Goal: Communication & Community: Answer question/provide support

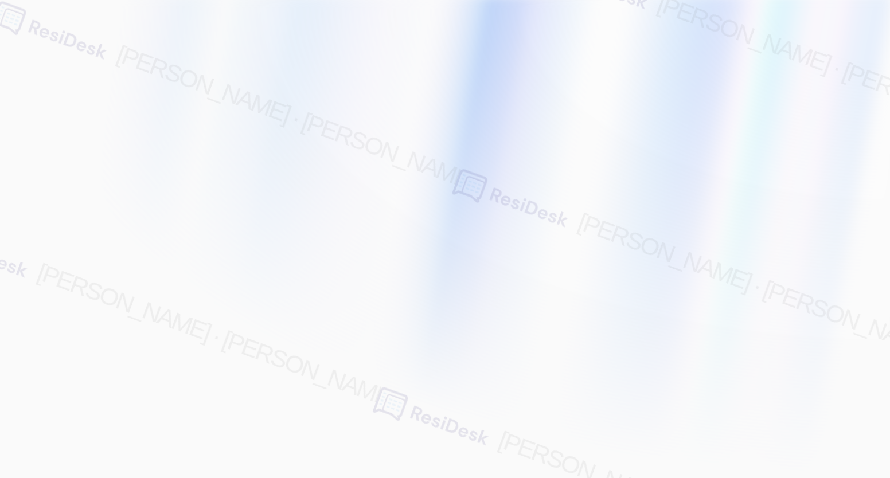
type input "[EMAIL_ADDRESS][PERSON_NAME][PERSON_NAME][PERSON_NAME][DOMAIN_NAME]"
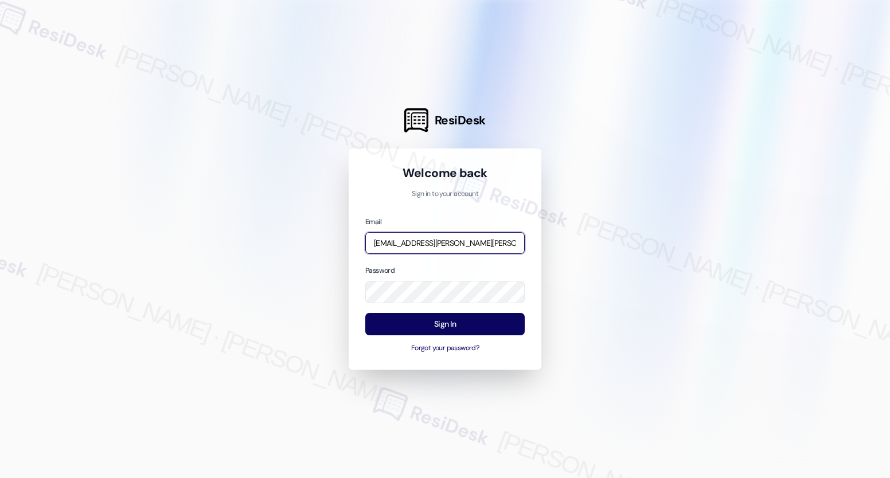
click at [434, 247] on input "[EMAIL_ADDRESS][PERSON_NAME][PERSON_NAME][PERSON_NAME][DOMAIN_NAME]" at bounding box center [444, 243] width 159 height 22
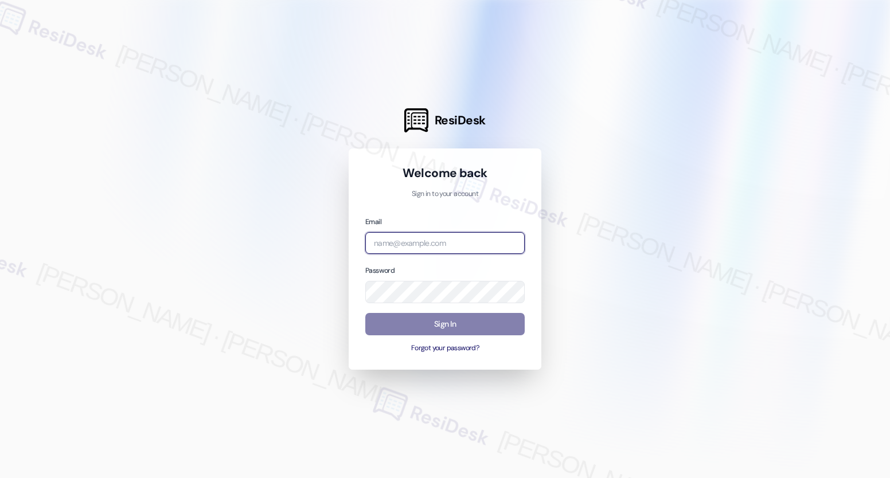
click at [0, 478] on com-1password-button at bounding box center [0, 478] width 0 height 0
click at [412, 242] on input "email" at bounding box center [444, 243] width 159 height 22
click at [581, 163] on div at bounding box center [445, 239] width 890 height 478
click at [447, 241] on input "email" at bounding box center [444, 243] width 159 height 22
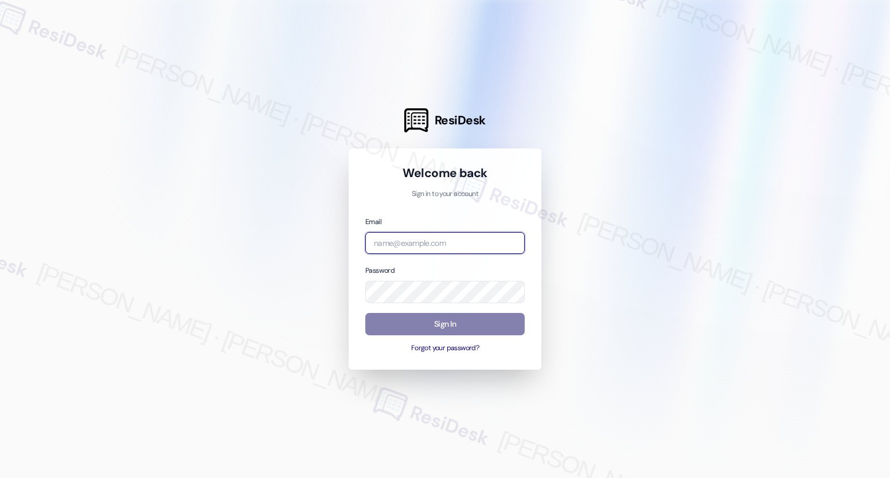
type input "automated-surveys-nolan-maria.esguerra@nolan.com"
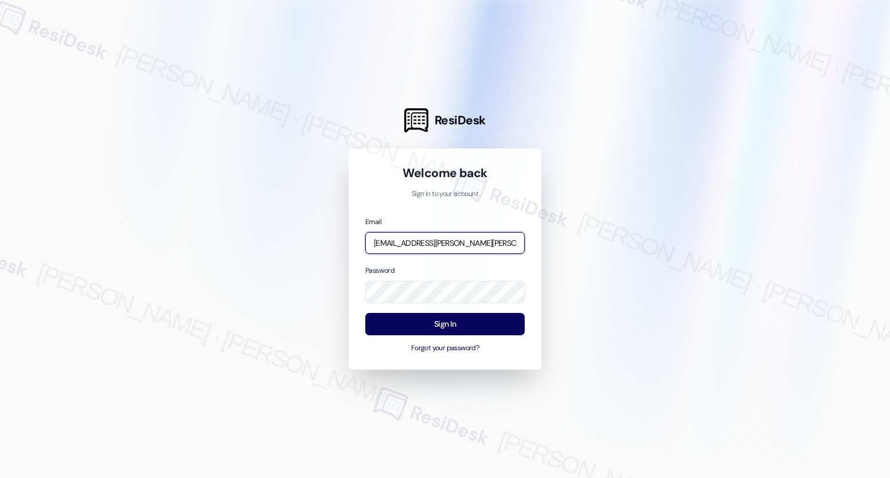
click at [447, 241] on input "automated-surveys-nolan-maria.esguerra@nolan.com" at bounding box center [444, 243] width 159 height 22
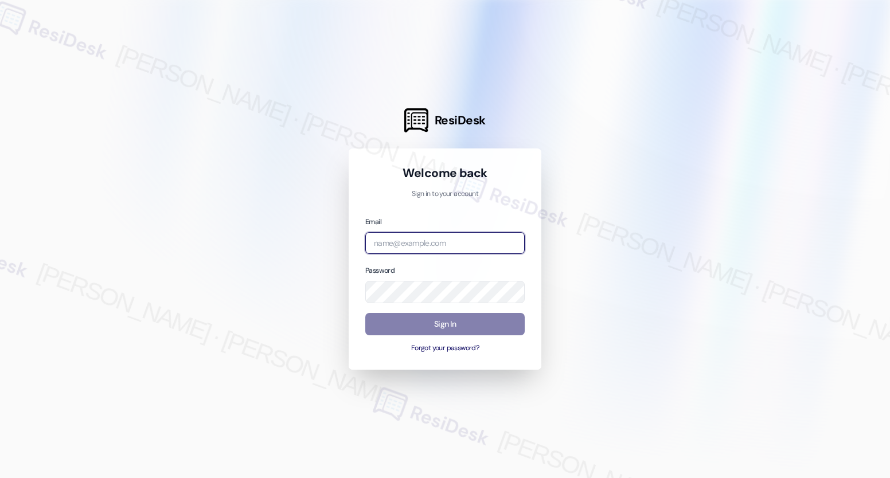
type input "automated-surveys-gsa-maria.esguerra@gsa.com"
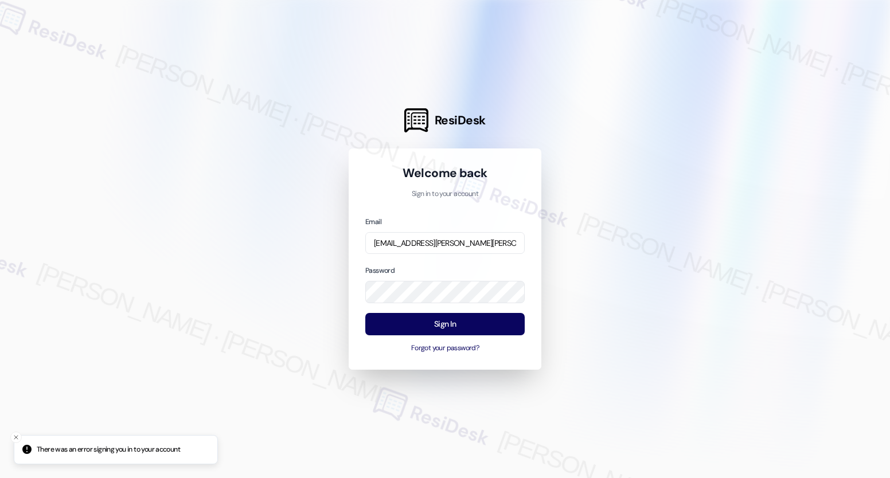
click at [0, 478] on com-1password-button at bounding box center [0, 478] width 0 height 0
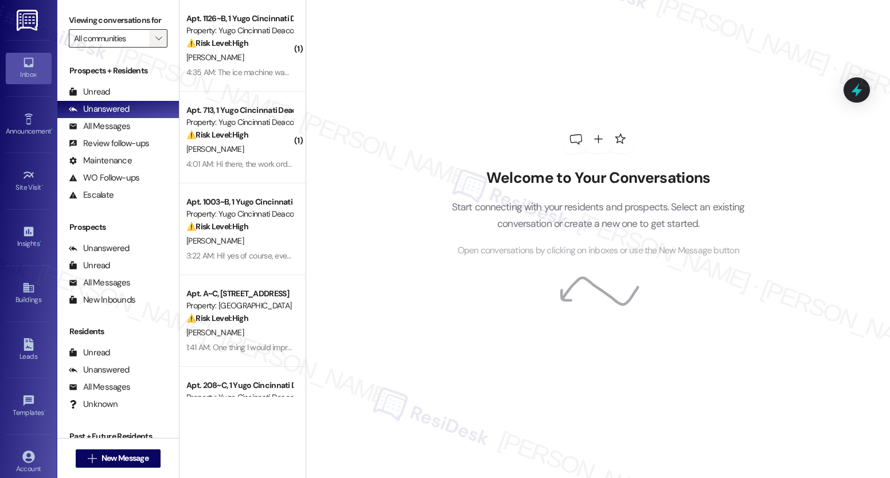
click at [155, 48] on span "" at bounding box center [158, 38] width 11 height 18
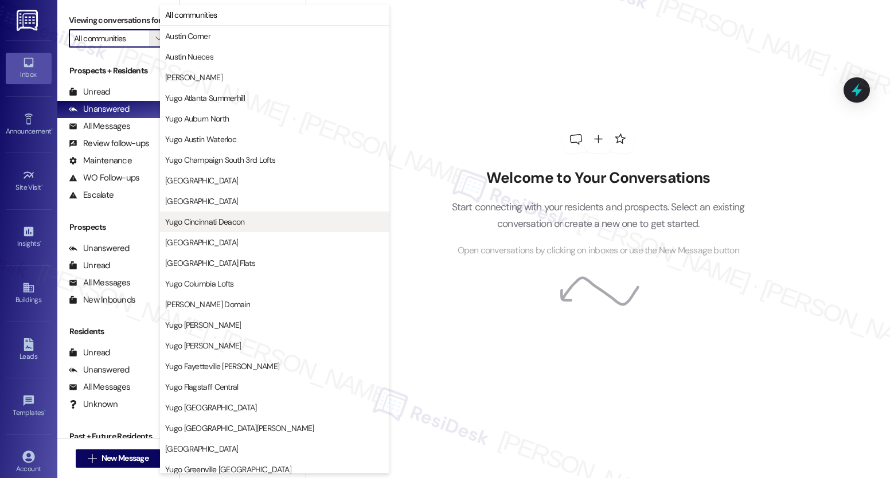
click at [243, 221] on span "Yugo Cincinnati Deacon" at bounding box center [205, 221] width 80 height 11
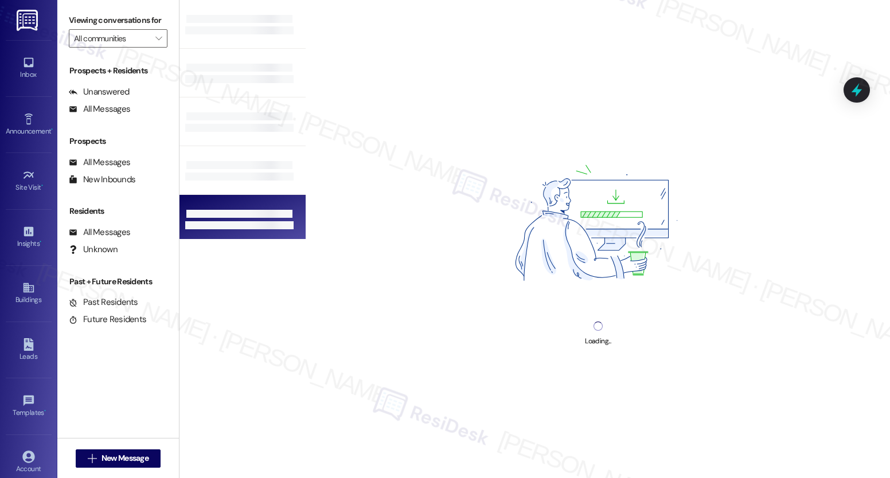
type input "Yugo Cincinnati Deacon"
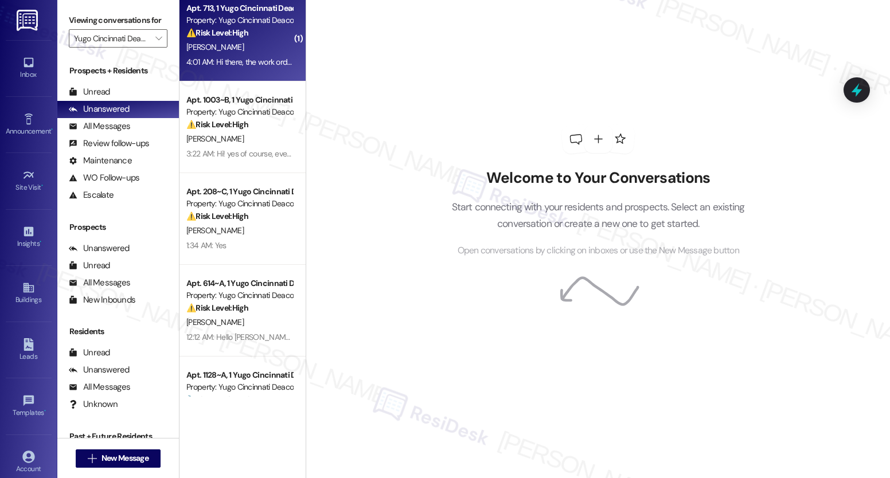
scroll to position [104, 0]
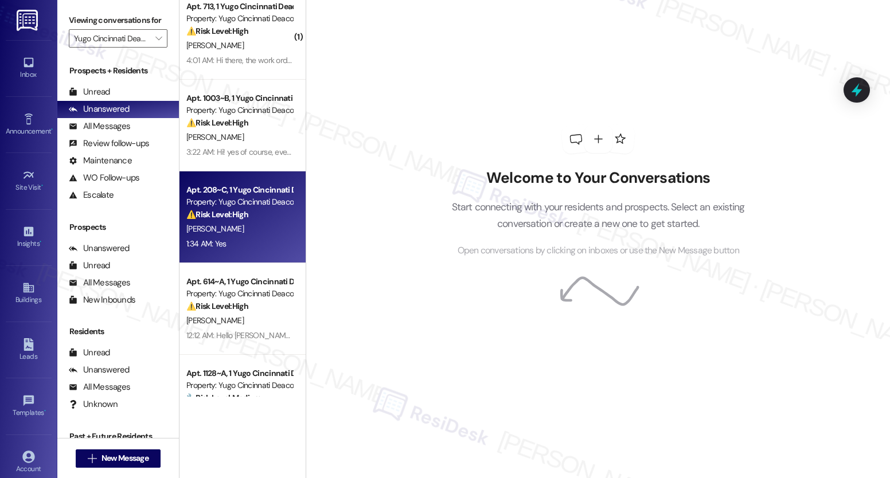
click at [206, 239] on div "1:34 AM: Yes 1:34 AM: Yes" at bounding box center [206, 244] width 40 height 10
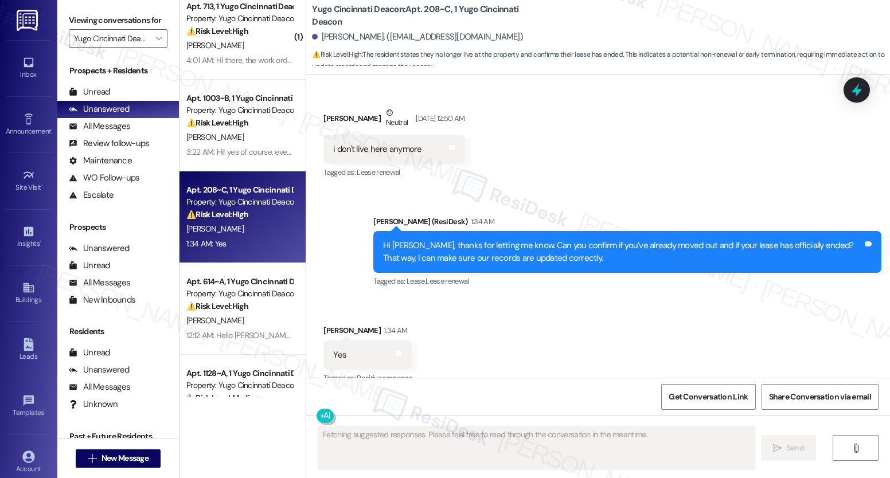
scroll to position [2243, 0]
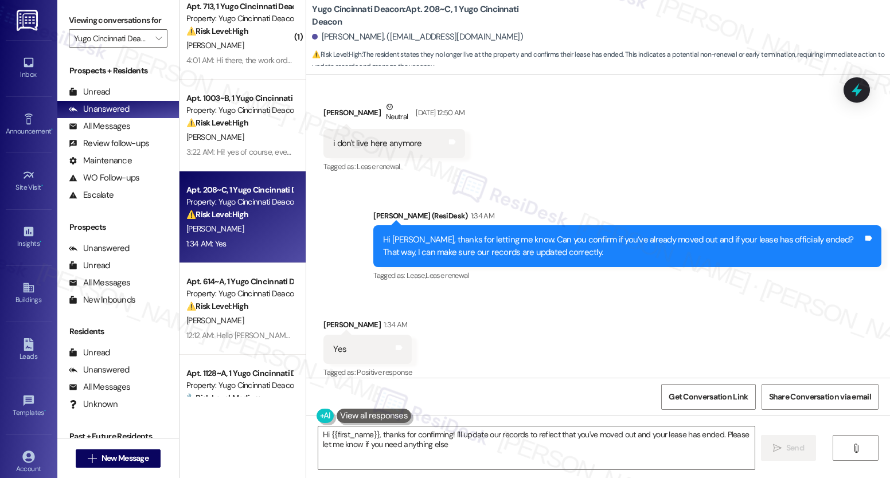
type textarea "Hi {{first_name}}, thanks for confirming! I'll update our records to reflect th…"
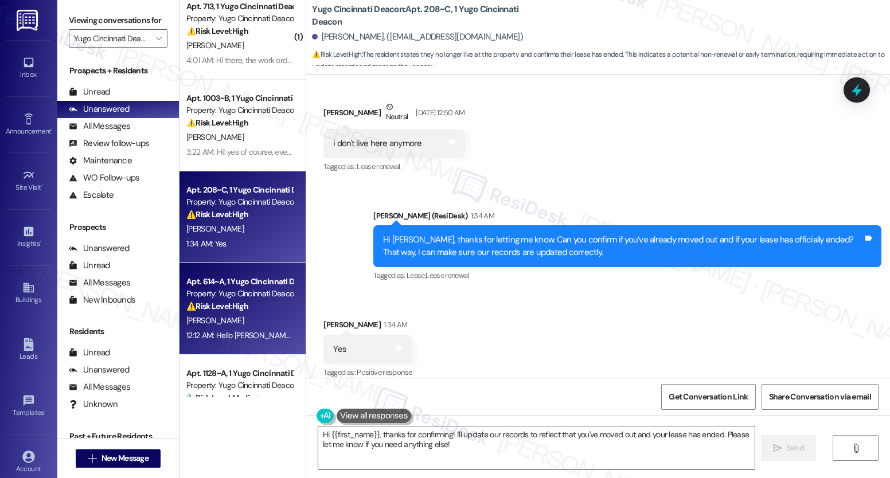
click at [241, 307] on div "⚠️ Risk Level: High The resident reports that a maintenance request submitted v…" at bounding box center [239, 307] width 106 height 12
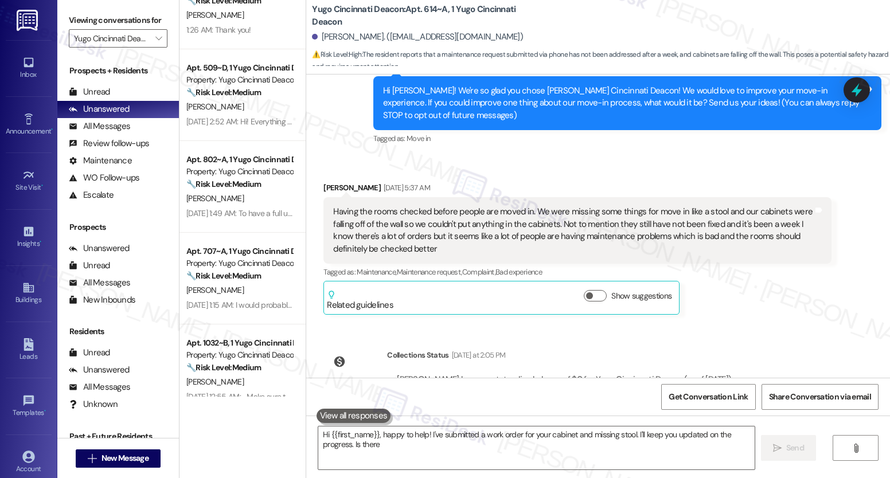
scroll to position [981, 0]
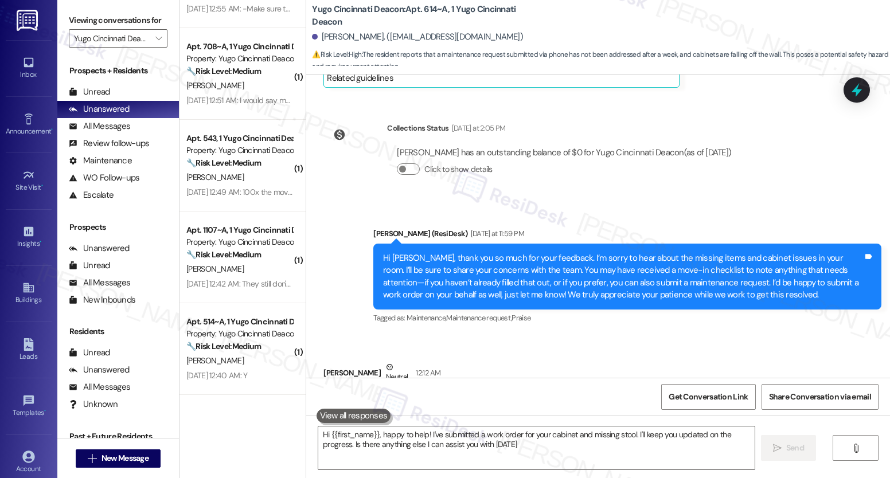
type textarea "Hi {{first_name}}, happy to help! I've submitted a work order for your cabinet …"
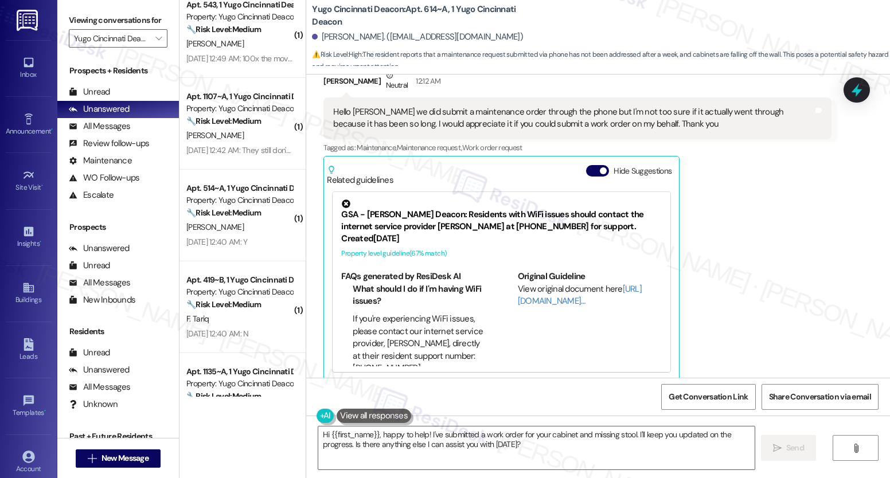
scroll to position [1370, 0]
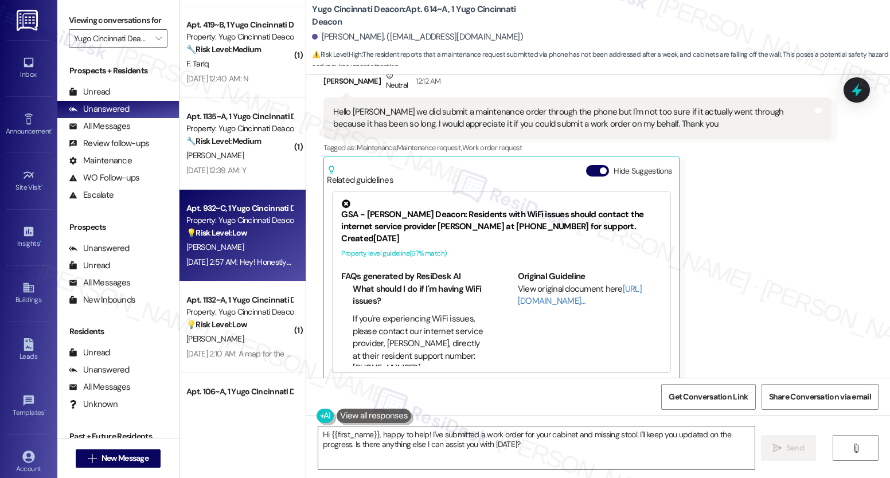
click at [239, 255] on div "Aug 23, 2025 at 2:57 AM: Hey! Honestly just having more of the move in carts wo…" at bounding box center [239, 262] width 108 height 14
type textarea "Hi {{first_name}}, happy to help! I've submitted a work order for your cabinet …"
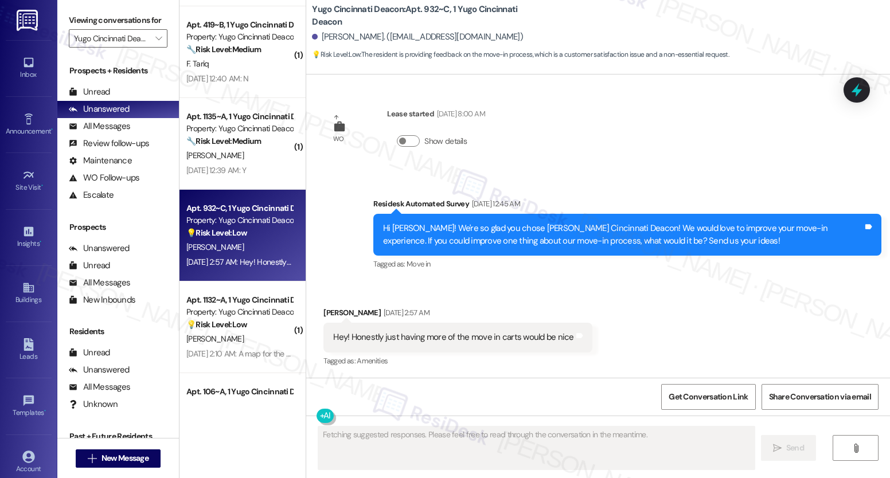
scroll to position [993, 0]
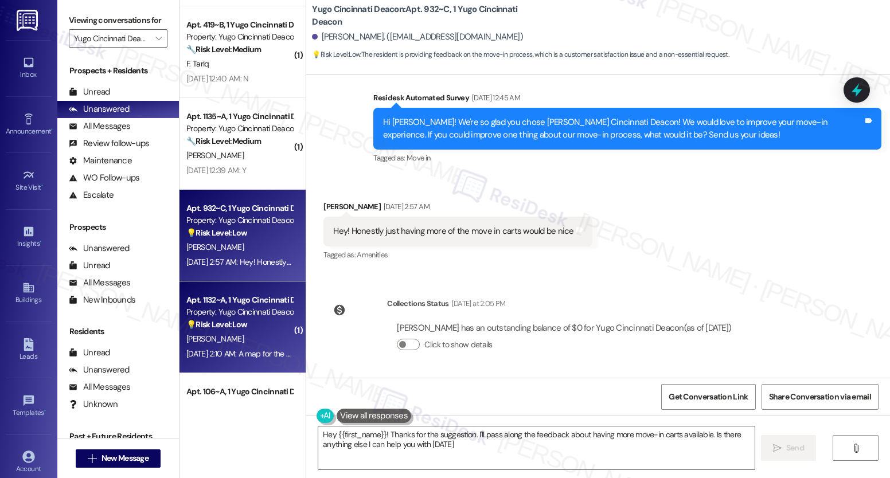
type textarea "Hey {{first_name}}! Thanks for the suggestion. I'll pass along the feedback abo…"
click at [243, 325] on div "💡 Risk Level: Low The resident is providing feedback on the move-in process, wh…" at bounding box center [239, 325] width 106 height 12
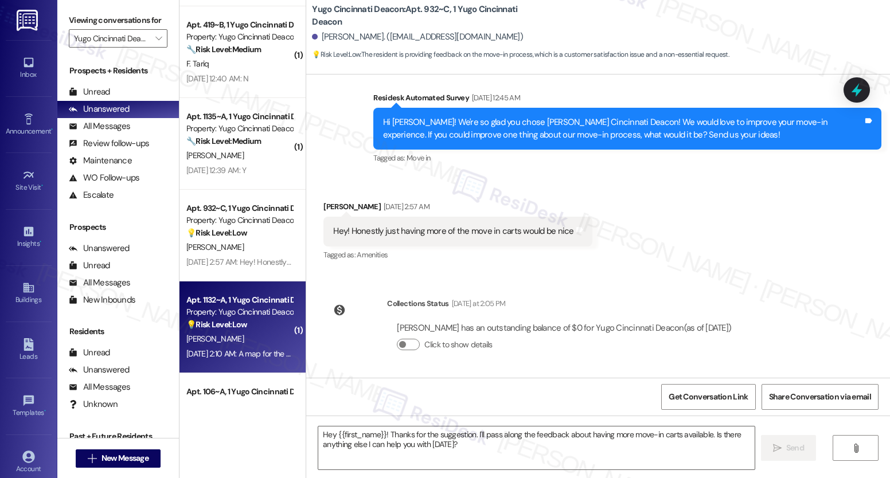
type textarea "Fetching suggested responses. Please feel free to read through the conversation…"
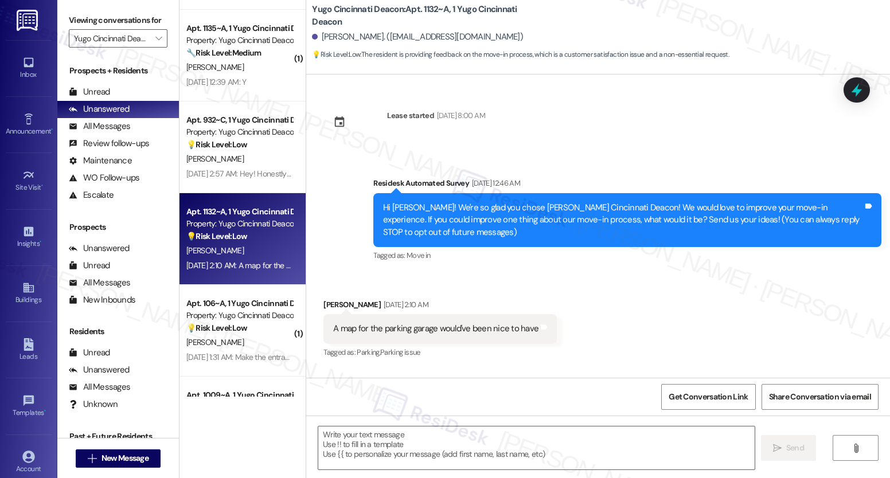
scroll to position [1617, 0]
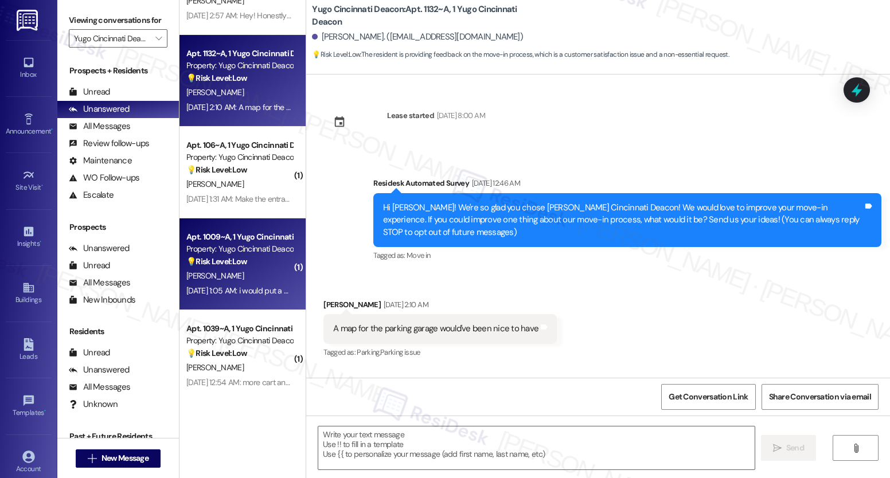
click at [270, 284] on div "Aug 23, 2025 at 1:05 AM: i would put a map of the floor by the parking garage e…" at bounding box center [239, 291] width 108 height 14
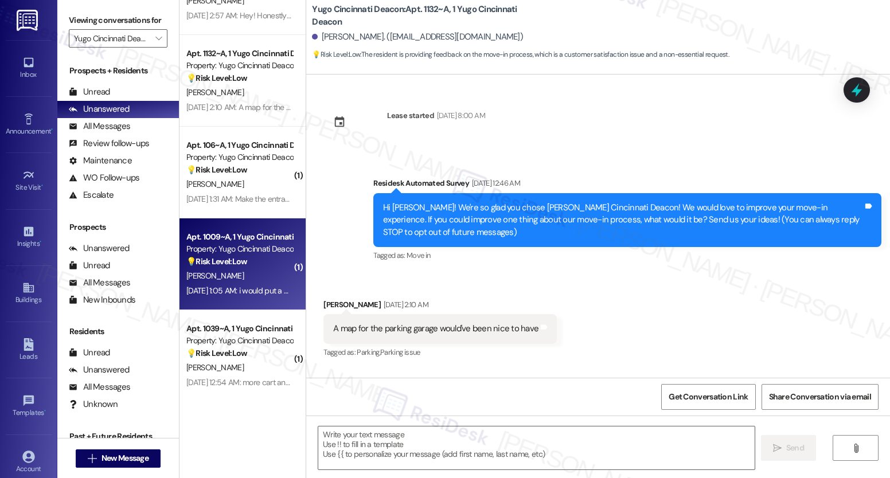
type textarea "Fetching suggested responses. Please feel free to read through the conversation…"
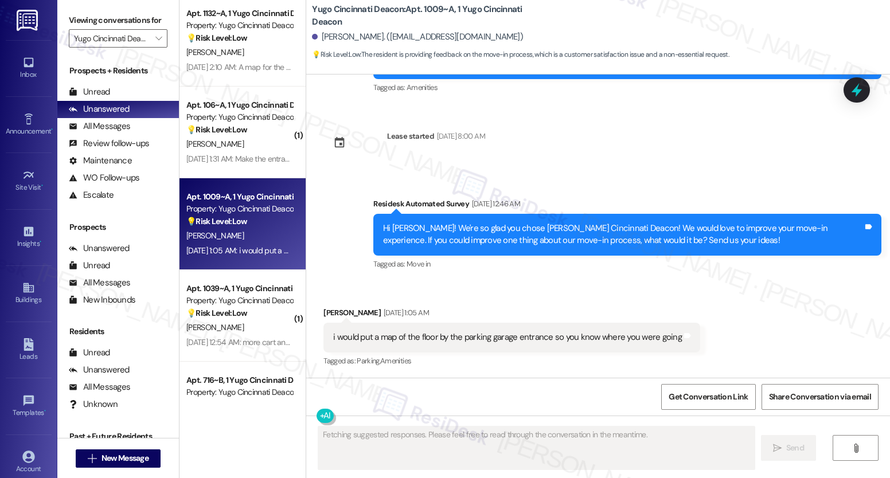
scroll to position [1721, 0]
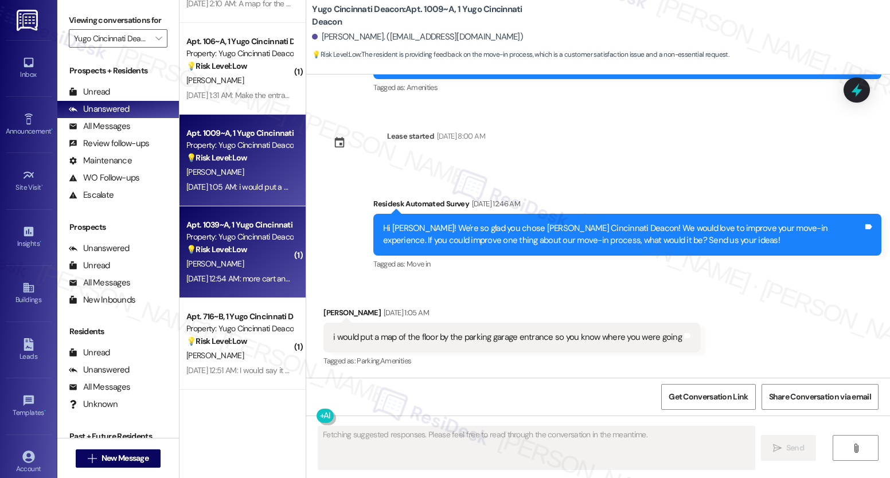
click at [241, 291] on div "Apt. 1039~A, 1 Yugo Cincinnati Deacon Property: Yugo Cincinnati Deacon 💡 Risk L…" at bounding box center [243, 252] width 126 height 92
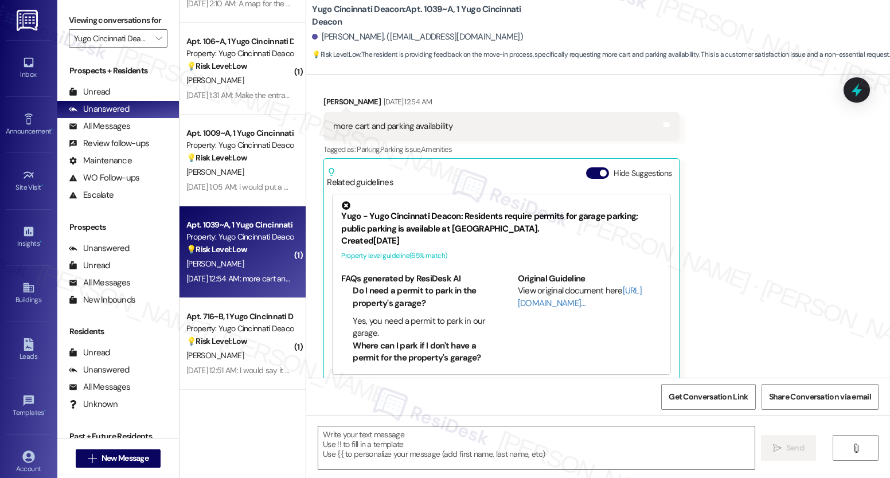
type textarea "Fetching suggested responses. Please feel free to read through the conversation…"
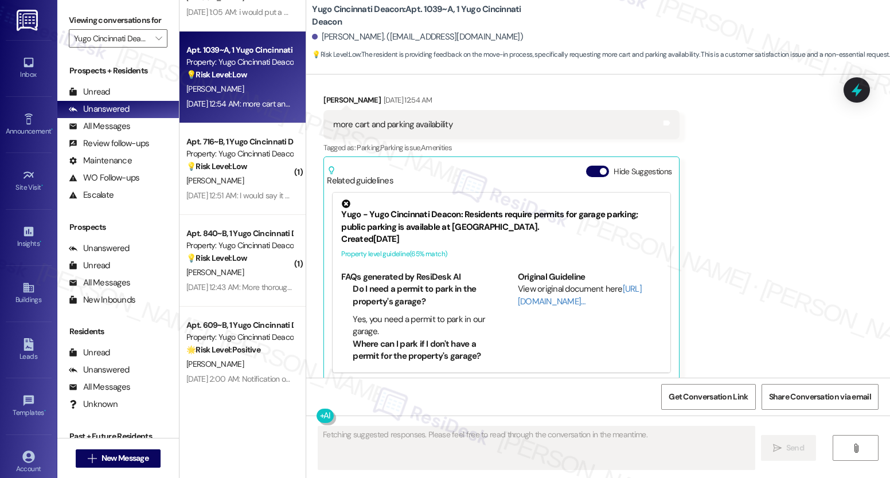
scroll to position [2116, 0]
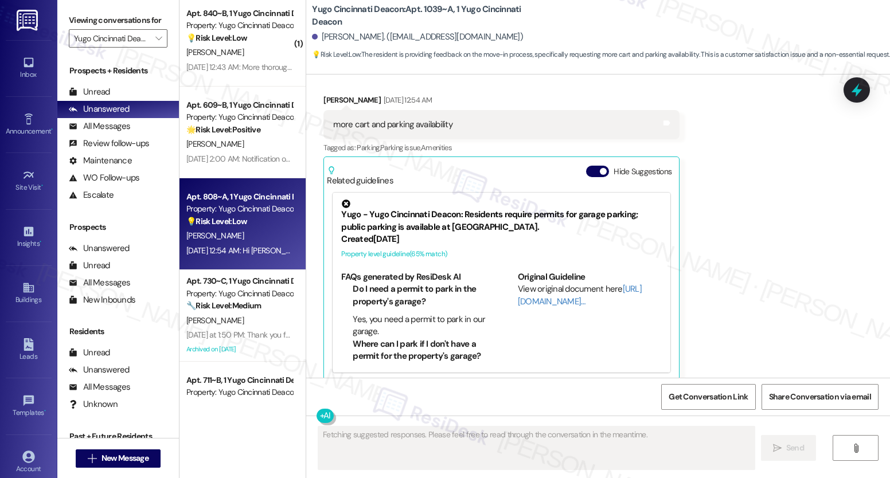
click at [260, 224] on div "💡 Risk Level: Low The resident is providing feedback on their move-in experienc…" at bounding box center [239, 222] width 106 height 12
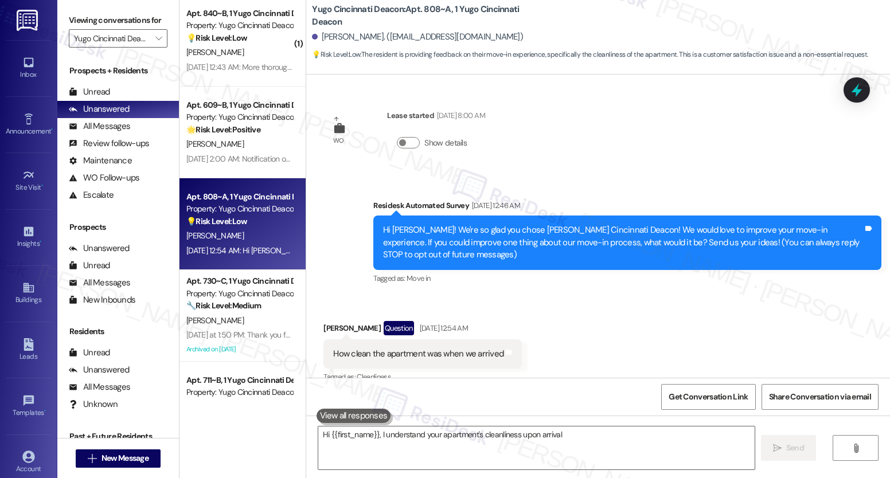
scroll to position [4, 0]
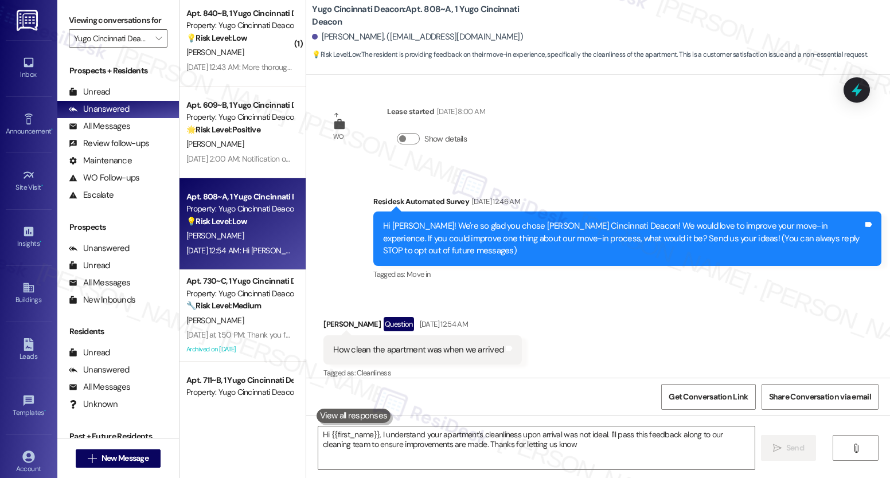
type textarea "Hi {{first_name}}, I understand your apartment's cleanliness upon arrival was n…"
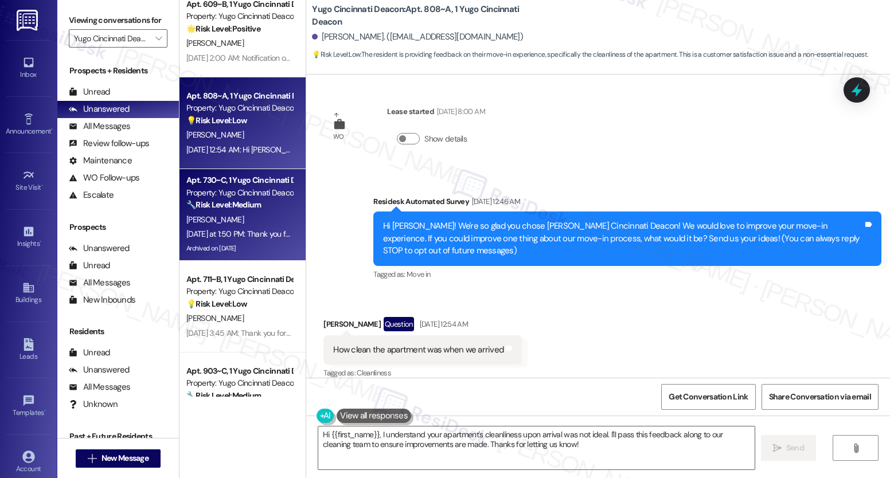
scroll to position [2264, 0]
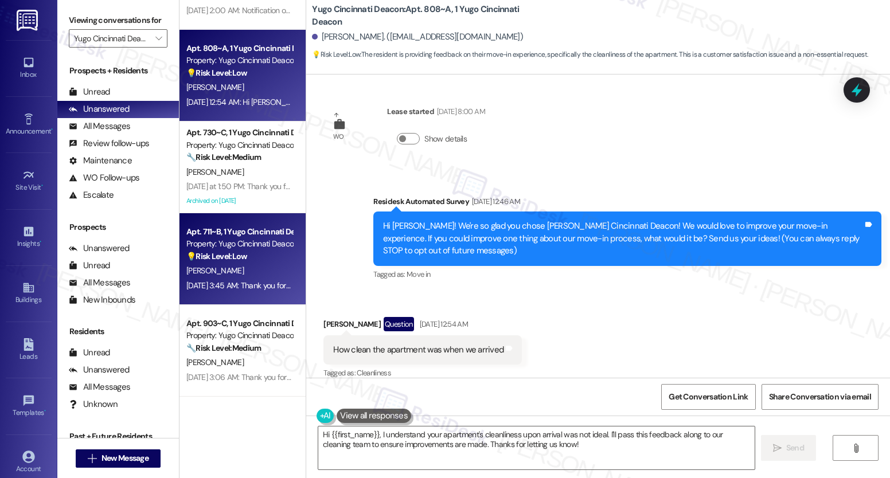
click at [247, 262] on div "💡 Risk Level: Low The resident is providing feedback on the move-in process, sp…" at bounding box center [239, 257] width 106 height 12
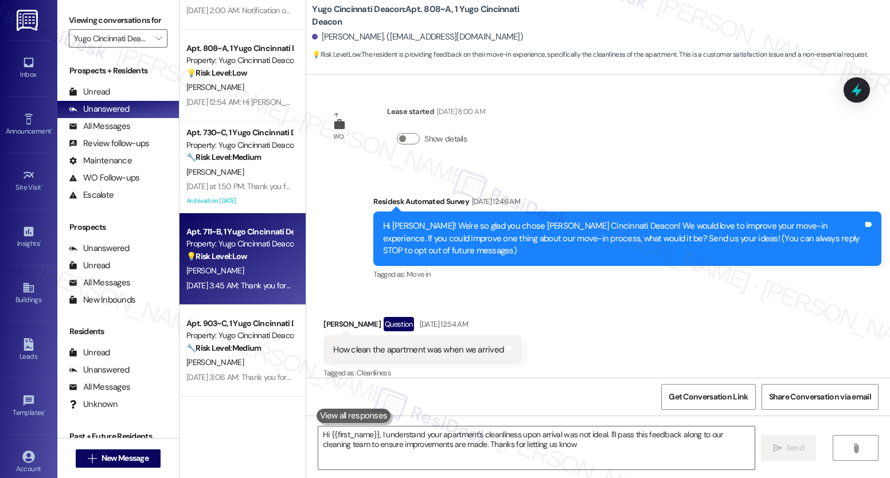
type textarea "Hi {{first_name}}, I understand your apartment's cleanliness upon arrival was n…"
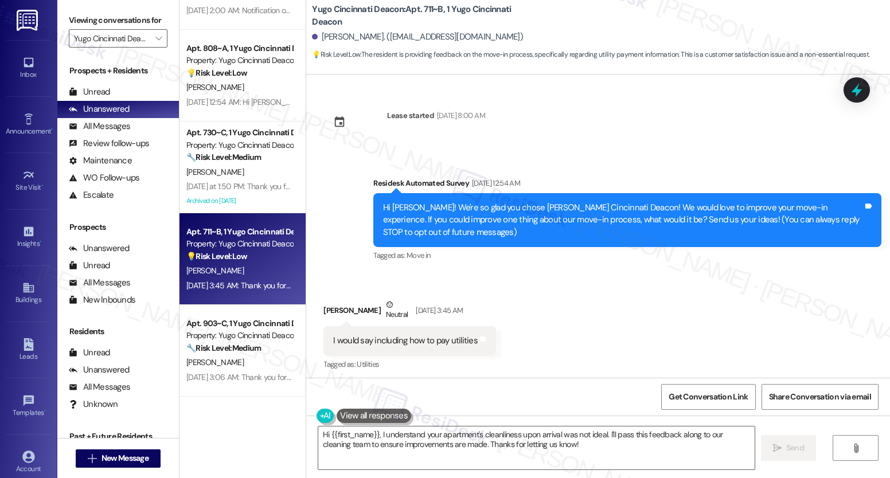
scroll to position [101, 0]
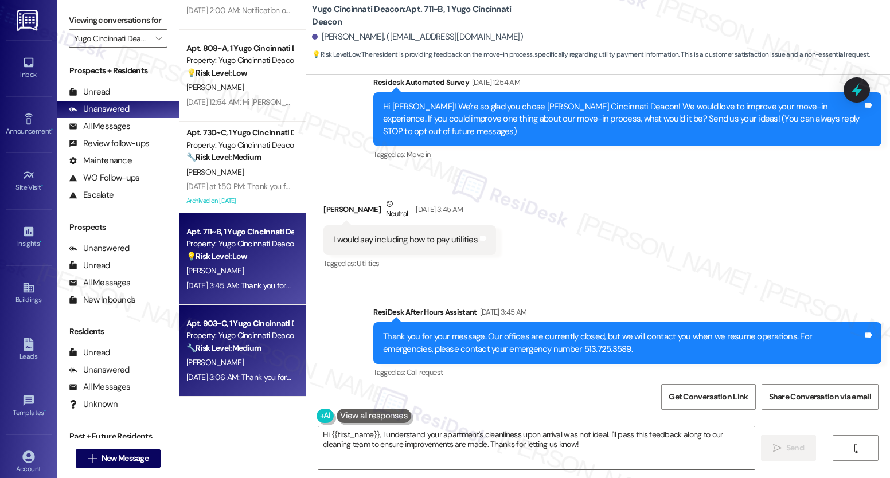
click at [236, 334] on div "Property: Yugo Cincinnati Deacon" at bounding box center [239, 336] width 106 height 12
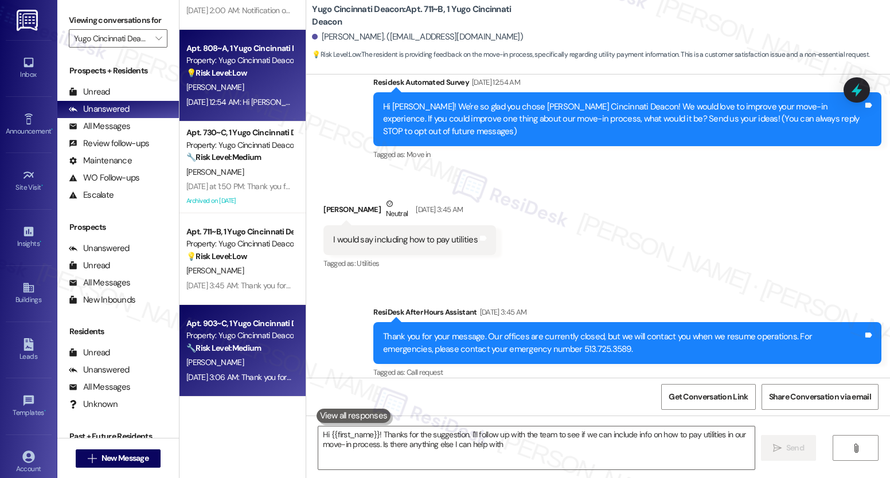
type textarea "Hi {{first_name}}! Thanks for the suggestion. I'll follow up with the team to s…"
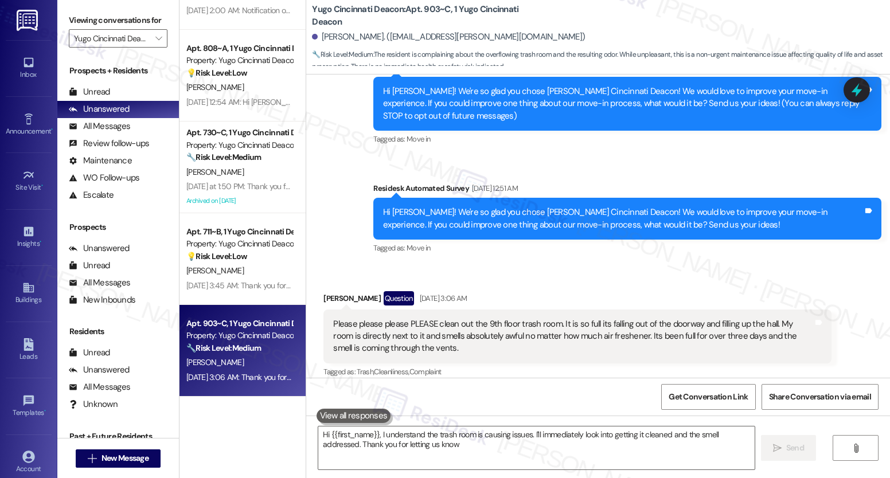
type textarea "Hi {{first_name}}, I understand the trash room is causing issues. I'll immediat…"
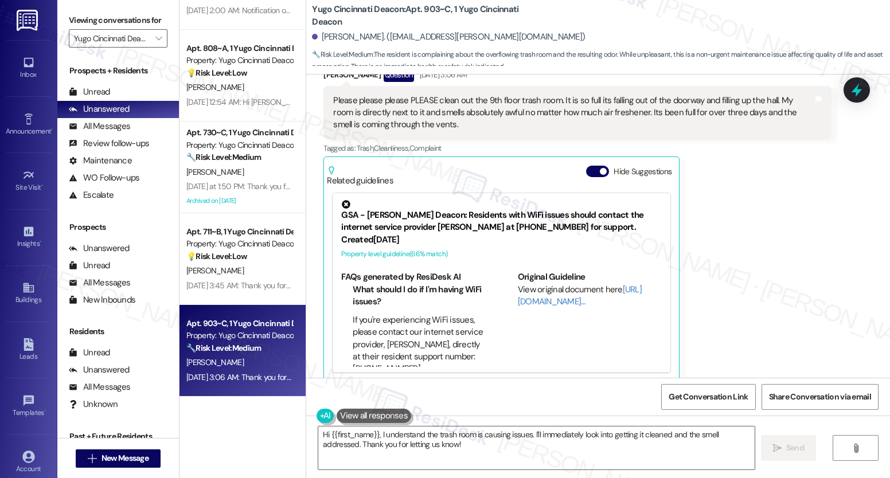
scroll to position [341, 0]
click at [155, 47] on span "" at bounding box center [158, 38] width 11 height 18
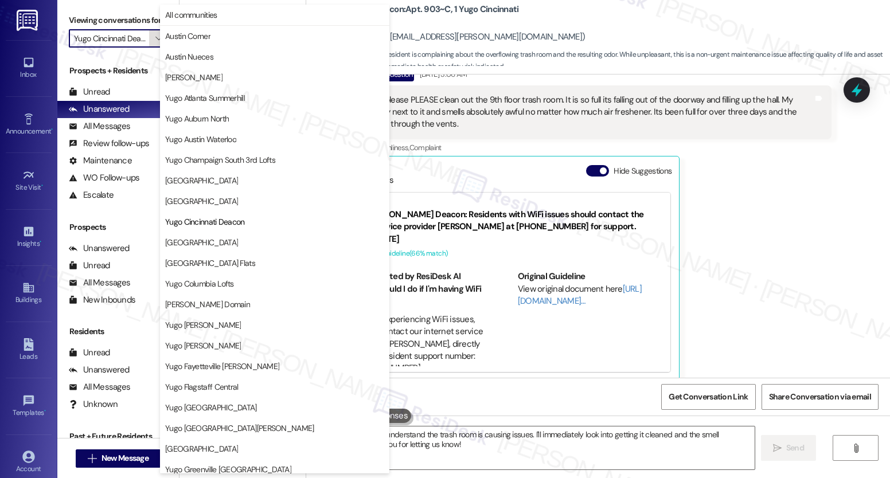
scroll to position [186, 0]
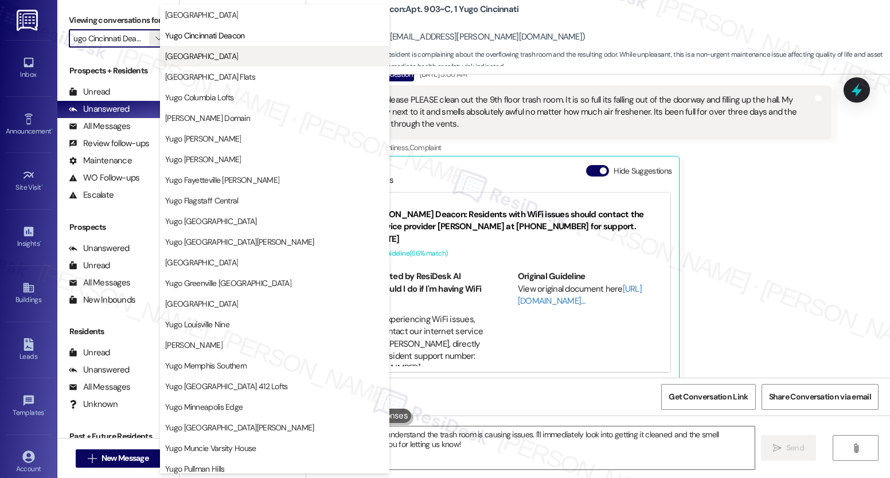
click at [224, 60] on span "Yugo College Park University Club" at bounding box center [201, 55] width 73 height 11
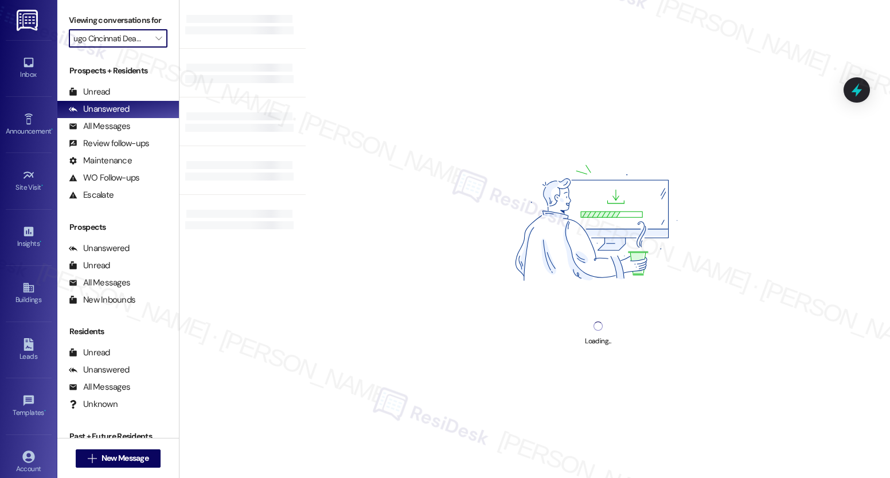
type input "Yugo College Park University Club"
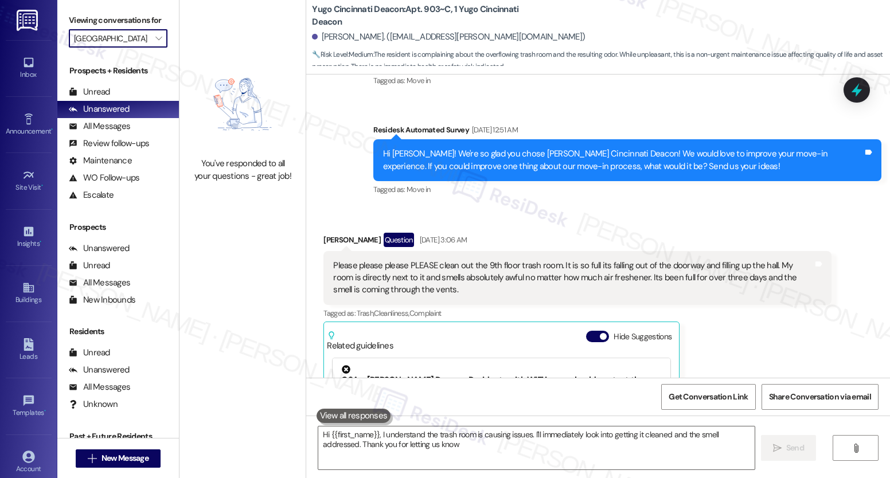
type textarea "Hi {{first_name}}, I understand the trash room is causing issues. I'll immediat…"
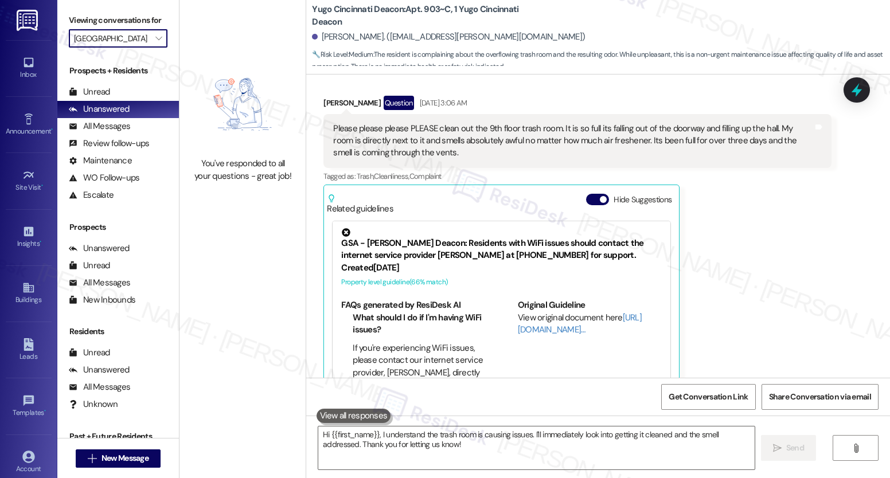
scroll to position [341, 0]
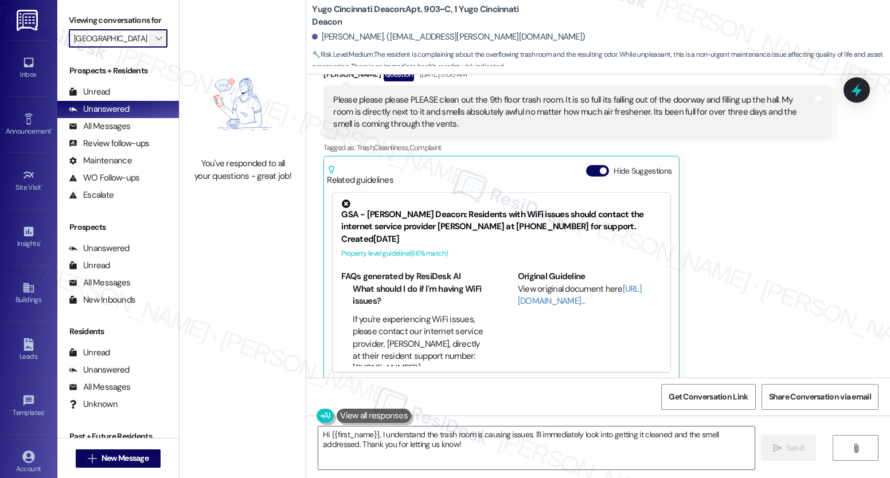
click at [155, 43] on icon "" at bounding box center [158, 38] width 6 height 9
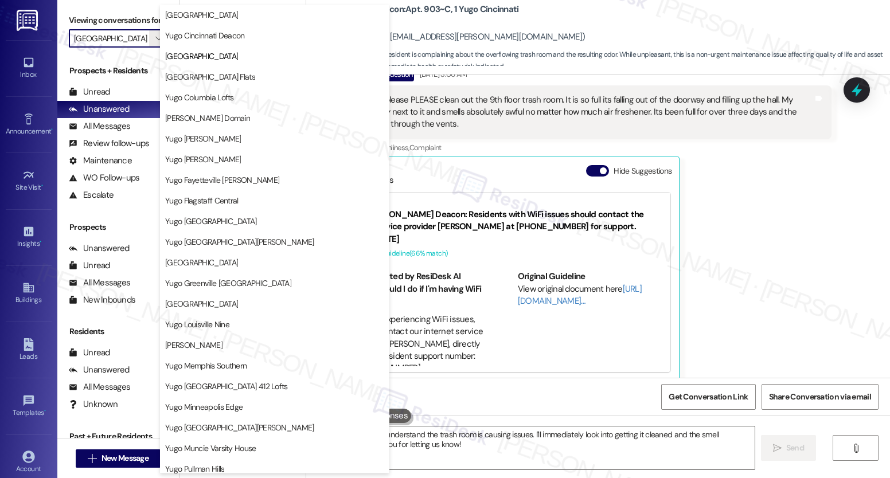
scroll to position [0, 0]
click at [104, 77] on div "Prospects + Residents" at bounding box center [118, 71] width 122 height 12
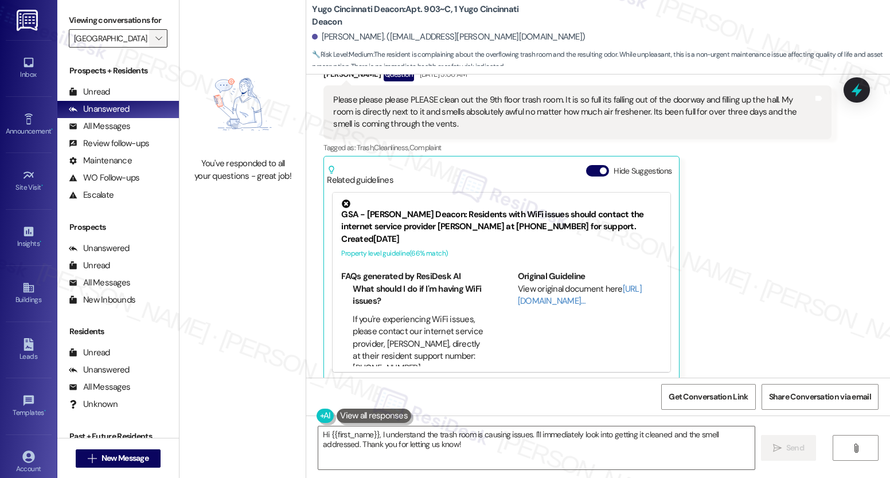
click at [155, 43] on icon "" at bounding box center [158, 38] width 6 height 9
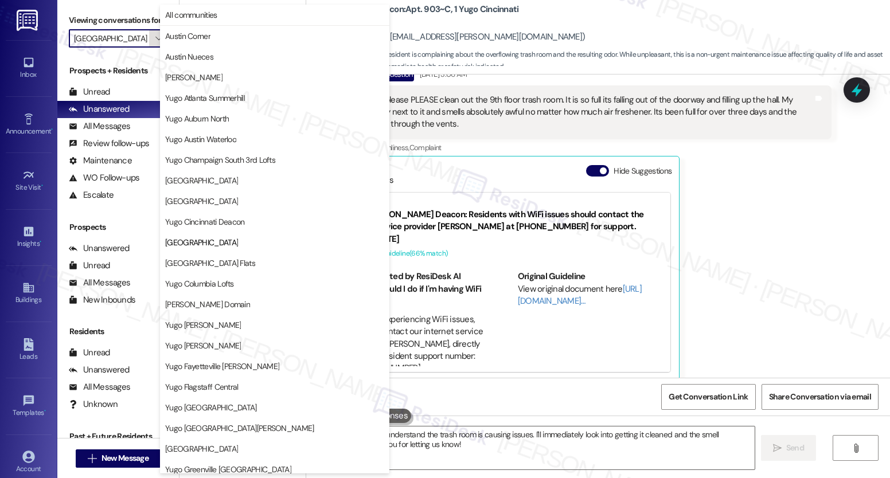
scroll to position [186, 0]
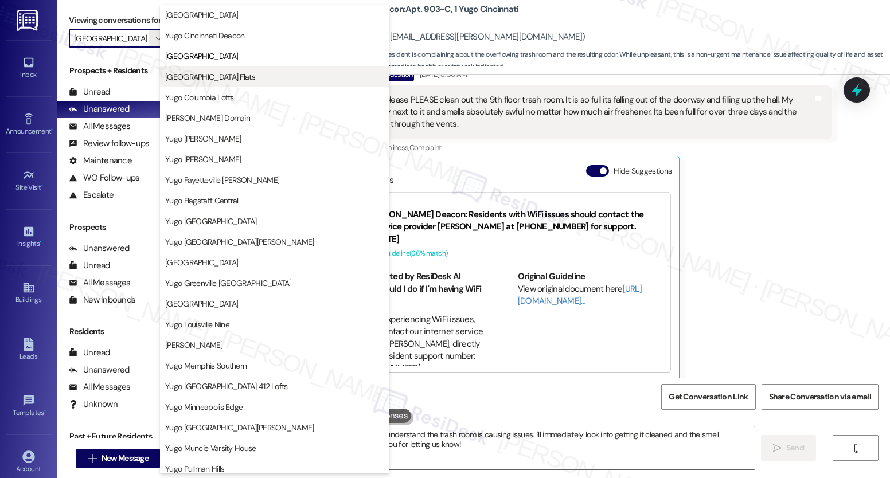
click at [200, 77] on span "Yugo Columbia District Flats" at bounding box center [210, 76] width 90 height 11
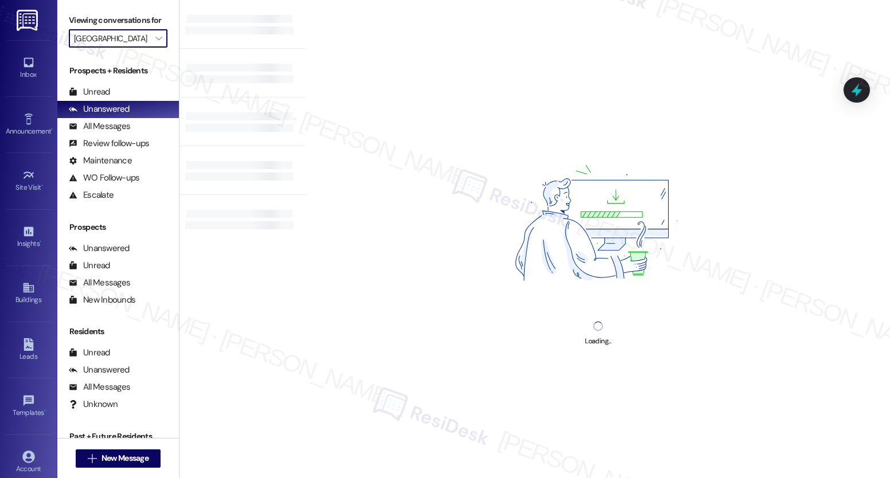
type input "Yugo Columbia District Flats"
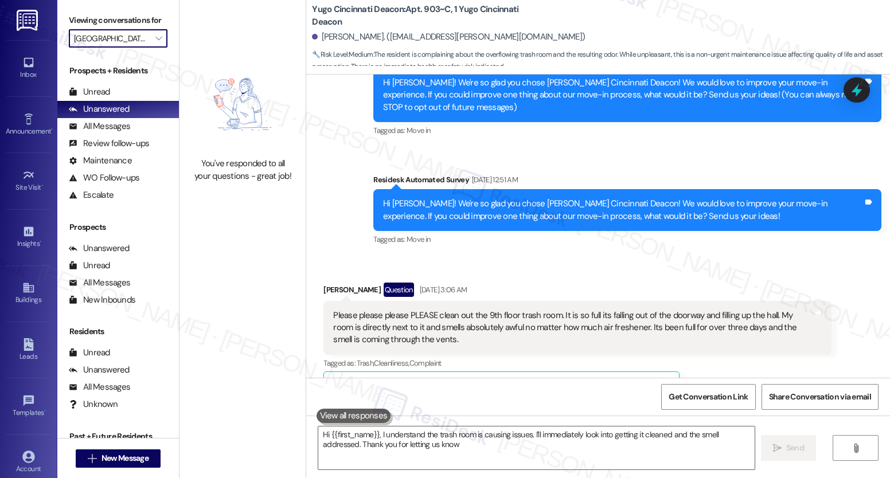
type textarea "Hi {{first_name}}, I understand the trash room is causing issues. I'll immediat…"
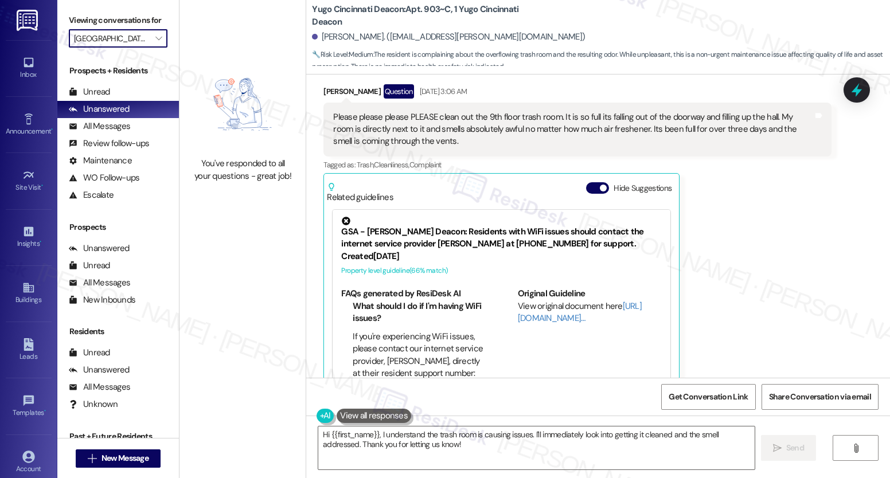
scroll to position [341, 0]
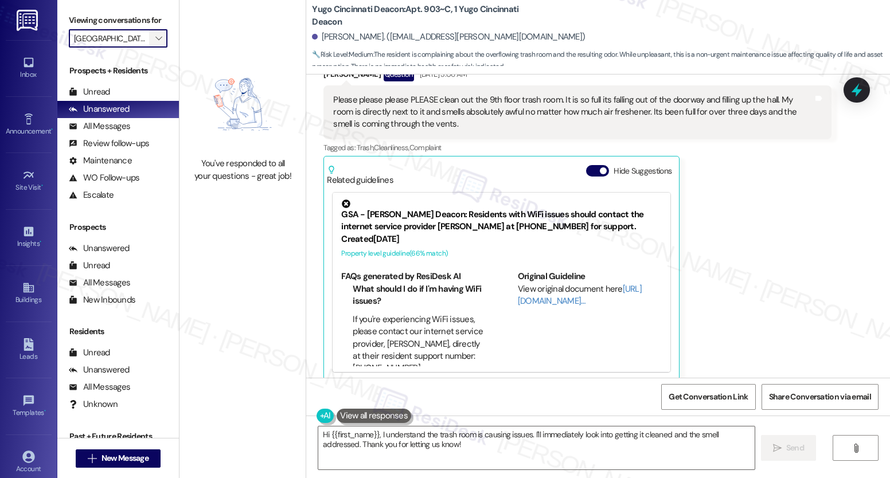
click at [155, 43] on icon "" at bounding box center [158, 38] width 6 height 9
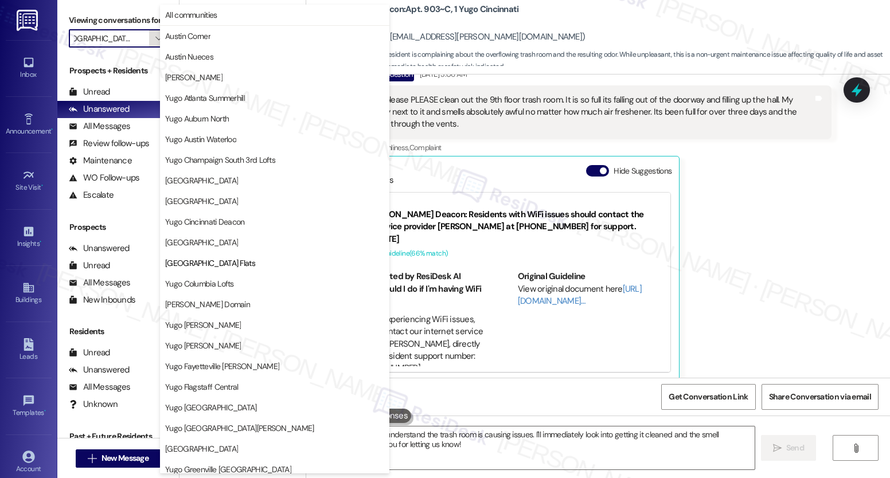
scroll to position [186, 0]
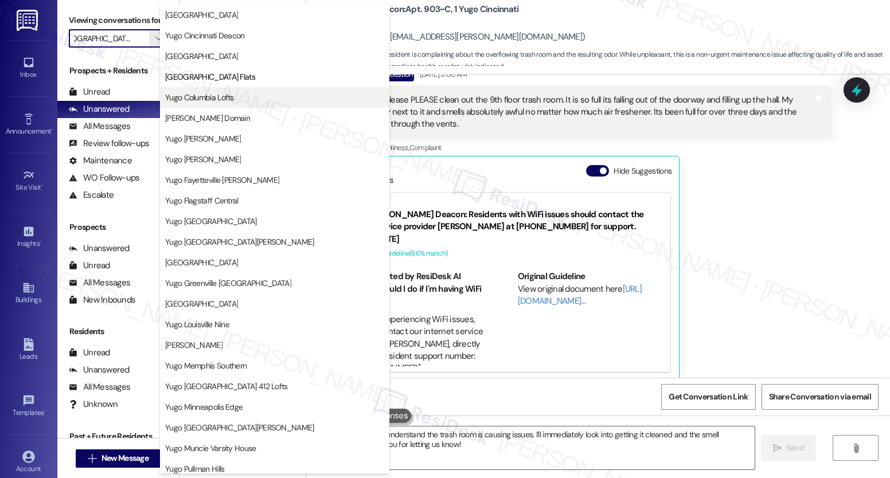
click at [194, 98] on span "Yugo Columbia Lofts" at bounding box center [199, 97] width 69 height 11
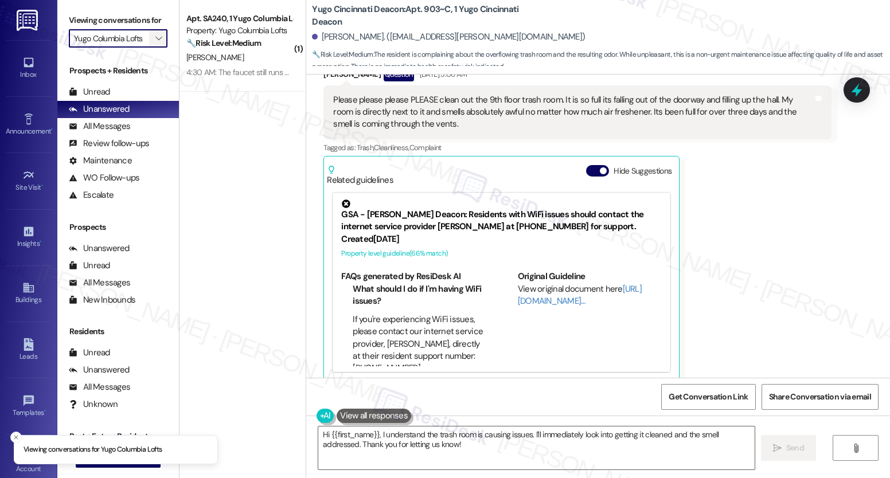
click at [158, 48] on button "" at bounding box center [158, 38] width 18 height 18
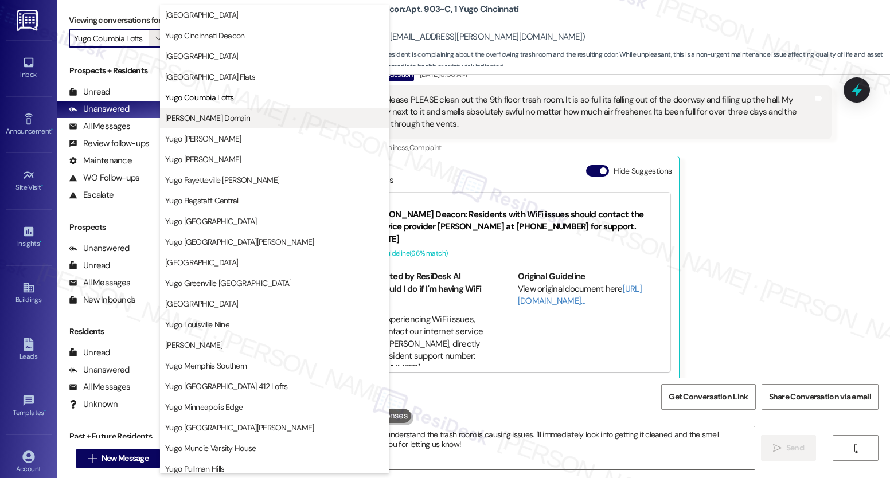
click at [208, 120] on span "Yugo Corvallis Domain" at bounding box center [207, 117] width 85 height 11
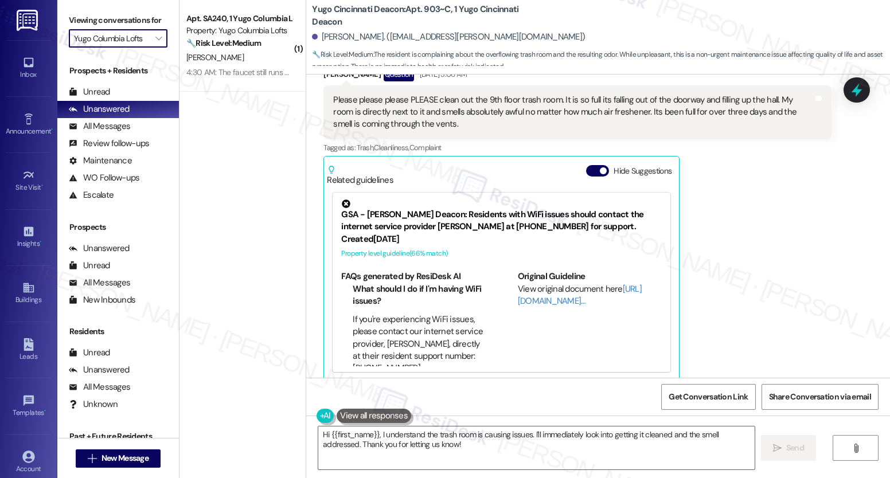
type input "Yugo Corvallis Domain"
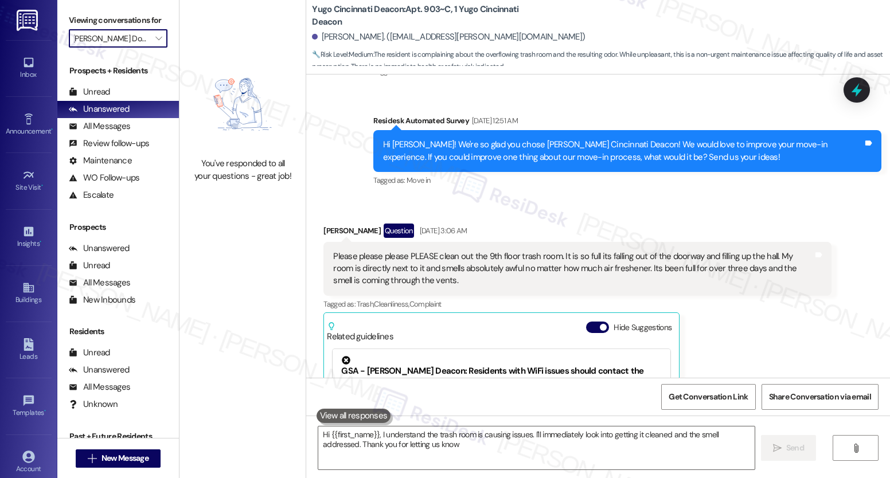
type textarea "Hi {{first_name}}, I understand the trash room is causing issues. I'll immediat…"
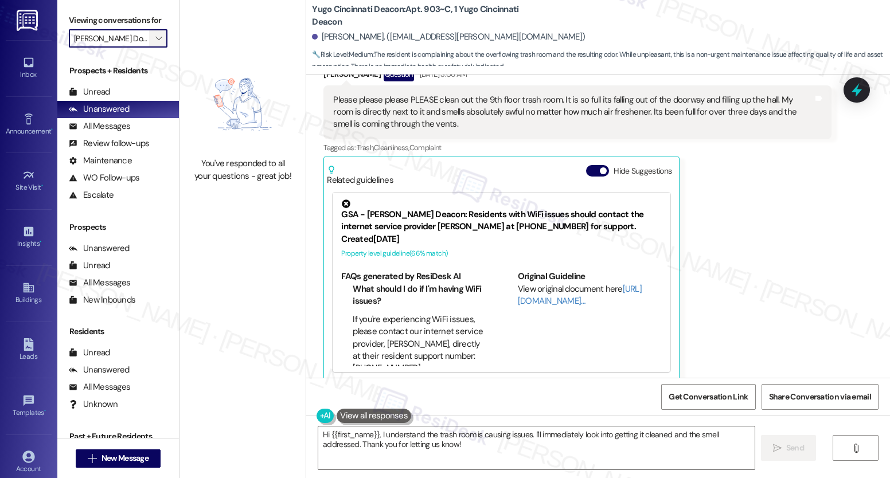
click at [155, 43] on icon "" at bounding box center [158, 38] width 6 height 9
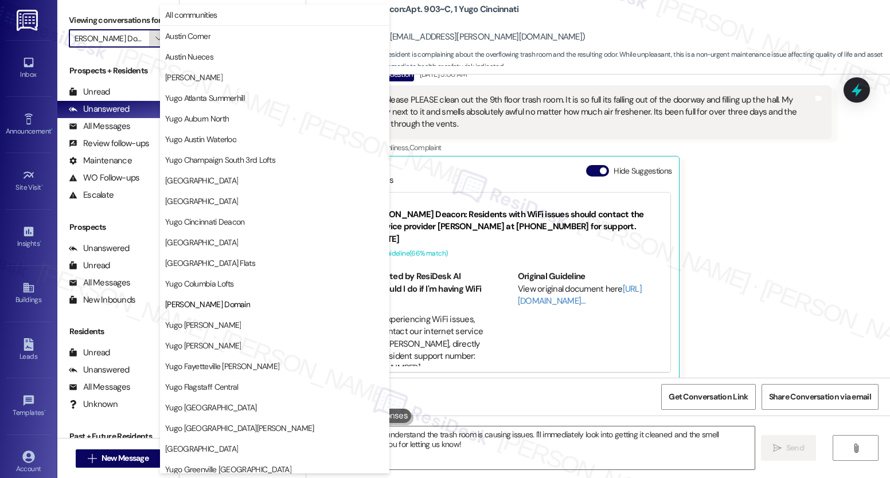
scroll to position [186, 0]
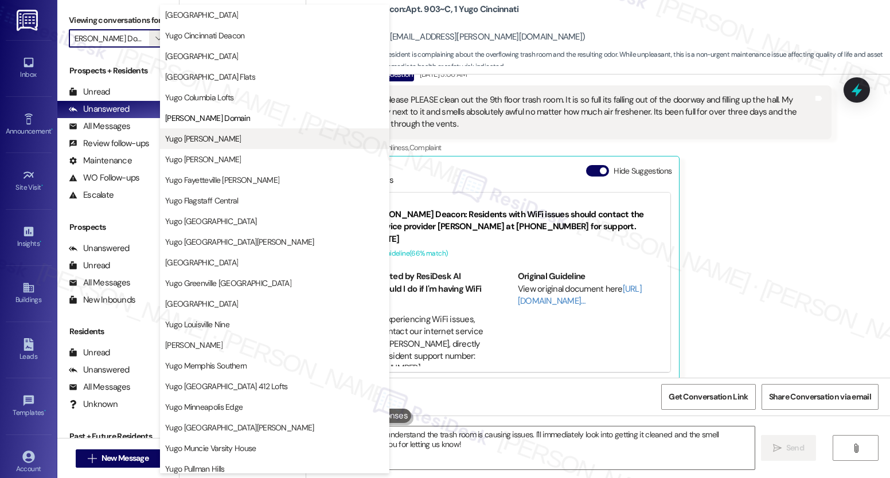
click at [214, 137] on span "Yugo Eugene Courtside" at bounding box center [203, 138] width 76 height 11
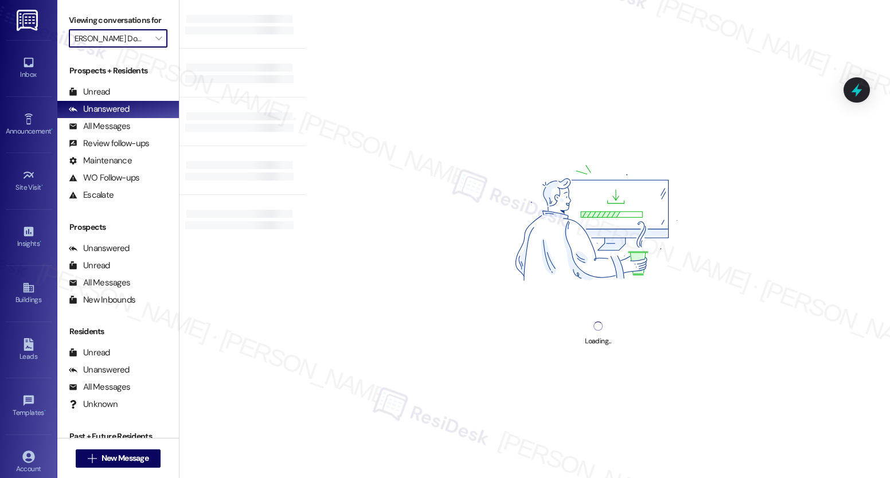
type input "Yugo Eugene Courtside"
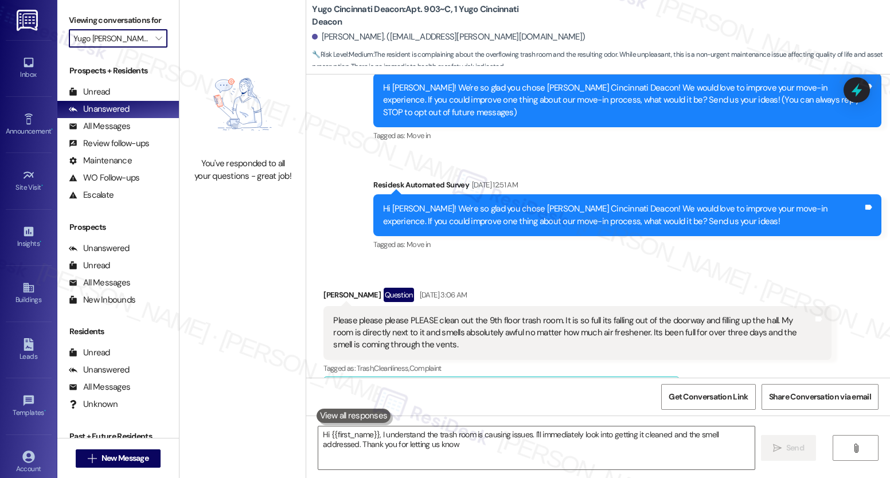
type textarea "Hi {{first_name}}, I understand the trash room is causing issues. I'll immediat…"
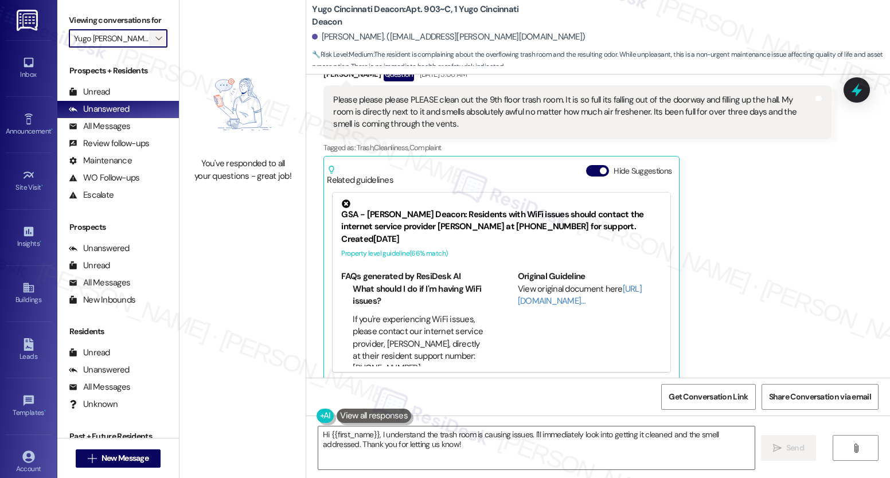
click at [156, 48] on span "" at bounding box center [158, 38] width 11 height 18
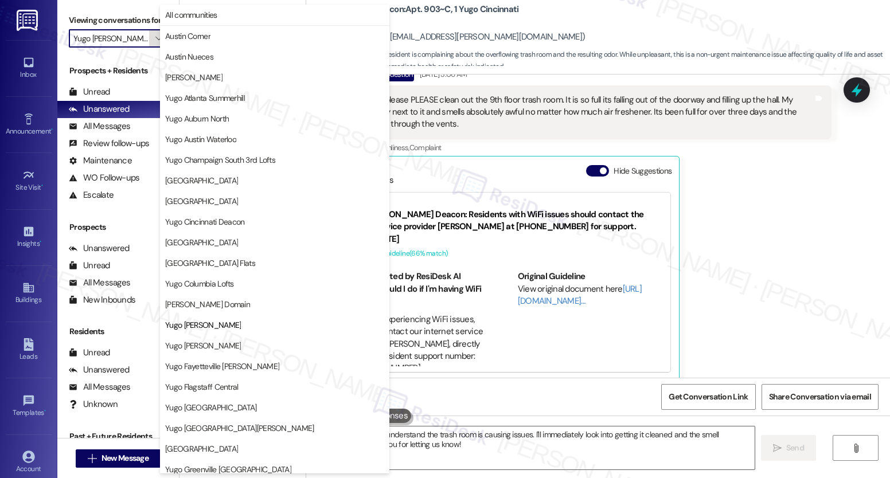
scroll to position [186, 0]
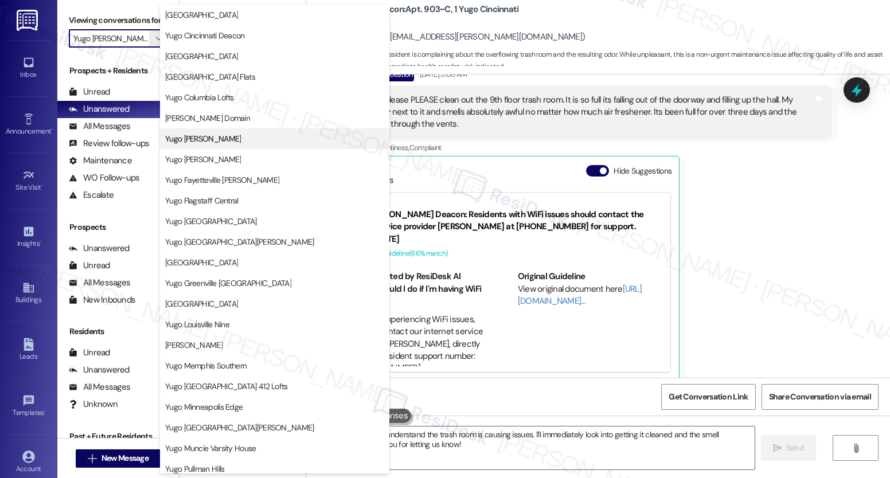
click at [212, 136] on span "Yugo Eugene Courtside" at bounding box center [203, 138] width 76 height 11
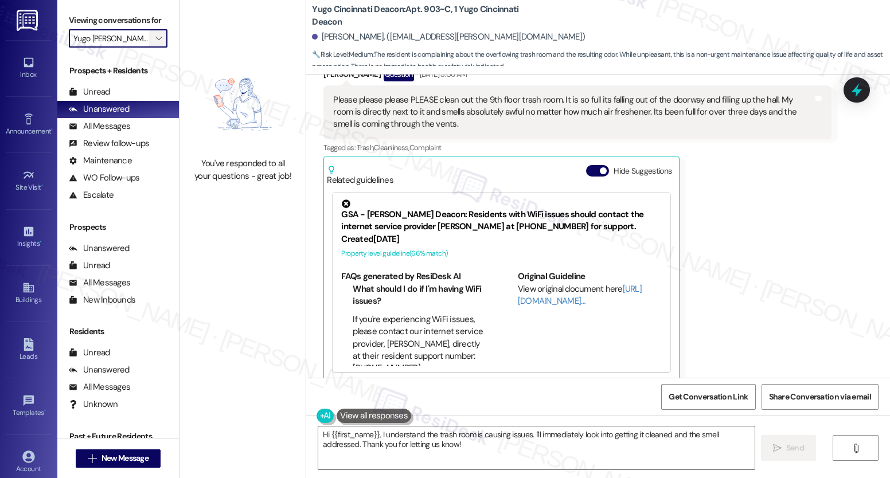
scroll to position [0, 0]
click at [154, 48] on span "" at bounding box center [158, 38] width 11 height 18
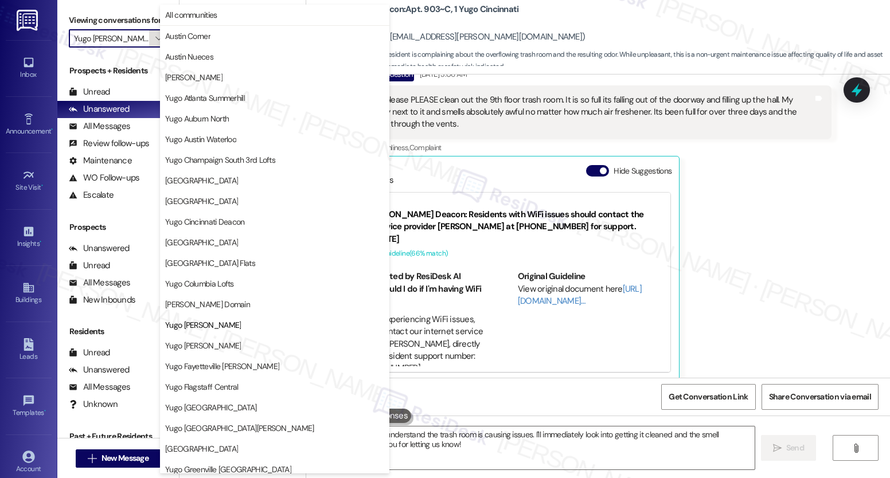
scroll to position [186, 0]
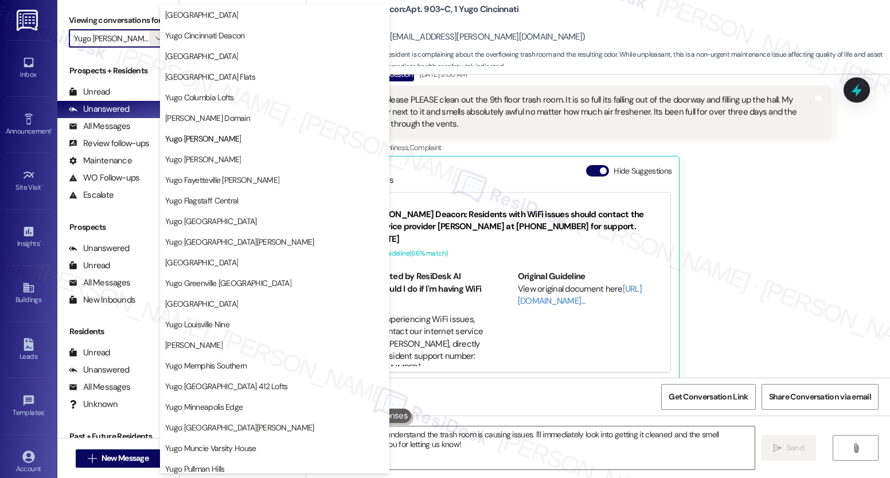
drag, startPoint x: 205, startPoint y: 162, endPoint x: 212, endPoint y: 158, distance: 8.0
click at [205, 162] on span "Yugo Eugene Skybox" at bounding box center [203, 159] width 76 height 11
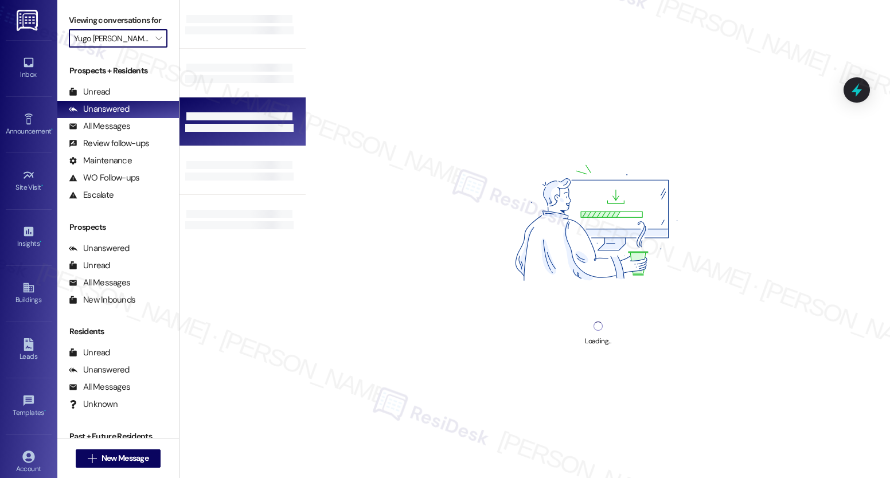
type input "Yugo Eugene Skybox"
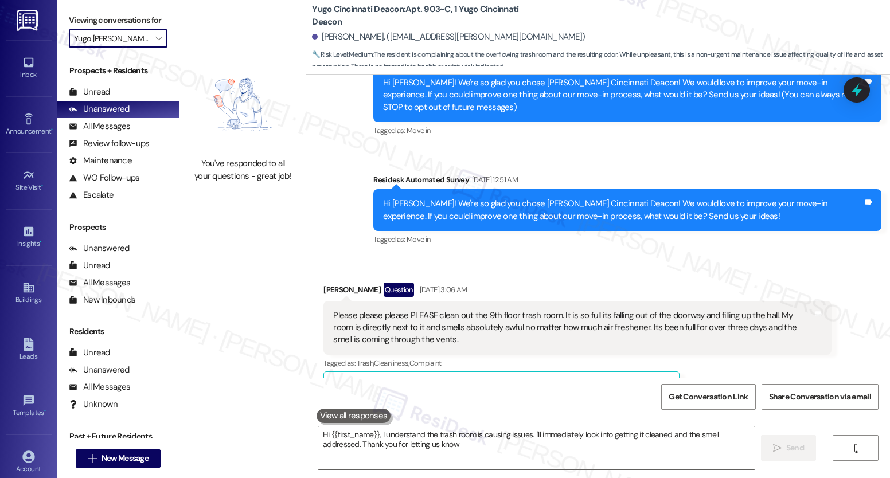
type textarea "Hi {{first_name}}, I understand the trash room is causing issues. I'll immediat…"
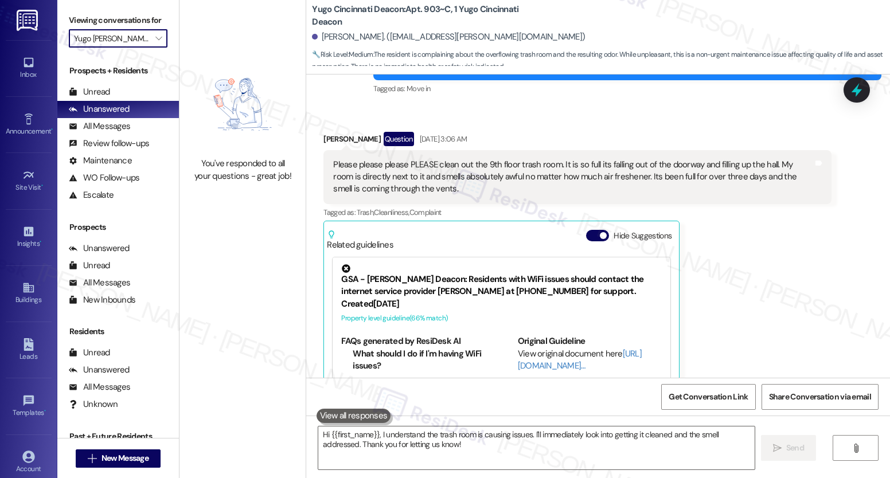
scroll to position [341, 0]
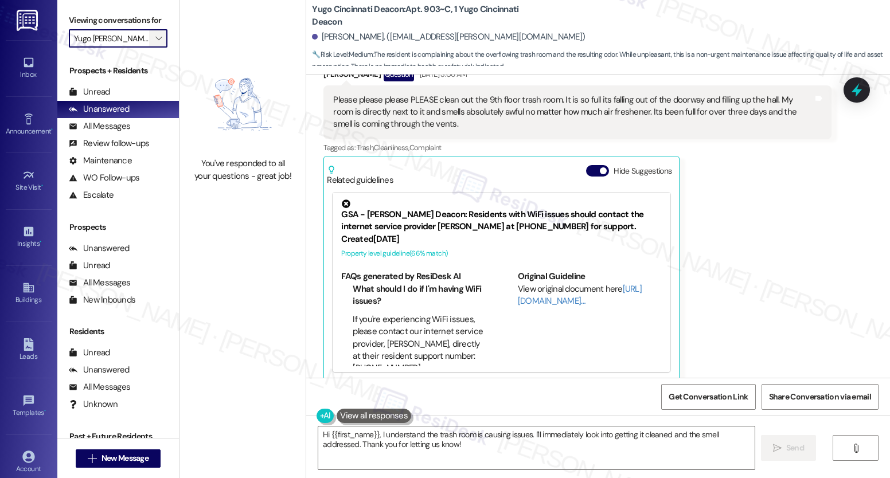
click at [155, 43] on icon "" at bounding box center [158, 38] width 6 height 9
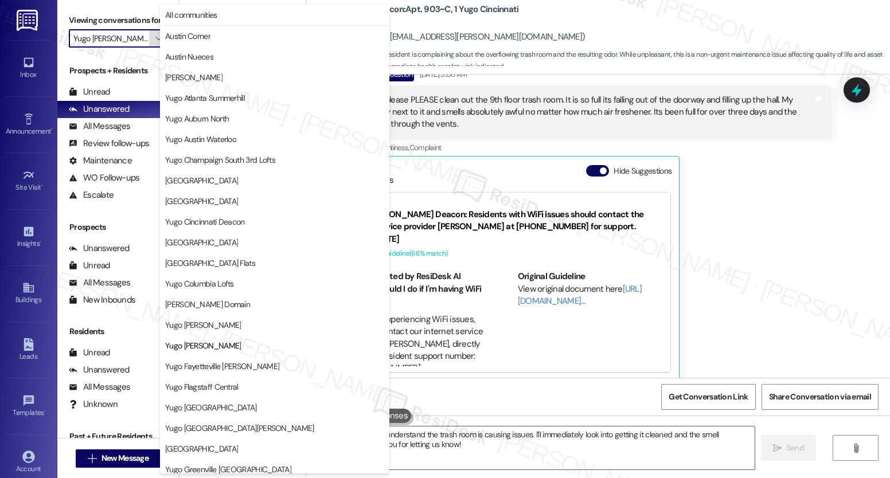
scroll to position [186, 0]
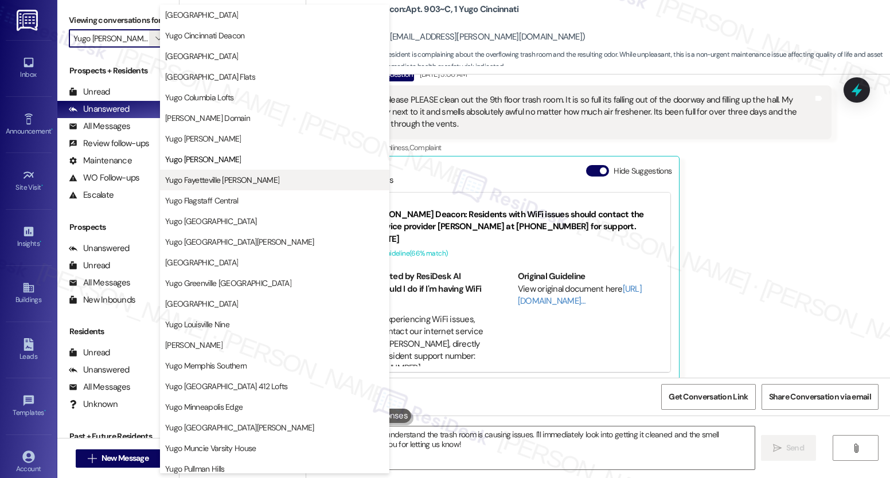
click at [199, 184] on span "Yugo Fayetteville Dickson" at bounding box center [222, 179] width 114 height 11
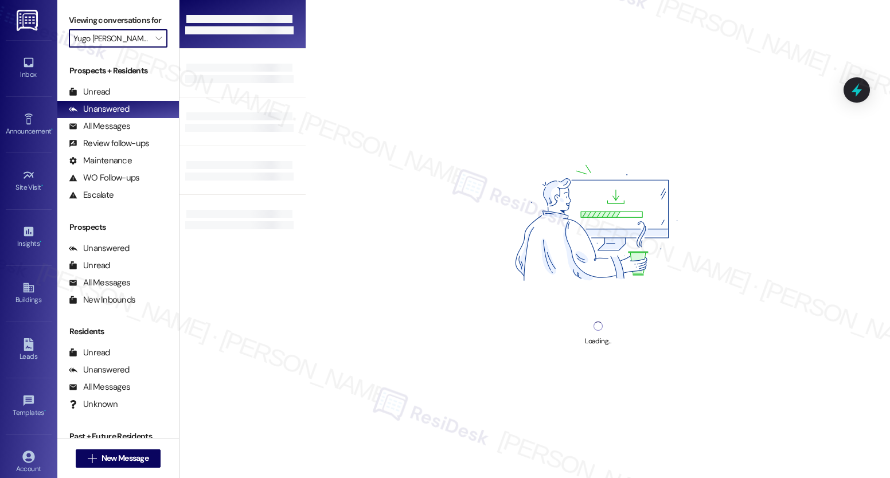
type input "Yugo Fayetteville Dickson"
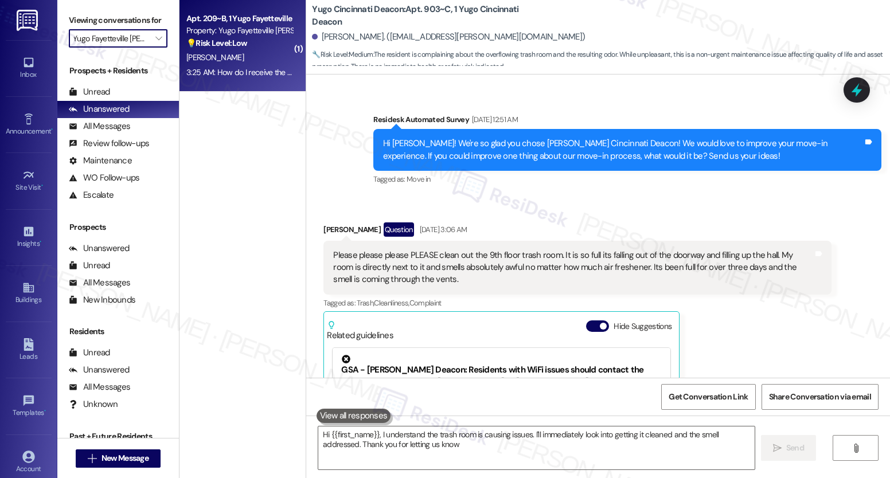
type textarea "Hi {{first_name}}, I understand the trash room is causing issues. I'll immediat…"
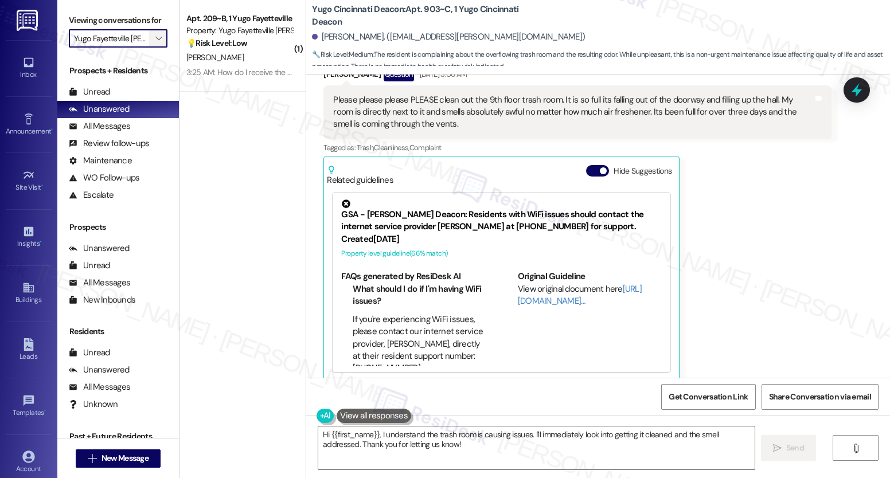
click at [158, 48] on button "" at bounding box center [158, 38] width 18 height 18
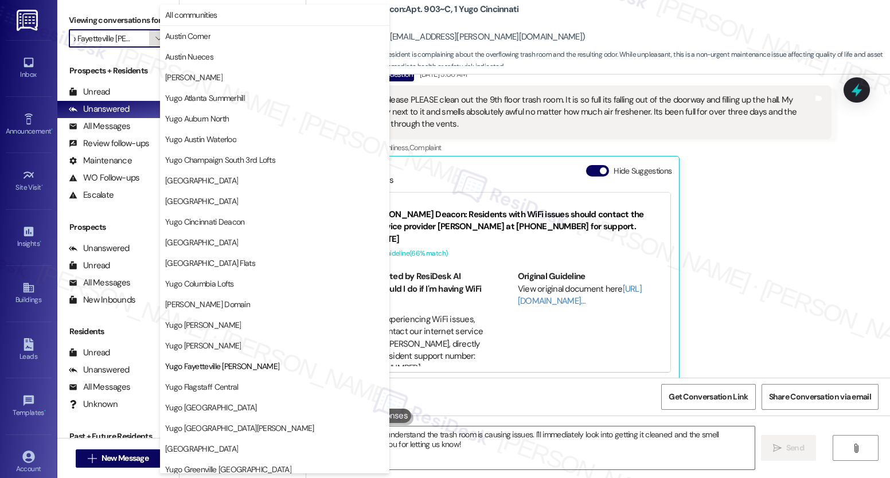
scroll to position [186, 0]
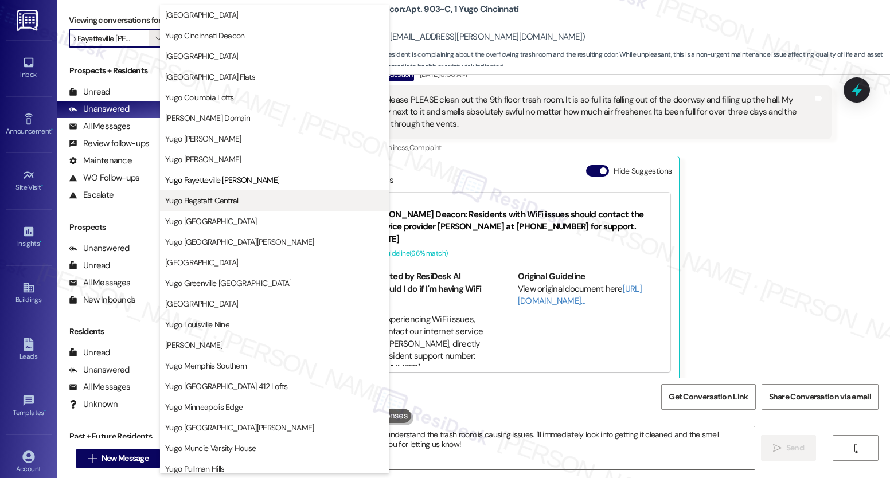
click at [208, 200] on span "Yugo Flagstaff Central" at bounding box center [201, 200] width 73 height 11
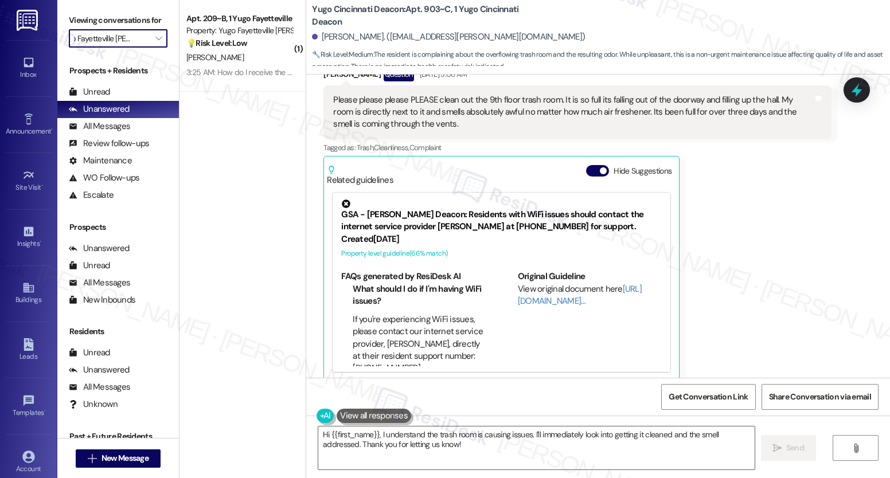
type input "Yugo Flagstaff Central"
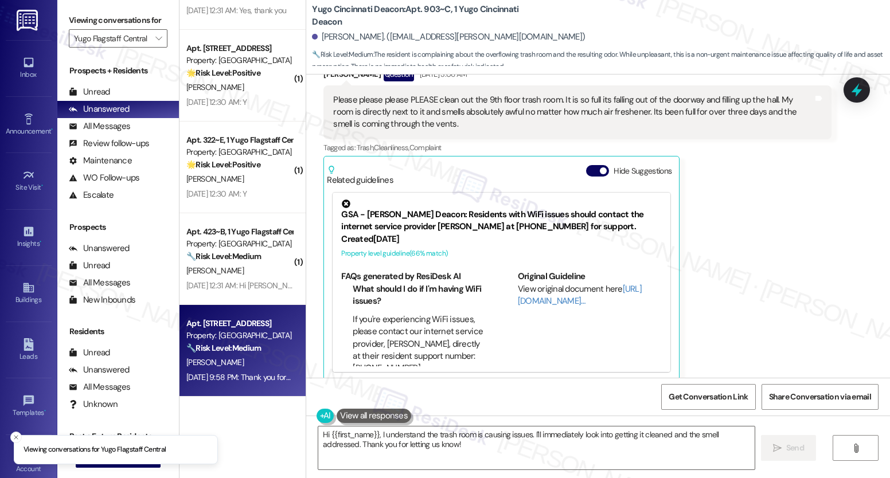
click at [210, 367] on span "A. Chavez" at bounding box center [214, 362] width 57 height 10
type textarea "Hi {{first_name}}, I understand the trash room is causing issues. I'll immediat…"
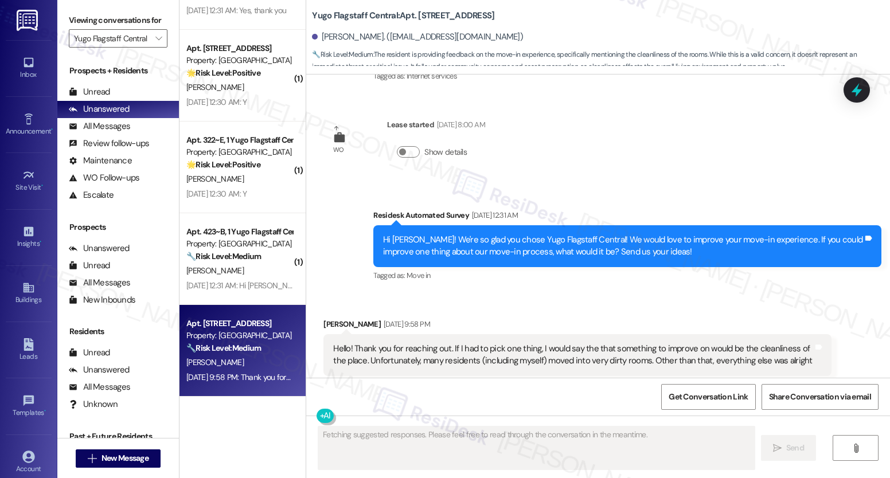
scroll to position [2384, 0]
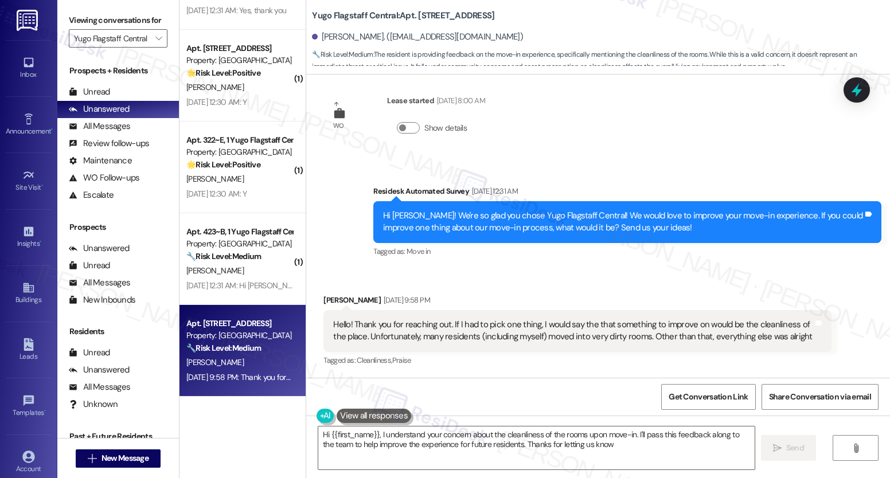
type textarea "Hi {{first_name}}, I understand your concern about the cleanliness of the rooms…"
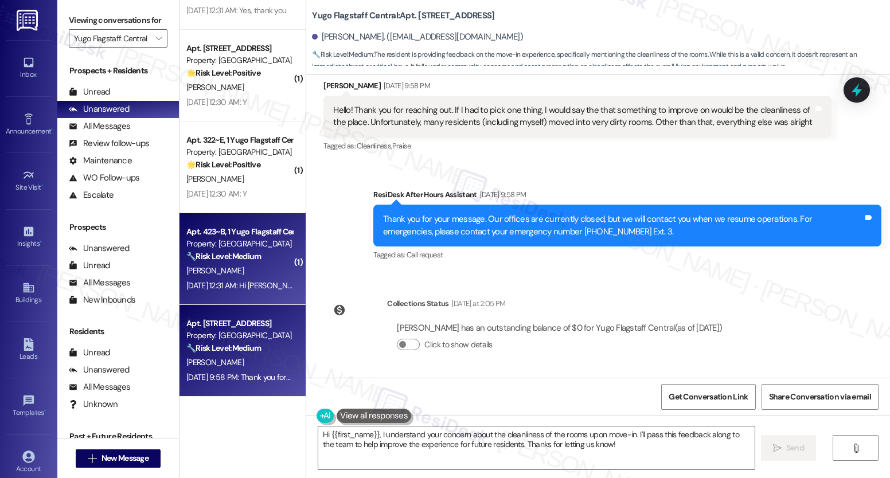
click at [257, 268] on div "Z. Willes" at bounding box center [239, 271] width 108 height 14
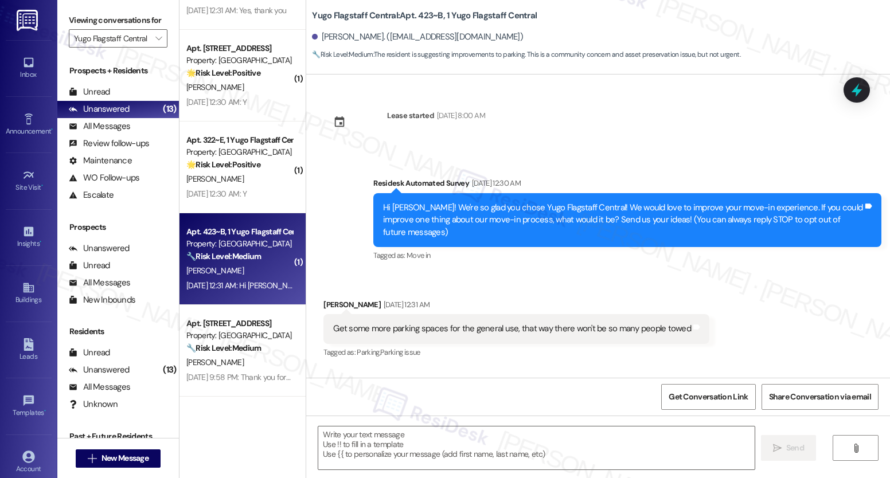
type textarea "Fetching suggested responses. Please feel free to read through the conversation…"
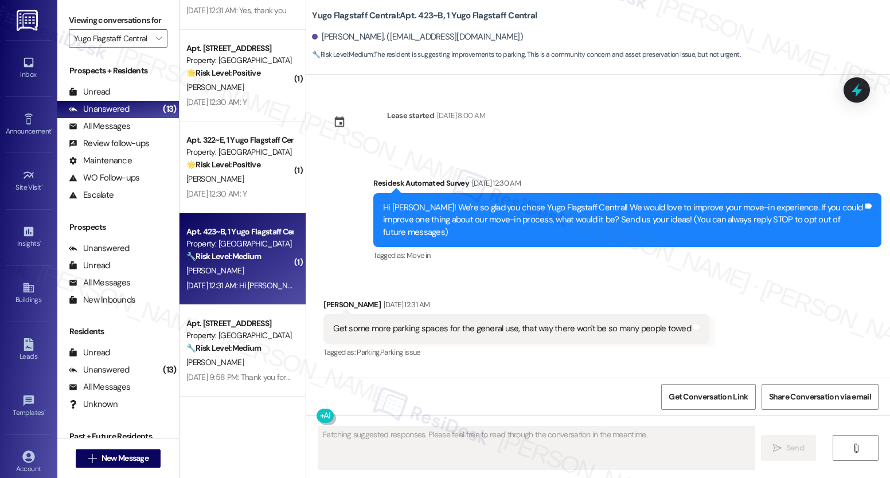
scroll to position [194, 0]
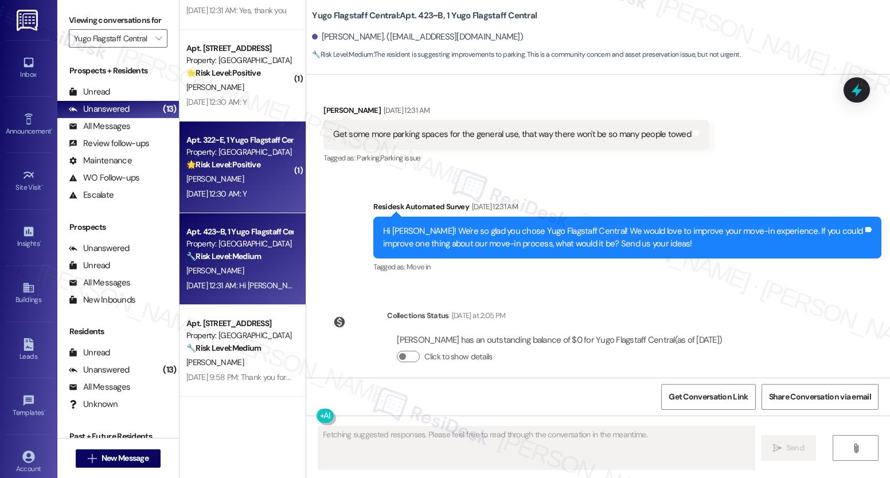
click at [278, 193] on div "Aug 23, 2025 at 12:30 AM: Y Aug 23, 2025 at 12:30 AM: Y" at bounding box center [239, 194] width 108 height 14
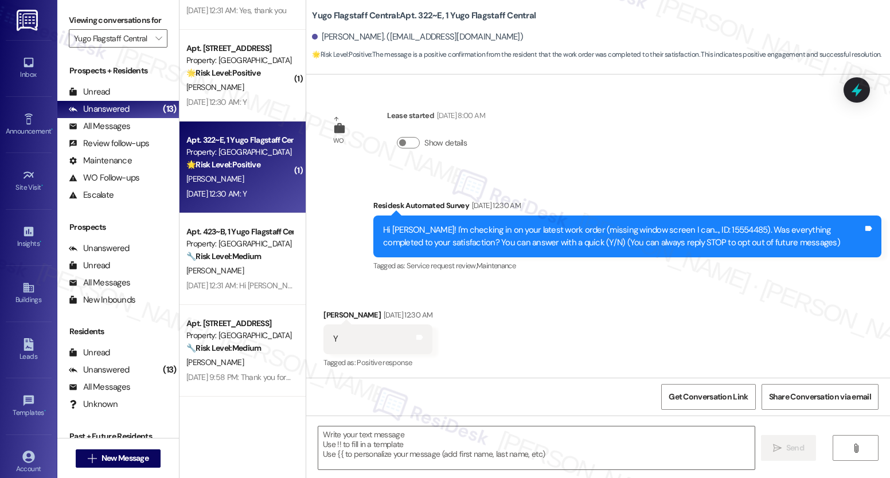
scroll to position [2, 0]
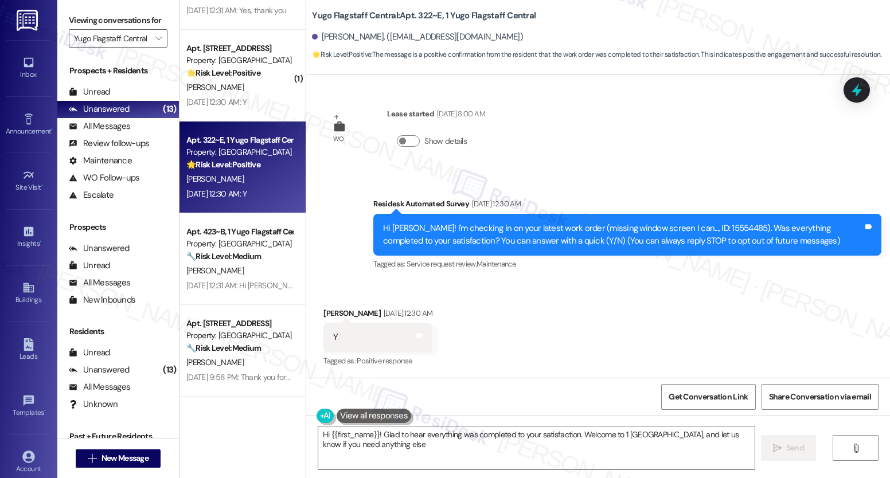
type textarea "Hi {{first_name}}! Glad to hear everything was completed to your satisfaction. …"
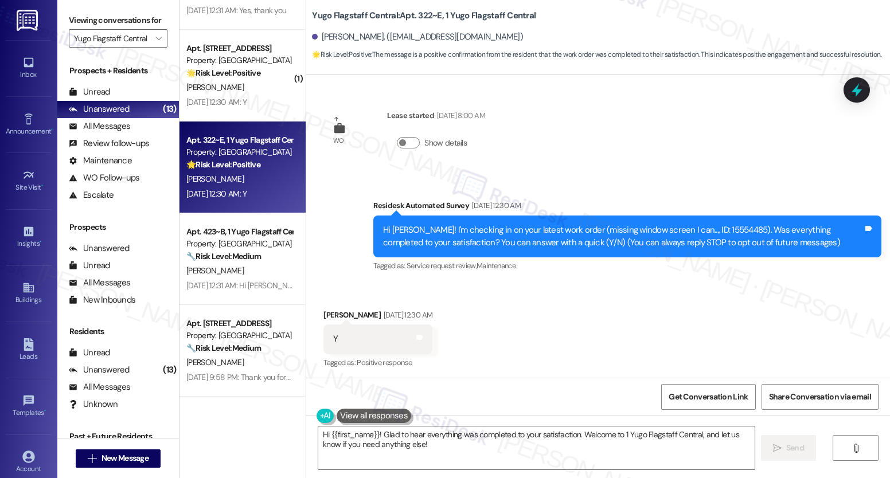
scroll to position [2, 0]
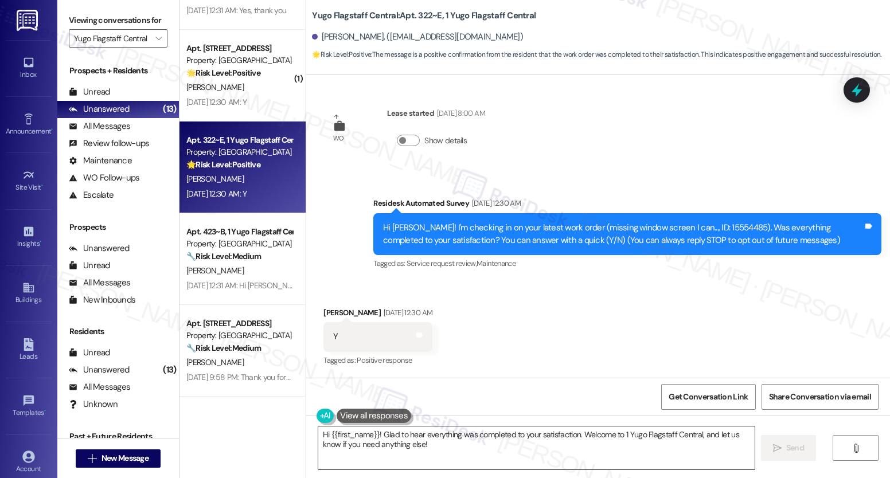
click at [423, 436] on textarea "Hi {{first_name}}! Glad to hear everything was completed to your satisfaction. …" at bounding box center [536, 448] width 436 height 43
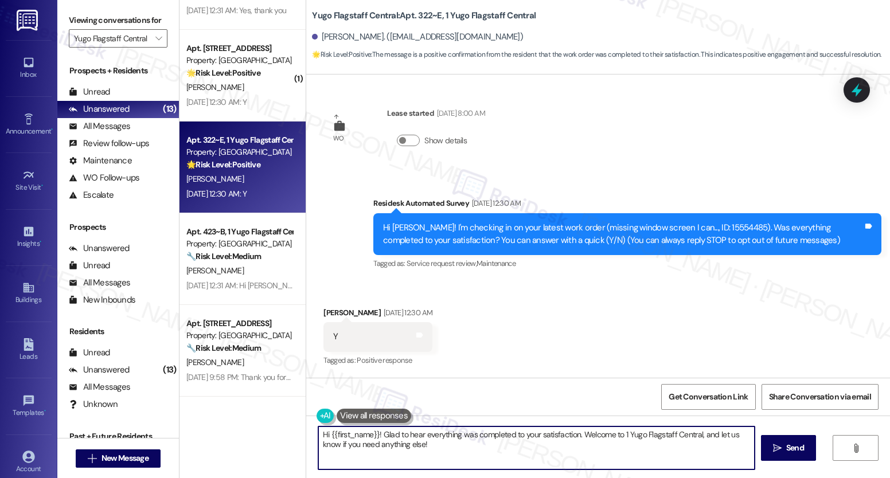
click at [423, 436] on textarea "Hi {{first_name}}! Glad to hear everything was completed to your satisfaction. …" at bounding box center [536, 448] width 436 height 43
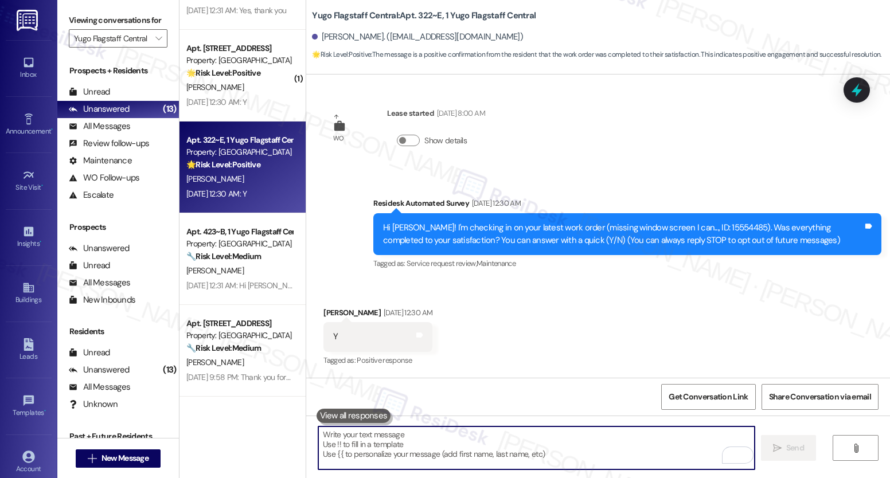
paste textarea "We’re glad everything went well with your work order! Let us know if there’s an…"
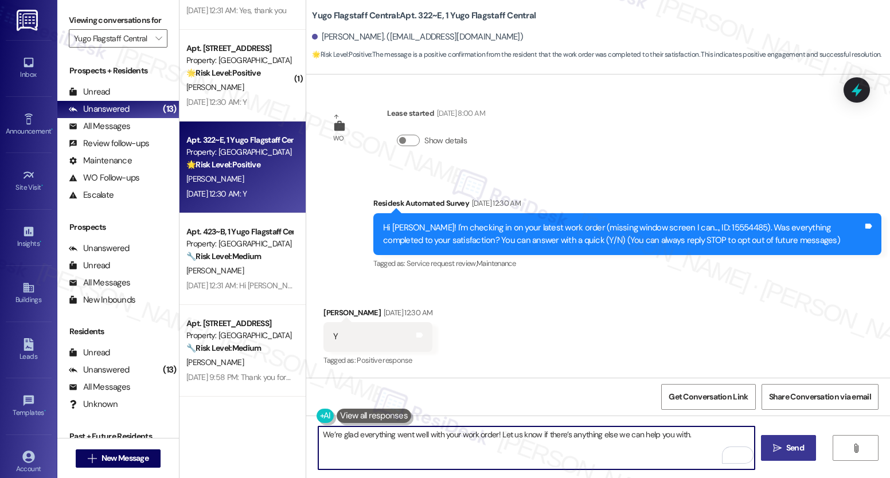
type textarea "We’re glad everything went well with your work order! Let us know if there’s an…"
click at [782, 457] on button " Send" at bounding box center [789, 448] width 56 height 26
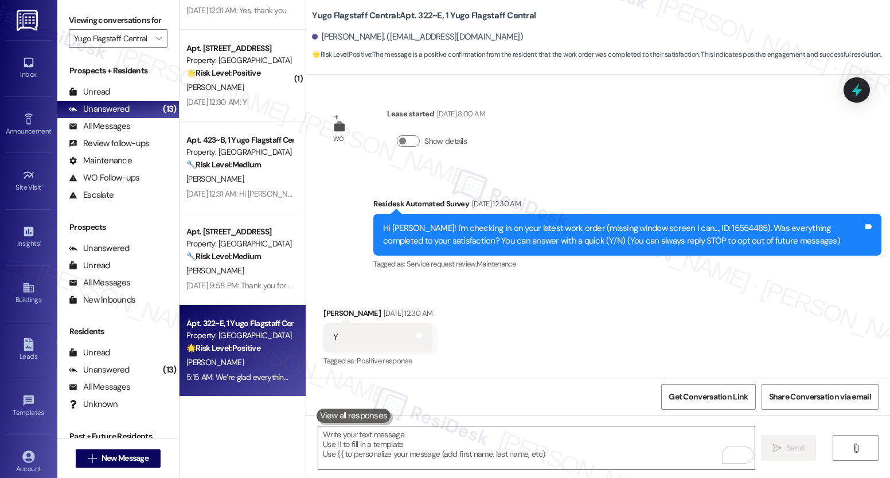
scroll to position [82, 0]
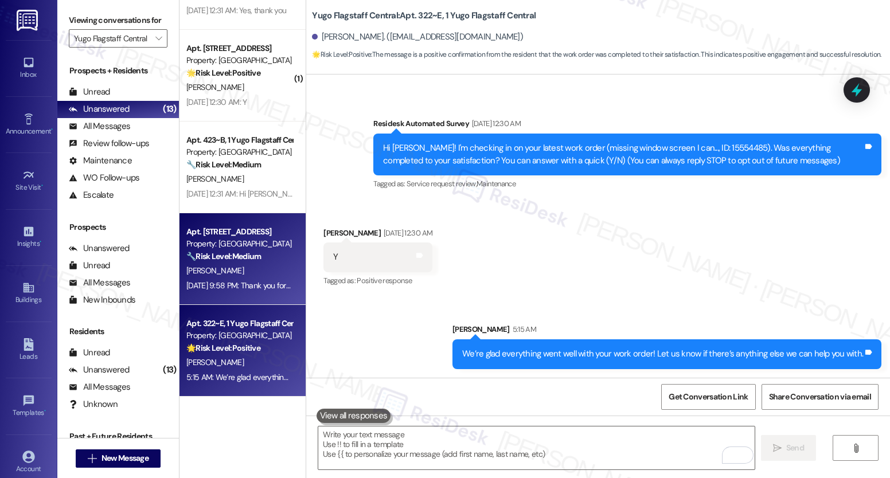
click at [250, 279] on div "Aug 24, 2025 at 9:58 PM: Thank you for your message. Our offices are currently …" at bounding box center [239, 286] width 108 height 14
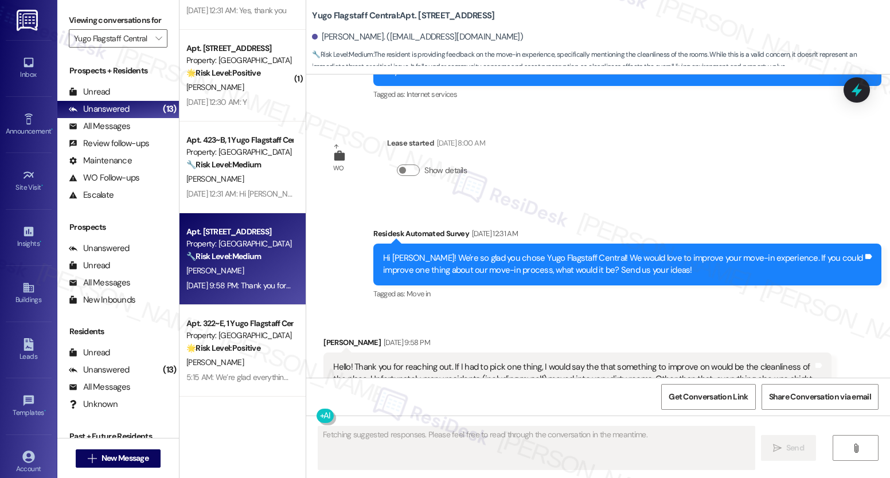
scroll to position [2384, 0]
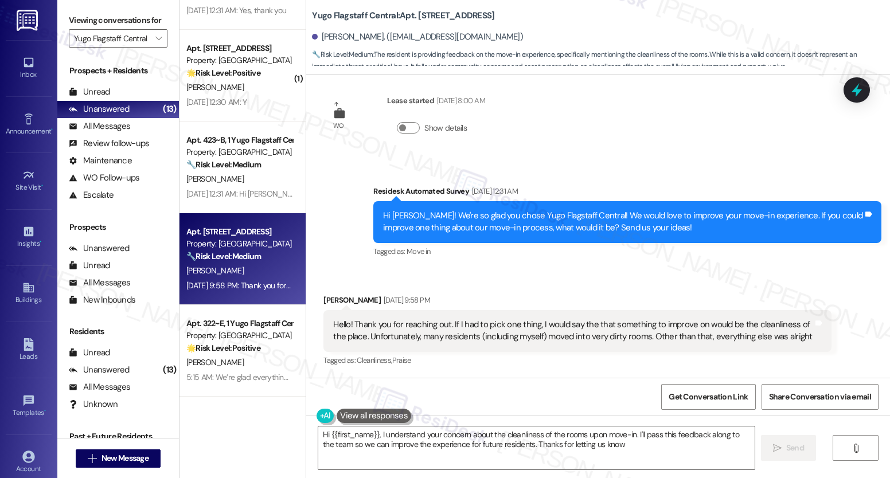
type textarea "Hi {{first_name}}, I understand your concern about the cleanliness of the rooms…"
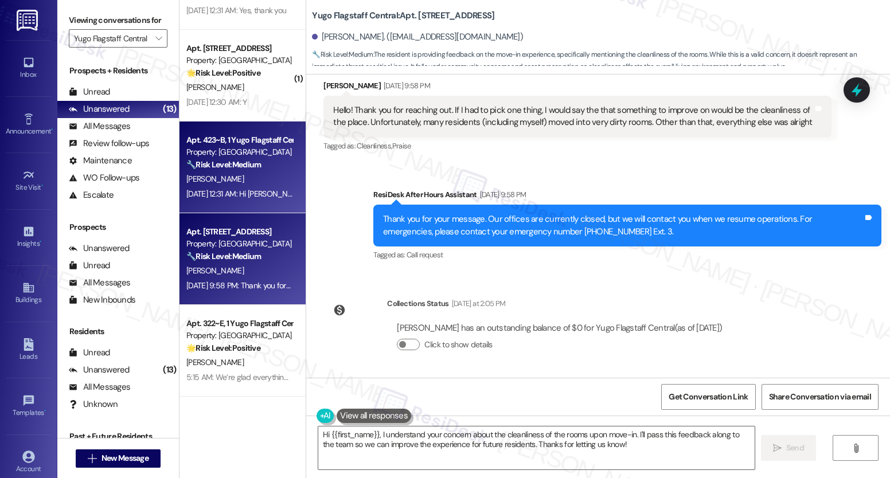
click at [251, 184] on div "Z. Willes" at bounding box center [239, 179] width 108 height 14
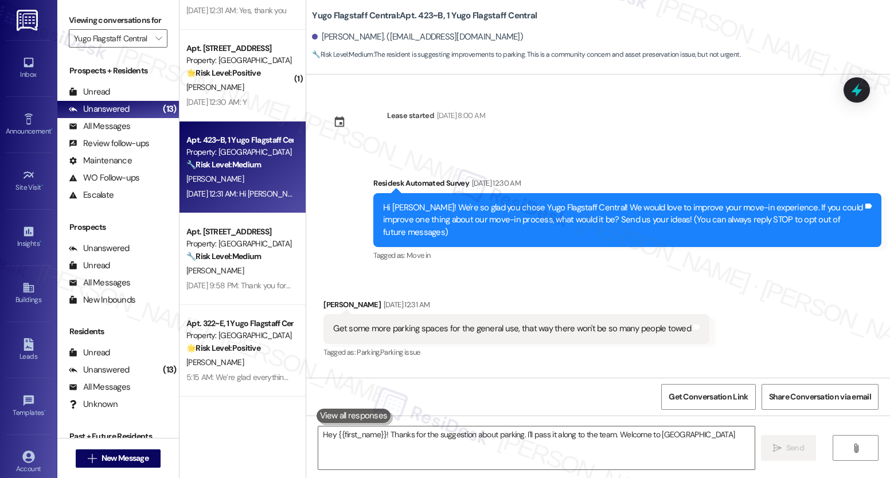
type textarea "Hey {{first_name}}! Thanks for the suggestion about parking. I'll pass it along…"
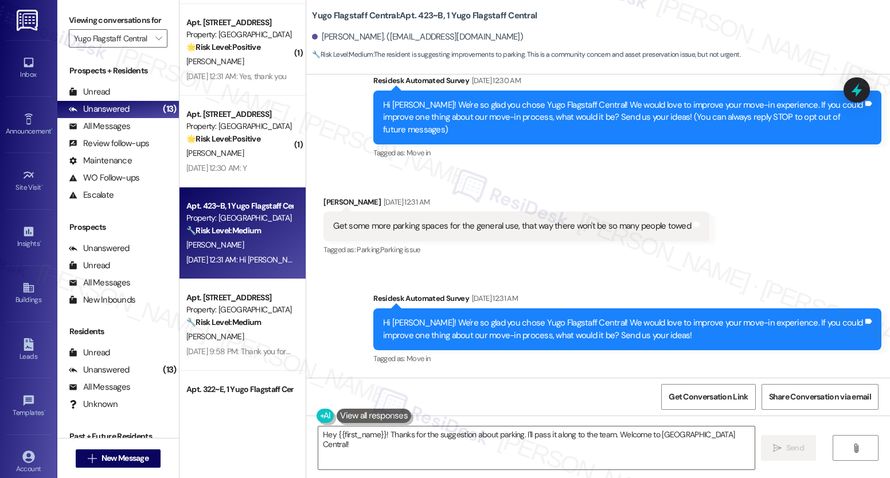
scroll to position [725, 0]
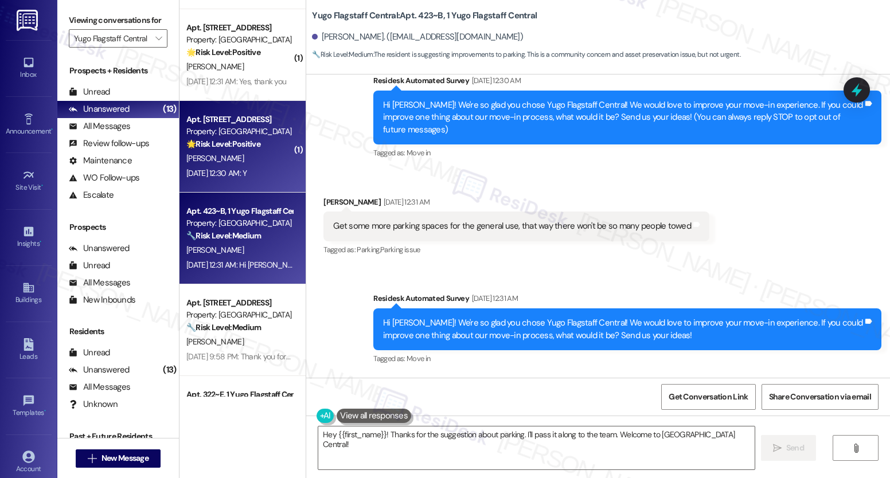
click at [225, 163] on div "S. White" at bounding box center [239, 158] width 108 height 14
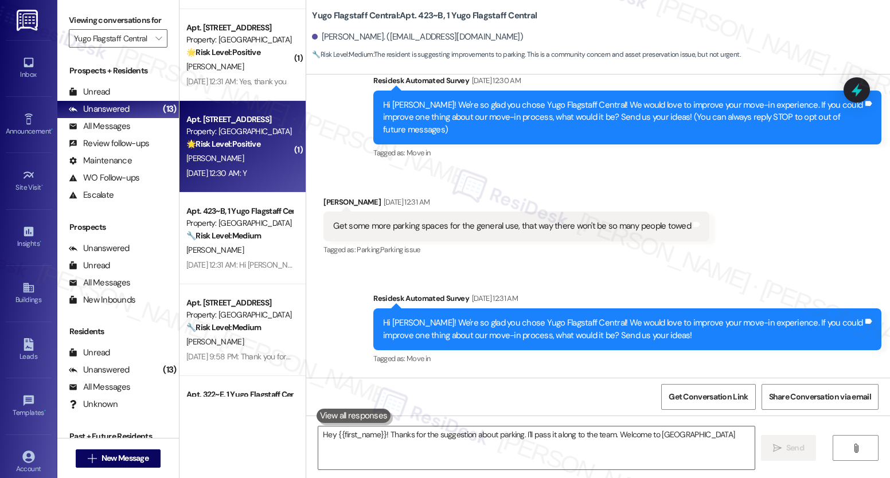
type textarea "Hey {{first_name}}! Thanks for the suggestion about parking. I'll pass it along…"
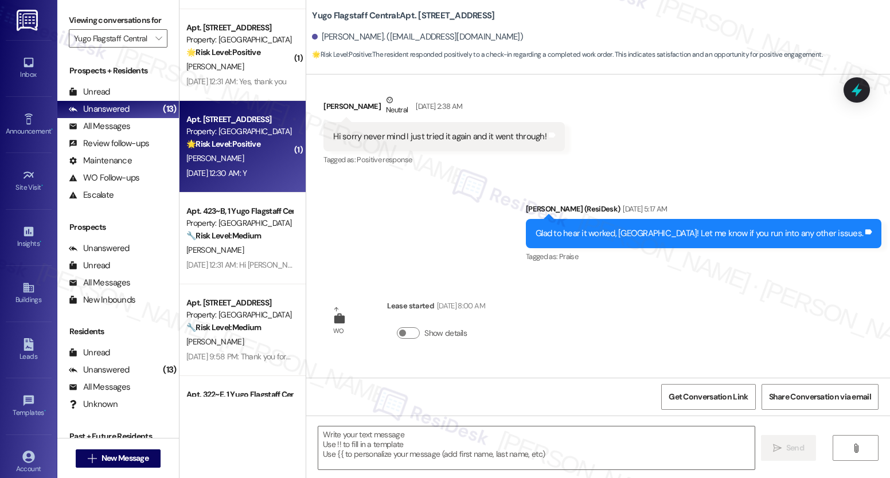
type textarea "Fetching suggested responses. Please feel free to read through the conversation…"
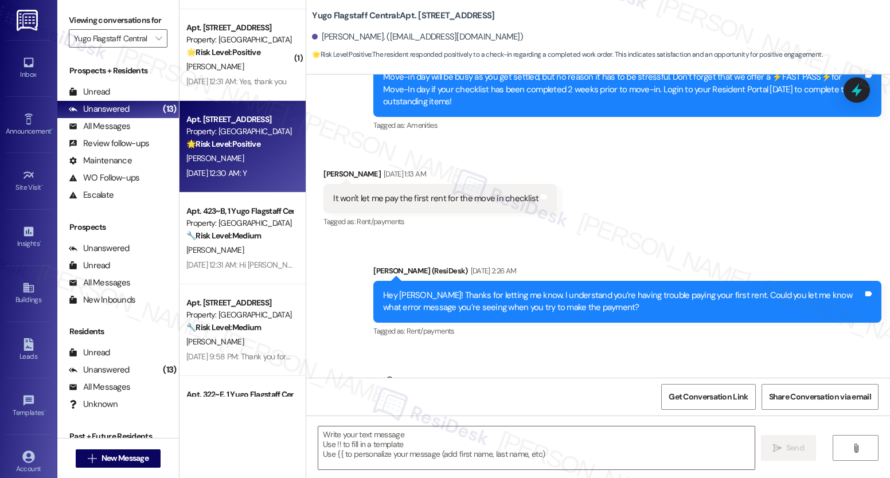
scroll to position [722, 0]
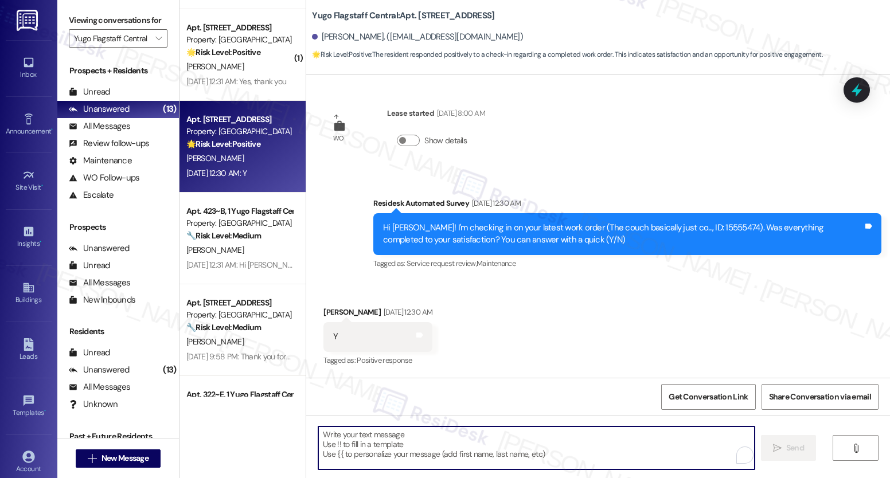
click at [447, 453] on textarea "To enrich screen reader interactions, please activate Accessibility in Grammarl…" at bounding box center [536, 448] width 436 height 43
paste textarea "We’re glad everything went well with your work order! Let us know if there’s an…"
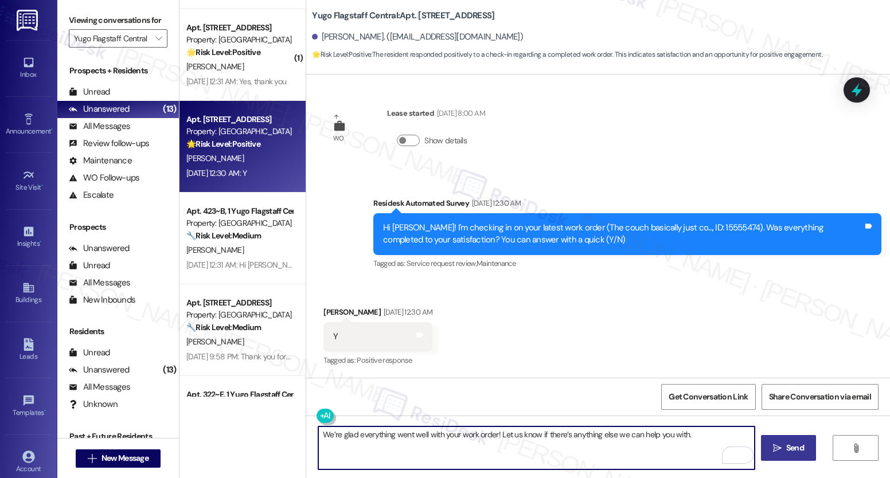
type textarea "We’re glad everything went well with your work order! Let us know if there’s an…"
click at [786, 454] on span "Send" at bounding box center [795, 448] width 18 height 12
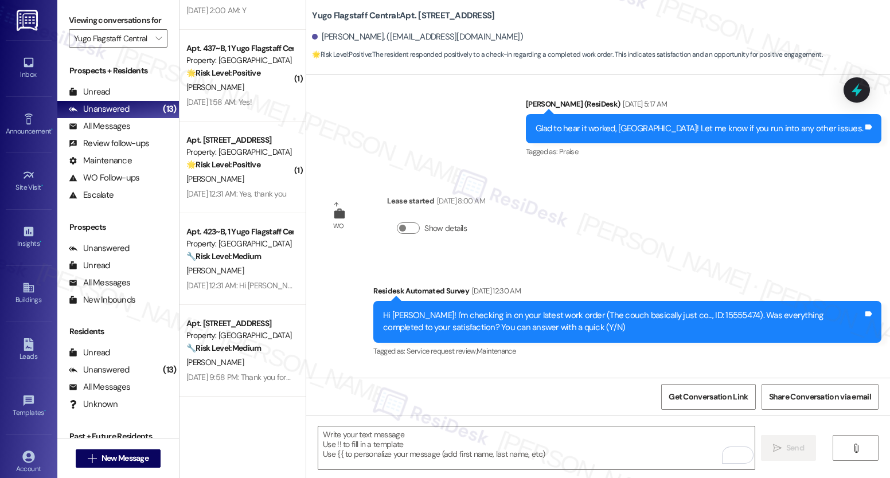
scroll to position [801, 0]
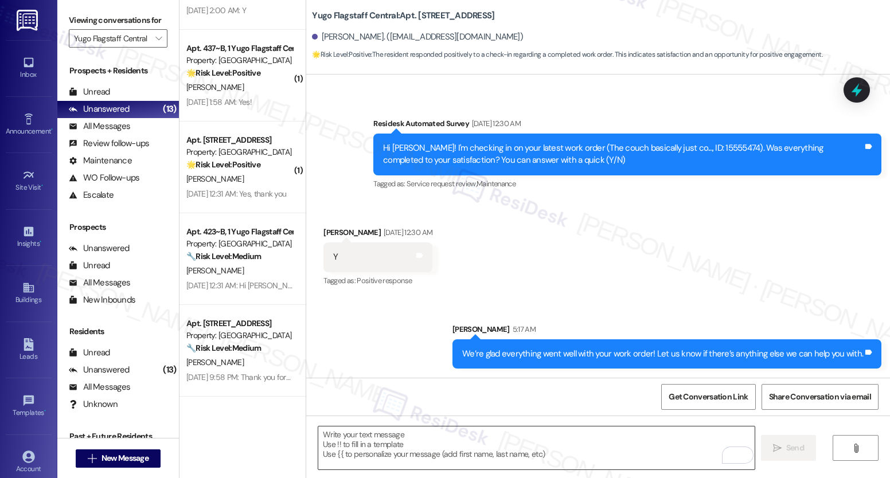
click at [427, 443] on textarea "To enrich screen reader interactions, please activate Accessibility in Grammarl…" at bounding box center [536, 448] width 436 height 43
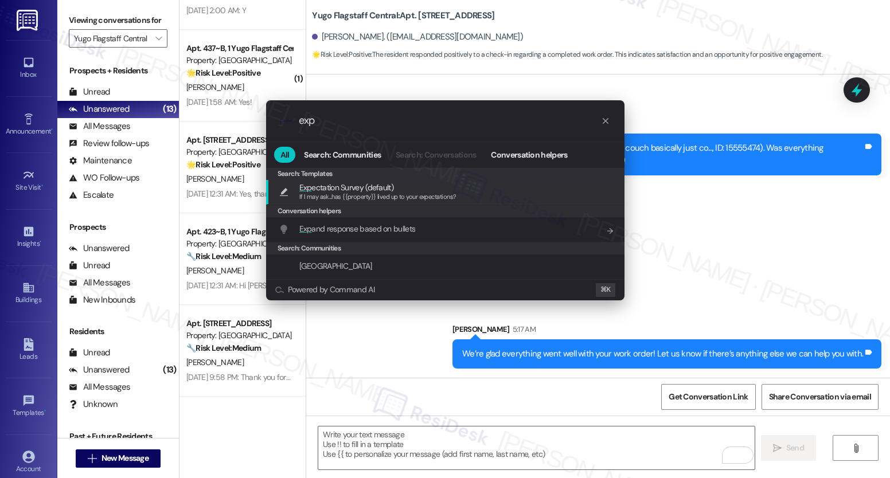
type input "exp"
click at [360, 183] on span "Exp ectation Survey (default)" at bounding box center [346, 187] width 94 height 13
type textarea "If I may ask...has {{property}} lived up to your expectations?"
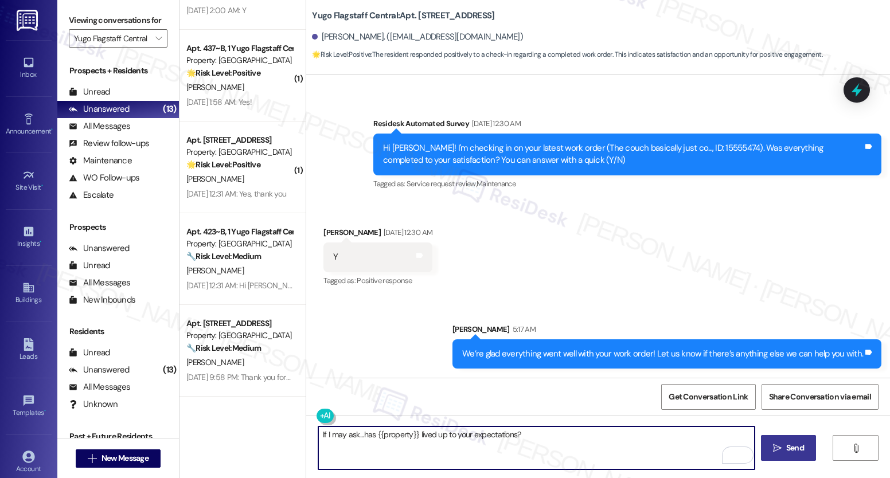
click at [781, 448] on span " Send" at bounding box center [789, 448] width 36 height 12
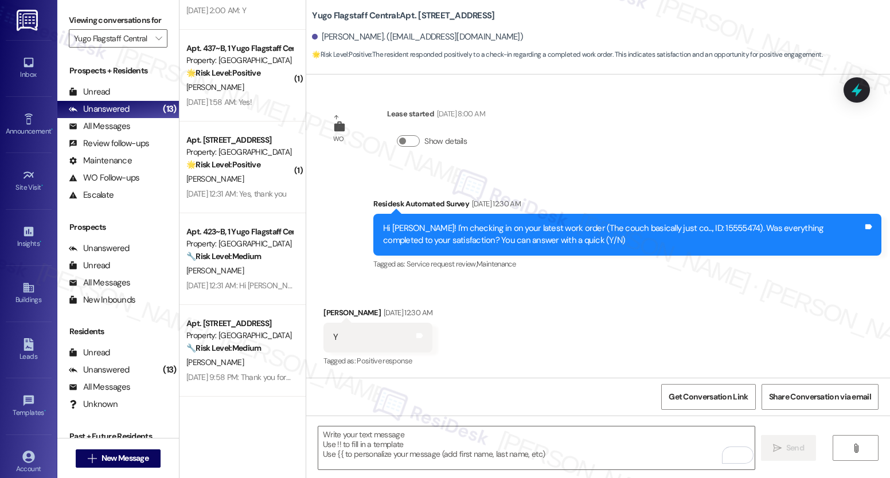
scroll to position [882, 0]
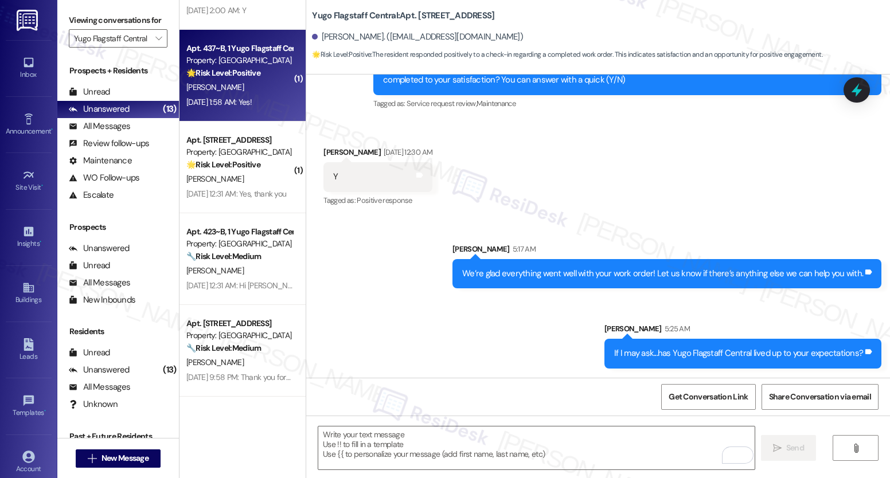
click at [252, 106] on div "Aug 23, 2025 at 1:58 AM: Yes! Aug 23, 2025 at 1:58 AM: Yes!" at bounding box center [218, 102] width 65 height 10
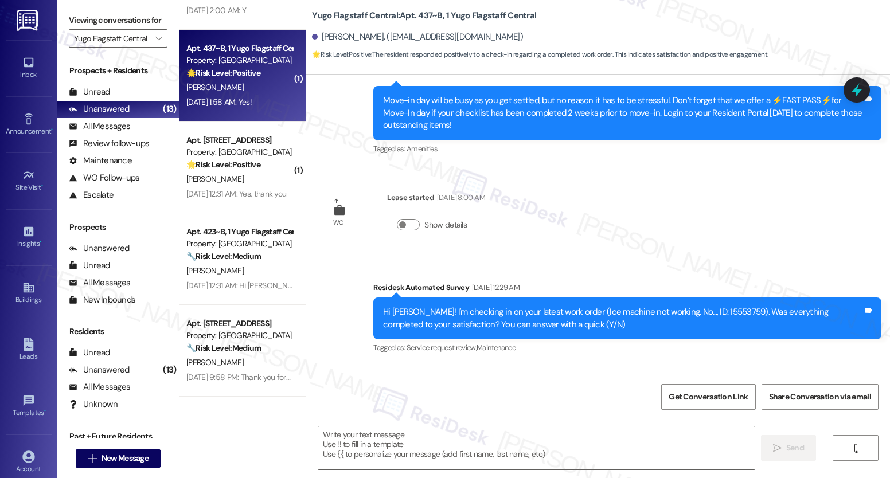
type textarea "Fetching suggested responses. Please feel free to read through the conversation…"
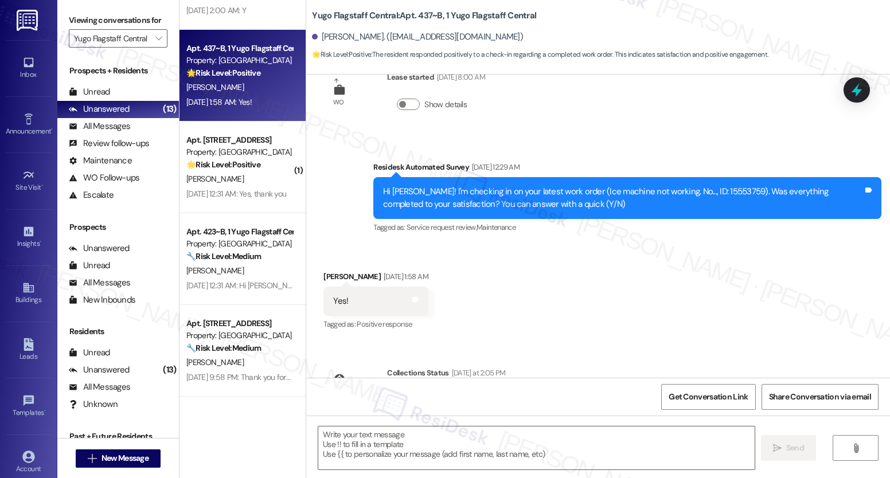
scroll to position [415, 0]
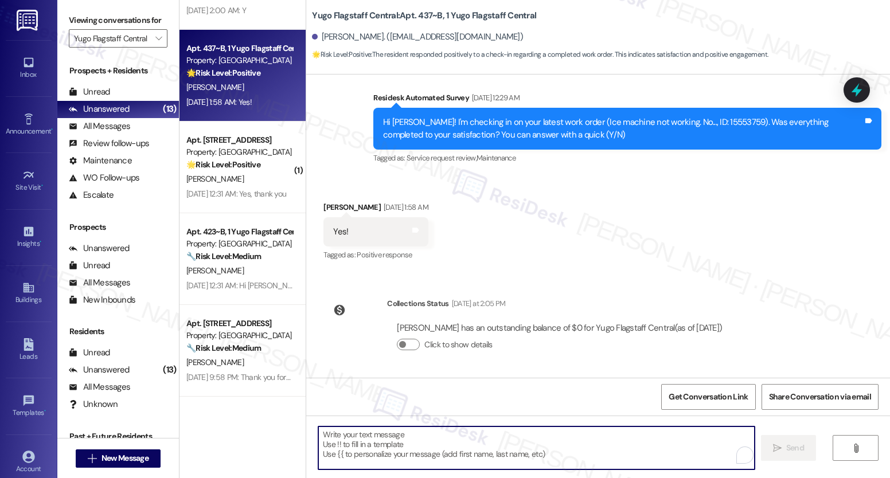
click at [469, 452] on textarea "To enrich screen reader interactions, please activate Accessibility in Grammarl…" at bounding box center [536, 448] width 436 height 43
paste textarea "We’re glad everything went well with your work order! Let us know if there’s an…"
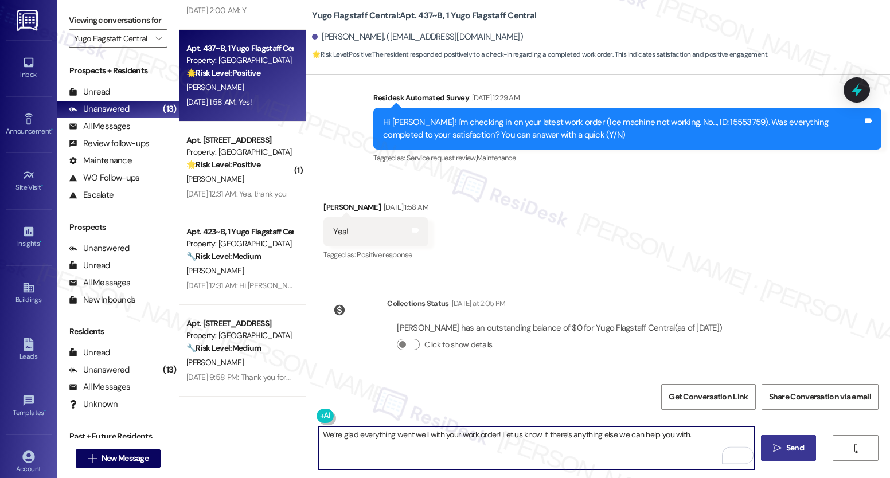
type textarea "We’re glad everything went well with your work order! Let us know if there’s an…"
click at [786, 445] on span "Send" at bounding box center [795, 448] width 18 height 12
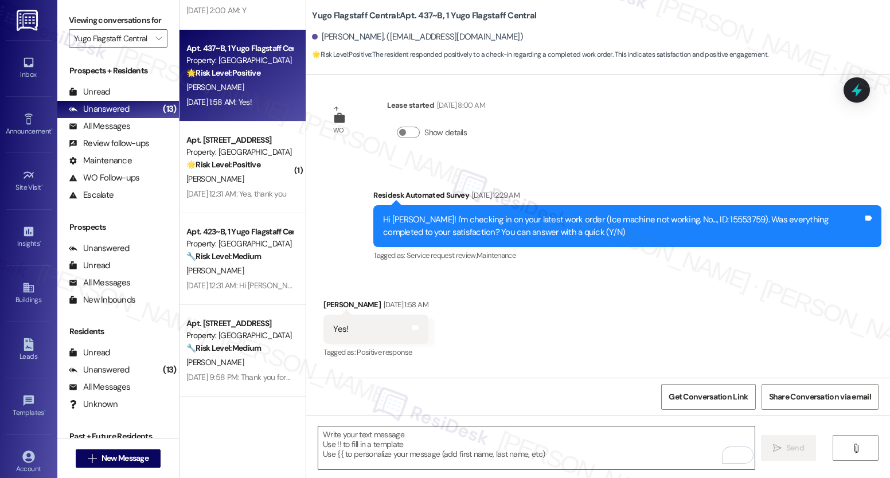
scroll to position [309, 0]
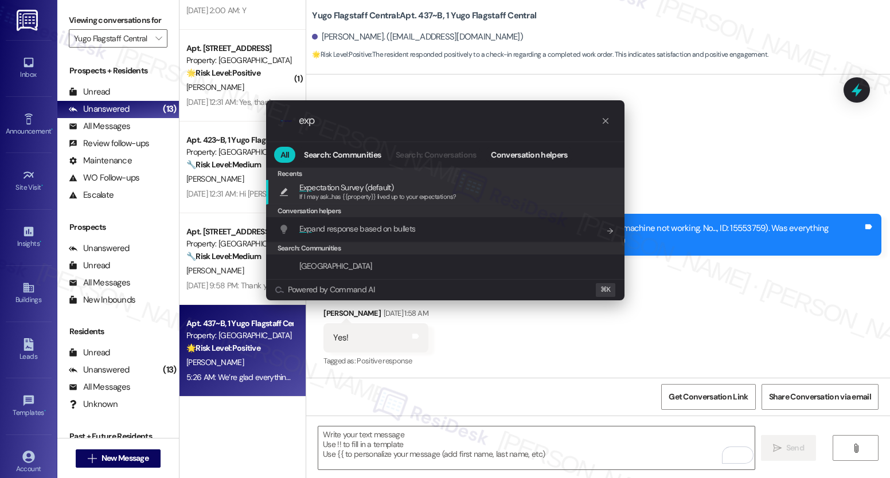
type input "exp"
click at [319, 190] on span "Exp ectation Survey (default)" at bounding box center [346, 187] width 94 height 13
type textarea "If I may ask...has {{property}} lived up to your expectations?"
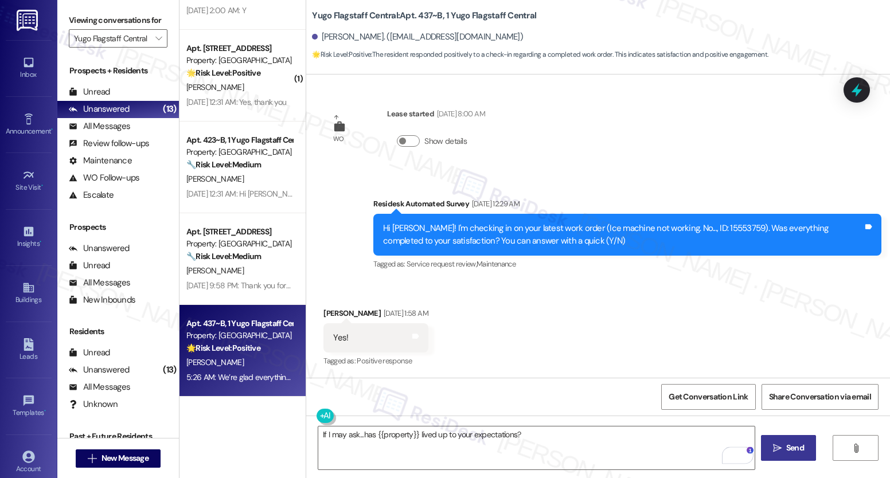
click at [786, 444] on span "Send" at bounding box center [795, 448] width 18 height 12
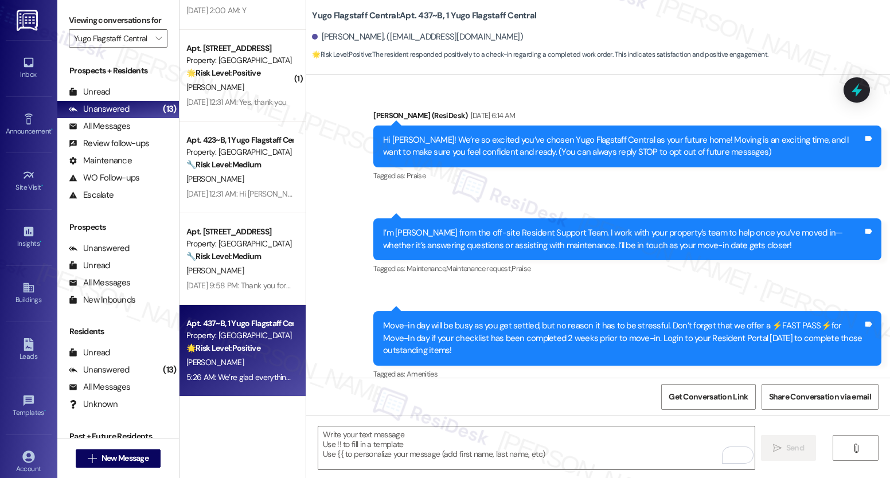
scroll to position [495, 0]
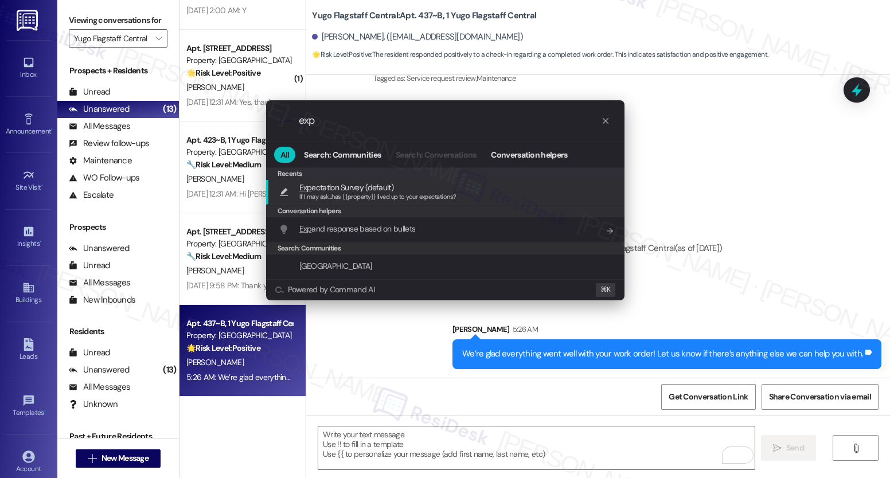
type input "exp"
click at [357, 186] on span "Exp ectation Survey (default)" at bounding box center [346, 187] width 94 height 13
type textarea "If I may ask...has {{property}} lived up to your expectations?"
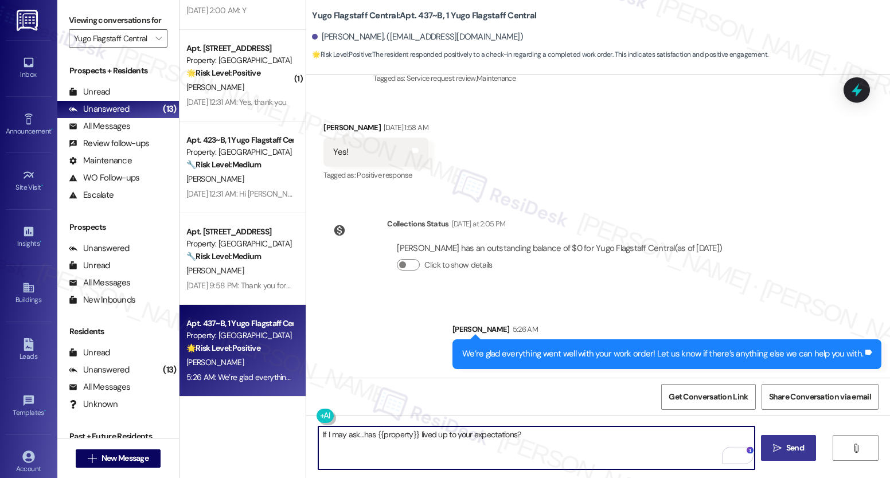
click at [793, 453] on span "Send" at bounding box center [795, 448] width 18 height 12
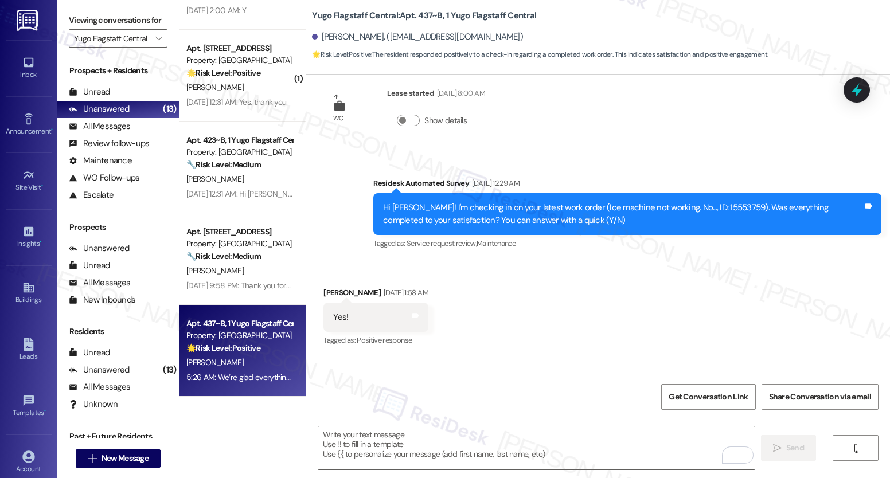
scroll to position [309, 0]
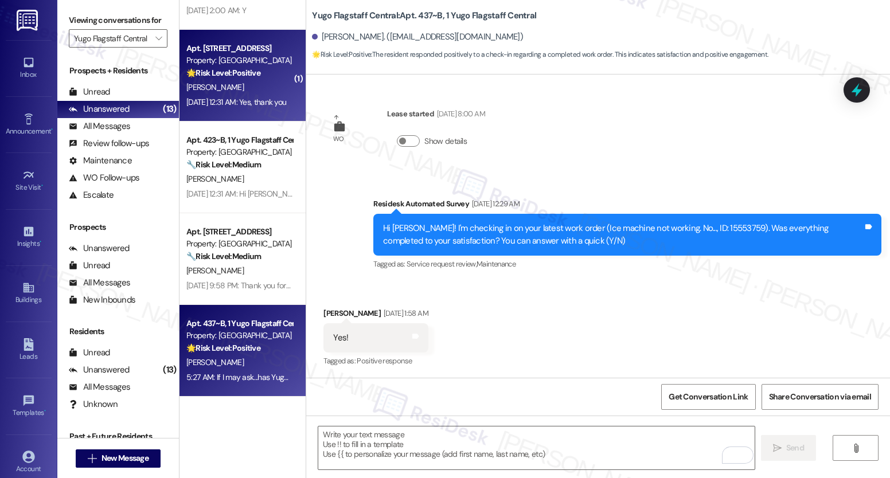
click at [235, 98] on div "Aug 23, 2025 at 12:31 AM: Yes, thank you Aug 23, 2025 at 12:31 AM: Yes, thank y…" at bounding box center [236, 102] width 100 height 10
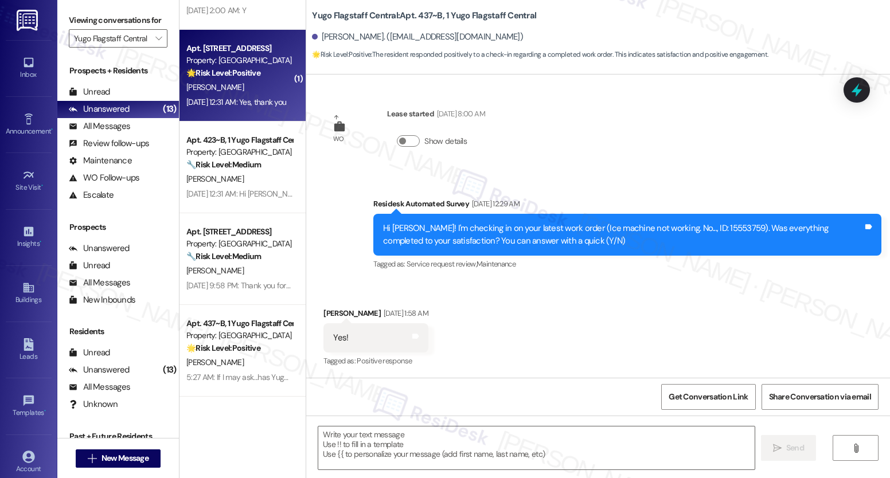
type textarea "Fetching suggested responses. Please feel free to read through the conversation…"
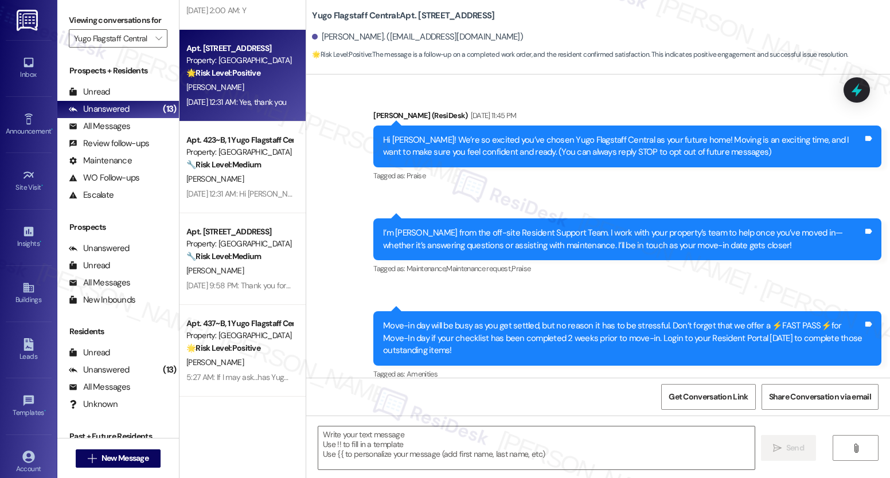
scroll to position [415, 0]
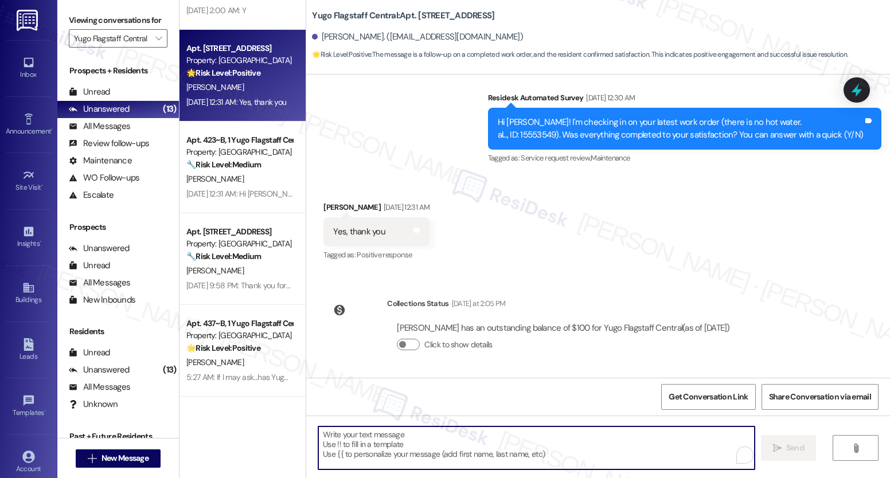
drag, startPoint x: 437, startPoint y: 451, endPoint x: 118, endPoint y: 469, distance: 320.0
click at [436, 451] on textarea "To enrich screen reader interactions, please activate Accessibility in Grammarl…" at bounding box center [536, 448] width 436 height 43
paste textarea "We’re glad everything went well with your work order! Let us know if there’s an…"
type textarea "We’re glad everything went well with your work order! Let us know if there’s an…"
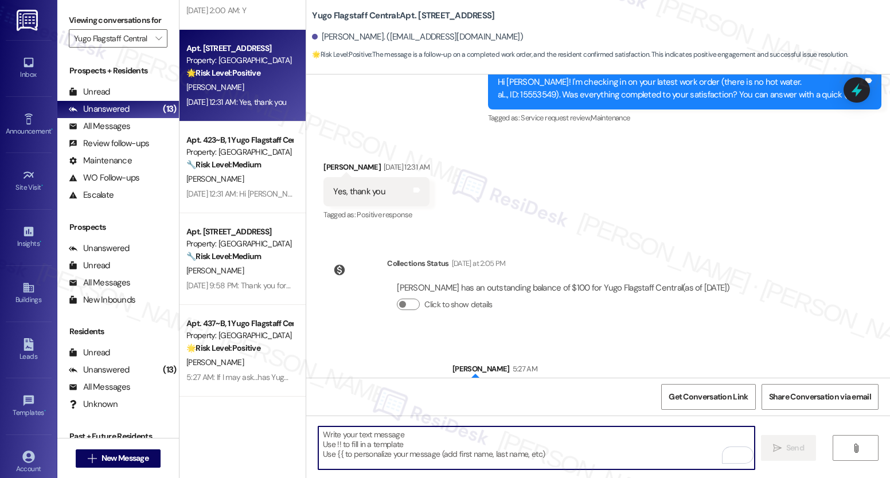
scroll to position [309, 0]
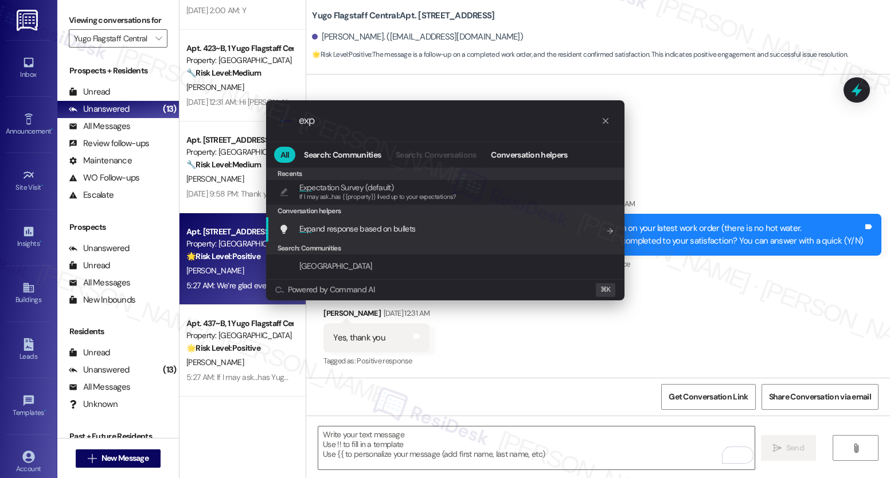
type input "exp"
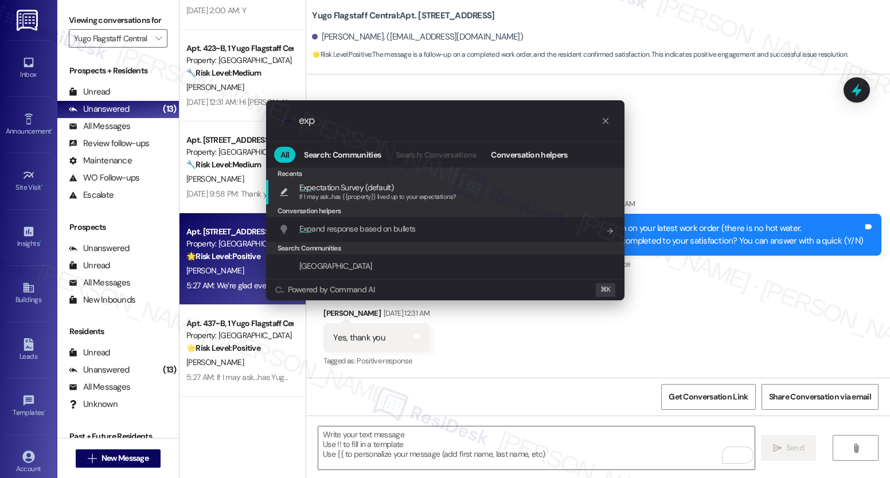
click at [347, 200] on span "If I may ask...has {{property}} lived up to your expectations?" at bounding box center [377, 197] width 157 height 8
type textarea "If I may ask...has {{property}} lived up to your expectations?"
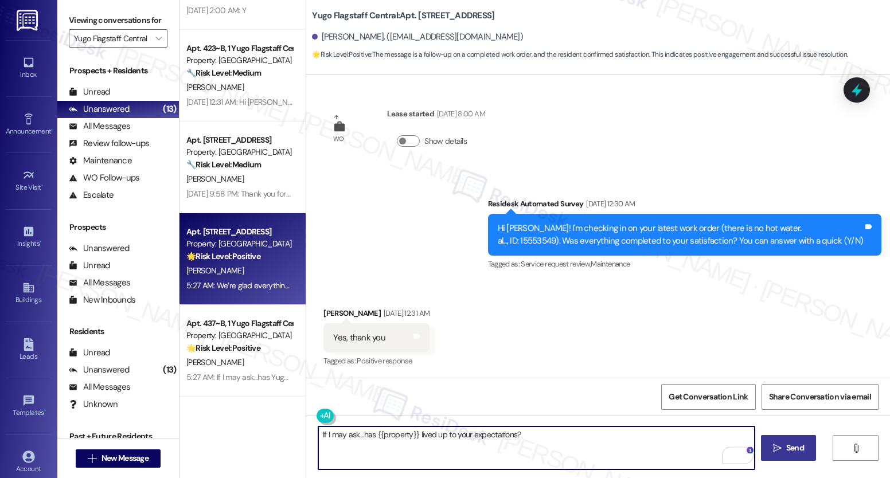
click at [768, 451] on button " Send" at bounding box center [789, 448] width 56 height 26
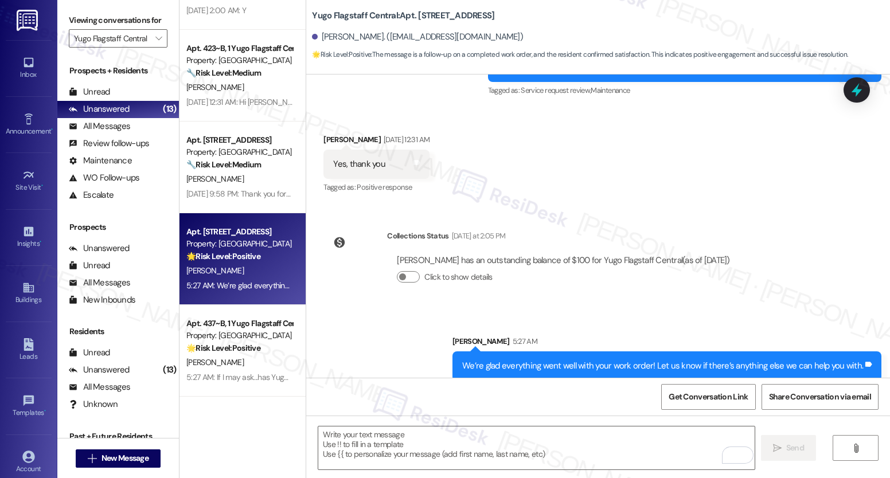
scroll to position [575, 0]
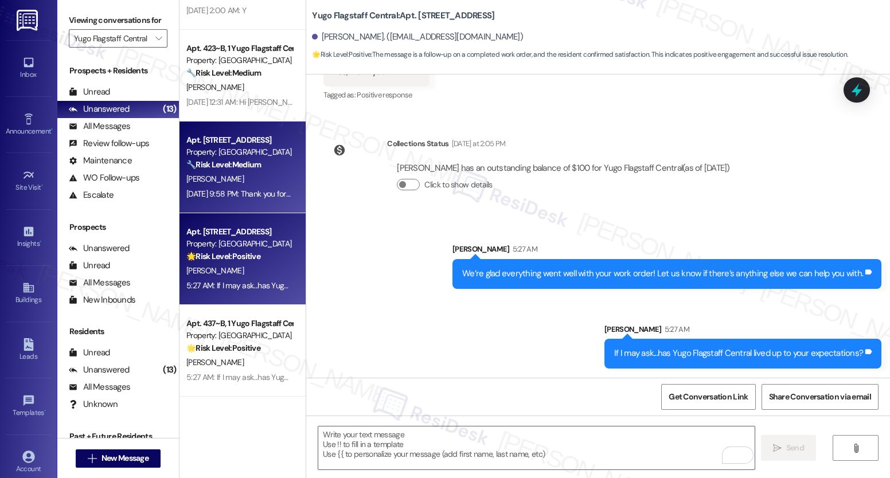
click at [256, 189] on div "Aug 24, 2025 at 9:58 PM: Thank you for your message. Our offices are currently …" at bounding box center [544, 194] width 716 height 10
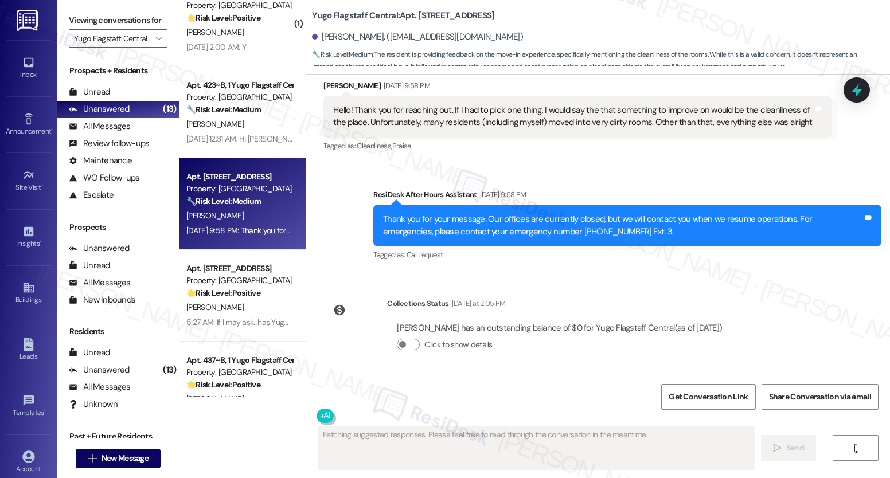
scroll to position [509, 0]
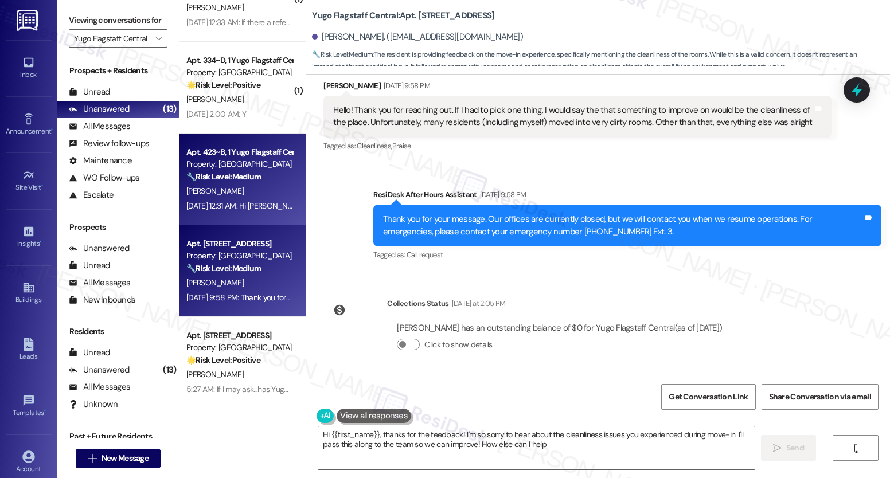
type textarea "Hi {{first_name}}, thanks for the feedback! I'm so sorry to hear about the clea…"
click at [242, 197] on div "Z. Willes" at bounding box center [239, 191] width 108 height 14
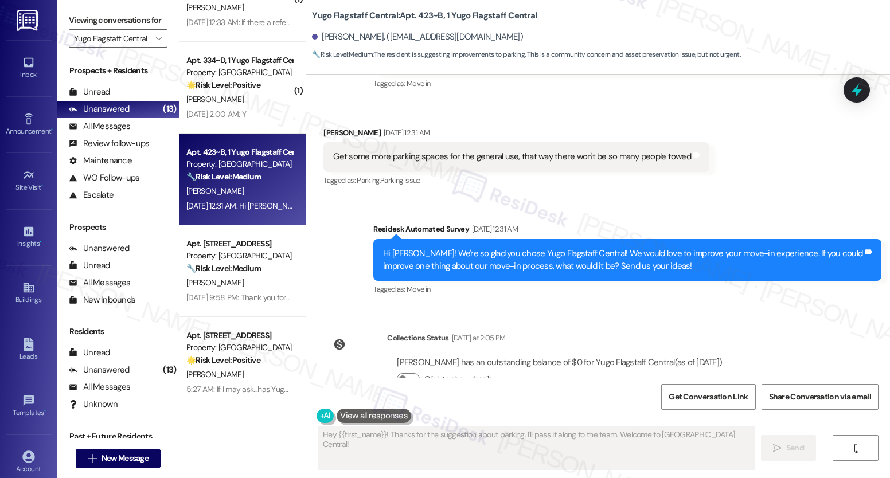
scroll to position [75, 0]
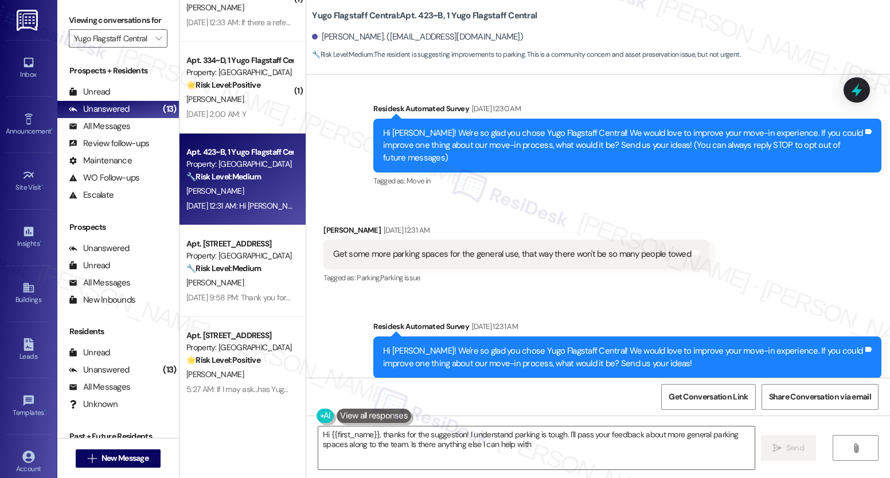
type textarea "Hi {{first_name}}, thanks for the suggestion! I understand parking is tough. I'…"
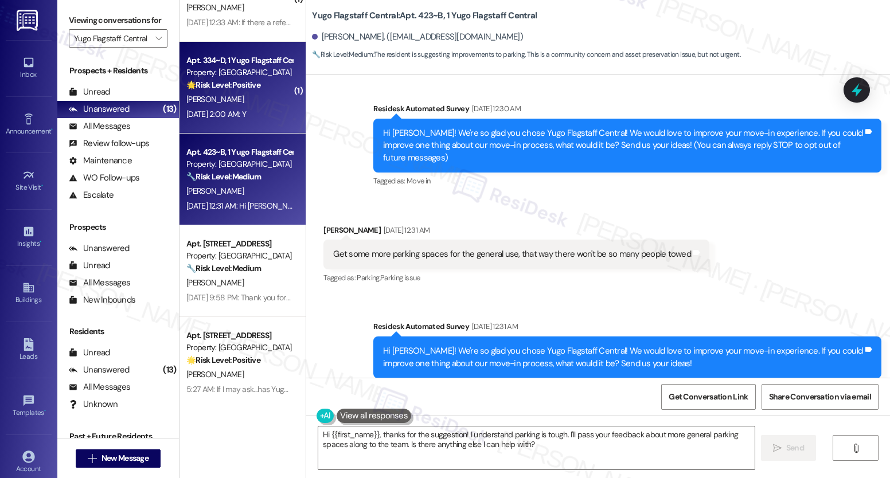
click at [267, 127] on div "Apt. 334~D, 1 Yugo Flagstaff Central Property: Yugo Flagstaff Central 🌟 Risk Le…" at bounding box center [243, 88] width 126 height 92
type textarea "Hey {{first_name}}! Thanks for the suggestion about parking. I'll pass it along…"
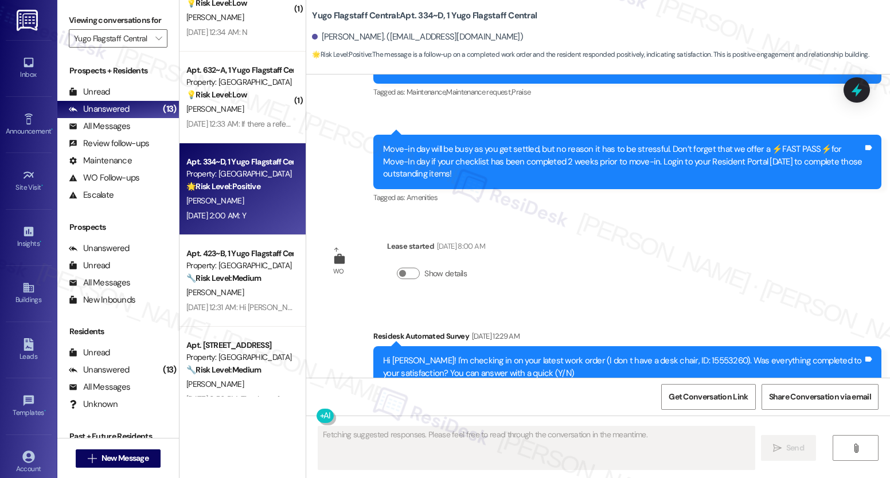
scroll to position [0, 0]
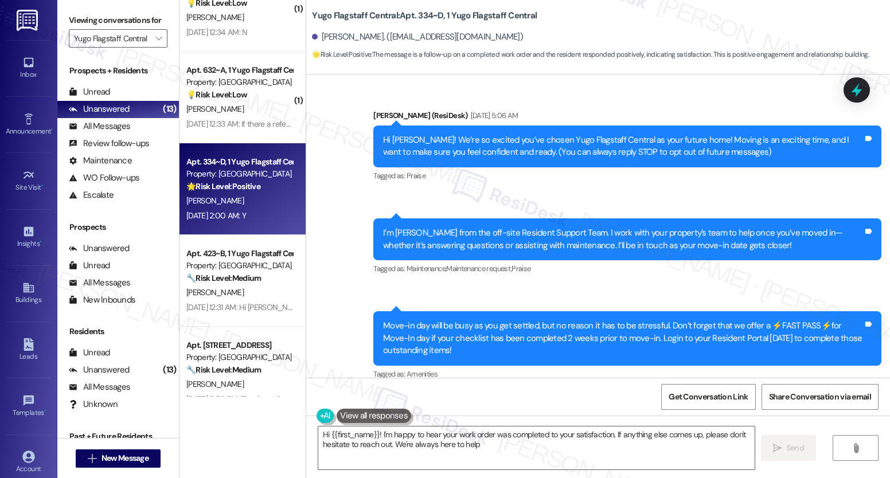
type textarea "Hi {{first_name}}! I'm happy to hear your work order was completed to your sati…"
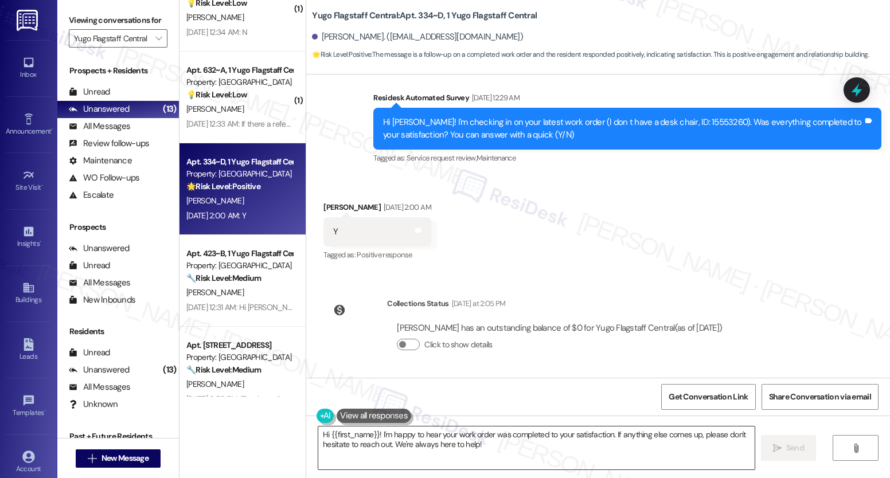
click at [481, 440] on textarea "Hi {{first_name}}! I'm happy to hear your work order was completed to your sati…" at bounding box center [536, 448] width 436 height 43
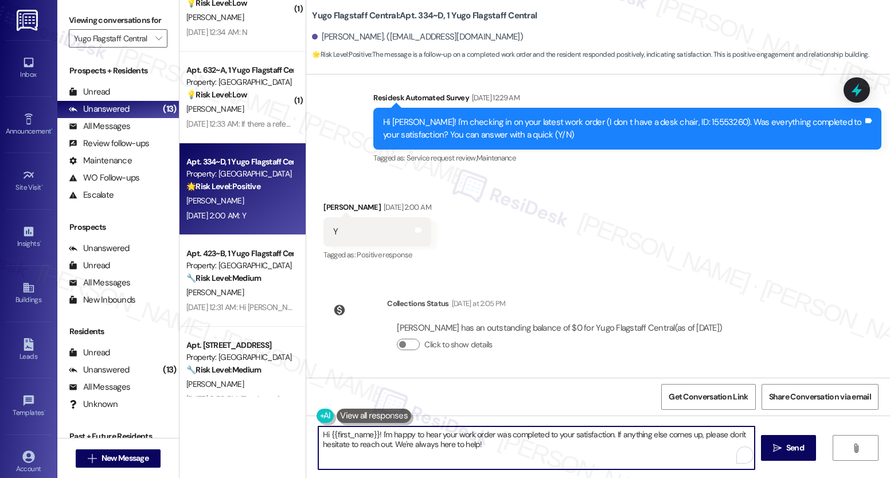
click at [481, 440] on textarea "Hi {{first_name}}! I'm happy to hear your work order was completed to your sati…" at bounding box center [536, 448] width 436 height 43
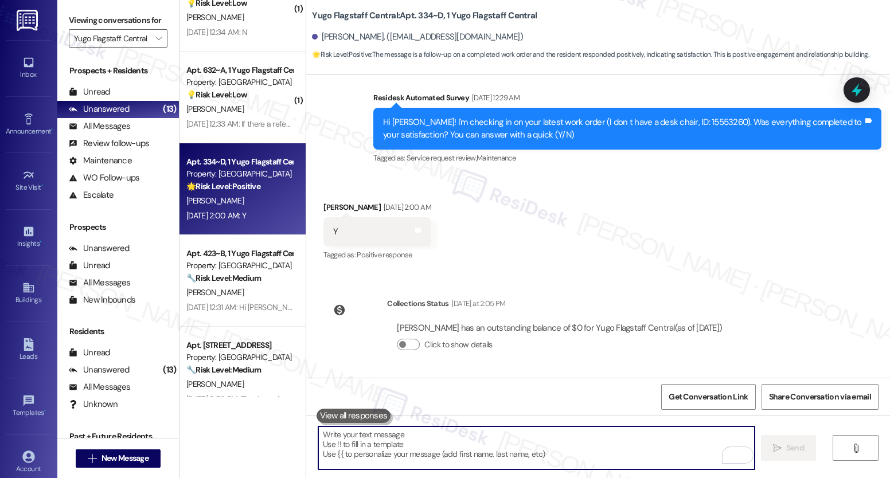
paste textarea "We’re glad everything went well with your work order! Let us know if there’s an…"
type textarea "We’re glad everything went well with your work order! Let us know if there’s an…"
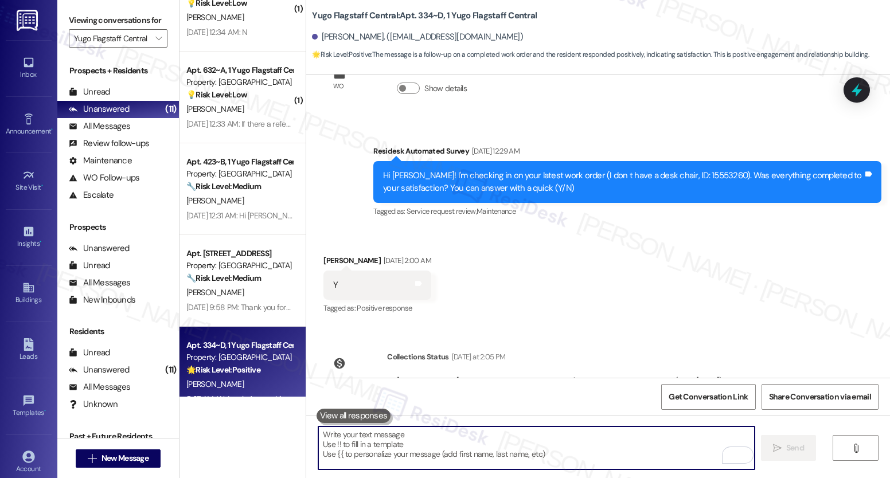
scroll to position [0, 0]
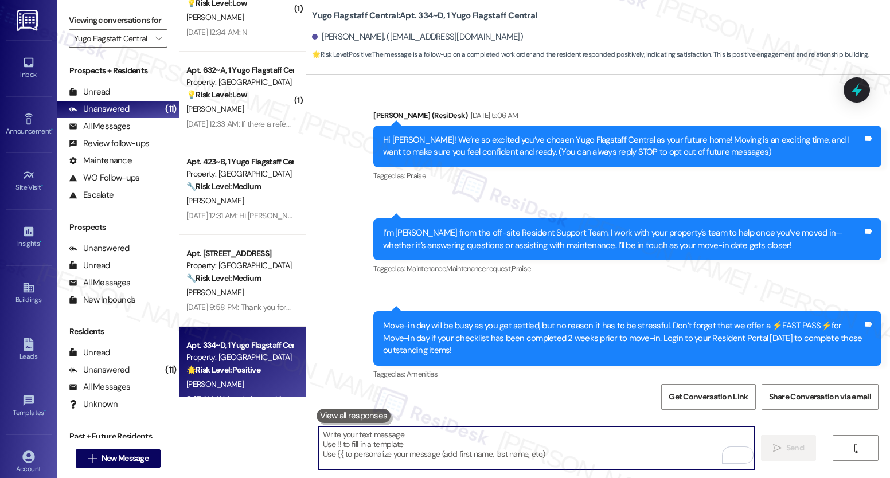
click at [422, 442] on textarea "To enrich screen reader interactions, please activate Accessibility in Grammarl…" at bounding box center [536, 448] width 436 height 43
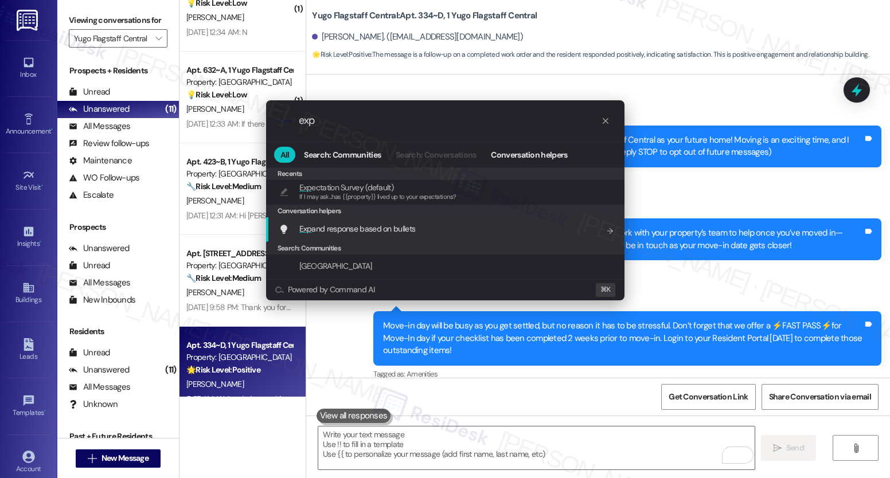
type input "exp"
click at [375, 200] on span "If I may ask...has {{property}} lived up to your expectations?" at bounding box center [377, 197] width 157 height 8
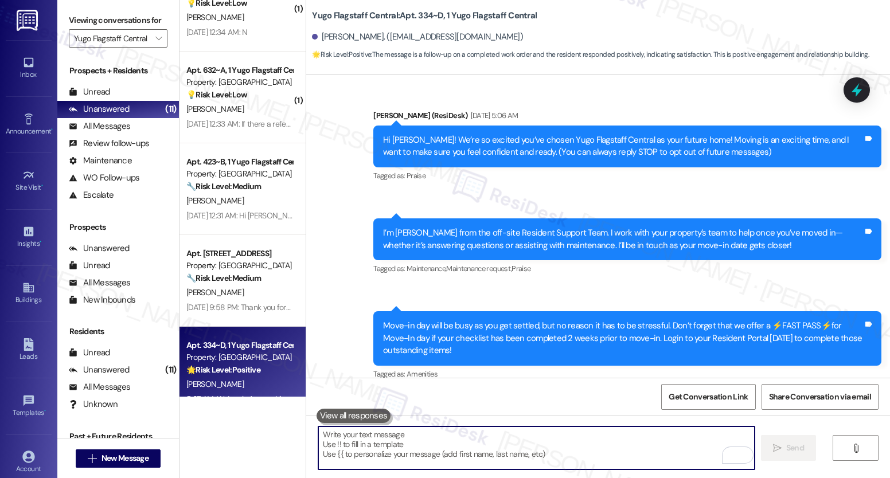
type textarea "If I may ask...has {{property}} lived up to your expectations?"
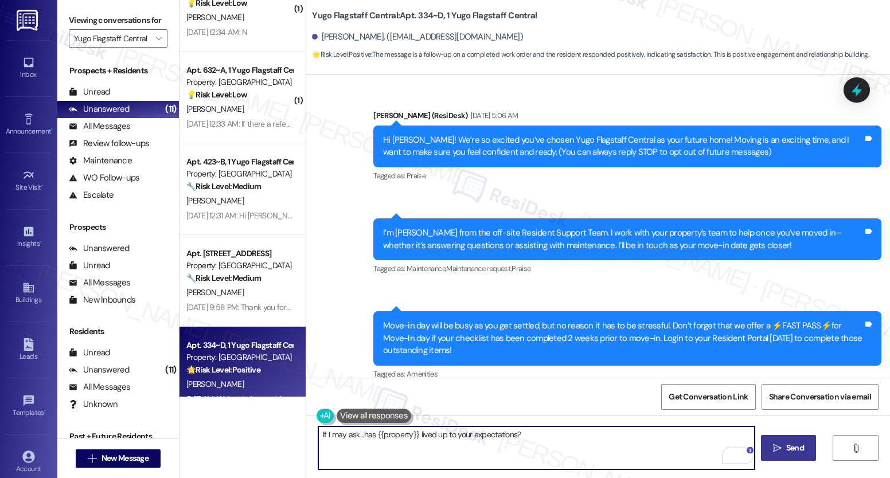
click at [797, 456] on button " Send" at bounding box center [789, 448] width 56 height 26
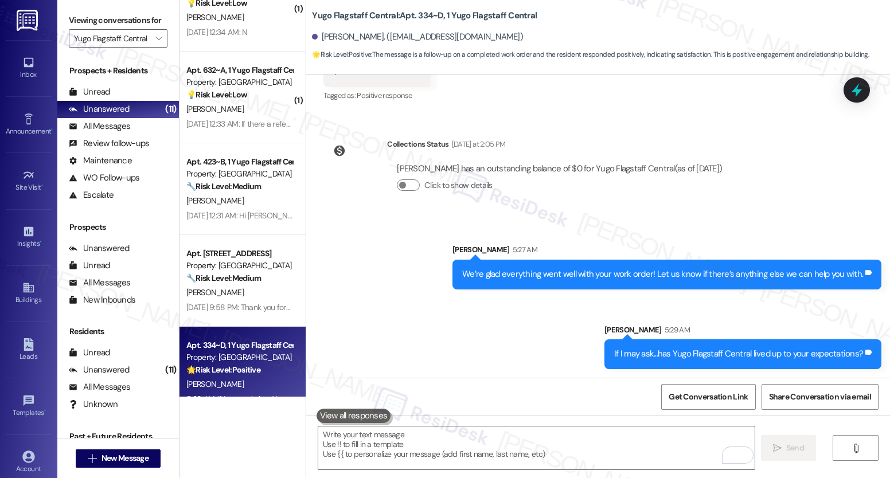
scroll to position [575, 0]
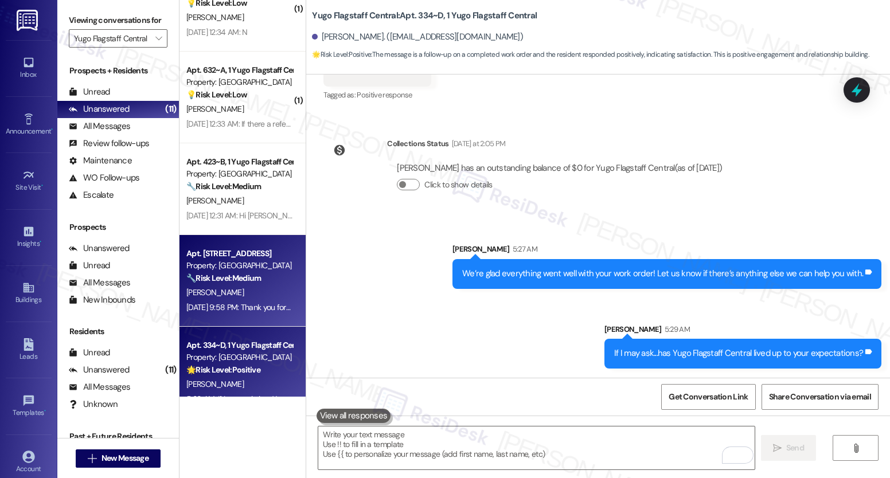
click at [235, 290] on div "A. Chavez" at bounding box center [239, 293] width 108 height 14
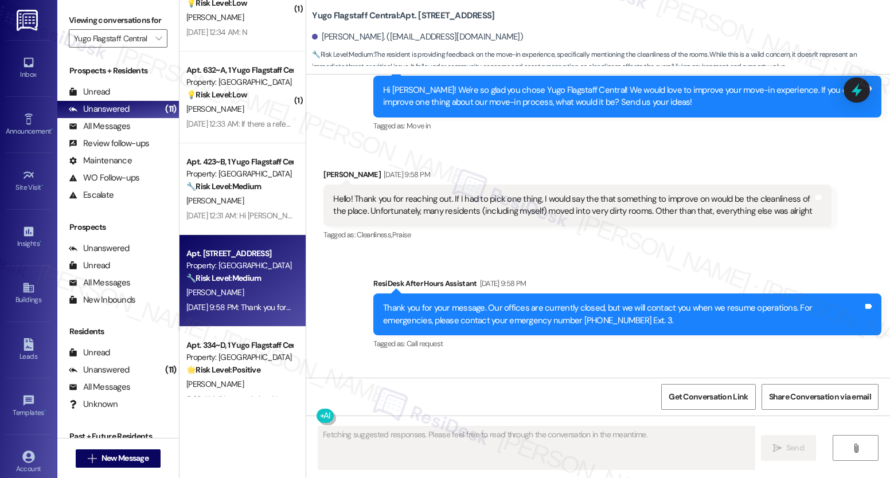
scroll to position [2599, 0]
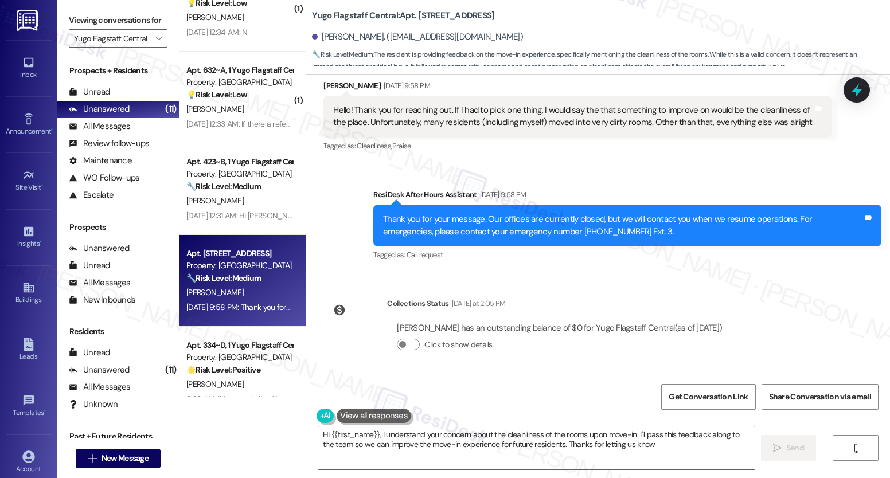
type textarea "Hi {{first_name}}, I understand your concern about the cleanliness of the rooms…"
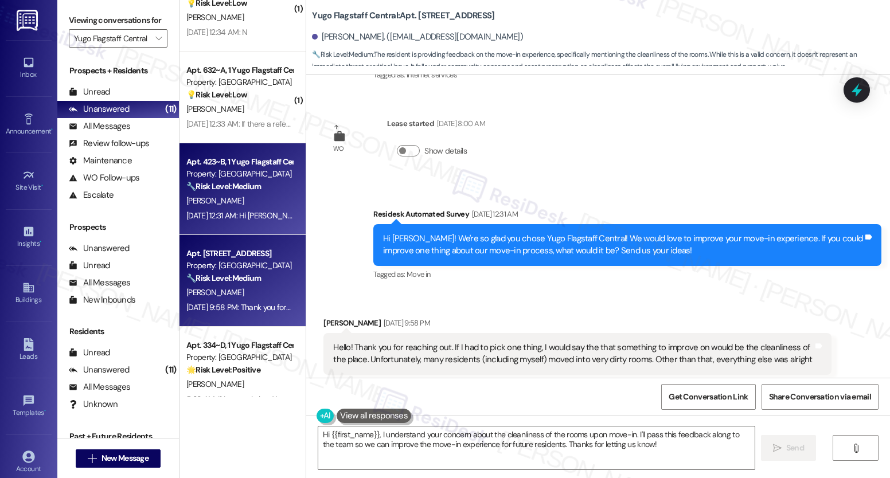
click at [243, 213] on div "Aug 23, 2025 at 12:31 AM: Hi Zachreson! We're so glad you chose Yugo Flagstaff …" at bounding box center [575, 215] width 779 height 10
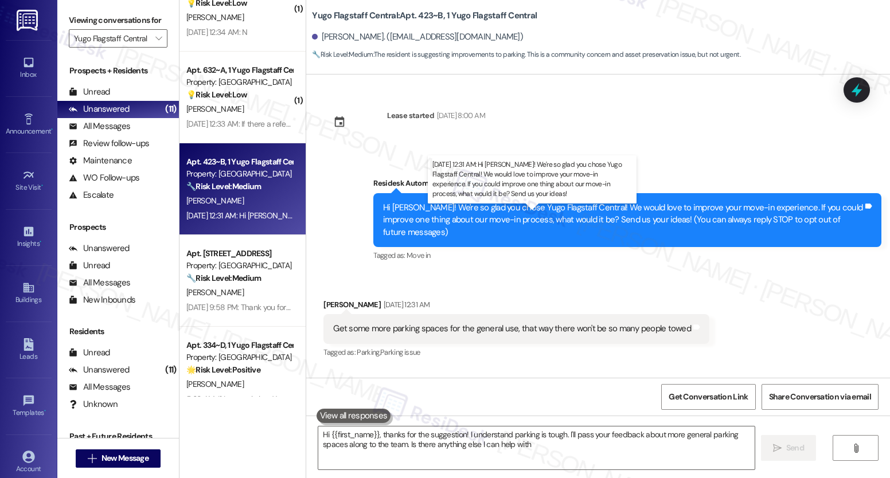
type textarea "Hi {{first_name}}, thanks for the suggestion! I understand parking is tough. I'…"
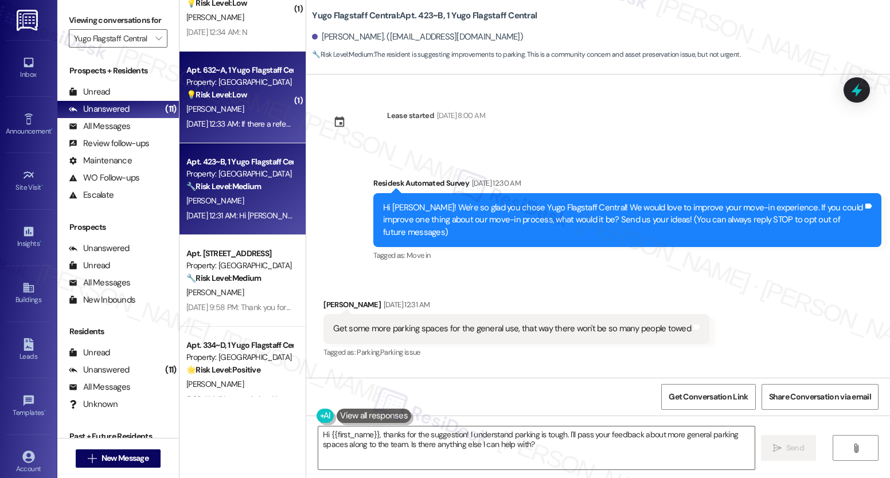
click at [236, 93] on strong "💡 Risk Level: Low" at bounding box center [216, 94] width 61 height 10
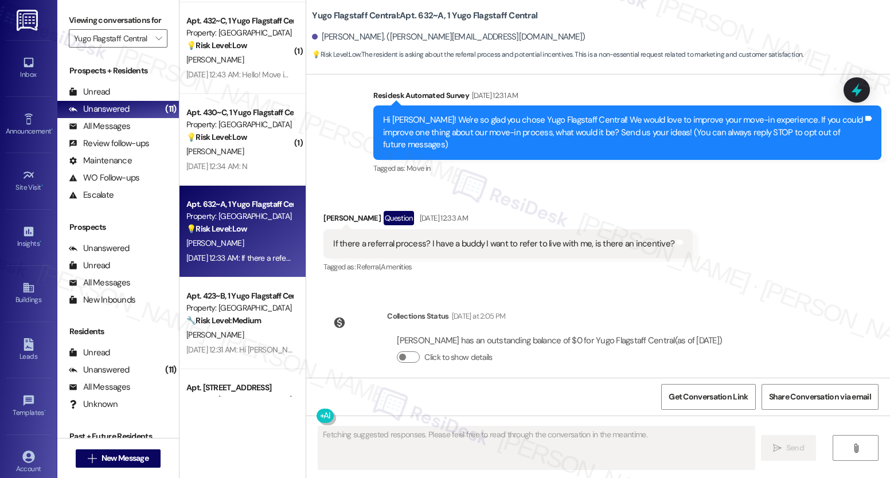
scroll to position [213, 0]
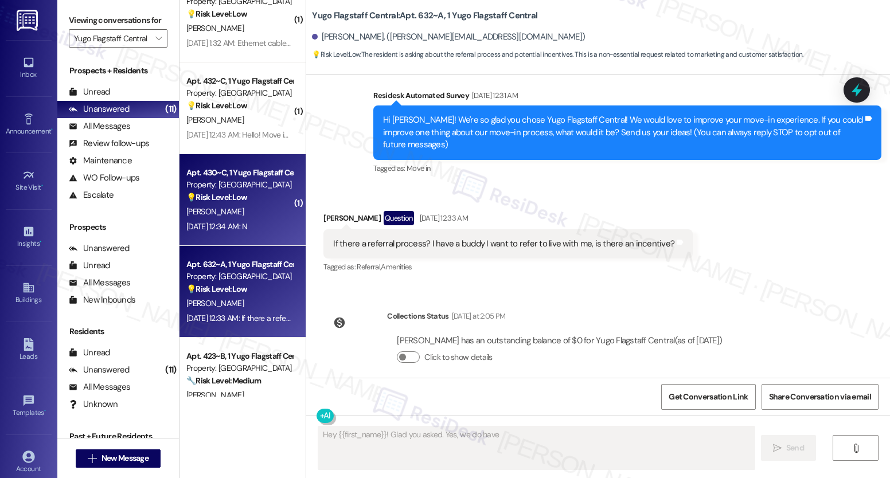
type textarea "Hey {{first_name}}! Glad you asked. Yes, we do have a"
click at [225, 212] on div "[PERSON_NAME]" at bounding box center [239, 212] width 108 height 14
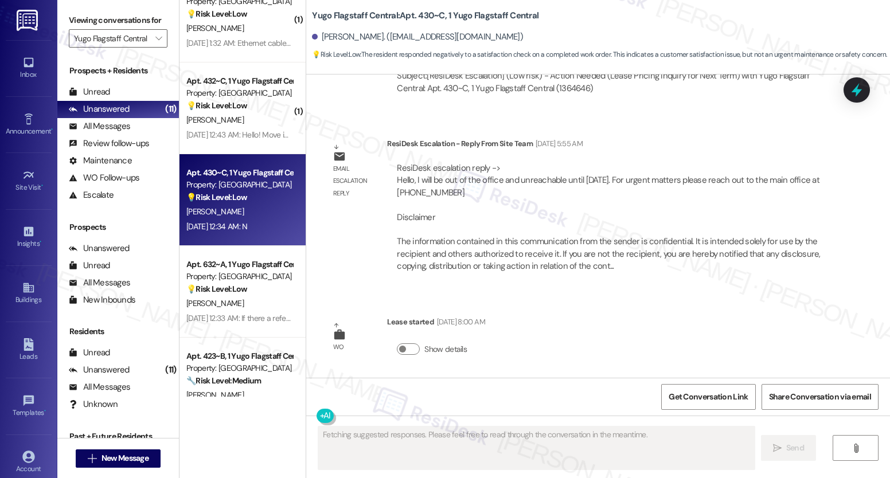
scroll to position [1677, 0]
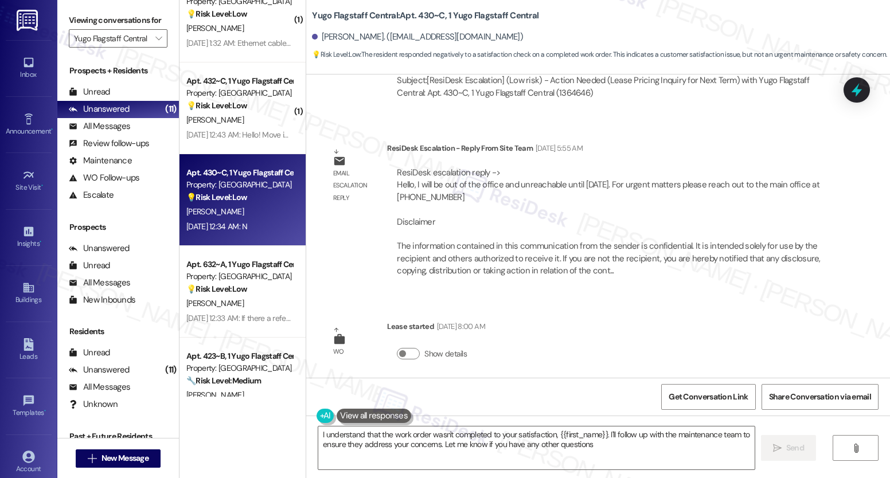
type textarea "I understand that the work order wasn't completed to your satisfaction, {{first…"
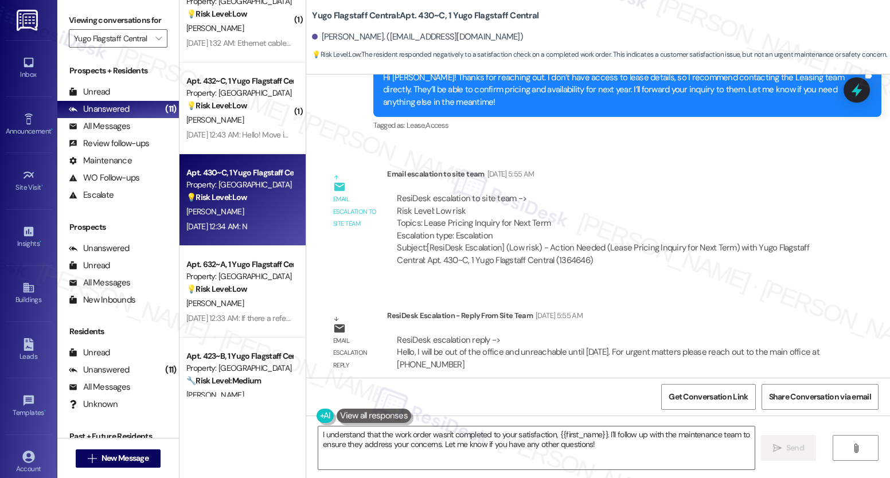
scroll to position [1983, 0]
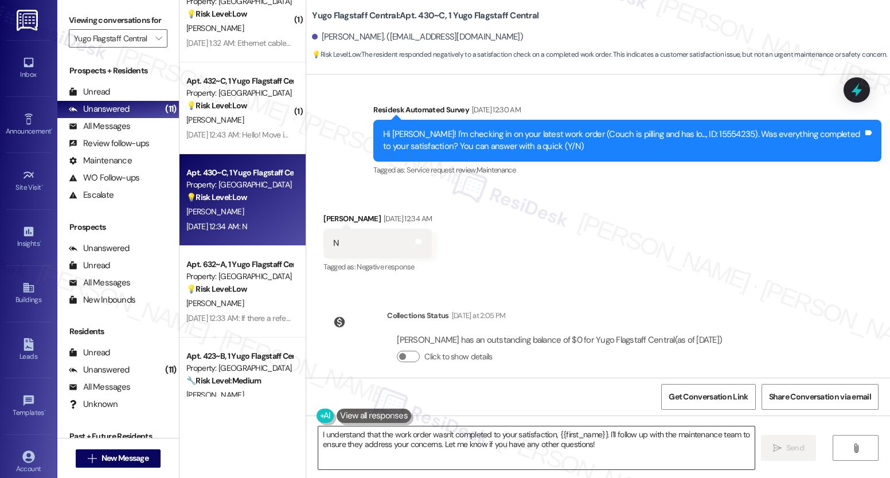
click at [456, 434] on textarea "I understand that the work order wasn't completed to your satisfaction, {{first…" at bounding box center [536, 448] width 436 height 43
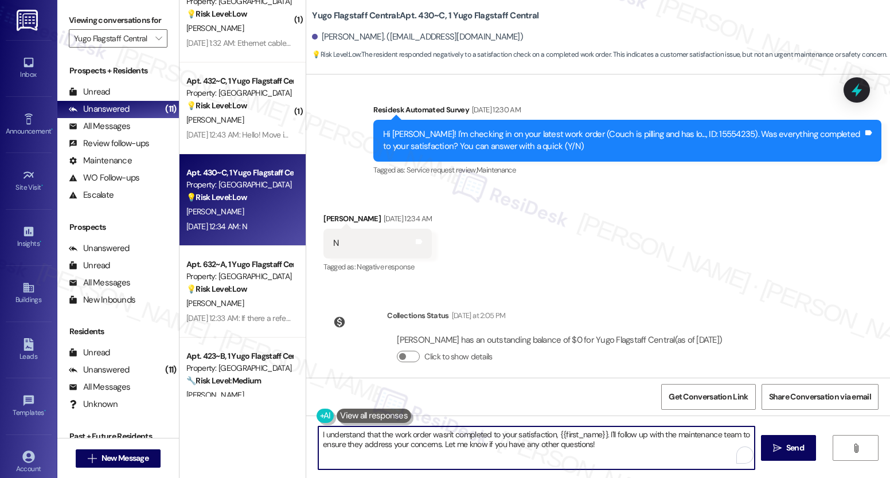
click at [456, 435] on textarea "I understand that the work order wasn't completed to your satisfaction, {{first…" at bounding box center [536, 448] width 436 height 43
click at [457, 435] on textarea "I understand that the work order wasn't completed to your satisfaction, {{first…" at bounding box center [536, 448] width 436 height 43
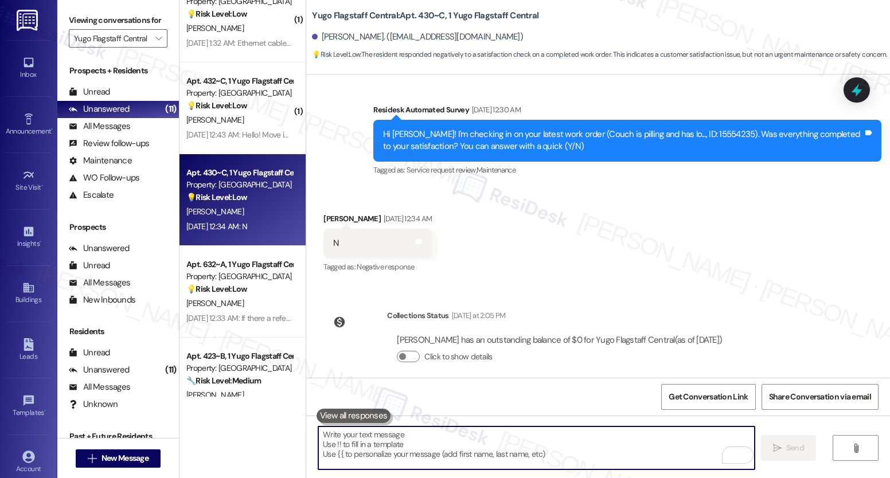
paste textarea "I’m really sorry to hear that the work didn’t meet your expectations. I’d like …"
type textarea "I’m really sorry to hear that the work didn’t meet your expectations. I’d like …"
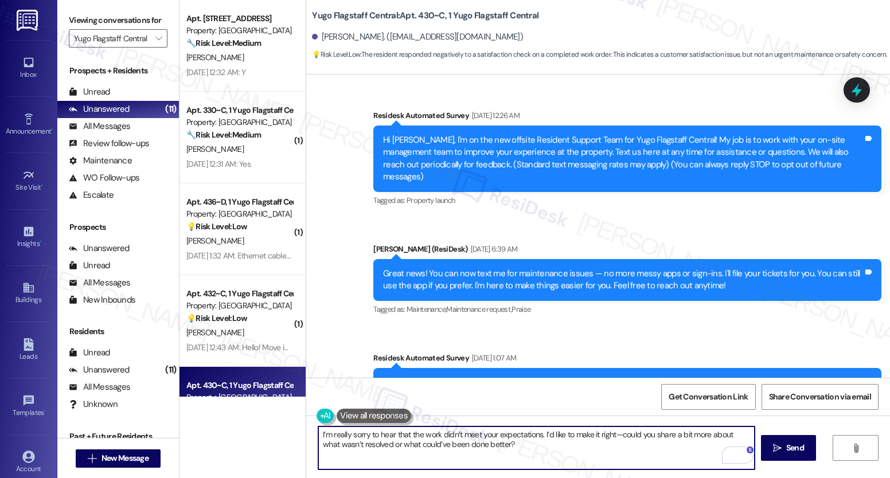
scroll to position [1983, 0]
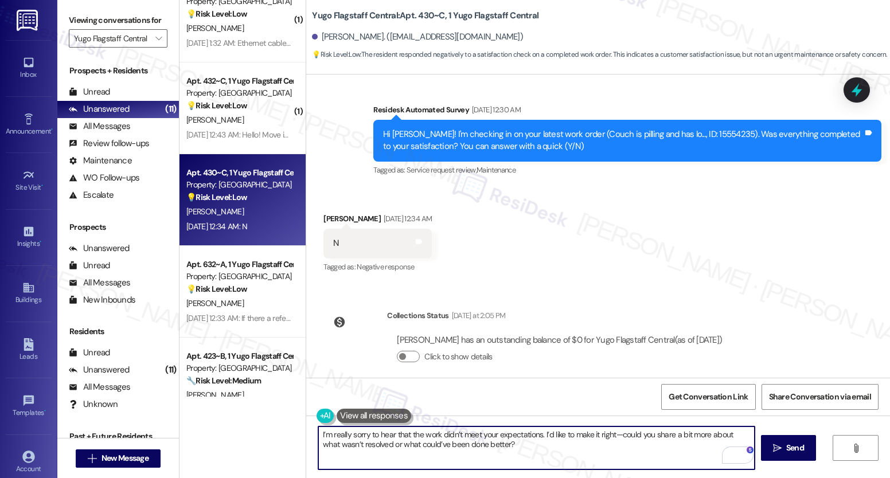
type textarea "I’m really sorry to hear that the work didn’t meet your expectations. I’d like …"
click at [781, 450] on span " Send" at bounding box center [789, 448] width 36 height 12
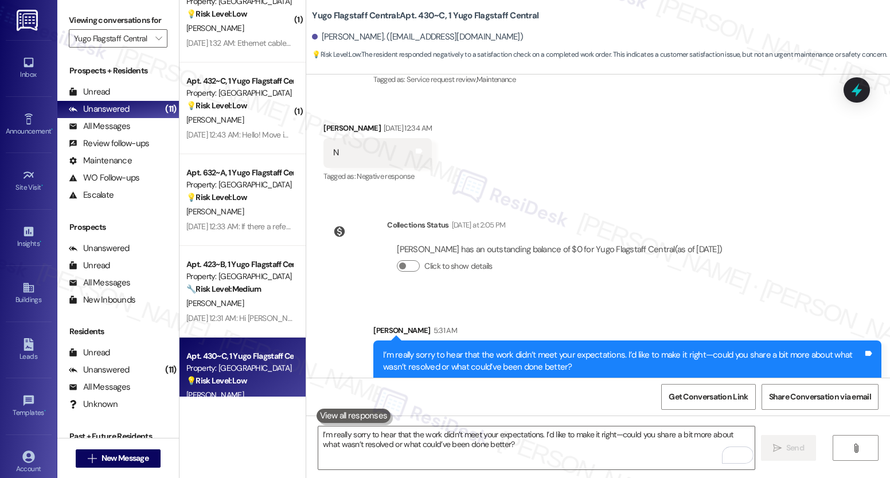
scroll to position [2075, 0]
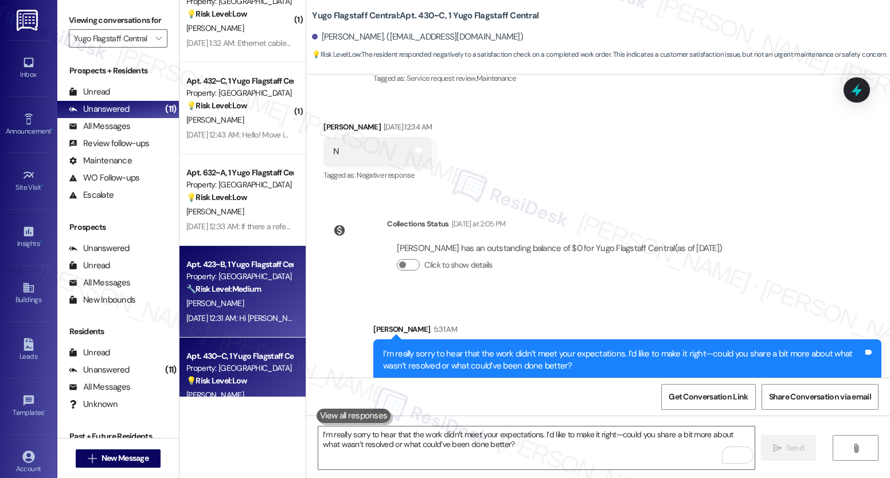
click at [256, 297] on div "[PERSON_NAME]" at bounding box center [239, 304] width 108 height 14
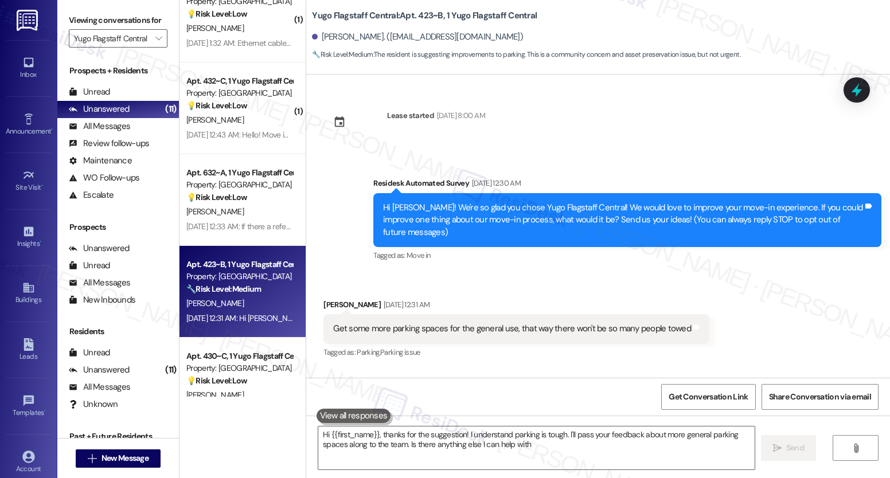
type textarea "Hi {{first_name}}, thanks for the suggestion! I understand parking is tough. I'…"
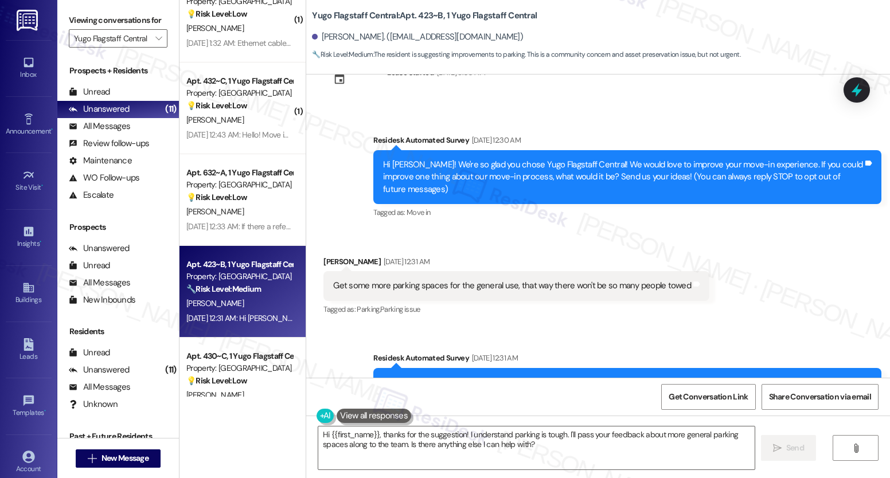
scroll to position [194, 0]
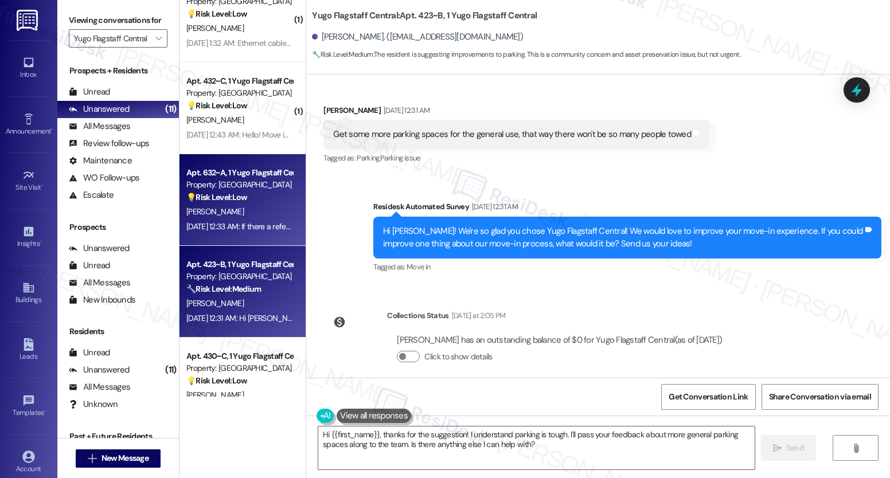
click at [227, 219] on div "[PERSON_NAME]" at bounding box center [239, 212] width 108 height 14
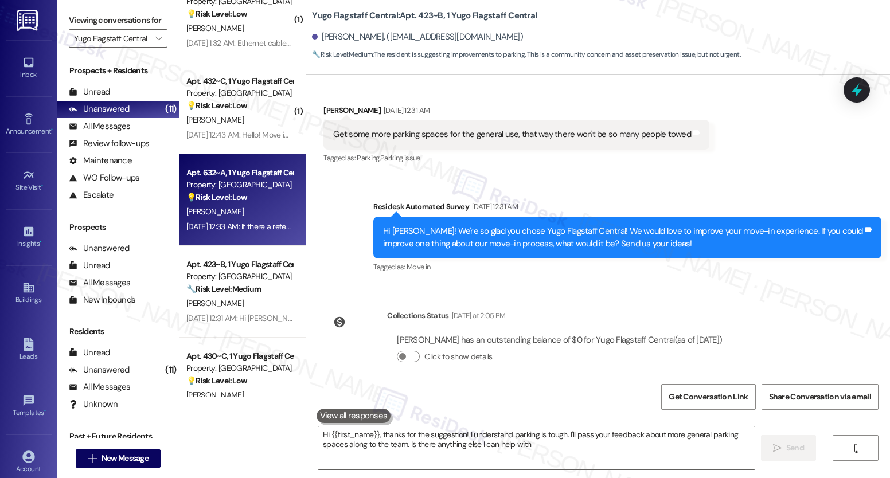
type textarea "Hi {{first_name}}, thanks for the suggestion! I understand parking is tough. I'…"
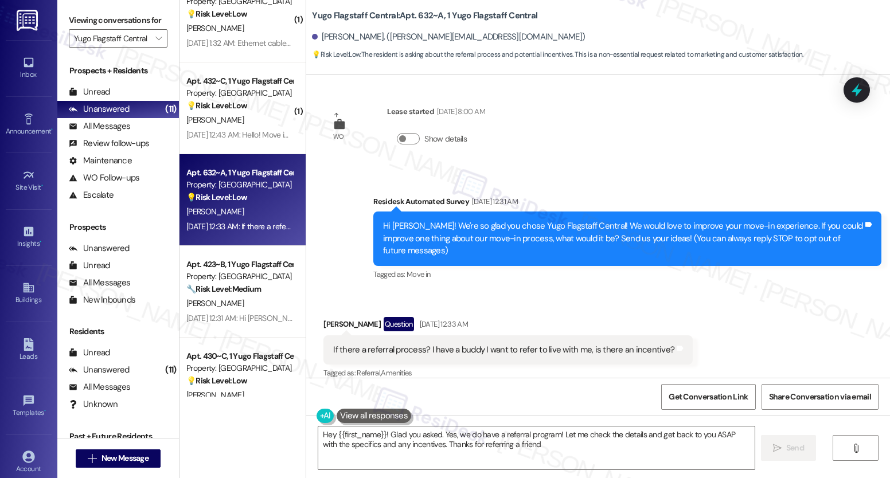
type textarea "Hey {{first_name}}! Glad you asked. Yes, we do have a referral program! Let me …"
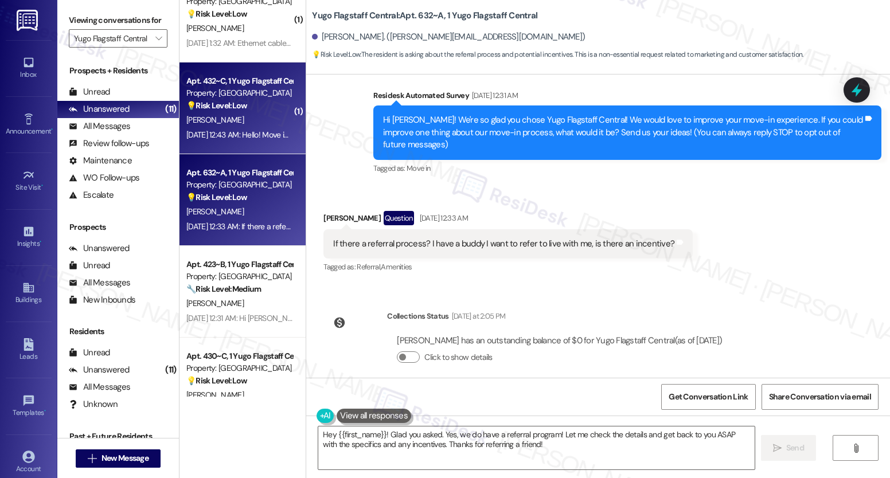
click at [251, 121] on div "[PERSON_NAME]" at bounding box center [239, 120] width 108 height 14
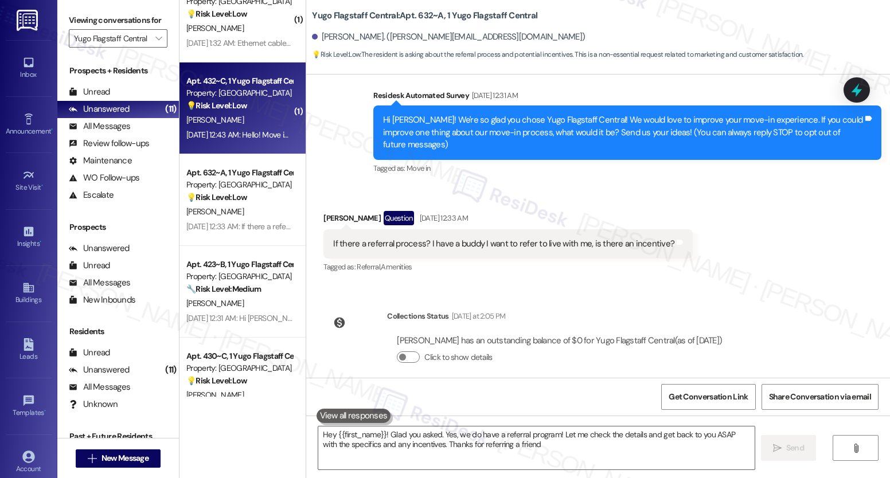
type textarea "Hey {{first_name}}! Glad you asked. Yes, we do have a referral program! Let me …"
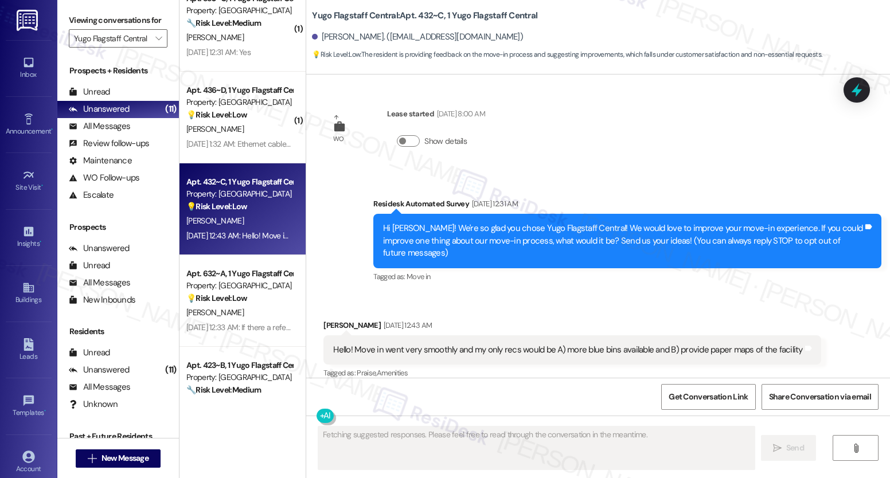
scroll to position [36, 0]
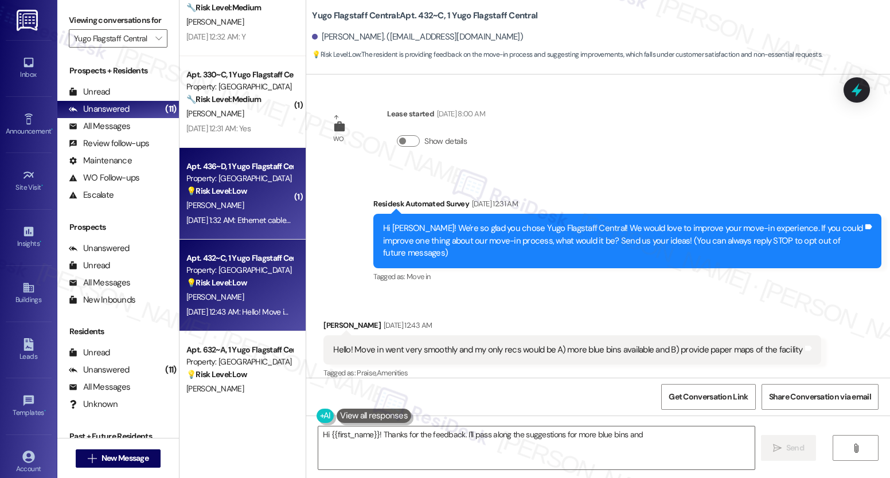
type textarea "Hi {{first_name}}! Thanks for the feedback. I'll pass along the suggestions for…"
click at [229, 213] on div "Aug 23, 2025 at 1:32 AM: Ethernet cable in the room. Aug 23, 2025 at 1:32 AM: E…" at bounding box center [239, 220] width 108 height 14
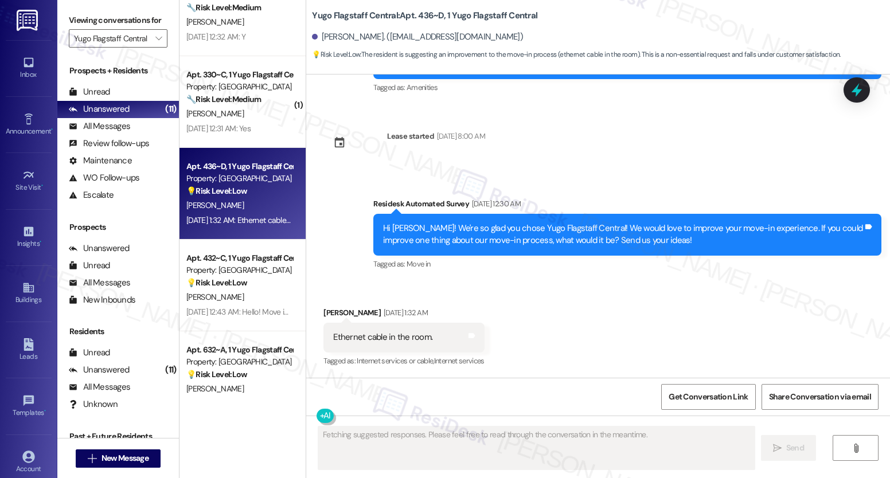
scroll to position [393, 0]
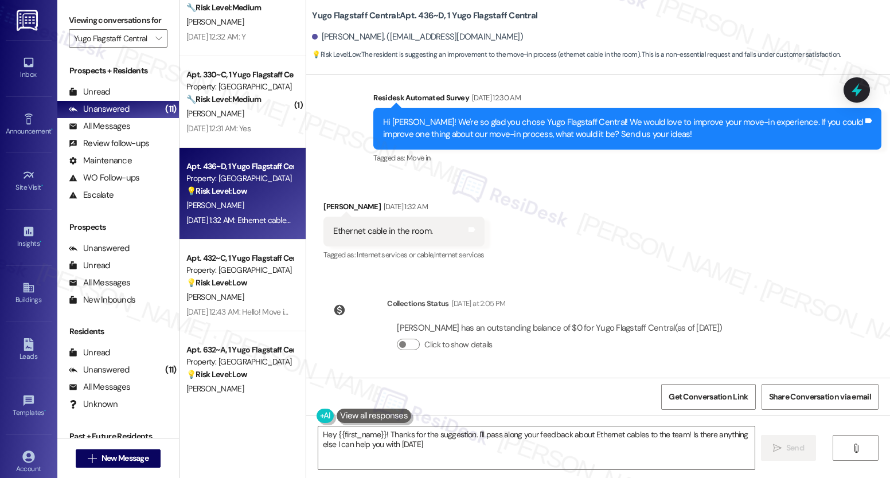
type textarea "Hey {{first_name}}! Thanks for the suggestion. I'll pass along your feedback ab…"
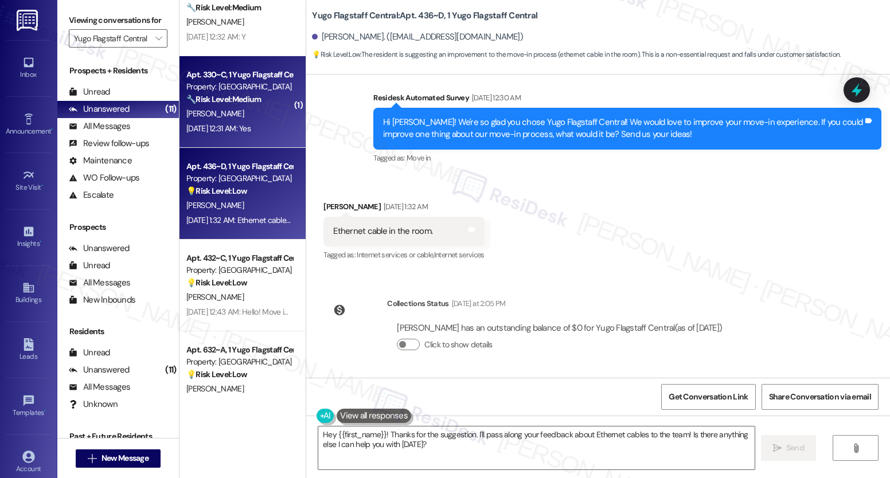
click at [248, 122] on div "Aug 23, 2025 at 12:31 AM: Yes Aug 23, 2025 at 12:31 AM: Yes" at bounding box center [239, 129] width 108 height 14
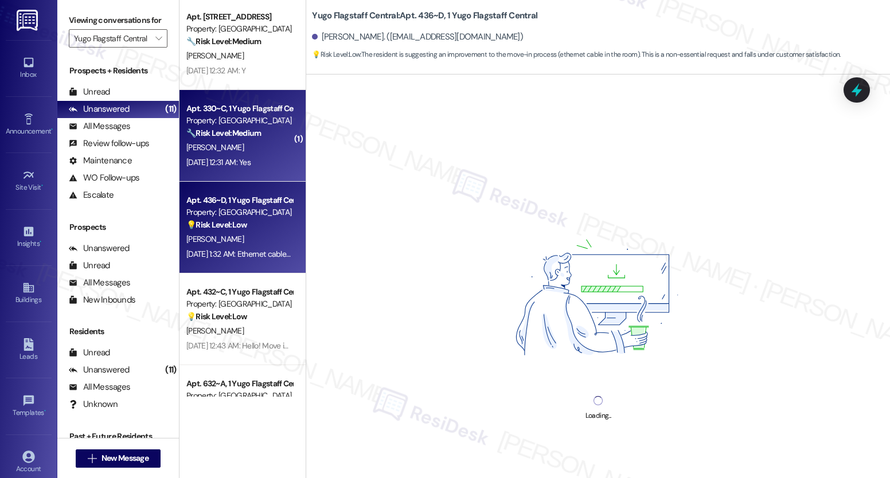
scroll to position [0, 0]
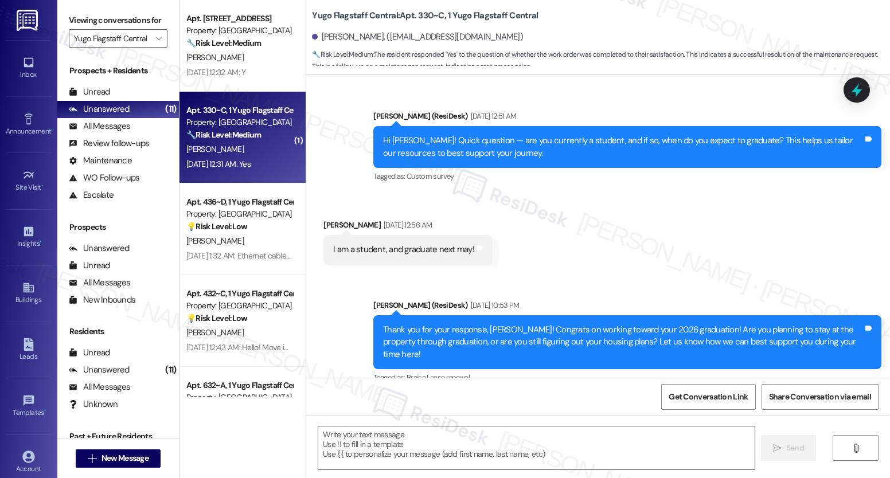
type textarea "Fetching suggested responses. Please feel free to read through the conversation…"
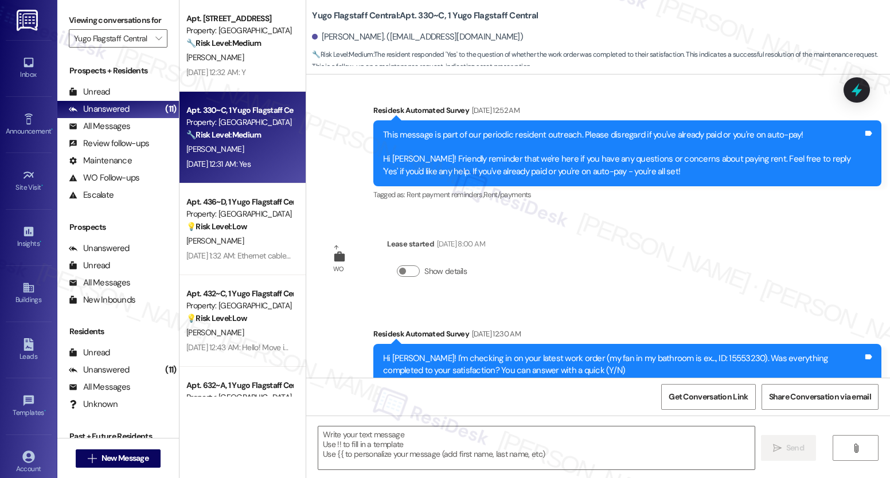
scroll to position [1013, 0]
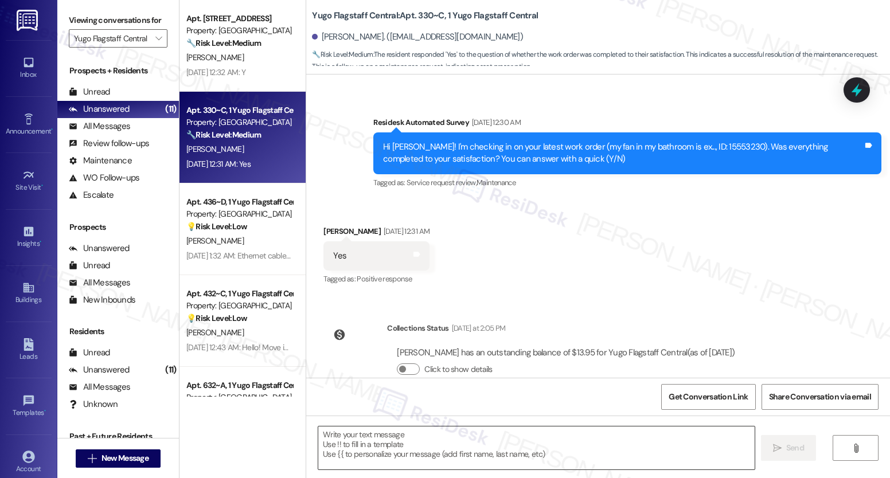
click at [324, 443] on textarea at bounding box center [536, 448] width 436 height 43
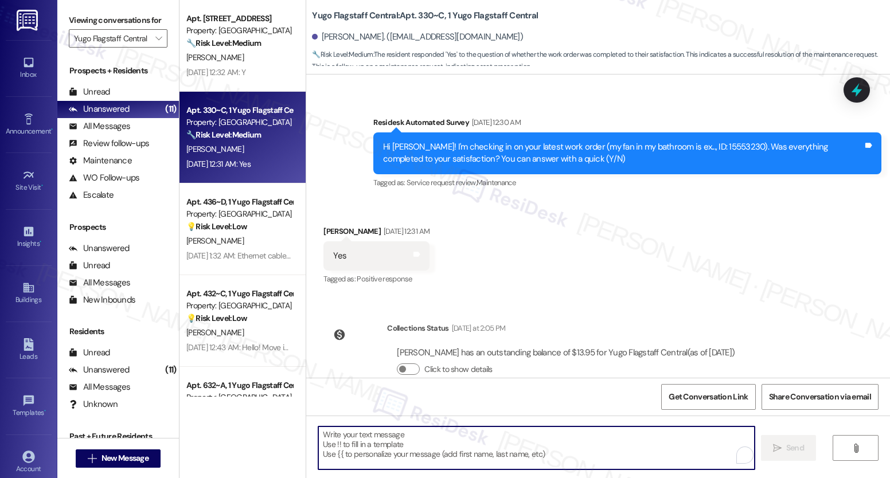
click at [324, 443] on textarea "To enrich screen reader interactions, please activate Accessibility in Grammarl…" at bounding box center [536, 448] width 436 height 43
paste textarea "We’re glad everything went well with your work order! Let us know if there’s an…"
type textarea "We’re glad everything went well with your work order! Let us know if there’s an…"
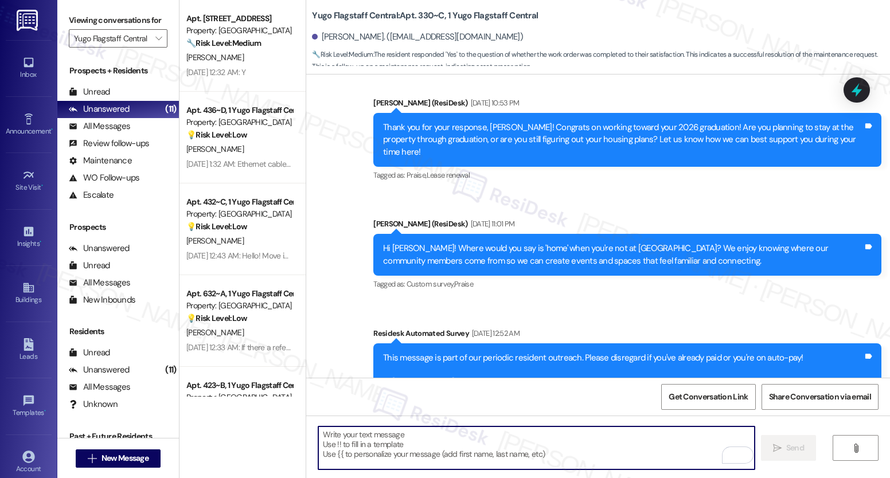
scroll to position [1093, 0]
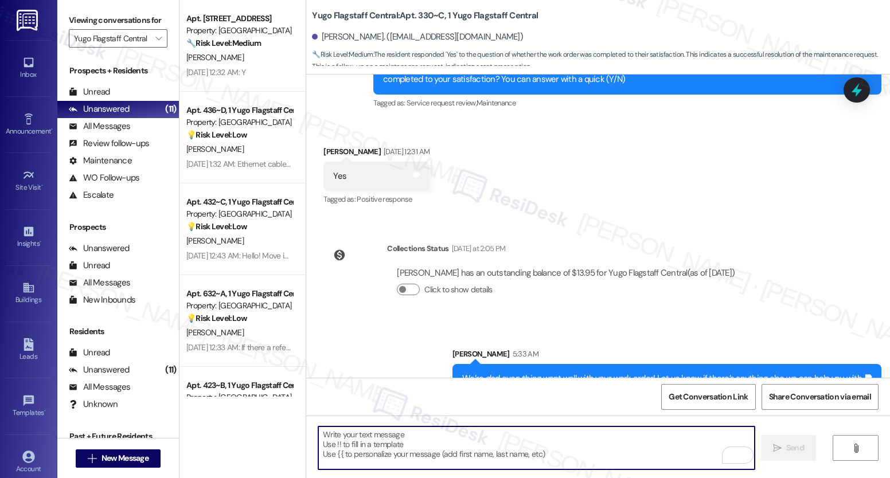
click at [376, 455] on textarea "To enrich screen reader interactions, please activate Accessibility in Grammarl…" at bounding box center [536, 448] width 436 height 43
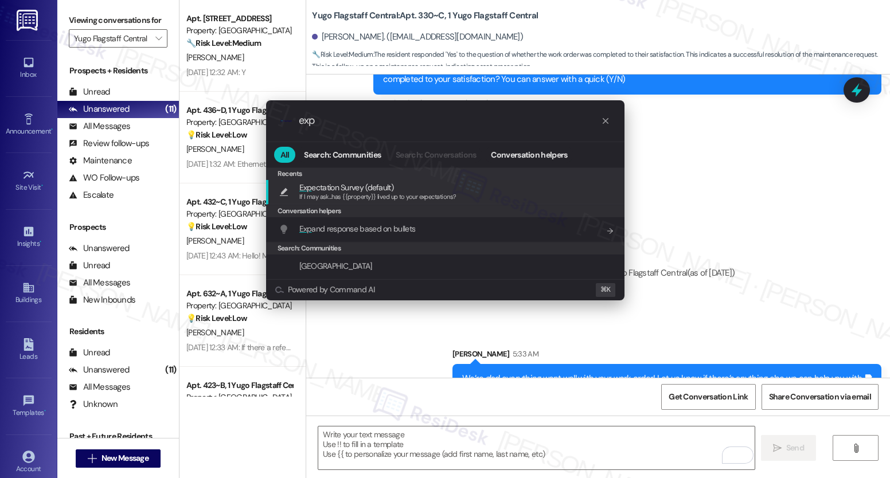
type input "exp"
click at [358, 190] on span "Exp ectation Survey (default)" at bounding box center [346, 187] width 94 height 13
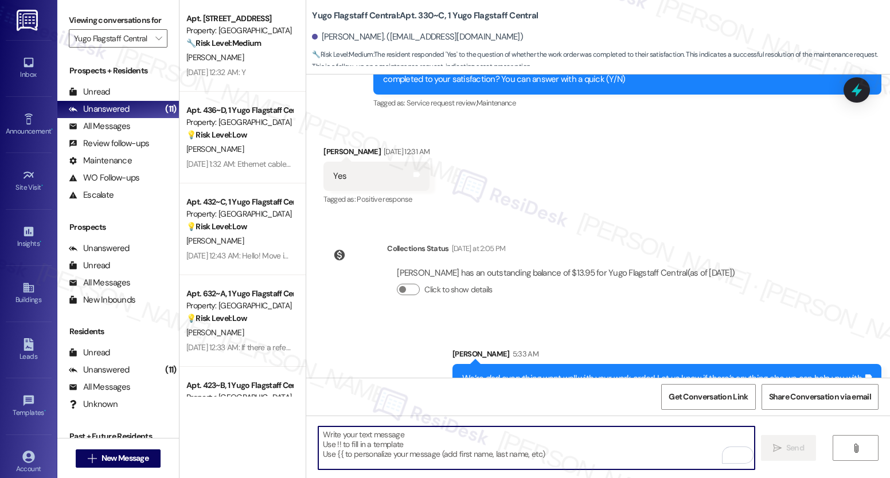
type textarea "If I may ask...has {{property}} lived up to your expectations?"
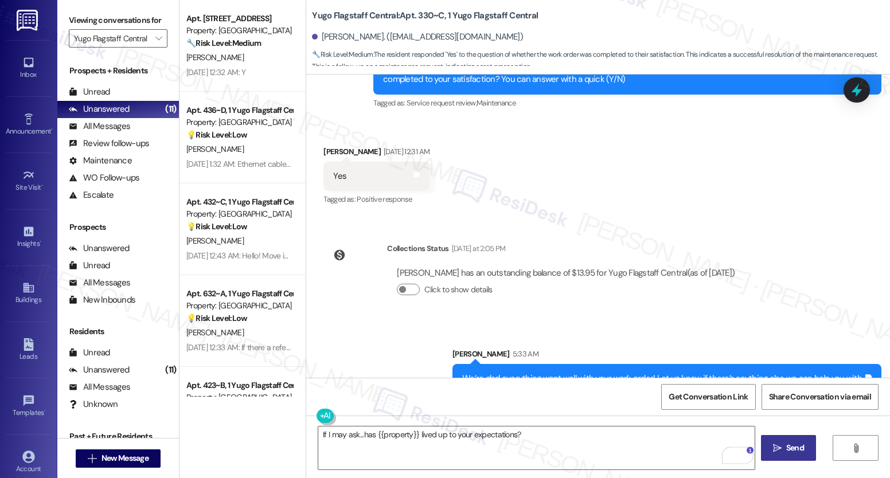
click at [778, 448] on icon "" at bounding box center [777, 448] width 9 height 9
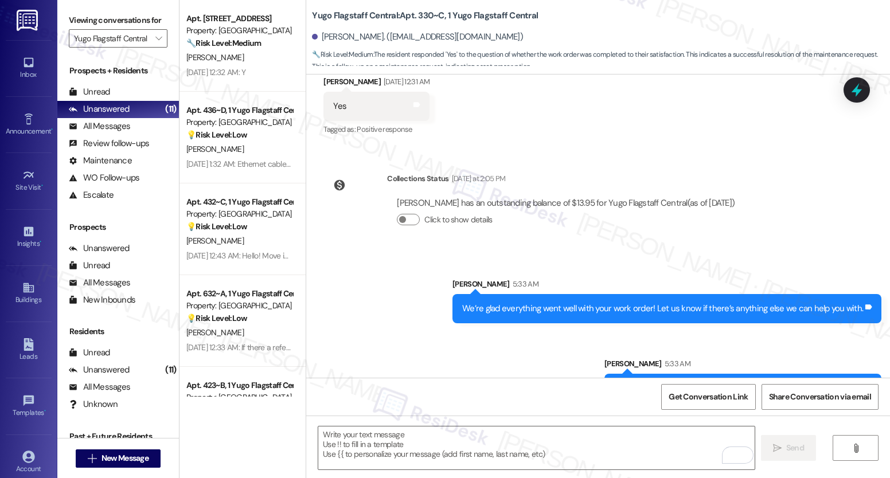
scroll to position [1173, 0]
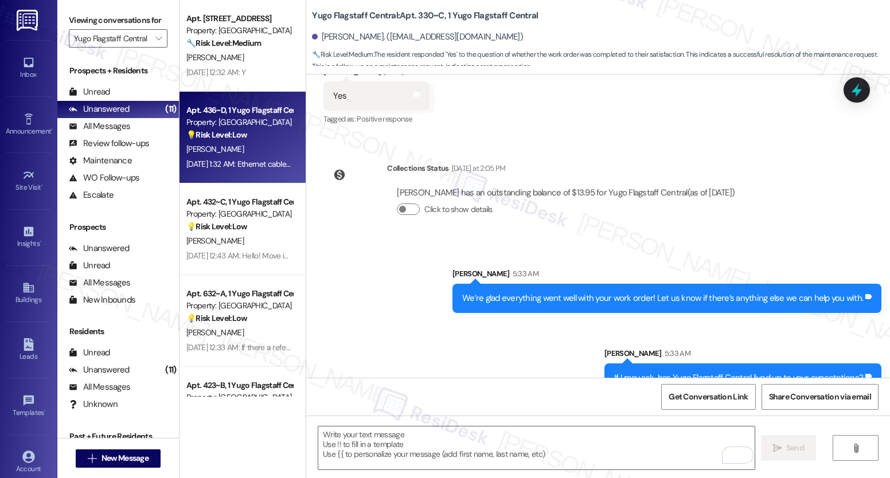
click at [236, 156] on div "[PERSON_NAME]" at bounding box center [239, 149] width 108 height 14
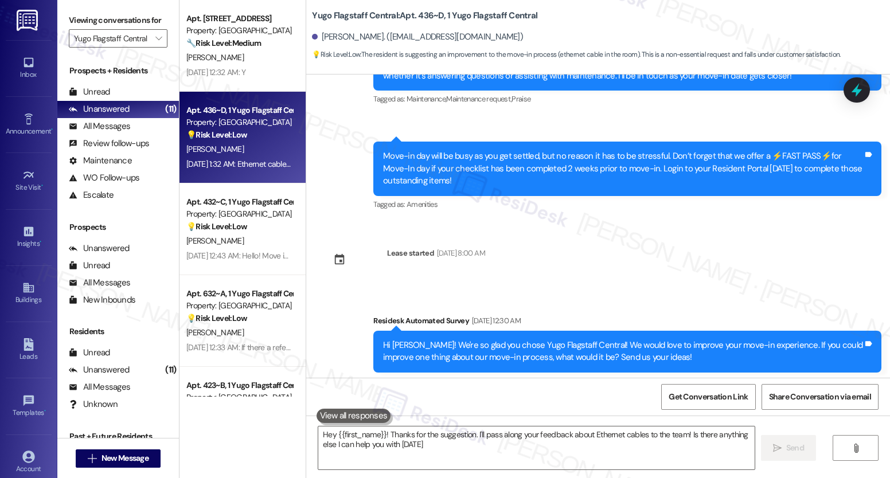
type textarea "Hey {{first_name}}! Thanks for the suggestion. I'll pass along your feedback ab…"
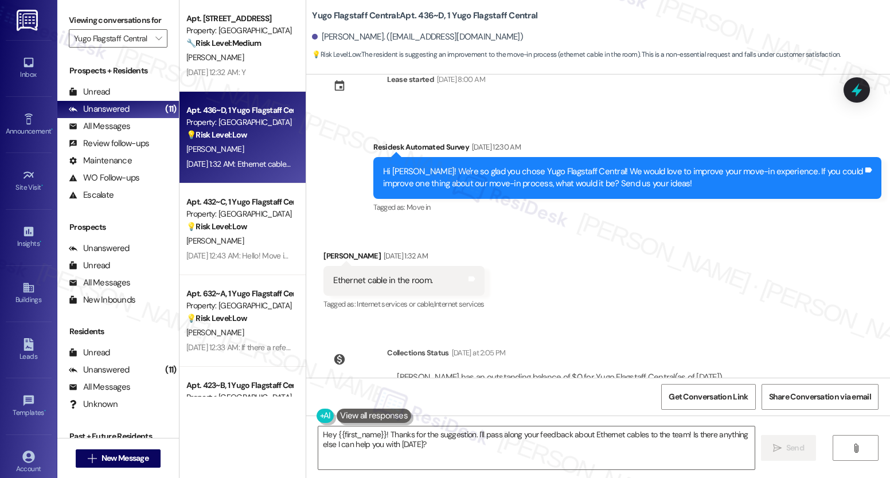
scroll to position [393, 0]
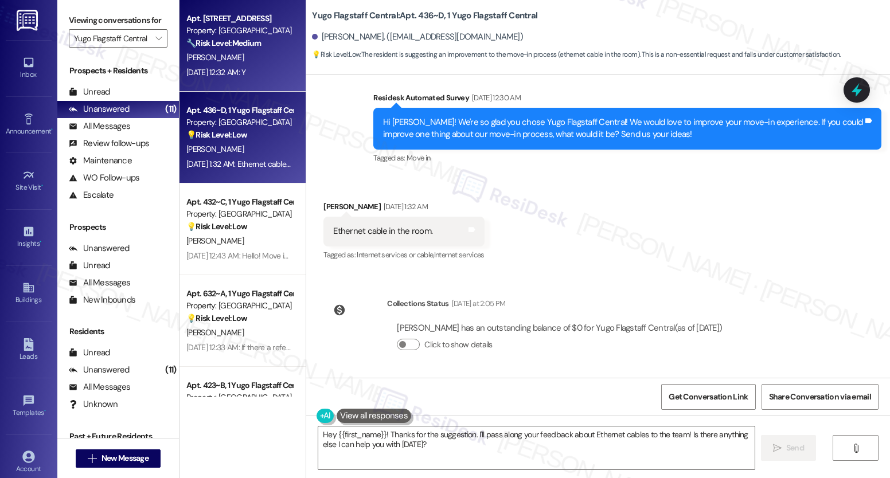
click at [245, 77] on div "Aug 23, 2025 at 12:32 AM: Y Aug 23, 2025 at 12:32 AM: Y" at bounding box center [215, 72] width 59 height 10
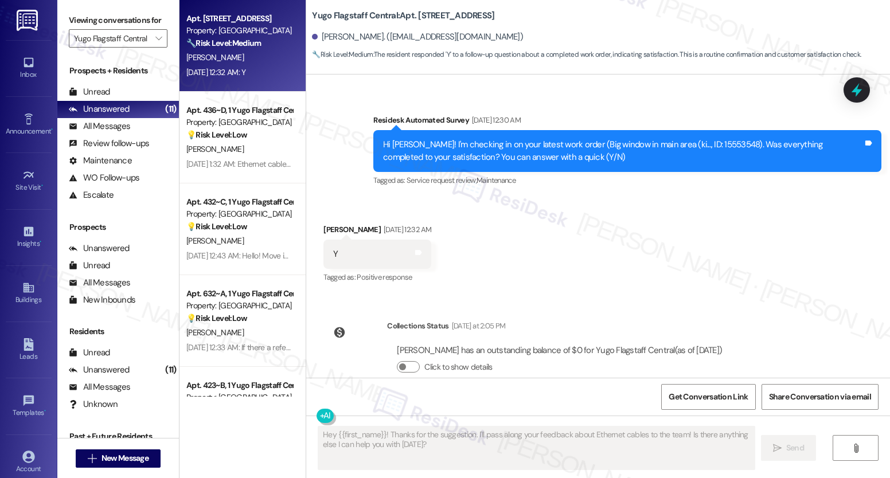
type textarea "Fetching suggested responses. Please feel free to read through the conversation…"
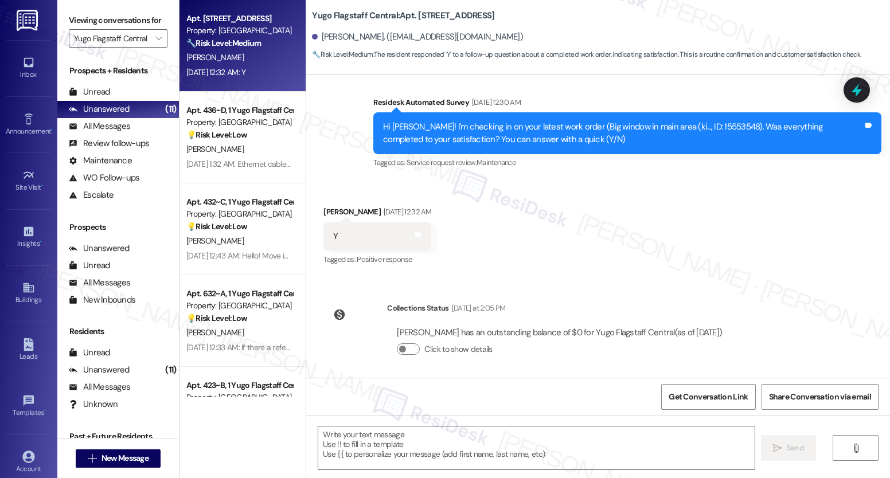
scroll to position [415, 0]
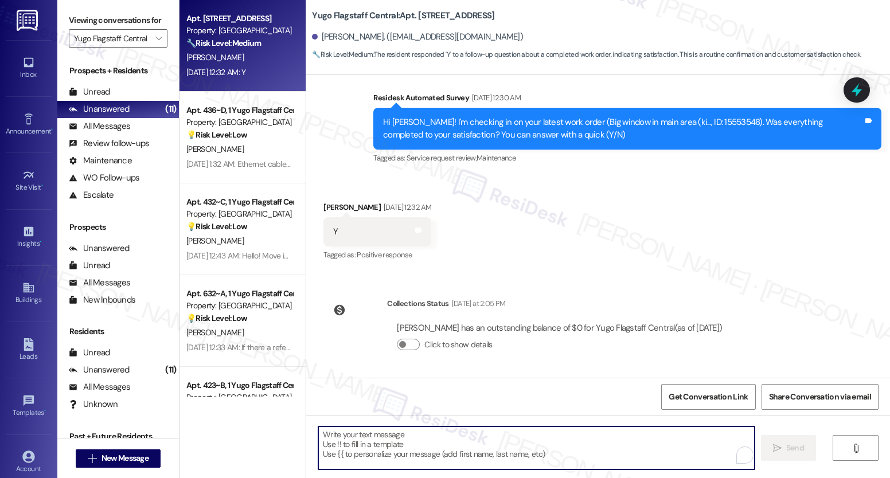
click at [469, 453] on textarea "To enrich screen reader interactions, please activate Accessibility in Grammarl…" at bounding box center [536, 448] width 436 height 43
paste textarea "We’re glad everything went well with your work order! Let us know if there’s an…"
type textarea "We’re glad everything went well with your work order! Let us know if there’s an…"
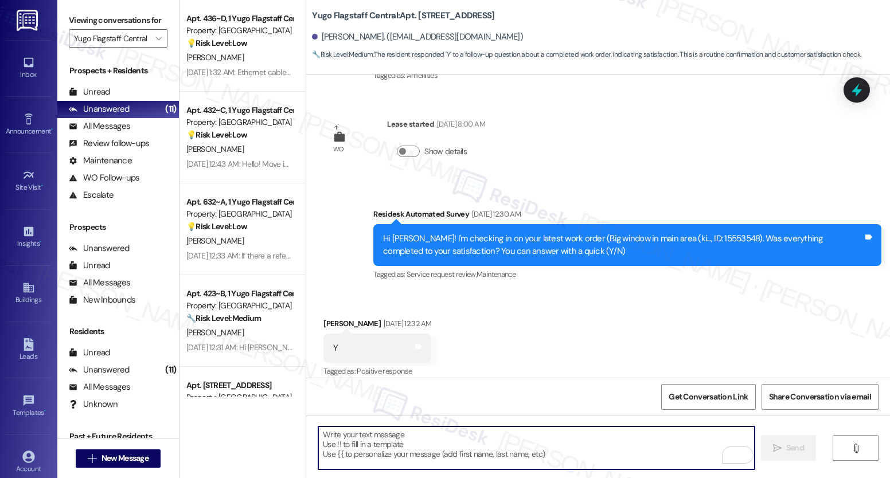
scroll to position [309, 0]
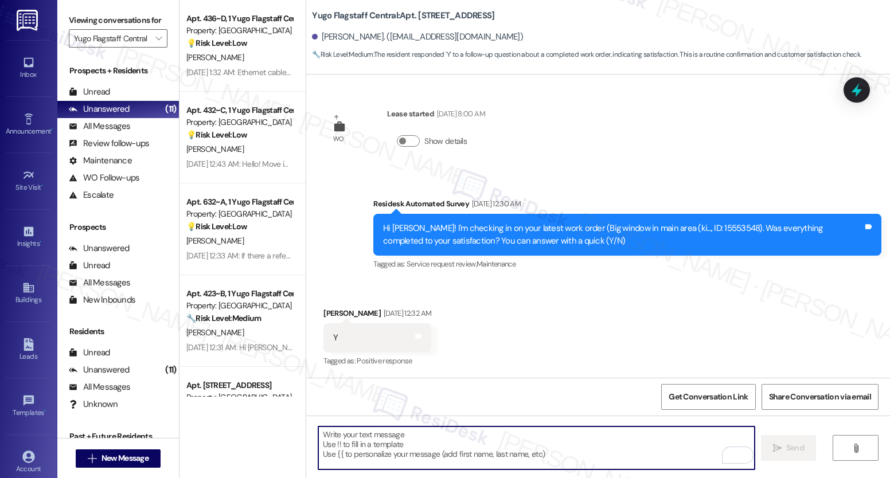
click at [421, 440] on textarea "To enrich screen reader interactions, please activate Accessibility in Grammarl…" at bounding box center [536, 448] width 436 height 43
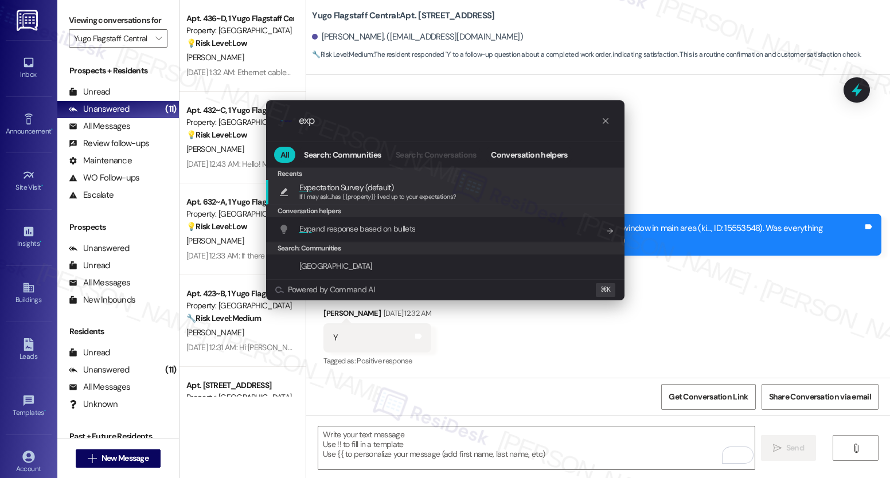
type input "exp"
click at [306, 189] on span "Exp" at bounding box center [305, 187] width 13 height 10
type textarea "If I may ask...has {{property}} lived up to your expectations?"
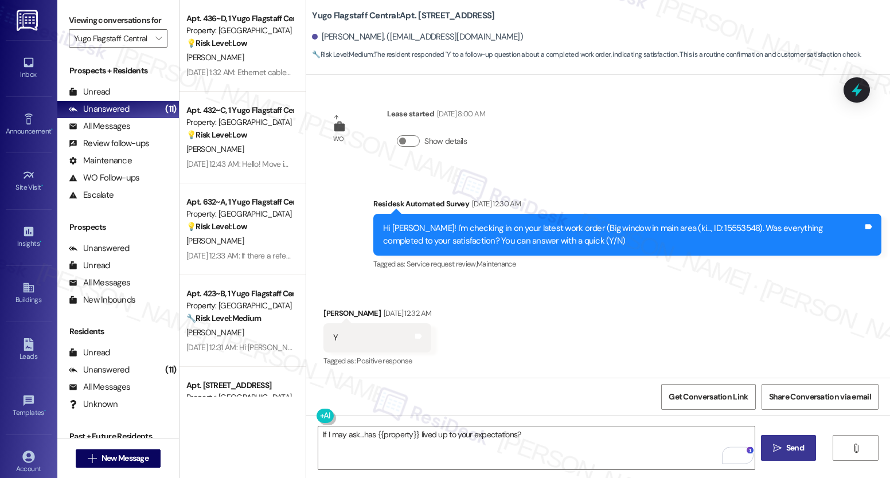
click at [790, 459] on button " Send" at bounding box center [789, 448] width 56 height 26
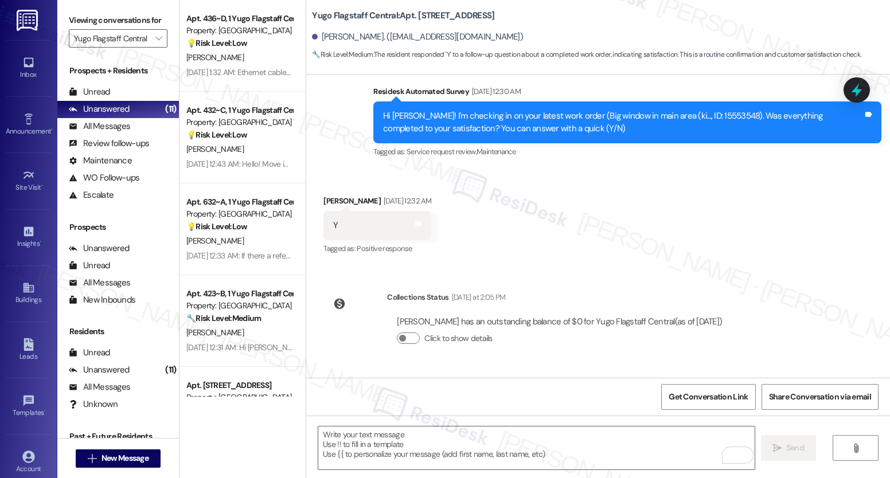
scroll to position [575, 0]
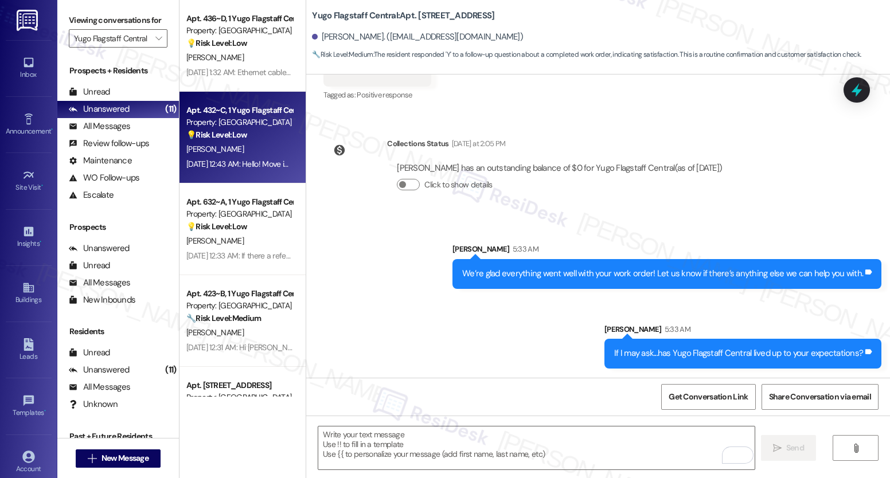
click at [265, 162] on div "Aug 23, 2025 at 12:43 AM: Hello! Move in went very smoothly and my only recs wo…" at bounding box center [432, 164] width 492 height 10
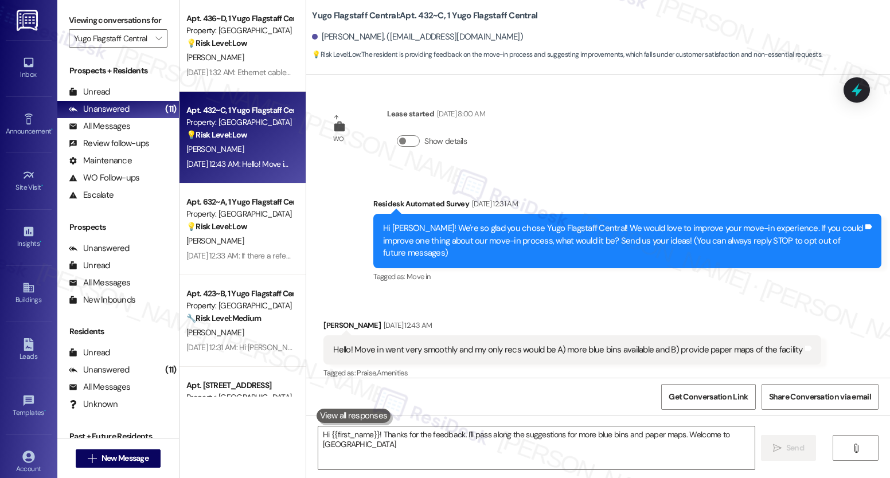
type textarea "Hi {{first_name}}! Thanks for the feedback. I'll pass along the suggestions for…"
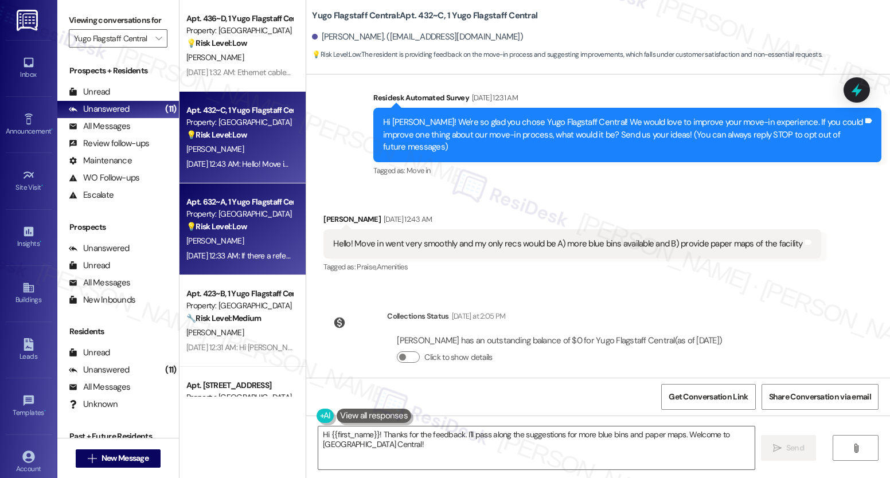
click at [222, 239] on div "E. Geiger" at bounding box center [239, 241] width 108 height 14
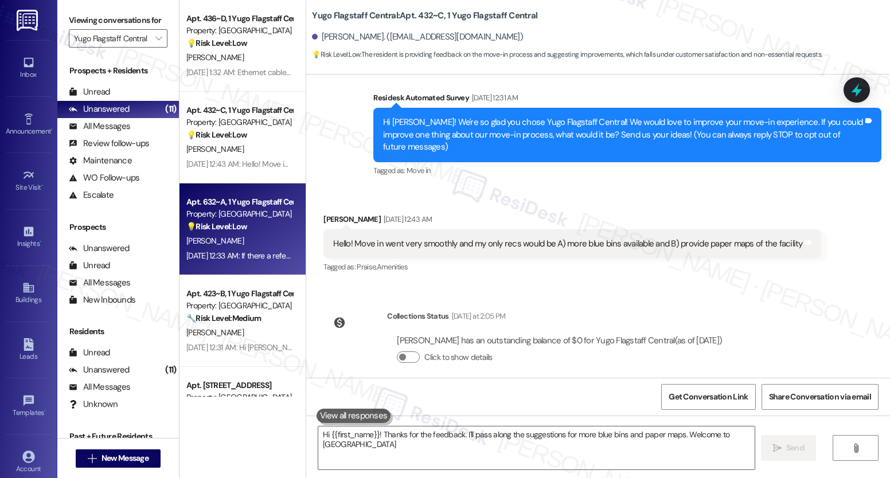
type textarea "Hi {{first_name}}! Thanks for the feedback. I'll pass along the suggestions for…"
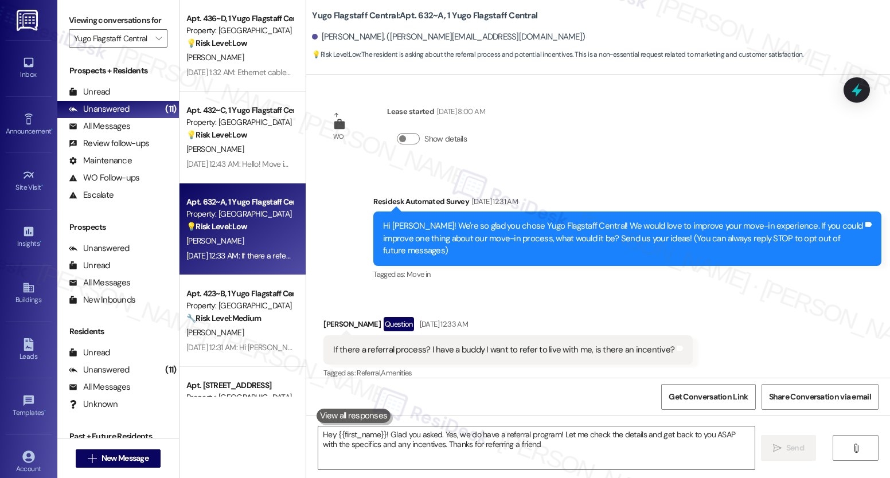
type textarea "Hey {{first_name}}! Glad you asked. Yes, we do have a referral program! Let me …"
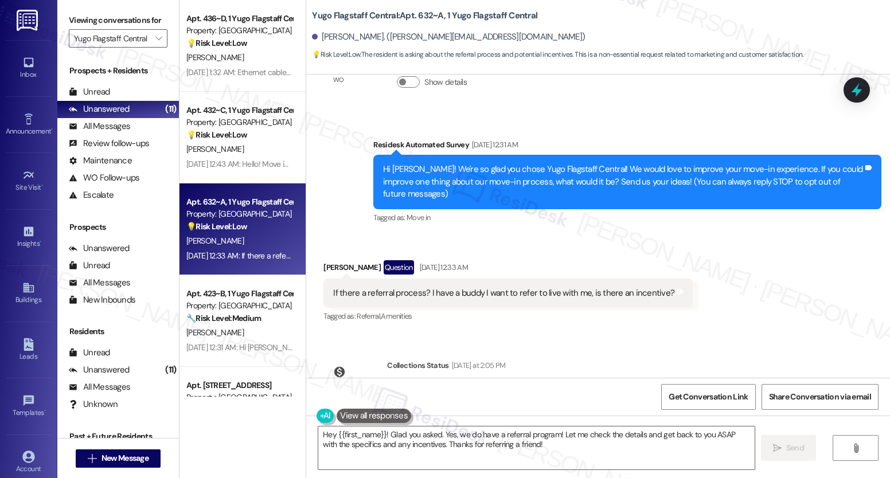
scroll to position [110, 0]
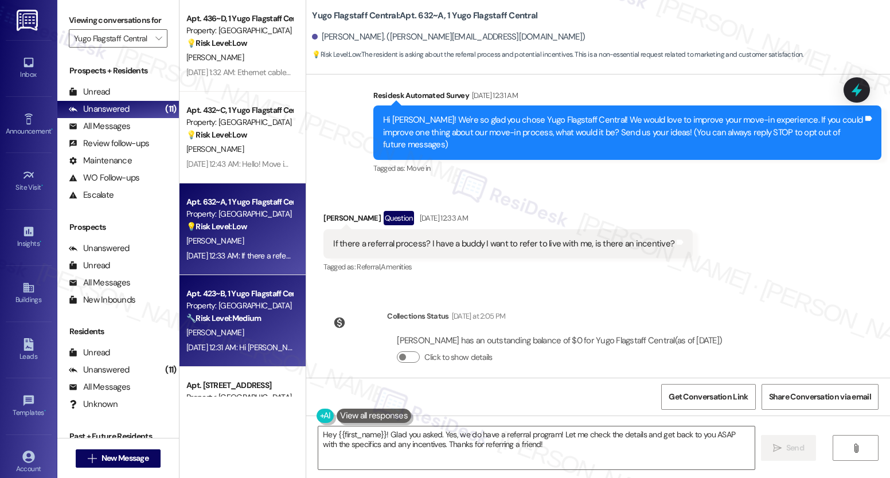
click at [248, 329] on div "Z. Willes" at bounding box center [239, 333] width 108 height 14
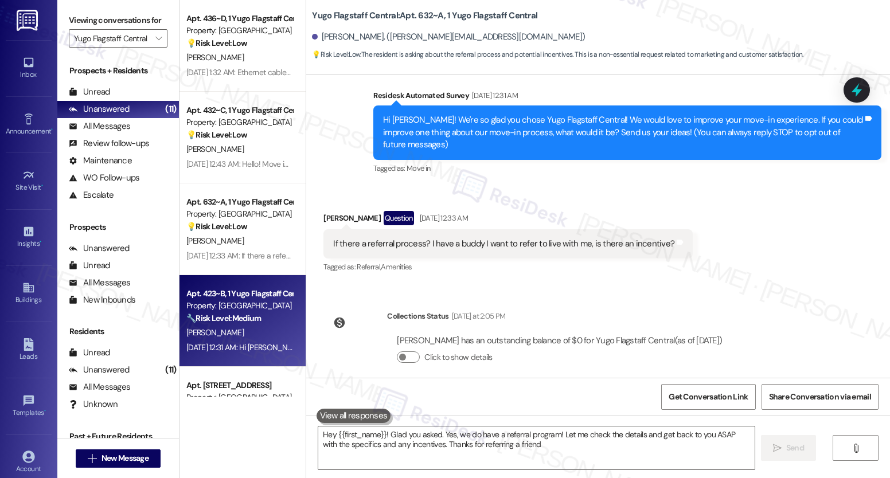
type textarea "Hey {{first_name}}! Glad you asked. Yes, we do have a referral program! Let me …"
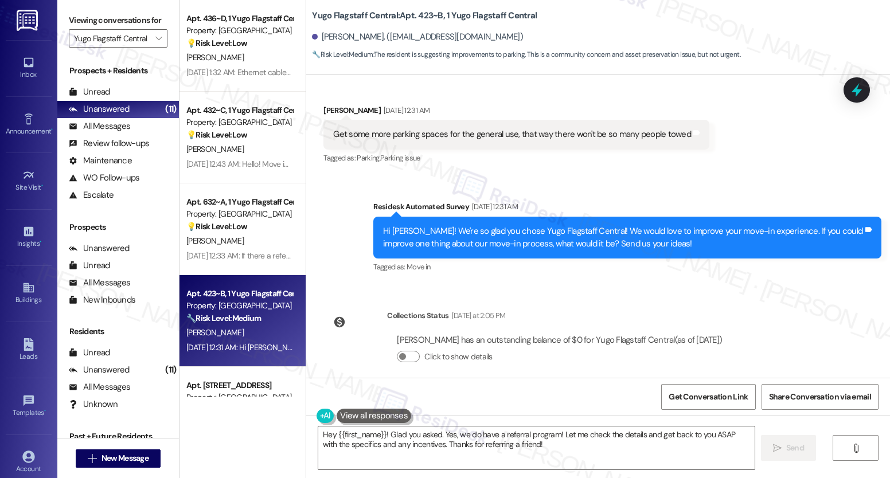
scroll to position [245, 0]
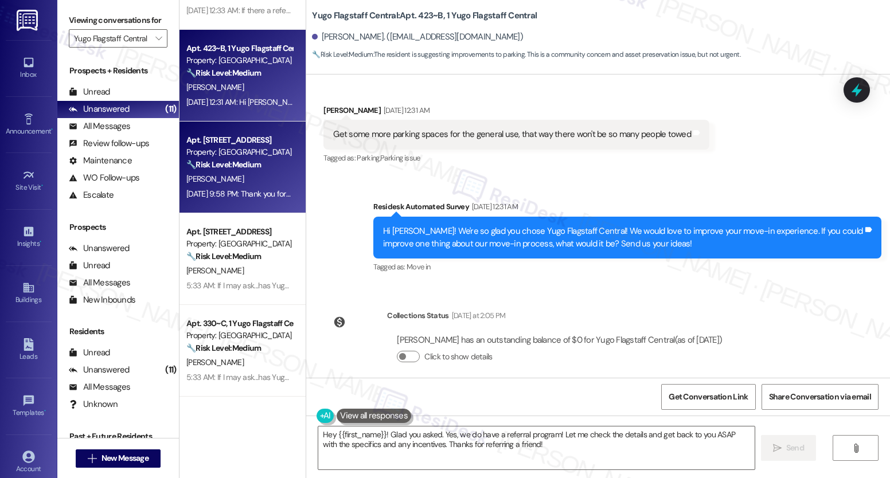
click at [233, 192] on div "Aug 24, 2025 at 9:58 PM: Thank you for your message. Our offices are currently …" at bounding box center [544, 194] width 716 height 10
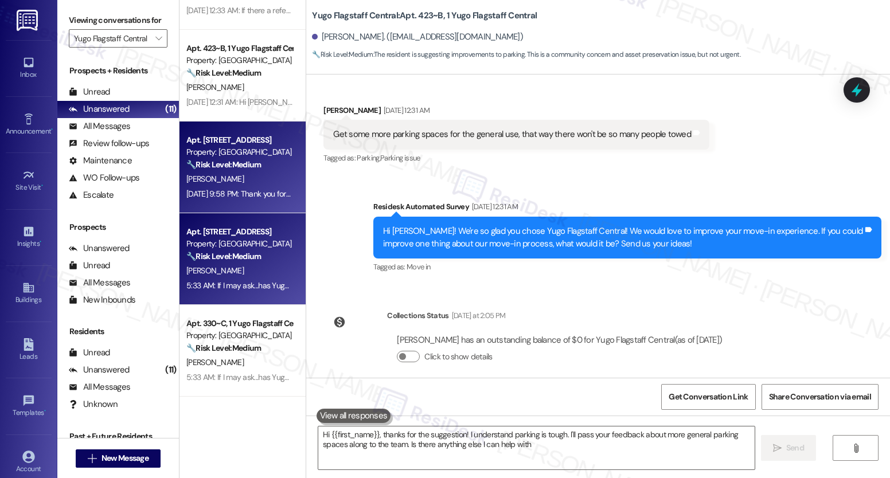
type textarea "Hi {{first_name}}, thanks for the suggestion! I understand parking is tough. I'…"
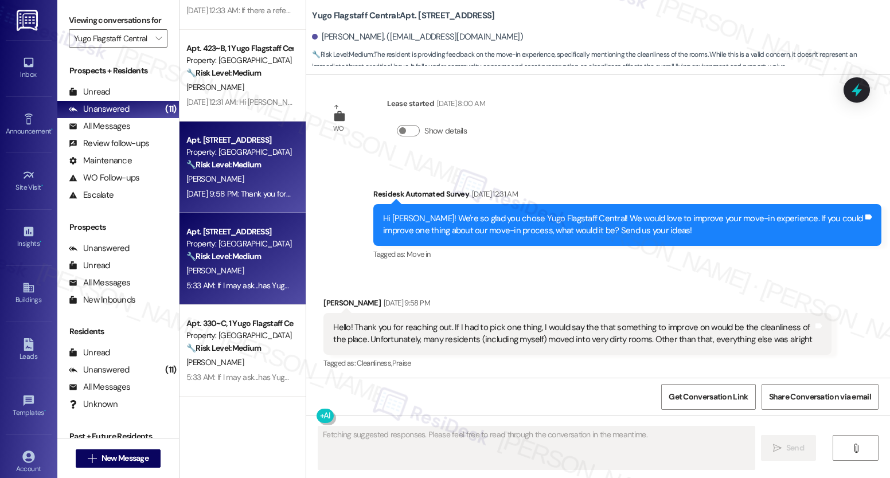
scroll to position [2384, 0]
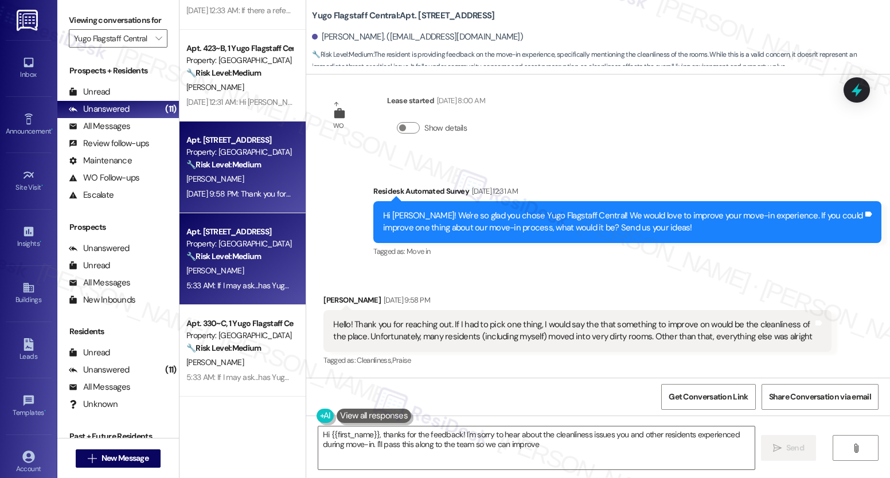
type textarea "Hi {{first_name}}, thanks for the feedback! I'm sorry to hear about the cleanli…"
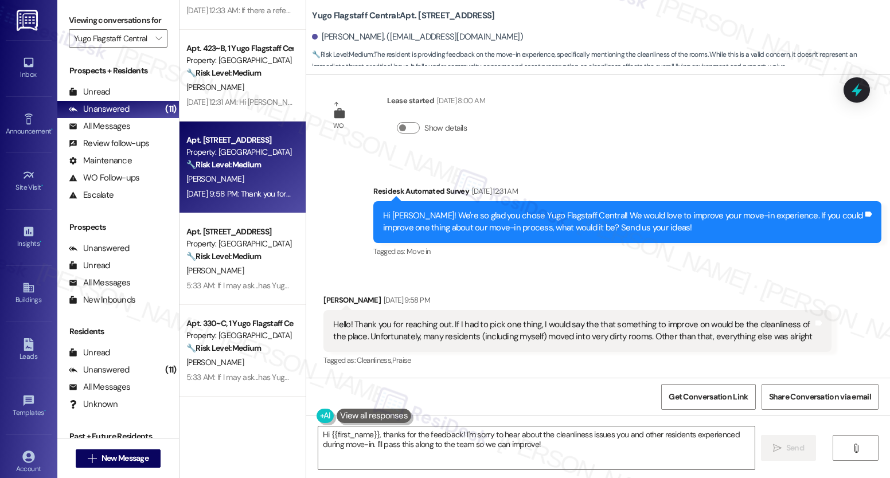
scroll to position [2599, 0]
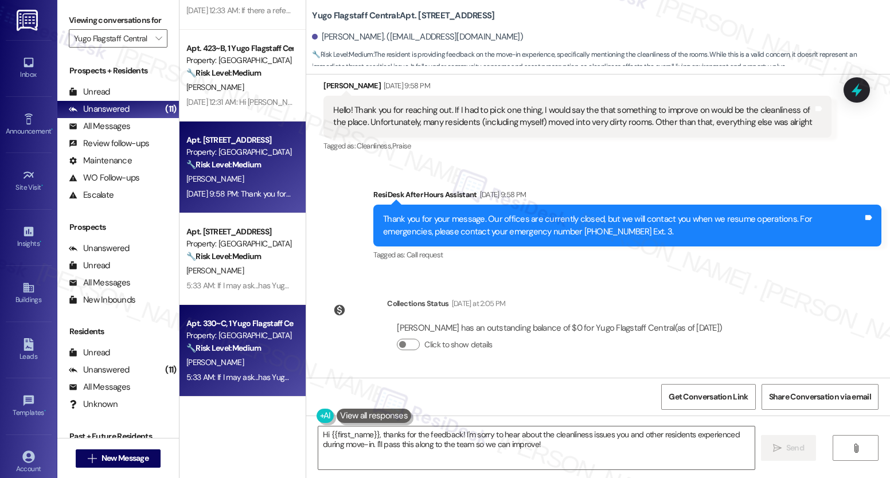
click at [216, 354] on div "🔧 Risk Level: Medium The resident responded 'Yes' to the question of whether th…" at bounding box center [239, 348] width 106 height 12
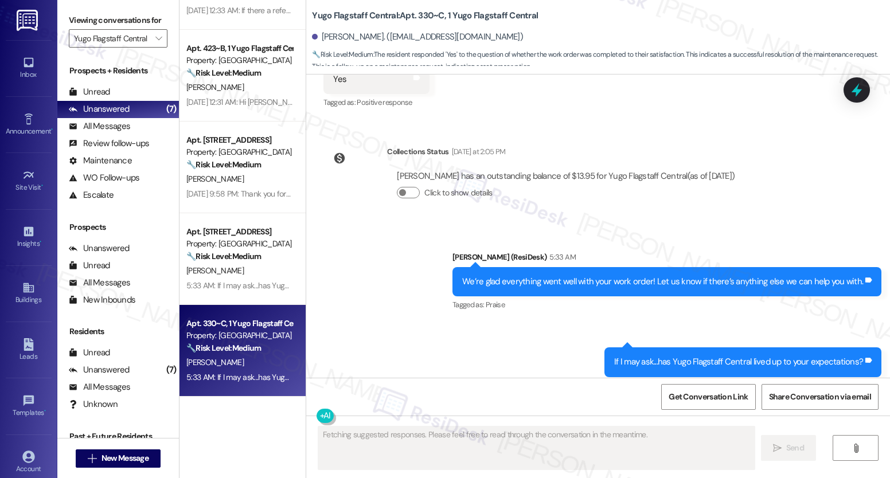
scroll to position [1191, 0]
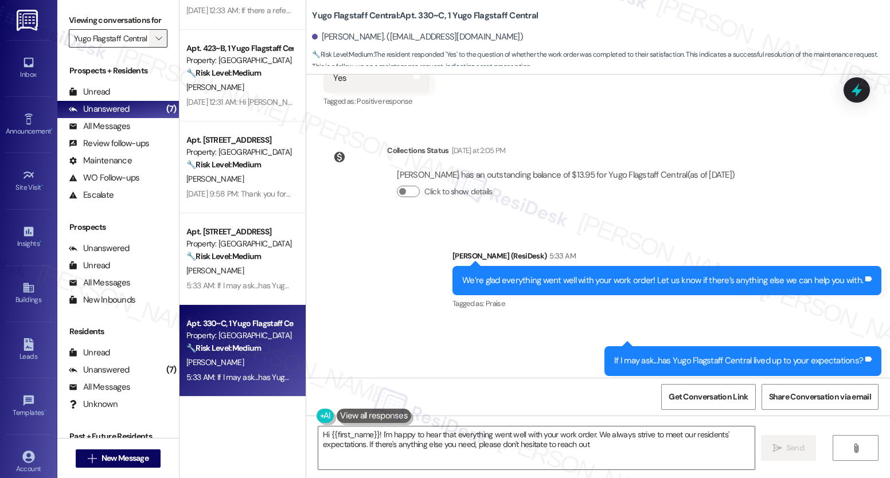
type textarea "Hi {{first_name}}! I'm happy to hear that everything went well with your work o…"
click at [154, 48] on span "" at bounding box center [158, 38] width 11 height 18
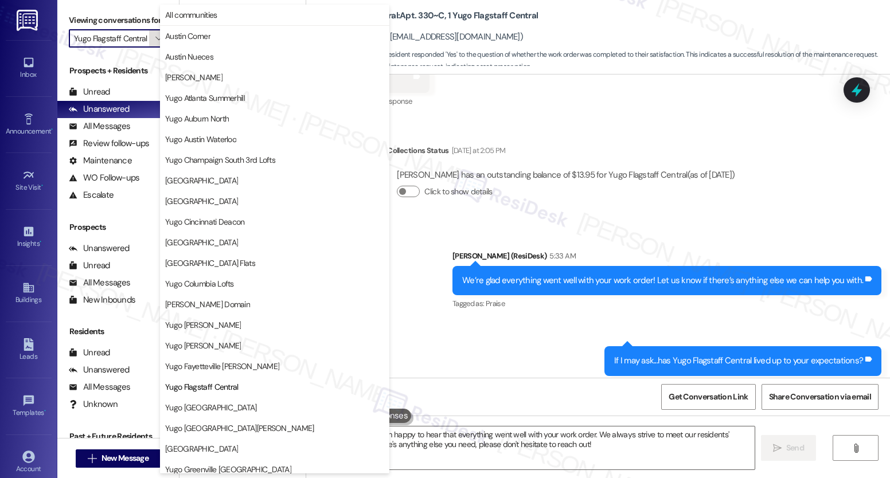
scroll to position [186, 0]
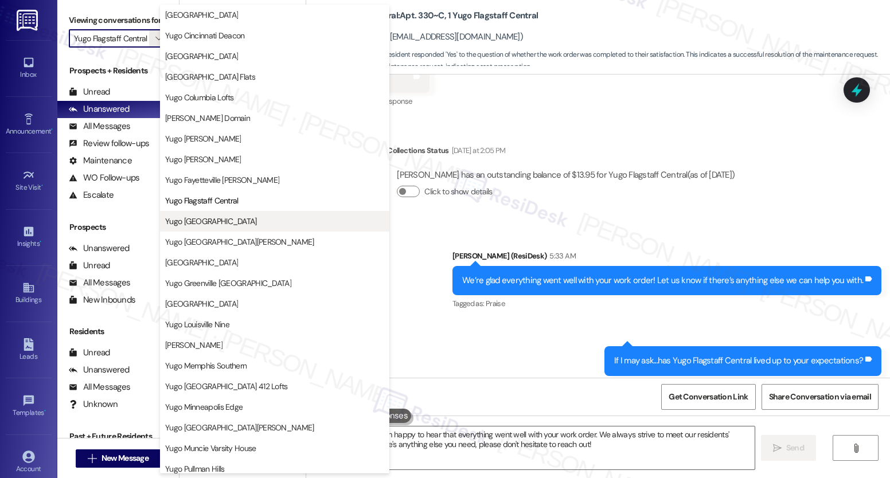
click at [219, 221] on span "Yugo [GEOGRAPHIC_DATA]" at bounding box center [211, 221] width 92 height 11
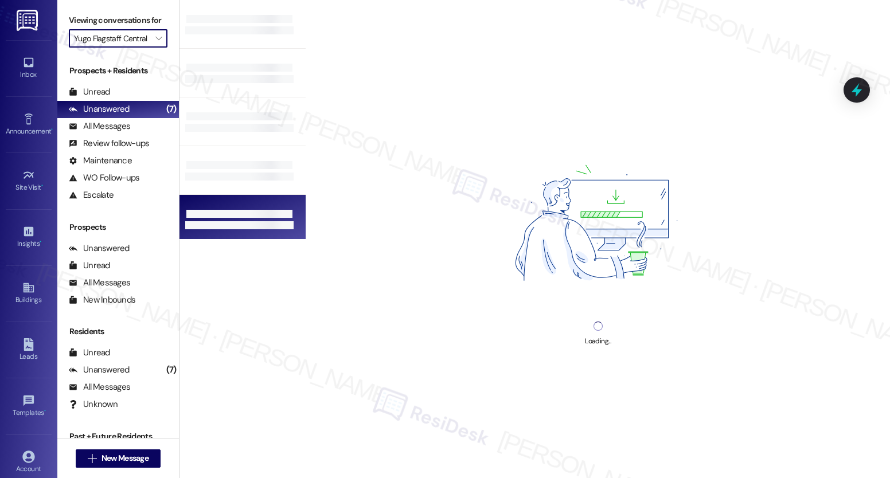
type input "Yugo [GEOGRAPHIC_DATA]"
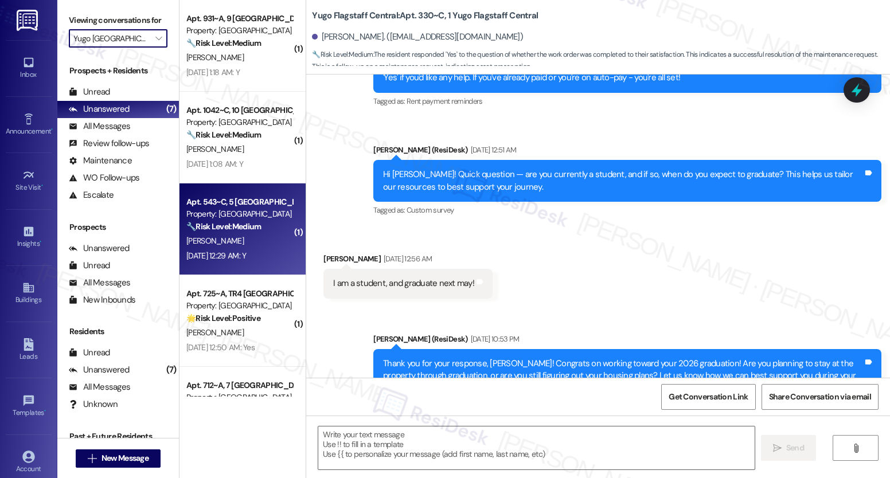
type textarea "Fetching suggested responses. Please feel free to read through the conversation…"
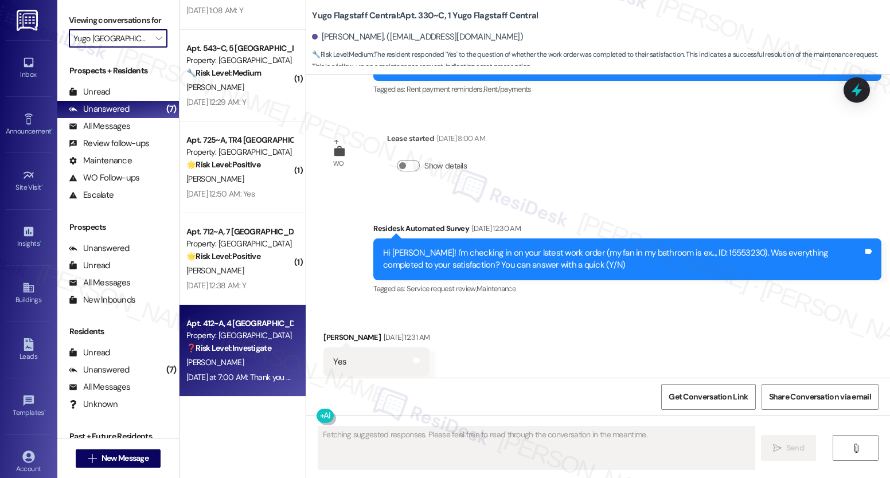
scroll to position [0, 0]
click at [249, 358] on div "T. Lunderville" at bounding box center [239, 363] width 108 height 14
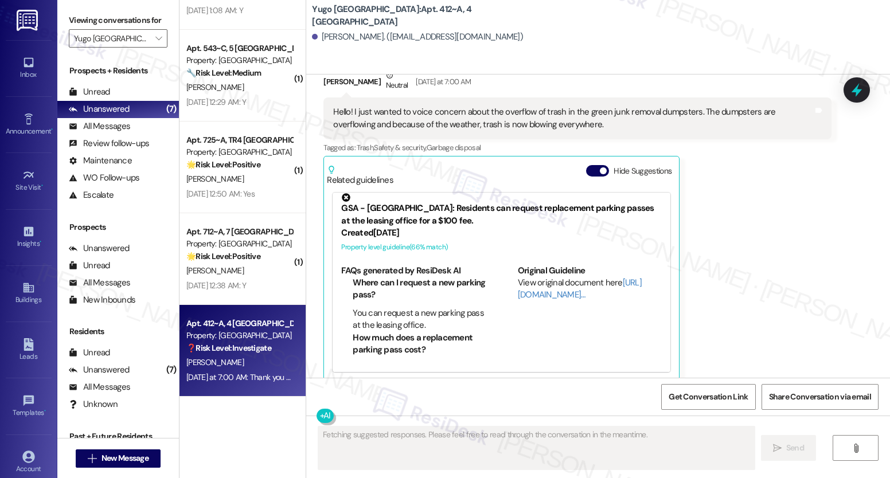
scroll to position [7, 0]
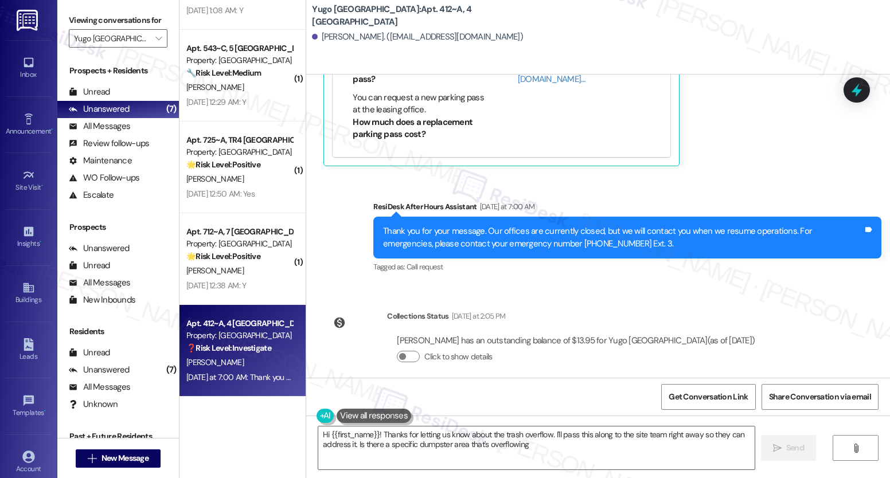
type textarea "Hi {{first_name}}! Thanks for letting us know about the trash overflow. I'll pa…"
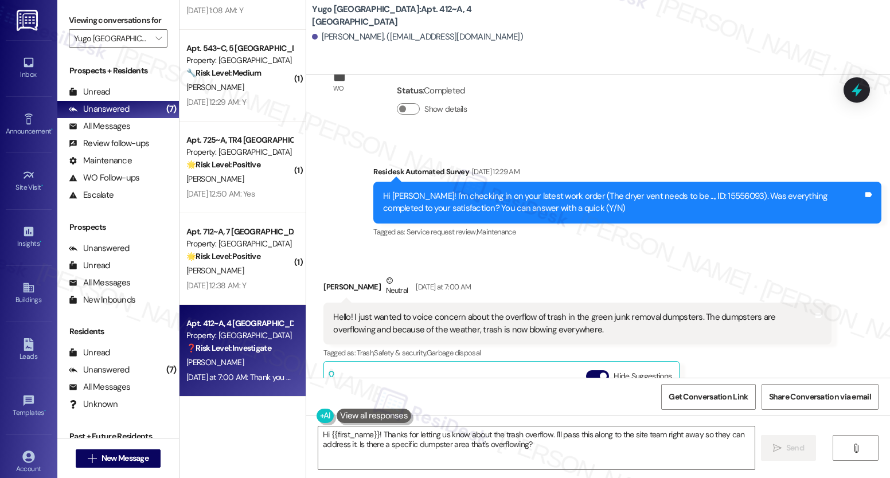
scroll to position [2307, 0]
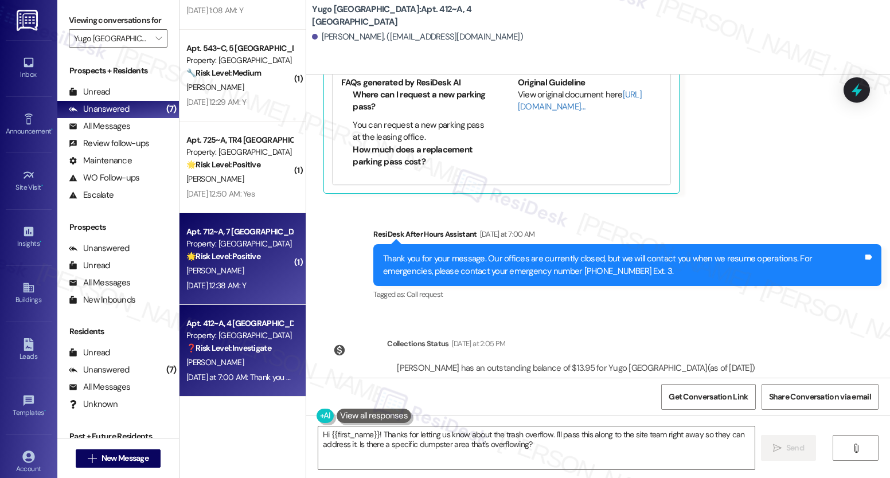
click at [230, 272] on div "J. Anderson" at bounding box center [239, 271] width 108 height 14
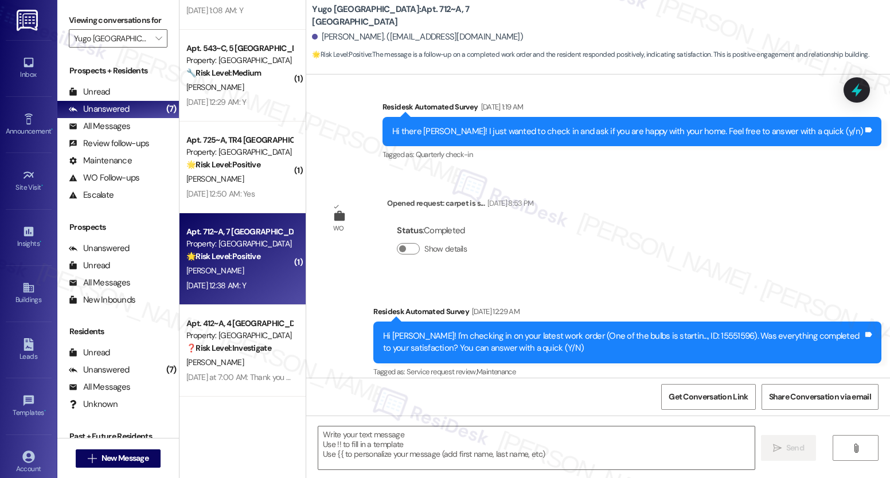
type textarea "Fetching suggested responses. Please feel free to read through the conversation…"
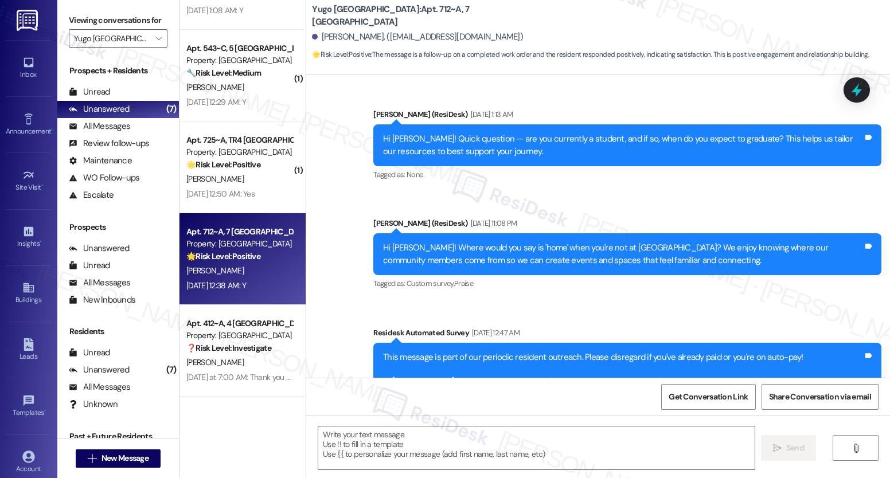
scroll to position [1123, 0]
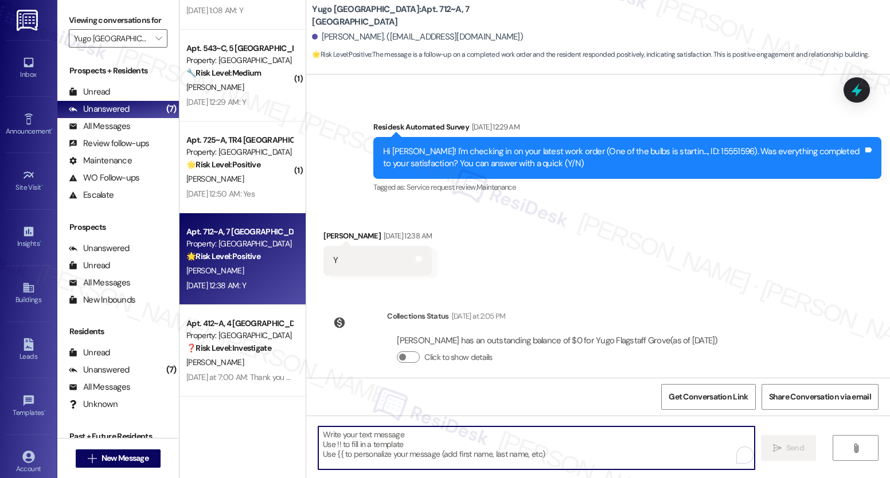
click at [463, 449] on textarea "To enrich screen reader interactions, please activate Accessibility in Grammarl…" at bounding box center [536, 448] width 436 height 43
paste textarea "We’re glad everything went well with your work order! Let us know if there’s an…"
type textarea "We’re glad everything went well with your work order! Let us know if there’s an…"
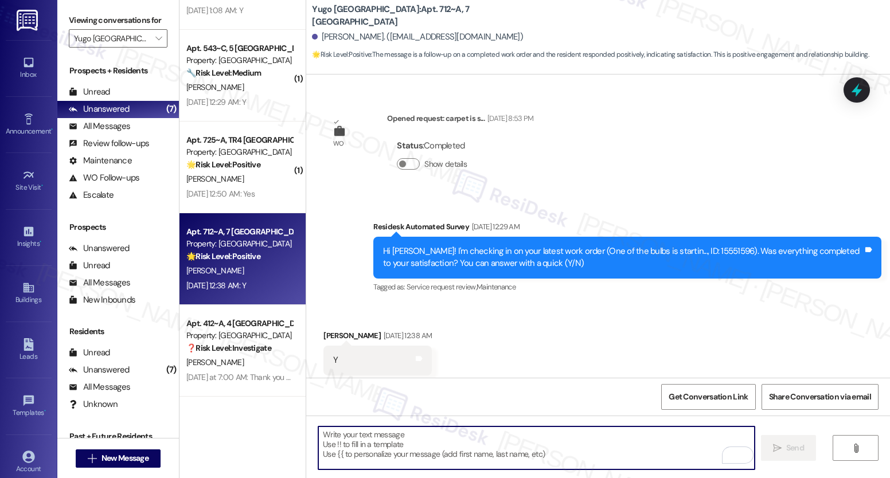
scroll to position [1017, 0]
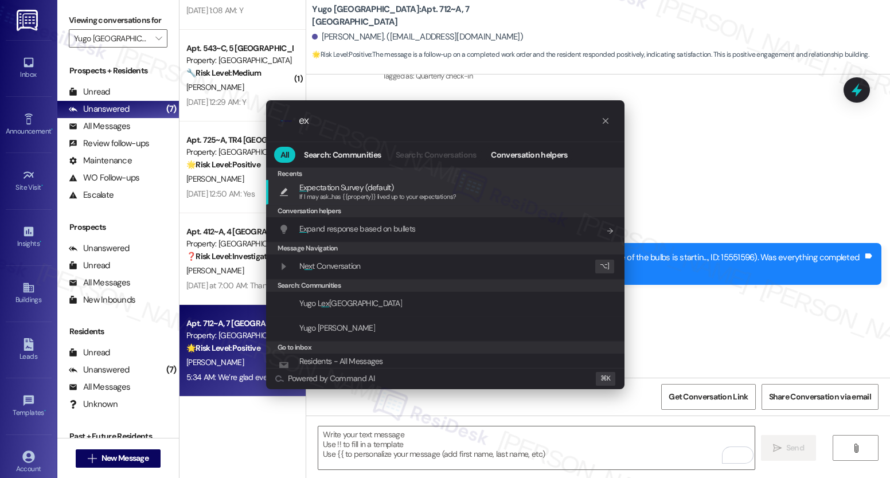
type input "ex"
click at [359, 187] on span "Ex pectation Survey (default)" at bounding box center [346, 187] width 94 height 13
type textarea "If I may ask...has {{property}} lived up to your expectations?"
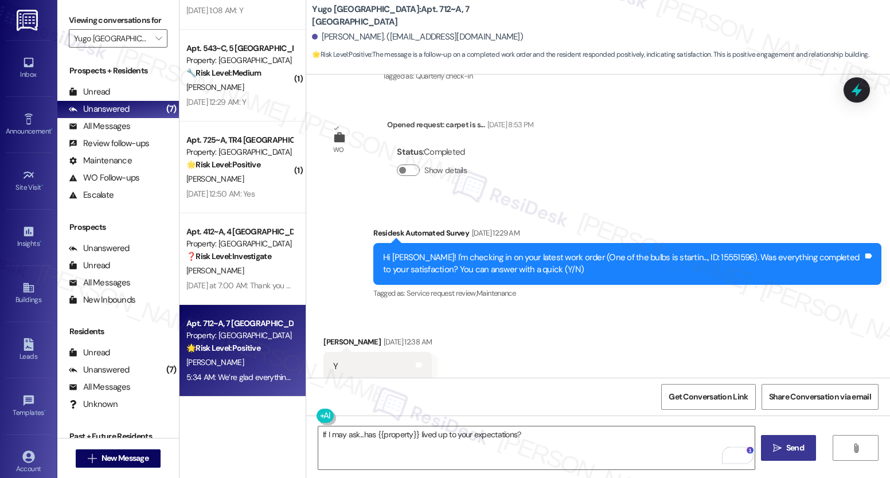
click at [787, 446] on span "Send" at bounding box center [795, 448] width 18 height 12
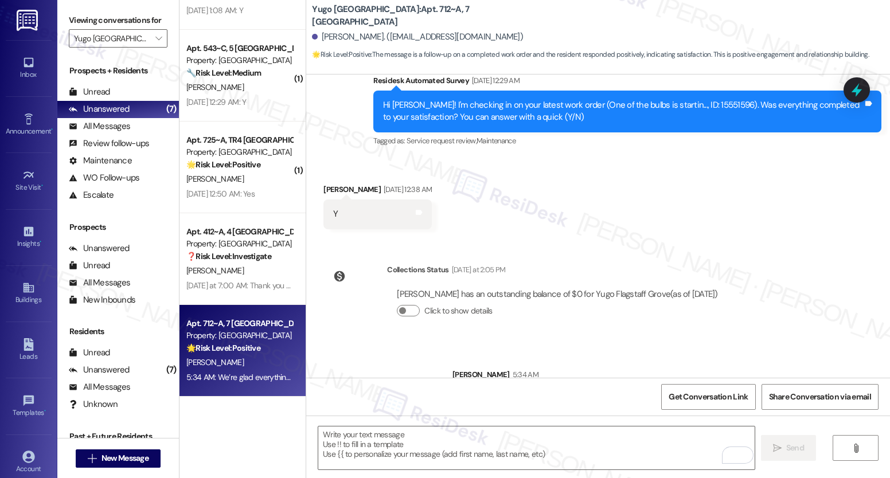
scroll to position [1283, 0]
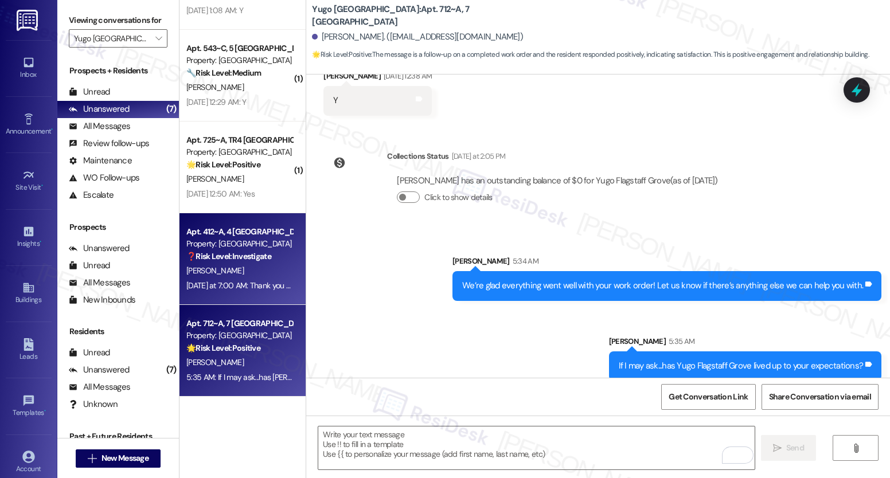
click at [241, 291] on div "Yesterday at 7:00 AM: Thank you for your message. Our offices are currently clo…" at bounding box center [239, 286] width 108 height 14
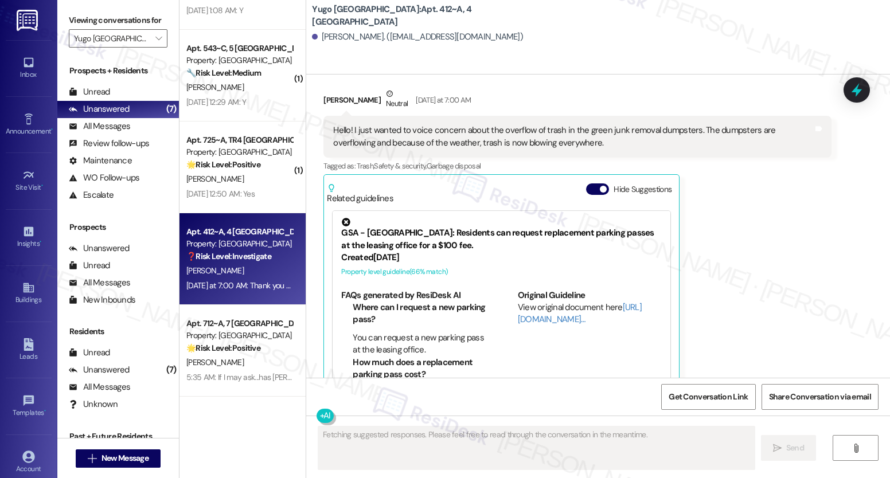
scroll to position [2119, 0]
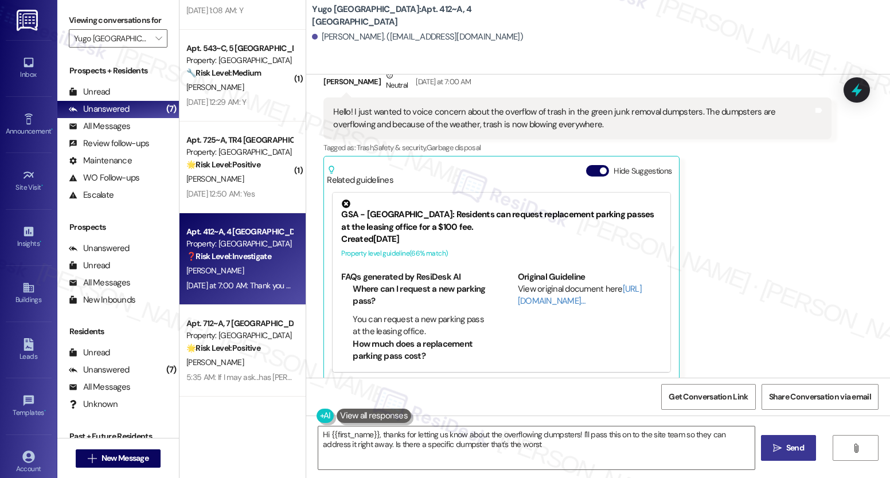
type textarea "Hi {{first_name}}, thanks for letting us know about the overflowing dumpsters! …"
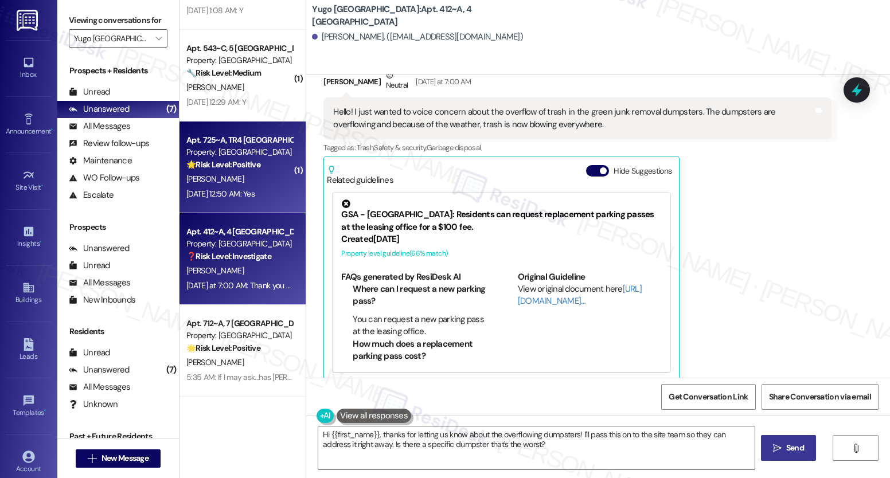
click at [231, 174] on div "J. Thomas" at bounding box center [239, 179] width 108 height 14
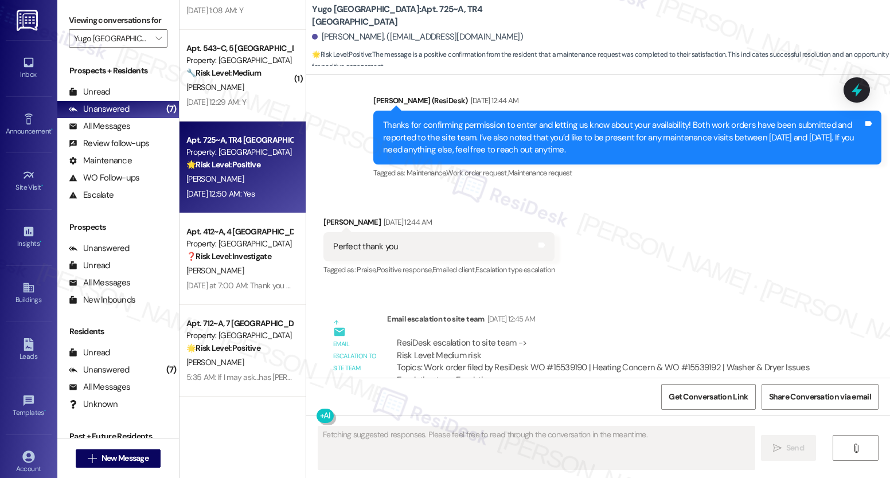
scroll to position [2777, 0]
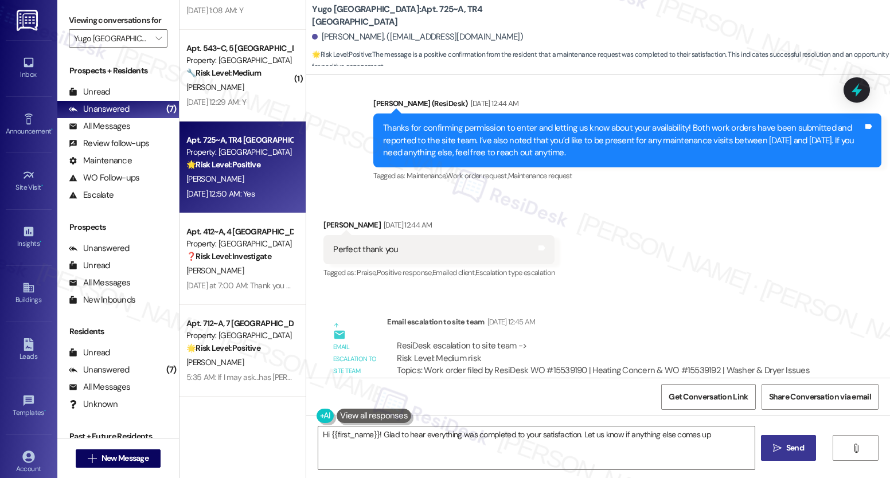
type textarea "Hi {{first_name}}! Glad to hear everything was completed to your satisfaction. …"
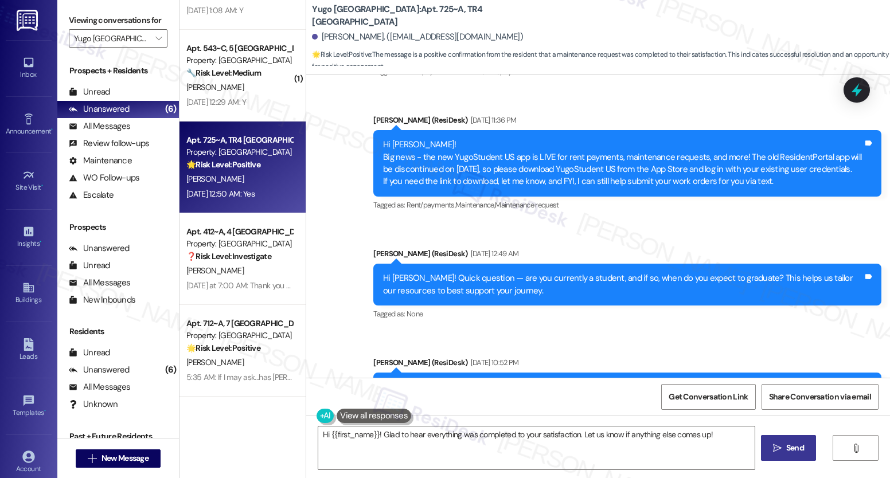
scroll to position [0, 0]
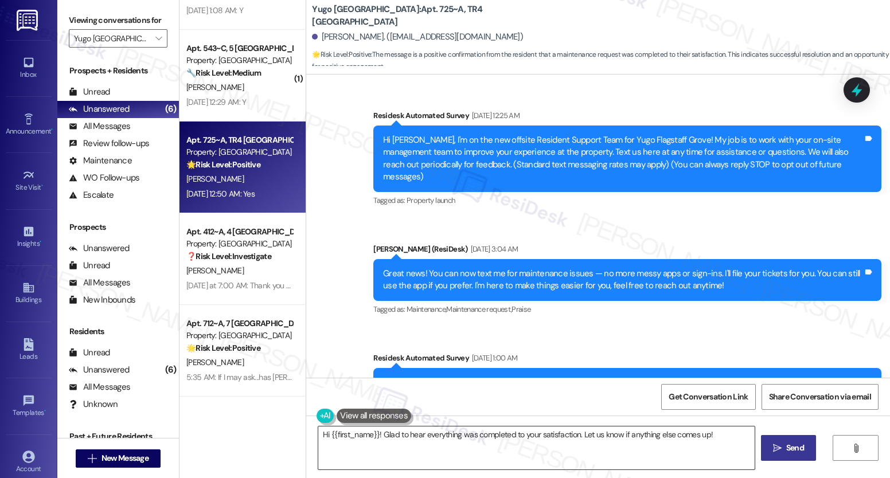
click at [495, 436] on textarea "Hi {{first_name}}! Glad to hear everything was completed to your satisfaction. …" at bounding box center [536, 448] width 436 height 43
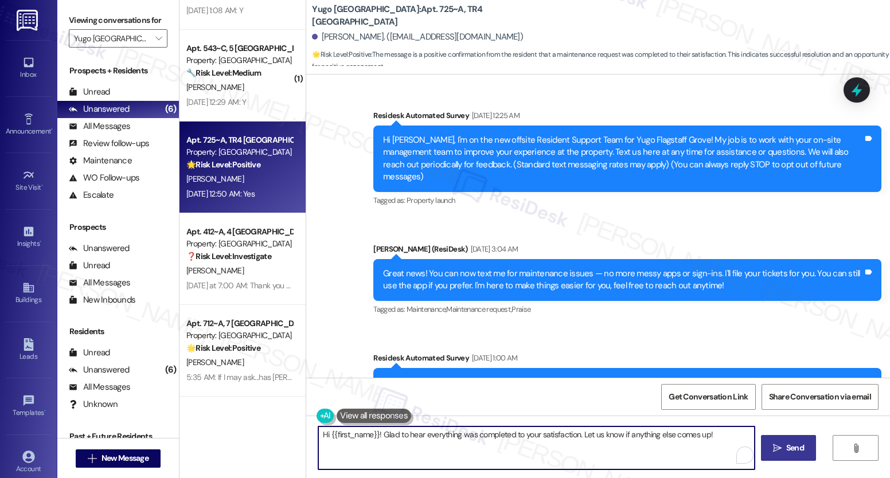
click at [495, 436] on textarea "Hi {{first_name}}! Glad to hear everything was completed to your satisfaction. …" at bounding box center [536, 448] width 436 height 43
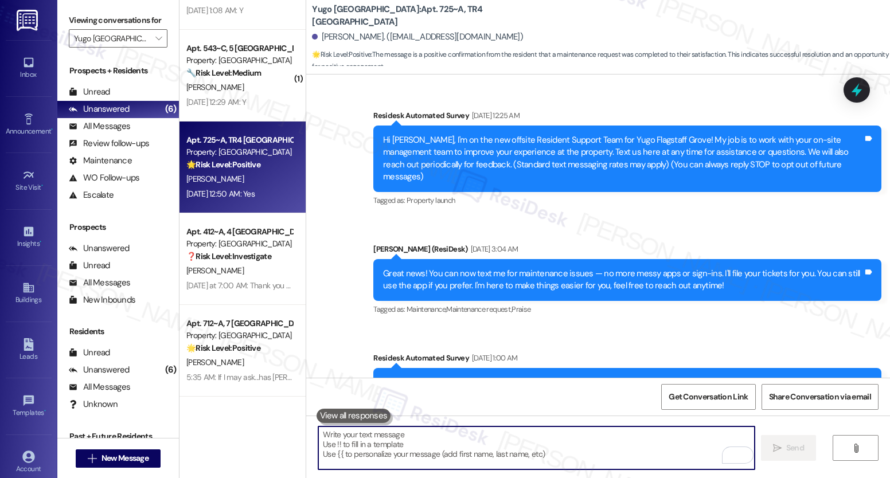
paste textarea "We’re glad everything went well with your work order! Let us know if there’s an…"
type textarea "We’re glad everything went well with your work order! Let us know if there’s an…"
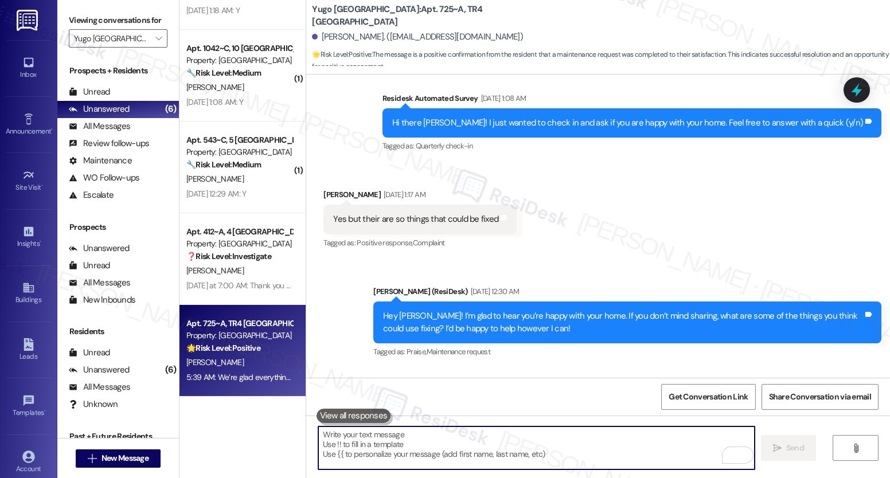
scroll to position [786, 0]
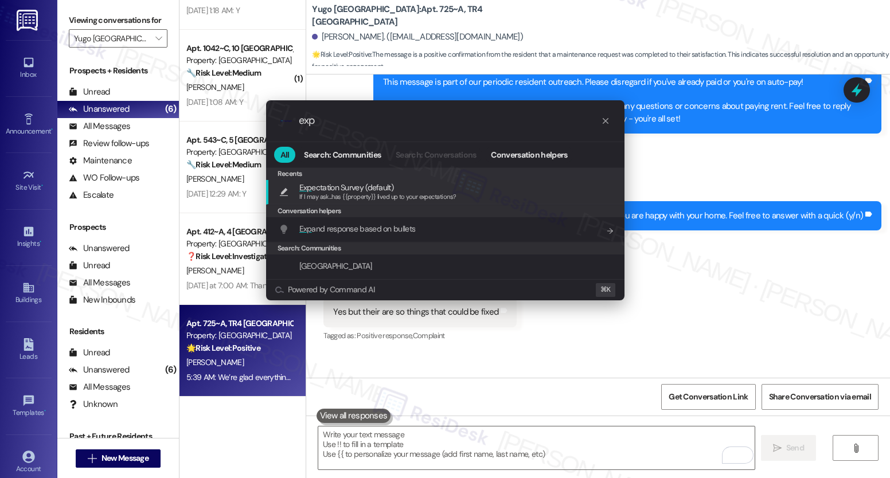
type input "exp"
click at [367, 181] on span "Exp ectation Survey (default)" at bounding box center [346, 187] width 94 height 13
type textarea "If I may ask...has {{property}} lived up to your expectations?"
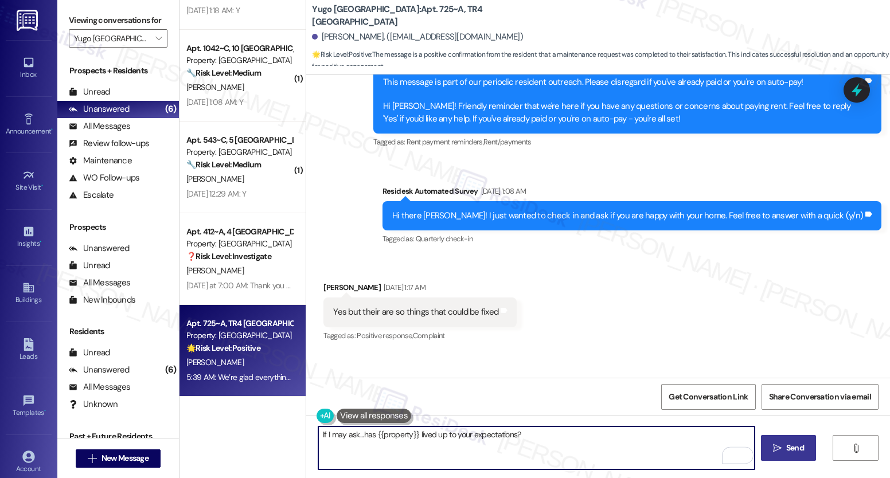
click at [773, 450] on icon "" at bounding box center [777, 448] width 9 height 9
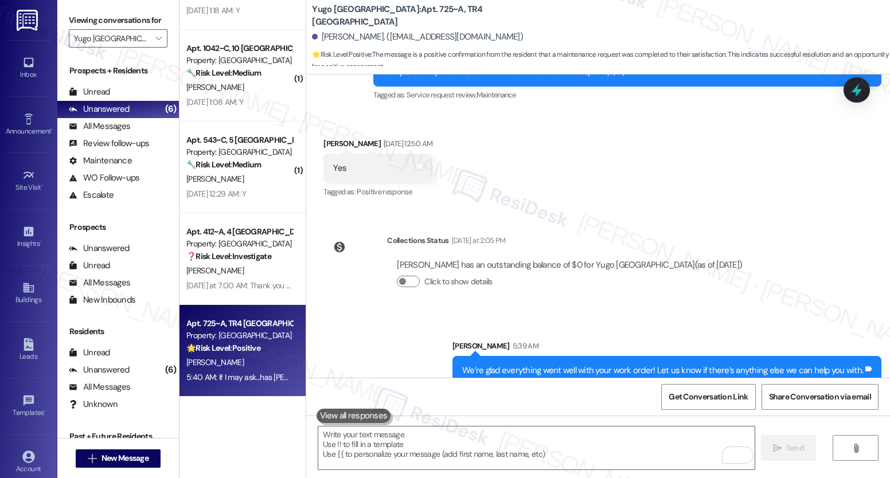
scroll to position [3574, 0]
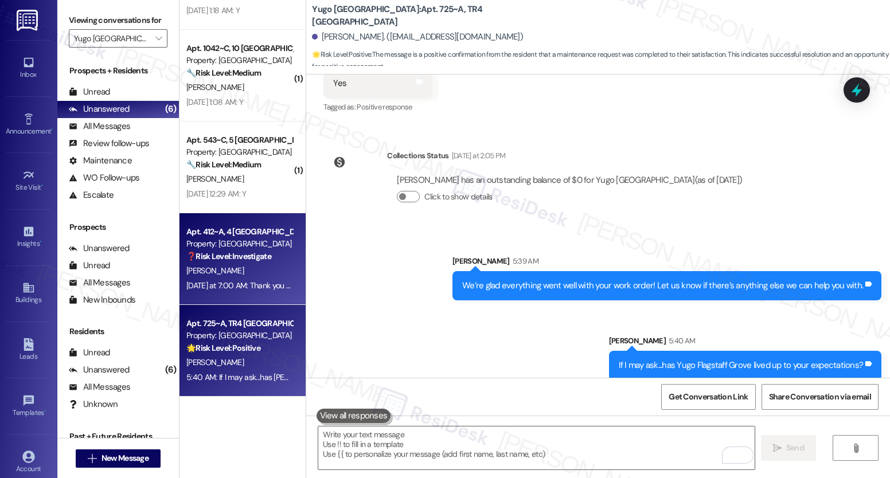
click at [232, 273] on div "T. Lunderville" at bounding box center [239, 271] width 108 height 14
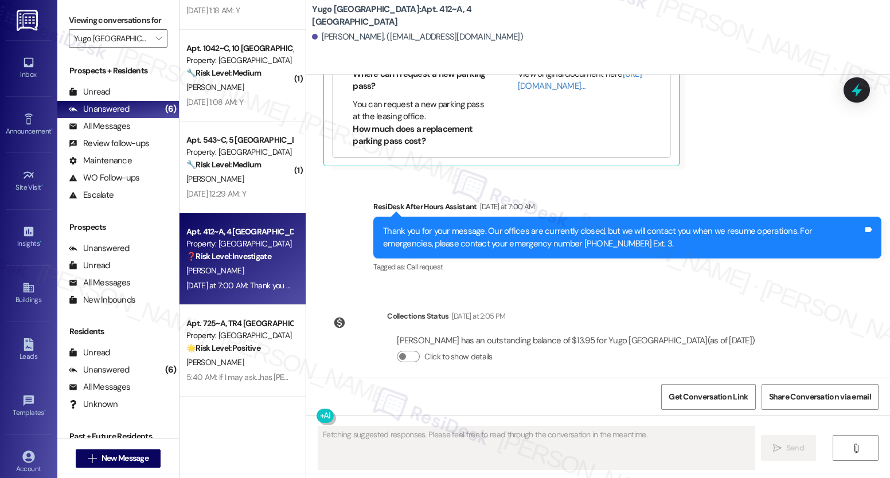
scroll to position [2120, 0]
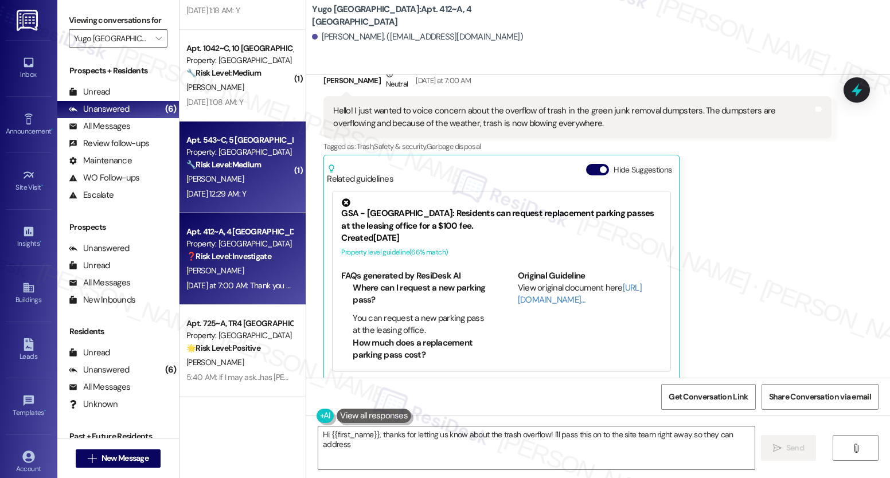
type textarea "Hi {{first_name}}, thanks for letting us know about the trash overflow! I'll pa…"
click at [241, 187] on div "Aug 23, 2025 at 12:29 AM: Y Aug 23, 2025 at 12:29 AM: Y" at bounding box center [239, 194] width 108 height 14
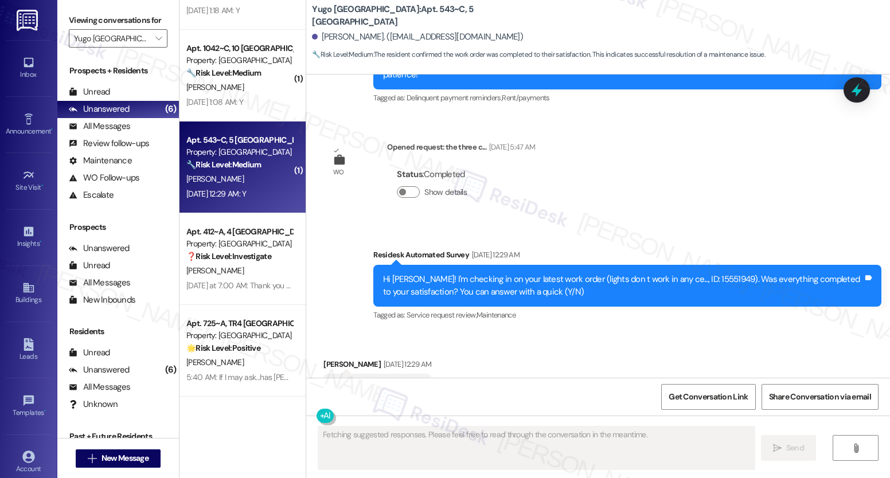
scroll to position [2778, 0]
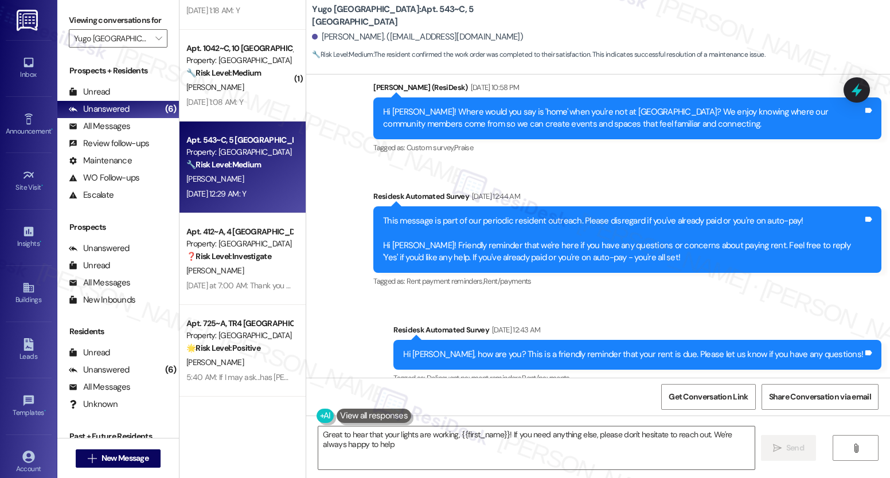
type textarea "Great to hear that your lights are working, {{first_name}}! If you need anythin…"
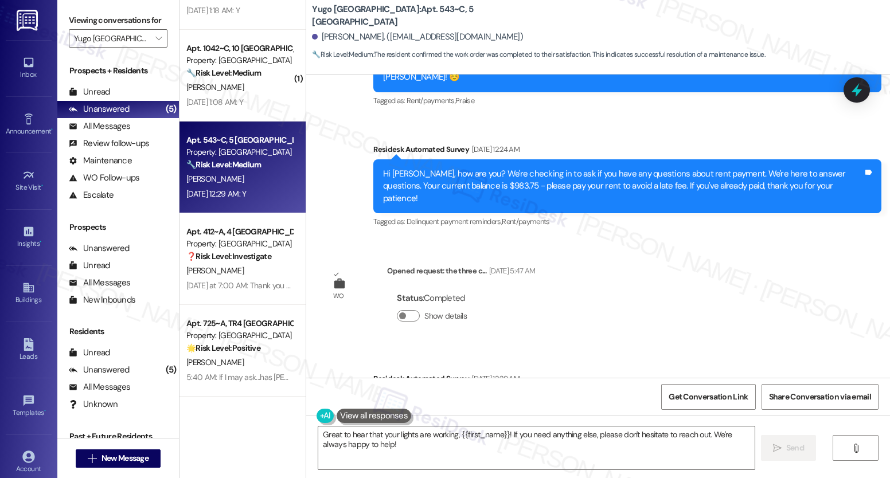
scroll to position [2887, 0]
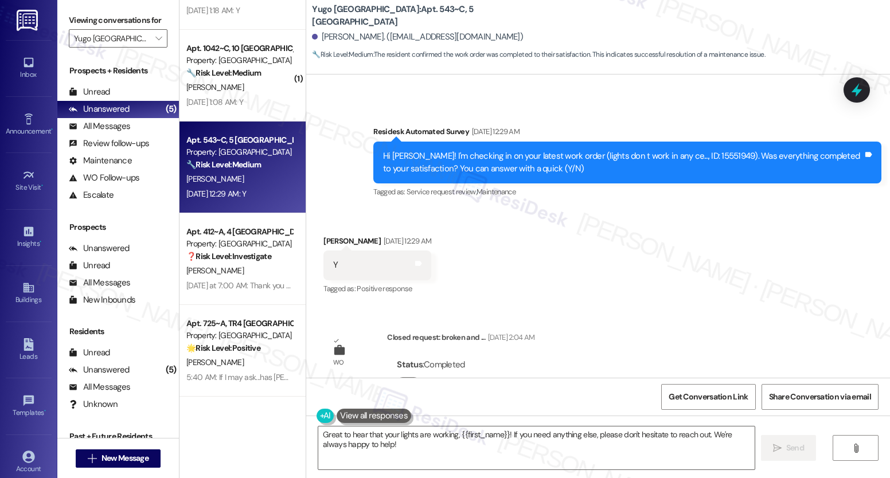
click at [572, 209] on div "Received via SMS Hailey Eberhard Aug 23, 2025 at 12:29 AM Y Tags and notes Tagg…" at bounding box center [598, 257] width 584 height 97
click at [458, 445] on textarea "Great to hear that your lights are working, {{first_name}}! If you need anythin…" at bounding box center [536, 448] width 436 height 43
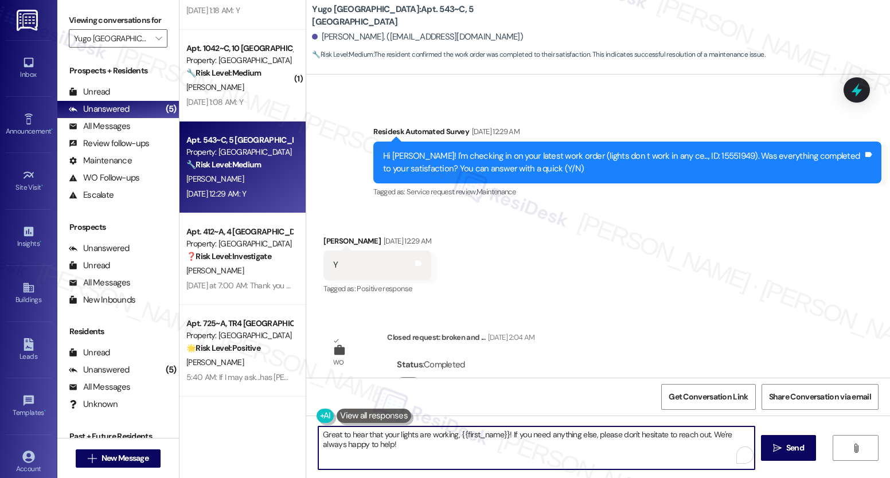
click at [458, 445] on textarea "Great to hear that your lights are working, {{first_name}}! If you need anythin…" at bounding box center [536, 448] width 436 height 43
click at [458, 444] on textarea "Great to hear that your lights are working, {{first_name}}! If you need anythin…" at bounding box center [536, 448] width 436 height 43
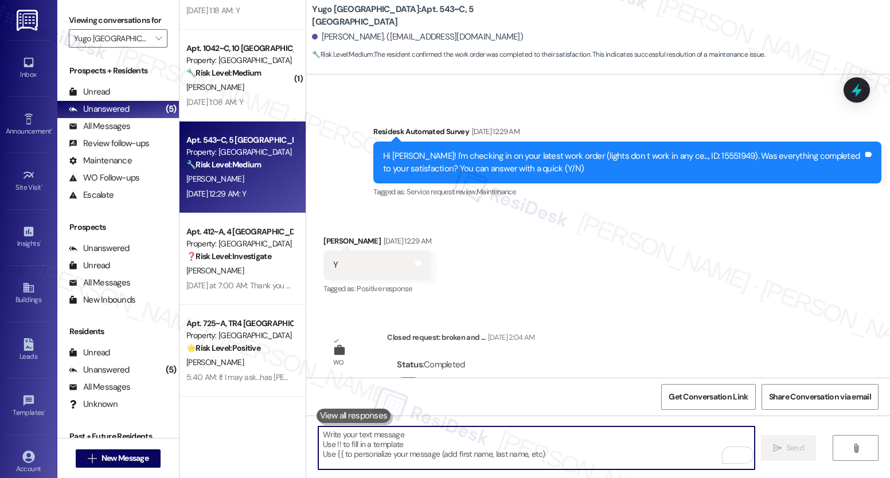
paste textarea "We’re glad everything went well with your work order! Let us know if there’s an…"
type textarea "We’re glad everything went well with your work order! Let us know if there’s an…"
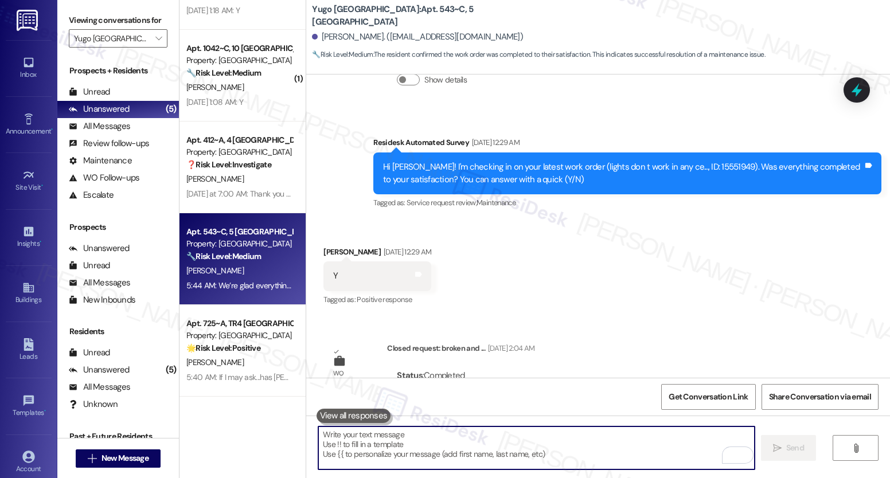
scroll to position [2868, 0]
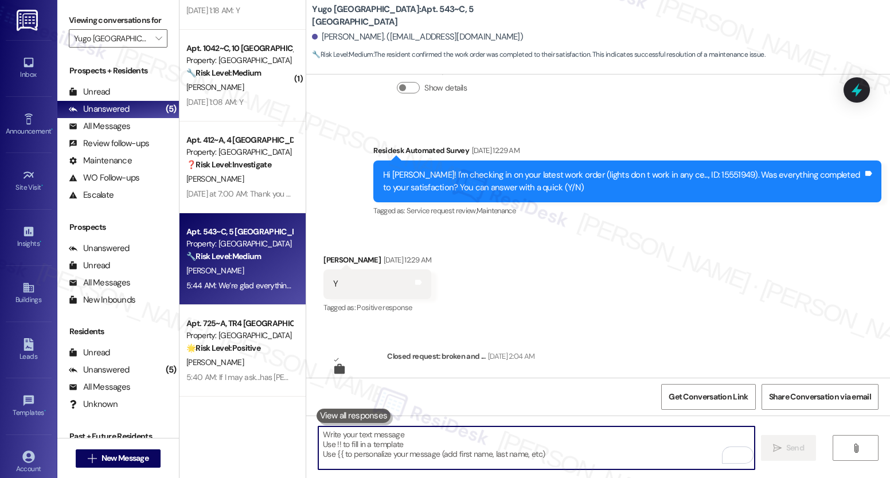
click at [380, 441] on textarea "To enrich screen reader interactions, please activate Accessibility in Grammarl…" at bounding box center [536, 448] width 436 height 43
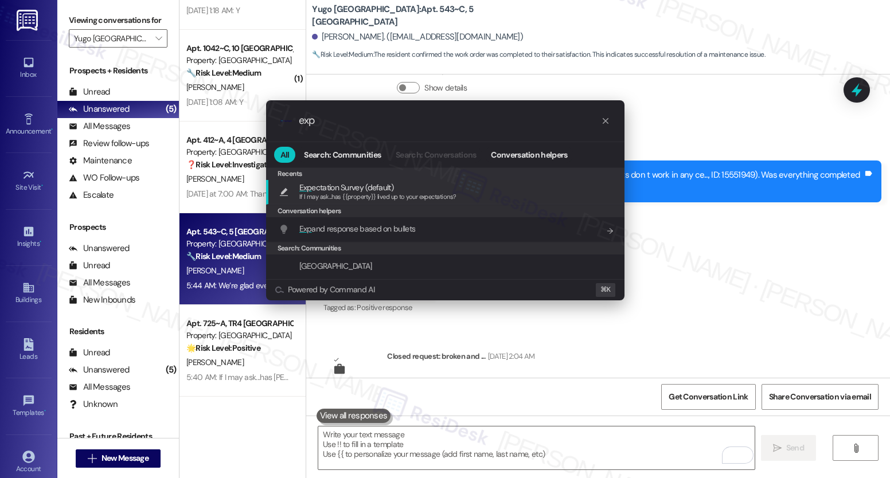
type input "exp"
click at [371, 199] on span "If I may ask...has {{property}} lived up to your expectations?" at bounding box center [377, 197] width 157 height 8
type textarea "If I may ask...has {{property}} lived up to your expectations?"
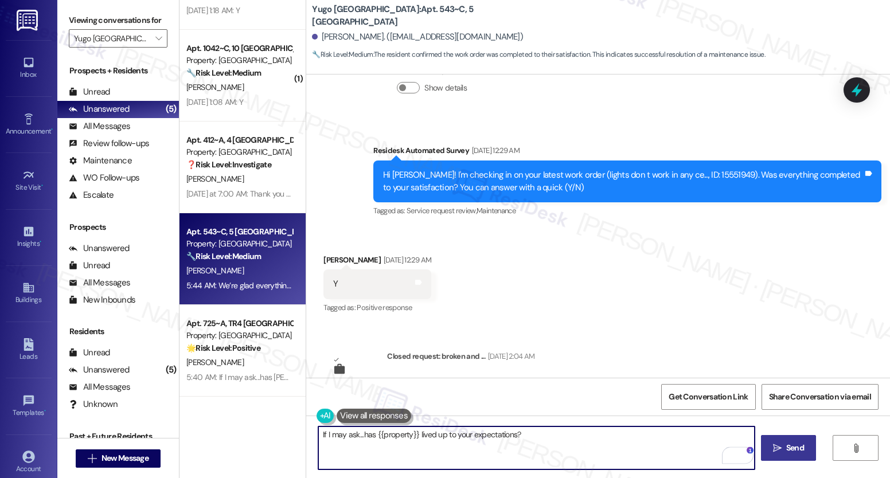
click at [790, 442] on button " Send" at bounding box center [789, 448] width 56 height 26
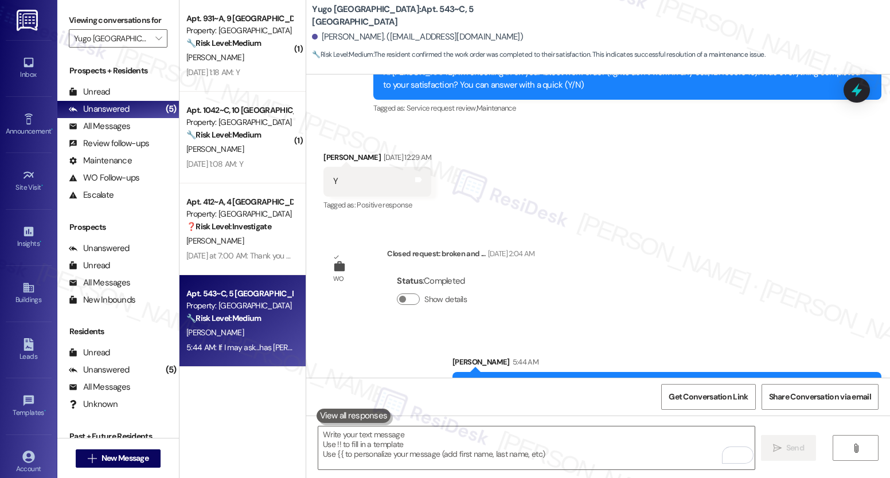
scroll to position [3047, 0]
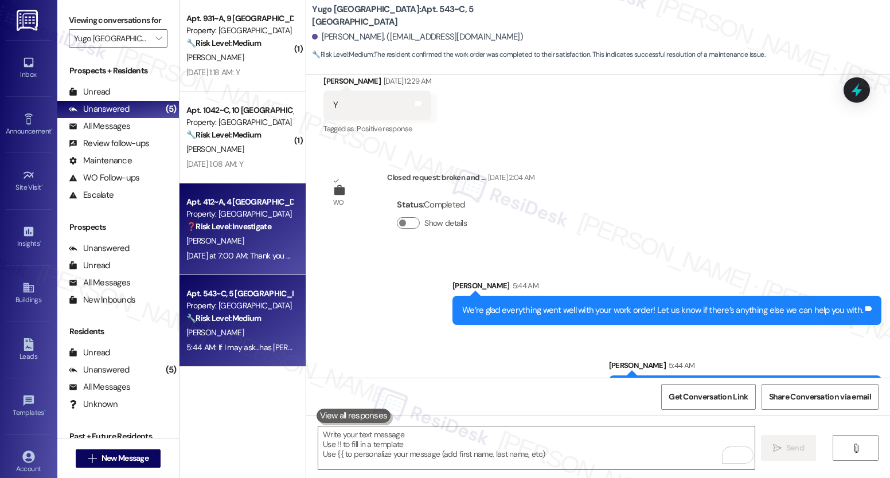
click at [215, 263] on div "Apt. 412~A, 4 Yugo Flagstaff Grove Property: Yugo Flagstaff Grove ❓ Risk Level:…" at bounding box center [243, 230] width 126 height 92
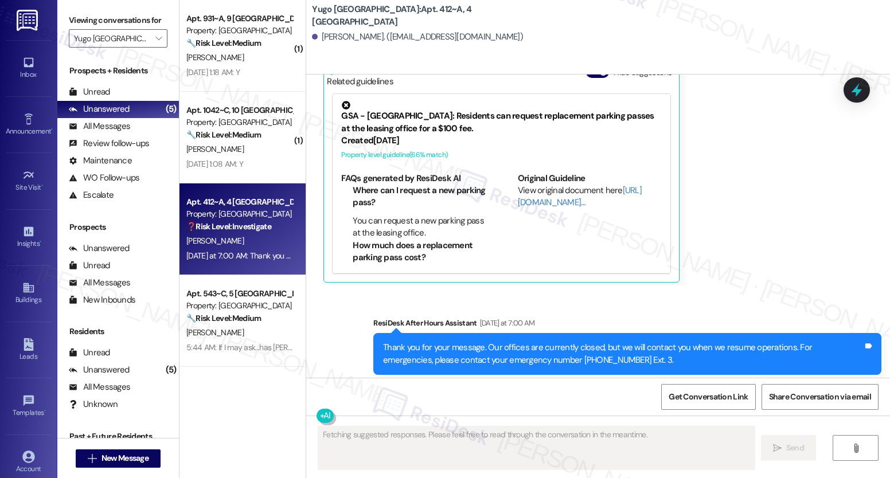
scroll to position [1956, 0]
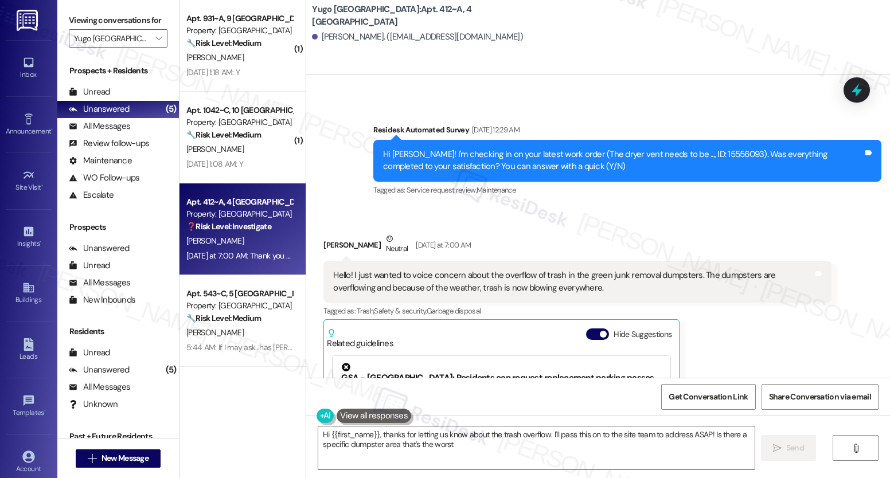
type textarea "Hi {{first_name}}, thanks for letting us know about the trash overflow. I'll pa…"
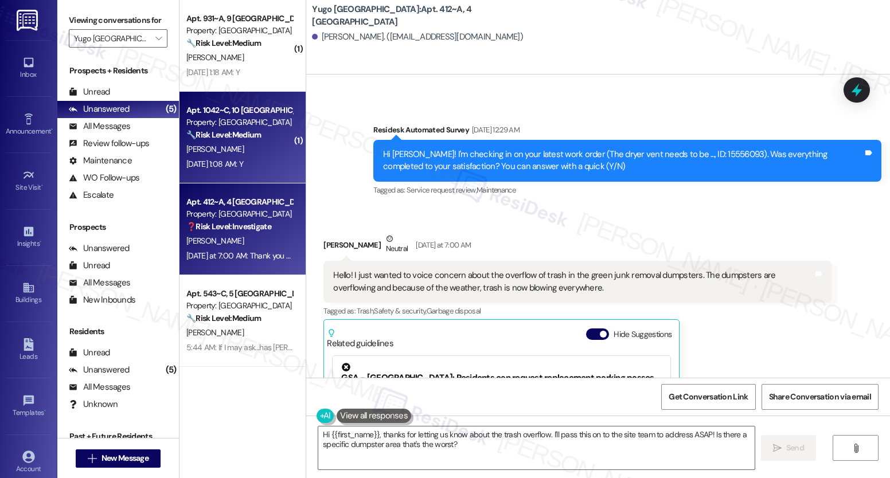
click at [272, 167] on div "Aug 23, 2025 at 1:08 AM: Y Aug 23, 2025 at 1:08 AM: Y" at bounding box center [239, 164] width 108 height 14
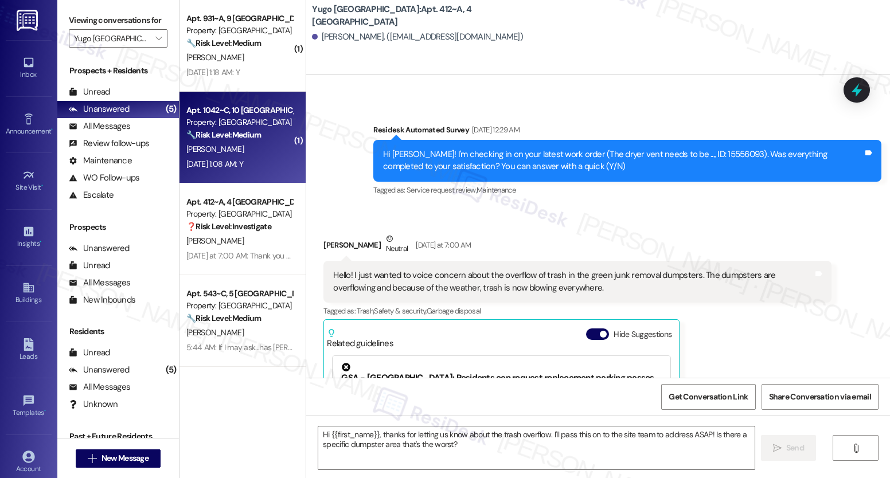
type textarea "Fetching suggested responses. Please feel free to read through the conversation…"
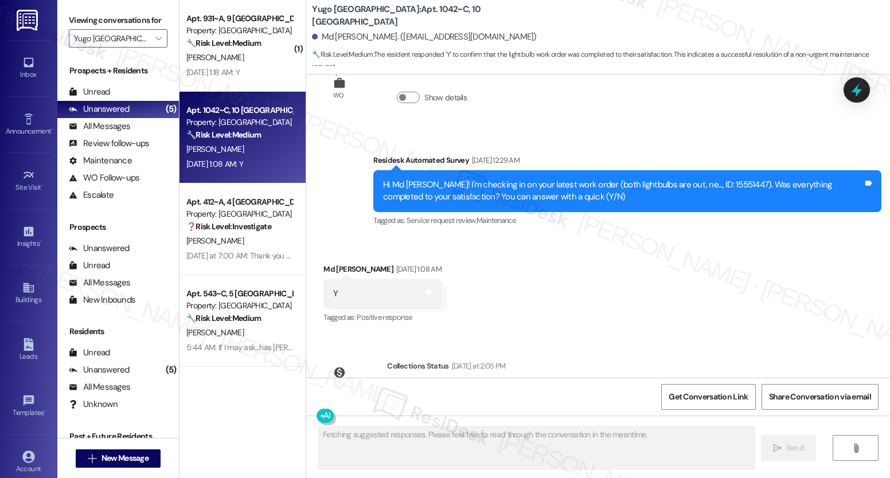
scroll to position [1163, 0]
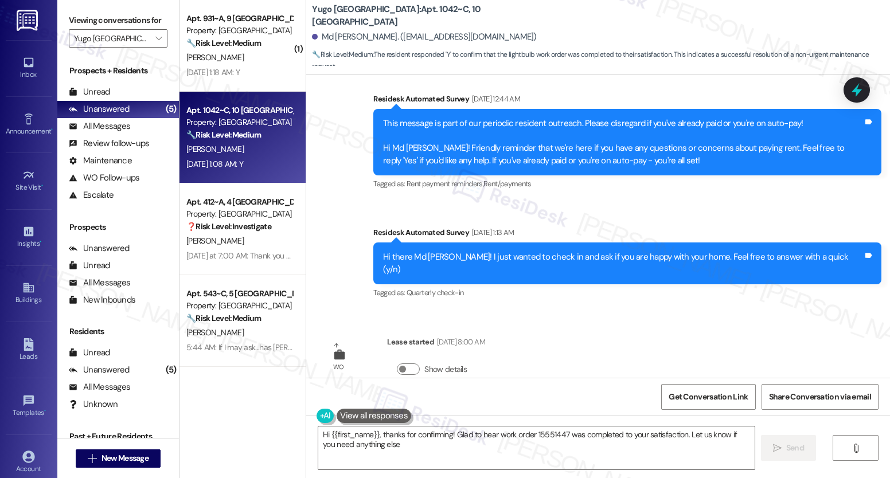
type textarea "Hi {{first_name}}, thanks for confirming! Glad to hear work order 15551447 was …"
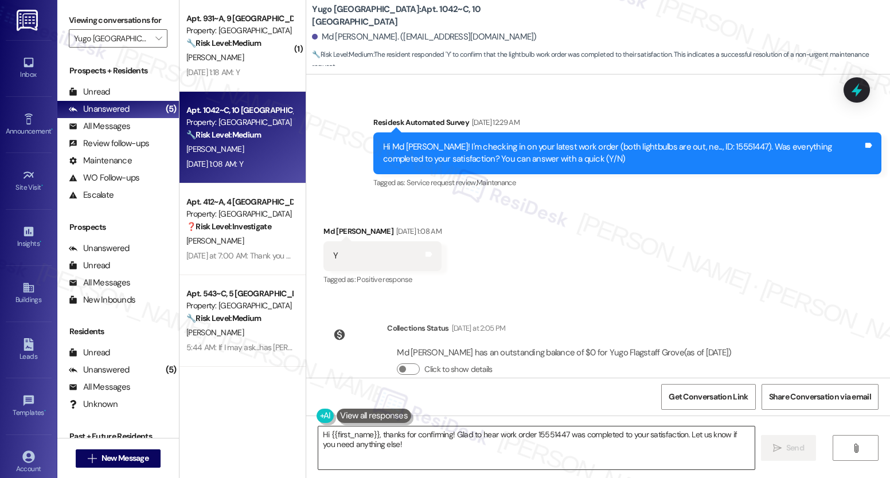
click at [463, 441] on textarea "Hi {{first_name}}, thanks for confirming! Glad to hear work order 15551447 was …" at bounding box center [536, 448] width 436 height 43
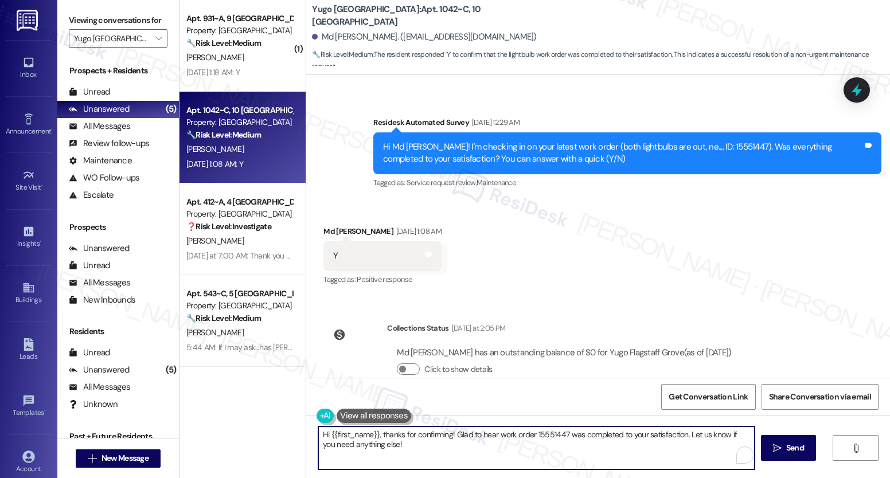
click at [463, 441] on textarea "Hi {{first_name}}, thanks for confirming! Glad to hear work order 15551447 was …" at bounding box center [536, 448] width 436 height 43
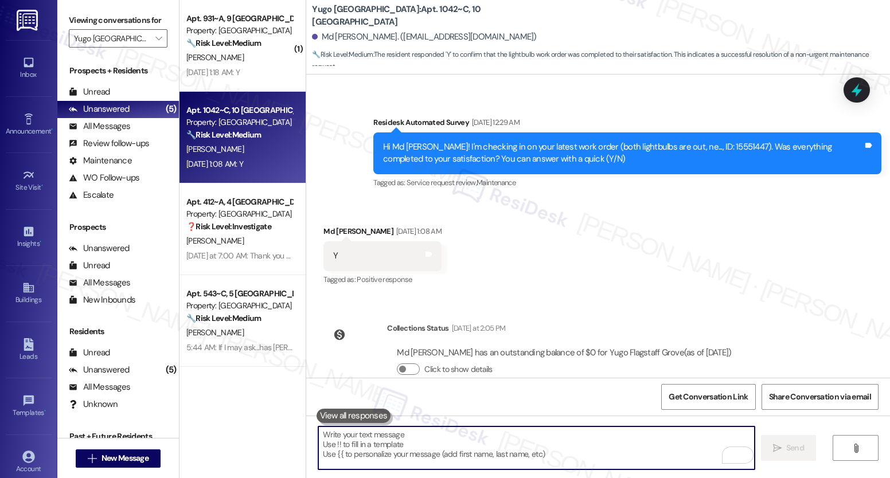
paste textarea "We’re glad everything went well with your work order! Let us know if there’s an…"
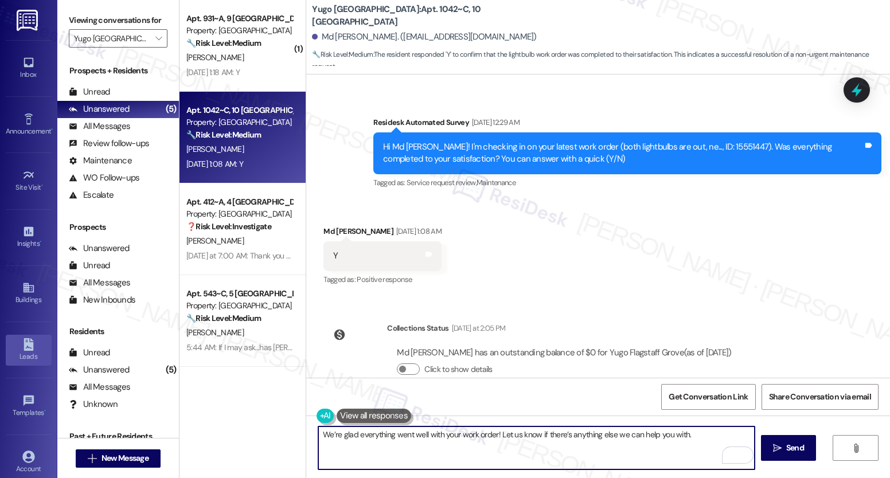
type textarea "We’re glad everything went well with your work order! Let us know if there’s an…"
click at [463, 443] on textarea "We’re glad everything went well with your work order! Let us know if there’s an…" at bounding box center [536, 448] width 436 height 43
click at [493, 453] on textarea "We’re glad everything went well with your work order! Let us know if there’s an…" at bounding box center [536, 448] width 436 height 43
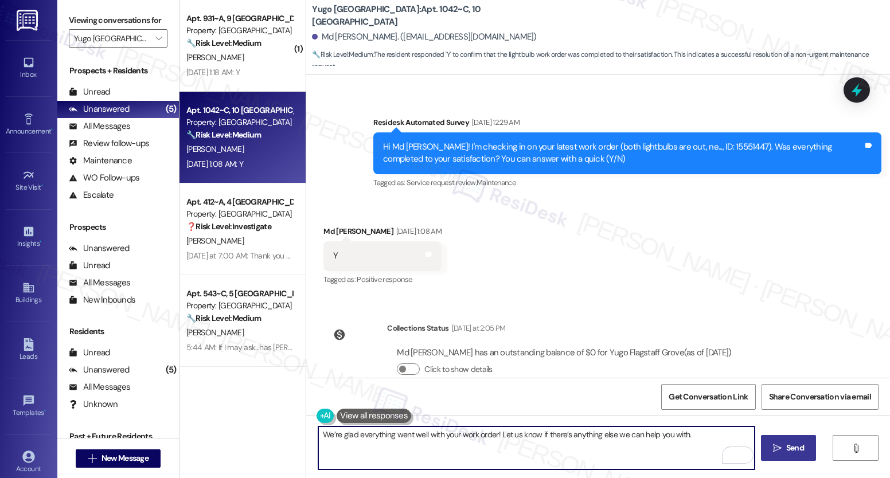
click at [779, 451] on icon "" at bounding box center [777, 448] width 9 height 9
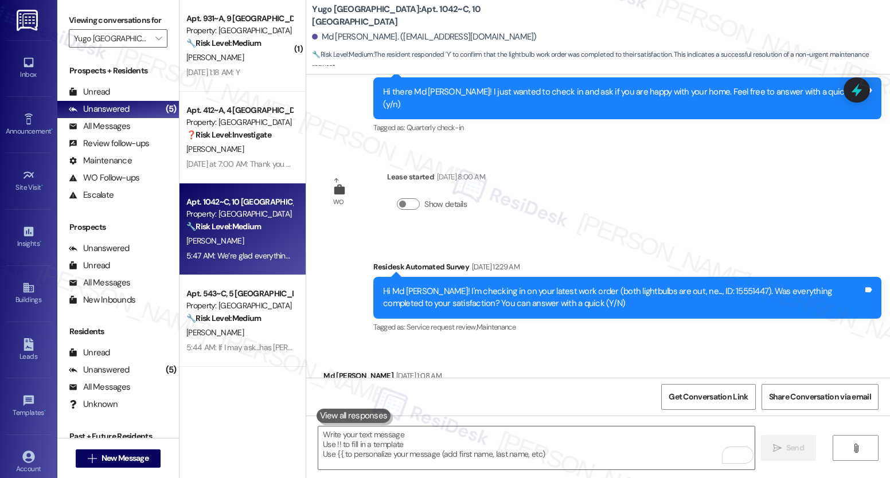
scroll to position [1019, 0]
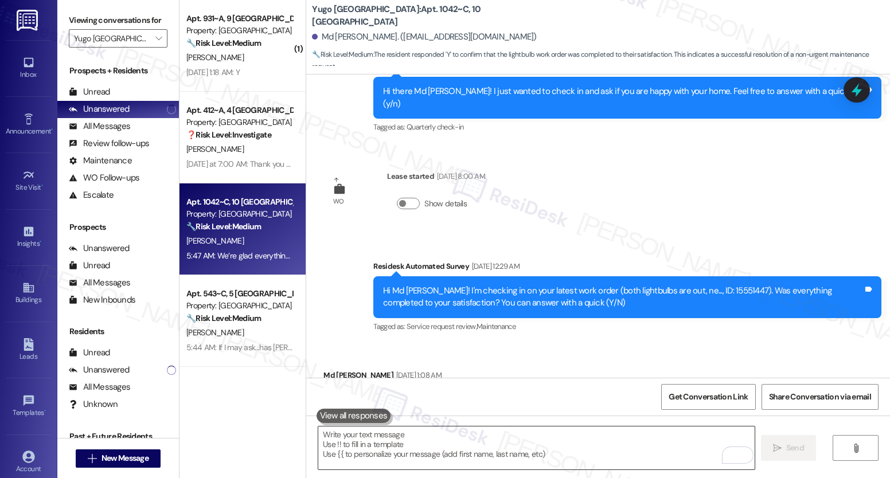
click at [456, 453] on textarea "To enrich screen reader interactions, please activate Accessibility in Grammarl…" at bounding box center [536, 448] width 436 height 43
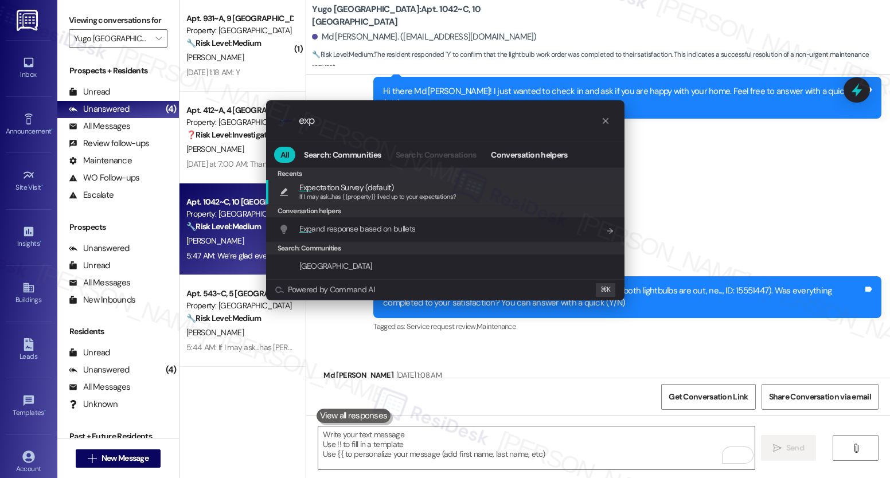
type input "exp"
click at [369, 198] on span "If I may ask...has {{property}} lived up to your expectations?" at bounding box center [377, 197] width 157 height 8
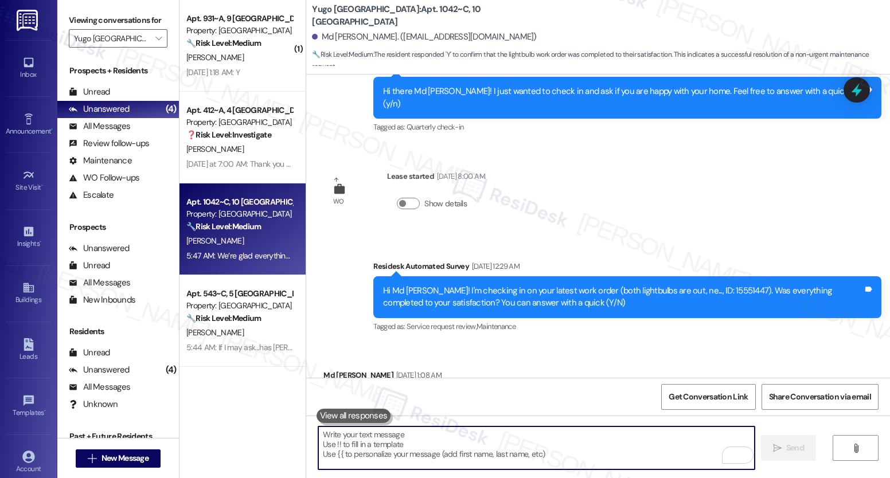
type textarea "If I may ask...has {{property}} lived up to your expectations?"
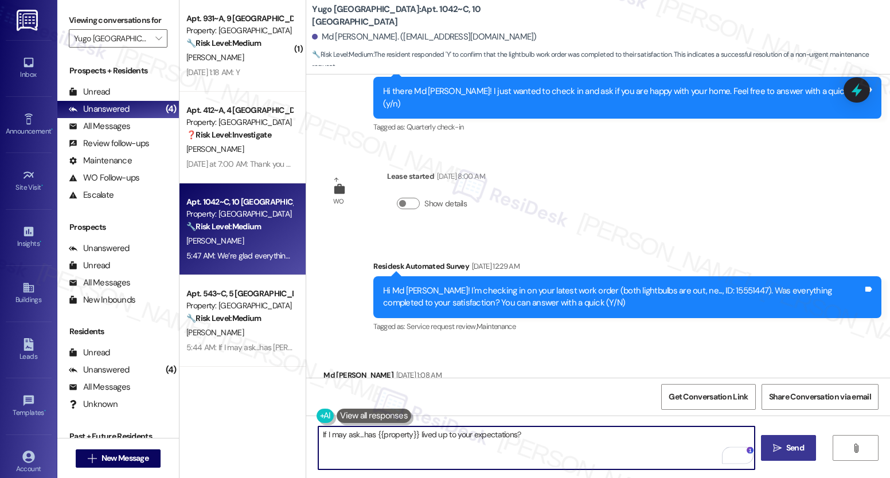
click at [779, 453] on icon "" at bounding box center [777, 448] width 9 height 9
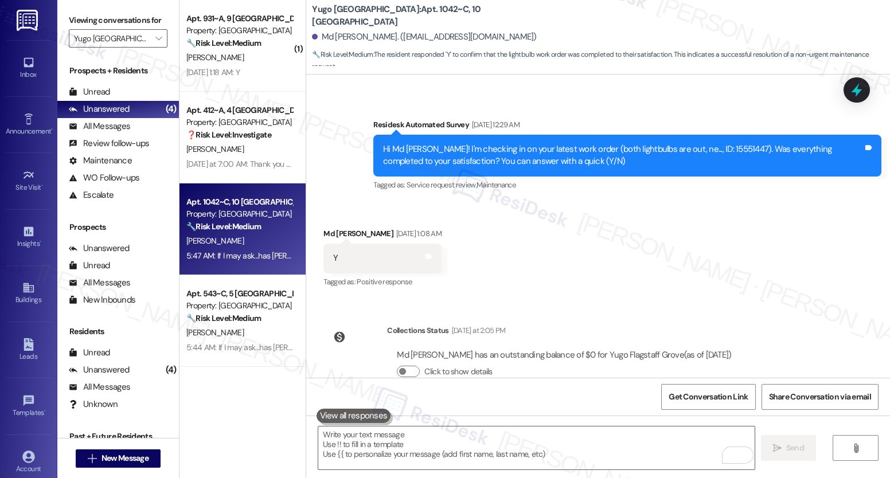
scroll to position [1323, 0]
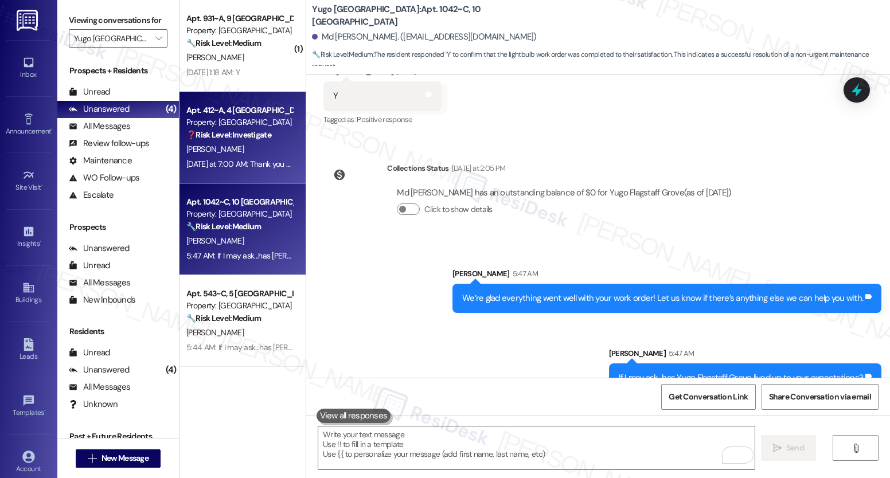
click at [276, 161] on div "Yesterday at 7:00 AM: Thank you for your message. Our offices are currently clo…" at bounding box center [548, 164] width 724 height 10
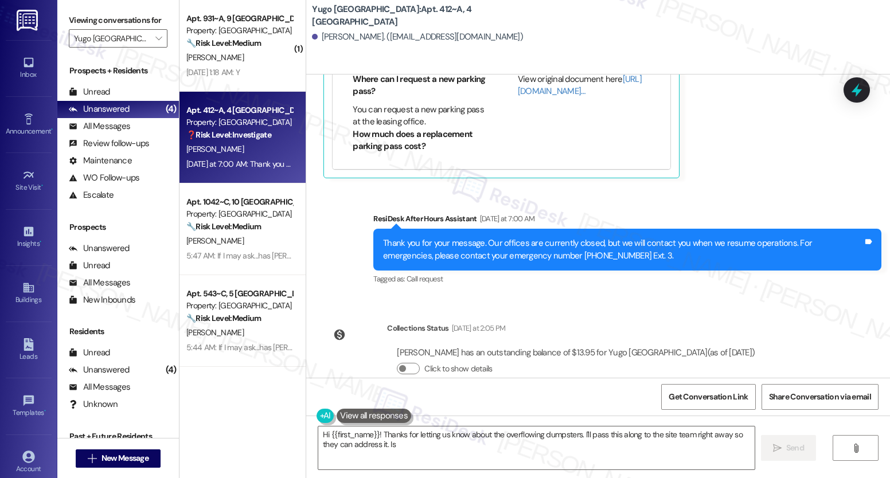
scroll to position [2319, 0]
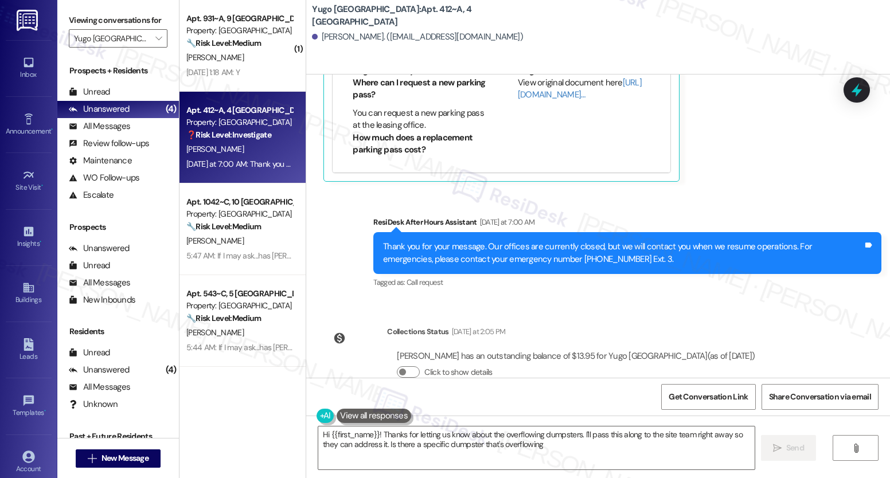
type textarea "Hi {{first_name}}! Thanks for letting us know about the overflowing dumpsters. …"
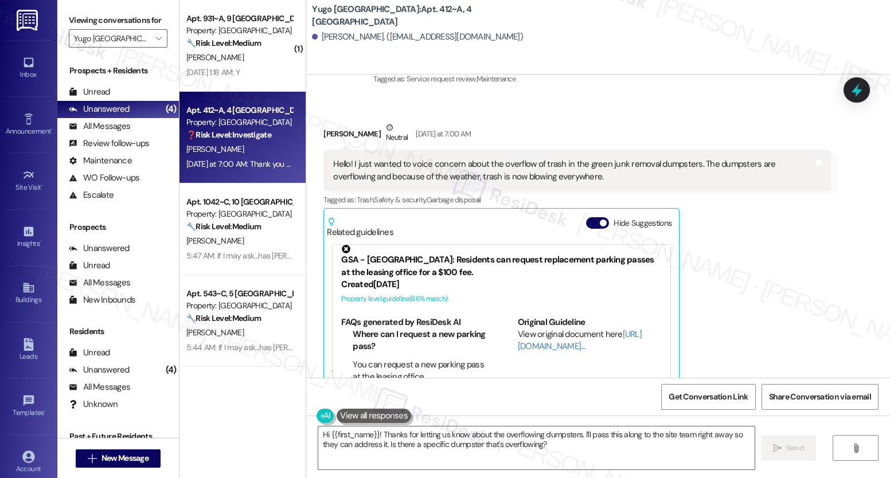
scroll to position [2031, 0]
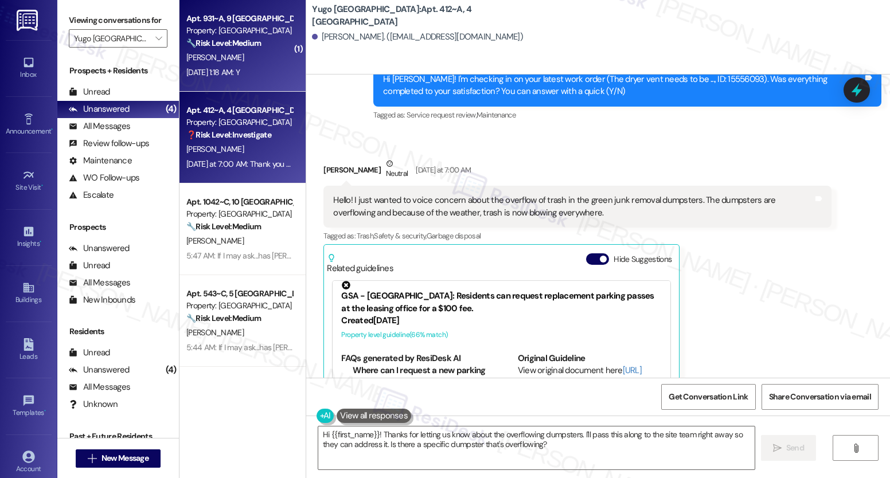
click at [240, 73] on div "Aug 23, 2025 at 1:18 AM: Y Aug 23, 2025 at 1:18 AM: Y" at bounding box center [212, 72] width 53 height 10
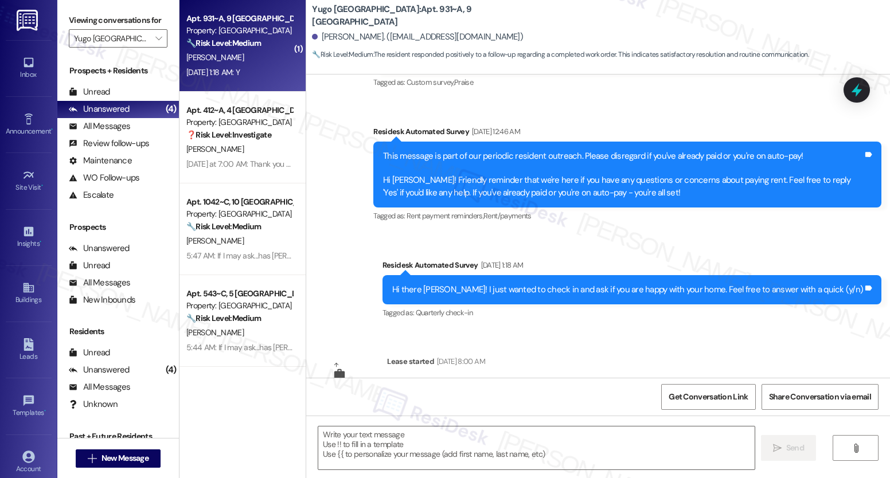
type textarea "Fetching suggested responses. Please feel free to read through the conversation…"
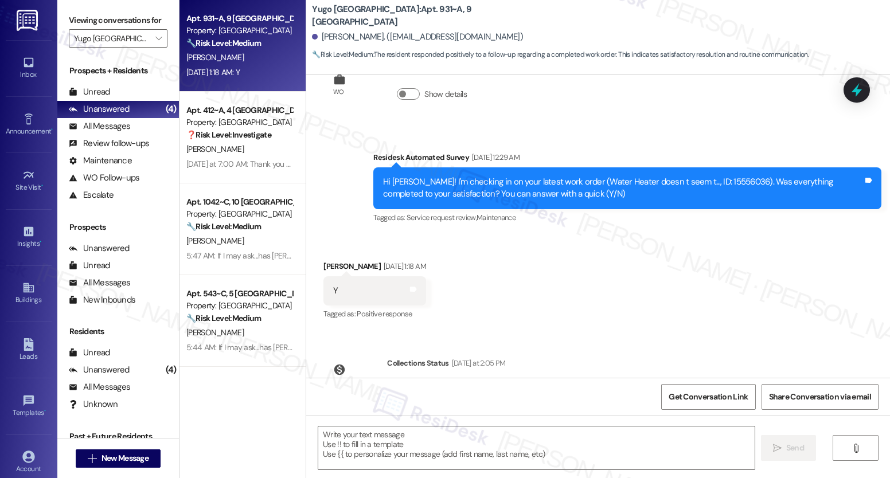
scroll to position [1054, 0]
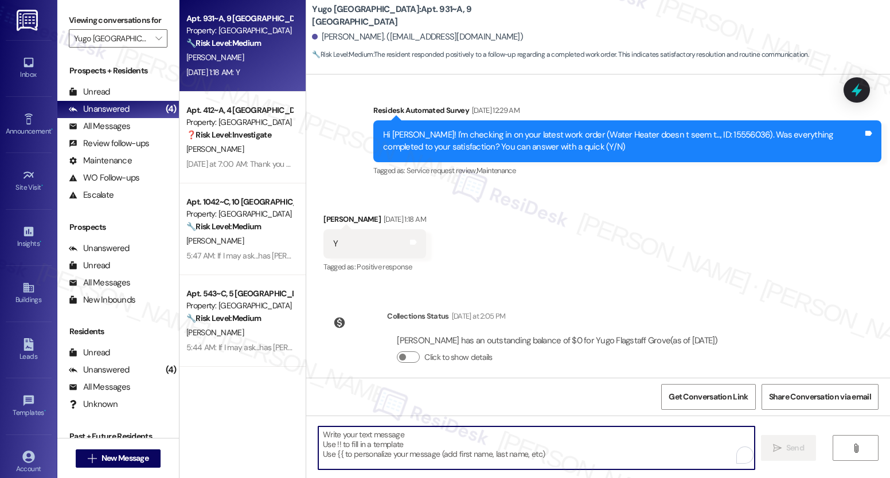
click at [410, 454] on textarea "To enrich screen reader interactions, please activate Accessibility in Grammarl…" at bounding box center [536, 448] width 436 height 43
paste textarea "We’re glad everything went well with your work order! Let us know if there’s an…"
type textarea "We’re glad everything went well with your work order! Let us know if there’s an…"
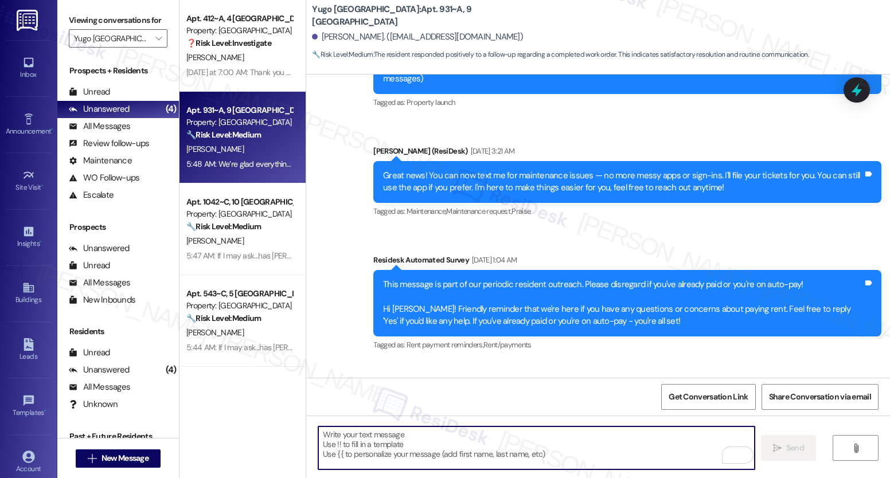
scroll to position [0, 0]
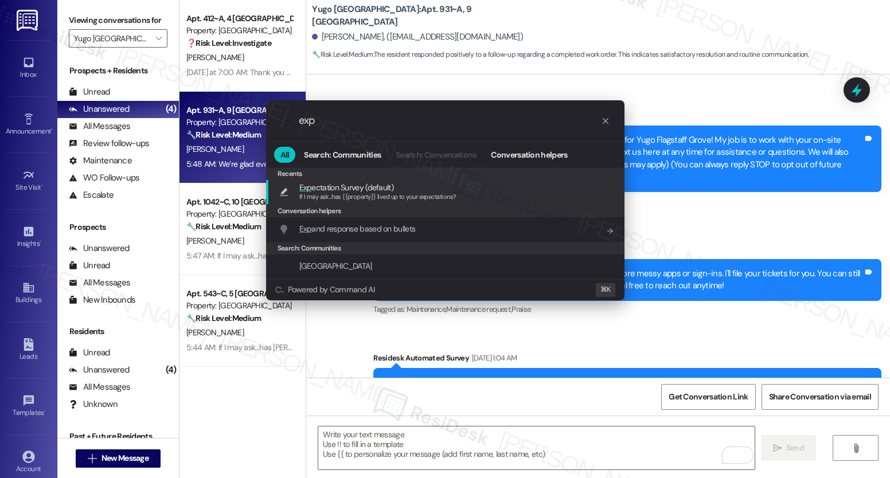
type input "exp"
click at [341, 189] on span "Exp ectation Survey (default)" at bounding box center [346, 187] width 94 height 13
type textarea "If I may ask...has {{property}} lived up to your expectations?"
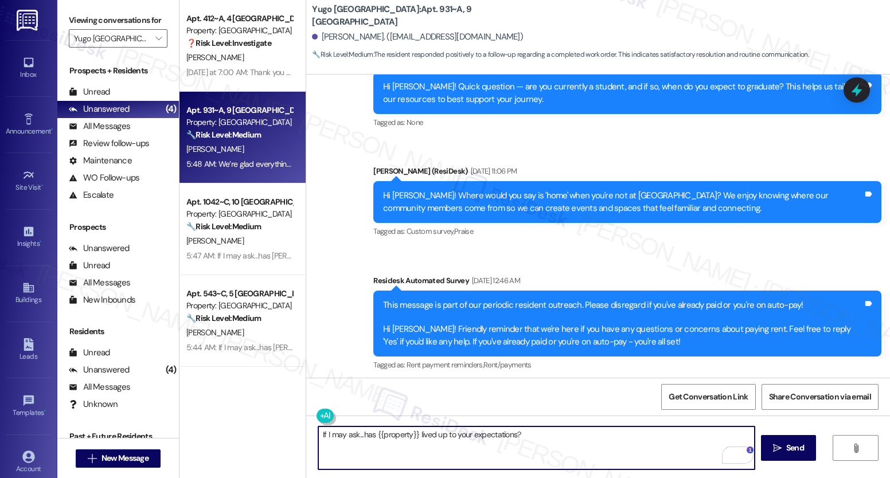
scroll to position [1135, 0]
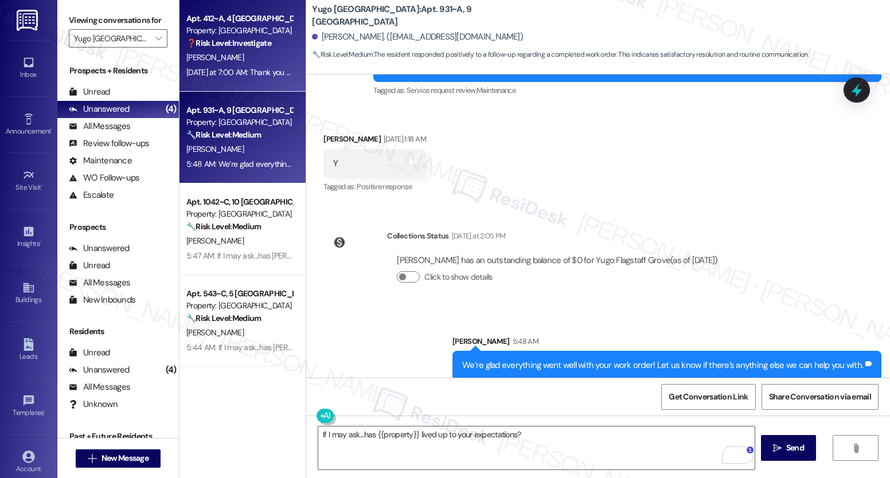
click at [258, 71] on div "Yesterday at 7:00 AM: Thank you for your message. Our offices are currently clo…" at bounding box center [548, 72] width 724 height 10
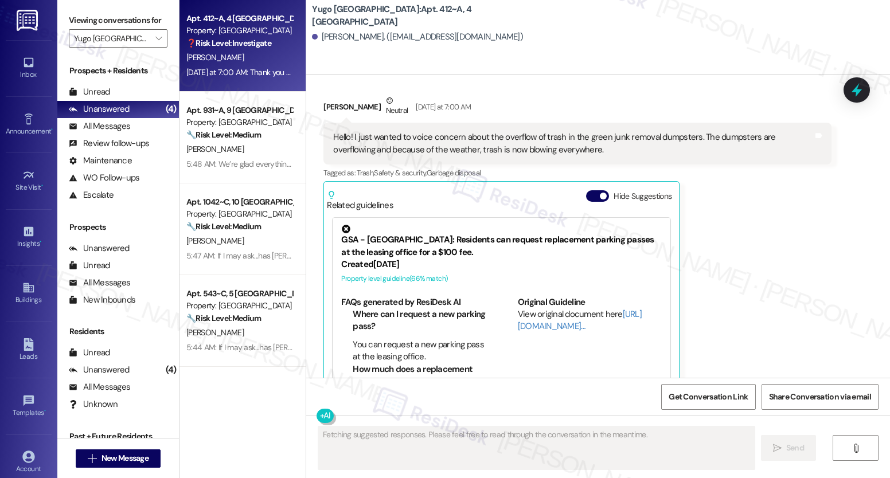
scroll to position [2334, 0]
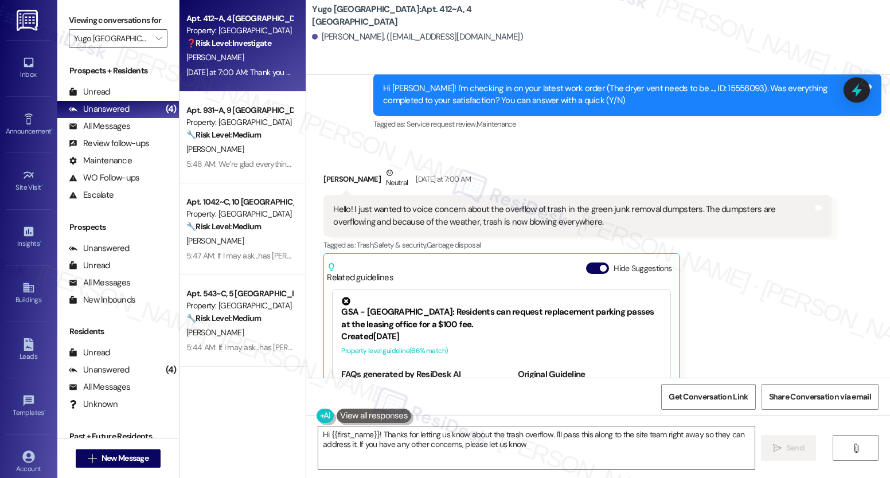
type textarea "Hi {{first_name}}! Thanks for letting us know about the trash overflow. I'll pa…"
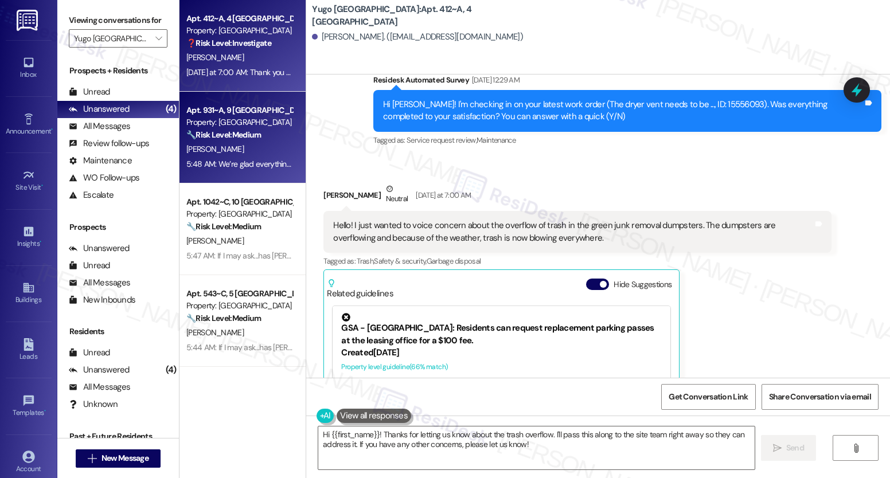
scroll to position [1920, 0]
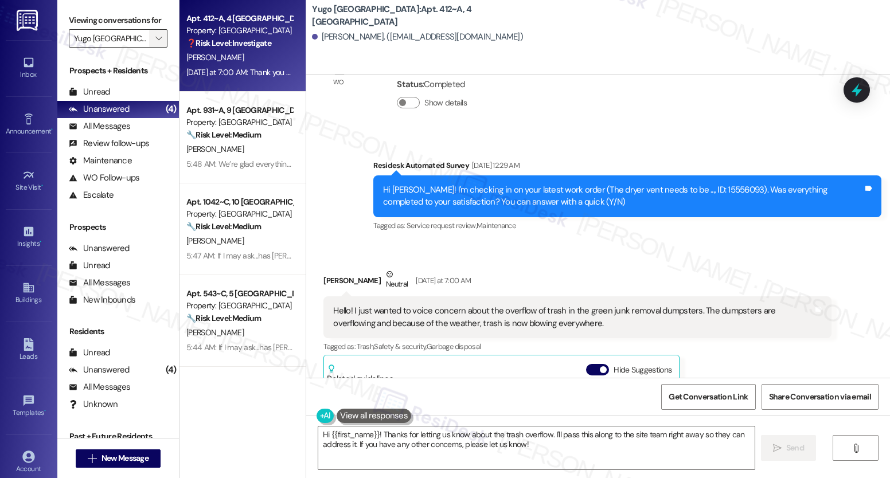
click at [155, 43] on icon "" at bounding box center [158, 38] width 6 height 9
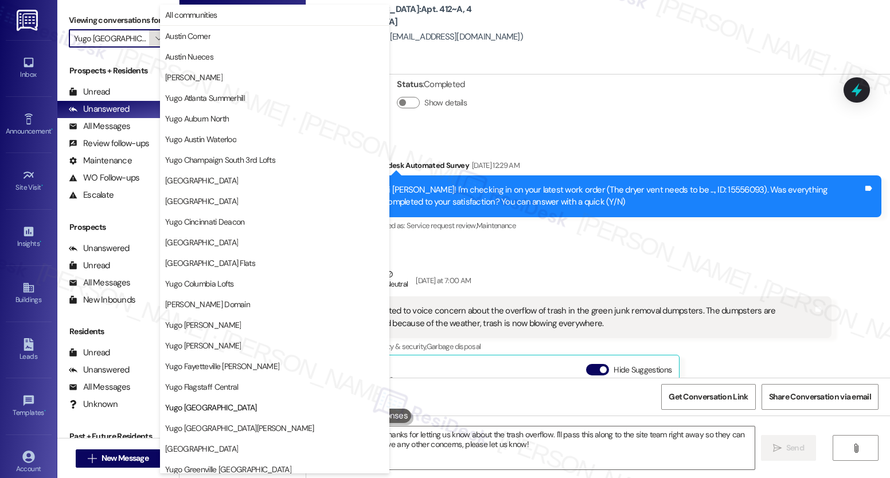
scroll to position [393, 0]
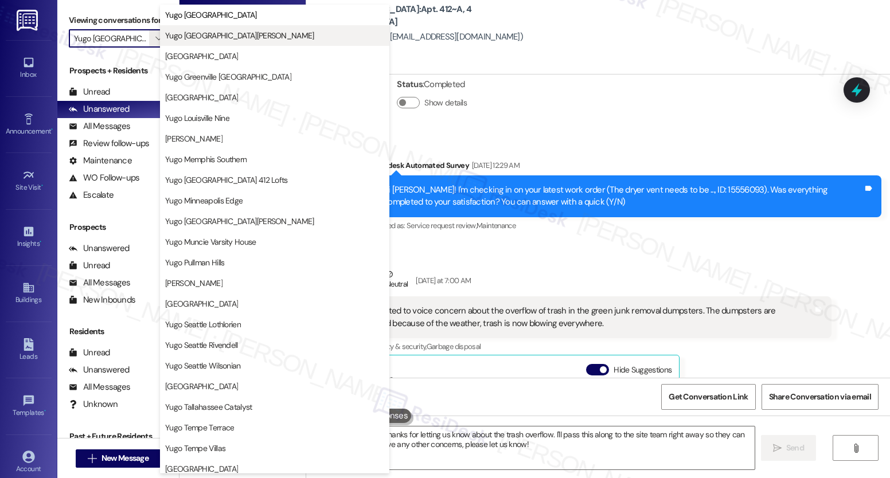
click at [227, 37] on span "Yugo Fort Collins Grove" at bounding box center [239, 35] width 149 height 11
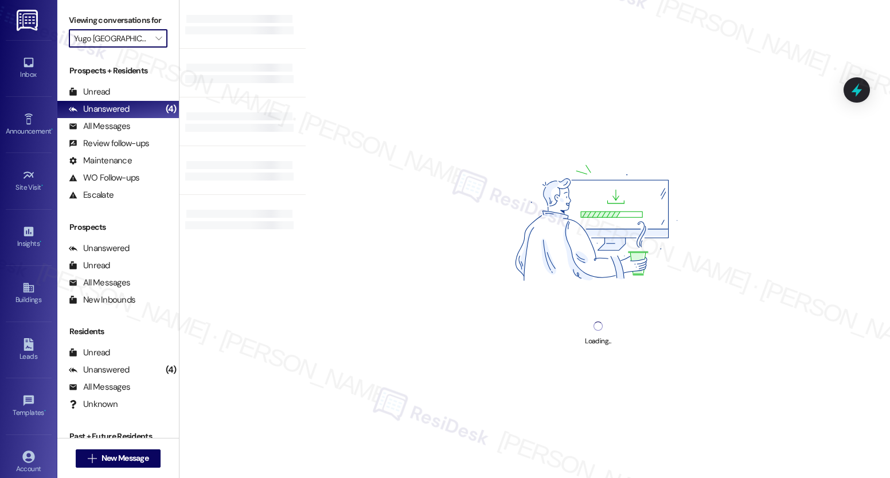
type input "Yugo Fort Collins Grove"
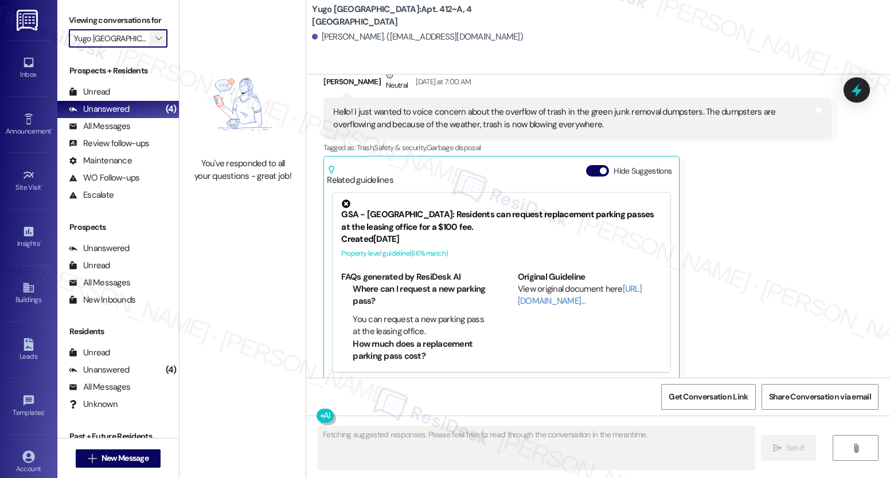
click at [155, 43] on icon "" at bounding box center [158, 38] width 6 height 9
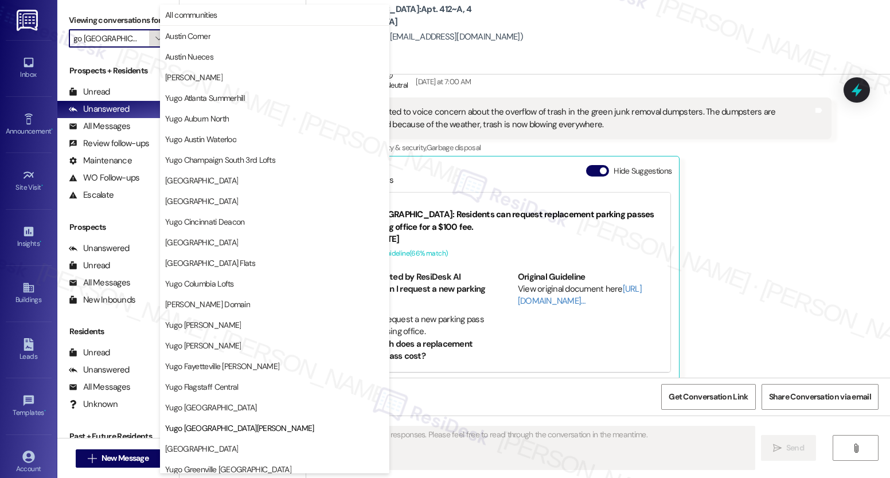
scroll to position [393, 0]
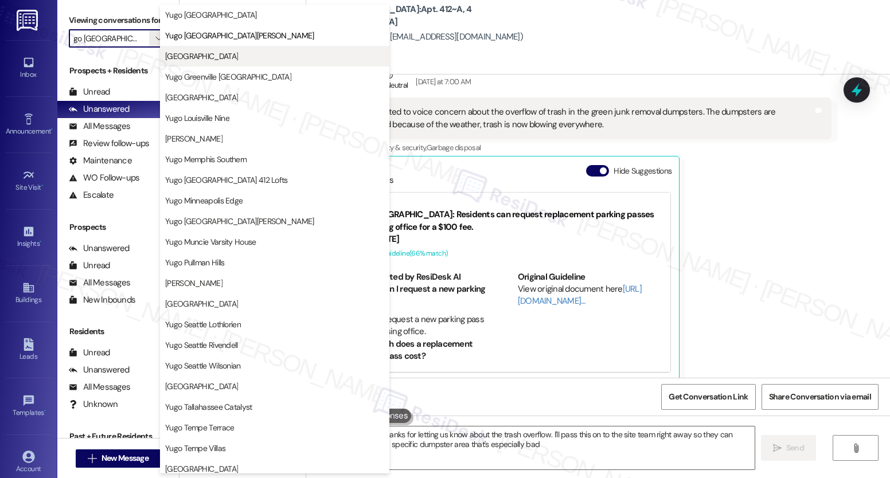
type textarea "Hi {{first_name}}, thanks for letting us know about the trash overflow. I'll pa…"
click at [221, 60] on span "Yugo Greenville Campus Towers" at bounding box center [201, 55] width 73 height 11
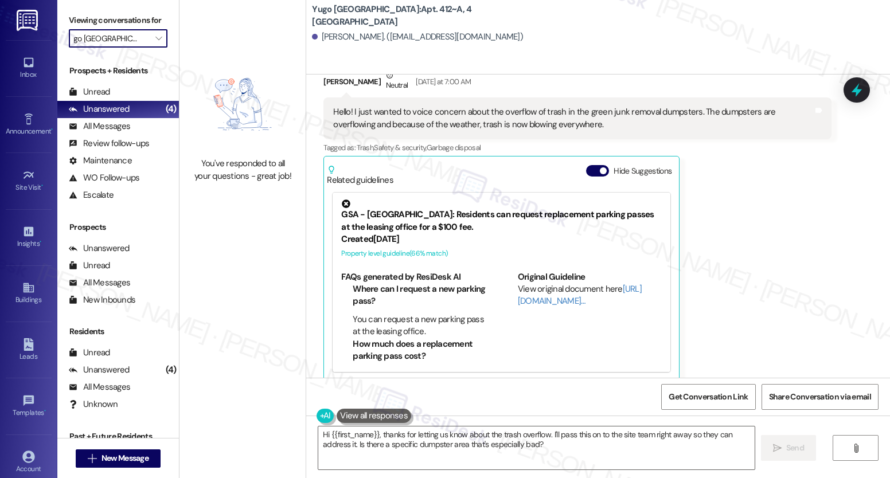
type input "Yugo Greenville Campus Towers"
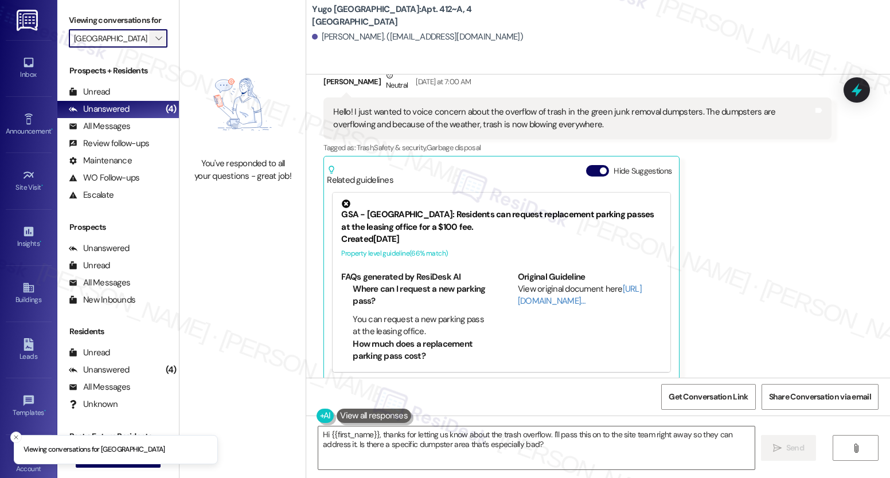
click at [158, 48] on button "" at bounding box center [158, 38] width 18 height 18
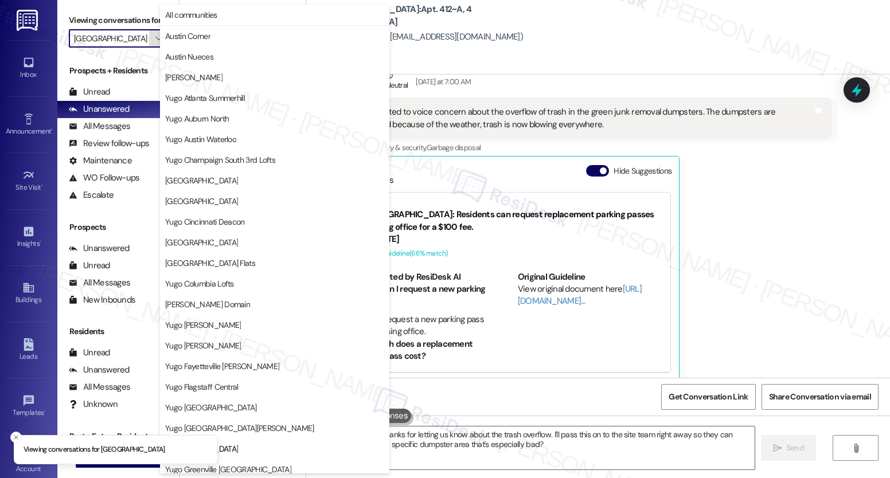
scroll to position [393, 0]
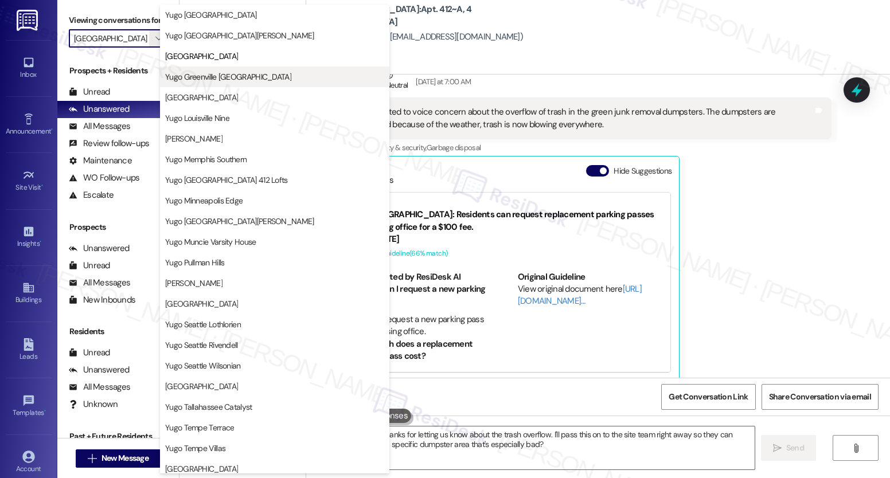
click at [206, 74] on span "Yugo Greenville [GEOGRAPHIC_DATA]" at bounding box center [228, 76] width 126 height 11
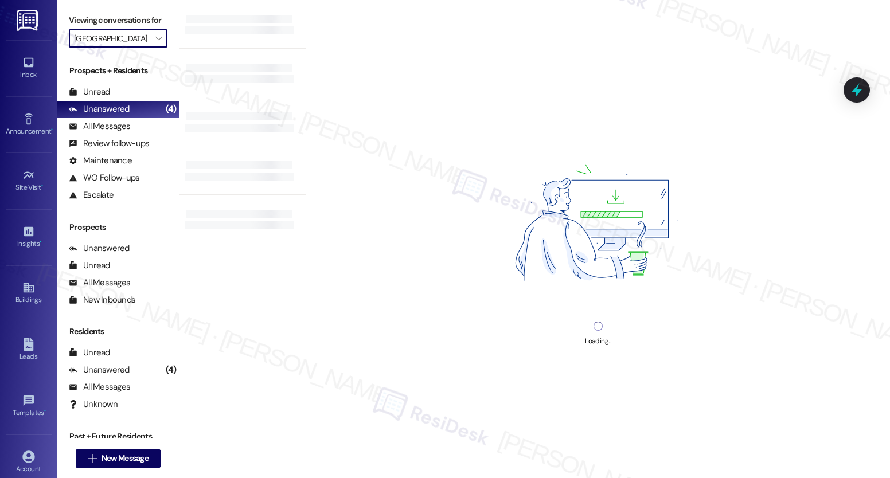
type input "Yugo Greenville [GEOGRAPHIC_DATA]"
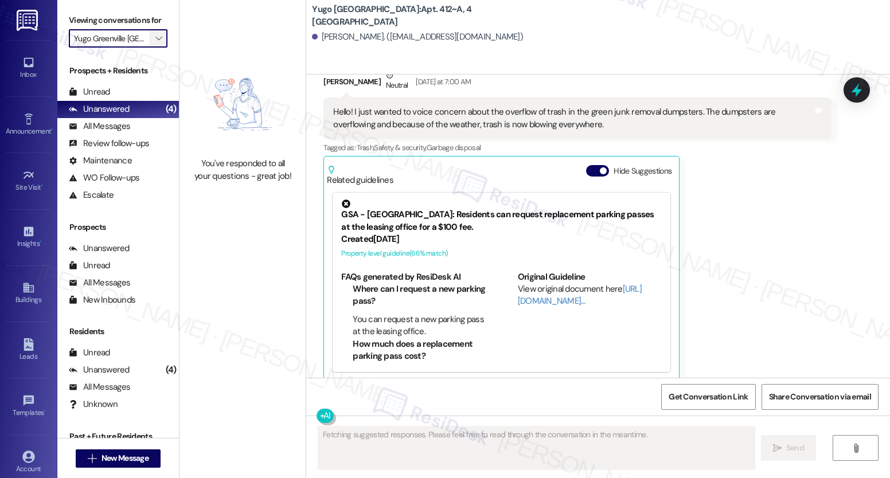
click at [155, 48] on span "" at bounding box center [158, 38] width 11 height 18
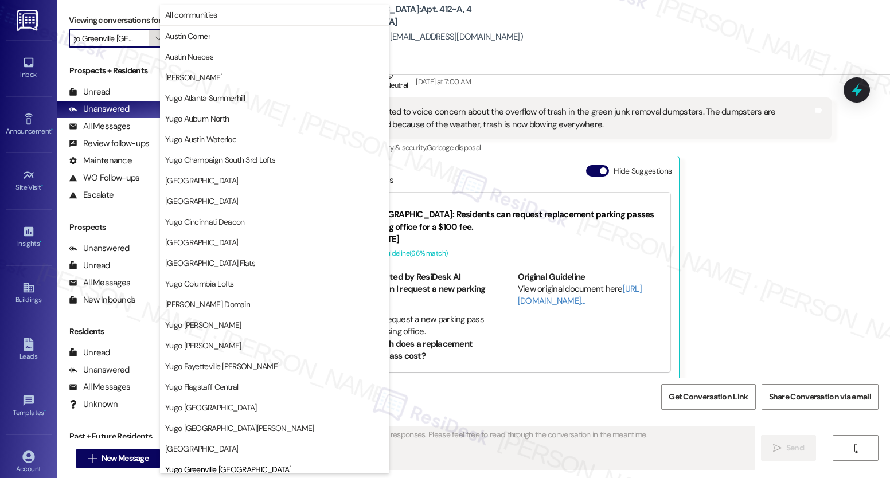
scroll to position [393, 0]
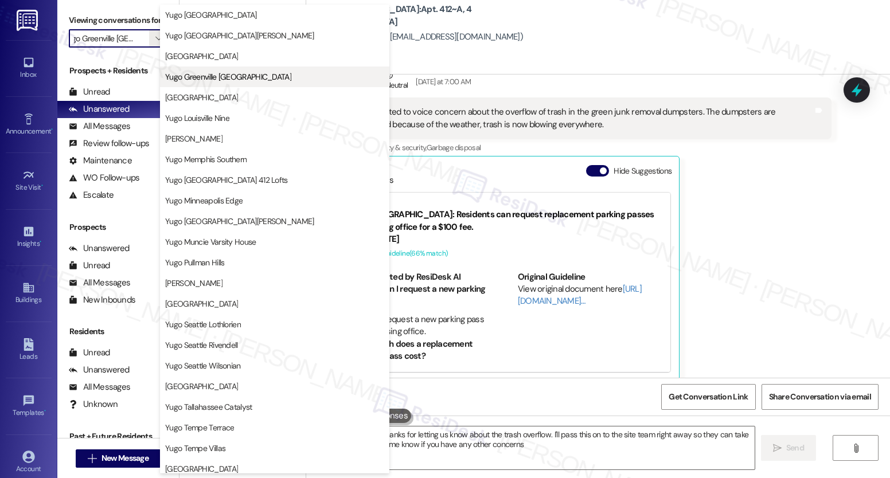
type textarea "Hi {{first_name}}, thanks for letting us know about the trash overflow. I'll pa…"
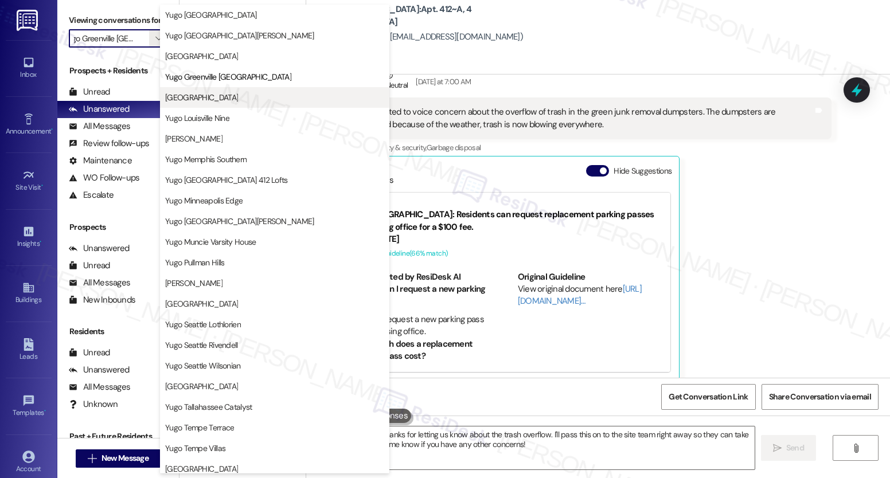
click at [200, 98] on span "[GEOGRAPHIC_DATA]" at bounding box center [201, 97] width 73 height 11
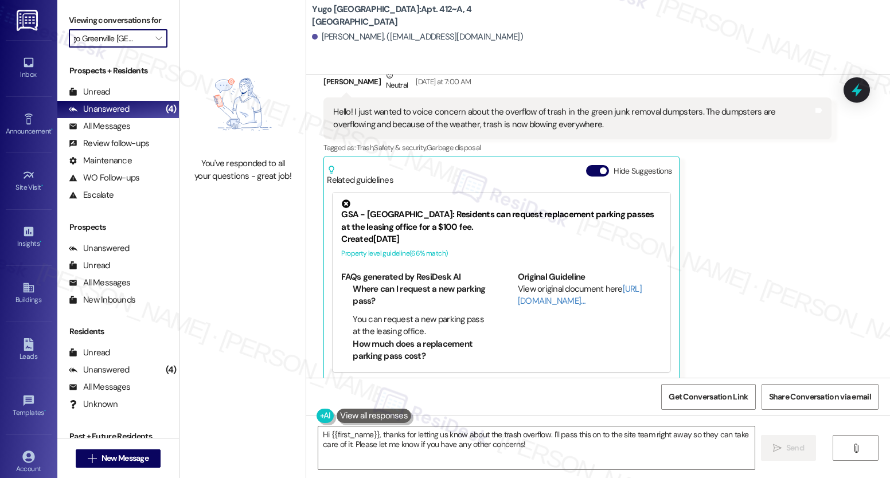
type input "[GEOGRAPHIC_DATA]"
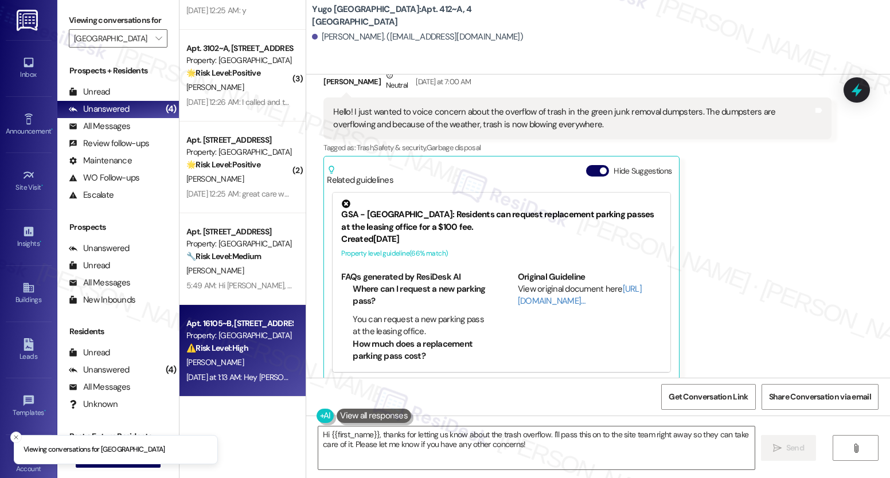
click at [244, 368] on div "D. Woods" at bounding box center [239, 363] width 108 height 14
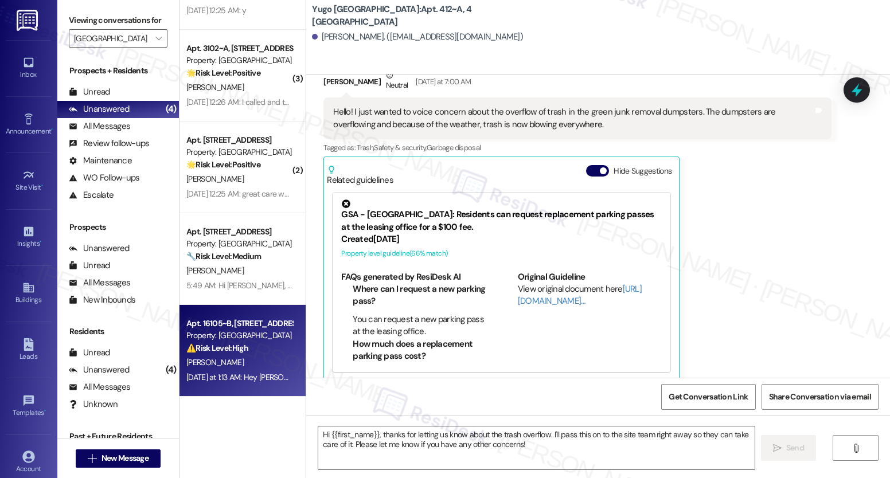
type textarea "Fetching suggested responses. Please feel free to read through the conversation…"
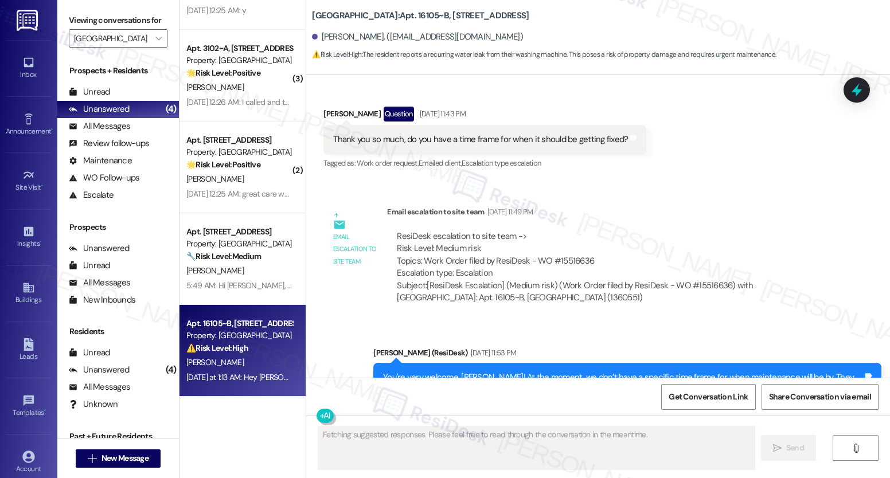
scroll to position [5210, 0]
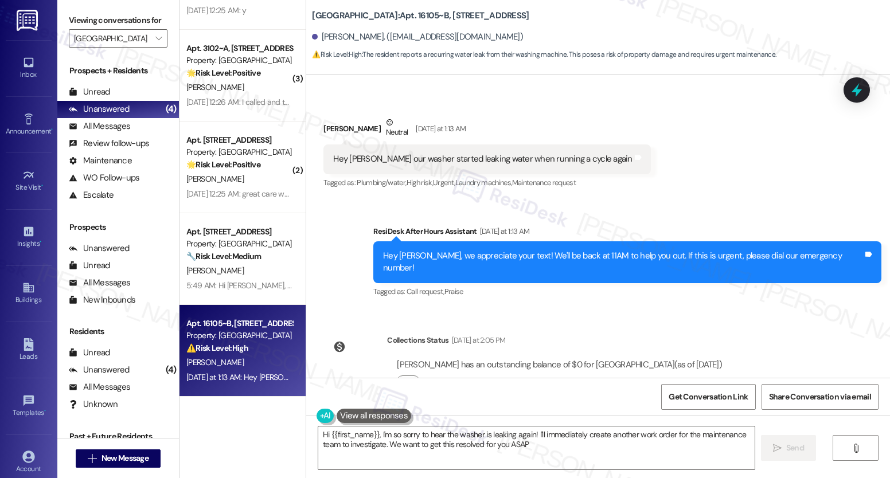
type textarea "Hi {{first_name}}, I'm so sorry to hear the washer is leaking again! I'll immed…"
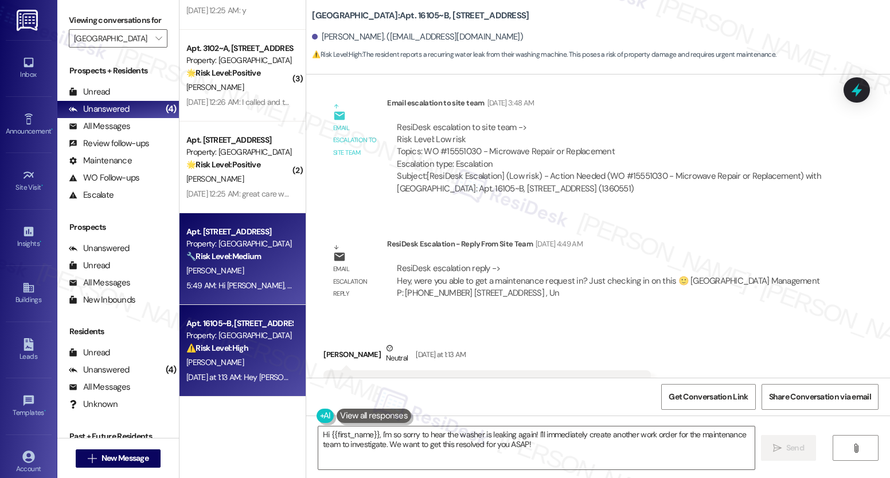
click at [228, 291] on div "5:49 AM: Hi Kacie, thank you so much for your feedback. I’m sorry to hear how t…" at bounding box center [239, 286] width 108 height 14
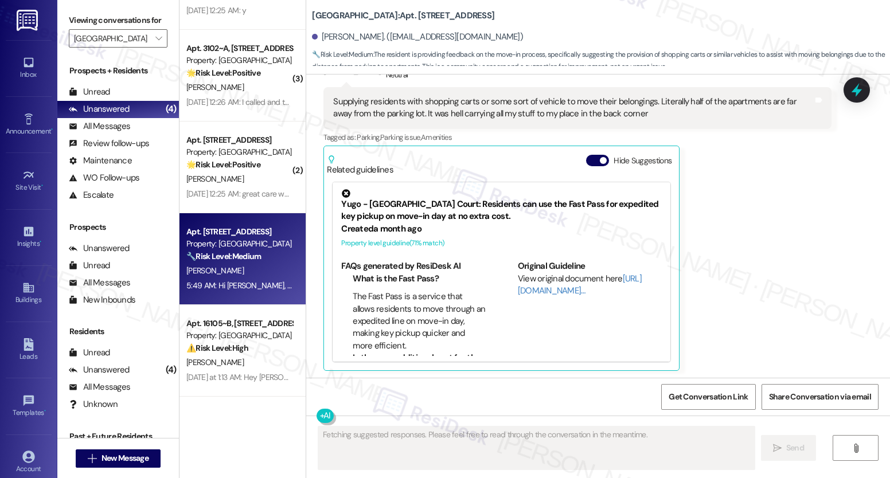
scroll to position [264, 0]
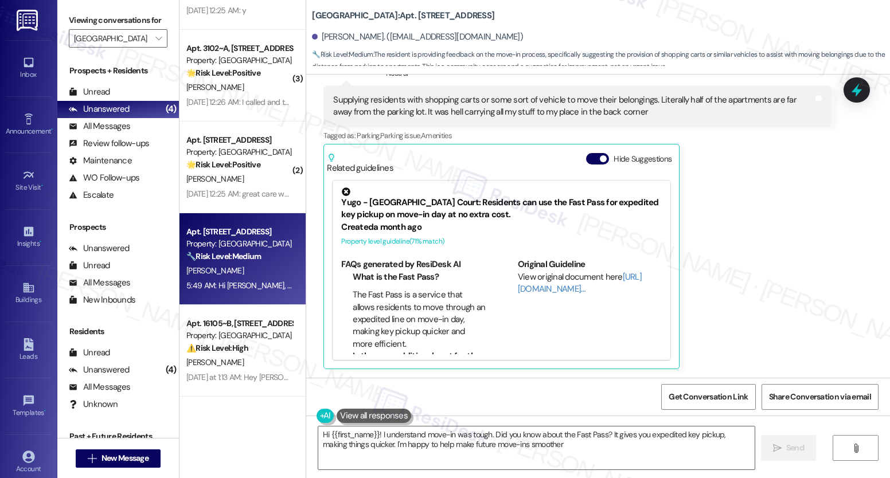
type textarea "Hi {{first_name}}! I understand move-in was tough. Did you know about the Fast …"
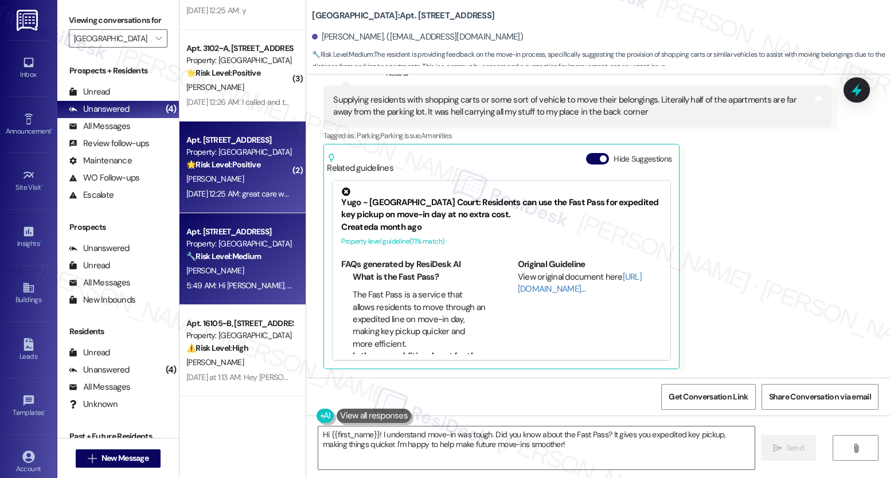
click at [251, 184] on div "H. Wheeler" at bounding box center [239, 179] width 108 height 14
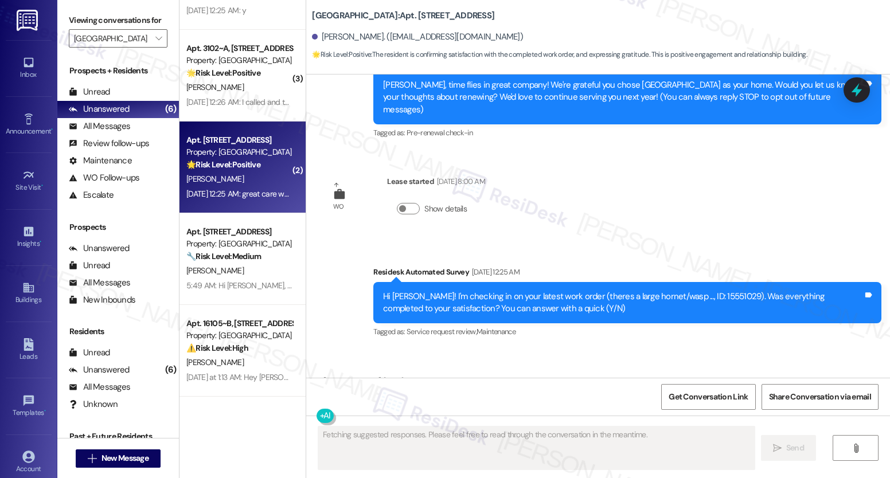
type textarea "Fetching suggested responses. Please feel free to read through the conversation…"
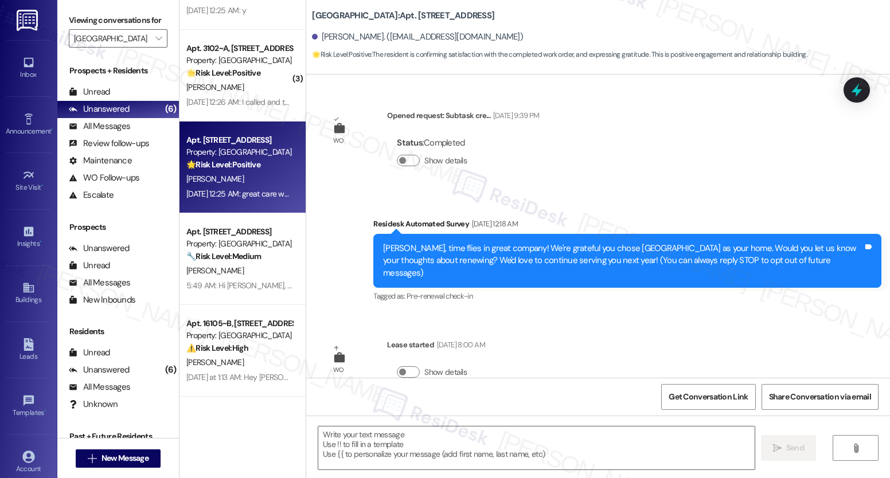
scroll to position [301, 0]
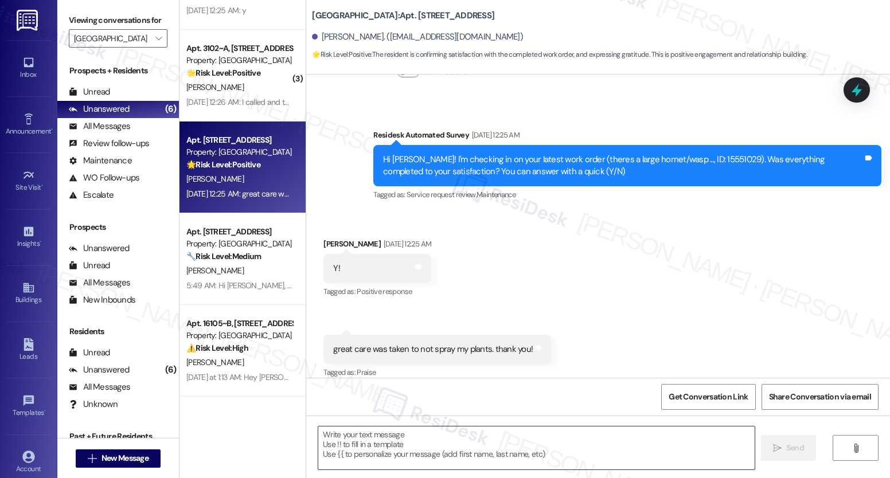
click at [441, 453] on textarea at bounding box center [536, 448] width 436 height 43
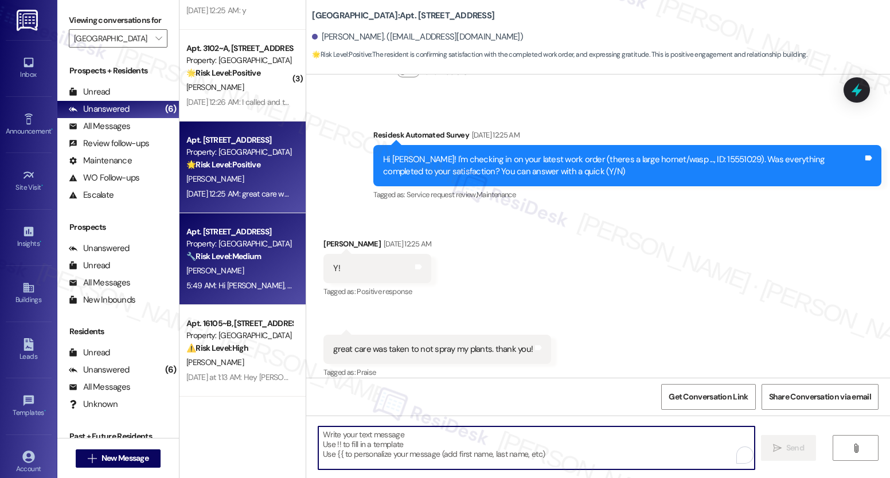
click at [242, 259] on strong "🔧 Risk Level: Medium" at bounding box center [223, 256] width 75 height 10
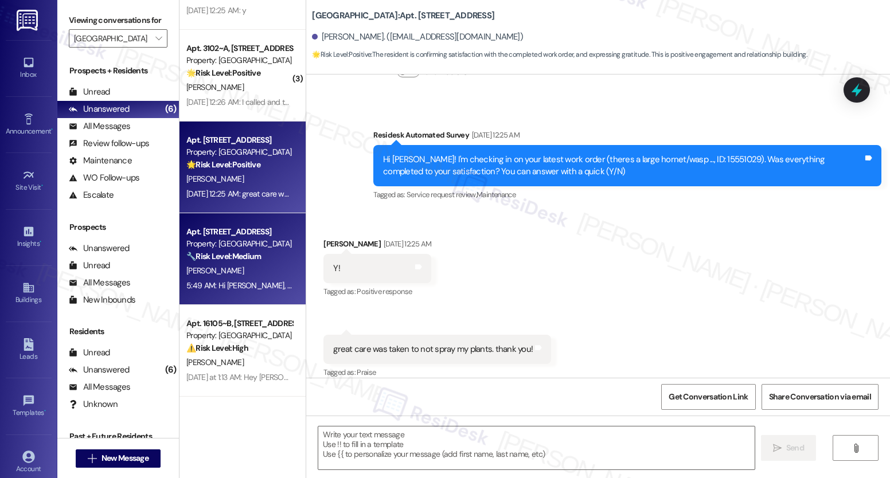
click at [248, 187] on div "Aug 23, 2025 at 12:25 AM: great care was taken to not spray my plants. thank yo…" at bounding box center [239, 194] width 108 height 14
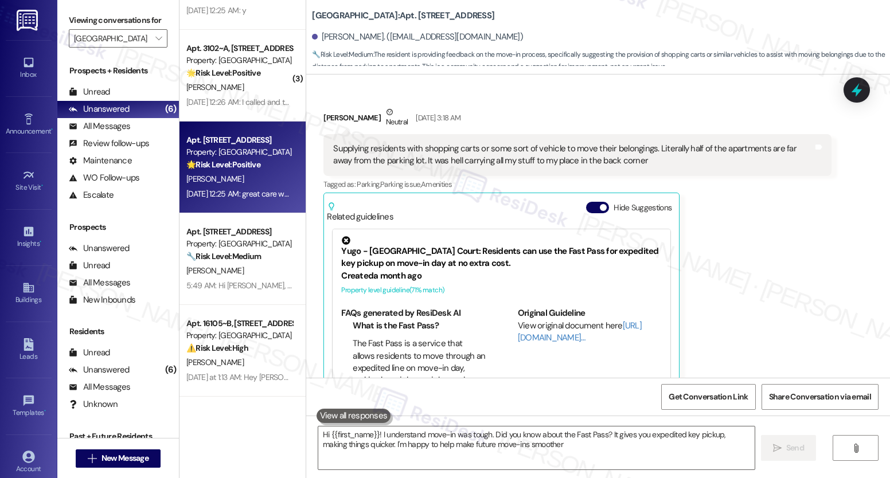
type textarea "Hi {{first_name}}! I understand move-in was tough. Did you know about the Fast …"
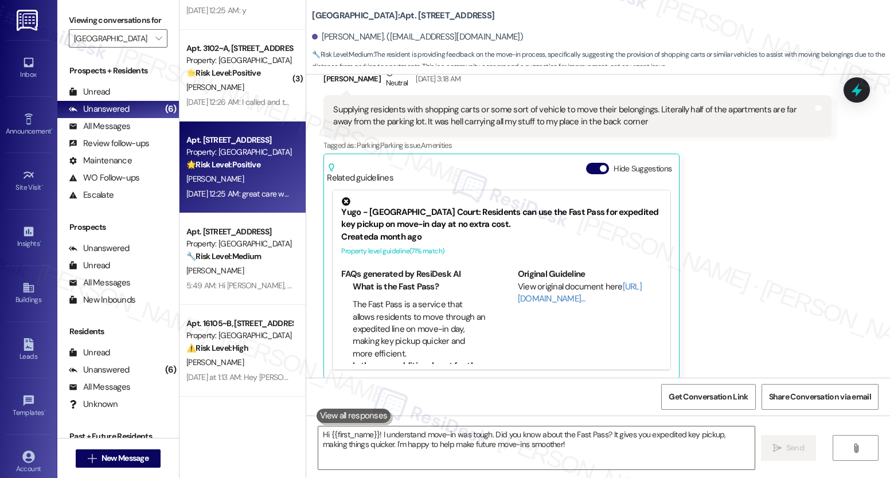
scroll to position [264, 0]
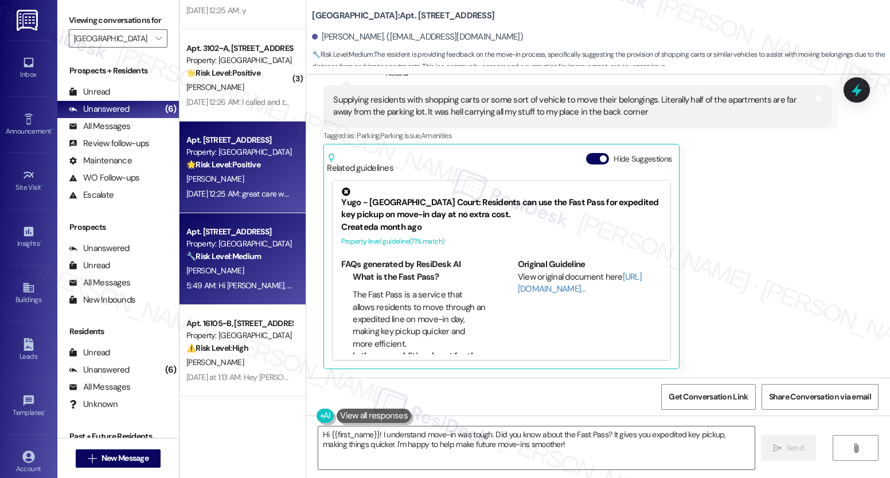
click at [244, 268] on div "K. Watkins" at bounding box center [239, 271] width 108 height 14
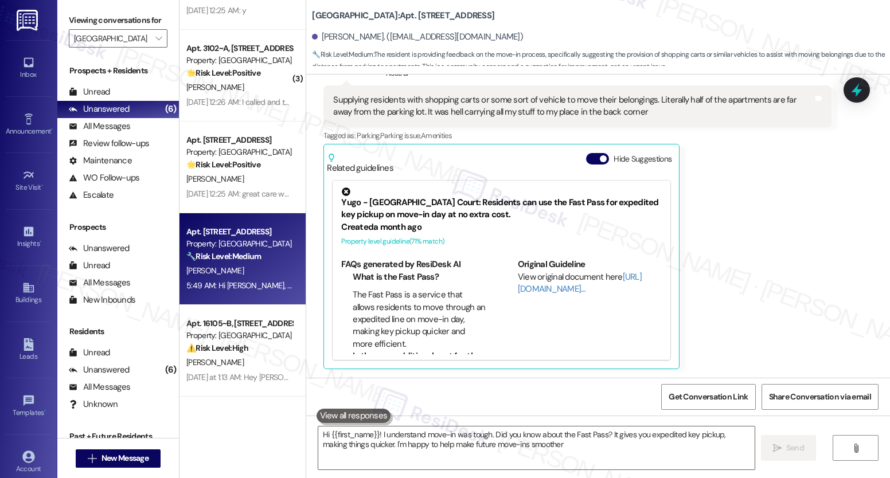
type textarea "Hi {{first_name}}! I understand move-in was tough. Did you know about the Fast …"
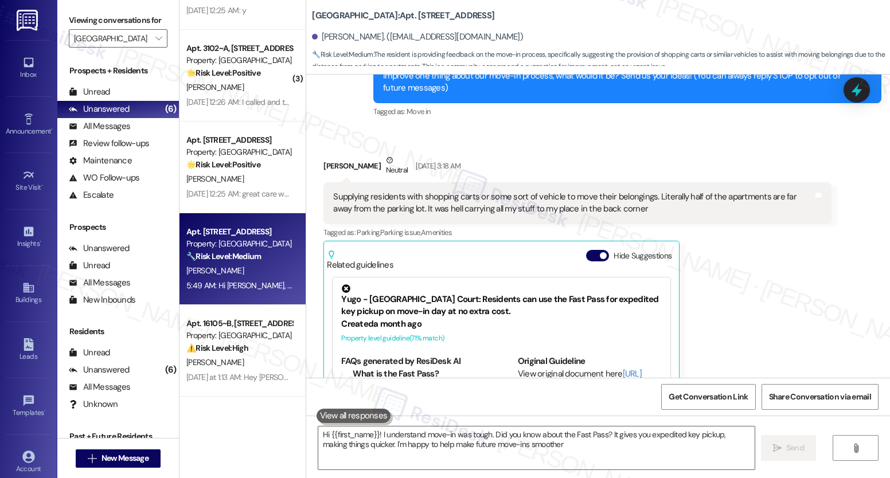
type textarea "Hi {{first_name}}! I understand move-in was tough. Did you know about the Fast …"
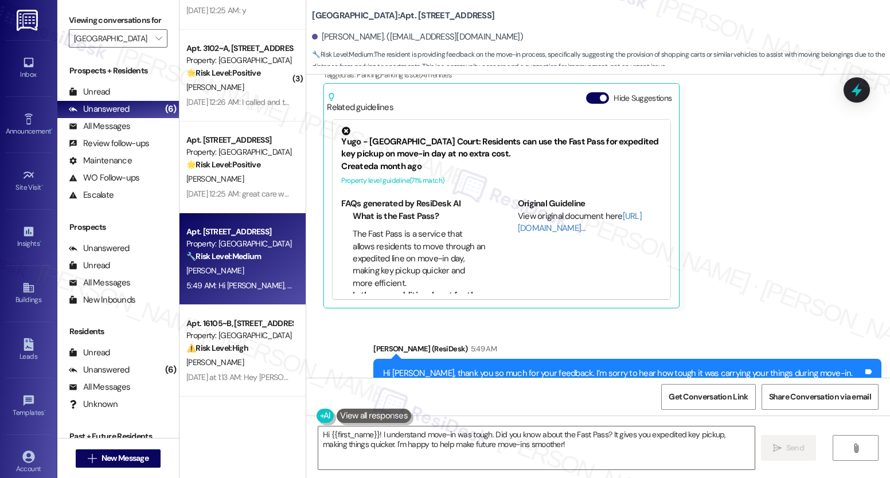
scroll to position [386, 0]
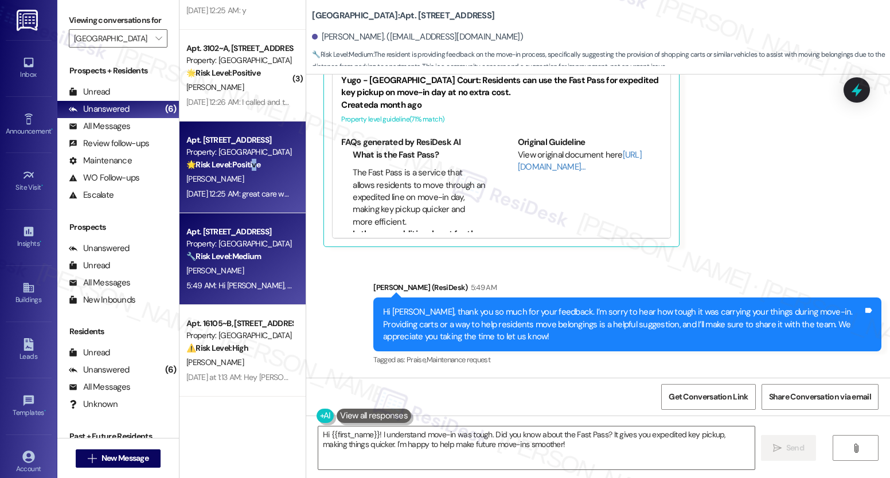
click at [247, 165] on strong "🌟 Risk Level: Positive" at bounding box center [223, 164] width 74 height 10
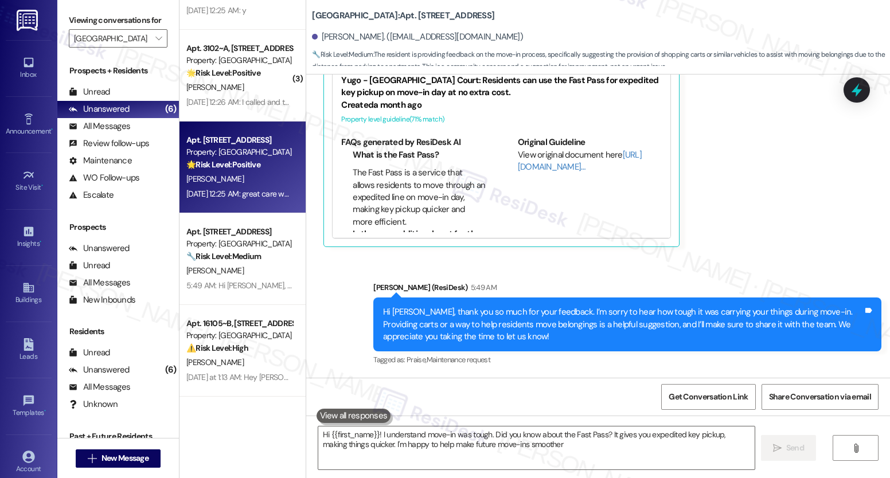
type textarea "Hi {{first_name}}! I understand move-in was tough. Did you know about the Fast …"
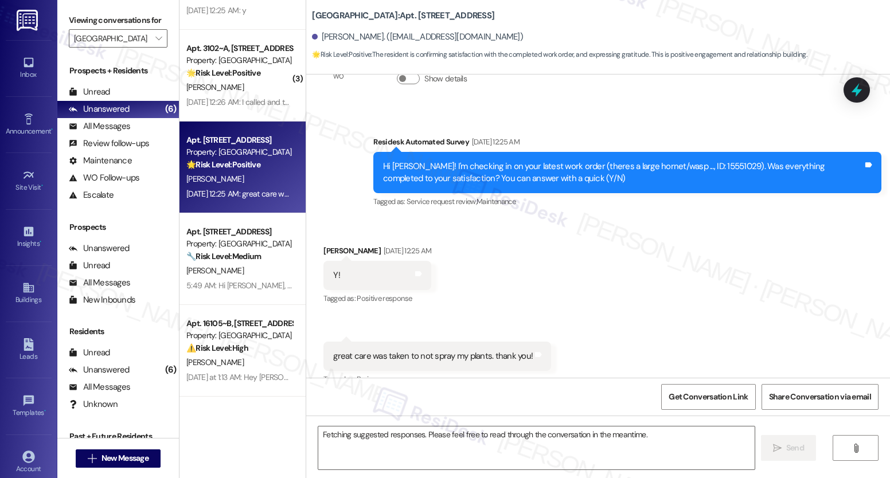
scroll to position [300, 0]
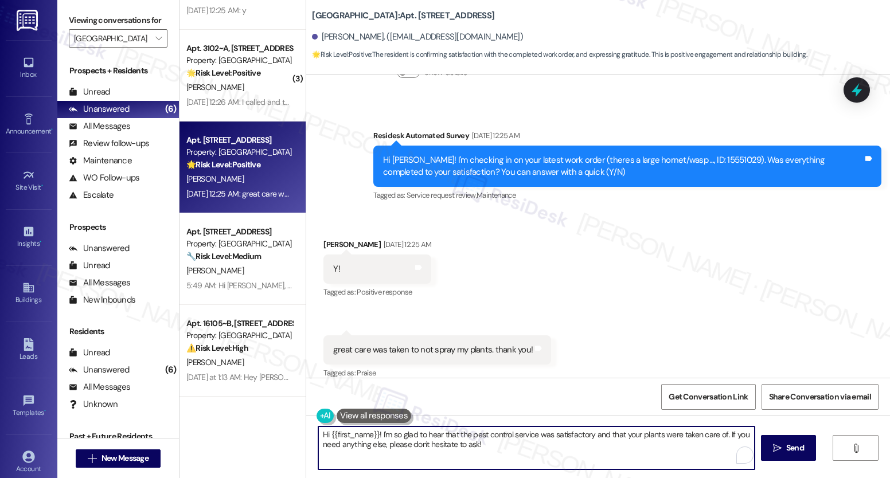
drag, startPoint x: 376, startPoint y: 434, endPoint x: 295, endPoint y: 437, distance: 80.9
click at [295, 437] on div "( 1 ) Apt. 5311~B, 5 Yugo Lexington Campus Court Property: Yugo Lexington Campu…" at bounding box center [535, 239] width 711 height 478
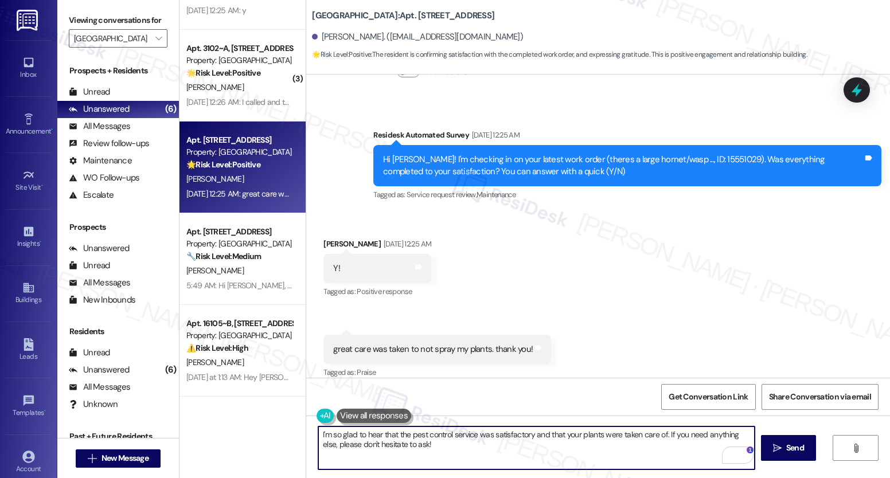
scroll to position [0, 0]
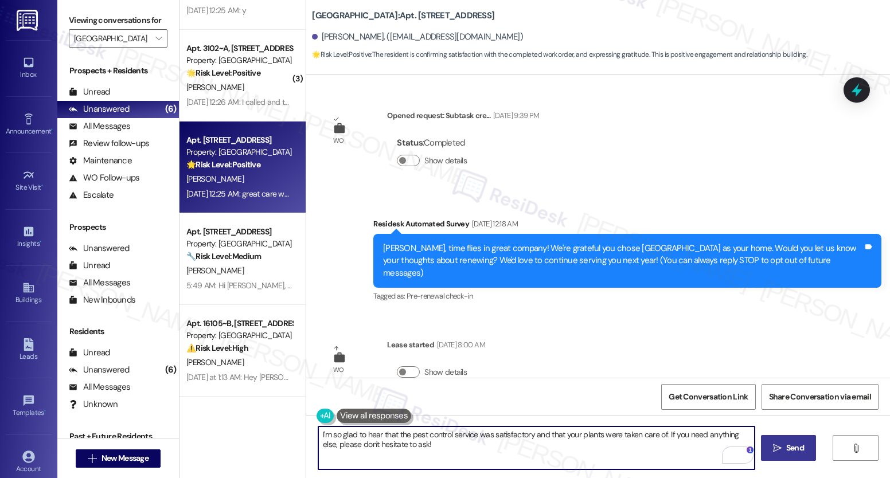
type textarea "I'm so glad to hear that the pest control service was satisfactory and that you…"
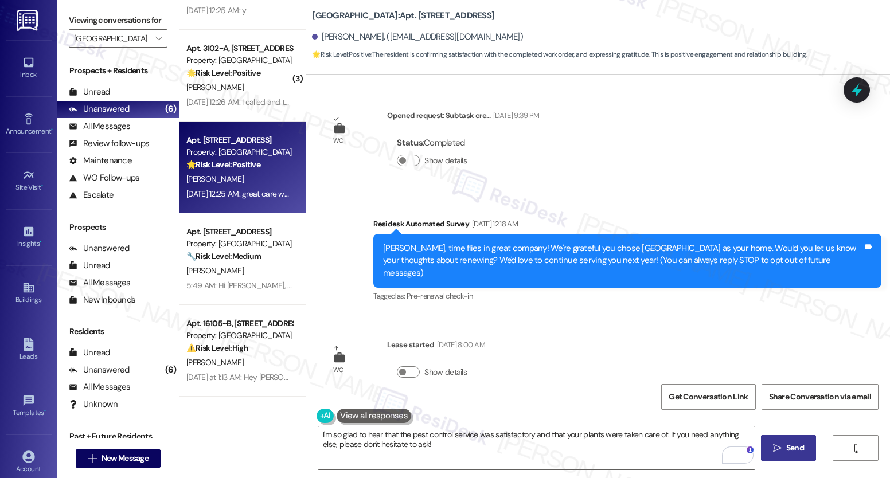
click at [786, 451] on span "Send" at bounding box center [795, 448] width 18 height 12
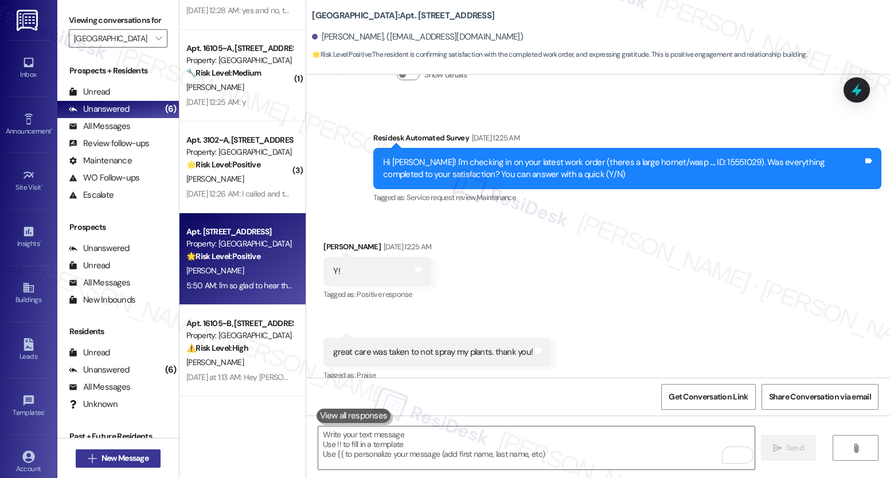
scroll to position [300, 0]
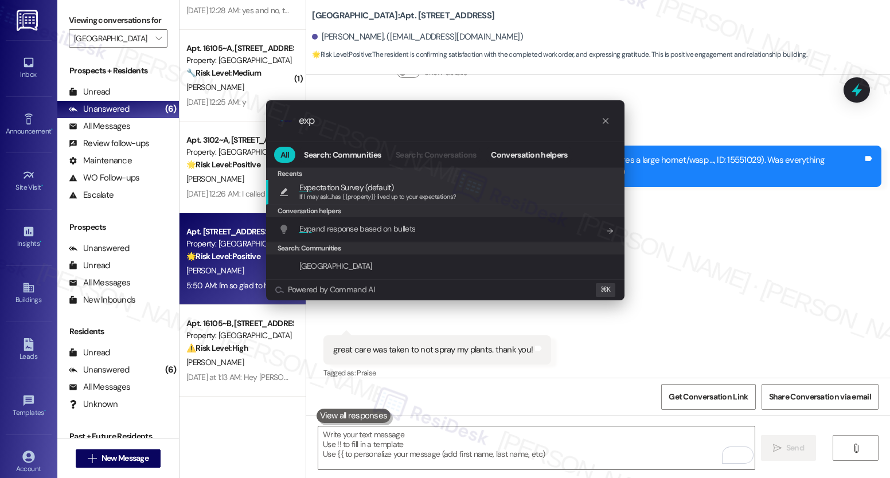
type input "exp"
click at [334, 188] on span "Exp ectation Survey (default)" at bounding box center [346, 187] width 94 height 13
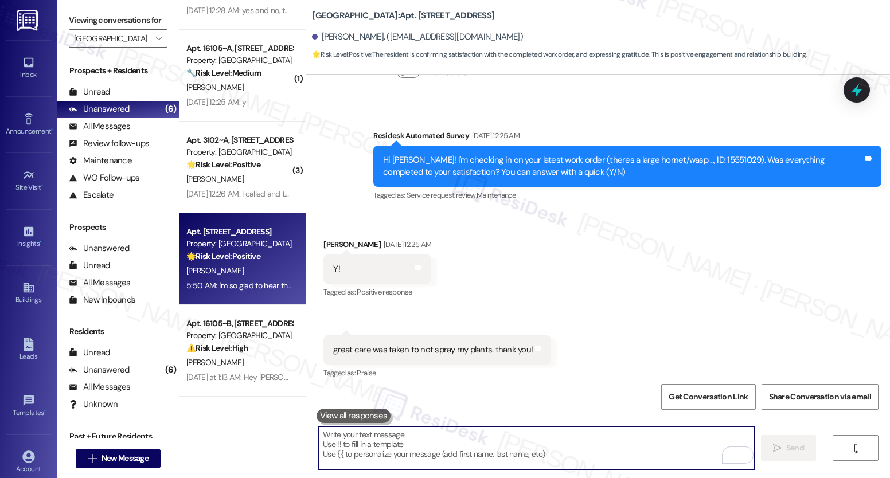
type textarea "If I may ask...has {{property}} lived up to your expectations?"
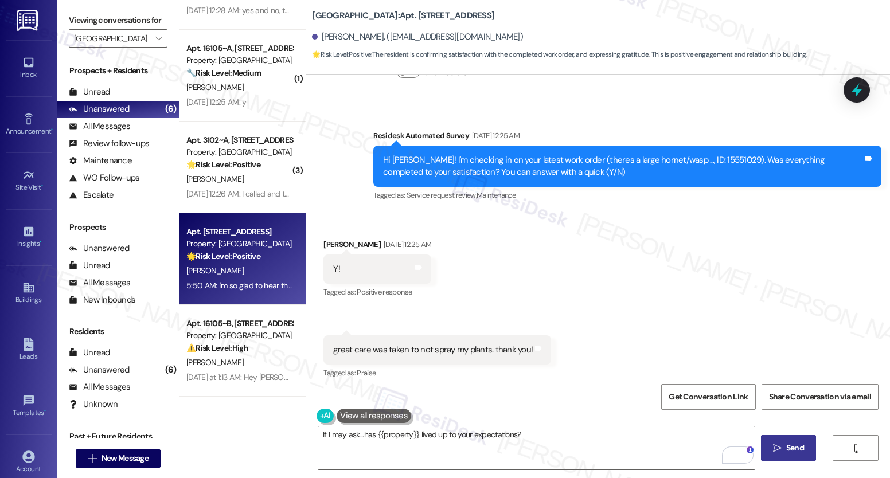
click at [784, 451] on span "Send" at bounding box center [795, 448] width 22 height 12
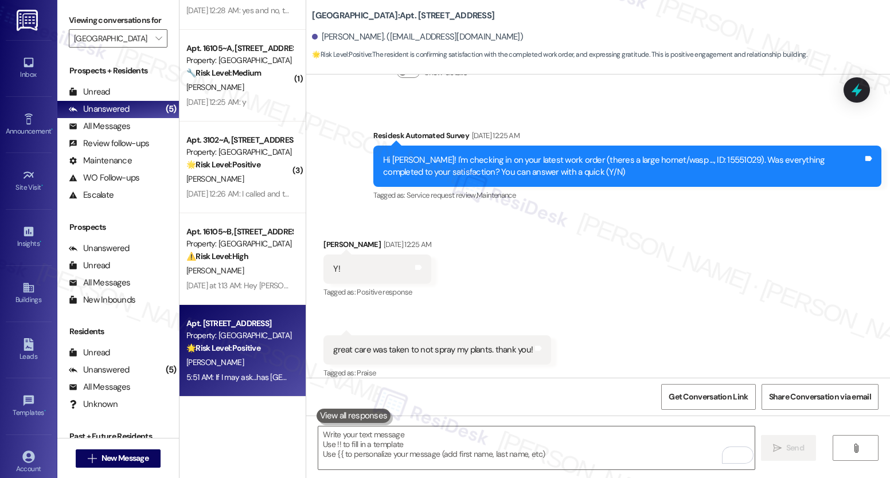
scroll to position [473, 0]
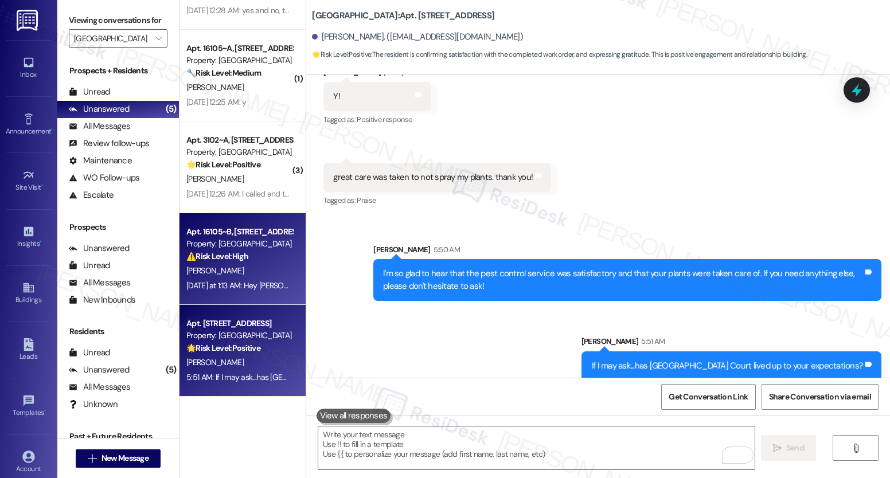
click at [233, 279] on div "Yesterday at 1:13 AM: Hey Danial, we appreciate your text! We'll be back at 11A…" at bounding box center [239, 286] width 108 height 14
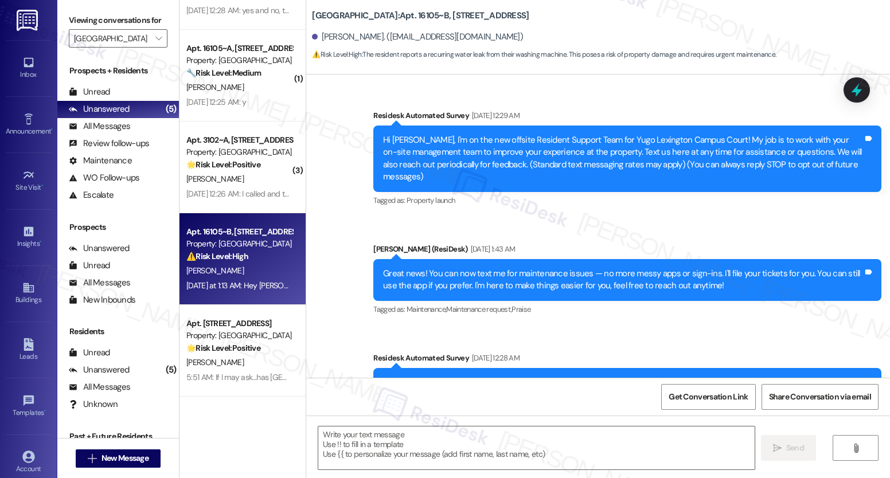
scroll to position [5210, 0]
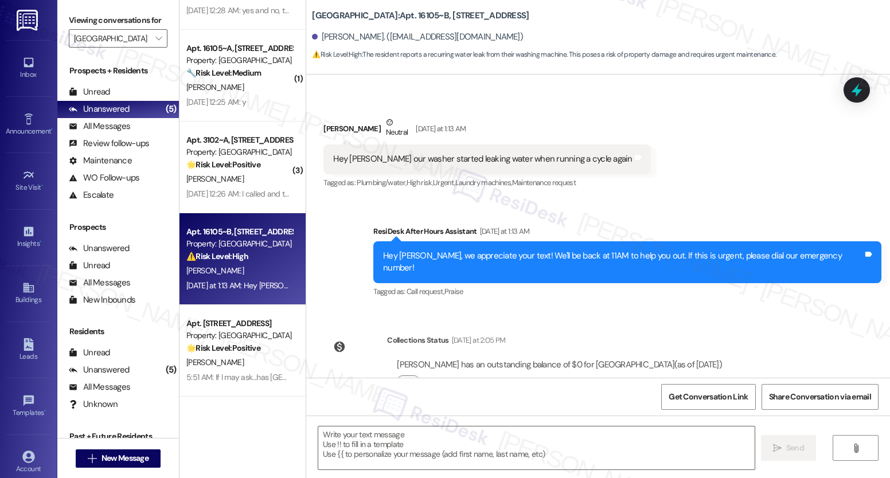
type textarea "Fetching suggested responses. Please feel free to read through the conversation…"
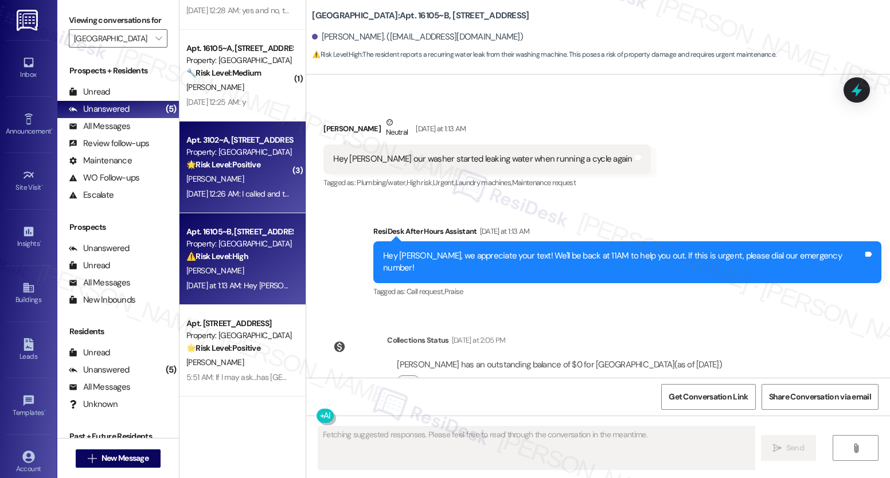
click at [225, 187] on div "Aug 23, 2025 at 12:26 AM: I called and then returned the floor fan to the field…" at bounding box center [239, 194] width 108 height 14
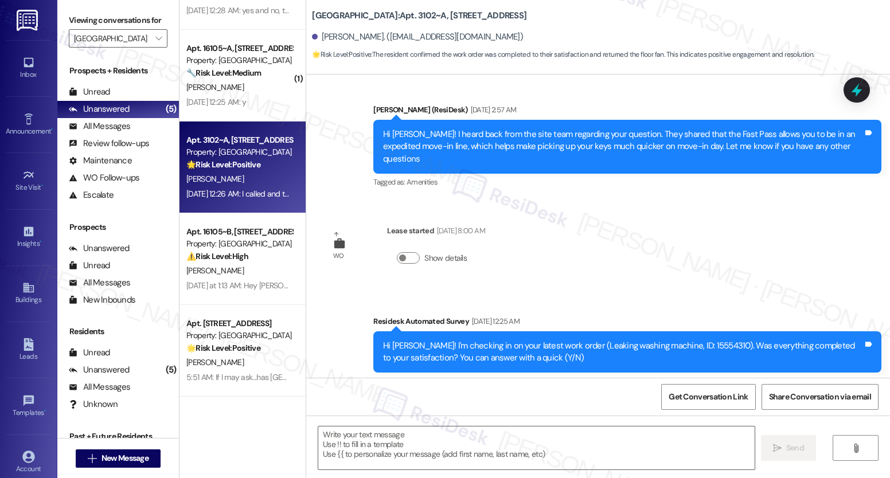
scroll to position [964, 0]
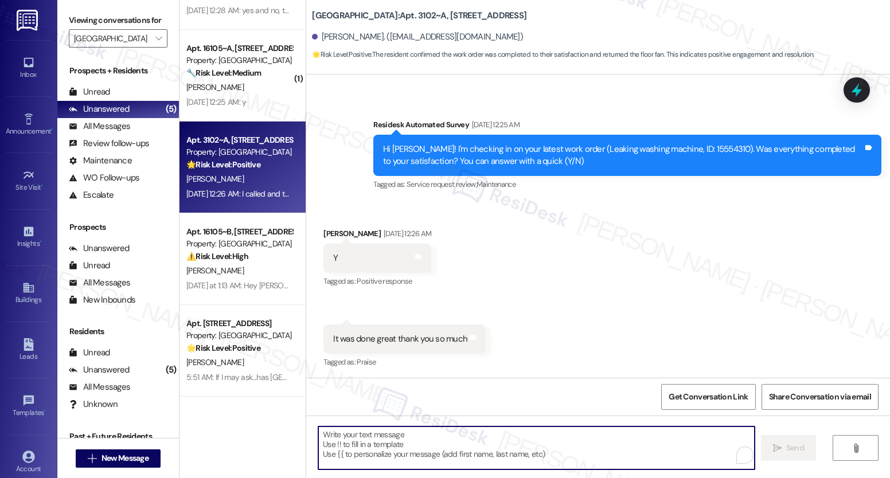
click at [510, 445] on textarea "To enrich screen reader interactions, please activate Accessibility in Grammarl…" at bounding box center [536, 448] width 436 height 43
paste textarea "We’re glad everything went well with your work order! Let us know if there’s an…"
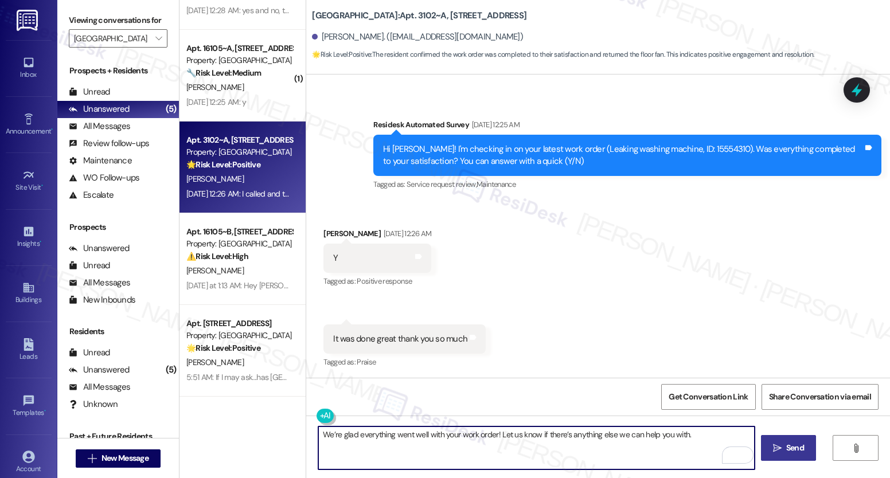
type textarea "We’re glad everything went well with your work order! Let us know if there’s an…"
click at [787, 450] on span "Send" at bounding box center [795, 448] width 18 height 12
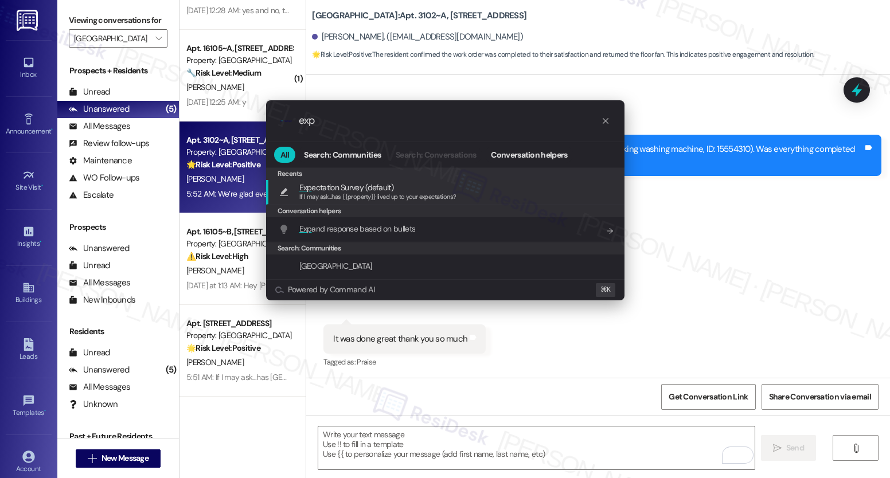
type input "exp"
click at [405, 201] on span "If I may ask...has {{property}} lived up to your expectations?" at bounding box center [377, 197] width 157 height 8
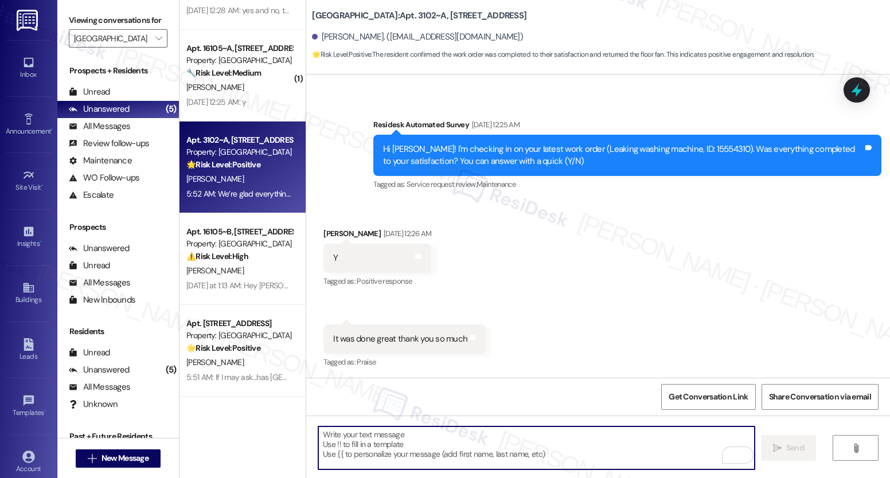
type textarea "If I may ask...has {{property}} lived up to your expectations?"
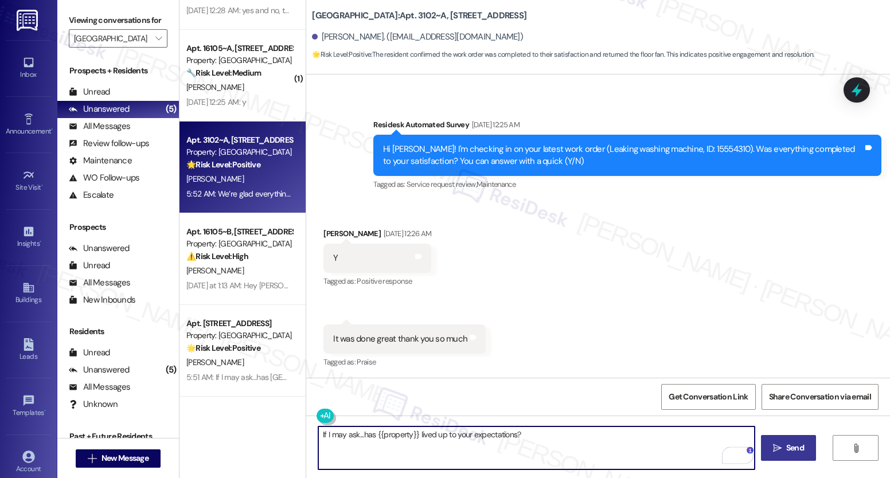
click at [784, 453] on span "Send" at bounding box center [795, 448] width 22 height 12
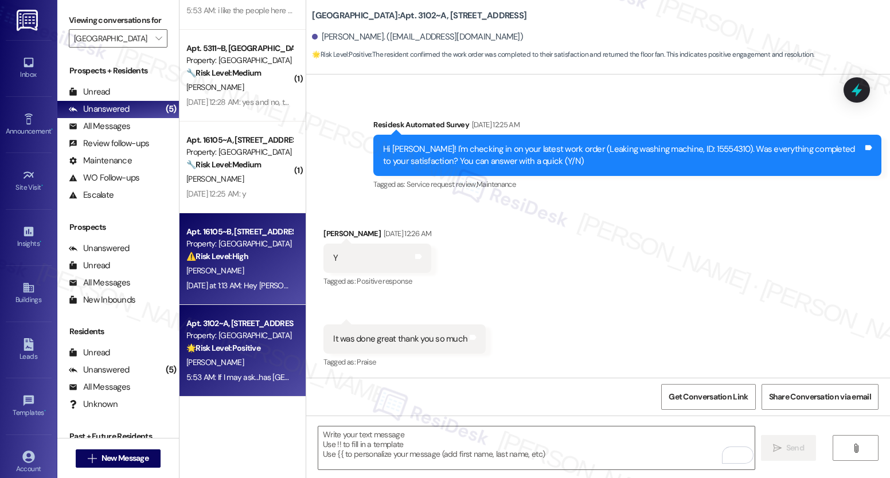
click at [233, 271] on div "D. Woods" at bounding box center [239, 271] width 108 height 14
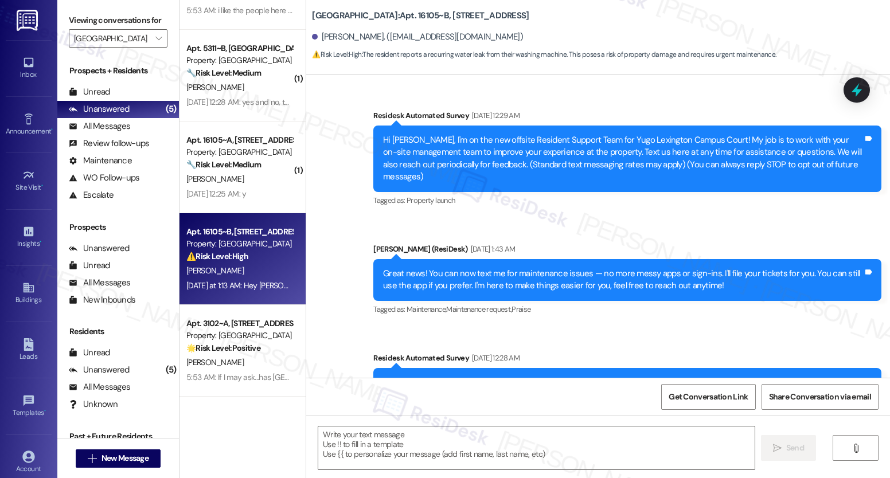
scroll to position [5210, 0]
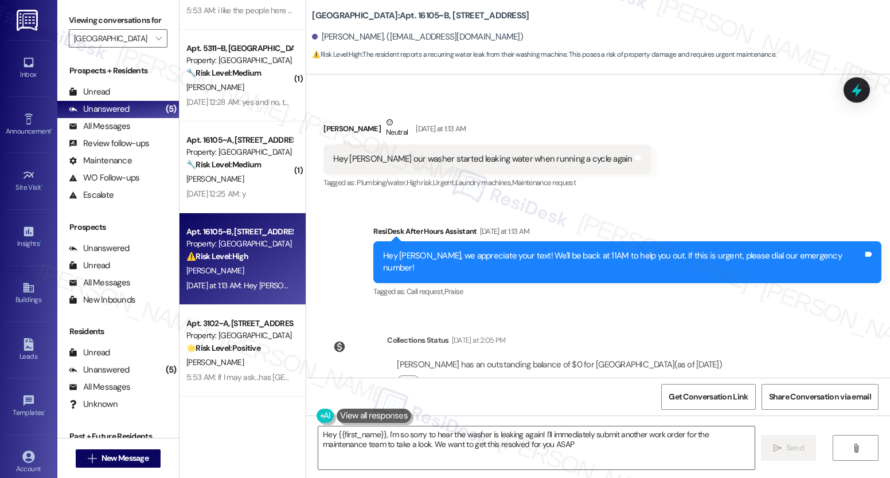
type textarea "Hey {{first_name}}, I'm so sorry to hear the washer is leaking again! I'll imme…"
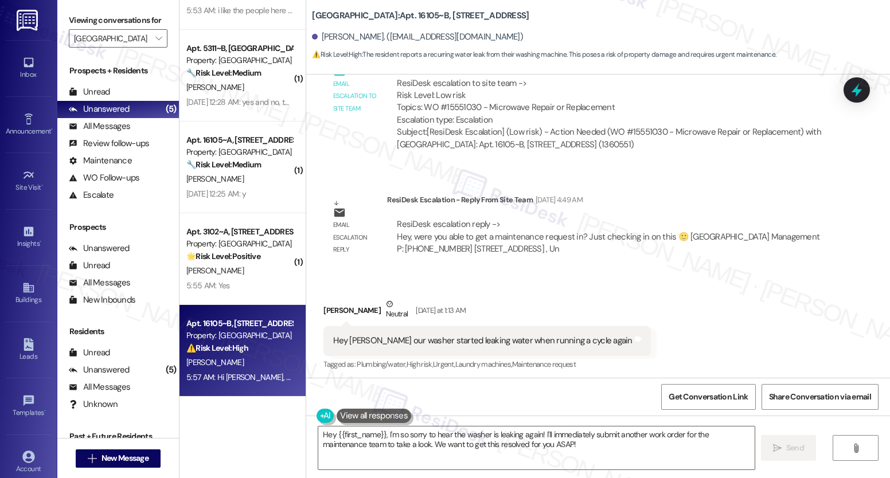
scroll to position [5023, 0]
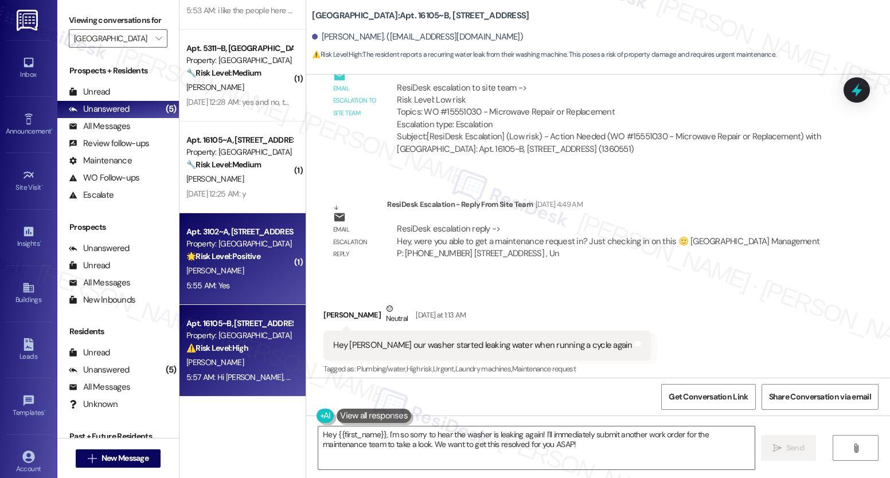
click at [223, 279] on div "5:55 AM: Yes 5:55 AM: Yes" at bounding box center [239, 286] width 108 height 14
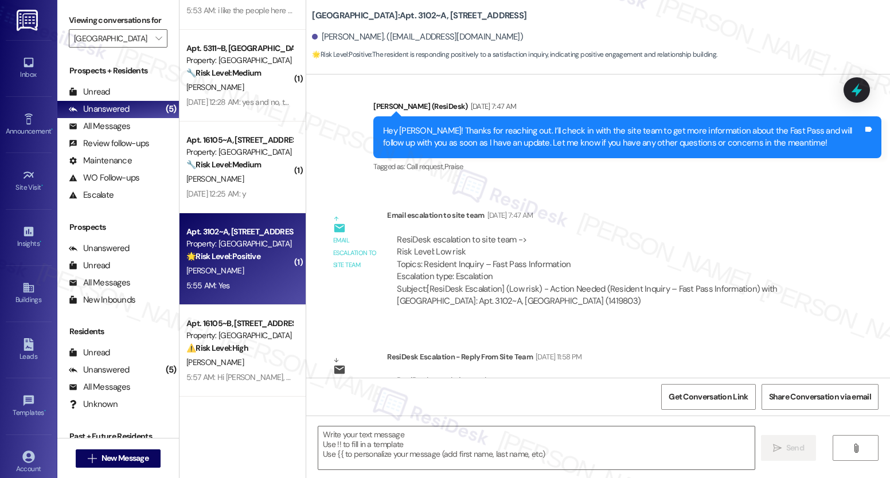
type textarea "Fetching suggested responses. Please feel free to read through the conversation…"
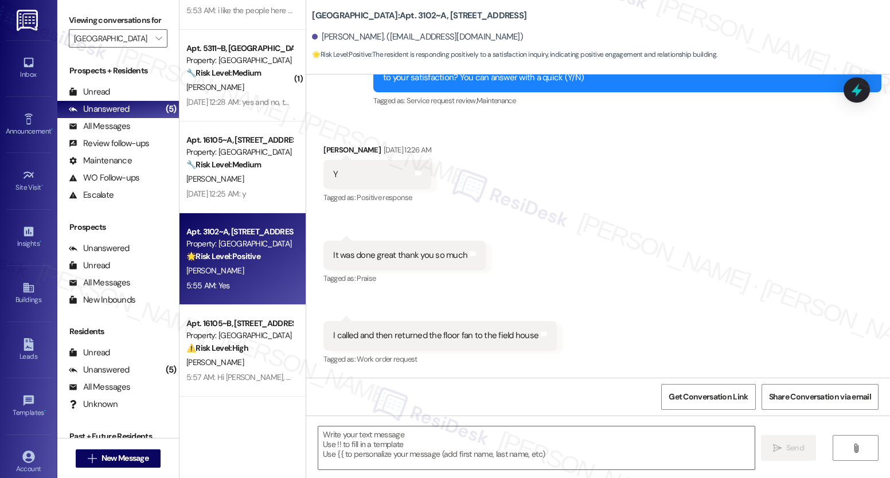
scroll to position [827, 0]
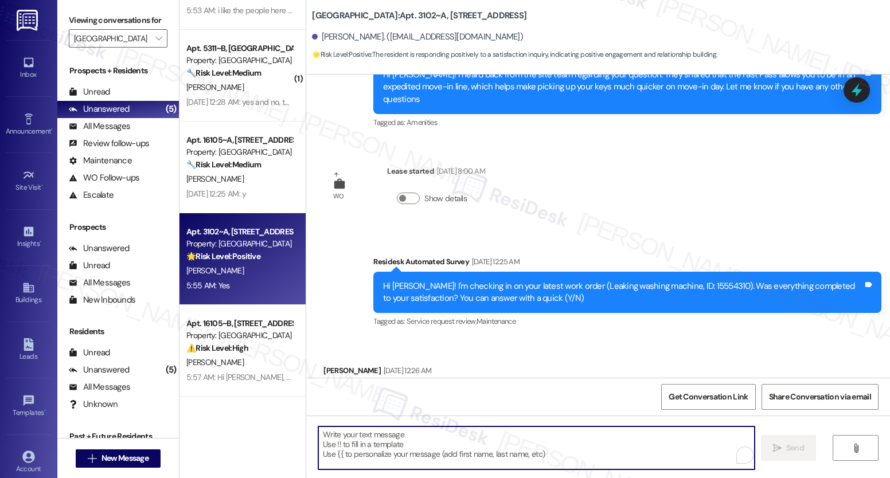
click at [380, 449] on textarea "To enrich screen reader interactions, please activate Accessibility in Grammarl…" at bounding box center [536, 448] width 436 height 43
paste textarea "Hearing that you’re happy in your home makes our day!"
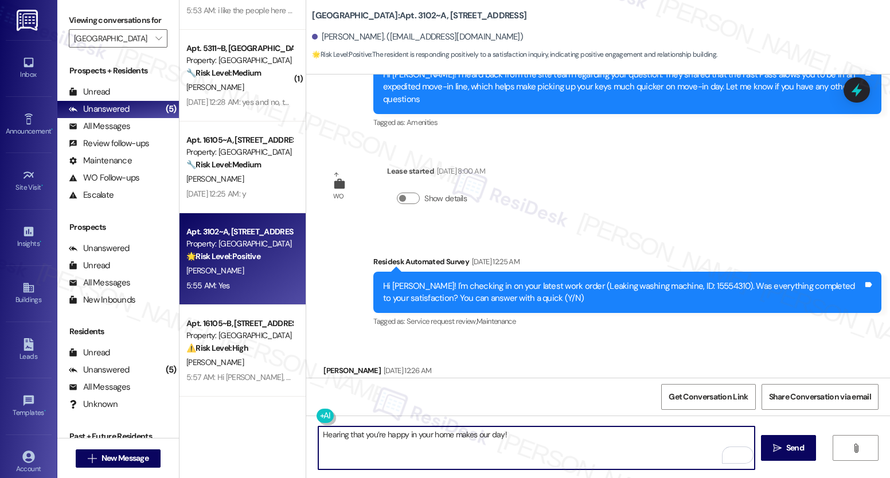
paste textarea "If you have a moment, would you mind leaving us a quick Google review? It only …"
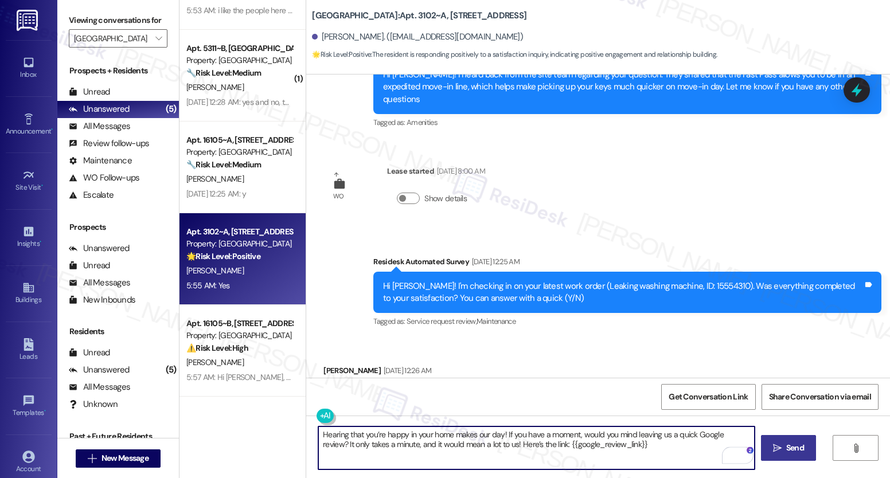
type textarea "Hearing that you’re happy in your home makes our day! If you have a moment, wou…"
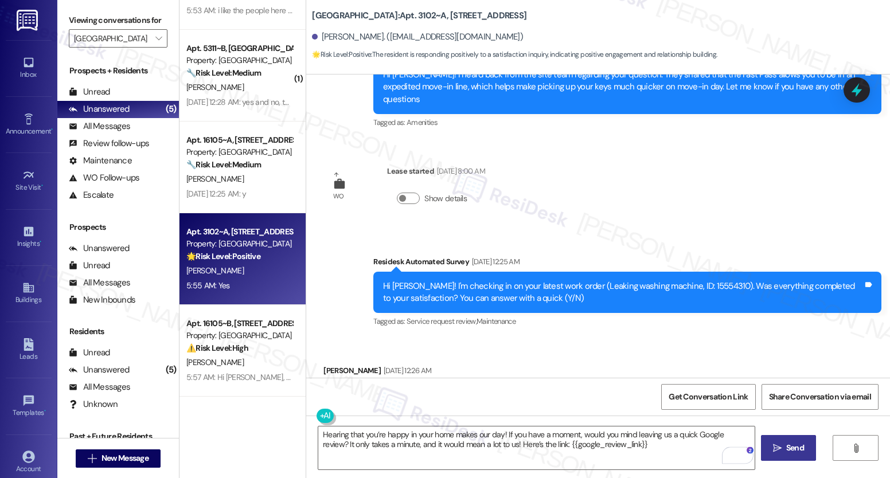
click at [774, 452] on icon "" at bounding box center [777, 448] width 9 height 9
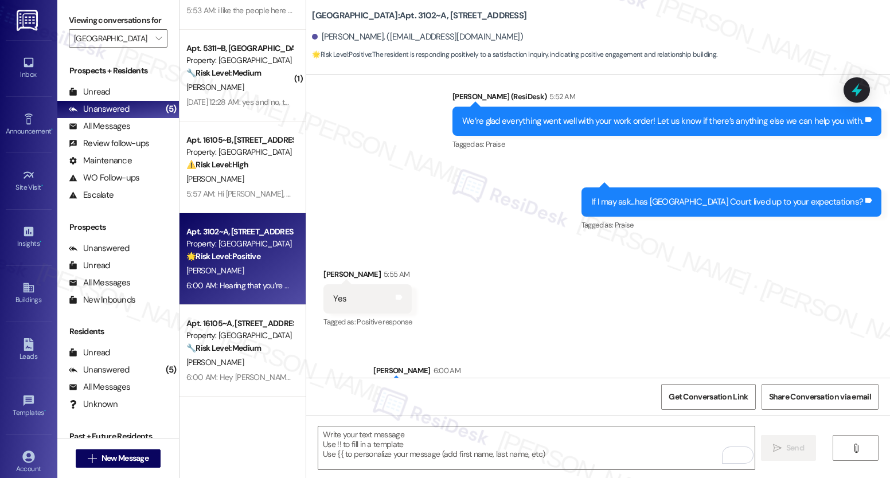
scroll to position [1507, 0]
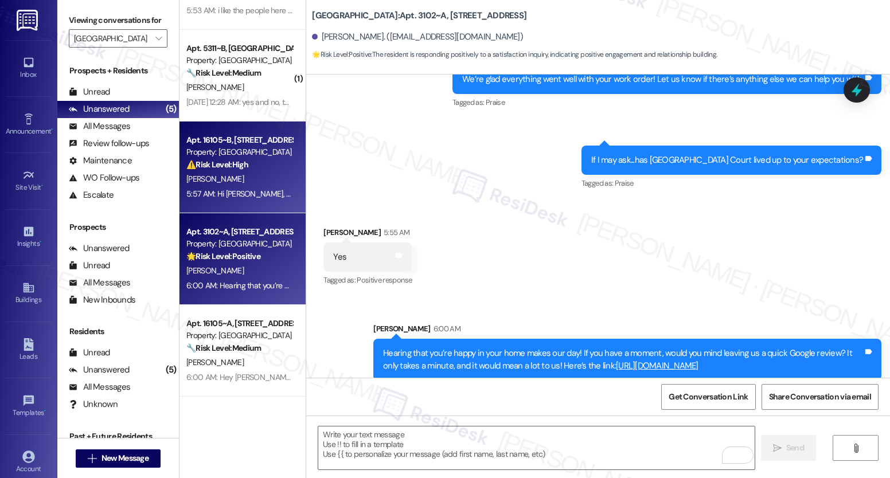
click at [248, 176] on div "D. Woods" at bounding box center [239, 179] width 108 height 14
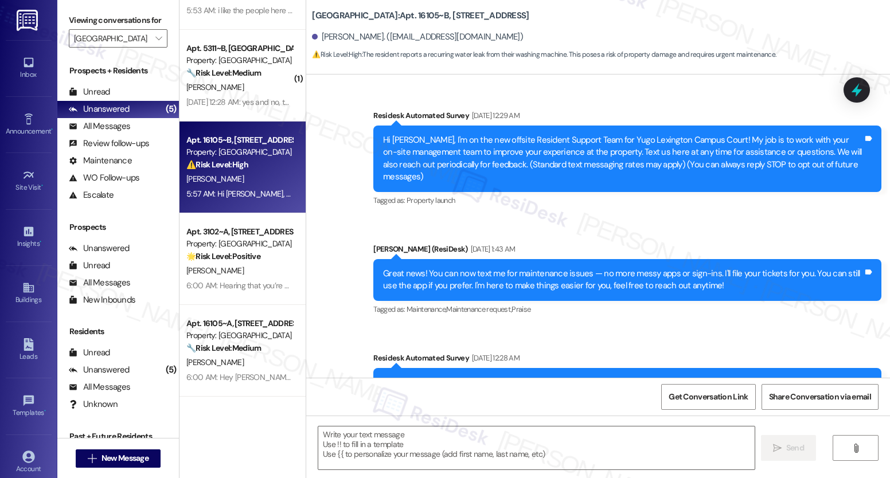
scroll to position [5319, 0]
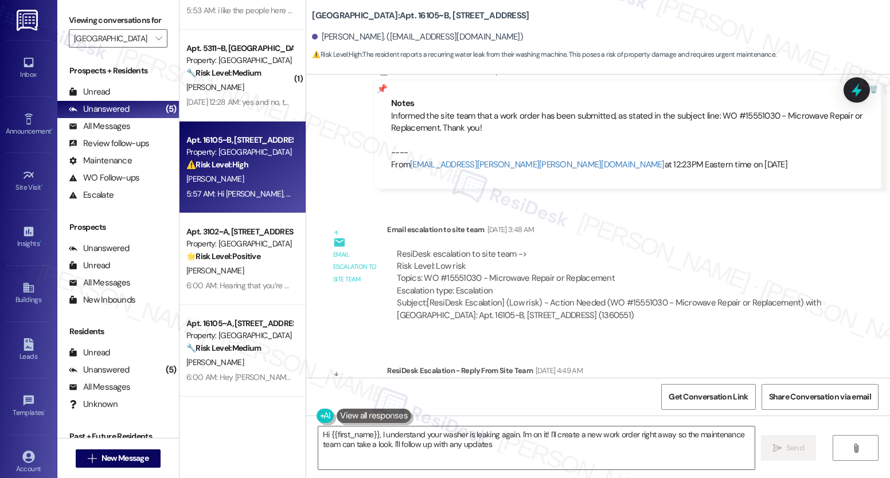
type textarea "Hi {{first_name}}, I understand your washer is leaking again. I'm on it! I'll c…"
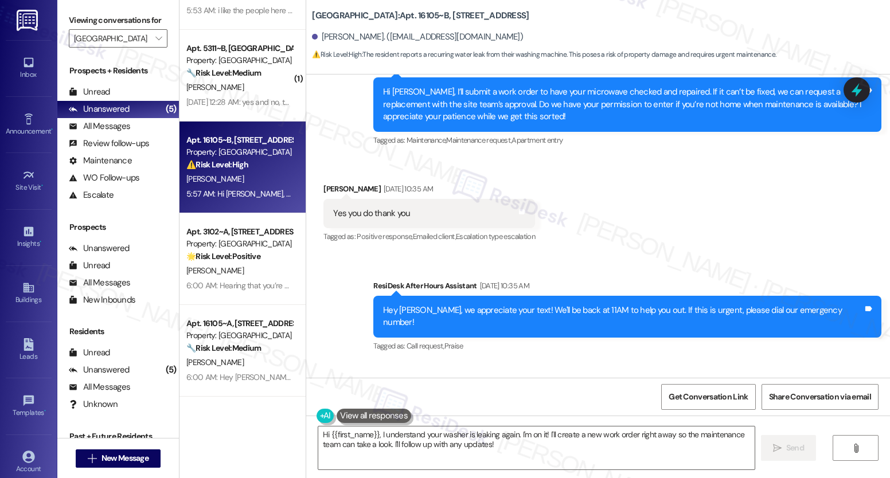
scroll to position [4594, 0]
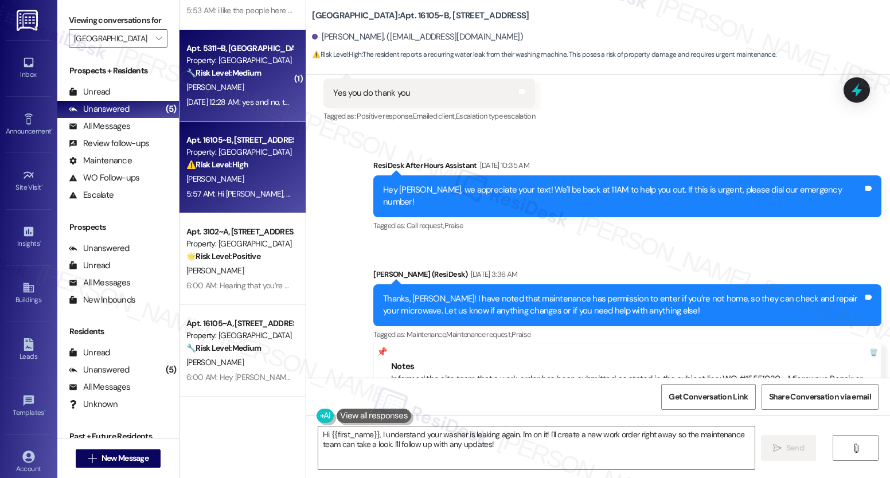
click at [256, 103] on div "Aug 23, 2025 at 12:28 AM: yes and no, the portable ac unit was left in my apart…" at bounding box center [462, 102] width 553 height 10
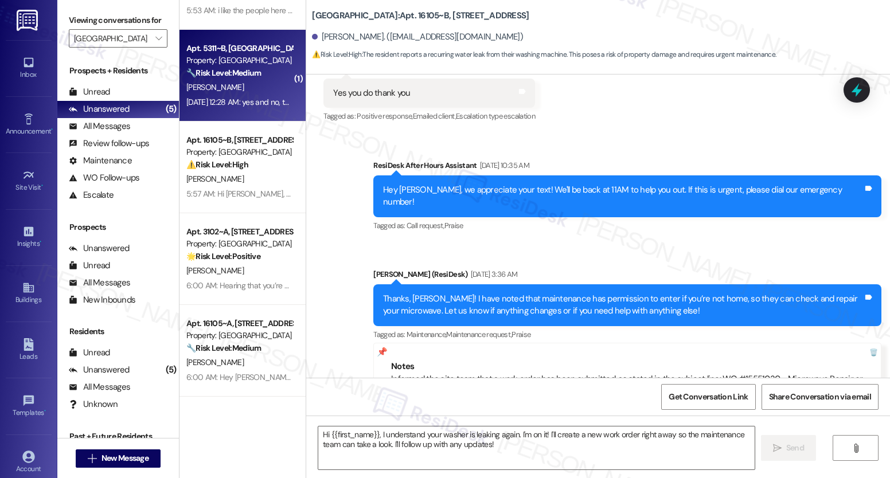
type textarea "Fetching suggested responses. Please feel free to read through the conversation…"
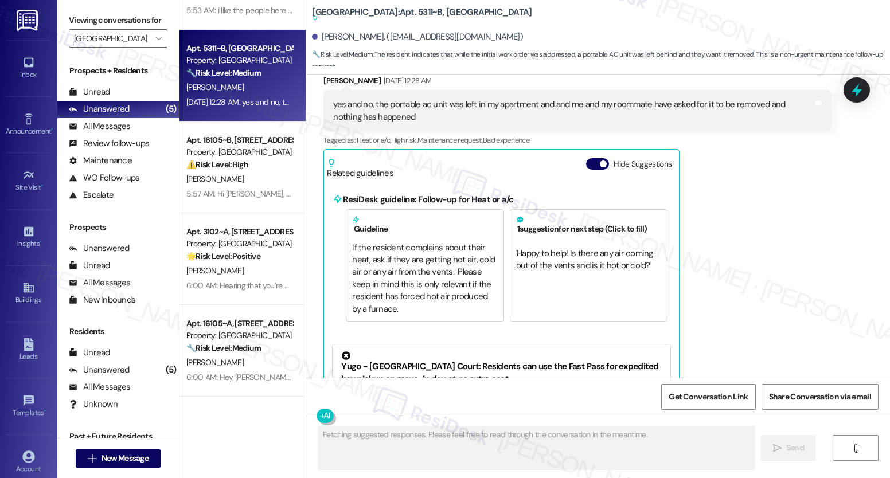
scroll to position [653, 0]
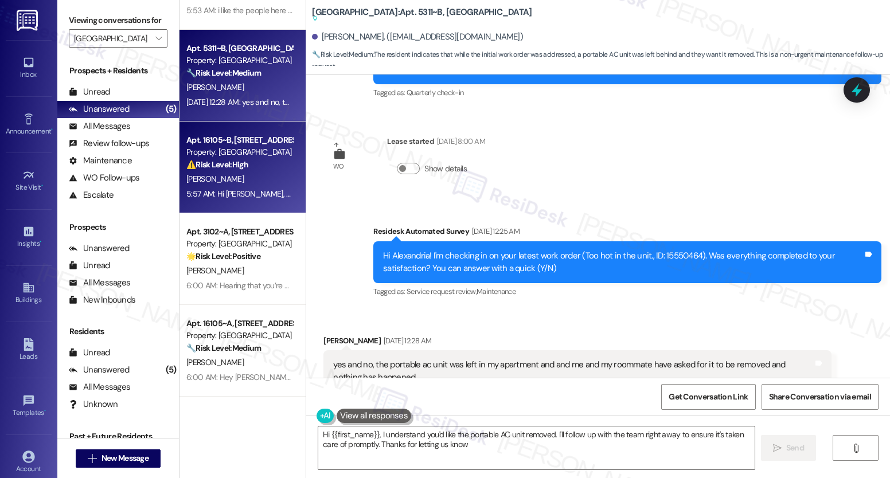
type textarea "Hi {{first_name}}, I understand you'd like the portable AC unit removed. I'll f…"
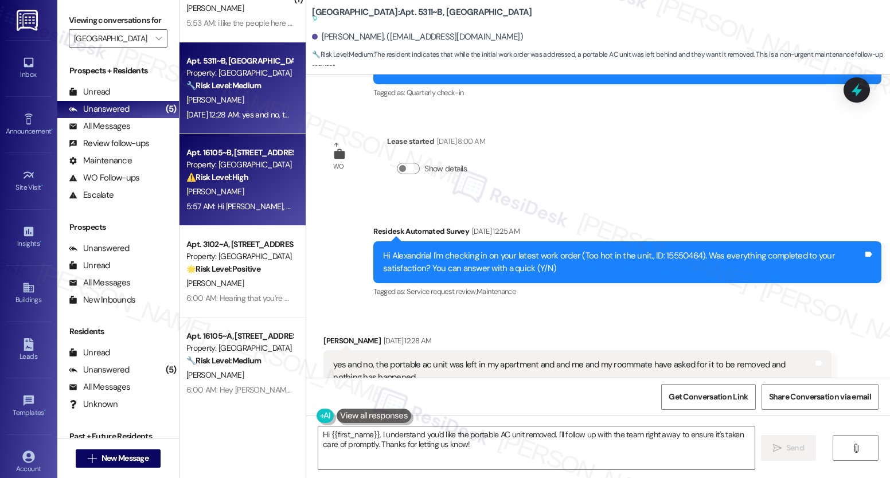
scroll to position [0, 0]
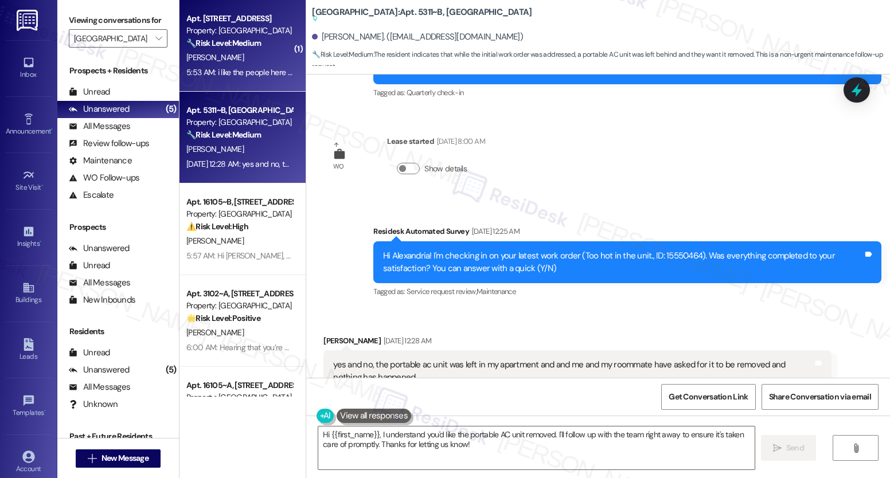
click at [251, 73] on div "5:53 AM: i like the people here a lot. sometimes things break and they ~eventua…" at bounding box center [440, 72] width 509 height 10
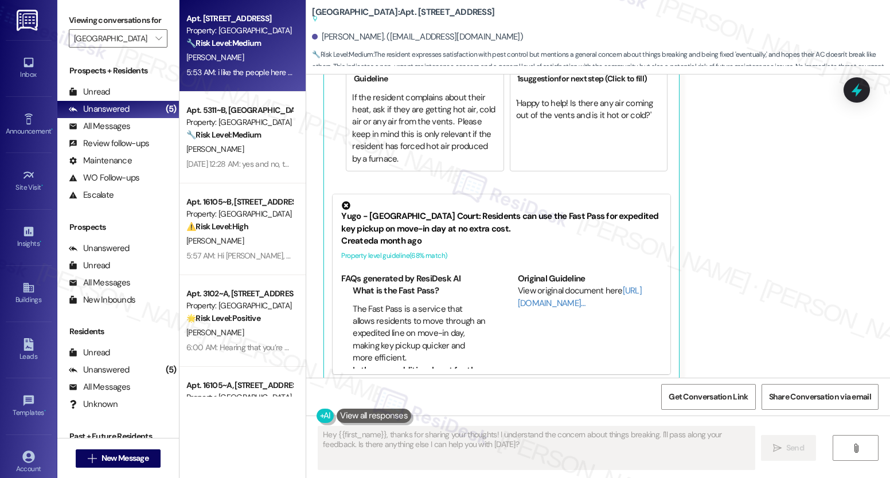
scroll to position [984, 0]
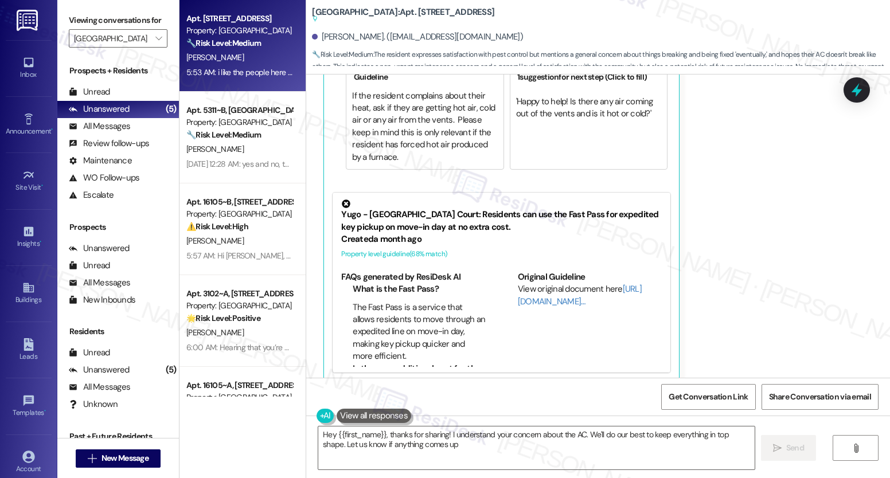
type textarea "Hey {{first_name}}, thanks for sharing! I understand your concern about the AC.…"
click at [155, 48] on span "" at bounding box center [158, 38] width 11 height 18
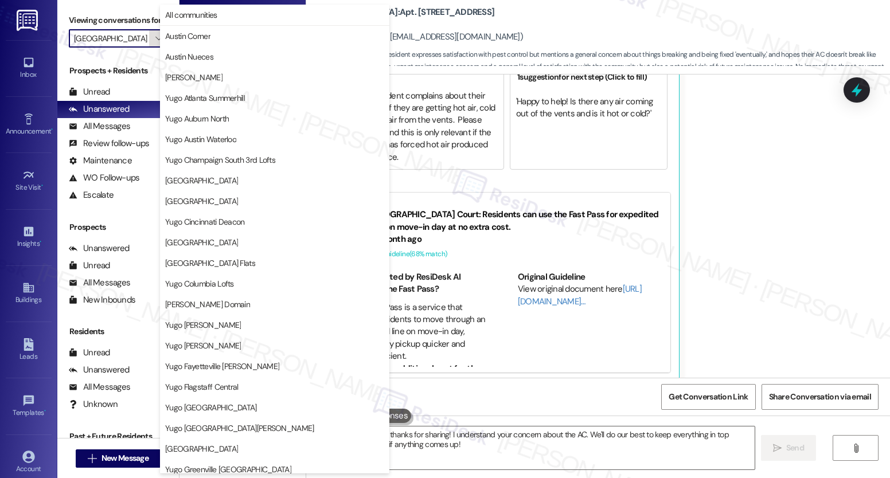
scroll to position [393, 0]
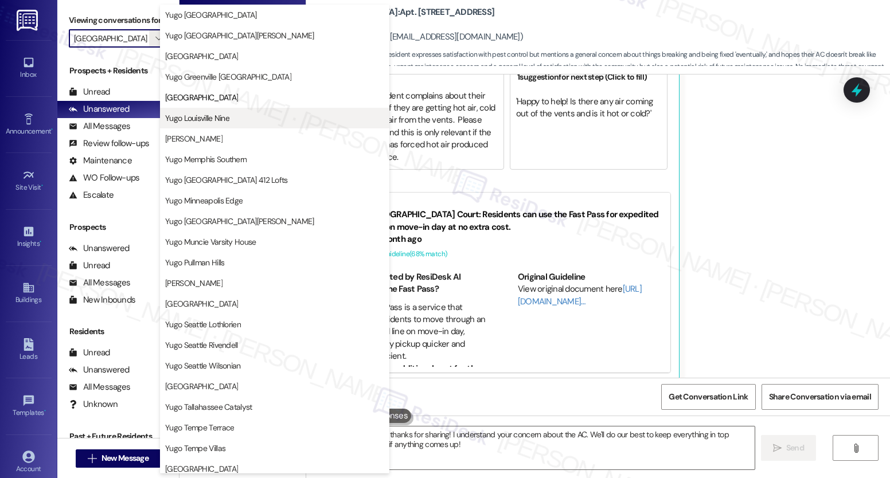
click at [205, 118] on span "Yugo Louisville Nine" at bounding box center [197, 117] width 64 height 11
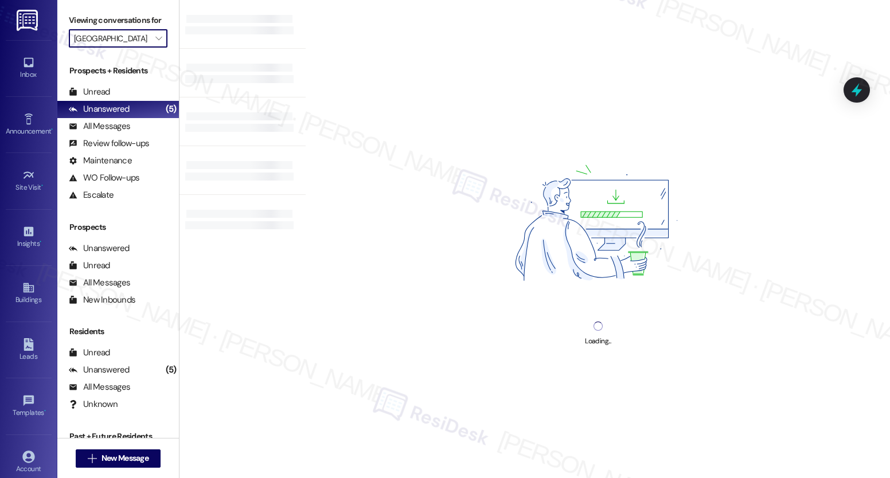
type input "Yugo Louisville Nine"
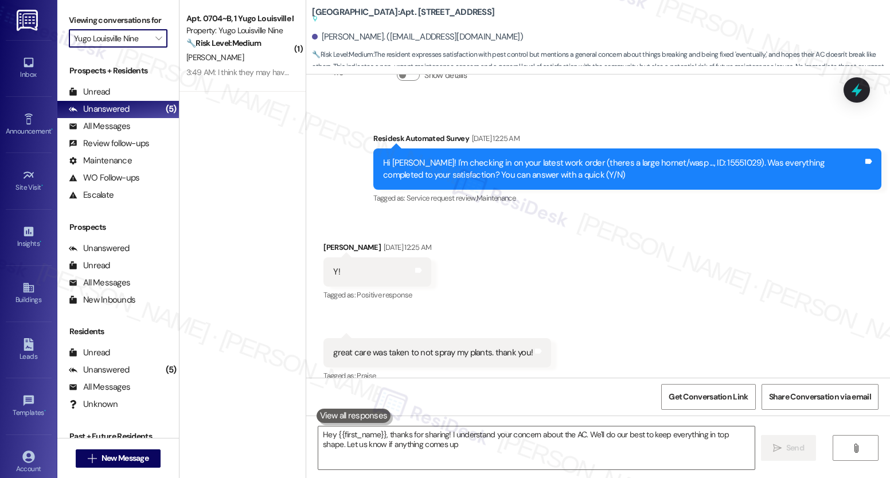
type textarea "Hey {{first_name}}, thanks for sharing! I understand your concern about the AC.…"
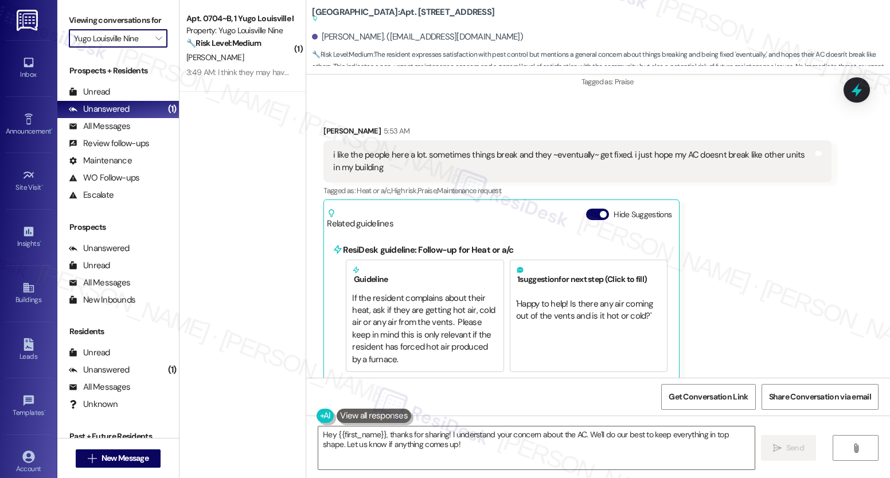
scroll to position [777, 0]
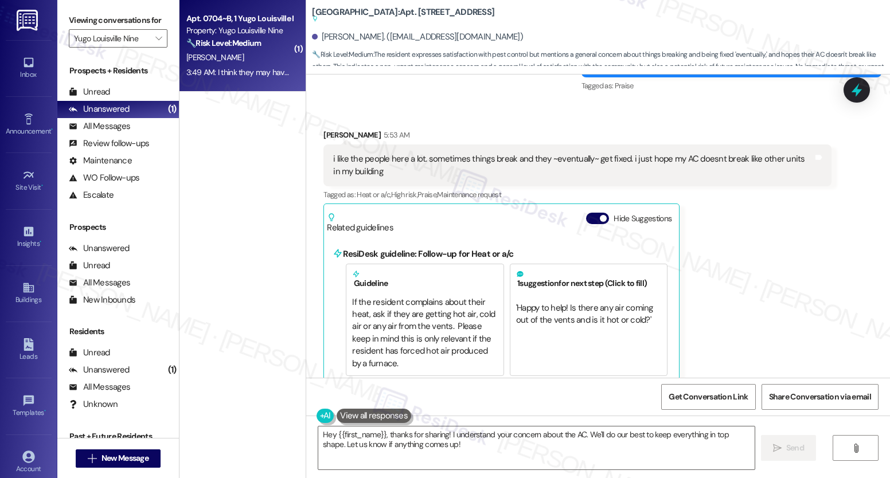
click at [271, 72] on div "3:49 AM: I think they may have come to check my Roomates frame, hers is doing t…" at bounding box center [755, 72] width 1139 height 10
type textarea "Hey {{first_name}}, thanks for sharing! I understand your concern about the AC.…"
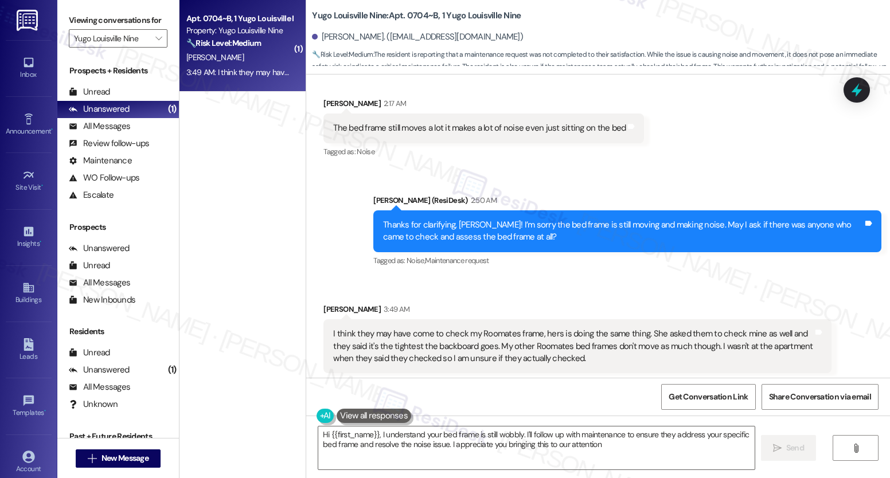
type textarea "Hi {{first_name}}, I understand your bed frame is still wobbly. I'll follow up …"
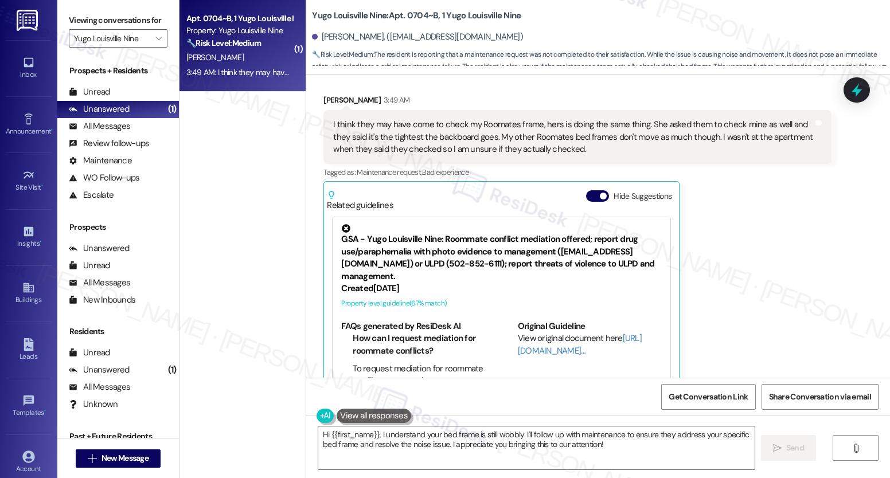
scroll to position [769, 0]
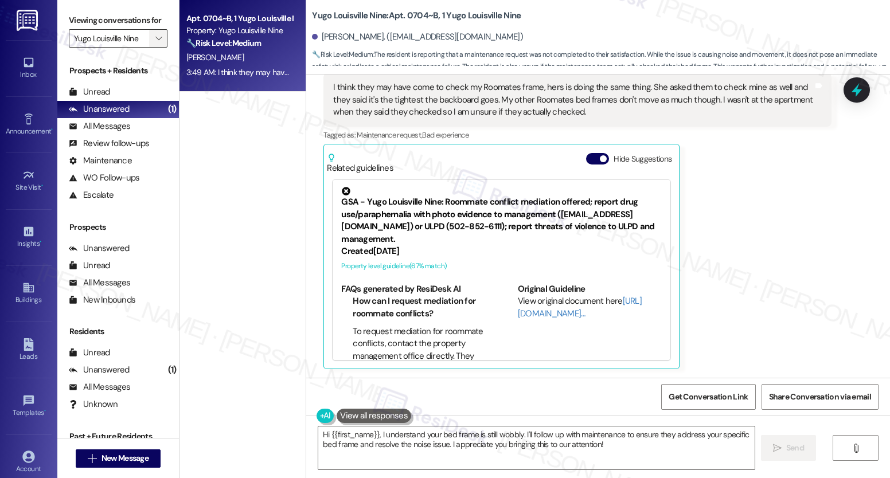
click at [154, 48] on span "" at bounding box center [158, 38] width 11 height 18
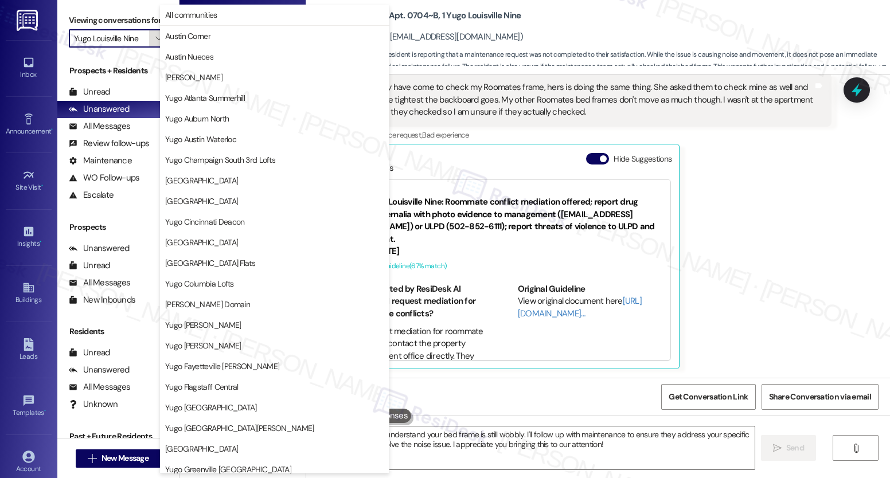
scroll to position [393, 0]
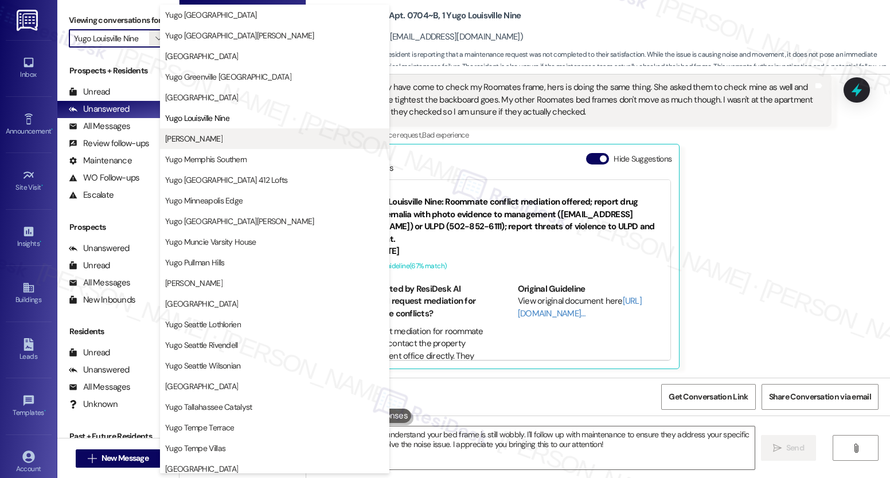
click at [196, 136] on span "[PERSON_NAME]" at bounding box center [193, 138] width 57 height 11
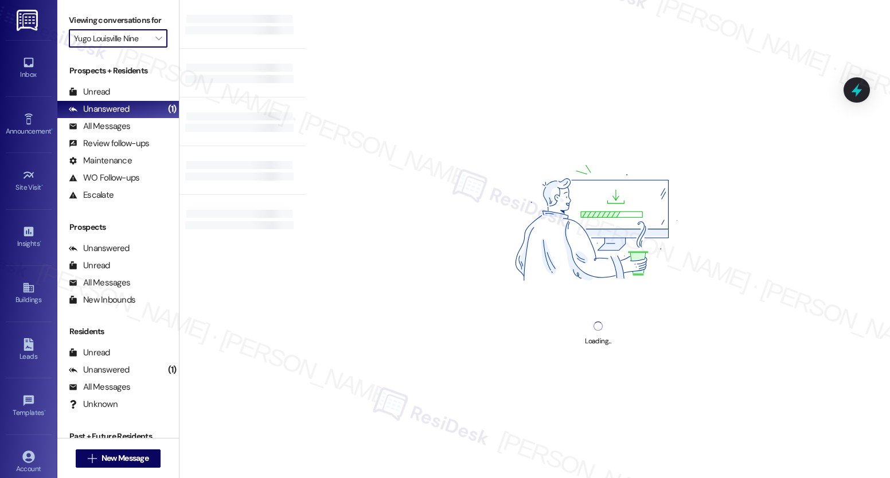
type input "[PERSON_NAME]"
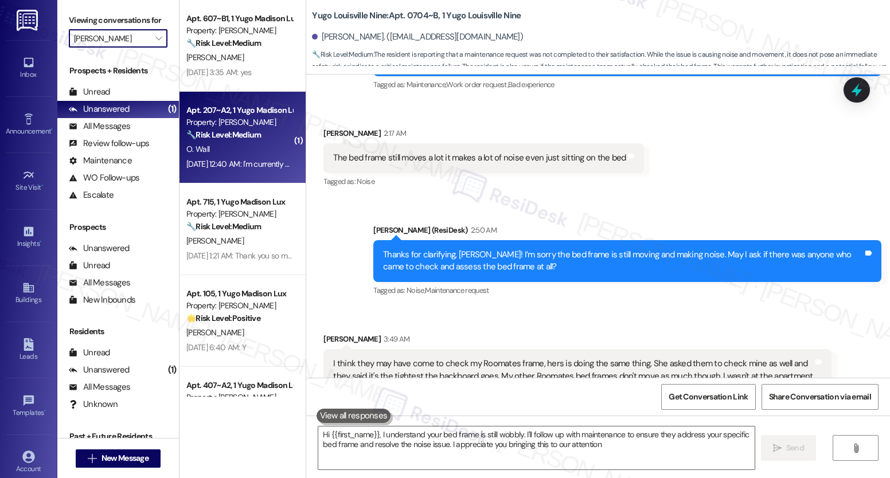
type textarea "Hi {{first_name}}, I understand your bed frame is still wobbly. I'll follow up …"
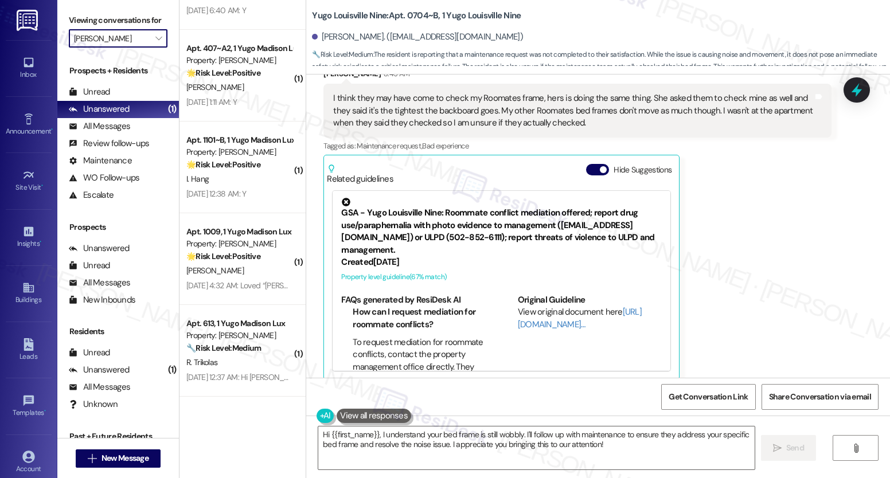
scroll to position [769, 0]
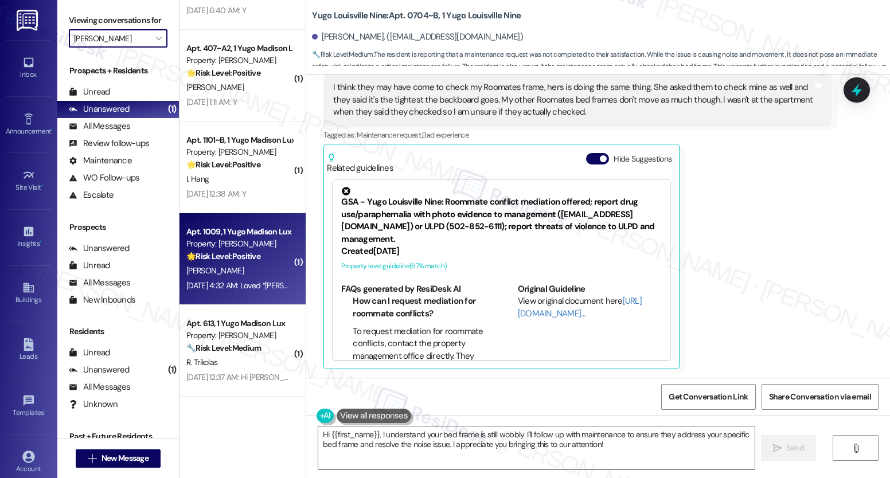
click at [250, 304] on div "Apt. 1009, 1 Yugo Madison Lux Property: Yugo Madison Lux 🌟 Risk Level: Positive…" at bounding box center [243, 259] width 126 height 92
type textarea "Hi {{first_name}}, I understand your bed frame is still wobbly. I'll follow up …"
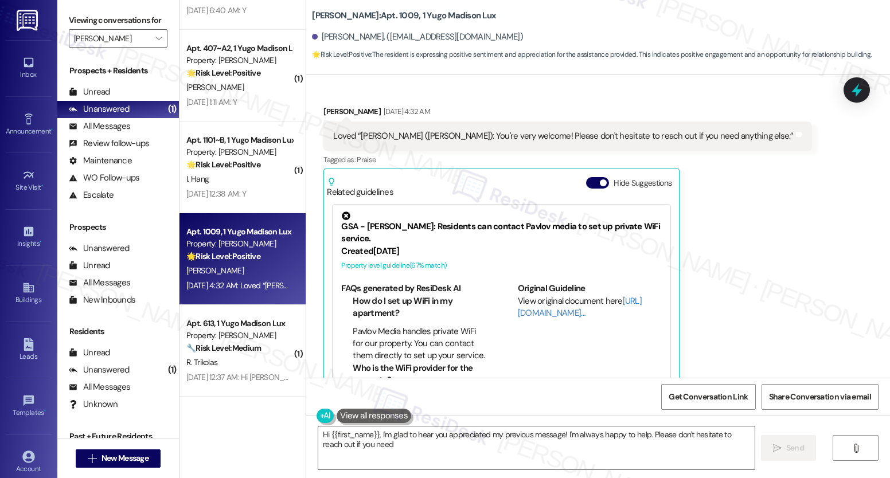
scroll to position [1602, 0]
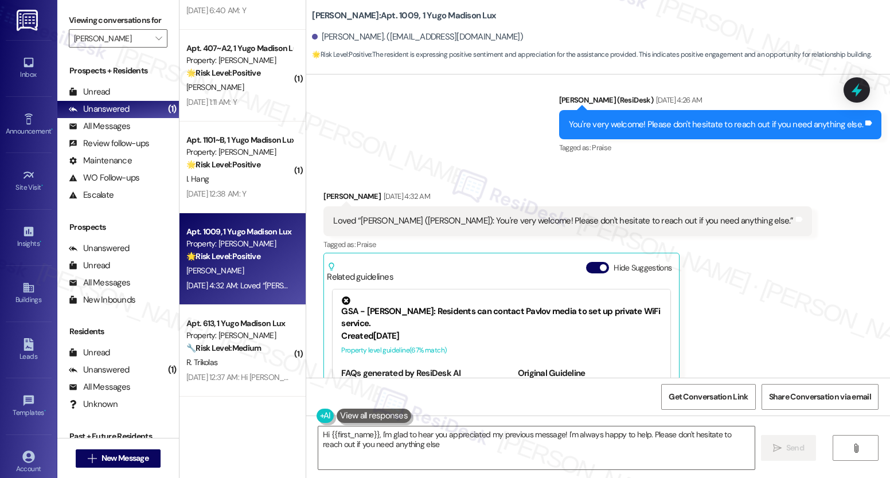
type textarea "Hi {{first_name}}, I'm glad to hear you appreciated my previous message! I'm al…"
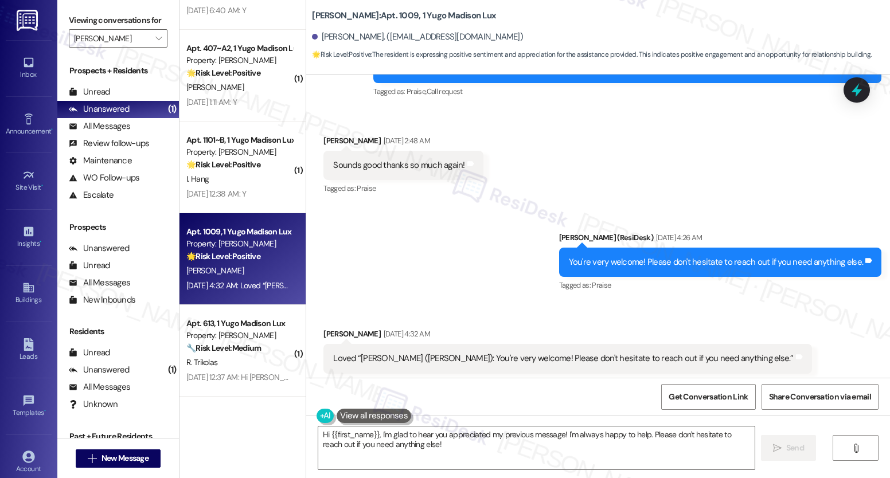
scroll to position [1931, 0]
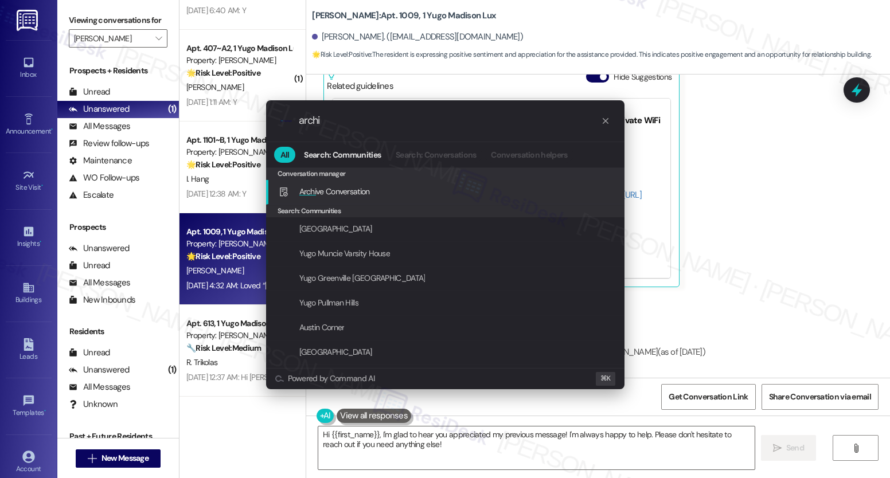
type input "archi"
click at [355, 197] on span "Archi ve Conversation" at bounding box center [334, 191] width 71 height 13
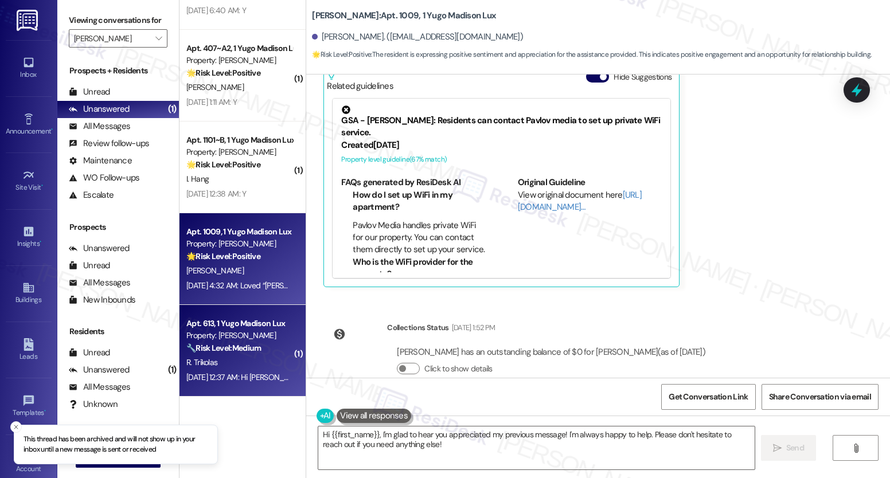
click at [221, 365] on div "R. Trikolas" at bounding box center [239, 363] width 108 height 14
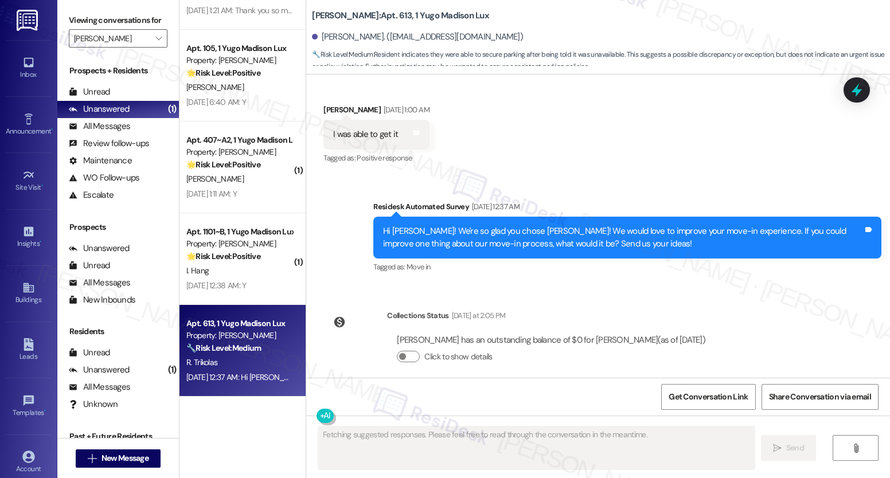
scroll to position [245, 0]
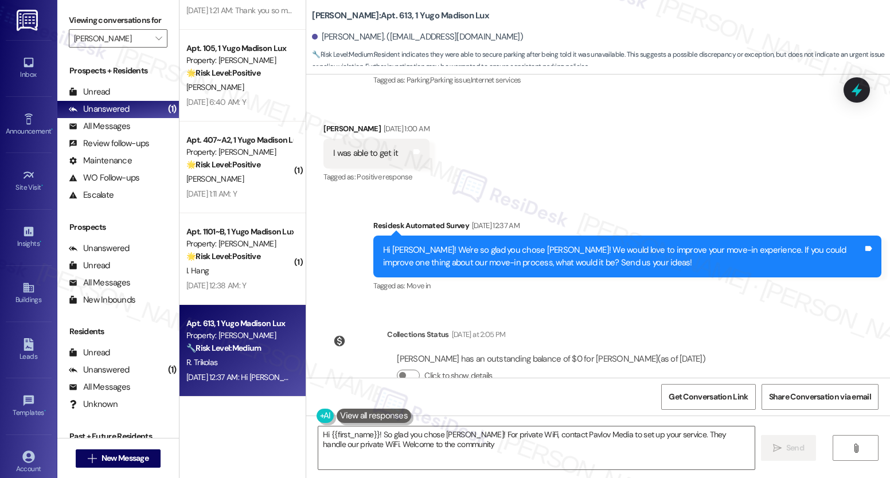
type textarea "Hi {{first_name}}! So glad you chose Yugo Madison Lux! For private WiFi, contac…"
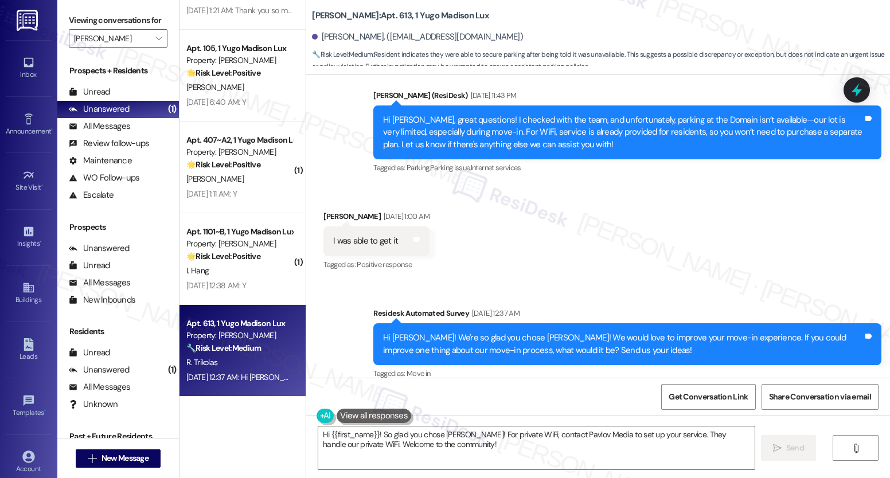
scroll to position [1321, 0]
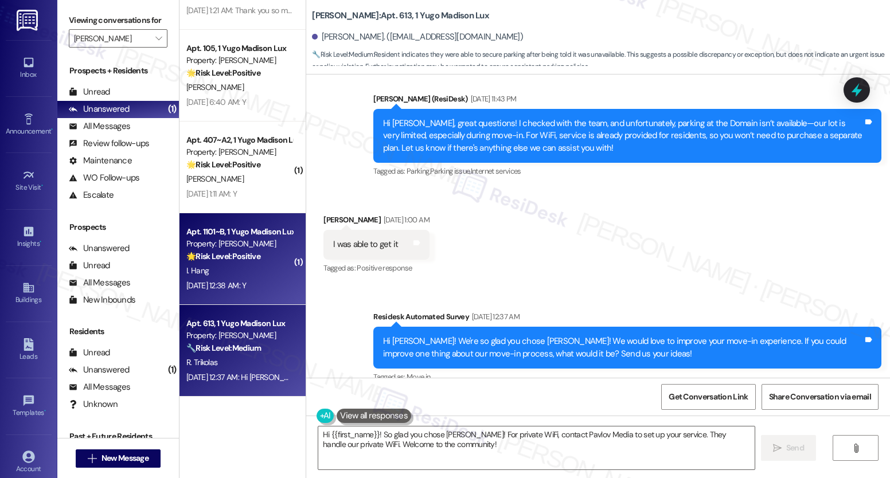
click at [248, 268] on div "I. Hang" at bounding box center [239, 271] width 108 height 14
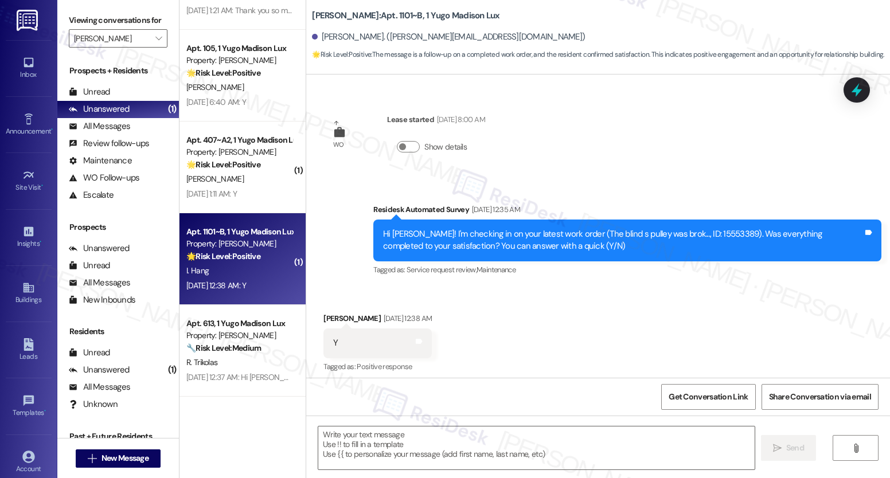
type textarea "Fetching suggested responses. Please feel free to read through the conversation…"
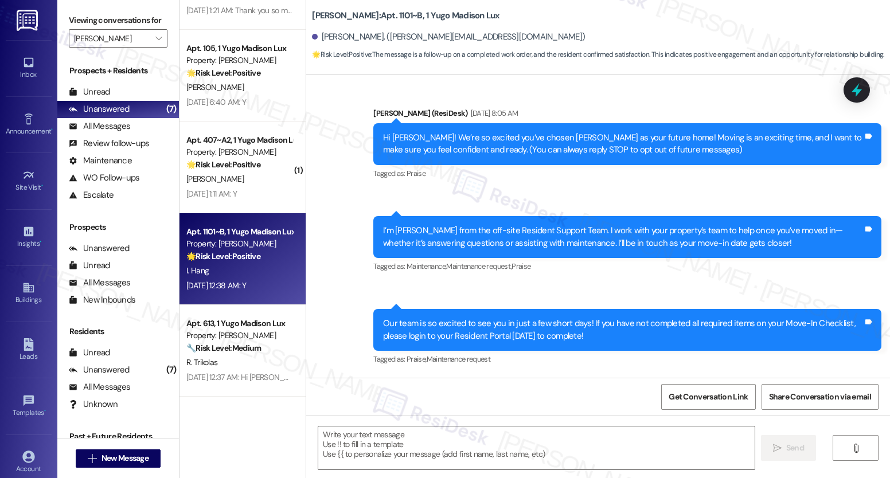
scroll to position [0, 0]
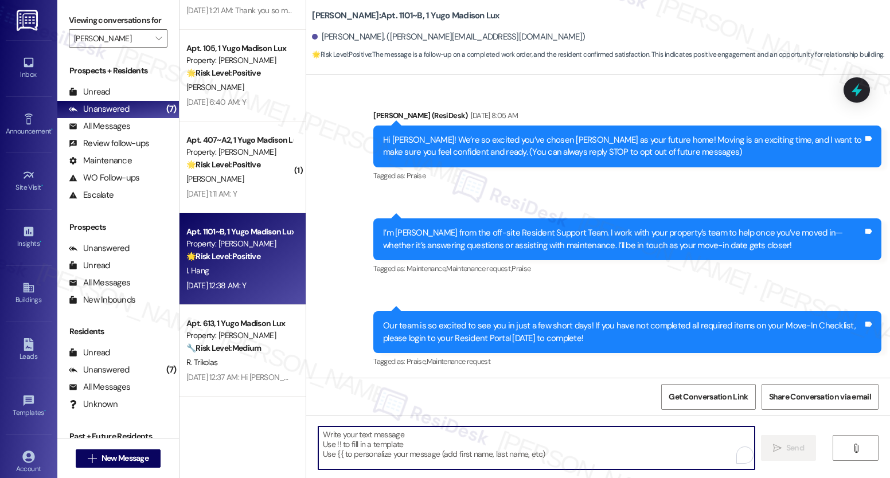
click at [424, 445] on textarea "To enrich screen reader interactions, please activate Accessibility in Grammarl…" at bounding box center [536, 448] width 436 height 43
paste textarea "If you have a moment, would you mind leaving us a quick Google review? It only …"
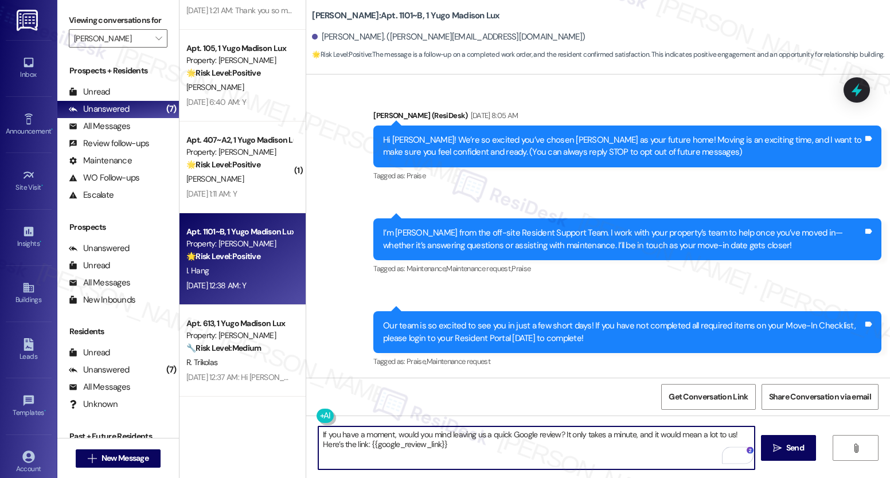
type textarea "If you have a moment, would you mind leaving us a quick Google review? It only …"
click at [426, 441] on textarea "If you have a moment, would you mind leaving us a quick Google review? It only …" at bounding box center [536, 448] width 436 height 43
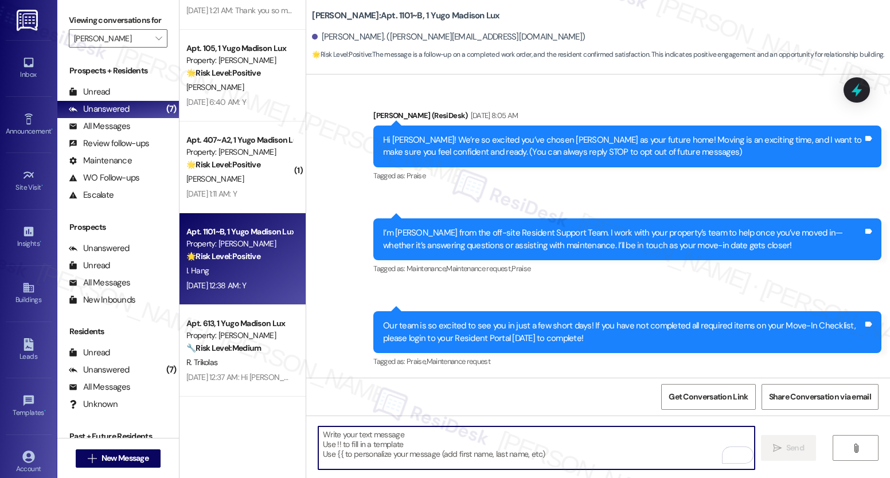
paste textarea "We’re glad everything went well with your work order! Let us know if there’s an…"
type textarea "We’re glad everything went well with your work order! Let us know if there’s an…"
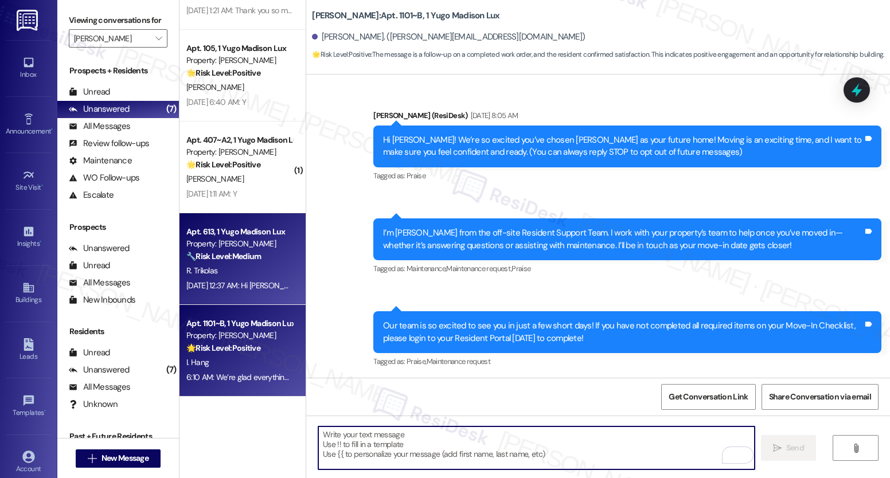
click at [250, 299] on div "Apt. 613, 1 Yugo Madison Lux Property: Yugo Madison Lux 🔧 Risk Level: Medium Re…" at bounding box center [243, 259] width 126 height 92
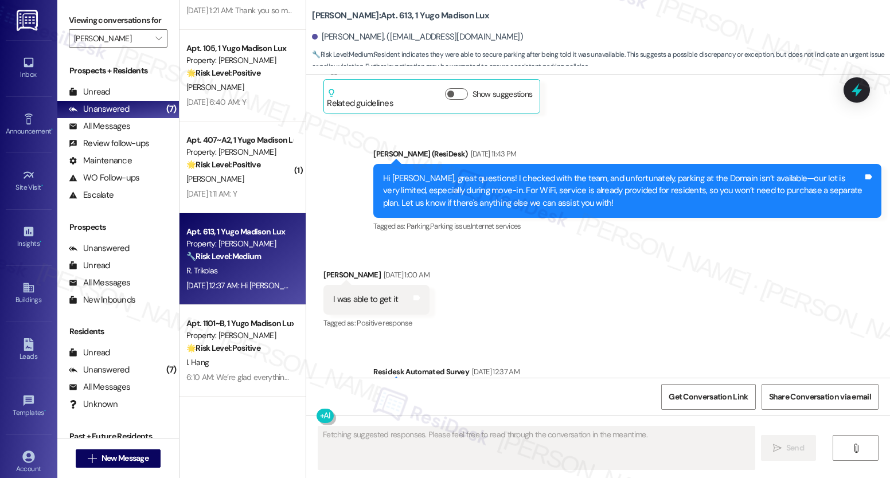
scroll to position [1165, 0]
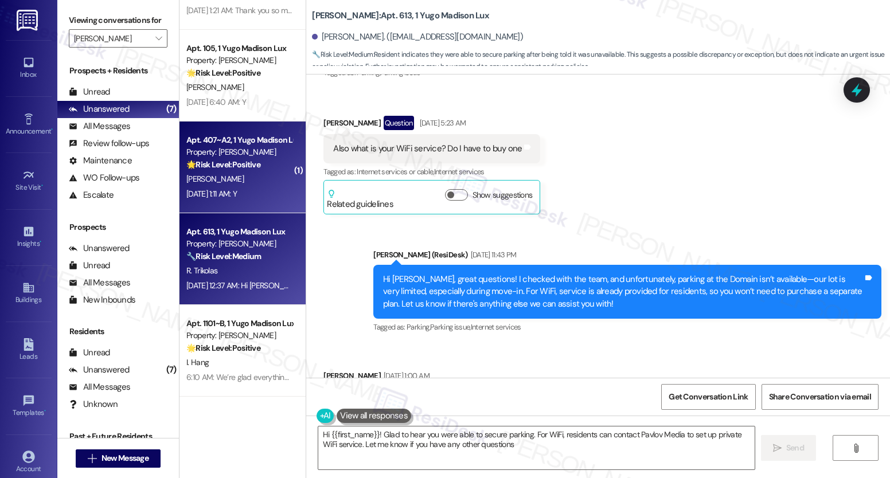
type textarea "Hi {{first_name}}! Glad to hear you were able to secure parking. For WiFi, resi…"
click at [244, 178] on div "J. Garrels" at bounding box center [239, 179] width 108 height 14
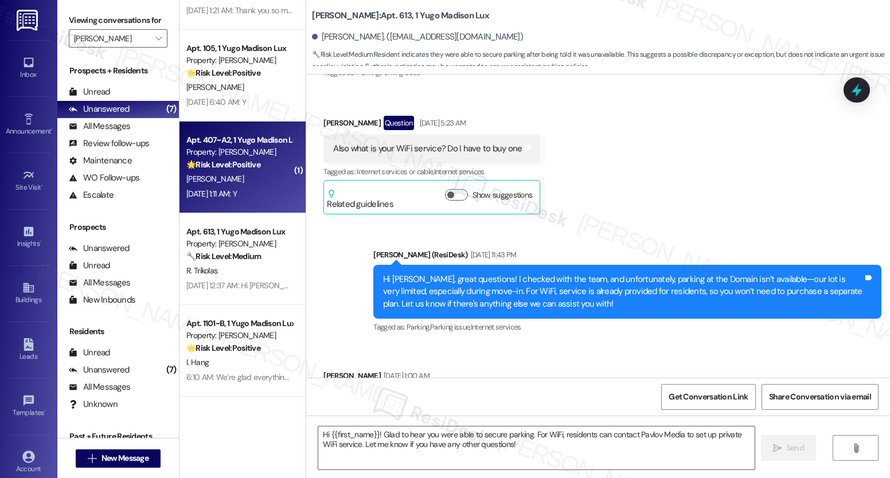
type textarea "Fetching suggested responses. Please feel free to read through the conversation…"
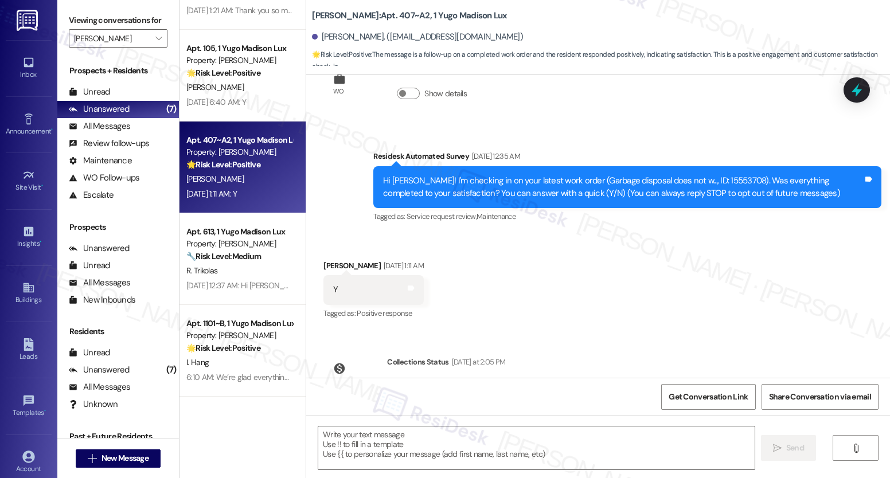
scroll to position [0, 0]
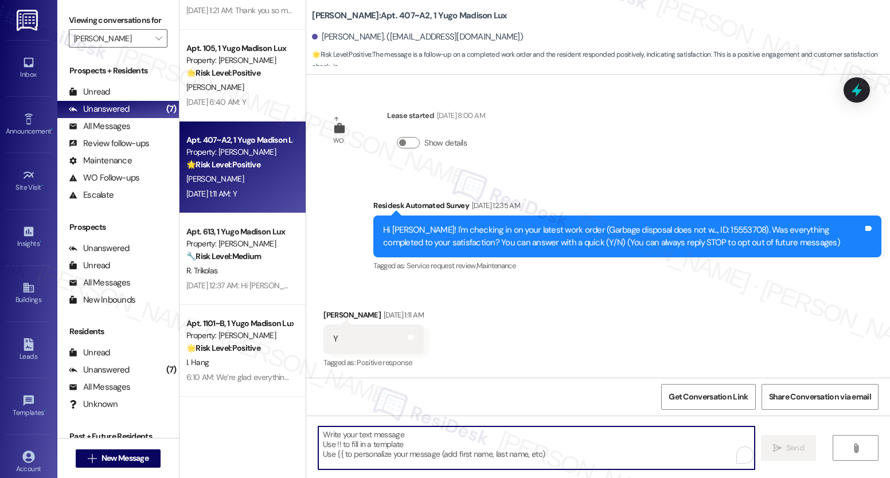
click at [484, 449] on textarea "To enrich screen reader interactions, please activate Accessibility in Grammarl…" at bounding box center [536, 448] width 436 height 43
click at [466, 454] on textarea "To enrich screen reader interactions, please activate Accessibility in Grammarl…" at bounding box center [536, 448] width 436 height 43
paste textarea "We’re glad everything went well with your work order! Let us know if there’s an…"
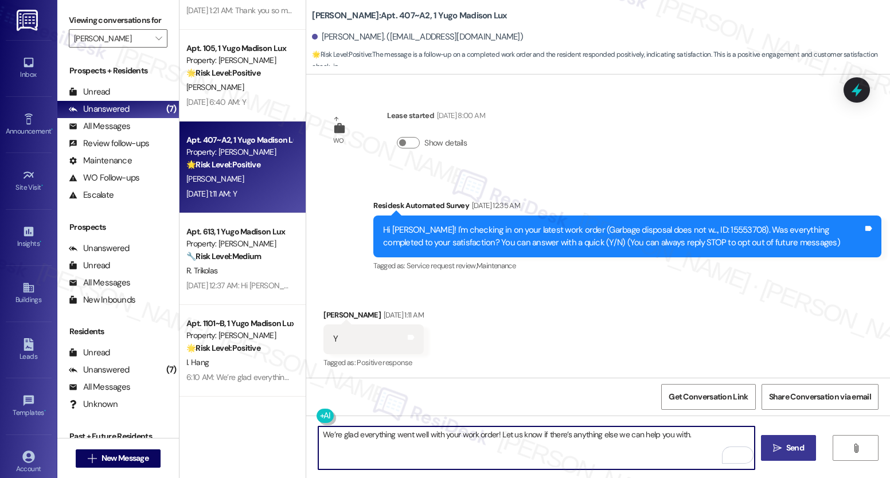
type textarea "We’re glad everything went well with your work order! Let us know if there’s an…"
click at [797, 452] on span "Send" at bounding box center [795, 448] width 18 height 12
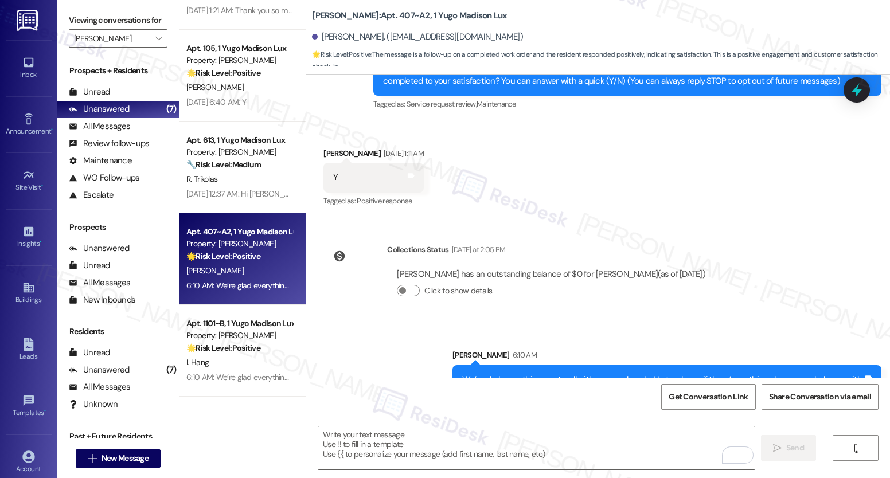
scroll to position [188, 0]
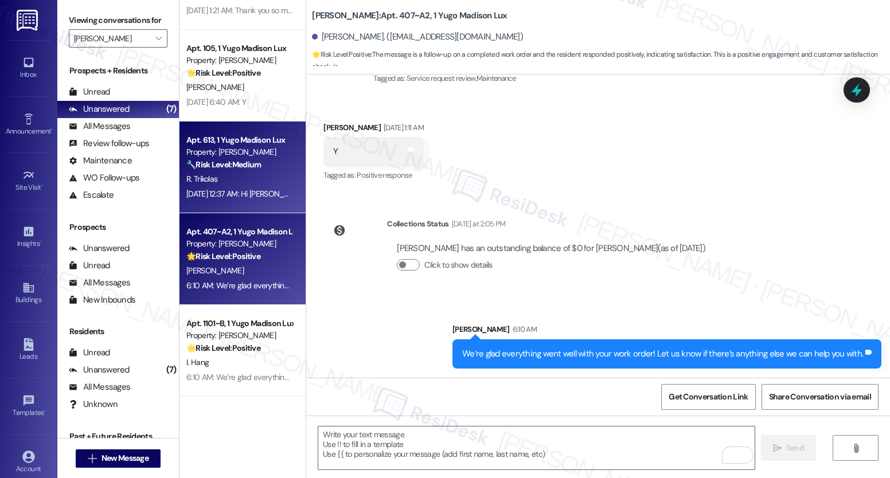
click at [264, 197] on div "Aug 23, 2025 at 12:37 AM: Hi Romeo! We're so glad you chose Yugo Madison Lux! W…" at bounding box center [568, 194] width 765 height 10
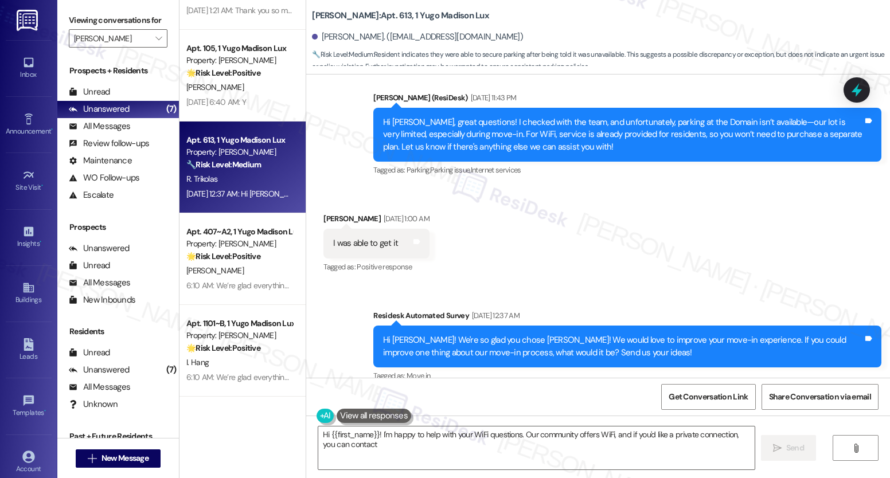
scroll to position [1320, 0]
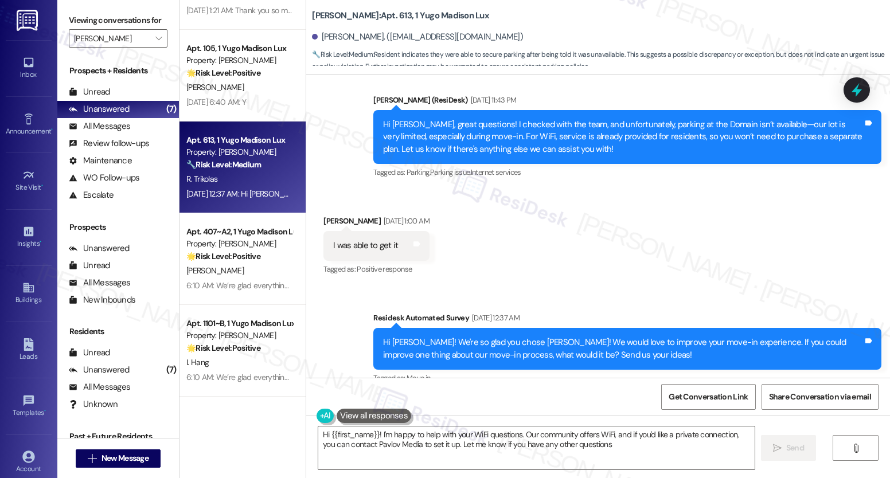
type textarea "Hi {{first_name}}! I'm happy to help with your WiFi questions. Our community of…"
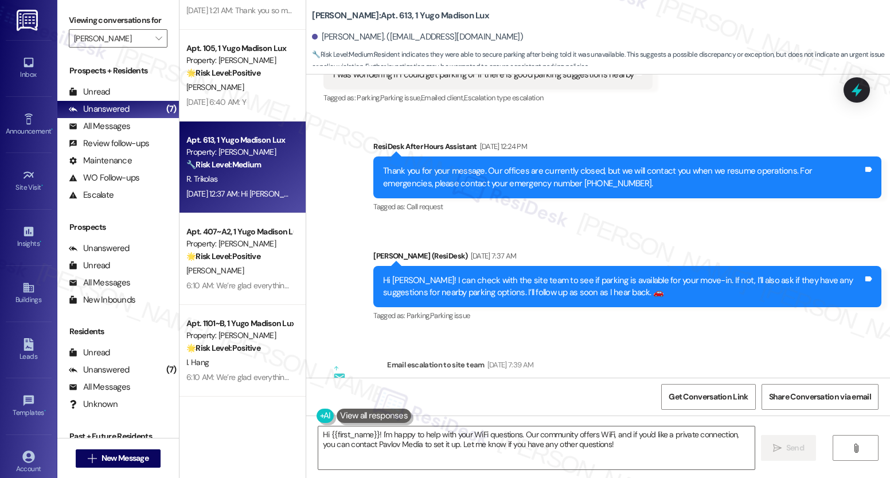
scroll to position [328, 0]
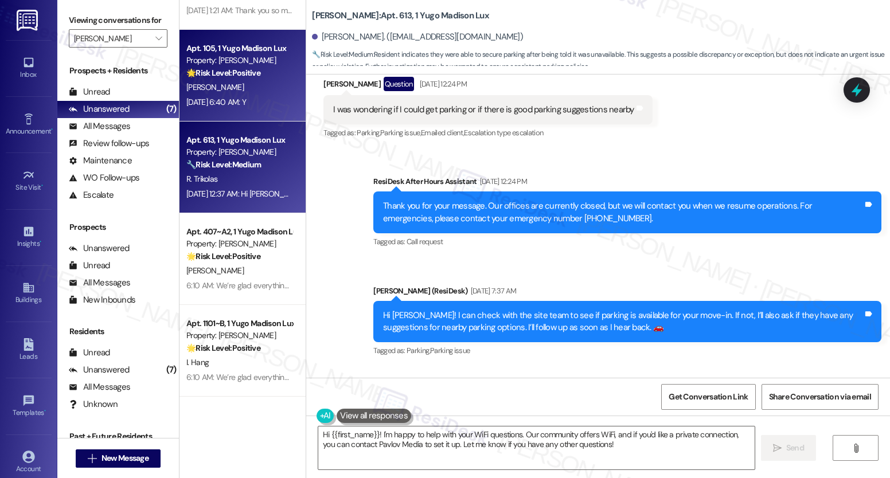
click at [262, 91] on div "P. Dolin" at bounding box center [239, 87] width 108 height 14
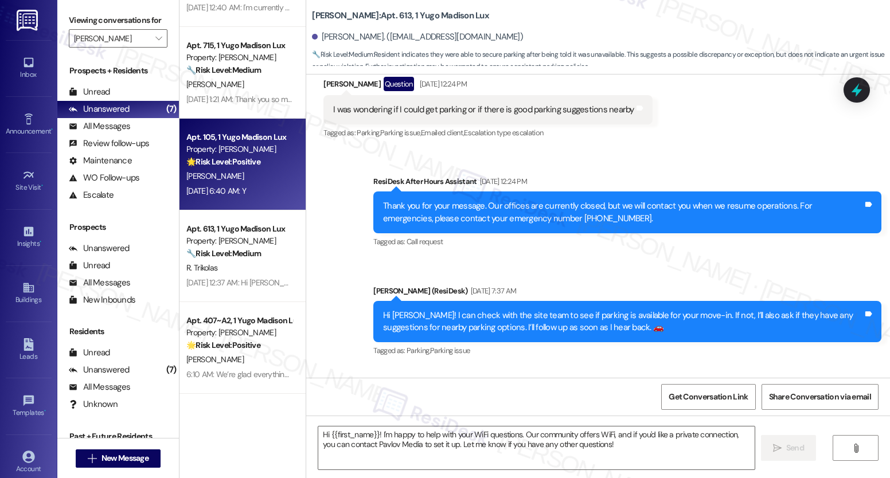
scroll to position [150, 0]
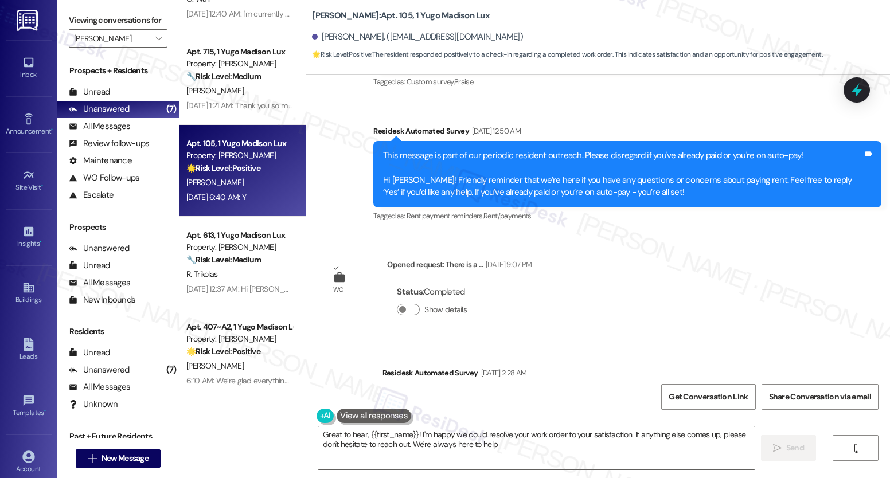
type textarea "Great to hear, {{first_name}}! I'm happy we could resolve your work order to yo…"
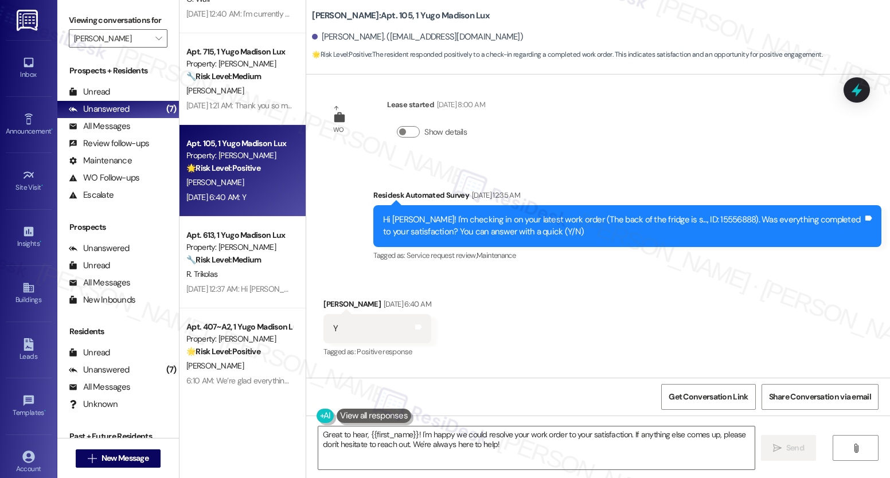
scroll to position [2165, 0]
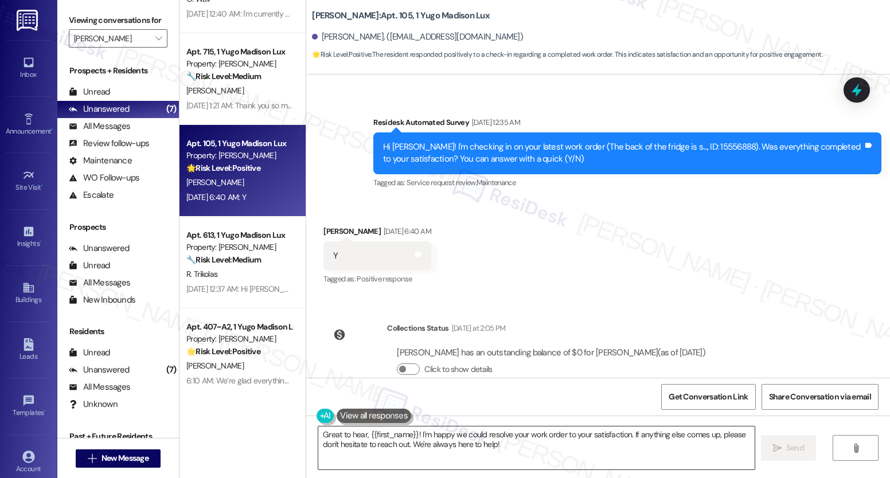
click at [501, 432] on textarea "Great to hear, {{first_name}}! I'm happy we could resolve your work order to yo…" at bounding box center [536, 448] width 436 height 43
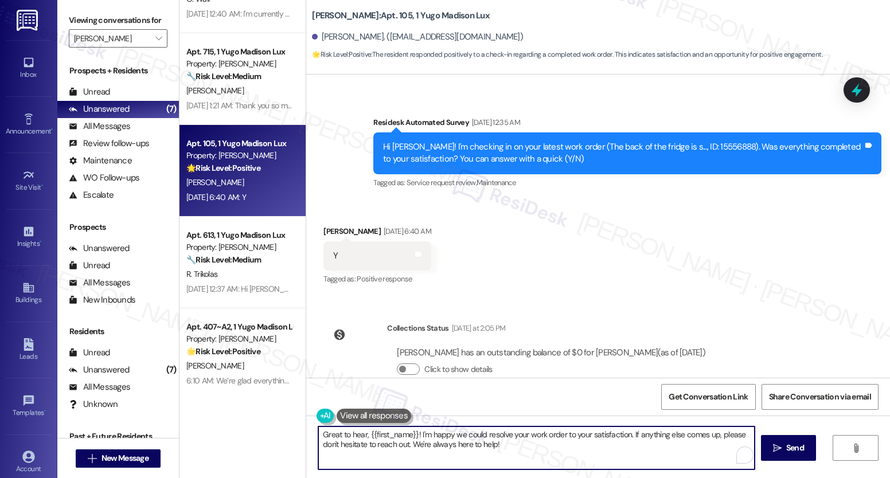
click at [477, 451] on textarea "Great to hear, {{first_name}}! I'm happy we could resolve your work order to yo…" at bounding box center [536, 448] width 436 height 43
click at [477, 450] on textarea "Great to hear, {{first_name}}! I'm happy we could resolve your work order to yo…" at bounding box center [536, 448] width 436 height 43
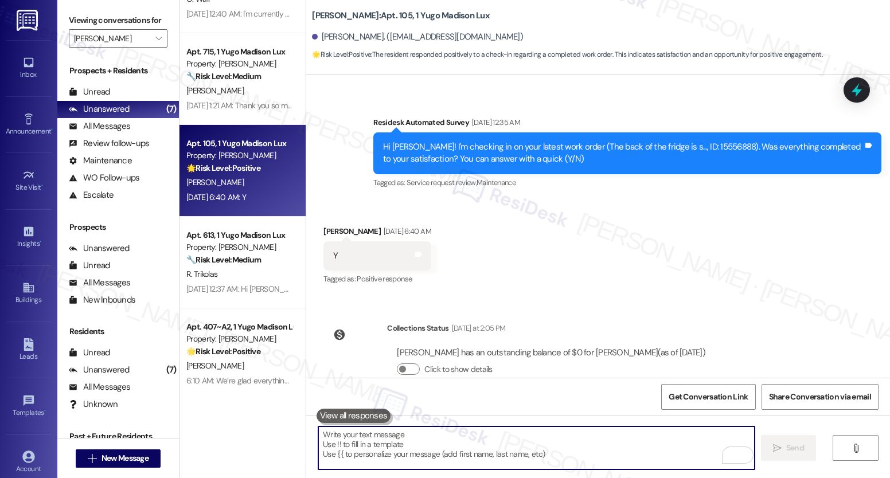
paste textarea "We’re glad everything went well with your work order! Let us know if there’s an…"
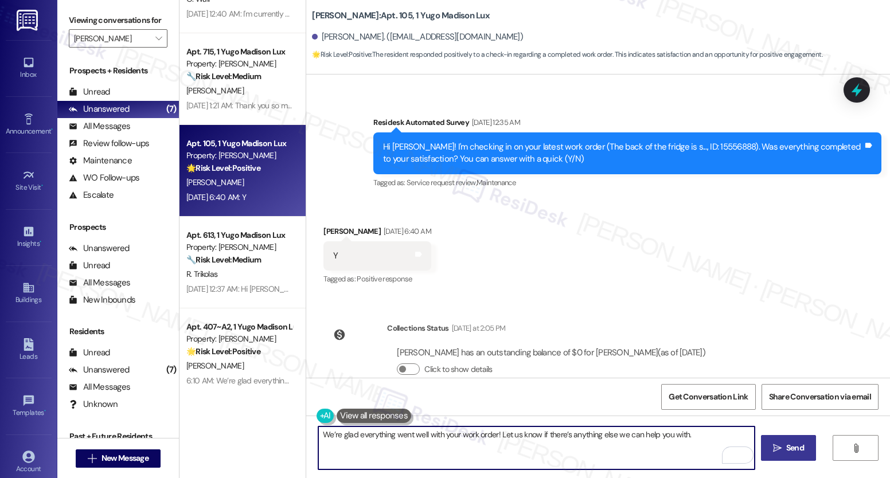
type textarea "We’re glad everything went well with your work order! Let us know if there’s an…"
click at [791, 453] on span "Send" at bounding box center [795, 448] width 18 height 12
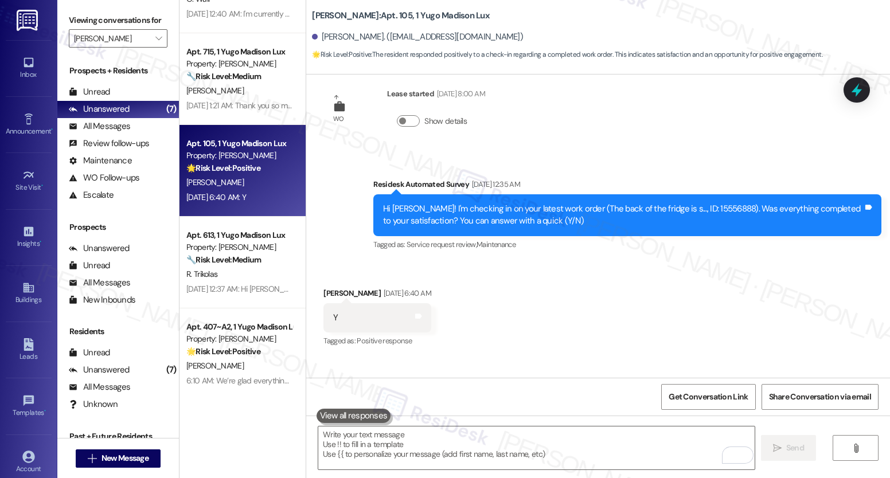
scroll to position [2059, 0]
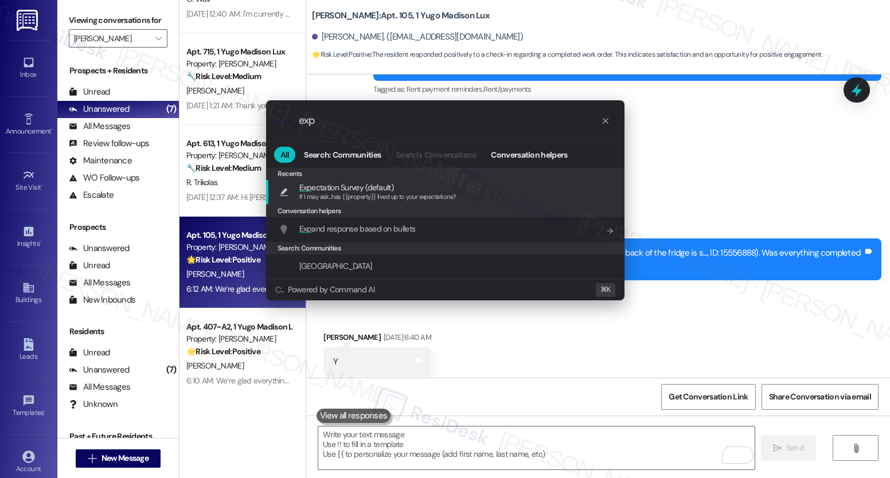
type input "exp"
drag, startPoint x: 342, startPoint y: 193, endPoint x: 351, endPoint y: 193, distance: 8.6
click at [342, 193] on span "If I may ask...has {{property}} lived up to your expectations?" at bounding box center [377, 197] width 157 height 8
type textarea "If I may ask...has {{property}} lived up to your expectations?"
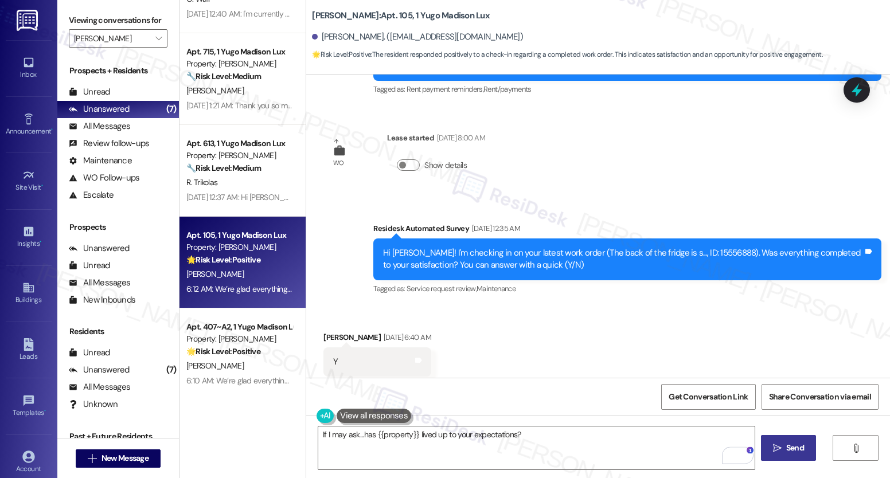
click at [781, 439] on button " Send" at bounding box center [789, 448] width 56 height 26
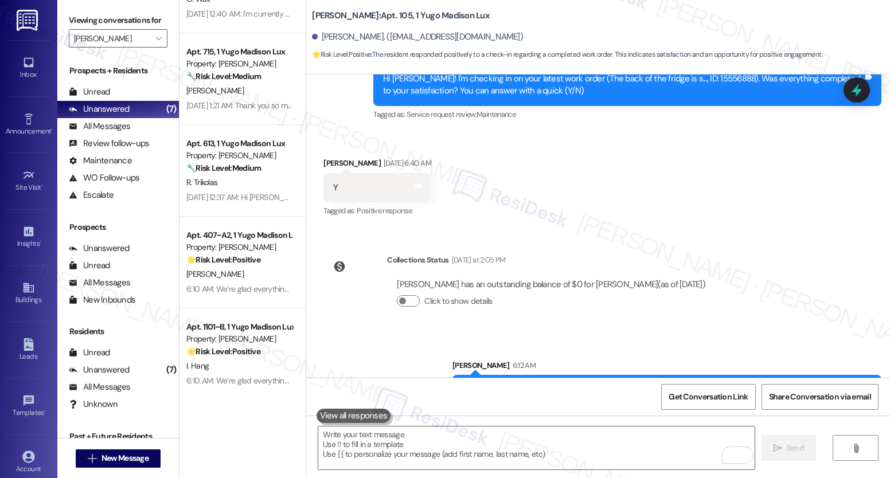
scroll to position [2325, 0]
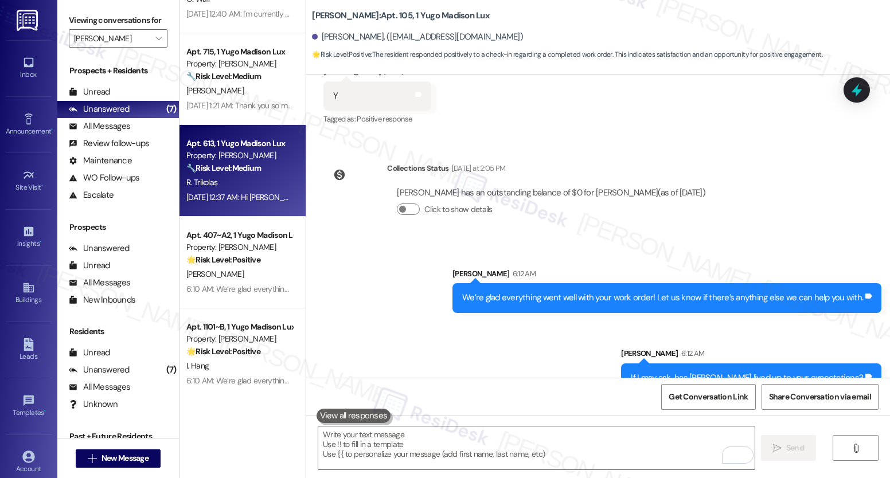
click at [254, 197] on div "Aug 23, 2025 at 12:37 AM: Hi Romeo! We're so glad you chose Yugo Madison Lux! W…" at bounding box center [568, 197] width 765 height 10
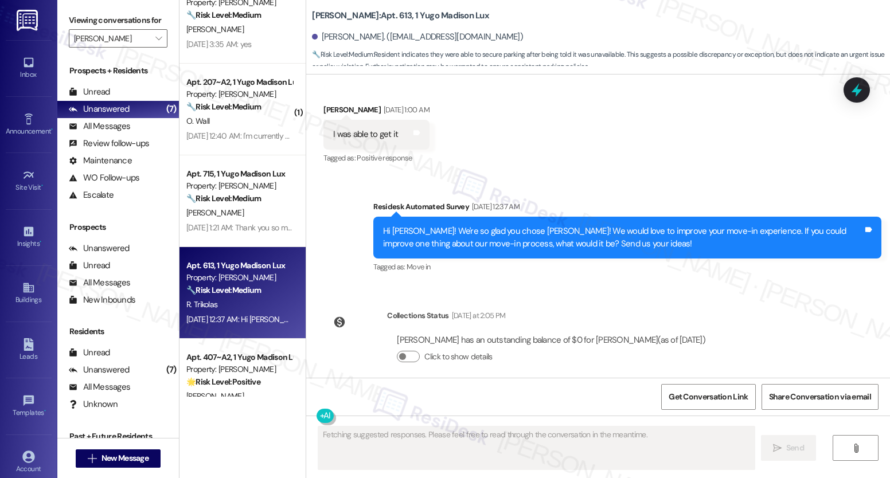
scroll to position [0, 0]
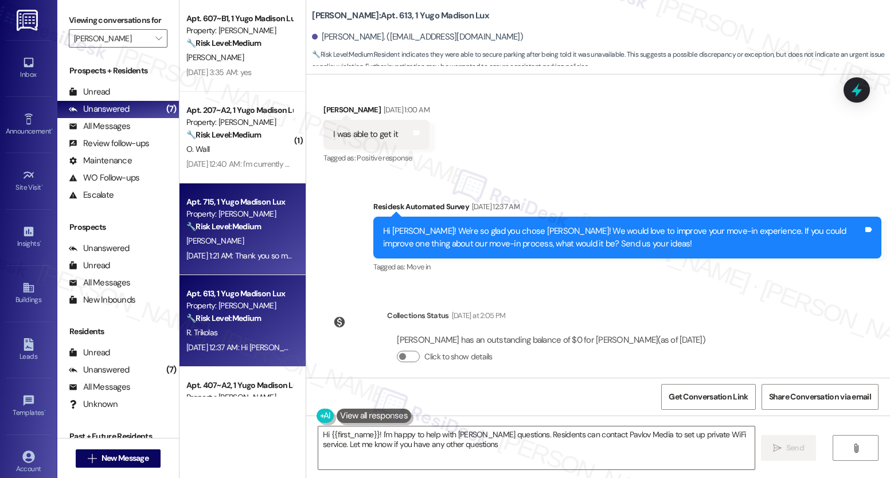
type textarea "Hi {{first_name}}! I'm happy to help with WiFi questions. Residents can contact…"
click at [236, 233] on div "Apt. 715, 1 Yugo Madison Lux Property: Yugo Madison Lux 🔧 Risk Level: Medium Th…" at bounding box center [239, 214] width 108 height 39
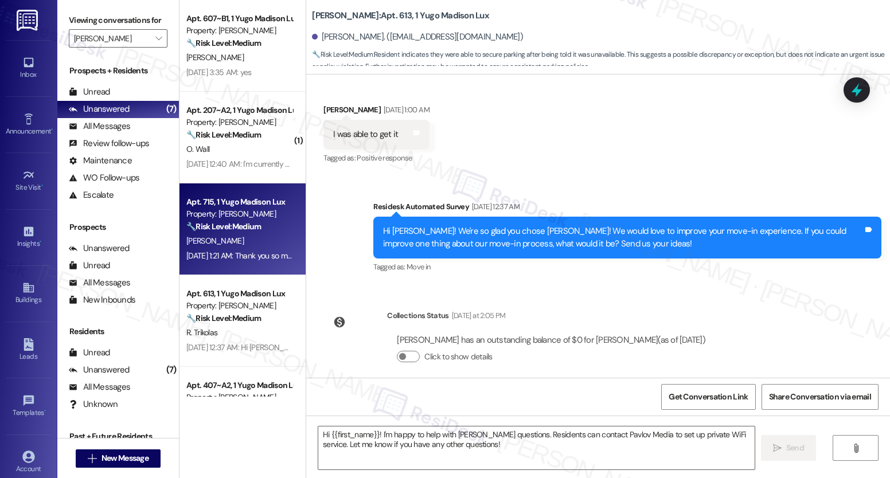
type textarea "Fetching suggested responses. Please feel free to read through the conversation…"
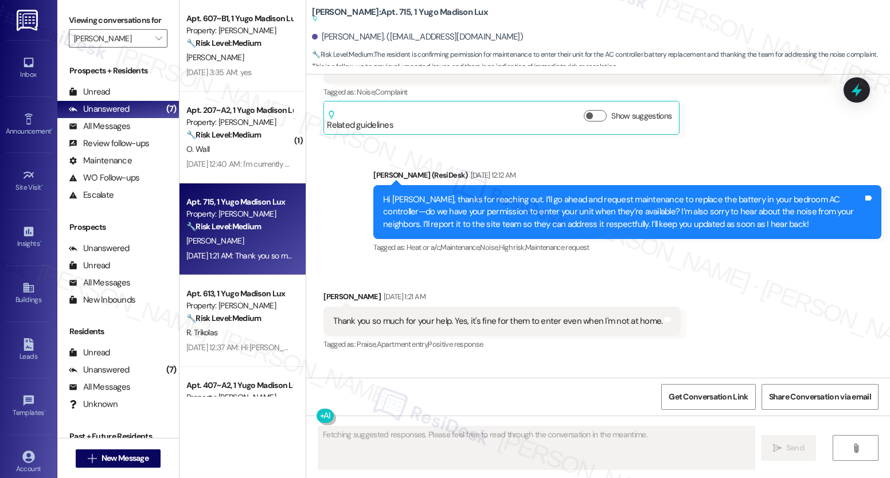
scroll to position [5334, 0]
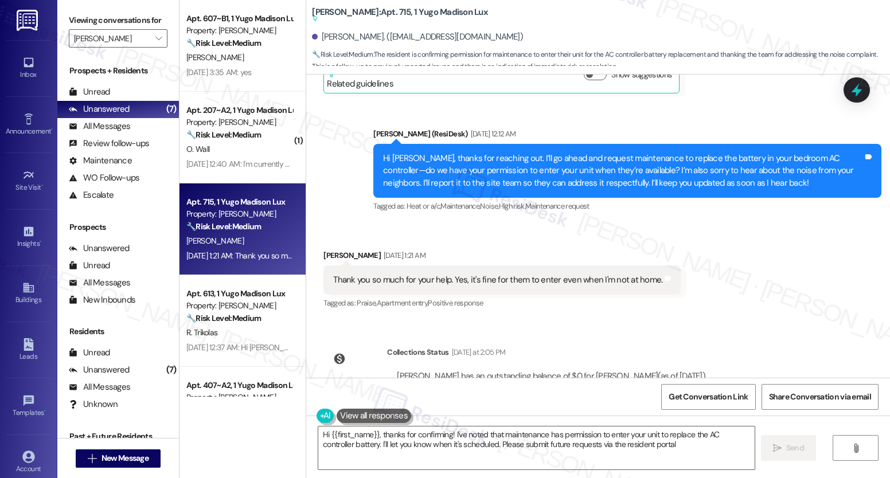
type textarea "Hi {{first_name}}, thanks for confirming! I've noted that maintenance has permi…"
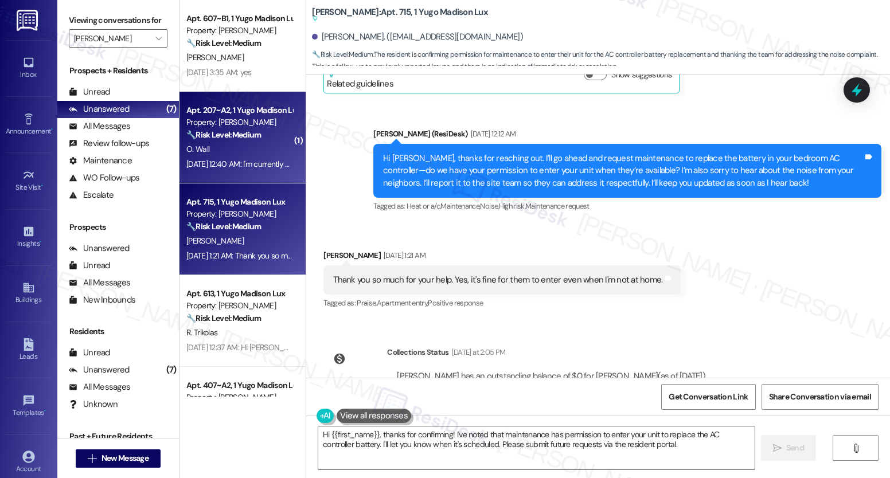
click at [246, 161] on div "Aug 23, 2025 at 12:40 AM: I'm currently not there, but i just noted those in th…" at bounding box center [491, 164] width 611 height 10
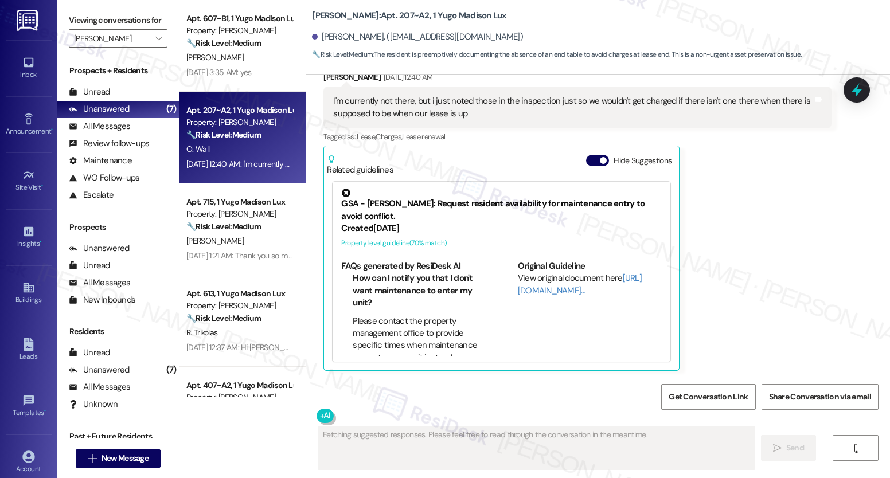
scroll to position [236, 0]
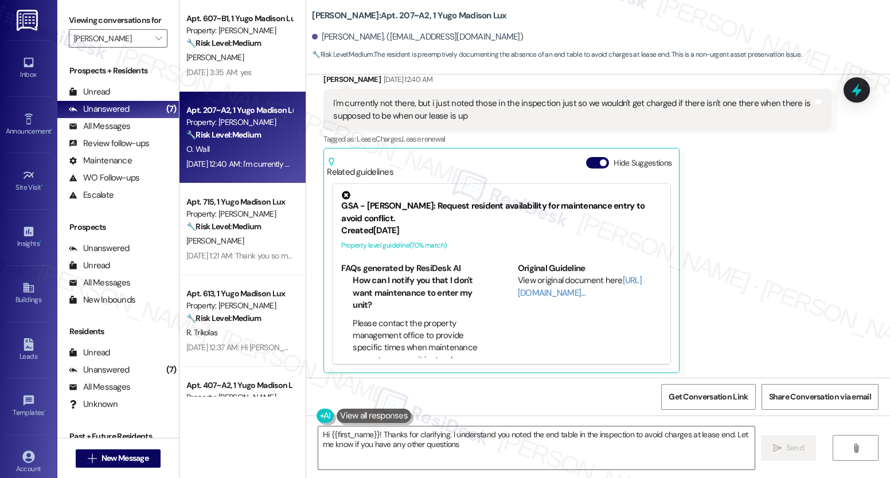
type textarea "Hi {{first_name}}! Thanks for clarifying. I understand you noted the end table …"
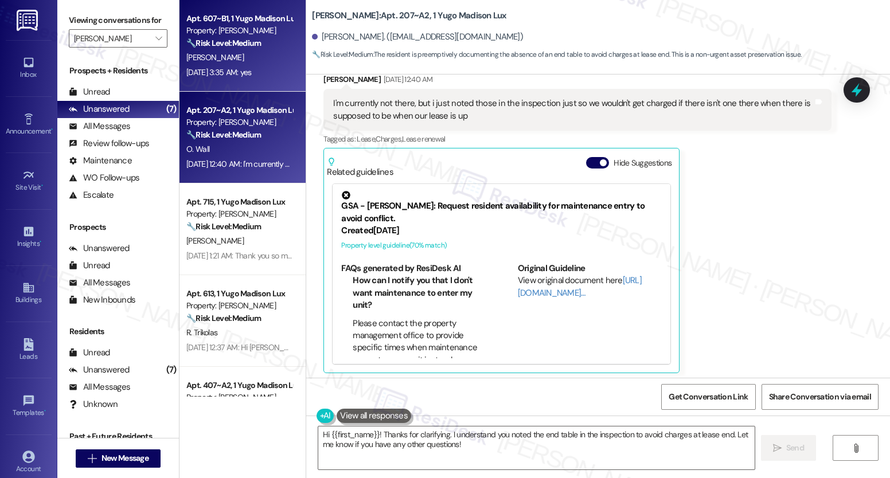
click at [252, 75] on div "Aug 23, 2025 at 3:35 AM: yes Aug 23, 2025 at 3:35 AM: yes" at bounding box center [218, 72] width 65 height 10
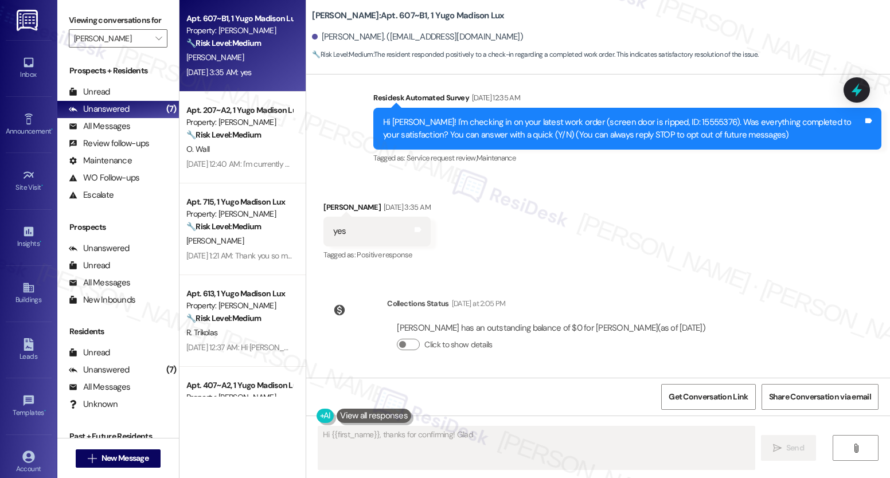
scroll to position [108, 0]
type textarea "Hi {{first_name}}, thanks for confirming! Glad to hear work order 15555376 was …"
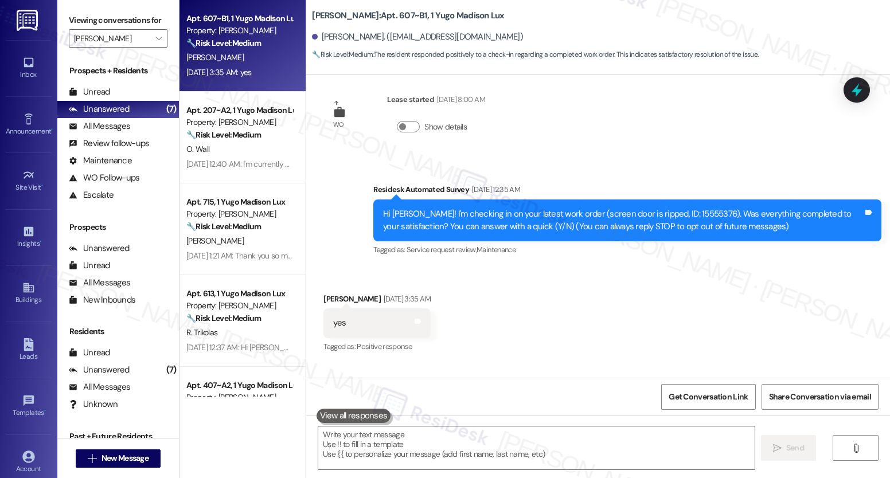
scroll to position [0, 0]
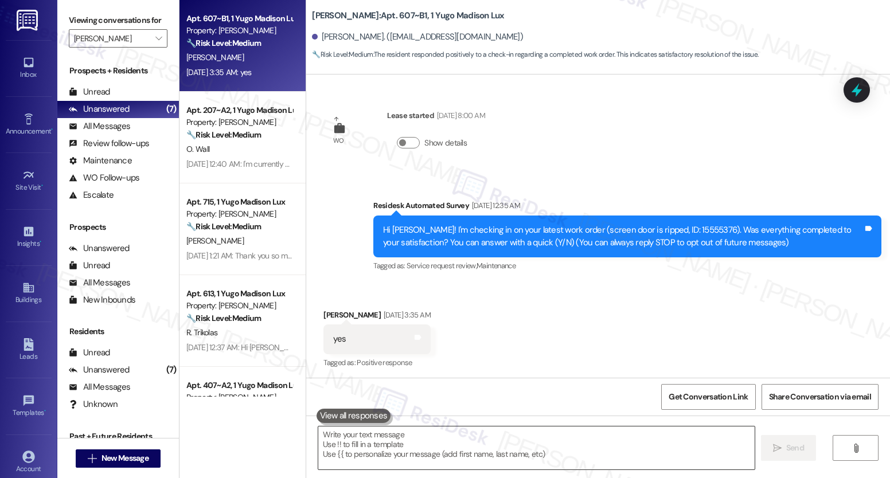
click at [478, 459] on textarea at bounding box center [536, 448] width 436 height 43
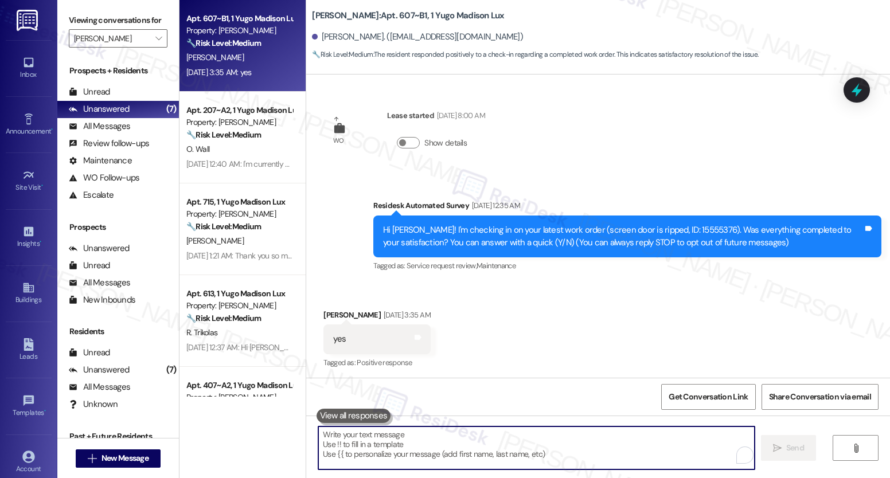
click at [478, 459] on textarea "To enrich screen reader interactions, please activate Accessibility in Grammarl…" at bounding box center [536, 448] width 436 height 43
paste textarea "We’re glad everything went well with your work order! Let us know if there’s an…"
type textarea "We’re glad everything went well with your work order! Let us know if there’s an…"
type textarea "Fetching suggested responses. Please feel free to read through the conversation…"
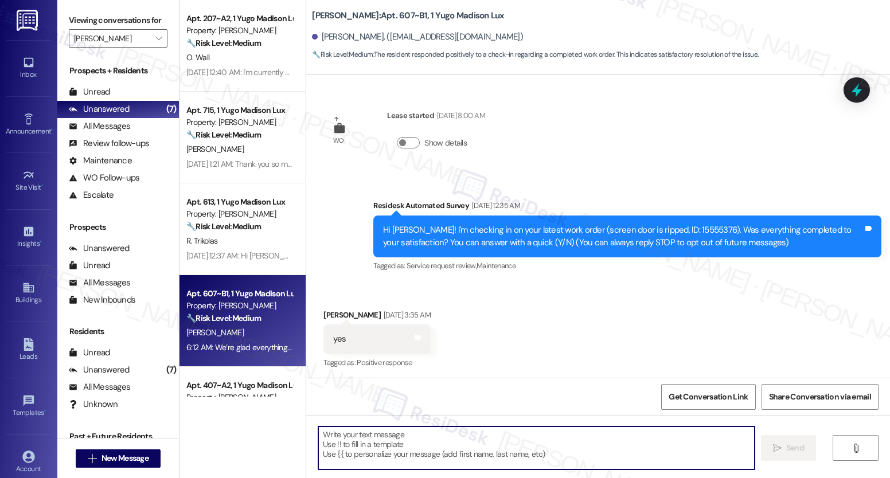
scroll to position [2, 0]
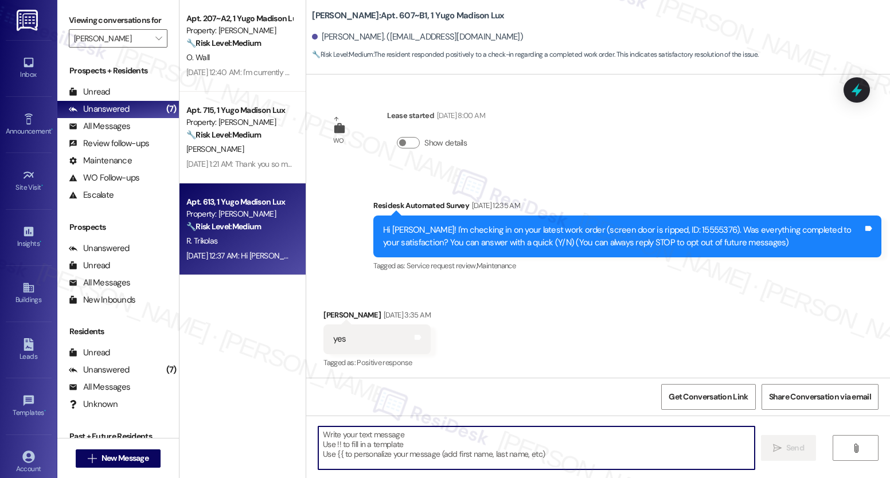
click at [253, 240] on div "R. Trikolas" at bounding box center [239, 241] width 108 height 14
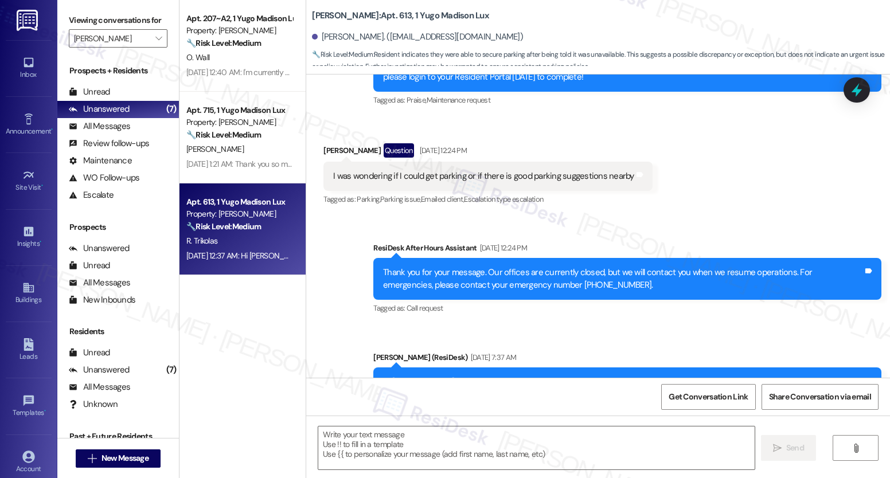
type textarea "Fetching suggested responses. Please feel free to read through the conversation…"
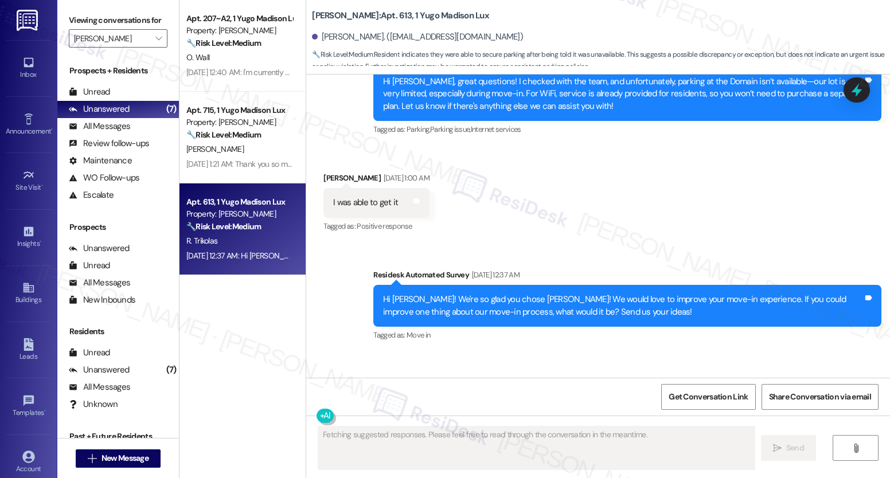
scroll to position [1431, 0]
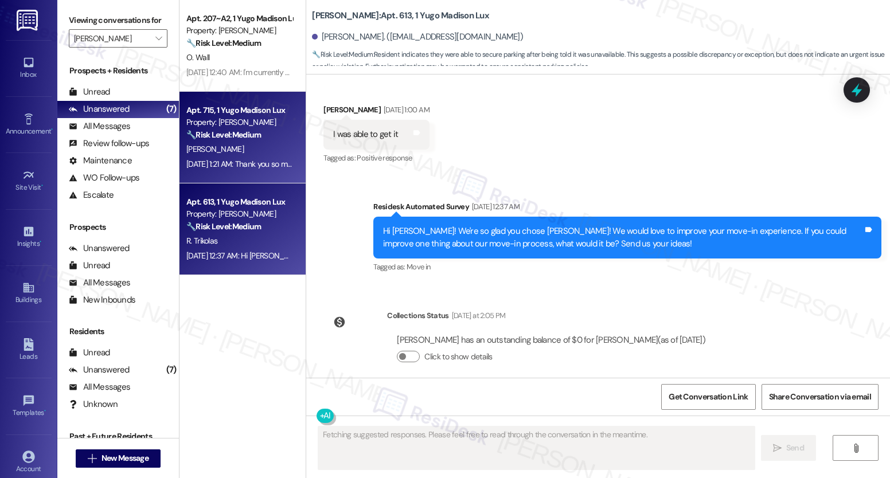
click at [230, 142] on div "J. Lee" at bounding box center [239, 149] width 108 height 14
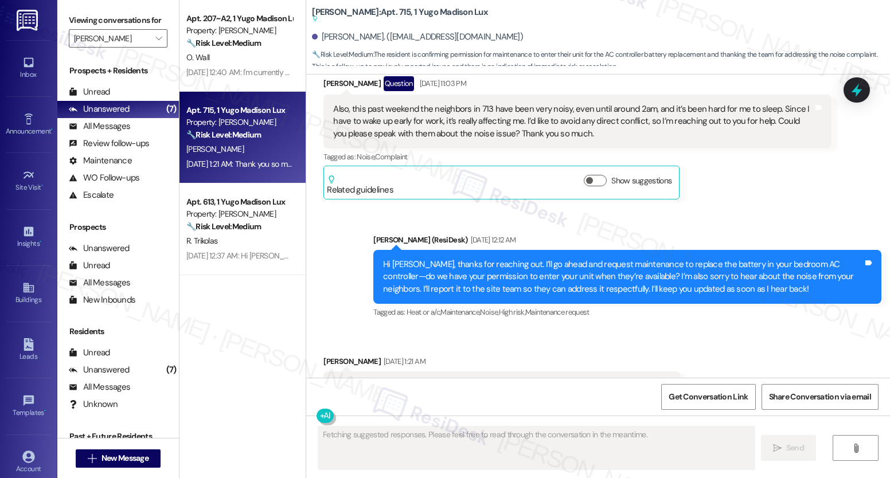
scroll to position [5334, 0]
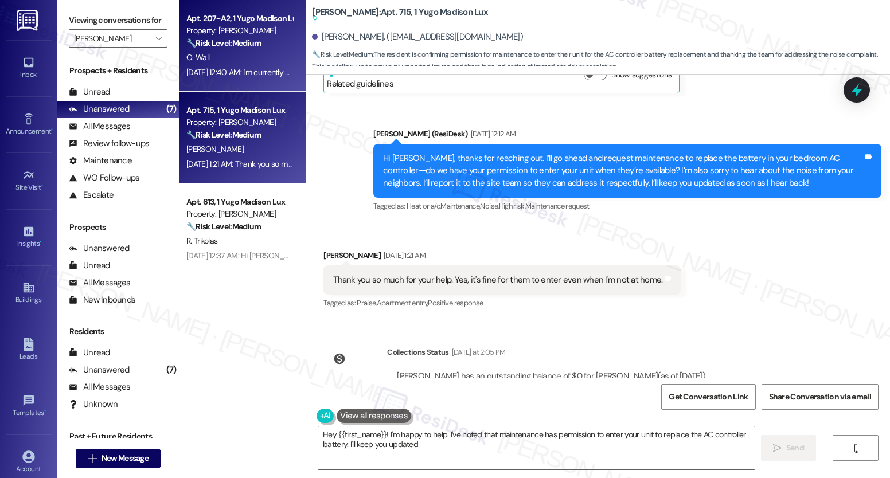
type textarea "Hey {{first_name}}! I'm happy to help. I've noted that maintenance has permissi…"
click at [240, 52] on div "O. Wall" at bounding box center [239, 57] width 108 height 14
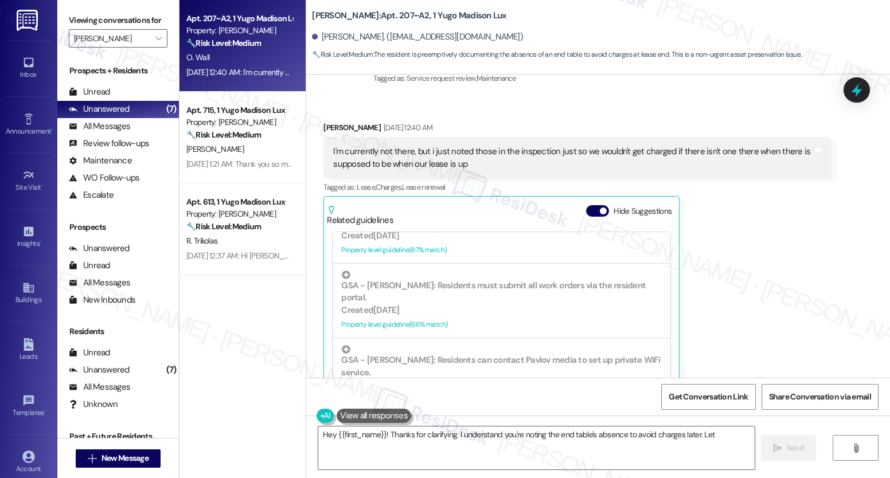
scroll to position [185, 0]
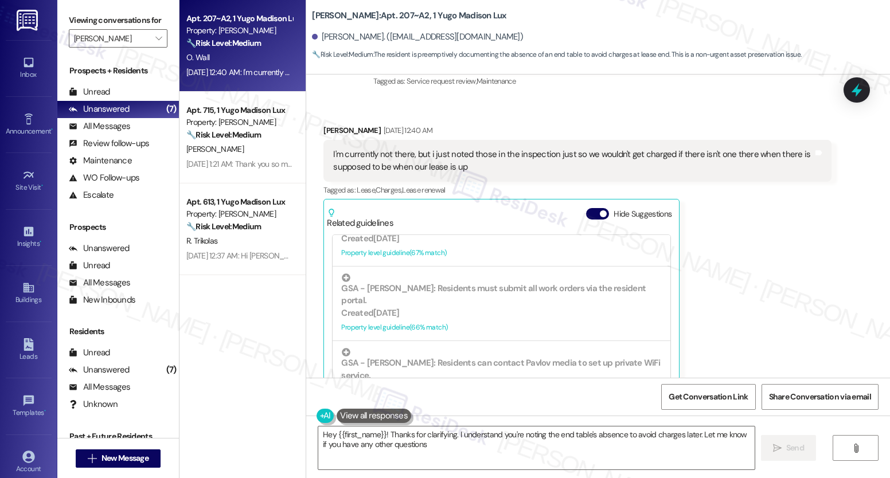
type textarea "Hey {{first_name}}! Thanks for clarifying. I understand you're noting the end t…"
click at [157, 48] on button "" at bounding box center [158, 38] width 18 height 18
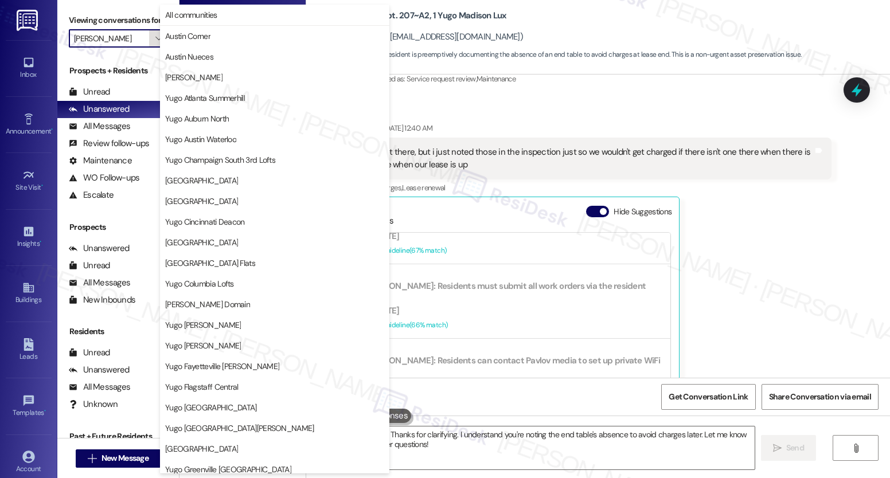
scroll to position [393, 0]
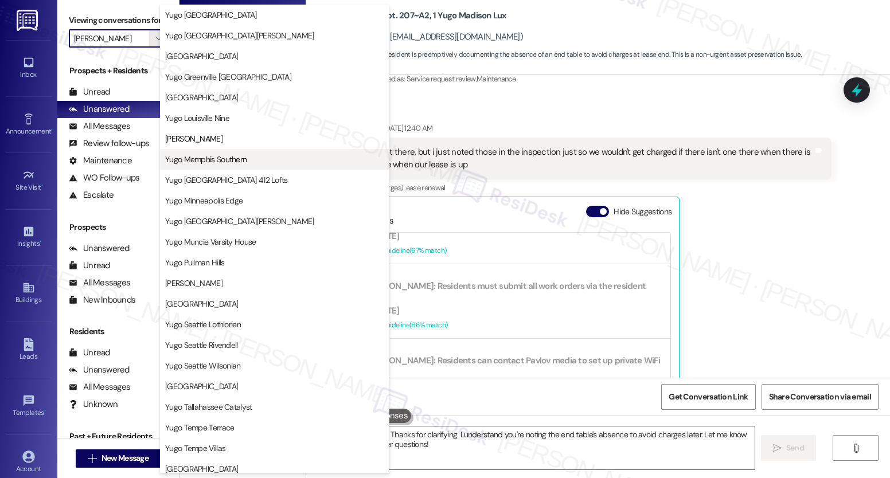
click at [223, 166] on button "Yugo Memphis Southern" at bounding box center [274, 159] width 229 height 21
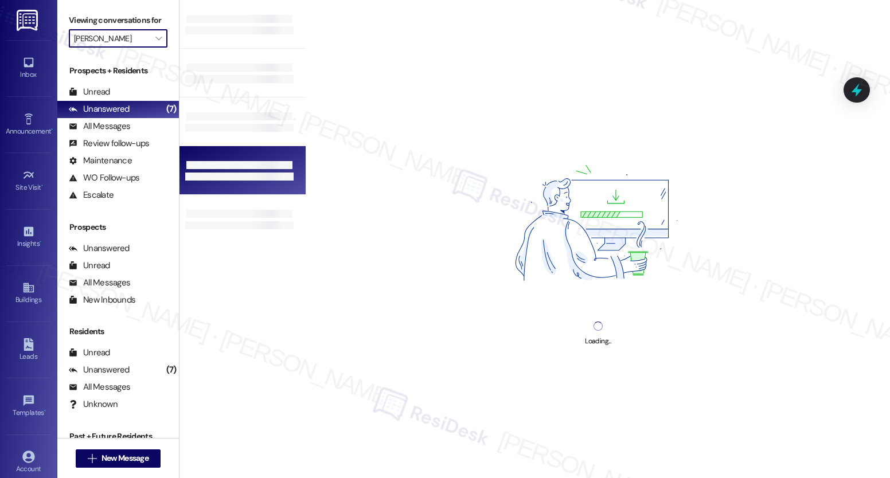
type input "Yugo Memphis Southern"
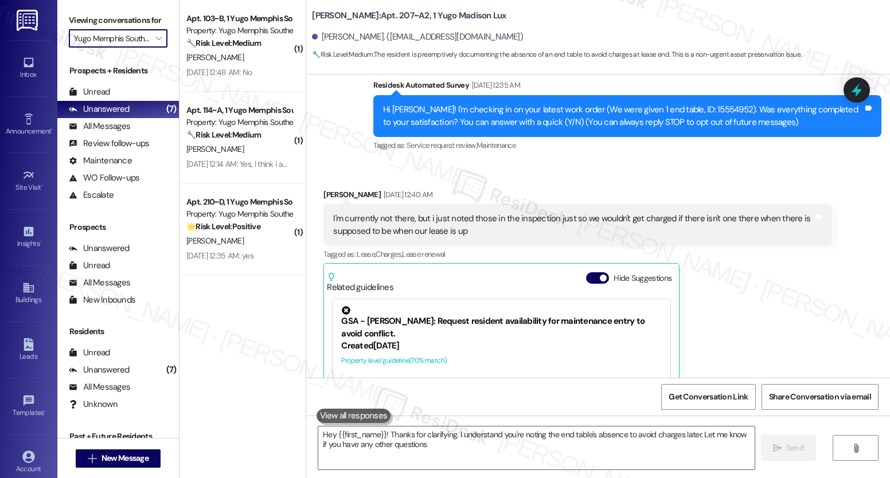
type textarea "Hey {{first_name}}! Thanks for clarifying. I understand you're noting the end t…"
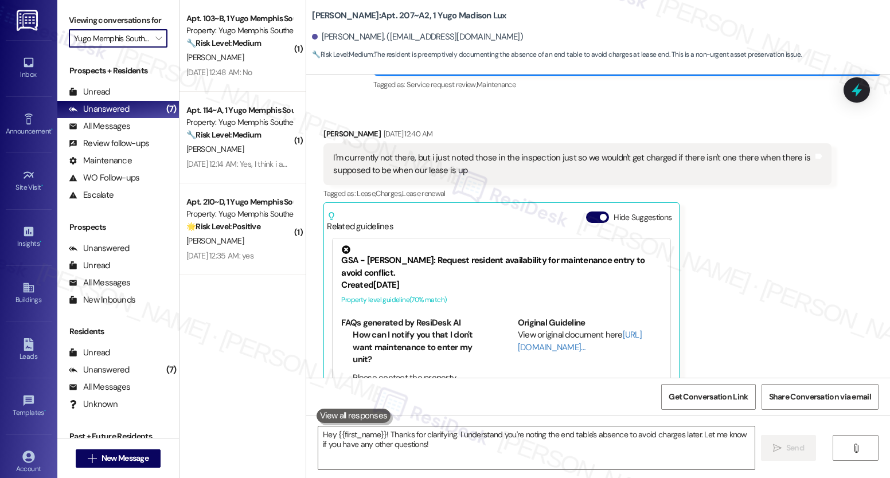
scroll to position [240, 0]
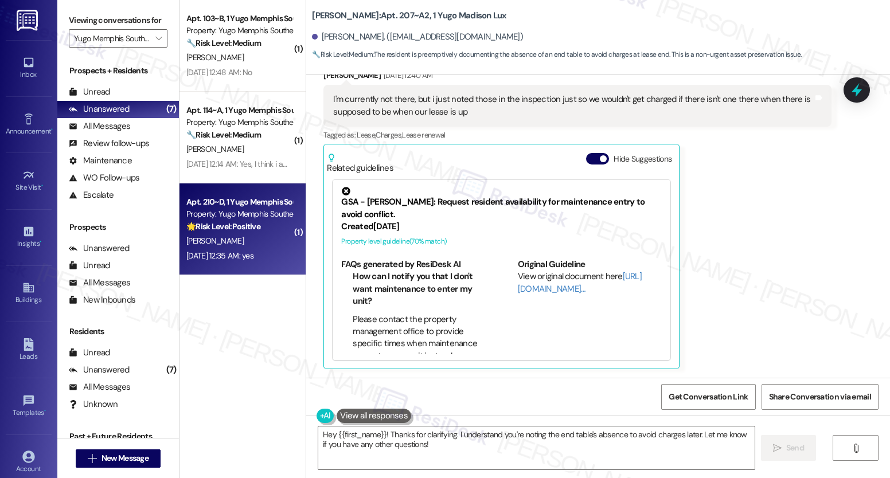
click at [240, 236] on div "A. Turner" at bounding box center [239, 241] width 108 height 14
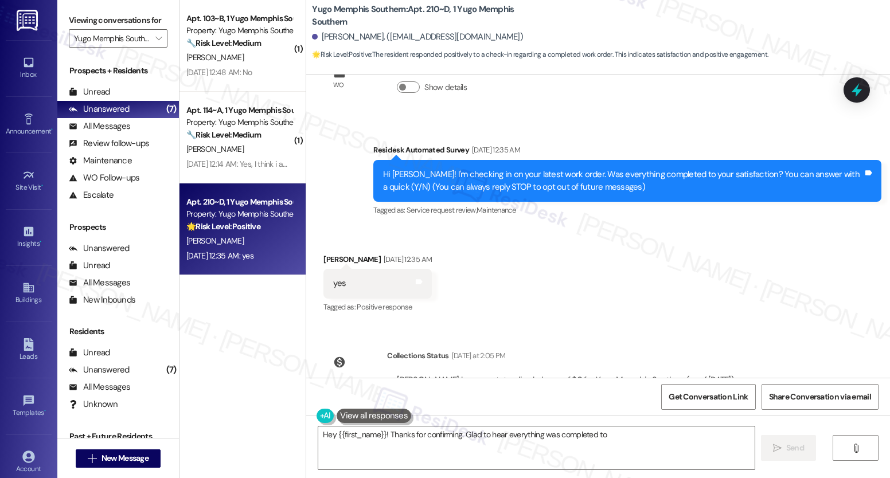
scroll to position [0, 0]
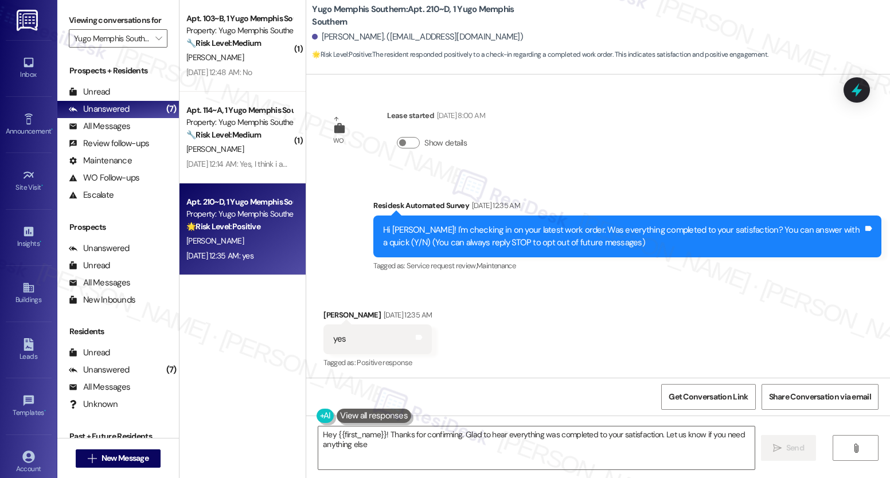
type textarea "Hey {{first_name}}! Thanks for confirming. Glad to hear everything was complete…"
click at [444, 433] on textarea "Hey {{first_name}}! Thanks for confirming. Glad to hear everything was complete…" at bounding box center [536, 448] width 436 height 43
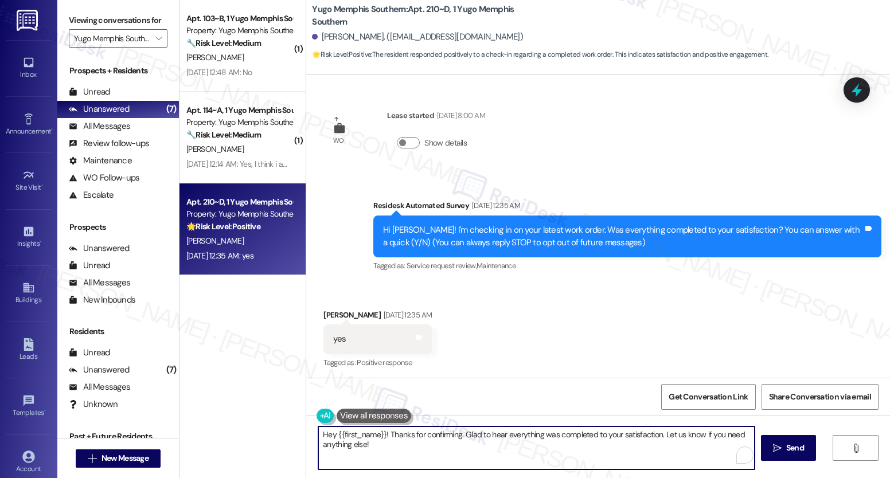
click at [444, 433] on textarea "Hey {{first_name}}! Thanks for confirming. Glad to hear everything was complete…" at bounding box center [536, 448] width 436 height 43
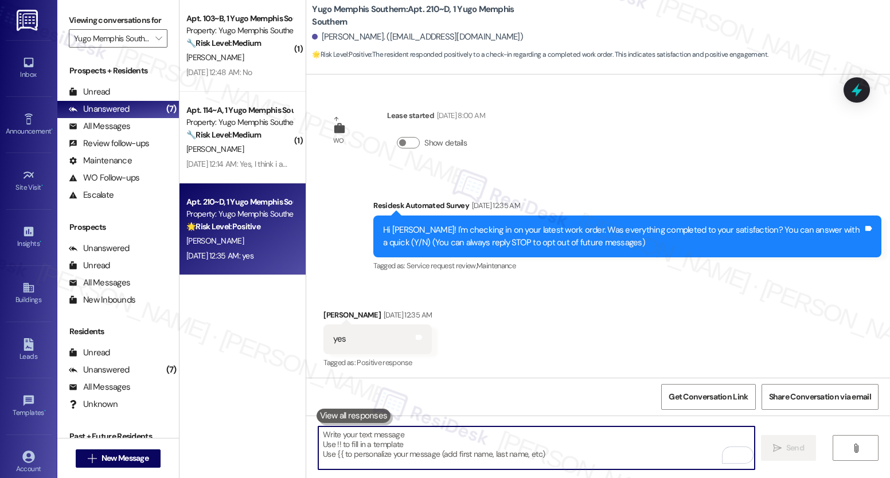
paste textarea "We’re glad everything went well with your work order! Let us know if there’s an…"
type textarea "We’re glad everything went well with your work order! Let us know if there’s an…"
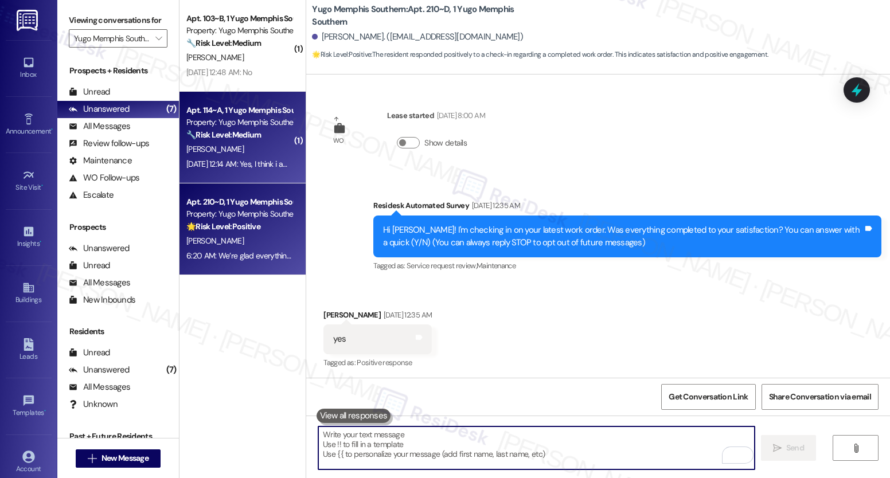
click at [261, 159] on div "Aug 21, 2025 at 12:14 AM: Yes, I think i am all set now. Aug 21, 2025 at 12:14 …" at bounding box center [256, 164] width 141 height 10
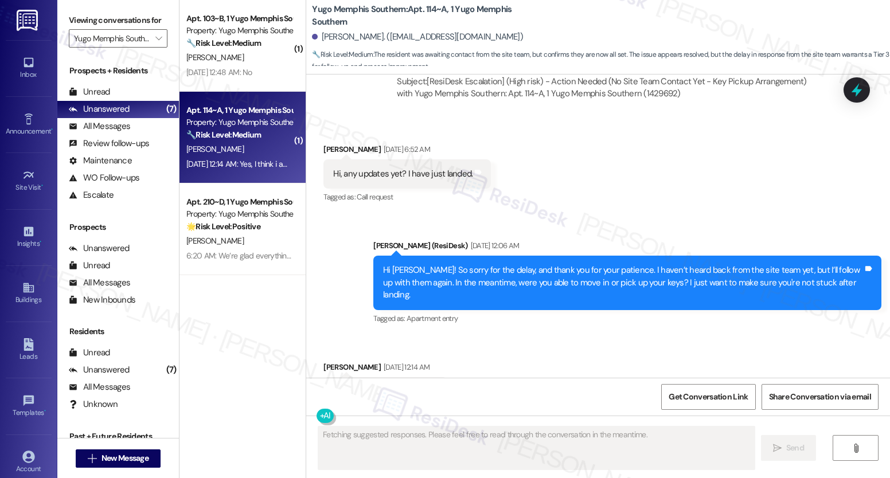
scroll to position [3224, 0]
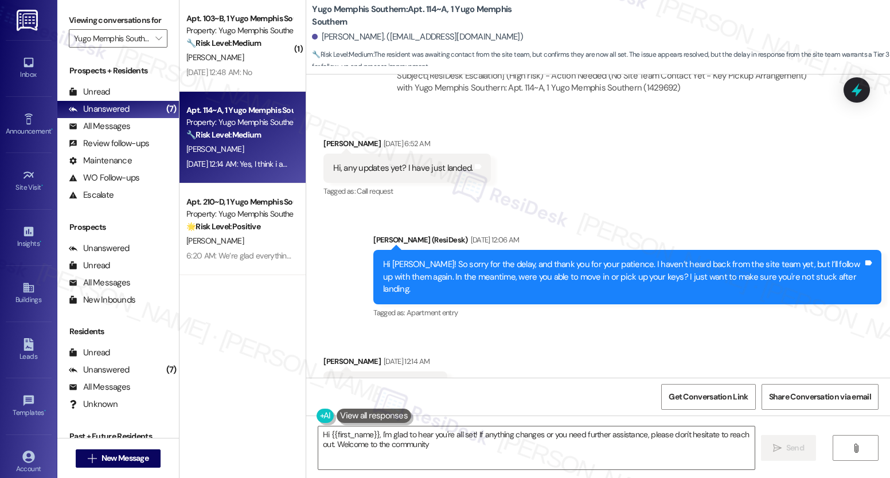
type textarea "Hi {{first_name}}, I'm glad to hear you're all set! If anything changes or you …"
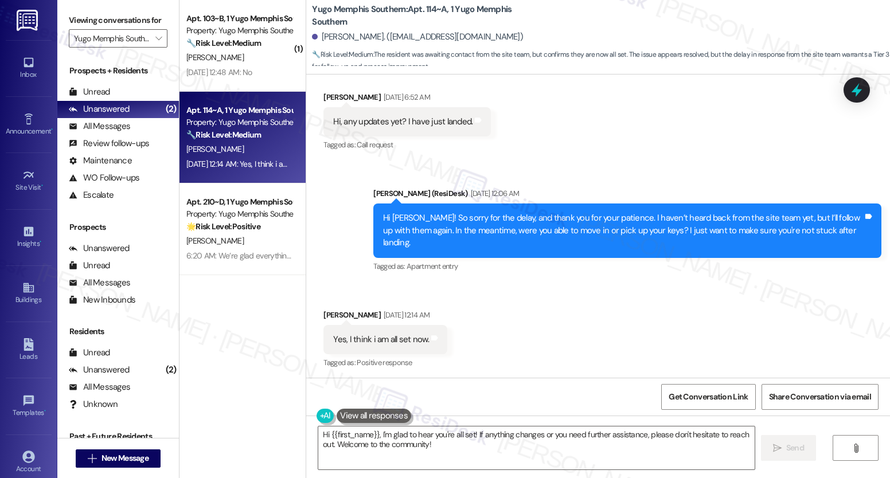
scroll to position [3330, 0]
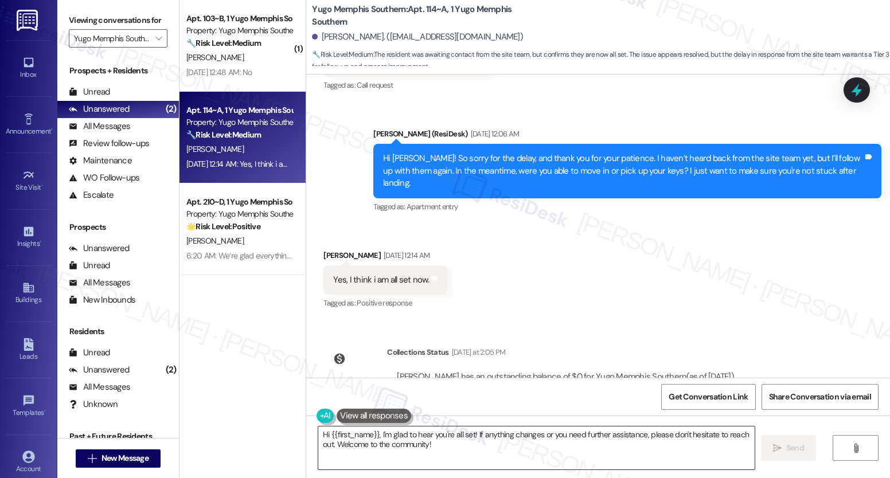
click at [376, 435] on textarea "Hi {{first_name}}, I'm glad to hear you're all set! If anything changes or you …" at bounding box center [536, 448] width 436 height 43
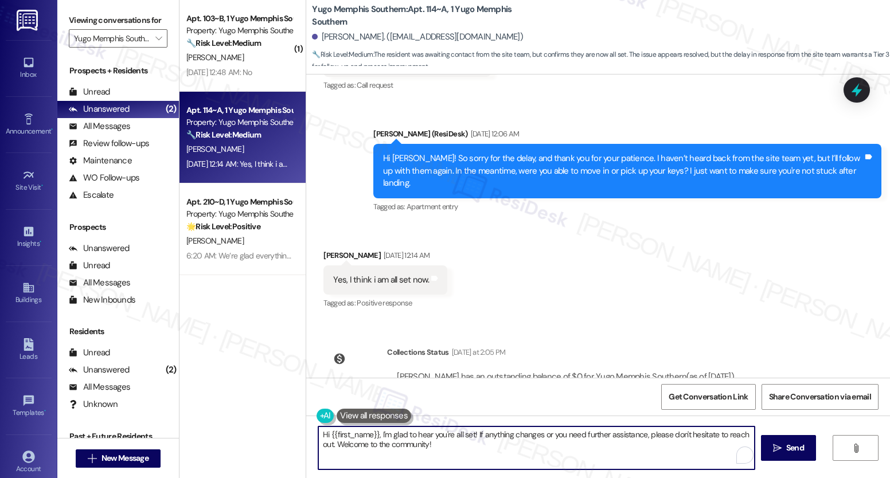
click at [480, 463] on textarea "Hi {{first_name}}, I'm glad to hear you're all set! If anything changes or you …" at bounding box center [536, 448] width 436 height 43
click at [782, 453] on span " Send" at bounding box center [789, 448] width 36 height 12
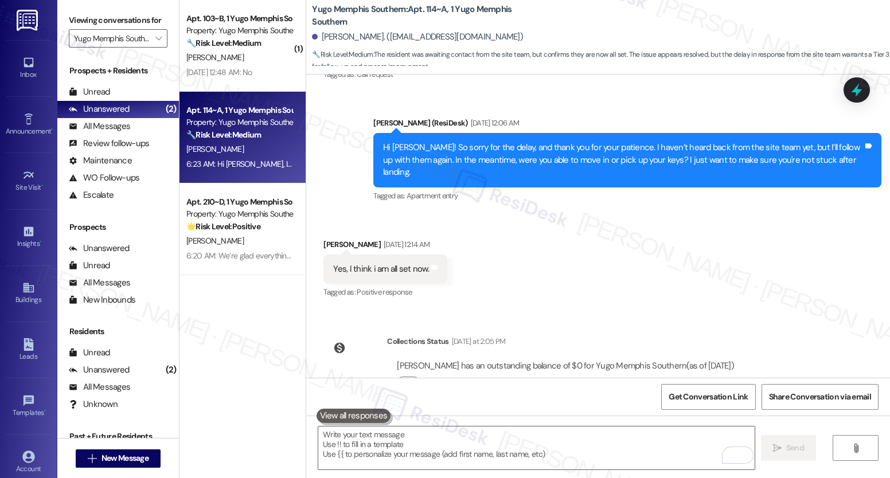
scroll to position [3422, 0]
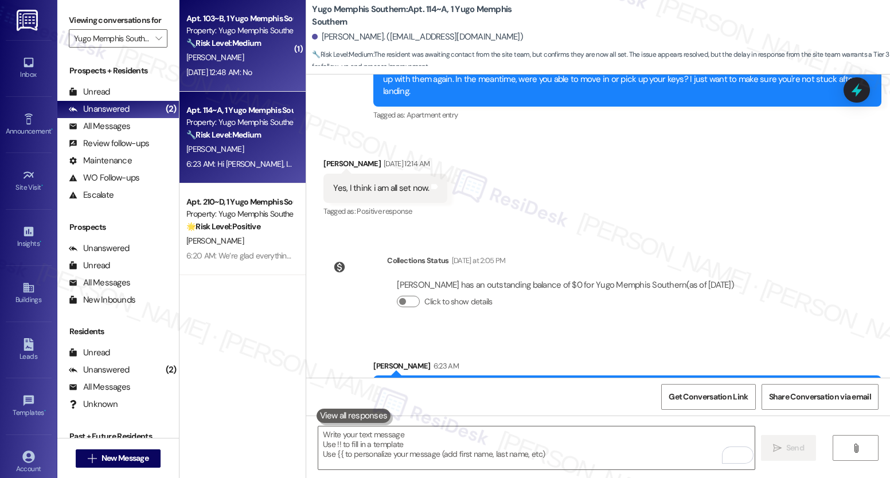
click at [244, 64] on div "R. Clark" at bounding box center [239, 57] width 108 height 14
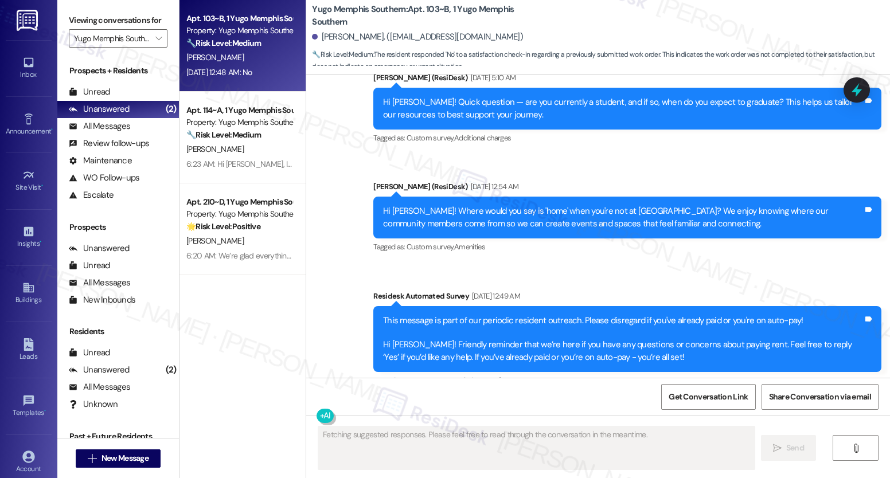
scroll to position [333, 0]
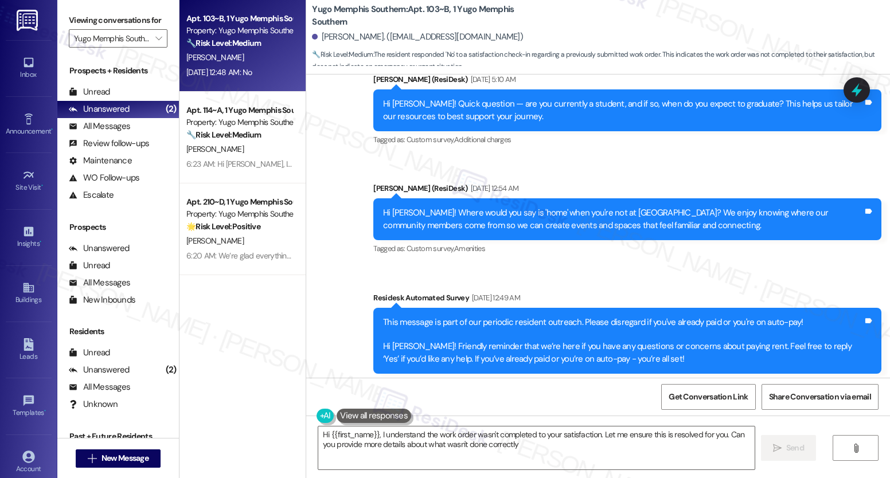
type textarea "Hi {{first_name}}, I understand the work order wasn't completed to your satisfa…"
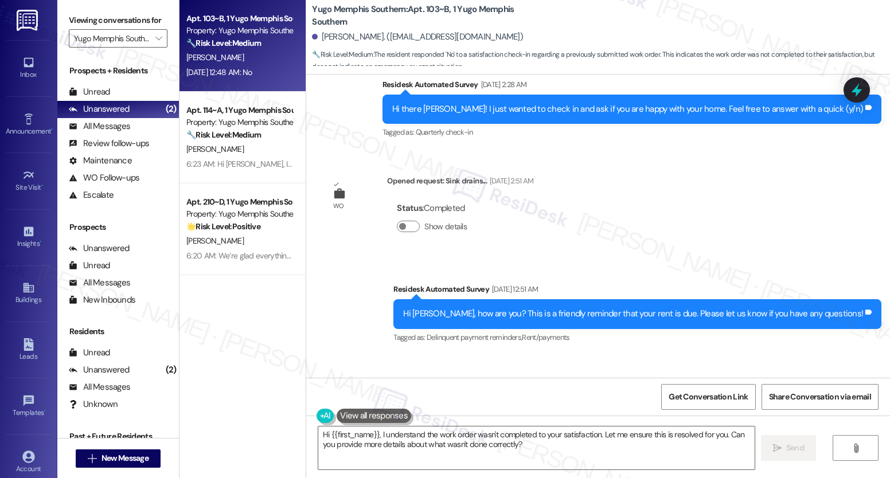
scroll to position [1065, 0]
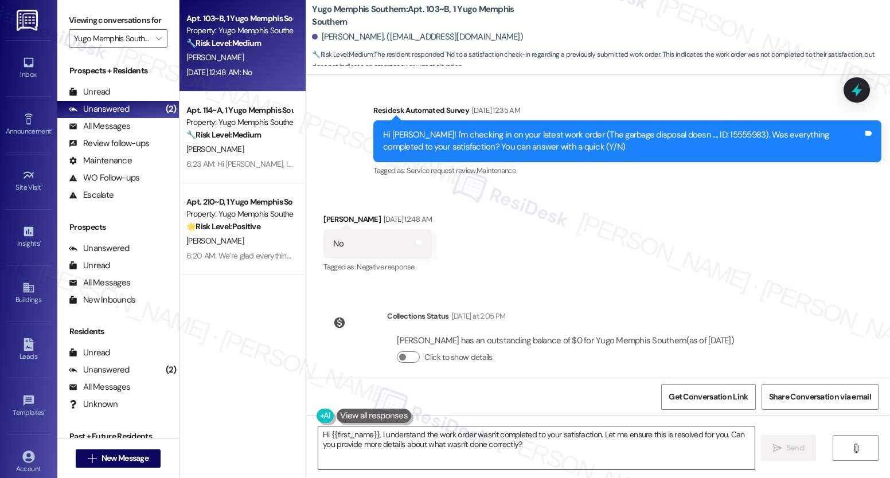
click at [402, 439] on textarea "Hi {{first_name}}, I understand the work order wasn't completed to your satisfa…" at bounding box center [536, 448] width 436 height 43
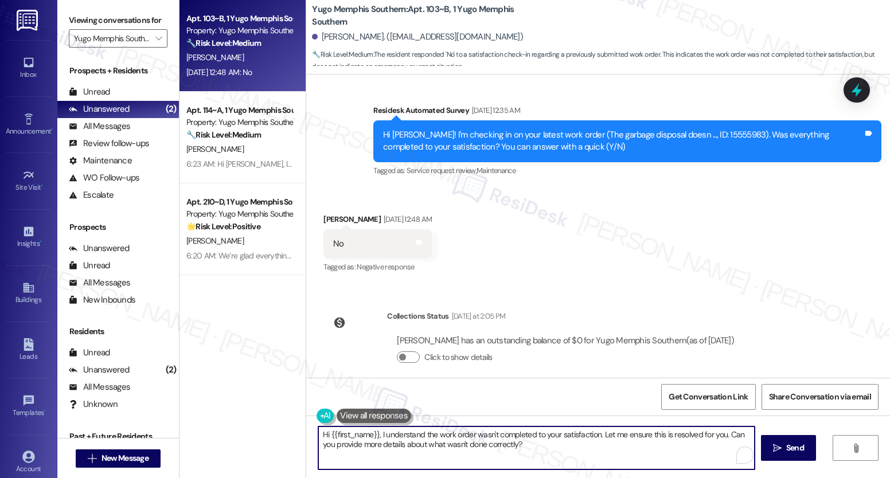
click at [402, 439] on textarea "Hi {{first_name}}, I understand the work order wasn't completed to your satisfa…" at bounding box center [536, 448] width 436 height 43
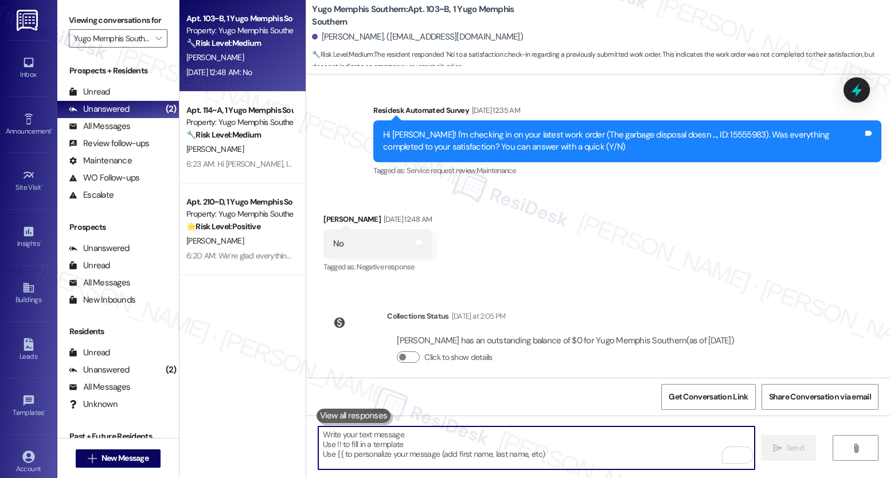
paste textarea "I’m really sorry to hear that the work didn’t meet your expectations. I’d like …"
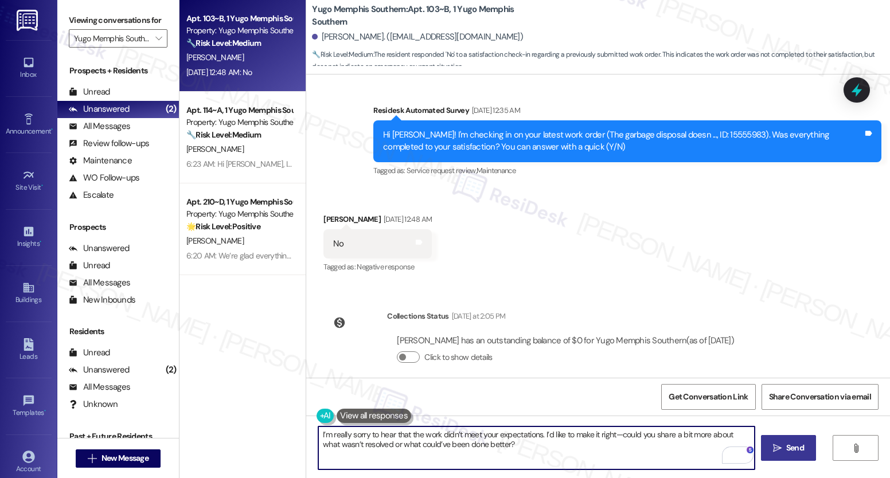
type textarea "I’m really sorry to hear that the work didn’t meet your expectations. I’d like …"
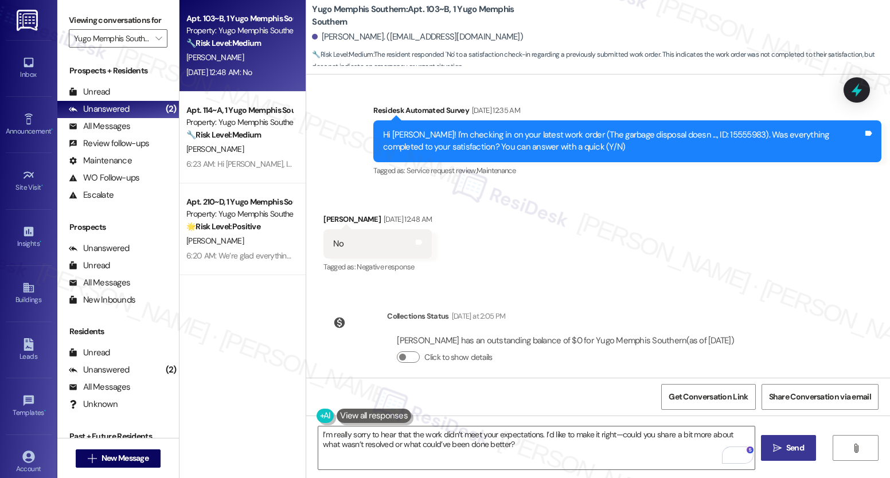
click at [775, 446] on icon "" at bounding box center [777, 448] width 9 height 9
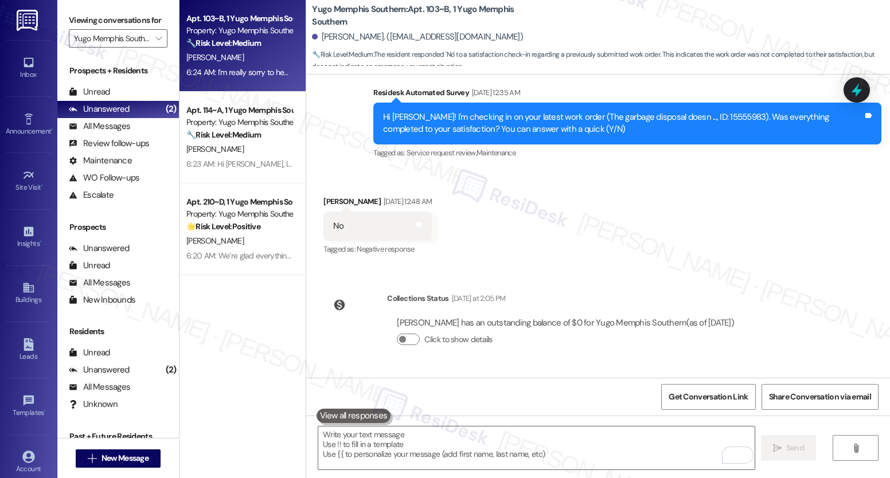
scroll to position [1157, 0]
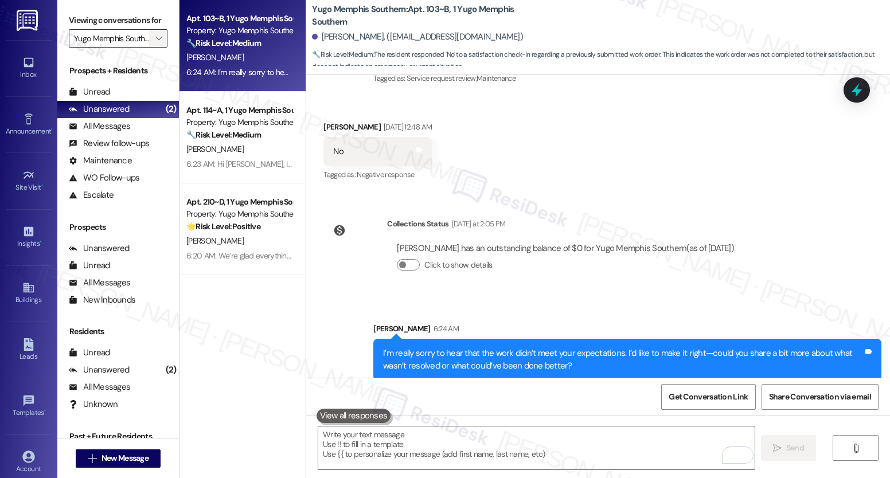
click at [155, 43] on icon "" at bounding box center [158, 38] width 6 height 9
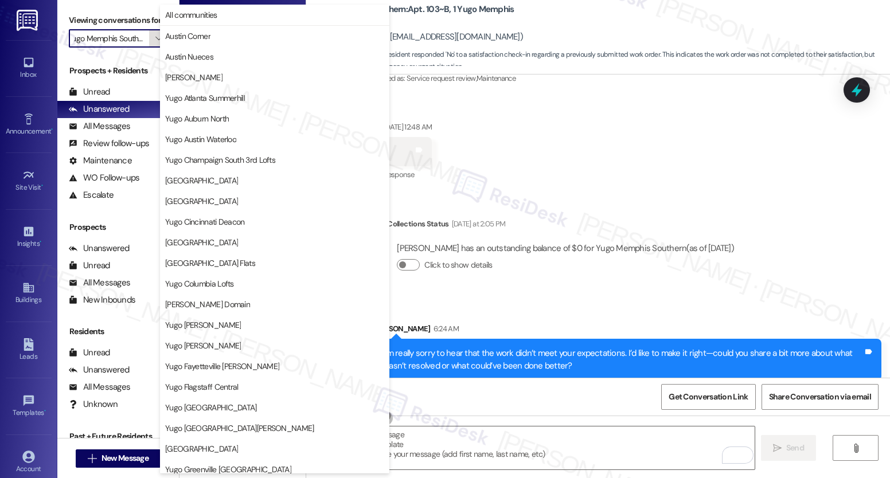
scroll to position [393, 0]
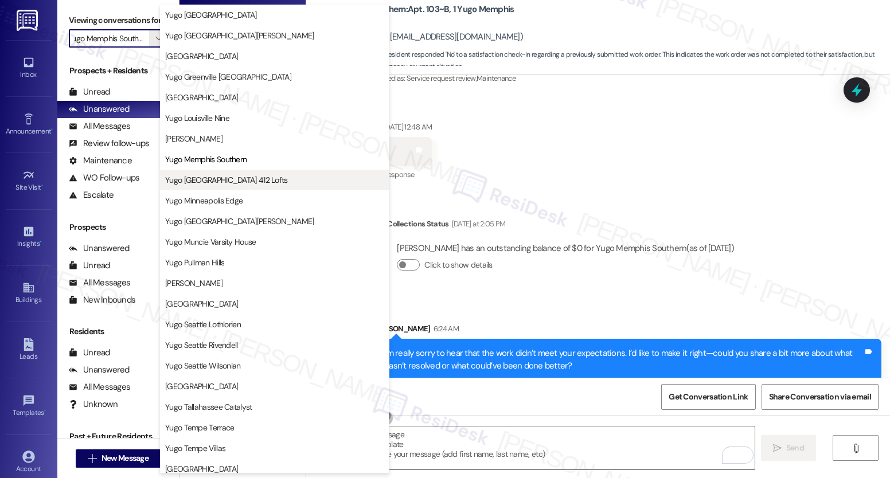
click at [224, 182] on span "Yugo [GEOGRAPHIC_DATA] 412 Lofts" at bounding box center [226, 179] width 123 height 11
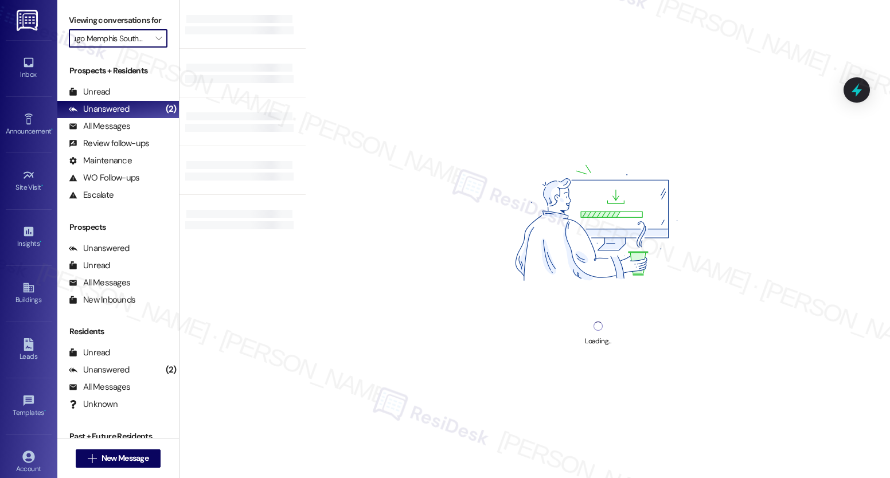
type input "Yugo [GEOGRAPHIC_DATA] 412 Lofts"
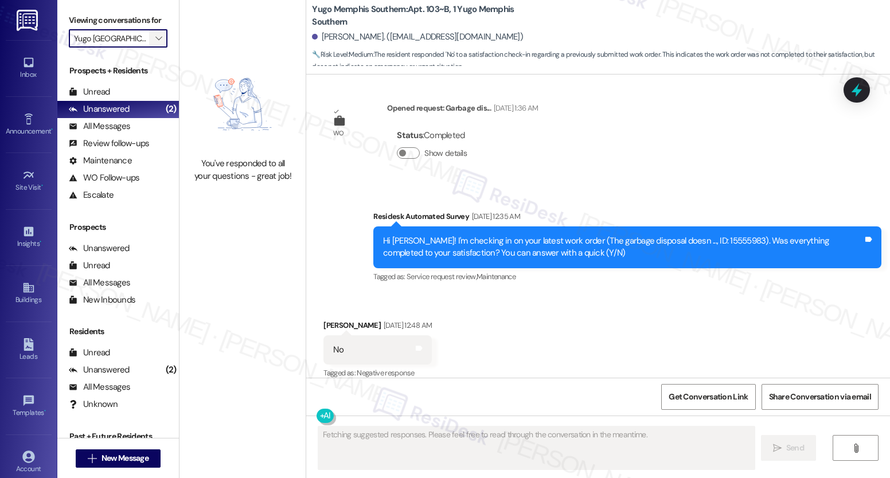
click at [155, 43] on icon "" at bounding box center [158, 38] width 6 height 9
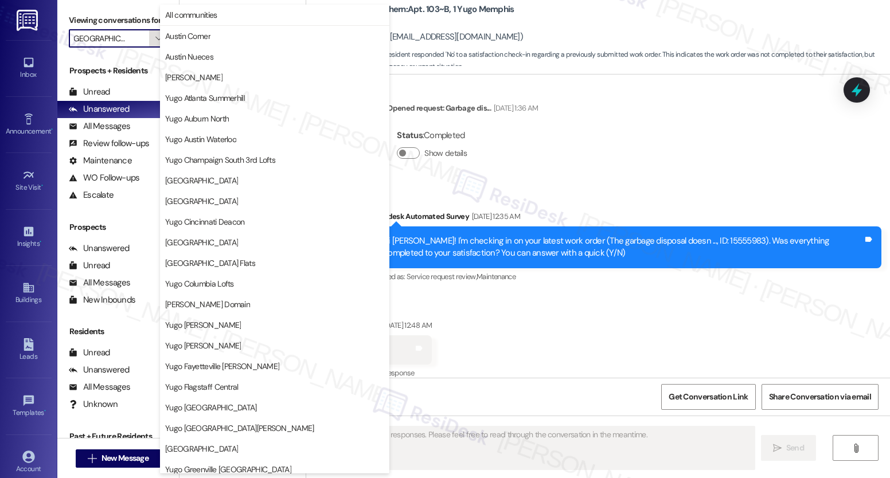
scroll to position [393, 0]
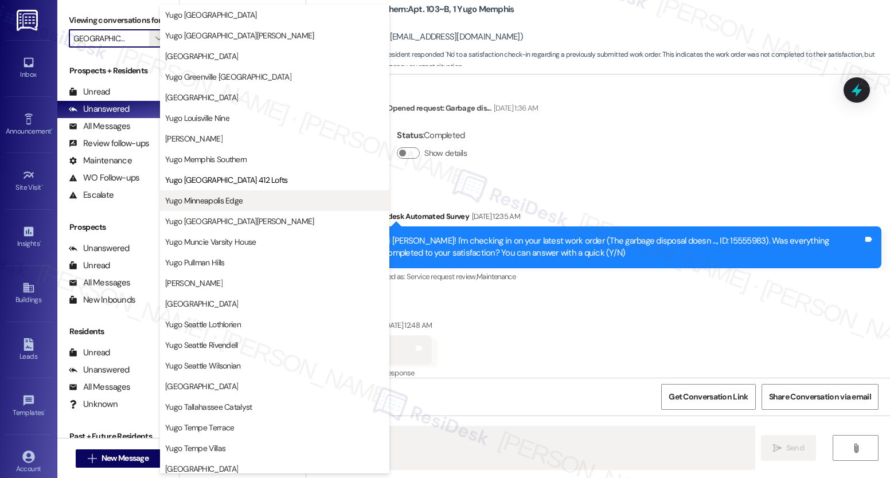
click at [222, 206] on button "Yugo Minneapolis Edge" at bounding box center [274, 200] width 229 height 21
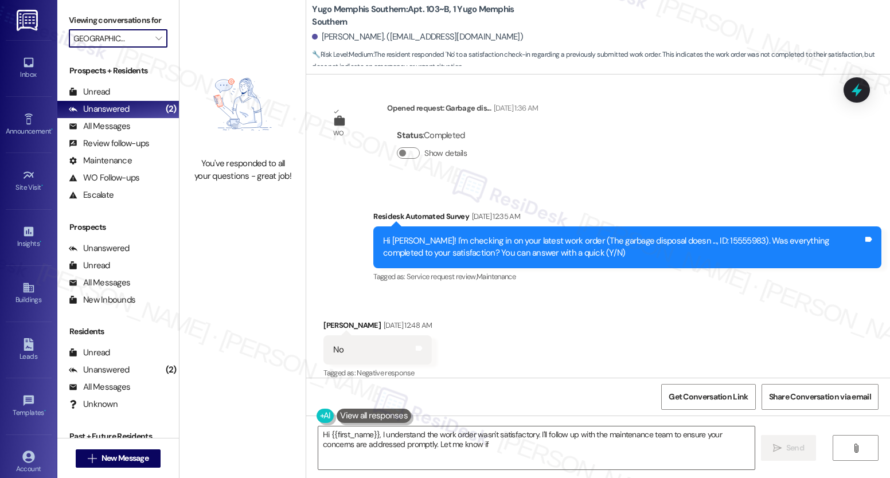
type textarea "Hi {{first_name}}, I understand the work order wasn't satisfactory. I'll follow…"
type input "Yugo Minneapolis Edge"
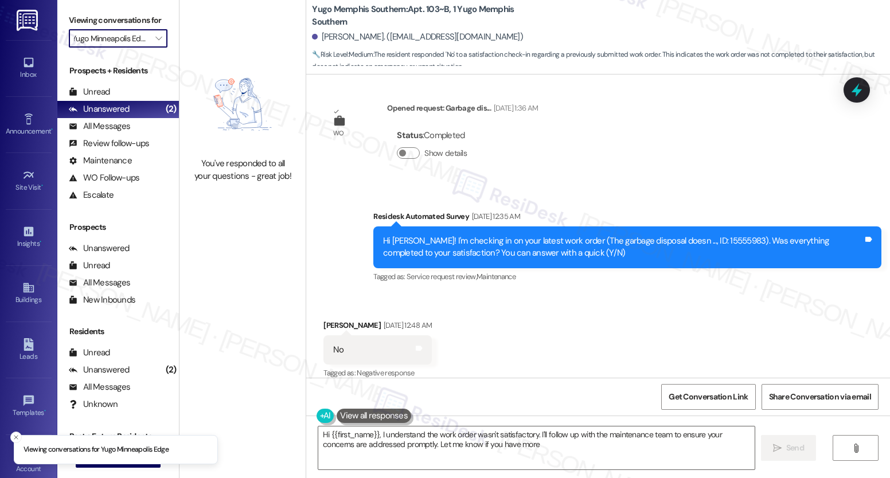
scroll to position [0, 9]
type textarea "Hi {{first_name}}, I understand the work order wasn't satisfactory. I'll follow…"
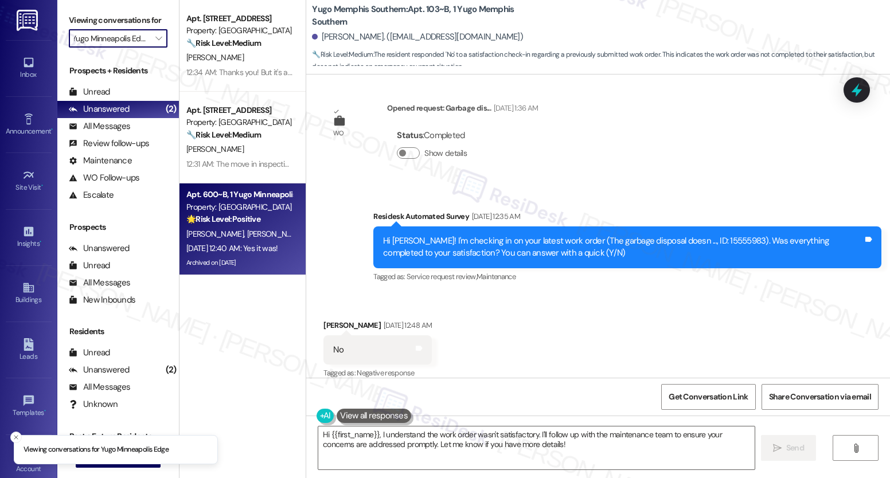
click at [260, 213] on div "🌟 Risk Level: Positive The message is a follow-up on a completed work order and…" at bounding box center [239, 219] width 106 height 12
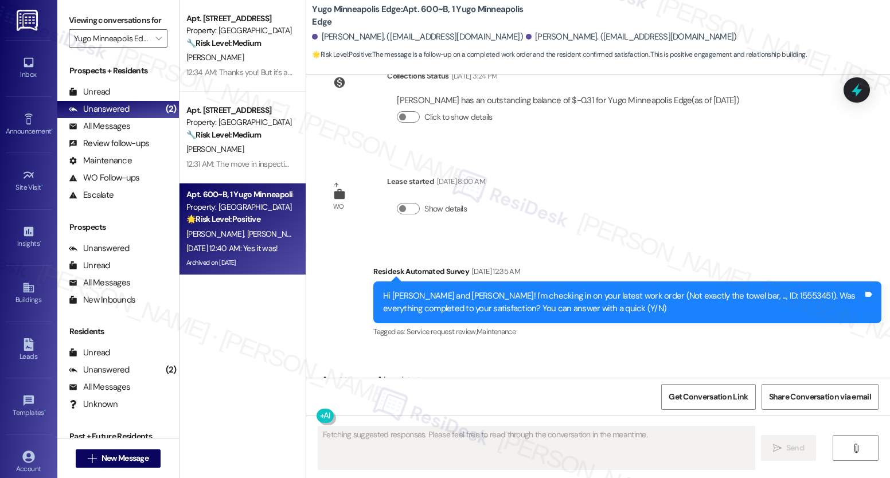
scroll to position [3550, 0]
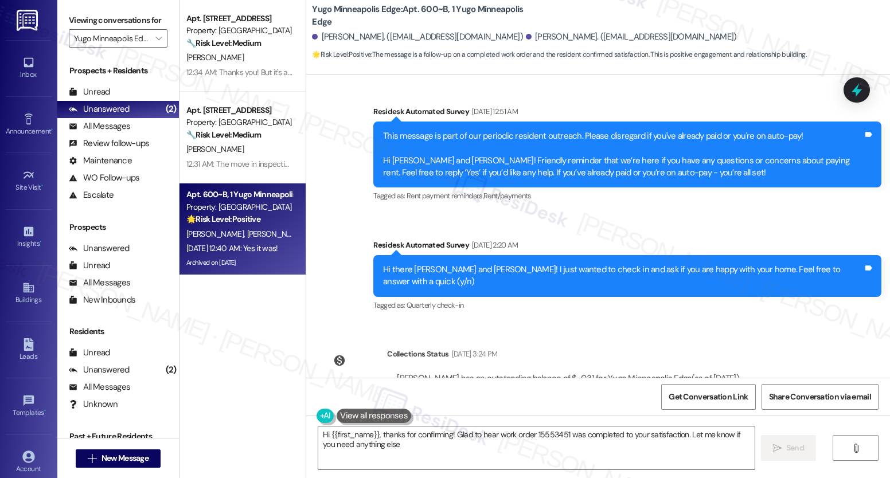
type textarea "Hi {{first_name}}, thanks for confirming! Glad to hear work order 15553451 was …"
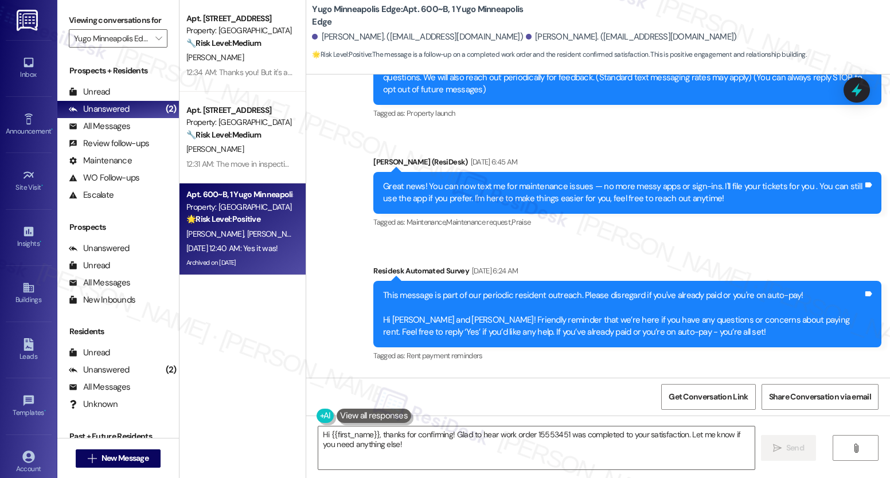
scroll to position [0, 0]
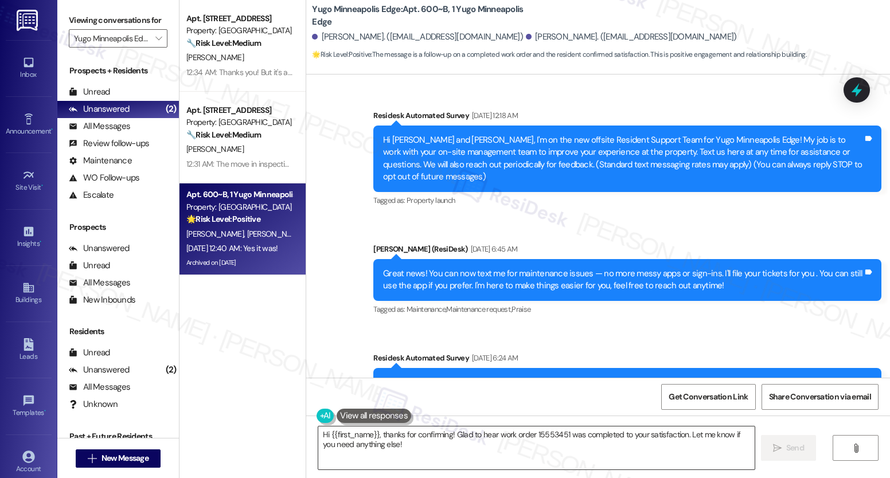
click at [496, 435] on textarea "Hi {{first_name}}, thanks for confirming! Glad to hear work order 15553451 was …" at bounding box center [536, 448] width 436 height 43
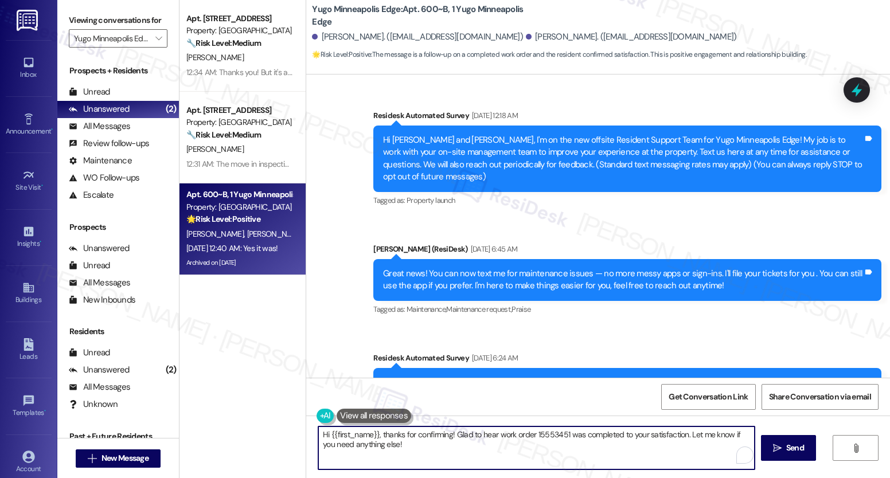
click at [496, 435] on textarea "Hi {{first_name}}, thanks for confirming! Glad to hear work order 15553451 was …" at bounding box center [536, 448] width 436 height 43
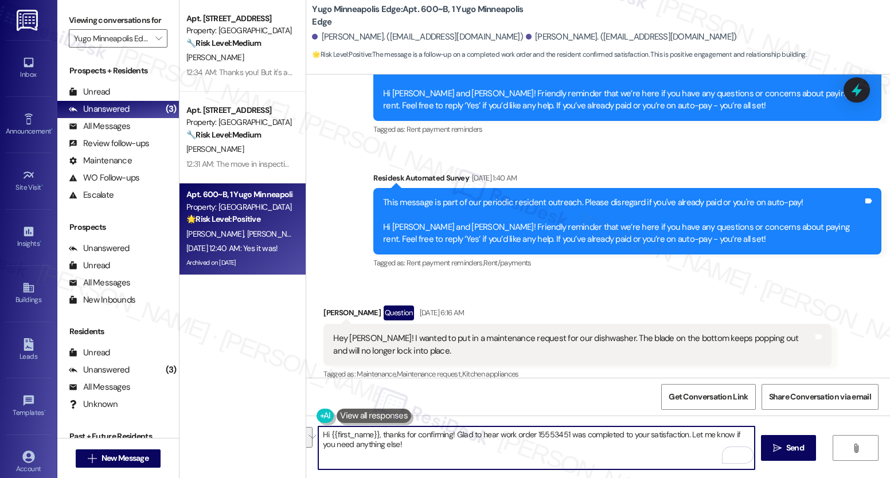
scroll to position [767, 0]
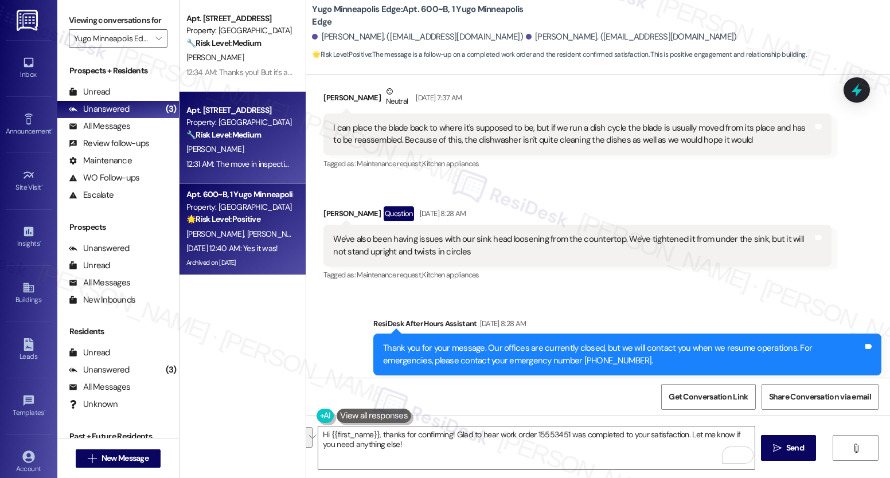
click at [244, 154] on div "J. Caswell" at bounding box center [239, 149] width 108 height 14
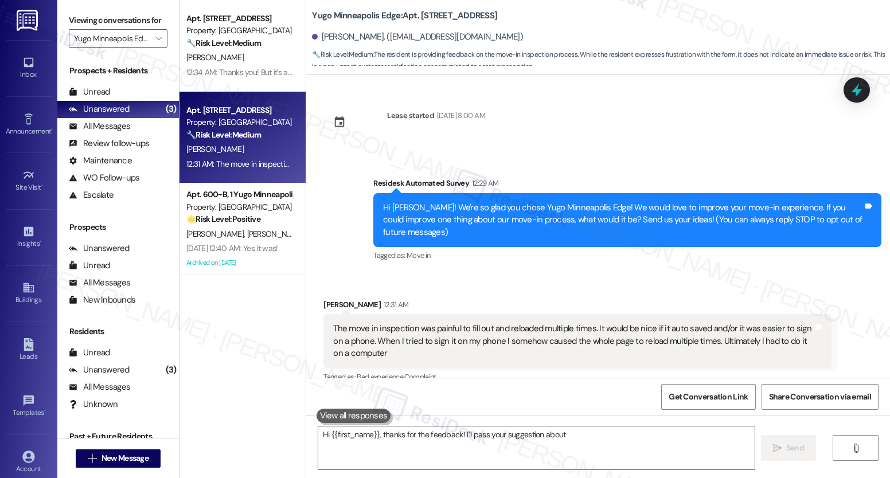
scroll to position [4, 0]
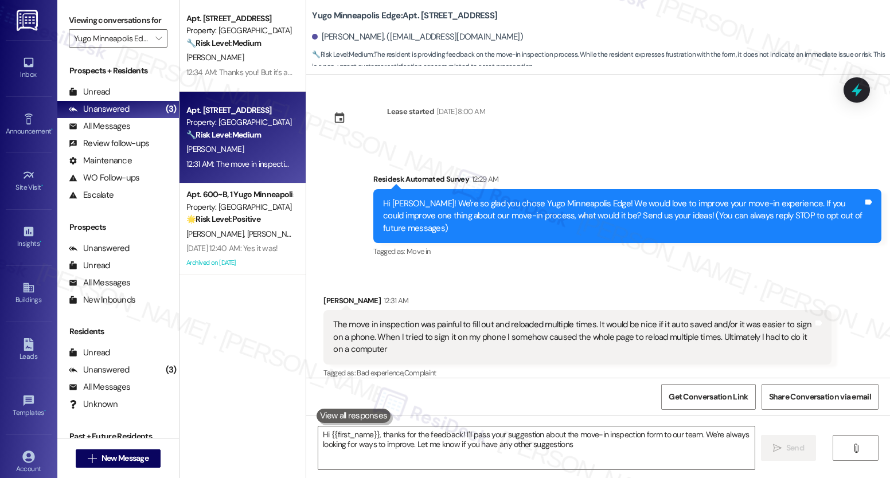
type textarea "Hi {{first_name}}, thanks for the feedback! I'll pass your suggestion about the…"
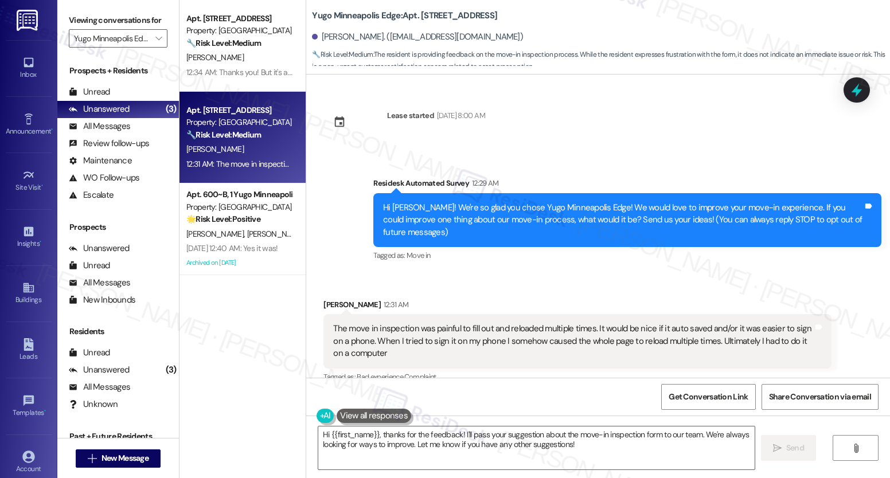
scroll to position [5, 0]
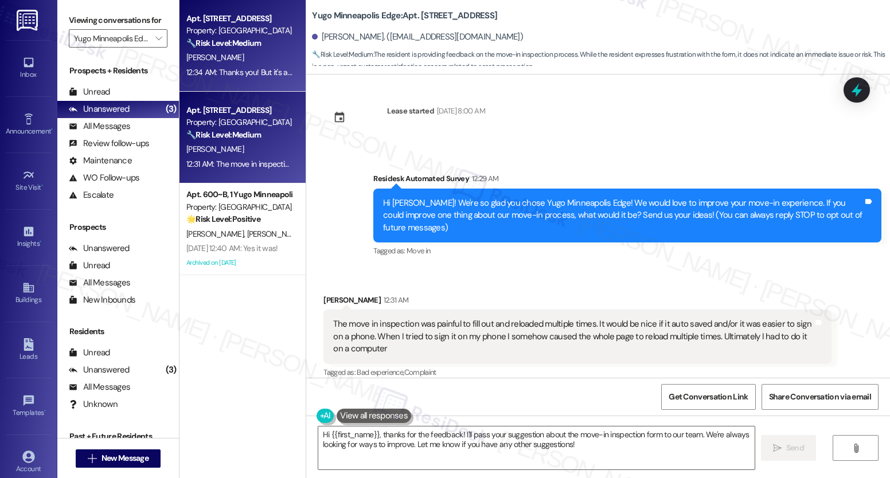
click at [231, 87] on div "Apt. 401, 1 Yugo Minneapolis Edge Property: Yugo Minneapolis Edge 🔧 Risk Level:…" at bounding box center [243, 46] width 126 height 92
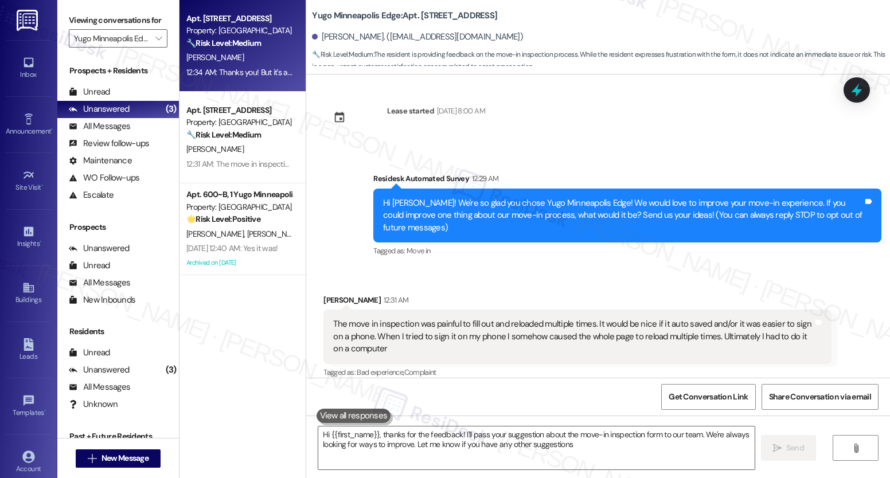
type textarea "Hi {{first_name}}, thanks for the feedback! I'll pass your suggestion about the…"
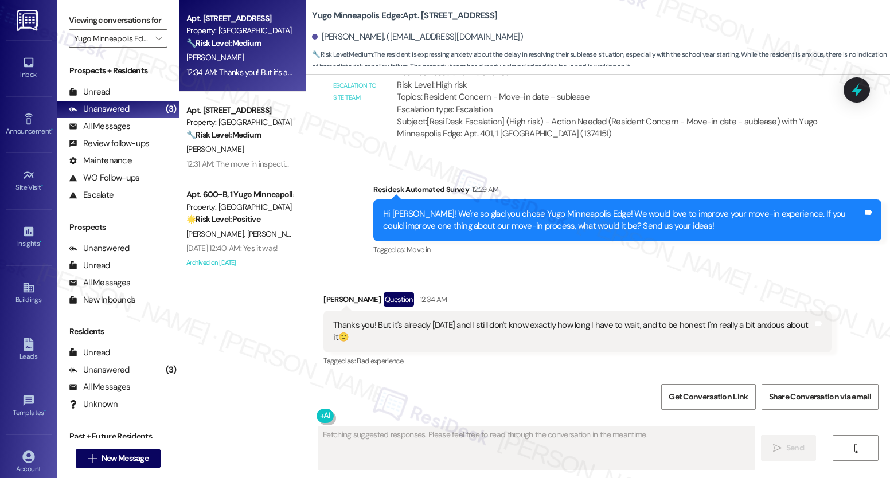
scroll to position [1248, 0]
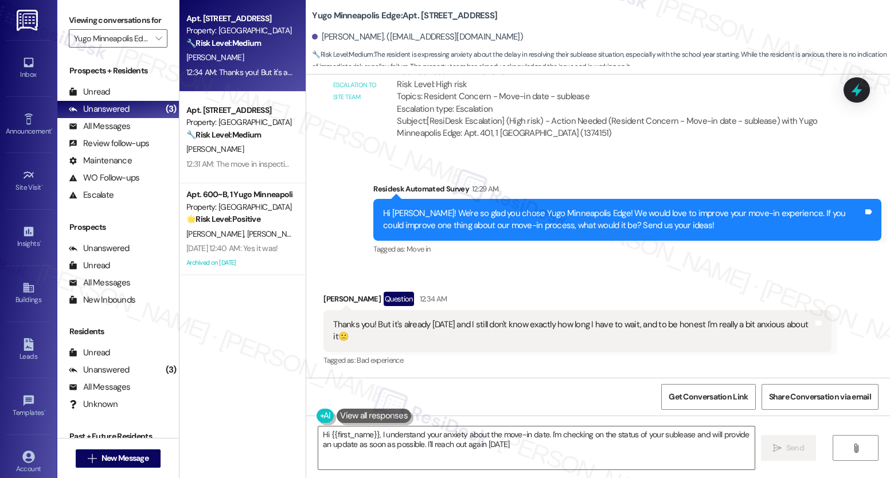
type textarea "Hi {{first_name}}, I understand your anxiety about the move-in date. I'm checki…"
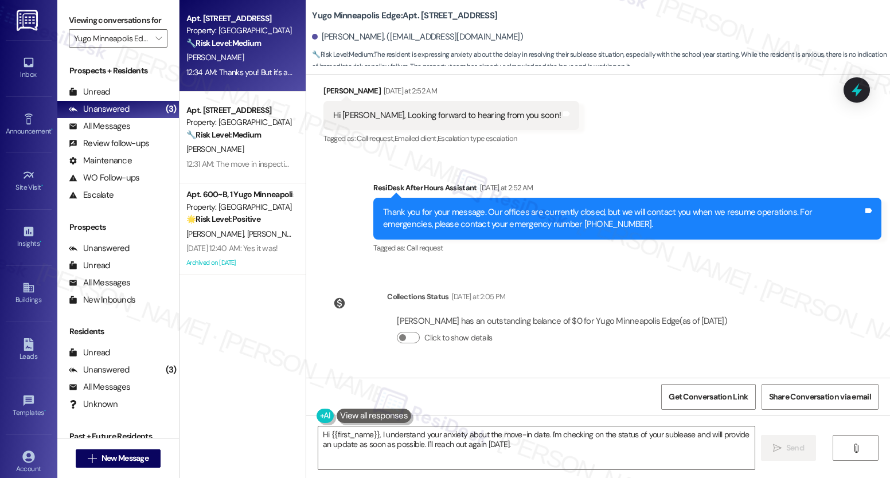
scroll to position [543, 0]
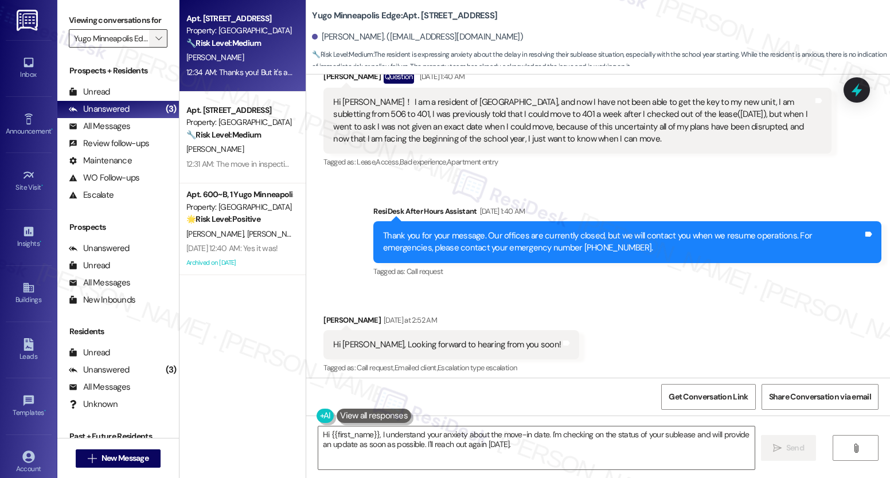
click at [155, 43] on icon "" at bounding box center [158, 38] width 6 height 9
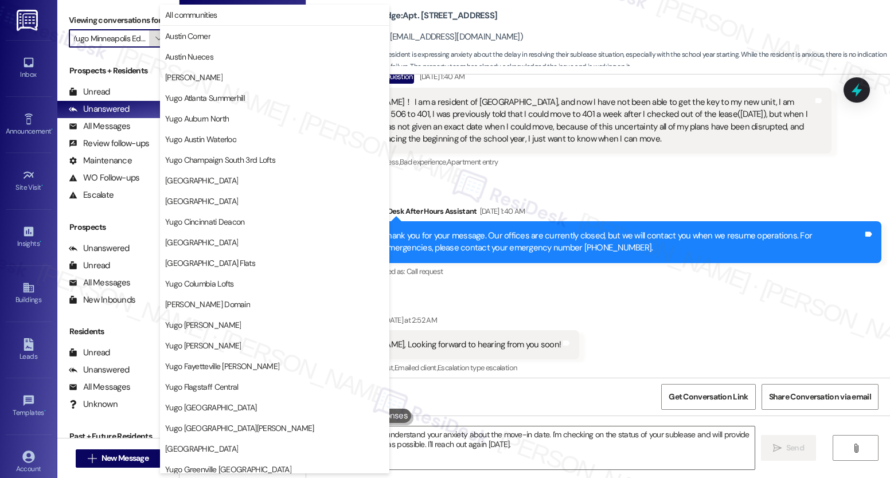
scroll to position [393, 0]
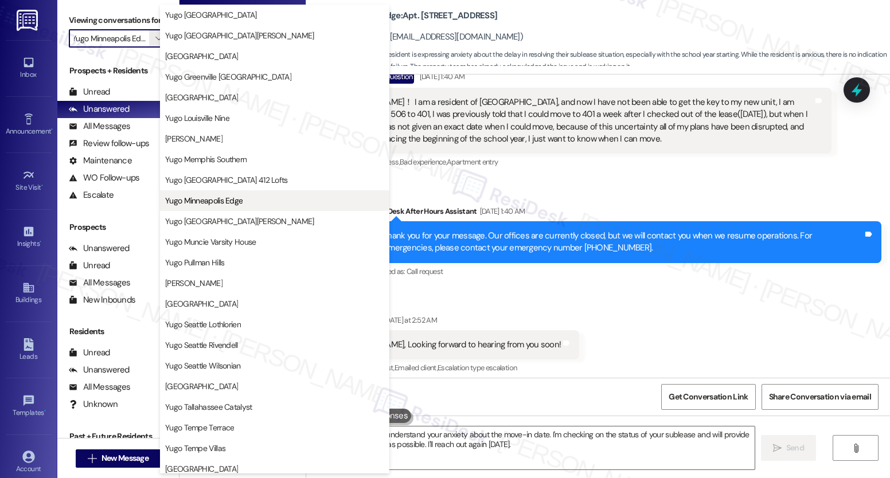
click at [212, 198] on span "Yugo Minneapolis Edge" at bounding box center [203, 200] width 77 height 11
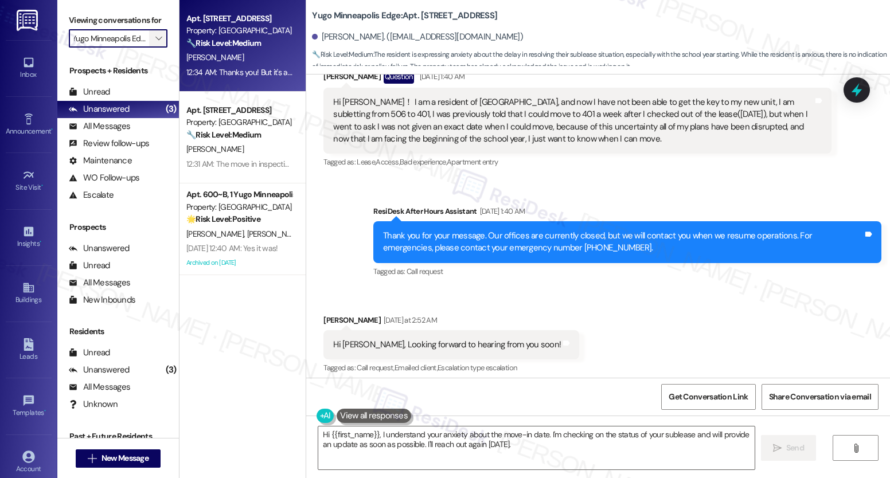
scroll to position [0, 0]
click at [155, 48] on span "" at bounding box center [158, 38] width 11 height 18
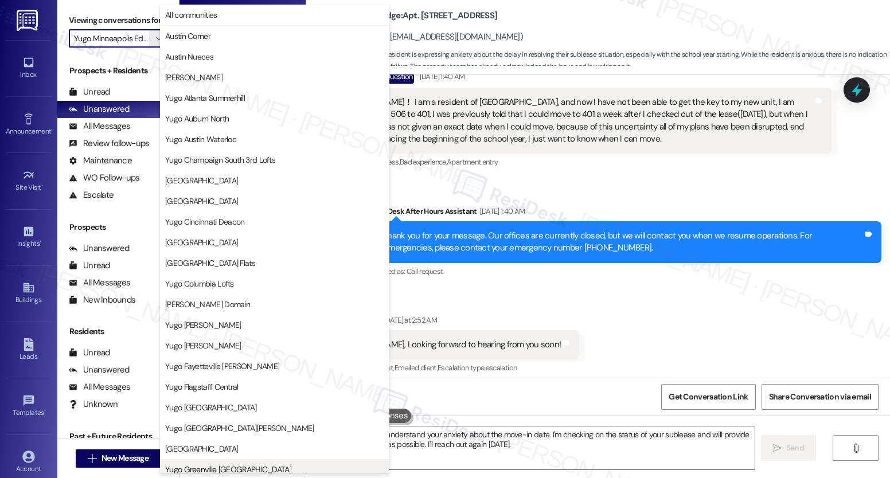
scroll to position [393, 0]
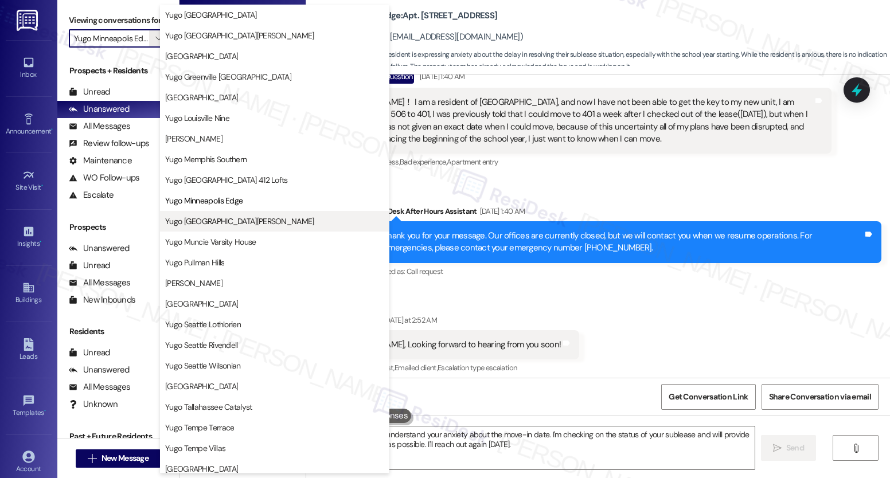
click at [241, 220] on span "Yugo Minneapolis Sydney Hall" at bounding box center [239, 221] width 149 height 11
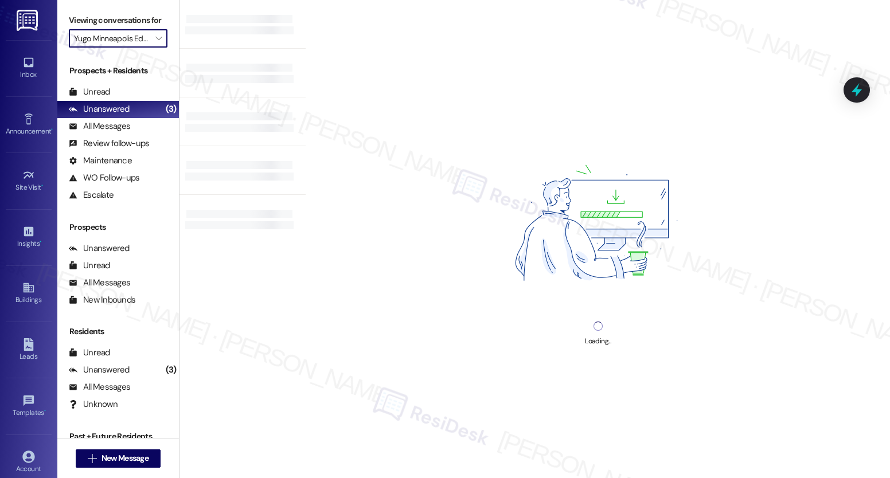
type input "Yugo Minneapolis Sydney Hall"
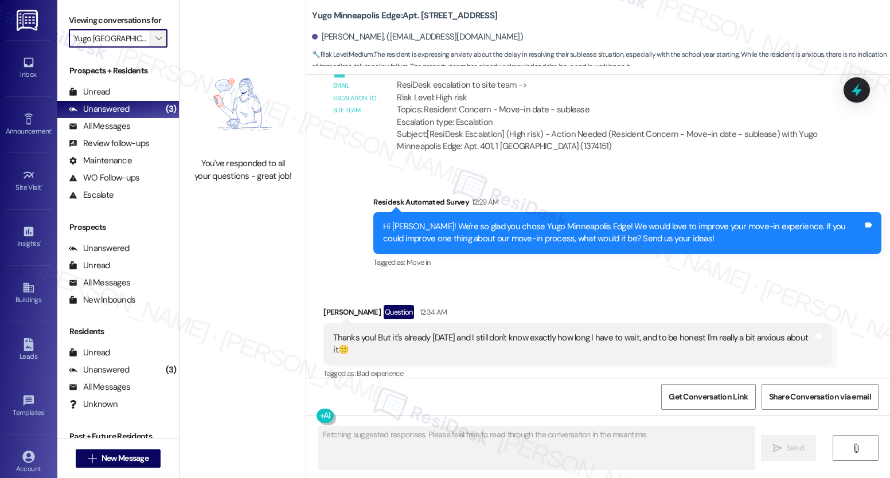
scroll to position [1248, 0]
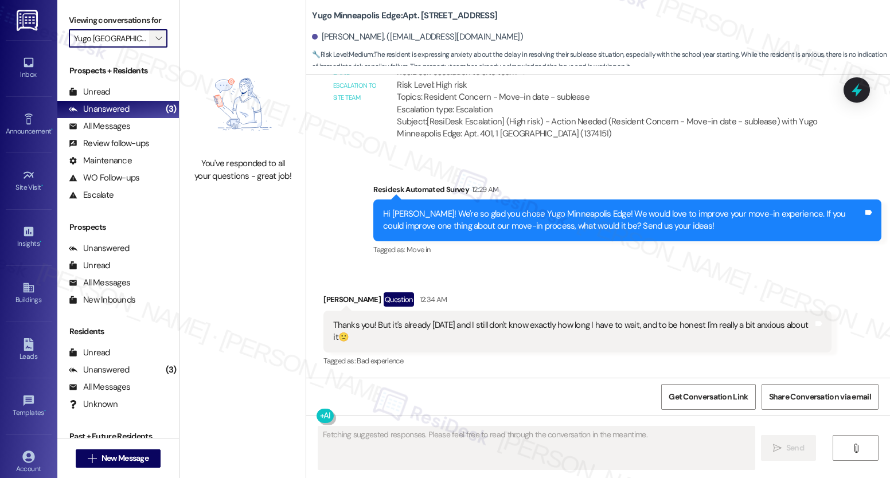
click at [157, 48] on button "" at bounding box center [158, 38] width 18 height 18
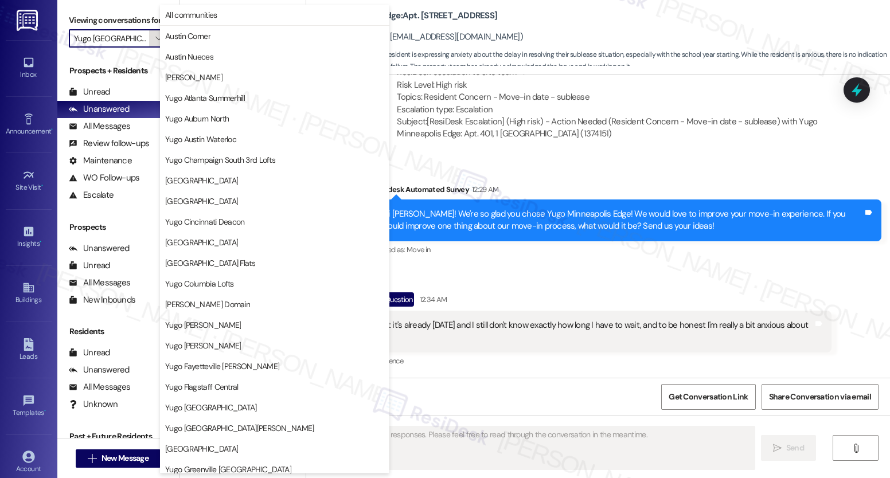
scroll to position [440, 0]
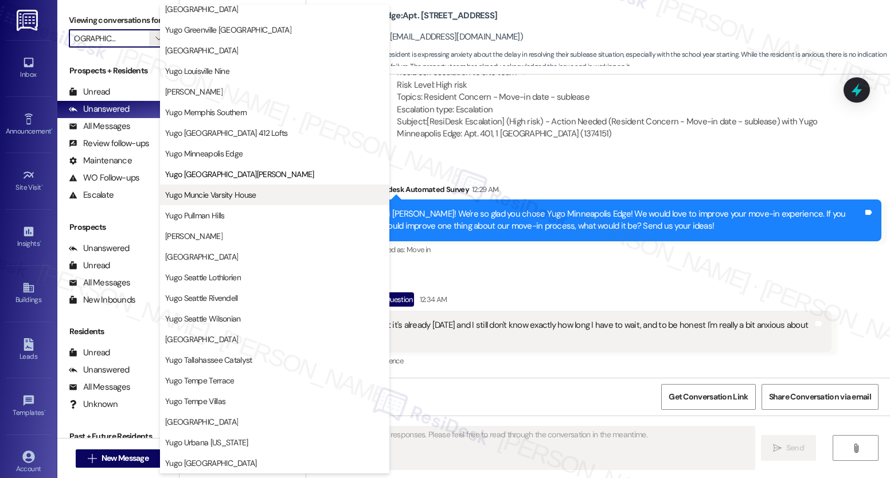
click at [222, 197] on span "Yugo Muncie Varsity House" at bounding box center [210, 194] width 91 height 11
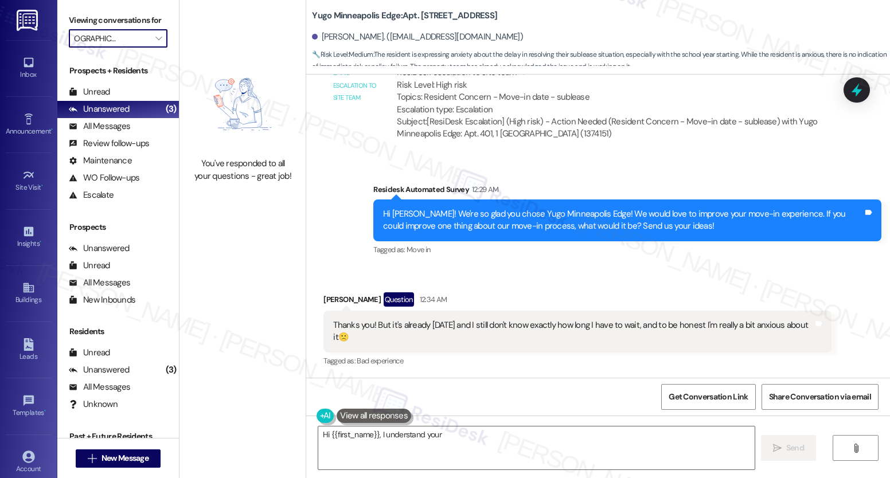
type textarea "Hi {{first_name}}, I understand your"
type input "Yugo Muncie Varsity House"
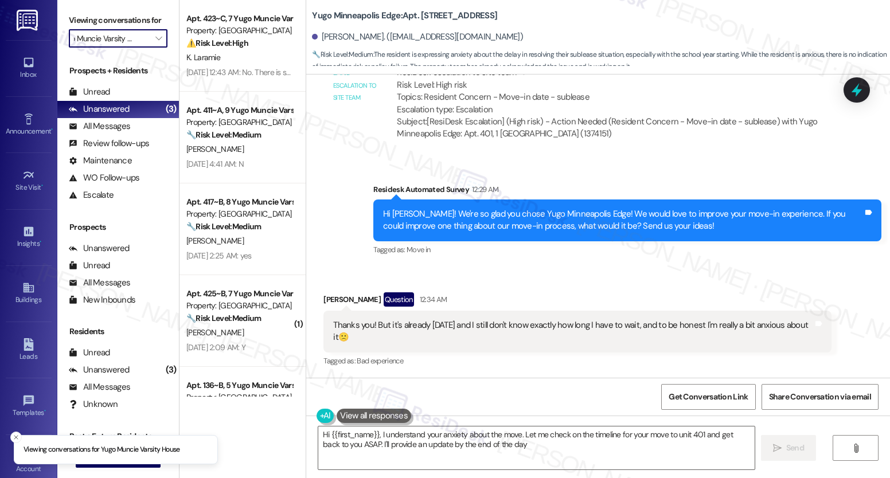
type textarea "Hi {{first_name}}, I understand your anxiety about the move. Let me check on th…"
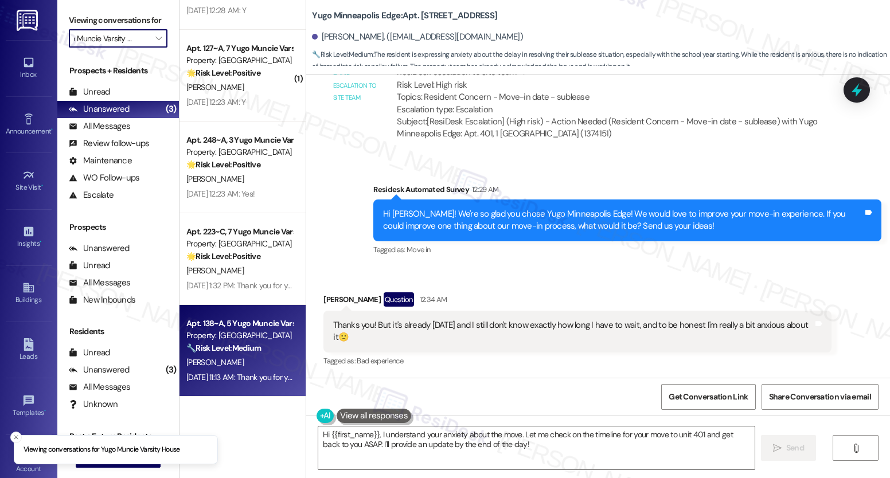
scroll to position [0, 0]
click at [233, 328] on div "Apt. 138~A, 5 Yugo Muncie Varsity House" at bounding box center [239, 324] width 106 height 12
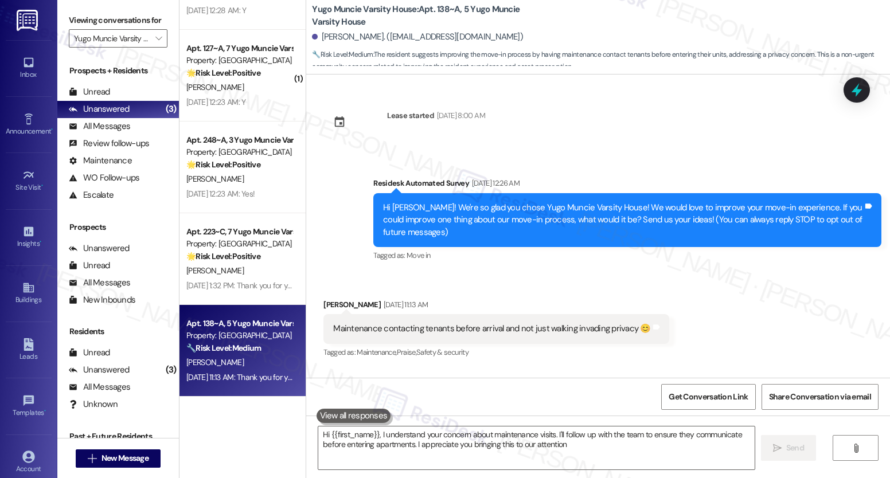
type textarea "Hi {{first_name}}, I understand your concern about maintenance visits. I'll fol…"
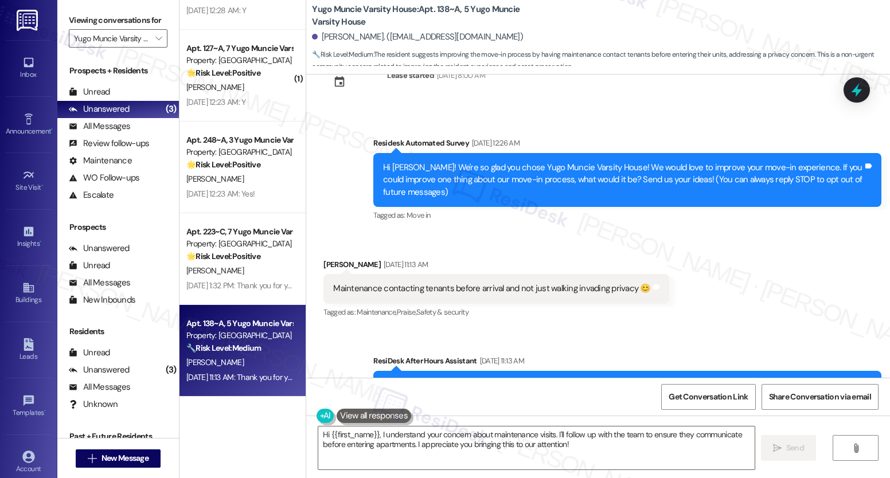
scroll to position [89, 0]
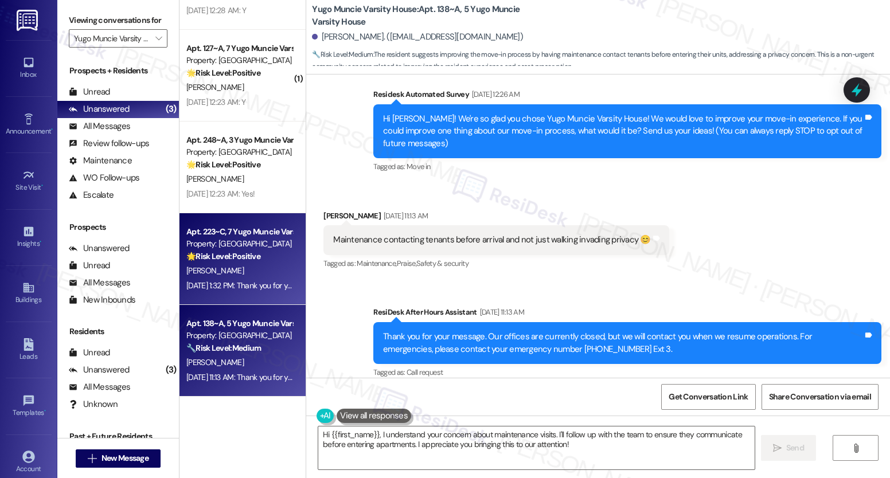
click at [251, 258] on strong "🌟 Risk Level: Positive" at bounding box center [223, 256] width 74 height 10
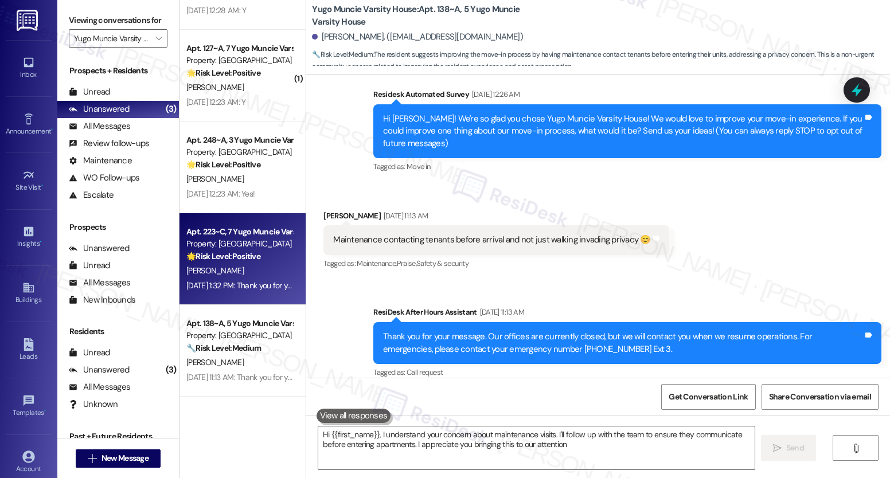
type textarea "Hi {{first_name}}, I understand your concern about maintenance visits. I'll fol…"
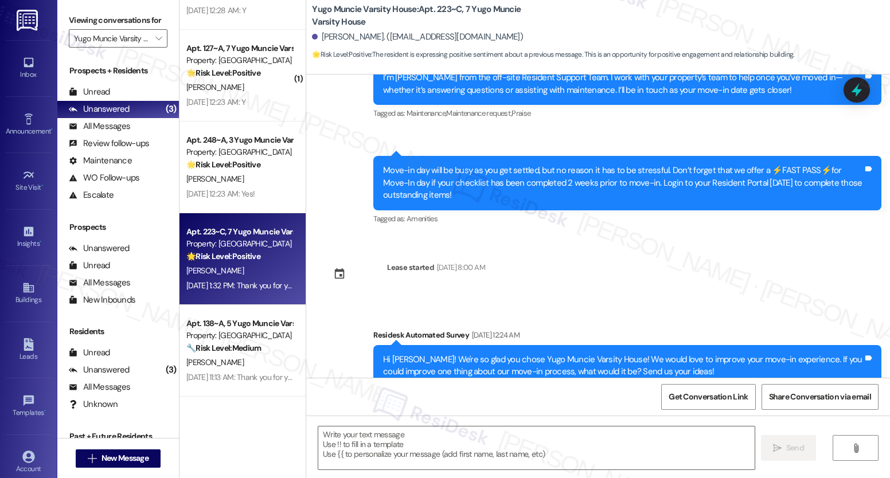
type textarea "Fetching suggested responses. Please feel free to read through the conversation…"
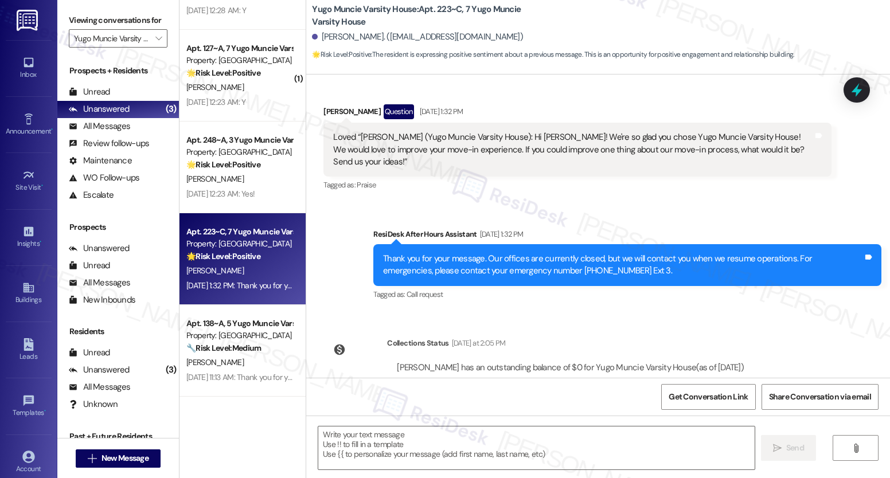
scroll to position [516, 0]
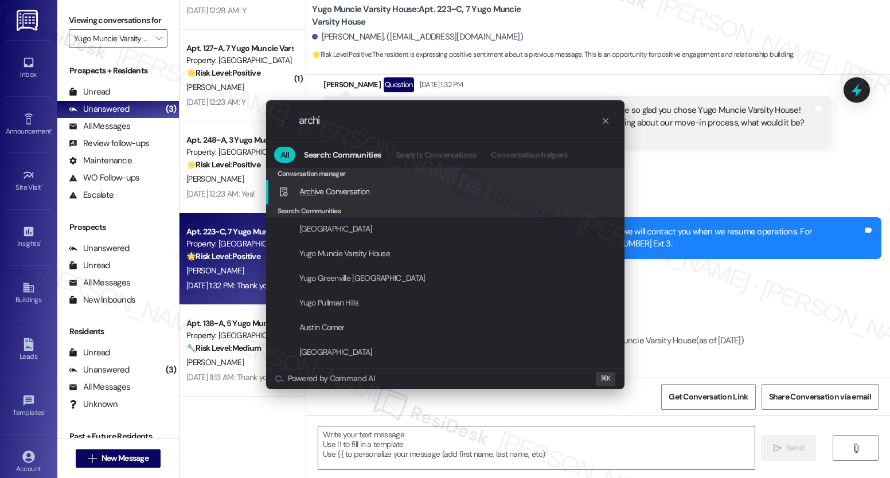
type input "archi"
click at [358, 193] on span "Archi ve Conversation" at bounding box center [334, 191] width 71 height 10
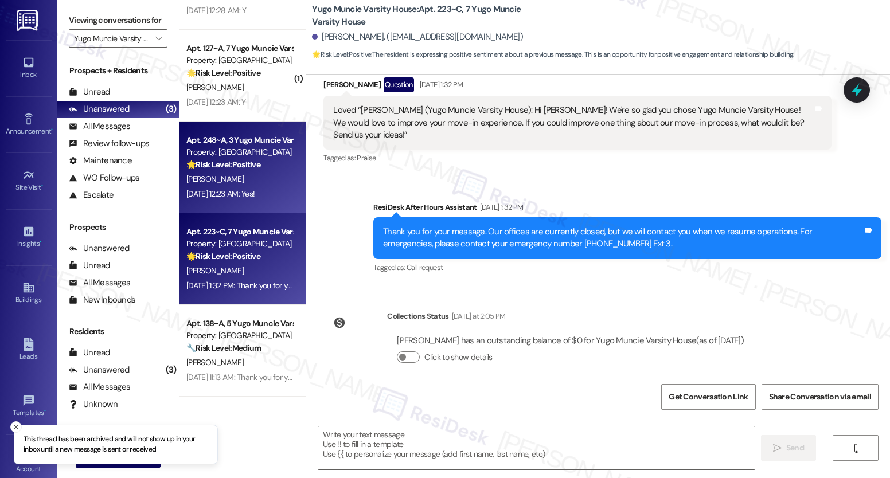
click at [237, 175] on div "M. Mullins" at bounding box center [239, 179] width 108 height 14
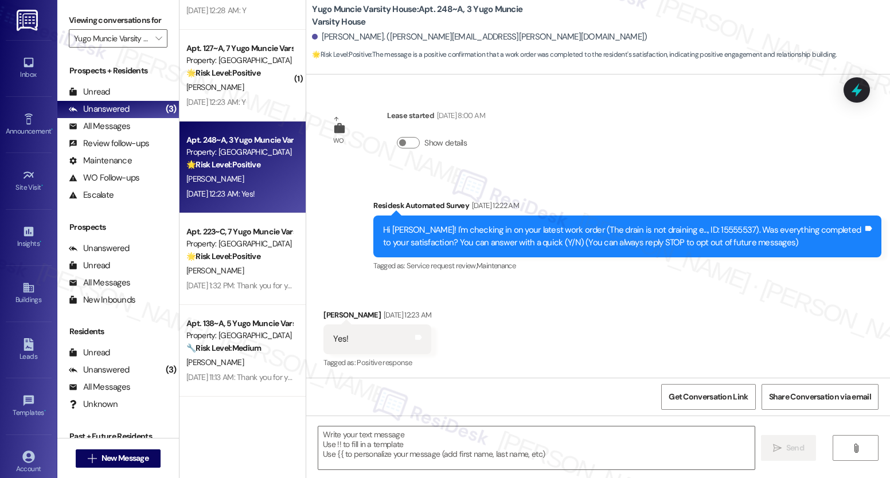
scroll to position [2, 0]
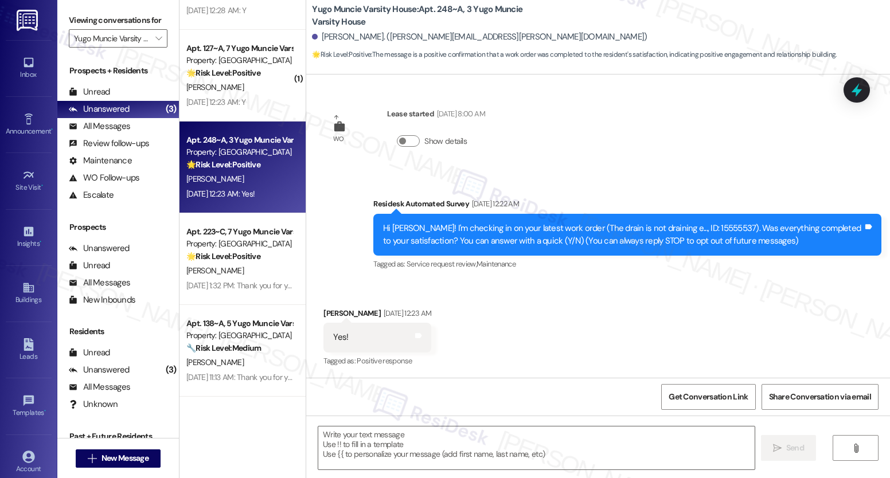
type textarea "Fetching suggested responses. Please feel free to read through the conversation…"
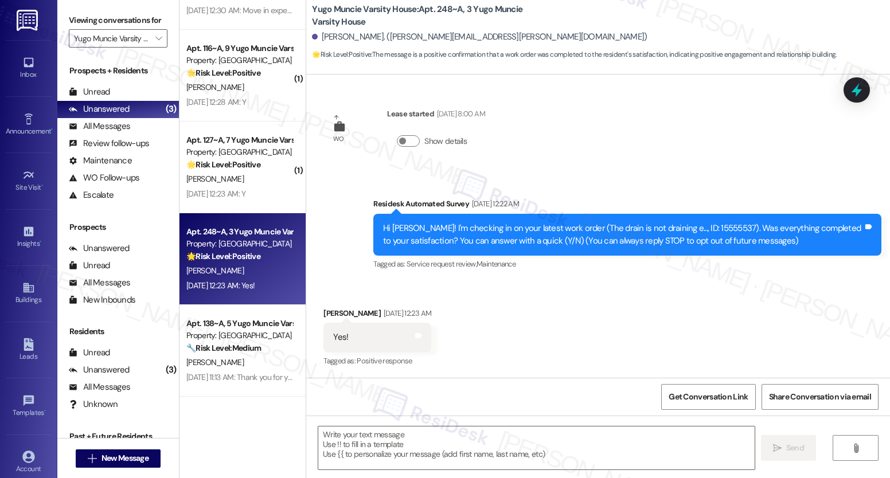
scroll to position [108, 0]
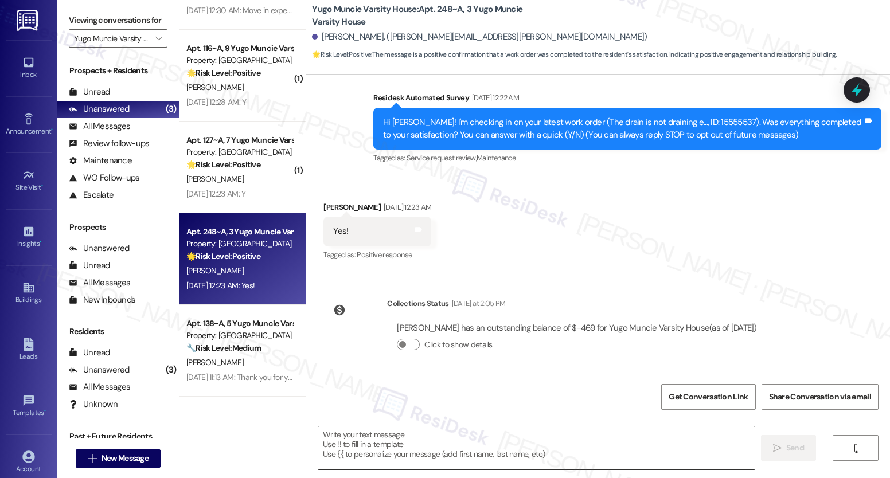
click at [395, 433] on textarea at bounding box center [536, 448] width 436 height 43
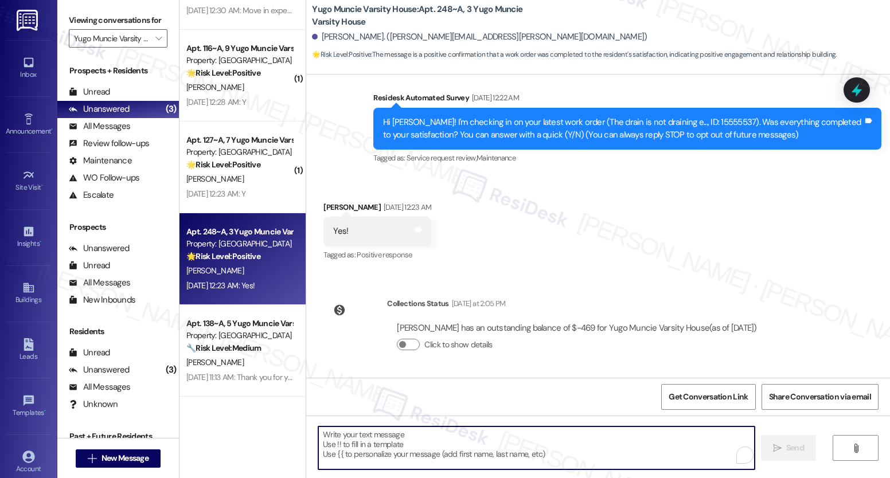
paste textarea "We’re glad everything went well with your work order! Let us know if there’s an…"
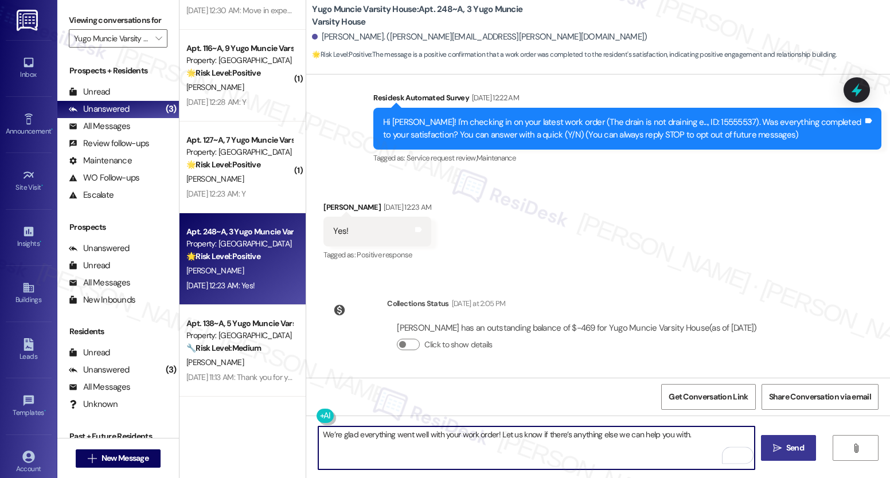
type textarea "We’re glad everything went well with your work order! Let us know if there’s an…"
click at [784, 450] on span "Send" at bounding box center [795, 448] width 22 height 12
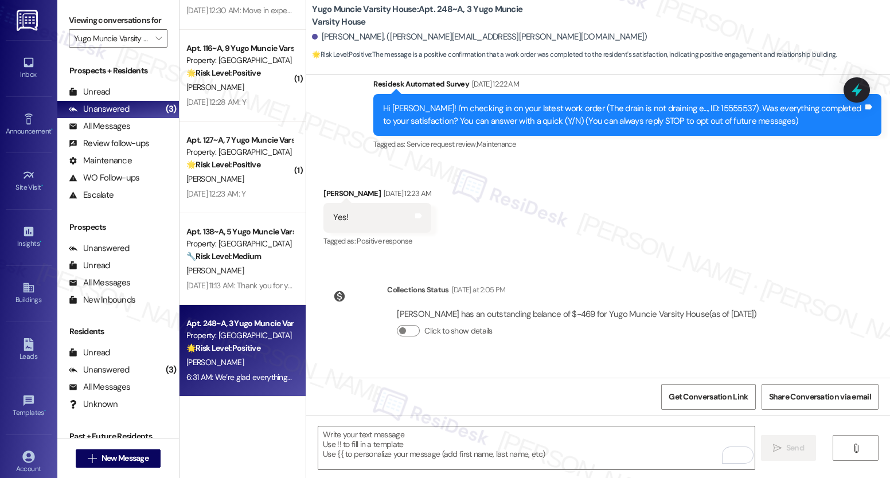
scroll to position [188, 0]
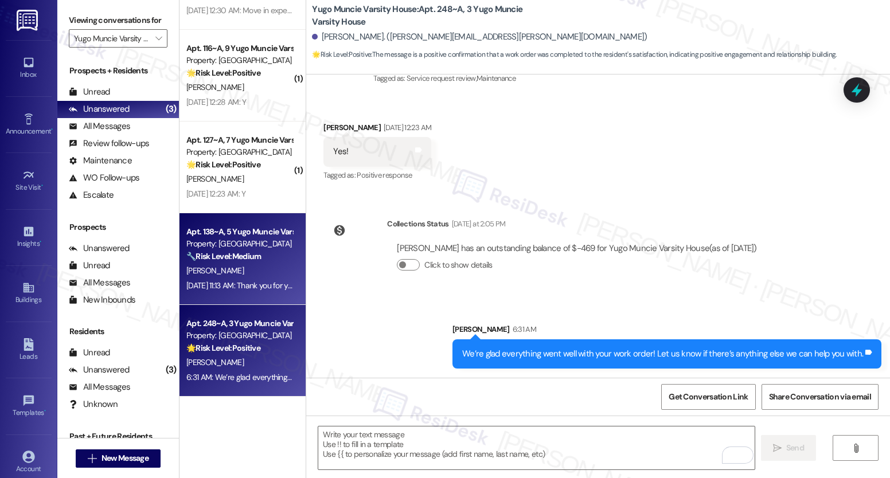
click at [235, 286] on div "Aug 23, 2025 at 11:13 AM: Thank you for your message. Our offices are currently…" at bounding box center [541, 285] width 711 height 10
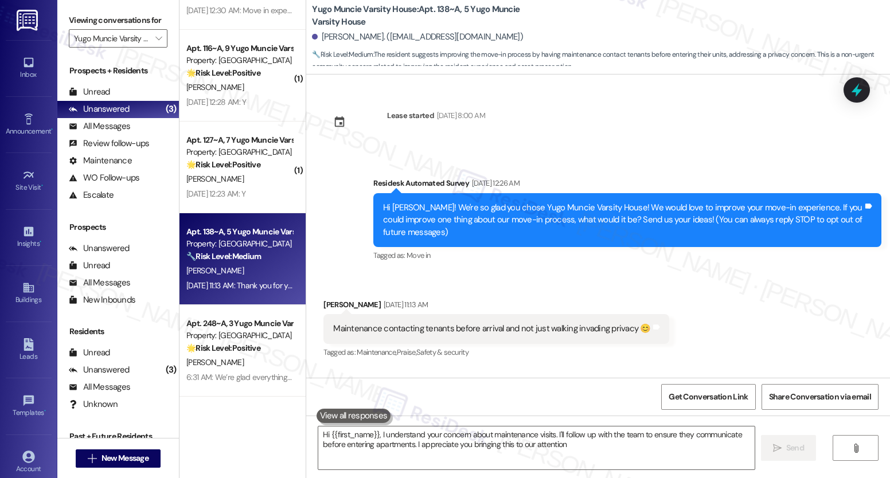
type textarea "Hi {{first_name}}, I understand your concern about maintenance visits. I'll fol…"
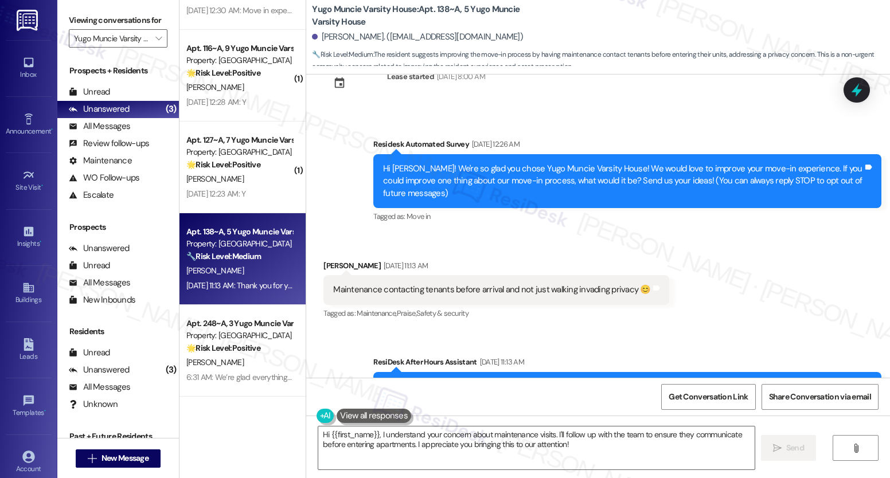
scroll to position [89, 0]
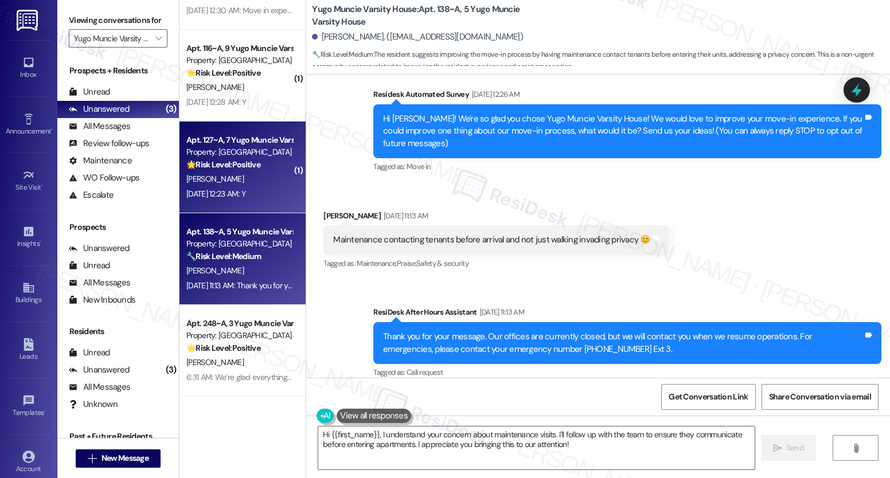
click at [225, 176] on div "A. Dunn" at bounding box center [239, 179] width 108 height 14
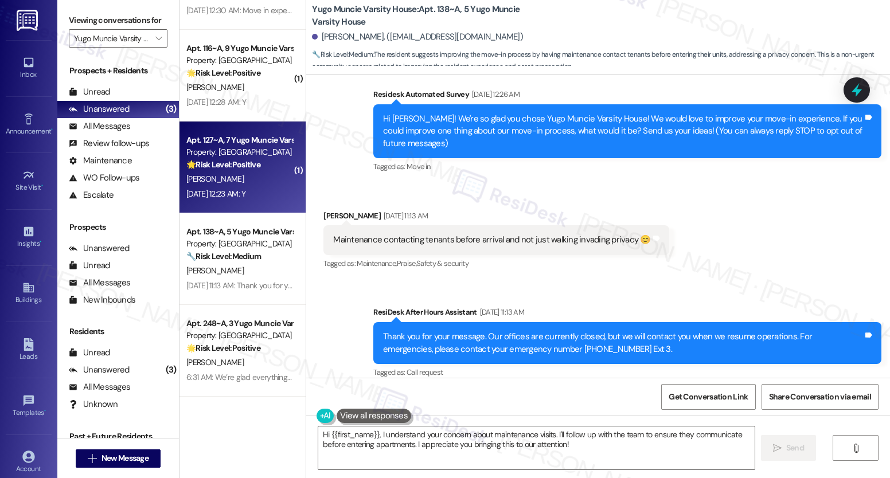
type textarea "Fetching suggested responses. Please feel free to read through the conversation…"
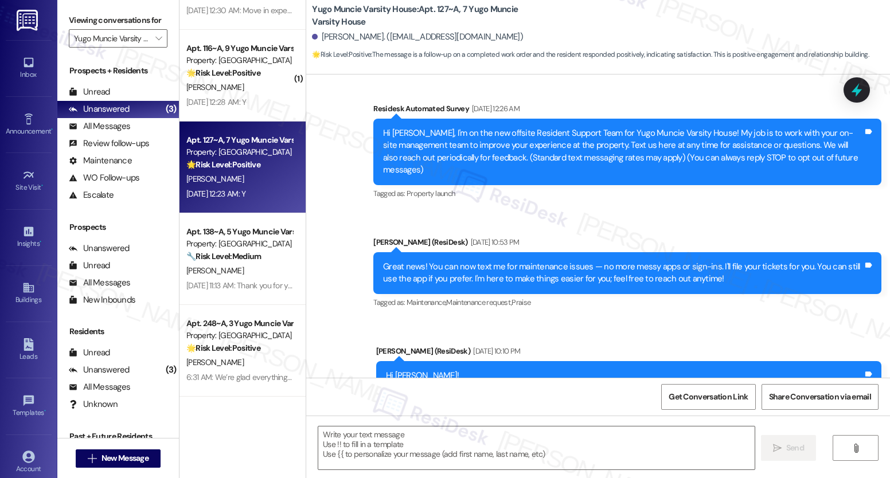
scroll to position [0, 0]
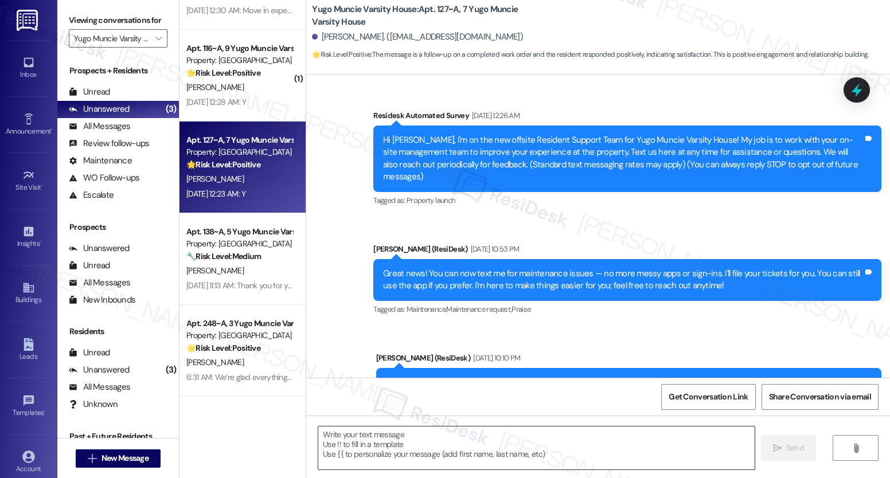
click at [413, 437] on textarea at bounding box center [536, 448] width 436 height 43
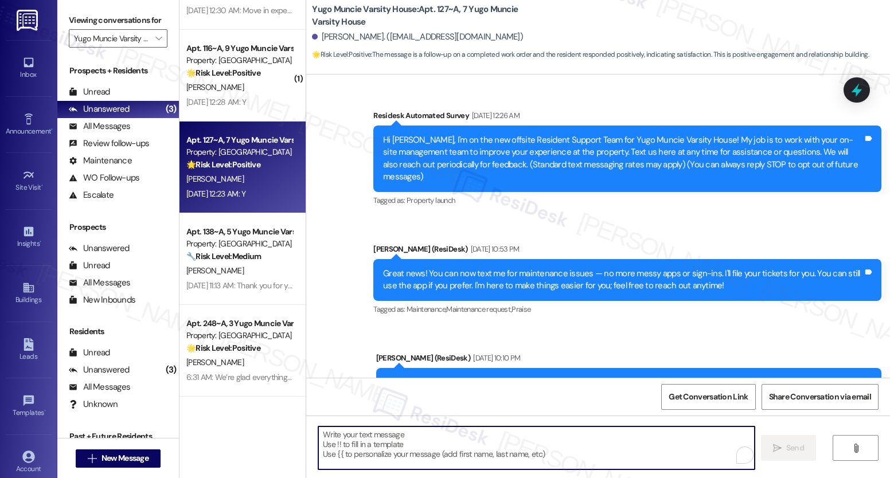
paste textarea "We’re glad everything went well with your work order! Let us know if there’s an…"
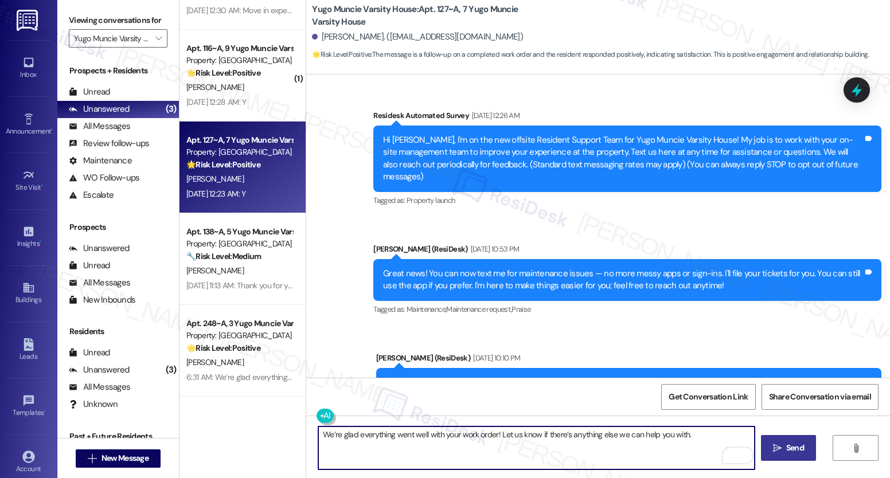
type textarea "We’re glad everything went well with your work order! Let us know if there’s an…"
click at [784, 451] on span "Send" at bounding box center [795, 448] width 22 height 12
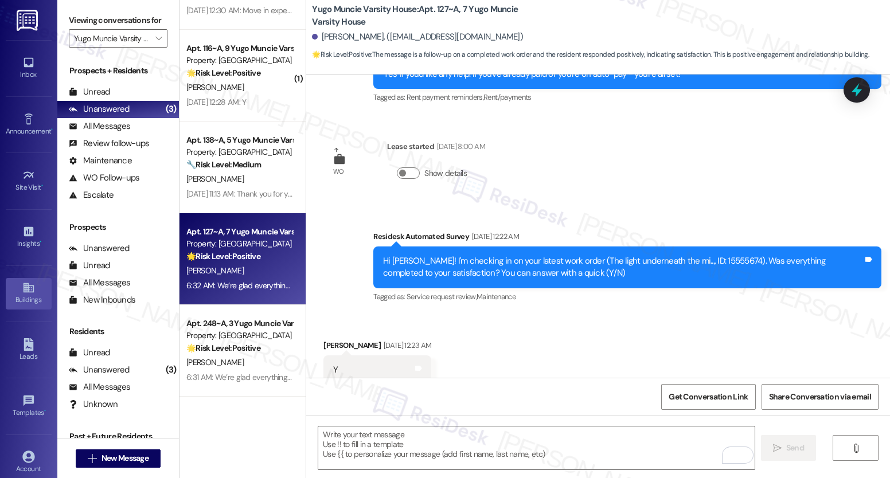
scroll to position [1803, 0]
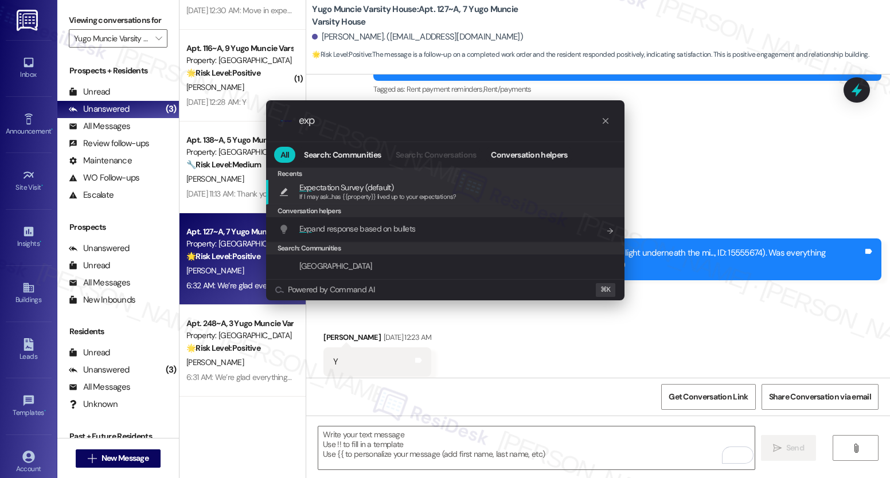
type input "exp"
click at [316, 192] on span "Exp ectation Survey (default)" at bounding box center [346, 187] width 94 height 13
type textarea "If I may ask...has {{property}} lived up to your expectations?"
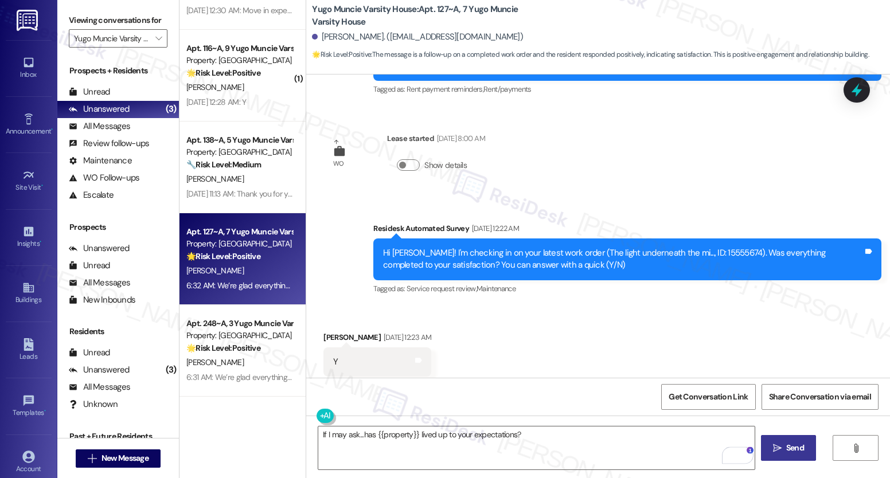
click at [788, 450] on span "Send" at bounding box center [795, 448] width 18 height 12
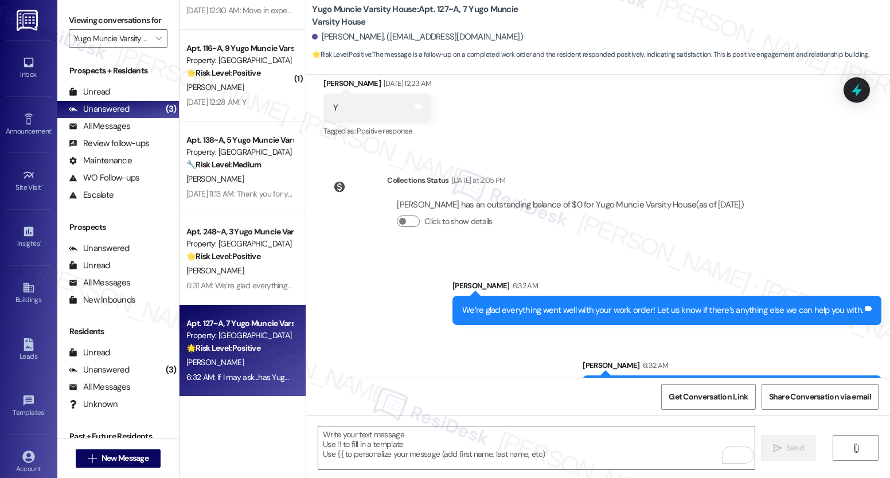
scroll to position [2069, 0]
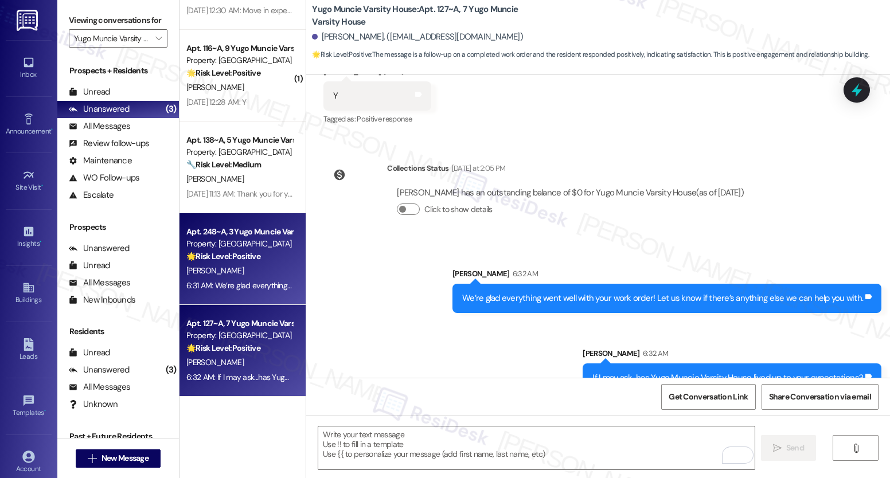
click at [207, 278] on div "M. Mullins" at bounding box center [239, 271] width 108 height 14
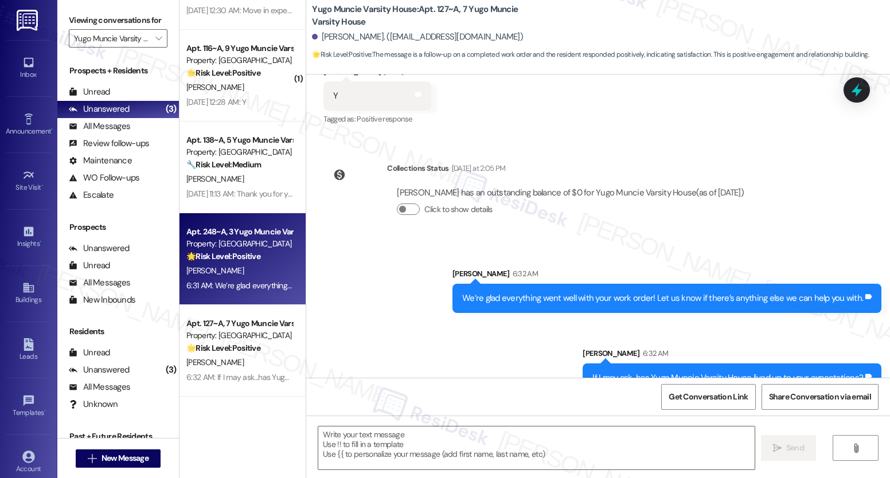
type textarea "Fetching suggested responses. Please feel free to read through the conversation…"
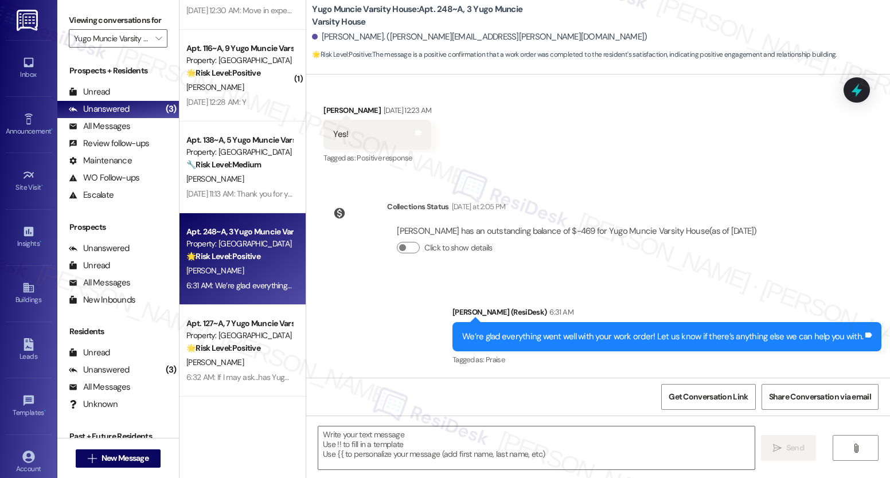
scroll to position [0, 0]
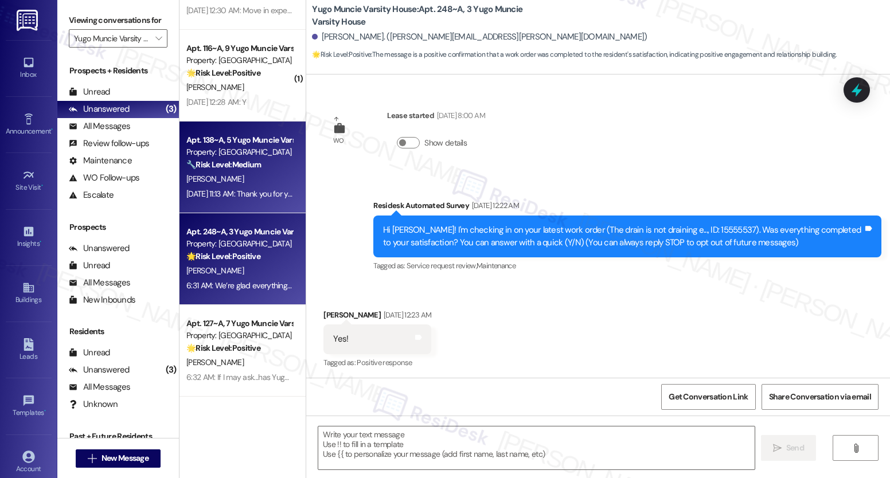
click at [234, 184] on div "K. Durkins" at bounding box center [239, 179] width 108 height 14
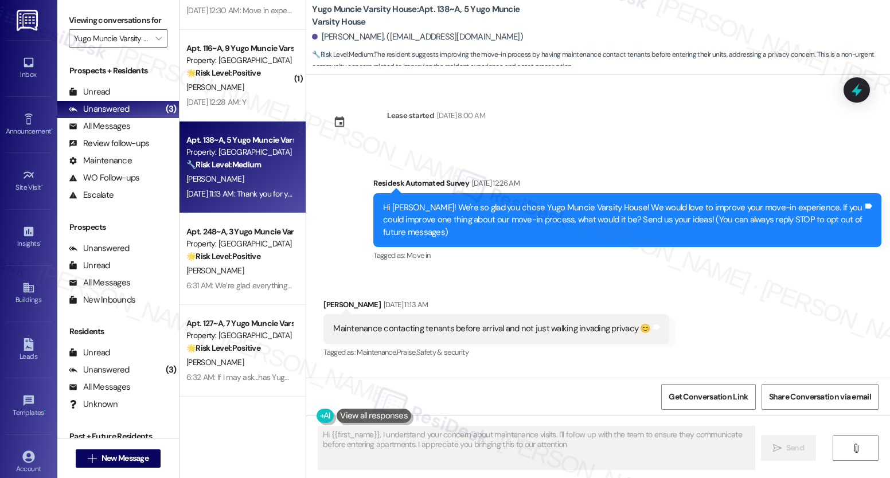
type textarea "Hi {{first_name}}, I understand your concern about maintenance visits. I'll fol…"
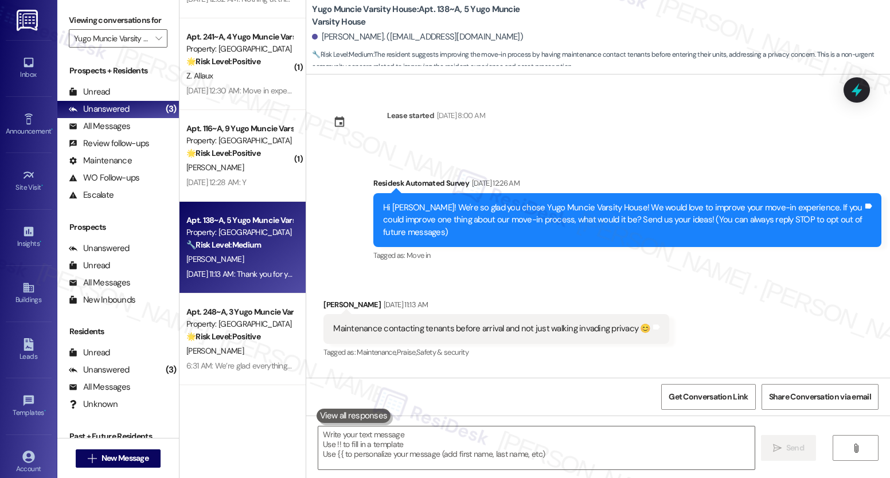
scroll to position [1533, 0]
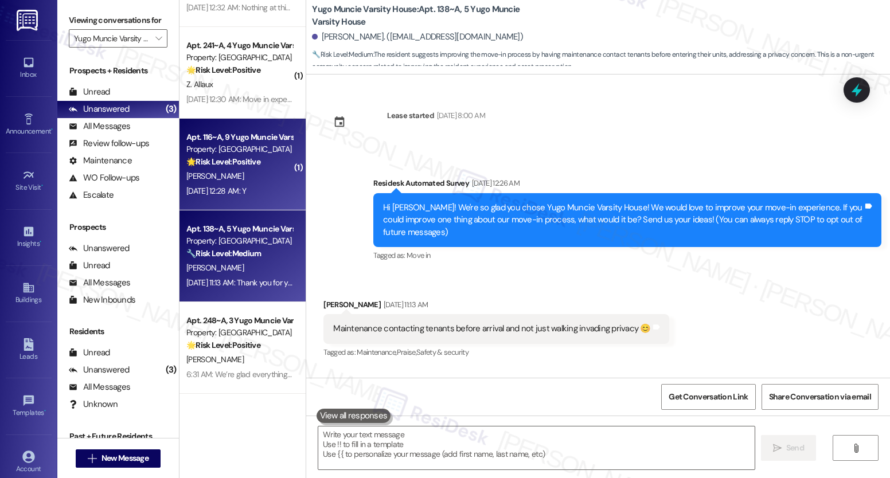
click at [233, 174] on div "M. Merkley" at bounding box center [239, 176] width 108 height 14
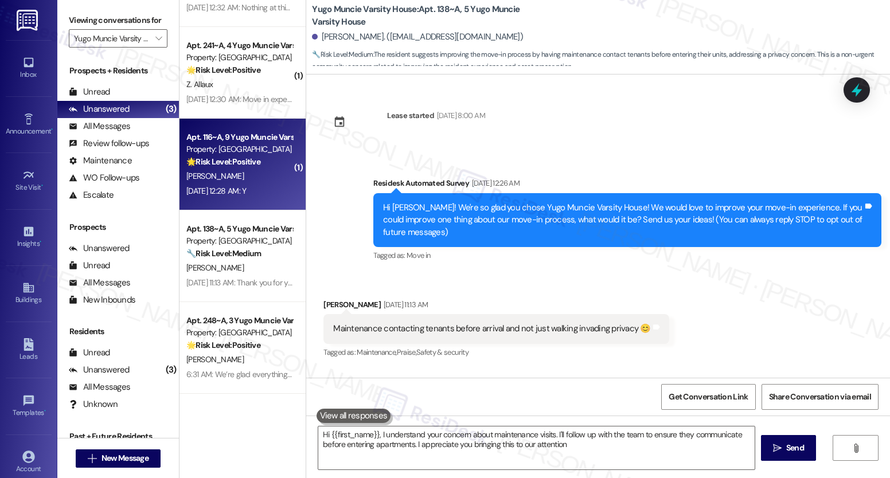
type textarea "Hi {{first_name}}, I understand your concern about maintenance visits. I'll fol…"
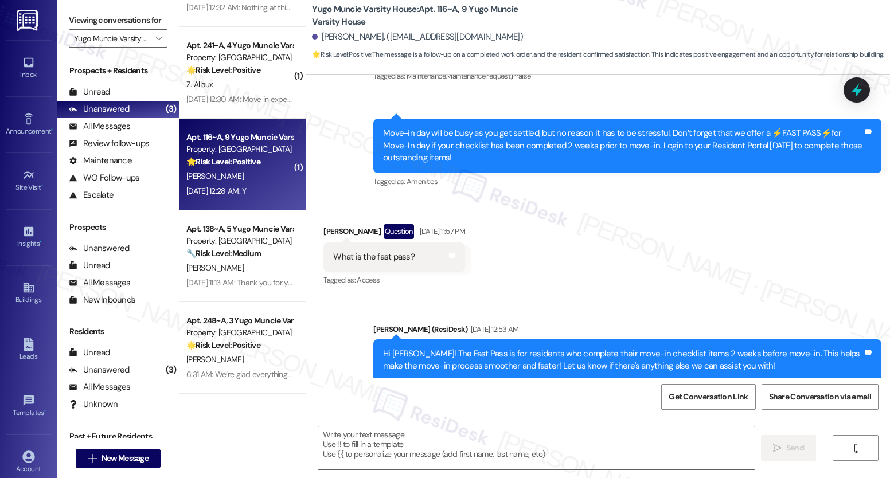
type textarea "Fetching suggested responses. Please feel free to read through the conversation…"
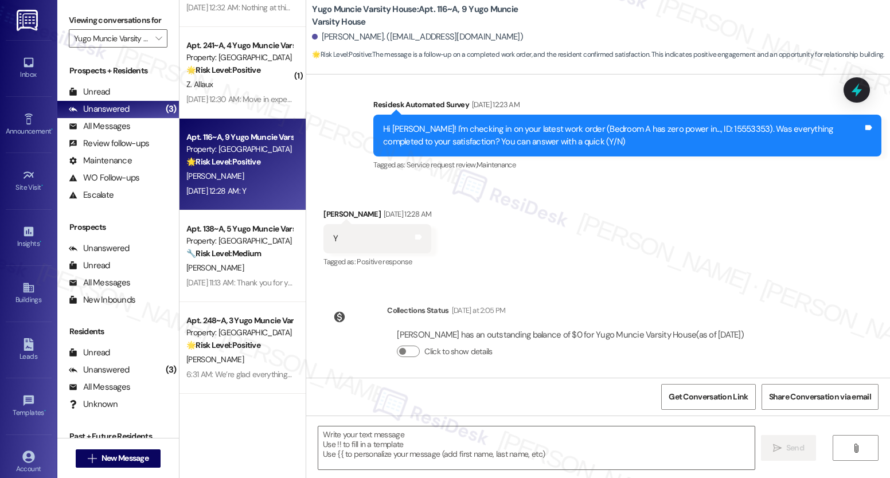
scroll to position [623, 0]
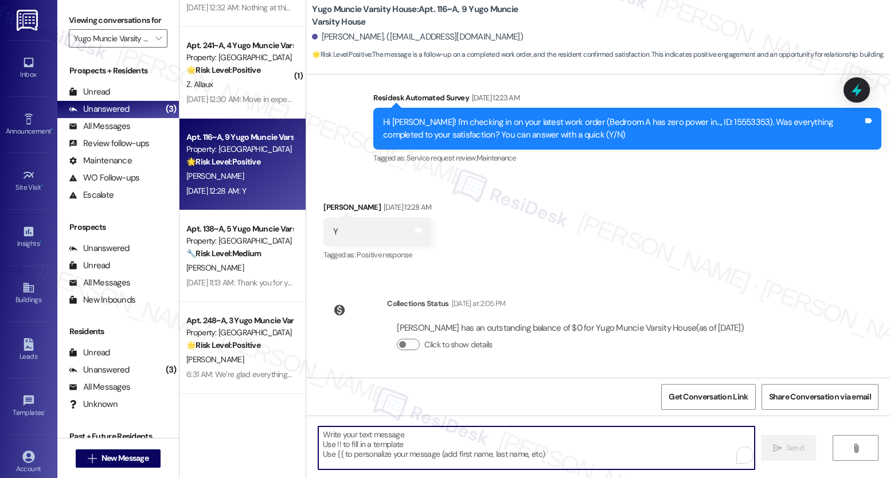
click at [384, 452] on textarea "To enrich screen reader interactions, please activate Accessibility in Grammarl…" at bounding box center [536, 448] width 436 height 43
paste textarea "We’re glad everything went well with your work order! Let us know if there’s an…"
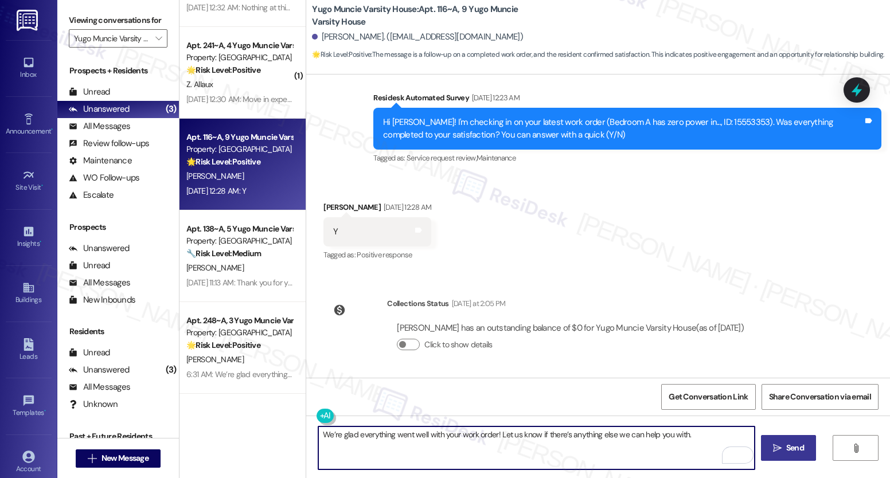
type textarea "We’re glad everything went well with your work order! Let us know if there’s an…"
click at [796, 456] on button " Send" at bounding box center [789, 448] width 56 height 26
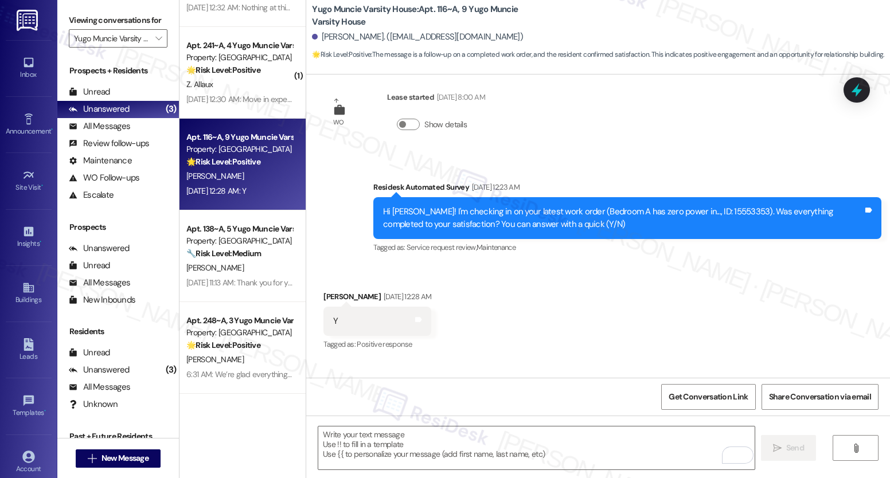
scroll to position [517, 0]
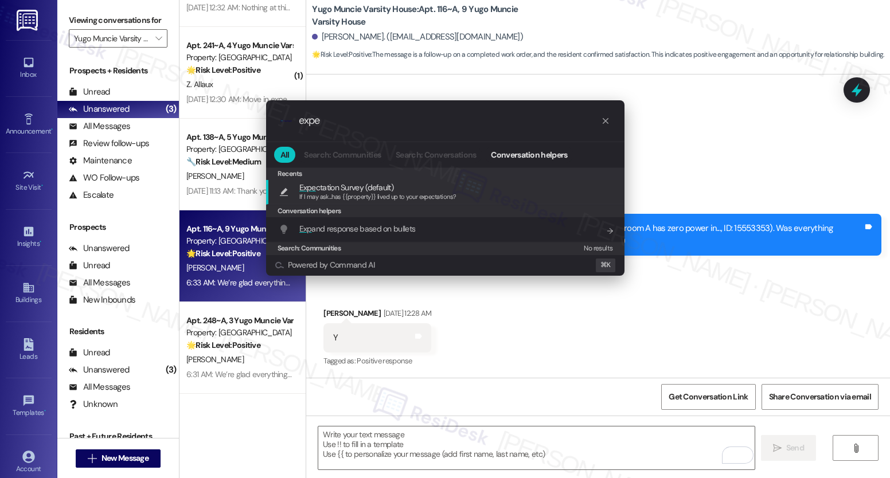
type input "expe"
click at [349, 193] on span "If I may ask...has {{property}} lived up to your expectations?" at bounding box center [377, 197] width 157 height 8
type textarea "If I may ask...has {{property}} lived up to your expectations?"
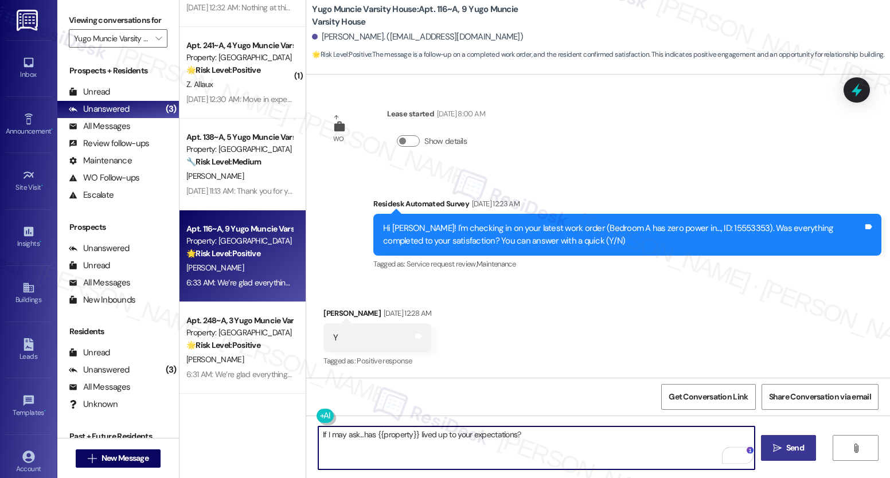
click at [781, 447] on span " Send" at bounding box center [789, 448] width 36 height 12
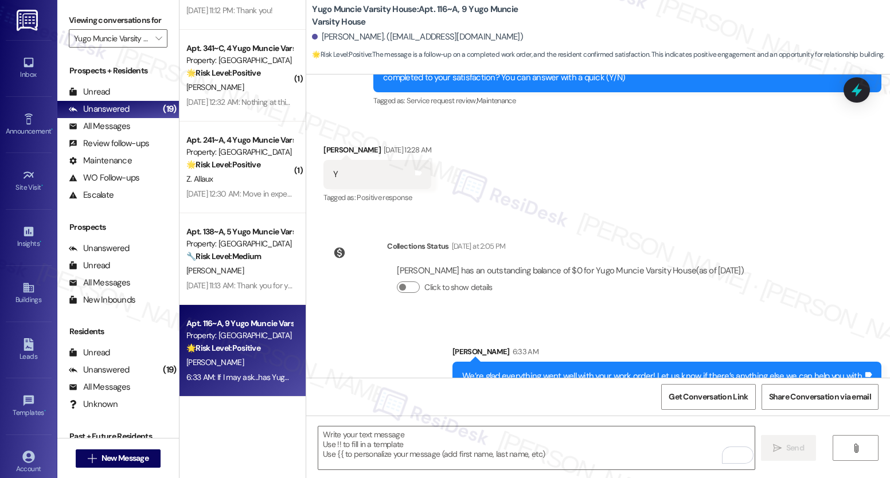
scroll to position [783, 0]
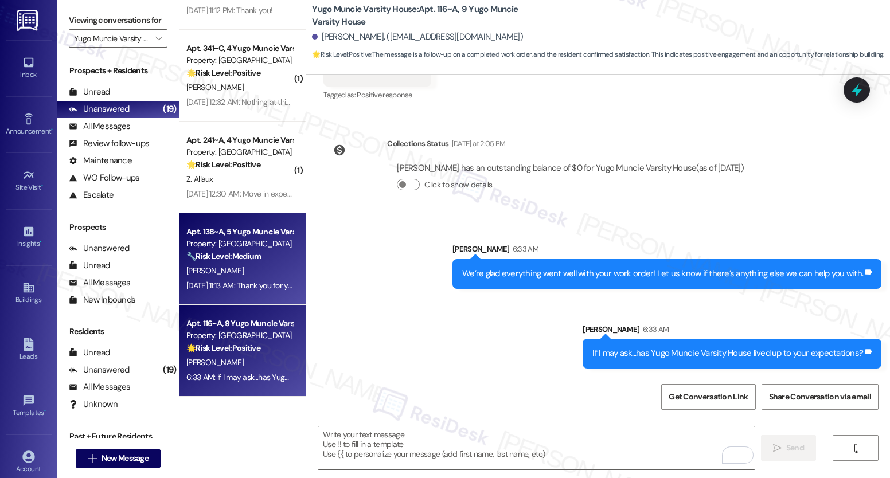
click at [227, 270] on div "K. Durkins" at bounding box center [239, 271] width 108 height 14
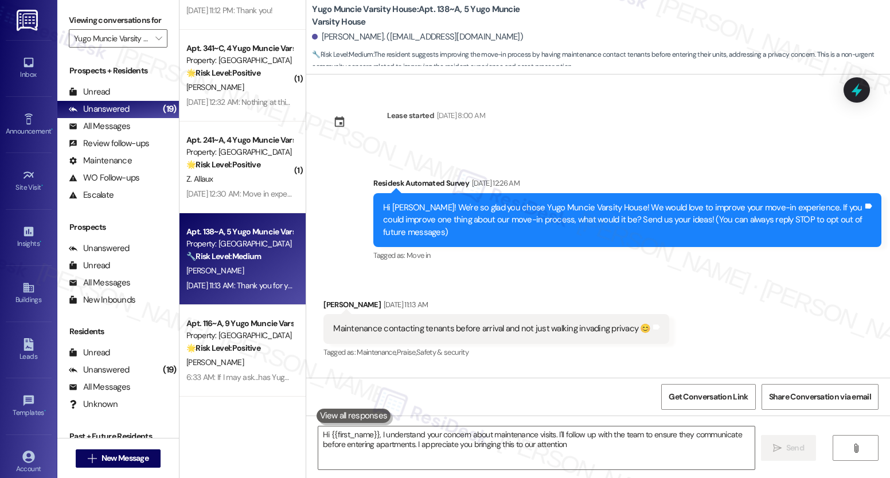
type textarea "Hi {{first_name}}, I understand your concern about maintenance visits. I'll fol…"
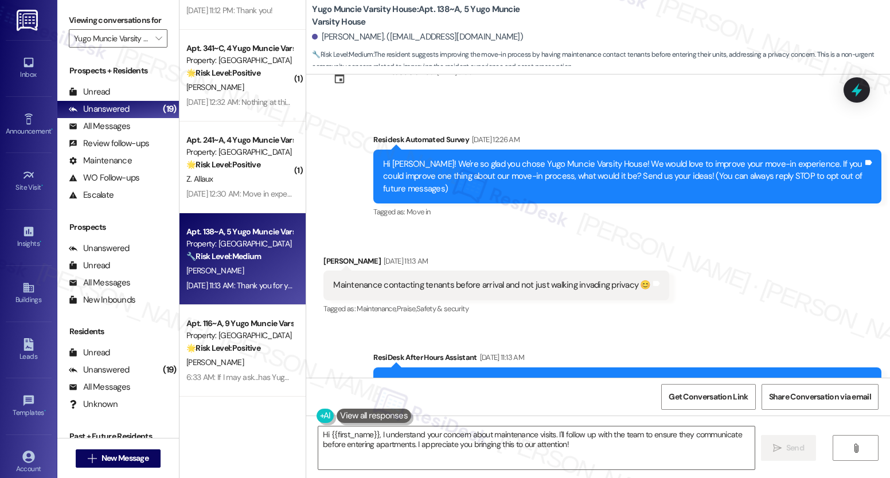
scroll to position [89, 0]
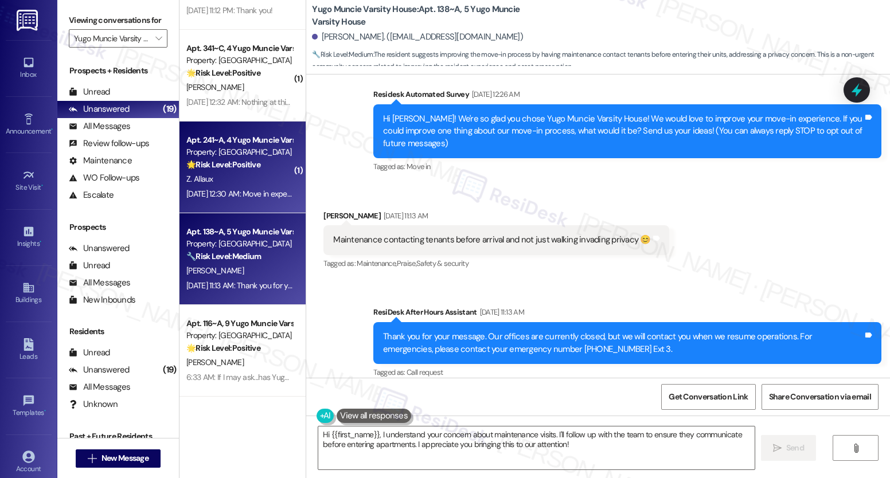
click at [255, 197] on div "Aug 23, 2025 at 12:30 AM: Move in experience was great. One thing that I would …" at bounding box center [428, 194] width 484 height 10
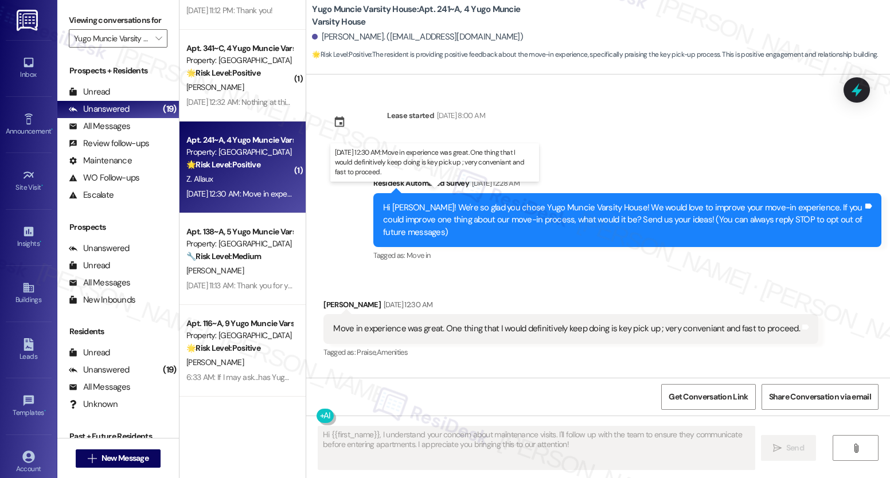
type textarea "Fetching suggested responses. Please feel free to read through the conversation…"
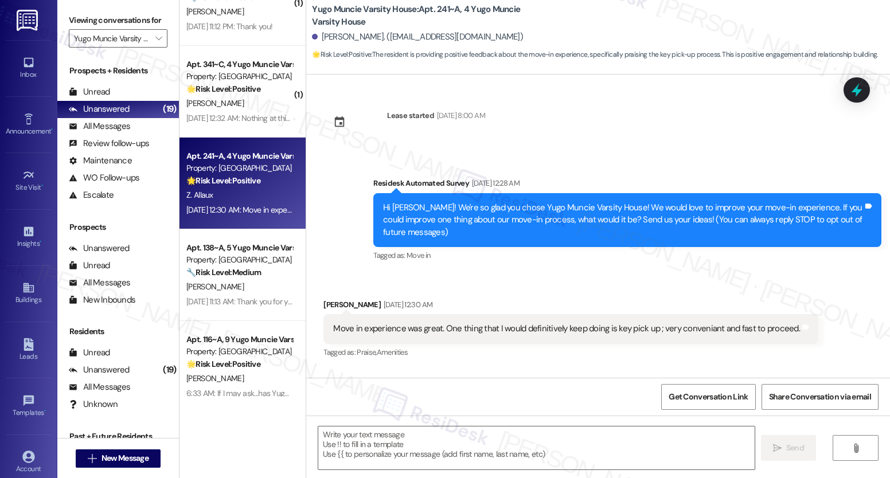
scroll to position [1418, 0]
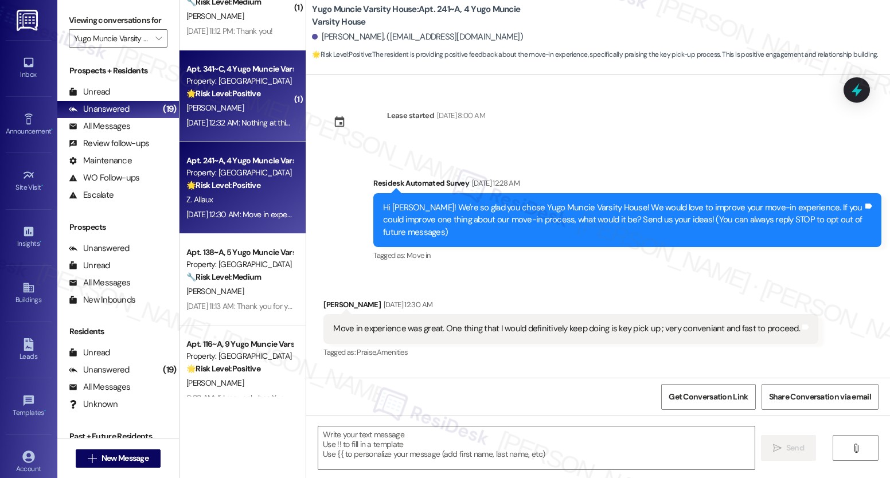
click at [271, 103] on div "M. Rojas-Molina" at bounding box center [239, 108] width 108 height 14
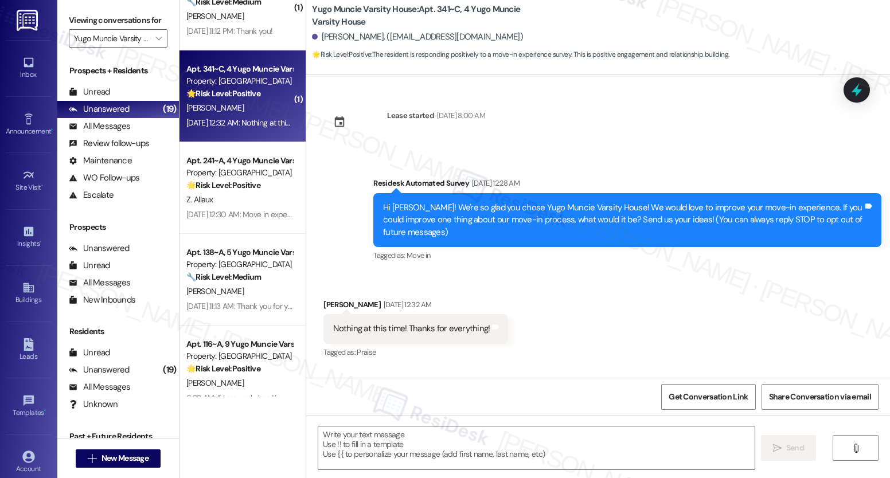
type textarea "Fetching suggested responses. Please feel free to read through the conversation…"
click at [503, 436] on textarea at bounding box center [536, 448] width 436 height 43
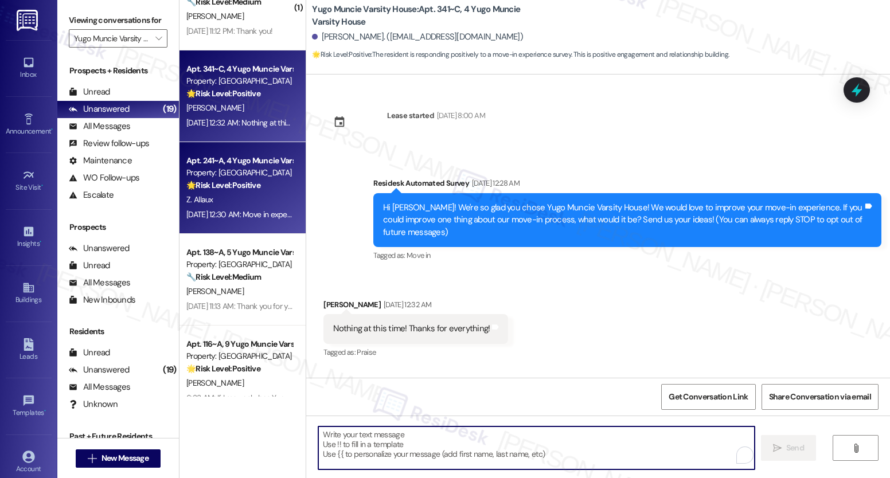
click at [254, 190] on div "🌟 Risk Level: Positive The resident is providing positive feedback about the mo…" at bounding box center [239, 186] width 106 height 12
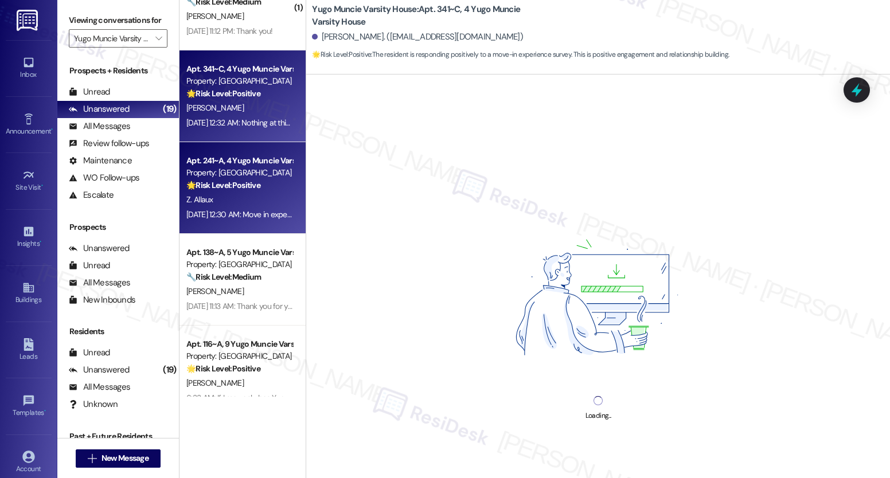
click at [255, 127] on div "Aug 23, 2025 at 12:32 AM: Nothing at this time! Thanks for everything! Aug 23, …" at bounding box center [284, 123] width 197 height 10
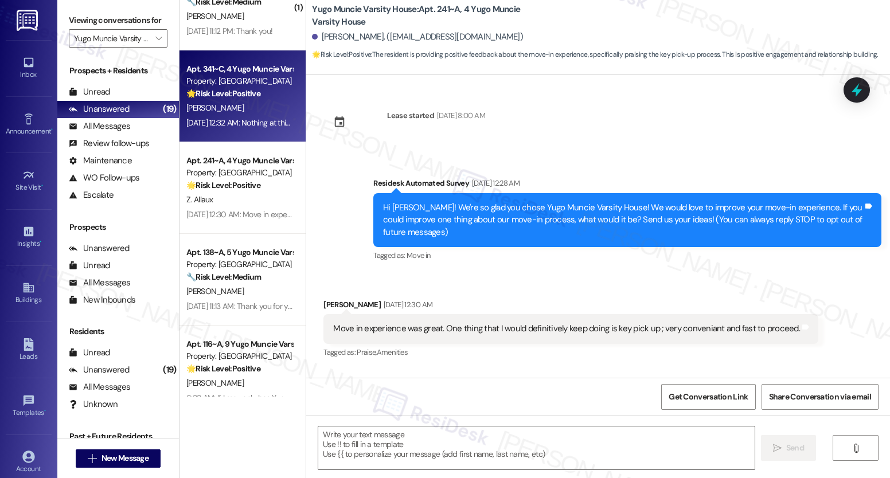
type textarea "Fetching suggested responses. Please feel free to read through the conversation…"
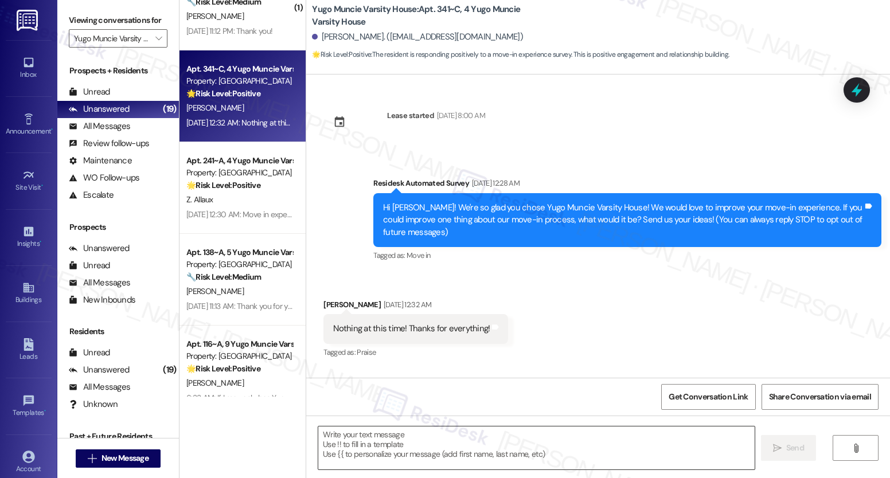
click at [409, 454] on textarea at bounding box center [536, 448] width 436 height 43
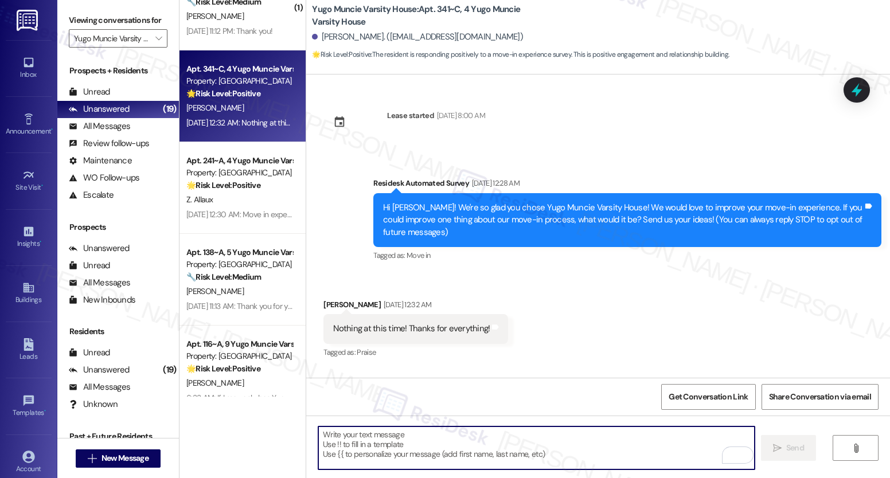
click at [420, 444] on textarea "To enrich screen reader interactions, please activate Accessibility in Grammarl…" at bounding box center [536, 448] width 436 height 43
paste textarea "We’re glad everything went well with your work order! Let us know if there’s an…"
type textarea "We’re glad everything went well with your work order! Let us know if there’s an…"
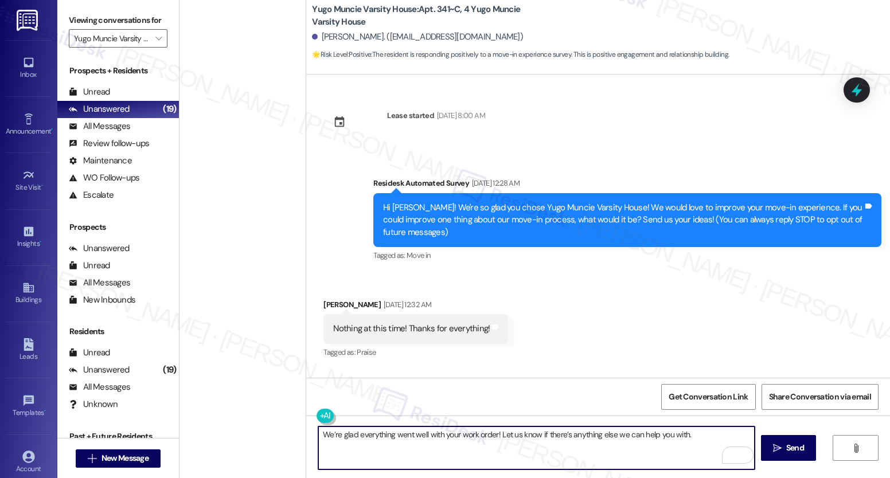
scroll to position [1418, 0]
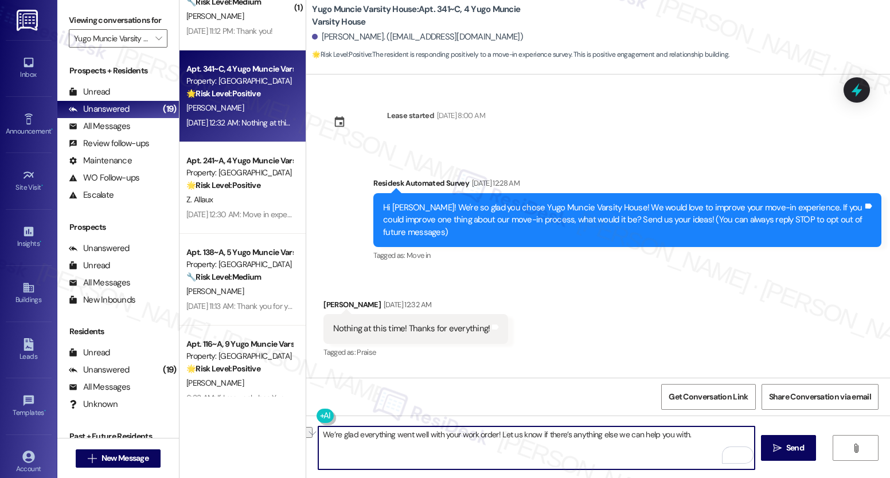
drag, startPoint x: 353, startPoint y: 435, endPoint x: 490, endPoint y: 432, distance: 136.5
click at [490, 432] on textarea "We’re glad everything went well with your work order! Let us know if there’s an…" at bounding box center [536, 448] width 436 height 43
click at [498, 435] on textarea "We’re glad to hear that! Let us know if there’s anything else we can help you w…" at bounding box center [536, 448] width 436 height 43
click at [498, 434] on textarea "We’re glad to hear that! Let us know if there’s anything else we can help you w…" at bounding box center [536, 448] width 436 height 43
type textarea "We’re glad to hear that! Let us know if there’s anything we can help you with."
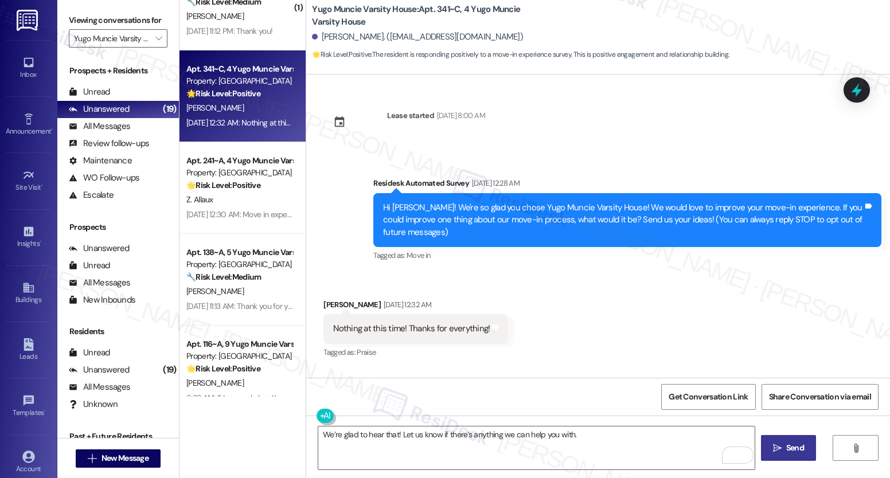
click at [779, 448] on icon "" at bounding box center [777, 448] width 9 height 9
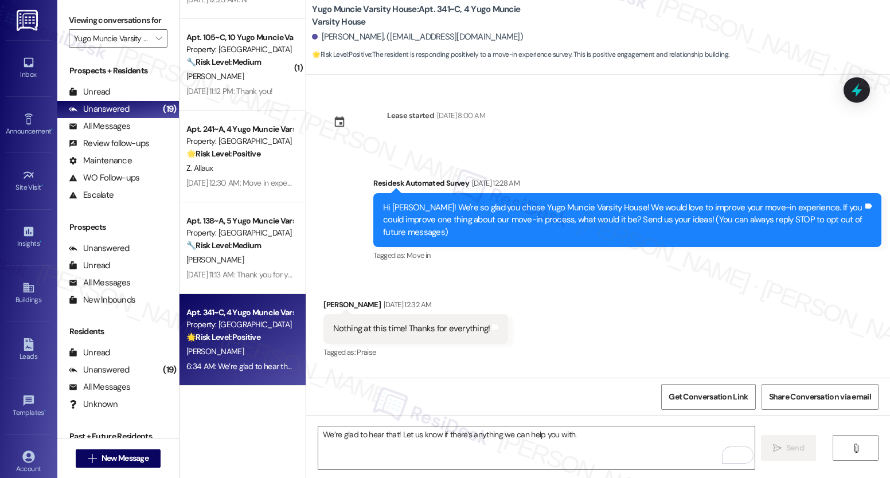
scroll to position [1410, 0]
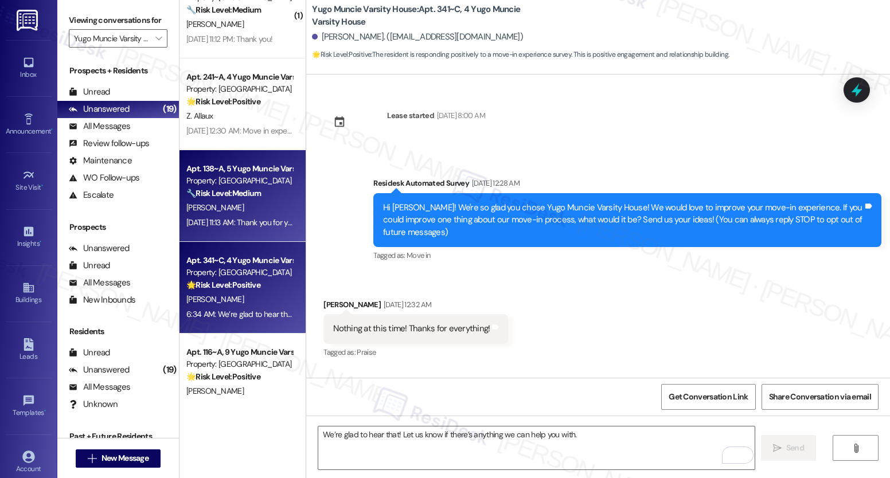
click at [215, 218] on div "[DATE] 11:13 AM: Thank you for your message. Our offices are currently closed, …" at bounding box center [541, 222] width 711 height 10
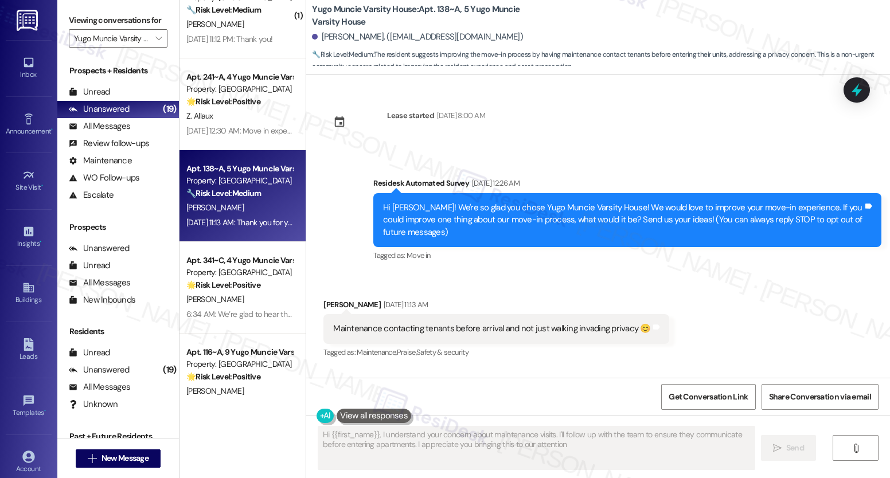
type textarea "Hi {{first_name}}, I understand your concern about maintenance visits. I'll fol…"
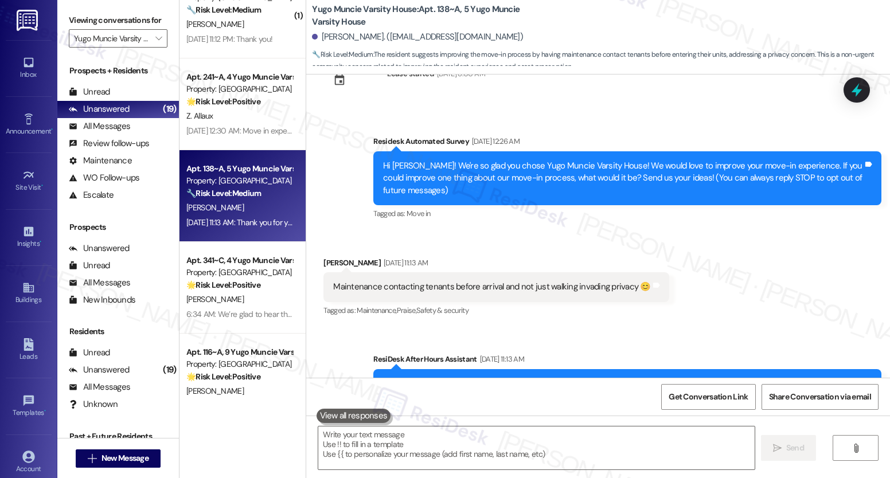
scroll to position [89, 0]
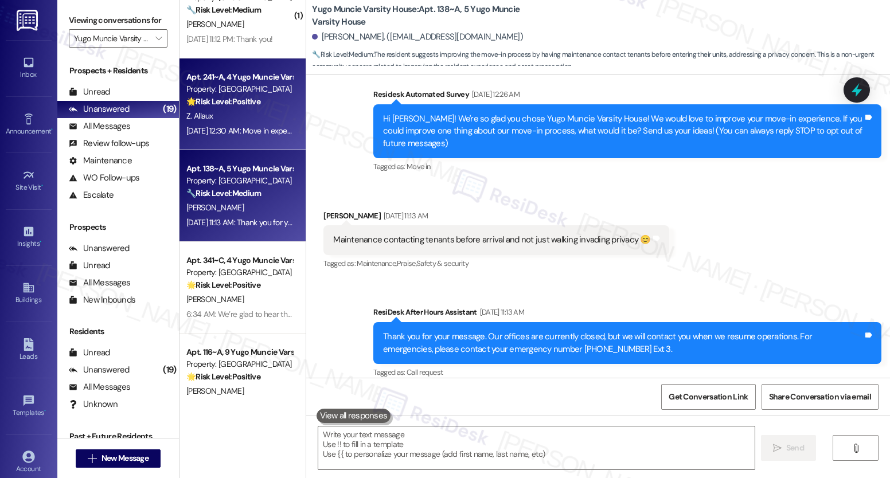
click at [266, 126] on div "[DATE] 12:30 AM: Move in experience was great. One thing that I would definitiv…" at bounding box center [428, 131] width 484 height 10
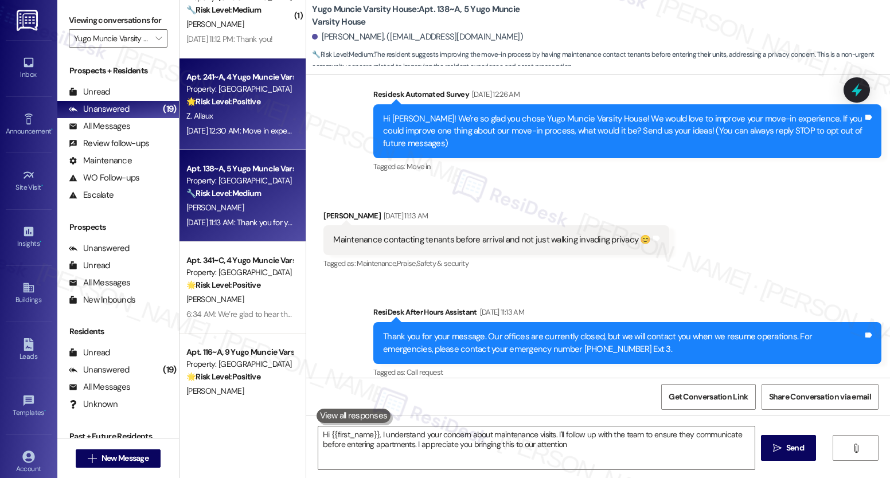
type textarea "Hi {{first_name}}, I understand your concern about maintenance visits. I'll fol…"
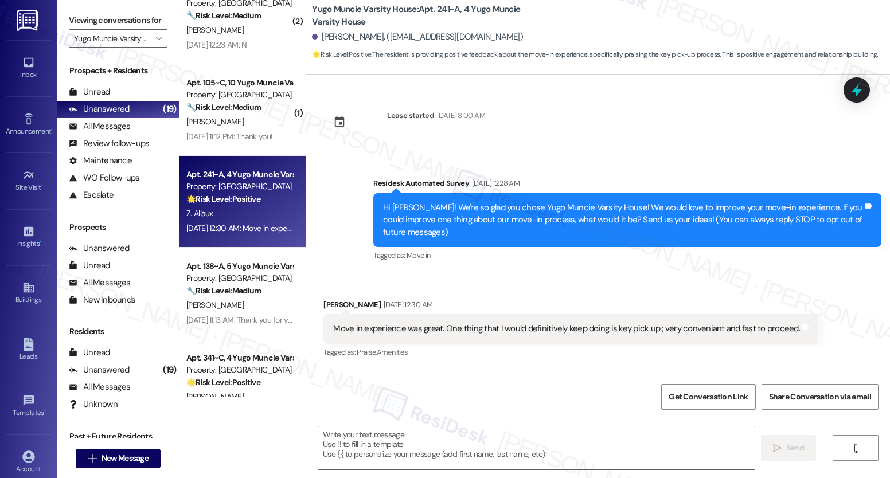
type textarea "Fetching suggested responses. Please feel free to read through the conversation…"
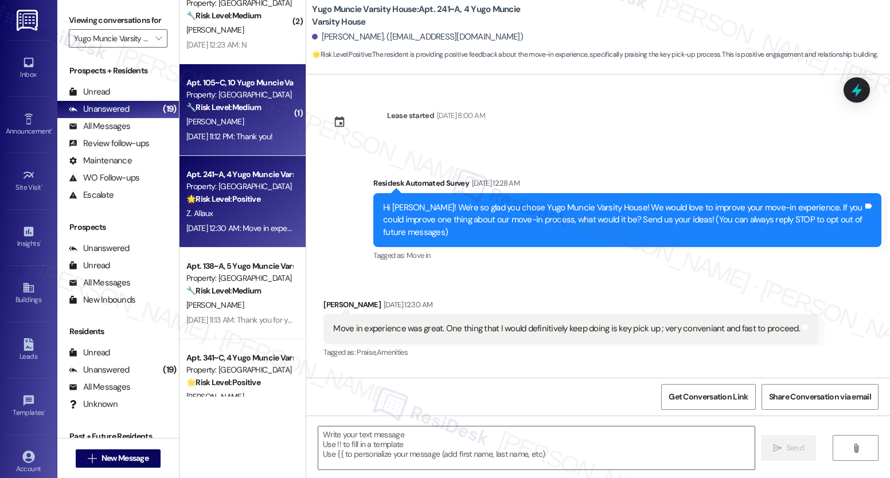
click at [224, 108] on strong "🔧 Risk Level: Medium" at bounding box center [223, 107] width 75 height 10
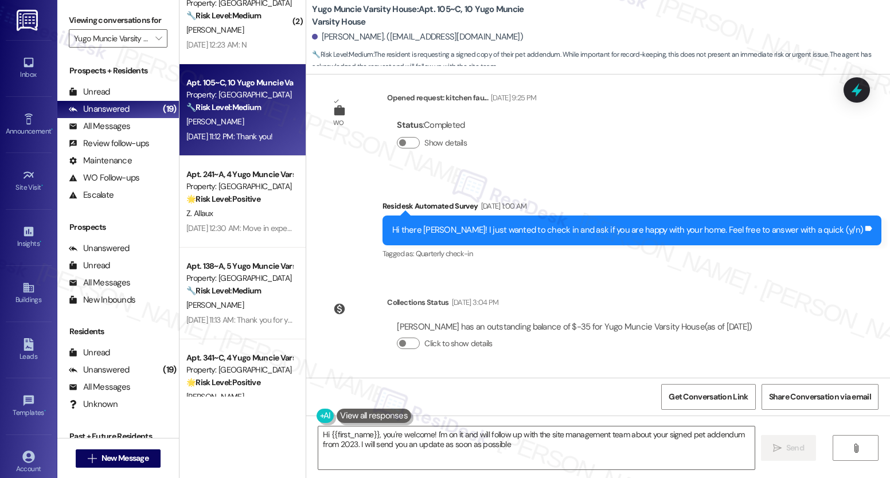
type textarea "Hi {{first_name}}, you're welcome! I'm on it and will follow up with the site m…"
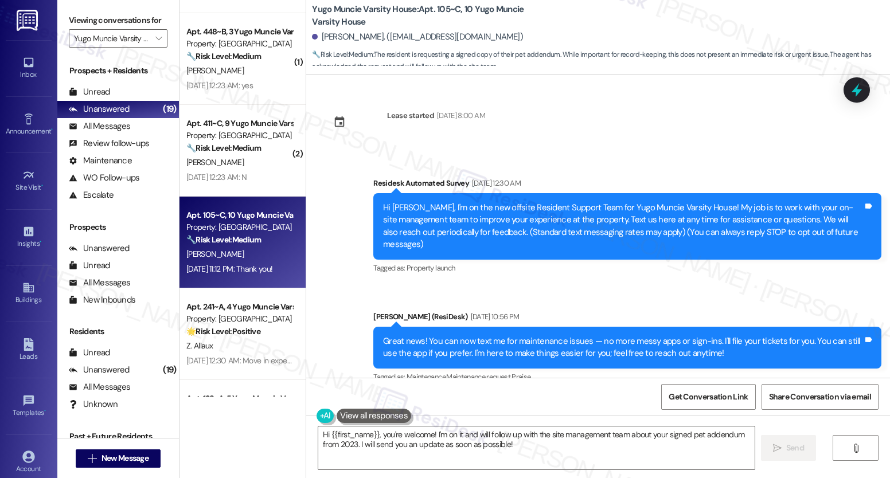
scroll to position [1153, 0]
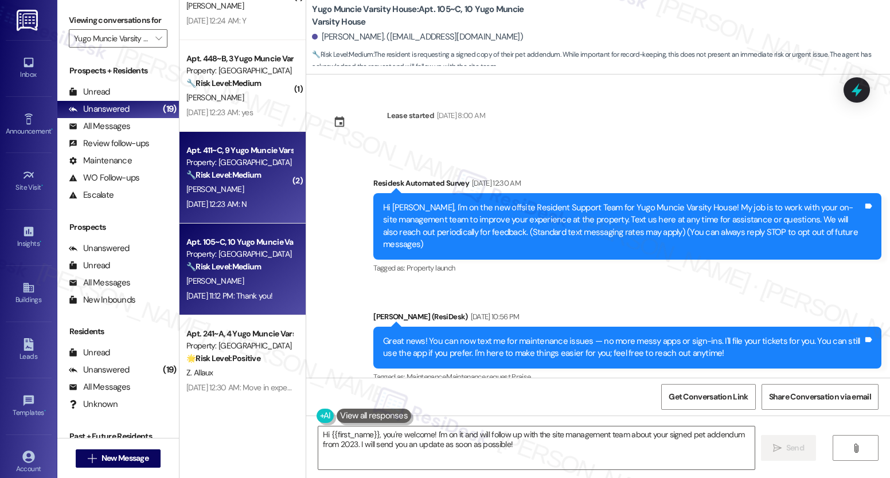
click at [239, 180] on strong "🔧 Risk Level: Medium" at bounding box center [223, 175] width 75 height 10
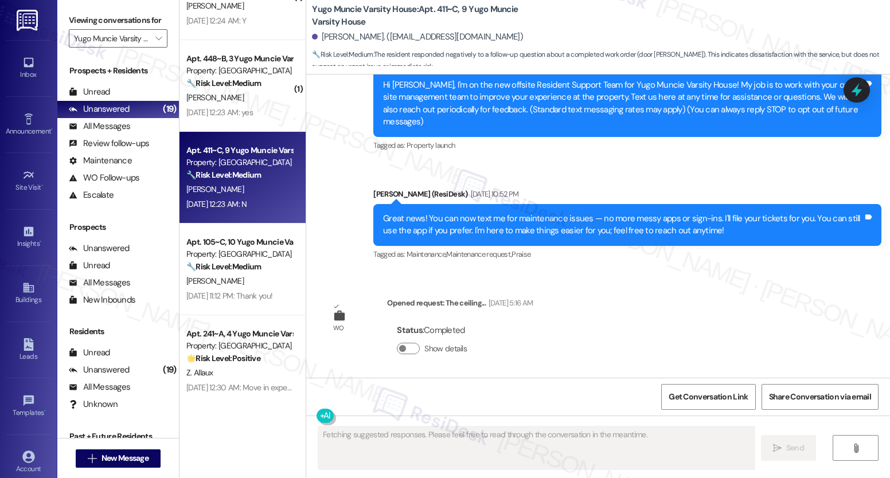
scroll to position [0, 0]
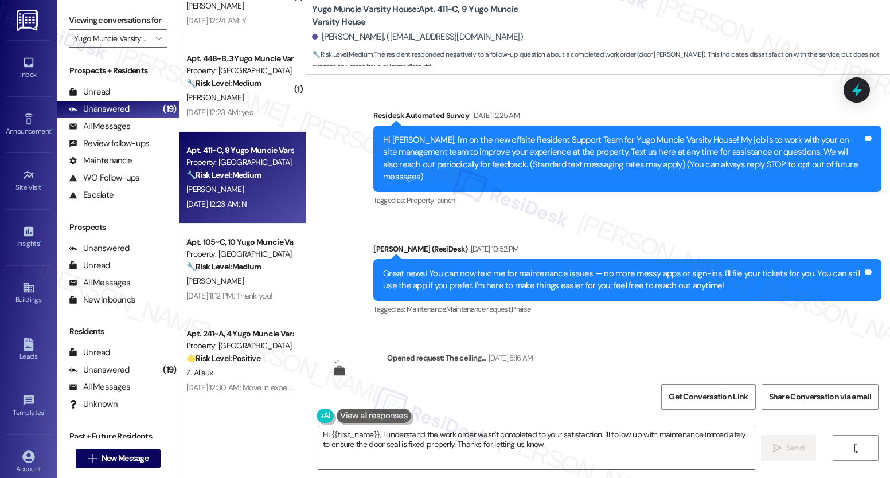
type textarea "Hi {{first_name}}, I understand the work order wasn't completed to your satisfa…"
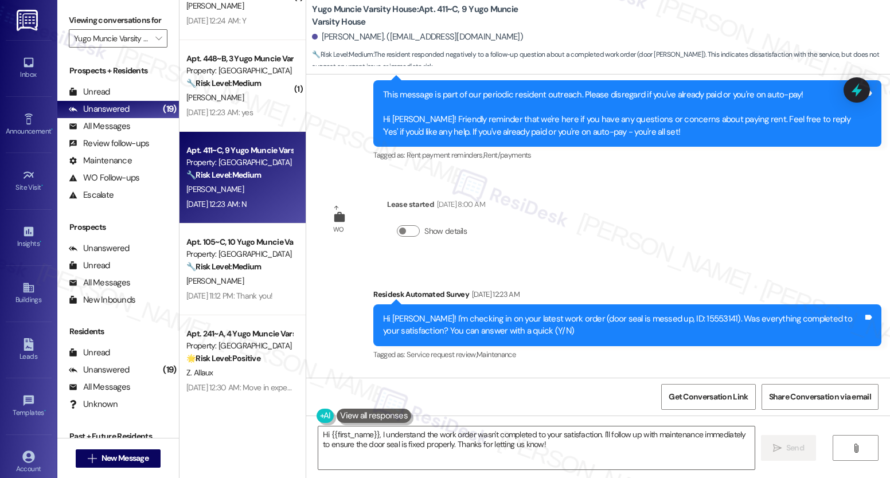
scroll to position [941, 0]
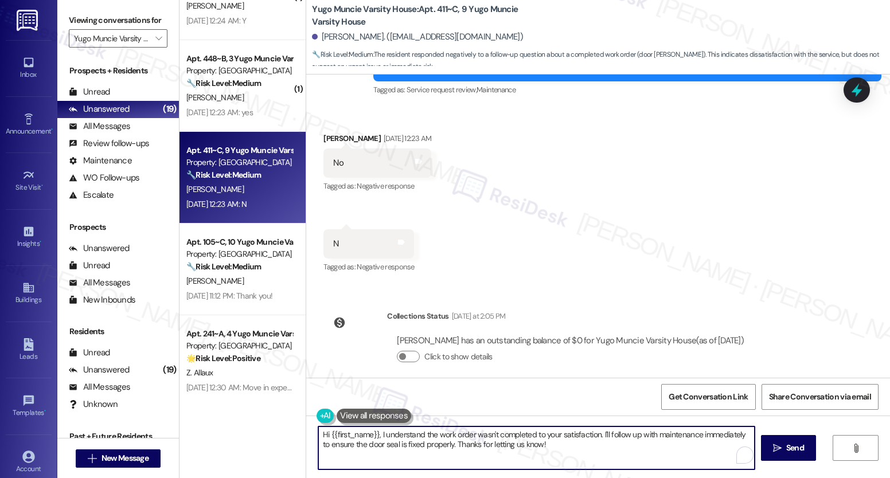
click at [442, 443] on textarea "Hi {{first_name}}, I understand the work order wasn't completed to your satisfa…" at bounding box center [536, 448] width 436 height 43
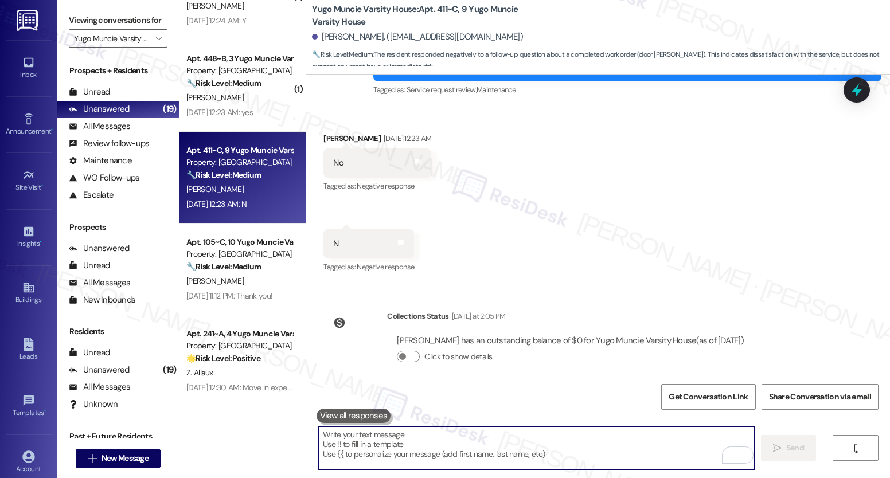
paste textarea "I’m really sorry to hear that the work didn’t meet your expectations. I’d like …"
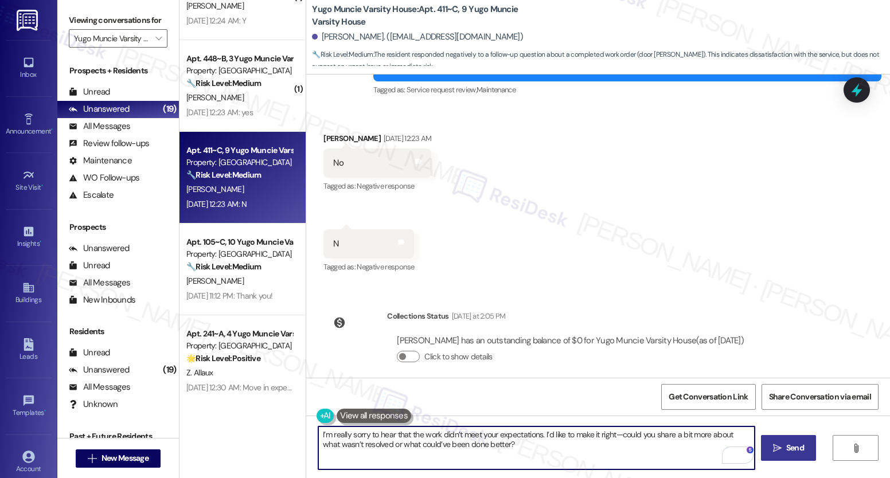
type textarea "I’m really sorry to hear that the work didn’t meet your expectations. I’d like …"
click at [796, 445] on span "Send" at bounding box center [795, 448] width 18 height 12
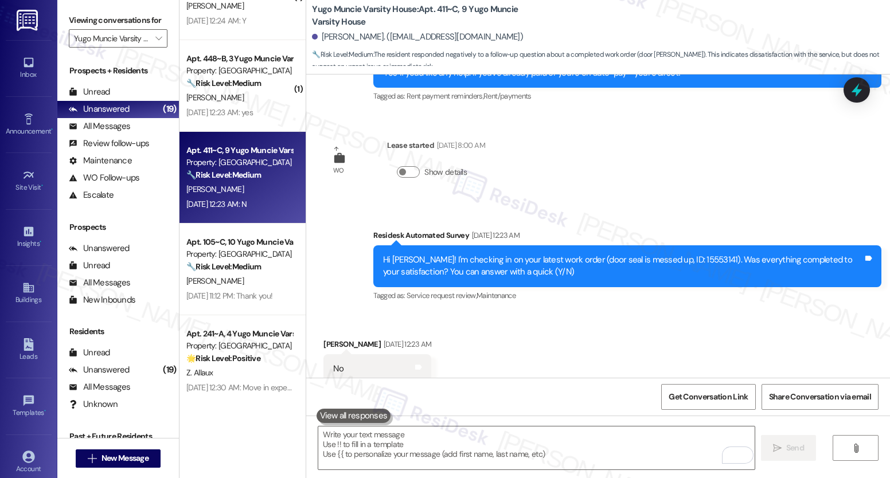
scroll to position [733, 0]
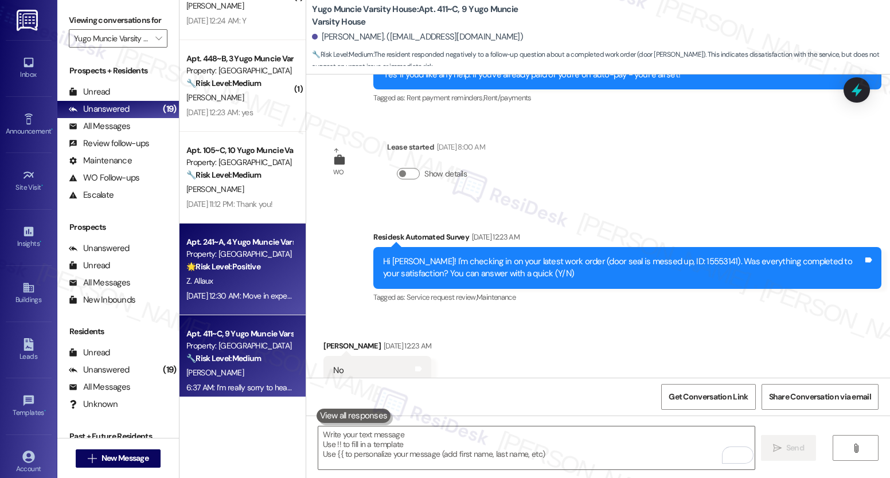
click at [259, 289] on div "[DATE] 12:30 AM: Move in experience was great. One thing that I would definitiv…" at bounding box center [239, 296] width 108 height 14
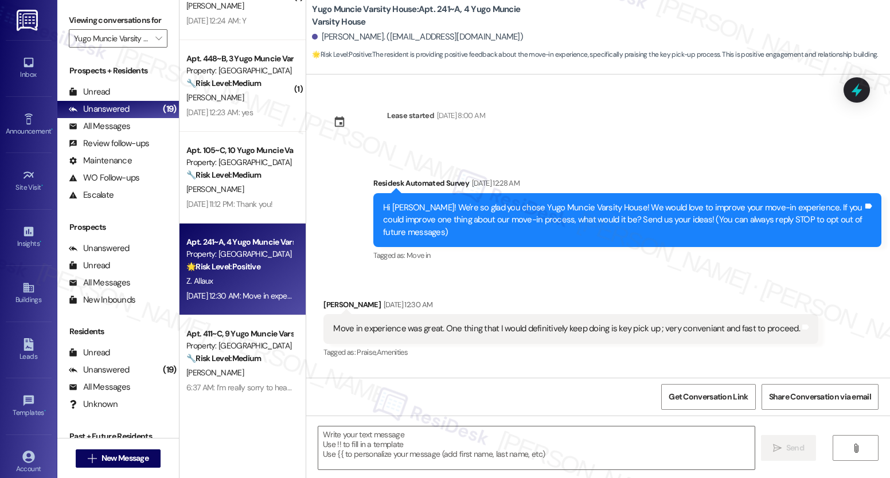
type textarea "Fetching suggested responses. Please feel free to read through the conversation…"
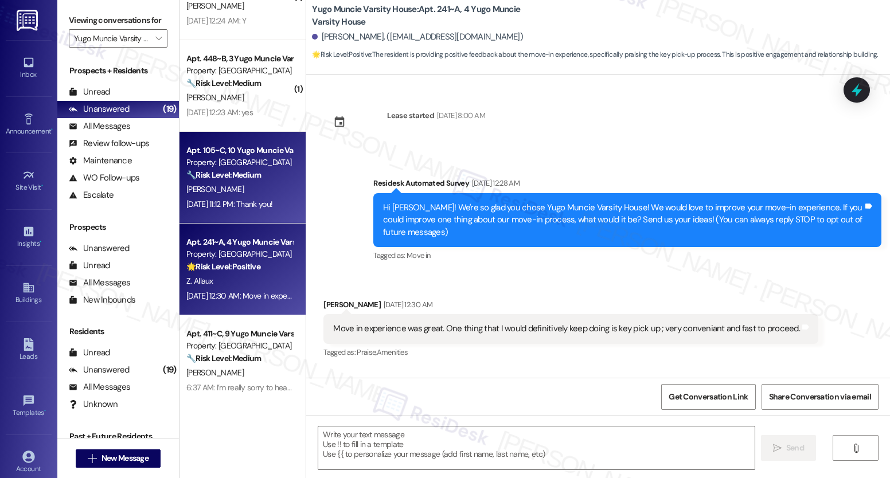
click at [229, 196] on div "[PERSON_NAME]" at bounding box center [239, 189] width 108 height 14
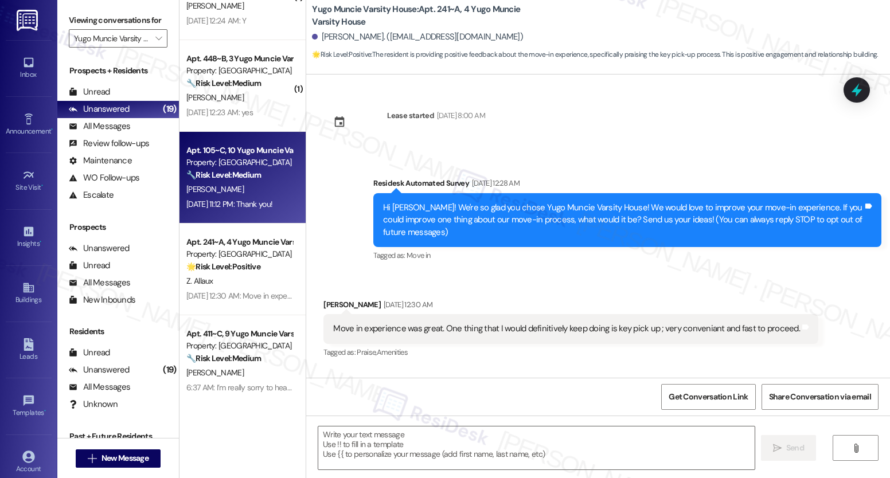
type textarea "Fetching suggested responses. Please feel free to read through the conversation…"
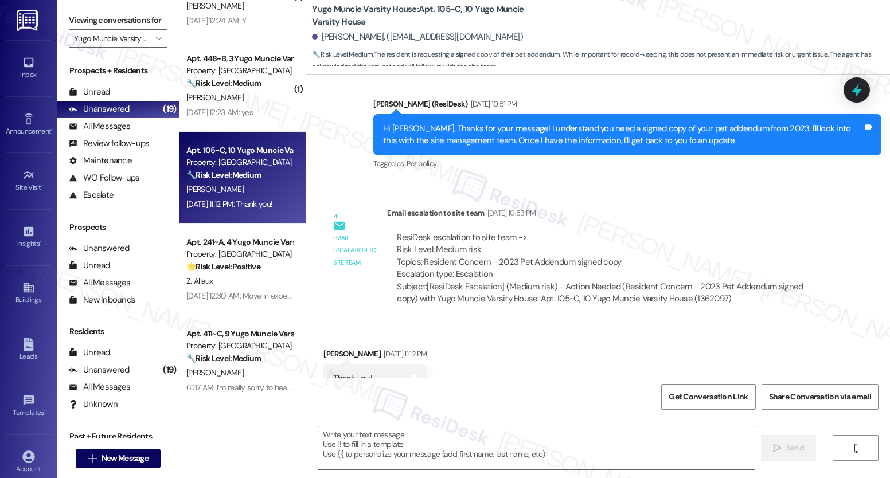
scroll to position [1421, 0]
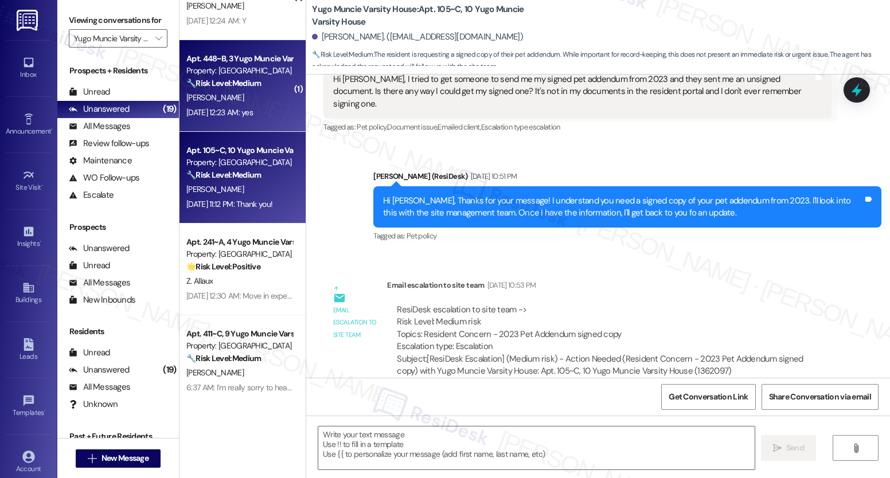
click at [239, 102] on div "[PERSON_NAME]" at bounding box center [239, 98] width 108 height 14
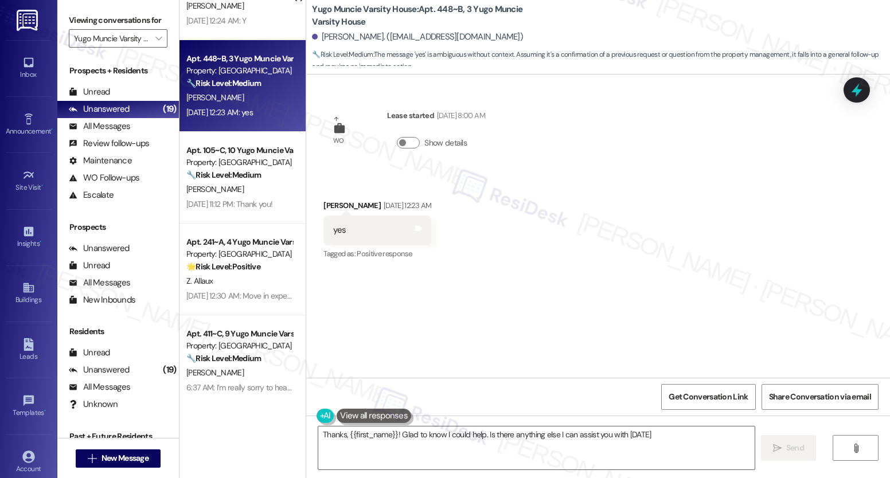
type textarea "Thanks, {{first_name}}! Glad to know I could help. Is there anything else I can…"
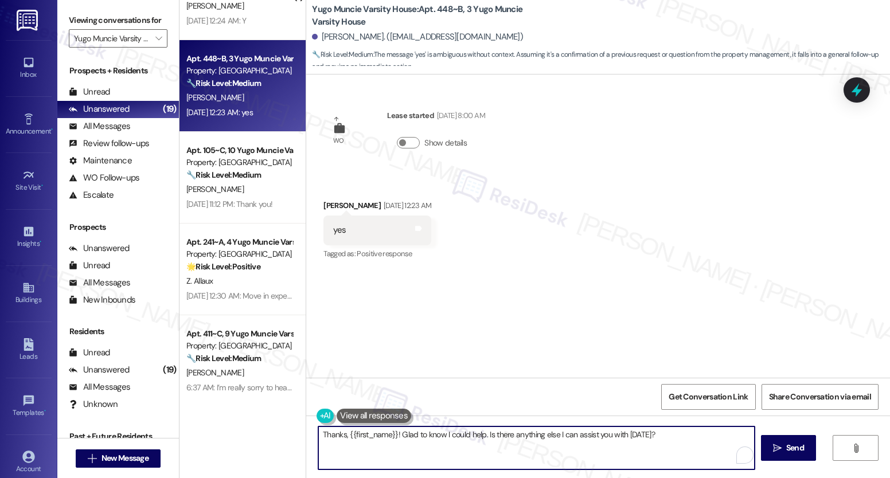
click at [420, 438] on textarea "Thanks, {{first_name}}! Glad to know I could help. Is there anything else I can…" at bounding box center [536, 448] width 436 height 43
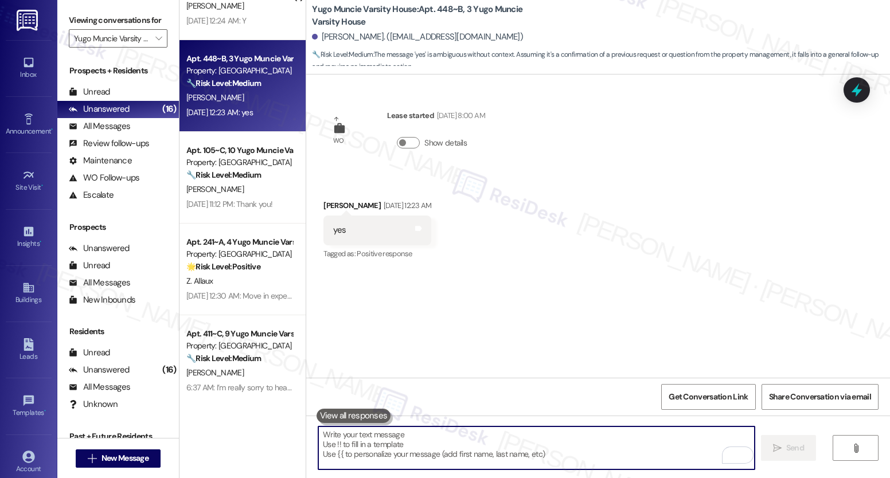
click at [377, 450] on textarea "To enrich screen reader interactions, please activate Accessibility in Grammarl…" at bounding box center [536, 448] width 436 height 43
paste textarea "It’s great to know that your work order was completed to your satisfaction! Don…"
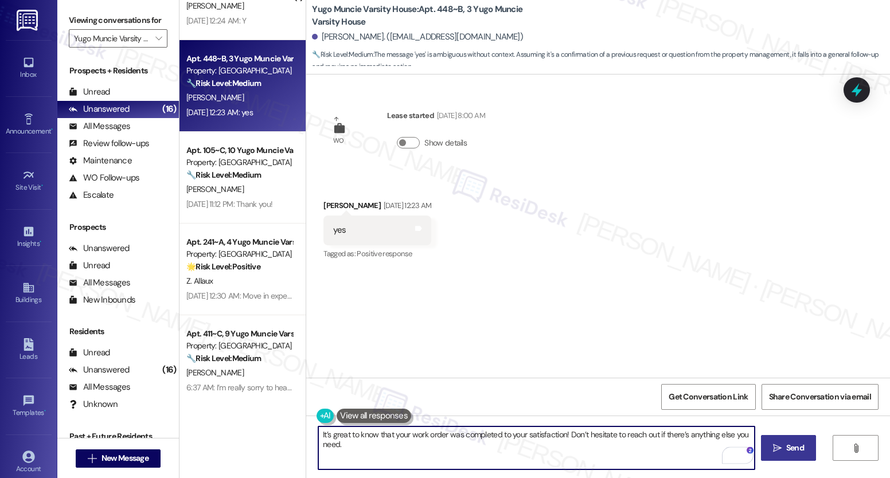
type textarea "It’s great to know that your work order was completed to your satisfaction! Don…"
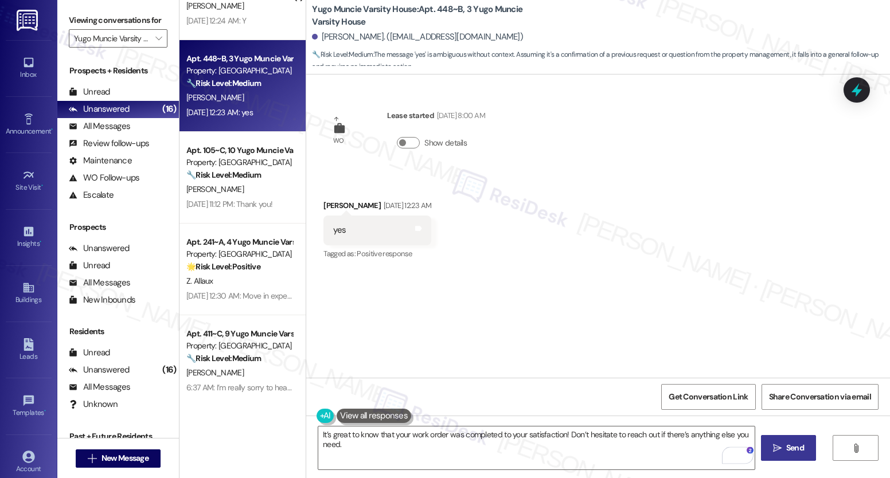
click at [784, 453] on span "Send" at bounding box center [795, 448] width 22 height 12
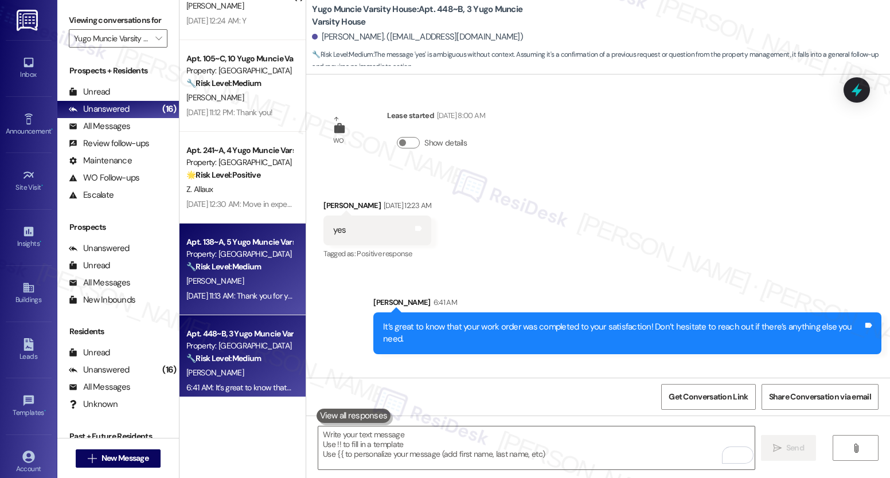
click at [240, 292] on div "[DATE] 11:13 AM: Thank you for your message. Our offices are currently closed, …" at bounding box center [541, 296] width 711 height 10
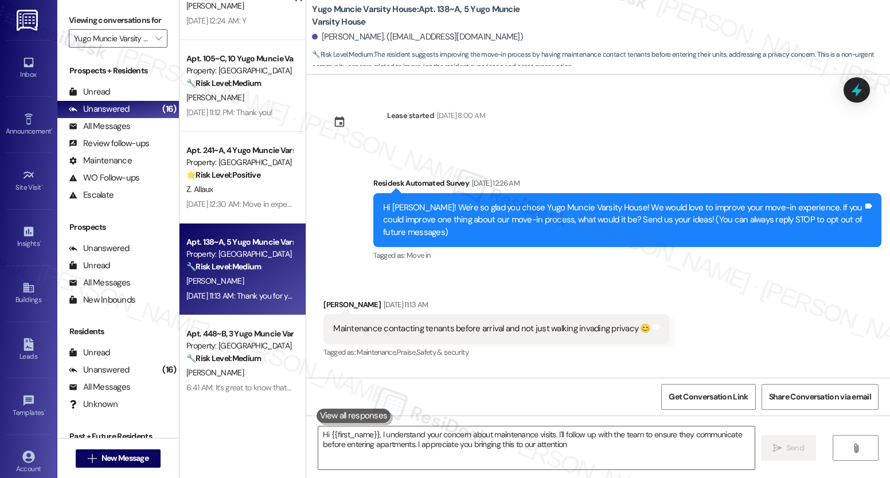
type textarea "Hi {{first_name}}, I understand your concern about maintenance visits. I'll fol…"
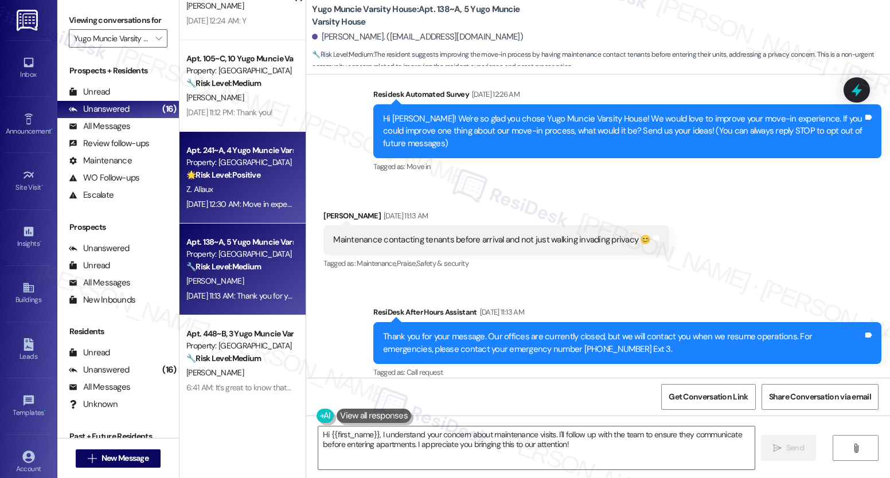
click at [252, 196] on div "Z. Allaux" at bounding box center [239, 189] width 108 height 14
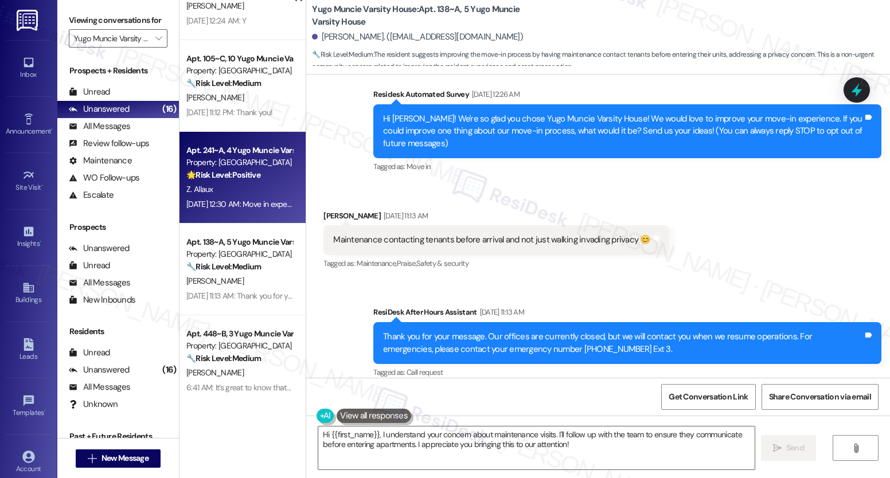
type textarea "Fetching suggested responses. Please feel free to read through the conversation…"
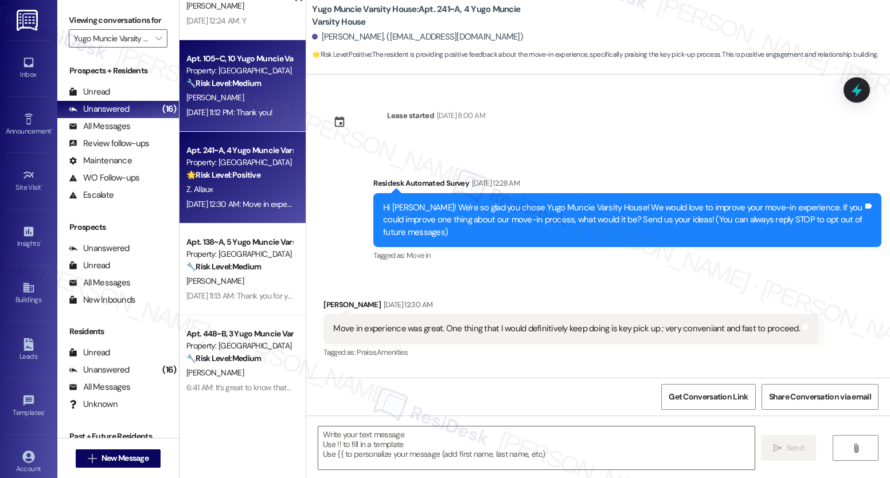
click at [251, 102] on div "[PERSON_NAME]" at bounding box center [239, 98] width 108 height 14
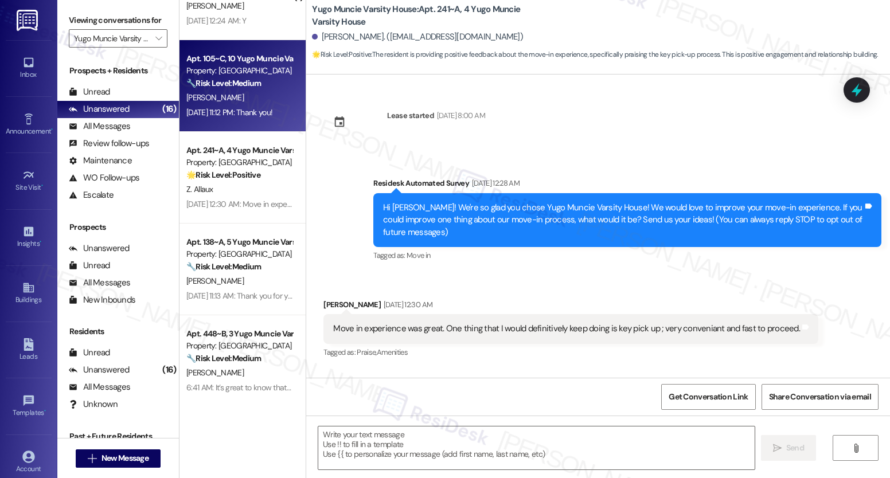
type textarea "Fetching suggested responses. Please feel free to read through the conversation…"
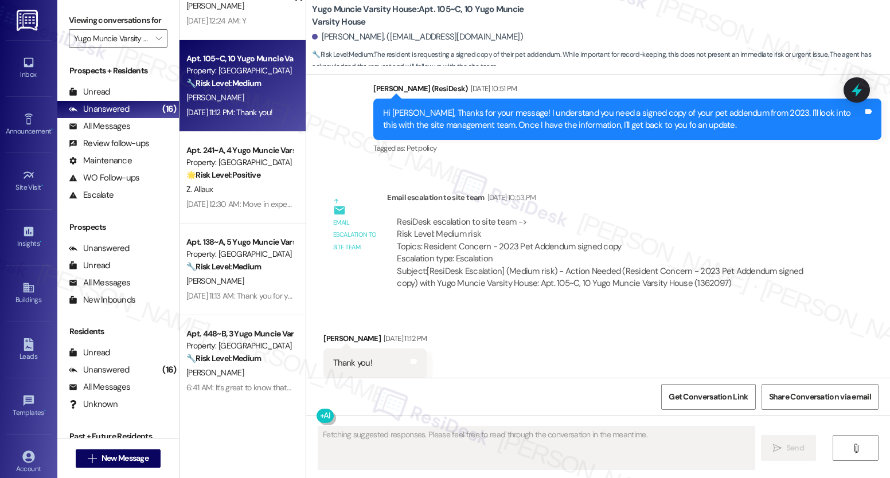
scroll to position [1511, 0]
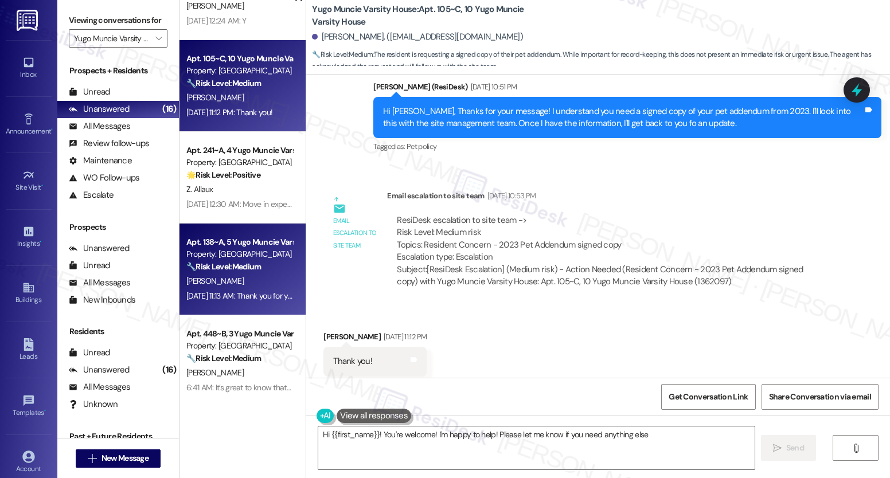
type textarea "Hi {{first_name}}! You're welcome! I'm happy to help! Please let me know if you…"
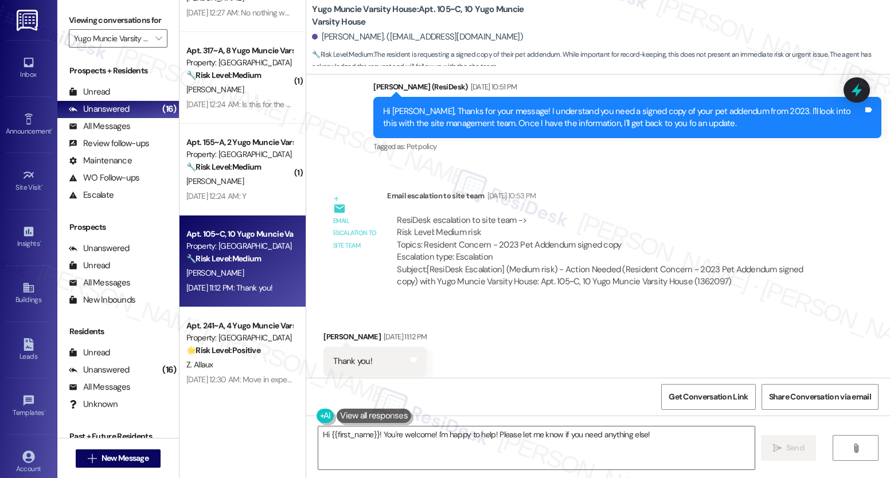
scroll to position [969, 0]
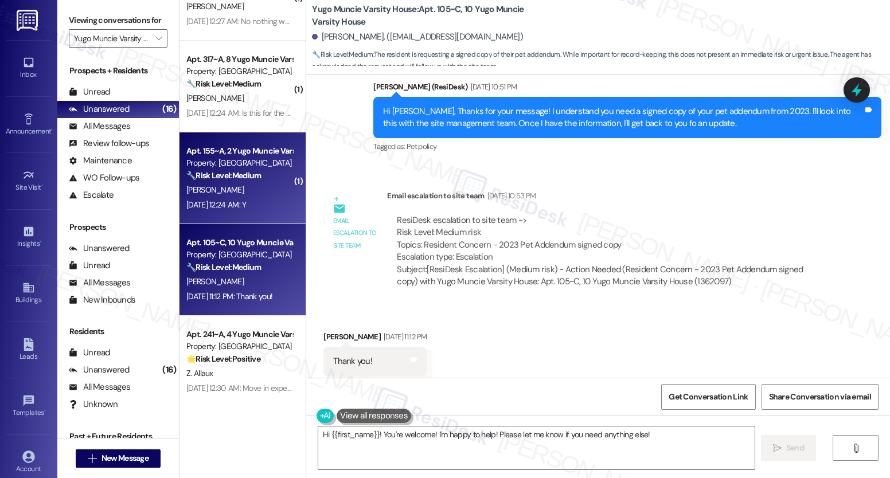
click at [234, 204] on div "[DATE] 12:24 AM: Y [DATE] 12:24 AM: Y" at bounding box center [216, 205] width 60 height 10
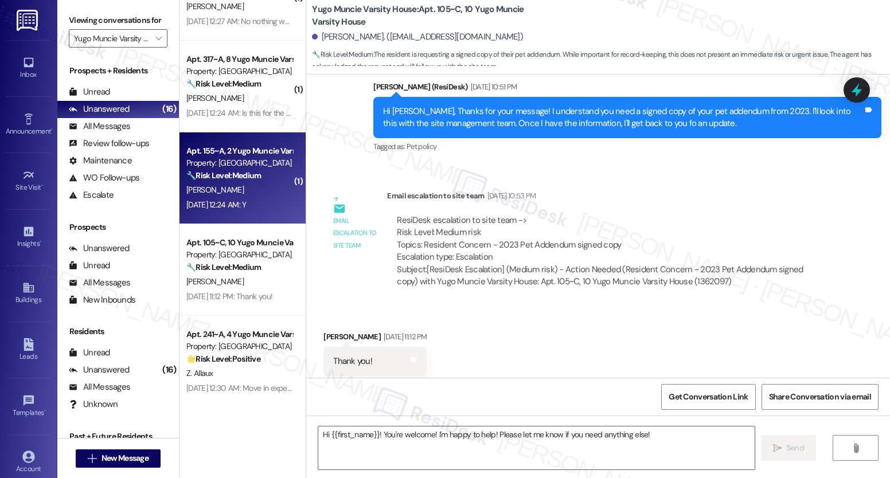
type textarea "Fetching suggested responses. Please feel free to read through the conversation…"
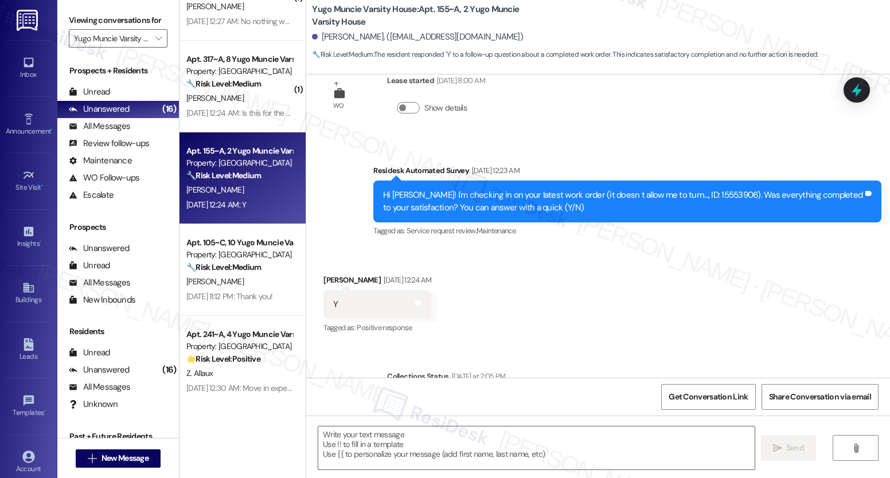
scroll to position [415, 0]
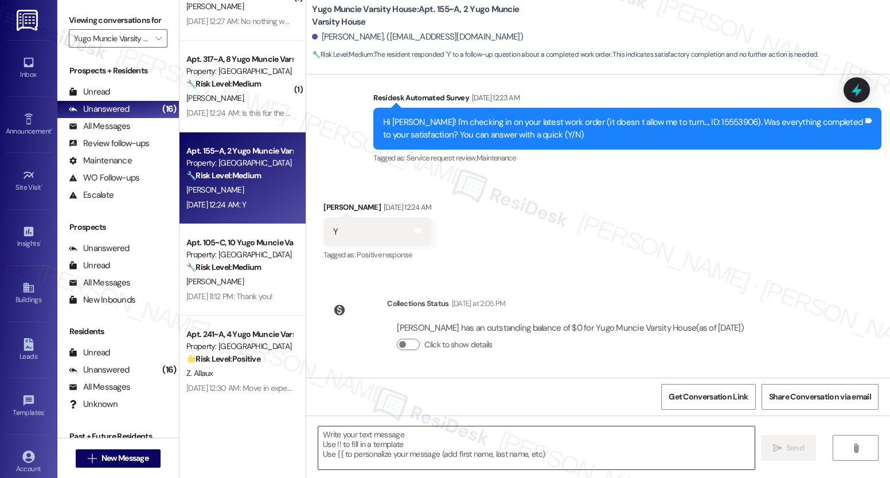
click at [442, 440] on textarea at bounding box center [536, 448] width 436 height 43
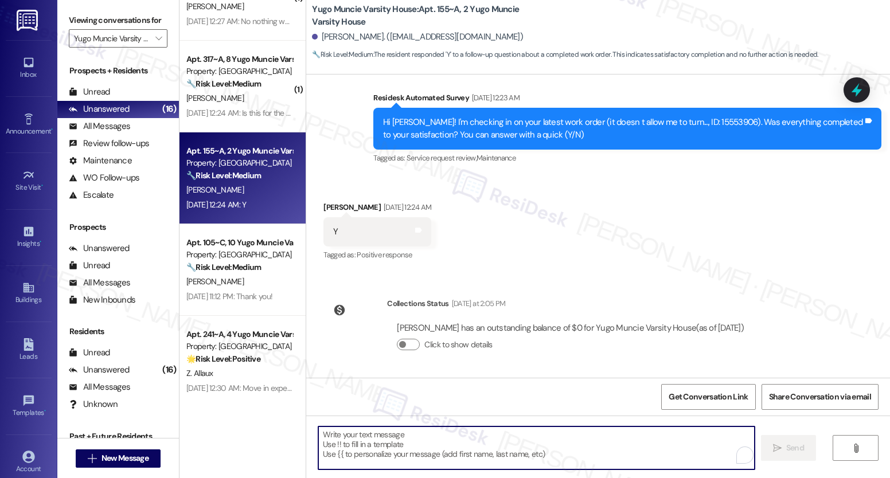
paste textarea "It’s great to know that your work order was completed to your satisfaction! Don…"
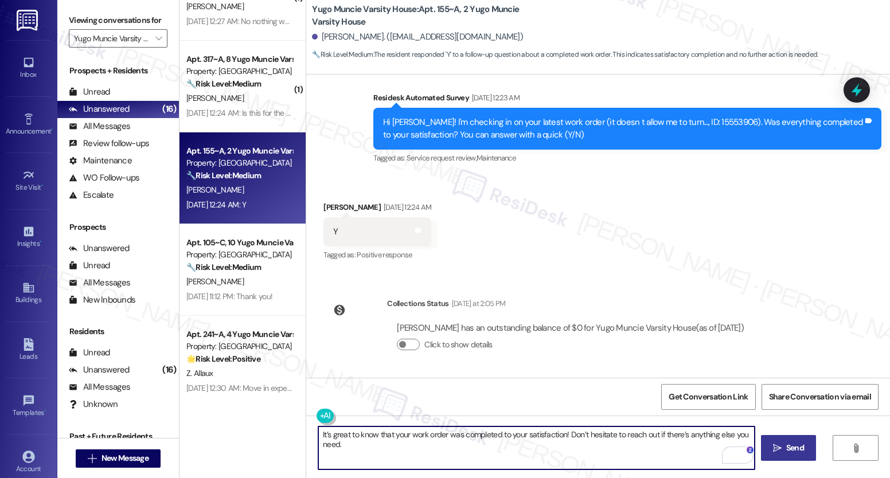
type textarea "It’s great to know that your work order was completed to your satisfaction! Don…"
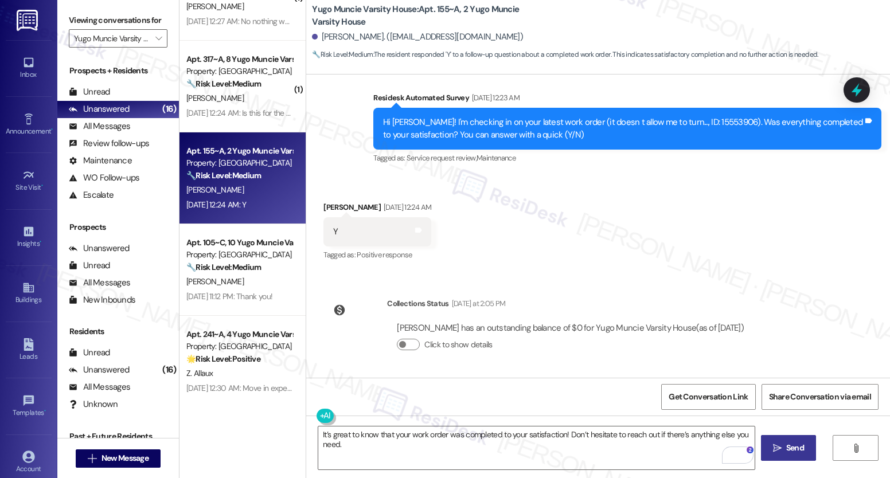
click at [764, 449] on button " Send" at bounding box center [789, 448] width 56 height 26
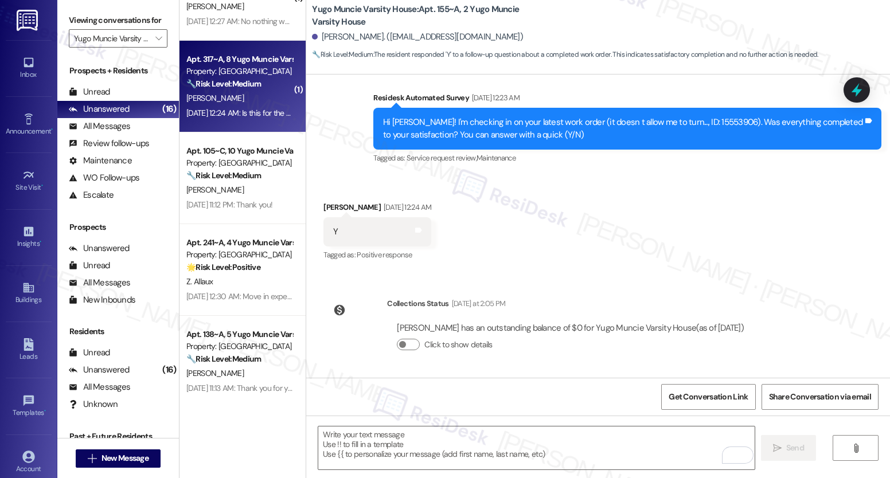
click at [255, 104] on div "[PERSON_NAME]" at bounding box center [239, 98] width 108 height 14
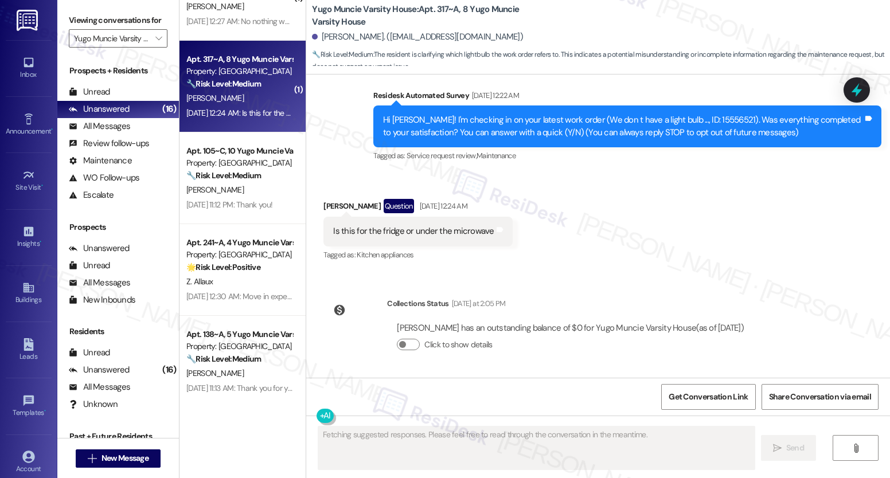
scroll to position [110, 0]
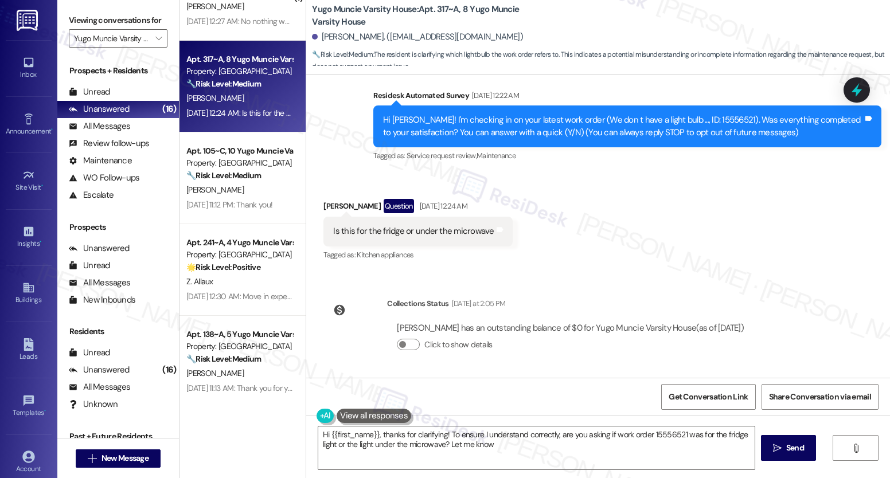
type textarea "Hi {{first_name}}, thanks for clarifying! To ensure I understand correctly, are…"
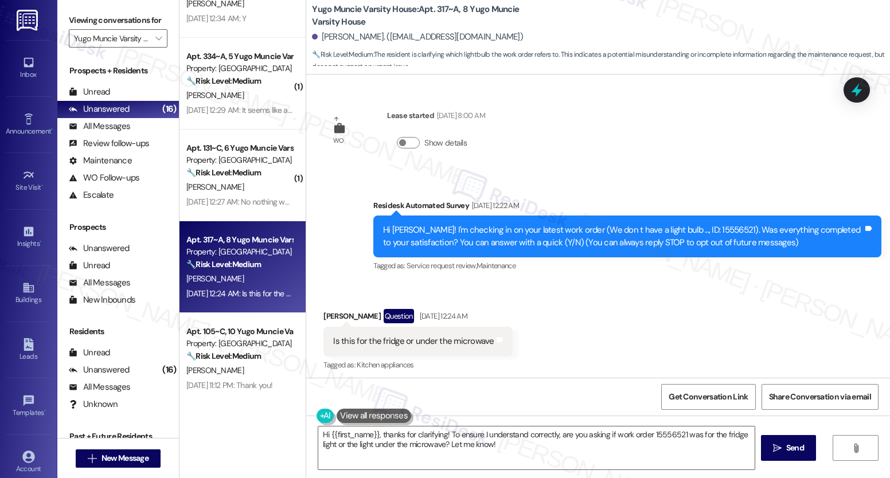
scroll to position [782, 0]
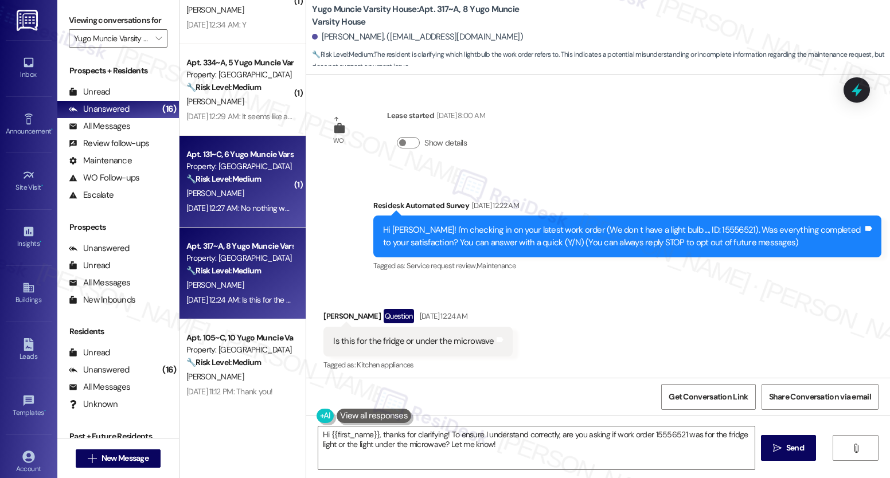
click at [268, 189] on div "[PERSON_NAME]" at bounding box center [239, 193] width 108 height 14
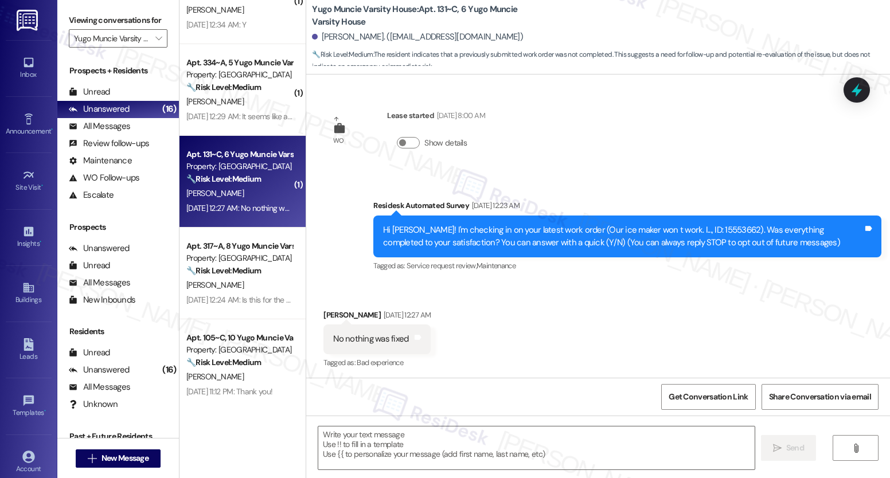
scroll to position [2, 0]
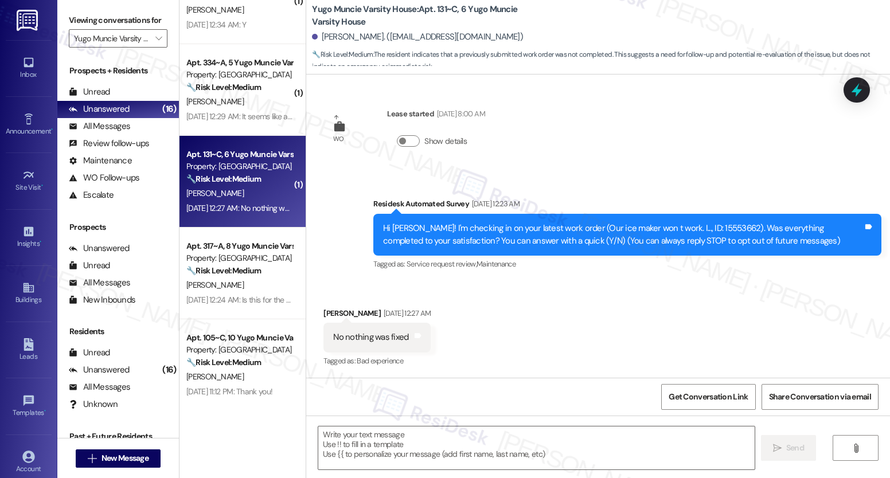
type textarea "Fetching suggested responses. Please feel free to read through the conversation…"
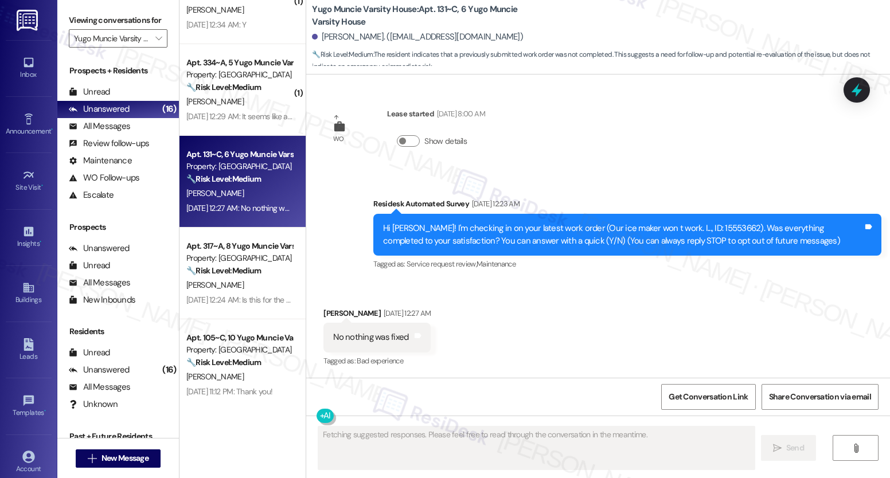
scroll to position [2, 0]
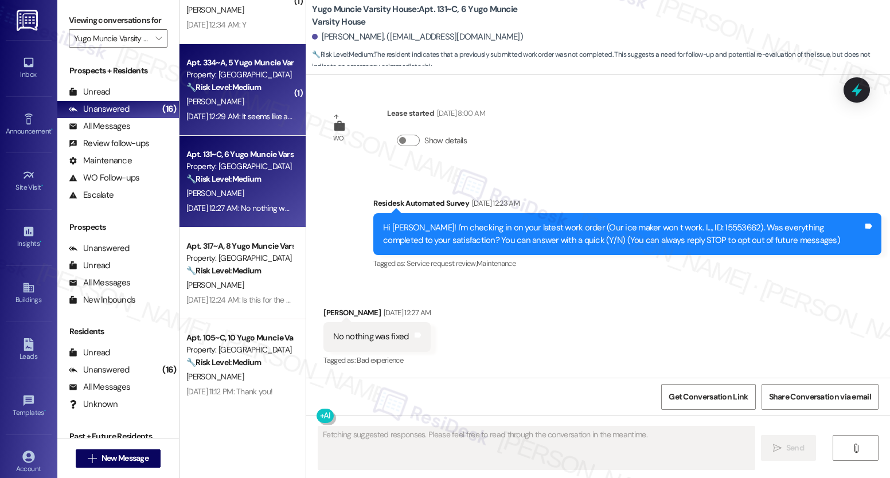
click at [245, 106] on div "[PERSON_NAME]" at bounding box center [239, 102] width 108 height 14
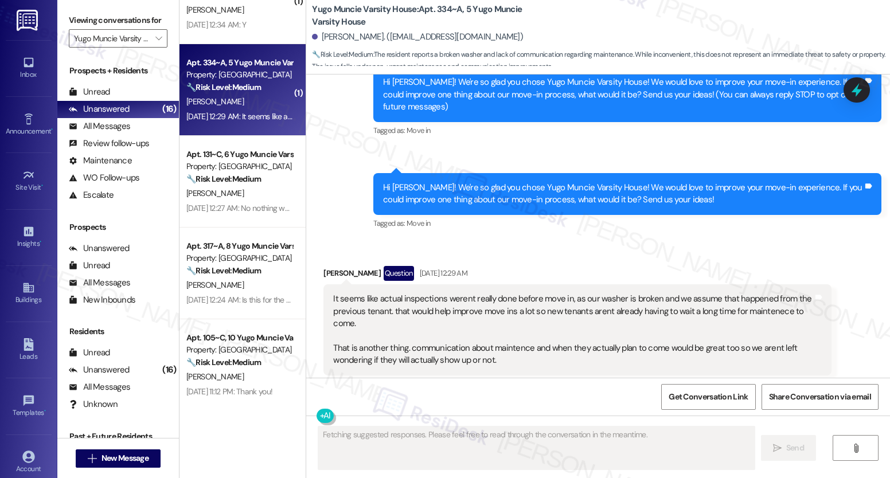
scroll to position [159, 0]
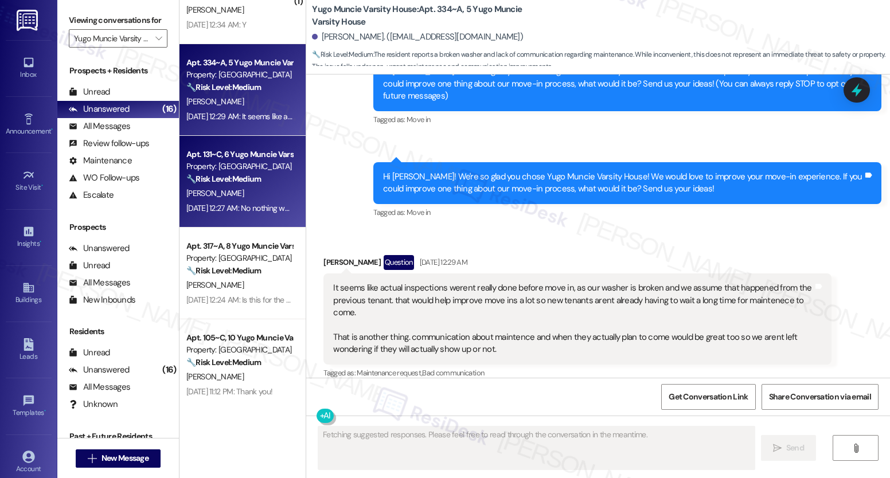
click at [270, 215] on div "[DATE] 12:27 AM: No nothing was fixed [DATE] 12:27 AM: No nothing was fixed" at bounding box center [239, 208] width 108 height 14
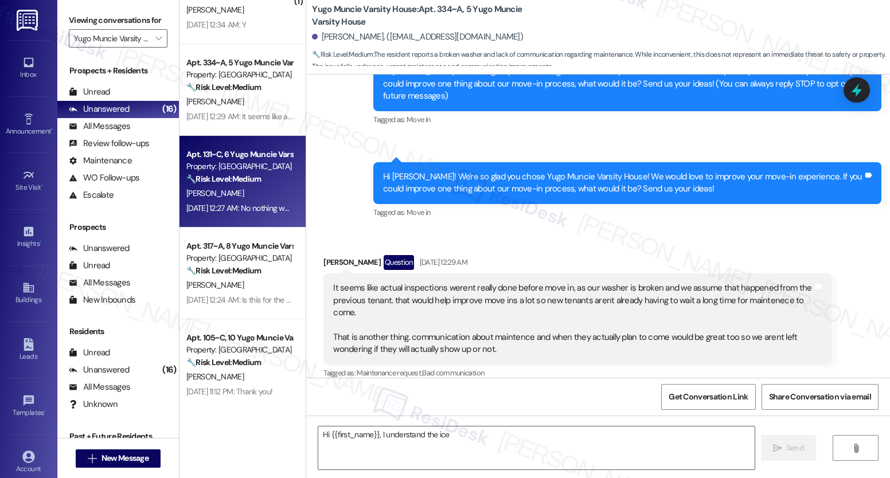
scroll to position [2, 0]
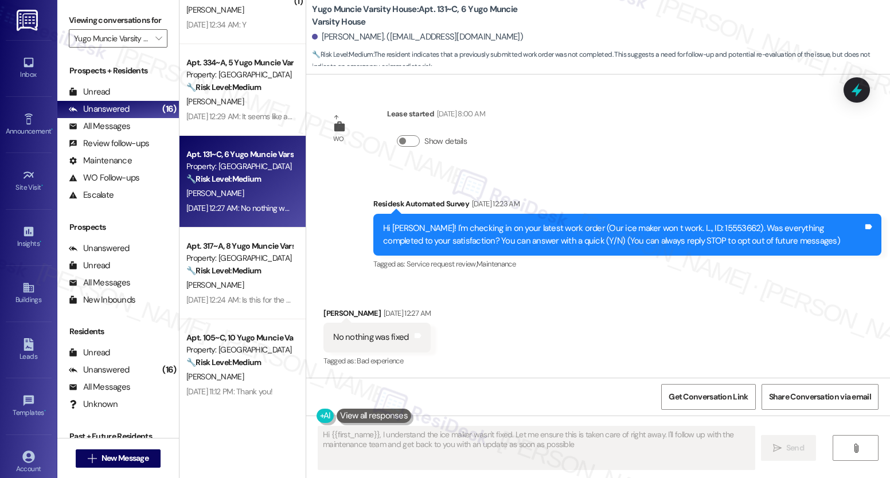
type textarea "Hi {{first_name}}, I understand the ice maker wasn't fixed. Let me ensure this …"
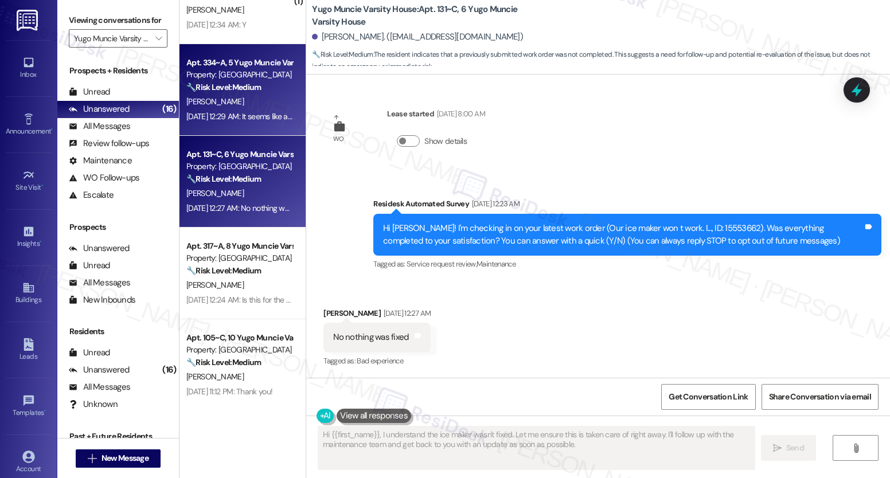
click at [227, 99] on div "[PERSON_NAME]" at bounding box center [239, 102] width 108 height 14
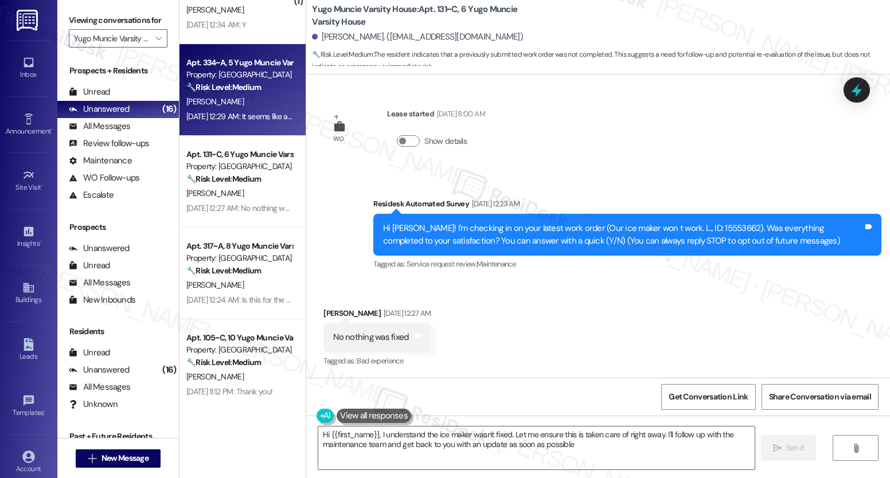
type textarea "Hi {{first_name}}, I understand the ice maker wasn't fixed. Let me ensure this …"
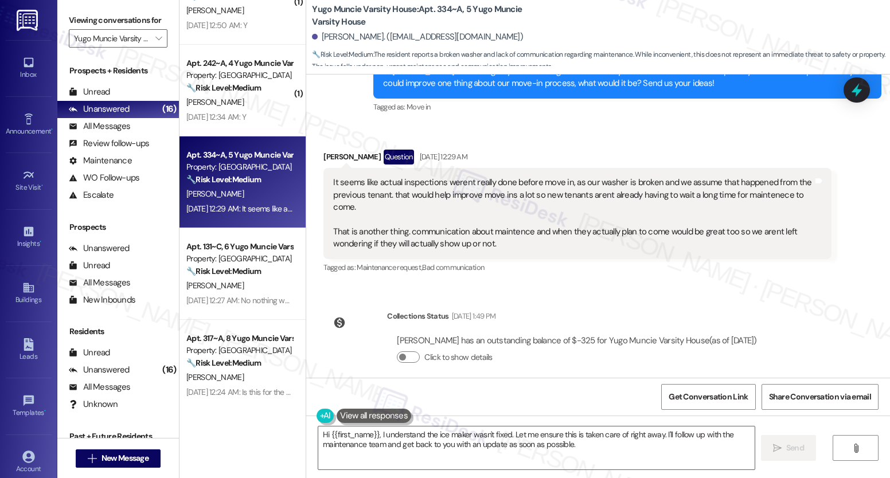
scroll to position [611, 0]
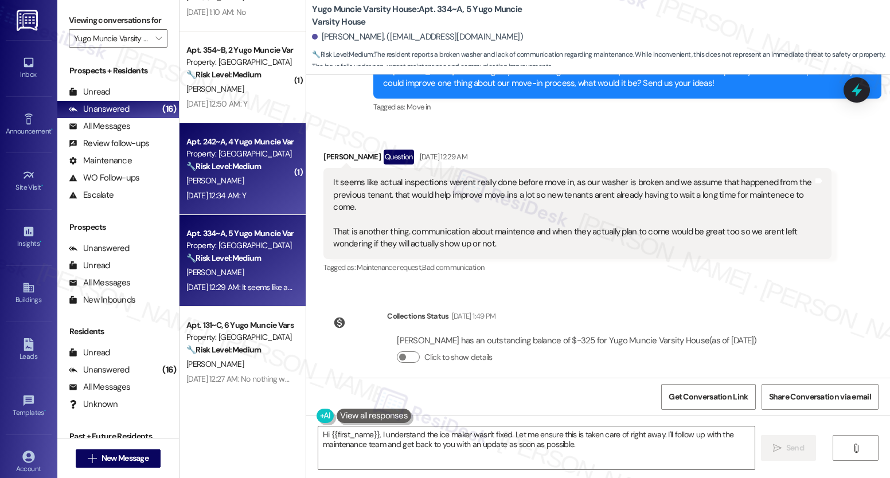
click at [249, 182] on div "[PERSON_NAME]" at bounding box center [239, 181] width 108 height 14
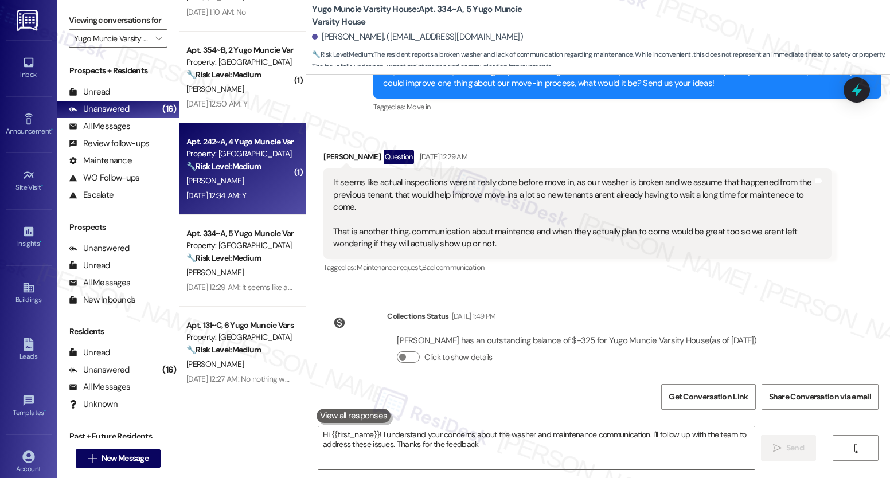
type textarea "Hi {{first_name}}! I understand your concerns about the washer and maintenance …"
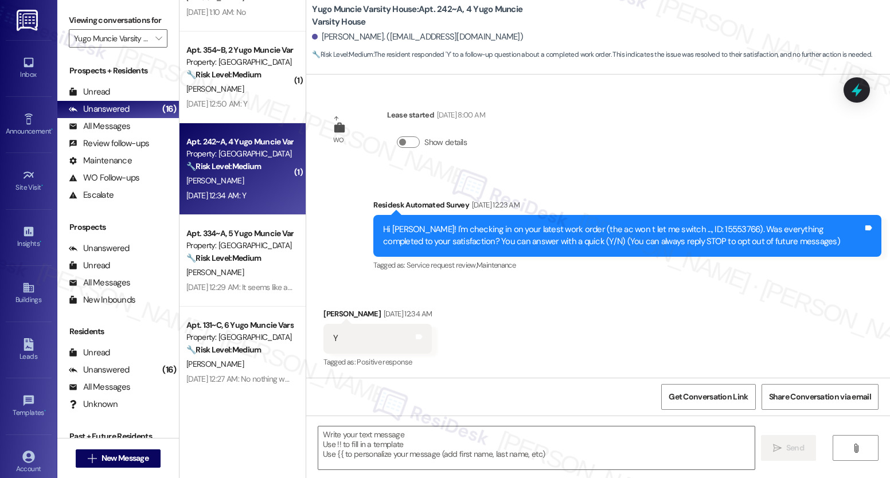
type textarea "Fetching suggested responses. Please feel free to read through the conversation…"
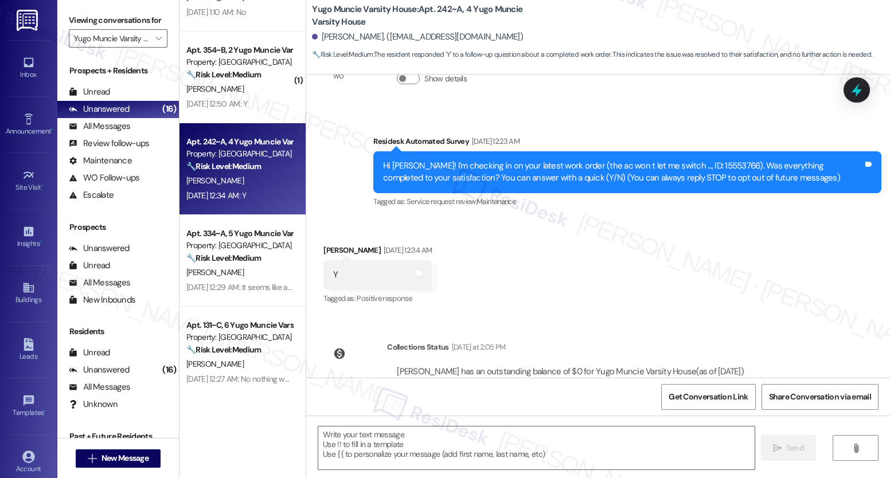
scroll to position [216, 0]
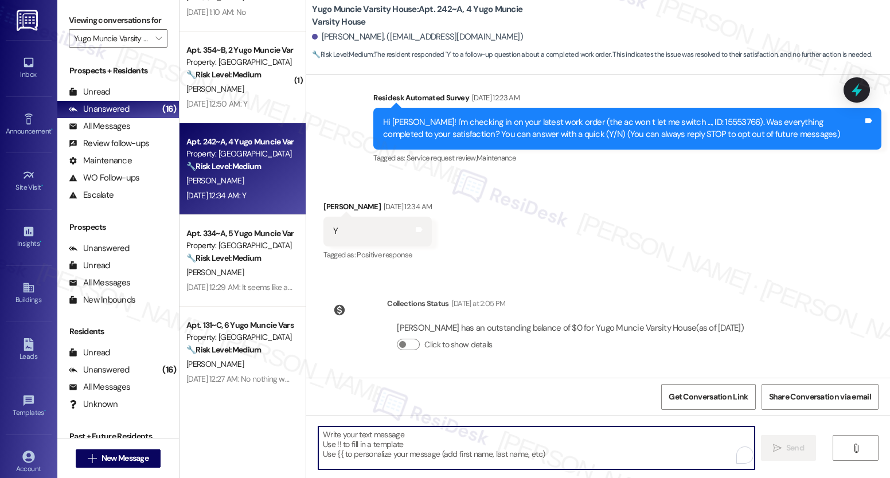
click at [504, 450] on textarea "To enrich screen reader interactions, please activate Accessibility in Grammarl…" at bounding box center [536, 448] width 436 height 43
paste textarea "It’s great to know that your work order was completed to your satisfaction! Don…"
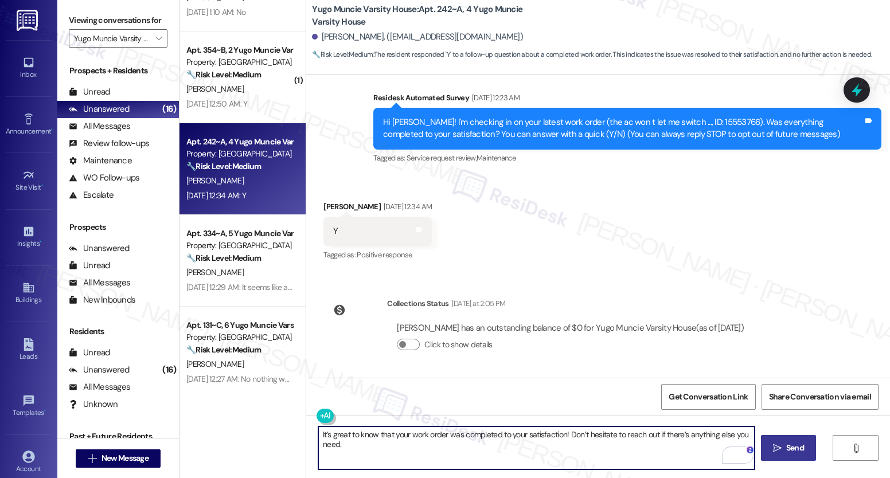
type textarea "It’s great to know that your work order was completed to your satisfaction! Don…"
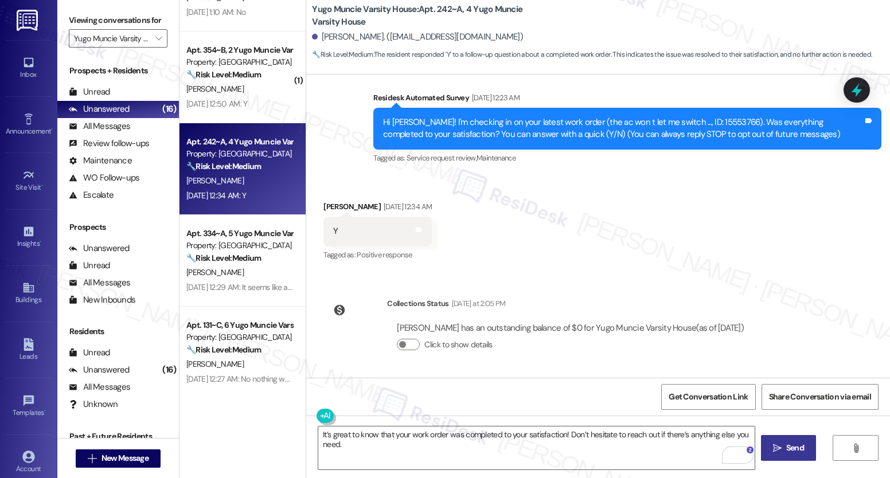
click at [784, 449] on span "Send" at bounding box center [795, 448] width 22 height 12
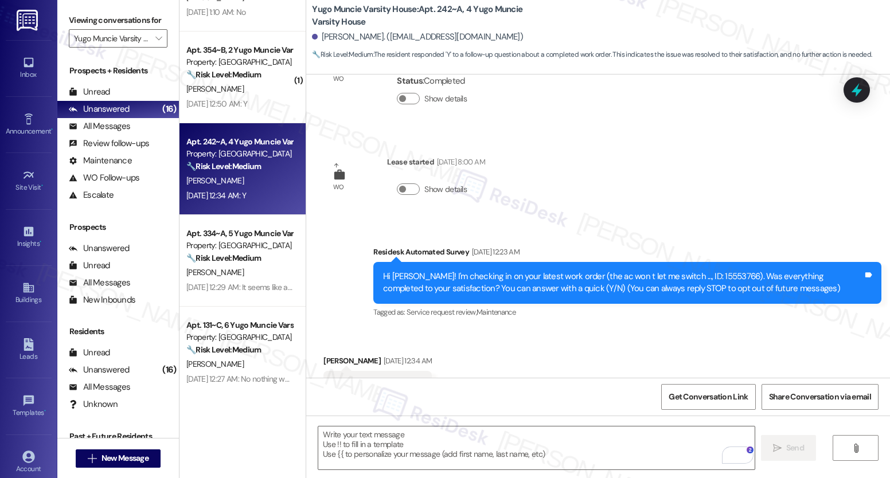
scroll to position [110, 0]
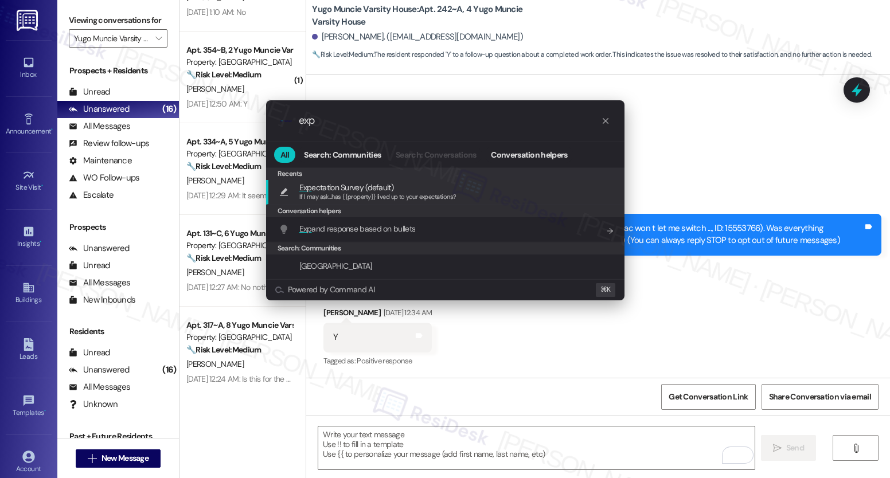
type input "exp"
click at [384, 198] on span "If I may ask...has {{property}} lived up to your expectations?" at bounding box center [377, 197] width 157 height 8
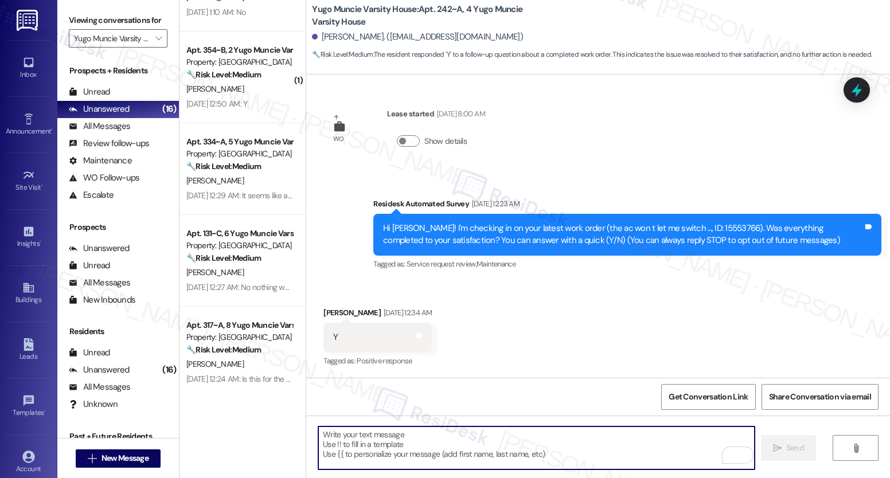
type textarea "If I may ask...has {{property}} lived up to your expectations?"
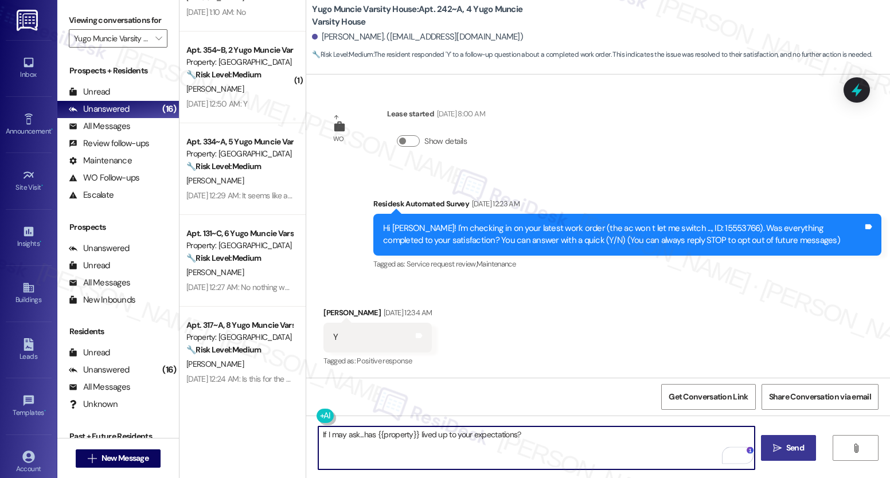
drag, startPoint x: 787, startPoint y: 453, endPoint x: 787, endPoint y: 446, distance: 6.3
click at [787, 453] on span "Send" at bounding box center [795, 448] width 18 height 12
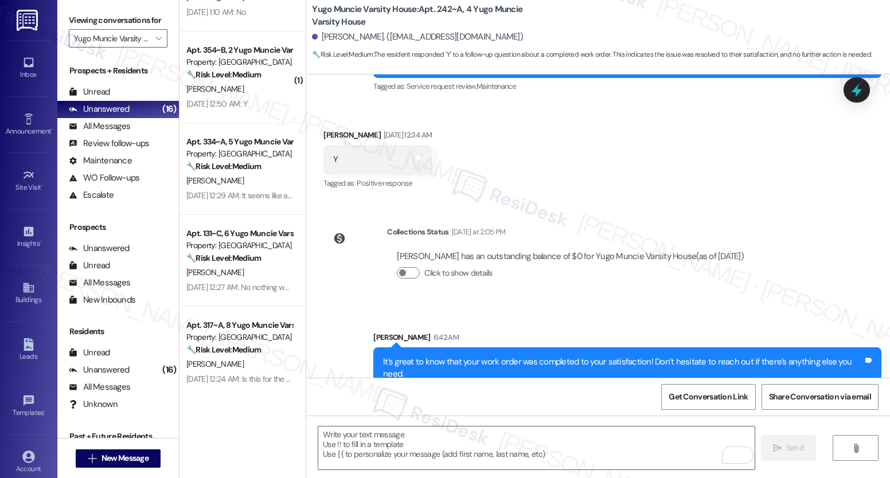
scroll to position [376, 0]
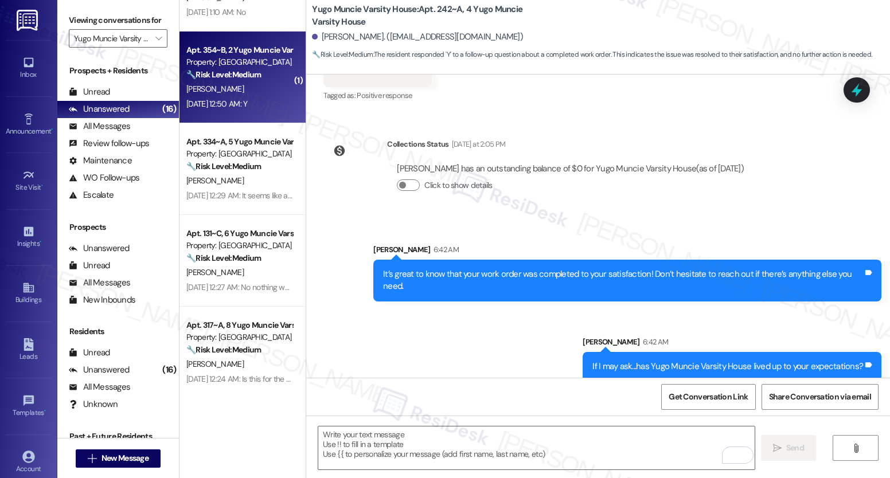
click at [255, 79] on strong "🔧 Risk Level: Medium" at bounding box center [223, 74] width 75 height 10
type textarea "Fetching suggested responses. Please feel free to read through the conversation…"
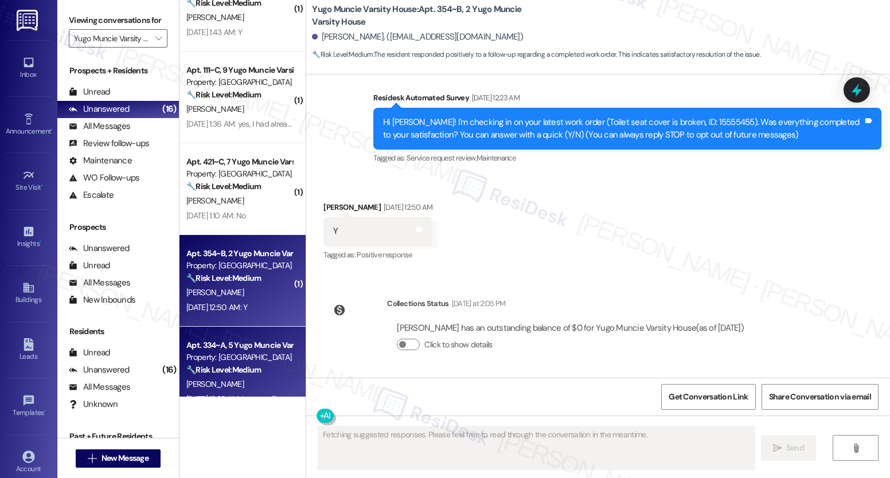
scroll to position [400, 0]
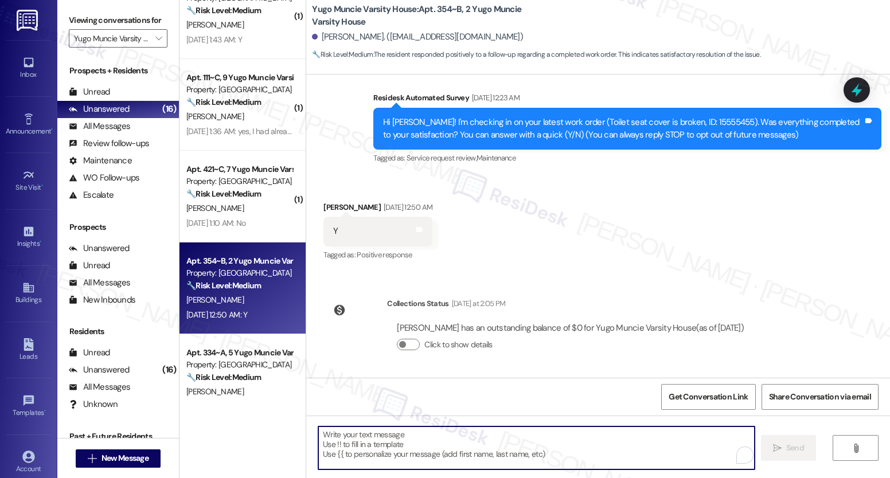
click at [430, 451] on textarea "To enrich screen reader interactions, please activate Accessibility in Grammarl…" at bounding box center [536, 448] width 436 height 43
paste textarea "It’s great to know that your work order was completed to your satisfaction! Don…"
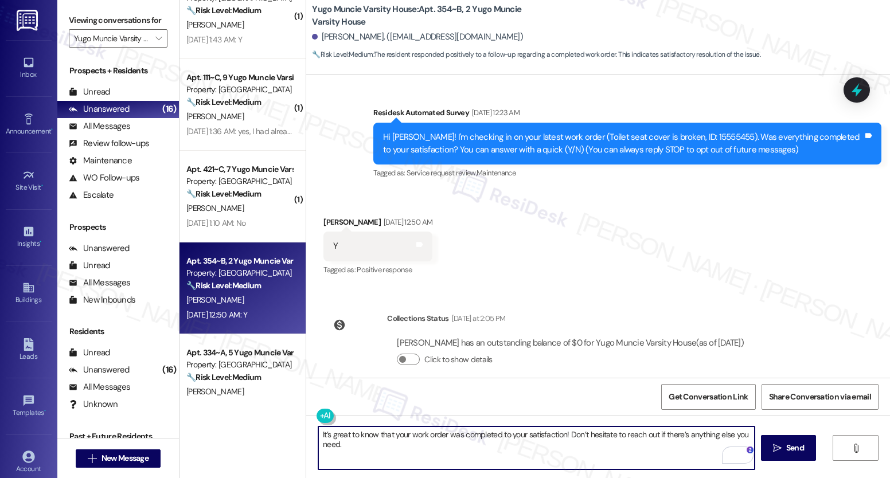
scroll to position [95, 0]
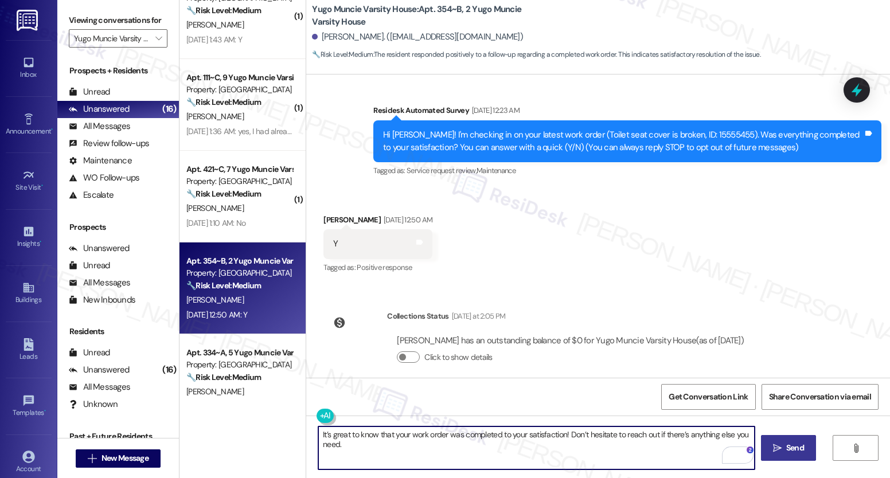
type textarea "It’s great to know that your work order was completed to your satisfaction! Don…"
click at [794, 459] on button " Send" at bounding box center [789, 448] width 56 height 26
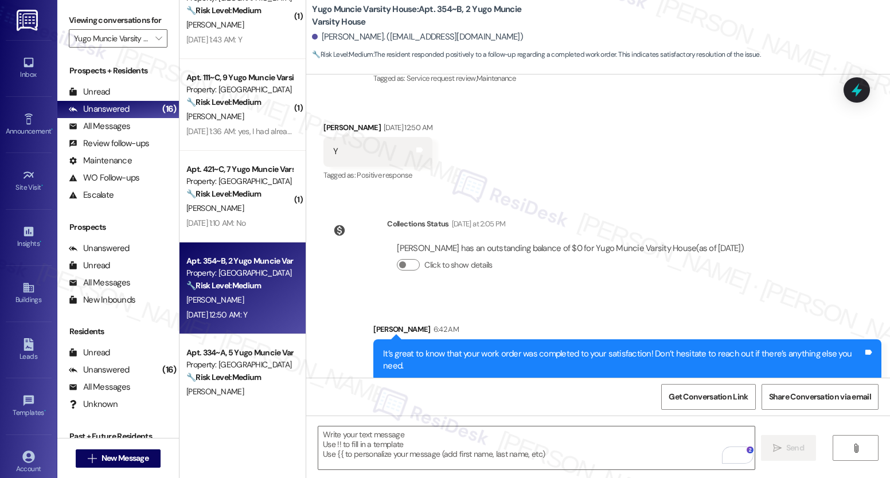
scroll to position [188, 0]
click at [265, 322] on div "[DATE] 12:29 AM: It seems like actual inspections werent really done before mov…" at bounding box center [239, 315] width 108 height 14
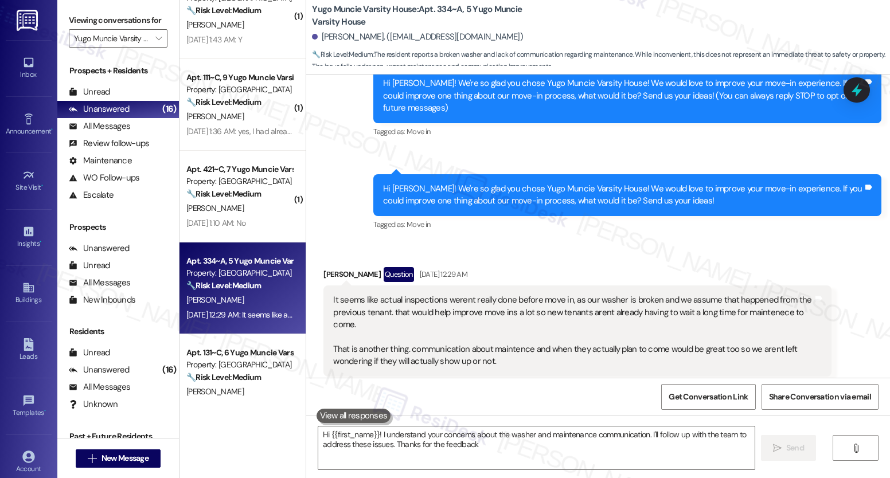
type textarea "Hi {{first_name}}! I understand your concerns about the washer and maintenance …"
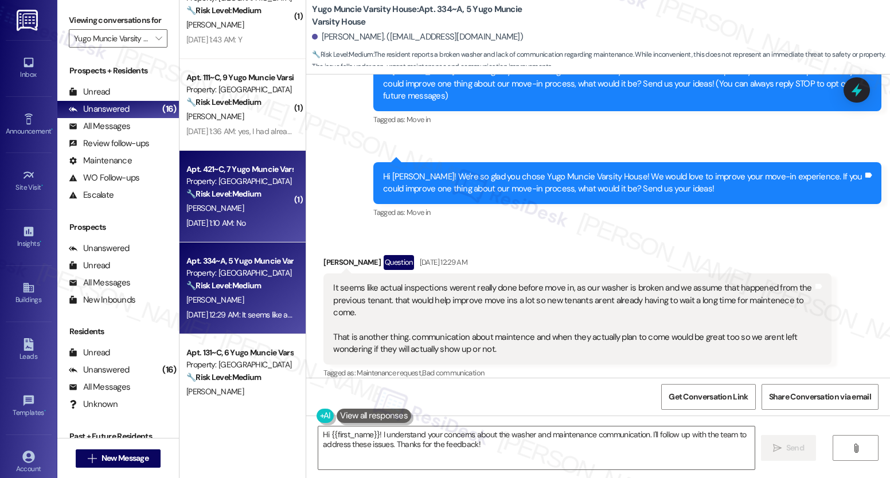
click at [216, 198] on strong "🔧 Risk Level: Medium" at bounding box center [223, 194] width 75 height 10
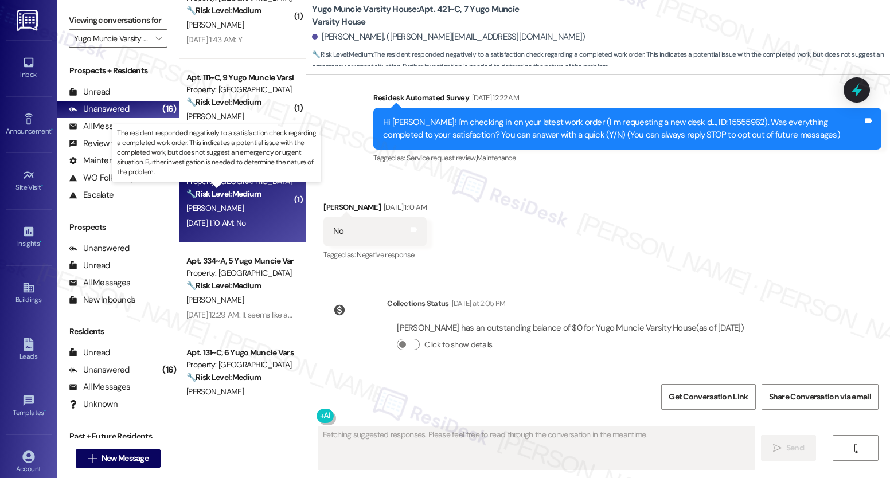
scroll to position [108, 0]
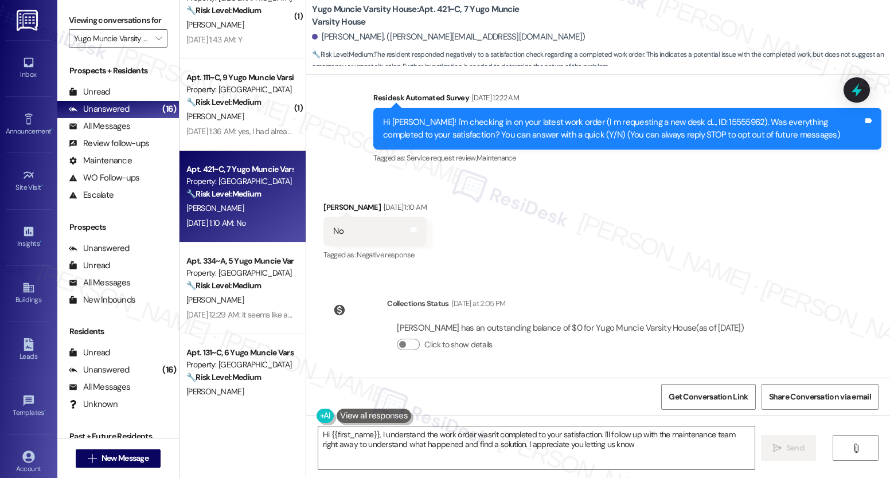
type textarea "Hi {{first_name}}, I understand the work order wasn't completed to your satisfa…"
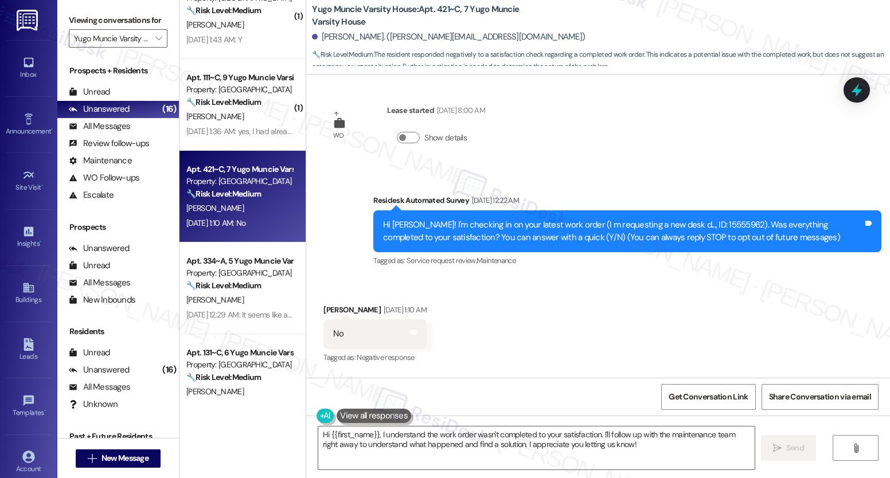
scroll to position [0, 0]
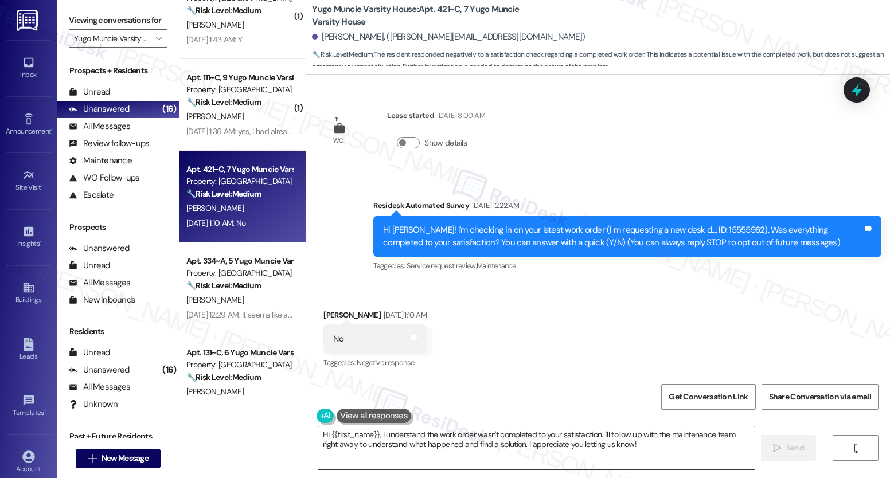
click at [458, 439] on textarea "Hi {{first_name}}, I understand the work order wasn't completed to your satisfa…" at bounding box center [536, 448] width 436 height 43
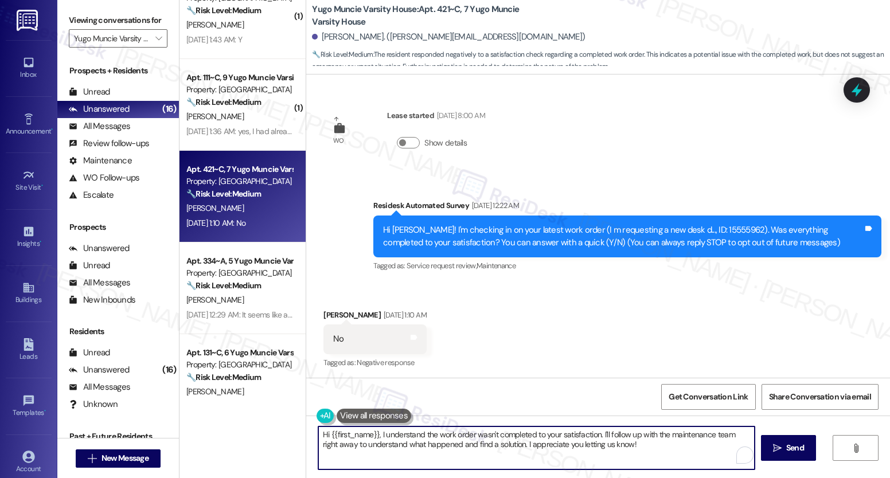
click at [458, 439] on textarea "Hi {{first_name}}, I understand the work order wasn't completed to your satisfa…" at bounding box center [536, 448] width 436 height 43
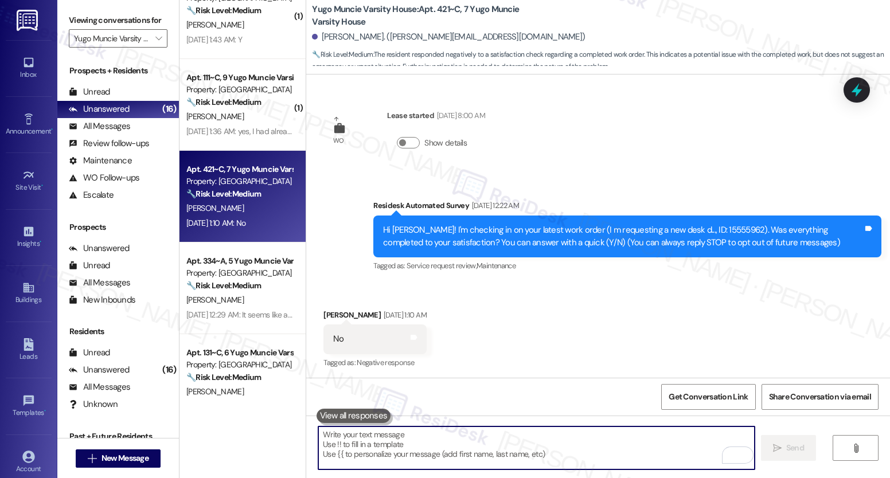
paste textarea "I’m really sorry to hear that the work didn’t meet your expectations. I’d like …"
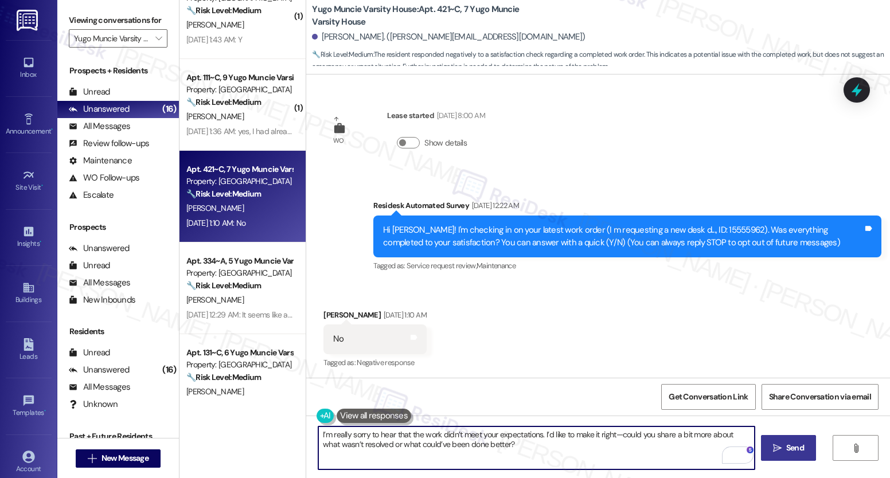
type textarea "I’m really sorry to hear that the work didn’t meet your expectations. I’d like …"
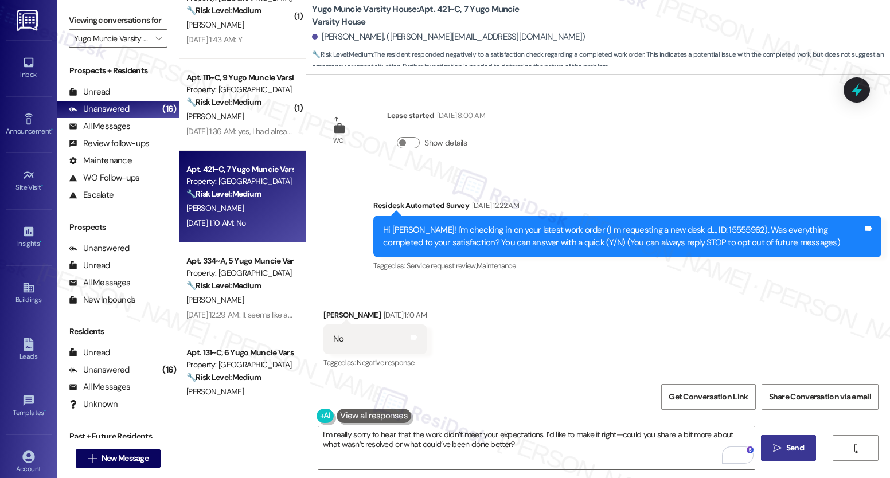
click at [778, 454] on span " Send" at bounding box center [789, 448] width 36 height 12
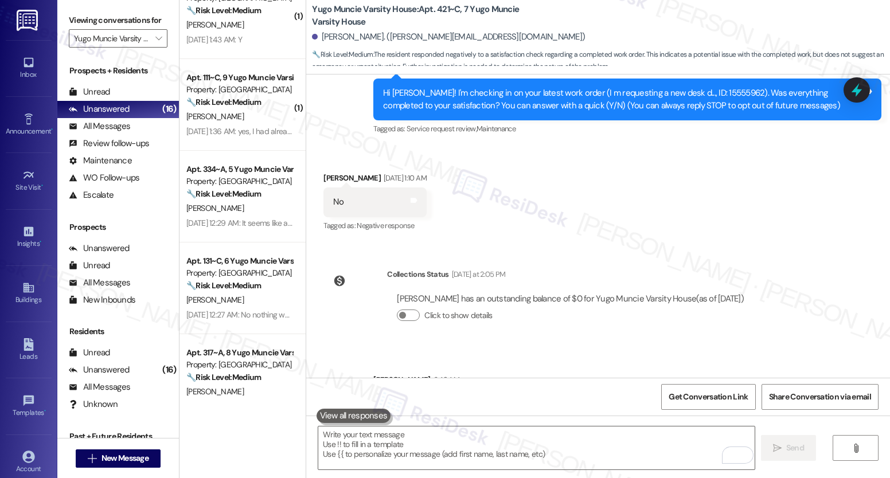
scroll to position [200, 0]
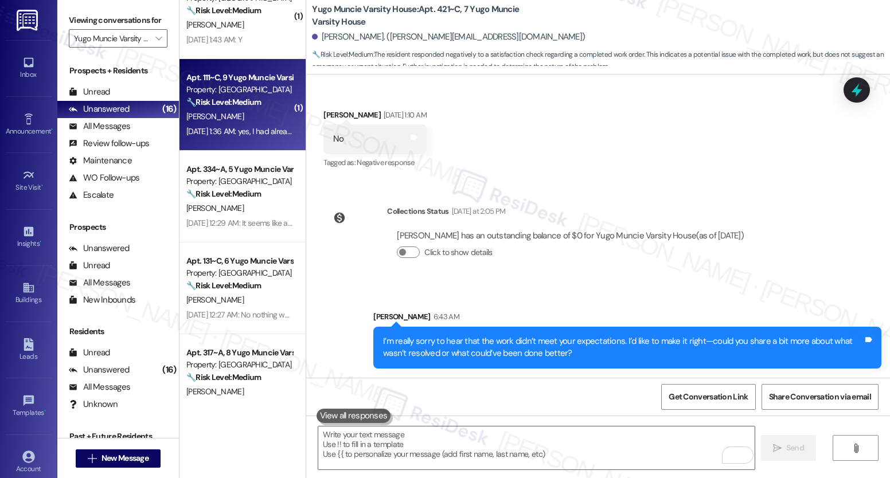
click at [254, 138] on div "[DATE] 1:36 AM: yes, I had already sprayed myself by the time that they came. I…" at bounding box center [239, 131] width 108 height 14
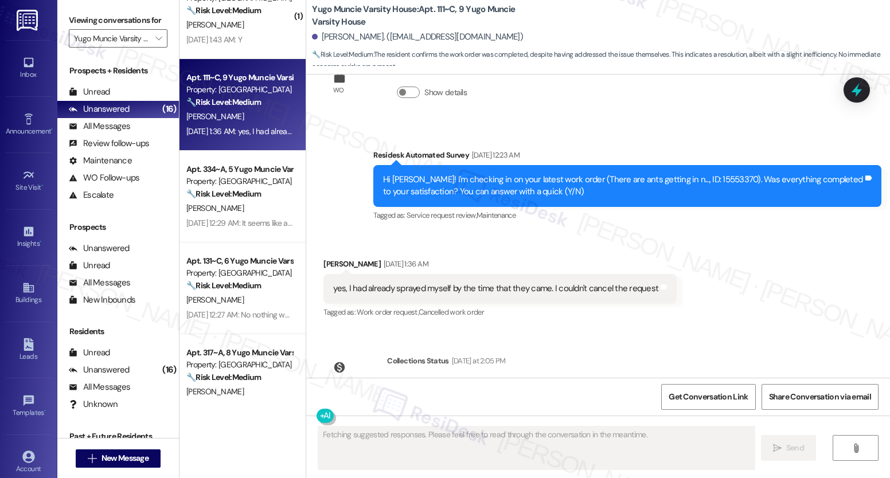
scroll to position [2441, 0]
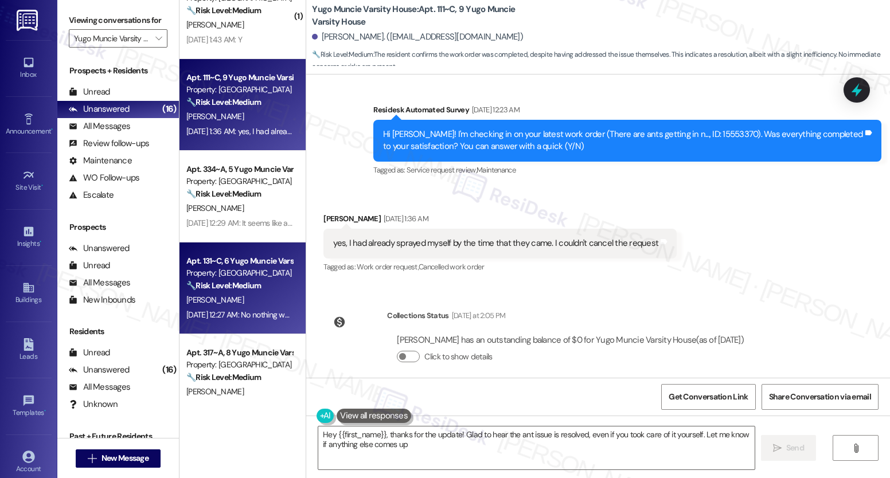
type textarea "Hey {{first_name}}, thanks for the update! Glad to hear the ant issue is resolv…"
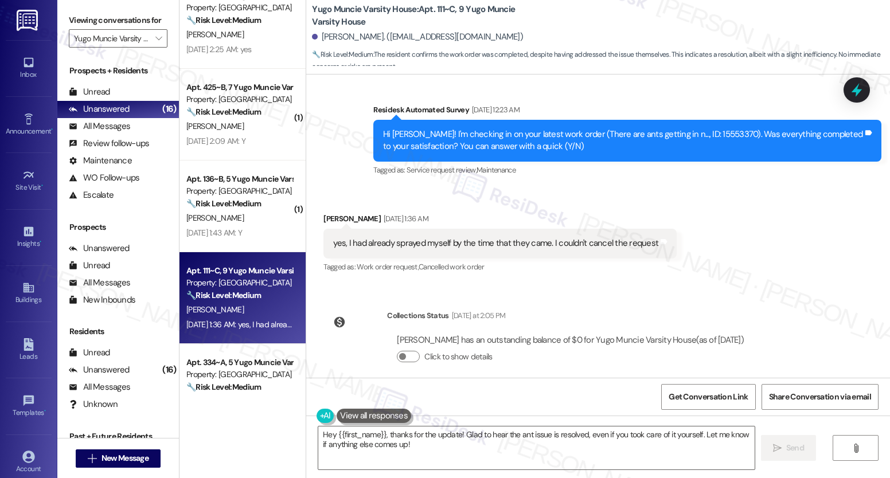
scroll to position [124, 0]
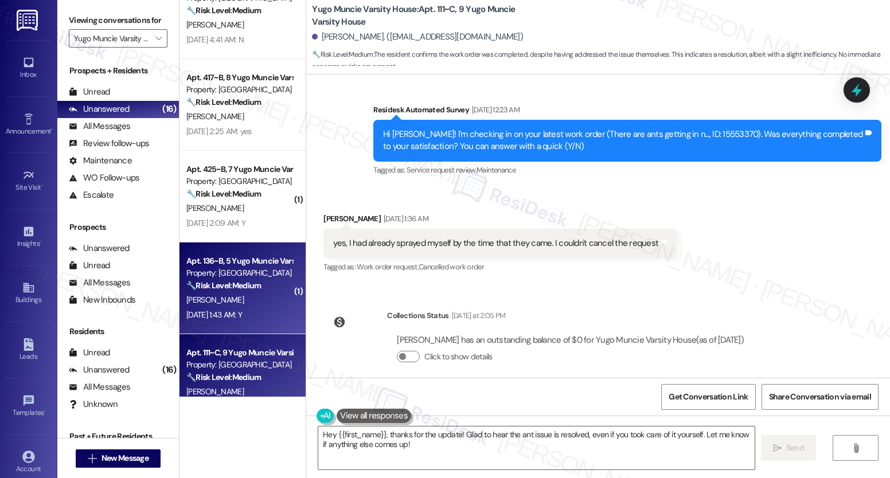
click at [242, 313] on div "[DATE] 1:43 AM: Y [DATE] 1:43 AM: Y" at bounding box center [214, 315] width 56 height 10
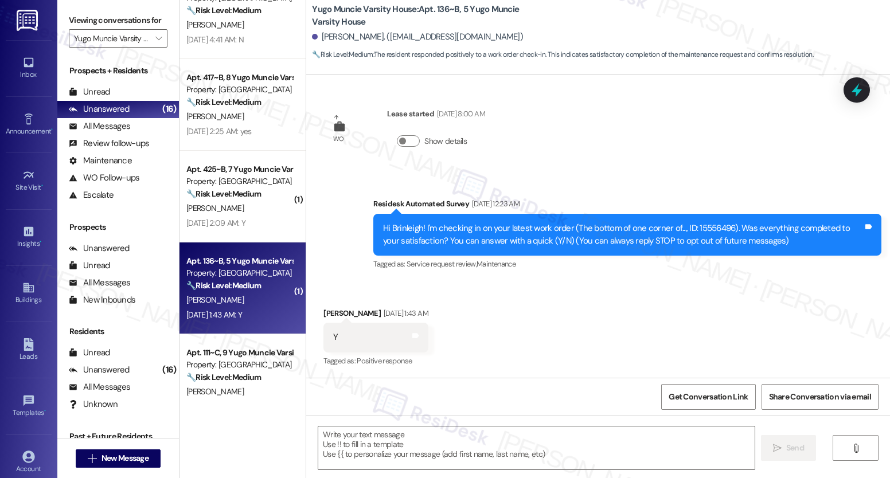
type textarea "Fetching suggested responses. Please feel free to read through the conversation…"
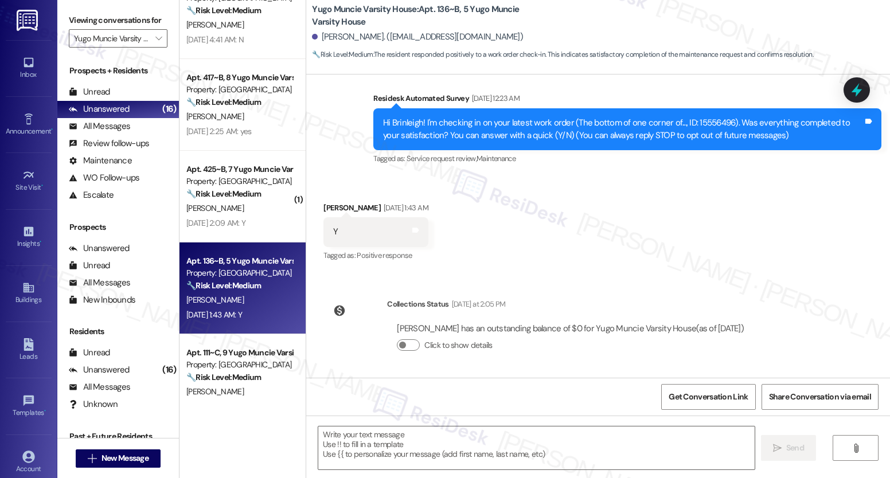
scroll to position [108, 0]
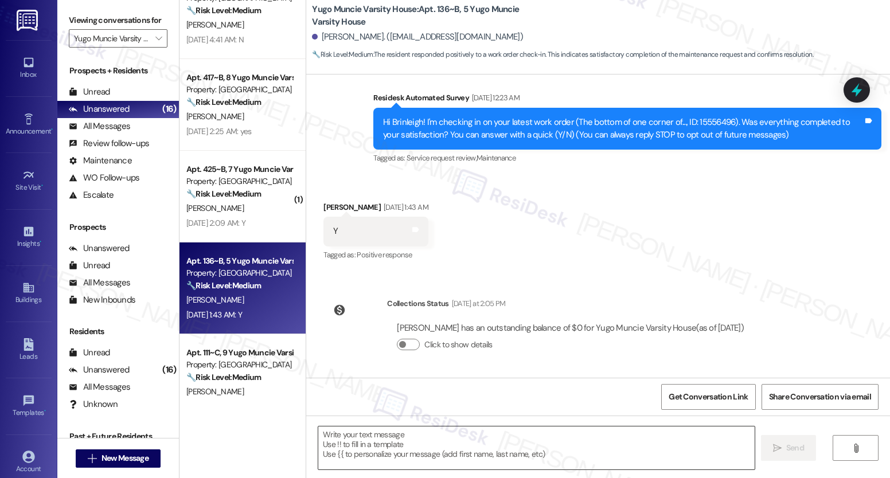
click at [359, 437] on textarea at bounding box center [536, 448] width 436 height 43
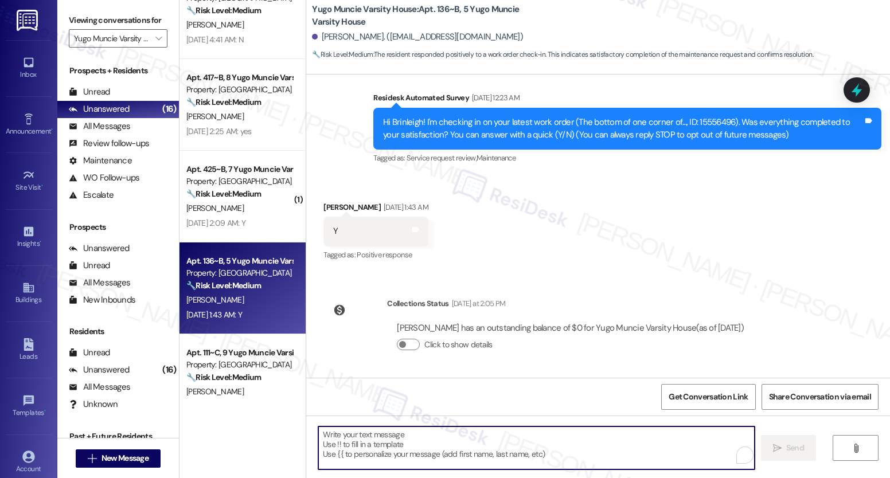
paste textarea "It’s great to know that your work order was completed to your satisfaction! Don…"
type textarea "It’s great to know that your work order was completed to your satisfaction! Don…"
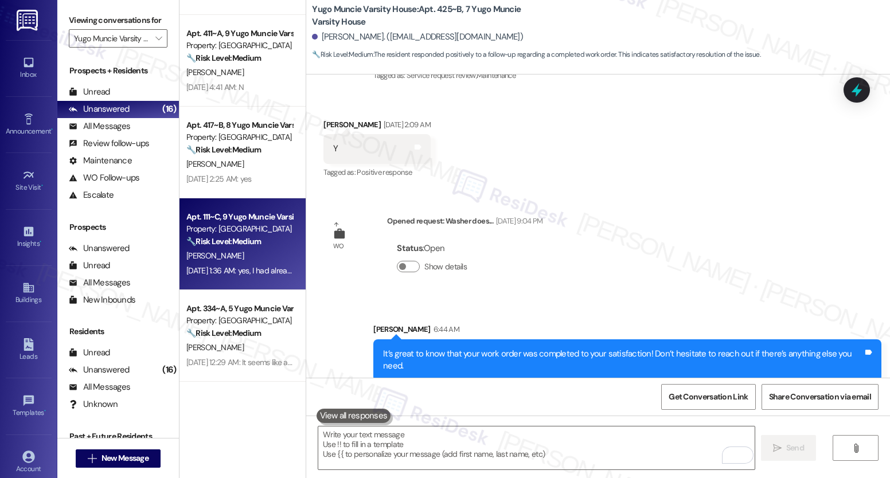
scroll to position [85, 0]
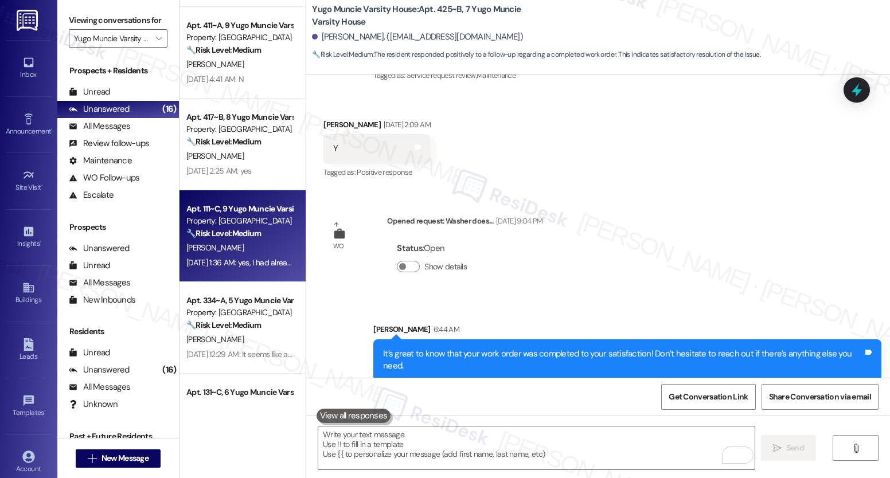
click at [236, 256] on div "[DATE] 1:36 AM: yes, I had already sprayed myself by the time that they came. I…" at bounding box center [239, 263] width 108 height 14
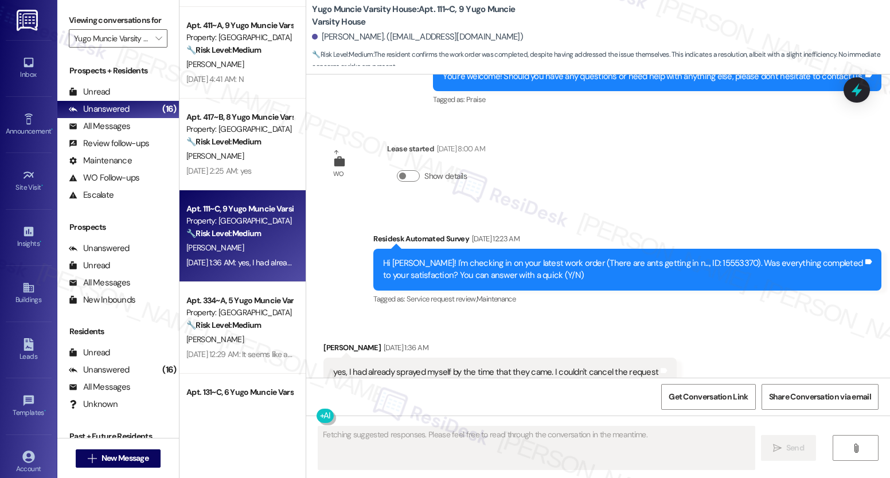
scroll to position [2334, 0]
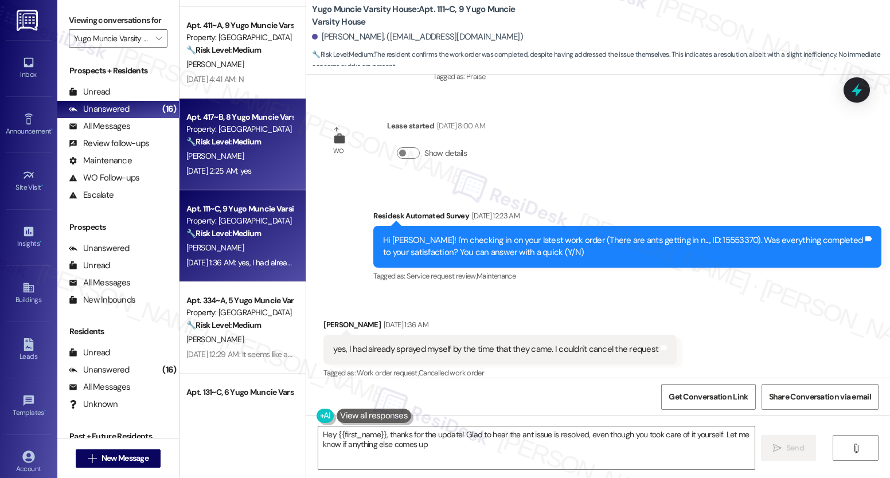
type textarea "Hey {{first_name}}, thanks for the update! Glad to hear the ant issue is resolv…"
click at [223, 184] on div "Apt. 417~B, 8 Yugo Muncie Varsity House Property: Yugo Muncie Varsity House 🔧 R…" at bounding box center [243, 145] width 126 height 92
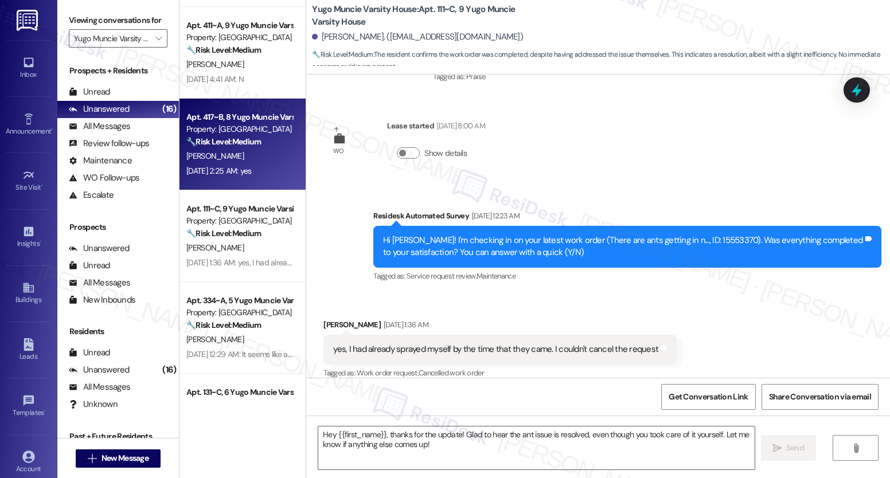
type textarea "Fetching suggested responses. Please feel free to read through the conversation…"
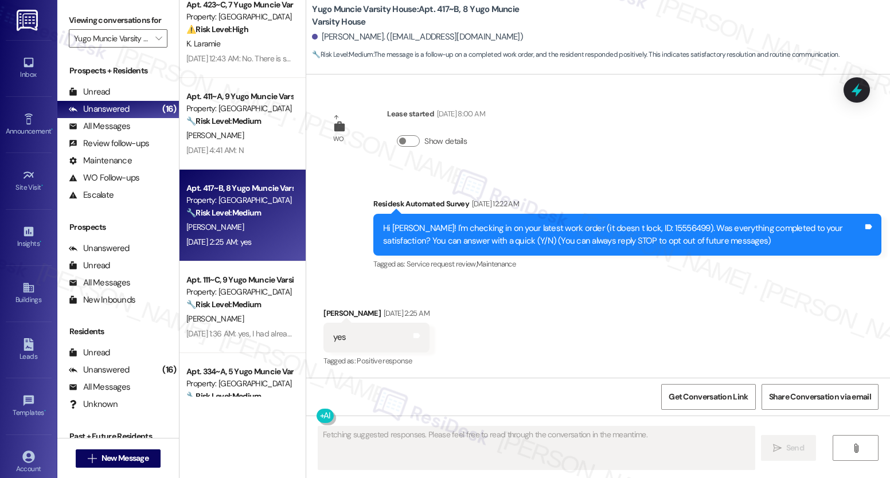
scroll to position [0, 0]
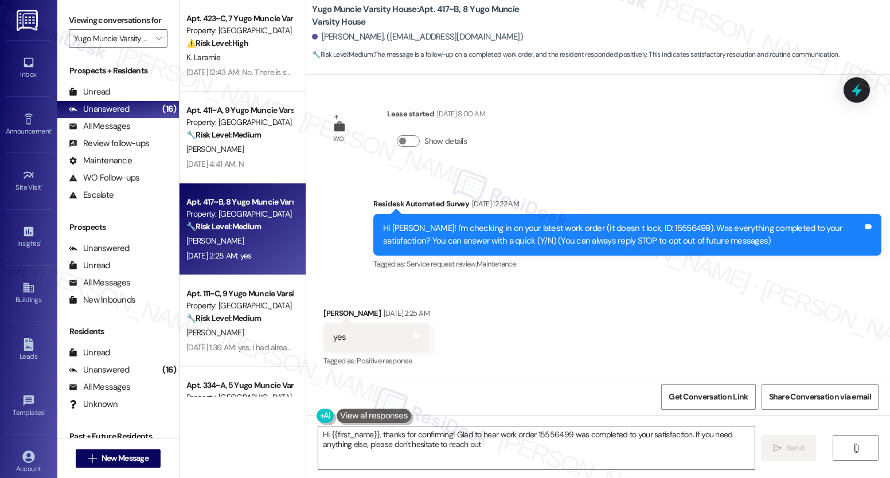
type textarea "Hi {{first_name}}, thanks for confirming! Glad to hear work order 15556499 was …"
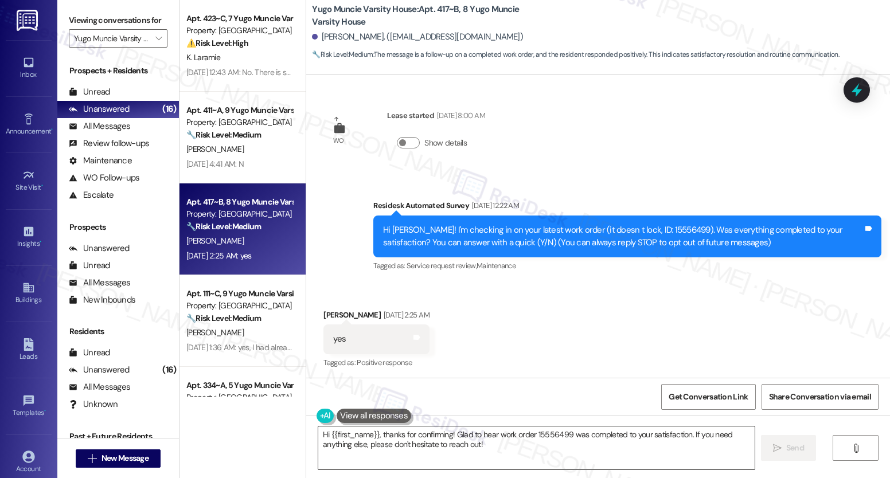
click at [499, 438] on textarea "Hi {{first_name}}, thanks for confirming! Glad to hear work order 15556499 was …" at bounding box center [536, 448] width 436 height 43
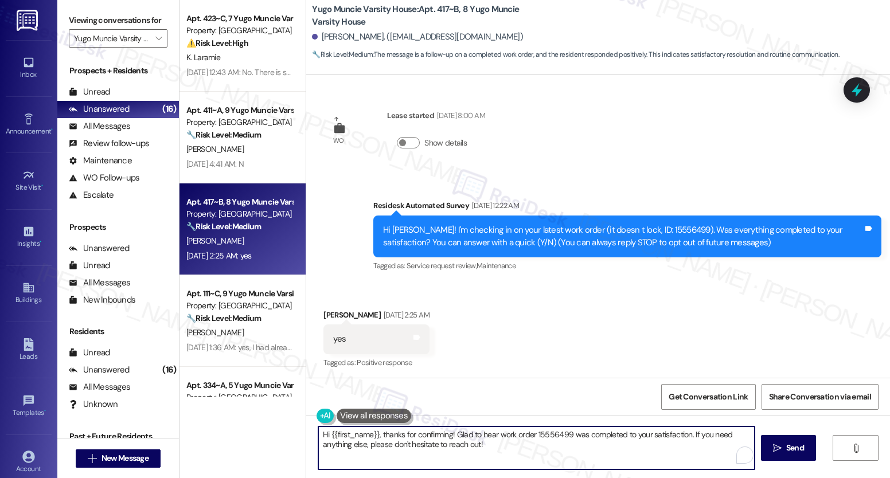
click at [499, 438] on textarea "Hi {{first_name}}, thanks for confirming! Glad to hear work order 15556499 was …" at bounding box center [536, 448] width 436 height 43
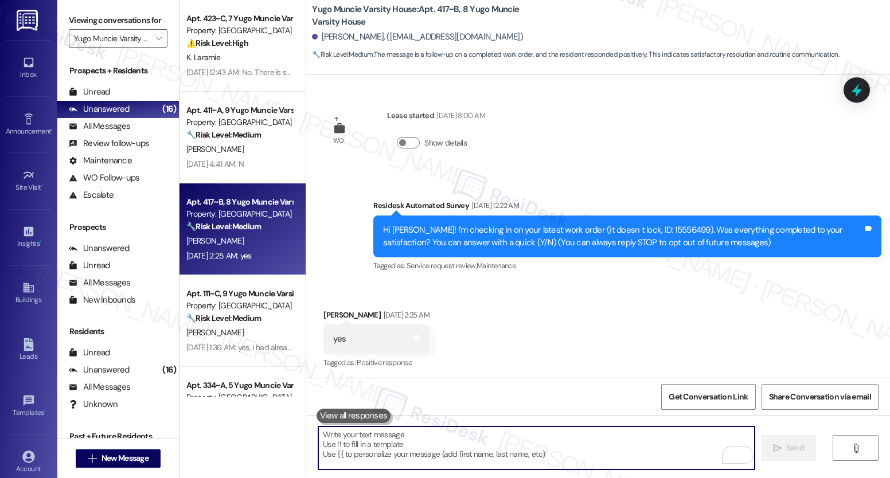
paste textarea "It’s great to know that your work order was completed to your satisfaction! Don…"
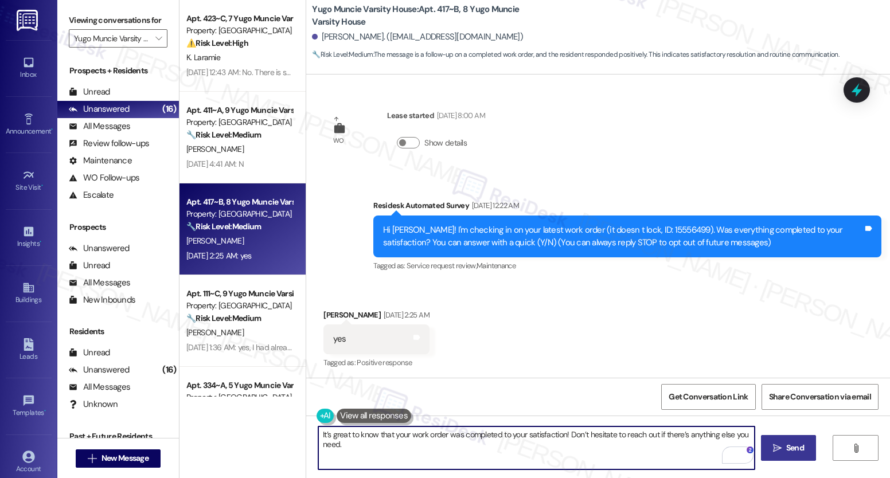
type textarea "It’s great to know that your work order was completed to your satisfaction! Don…"
click at [786, 448] on span "Send" at bounding box center [795, 448] width 18 height 12
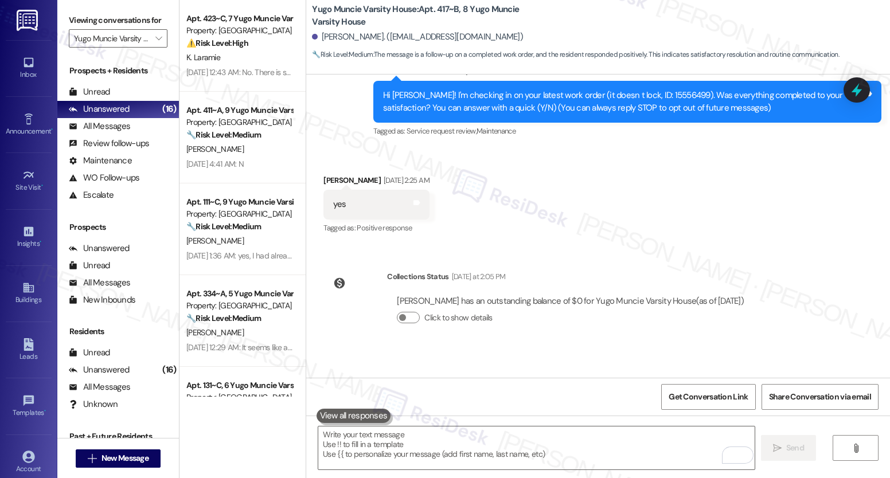
scroll to position [188, 0]
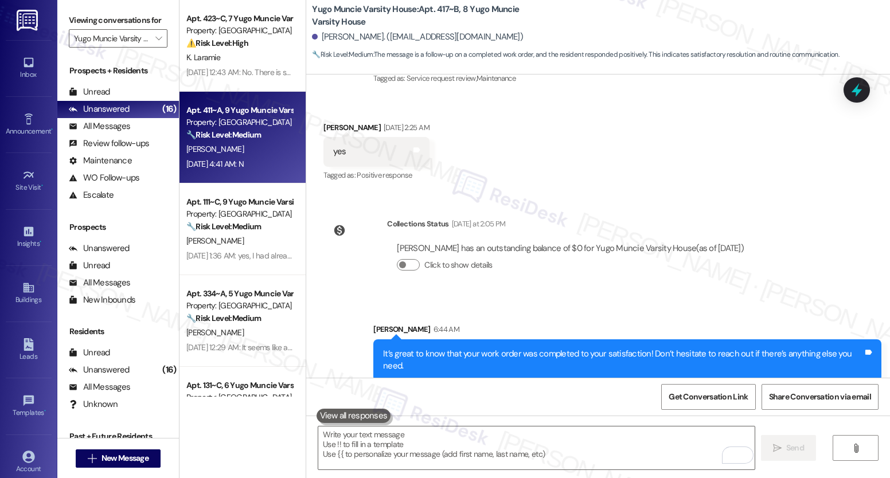
click at [237, 169] on div "[DATE] 4:41 AM: N [DATE] 4:41 AM: N" at bounding box center [239, 164] width 108 height 14
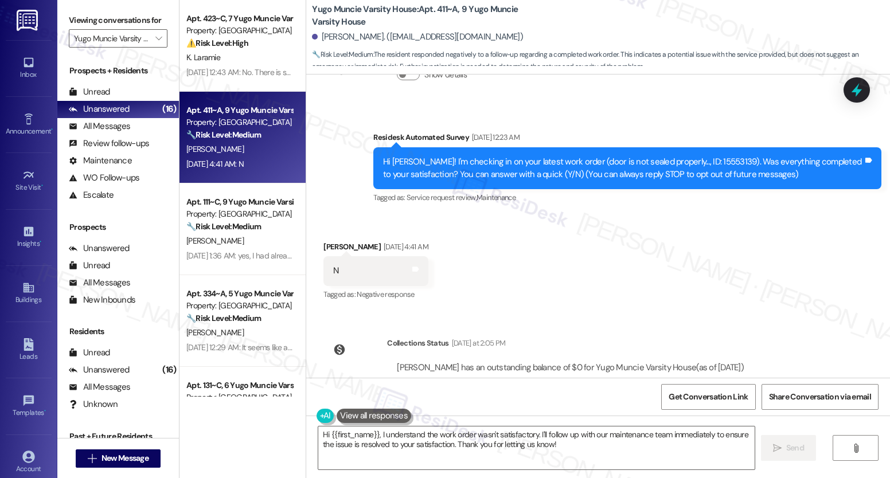
scroll to position [108, 0]
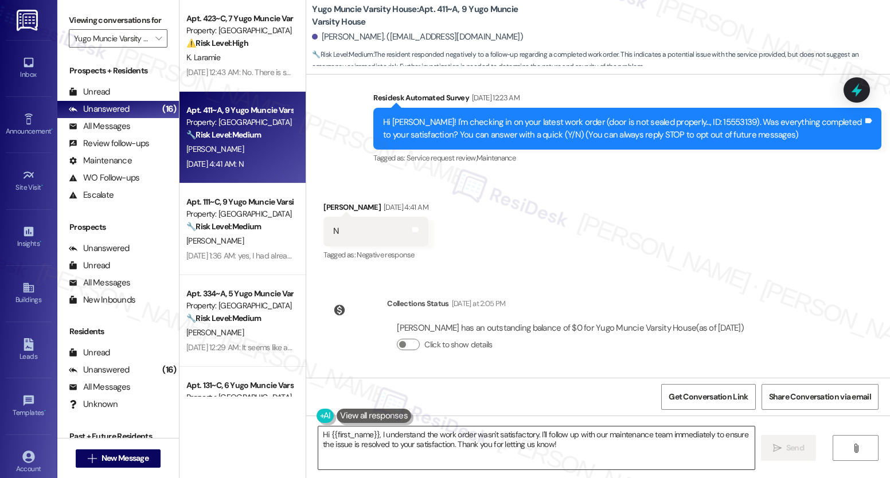
click at [466, 445] on textarea "Hi {{first_name}}, I understand the work order wasn't satisfactory. I'll follow…" at bounding box center [536, 448] width 436 height 43
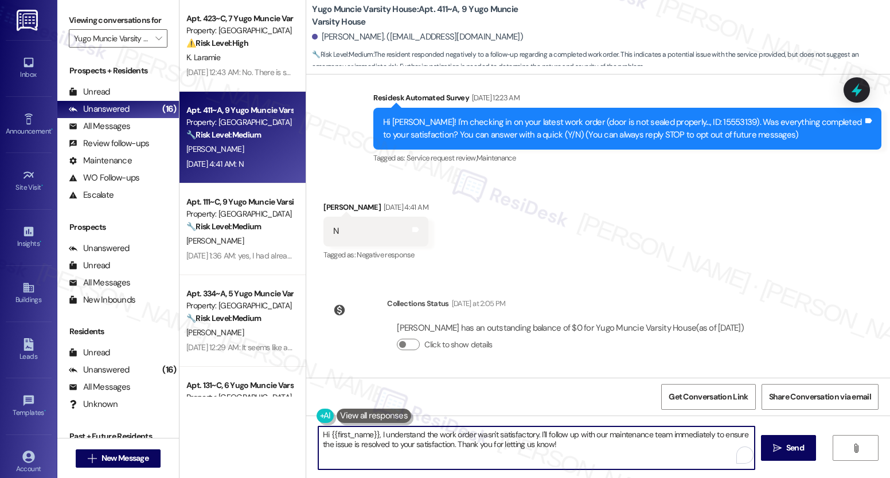
click at [466, 445] on textarea "Hi {{first_name}}, I understand the work order wasn't satisfactory. I'll follow…" at bounding box center [536, 448] width 436 height 43
paste textarea "I’m really sorry to hear that the work didn’t meet your expectations. I’d like …"
type textarea "I’m really sorry to hear that the work didn’t meet your expectations. I’d like …"
click at [792, 443] on span "Send" at bounding box center [795, 448] width 18 height 12
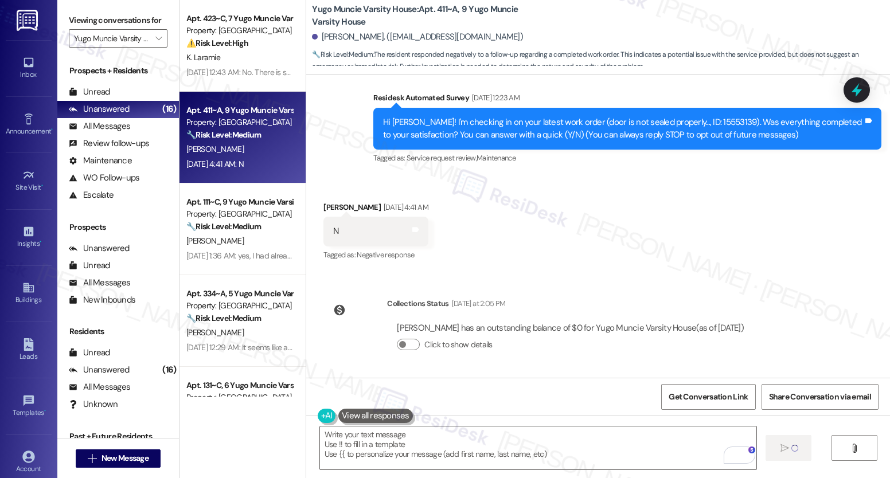
type textarea "Fetching suggested responses. Please feel free to read through the conversation…"
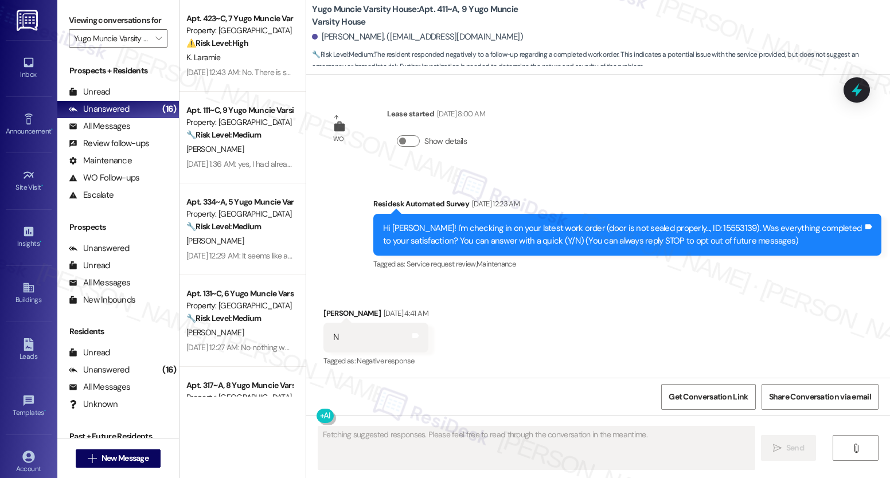
scroll to position [200, 0]
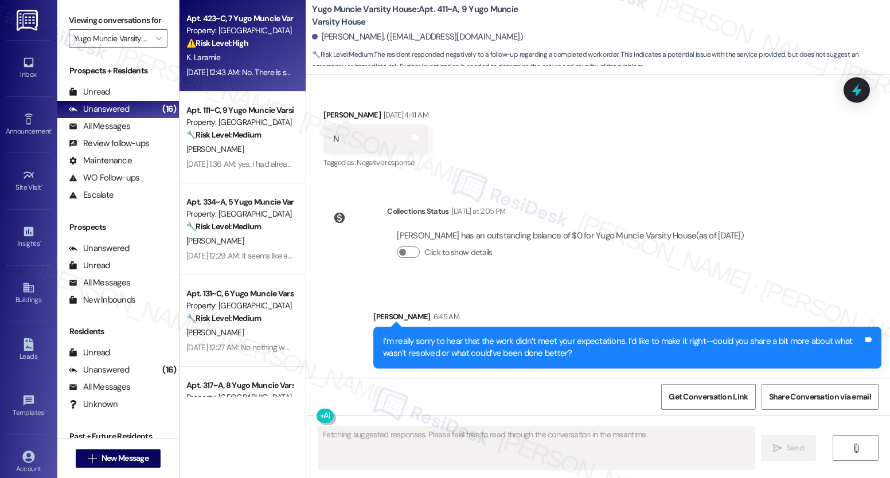
click at [247, 60] on div "K. Laramie" at bounding box center [239, 57] width 108 height 14
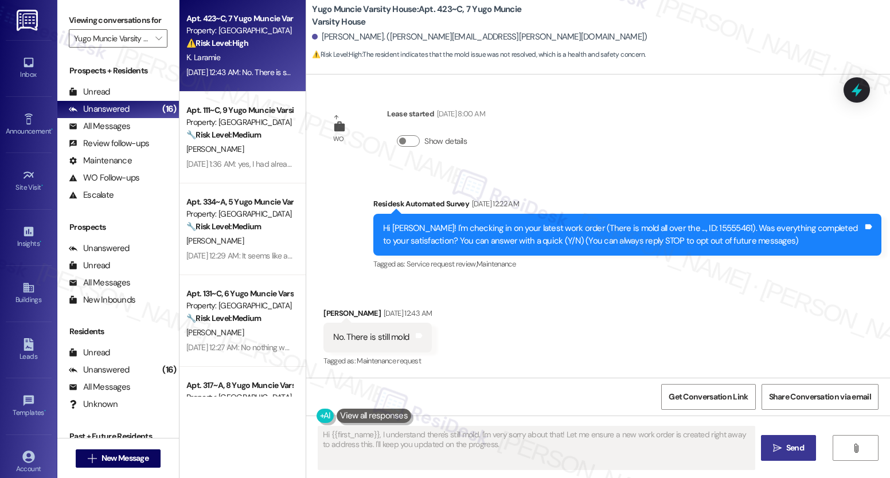
scroll to position [108, 0]
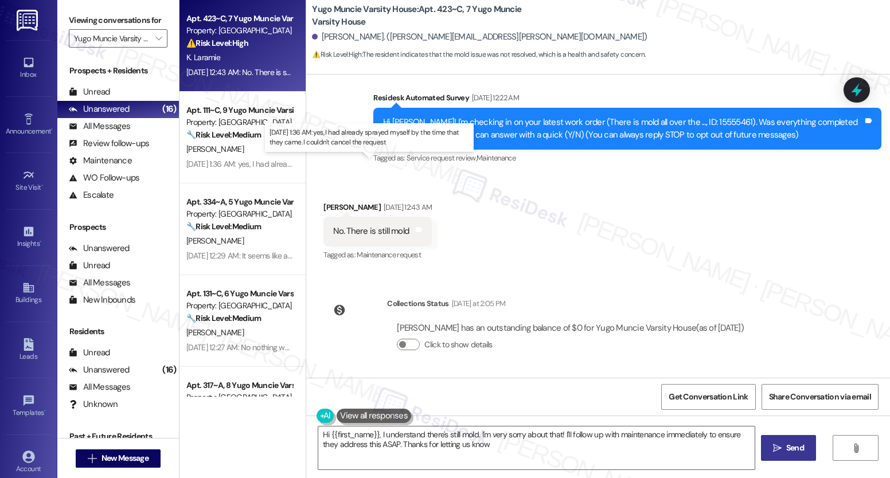
type textarea "Hi {{first_name}}, I understand there's still mold. I'm very sorry about that! …"
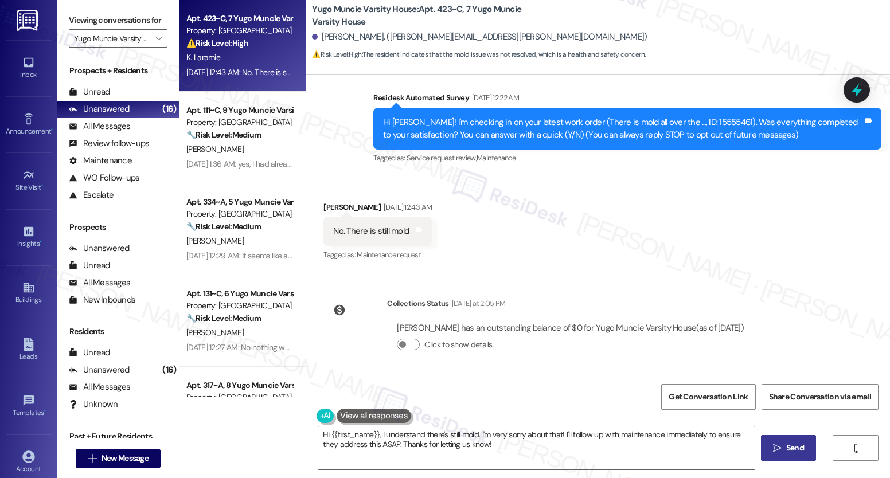
click at [162, 46] on div "Viewing conversations for Yugo Muncie Varsity House " at bounding box center [118, 29] width 122 height 59
click at [155, 43] on icon "" at bounding box center [158, 38] width 6 height 9
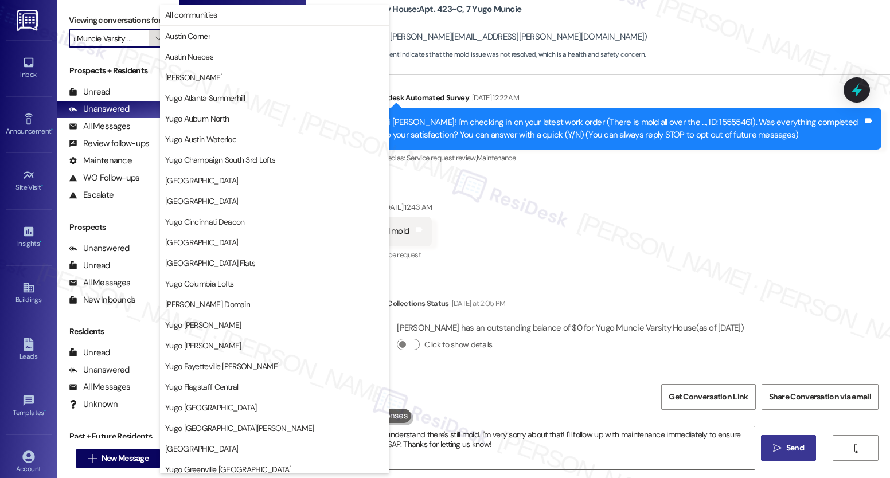
scroll to position [440, 0]
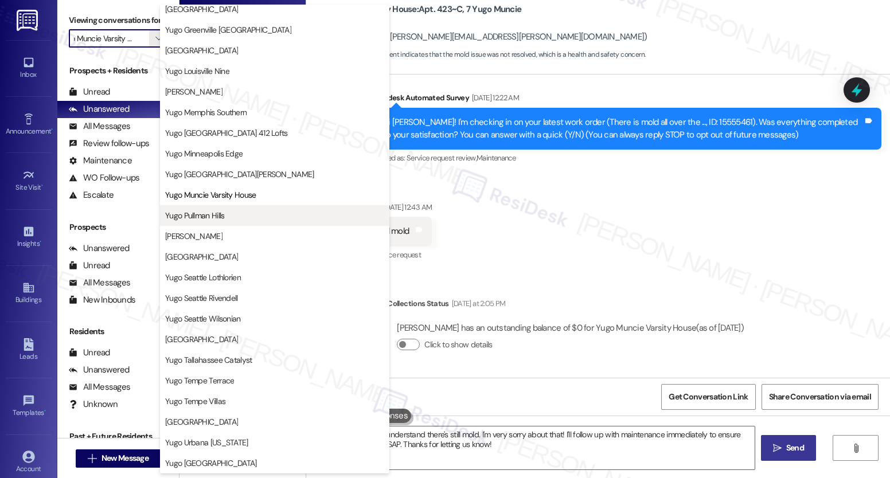
click at [215, 214] on span "Yugo Pullman Hills" at bounding box center [194, 215] width 59 height 11
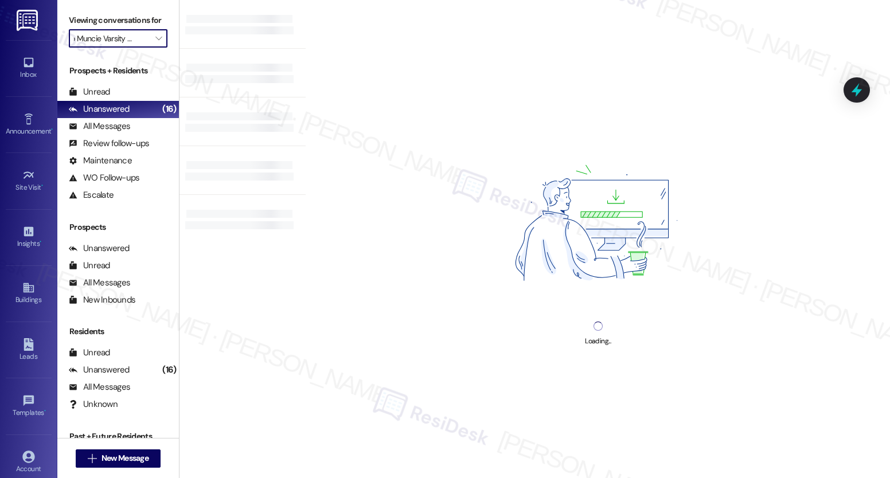
type input "Yugo Pullman Hills"
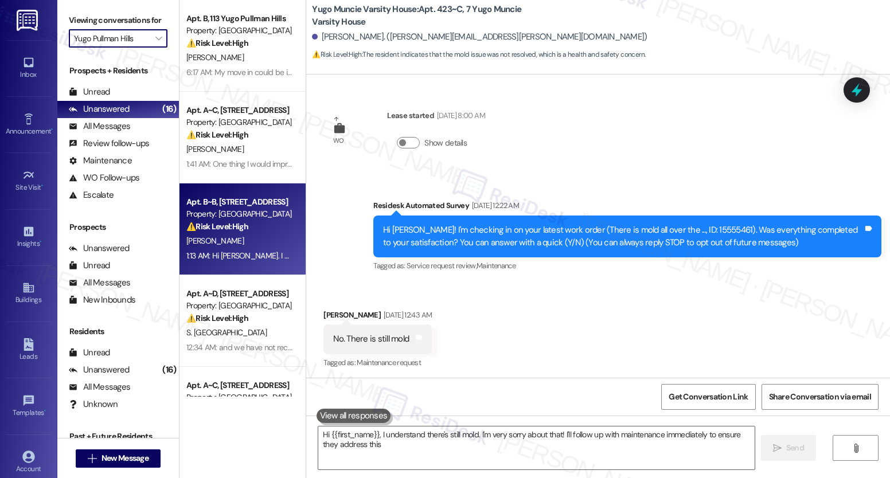
scroll to position [2, 0]
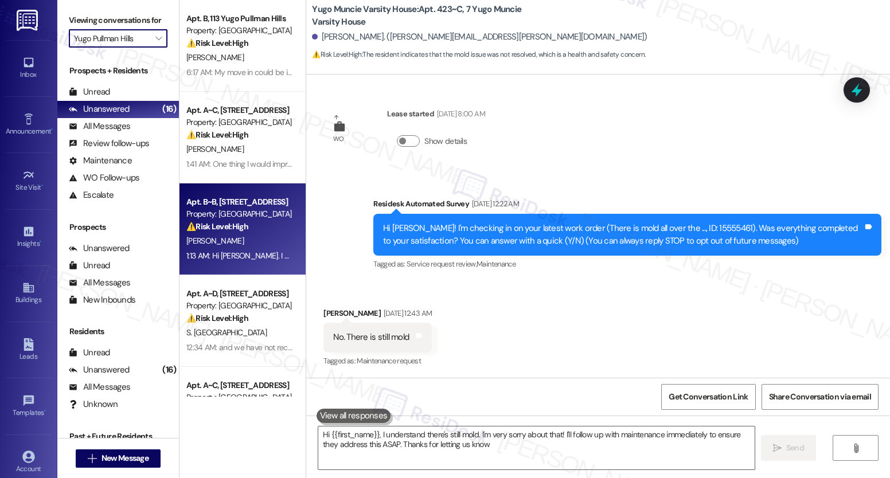
type textarea "Hi {{first_name}}, I understand there's still mold. I'm very sorry about that! …"
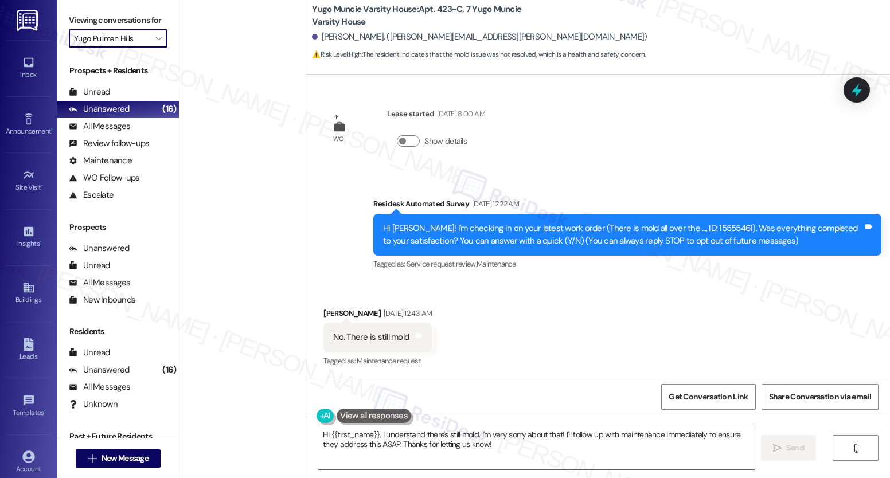
scroll to position [1622, 0]
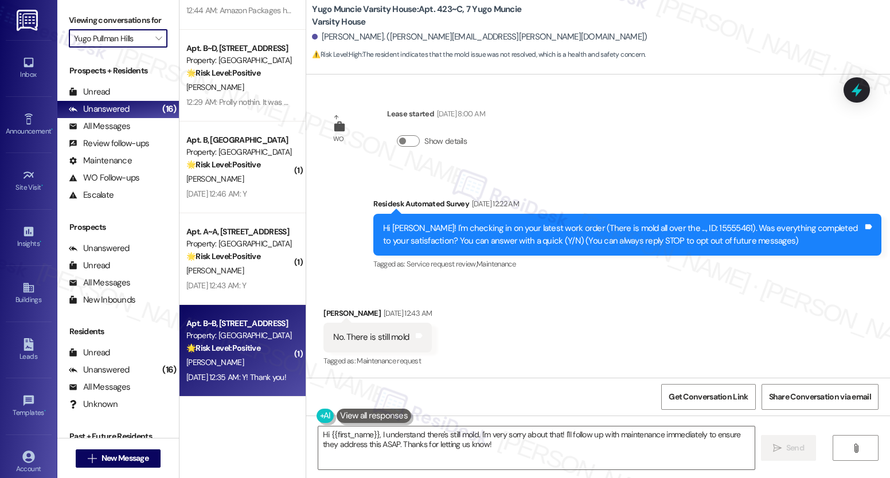
click at [223, 347] on strong "🌟 Risk Level: Positive" at bounding box center [223, 348] width 74 height 10
type textarea "Hi {{first_name}}, I understand there's still mold. I'm very sorry about that! …"
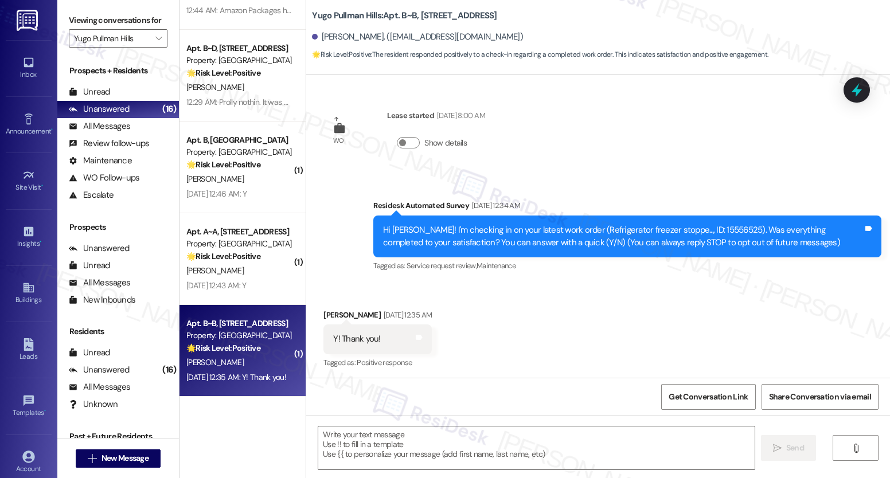
scroll to position [2, 0]
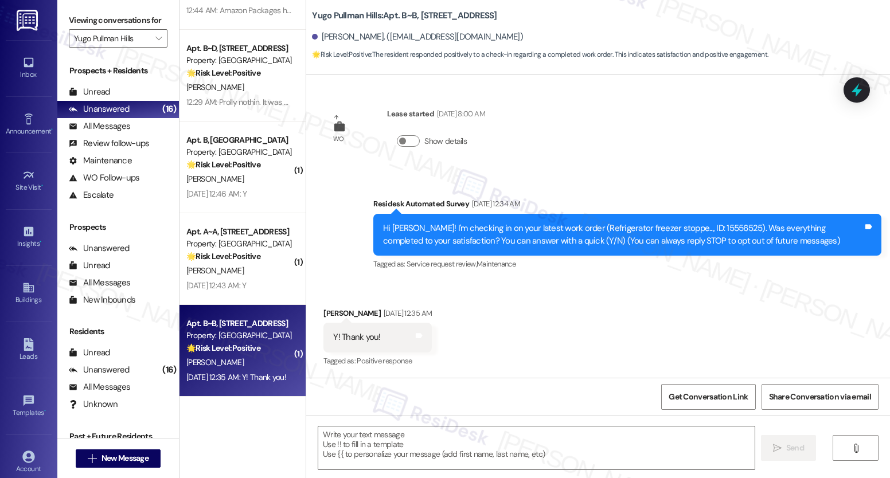
type textarea "Fetching suggested responses. Please feel free to read through the conversation…"
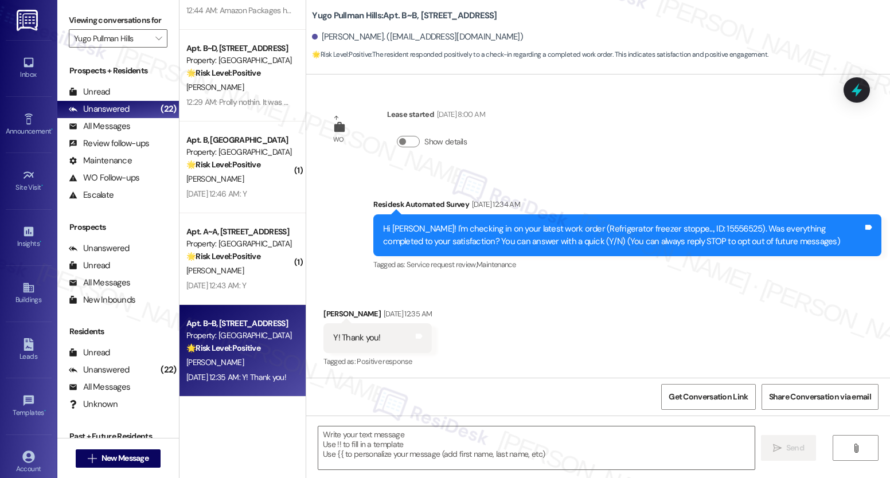
scroll to position [2, 0]
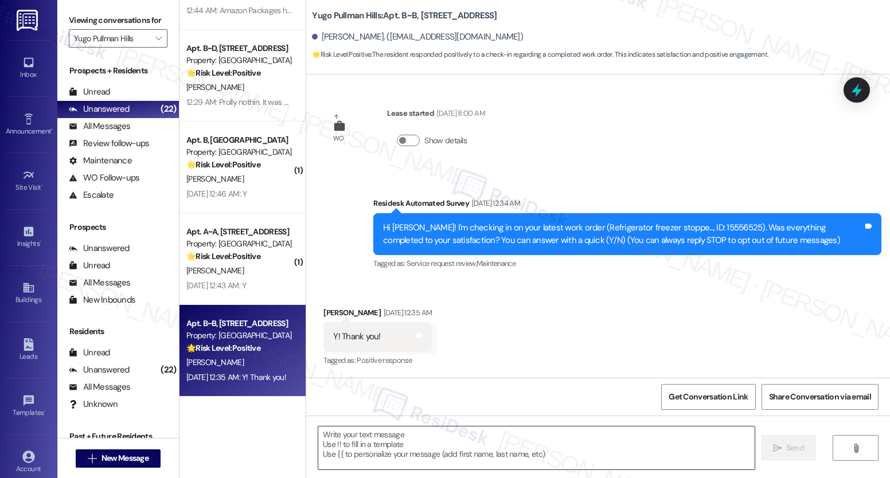
click at [350, 448] on textarea at bounding box center [536, 448] width 436 height 43
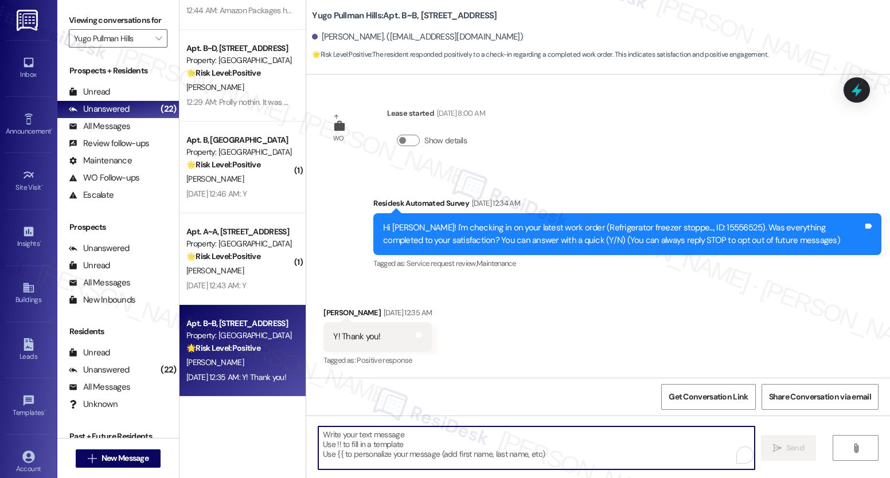
paste textarea "It’s great to know that your work order was completed to your satisfaction! Don…"
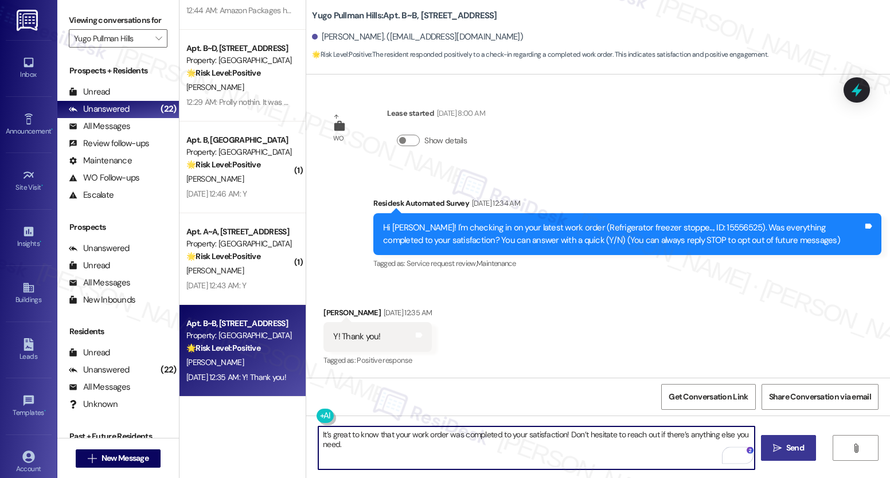
type textarea "It’s great to know that your work order was completed to your satisfaction! Don…"
click at [795, 447] on span "Send" at bounding box center [795, 448] width 18 height 12
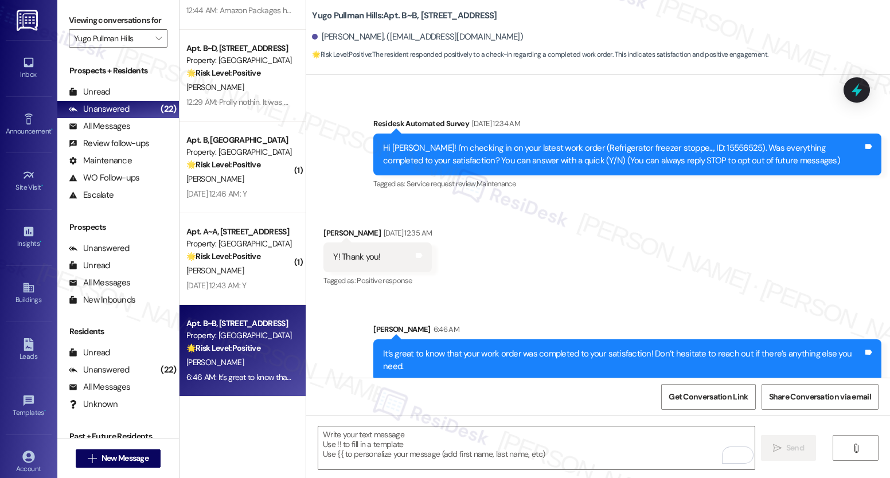
scroll to position [82, 0]
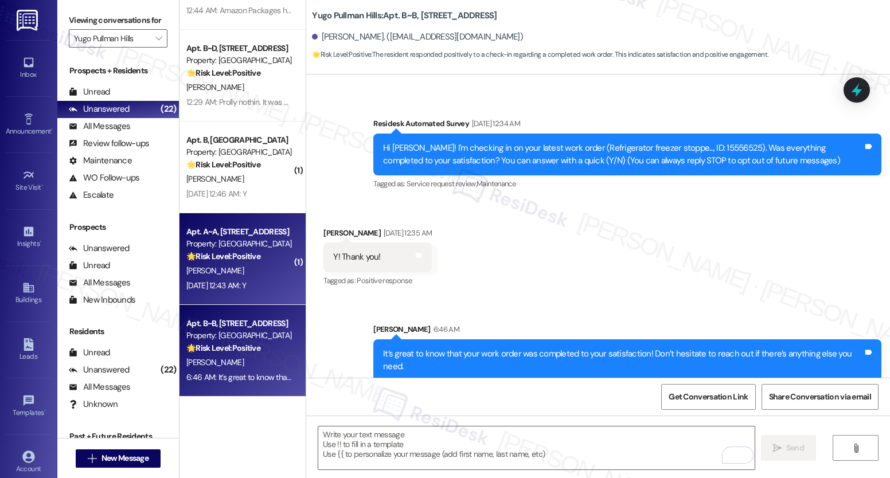
click at [222, 271] on div "[PERSON_NAME]" at bounding box center [239, 271] width 108 height 14
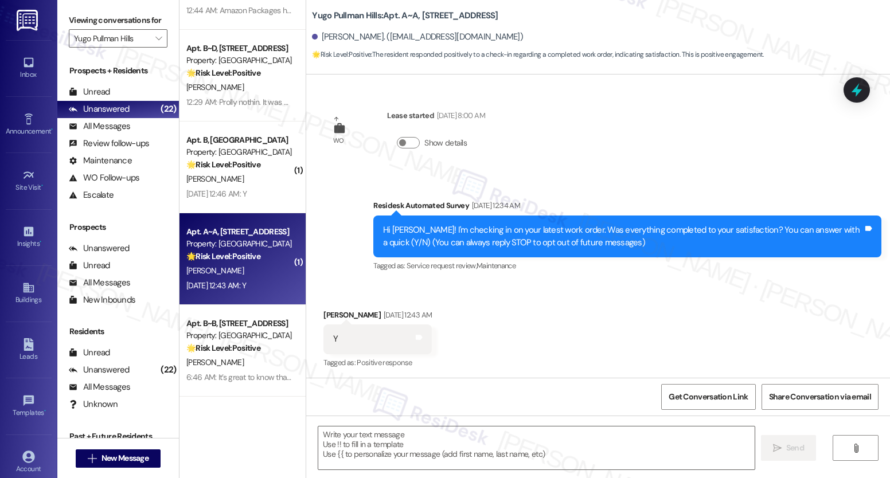
scroll to position [2, 0]
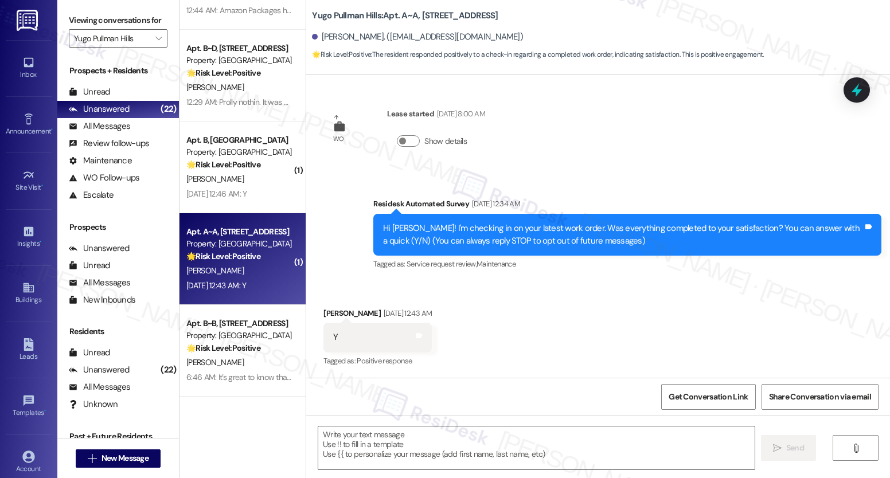
type textarea "Fetching suggested responses. Please feel free to read through the conversation…"
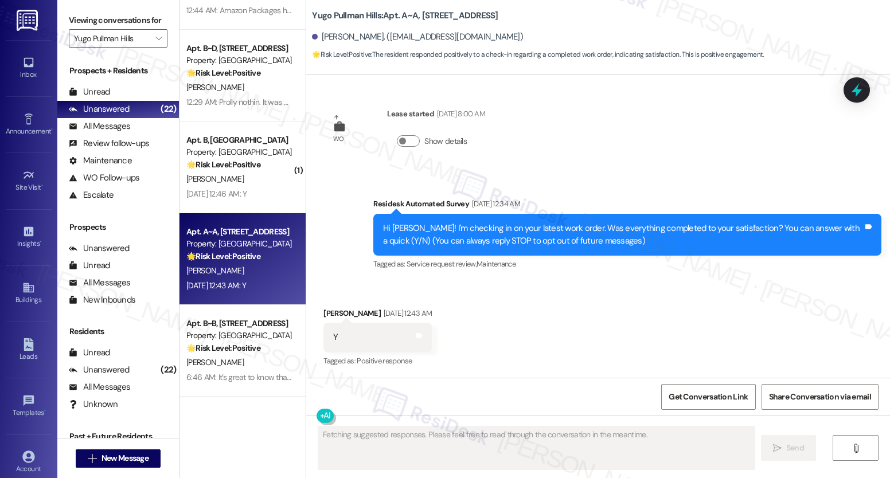
scroll to position [0, 0]
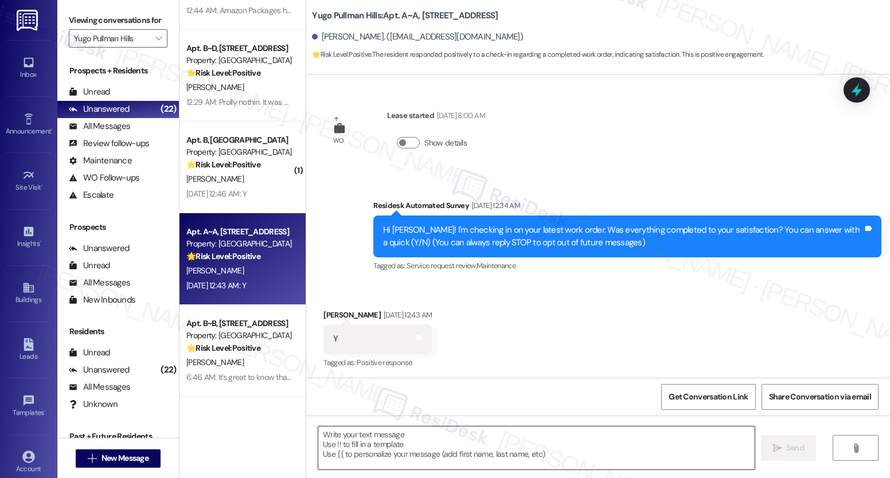
drag, startPoint x: 465, startPoint y: 443, endPoint x: 443, endPoint y: 458, distance: 26.4
click at [446, 456] on textarea at bounding box center [536, 448] width 436 height 43
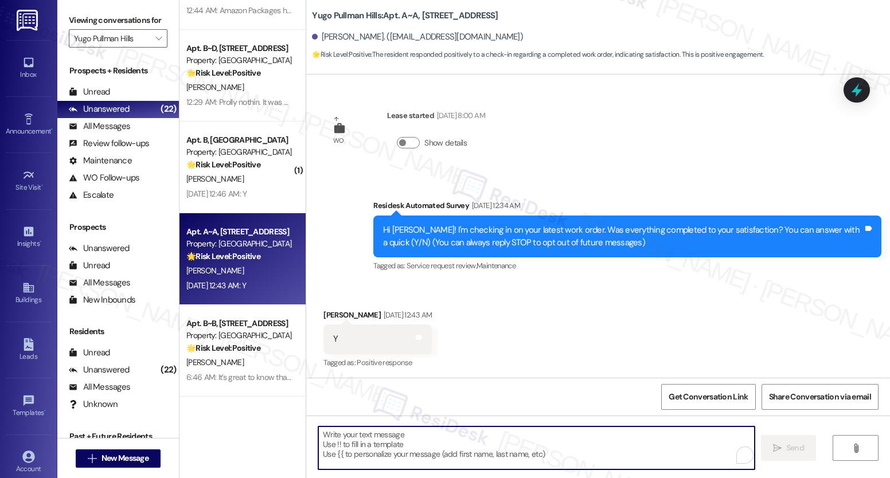
paste textarea "It’s great to know that your work order was completed to your satisfaction! Don…"
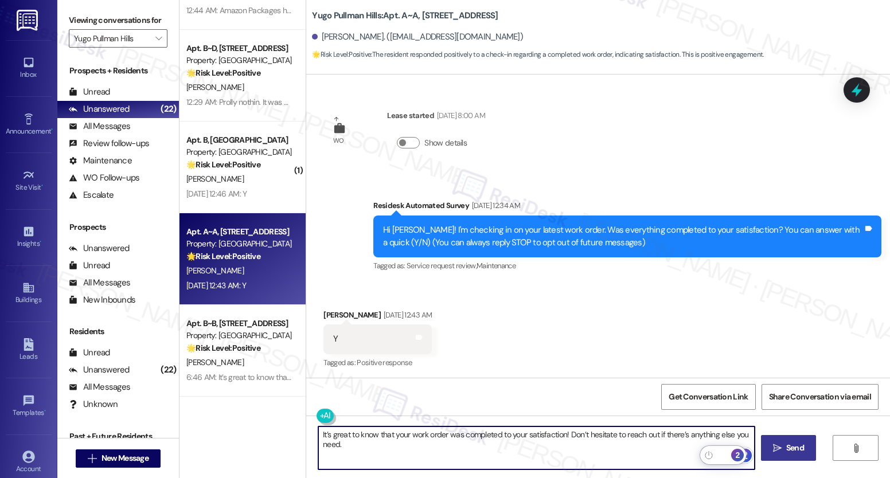
type textarea "It’s great to know that your work order was completed to your satisfaction! Don…"
click at [791, 445] on span "Send" at bounding box center [795, 448] width 18 height 12
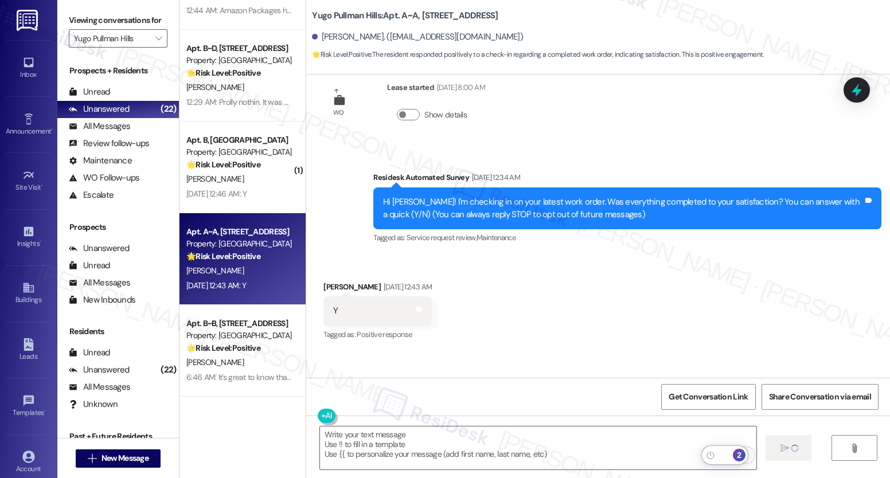
scroll to position [188, 0]
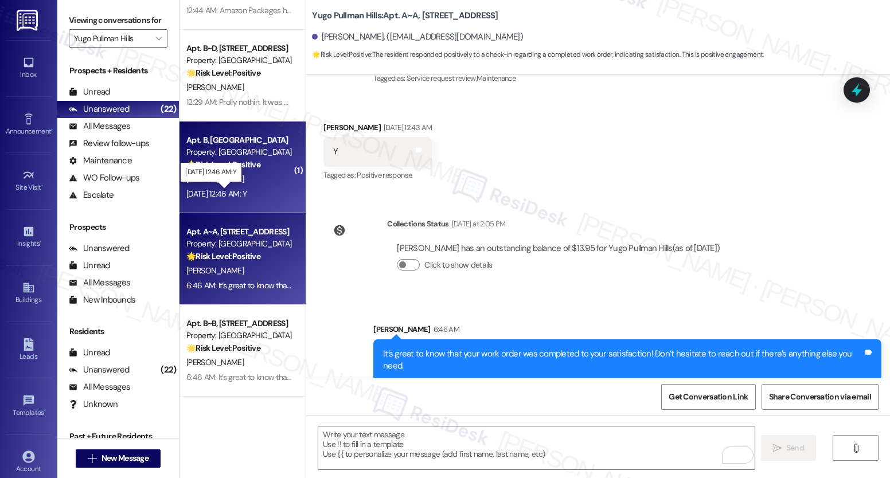
click at [247, 191] on div "[DATE] 12:46 AM: Y [DATE] 12:46 AM: Y" at bounding box center [216, 194] width 60 height 10
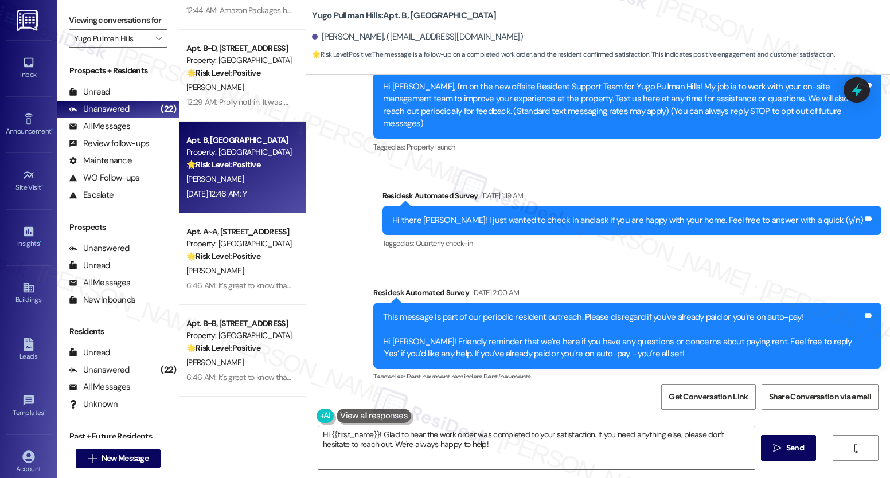
scroll to position [0, 0]
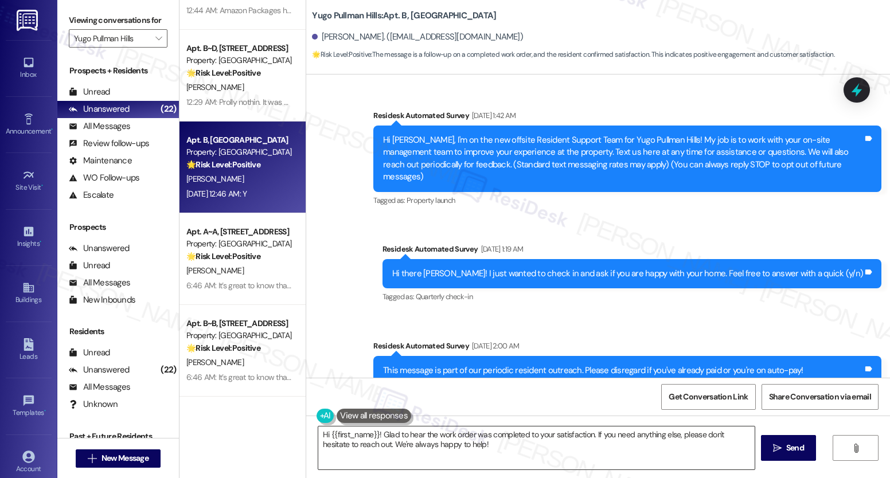
click at [422, 445] on textarea "Hi {{first_name}}! Glad to hear the work order was completed to your satisfacti…" at bounding box center [536, 448] width 436 height 43
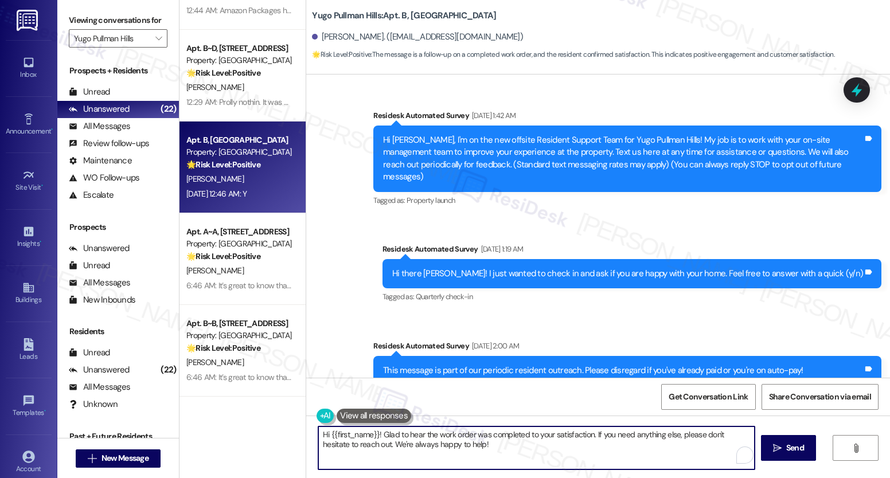
click at [422, 445] on textarea "Hi {{first_name}}! Glad to hear the work order was completed to your satisfacti…" at bounding box center [536, 448] width 436 height 43
paste textarea "It’s great to know that your work order was completed to your satisfaction! Don…"
type textarea "It’s great to know that your work order was completed to your satisfaction! Don…"
drag, startPoint x: 790, startPoint y: 449, endPoint x: 753, endPoint y: 435, distance: 40.5
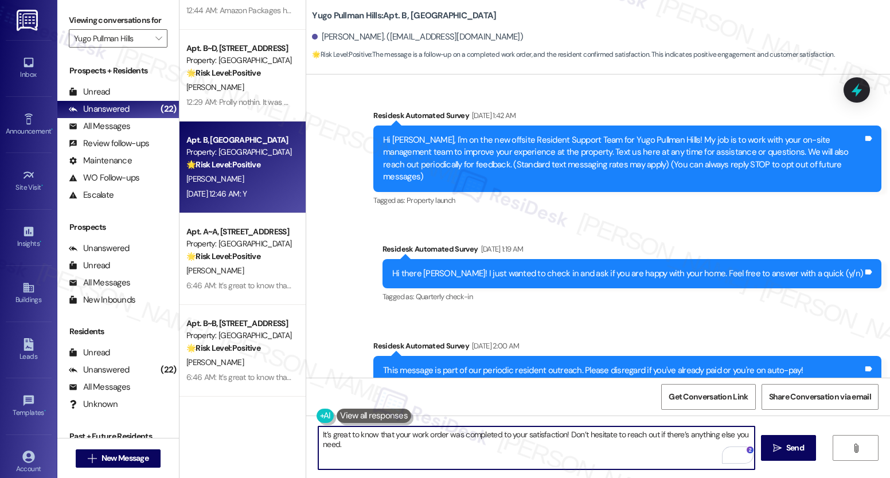
click at [790, 449] on span "Send" at bounding box center [795, 448] width 18 height 12
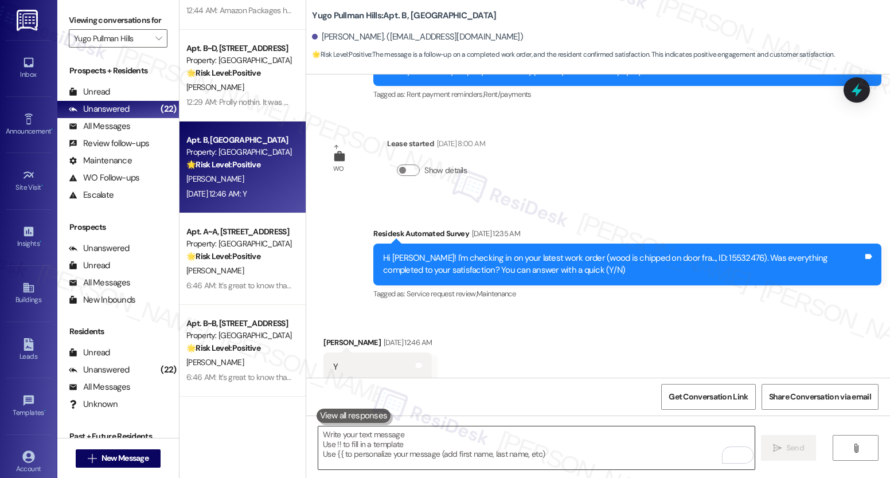
scroll to position [2277, 0]
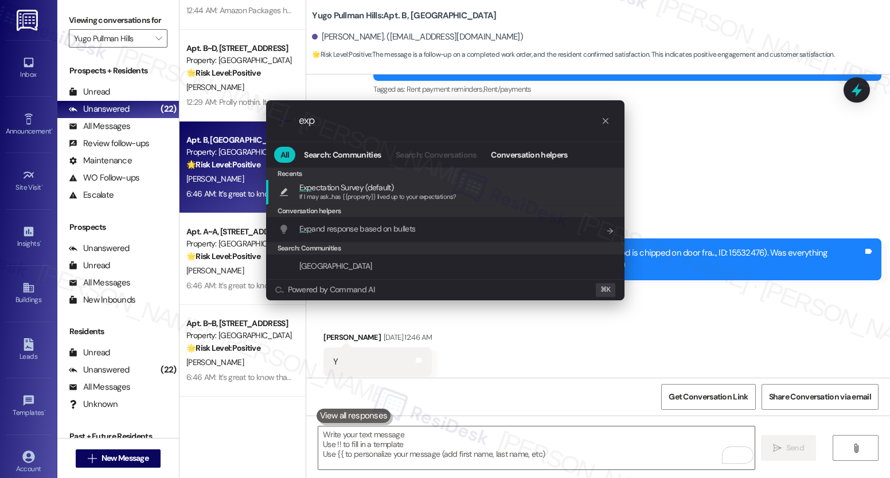
type input "exp"
drag, startPoint x: 367, startPoint y: 193, endPoint x: 388, endPoint y: 198, distance: 22.0
click at [367, 193] on span "If I may ask...has {{property}} lived up to your expectations?" at bounding box center [377, 197] width 157 height 8
type textarea "If I may ask...has {{property}} lived up to your expectations?"
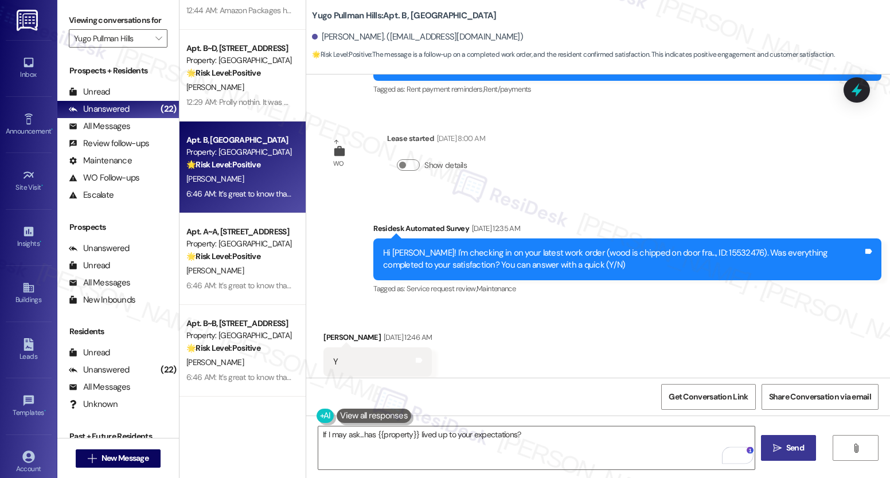
click at [782, 444] on span " Send" at bounding box center [789, 448] width 36 height 12
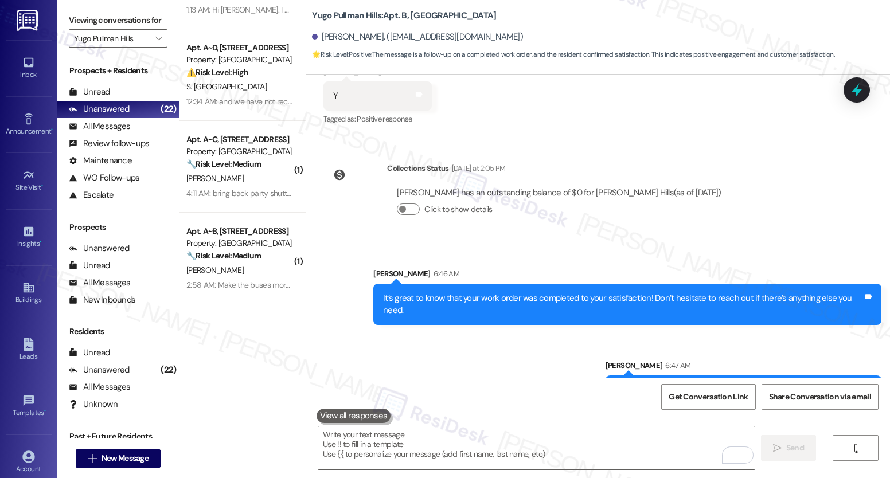
scroll to position [0, 0]
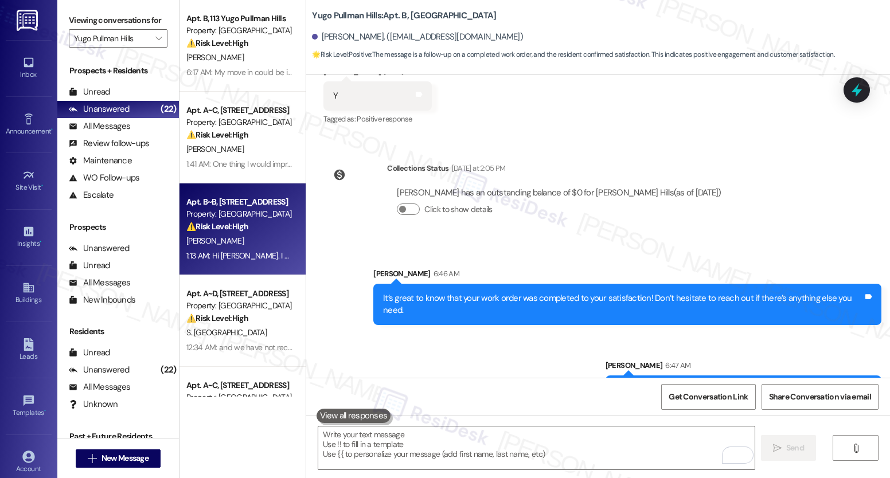
click at [233, 245] on div "[PERSON_NAME]" at bounding box center [239, 241] width 108 height 14
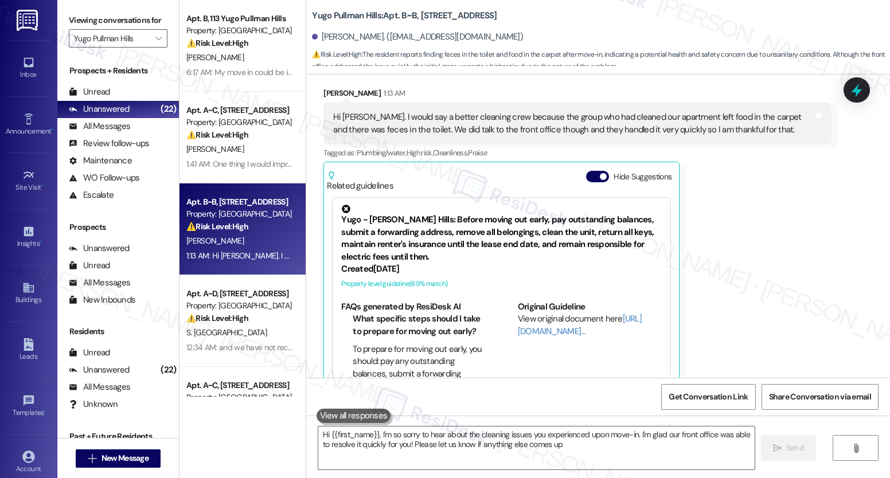
type textarea "Hi {{first_name}}, I'm so sorry to hear about the cleaning issues you experienc…"
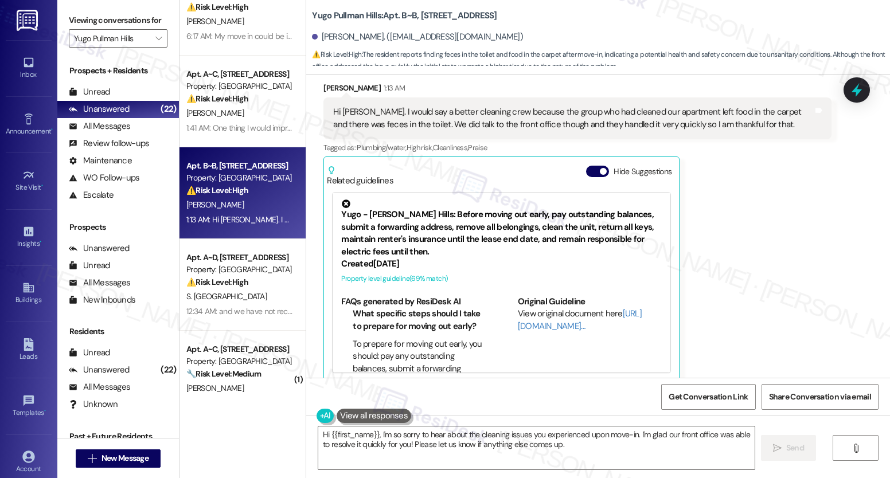
scroll to position [222, 0]
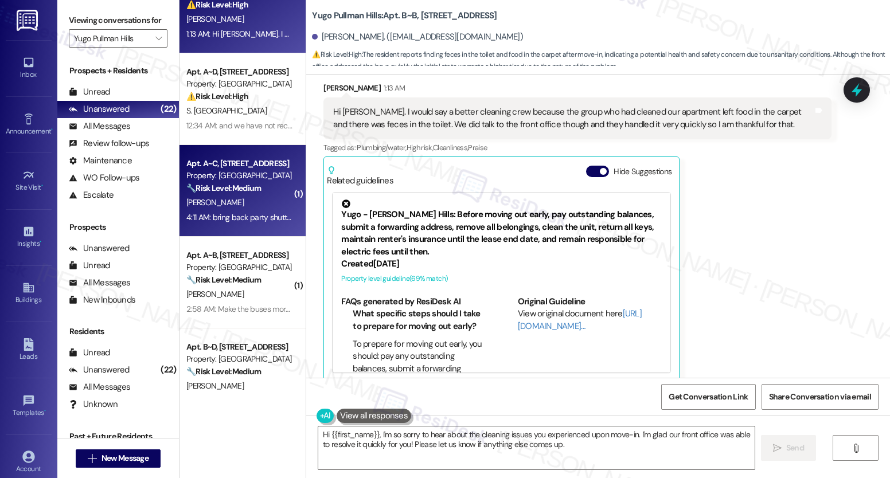
click at [237, 188] on strong "🔧 Risk Level: Medium" at bounding box center [223, 188] width 75 height 10
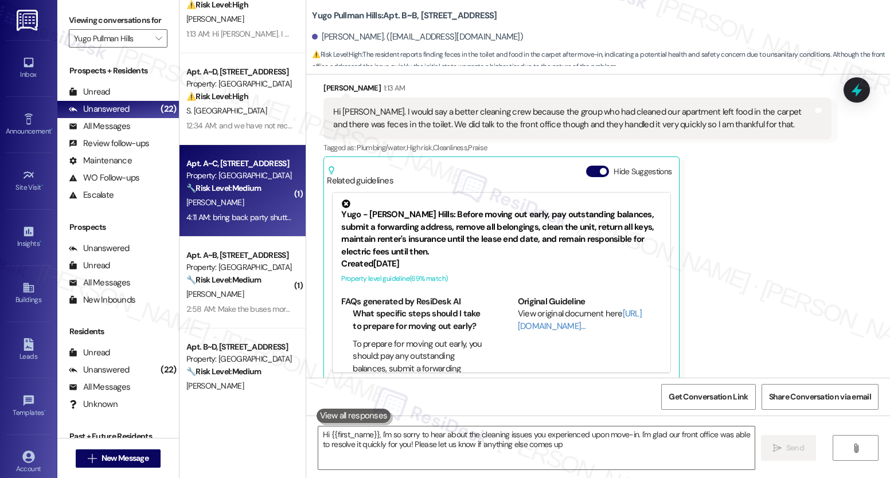
type textarea "Hi {{first_name}}, I'm so sorry to hear about the cleaning issues you experienc…"
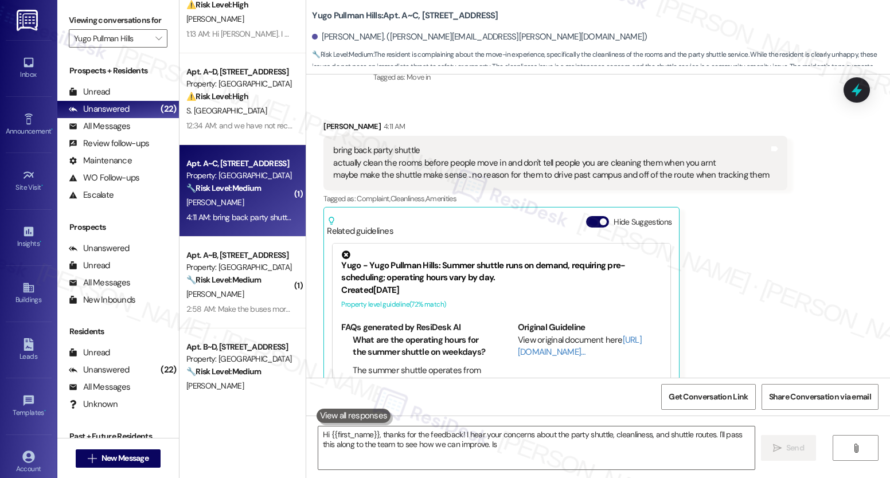
scroll to position [229, 0]
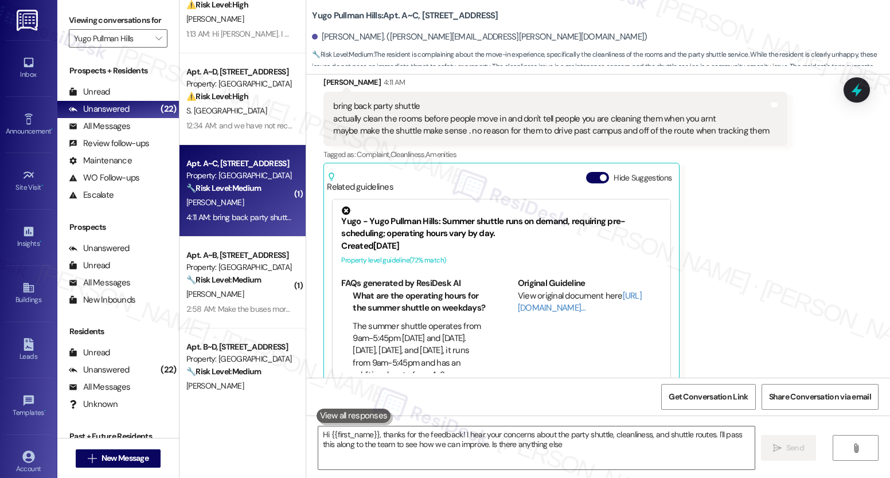
type textarea "Hi {{first_name}}, thanks for the feedback! I hear your concerns about the part…"
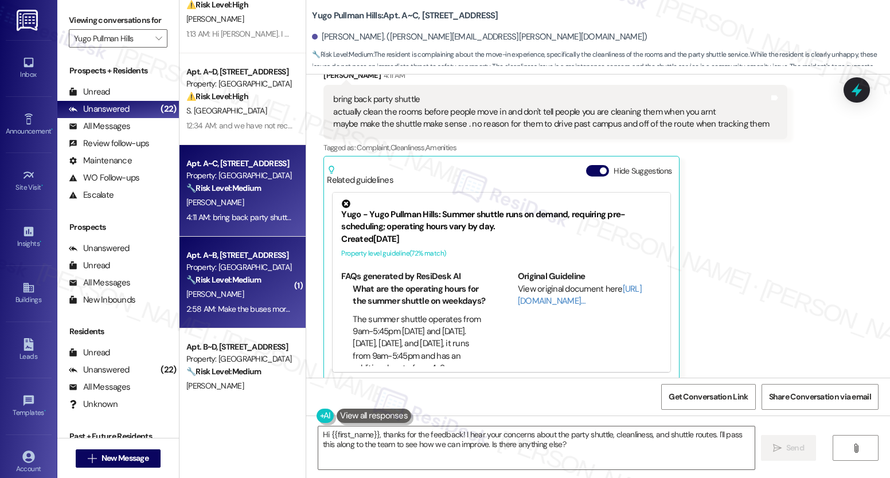
click at [255, 282] on div "🔧 Risk Level: Medium The resident is providing feedback on the bus service, whi…" at bounding box center [239, 280] width 106 height 12
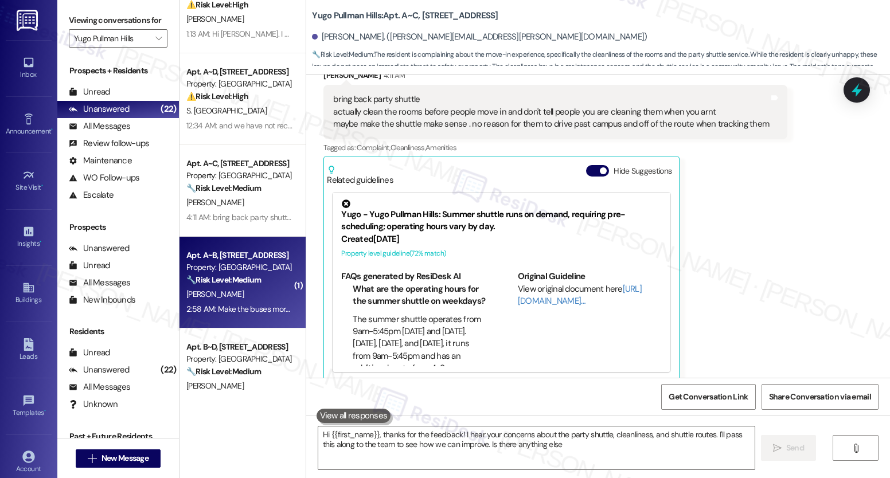
type textarea "Hi {{first_name}}, thanks for the feedback! I hear your concerns about the part…"
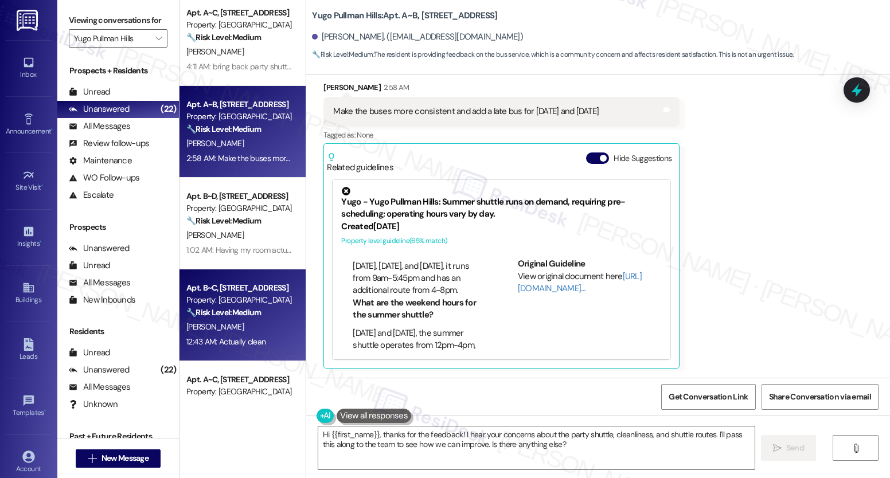
scroll to position [379, 0]
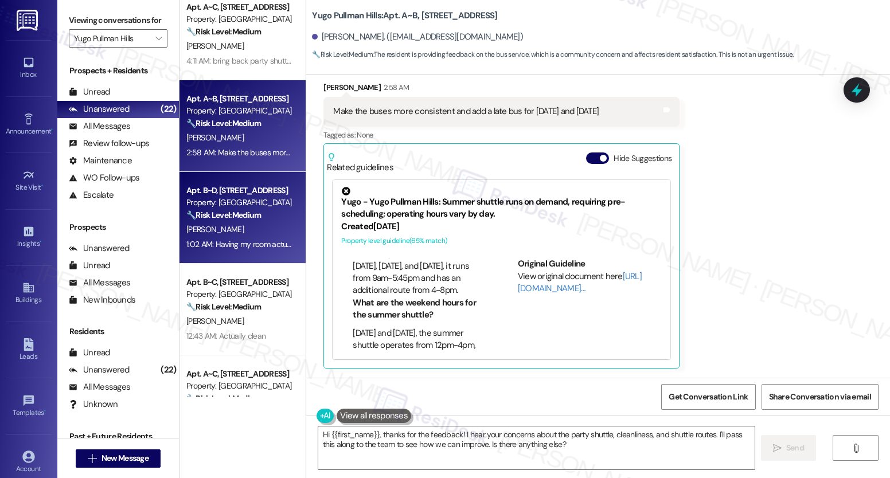
click at [247, 228] on div "[PERSON_NAME]" at bounding box center [239, 230] width 108 height 14
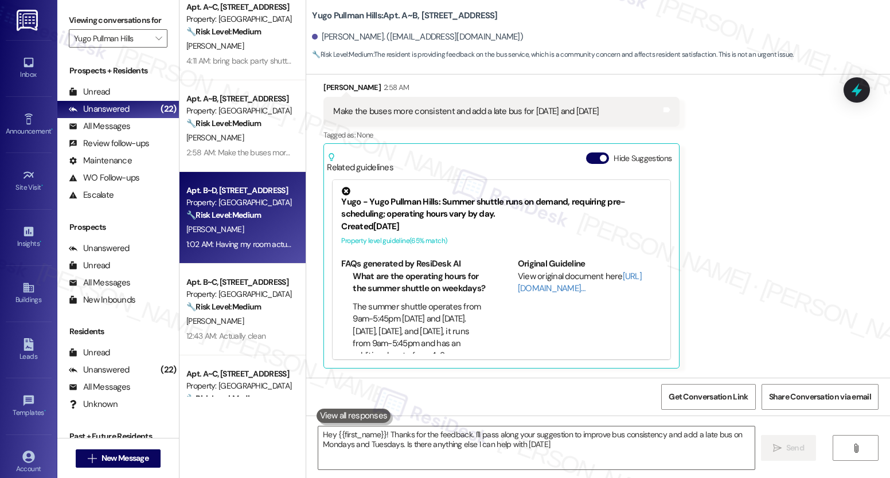
type textarea "Hey {{first_name}}! Thanks for the feedback. I'll pass along your suggestion to…"
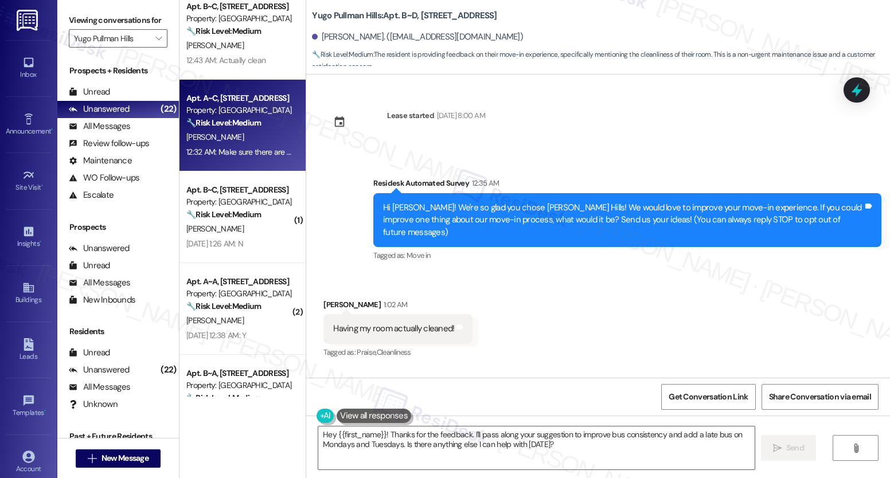
scroll to position [660, 0]
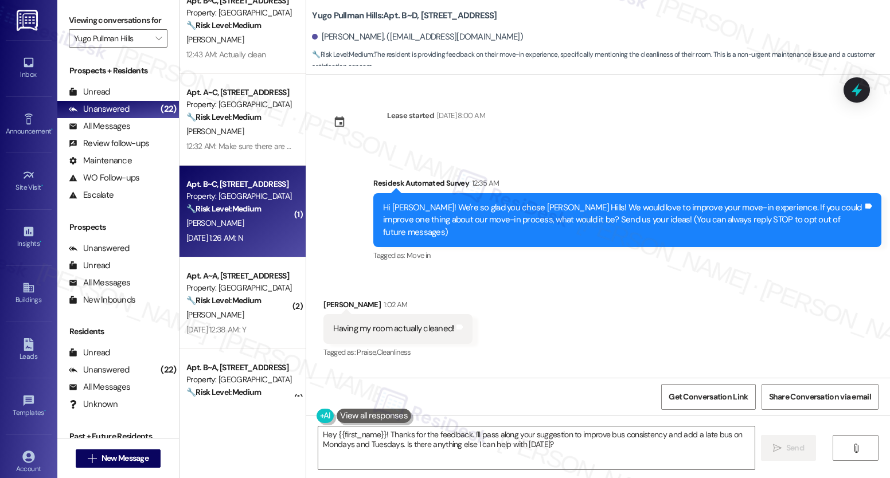
click at [240, 226] on div "[PERSON_NAME]" at bounding box center [239, 223] width 108 height 14
type textarea "Hi {{first_name}}, I understand your room wasn't cleaned to your expectations u…"
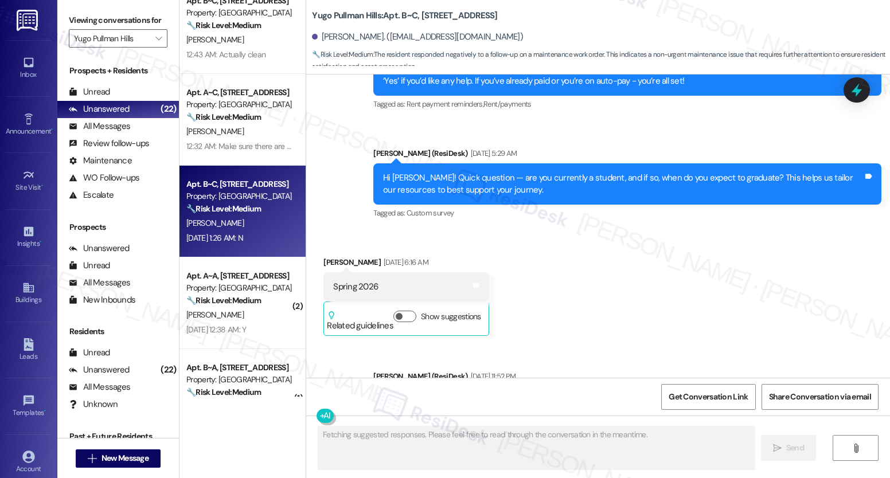
scroll to position [770, 0]
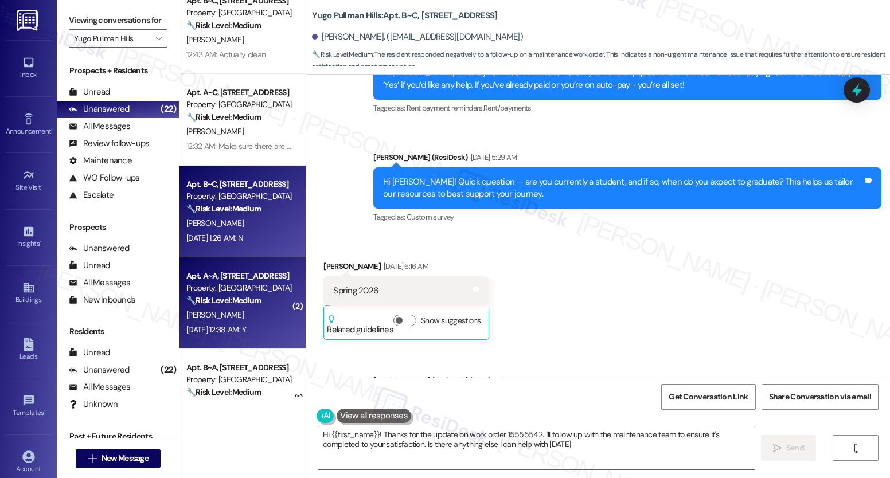
type textarea "Hi {{first_name}}! Thanks for the update on work order 15555542. I'll follow up…"
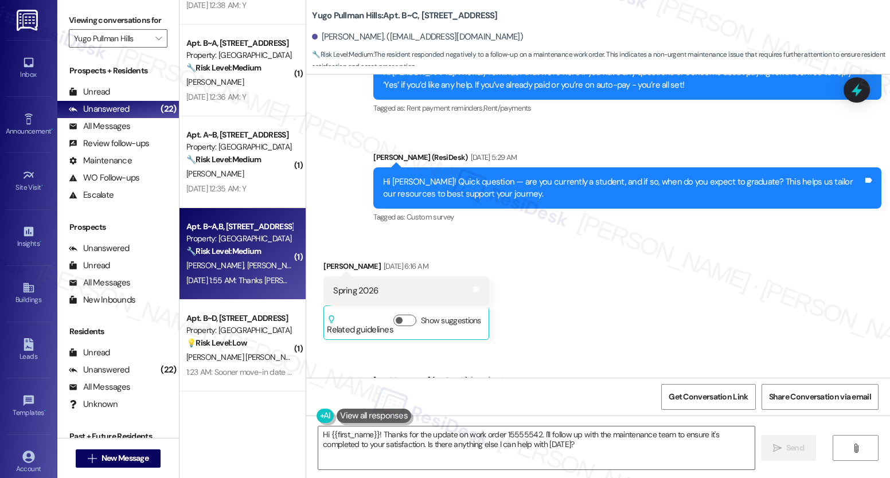
scroll to position [1009, 0]
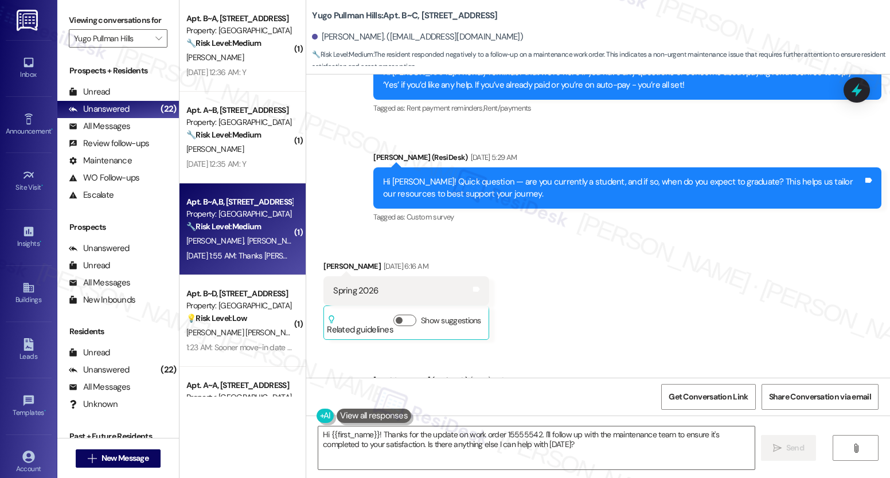
click at [241, 224] on strong "🔧 Risk Level: Medium" at bounding box center [223, 226] width 75 height 10
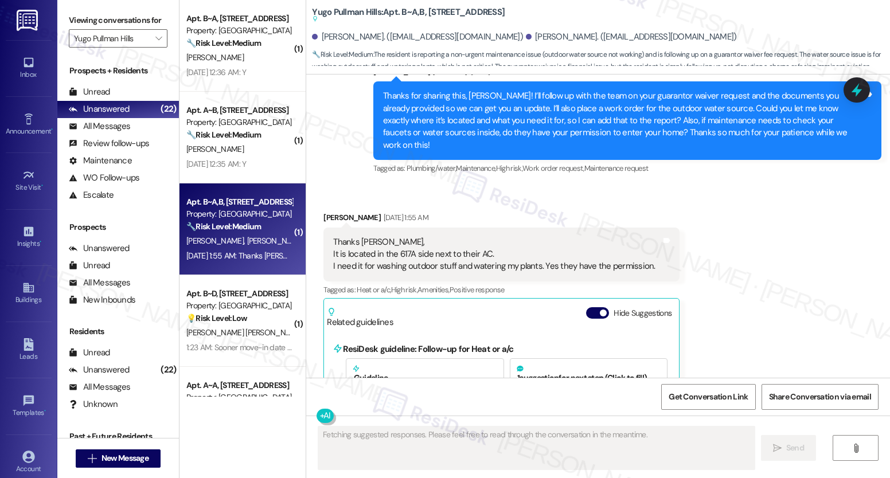
scroll to position [5304, 0]
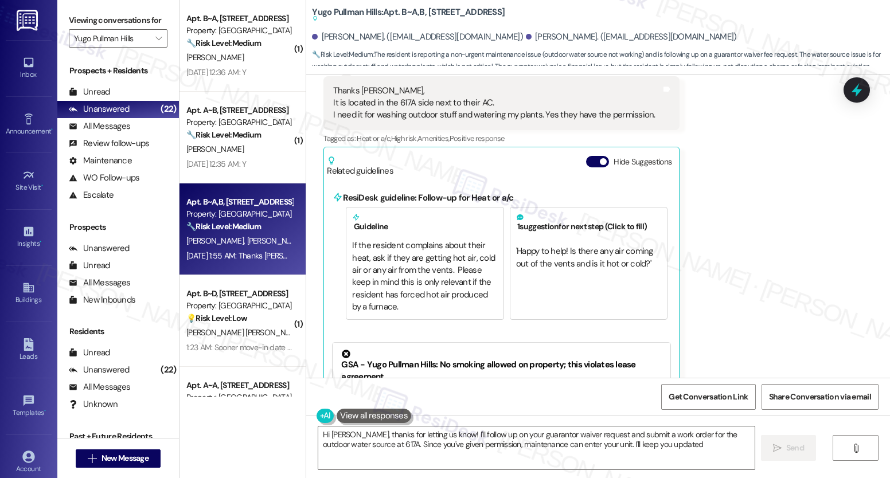
type textarea "Hi [PERSON_NAME], thanks for letting us know! I'll follow up on your guarantor …"
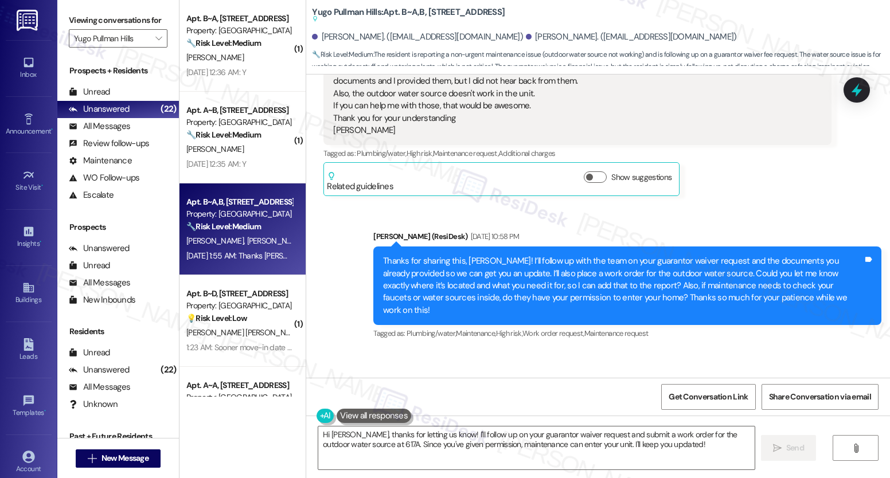
scroll to position [4936, 0]
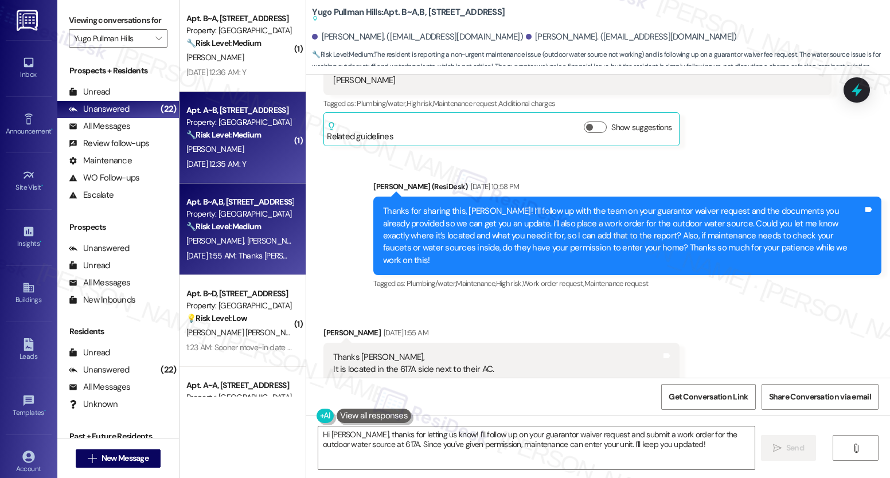
click at [256, 153] on div "[PERSON_NAME]" at bounding box center [239, 149] width 108 height 14
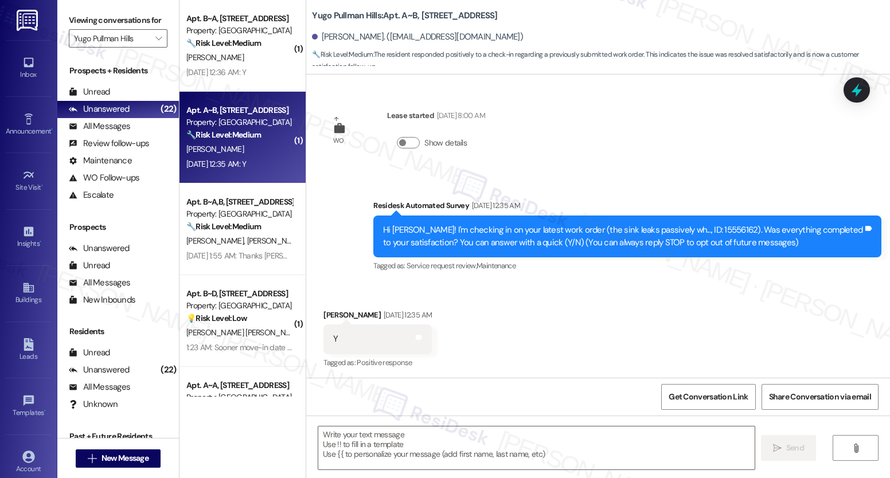
scroll to position [2, 0]
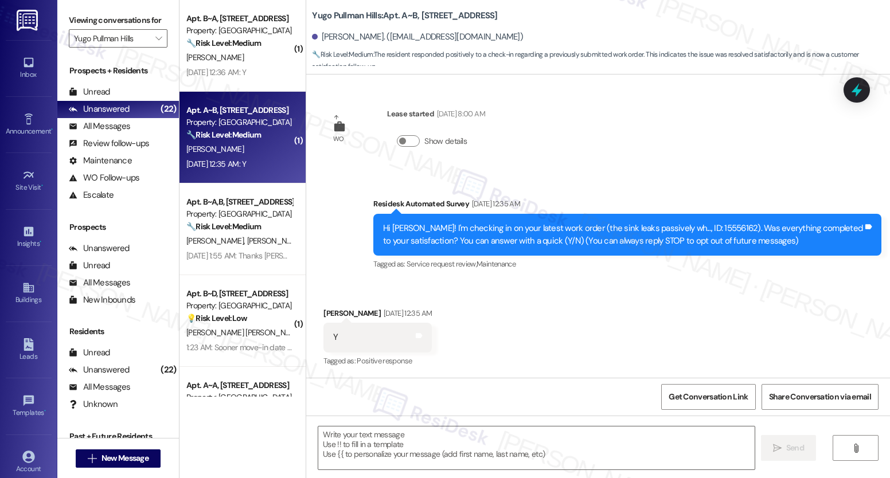
type textarea "Fetching suggested responses. Please feel free to read through the conversation…"
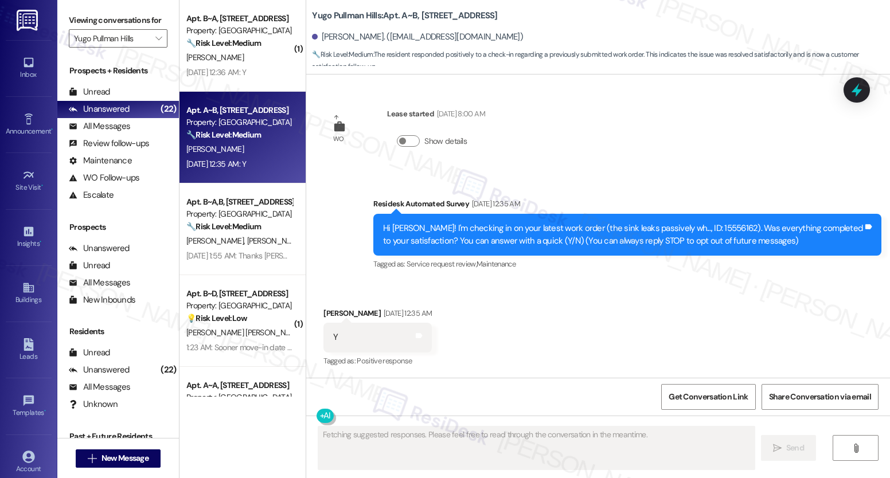
scroll to position [2, 0]
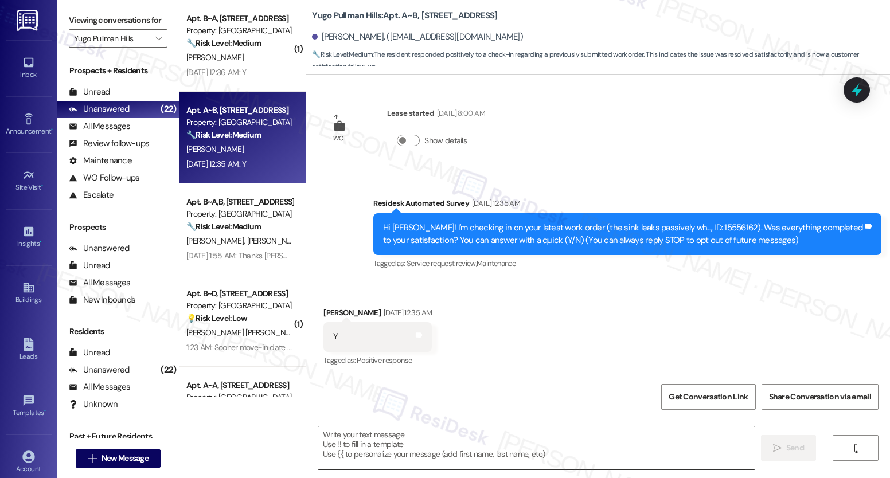
click at [415, 445] on textarea at bounding box center [536, 448] width 436 height 43
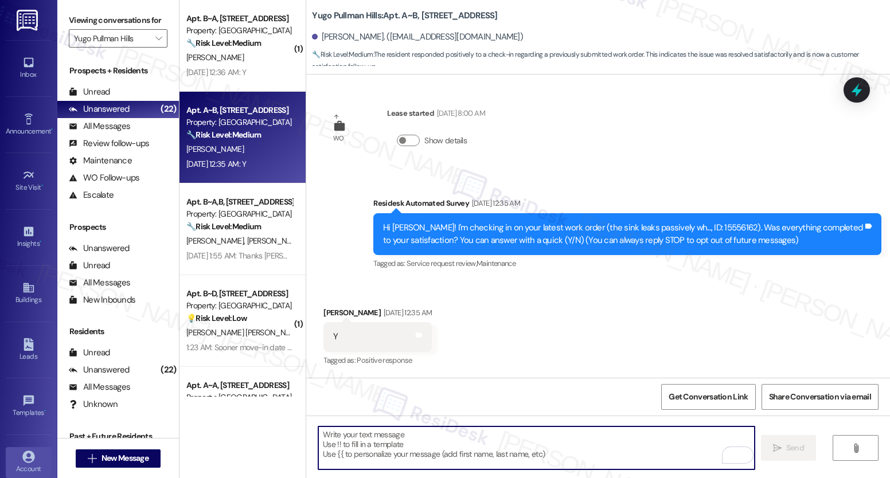
paste textarea "It’s great to know that your work order was completed to your satisfaction! Don…"
type textarea "It’s great to know that your work order was completed to your satisfaction! Don…"
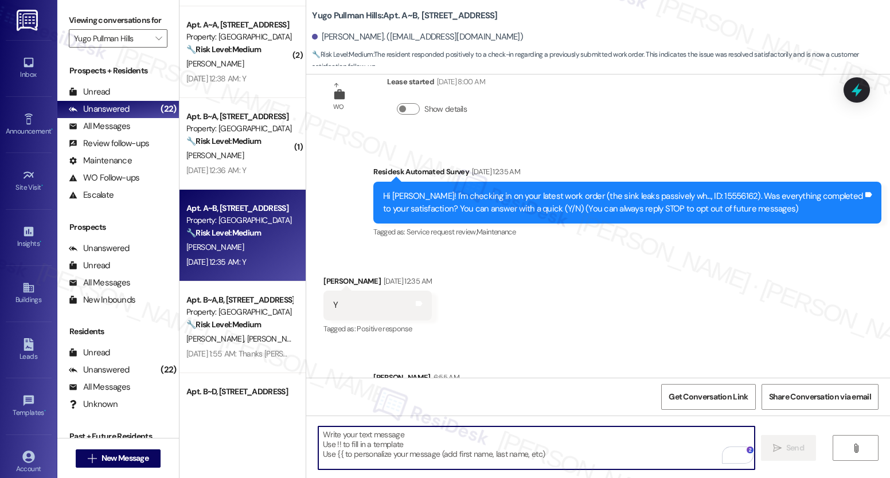
scroll to position [82, 0]
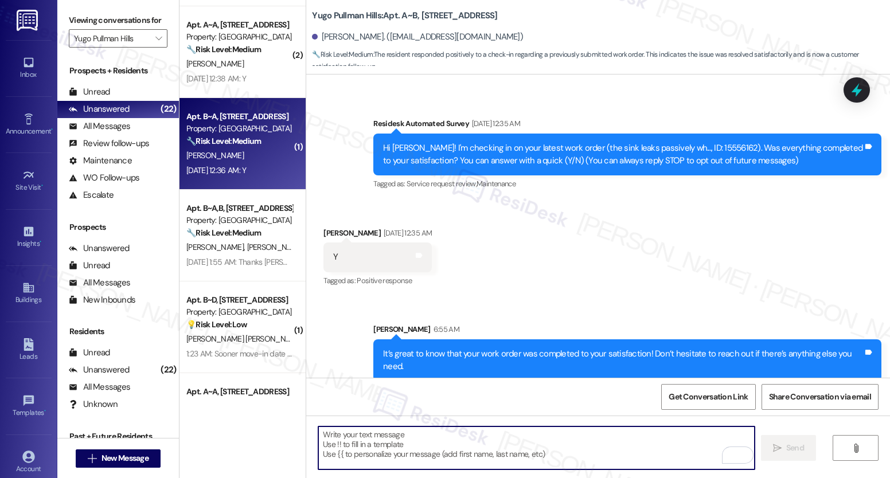
click at [260, 164] on div "[DATE] 12:36 AM: Y [DATE] 12:36 AM: Y" at bounding box center [239, 170] width 108 height 14
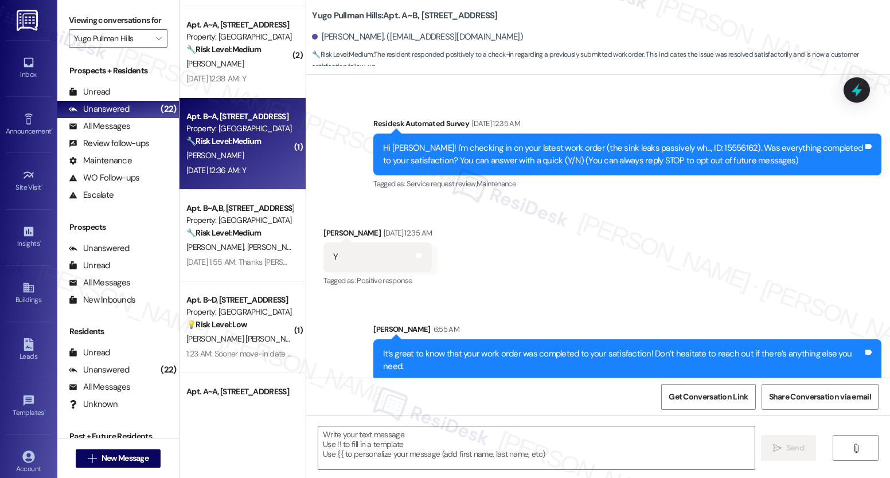
type textarea "Fetching suggested responses. Please feel free to read through the conversation…"
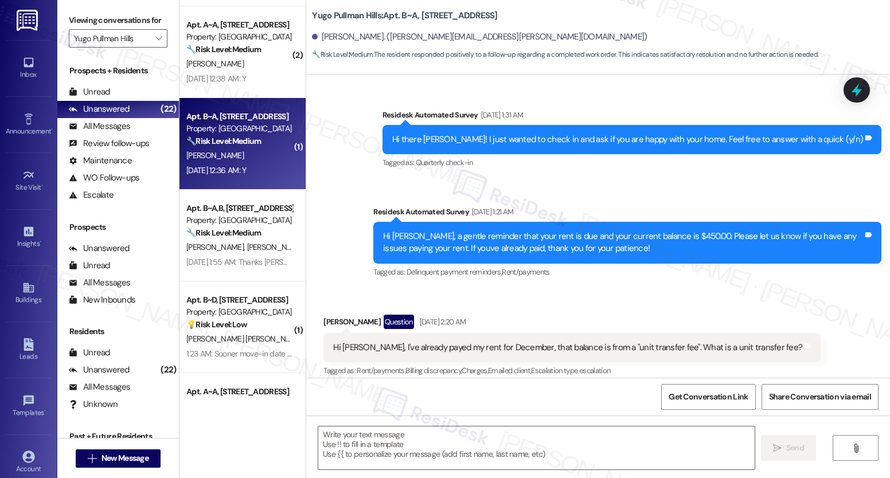
type textarea "Fetching suggested responses. Please feel free to read through the conversation…"
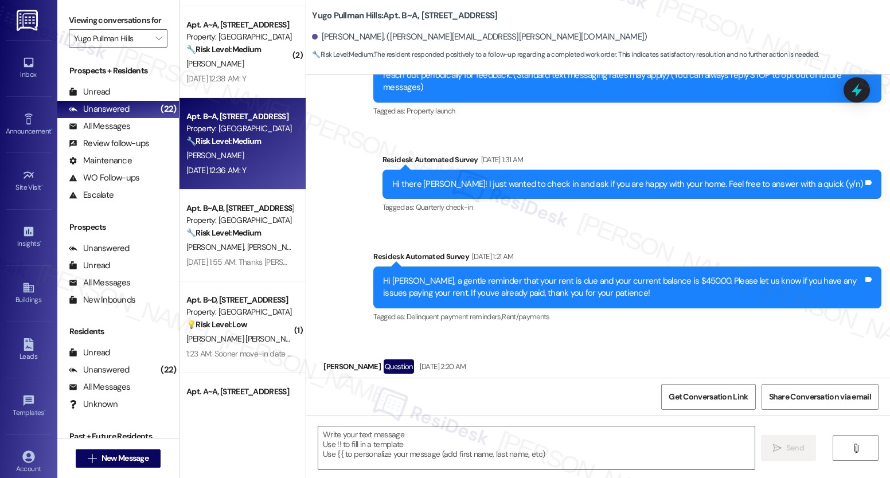
scroll to position [0, 0]
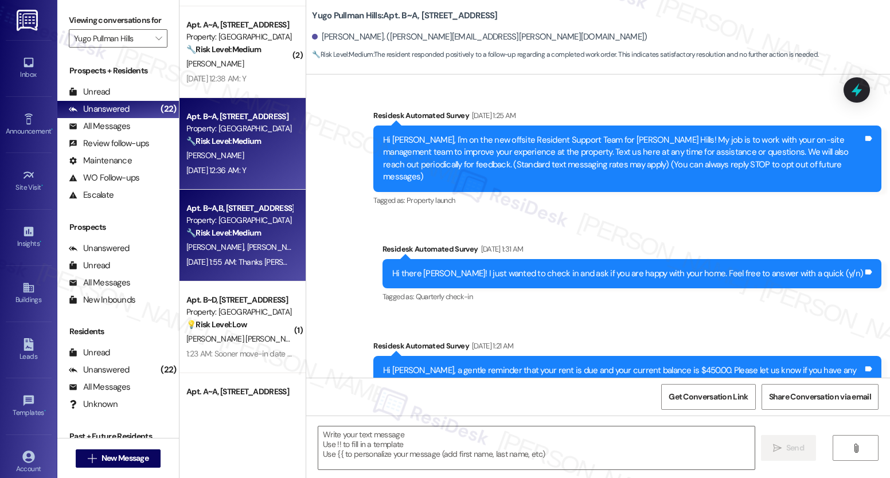
click at [247, 245] on span "[PERSON_NAME]" at bounding box center [275, 247] width 57 height 10
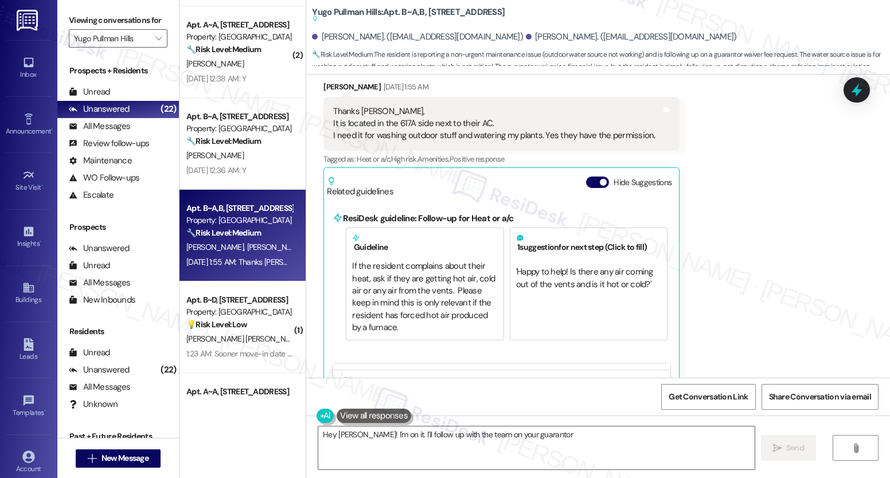
scroll to position [4961, 0]
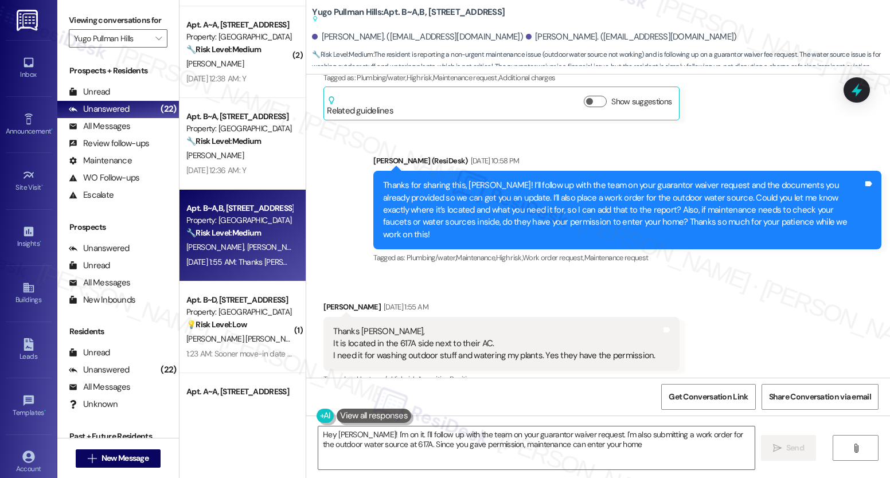
type textarea "Hey [PERSON_NAME]! I'm on it. I'll follow up with the team on your guarantor wa…"
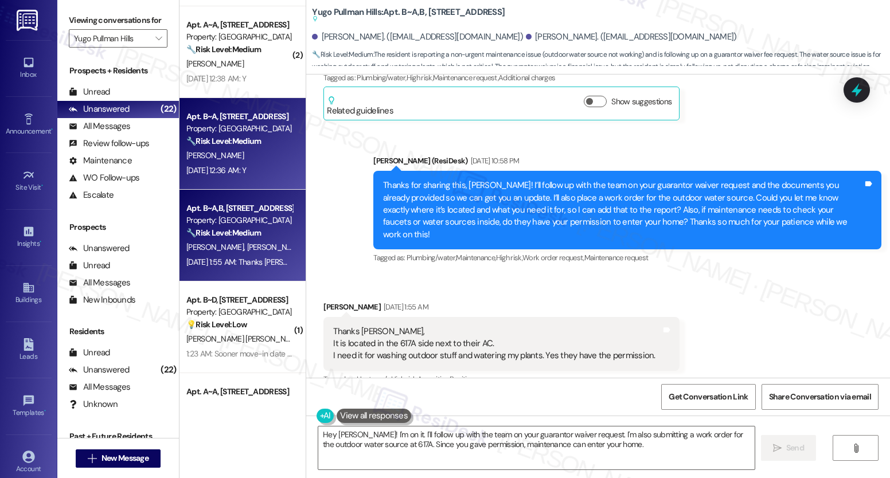
click at [246, 165] on div "[DATE] 12:36 AM: Y [DATE] 12:36 AM: Y" at bounding box center [216, 170] width 60 height 10
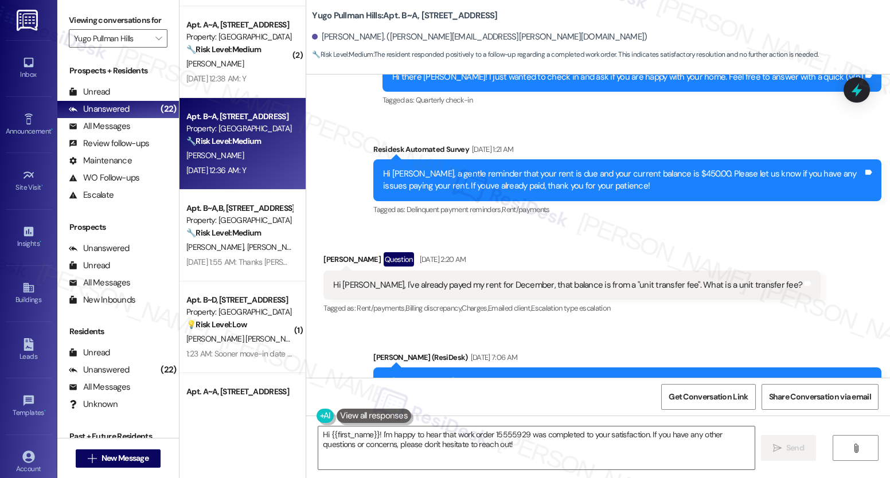
scroll to position [0, 0]
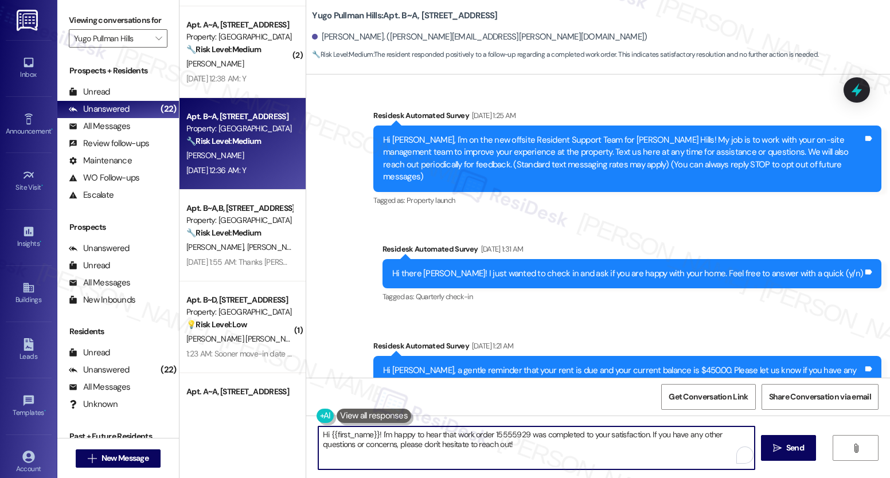
click at [369, 442] on textarea "Hi {{first_name}}! I'm happy to hear that work order 15555929 was completed to …" at bounding box center [536, 448] width 436 height 43
paste textarea "It’s great to know that your work order was completed to your satisfaction! Don…"
type textarea "It’s great to know that your work order was completed to your satisfaction! Don…"
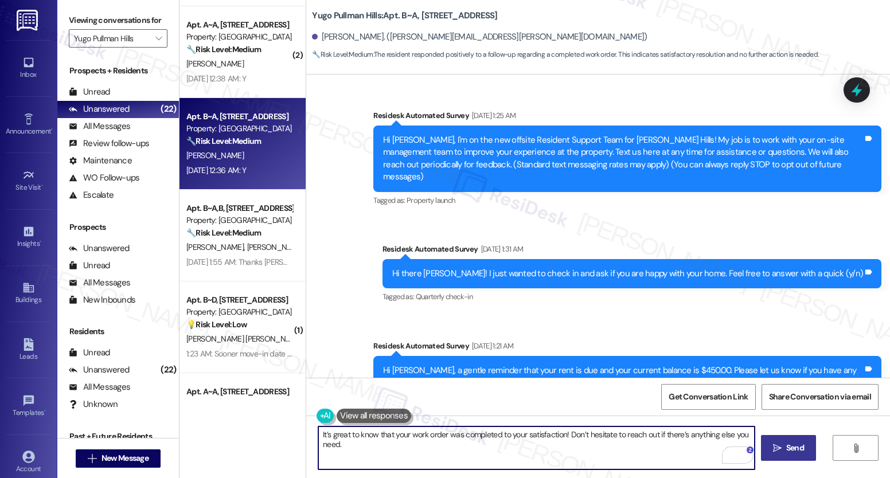
click at [779, 450] on icon "" at bounding box center [777, 448] width 9 height 9
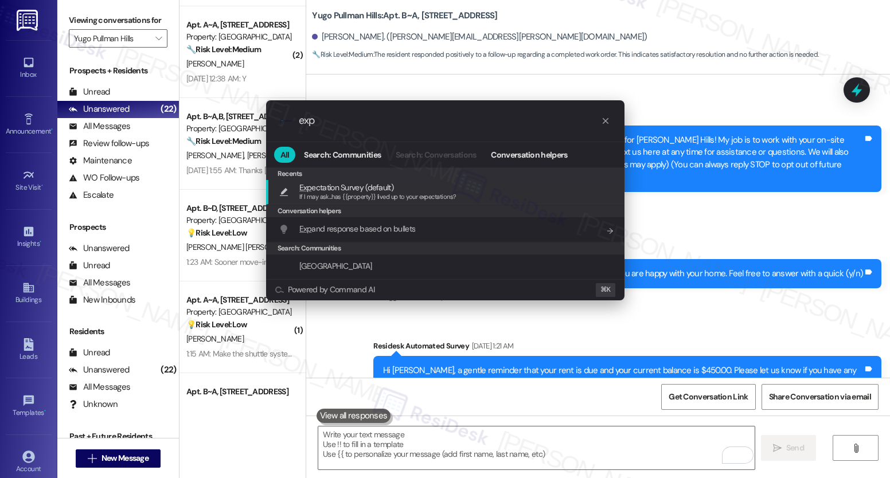
type input "exp"
click at [322, 202] on div "If I may ask...has {{property}} lived up to your expectations?" at bounding box center [377, 197] width 157 height 10
type textarea "If I may ask...has {{property}} lived up to your expectations?"
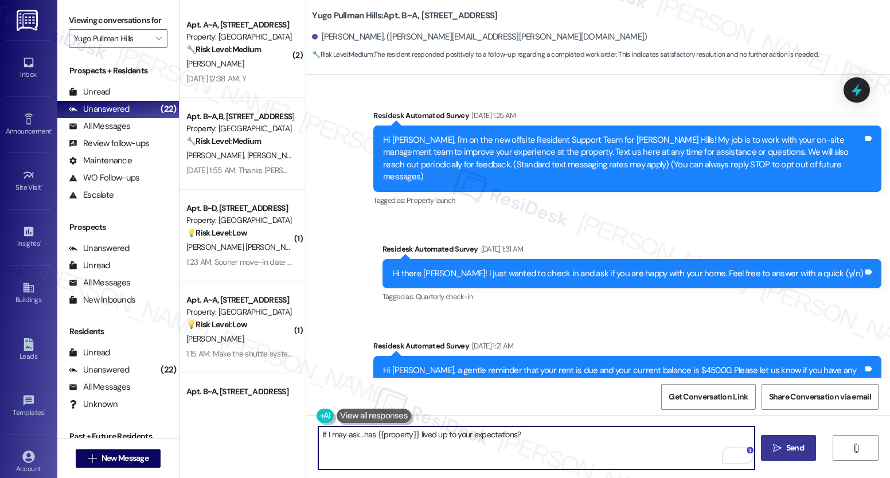
click at [789, 454] on button " Send" at bounding box center [789, 448] width 56 height 26
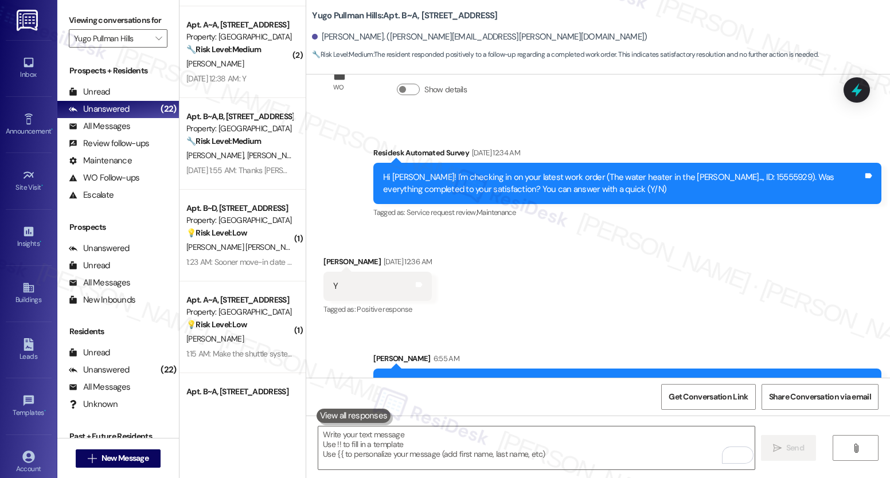
scroll to position [688, 0]
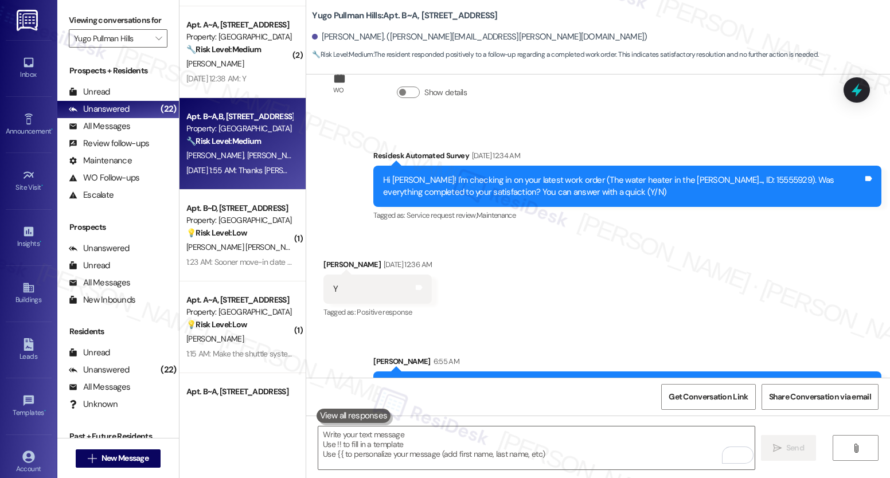
click at [251, 168] on div "[DATE] 1:55 AM: Thanks [PERSON_NAME], It is located in the 617A side next to th…" at bounding box center [475, 170] width 579 height 10
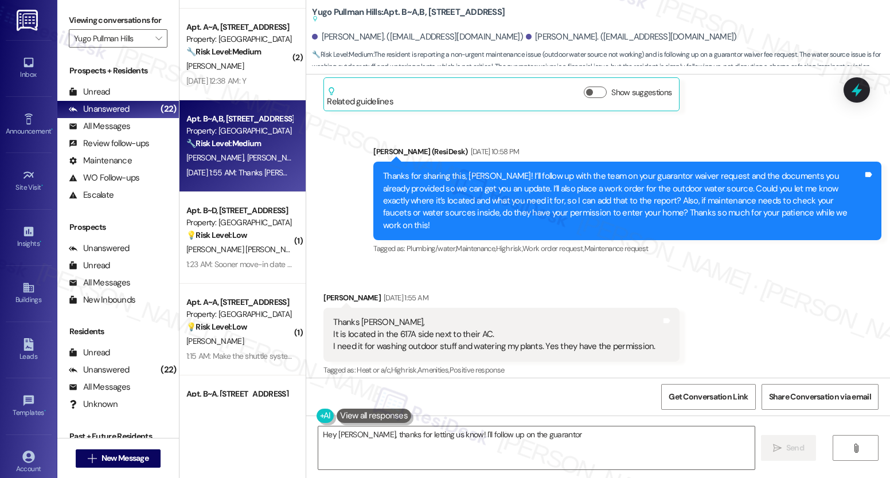
scroll to position [753, 0]
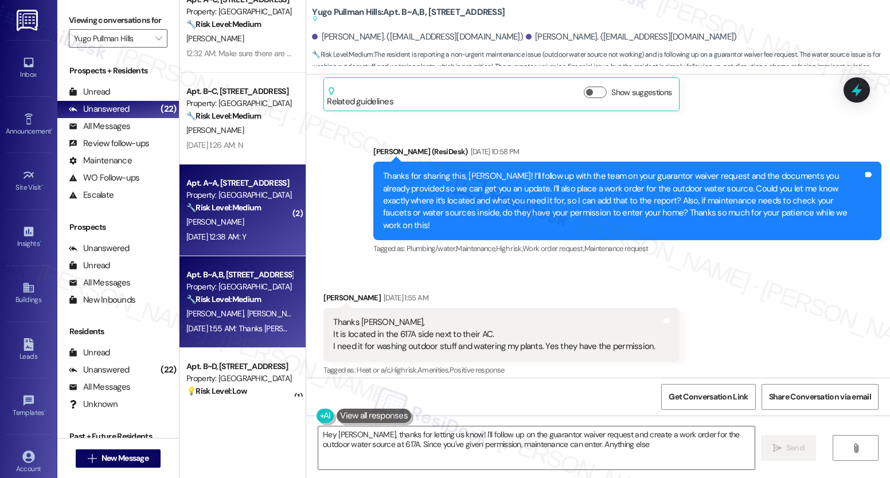
type textarea "Hey [PERSON_NAME], thanks for letting us know! I'll follow up on the guarantor …"
click at [248, 220] on div "[PERSON_NAME]" at bounding box center [239, 222] width 108 height 14
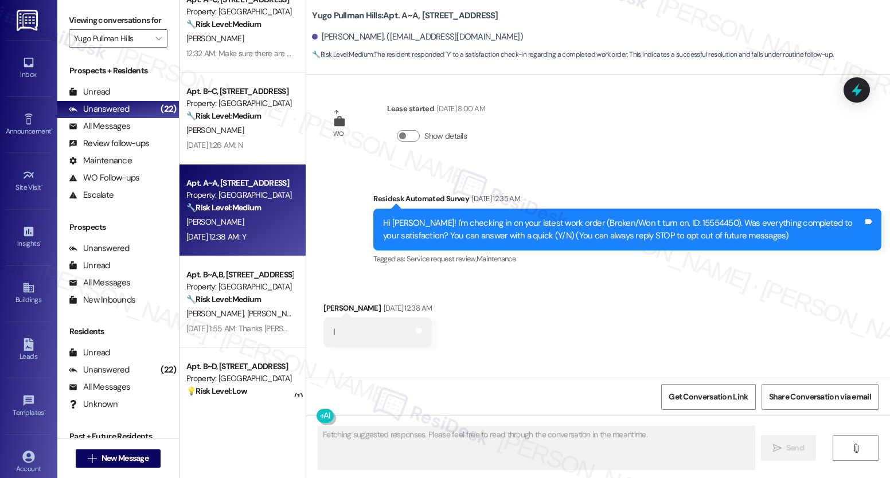
scroll to position [0, 0]
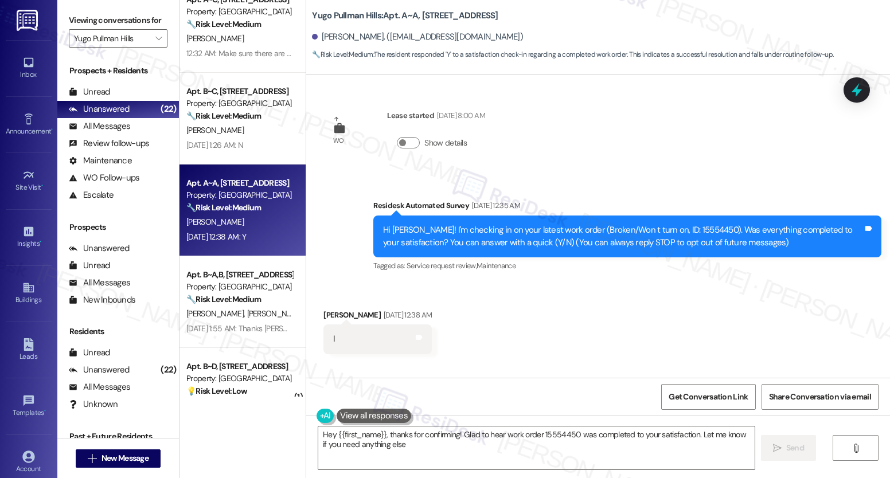
type textarea "Hey {{first_name}}, thanks for confirming! Glad to hear work order 15554450 was…"
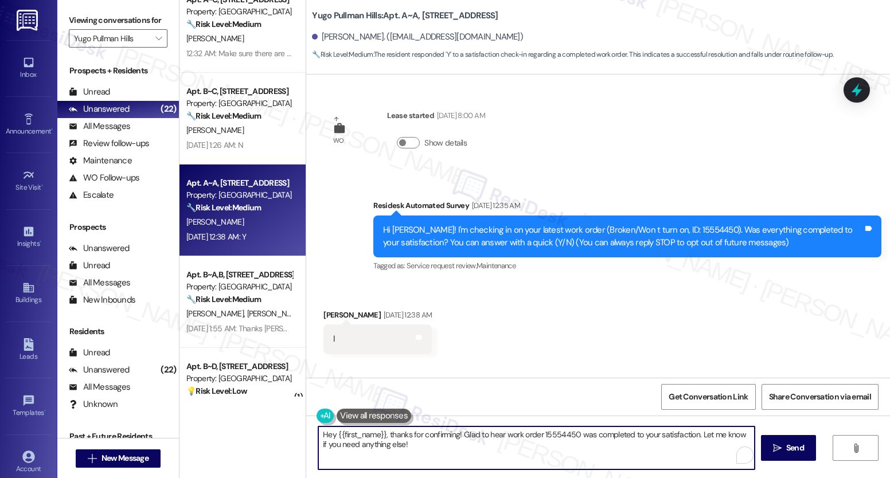
click at [398, 439] on textarea "Hey {{first_name}}, thanks for confirming! Glad to hear work order 15554450 was…" at bounding box center [536, 448] width 436 height 43
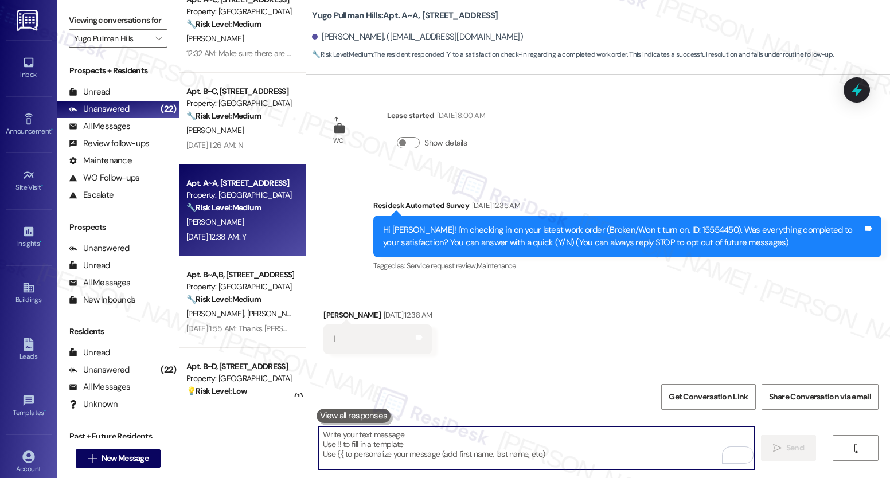
paste textarea "It’s great to know that your work order was completed to your satisfaction! Don…"
type textarea "It’s great to know that your work order was completed to your satisfaction! Don…"
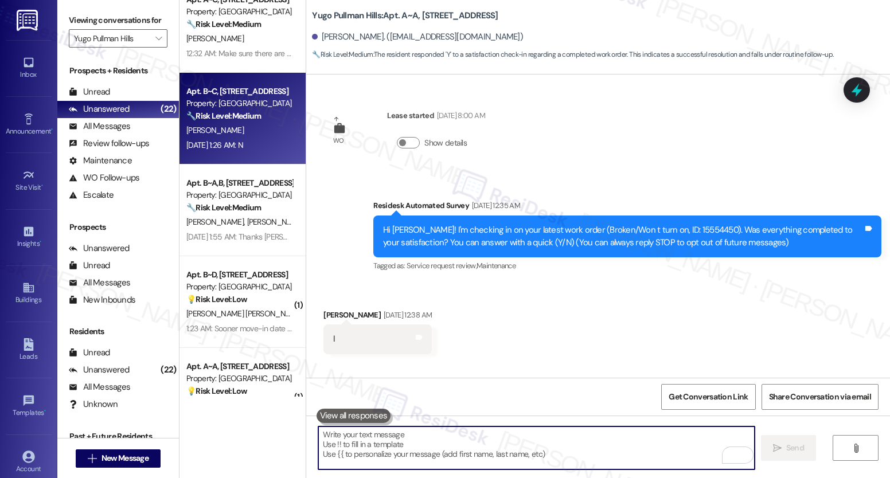
click at [243, 144] on div "[DATE] 1:26 AM: N [DATE] 1:26 AM: N" at bounding box center [214, 145] width 57 height 10
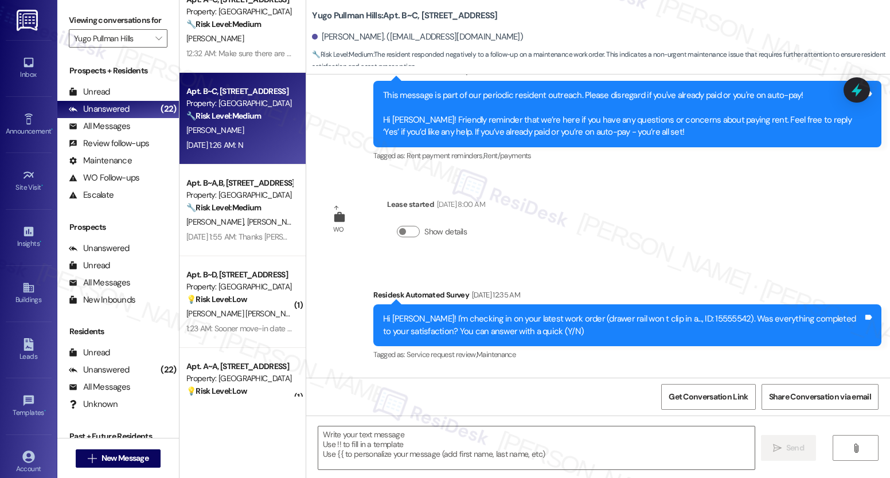
scroll to position [1413, 0]
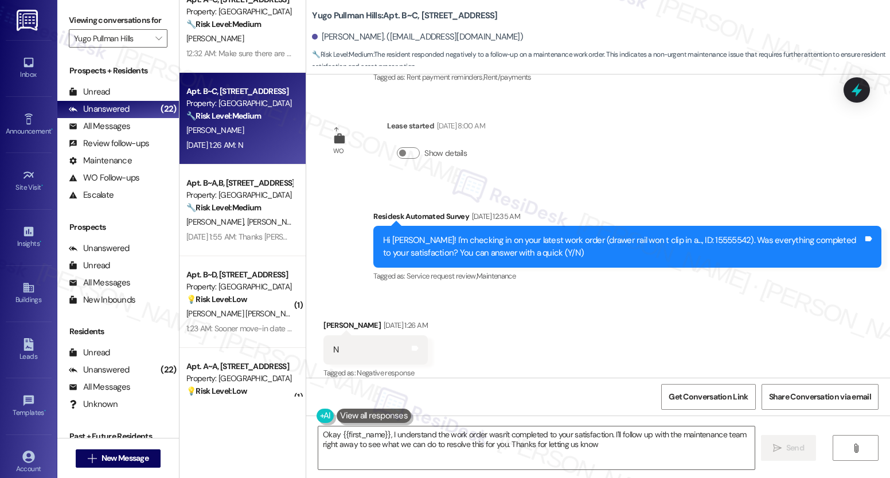
type textarea "Okay {{first_name}}, I understand the work order wasn't completed to your satis…"
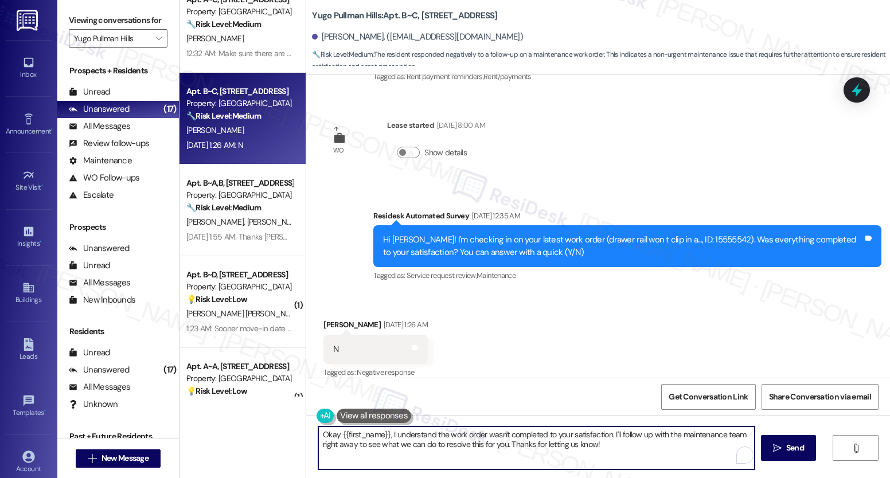
click at [424, 439] on textarea "Okay {{first_name}}, I understand the work order wasn't completed to your satis…" at bounding box center [536, 448] width 436 height 43
click at [424, 440] on textarea "Okay {{first_name}}, I understand the work order wasn't completed to your satis…" at bounding box center [536, 448] width 436 height 43
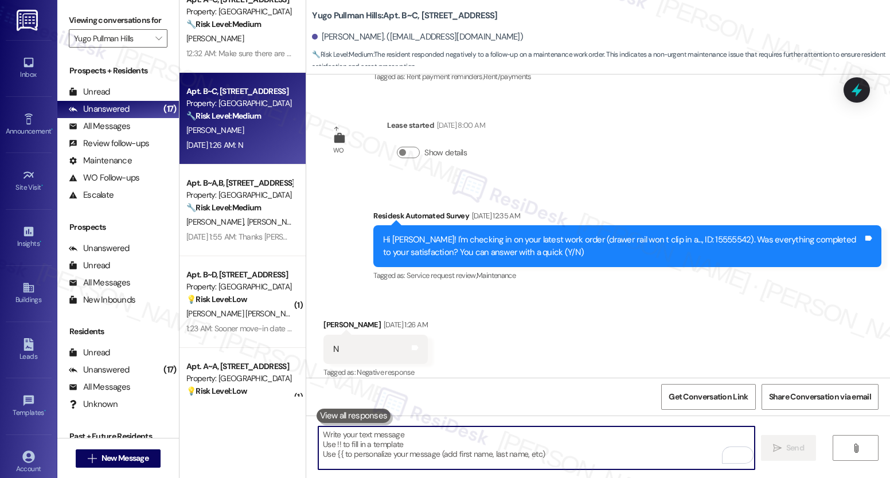
paste textarea "I’m really sorry to hear that the work didn’t meet your expectations. I’d like …"
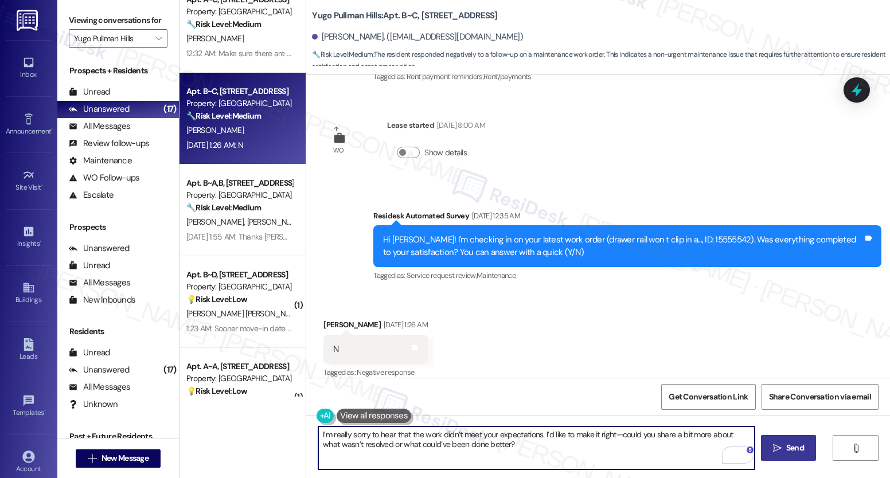
type textarea "I’m really sorry to hear that the work didn’t meet your expectations. I’d like …"
click at [784, 449] on span "Send" at bounding box center [795, 448] width 22 height 12
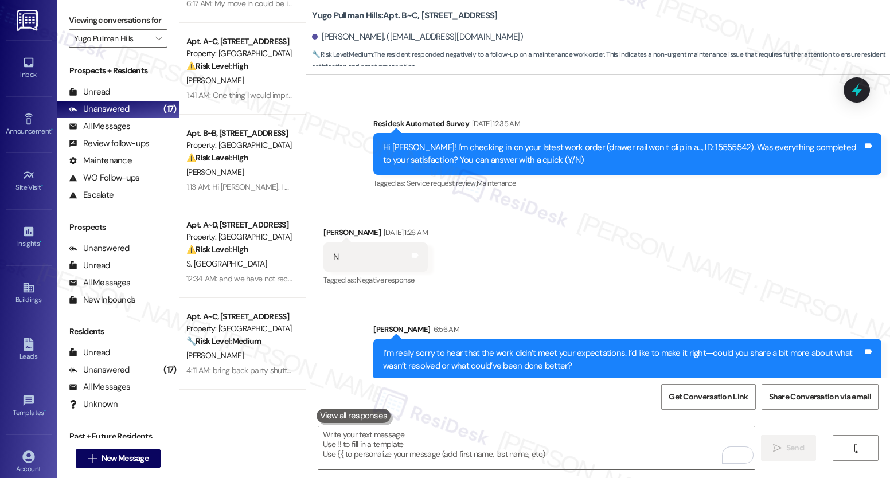
scroll to position [0, 0]
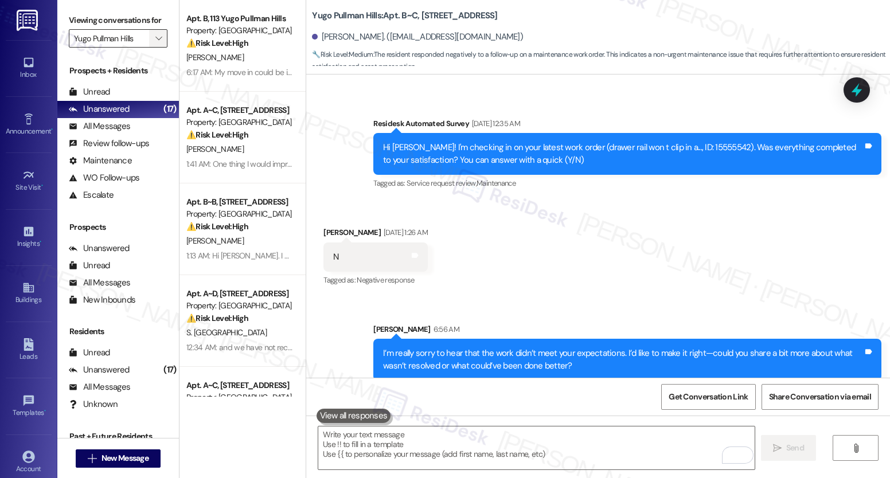
click at [155, 43] on icon "" at bounding box center [158, 38] width 6 height 9
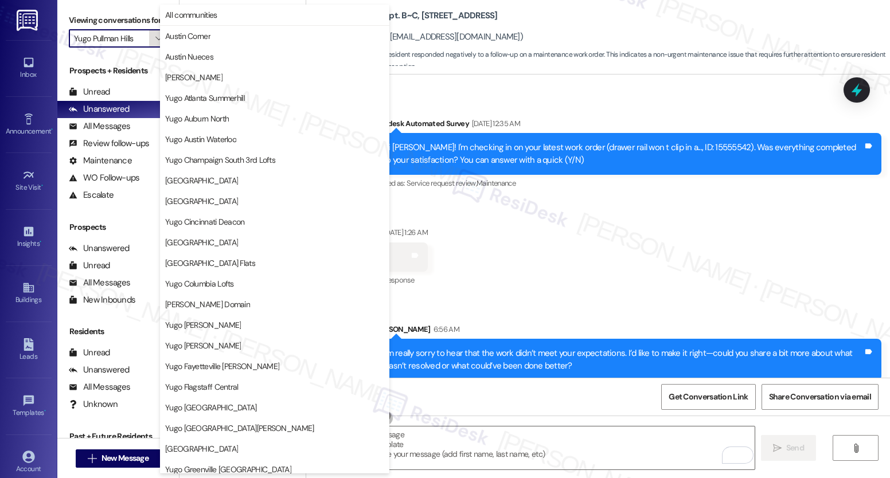
scroll to position [440, 0]
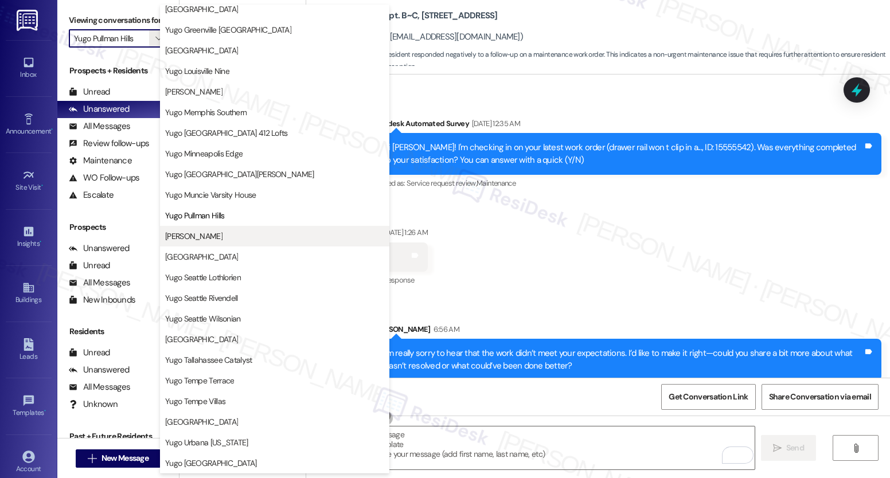
click at [220, 236] on span "[PERSON_NAME]" at bounding box center [193, 236] width 57 height 11
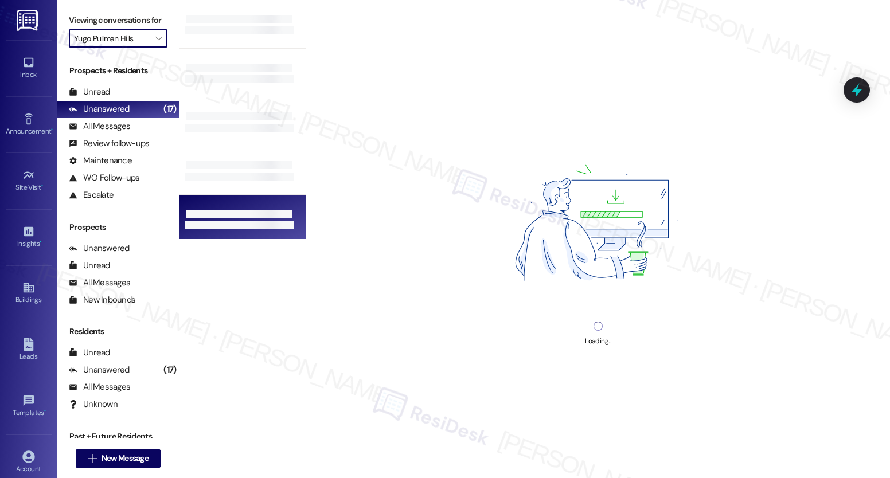
type input "[PERSON_NAME]"
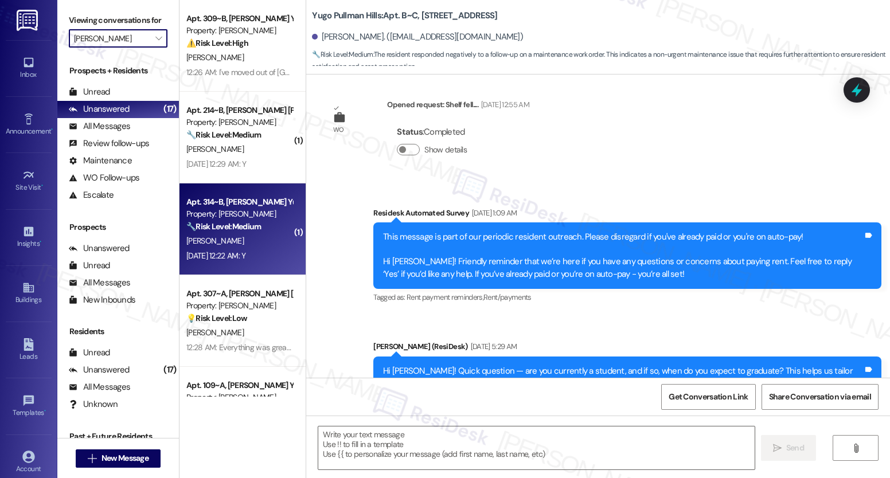
type textarea "Fetching suggested responses. Please feel free to read through the conversation…"
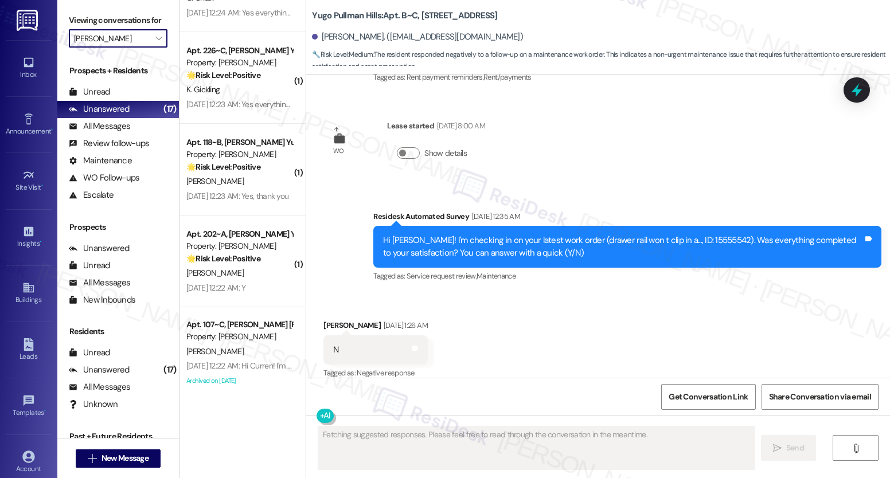
scroll to position [796, 0]
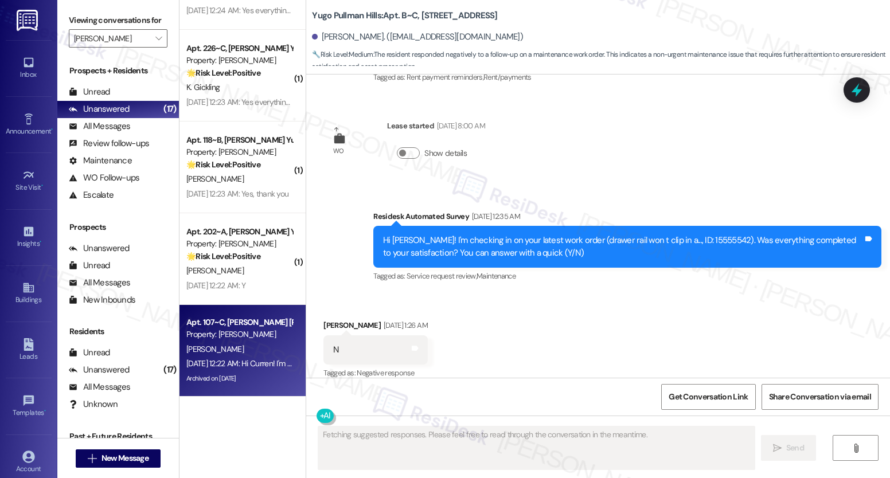
click at [244, 335] on div "Property: [PERSON_NAME]" at bounding box center [239, 335] width 106 height 12
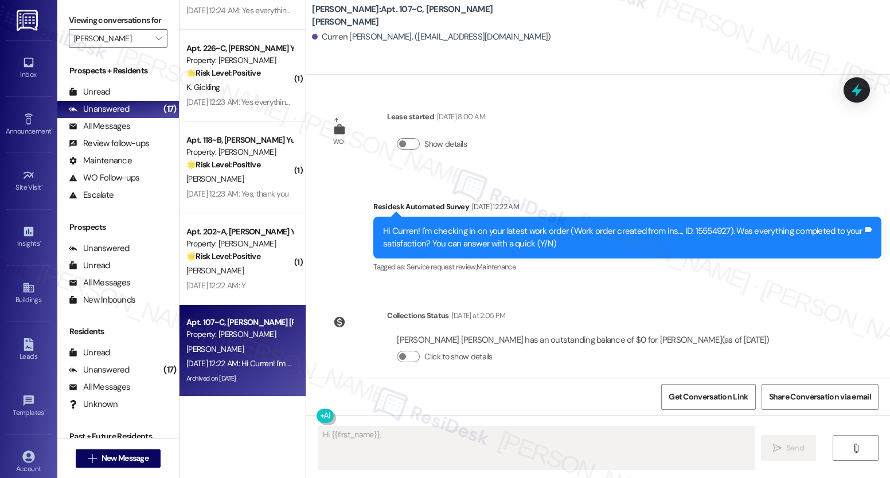
scroll to position [1116, 0]
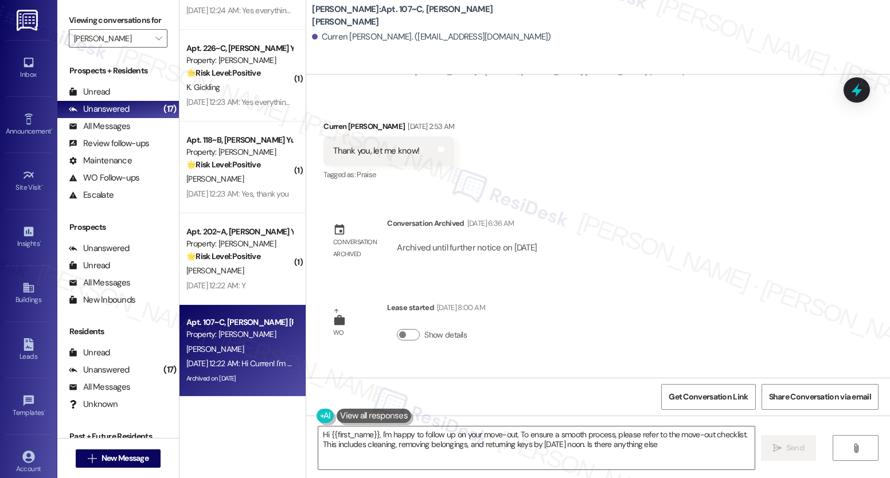
type textarea "Hi {{first_name}}, I'm happy to follow up on your move-out. To ensure a smooth …"
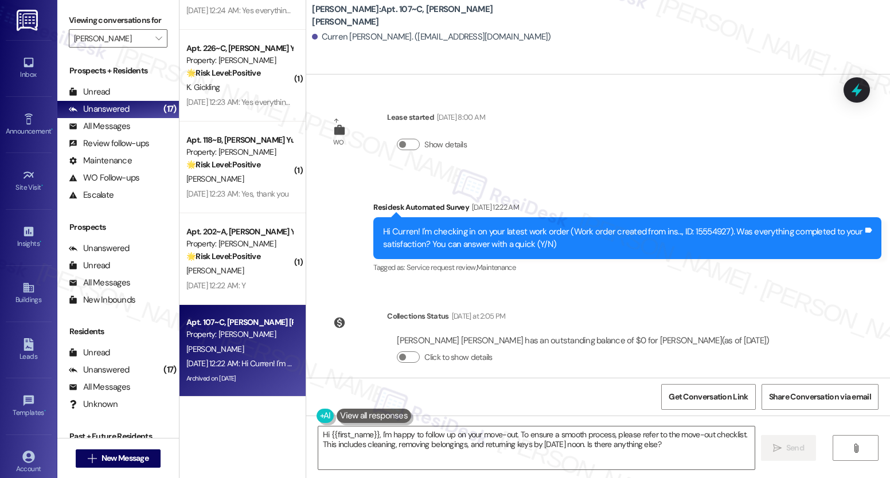
scroll to position [1307, 0]
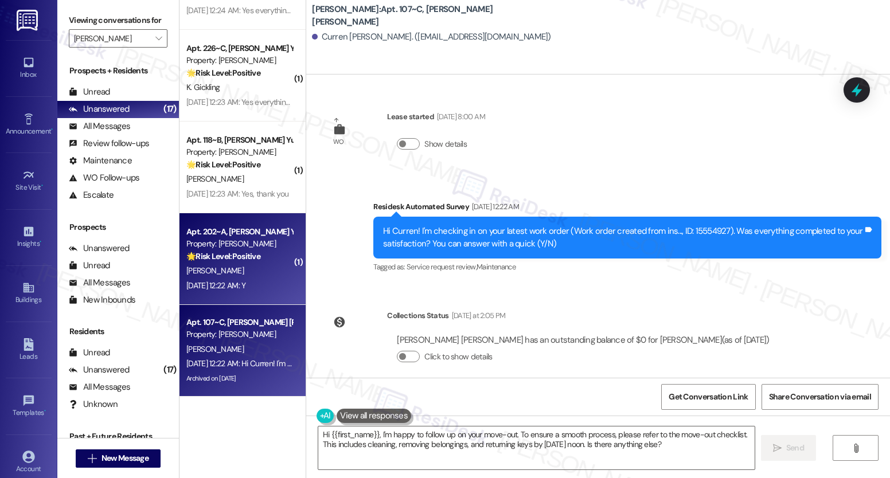
click at [236, 263] on div "Apt. 202~A, [PERSON_NAME] Yugo [PERSON_NAME] Property: [PERSON_NAME] 🌟 Risk Lev…" at bounding box center [243, 259] width 126 height 92
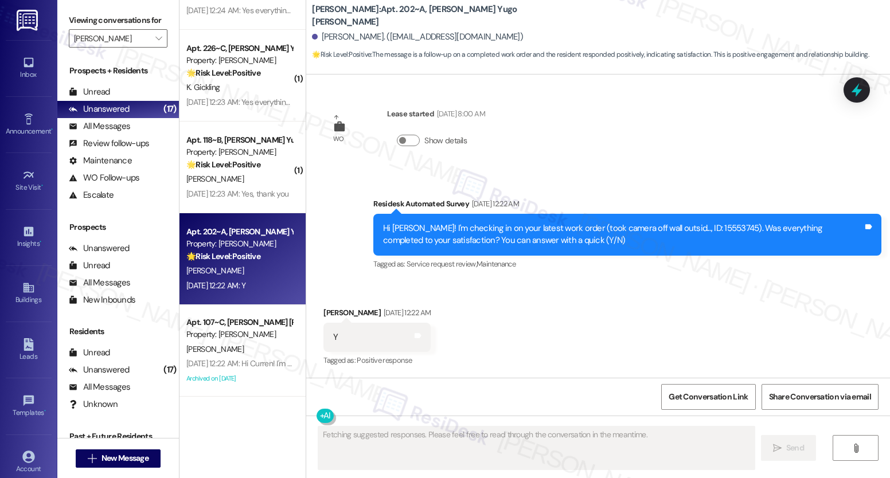
scroll to position [1790, 0]
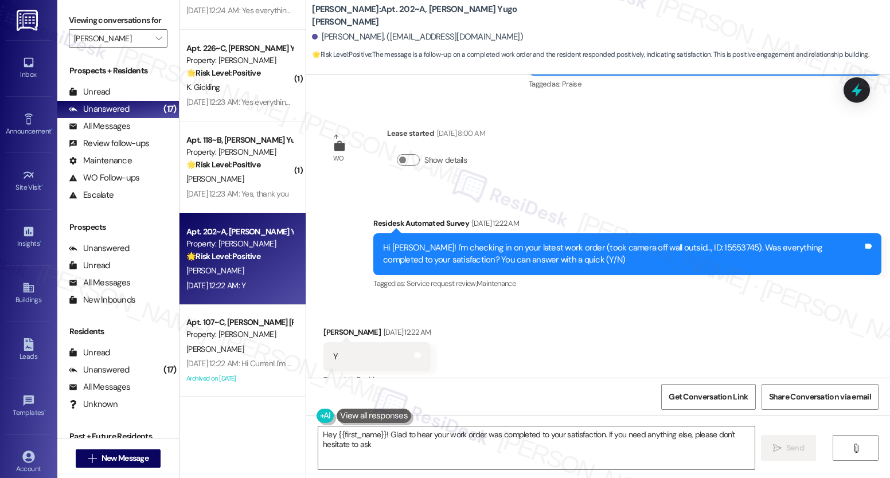
type textarea "Hey {{first_name}}! Glad to hear your work order was completed to your satisfac…"
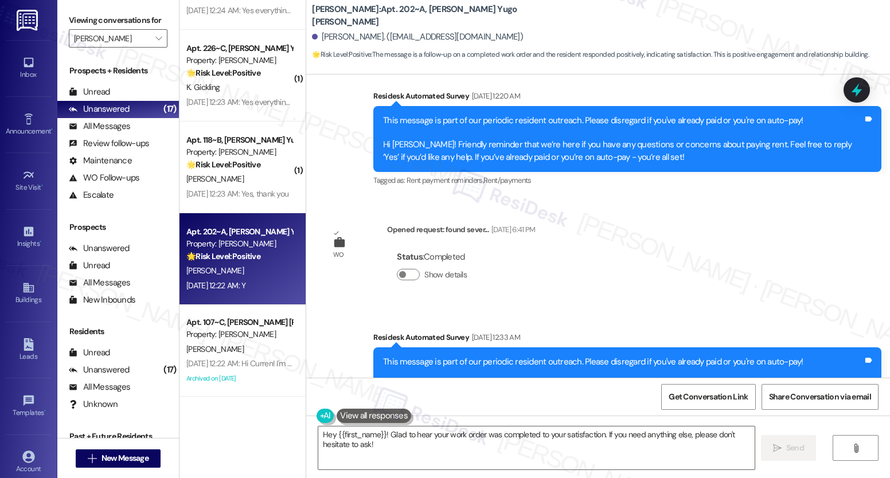
scroll to position [0, 0]
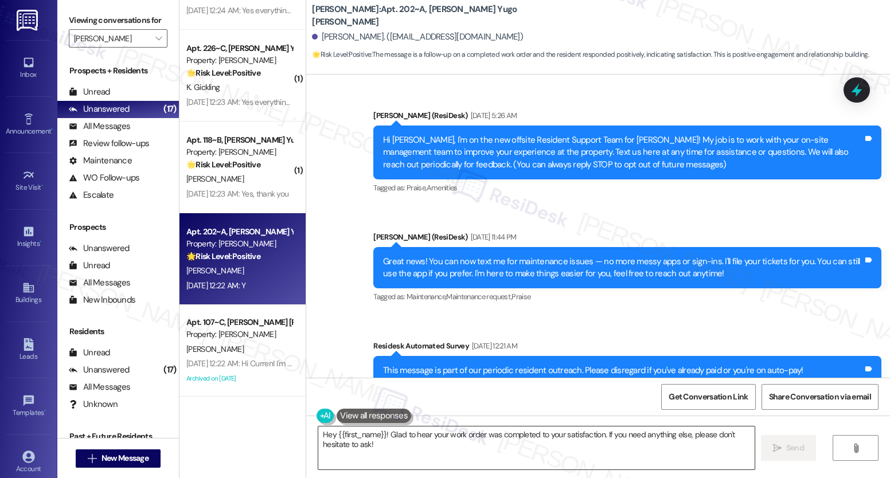
click at [384, 438] on textarea "Hey {{first_name}}! Glad to hear your work order was completed to your satisfac…" at bounding box center [536, 448] width 436 height 43
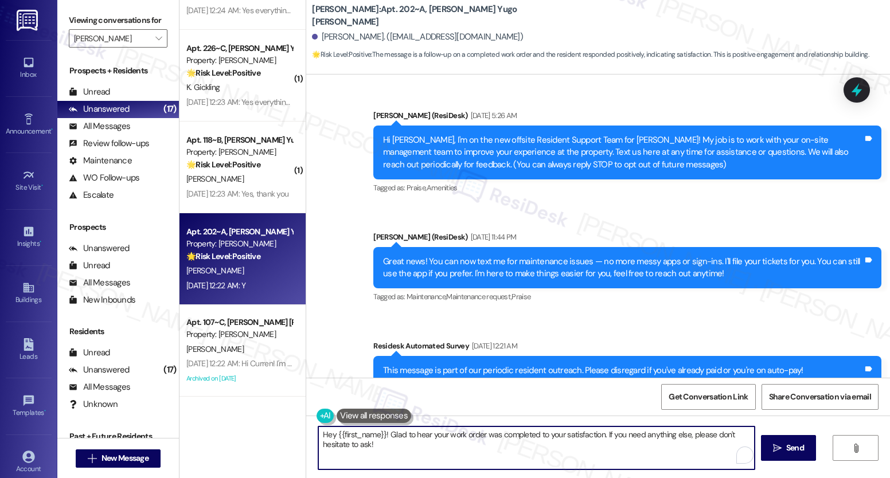
click at [384, 438] on textarea "Hey {{first_name}}! Glad to hear your work order was completed to your satisfac…" at bounding box center [536, 448] width 436 height 43
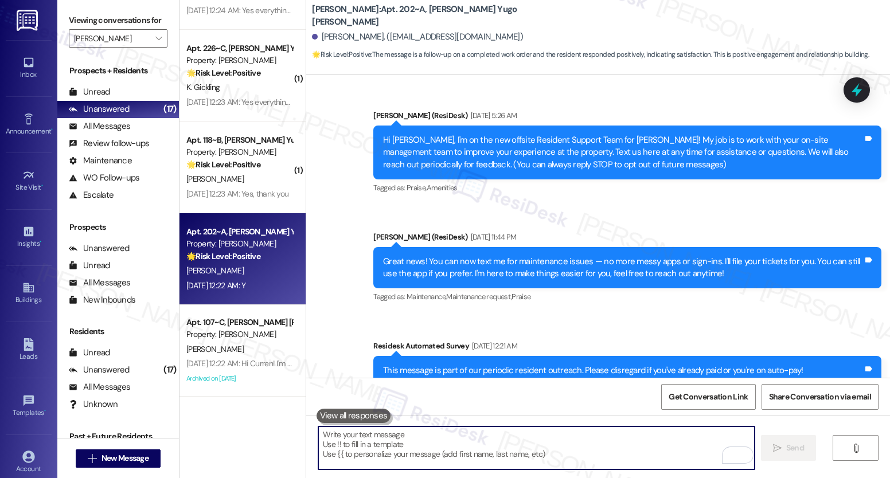
paste textarea "I’m really sorry to hear that the work didn’t meet your expectations. I’d like …"
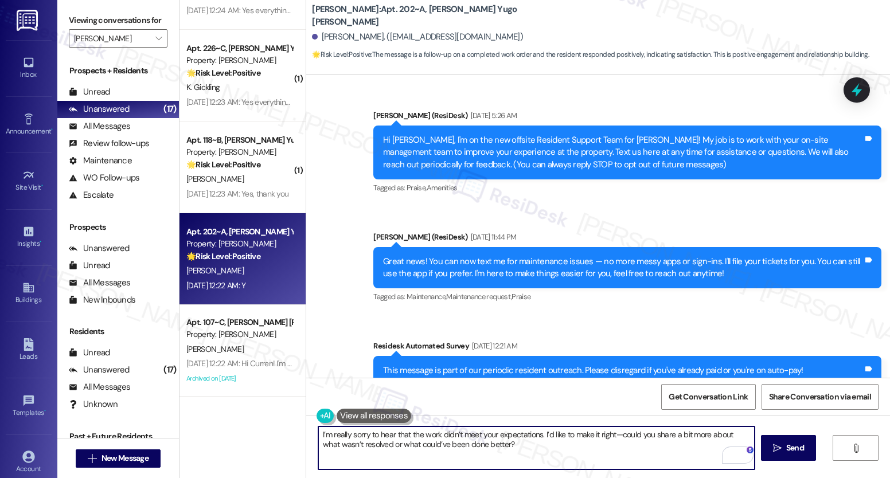
type textarea "I’m really sorry to hear that the work didn’t meet your expectations. I’d like …"
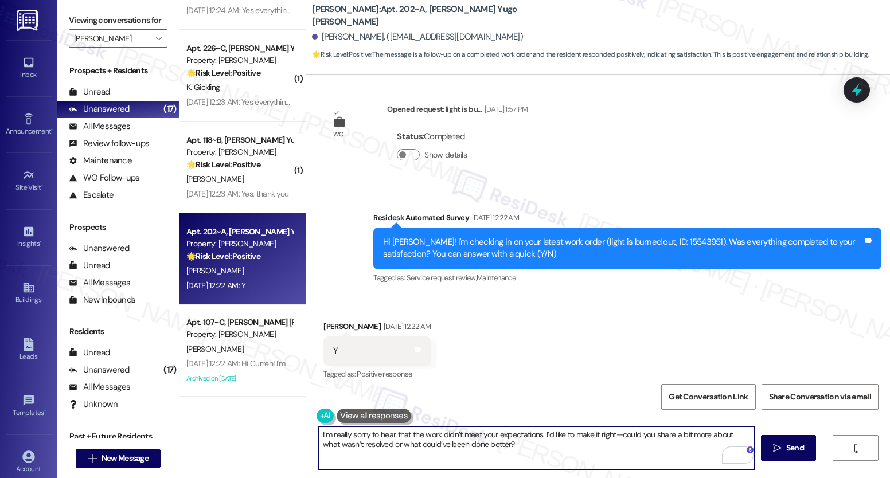
scroll to position [1304, 0]
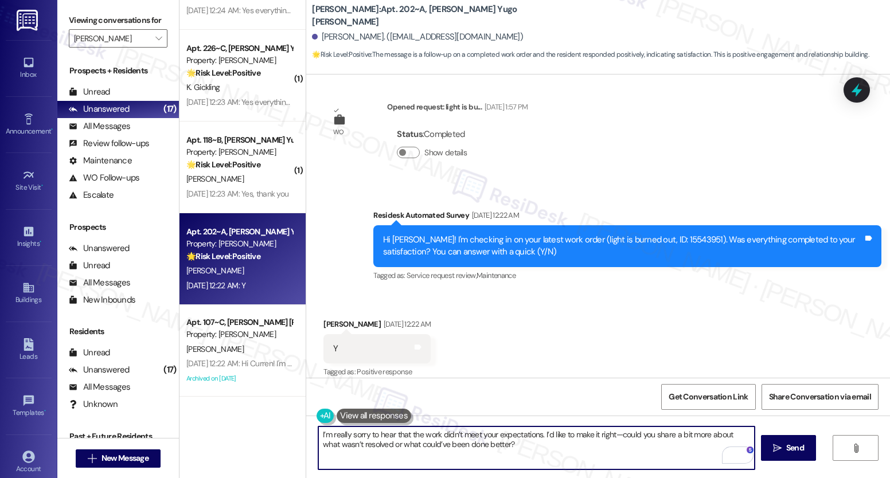
click at [432, 439] on textarea "I’m really sorry to hear that the work didn’t meet your expectations. I’d like …" at bounding box center [536, 448] width 436 height 43
drag, startPoint x: 432, startPoint y: 439, endPoint x: 432, endPoint y: 433, distance: 5.8
click at [432, 439] on textarea "I’m really sorry to hear that the work didn’t meet your expectations. I’d like …" at bounding box center [536, 448] width 436 height 43
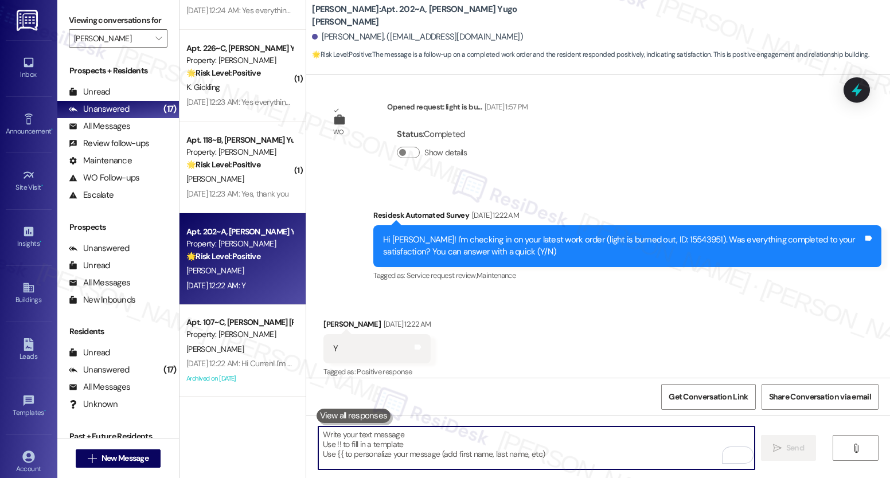
paste textarea "We’re glad everything went well with your work order! Let us know if there’s an…"
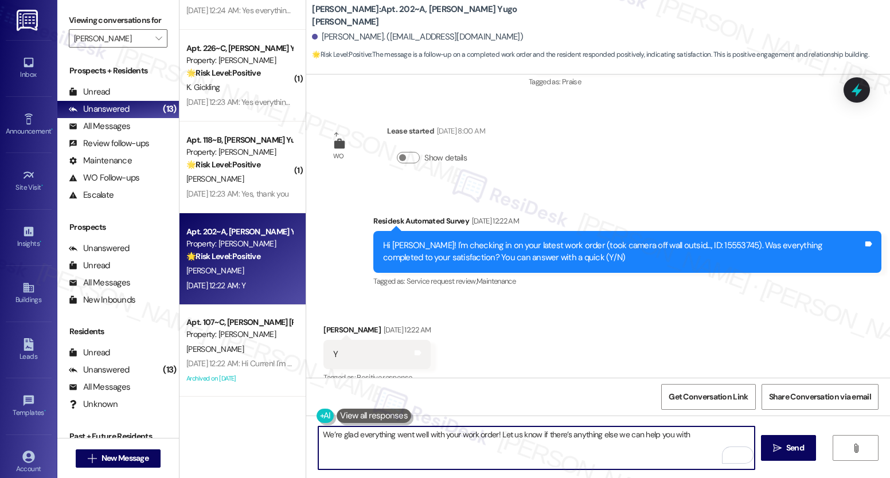
scroll to position [1770, 0]
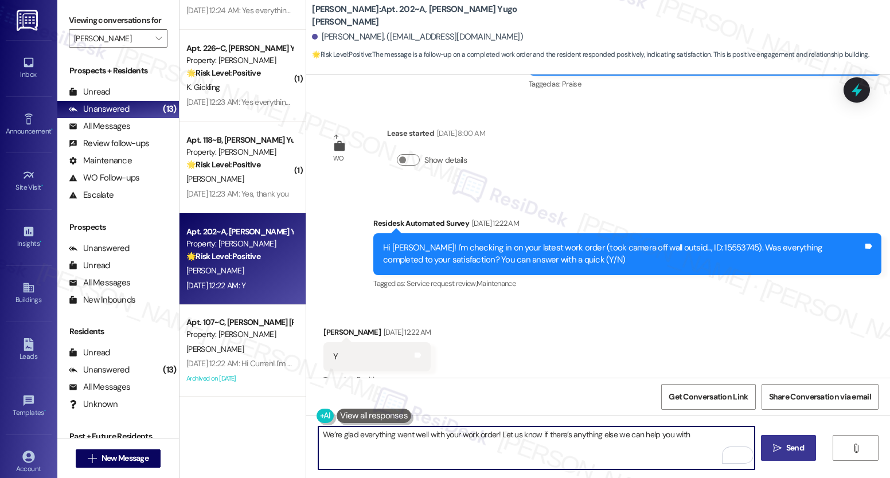
type textarea "We’re glad everything went well with your work order! Let us know if there’s an…"
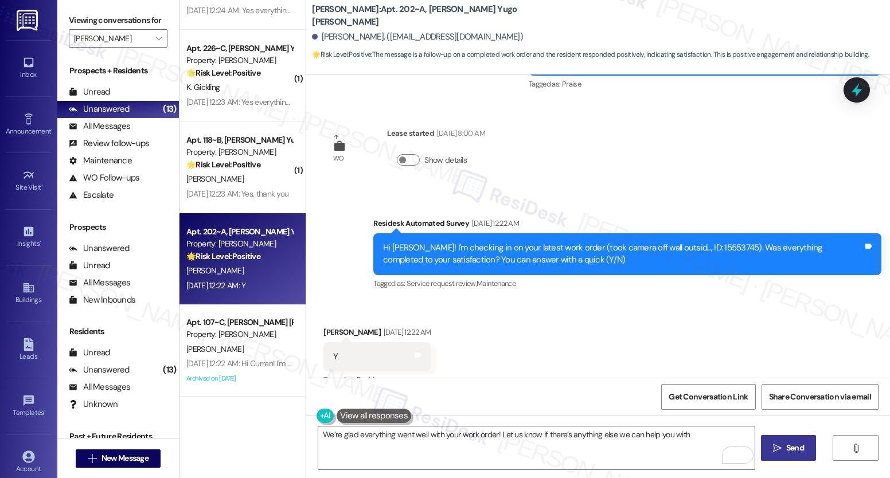
click at [766, 456] on button " Send" at bounding box center [789, 448] width 56 height 26
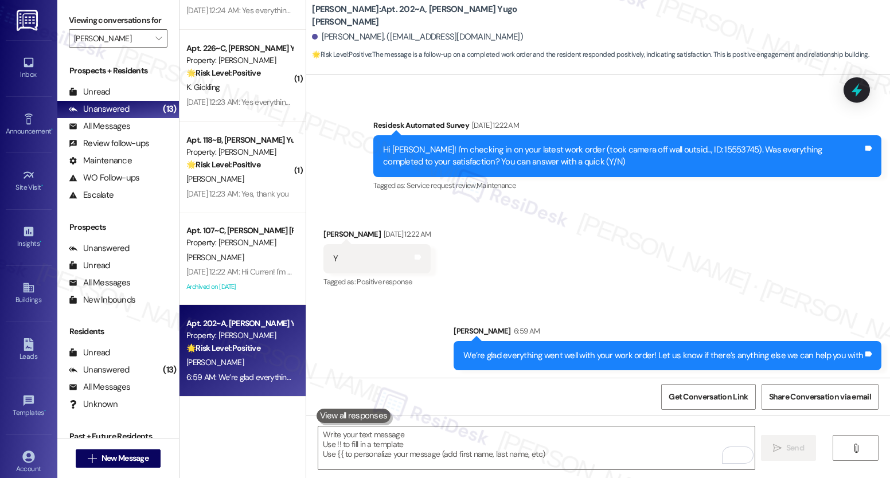
scroll to position [1870, 0]
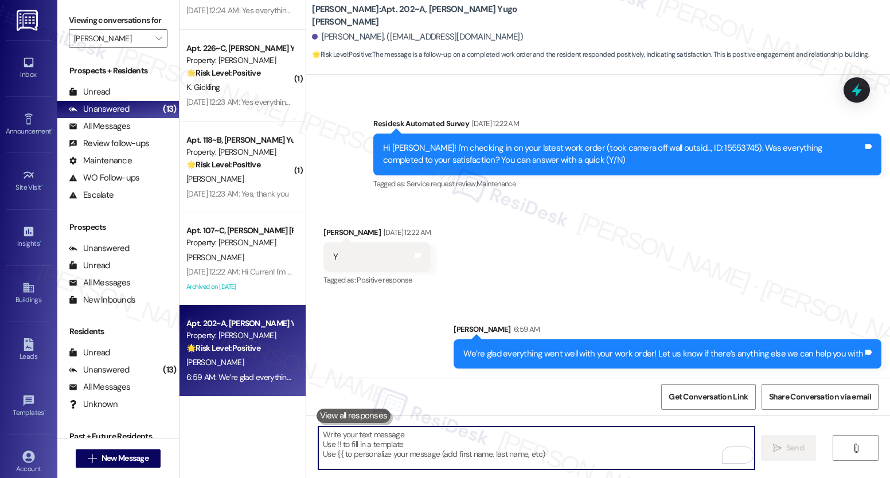
click at [493, 451] on textarea "To enrich screen reader interactions, please activate Accessibility in Grammarl…" at bounding box center [536, 448] width 436 height 43
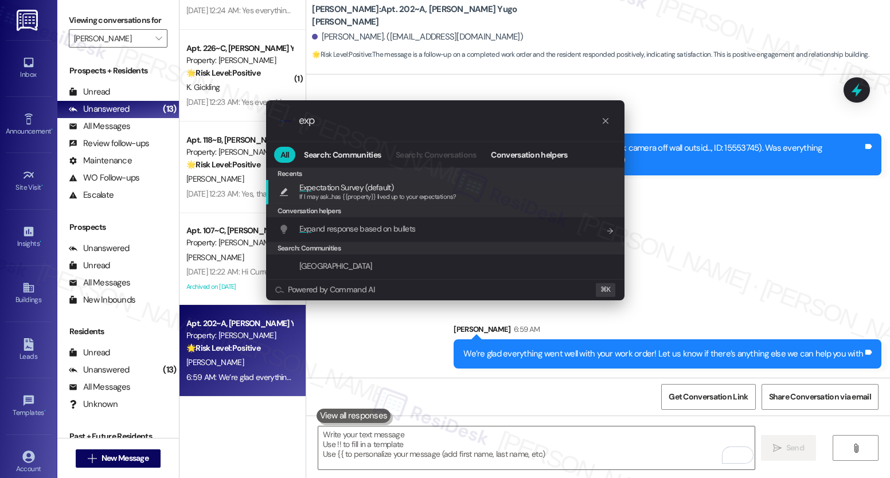
type input "exp"
click at [354, 188] on span "Exp ectation Survey (default)" at bounding box center [346, 187] width 94 height 13
type textarea "If I may ask...has {{property}} lived up to your expectations?"
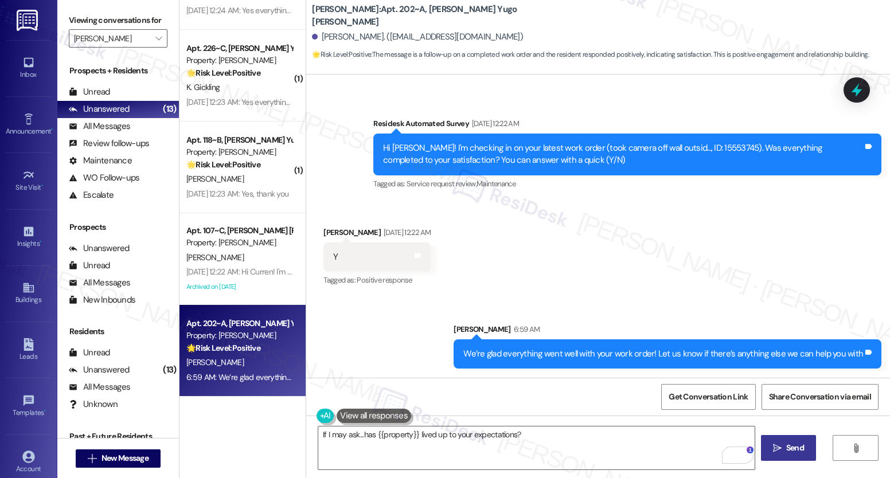
click at [779, 438] on button " Send" at bounding box center [789, 448] width 56 height 26
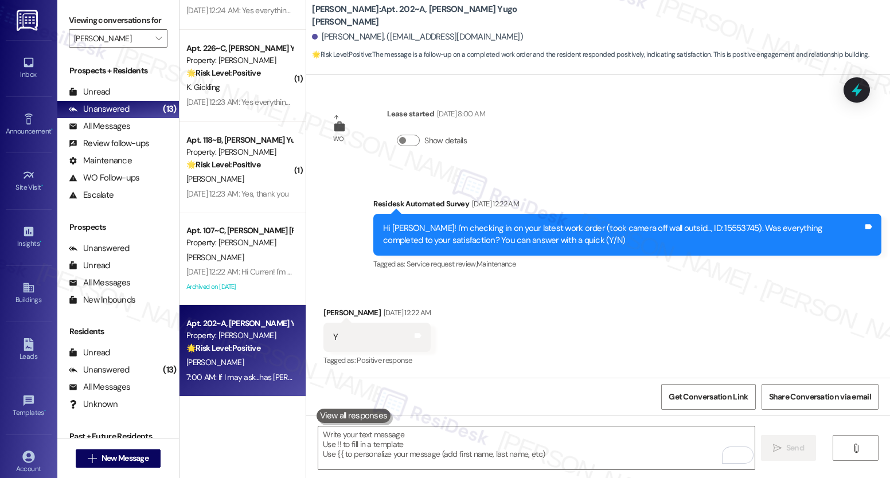
scroll to position [1950, 0]
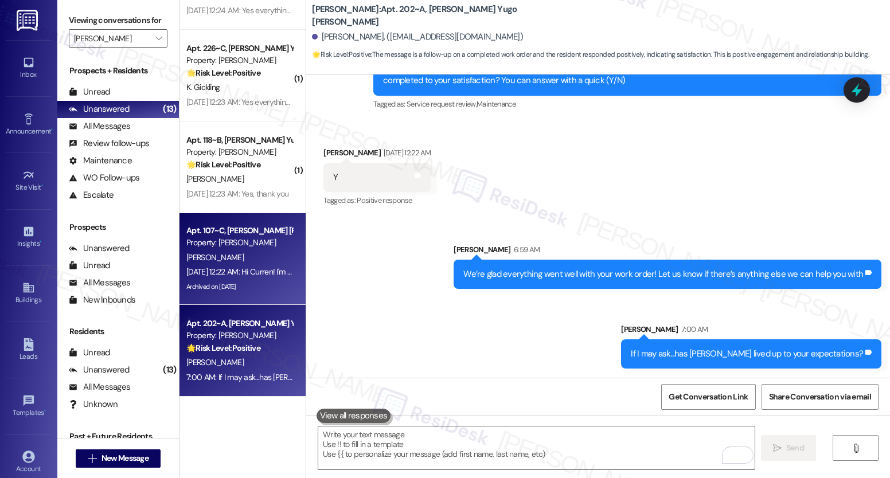
click at [269, 268] on div "[DATE] 12:22 AM: Hi Curren! I'm checking in on your latest work order (Work ord…" at bounding box center [512, 272] width 652 height 10
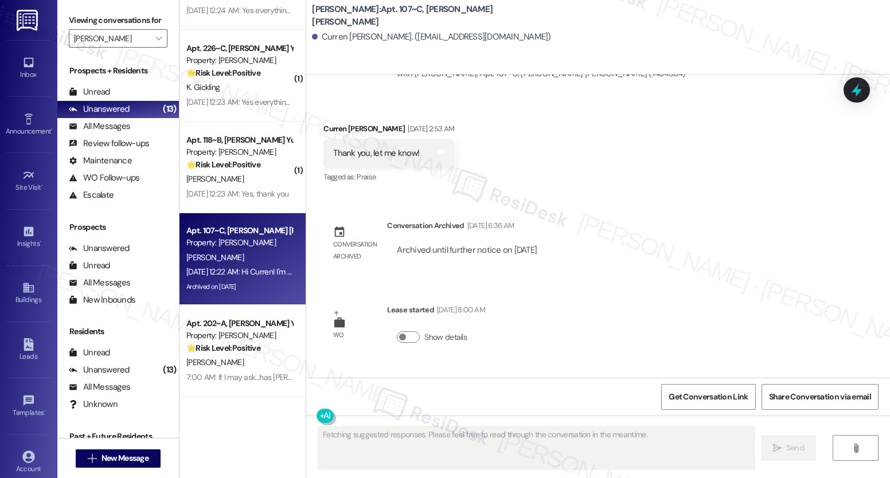
scroll to position [1111, 0]
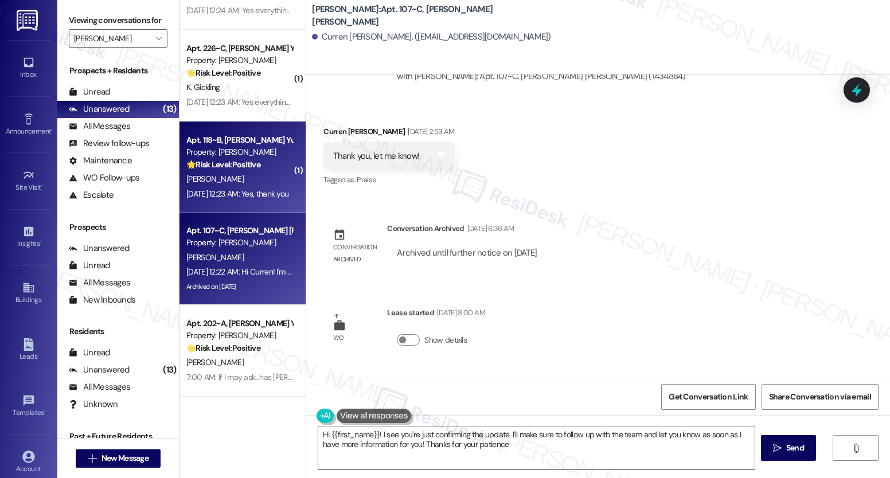
type textarea "Hi {{first_name}}! I see you're just confirming the update. I'll make sure to f…"
click at [240, 173] on div "M. Vazquez Ii" at bounding box center [239, 179] width 108 height 14
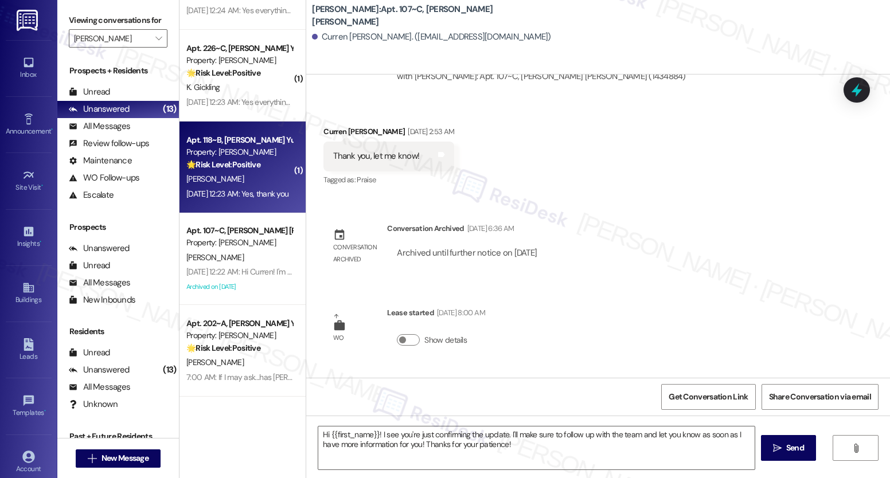
type textarea "Fetching suggested responses. Please feel free to read through the conversation…"
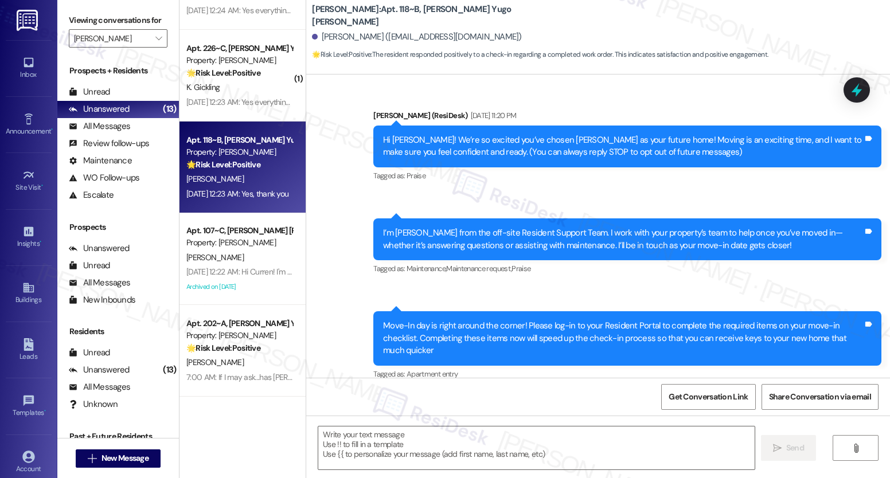
scroll to position [403, 0]
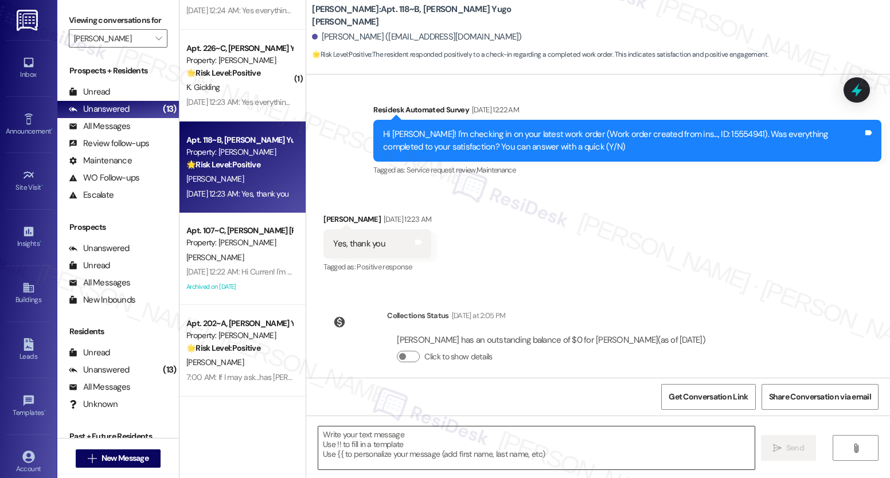
click at [418, 443] on textarea at bounding box center [536, 448] width 436 height 43
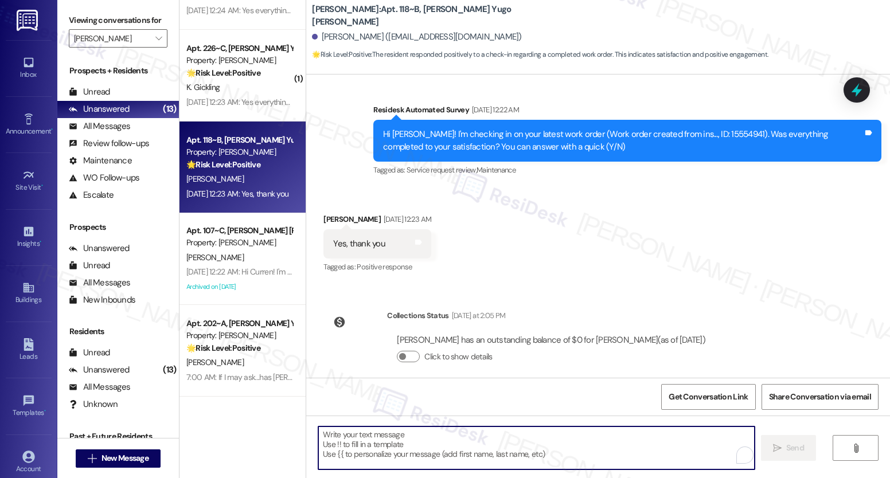
paste textarea "We’re glad everything went well with your work order! Let us know if there’s an…"
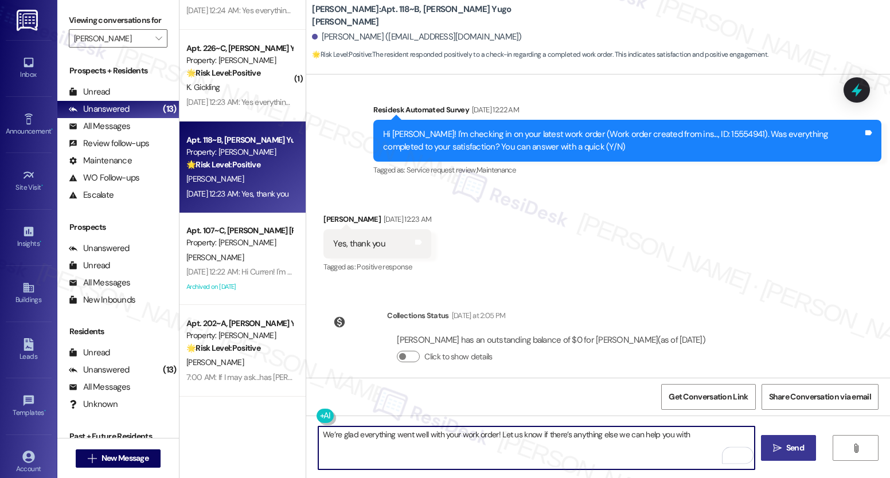
type textarea "We’re glad everything went well with your work order! Let us know if there’s an…"
click at [777, 445] on icon "" at bounding box center [777, 448] width 9 height 9
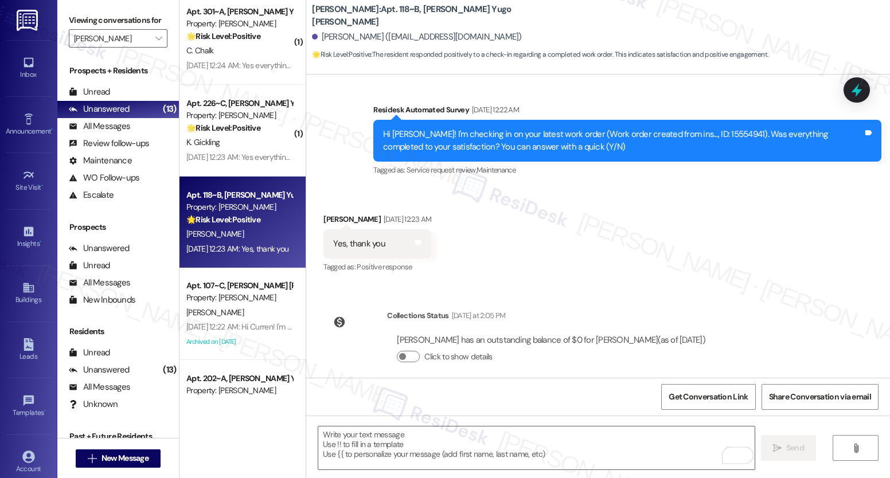
scroll to position [483, 0]
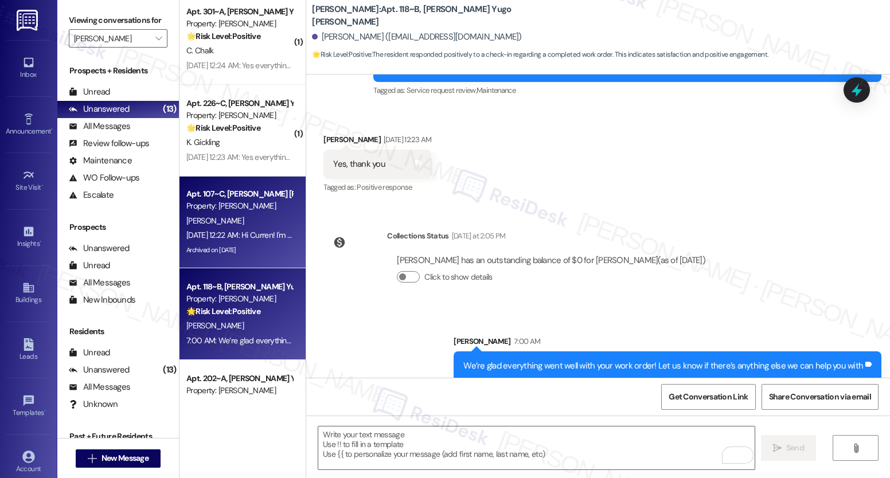
click at [222, 210] on div "Property: [PERSON_NAME]" at bounding box center [239, 206] width 106 height 12
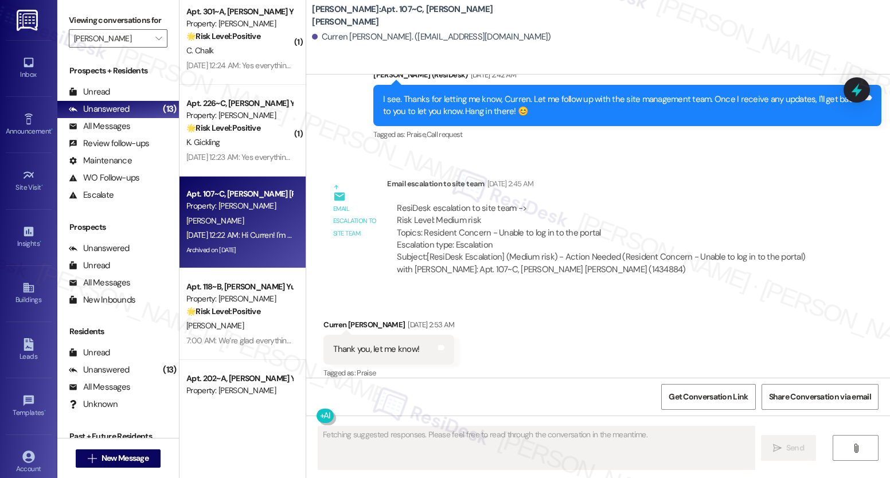
scroll to position [1307, 0]
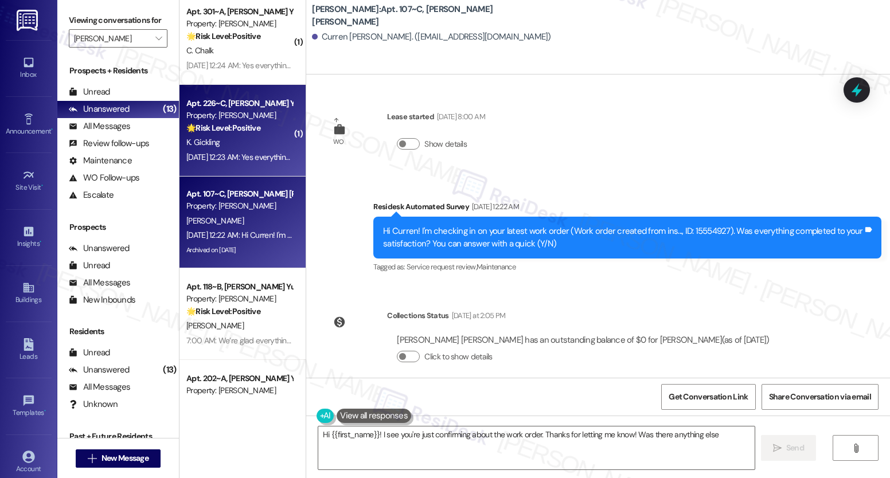
type textarea "Hi {{first_name}}! I see you're just confirming about the work order. Thanks fo…"
click at [226, 147] on div "K. Gickling" at bounding box center [239, 142] width 108 height 14
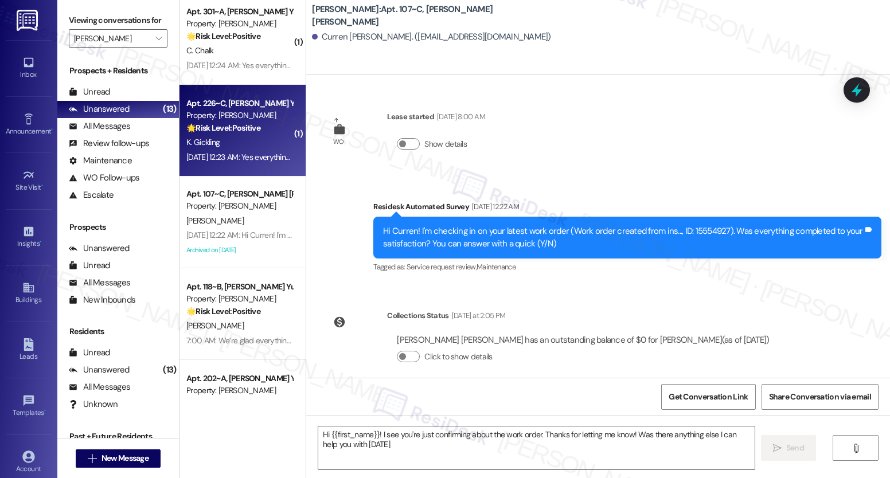
type textarea "Hi {{first_name}}! I see you're just confirming about the work order. Thanks fo…"
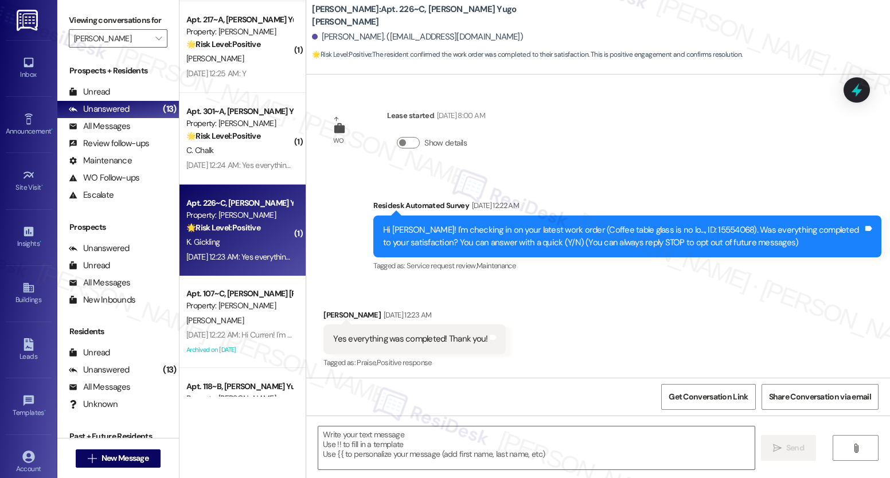
scroll to position [639, 0]
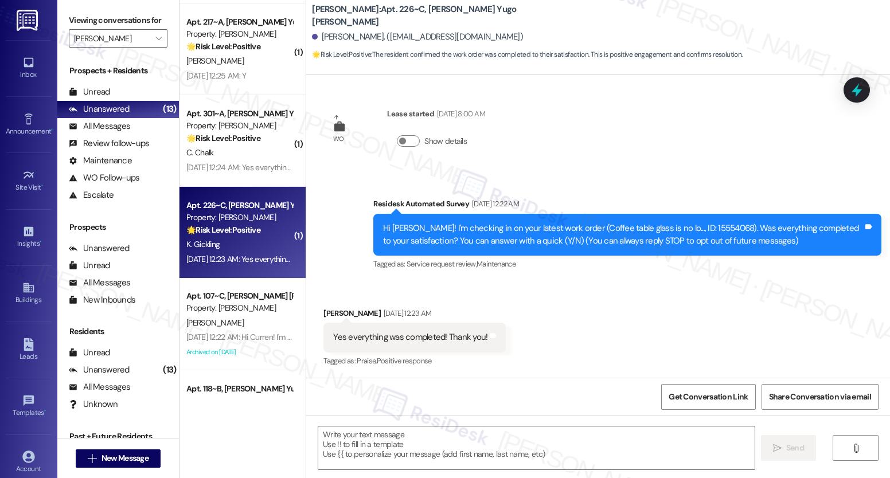
type textarea "Fetching suggested responses. Please feel free to read through the conversation…"
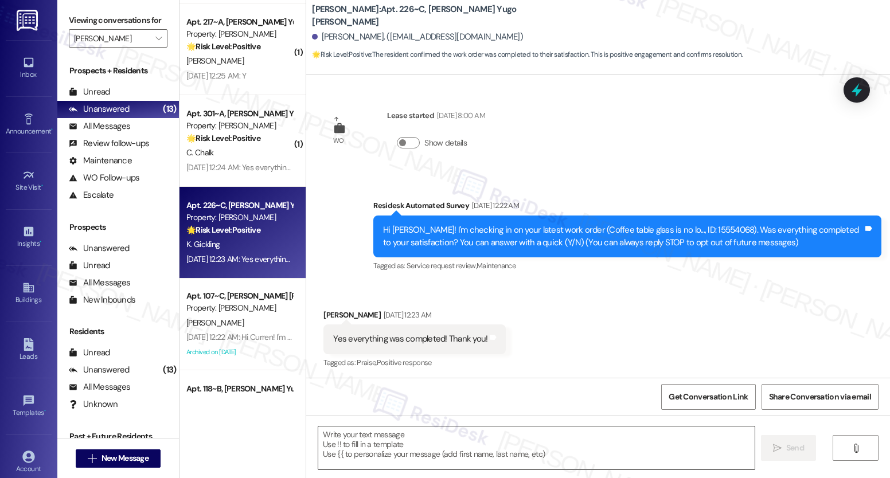
click at [484, 443] on textarea at bounding box center [536, 448] width 436 height 43
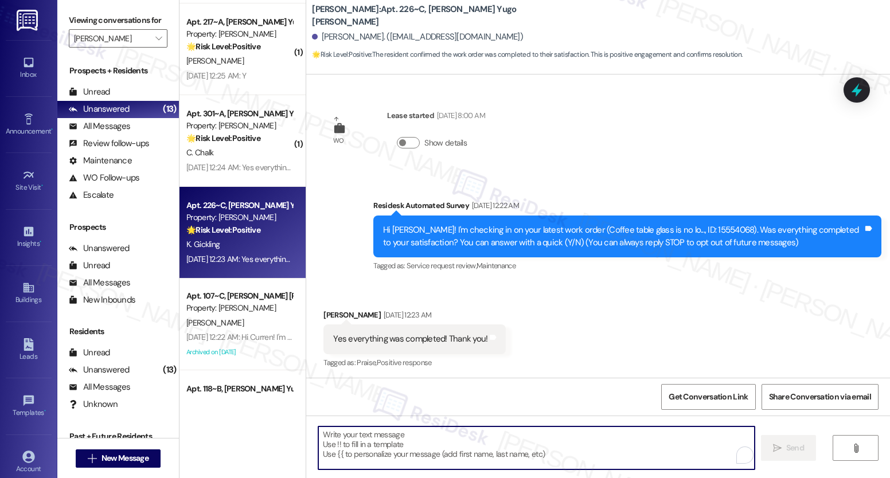
click at [484, 443] on textarea "To enrich screen reader interactions, please activate Accessibility in Grammarl…" at bounding box center [536, 448] width 436 height 43
paste textarea "We’re glad everything went well with your work order! Let us know if there’s an…"
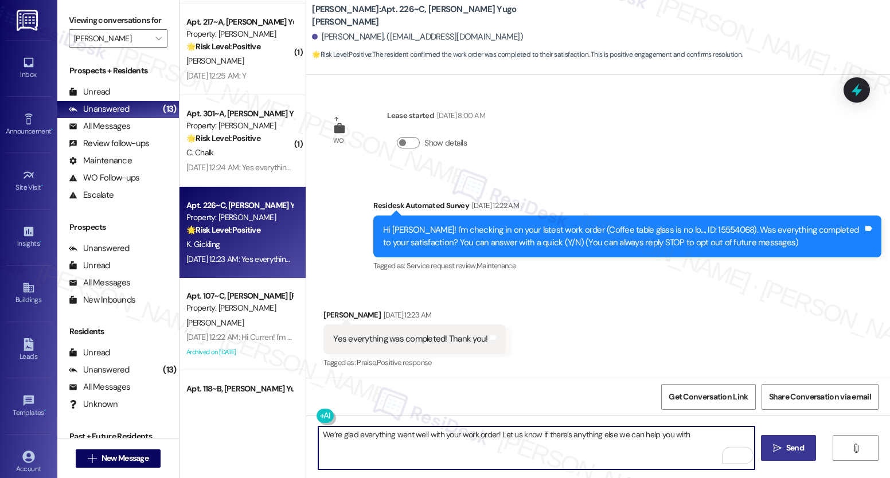
type textarea "We’re glad everything went well with your work order! Let us know if there’s an…"
click at [786, 451] on span "Send" at bounding box center [795, 448] width 18 height 12
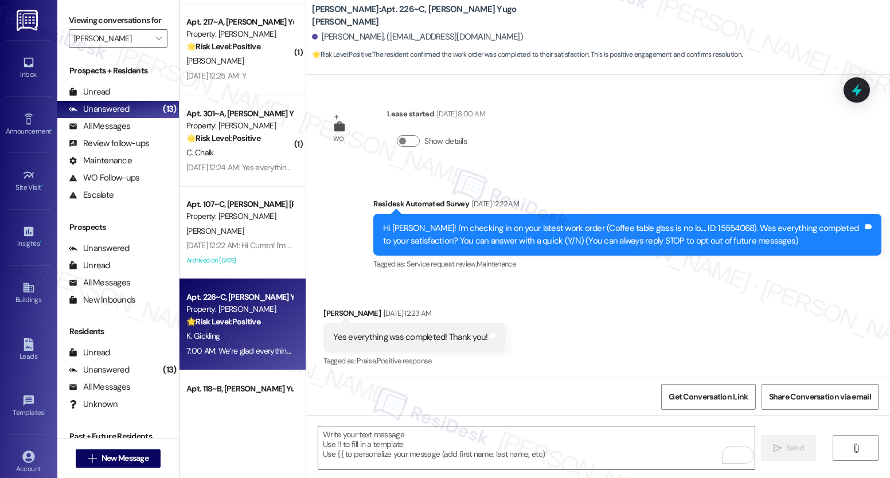
scroll to position [188, 0]
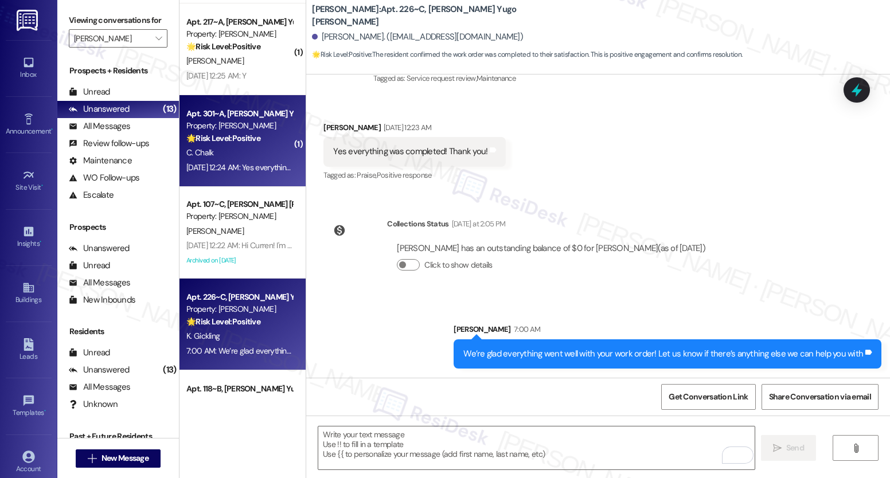
click at [238, 149] on div "C. Chalk" at bounding box center [239, 153] width 108 height 14
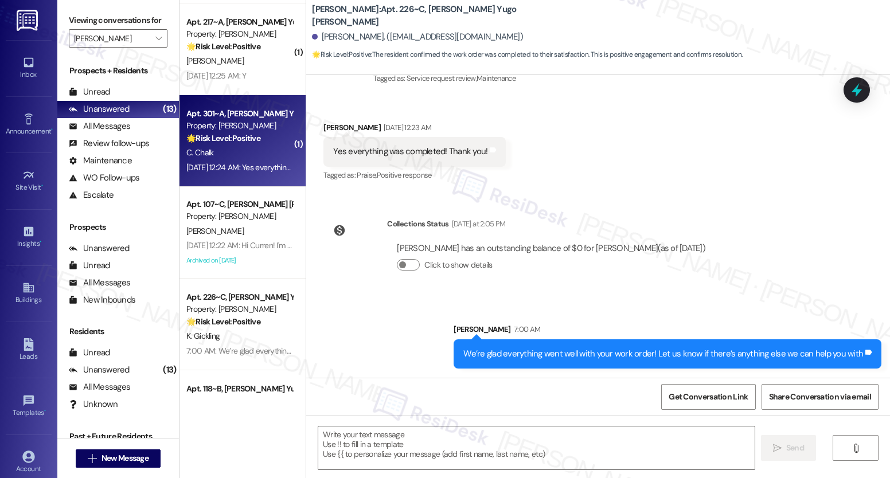
type textarea "Fetching suggested responses. Please feel free to read through the conversation…"
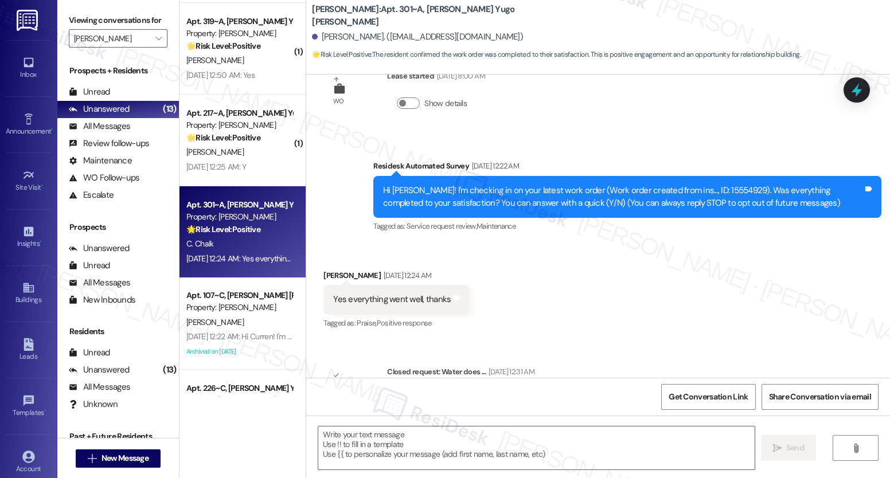
scroll to position [0, 0]
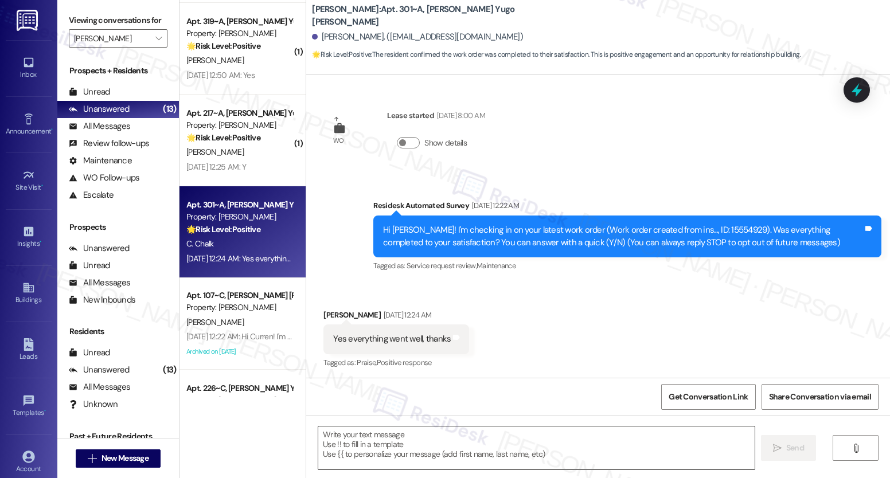
click at [442, 442] on textarea at bounding box center [536, 448] width 436 height 43
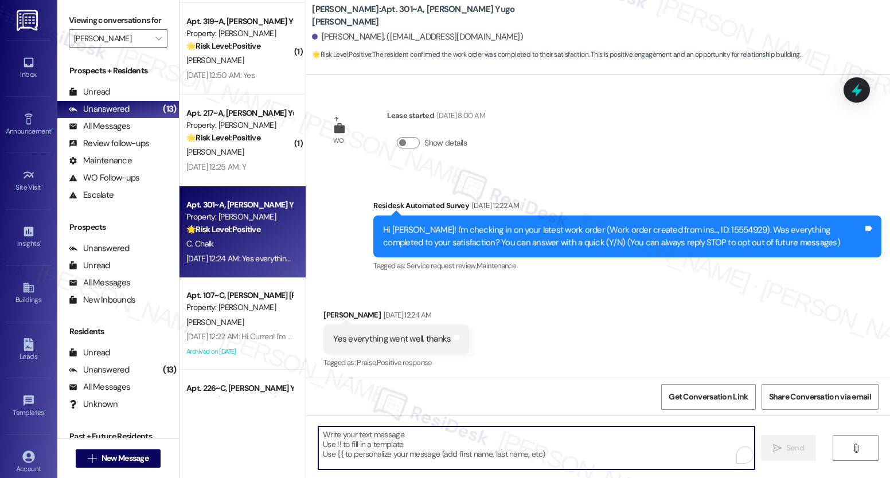
paste textarea "We’re glad everything went well with your work order! Let us know if there’s an…"
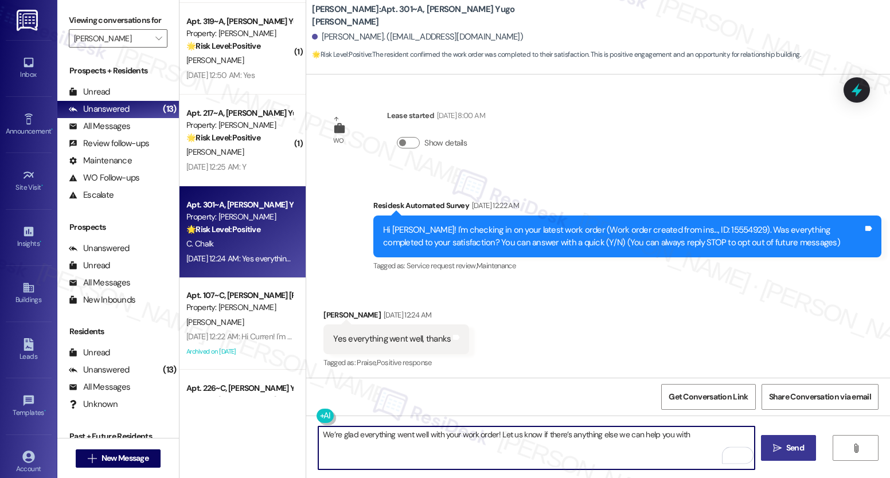
type textarea "We’re glad everything went well with your work order! Let us know if there’s an…"
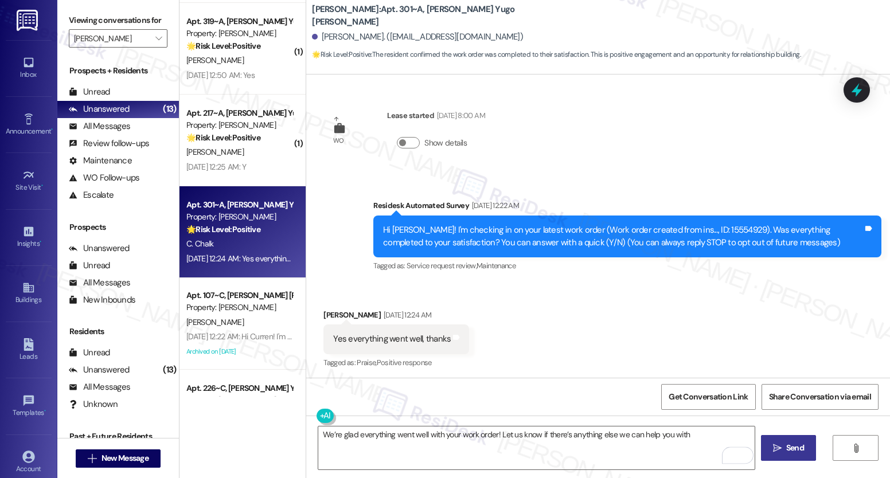
click at [792, 447] on span "Send" at bounding box center [795, 448] width 18 height 12
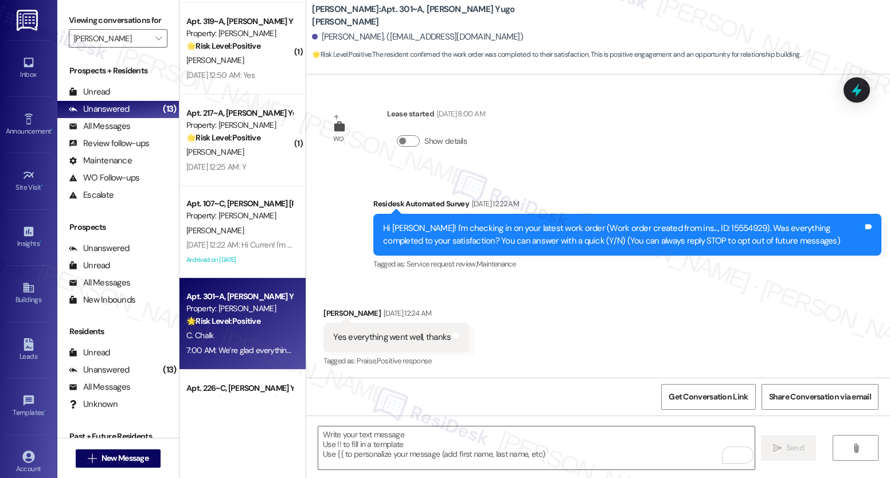
scroll to position [190, 0]
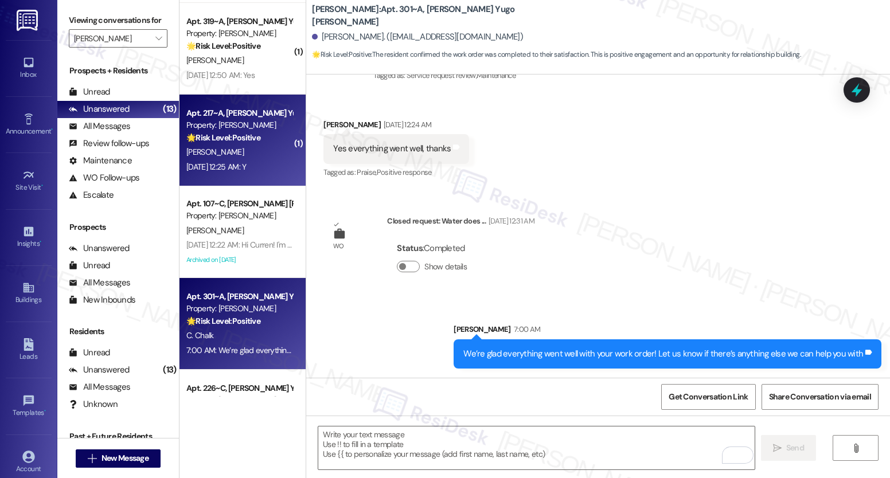
click at [255, 151] on div "[PERSON_NAME]" at bounding box center [239, 152] width 108 height 14
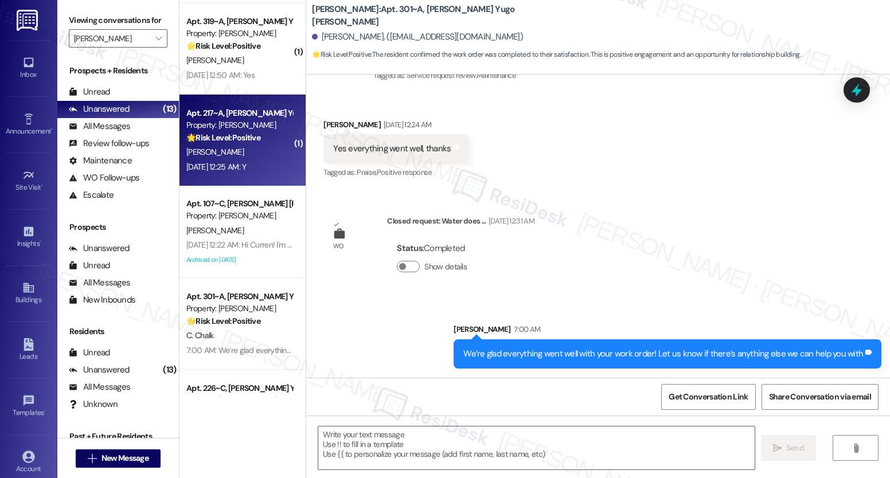
type textarea "Fetching suggested responses. Please feel free to read through the conversation…"
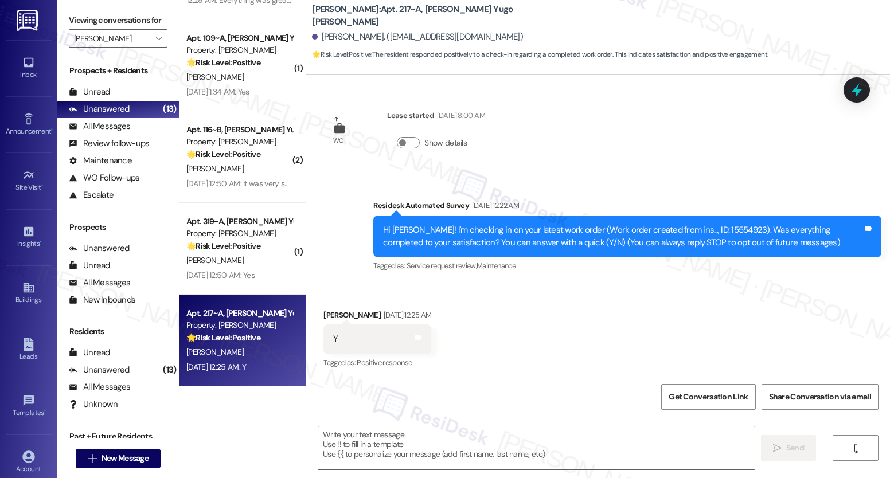
scroll to position [108, 0]
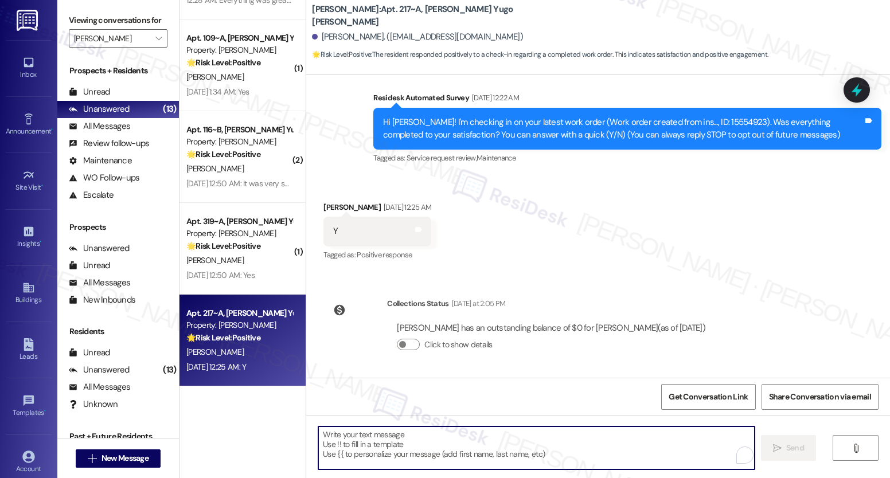
click at [437, 445] on textarea "To enrich screen reader interactions, please activate Accessibility in Grammarl…" at bounding box center [536, 448] width 436 height 43
paste textarea "We’re glad everything went well with your work order! Let us know if there’s an…"
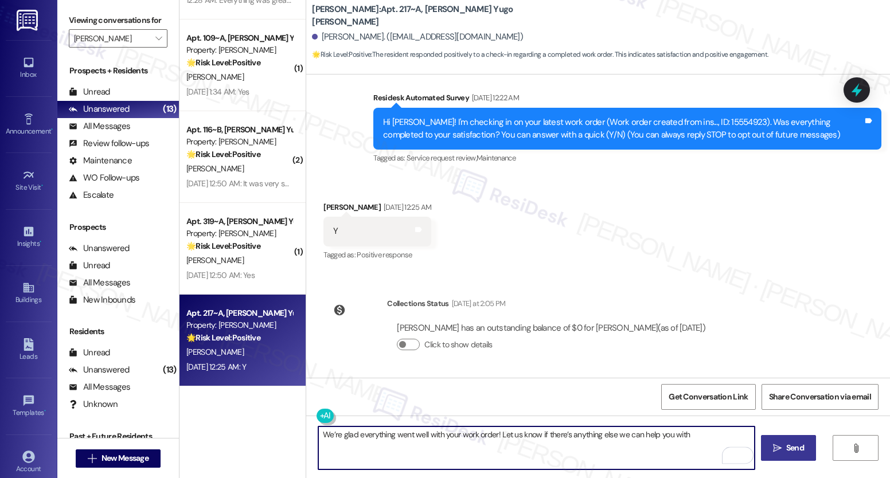
type textarea "We’re glad everything went well with your work order! Let us know if there’s an…"
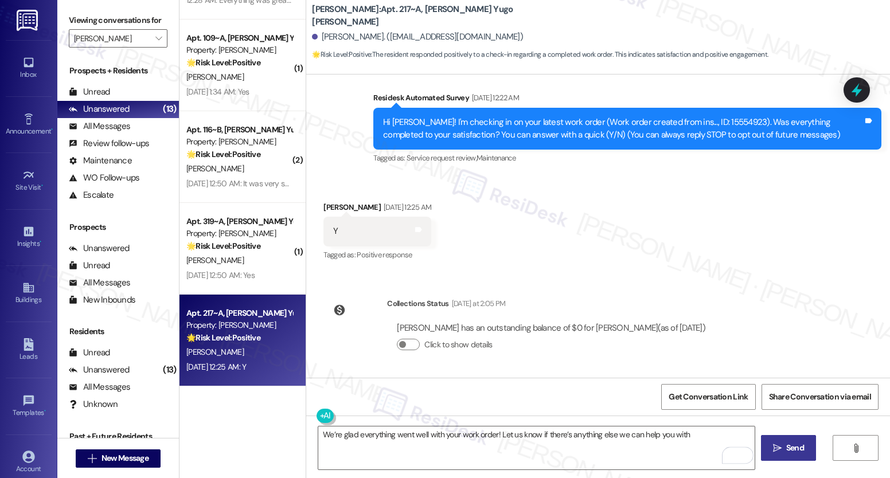
click at [774, 448] on icon "" at bounding box center [777, 448] width 9 height 9
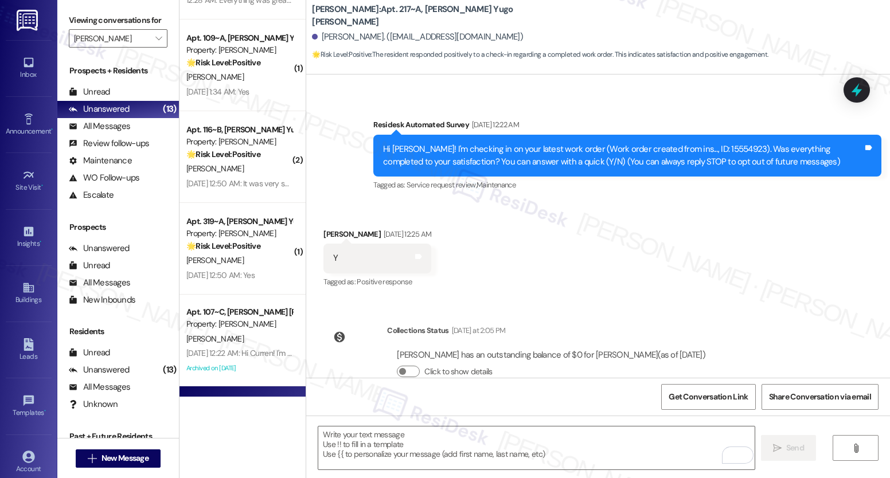
scroll to position [188, 0]
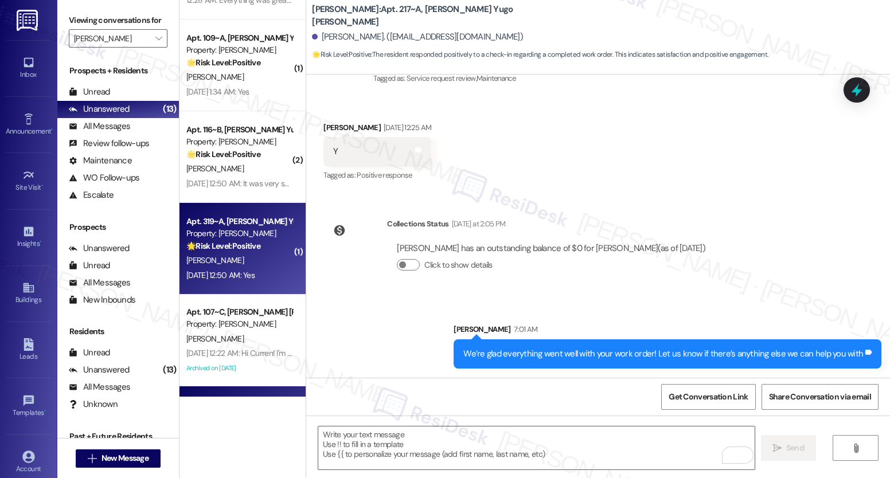
click at [224, 256] on div "[PERSON_NAME]" at bounding box center [239, 261] width 108 height 14
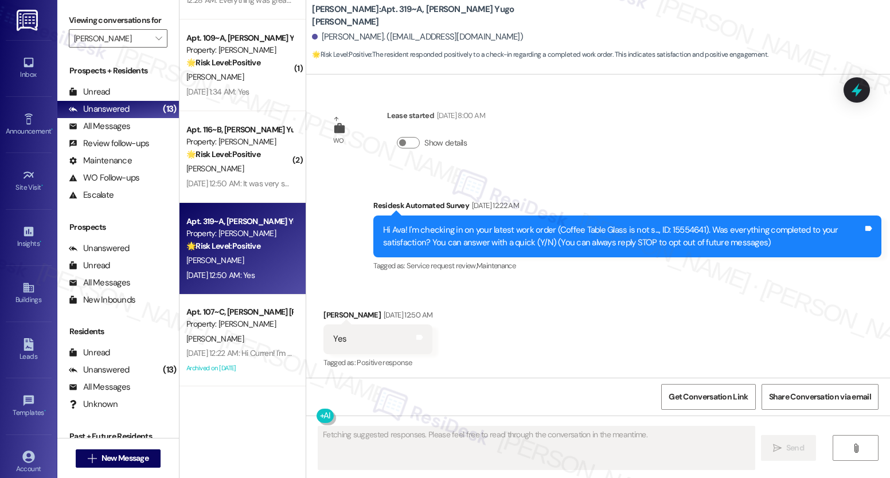
scroll to position [108, 0]
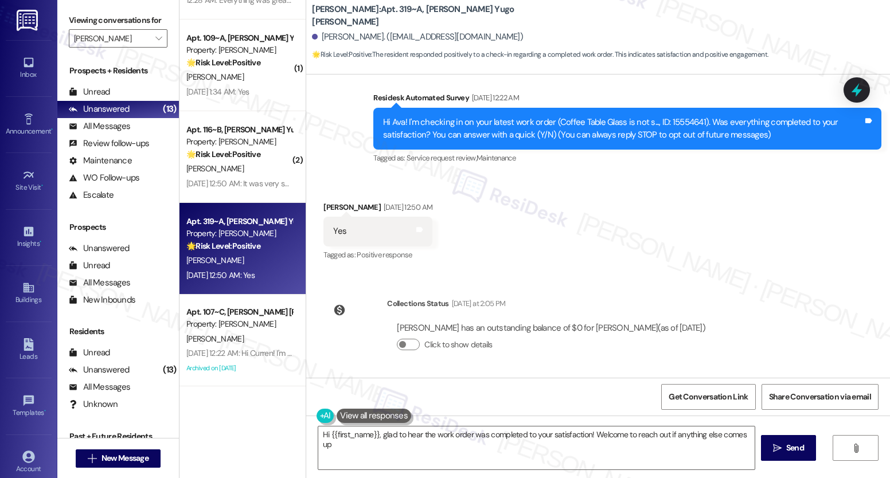
type textarea "Hi {{first_name}}, glad to hear the work order was completed to your satisfacti…"
click at [474, 431] on textarea "Hi {{first_name}}, glad to hear the work order was completed to your satisfacti…" at bounding box center [536, 448] width 436 height 43
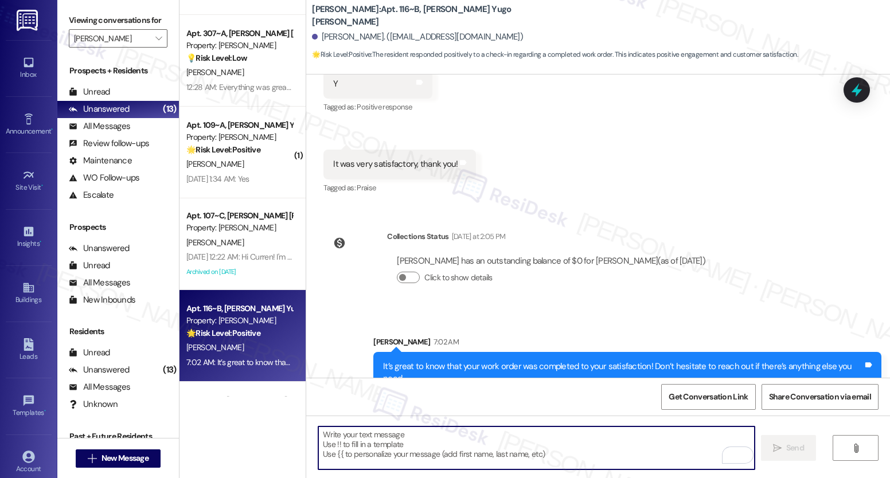
scroll to position [564, 0]
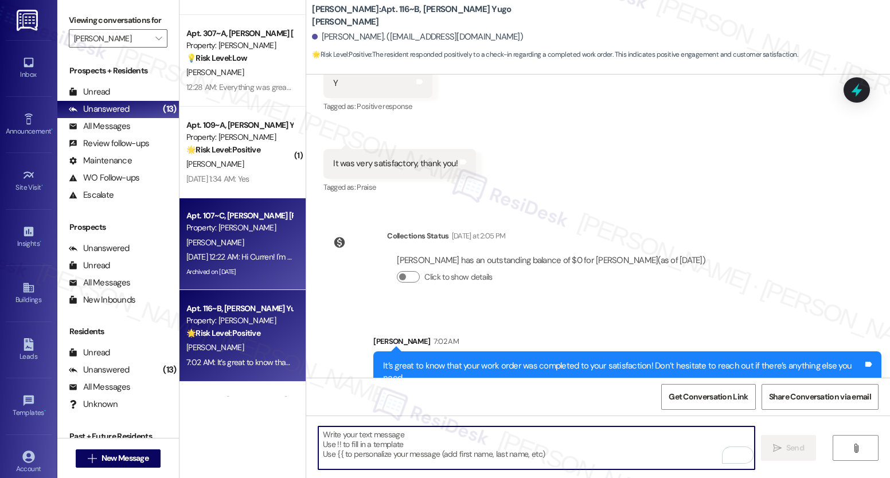
click at [262, 245] on div "[PERSON_NAME]" at bounding box center [239, 243] width 108 height 14
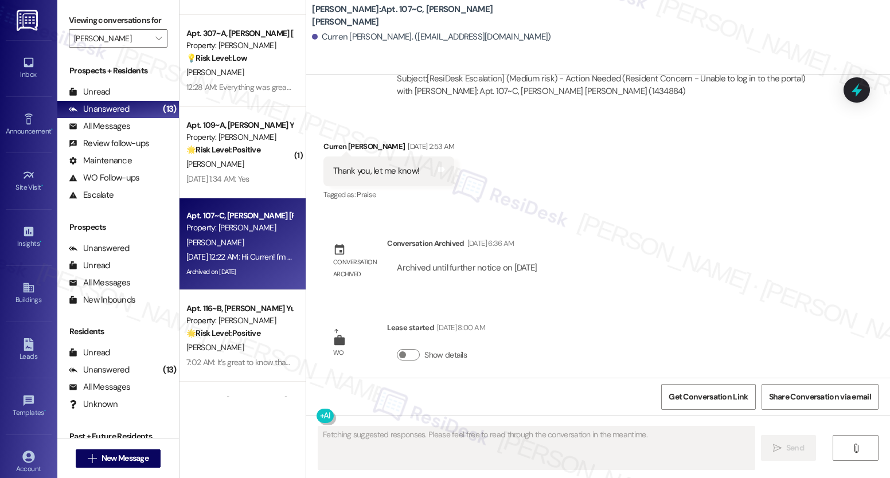
scroll to position [1096, 0]
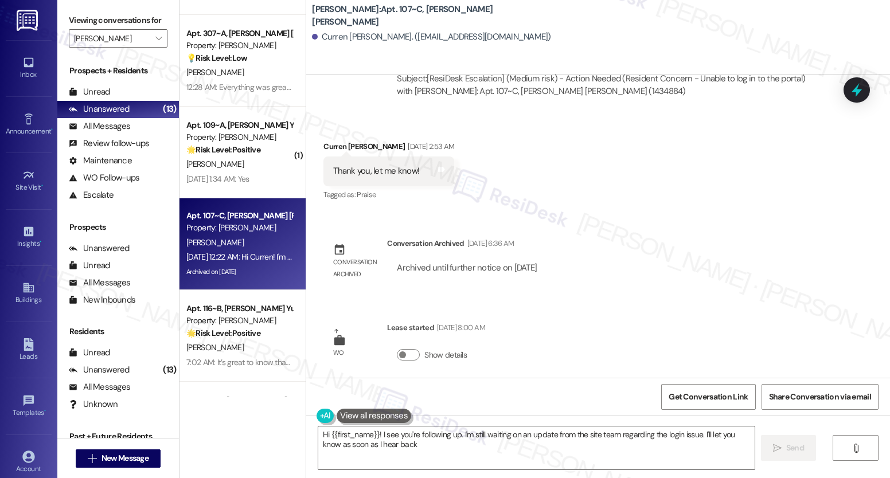
type textarea "Hi {{first_name}}! I see you're following up. I'm still waiting on an update fr…"
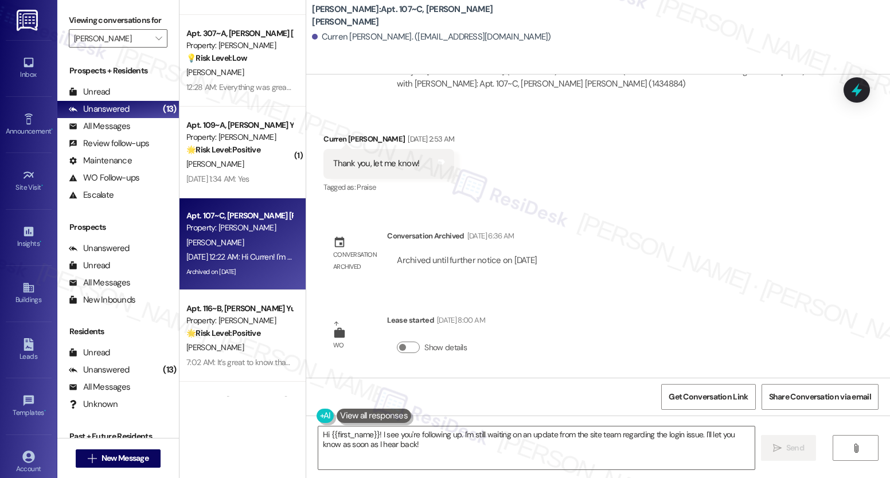
scroll to position [1307, 0]
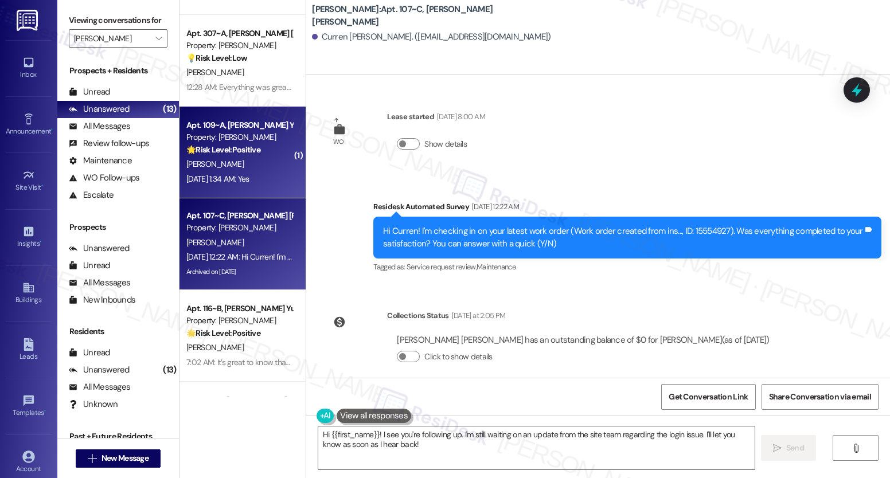
click at [255, 153] on div "🌟 Risk Level: Positive The resident responded positively to a check-in regardin…" at bounding box center [239, 150] width 106 height 12
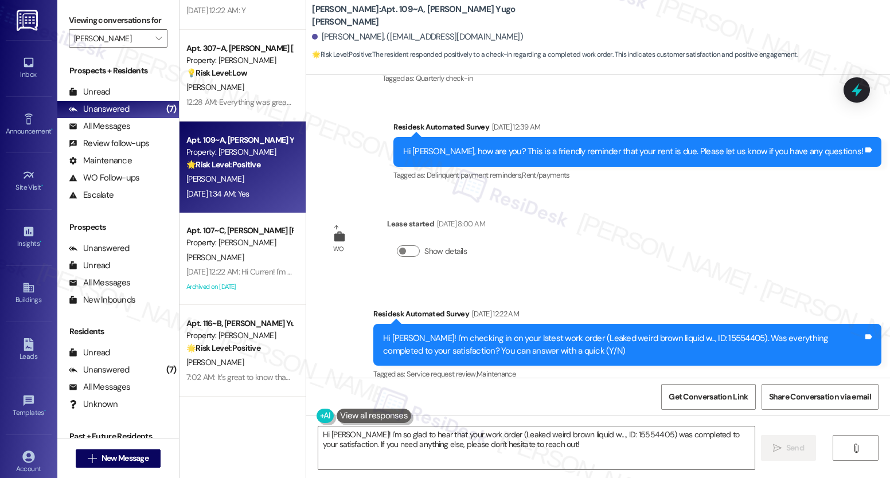
scroll to position [1247, 0]
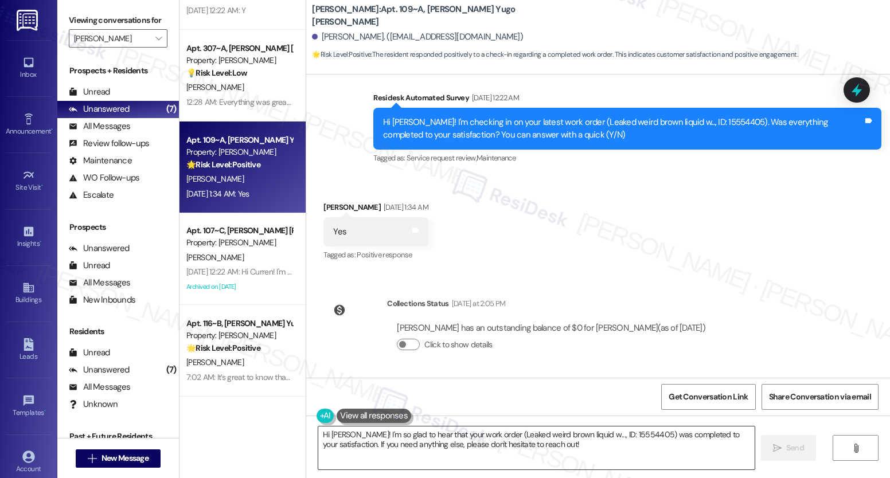
click at [408, 442] on textarea "Hi [PERSON_NAME]! I'm so glad to hear that your work order (Leaked weird brown …" at bounding box center [536, 448] width 436 height 43
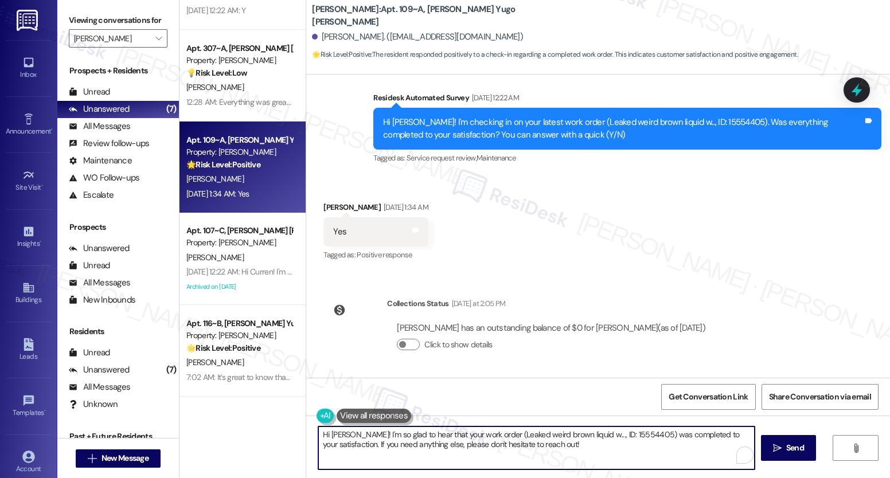
click at [408, 442] on textarea "Hi [PERSON_NAME]! I'm so glad to hear that your work order (Leaked weird brown …" at bounding box center [536, 448] width 436 height 43
paste textarea "It’s great to know that your work order was completed to your satisfaction! Don…"
type textarea "It’s great to know that your work order was completed to your satisfaction! Don…"
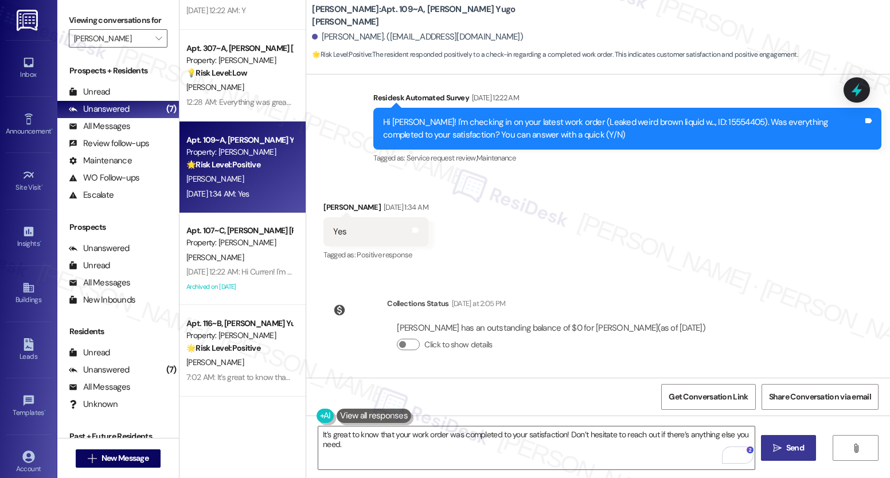
click at [793, 453] on span "Send" at bounding box center [795, 448] width 18 height 12
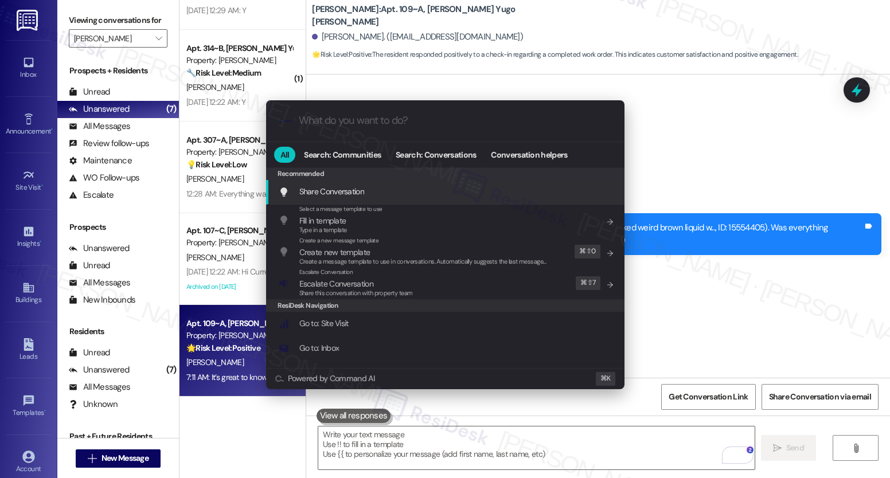
scroll to position [154, 0]
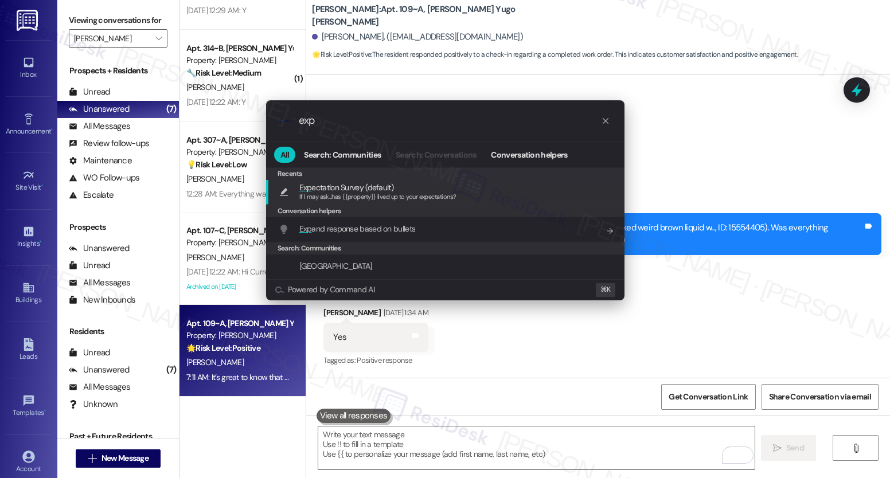
type input "exp"
click at [393, 186] on span "Exp ectation Survey (default)" at bounding box center [346, 187] width 94 height 13
type textarea "If I may ask...has {{property}} lived up to your expectations?"
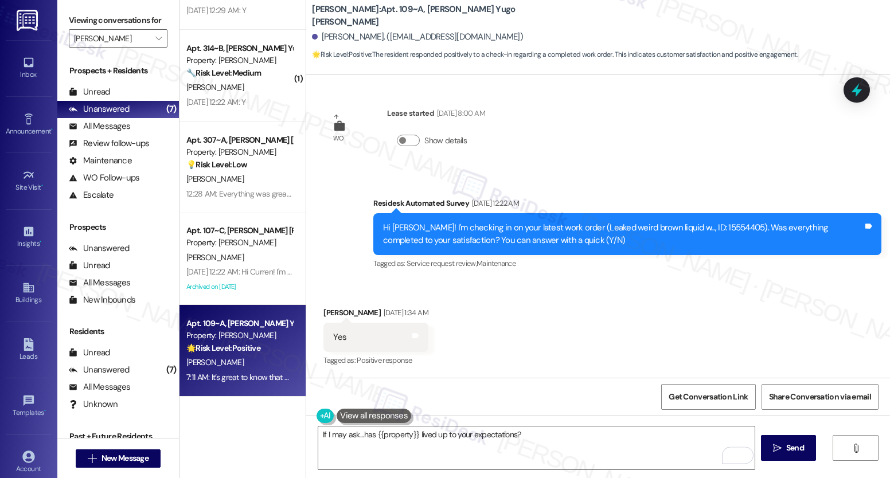
click at [787, 451] on span "Send" at bounding box center [795, 448] width 18 height 12
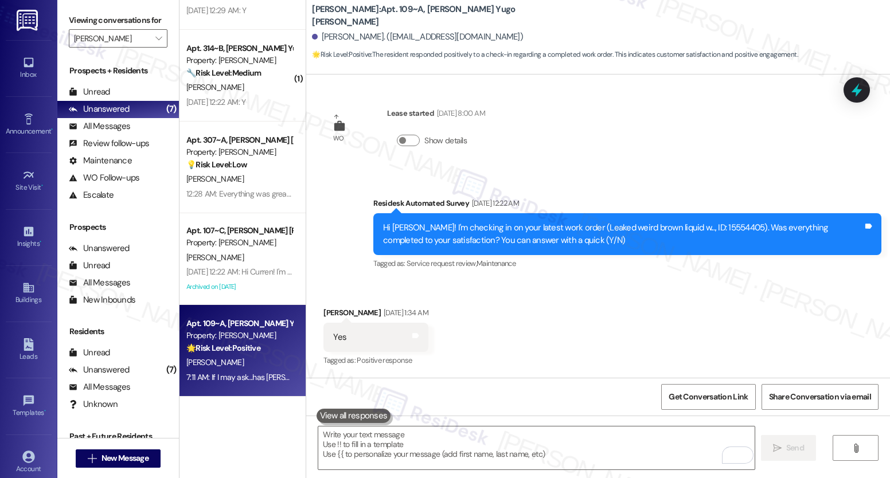
scroll to position [1407, 0]
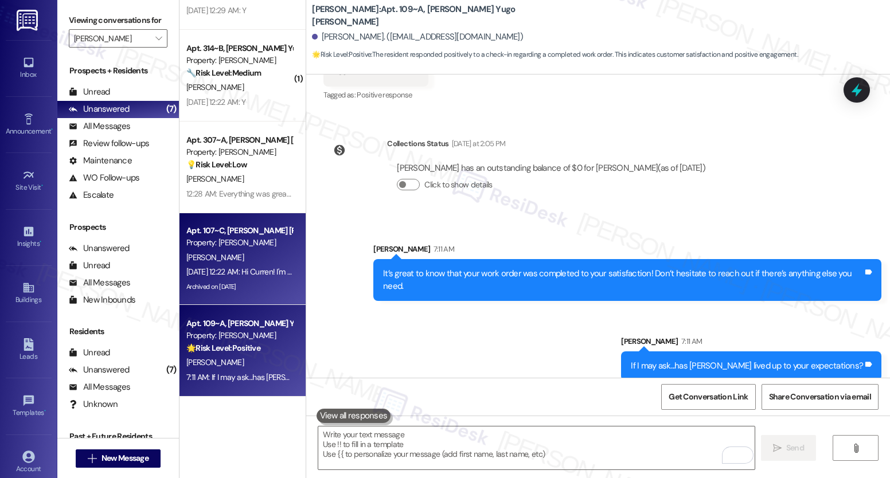
click at [274, 248] on div "Property: [PERSON_NAME]" at bounding box center [239, 243] width 106 height 12
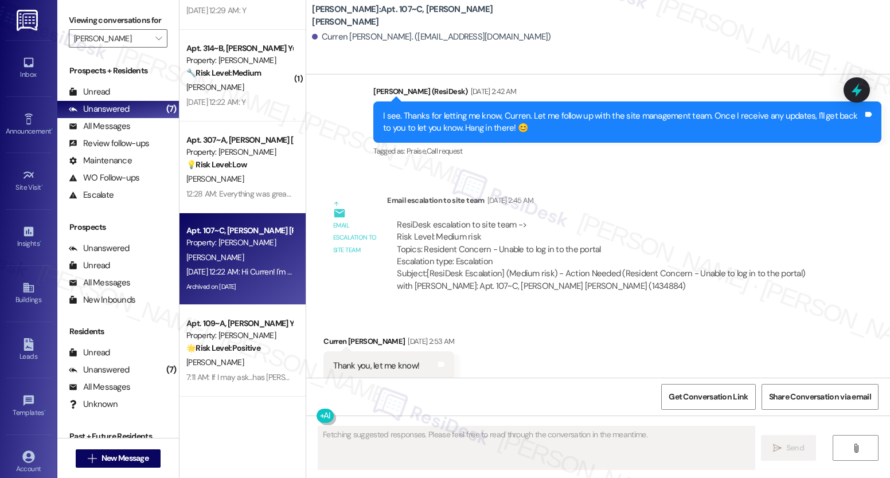
scroll to position [918, 0]
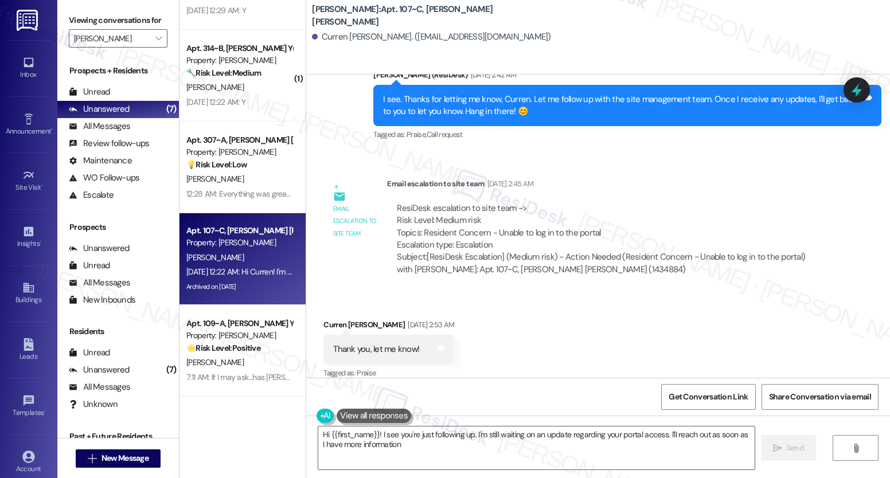
type textarea "Hi {{first_name}}! I see you're just following up. I'm still waiting on an upda…"
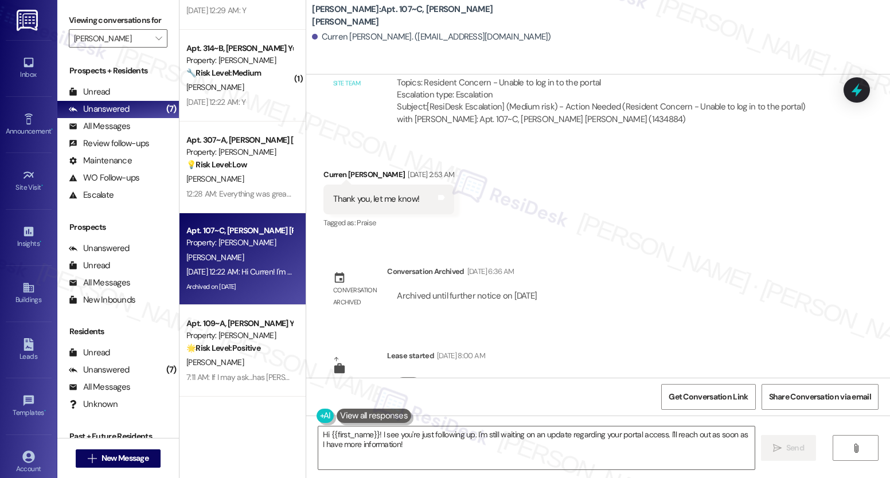
scroll to position [1307, 0]
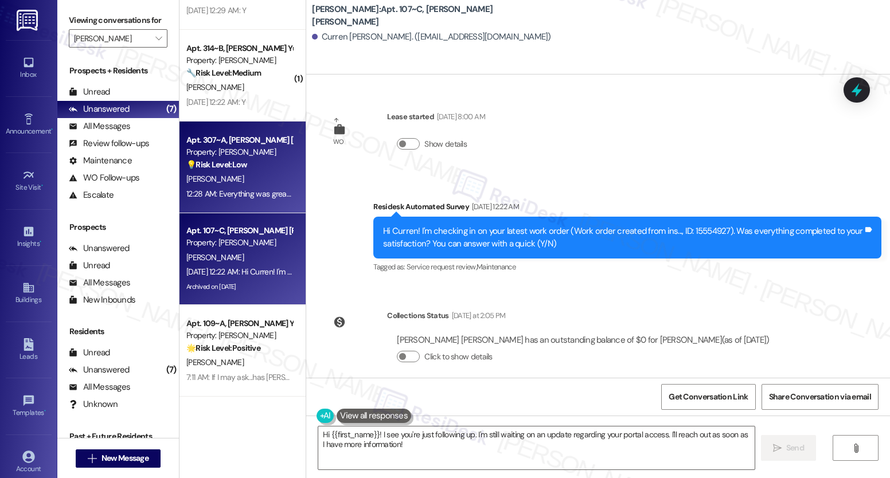
click at [261, 149] on div "Property: [PERSON_NAME]" at bounding box center [239, 152] width 106 height 12
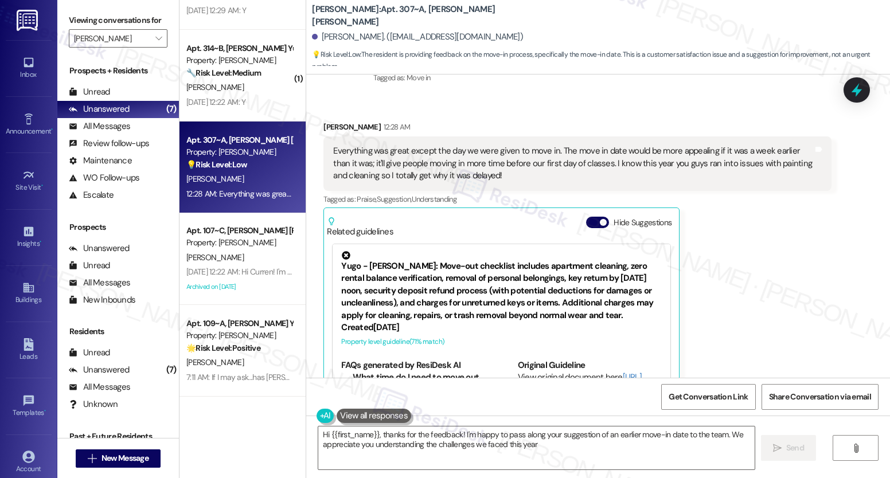
type textarea "Hi {{first_name}}, thanks for the feedback! I'm happy to pass along your sugges…"
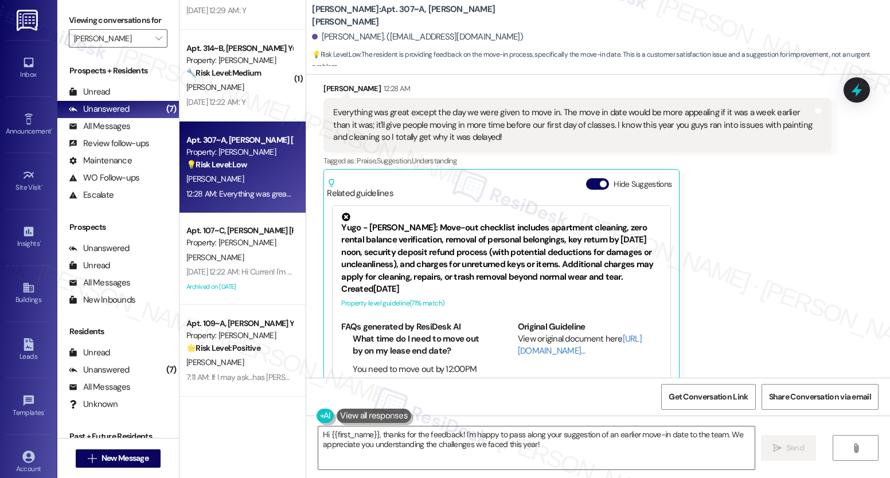
scroll to position [229, 0]
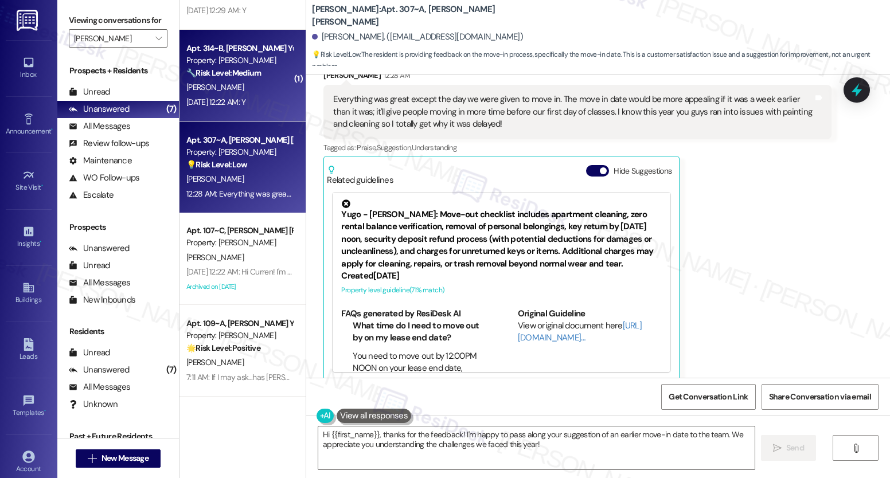
click at [240, 87] on div "[PERSON_NAME]" at bounding box center [239, 87] width 108 height 14
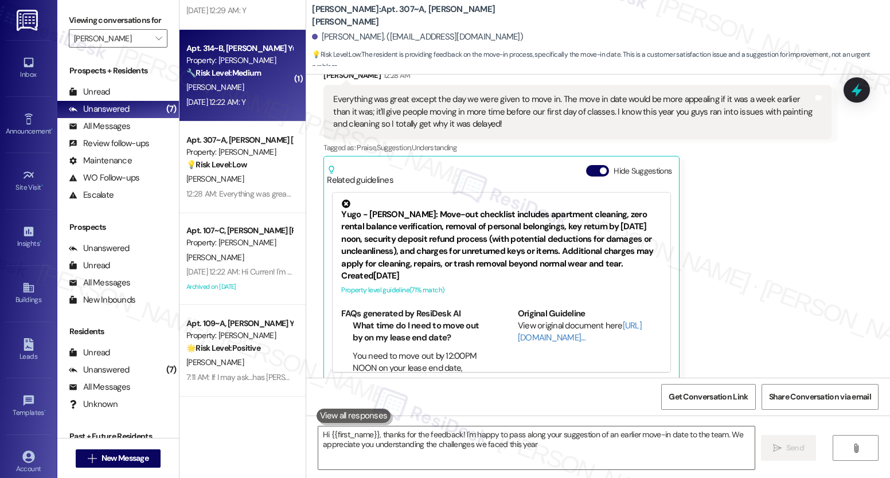
type textarea "Hi {{first_name}}, thanks for the feedback! I'm happy to pass along your sugges…"
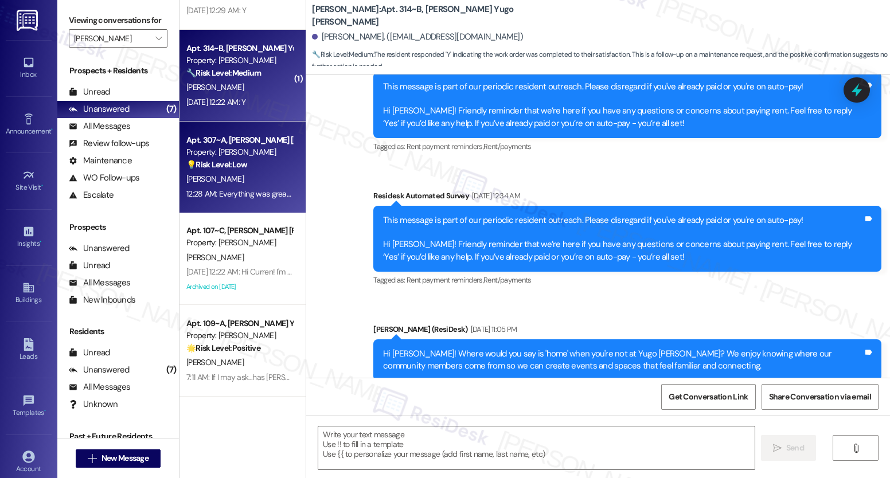
type textarea "Fetching suggested responses. Please feel free to read through the conversation…"
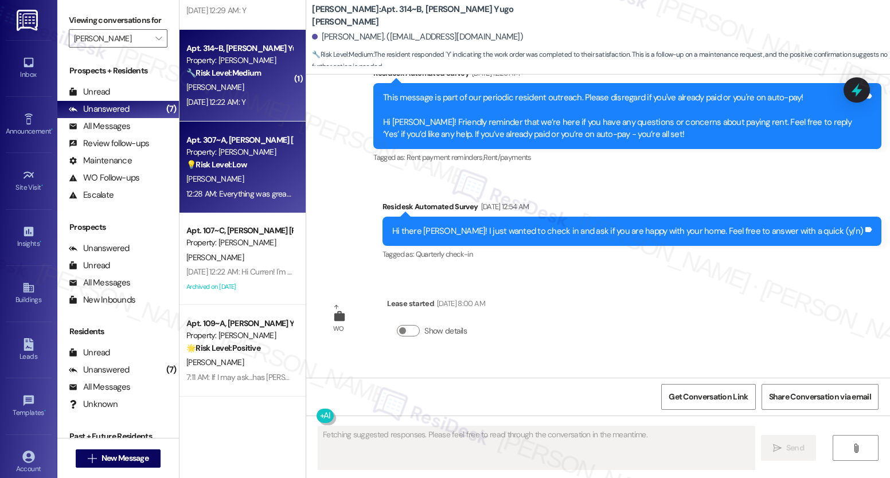
click at [253, 173] on div "[PERSON_NAME]" at bounding box center [239, 179] width 108 height 14
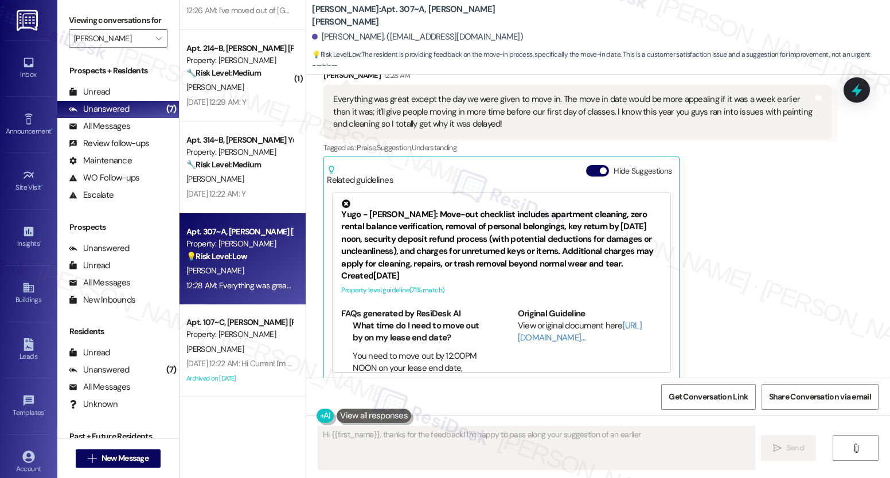
type textarea "Hi {{first_name}}, thanks for the feedback! I'm happy to pass along your sugges…"
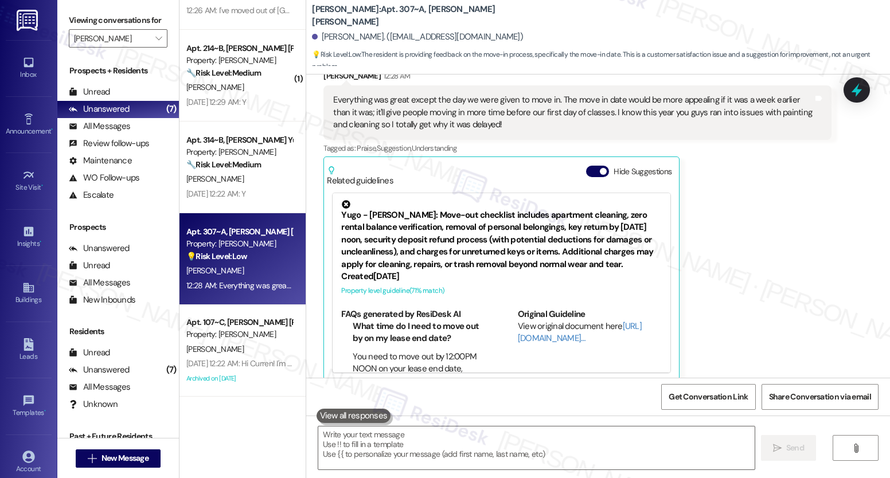
scroll to position [230, 0]
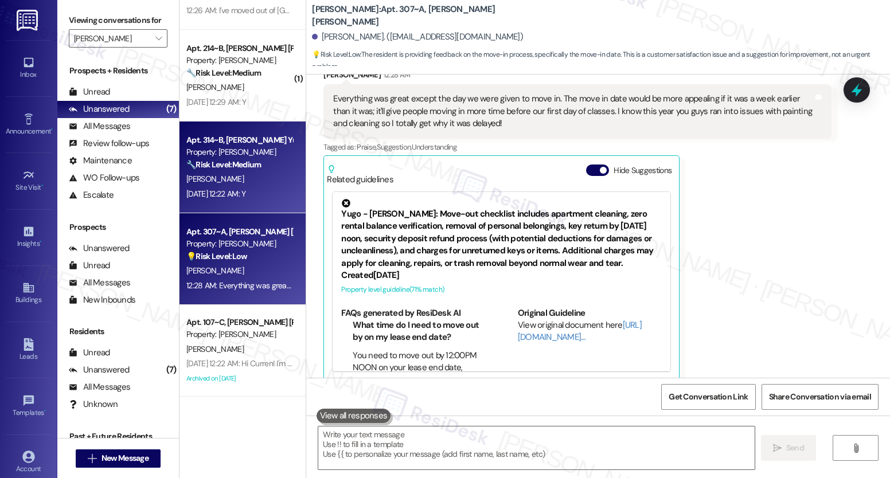
click at [224, 186] on div "[PERSON_NAME]" at bounding box center [239, 179] width 108 height 14
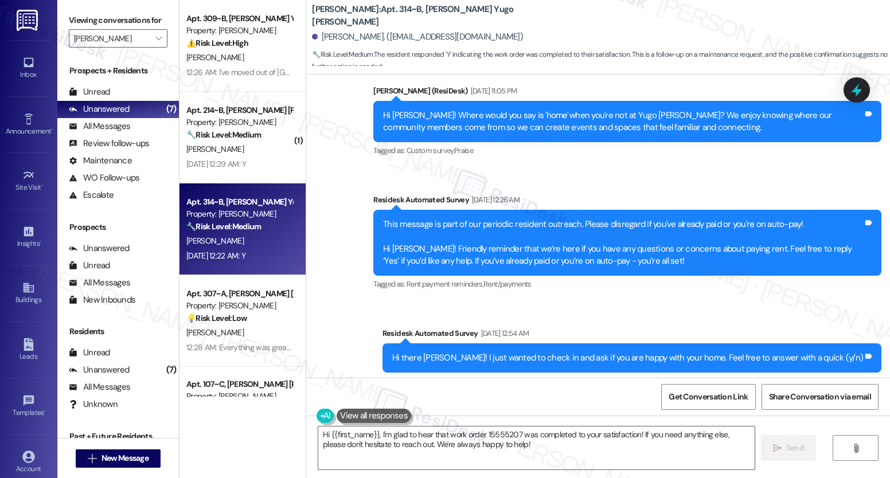
scroll to position [1187, 0]
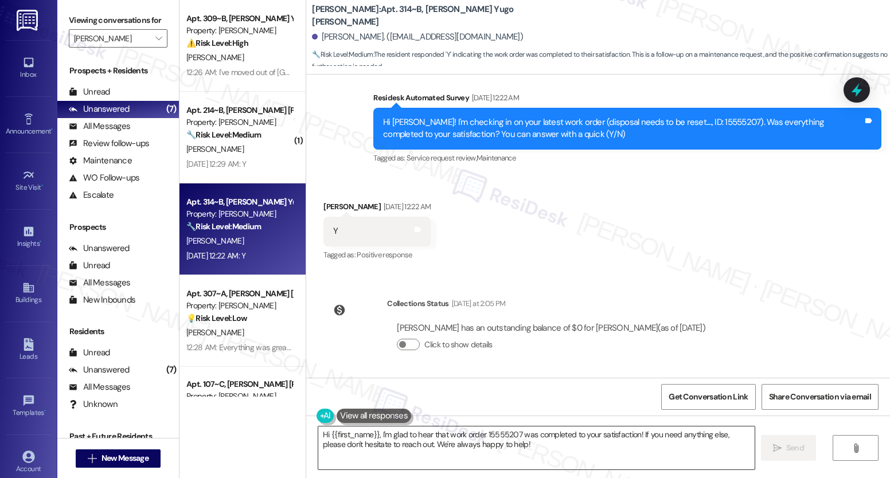
click at [418, 439] on textarea "Hi {{first_name}}, I'm glad to hear that work order 15555207 was completed to y…" at bounding box center [536, 448] width 436 height 43
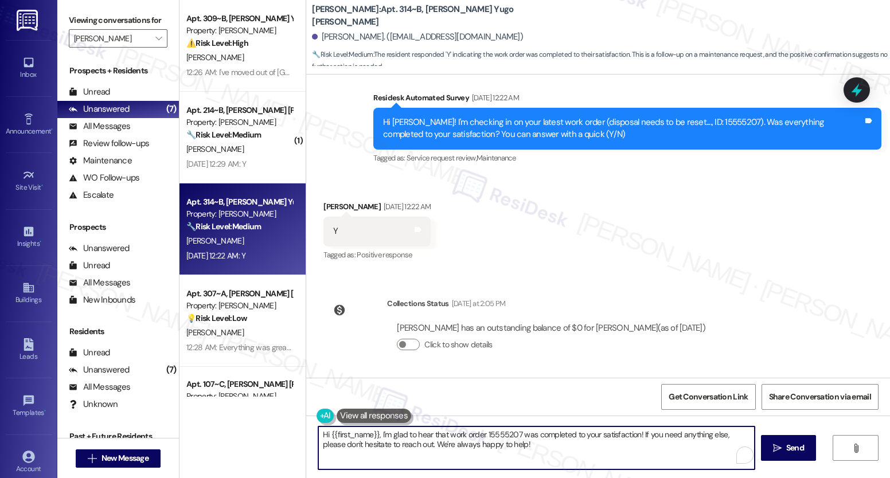
click at [418, 439] on textarea "Hi {{first_name}}, I'm glad to hear that work order 15555207 was completed to y…" at bounding box center [536, 448] width 436 height 43
paste textarea "It’s great to know that your work order was completed to your satisfaction! Don…"
type textarea "It’s great to know that your work order was completed to your satisfaction! Don…"
click at [779, 457] on button " Send" at bounding box center [789, 448] width 56 height 26
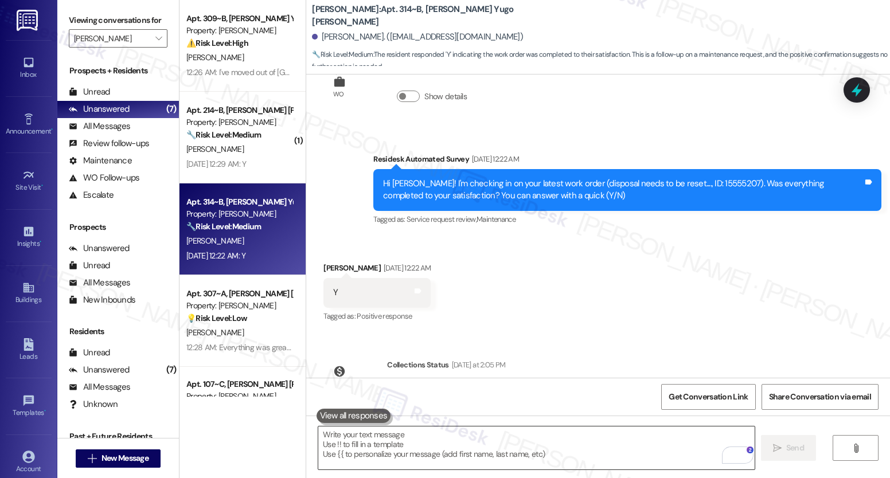
scroll to position [1081, 0]
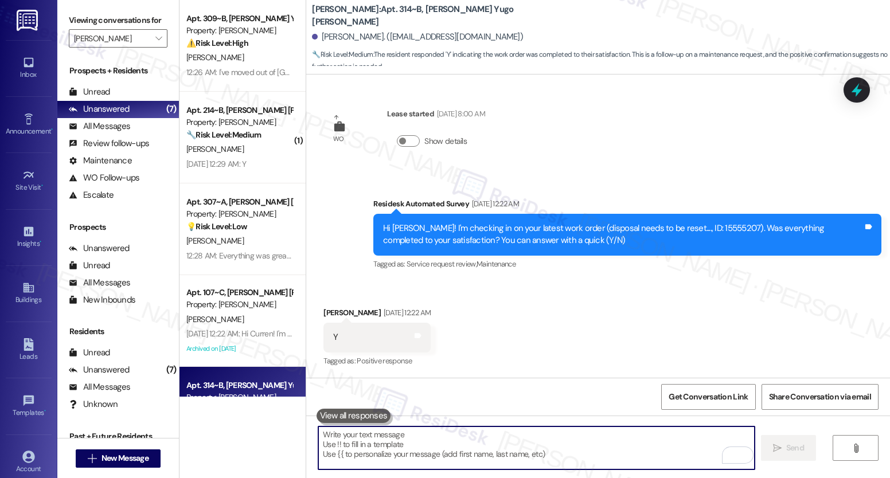
click at [529, 453] on textarea "To enrich screen reader interactions, please activate Accessibility in Grammarl…" at bounding box center [536, 448] width 436 height 43
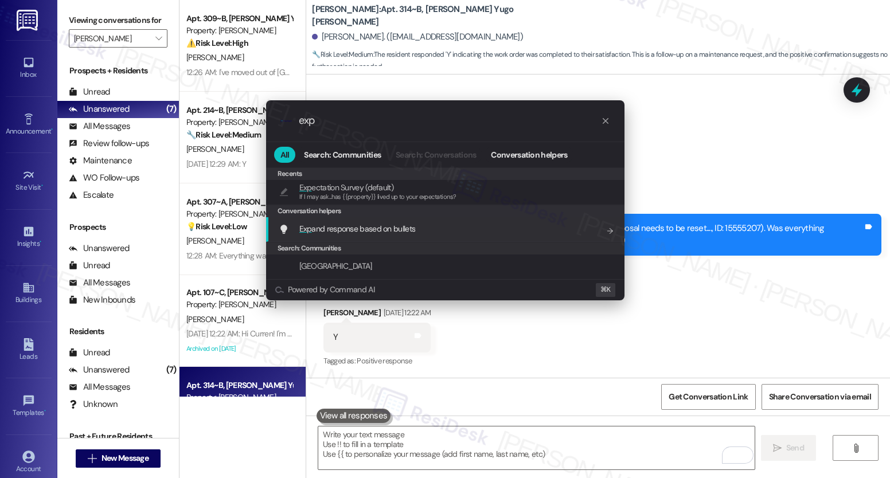
type input "exp"
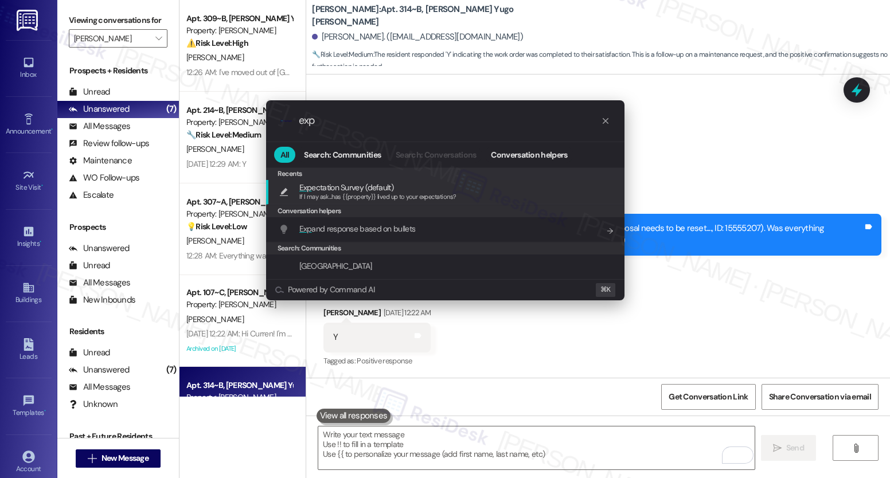
click at [407, 199] on span "If I may ask...has {{property}} lived up to your expectations?" at bounding box center [377, 197] width 157 height 8
type textarea "If I may ask...has {{property}} lived up to your expectations?"
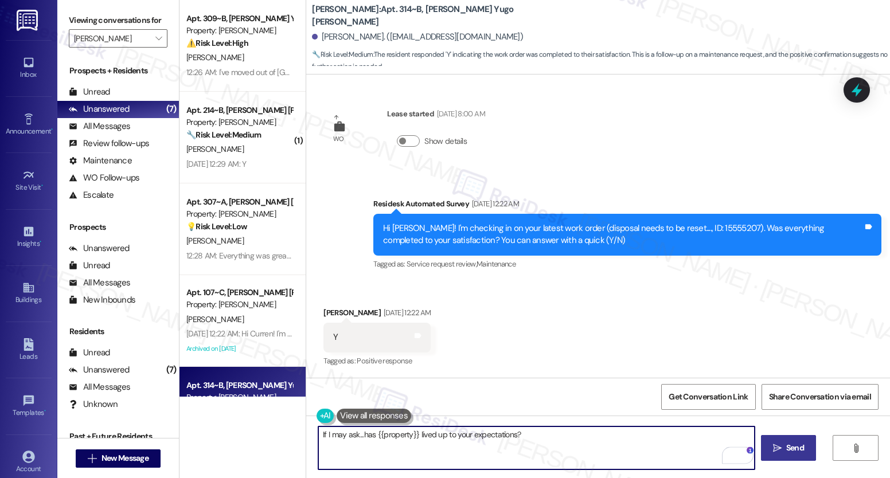
click at [777, 451] on icon "" at bounding box center [777, 448] width 9 height 9
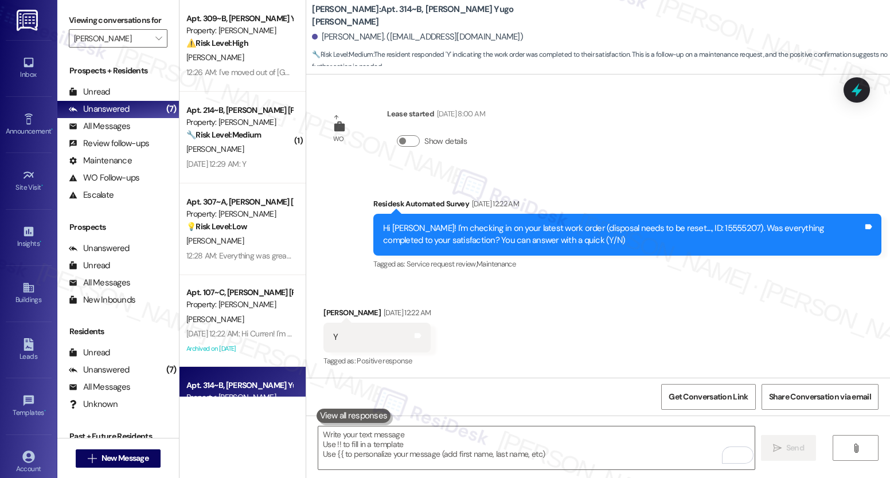
scroll to position [1347, 0]
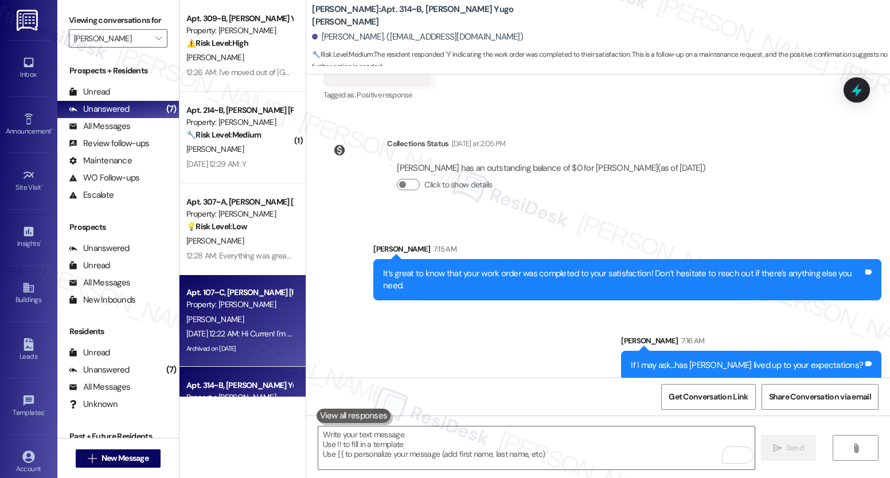
click at [230, 334] on div "[DATE] 12:22 AM: Hi Curren! I'm checking in on your latest work order (Work ord…" at bounding box center [512, 334] width 652 height 10
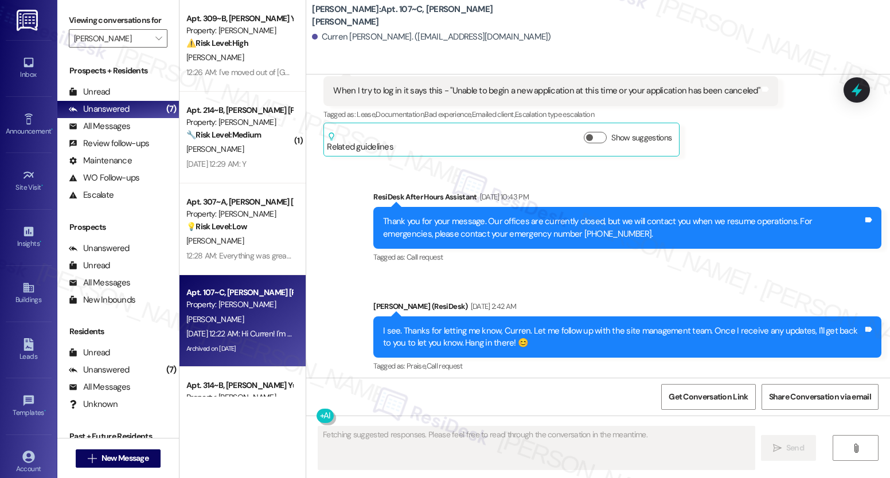
scroll to position [679, 0]
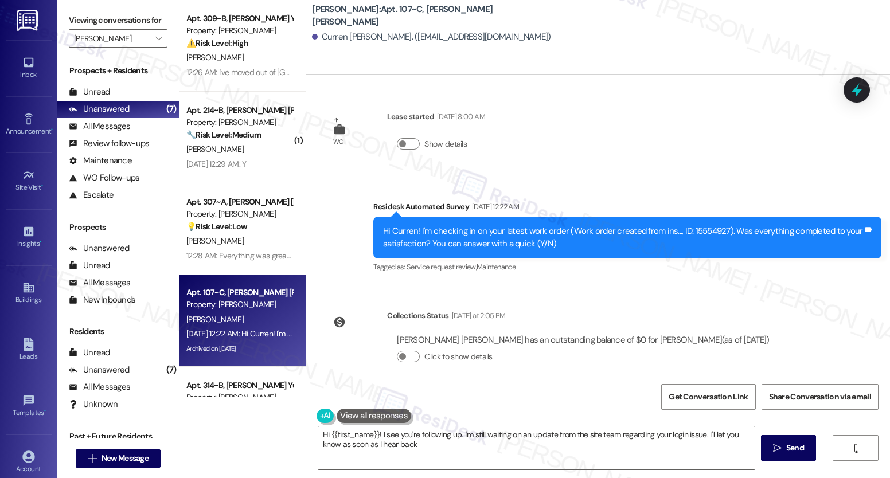
type textarea "Hi {{first_name}}! I see you're following up. I'm still waiting on an update fr…"
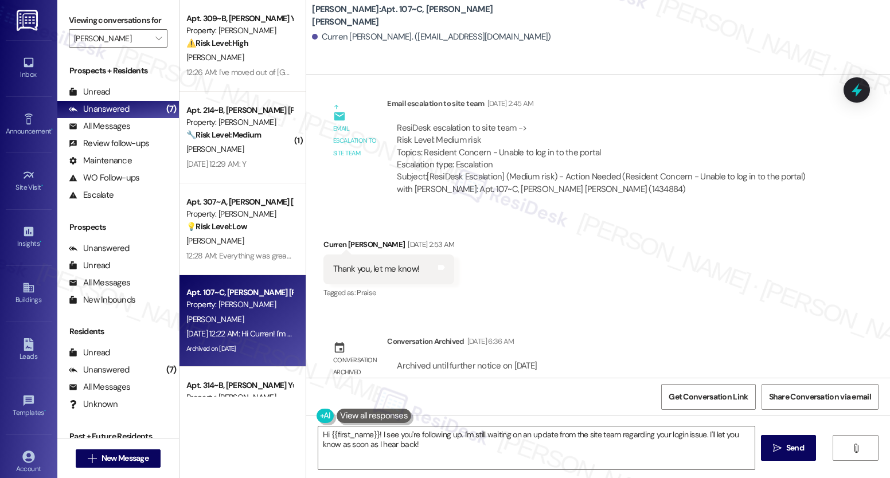
scroll to position [768, 0]
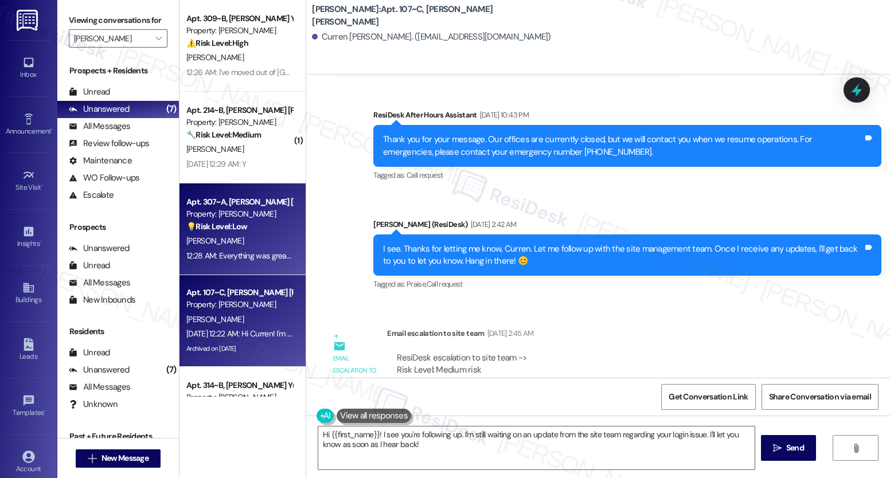
click at [245, 220] on div "Property: [PERSON_NAME]" at bounding box center [239, 214] width 106 height 12
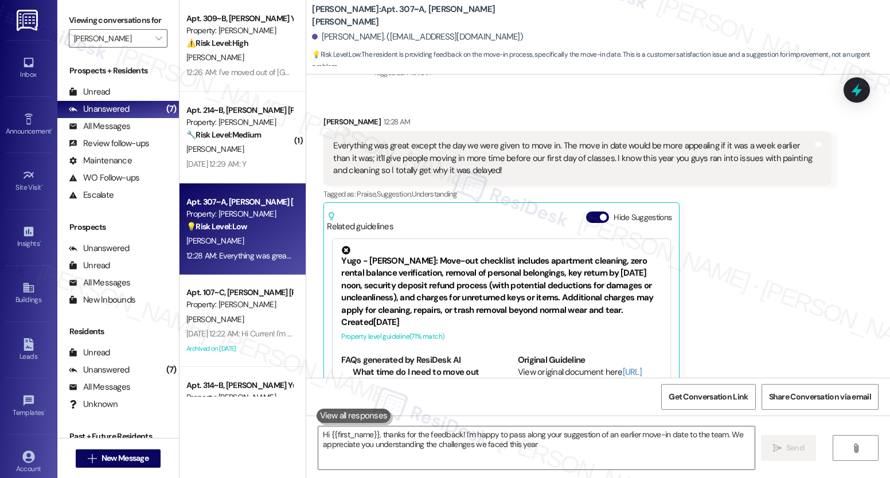
type textarea "Hi {{first_name}}, thanks for the feedback! I'm happy to pass along your sugges…"
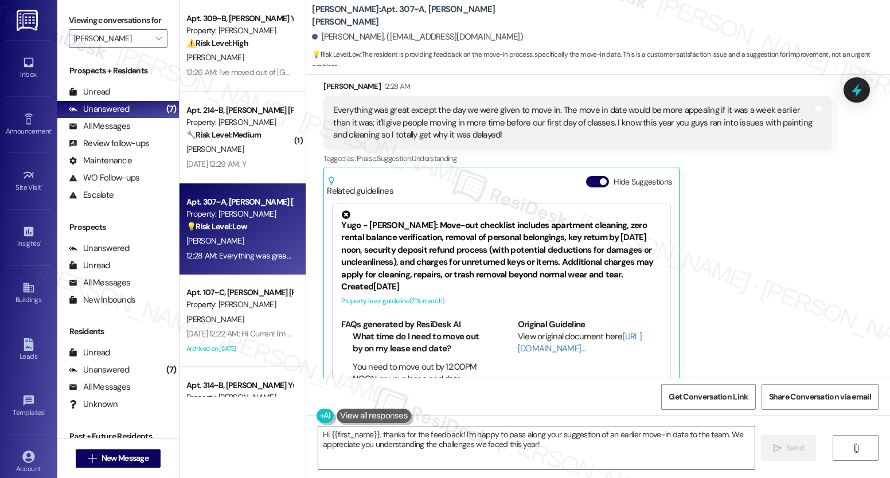
scroll to position [229, 0]
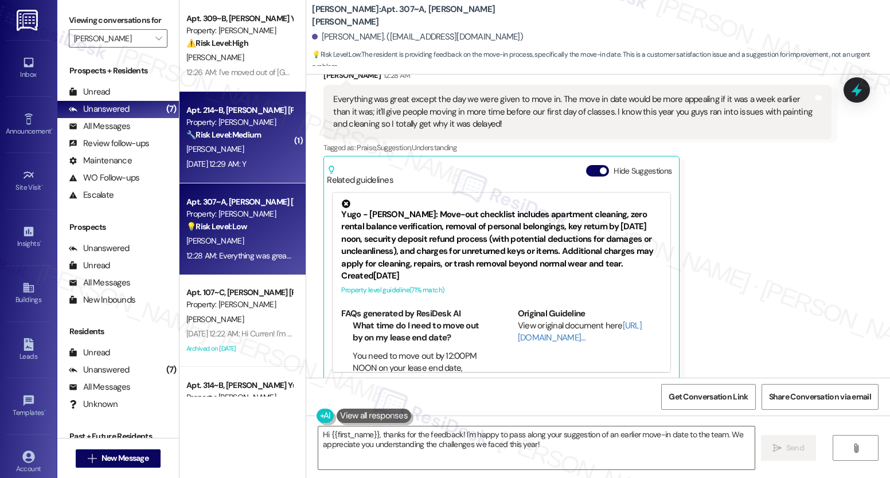
click at [283, 153] on div "Apt. 214~B, [PERSON_NAME] [PERSON_NAME] Property: [PERSON_NAME] 🔧 Risk Level: M…" at bounding box center [243, 138] width 126 height 92
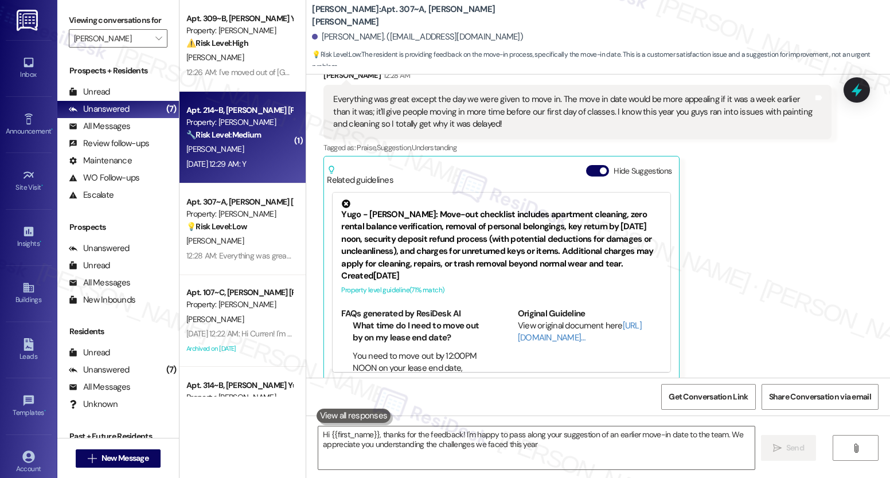
type textarea "Hi {{first_name}}, thanks for the feedback! I'm happy to pass along your sugges…"
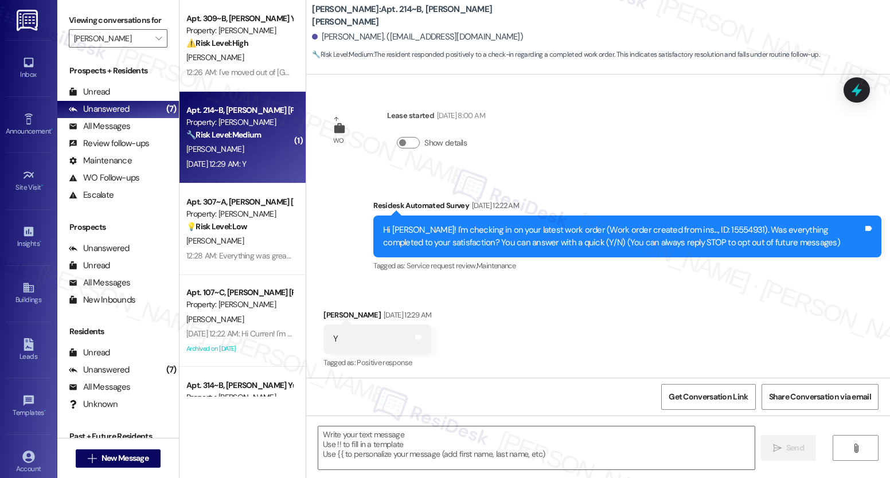
scroll to position [2, 0]
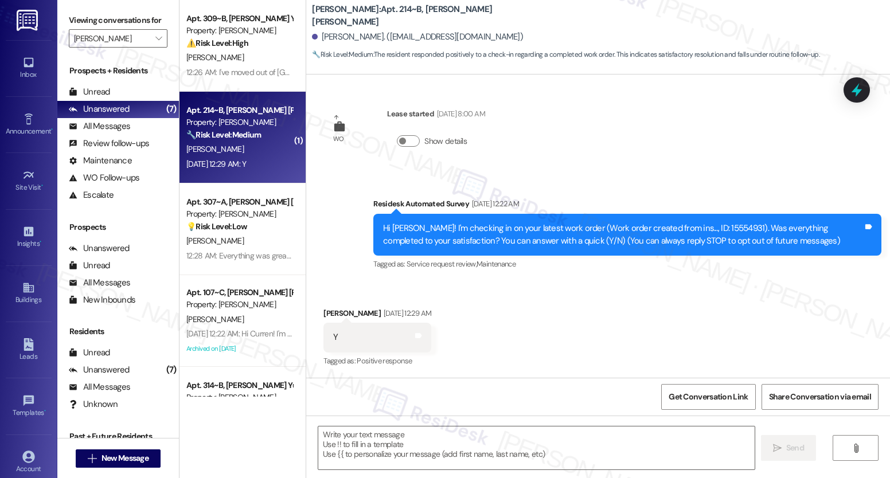
type textarea "Fetching suggested responses. Please feel free to read through the conversation…"
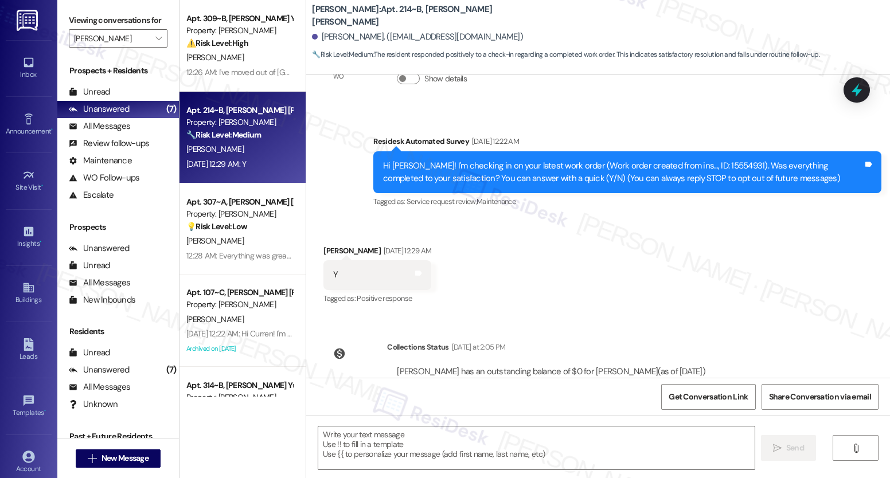
scroll to position [108, 0]
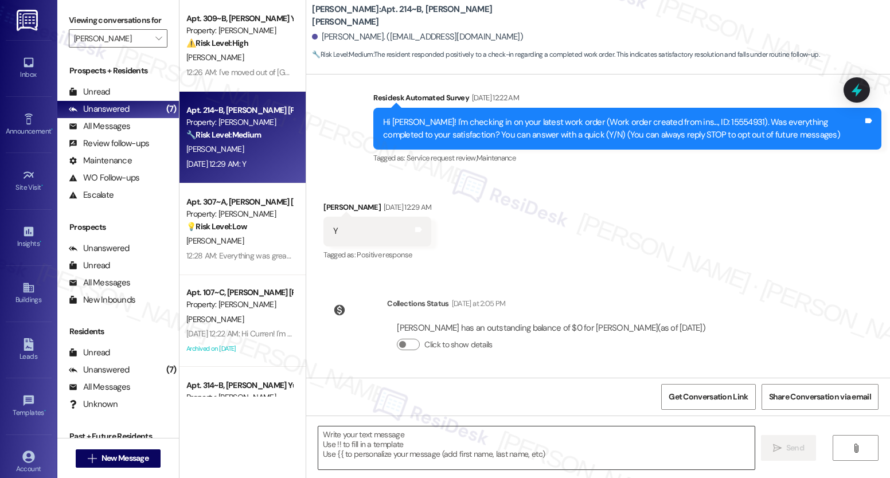
click at [431, 450] on textarea at bounding box center [536, 448] width 436 height 43
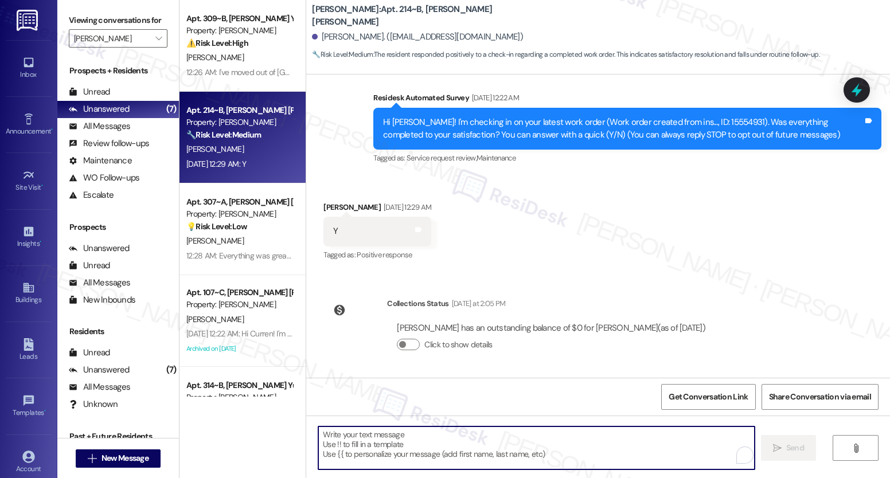
paste textarea "It’s great to know that your work order was completed to your satisfaction! Don…"
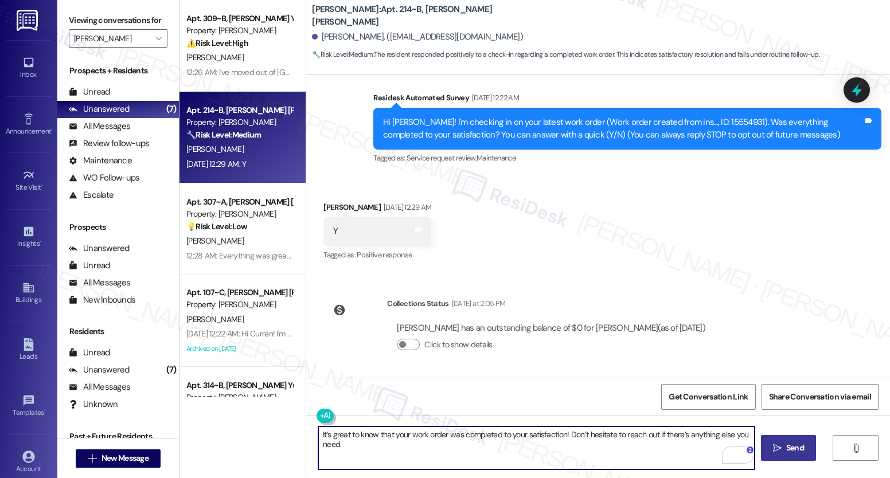
type textarea "It’s great to know that your work order was completed to your satisfaction! Don…"
click at [776, 454] on span " Send" at bounding box center [789, 448] width 36 height 12
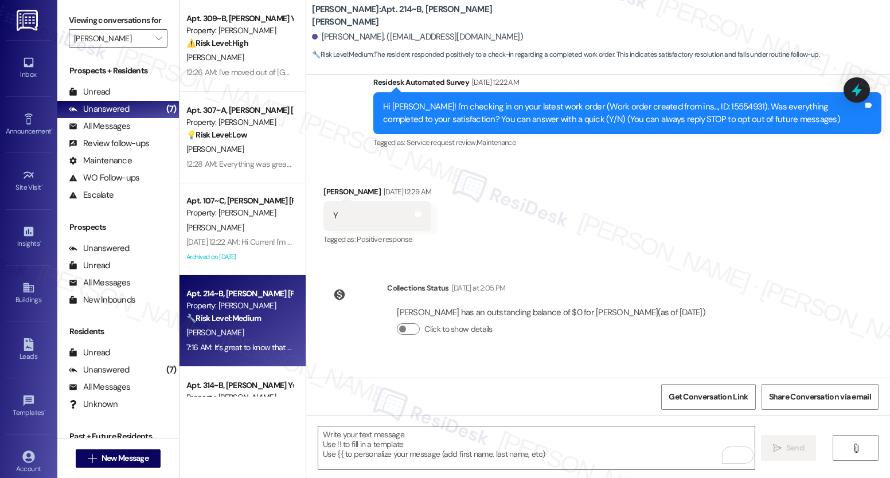
scroll to position [0, 0]
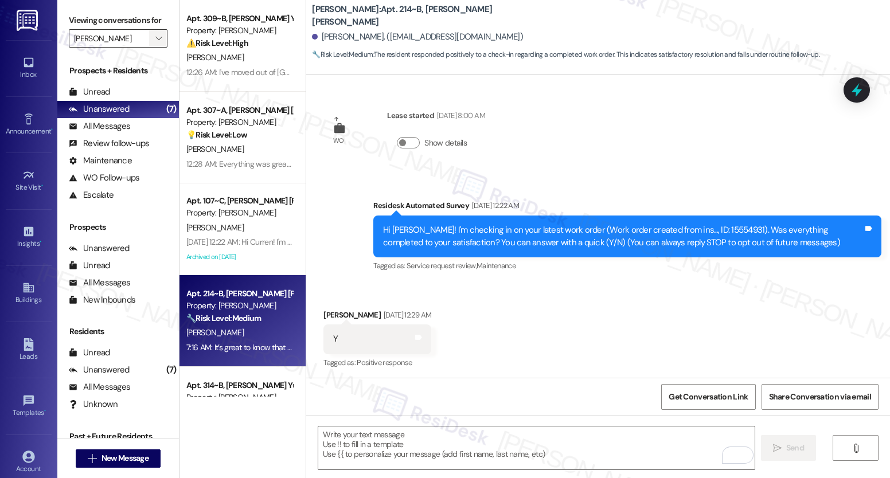
click at [155, 43] on icon "" at bounding box center [158, 38] width 6 height 9
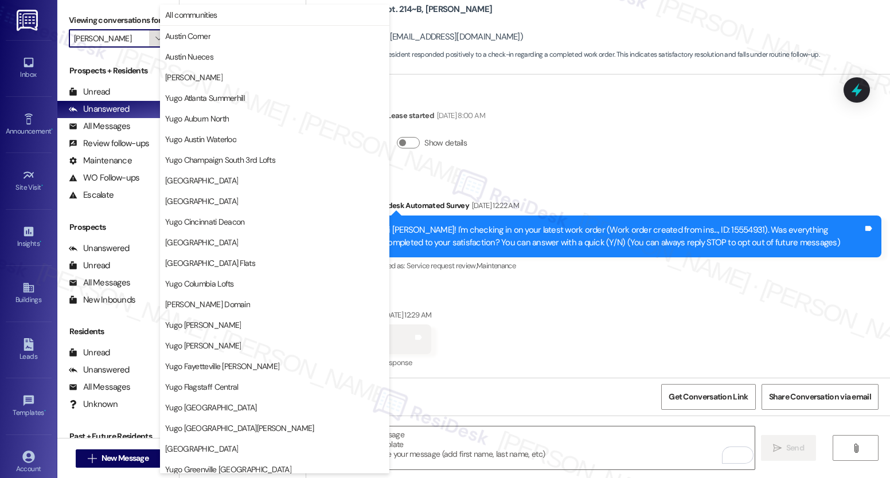
scroll to position [440, 0]
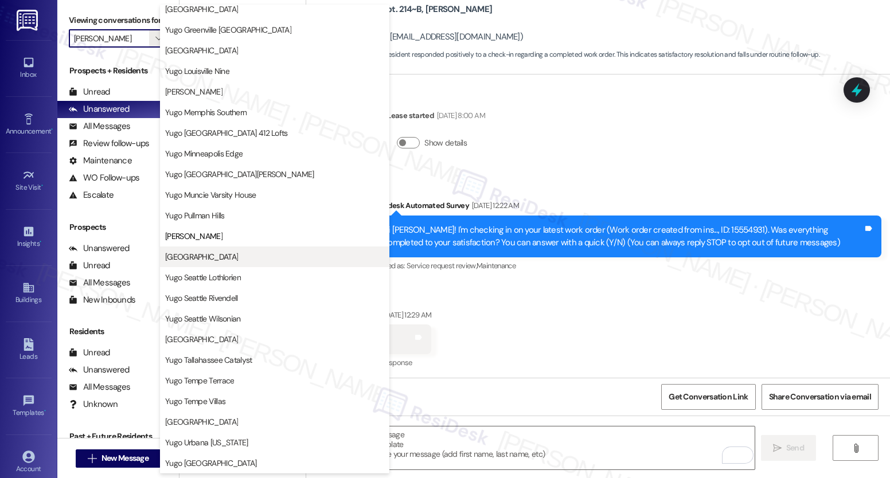
click at [214, 259] on span "[GEOGRAPHIC_DATA]" at bounding box center [201, 256] width 73 height 11
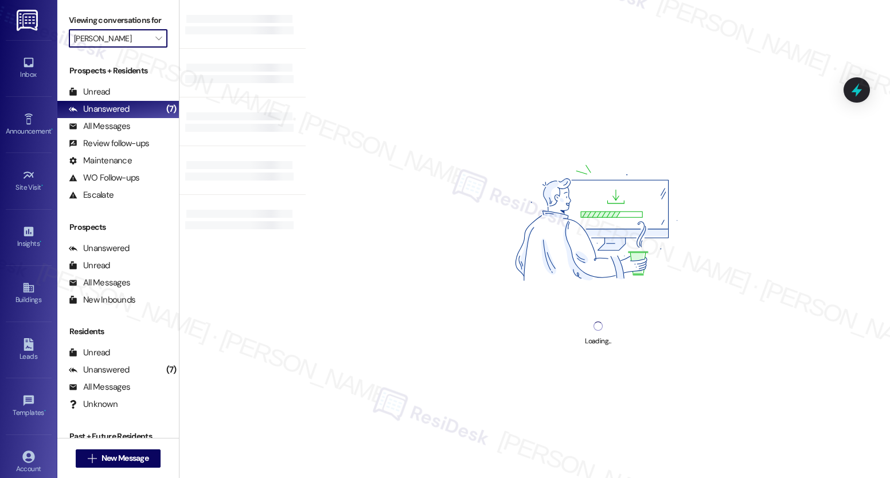
type input "[GEOGRAPHIC_DATA]"
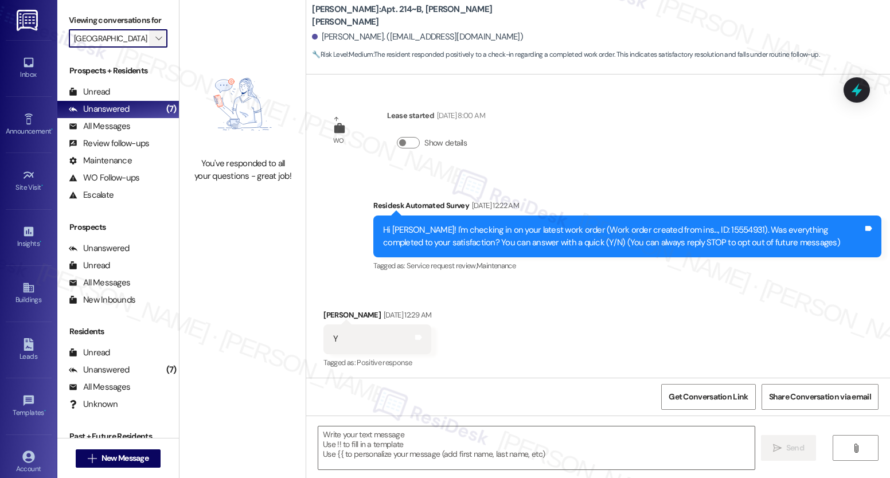
scroll to position [2, 0]
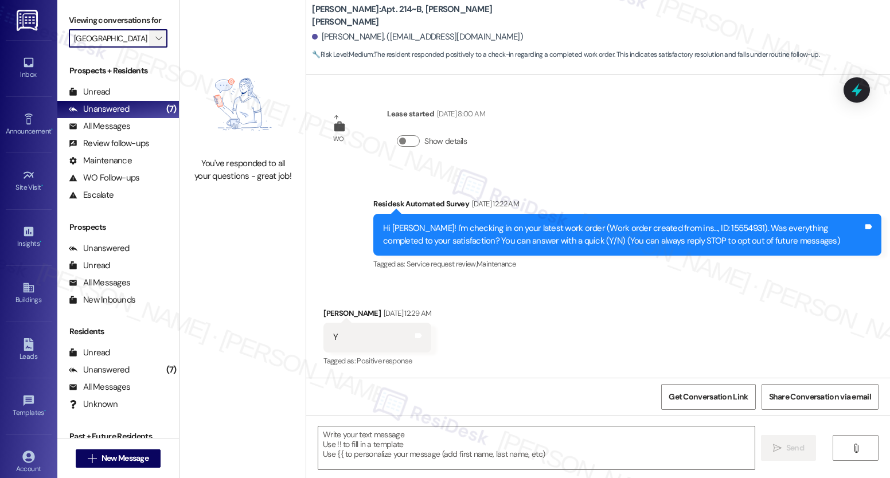
type textarea "Fetching suggested responses. Please feel free to read through the conversation…"
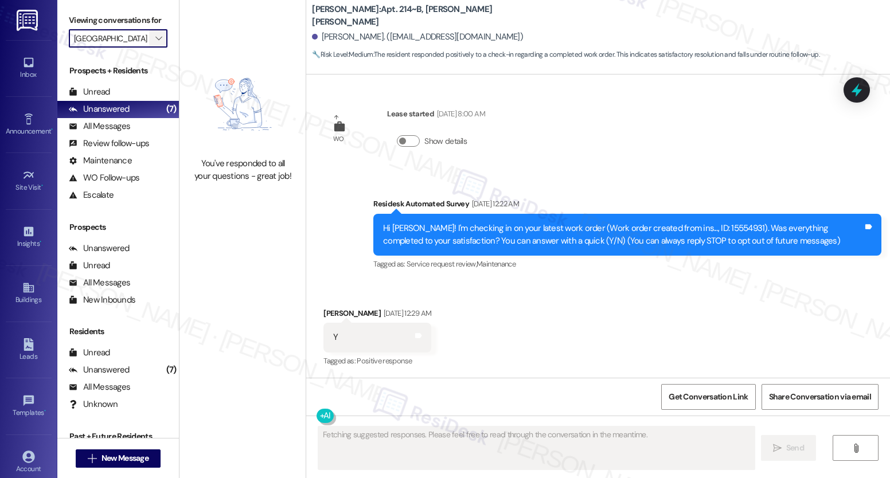
click at [156, 48] on button "" at bounding box center [158, 38] width 18 height 18
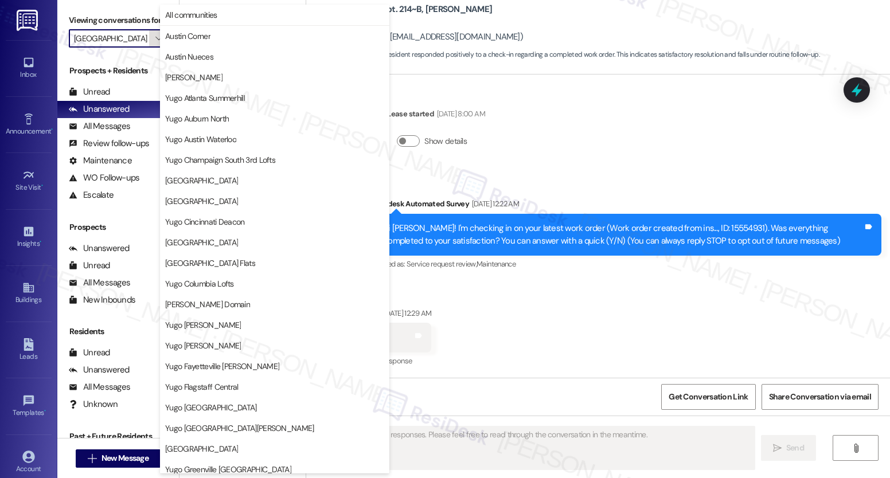
scroll to position [440, 0]
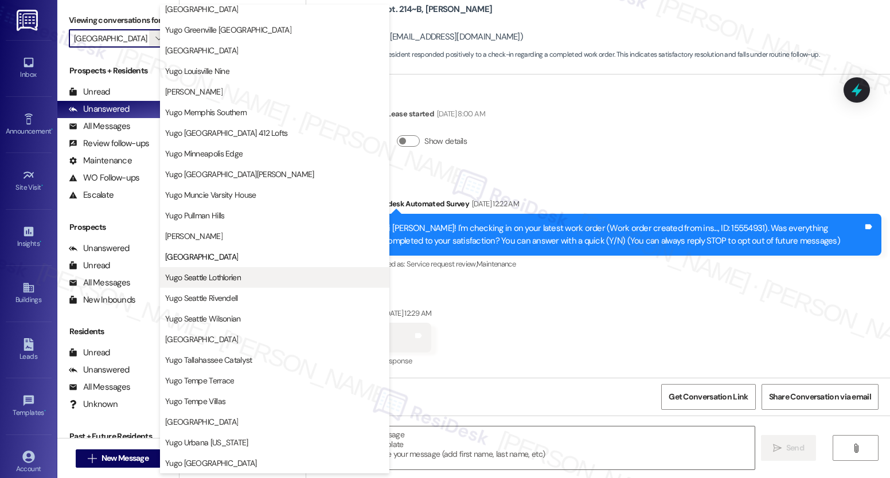
click at [181, 274] on span "Yugo Seattle Lothlorien" at bounding box center [203, 277] width 76 height 11
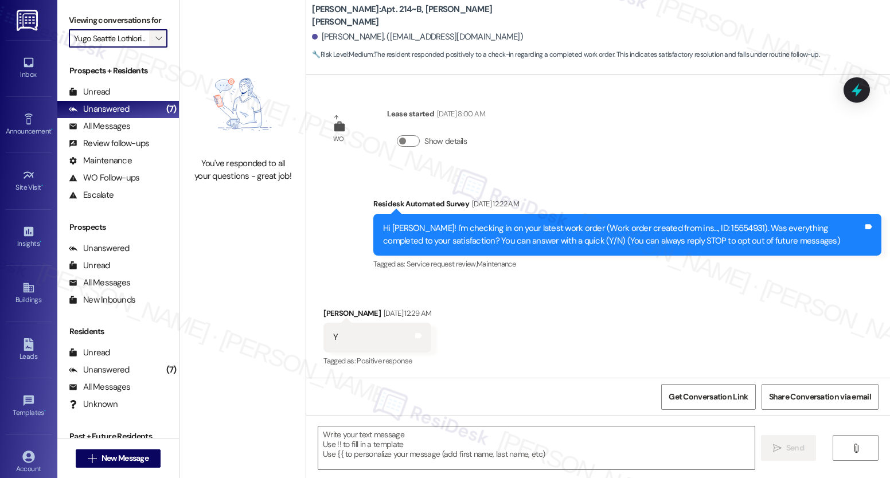
click at [155, 43] on icon "" at bounding box center [158, 38] width 6 height 9
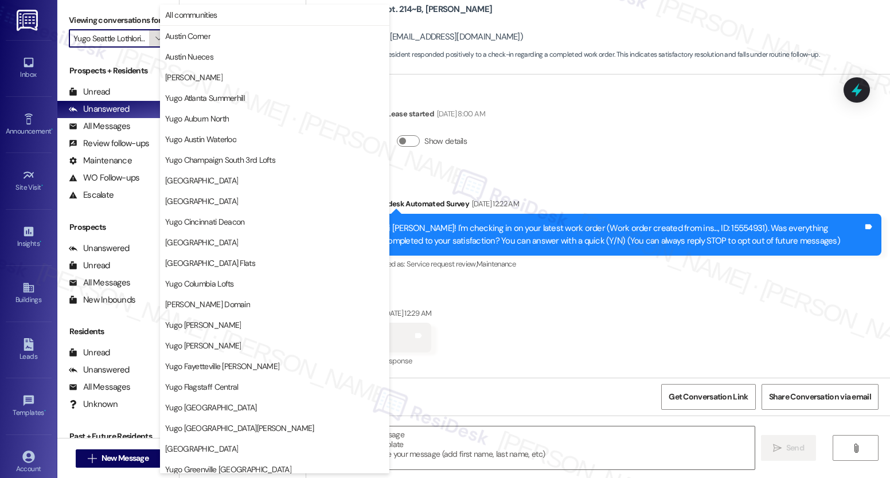
scroll to position [440, 0]
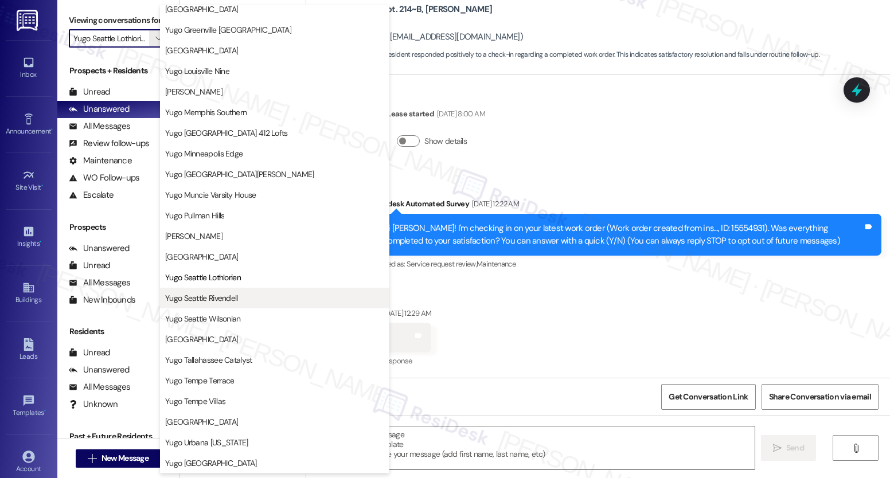
click at [202, 301] on span "Yugo Seattle Rivendell" at bounding box center [201, 298] width 73 height 11
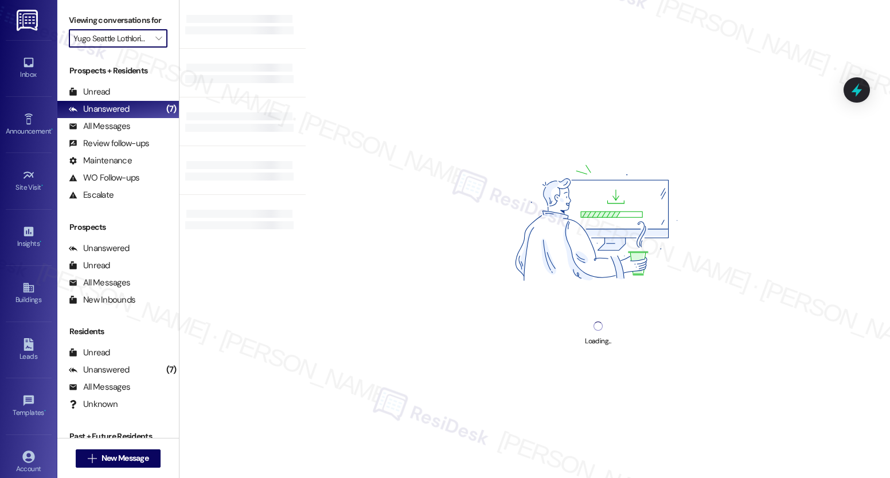
type input "Yugo Seattle Rivendell"
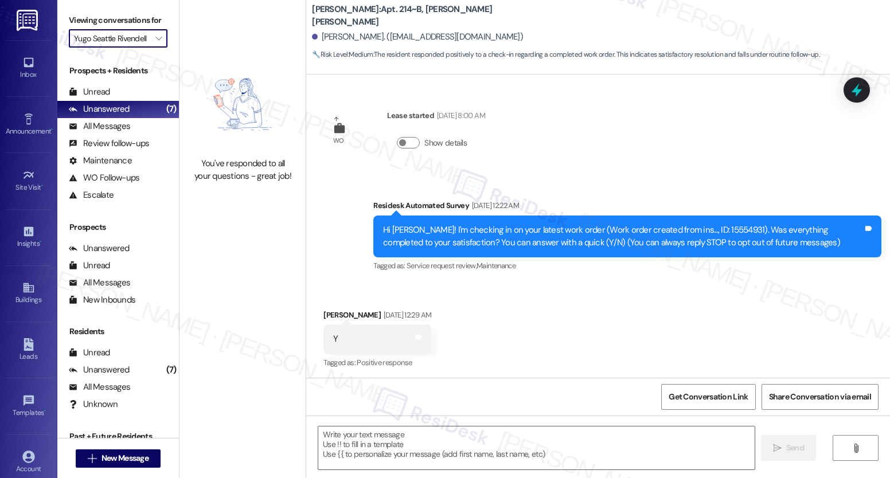
scroll to position [2, 0]
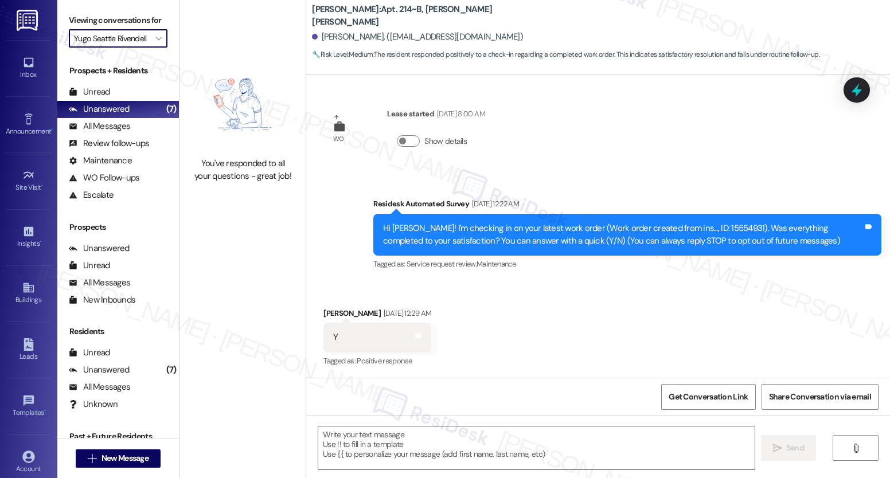
type textarea "Fetching suggested responses. Please feel free to read through the conversation…"
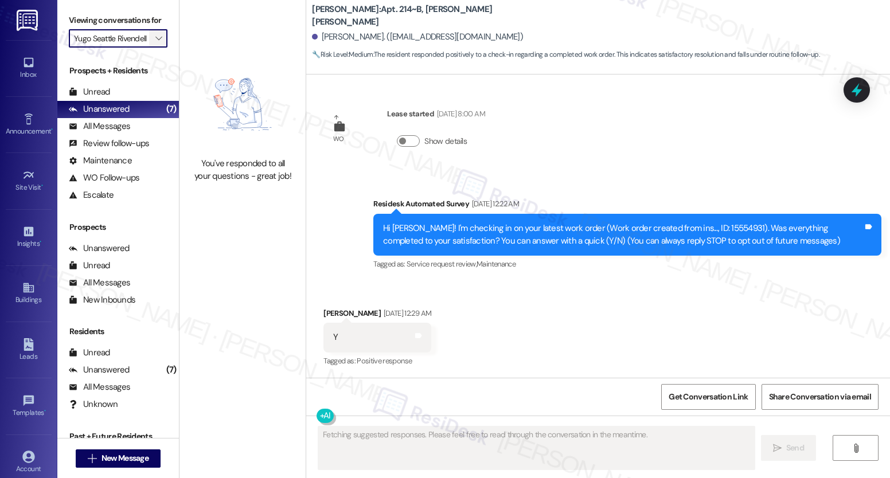
scroll to position [0, 0]
click at [157, 46] on button "" at bounding box center [158, 38] width 18 height 18
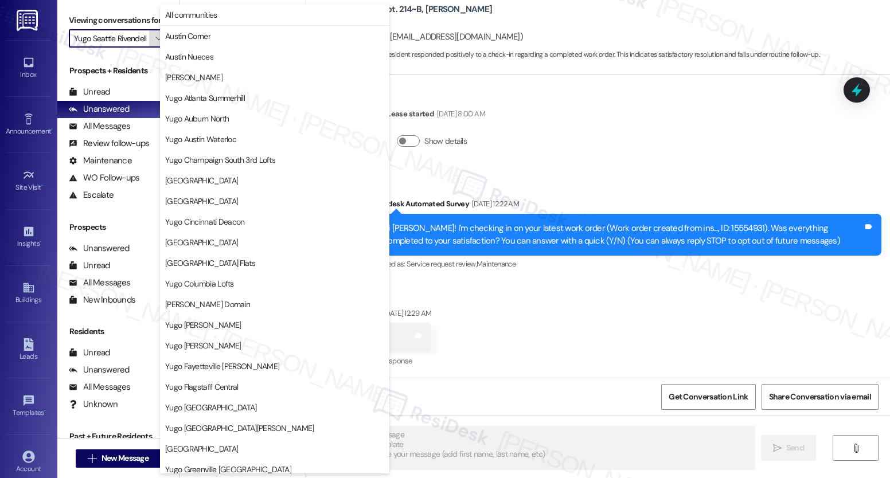
scroll to position [440, 0]
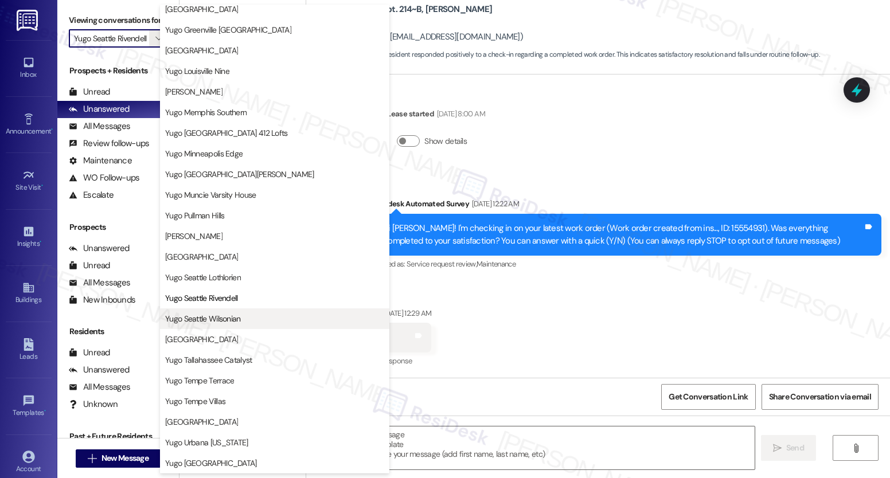
click at [223, 317] on span "Yugo Seattle Wilsonian" at bounding box center [203, 318] width 76 height 11
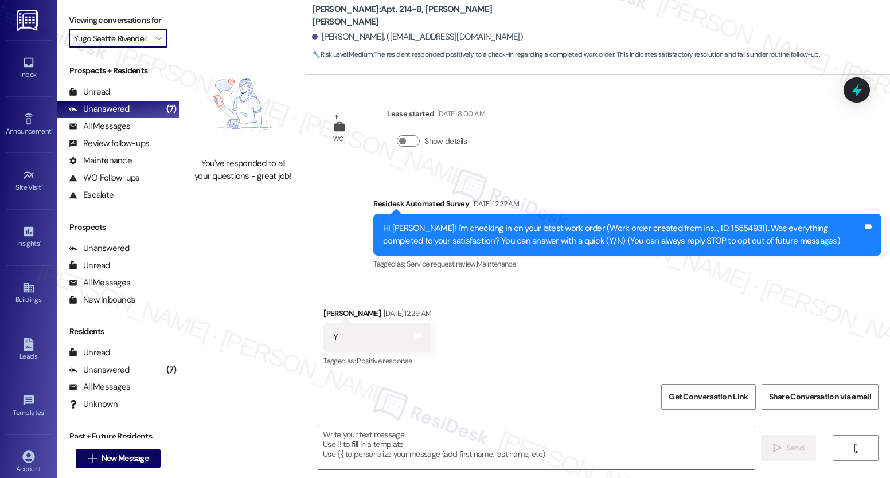
type input "Yugo Seattle Wilsonian"
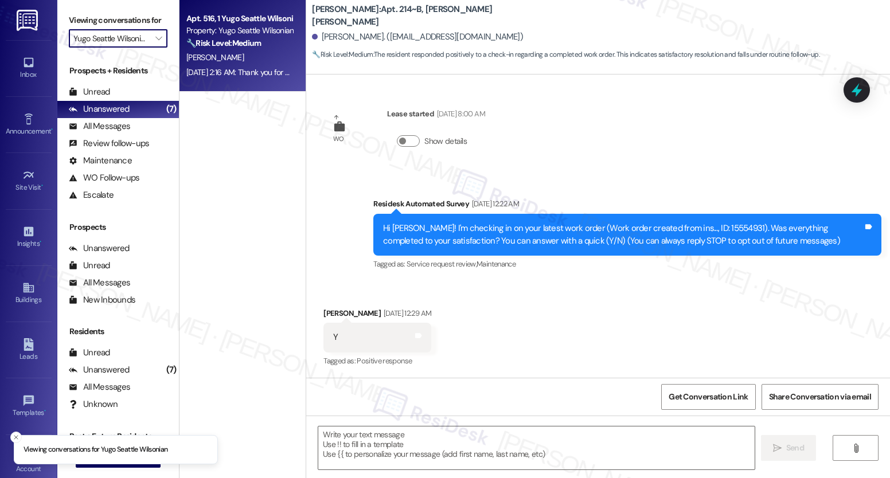
click at [256, 37] on div "🔧 Risk Level: Medium The resident is requesting to move in earlier than their l…" at bounding box center [239, 43] width 106 height 12
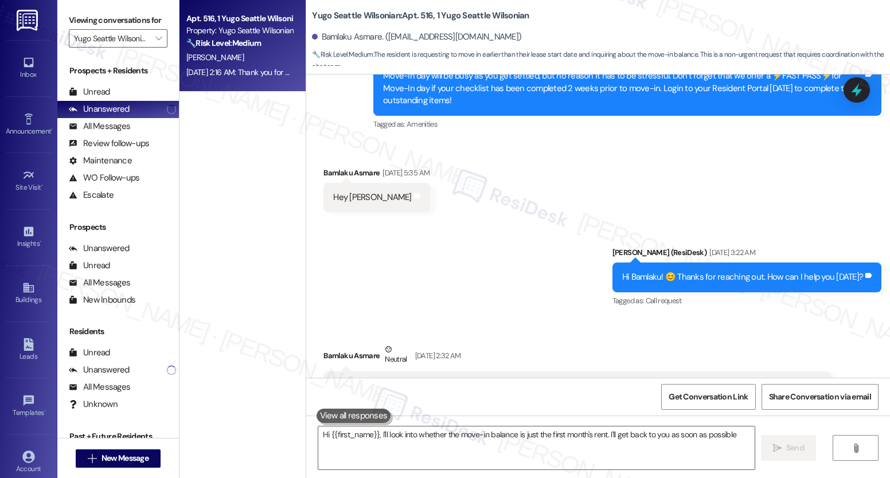
type textarea "Hi {{first_name}}, I'll look into whether the move-in balance is just the first…"
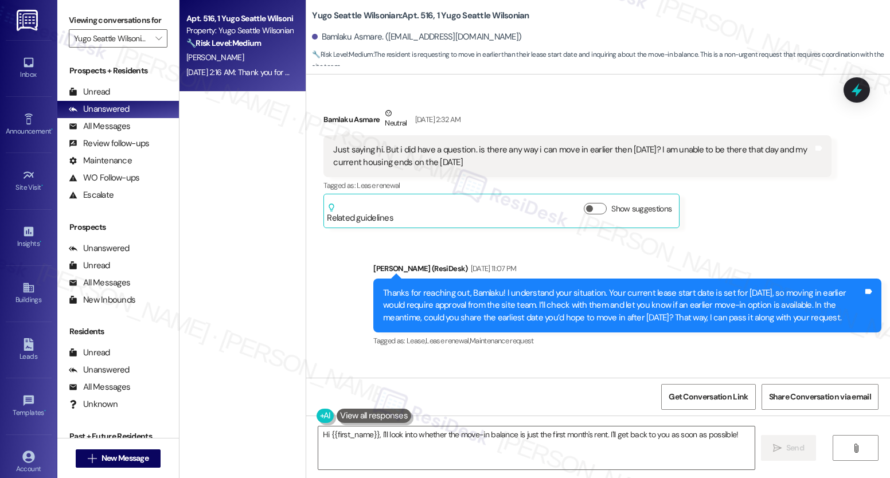
scroll to position [236, 0]
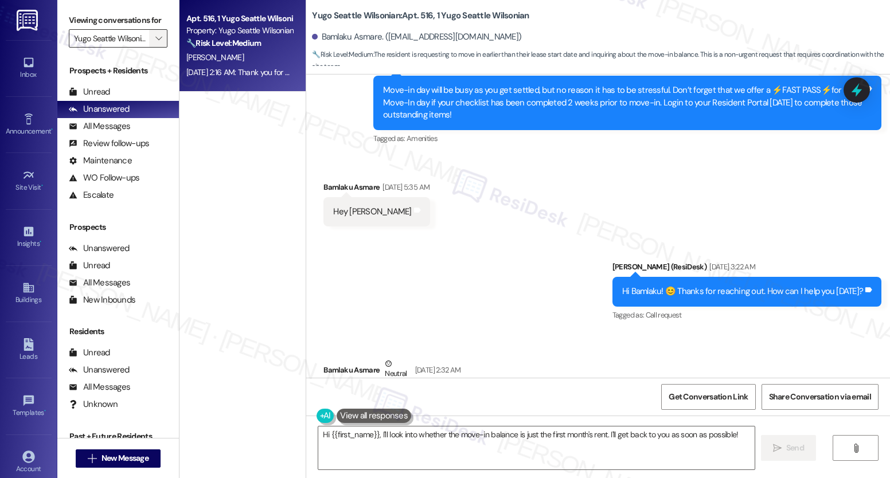
click at [157, 48] on button "" at bounding box center [158, 38] width 18 height 18
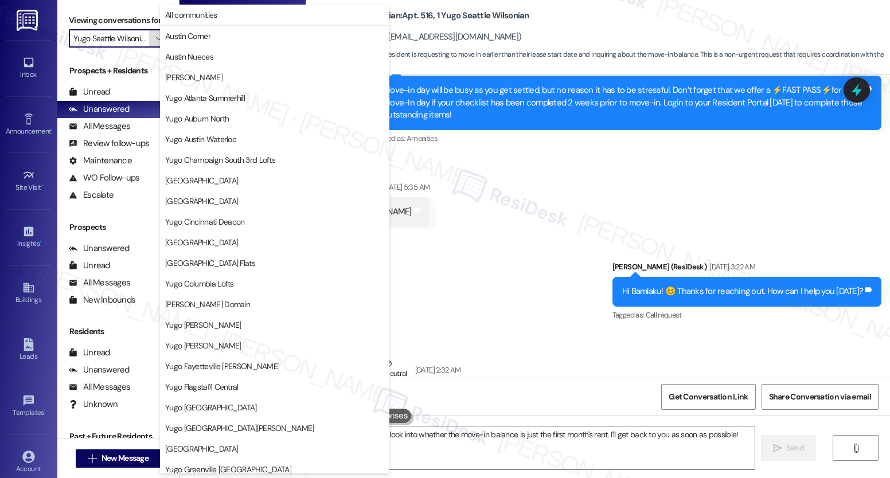
scroll to position [440, 0]
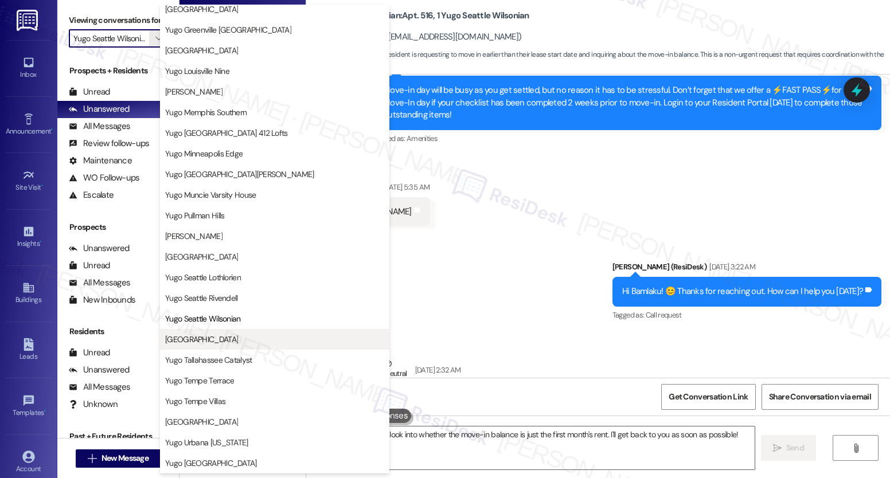
click at [207, 337] on span "[GEOGRAPHIC_DATA]" at bounding box center [201, 339] width 73 height 11
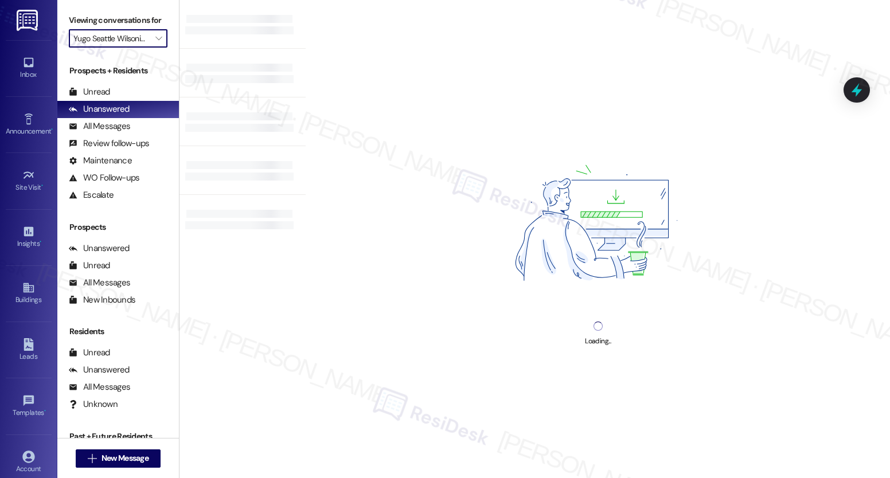
type input "[GEOGRAPHIC_DATA]"
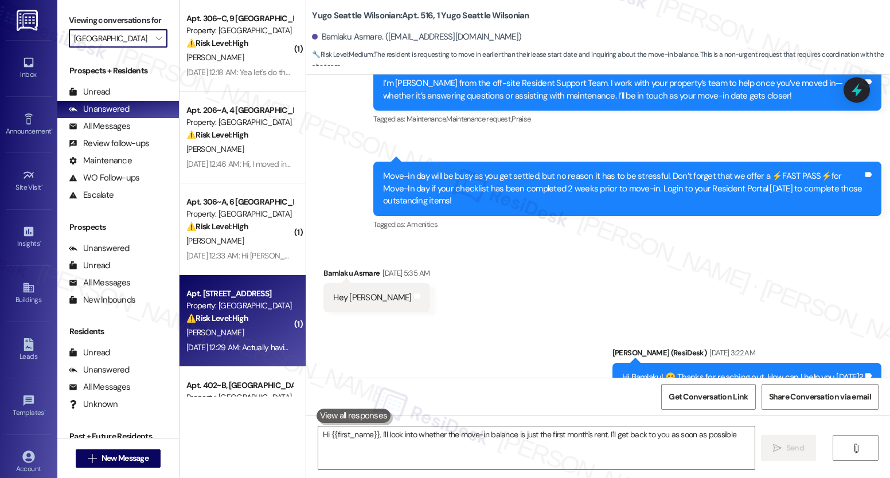
type textarea "Hi {{first_name}}, I'll look into whether the move-in balance is just the first…"
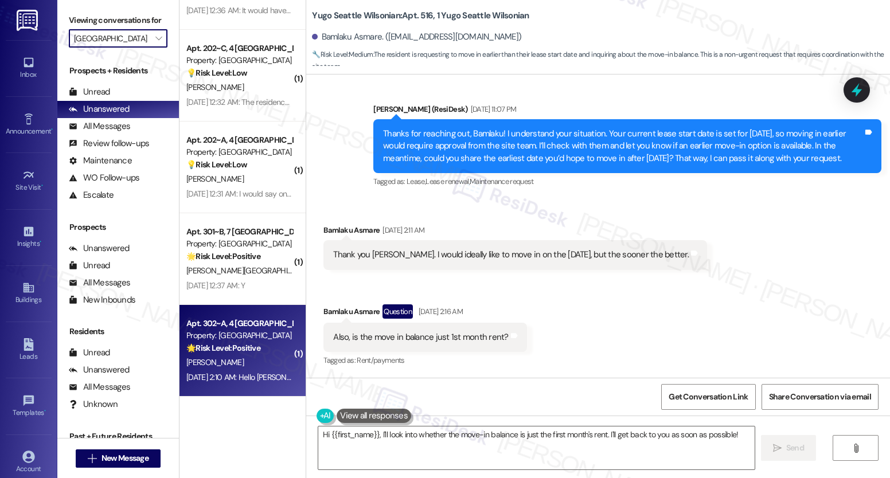
click at [247, 362] on div "C. Spencer" at bounding box center [239, 363] width 108 height 14
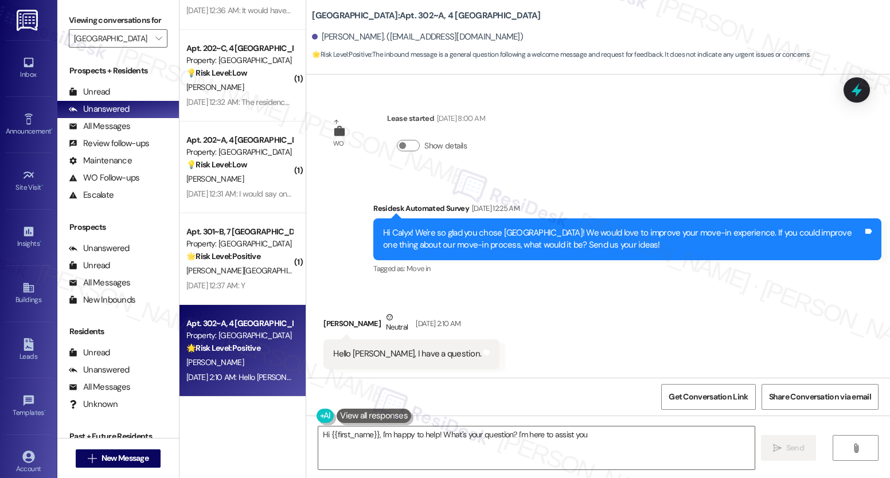
type textarea "Hi {{first_name}}, I'm happy to help! What's your question? I'm here to assist …"
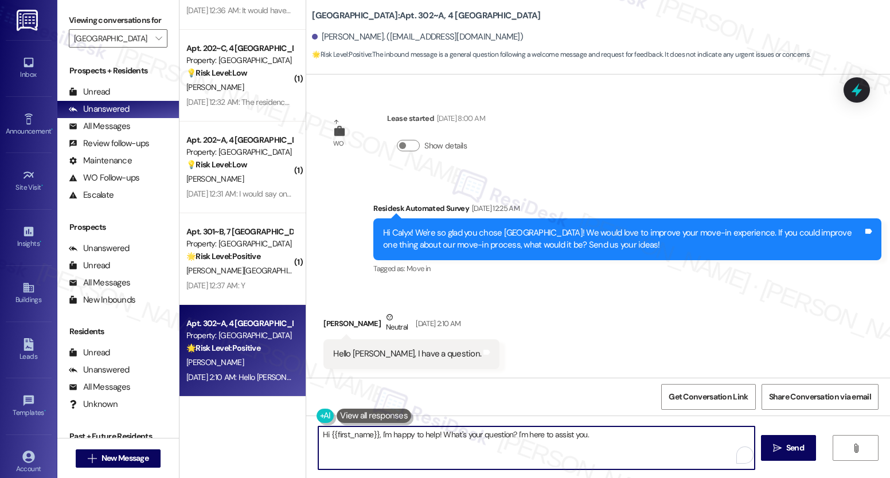
click at [693, 442] on textarea "Hi {{first_name}}, I'm happy to help! What's your question? I'm here to assist …" at bounding box center [536, 448] width 436 height 43
click at [792, 451] on span "Send" at bounding box center [795, 448] width 18 height 12
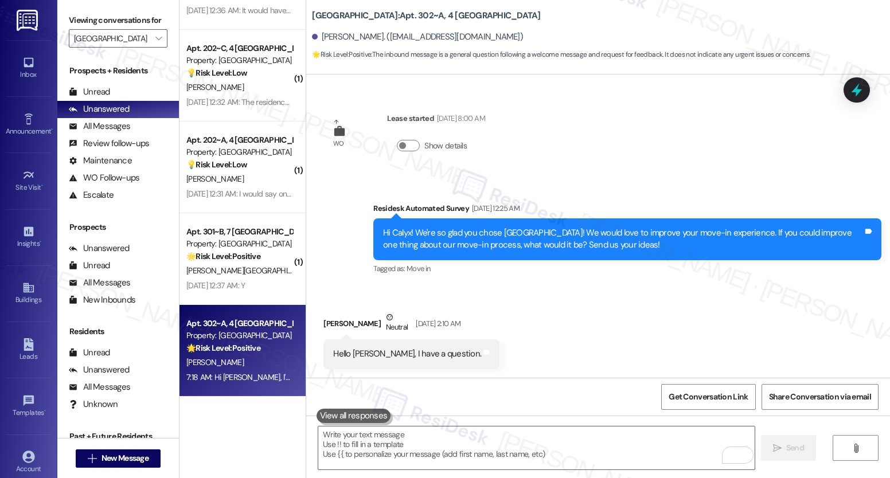
click at [231, 271] on div "Z. Lesure" at bounding box center [239, 271] width 108 height 14
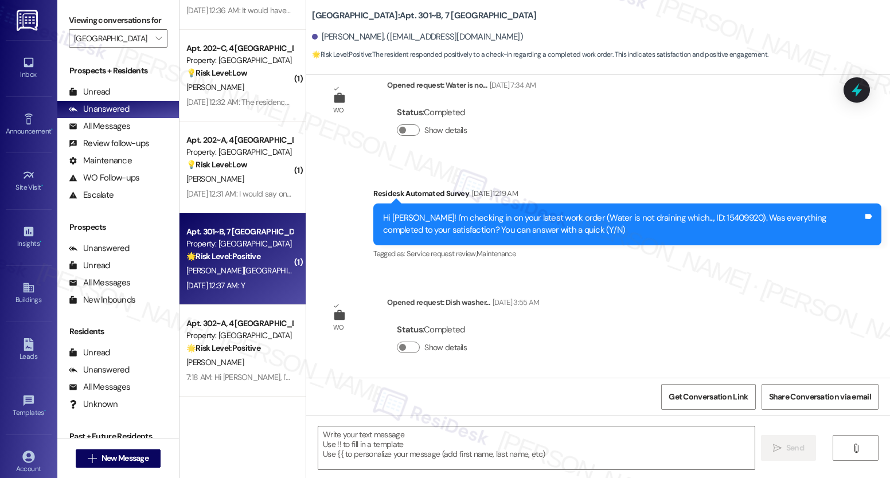
type textarea "Fetching suggested responses. Please feel free to read through the conversation…"
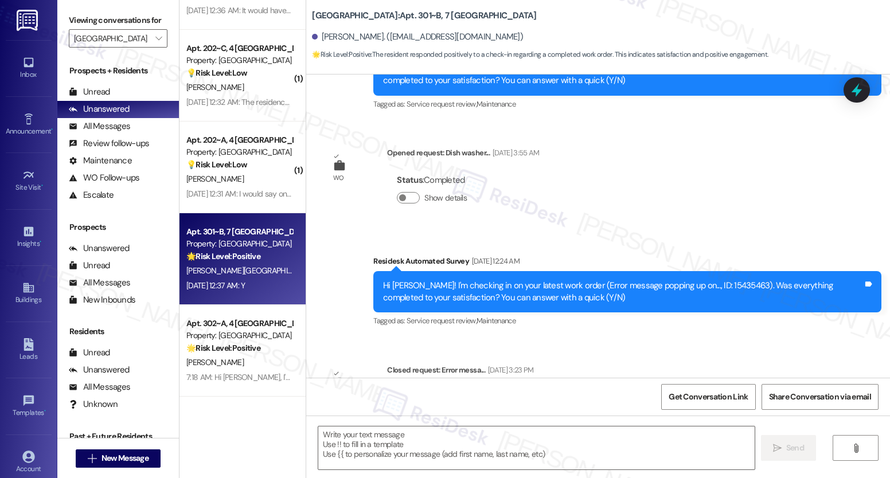
scroll to position [1188, 0]
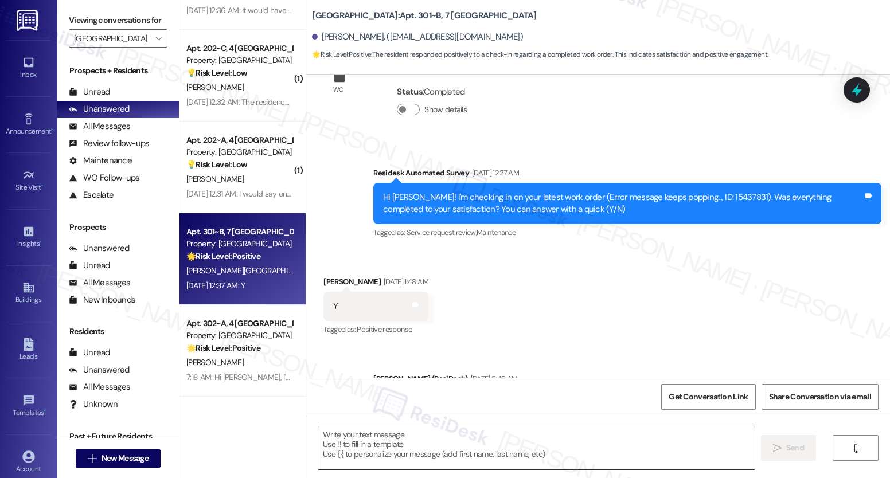
click at [412, 436] on textarea at bounding box center [536, 448] width 436 height 43
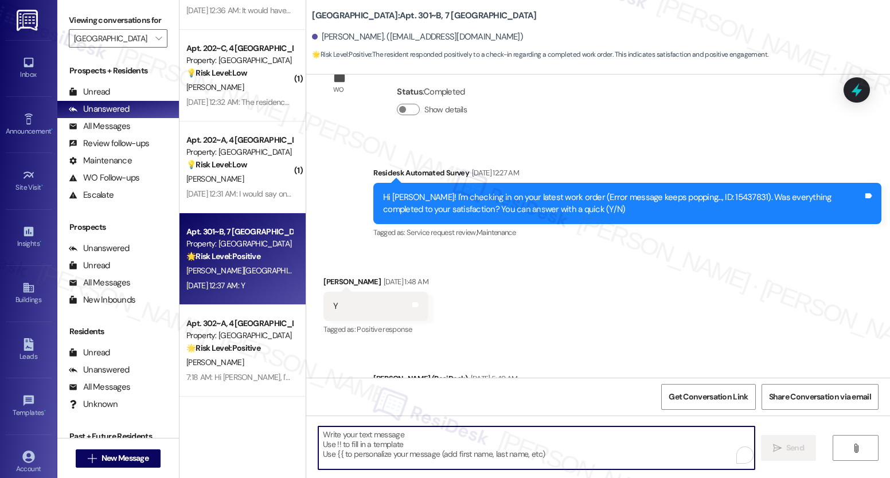
paste textarea "It’s great to know that your work order was completed to your satisfaction! Don…"
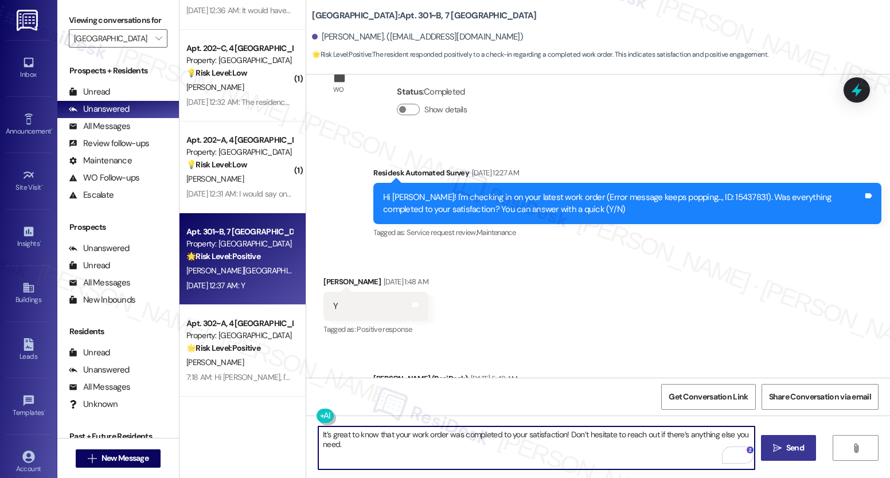
type textarea "It’s great to know that your work order was completed to your satisfaction! Don…"
click at [788, 450] on span "Send" at bounding box center [795, 448] width 18 height 12
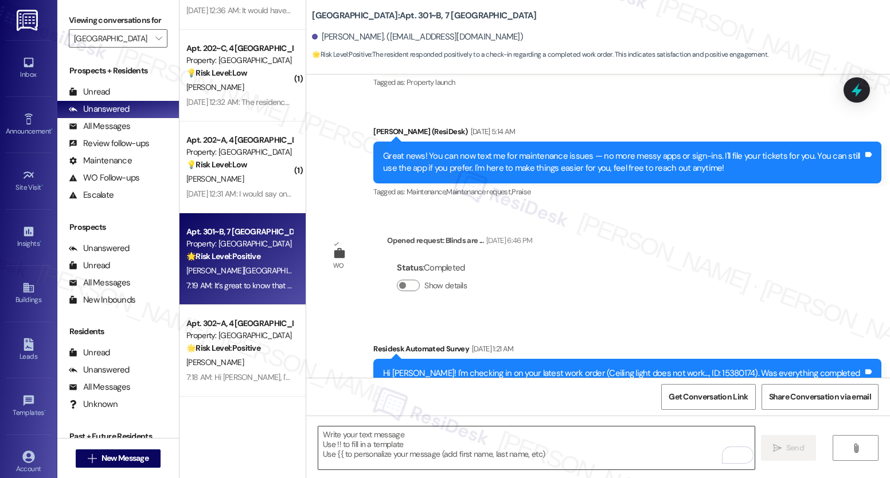
scroll to position [404, 0]
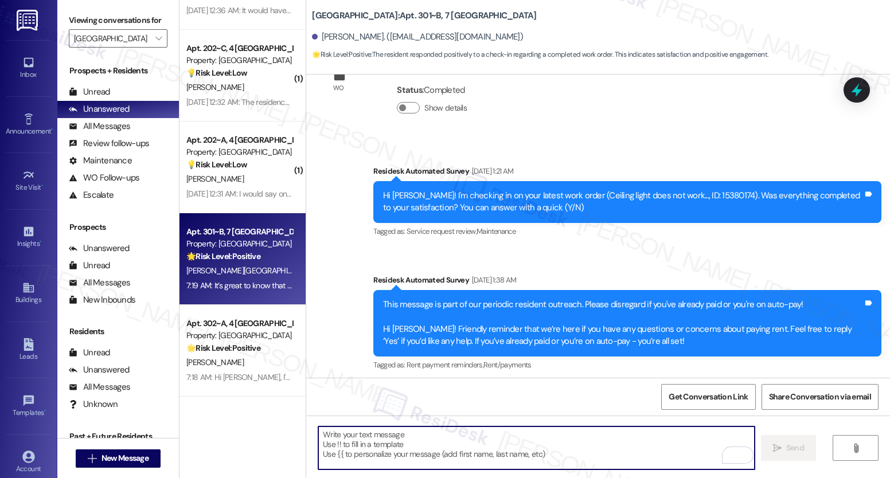
click at [473, 442] on textarea "To enrich screen reader interactions, please activate Accessibility in Grammarl…" at bounding box center [536, 448] width 436 height 43
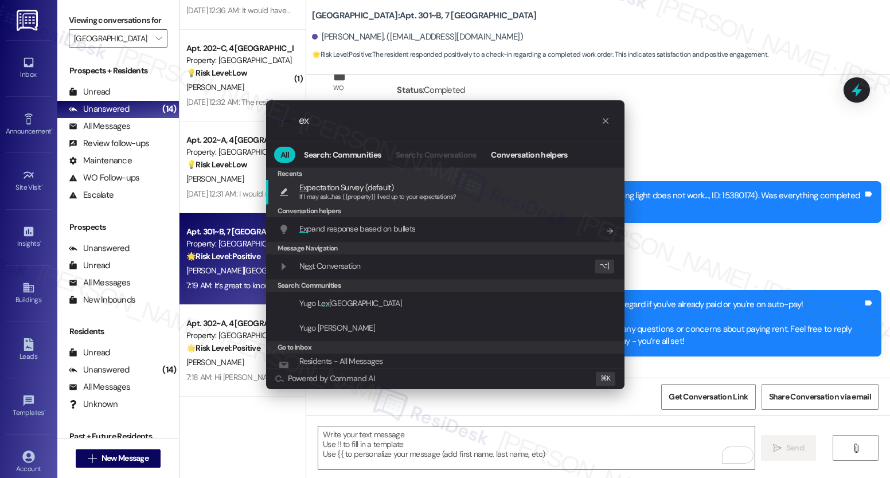
type input "ex"
click at [357, 189] on span "Ex pectation Survey (default)" at bounding box center [346, 187] width 94 height 13
type textarea "If I may ask...has {{property}} lived up to your expectations?"
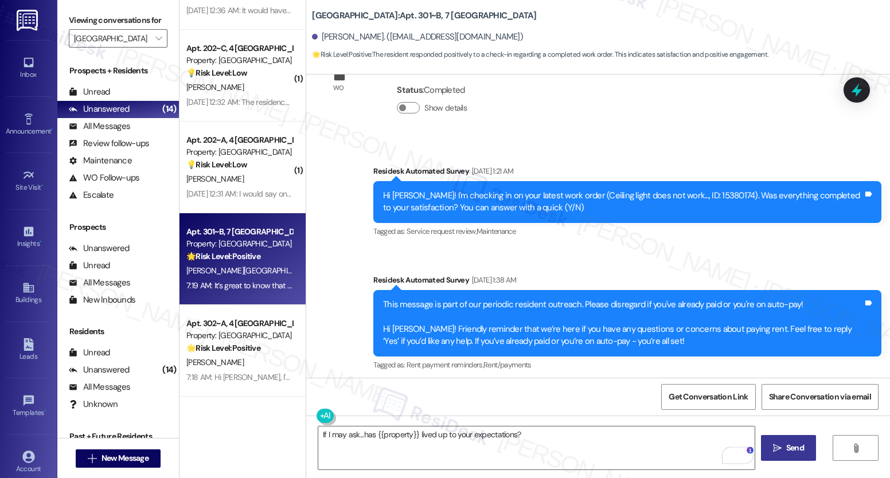
click at [775, 445] on icon "" at bounding box center [777, 448] width 9 height 9
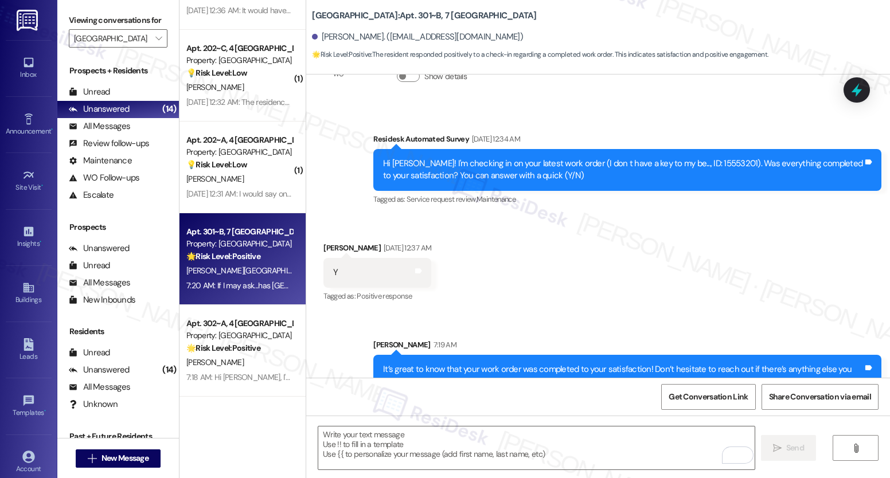
scroll to position [1928, 0]
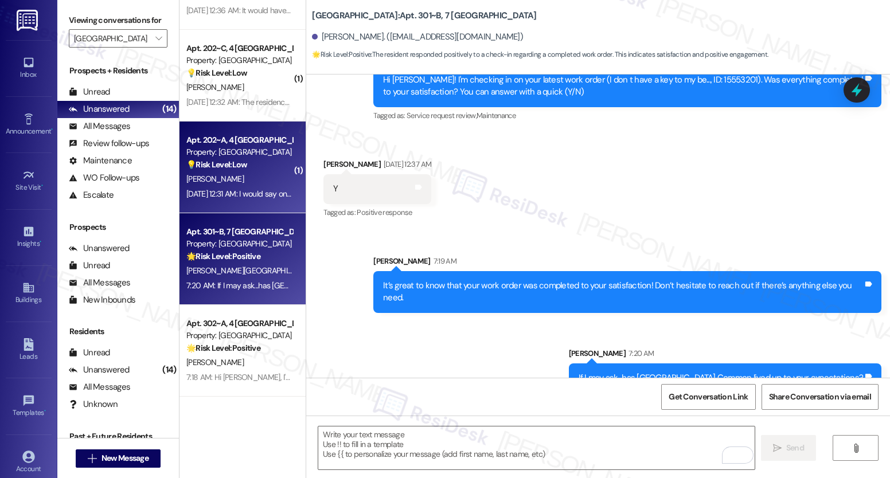
click at [258, 180] on div "W. Tracy" at bounding box center [239, 179] width 108 height 14
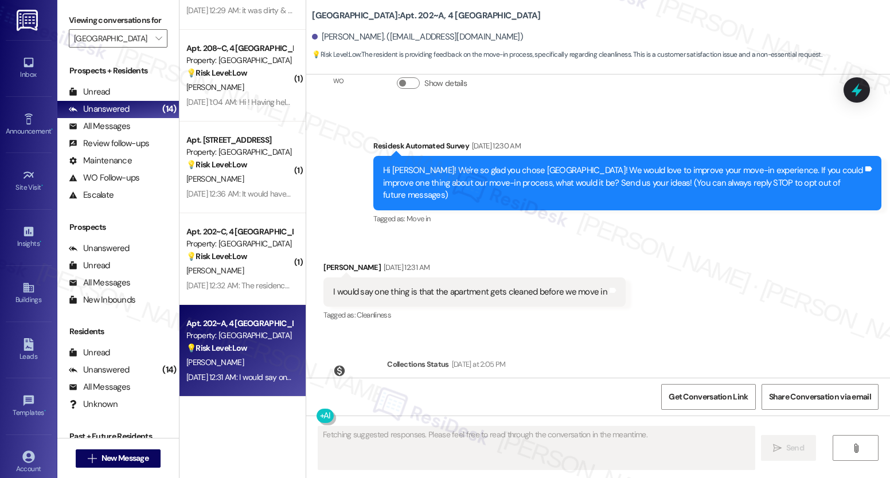
scroll to position [120, 0]
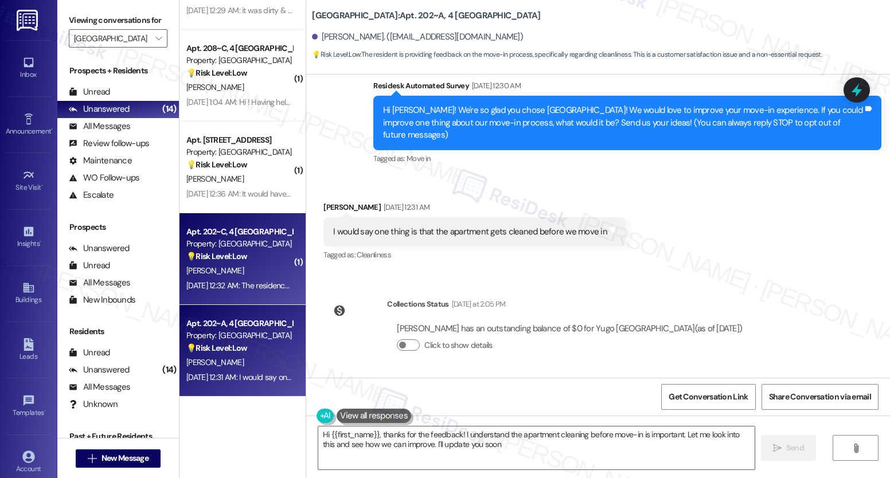
type textarea "Hi {{first_name}}, thanks for the feedback! I understand the apartment cleaning…"
click at [241, 266] on div "A. Ballard" at bounding box center [239, 271] width 108 height 14
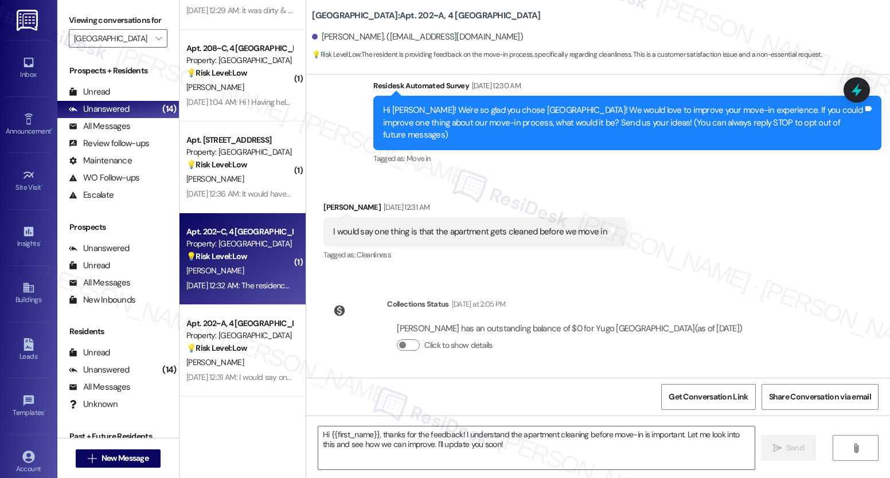
type textarea "Fetching suggested responses. Please feel free to read through the conversation…"
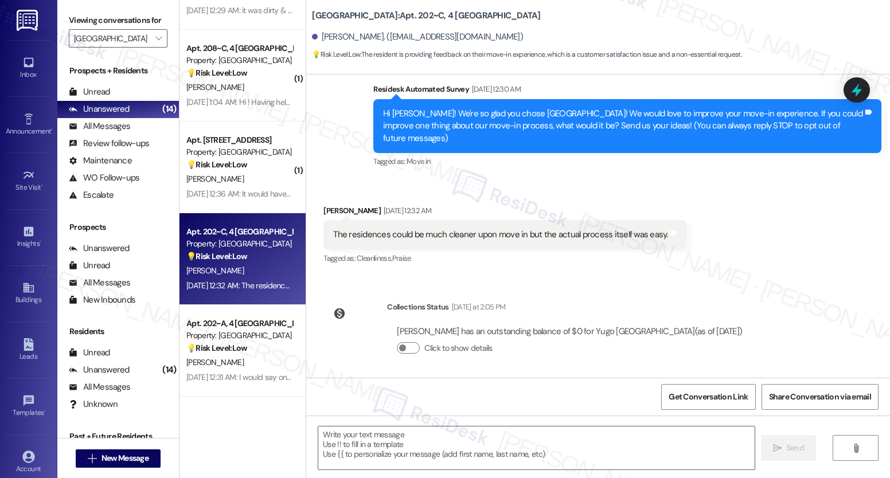
scroll to position [98, 0]
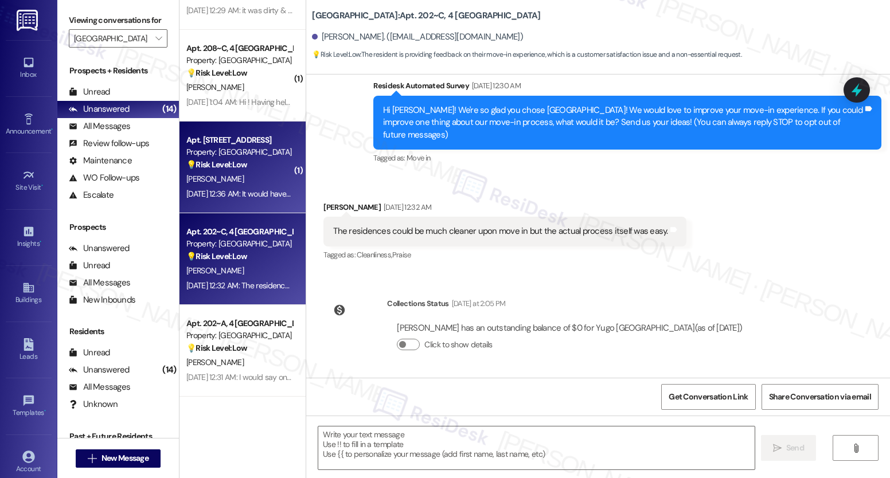
click at [253, 182] on div "J. Hamilton" at bounding box center [239, 179] width 108 height 14
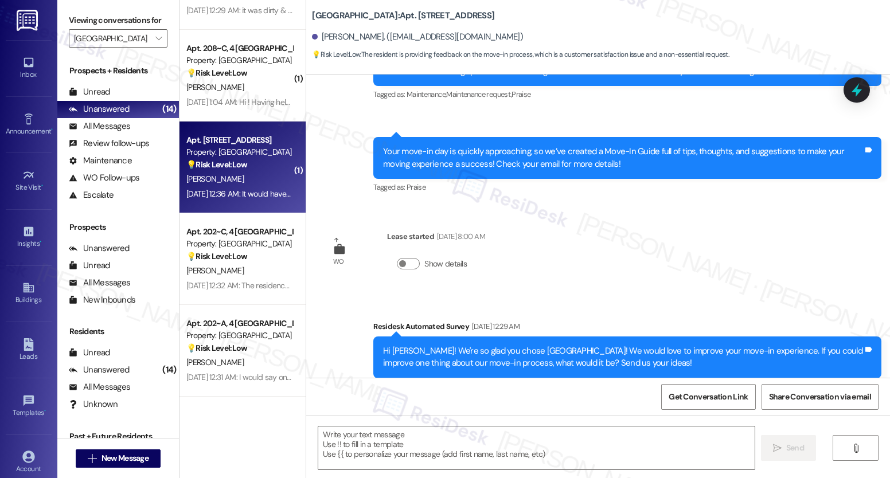
type textarea "Fetching suggested responses. Please feel free to read through the conversation…"
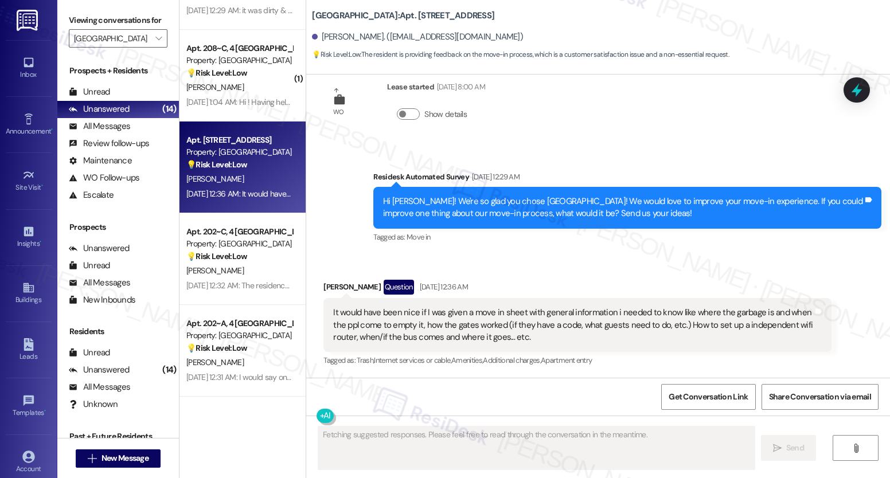
scroll to position [430, 0]
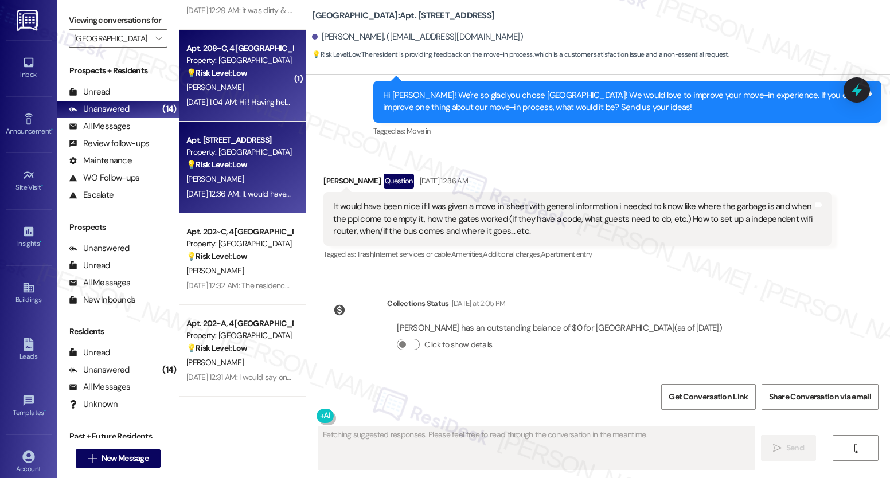
click at [250, 108] on div "Aug 22, 2025 at 1:04 AM: Hi ! Having helpers to help students/residents move in…" at bounding box center [239, 102] width 108 height 14
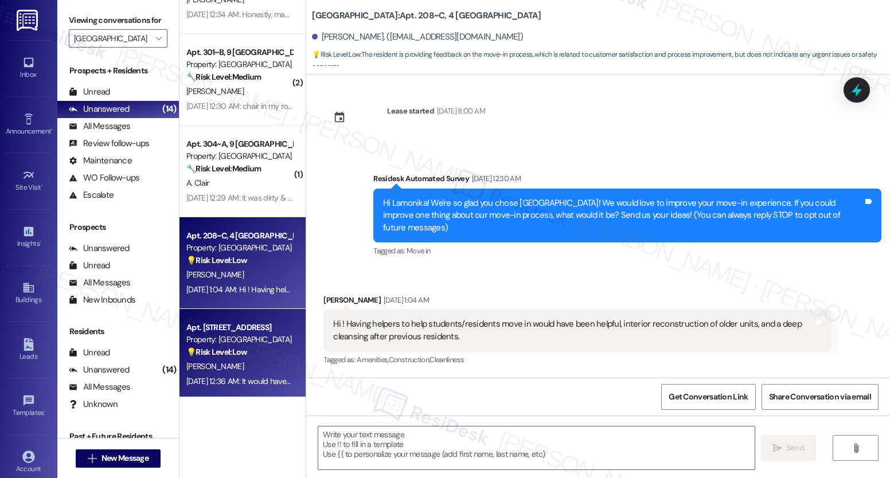
scroll to position [516, 0]
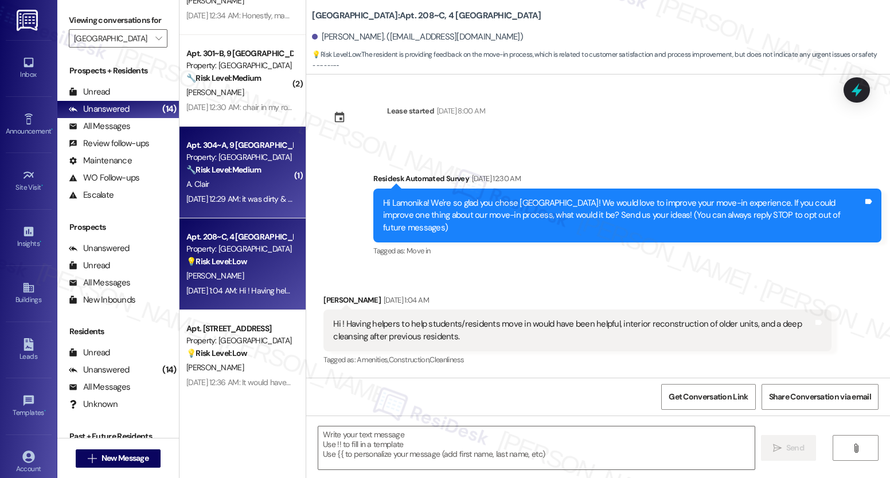
click at [270, 180] on div "A. Clair" at bounding box center [239, 184] width 108 height 14
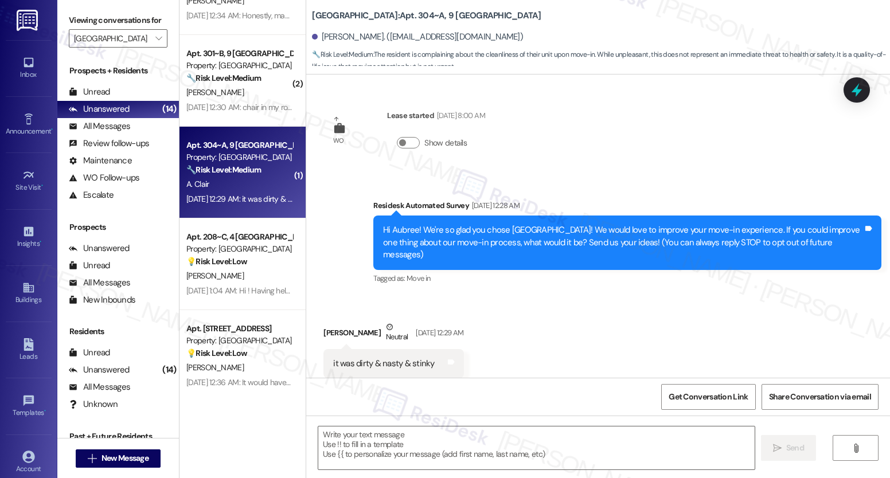
scroll to position [26, 0]
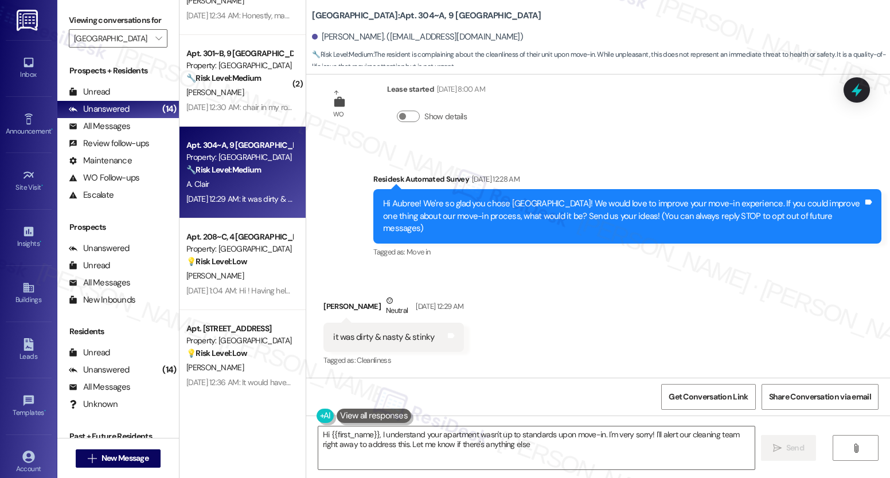
type textarea "Hi {{first_name}}, I understand your apartment wasn't up to standards upon move…"
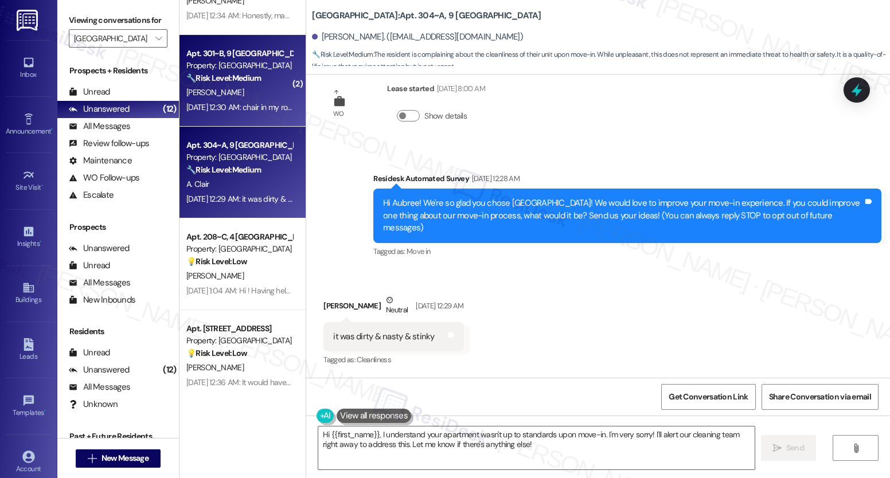
click at [249, 86] on div "M. Taylor" at bounding box center [239, 92] width 108 height 14
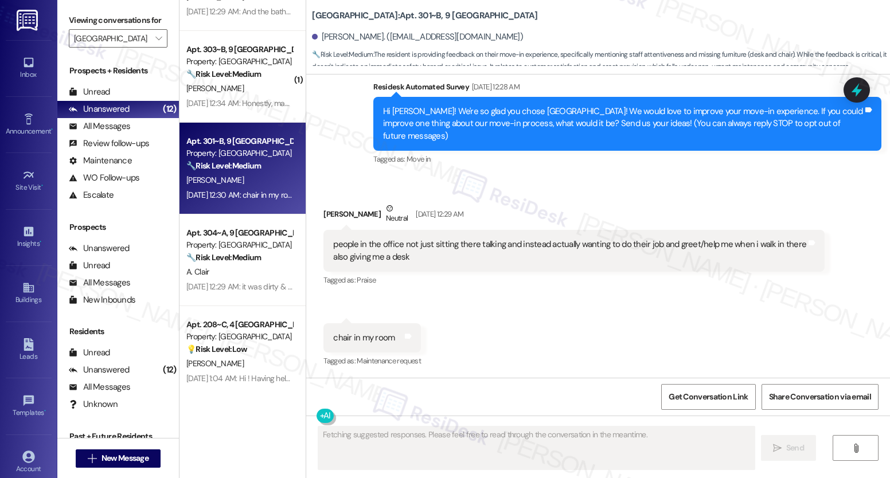
scroll to position [97, 0]
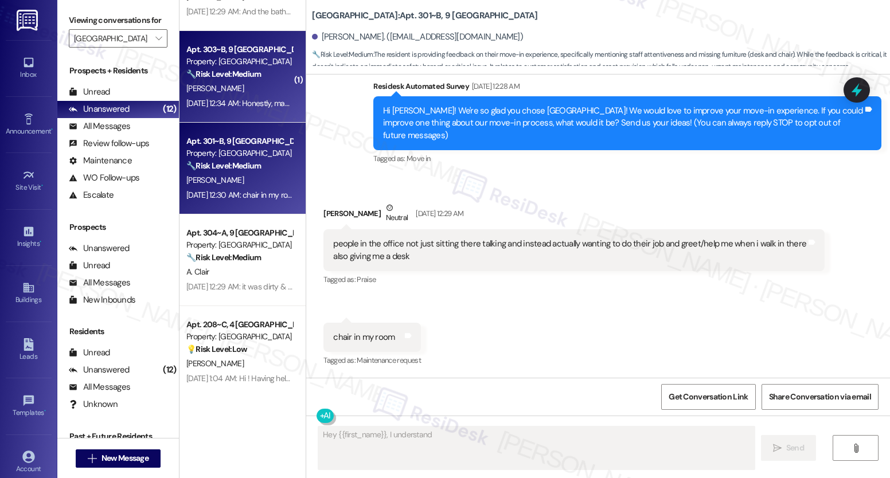
type textarea "Hey {{first_name}}, I understand you"
click at [274, 107] on div "Aug 22, 2025 at 12:34 AM: Honestly, making sure all the floors are free of debr…" at bounding box center [777, 103] width 1183 height 10
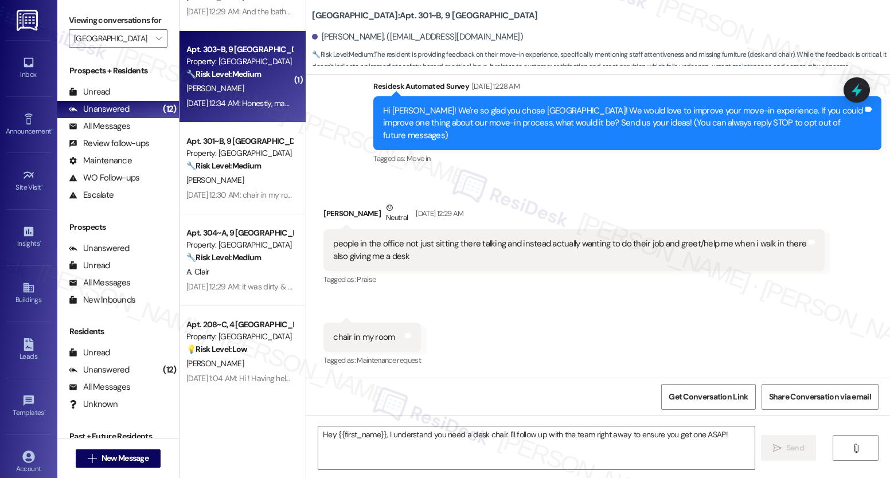
type textarea "Fetching suggested responses. Please feel free to read through the conversation…"
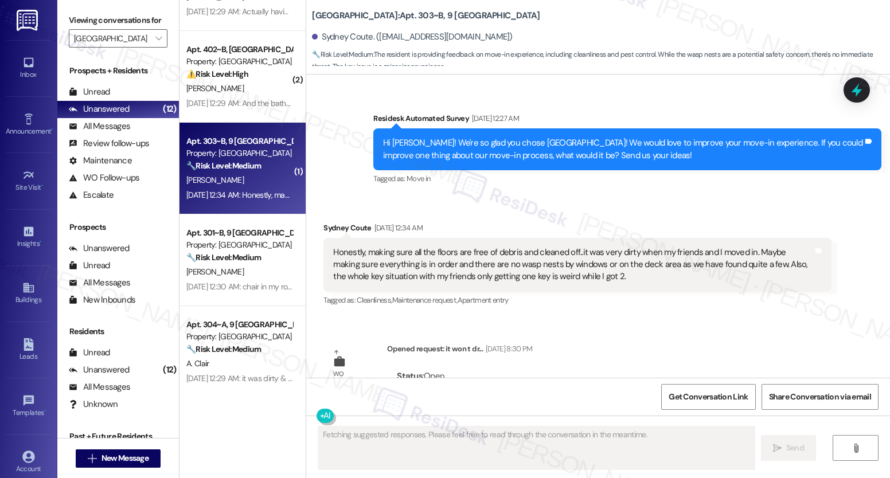
scroll to position [443, 0]
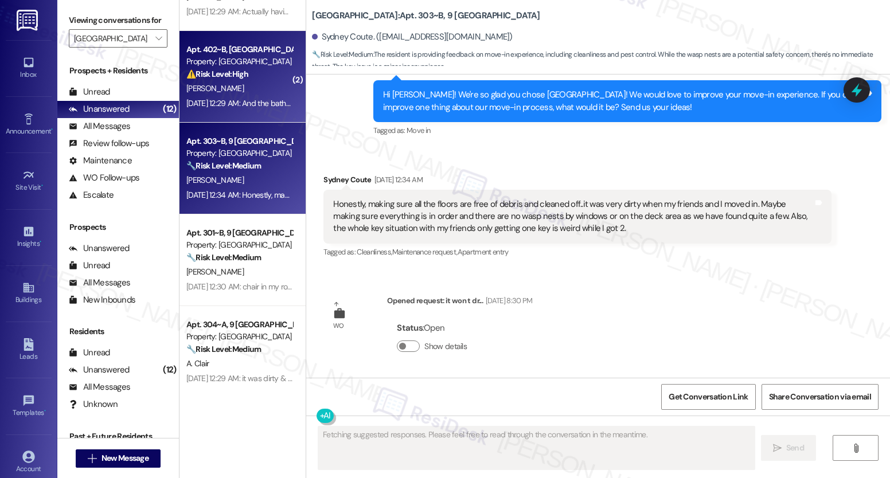
click at [266, 104] on div "Aug 22, 2025 at 12:29 AM: And the bathroom was DISGUSTING, I had to go to the o…" at bounding box center [454, 103] width 537 height 10
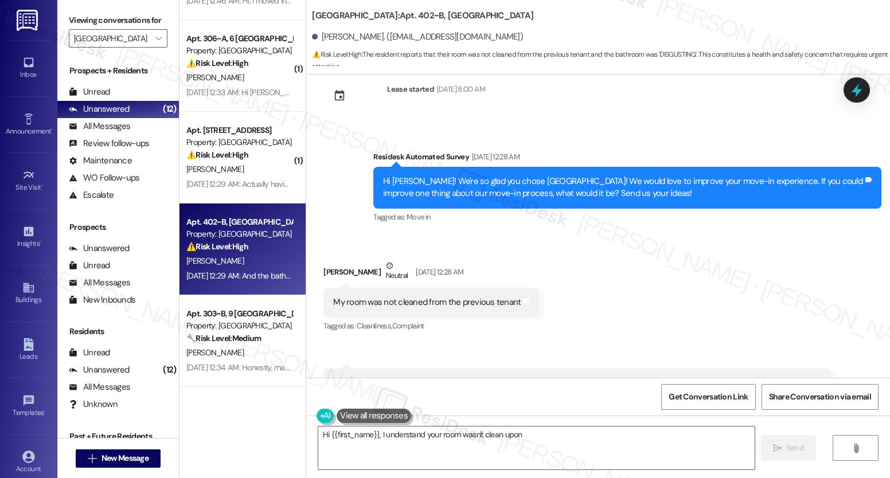
scroll to position [498, 0]
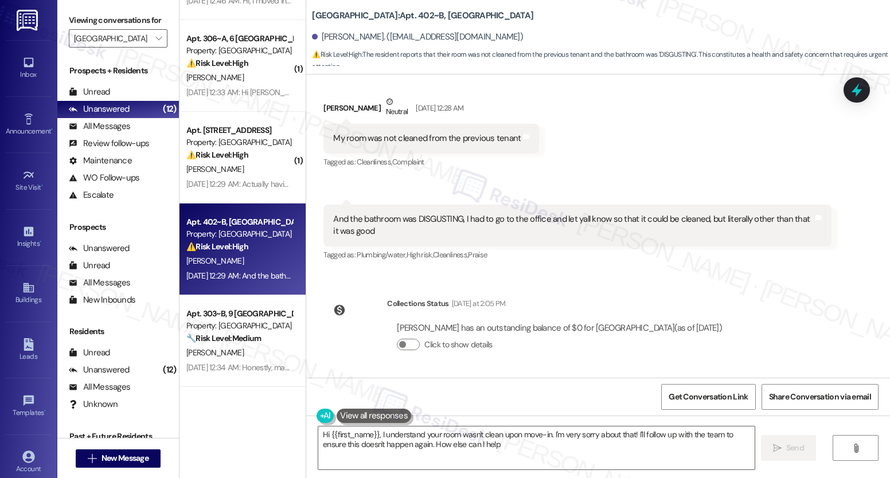
type textarea "Hi {{first_name}}, I understand your room wasn't clean upon move-in. I'm very s…"
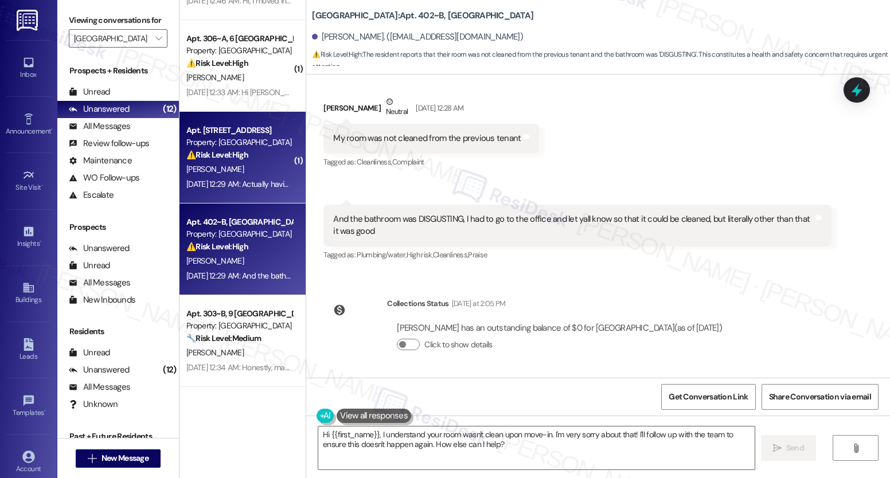
click at [247, 169] on div "R. Kirk" at bounding box center [239, 169] width 108 height 14
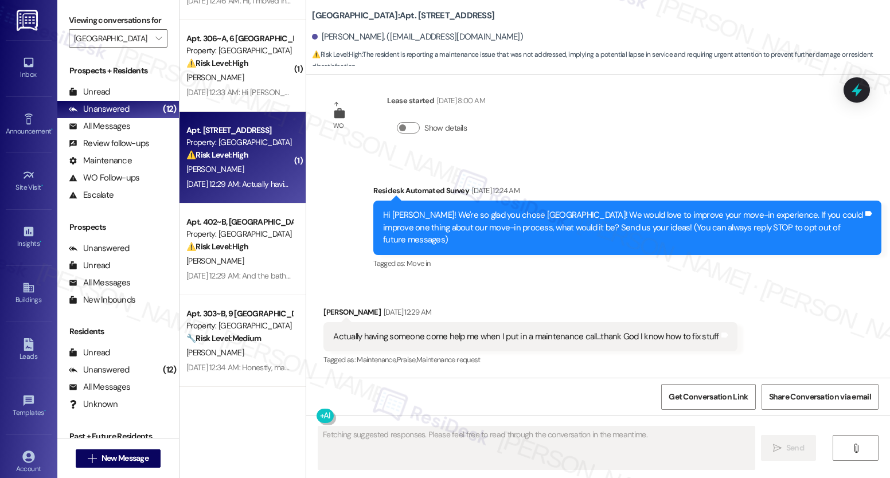
scroll to position [15, 0]
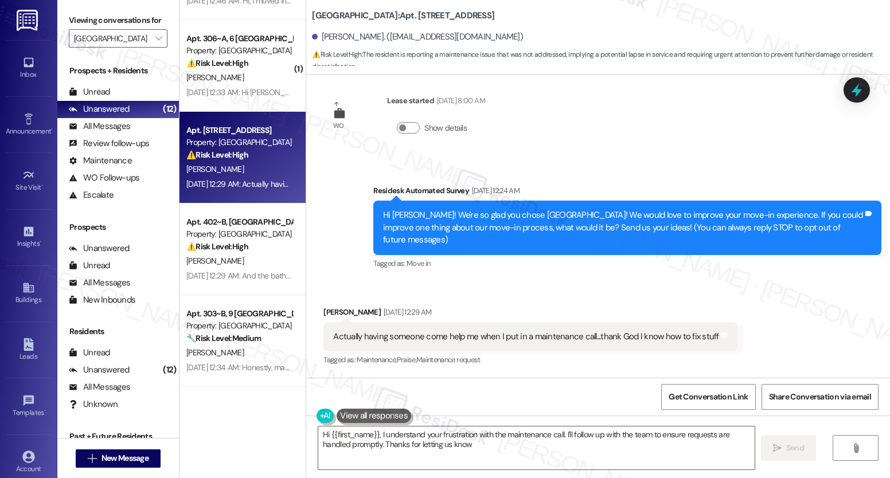
type textarea "Hi {{first_name}}, I understand your frustration with the maintenance call. I'l…"
click at [609, 156] on div "WO Lease started Aug 14, 2025 at 8:00 AM Show details Survey, sent via SMS Resi…" at bounding box center [598, 226] width 584 height 303
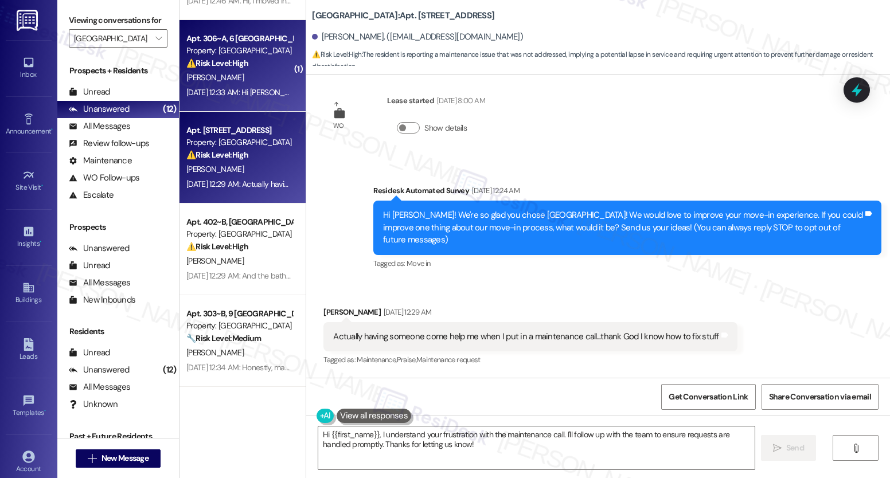
click at [212, 76] on div "M. Riday" at bounding box center [239, 78] width 108 height 14
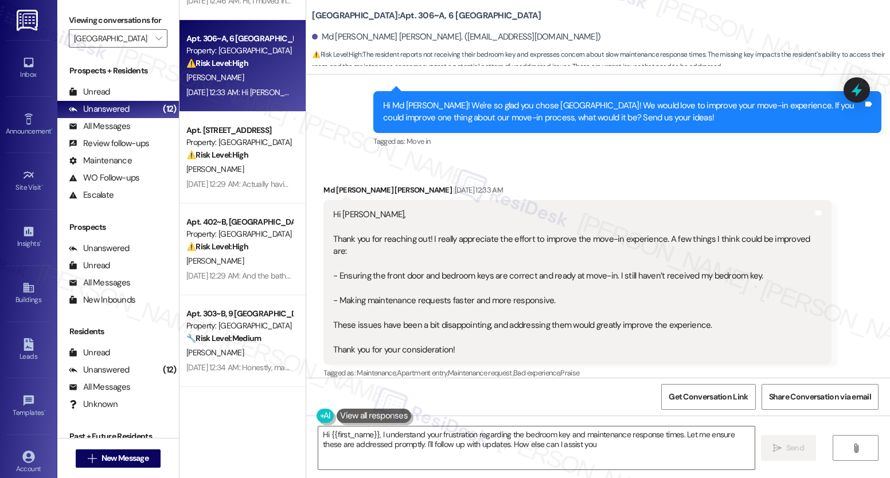
type textarea "Hi {{first_name}}, I understand your frustration regarding the bedroom key and …"
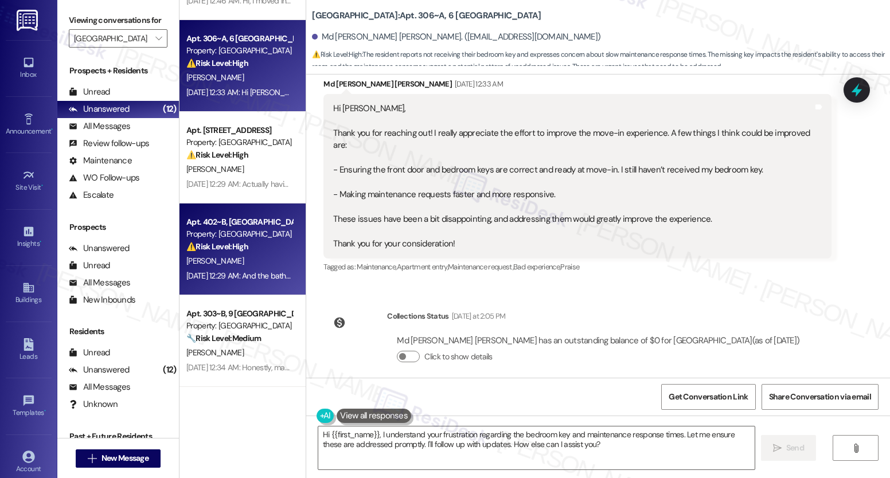
scroll to position [0, 0]
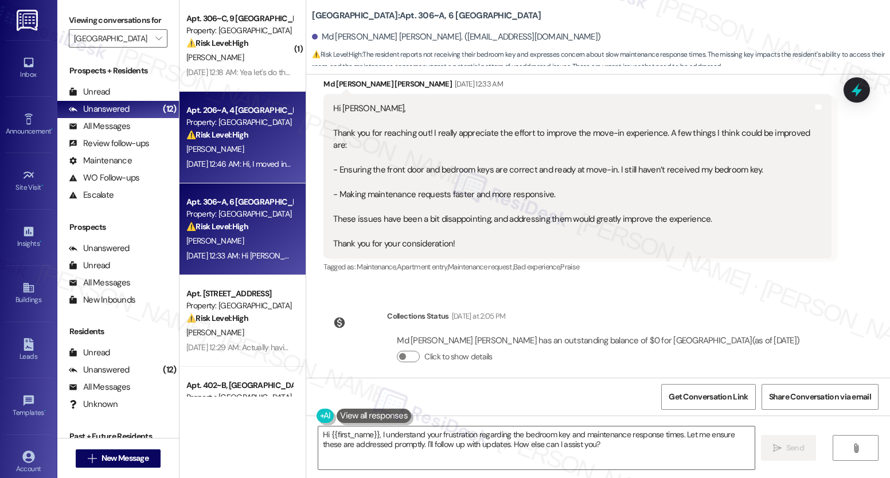
click at [242, 150] on div "R. Naranjo" at bounding box center [239, 149] width 108 height 14
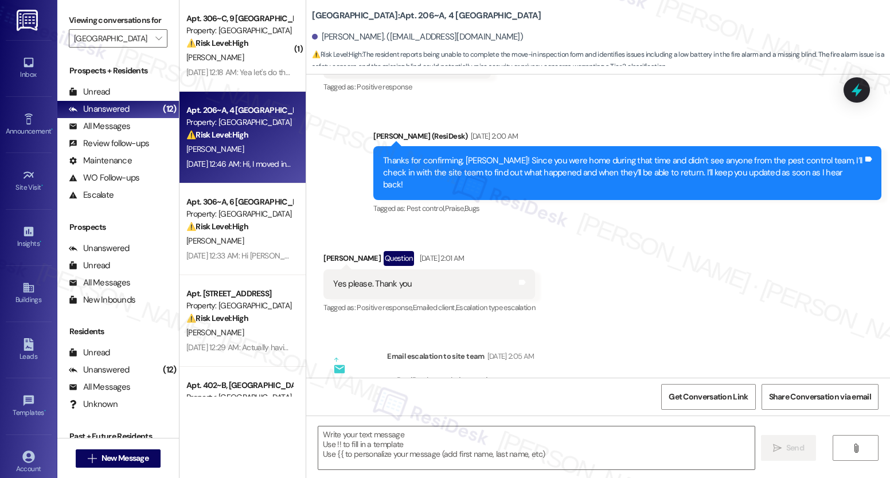
type textarea "Fetching suggested responses. Please feel free to read through the conversation…"
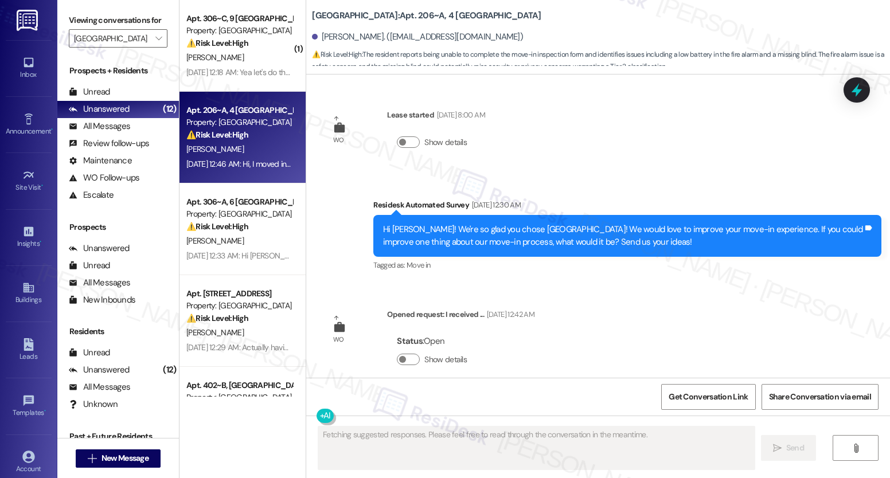
scroll to position [5644, 0]
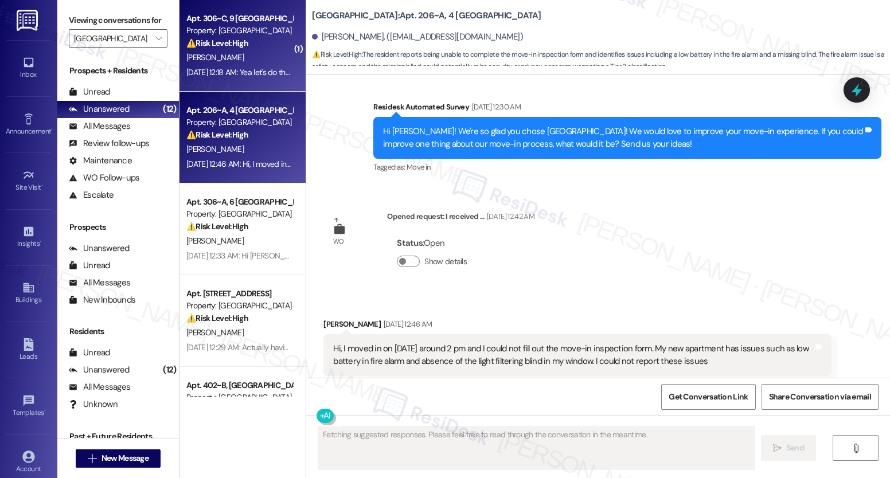
click at [255, 53] on div "C. Jacobsen" at bounding box center [239, 57] width 108 height 14
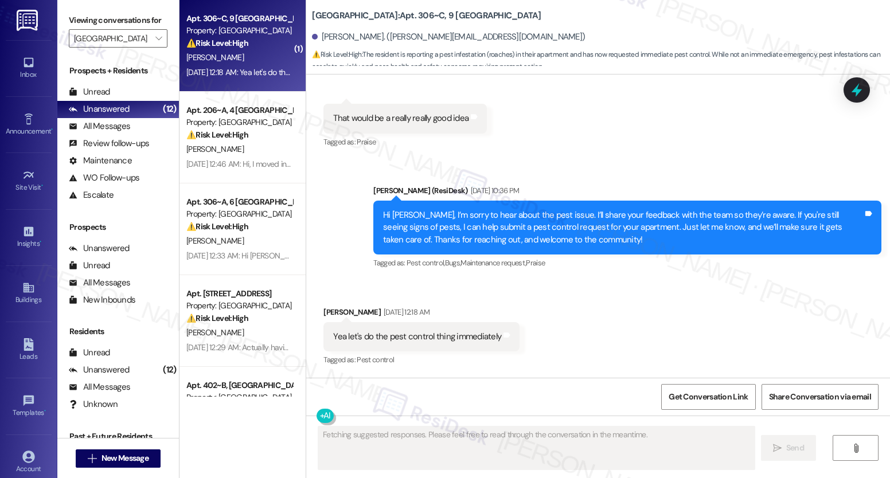
scroll to position [293, 0]
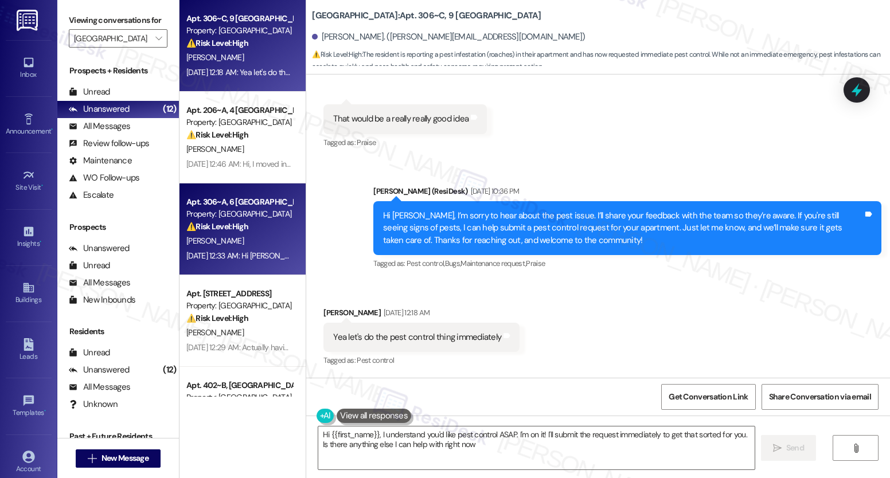
type textarea "Hi {{first_name}}, I understand you'd like pest control ASAP. I'm on it! I'll s…"
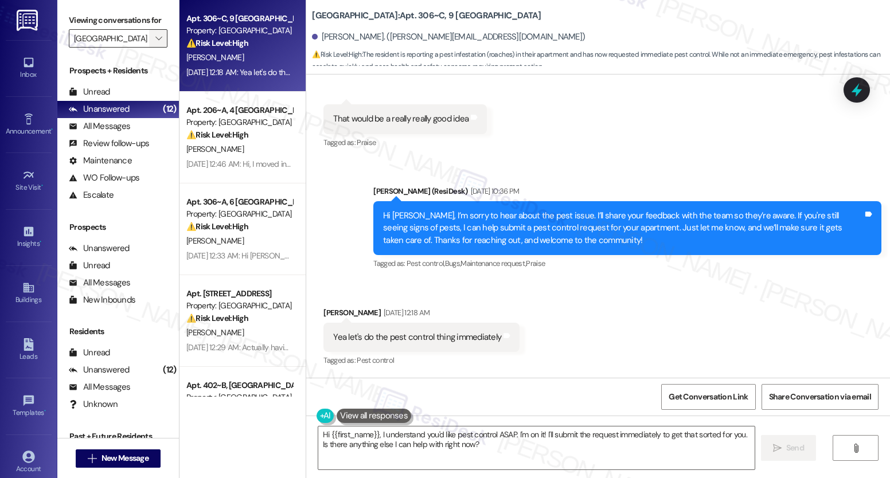
click at [155, 48] on span "" at bounding box center [158, 38] width 11 height 18
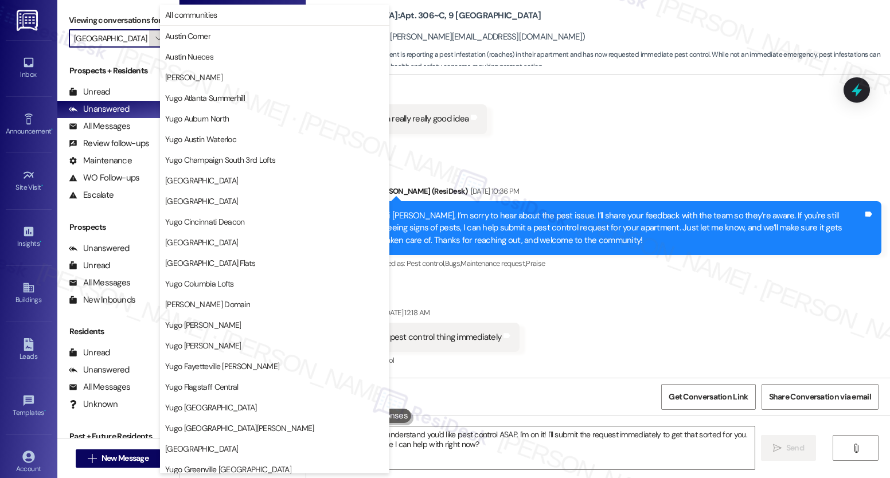
scroll to position [440, 0]
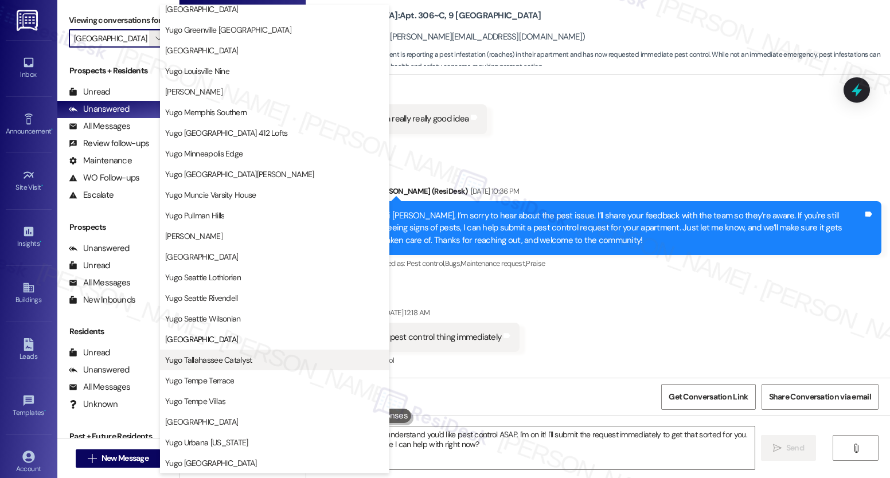
click at [205, 364] on span "Yugo Tallahassee Catalyst" at bounding box center [208, 359] width 87 height 11
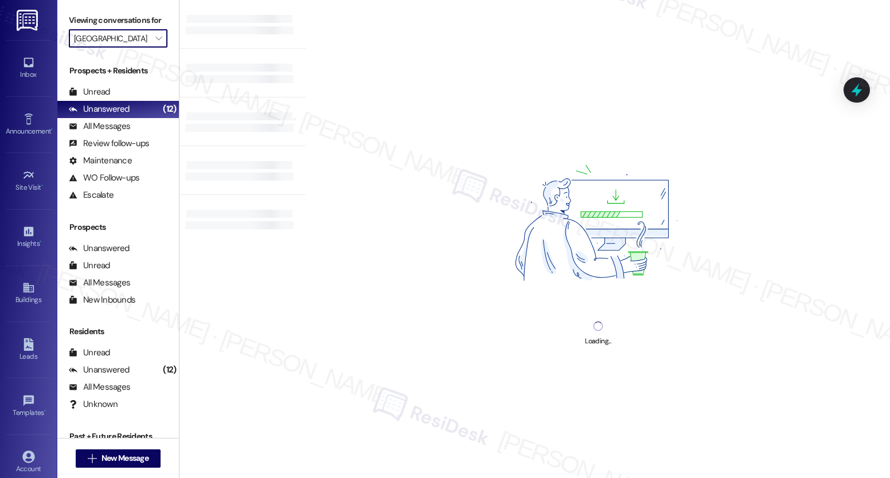
type input "Yugo Tallahassee Catalyst"
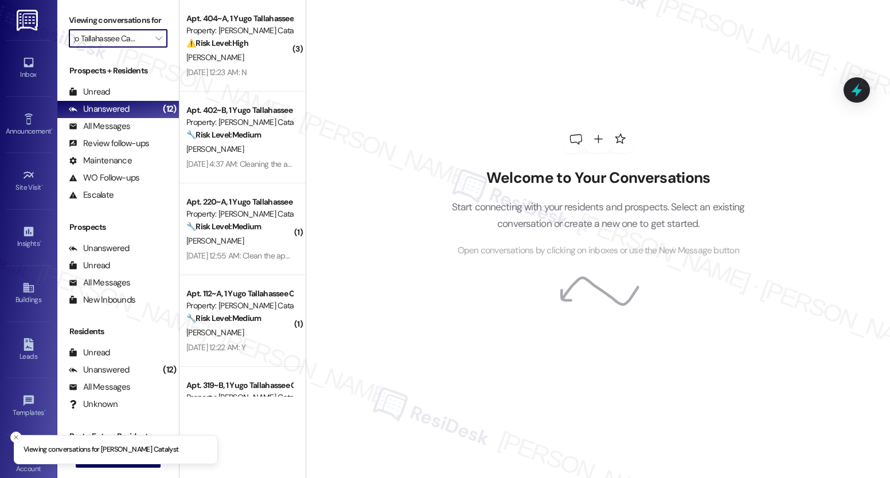
scroll to position [337, 0]
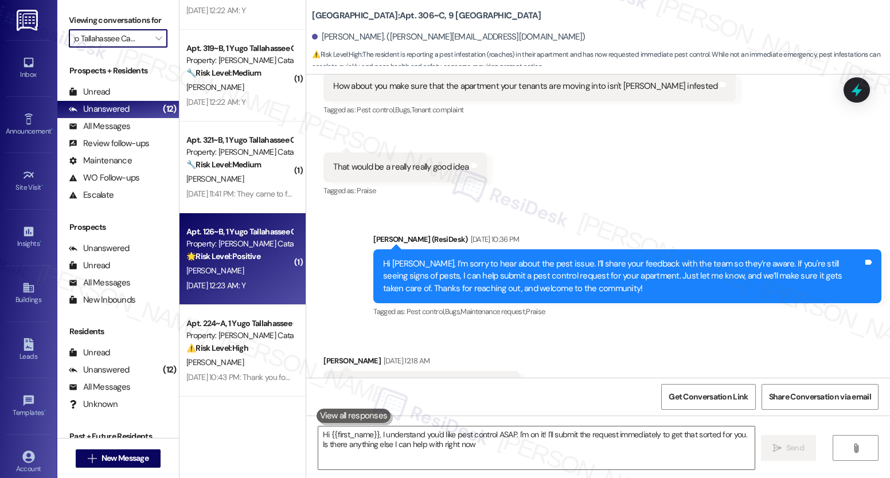
type textarea "Hi {{first_name}}, I understand you'd like pest control ASAP. I'm on it! I'll s…"
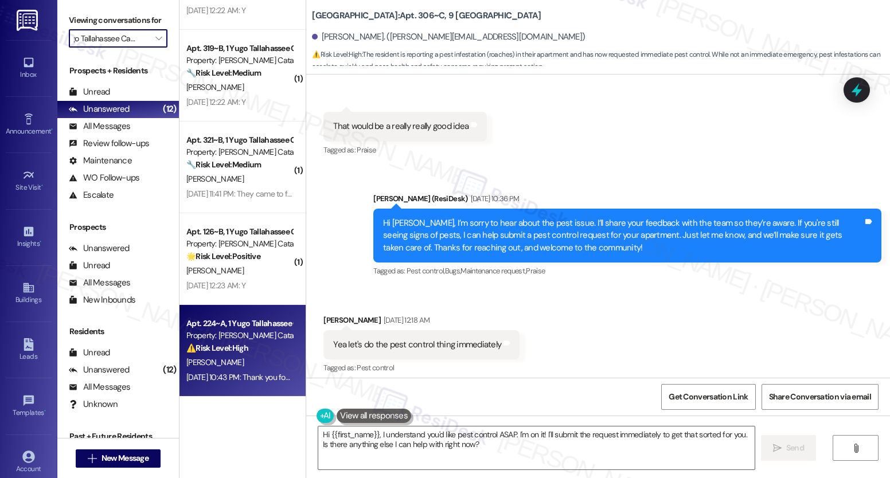
scroll to position [293, 0]
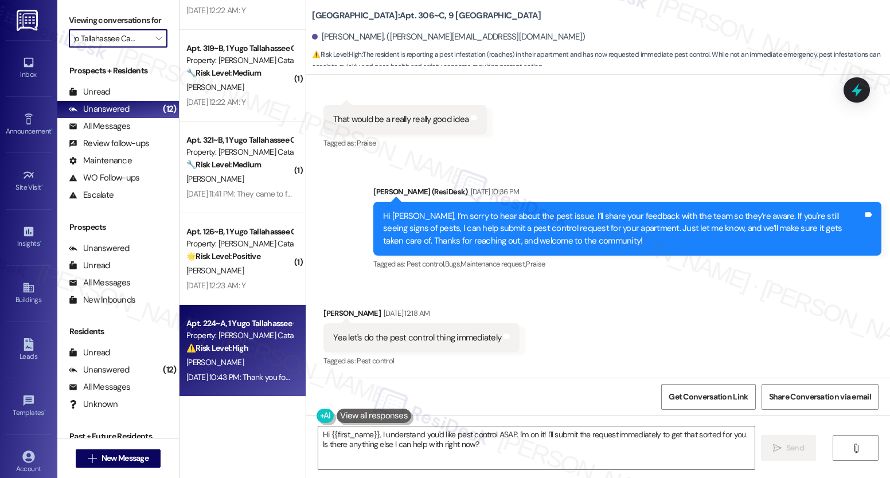
click at [244, 353] on div "⚠️ Risk Level: High The resident needs a new key fob, and maintenance has alrea…" at bounding box center [239, 348] width 106 height 12
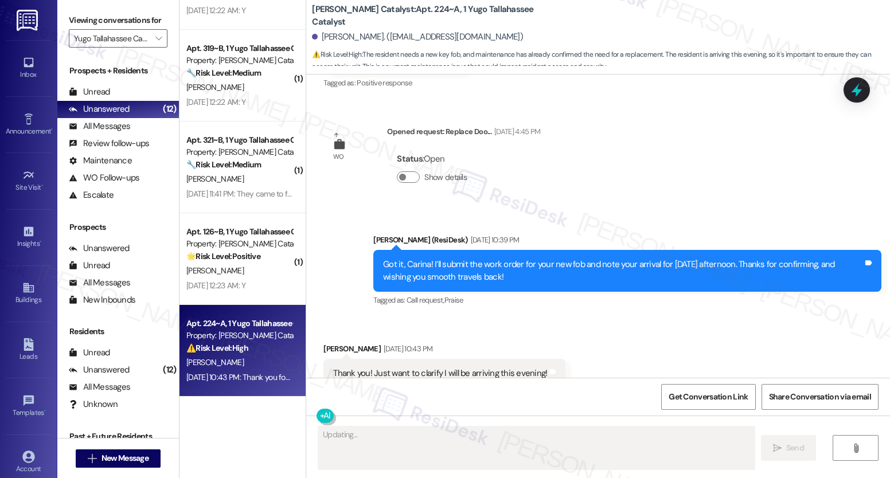
scroll to position [3459, 0]
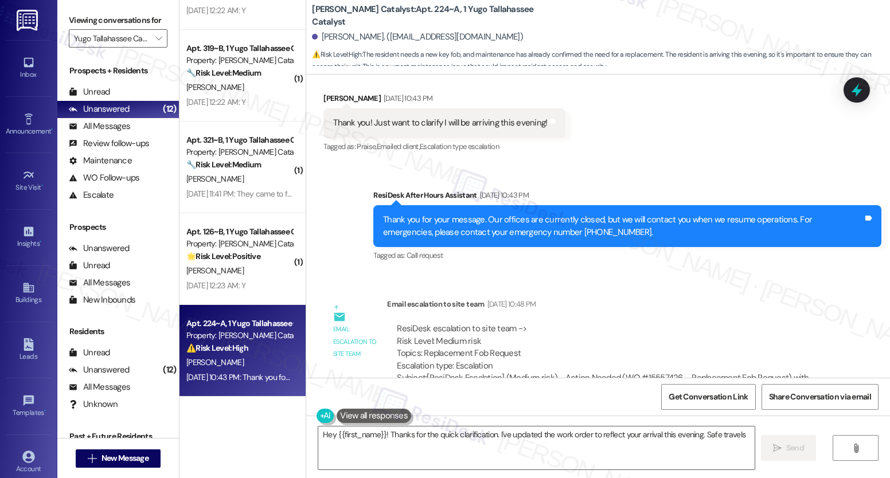
type textarea "Hey {{first_name}}! Thanks for the quick clarification. I've updated the work o…"
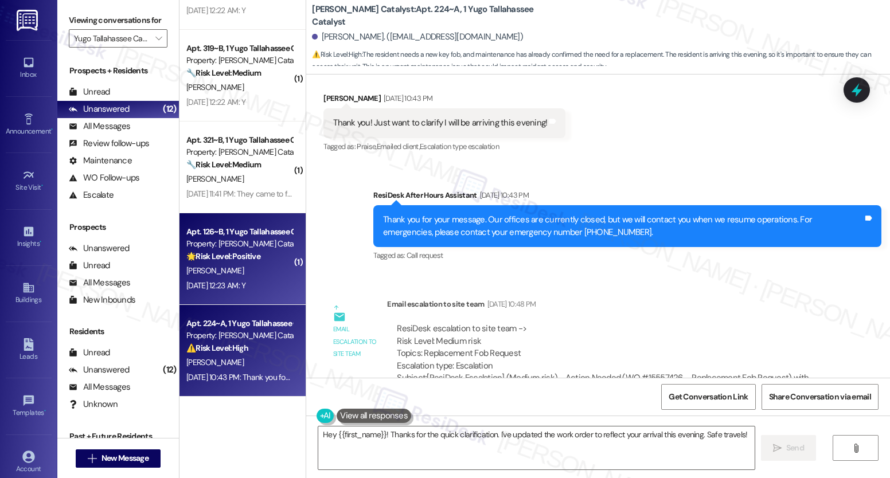
click at [213, 275] on div "[PERSON_NAME]" at bounding box center [239, 271] width 108 height 14
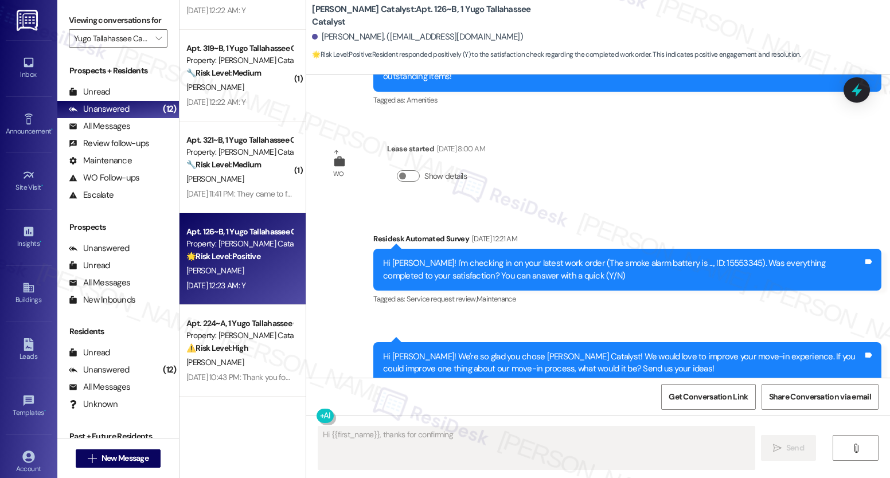
scroll to position [0, 0]
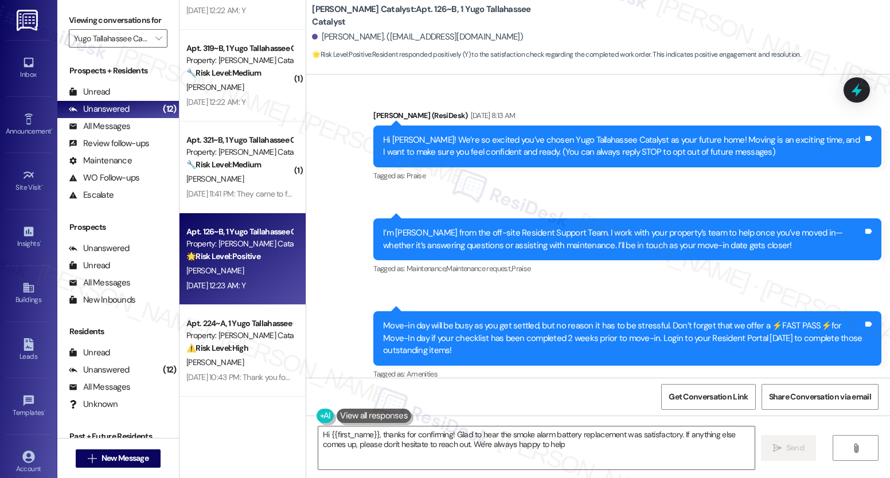
type textarea "Hi {{first_name}}, thanks for confirming! Glad to hear the smoke alarm battery …"
click at [383, 442] on textarea "Hi {{first_name}}, thanks for confirming! Glad to hear the smoke alarm battery …" at bounding box center [536, 448] width 436 height 43
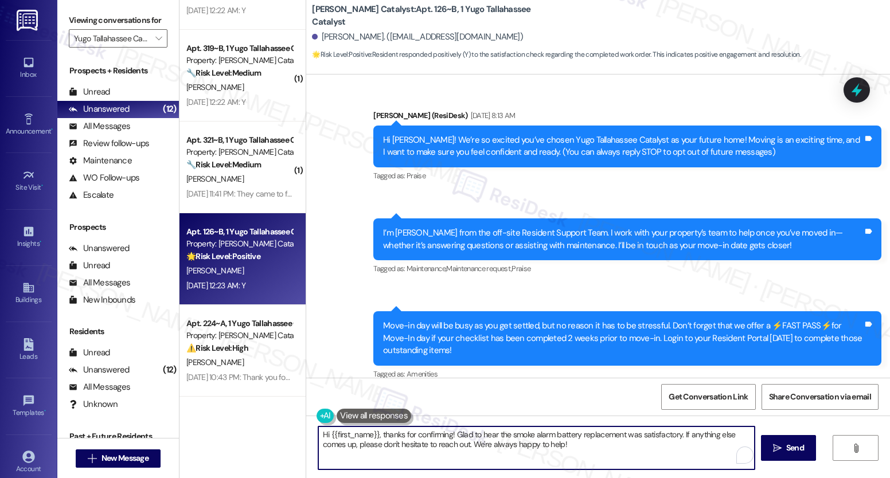
click at [383, 442] on textarea "Hi {{first_name}}, thanks for confirming! Glad to hear the smoke alarm battery …" at bounding box center [536, 448] width 436 height 43
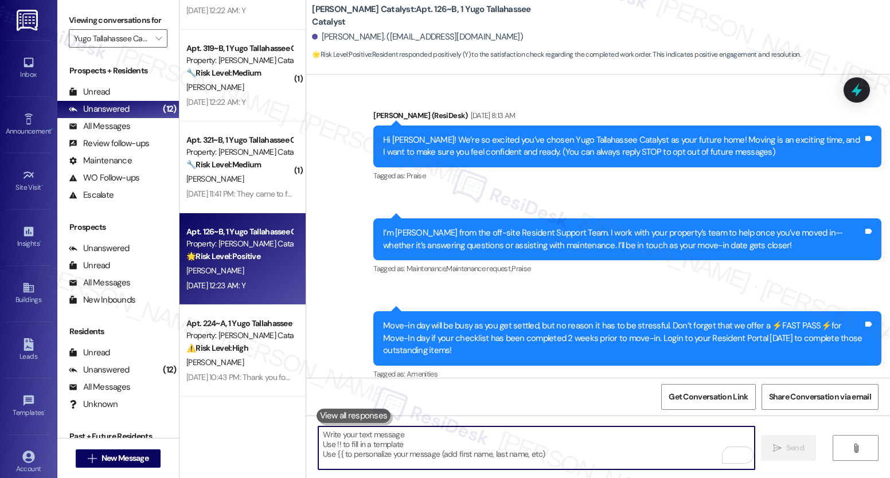
paste textarea "It’s great to know that your work order was completed to your satisfaction! Don…"
type textarea "It’s great to know that your work order was completed to your satisfaction! Don…"
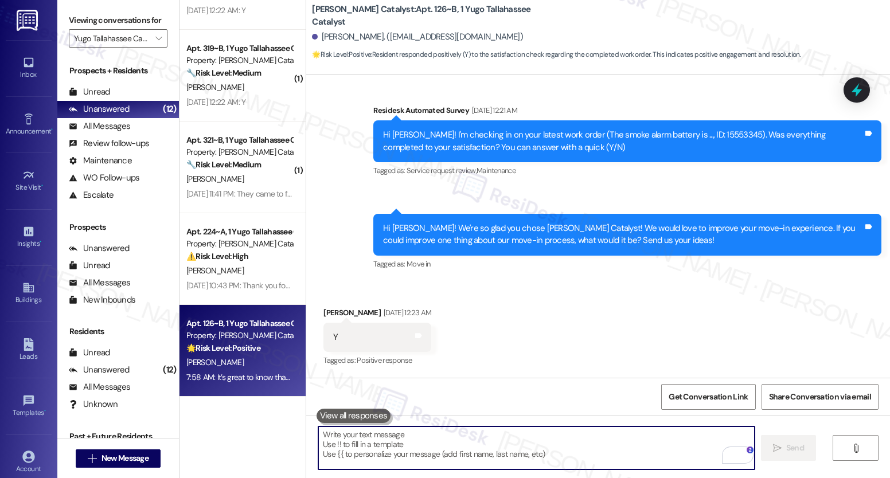
scroll to position [588, 0]
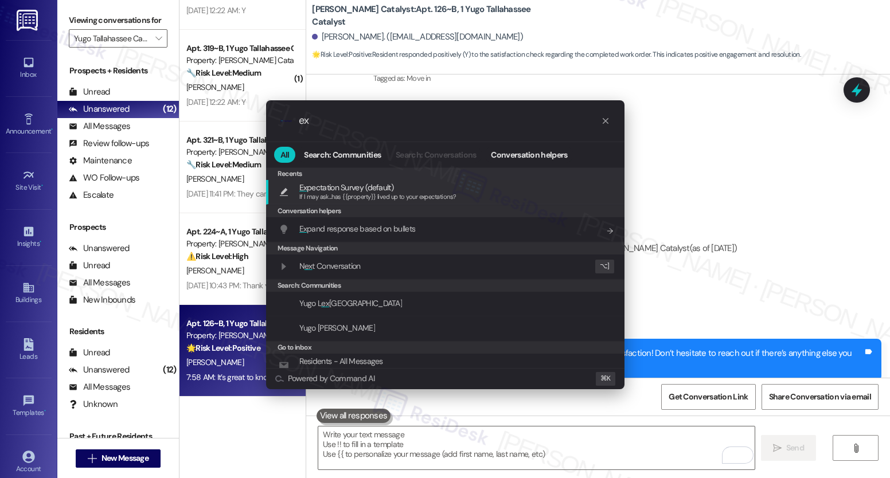
type input "ex"
click at [377, 196] on span "If I may ask...has {{property}} lived up to your expectations?" at bounding box center [377, 197] width 157 height 8
type textarea "If I may ask...has {{property}} lived up to your expectations?"
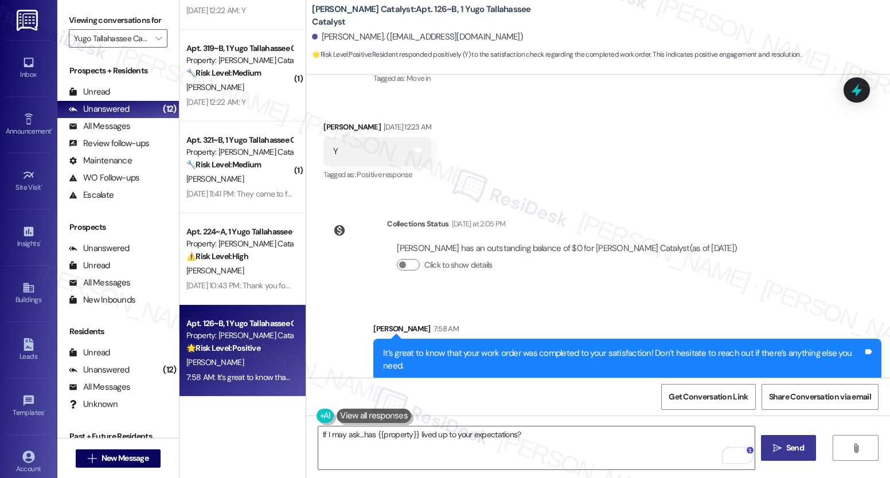
click at [788, 451] on span "Send" at bounding box center [795, 448] width 18 height 12
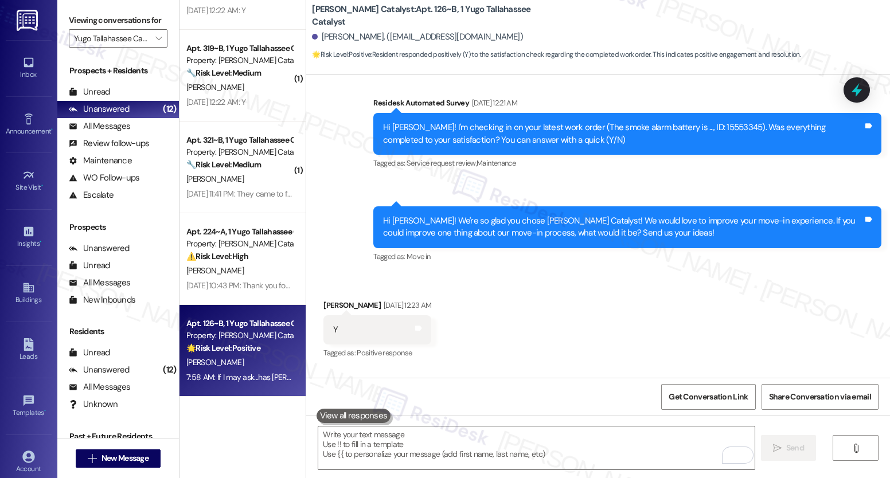
scroll to position [668, 0]
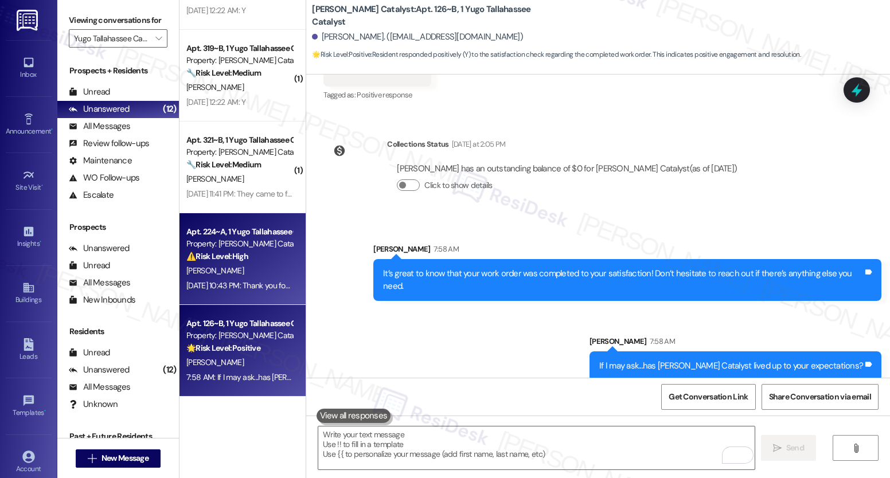
click at [240, 275] on div "[PERSON_NAME]" at bounding box center [239, 271] width 108 height 14
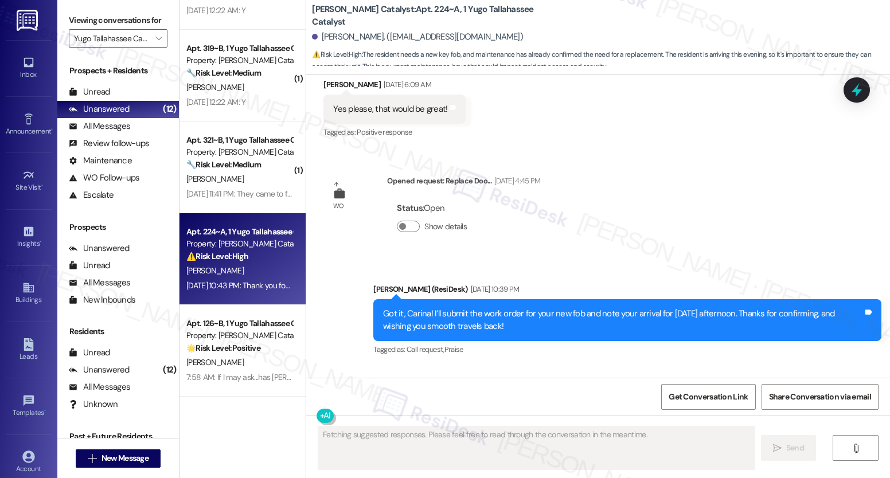
scroll to position [3208, 0]
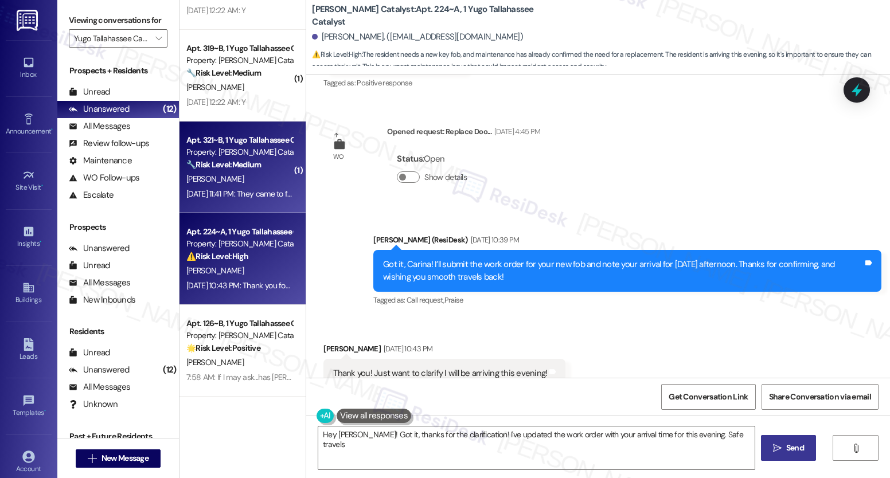
type textarea "Hey Carina! Got it, thanks for the clarification! I've updated the work order w…"
click at [250, 169] on strong "🔧 Risk Level: Medium" at bounding box center [223, 164] width 75 height 10
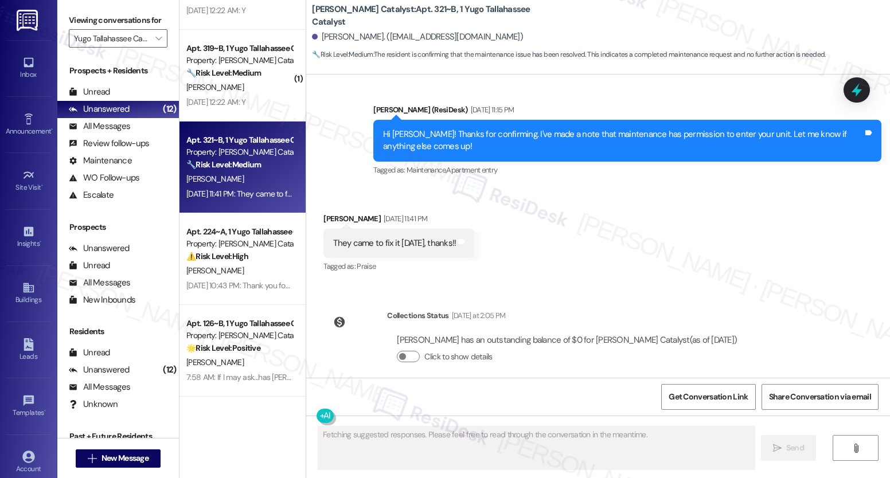
scroll to position [5724, 0]
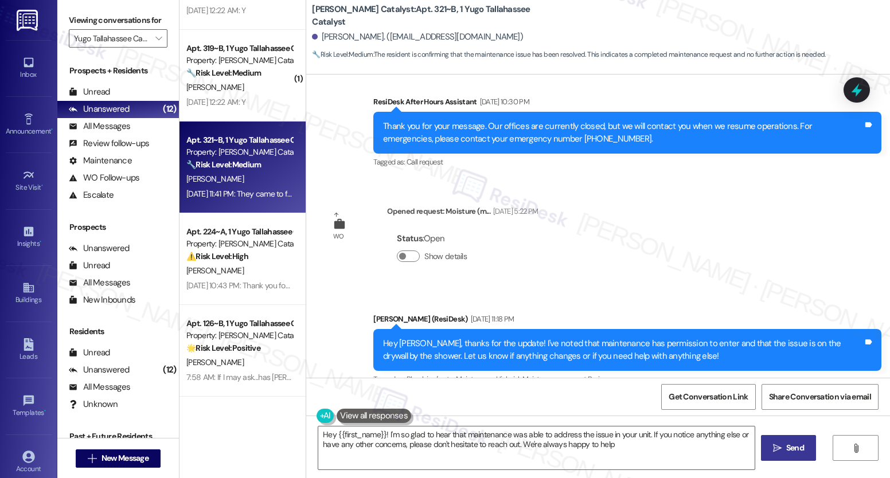
type textarea "Hey {{first_name}}! I'm so glad to hear that maintenance was able to address th…"
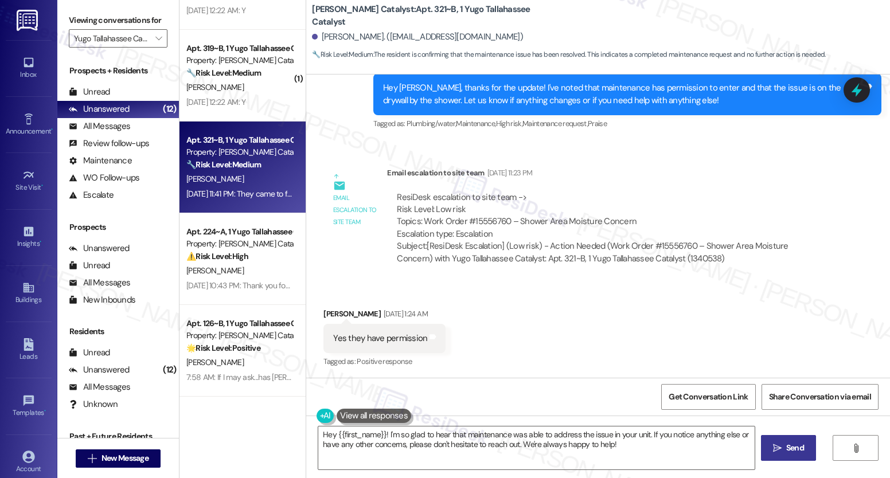
scroll to position [6281, 0]
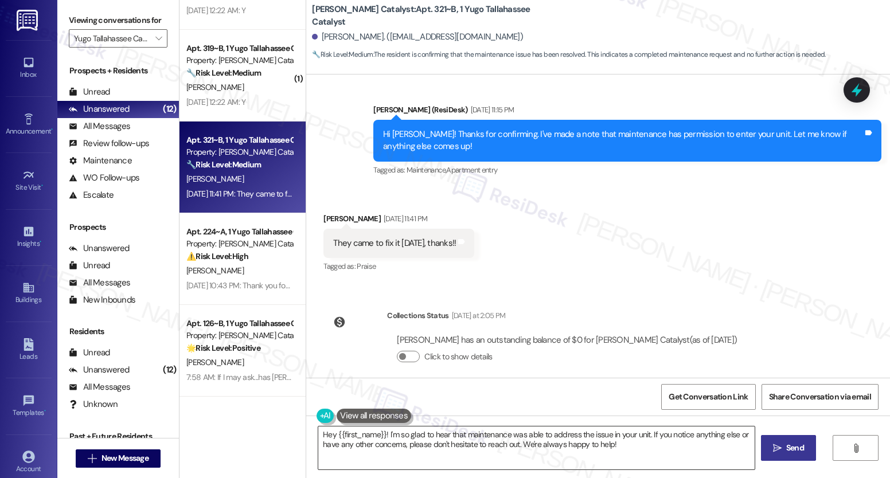
click at [468, 438] on textarea "Hey {{first_name}}! I'm so glad to hear that maintenance was able to address th…" at bounding box center [536, 448] width 436 height 43
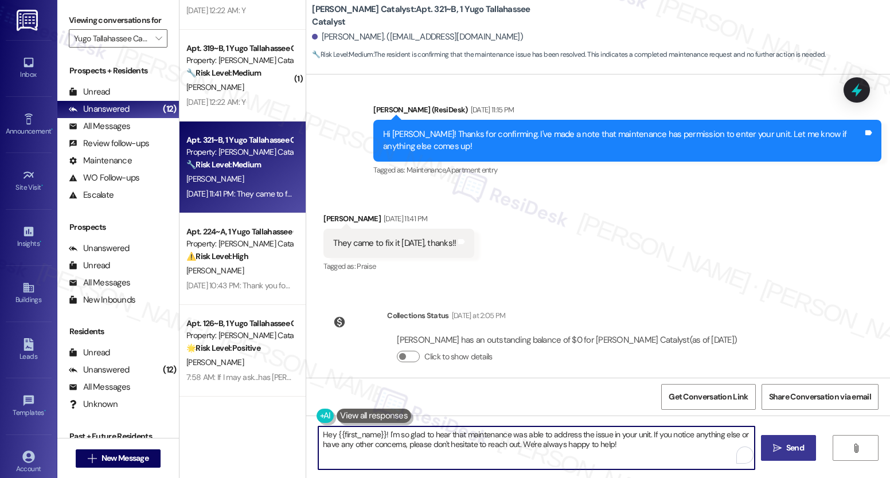
click at [468, 438] on textarea "Hey {{first_name}}! I'm so glad to hear that maintenance was able to address th…" at bounding box center [536, 448] width 436 height 43
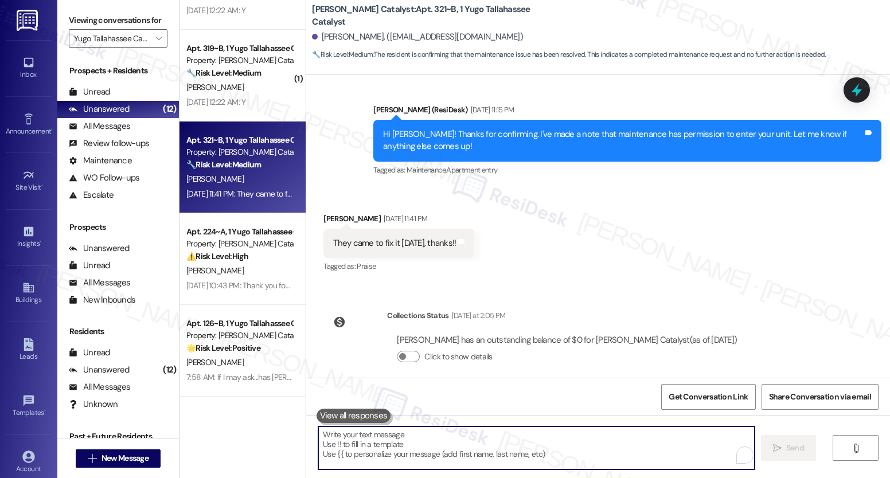
paste textarea "Hey {{first_name}}! I'm so glad to hear that maintenance was able to address th…"
type textarea "Hey {{first_name}}! I'm so glad to hear that maintenance was able to address th…"
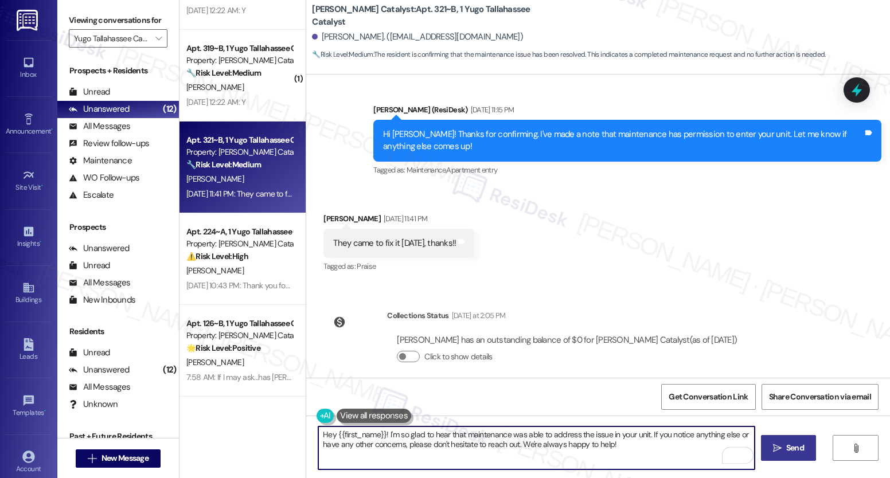
click at [488, 436] on textarea "Hey {{first_name}}! I'm so glad to hear that maintenance was able to address th…" at bounding box center [536, 448] width 436 height 43
click at [429, 442] on textarea "Hey {{first_name}}! I'm so glad to hear that maintenance was able to address th…" at bounding box center [536, 448] width 436 height 43
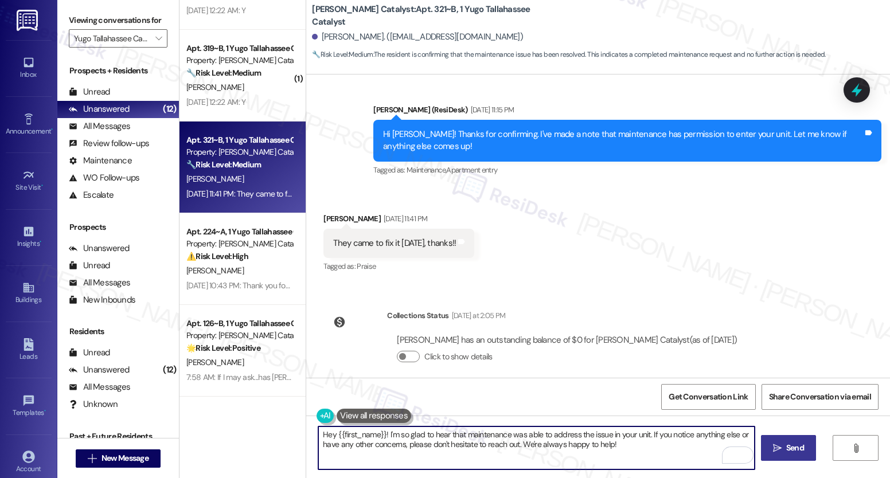
click at [429, 442] on textarea "Hey {{first_name}}! I'm so glad to hear that maintenance was able to address th…" at bounding box center [536, 448] width 436 height 43
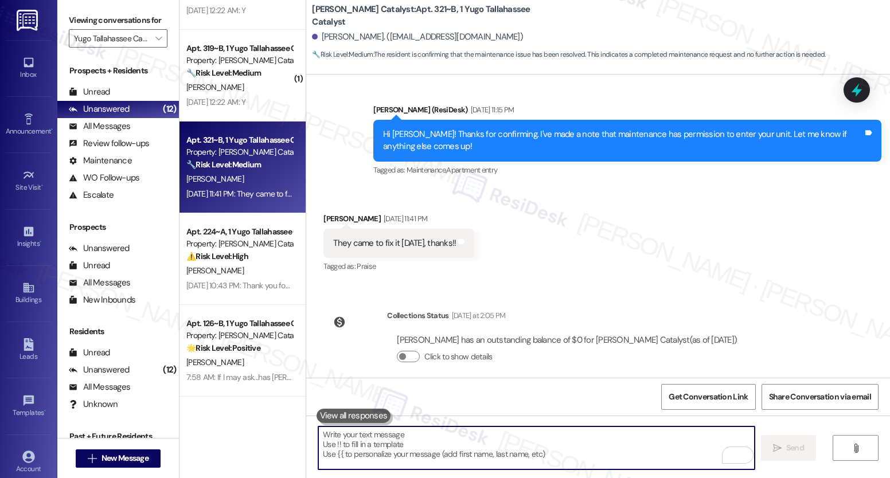
paste textarea "We’re glad everything went well with your work order! Let us know if there’s an…"
type textarea "We’re glad everything went well with your work order! Let us know if there’s an…"
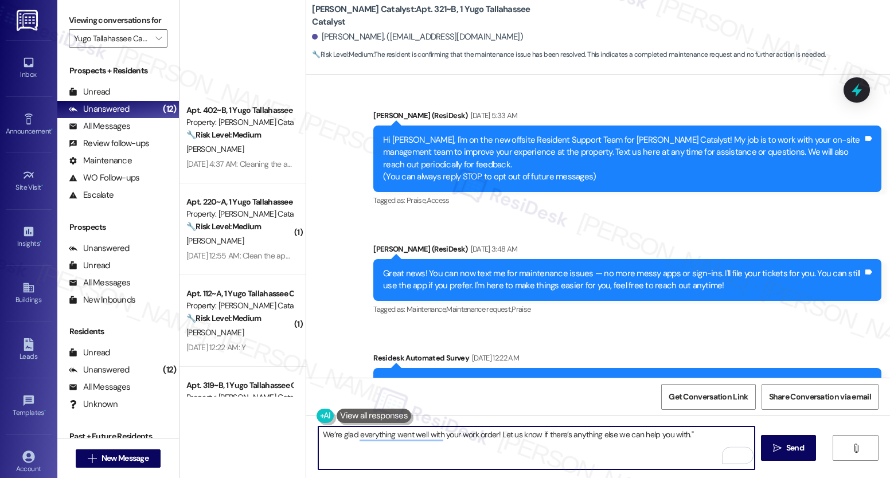
scroll to position [6281, 0]
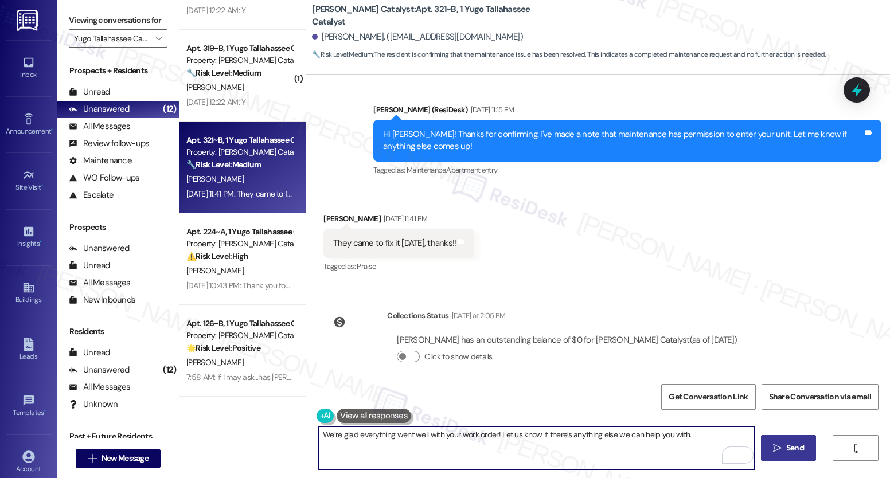
type textarea "We’re glad everything went well with your work order! Let us know if there’s an…"
click at [786, 452] on span "Send" at bounding box center [795, 448] width 18 height 12
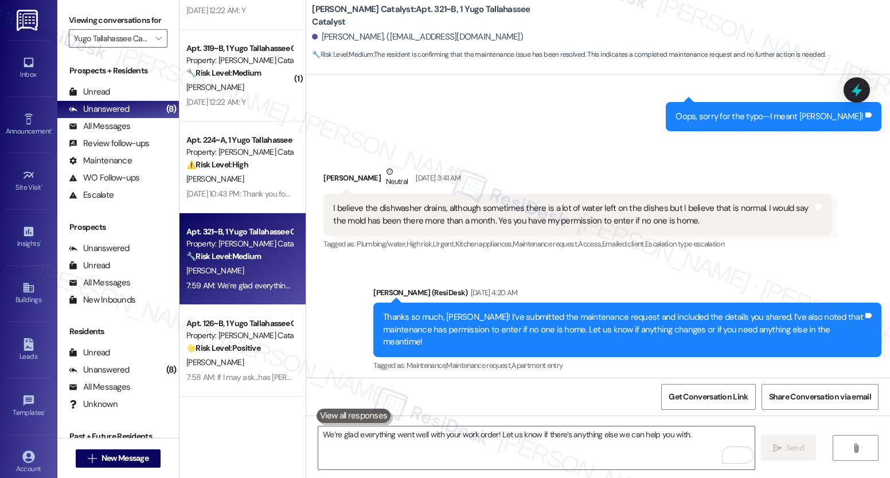
scroll to position [996, 0]
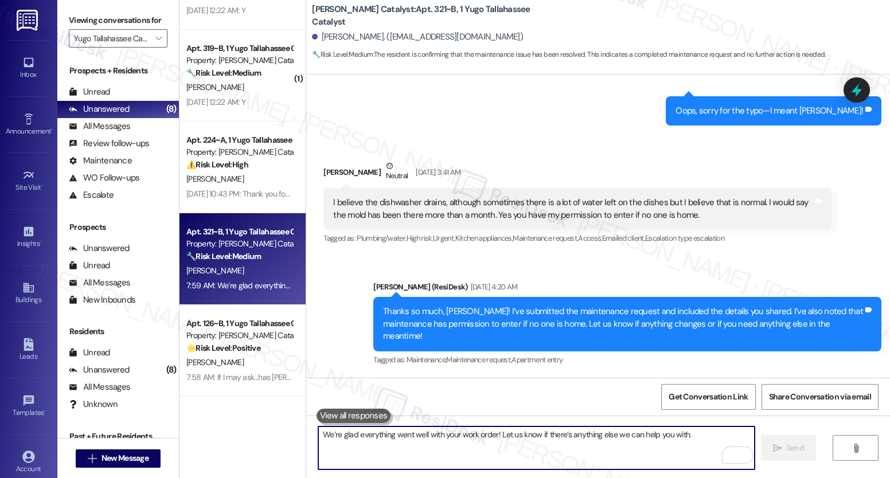
click at [475, 441] on textarea "We’re glad everything went well with your work order! Let us know if there’s an…" at bounding box center [536, 448] width 436 height 43
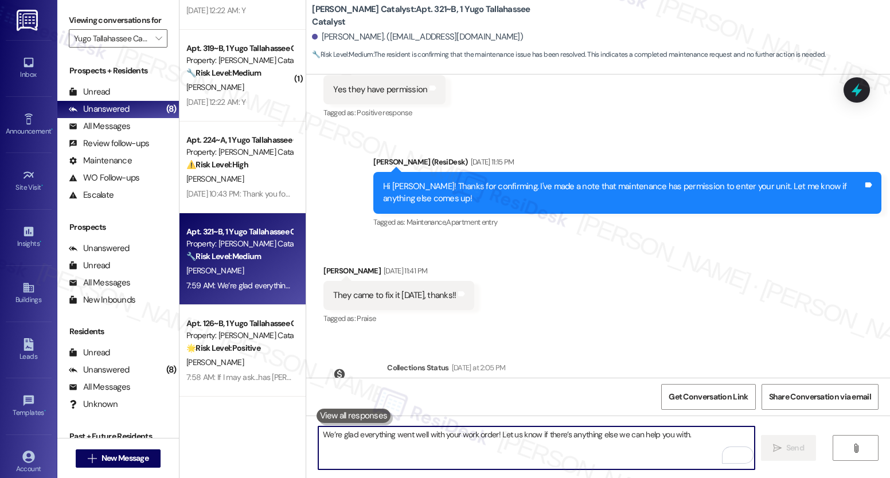
scroll to position [6361, 0]
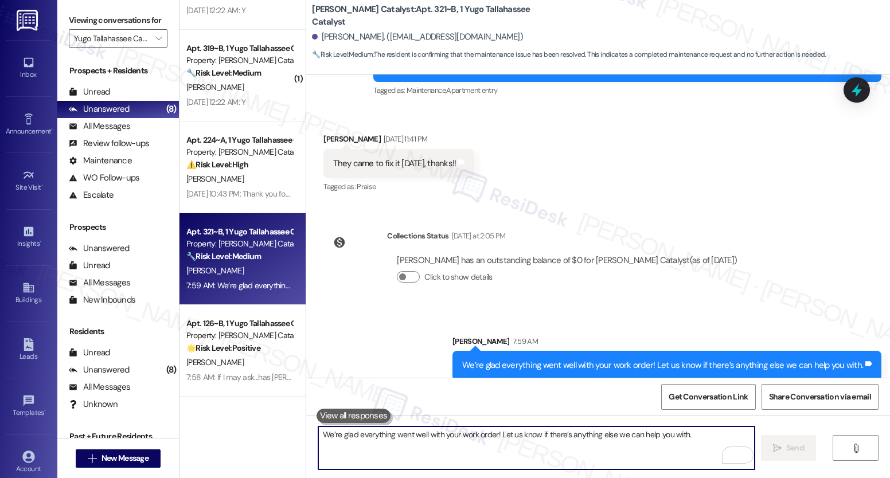
click at [477, 453] on textarea "We’re glad everything went well with your work order! Let us know if there’s an…" at bounding box center [536, 448] width 436 height 43
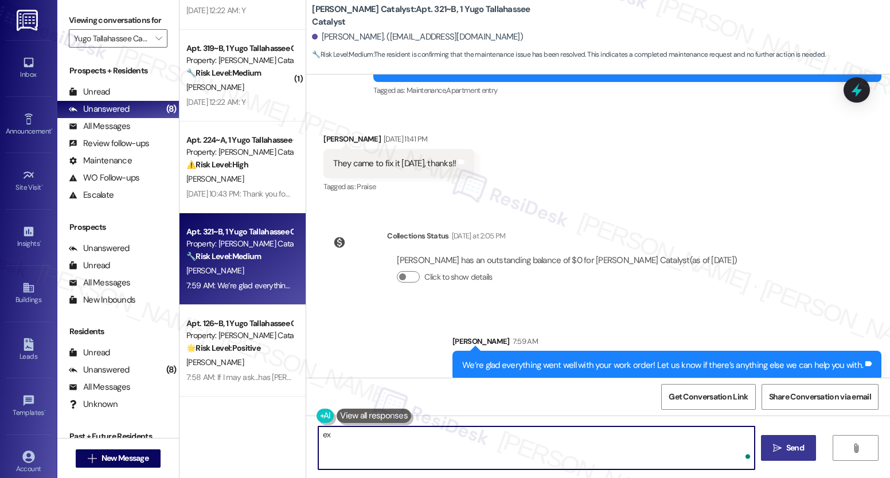
type textarea "e"
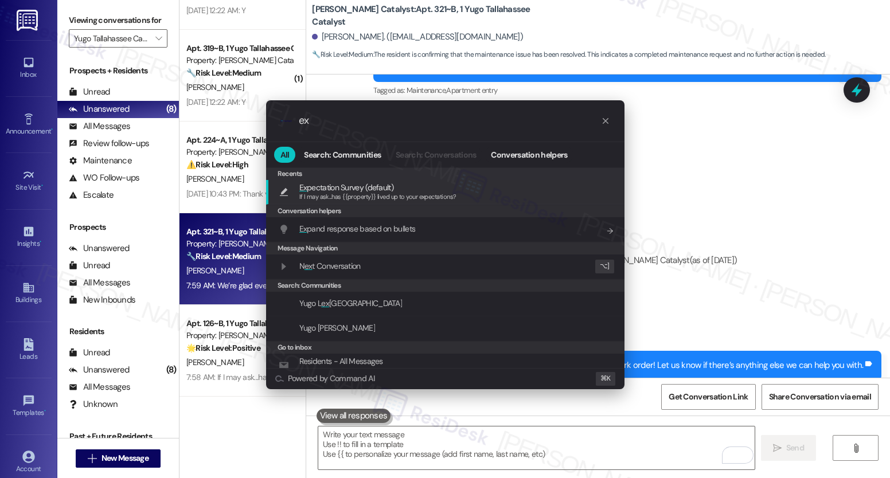
type input "ex"
click at [351, 182] on span "Ex pectation Survey (default)" at bounding box center [346, 187] width 94 height 13
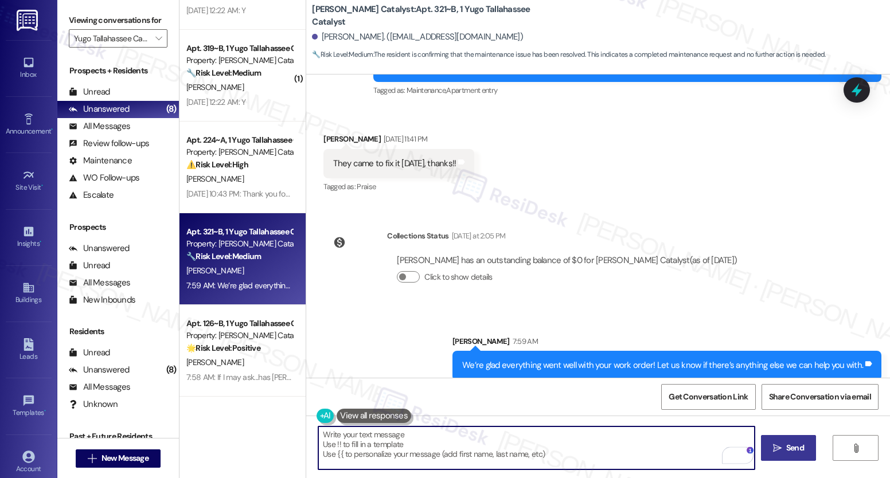
click at [778, 458] on button " Send" at bounding box center [789, 448] width 56 height 26
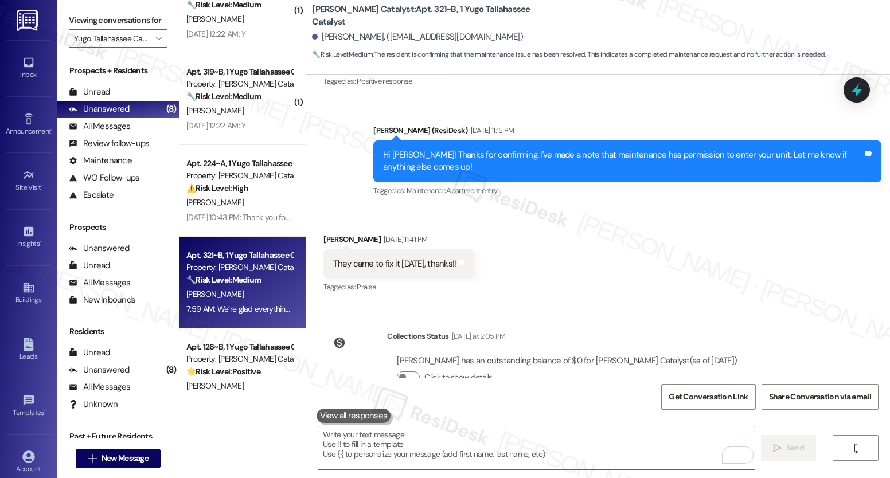
scroll to position [6441, 0]
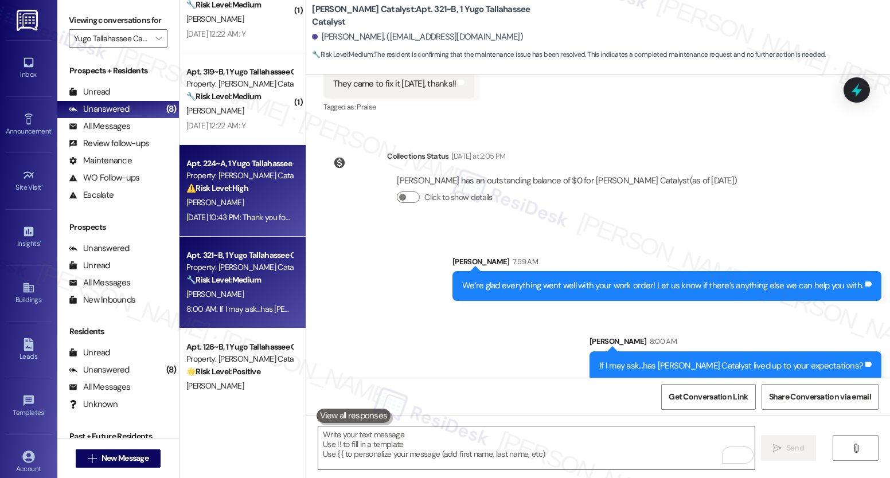
click at [245, 208] on div "[PERSON_NAME]" at bounding box center [239, 203] width 108 height 14
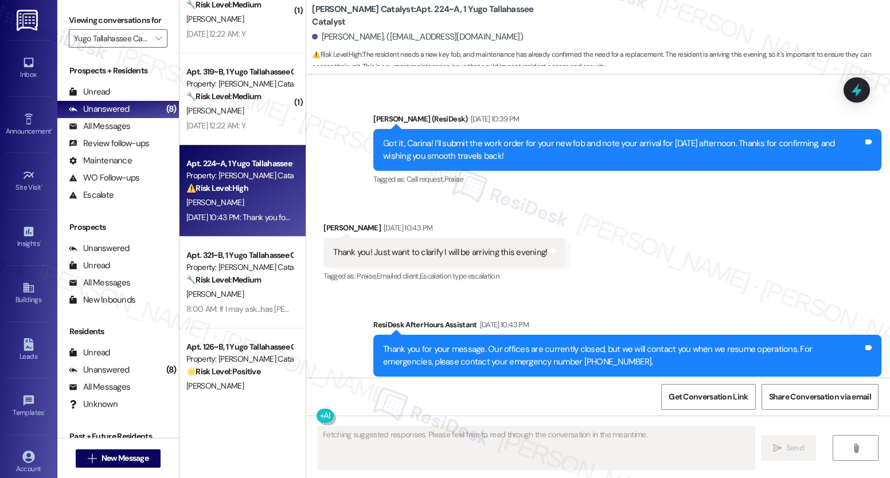
scroll to position [3459, 0]
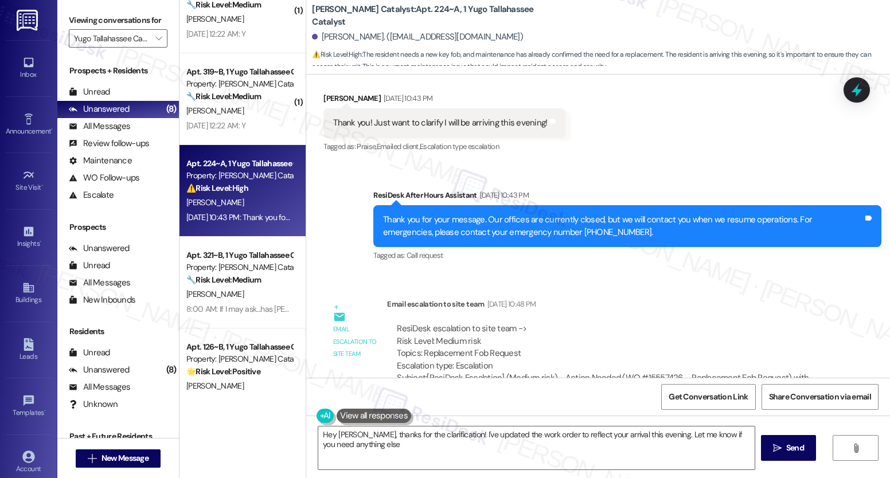
type textarea "Hey [PERSON_NAME], thanks for the clarification! I've updated the work order to…"
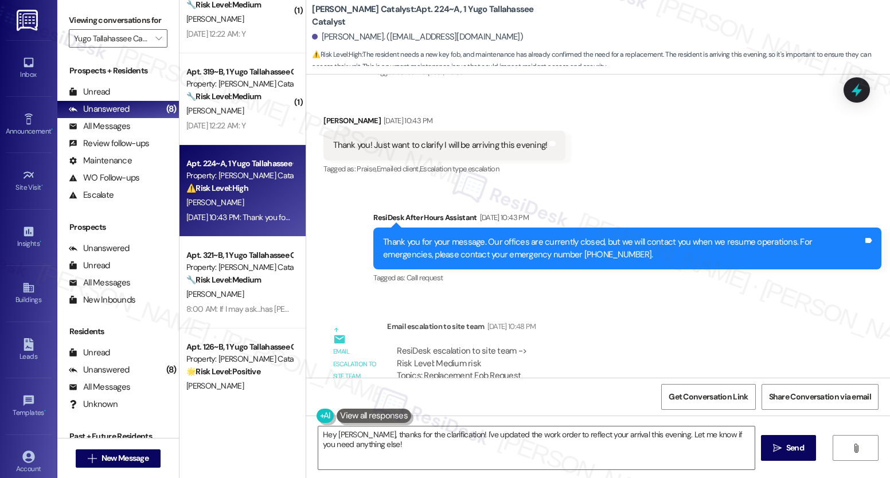
scroll to position [3435, 0]
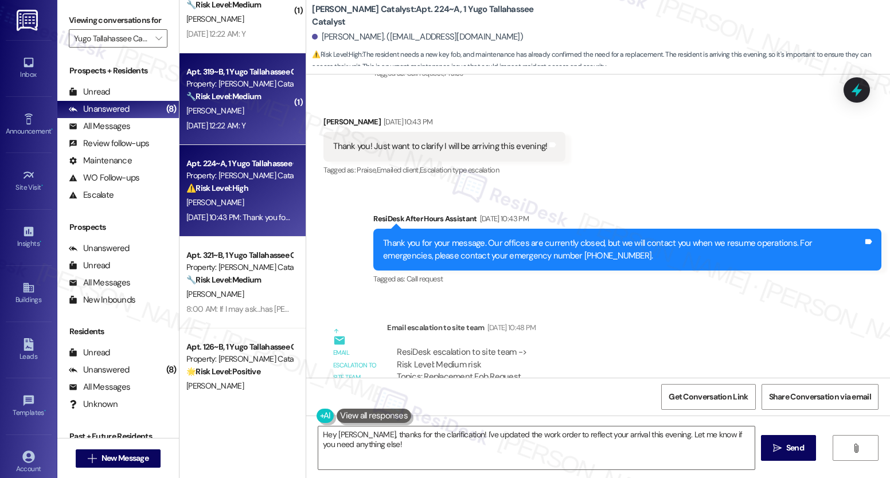
click at [256, 132] on div "[DATE] 12:22 AM: Y [DATE] 12:22 AM: Y" at bounding box center [239, 126] width 108 height 14
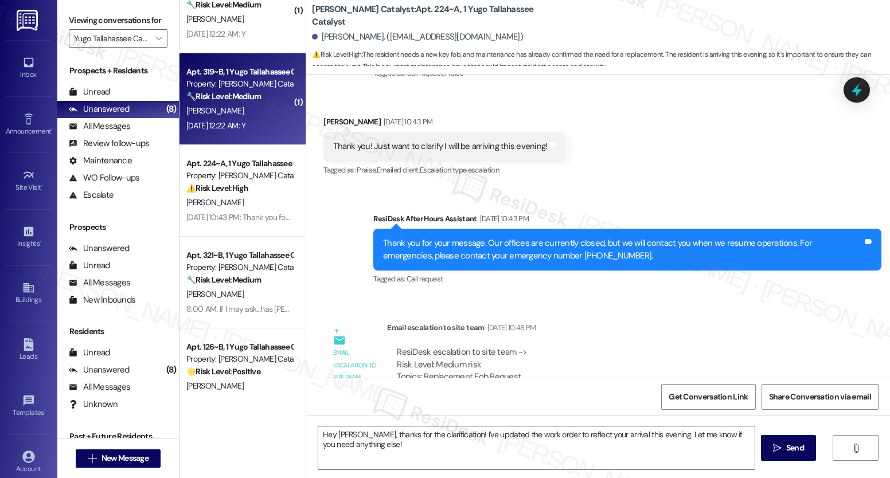
type textarea "Fetching suggested responses. Please feel free to read through the conversation…"
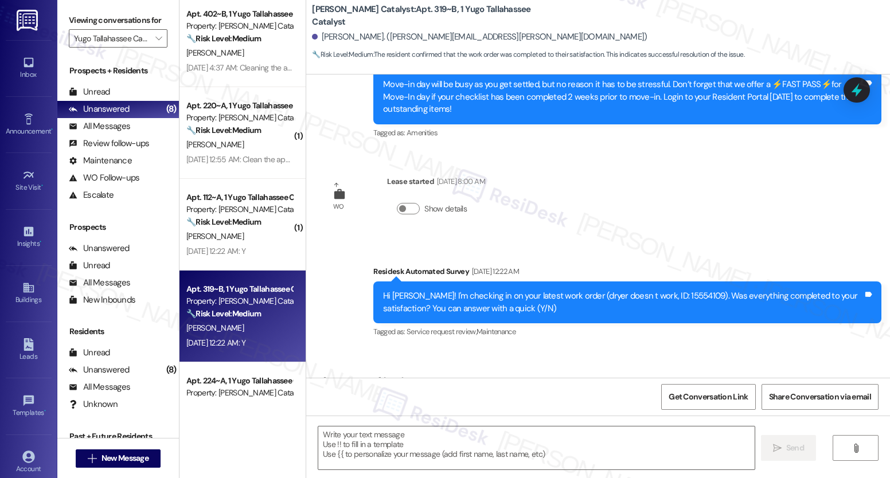
scroll to position [415, 0]
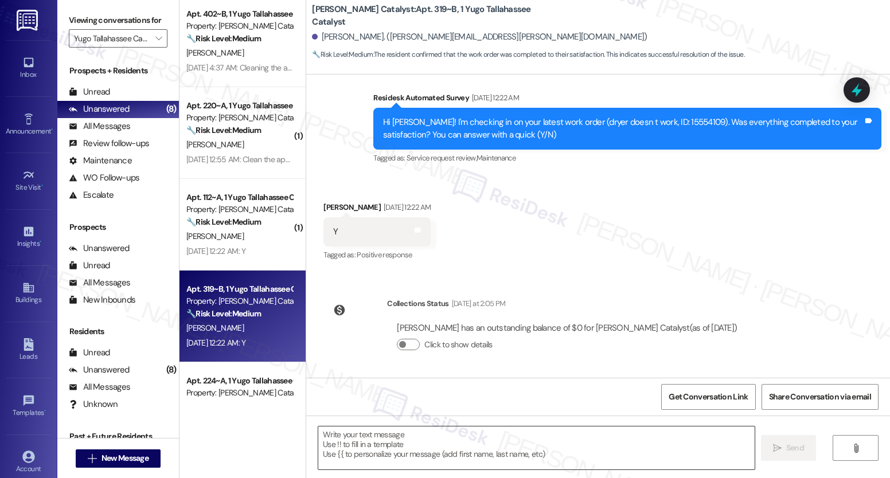
click at [518, 445] on textarea at bounding box center [536, 448] width 436 height 43
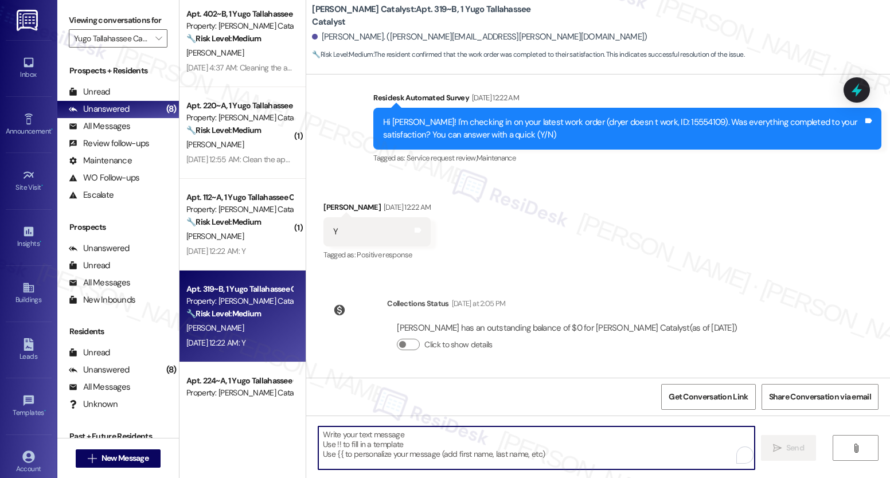
paste textarea "We’re glad everything went well with your work order! Let us know if there’s an…"
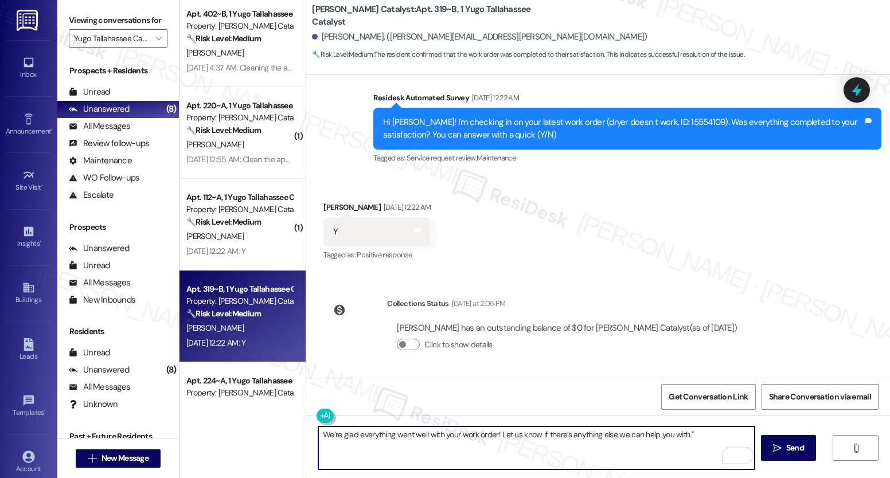
type textarea "We’re glad everything went well with your work order! Let us know if there’s an…"
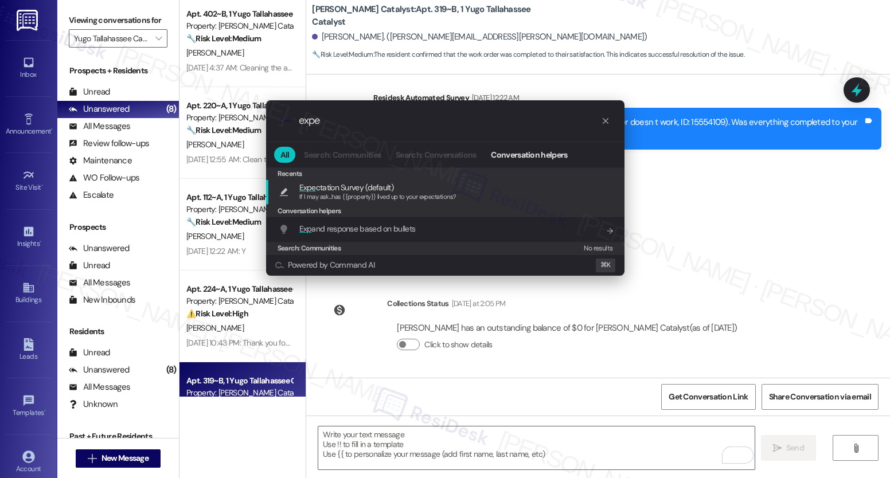
type input "expe"
click at [380, 190] on span "Expe ctation Survey (default)" at bounding box center [346, 187] width 94 height 13
type textarea "If I may ask...has {{property}} lived up to your expectations?"
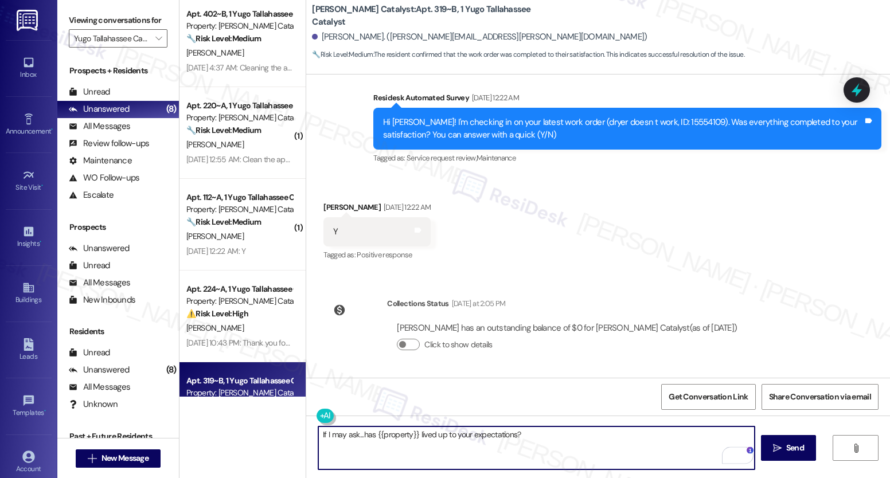
drag, startPoint x: 789, startPoint y: 450, endPoint x: 781, endPoint y: 439, distance: 13.7
click at [789, 450] on span "Send" at bounding box center [795, 448] width 18 height 12
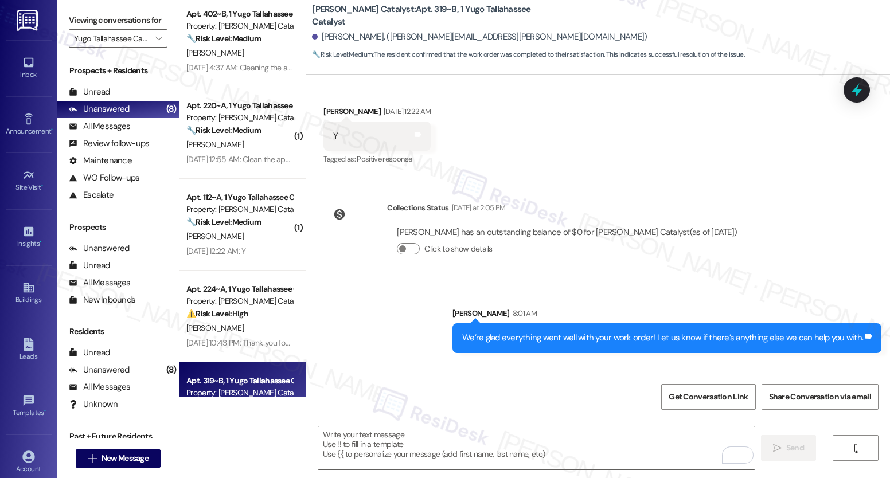
scroll to position [575, 0]
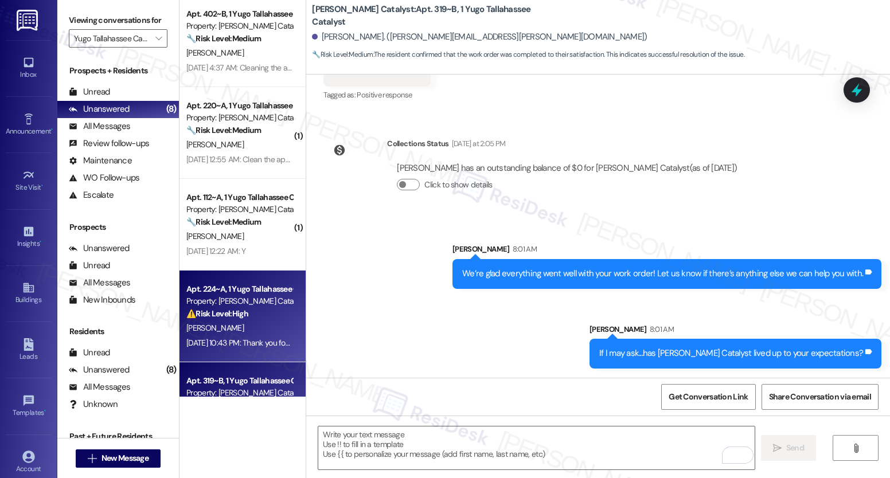
click at [255, 321] on div "Apt. 224~A, 1 Yugo Tallahassee Catalyst Property: Yugo Tallahassee Catalyst ⚠️ …" at bounding box center [239, 301] width 108 height 39
type textarea "Fetching suggested responses. Please feel free to read through the conversation…"
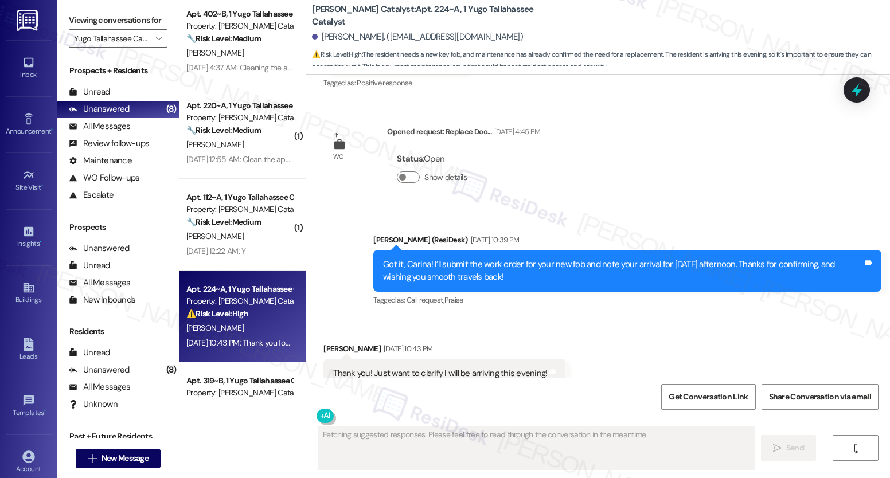
scroll to position [3437, 0]
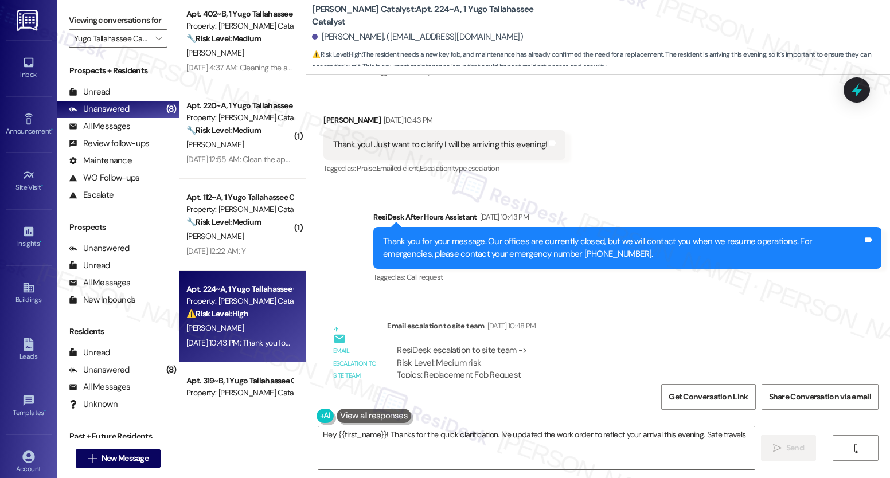
type textarea "Hey {{first_name}}! Thanks for the quick clarification. I've updated the work o…"
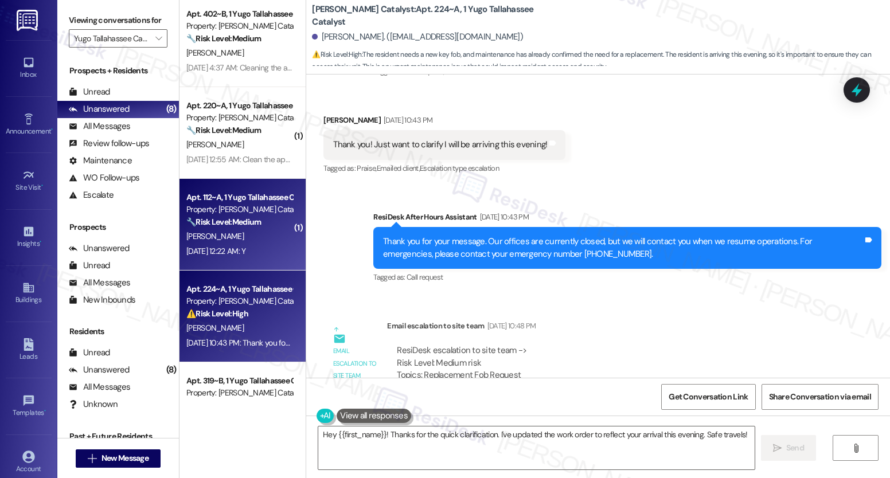
click at [216, 245] on div "[DATE] 12:22 AM: Y [DATE] 12:22 AM: Y" at bounding box center [239, 251] width 108 height 14
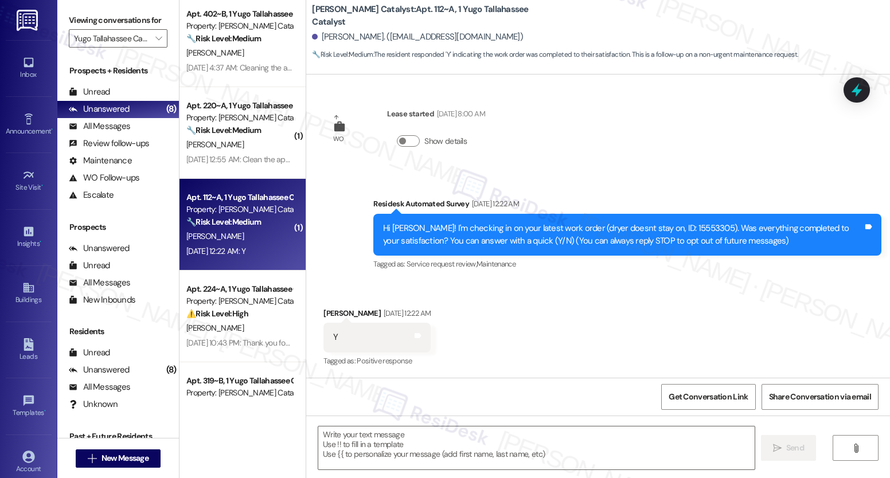
type textarea "Fetching suggested responses. Please feel free to read through the conversation…"
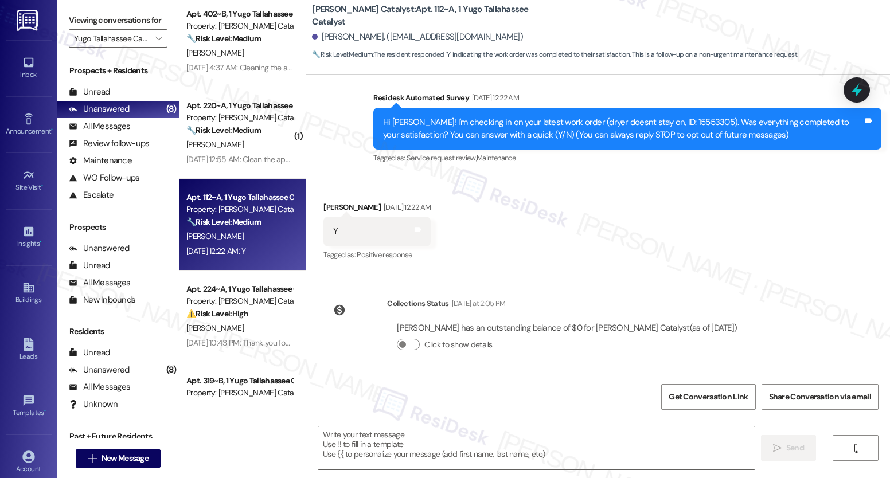
scroll to position [0, 0]
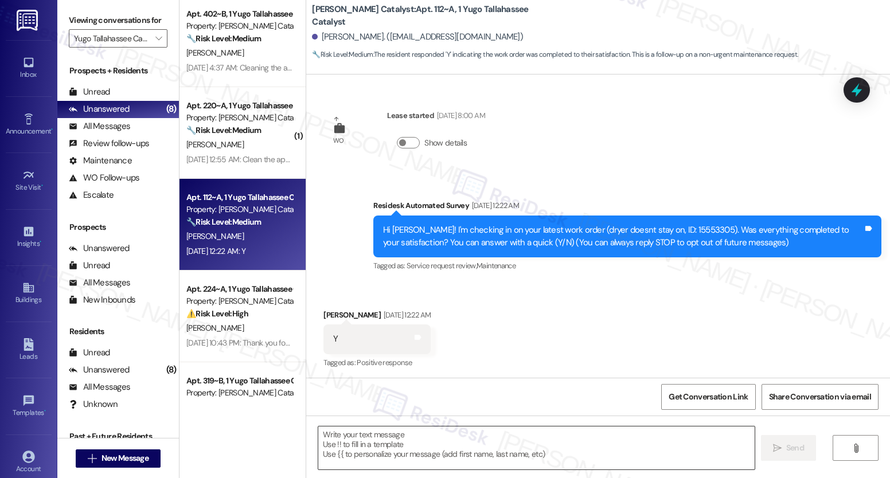
click at [423, 443] on textarea at bounding box center [536, 448] width 436 height 43
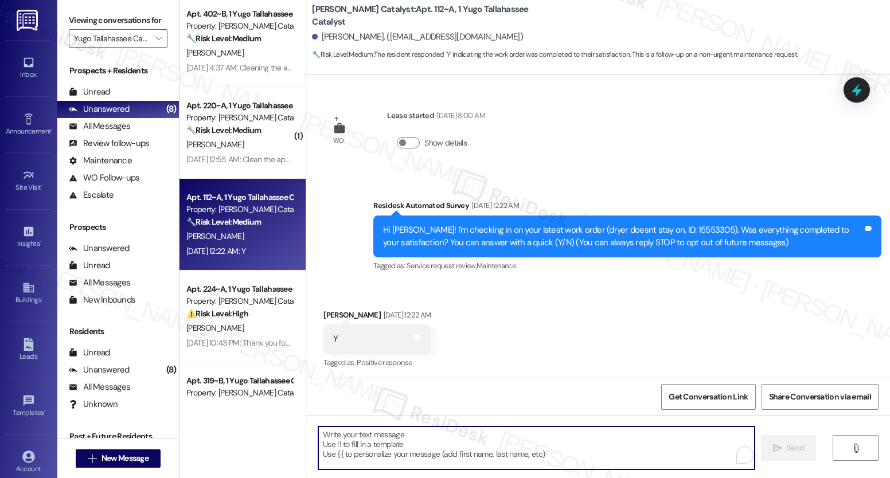
paste textarea "We’re glad everything went well with your work order! Let us know if there’s an…"
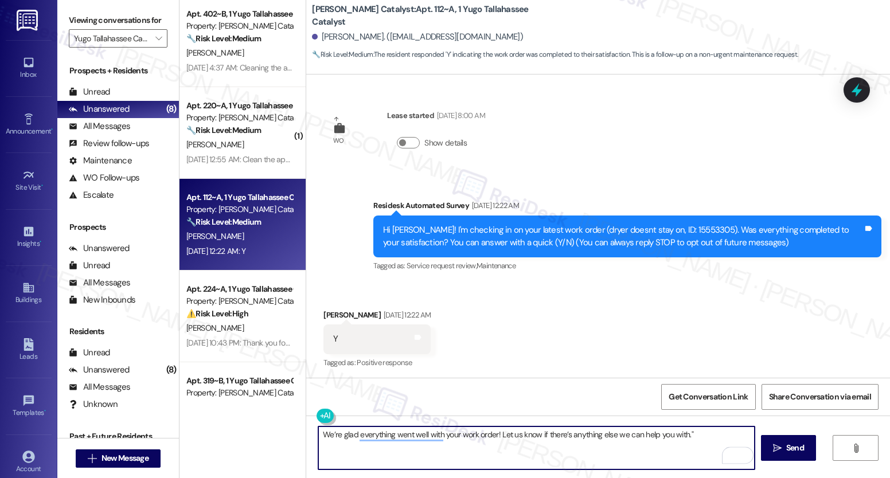
type textarea "We’re glad everything went well with your work order! Let us know if there’s an…"
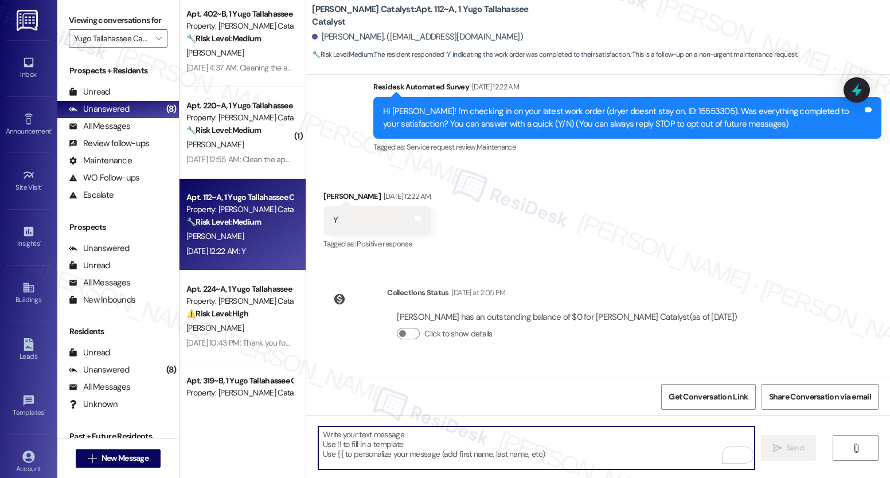
scroll to position [188, 0]
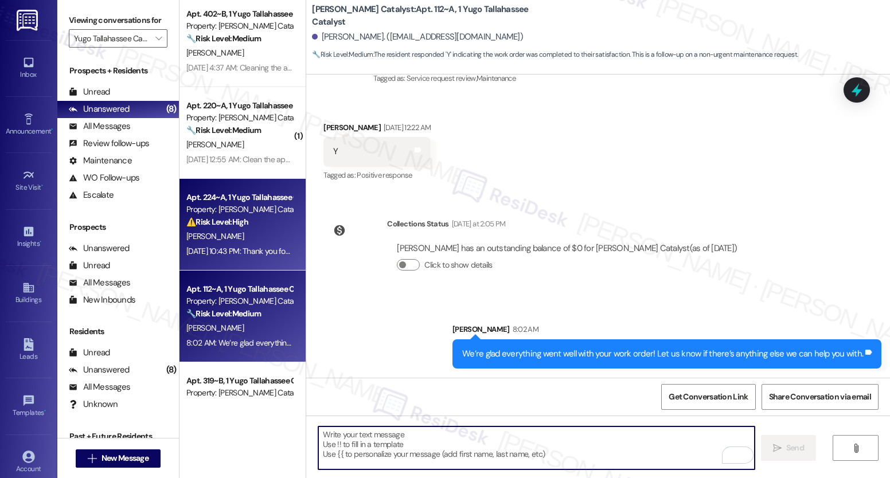
click at [232, 225] on strong "⚠️ Risk Level: High" at bounding box center [217, 222] width 62 height 10
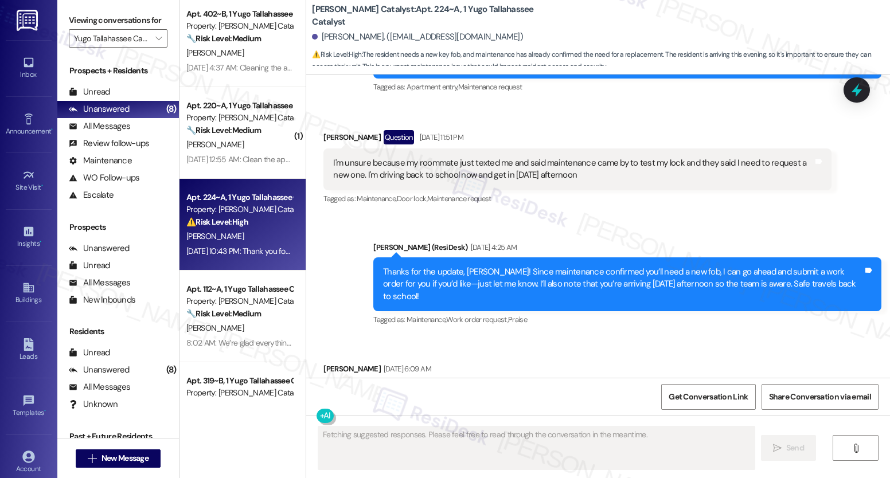
scroll to position [3208, 0]
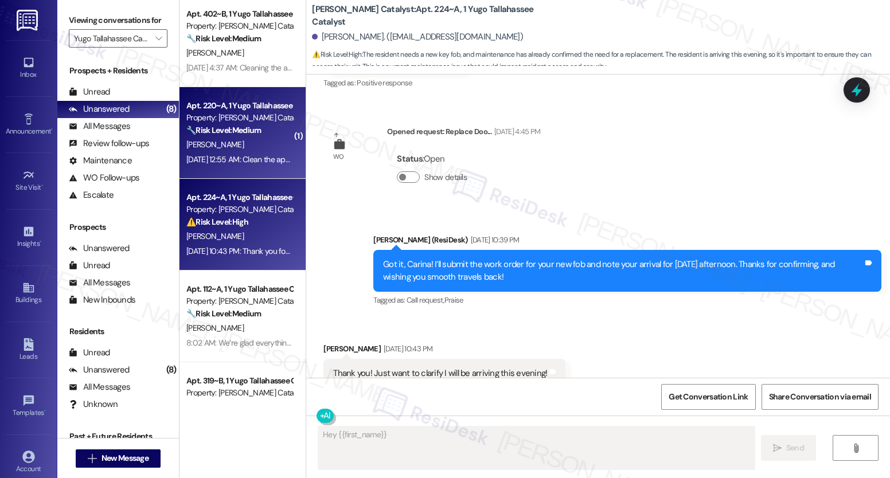
type textarea "Hey {{first_name}}!"
click at [273, 166] on div "Apt. 220~A, 1 Yugo Tallahassee Catalyst Property: Yugo Tallahassee Catalyst 🔧 R…" at bounding box center [243, 133] width 126 height 92
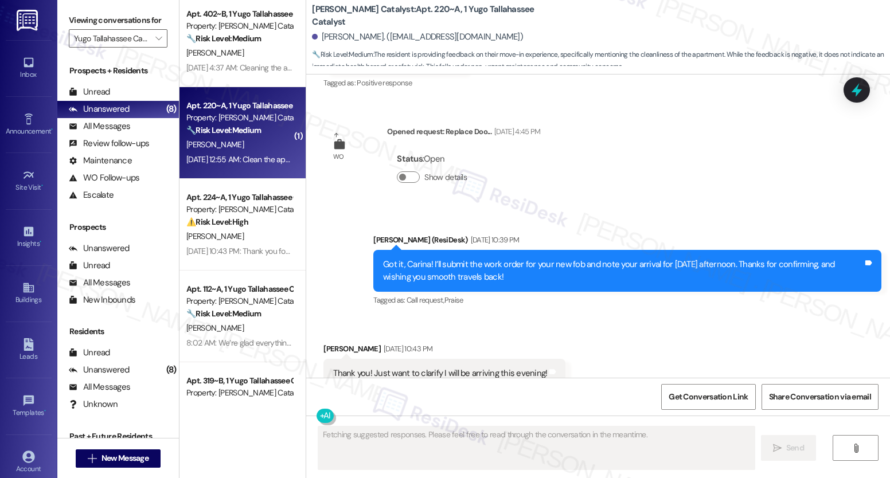
scroll to position [393, 0]
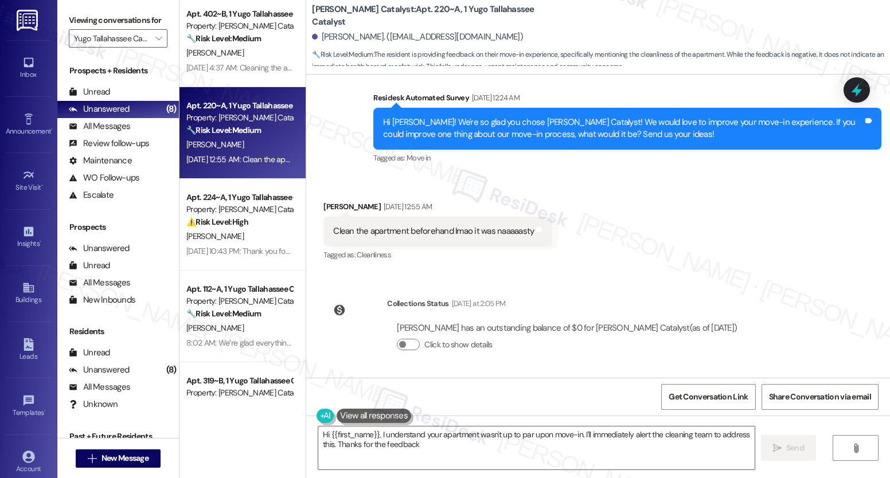
type textarea "Hi {{first_name}}, I understand your apartment wasn't up to par upon move-in. I…"
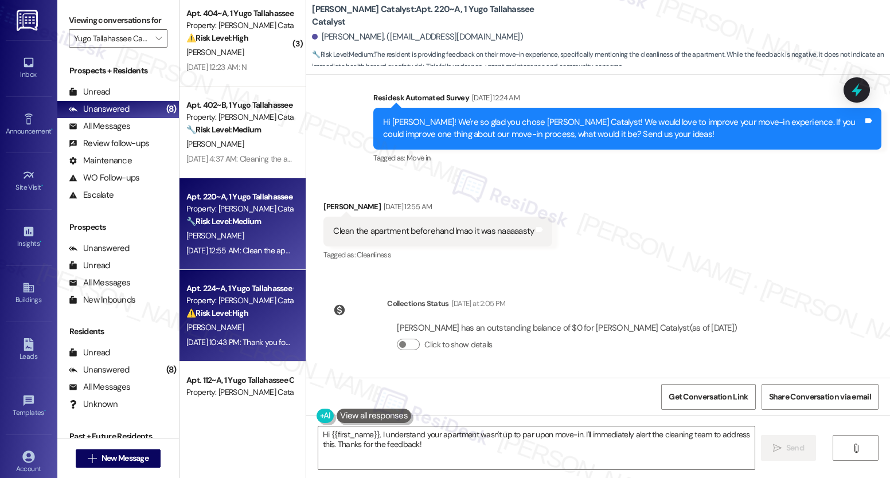
scroll to position [0, 0]
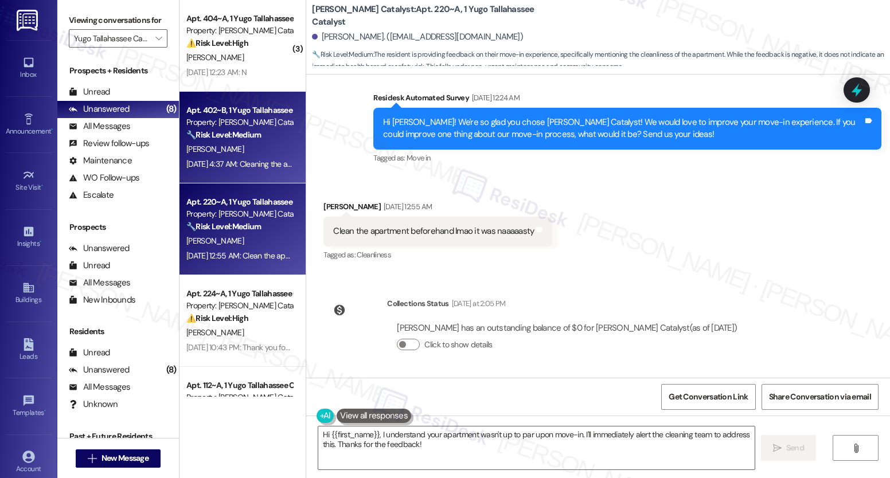
click at [251, 143] on div "[PERSON_NAME]" at bounding box center [239, 149] width 108 height 14
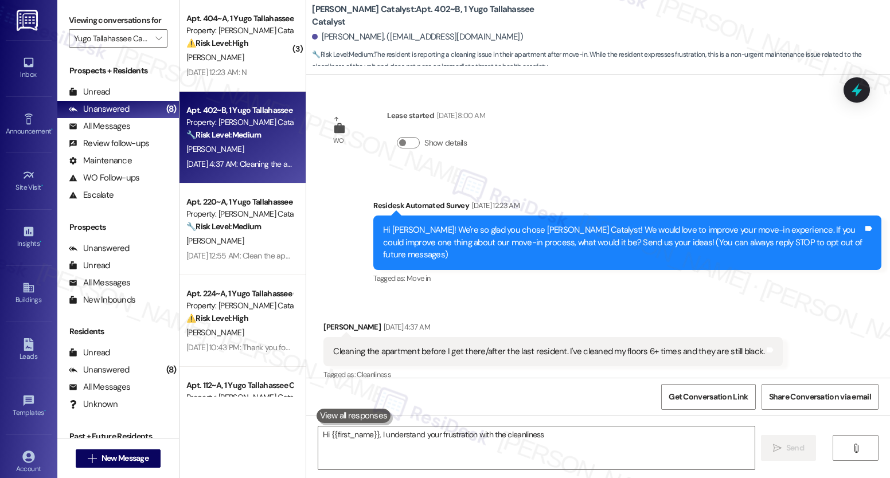
scroll to position [14, 0]
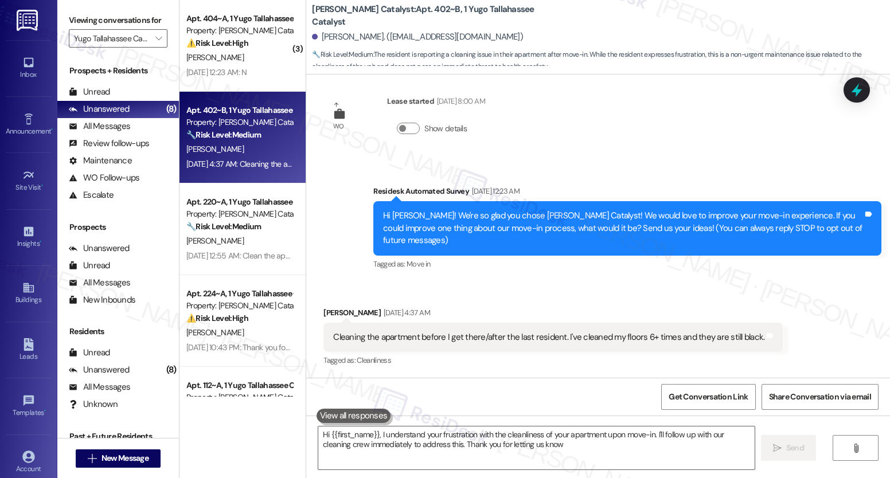
type textarea "Hi {{first_name}}, I understand your frustration with the cleanliness of your a…"
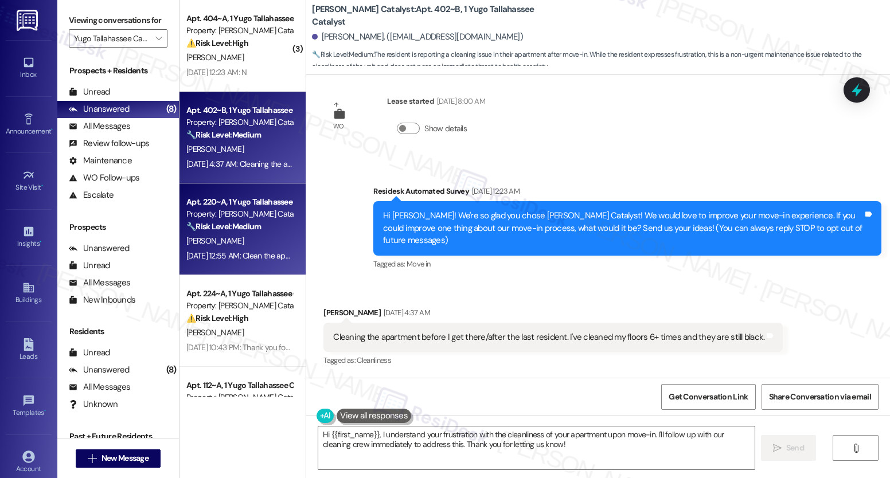
click at [252, 224] on strong "🔧 Risk Level: Medium" at bounding box center [223, 226] width 75 height 10
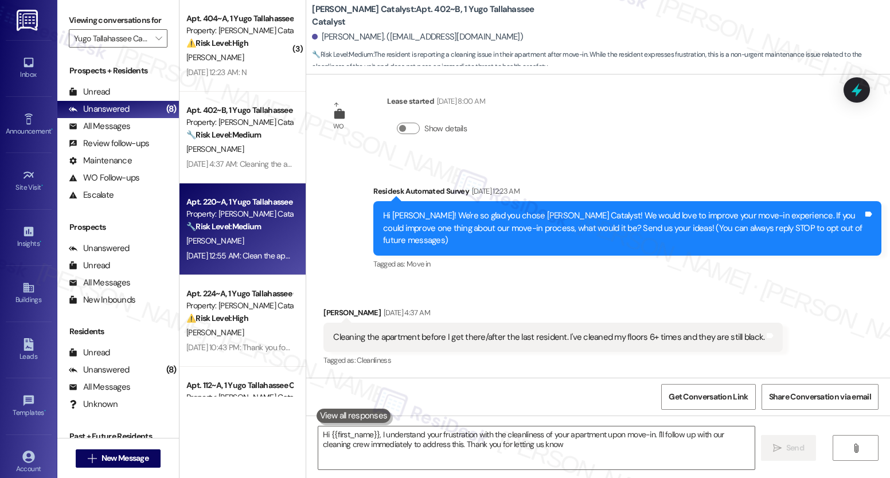
type textarea "Hi {{first_name}}, I understand your frustration with the cleanliness of your a…"
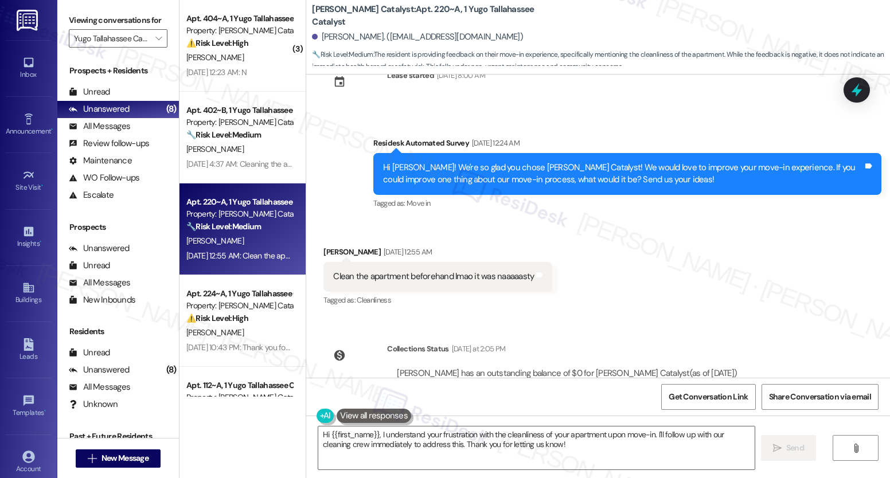
scroll to position [393, 0]
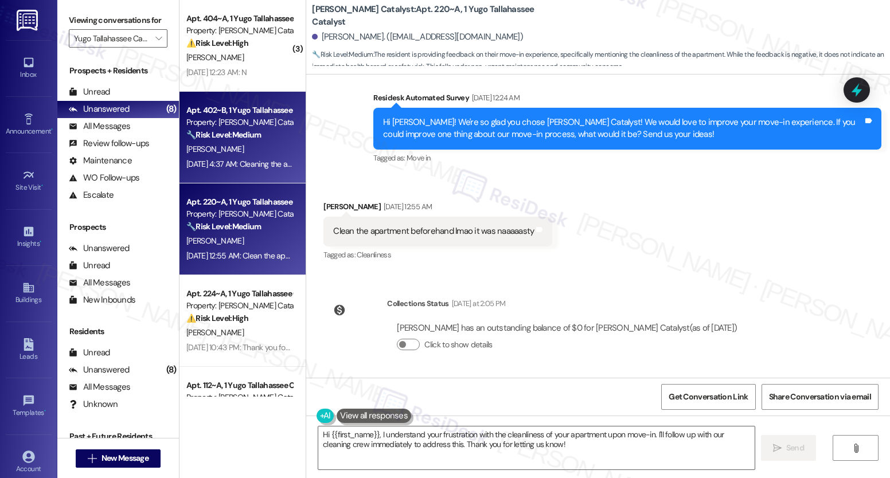
click at [259, 155] on div "[PERSON_NAME]" at bounding box center [239, 149] width 108 height 14
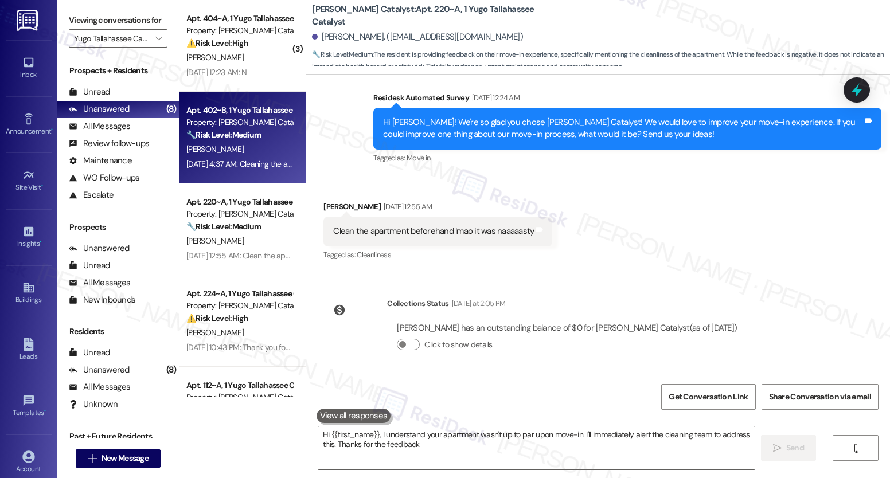
type textarea "Hi {{first_name}}, I understand your apartment wasn't up to par upon move-in. I…"
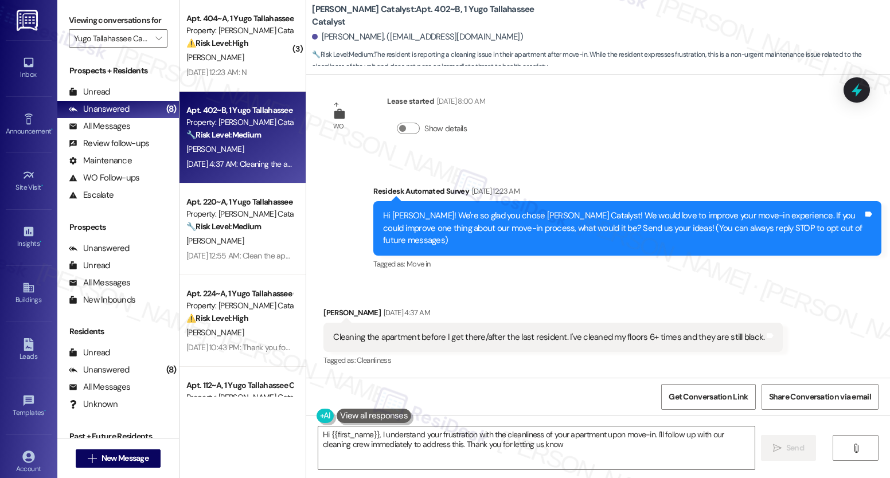
type textarea "Hi {{first_name}}, I understand your frustration with the cleanliness of your a…"
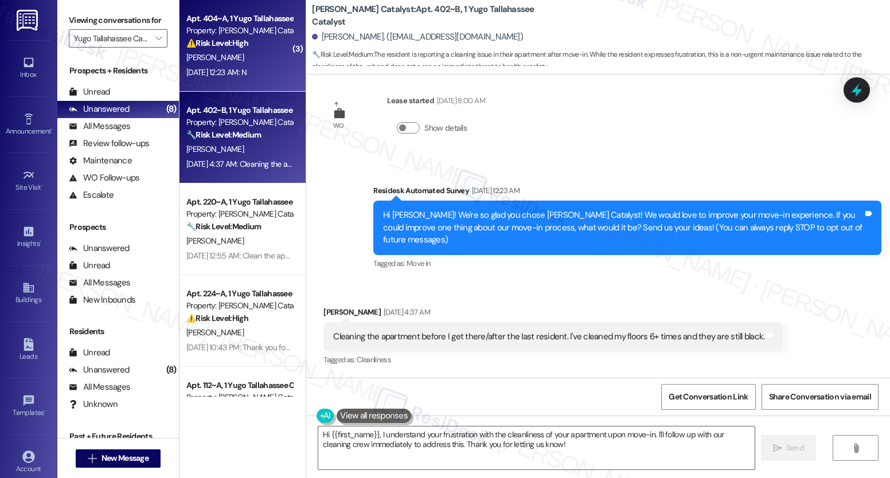
click at [248, 61] on div "[PERSON_NAME]" at bounding box center [239, 57] width 108 height 14
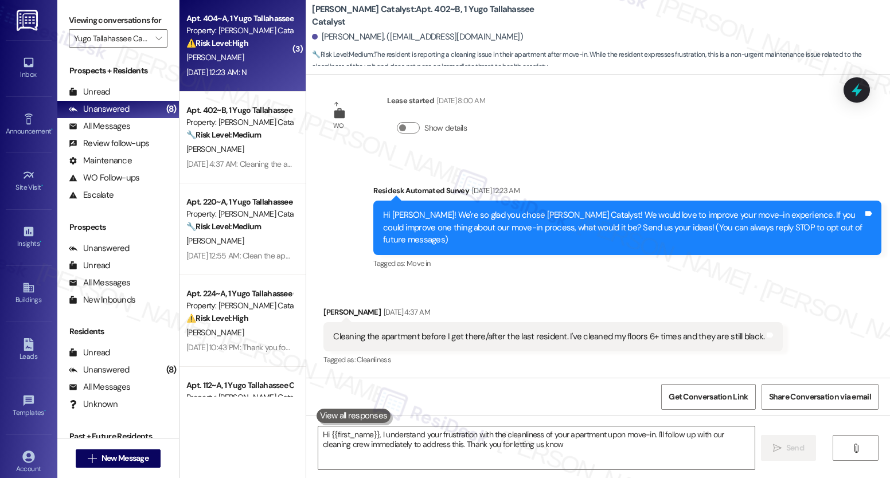
type textarea "Hi {{first_name}}, I understand your frustration with the cleanliness of your a…"
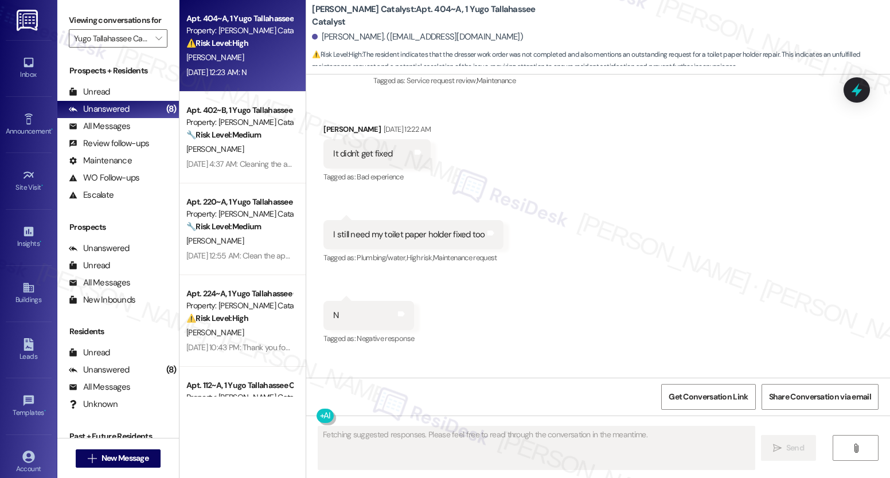
scroll to position [1146, 0]
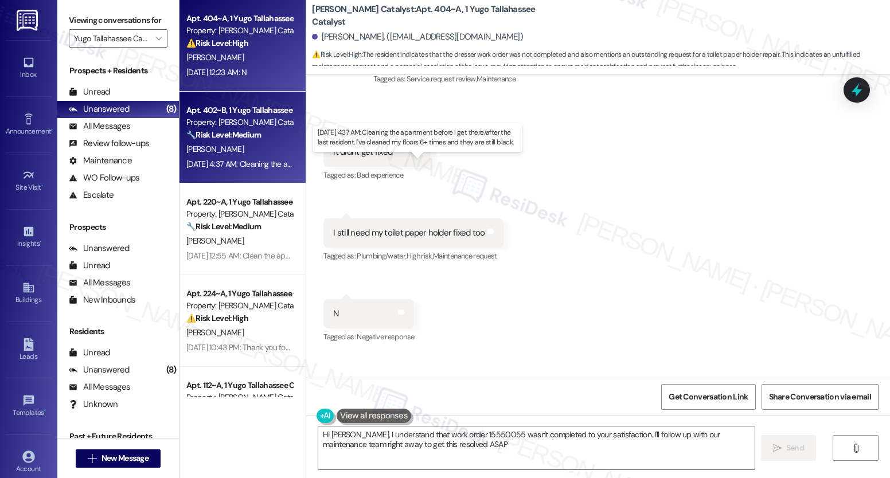
type textarea "Hi [PERSON_NAME], I understand that work order 15550055 wasn't completed to you…"
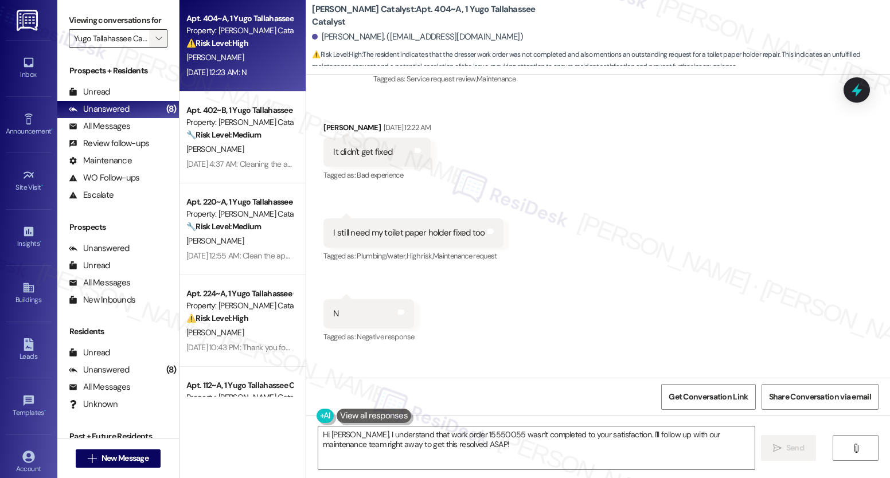
click at [155, 48] on span "" at bounding box center [158, 38] width 11 height 18
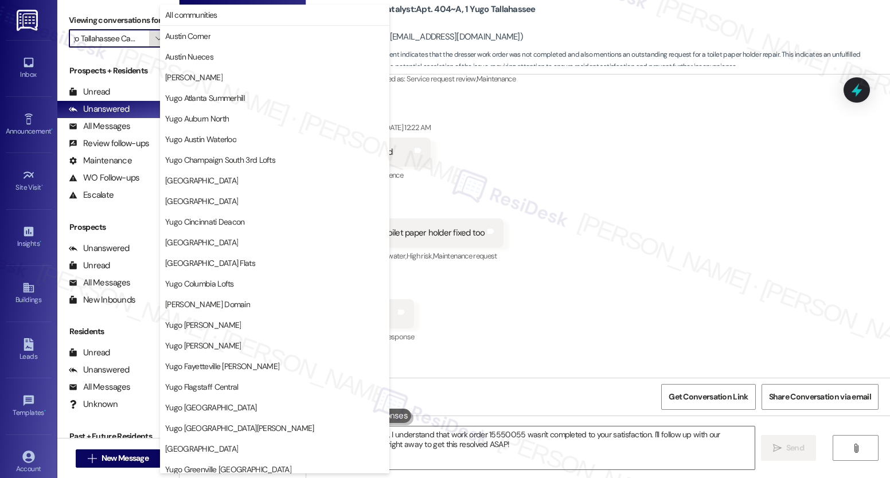
scroll to position [440, 0]
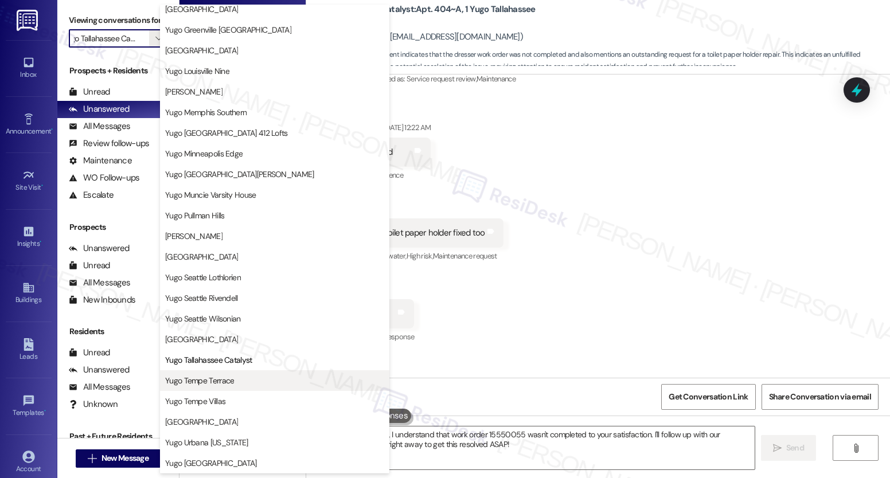
click at [189, 382] on span "Yugo Tempe Terrace" at bounding box center [199, 380] width 69 height 11
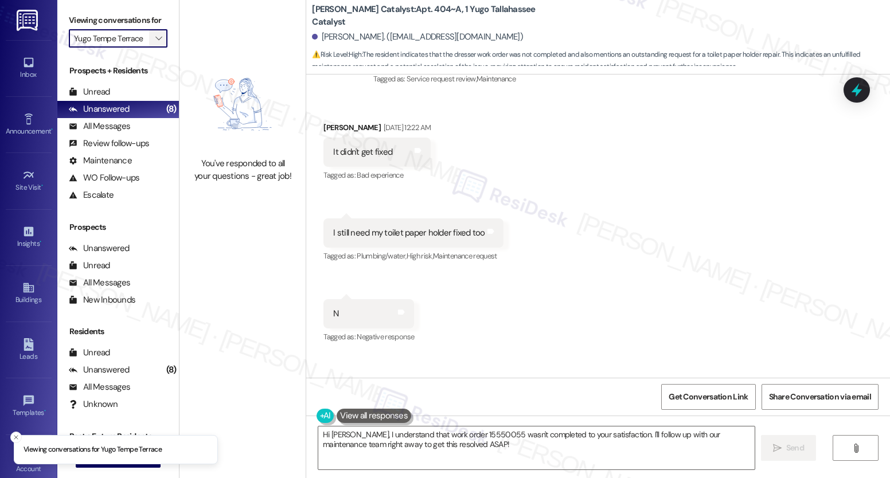
click at [153, 45] on span "" at bounding box center [158, 38] width 11 height 18
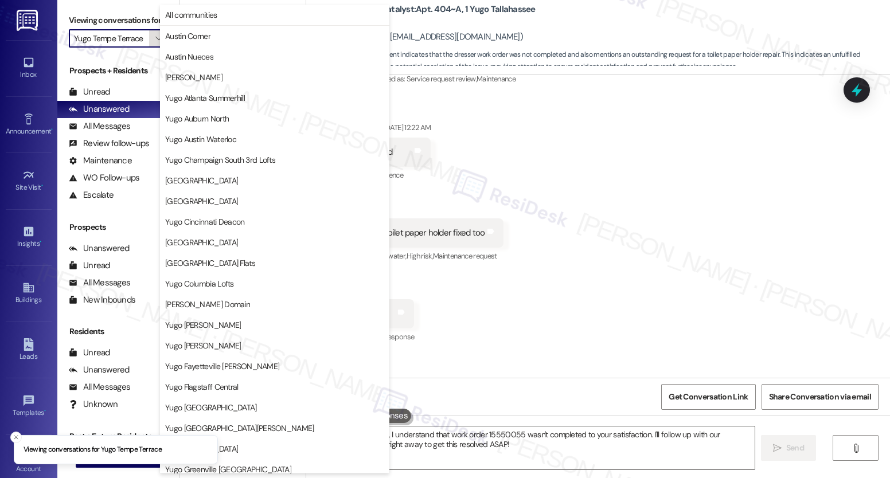
scroll to position [440, 0]
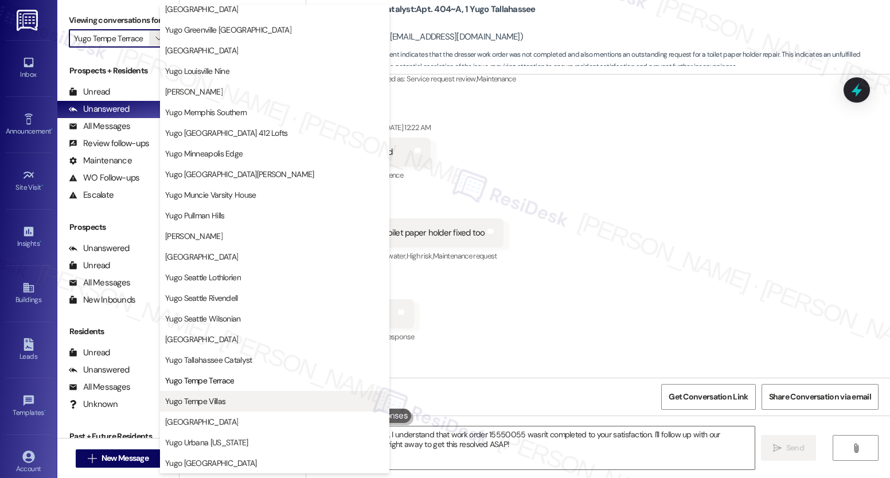
click at [220, 404] on span "Yugo Tempe Villas" at bounding box center [195, 401] width 60 height 11
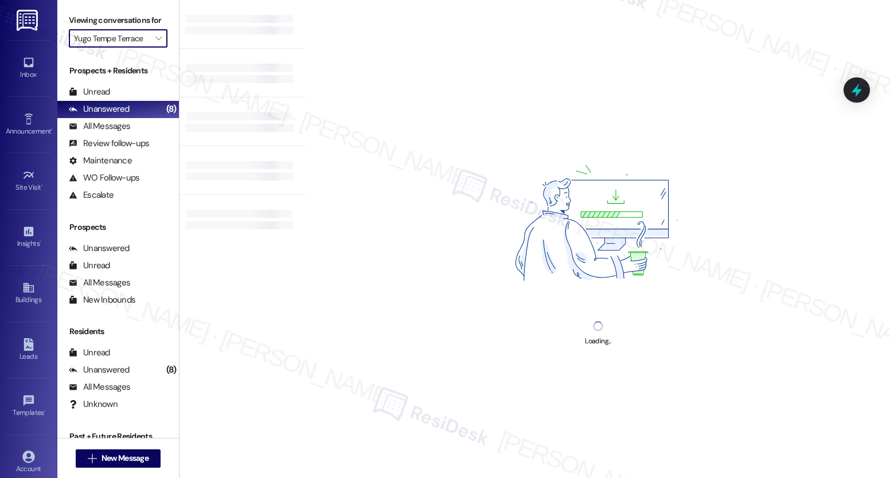
type input "Yugo Tempe Villas"
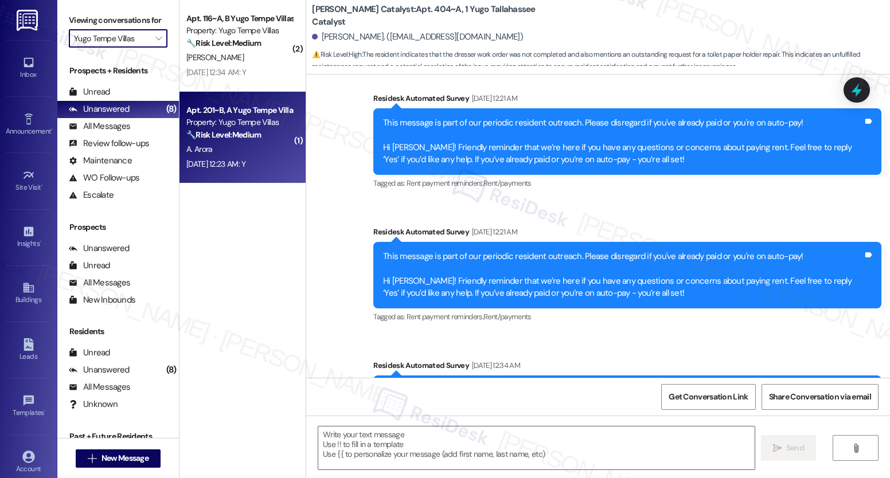
type textarea "Fetching suggested responses. Please feel free to read through the conversation…"
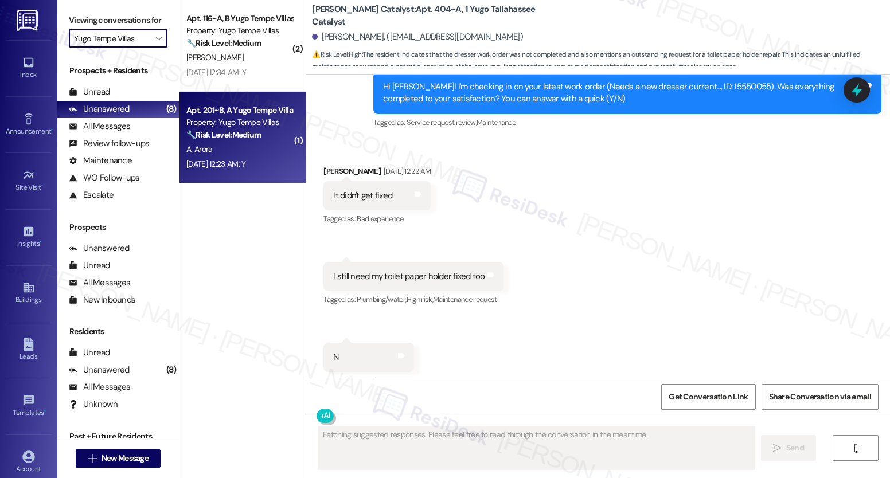
click at [246, 138] on strong "🔧 Risk Level: Medium" at bounding box center [223, 135] width 75 height 10
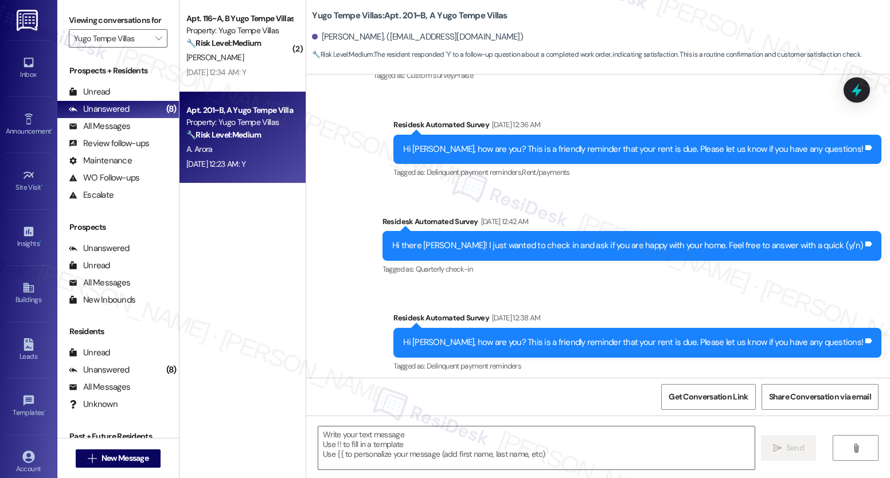
scroll to position [956, 0]
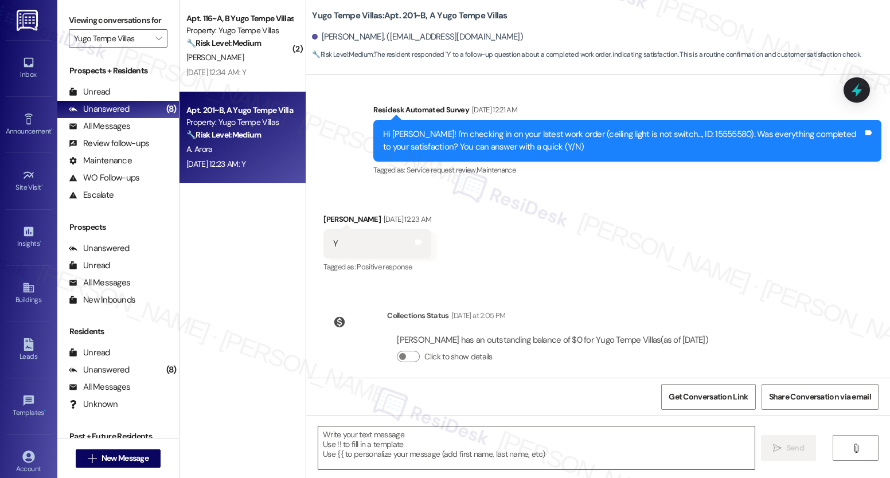
click at [463, 442] on textarea at bounding box center [536, 448] width 436 height 43
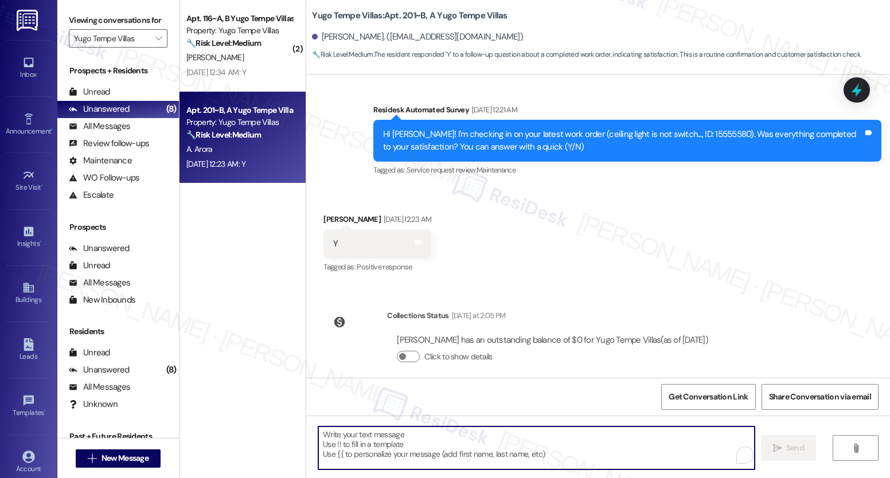
paste textarea "We’re glad everything went well with your work order! Let us know if there’s an…"
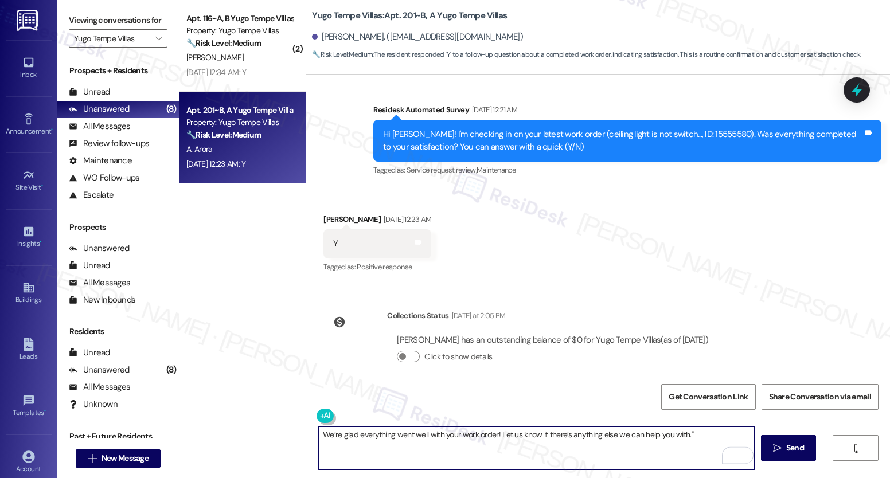
type textarea "We’re glad everything went well with your work order! Let us know if there’s an…"
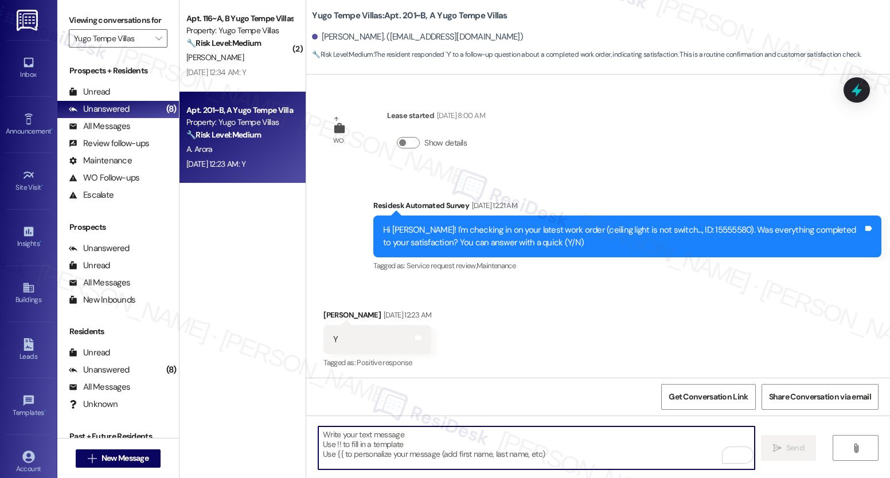
scroll to position [850, 0]
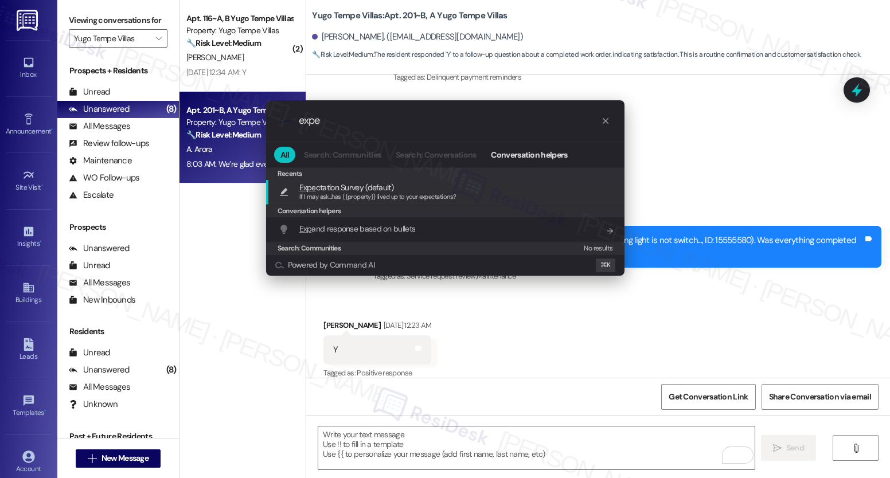
type input "expe"
click at [370, 186] on span "Expe ctation Survey (default)" at bounding box center [346, 187] width 94 height 13
type textarea "If I may ask...has {{property}} lived up to your expectations?"
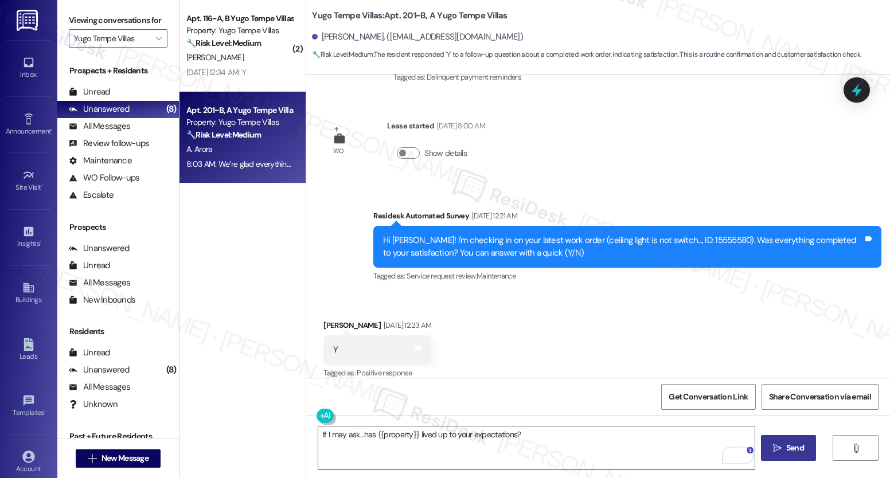
click at [781, 450] on span " Send" at bounding box center [789, 448] width 36 height 12
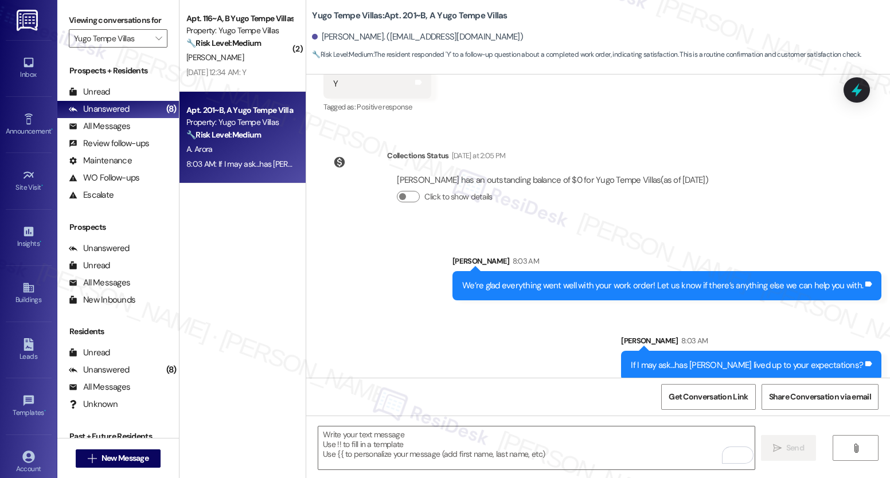
scroll to position [725, 0]
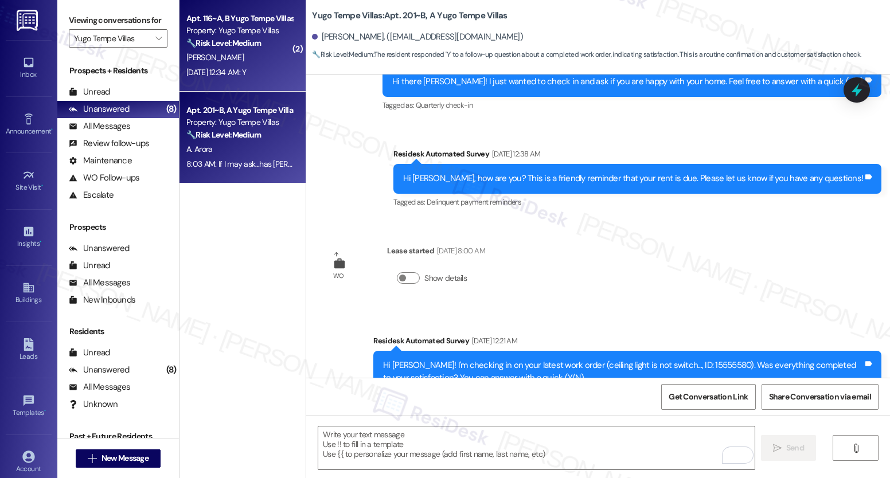
click at [244, 56] on div "[PERSON_NAME]" at bounding box center [239, 57] width 108 height 14
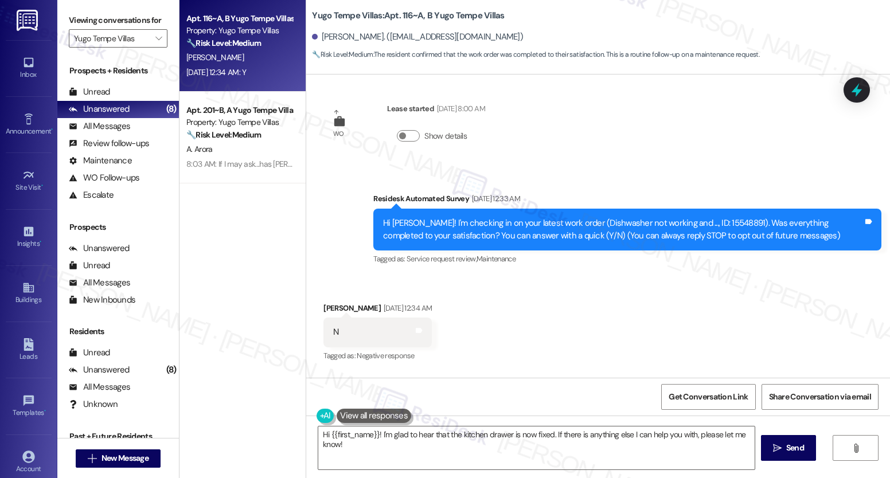
scroll to position [0, 0]
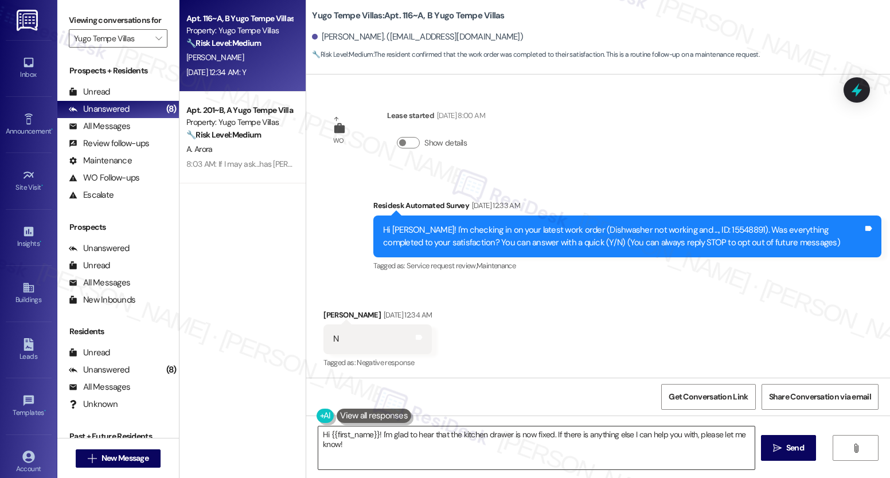
click at [441, 440] on textarea "Hi {{first_name}}! I'm glad to hear that the kitchen drawer is now fixed. If th…" at bounding box center [536, 448] width 436 height 43
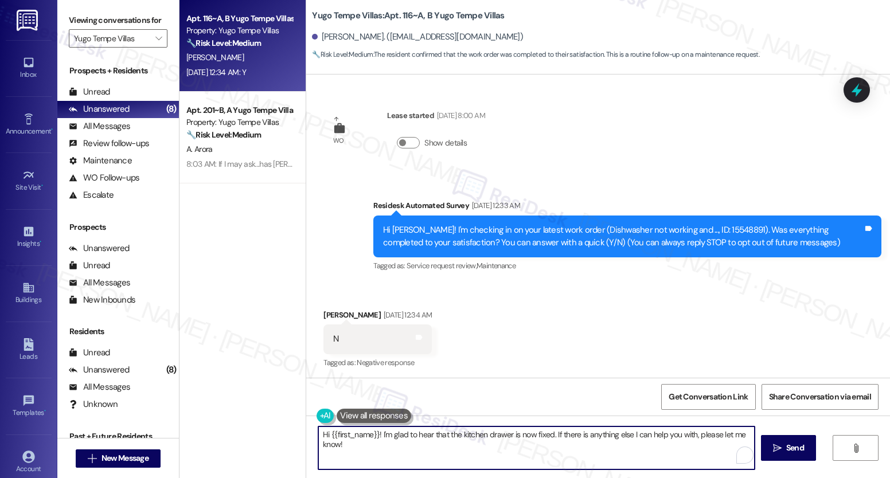
click at [441, 440] on textarea "Hi {{first_name}}! I'm glad to hear that the kitchen drawer is now fixed. If th…" at bounding box center [536, 448] width 436 height 43
click at [441, 439] on textarea "Hi {{first_name}}! I'm glad to hear that the kitchen drawer is now fixed. If th…" at bounding box center [536, 448] width 436 height 43
paste textarea "We’re glad everything went well with your work order! Let us know if there’s an…"
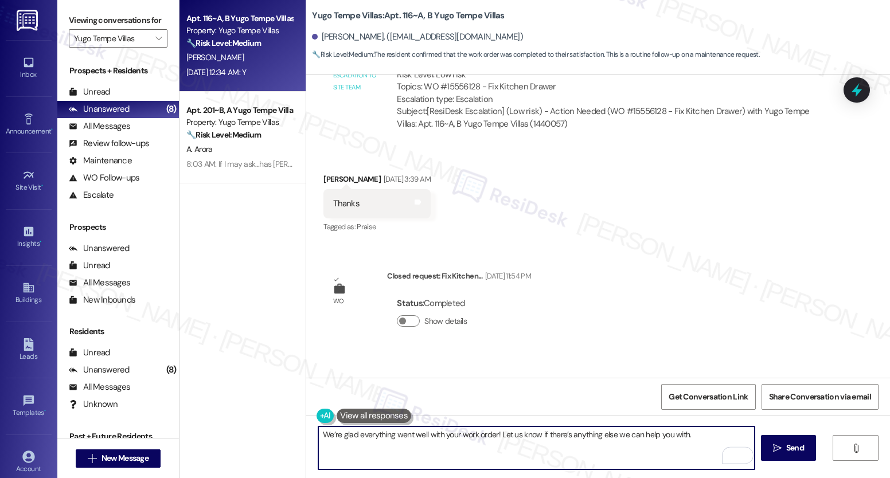
scroll to position [1778, 0]
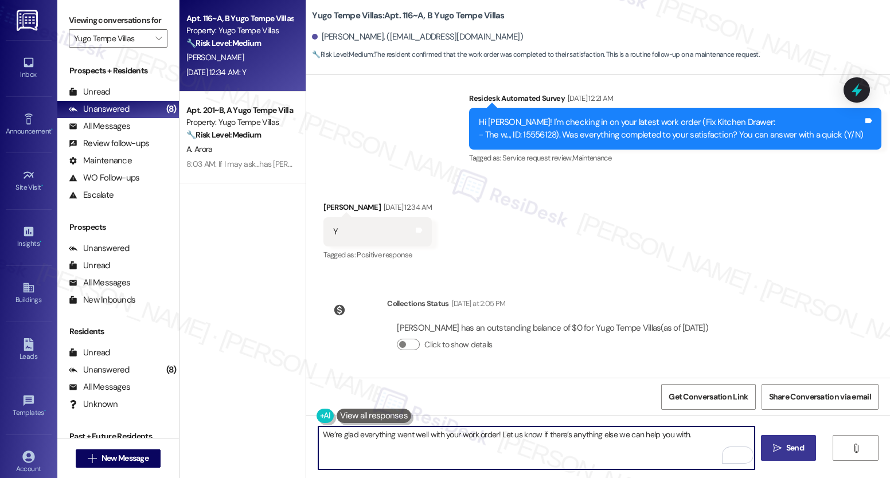
type textarea "We’re glad everything went well with your work order! Let us know if there’s an…"
click at [791, 457] on button " Send" at bounding box center [789, 448] width 56 height 26
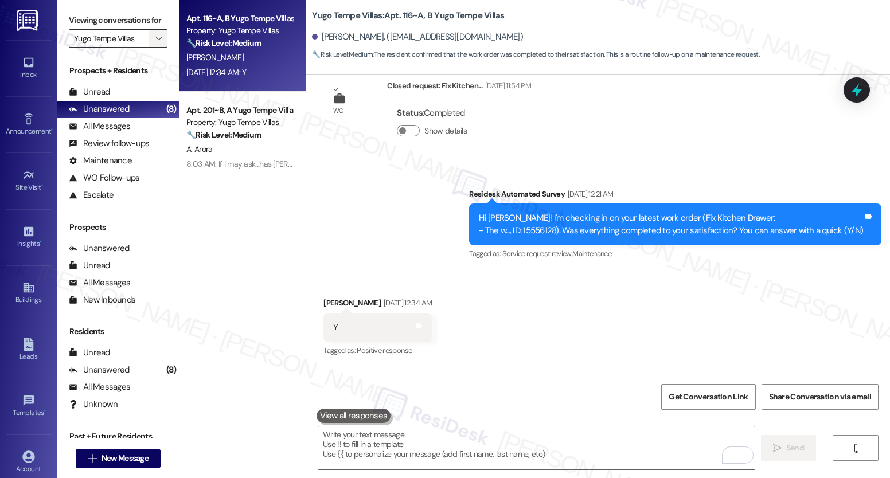
scroll to position [1672, 0]
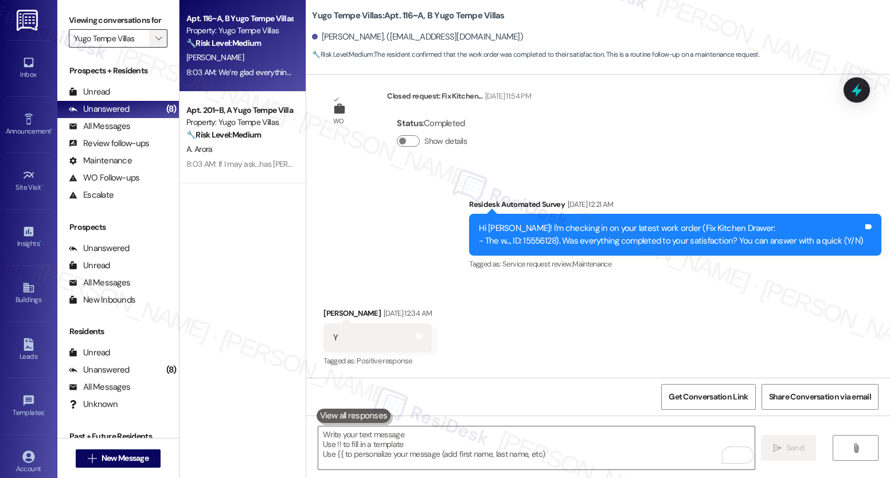
click at [155, 48] on span "" at bounding box center [158, 38] width 11 height 18
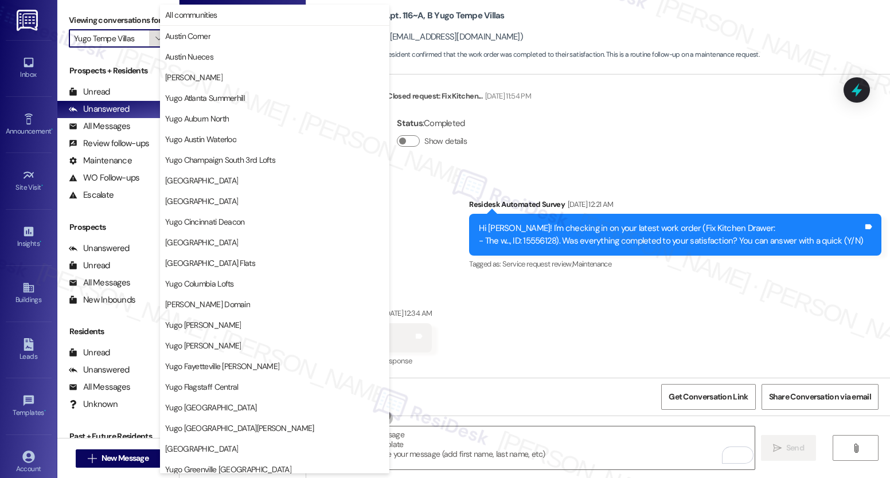
scroll to position [440, 0]
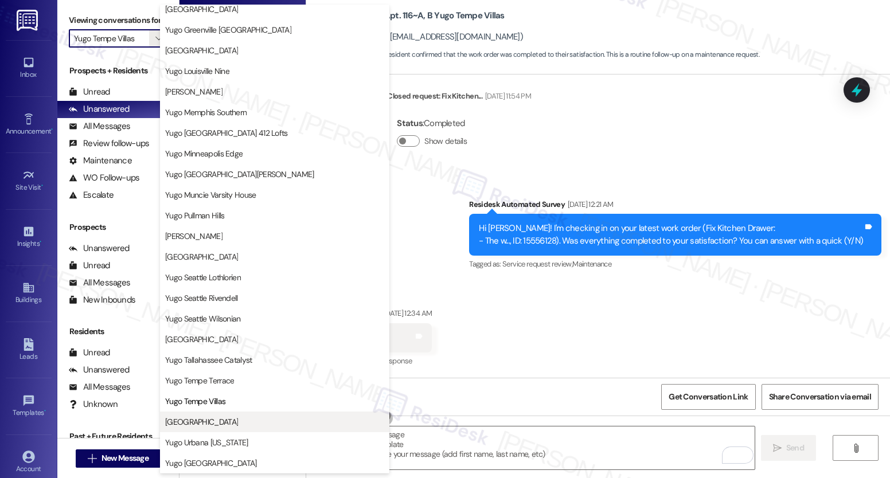
click at [190, 425] on span "[GEOGRAPHIC_DATA]" at bounding box center [201, 421] width 73 height 11
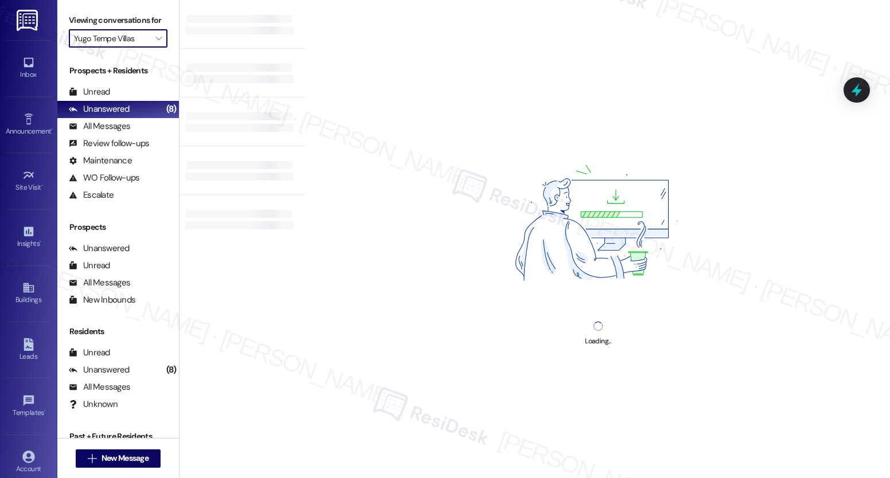
type input "[GEOGRAPHIC_DATA]"
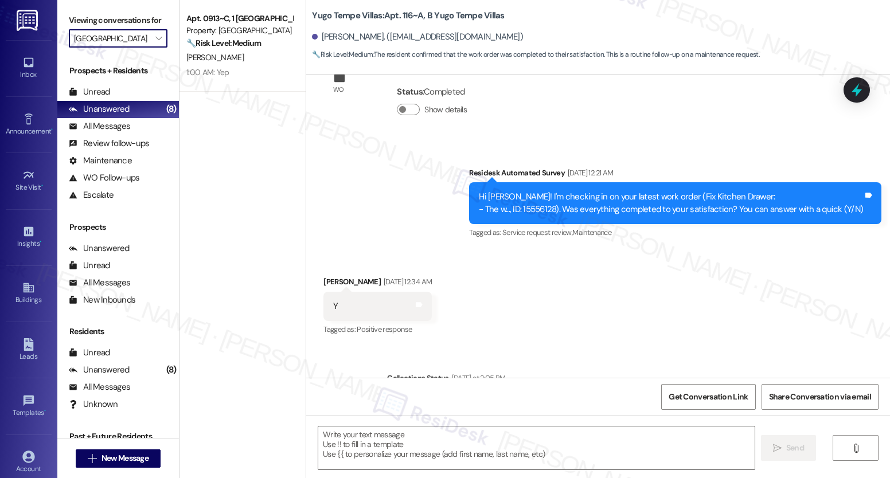
type textarea "Fetching suggested responses. Please feel free to read through the conversation…"
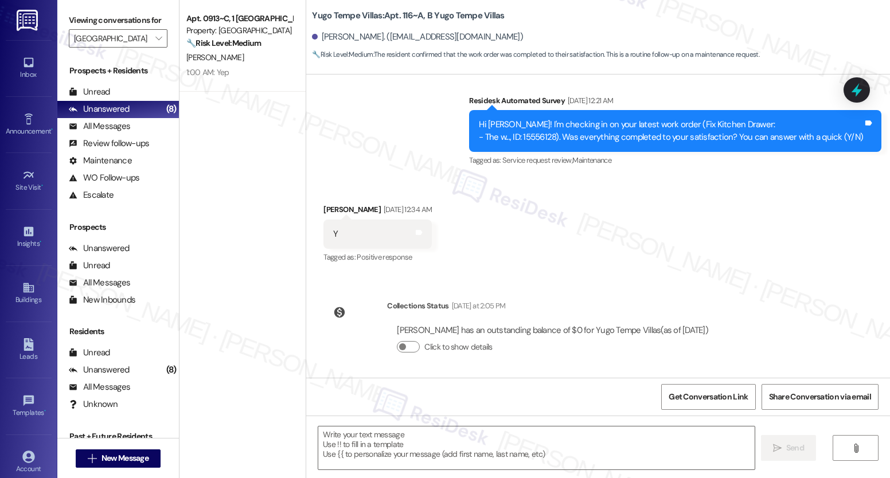
scroll to position [1875, 0]
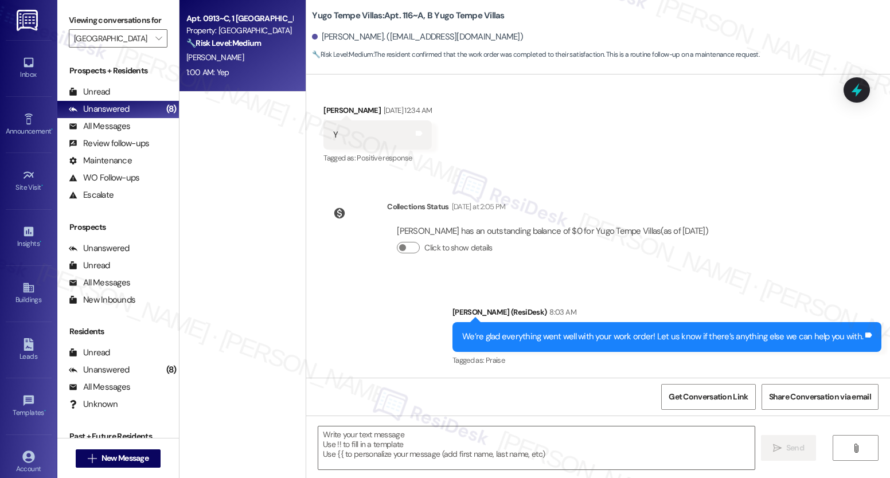
click at [276, 78] on div "1:00 AM: Yep 1:00 AM: Yep" at bounding box center [239, 72] width 108 height 14
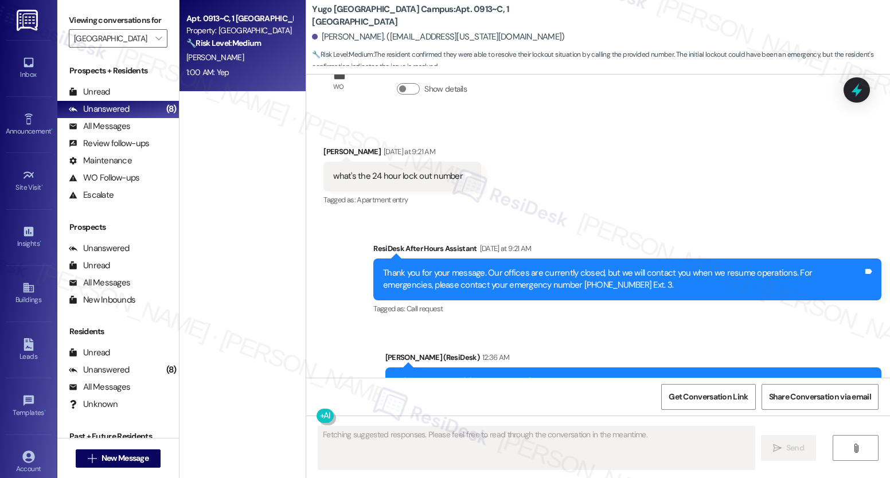
scroll to position [3431, 0]
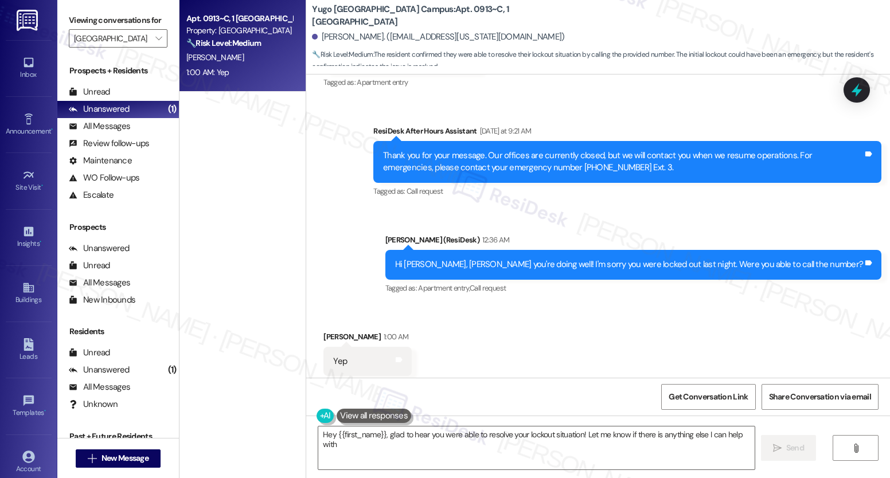
type textarea "Hey {{first_name}}, glad to hear you were able to resolve your lockout situatio…"
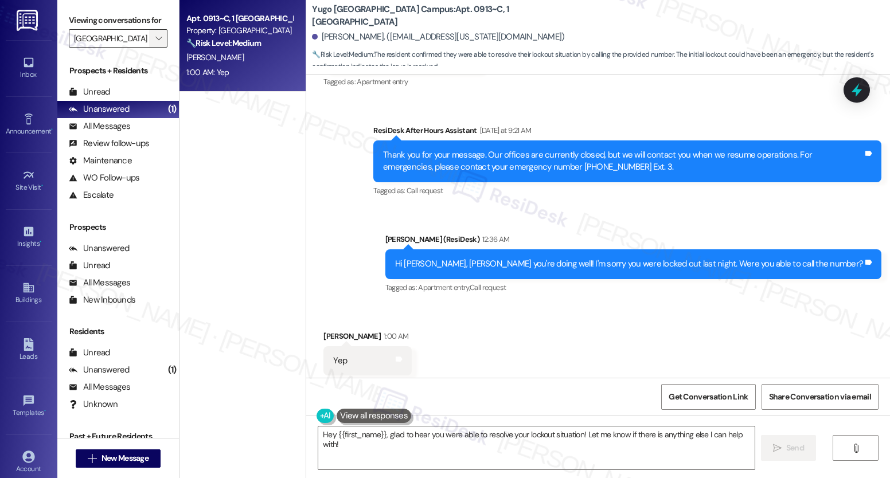
click at [155, 43] on icon "" at bounding box center [158, 38] width 6 height 9
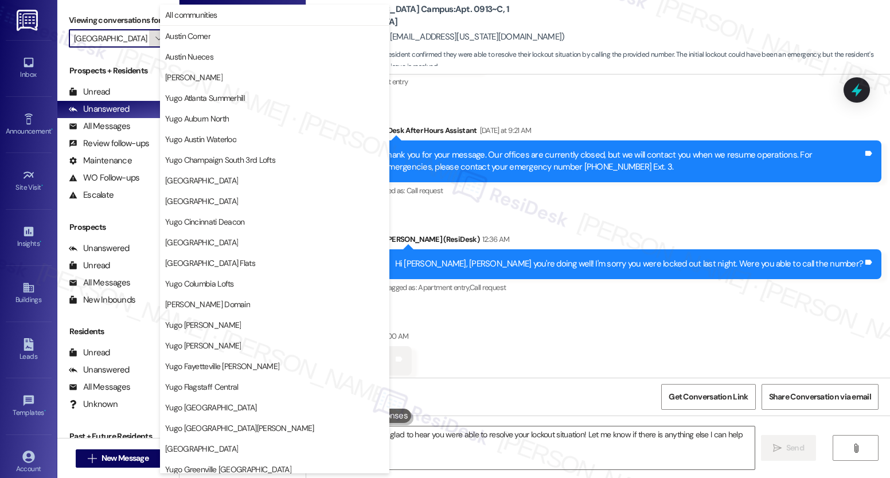
scroll to position [440, 0]
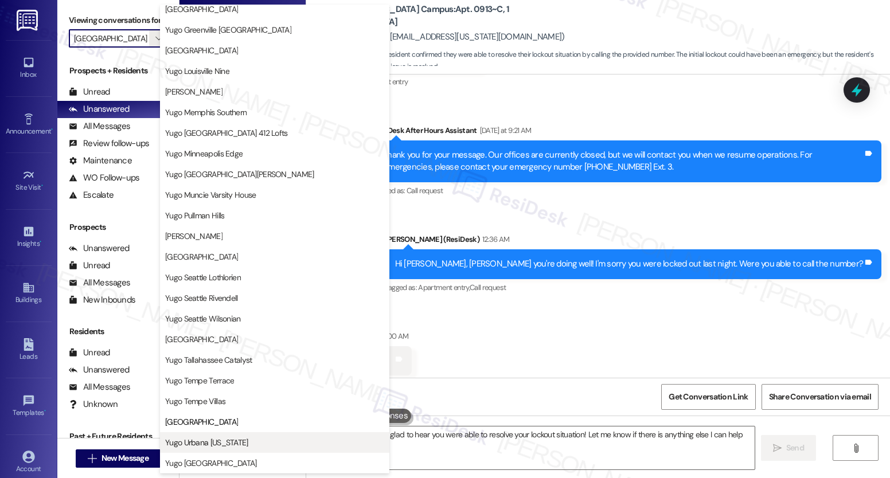
click at [219, 447] on span "Yugo Urbana [US_STATE]" at bounding box center [206, 442] width 83 height 11
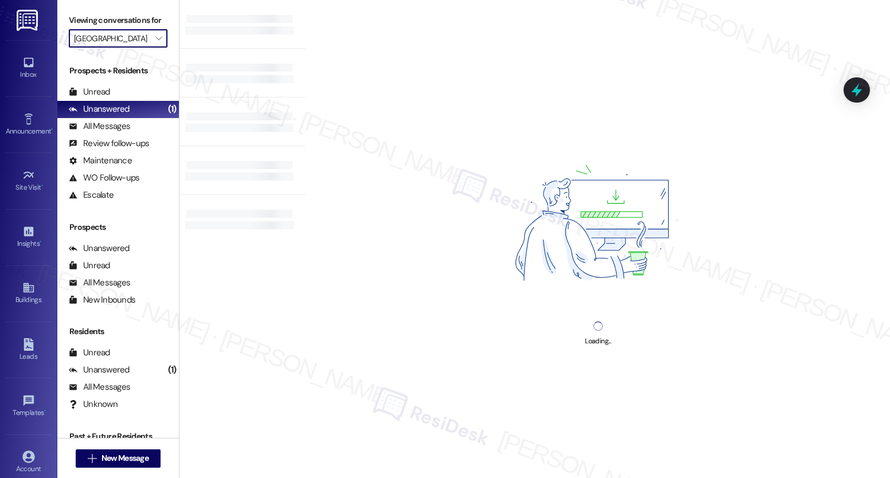
type input "Yugo Urbana [US_STATE]"
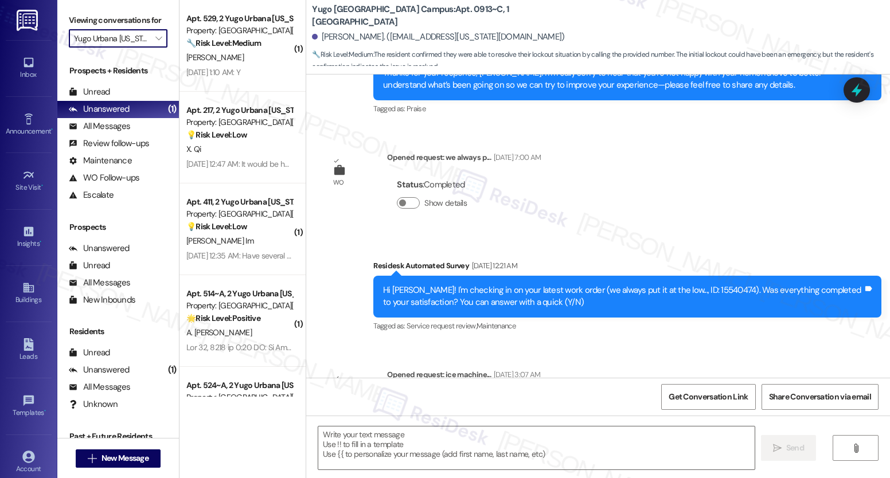
scroll to position [3385, 0]
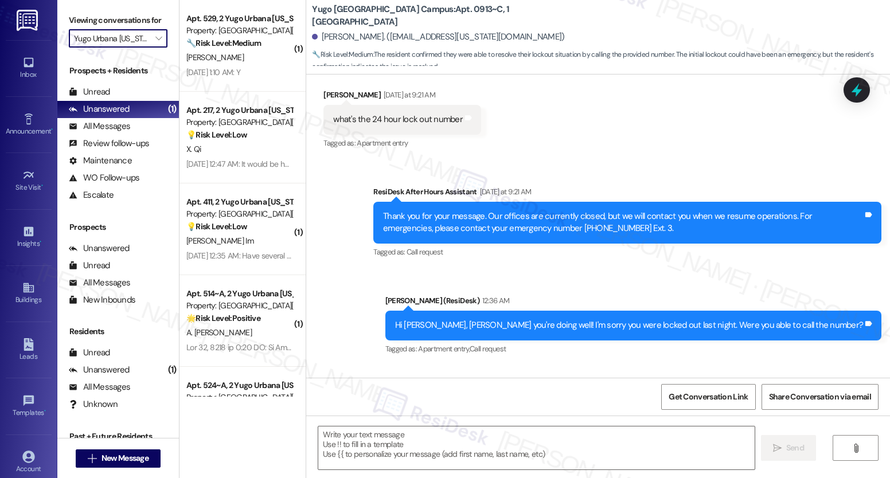
type textarea "Fetching suggested responses. Please feel free to read through the conversation…"
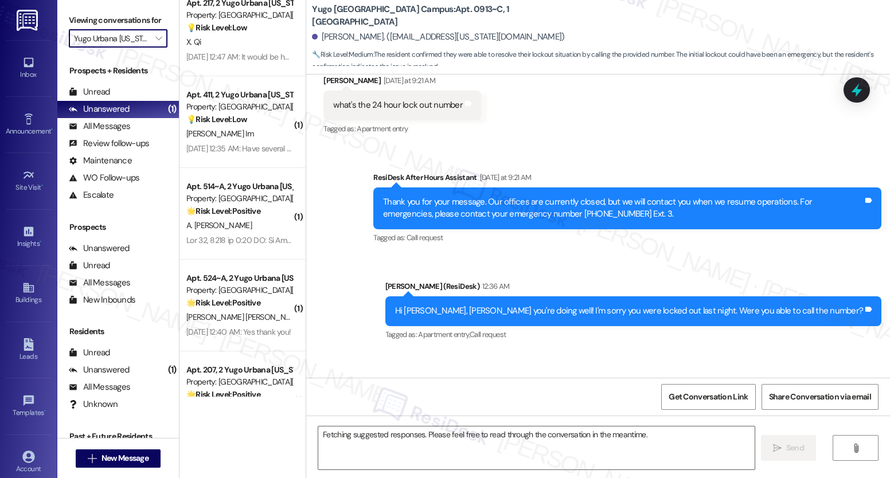
scroll to position [3431, 0]
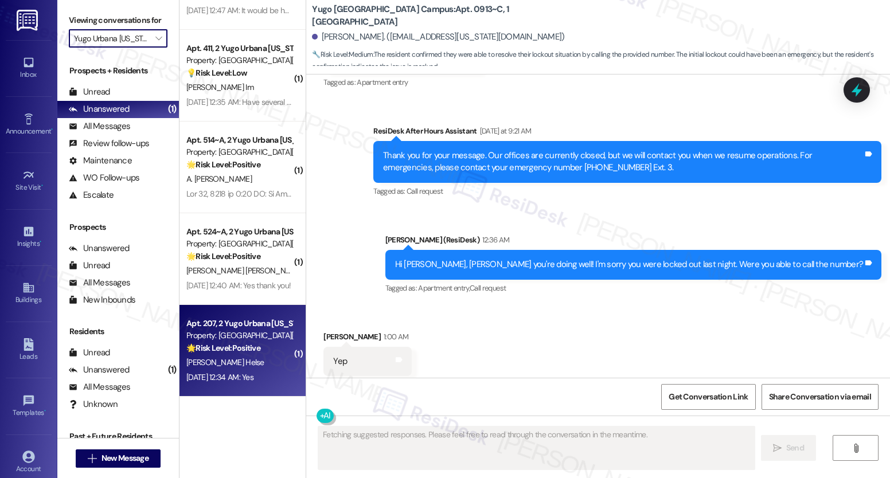
click at [233, 349] on strong "🌟 Risk Level: Positive" at bounding box center [223, 348] width 74 height 10
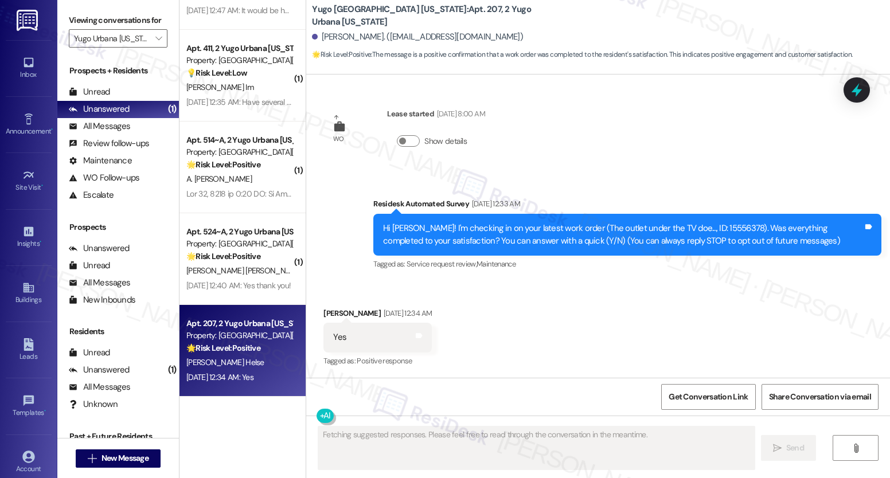
scroll to position [0, 0]
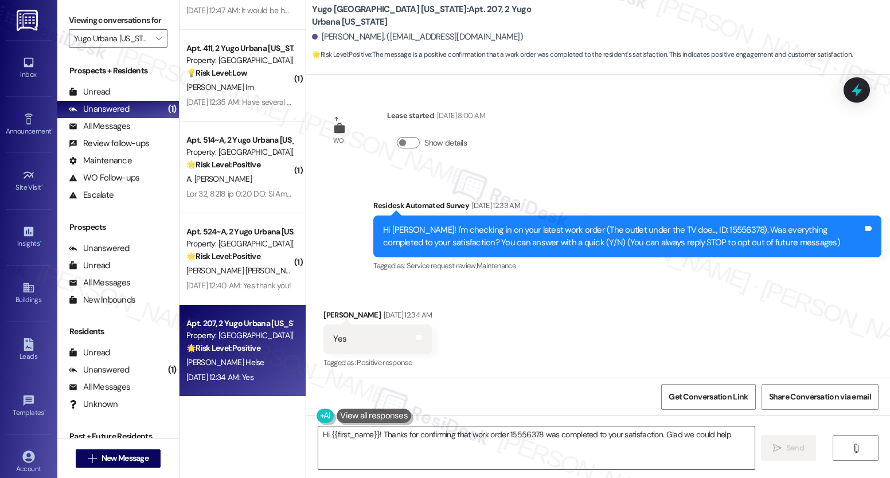
type textarea "Hi {{first_name}}! Thanks for confirming that work order 15556378 was completed…"
click at [446, 446] on textarea "Hi {{first_name}}! Thanks for confirming that work order 15556378 was completed…" at bounding box center [536, 448] width 436 height 43
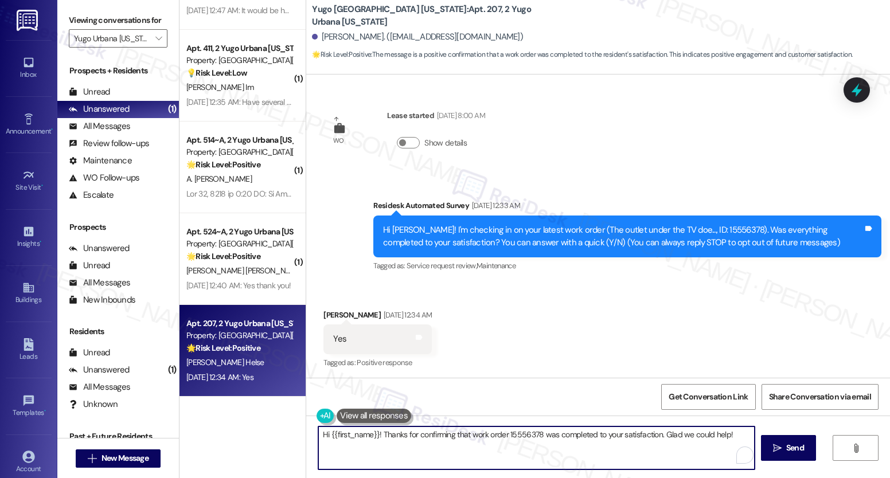
click at [446, 446] on textarea "Hi {{first_name}}! Thanks for confirming that work order 15556378 was completed…" at bounding box center [536, 448] width 436 height 43
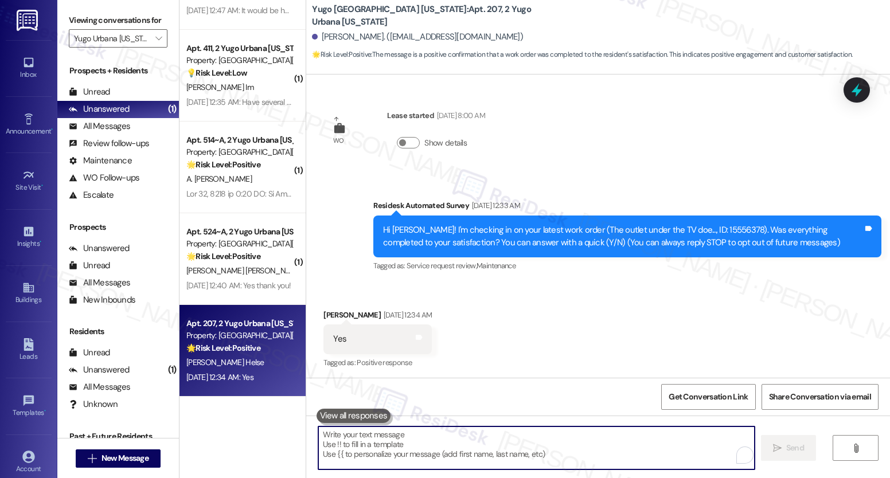
paste textarea "We’re glad everything went well with your work order! Let us know if there’s an…"
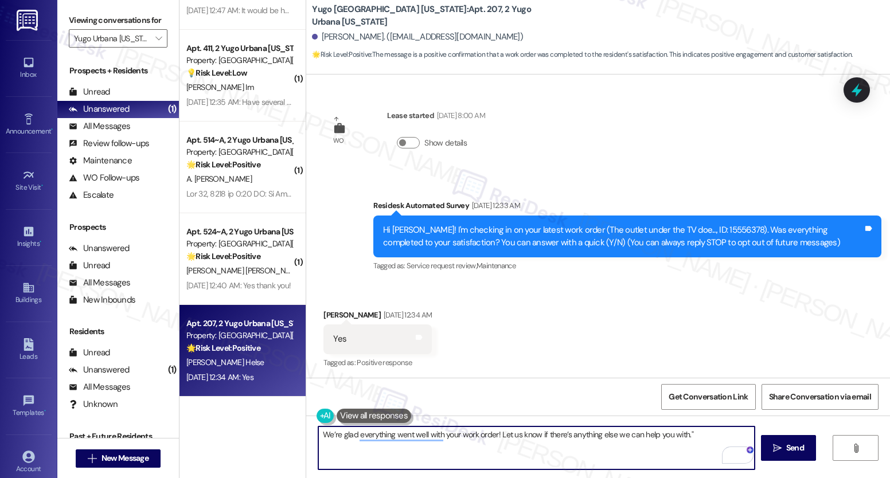
type textarea "We’re glad everything went well with your work order! Let us know if there’s an…"
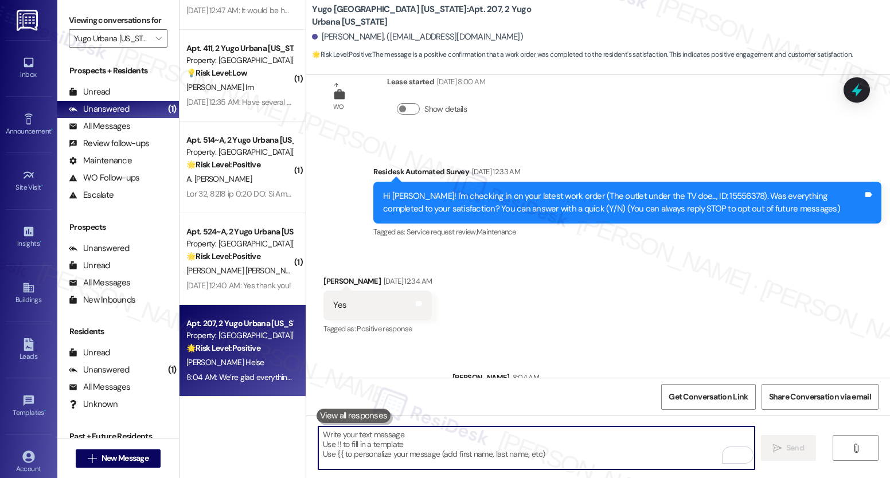
scroll to position [82, 0]
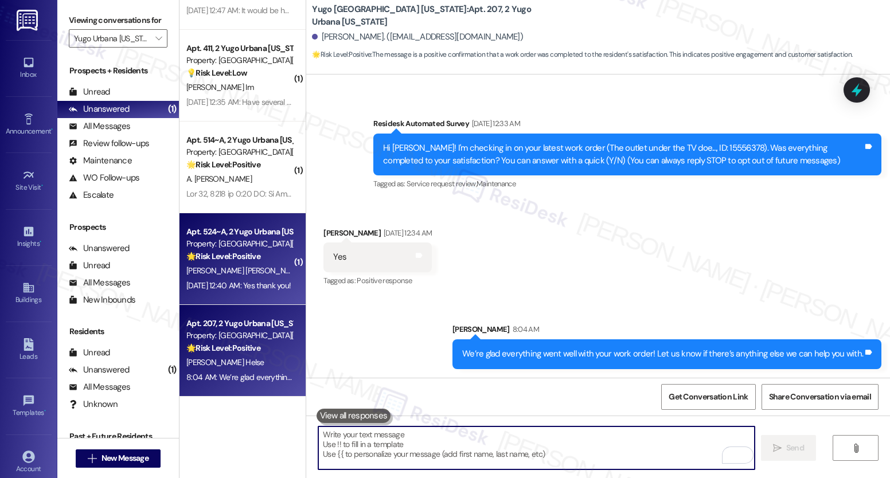
click at [266, 264] on div "[PERSON_NAME] [PERSON_NAME]" at bounding box center [239, 271] width 108 height 14
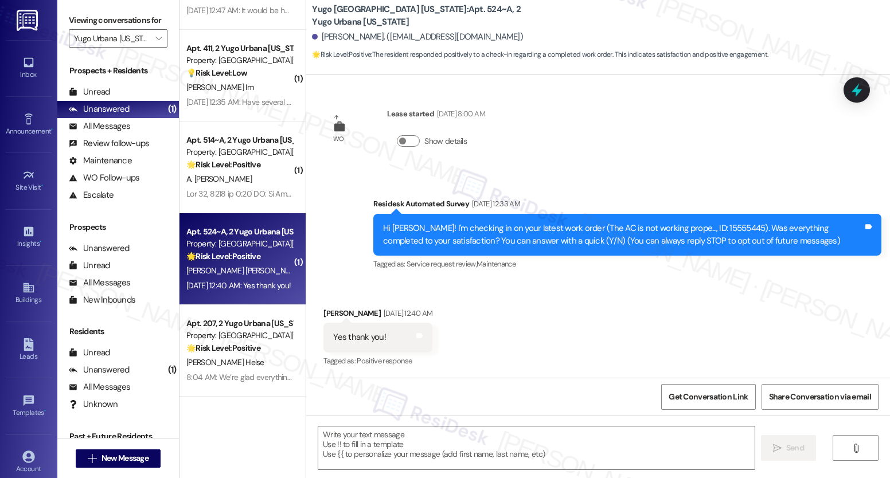
type textarea "Fetching suggested responses. Please feel free to read through the conversation…"
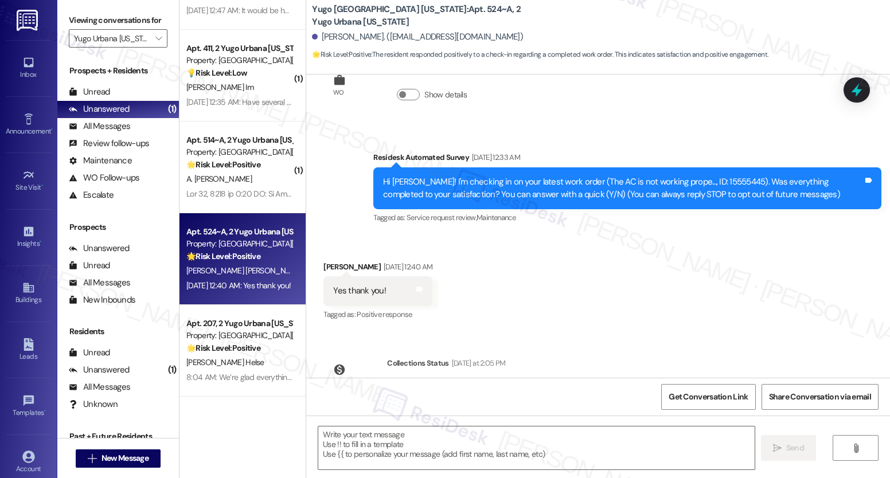
scroll to position [0, 0]
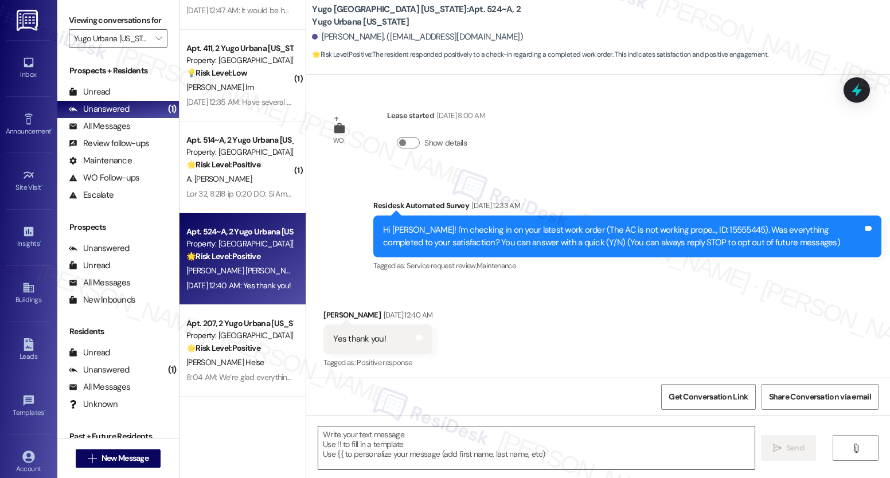
click at [453, 446] on textarea at bounding box center [536, 448] width 436 height 43
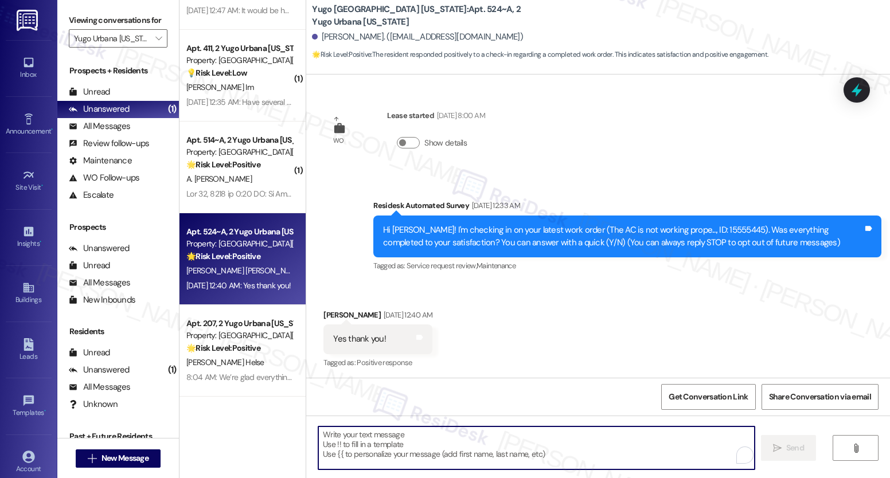
paste textarea "We’re glad everything went well with your work order! Let us know if there’s an…"
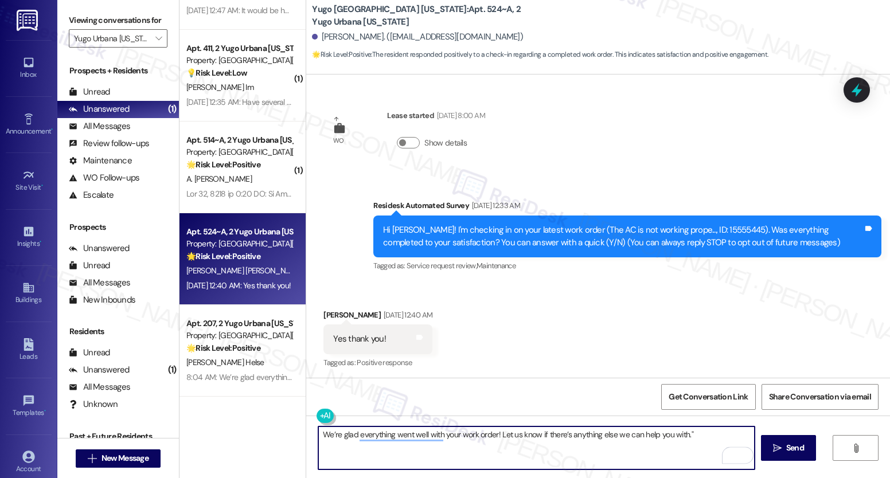
type textarea "We’re glad everything went well with your work order! Let us know if there’s an…"
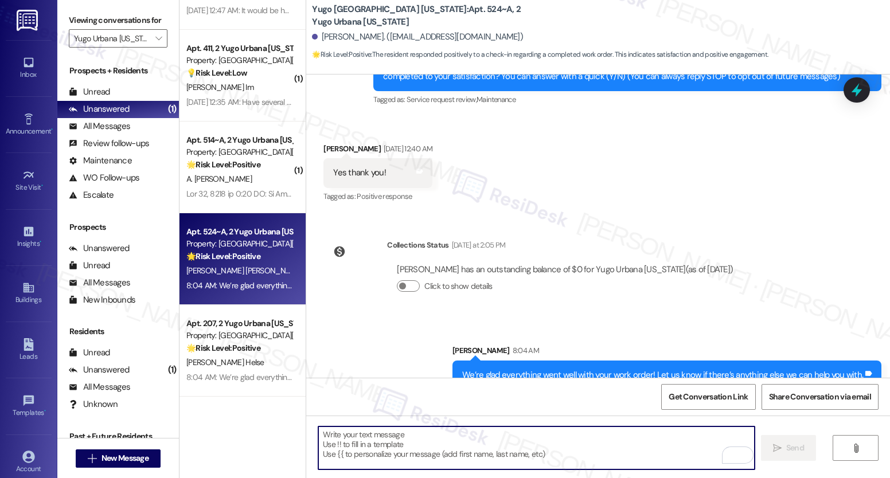
scroll to position [188, 0]
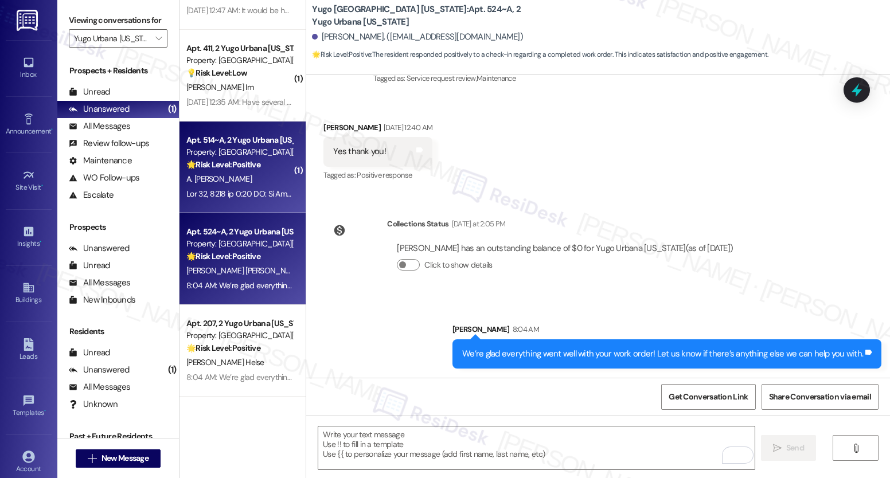
click at [240, 187] on div at bounding box center [239, 194] width 108 height 14
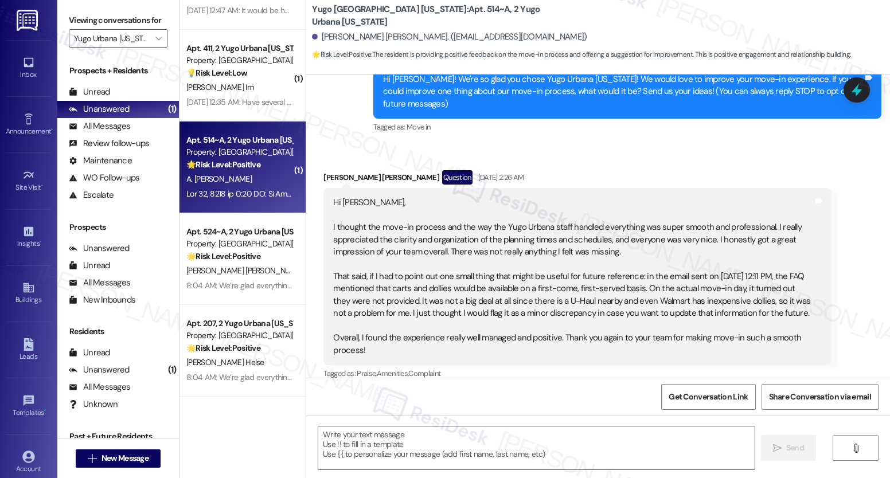
type textarea "Fetching suggested responses. Please feel free to read through the conversation…"
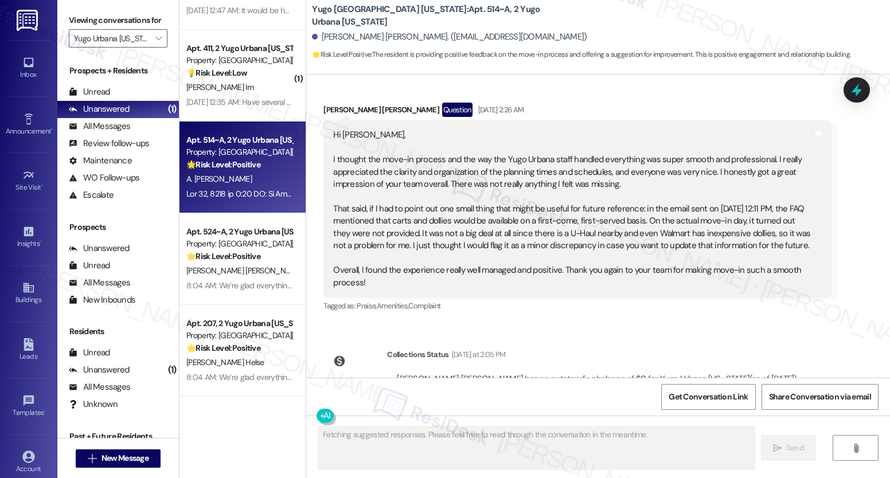
scroll to position [235, 0]
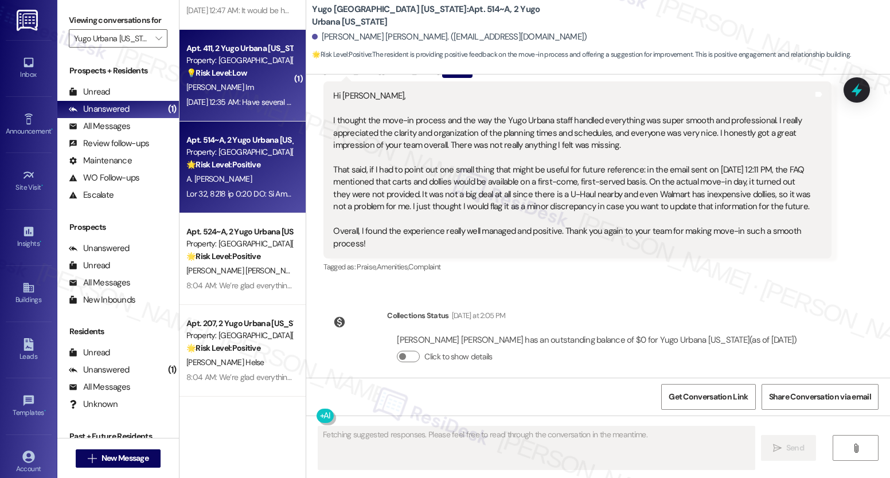
click at [270, 95] on div "[DATE] 12:35 AM: Have several cart ready for new residents to have an easier ti…" at bounding box center [239, 102] width 108 height 14
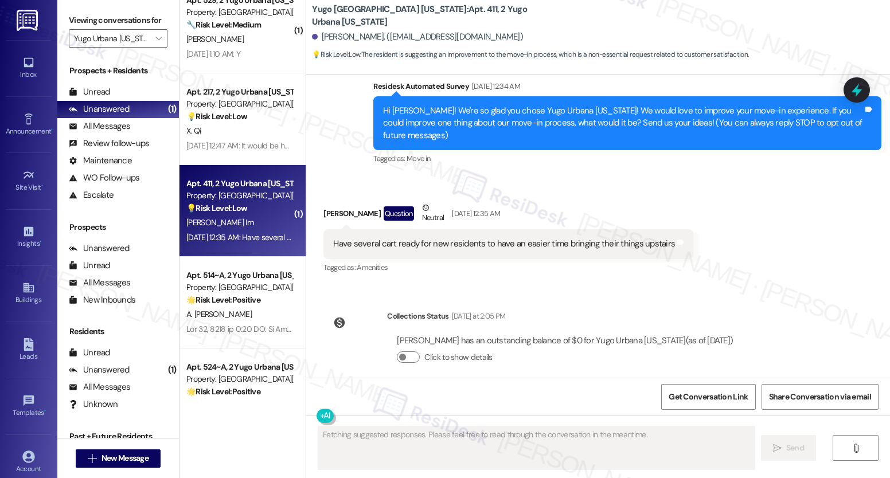
scroll to position [0, 0]
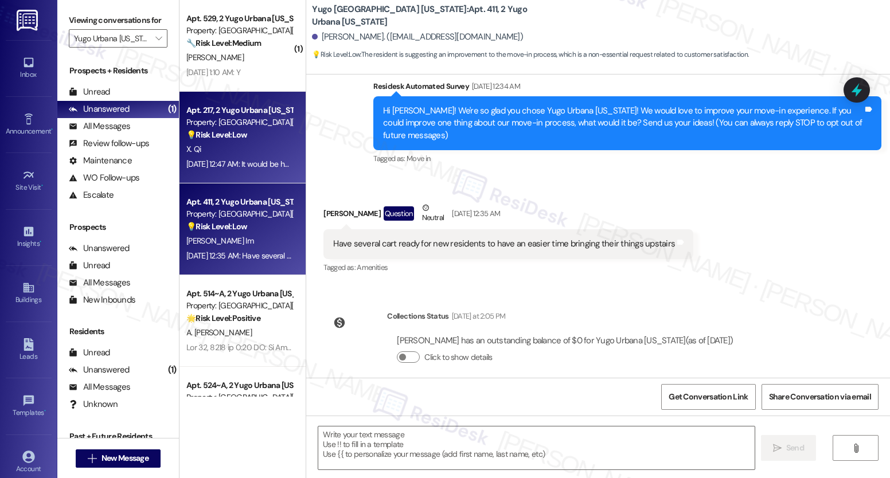
click at [258, 149] on div "X. Qi" at bounding box center [239, 149] width 108 height 14
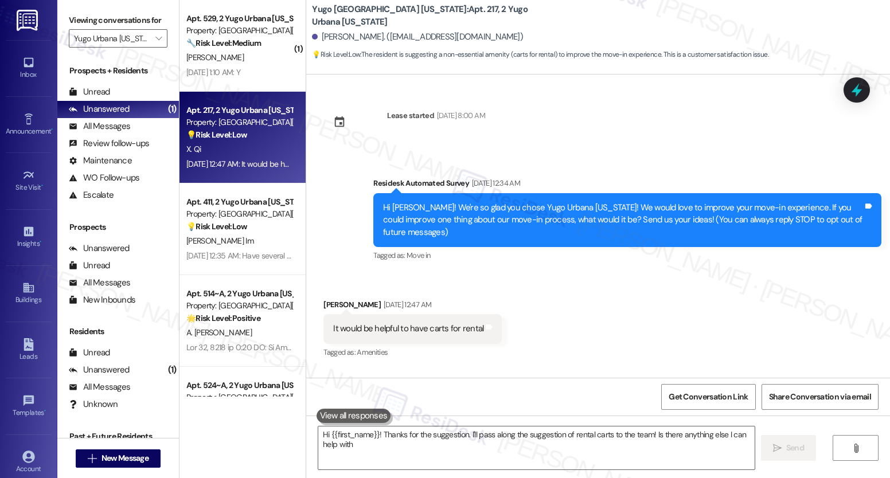
type textarea "Hi {{first_name}}! Thanks for the suggestion. I'll pass along the suggestion of…"
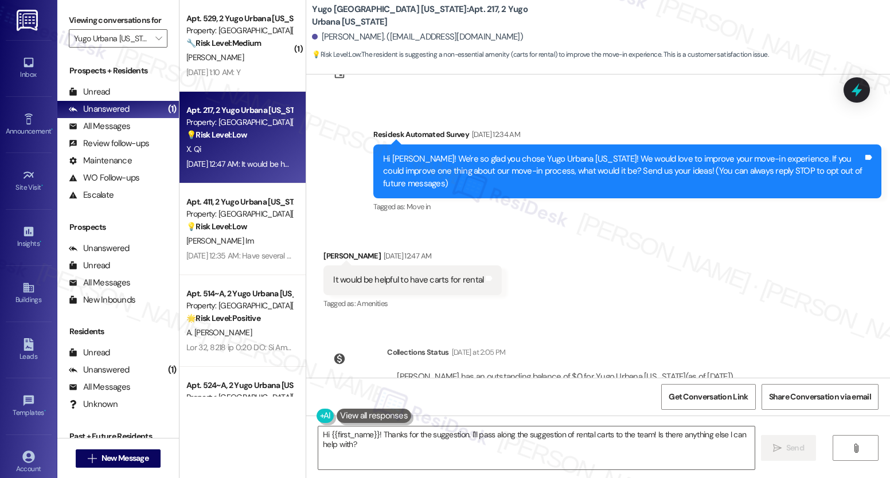
scroll to position [85, 0]
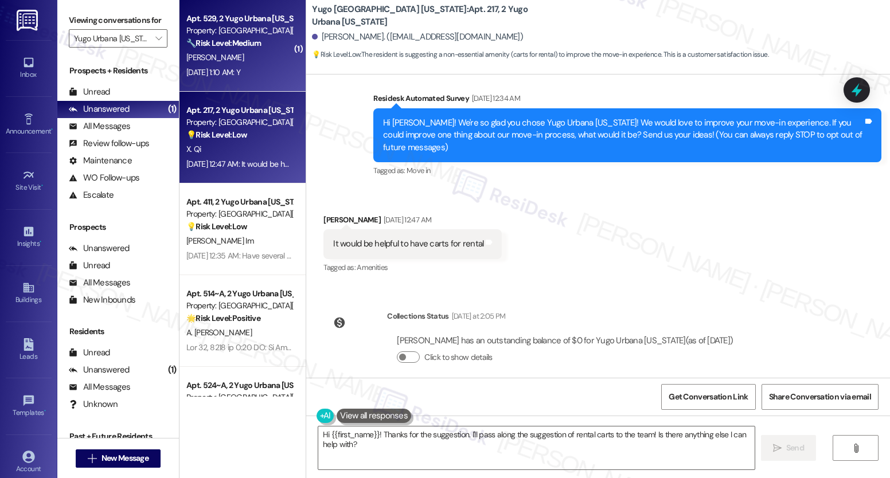
click at [243, 38] on strong "🔧 Risk Level: Medium" at bounding box center [223, 43] width 75 height 10
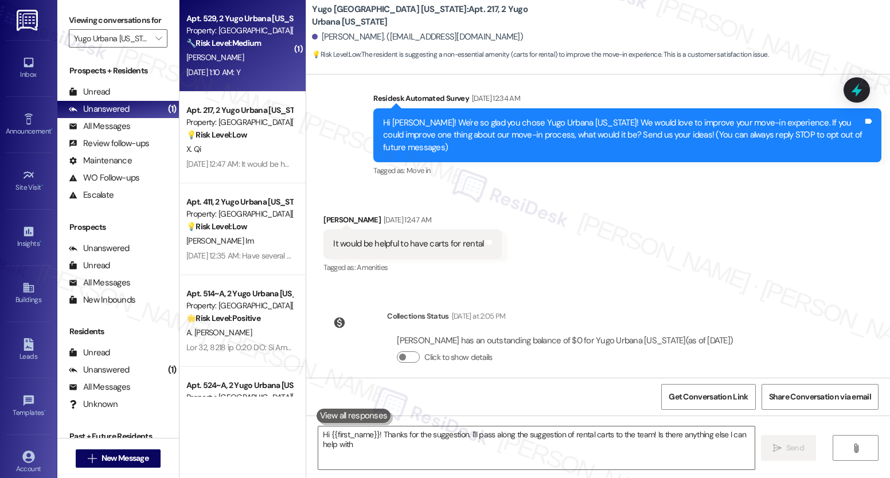
type textarea "Hi {{first_name}}! Thanks for the suggestion. I'll pass along the suggestion of…"
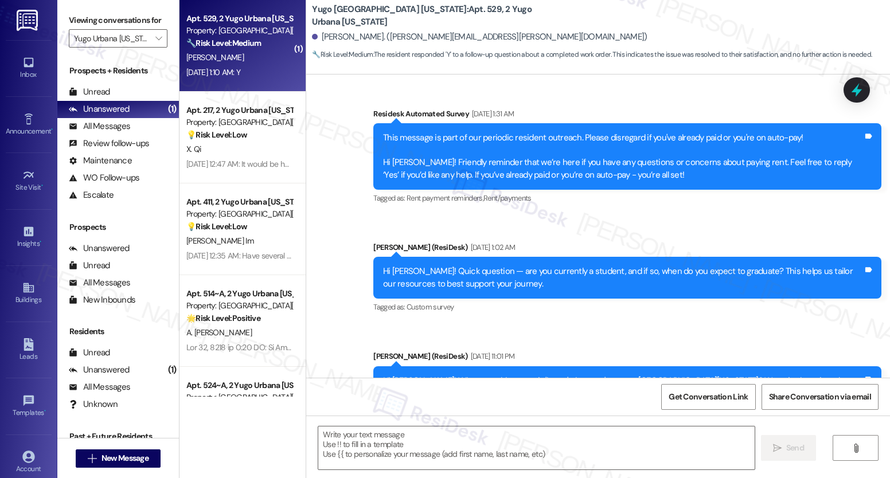
type textarea "Fetching suggested responses. Please feel free to read through the conversation…"
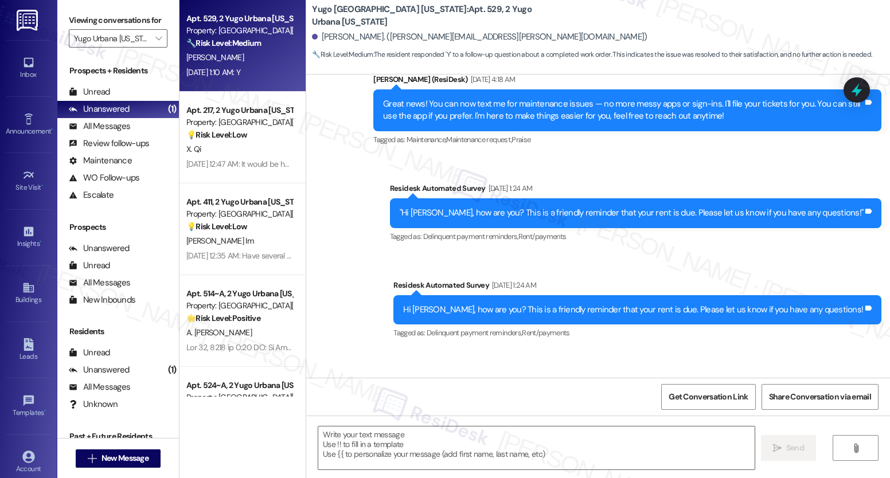
scroll to position [0, 0]
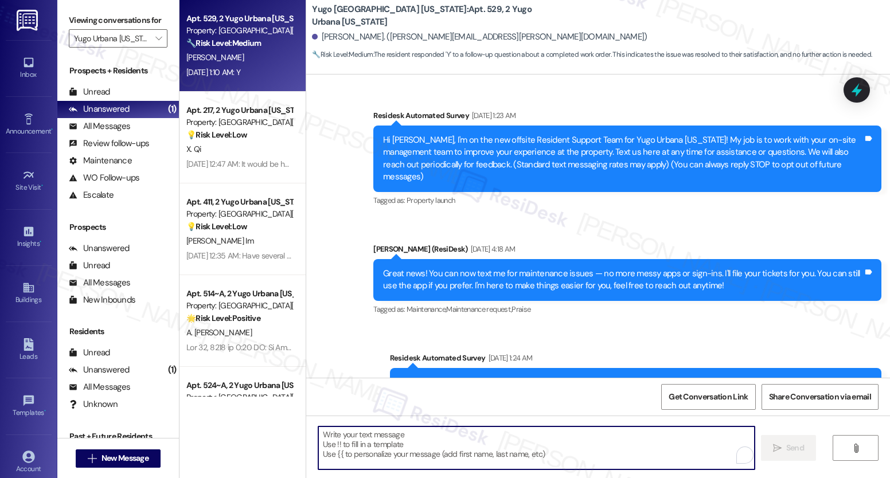
click at [456, 454] on textarea "To enrich screen reader interactions, please activate Accessibility in Grammarl…" at bounding box center [536, 448] width 436 height 43
paste textarea "We’re glad everything went well with your work order! Let us know if there’s an…"
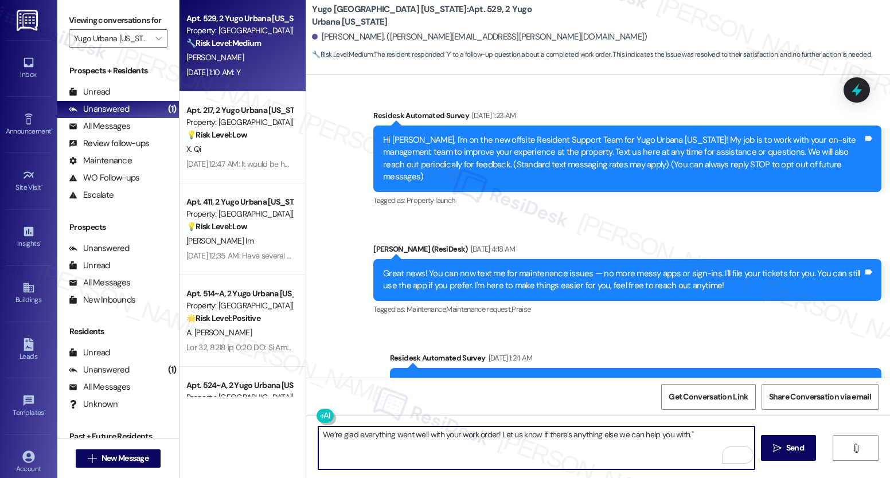
type textarea "We’re glad everything went well with your work order! Let us know if there’s an…"
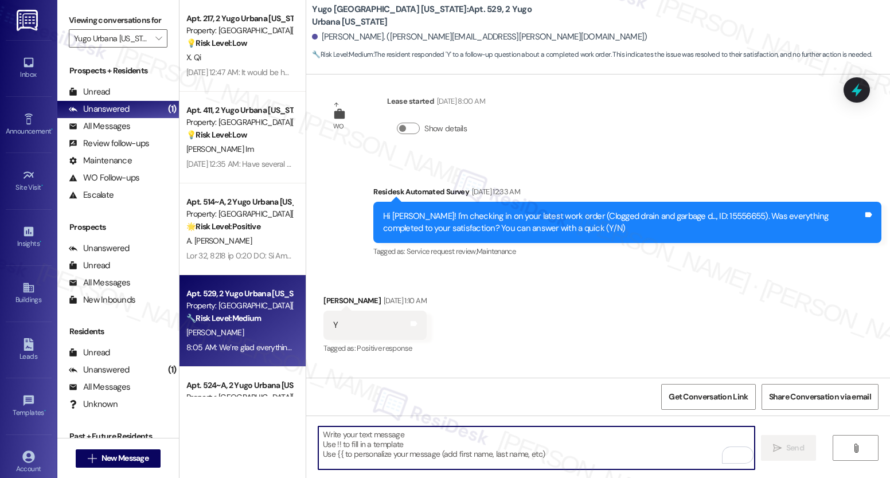
scroll to position [1484, 0]
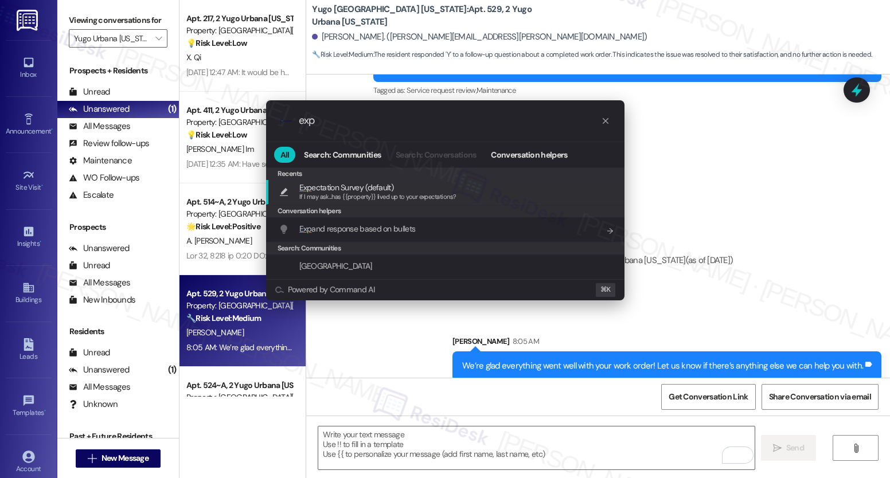
type input "exp"
click at [368, 186] on span "Exp ectation Survey (default)" at bounding box center [346, 187] width 94 height 13
type textarea "If I may ask...has {{property}} lived up to your expectations?"
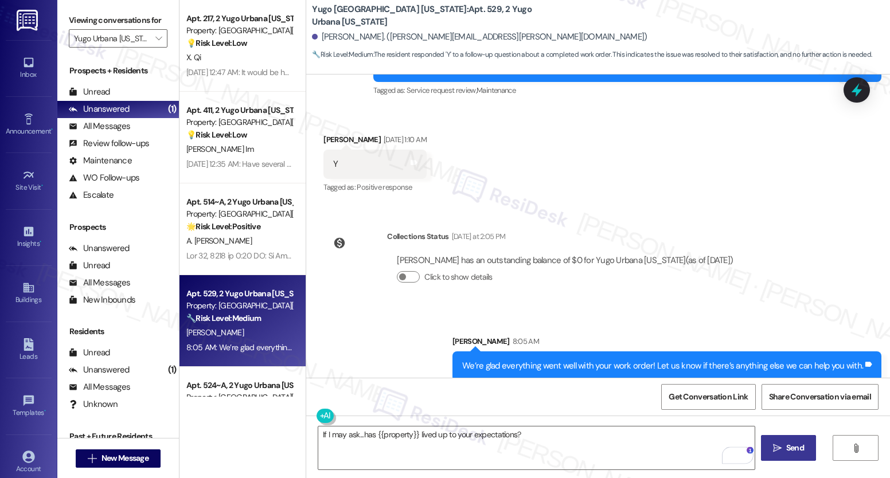
click at [778, 441] on button " Send" at bounding box center [789, 448] width 56 height 26
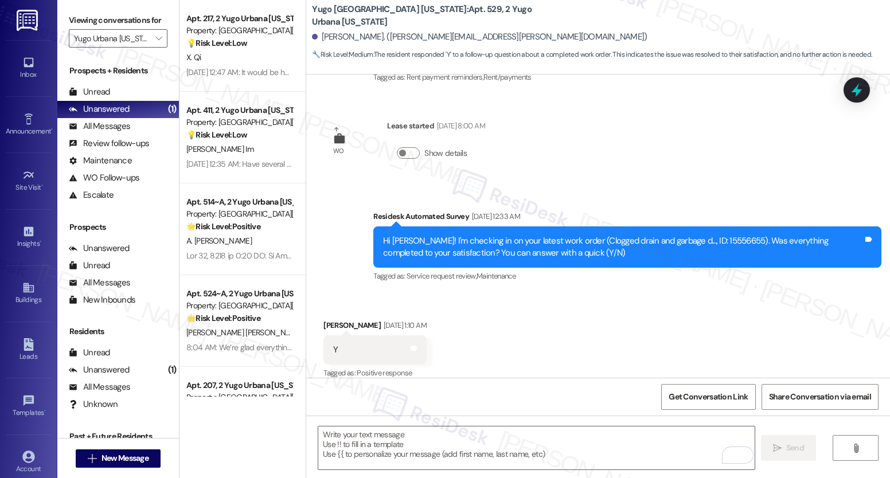
scroll to position [1565, 0]
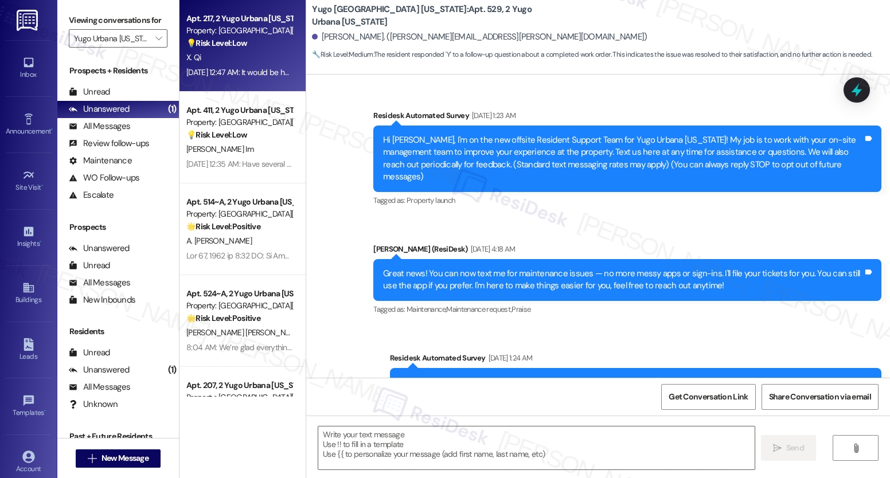
scroll to position [1565, 0]
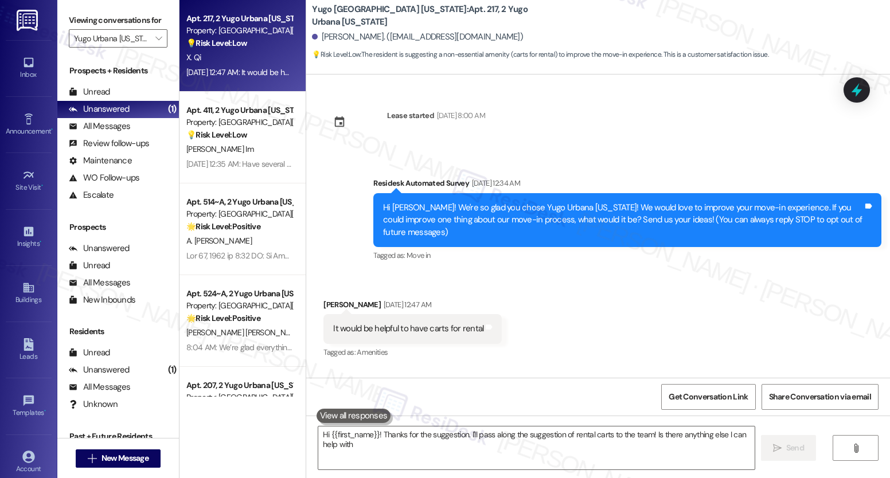
type textarea "Hi {{first_name}}! Thanks for the suggestion. I'll pass along the suggestion of…"
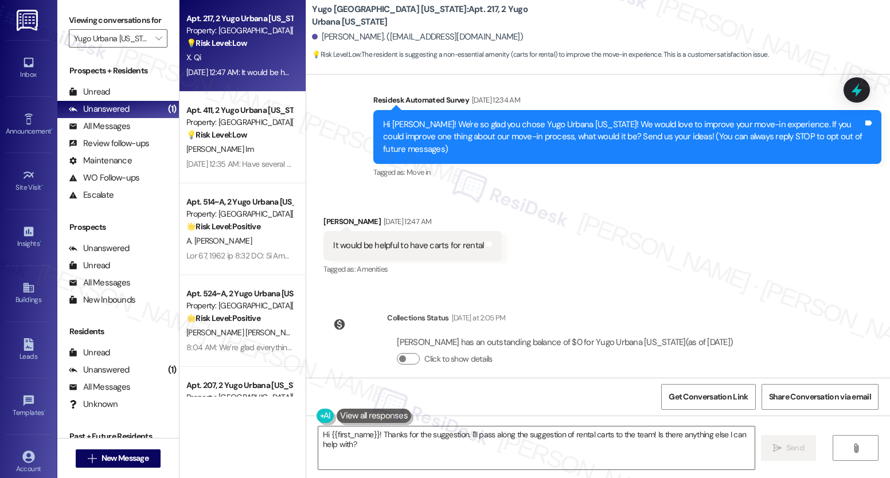
scroll to position [85, 0]
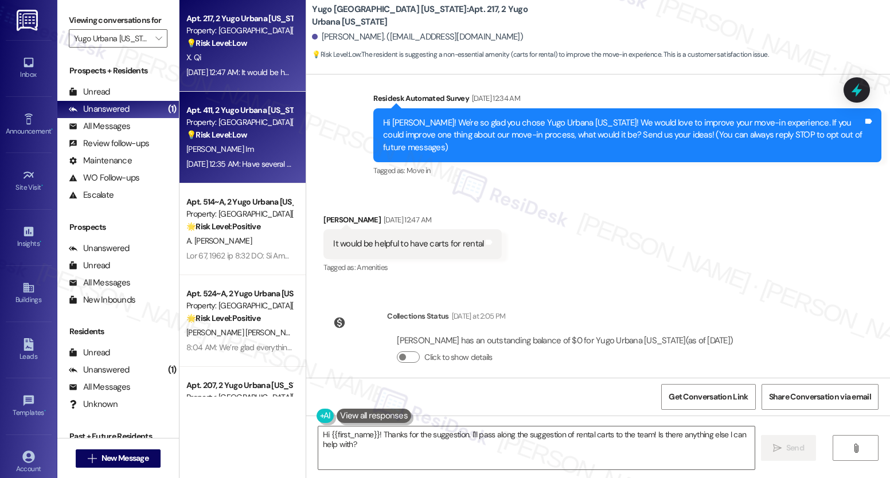
click at [267, 147] on div "J. Im" at bounding box center [239, 149] width 108 height 14
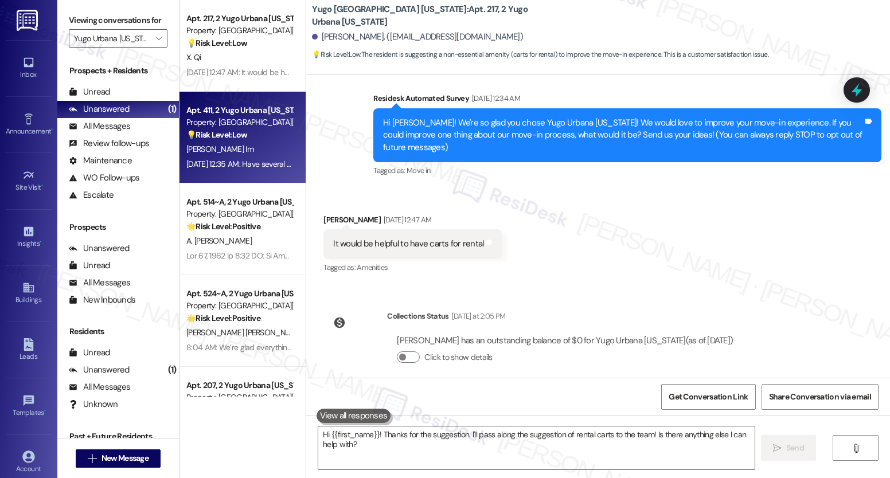
type textarea "Fetching suggested responses. Please feel free to read through the conversation…"
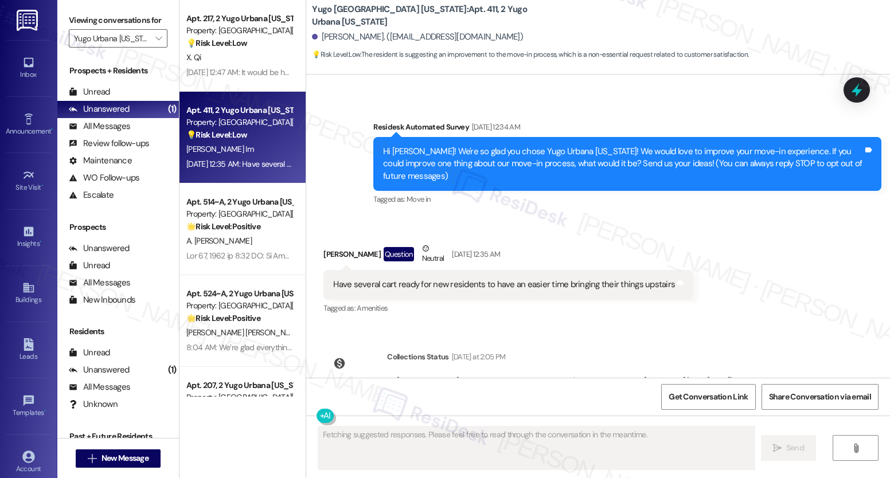
scroll to position [97, 0]
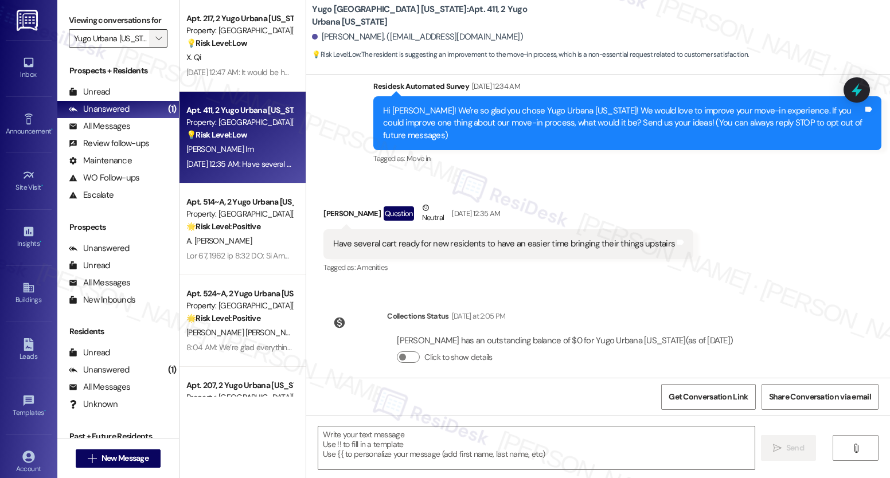
click at [154, 48] on span "" at bounding box center [158, 38] width 11 height 18
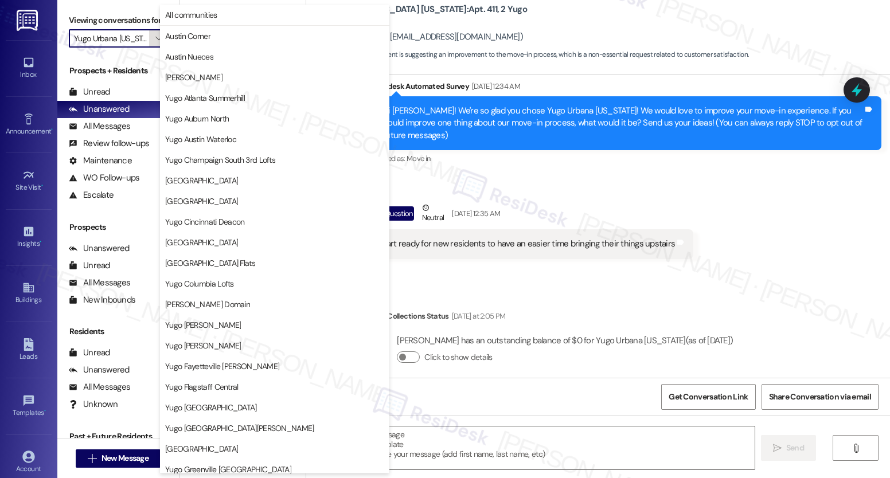
scroll to position [440, 0]
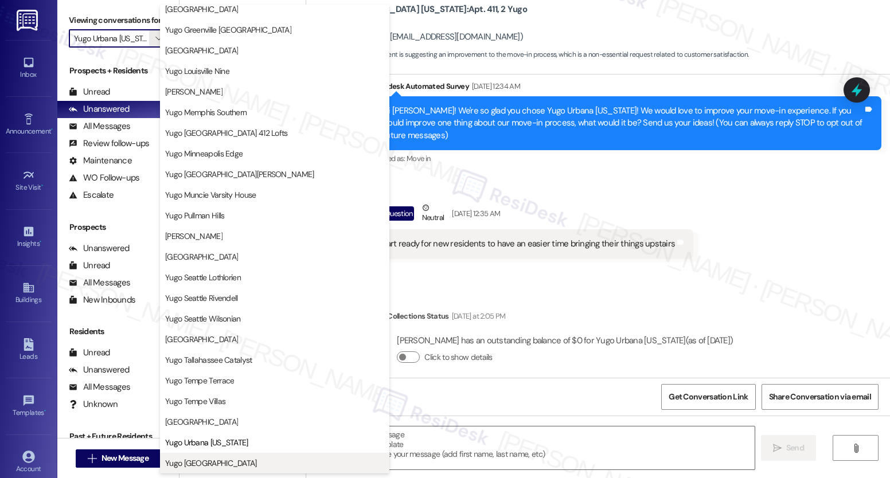
click at [194, 463] on span "Yugo West Lafayette River Market" at bounding box center [211, 463] width 92 height 11
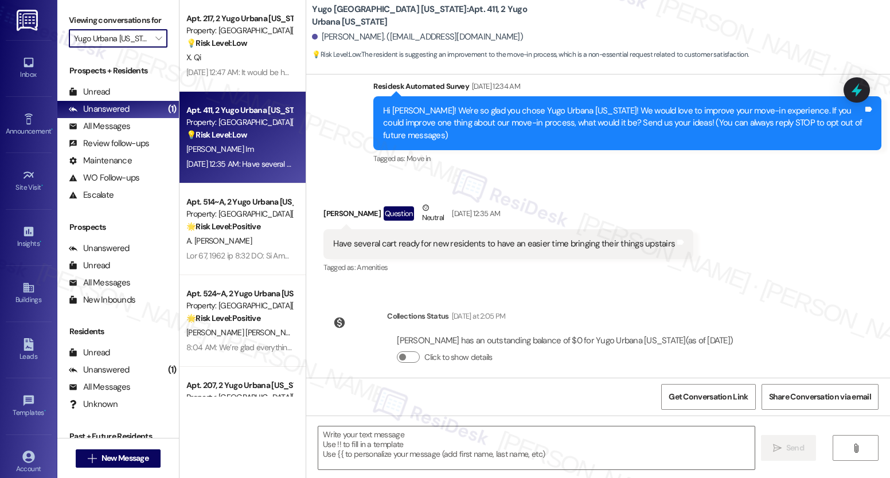
type input "Yugo West Lafayette River Market"
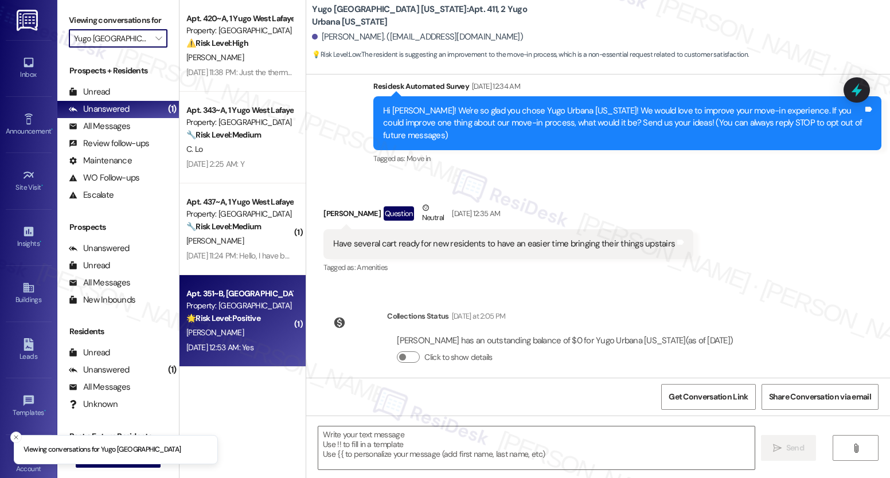
click at [244, 353] on div "Aug 23, 2025 at 12:53 AM: Yes Aug 23, 2025 at 12:53 AM: Yes" at bounding box center [239, 348] width 108 height 14
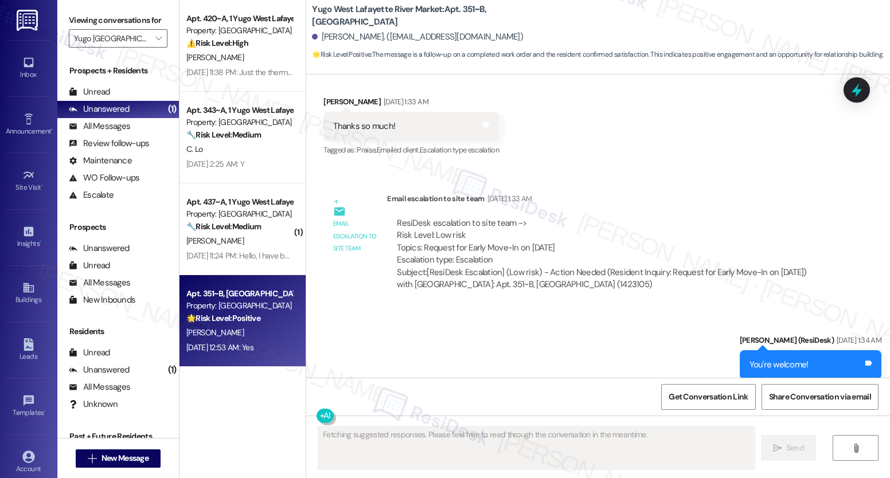
scroll to position [583, 0]
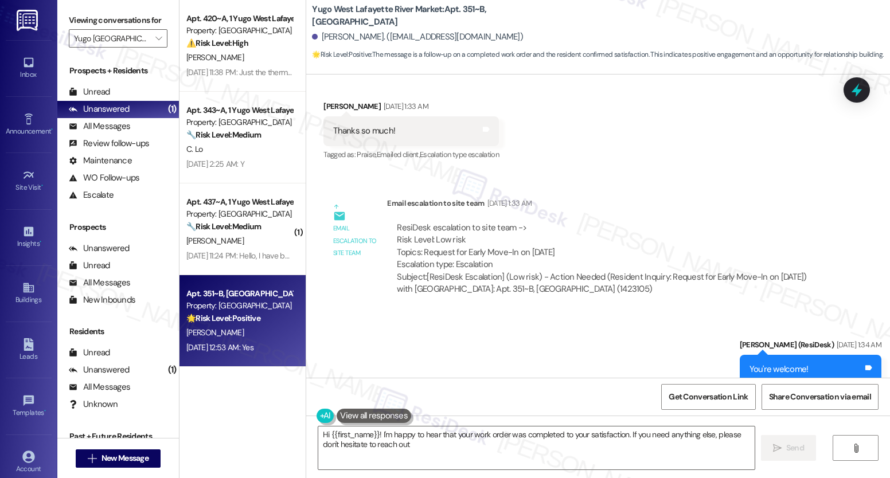
type textarea "Hi {{first_name}}! I'm happy to hear that your work order was completed to your…"
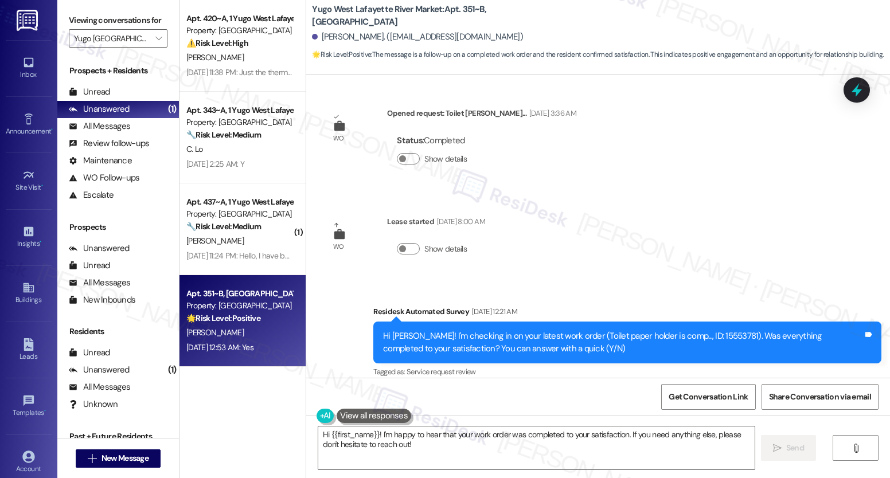
scroll to position [1125, 0]
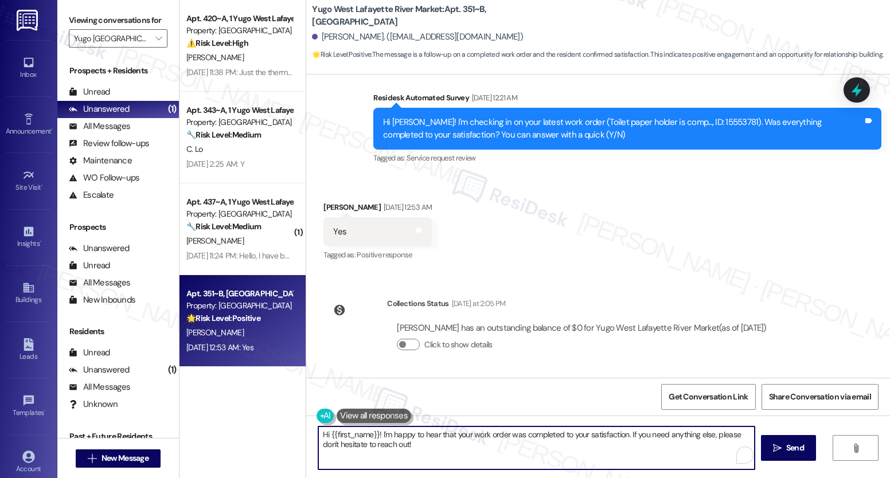
click at [494, 450] on textarea "Hi {{first_name}}! I'm happy to hear that your work order was completed to your…" at bounding box center [536, 448] width 436 height 43
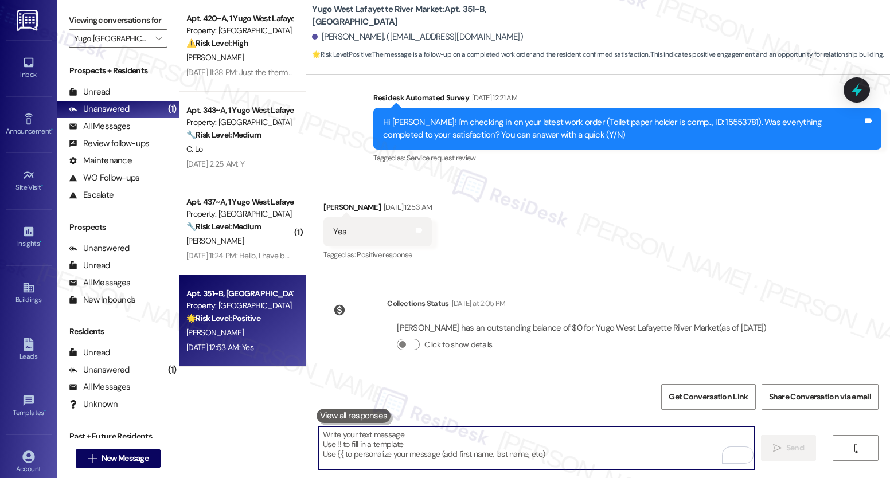
paste textarea "We’re glad everything went well with your work order! Let us know if there’s an…"
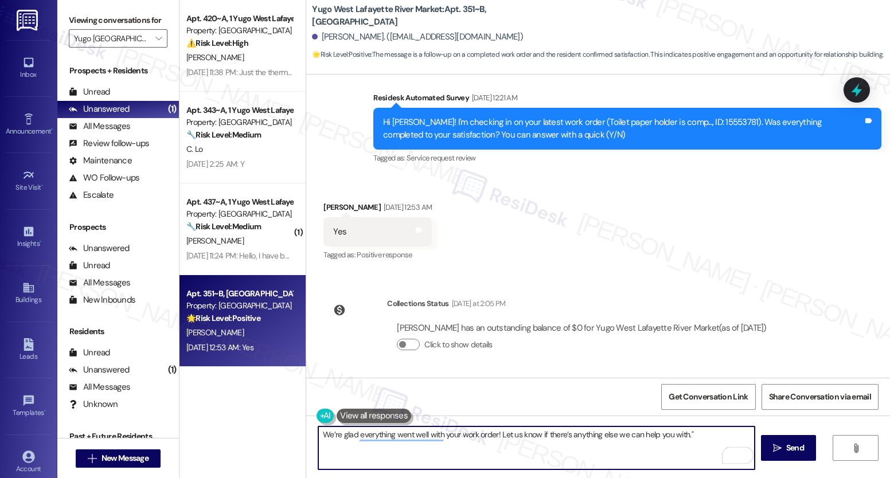
type textarea "We’re glad everything went well with your work order! Let us know if there’s an…"
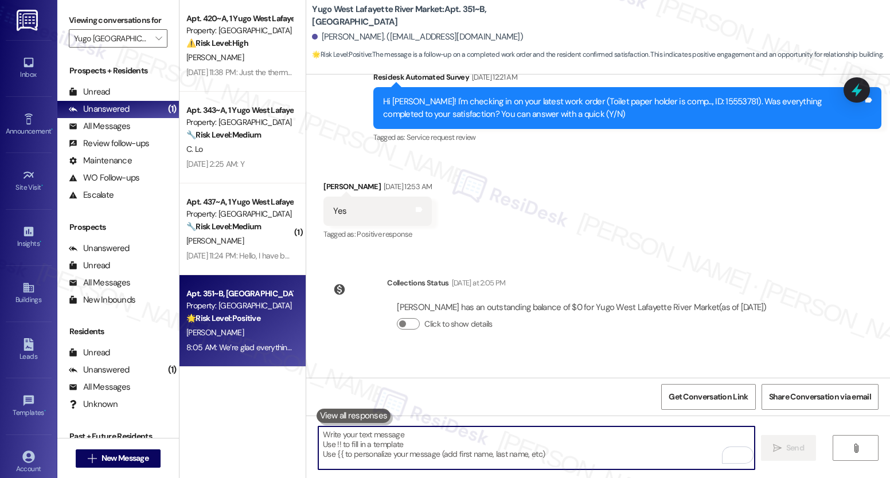
scroll to position [1206, 0]
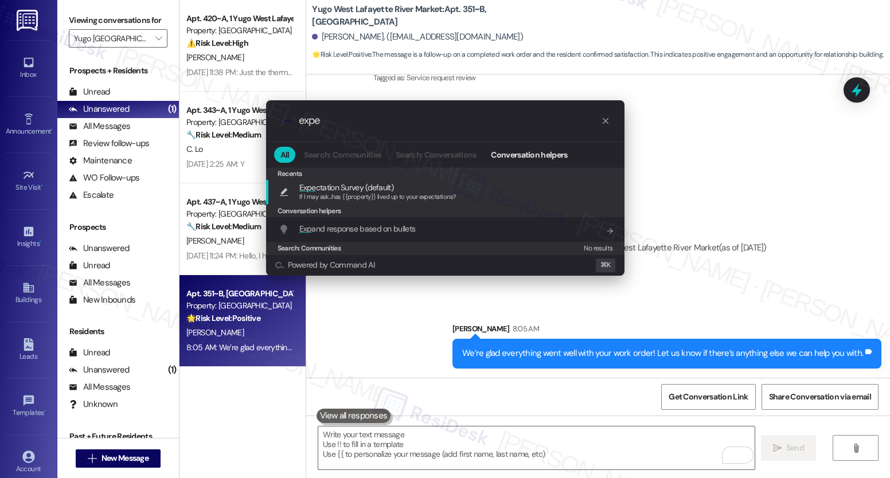
type input "expe"
click at [391, 186] on span "Expe ctation Survey (default)" at bounding box center [346, 187] width 94 height 13
type textarea "If I may ask...has {{property}} lived up to your expectations?"
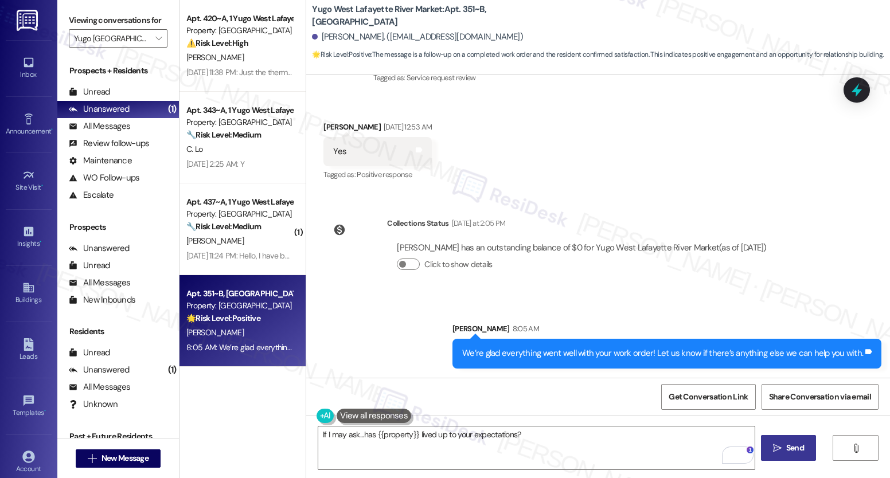
drag, startPoint x: 778, startPoint y: 453, endPoint x: 778, endPoint y: 442, distance: 10.3
click at [778, 453] on icon "" at bounding box center [777, 448] width 9 height 9
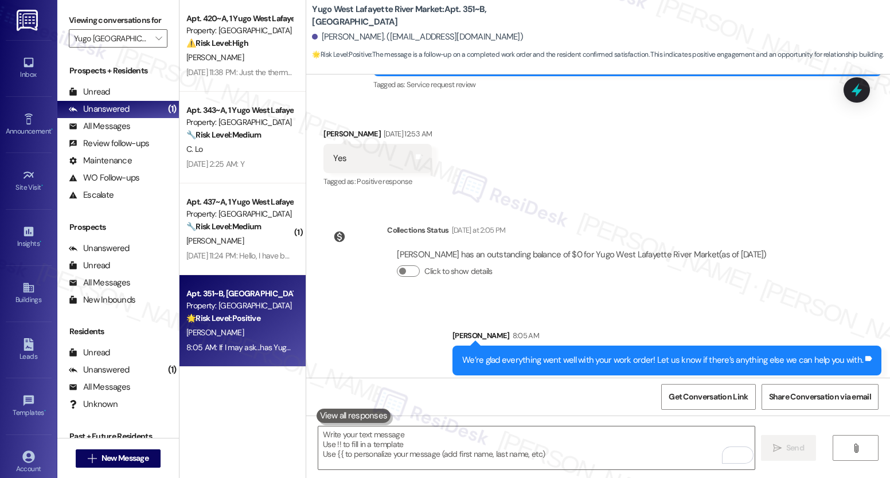
scroll to position [1285, 0]
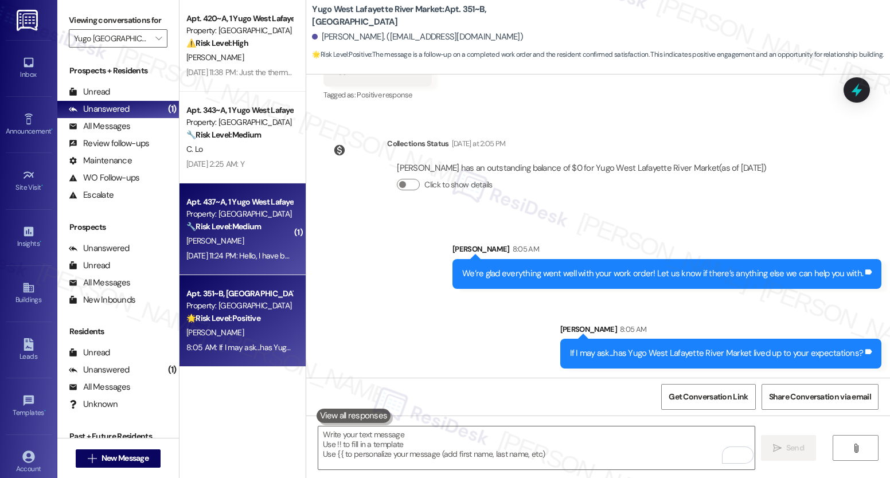
click at [262, 252] on div "Aug 22, 2025 at 11:24 PM: Hello, I have been helped and maintenance told me tha…" at bounding box center [406, 256] width 441 height 10
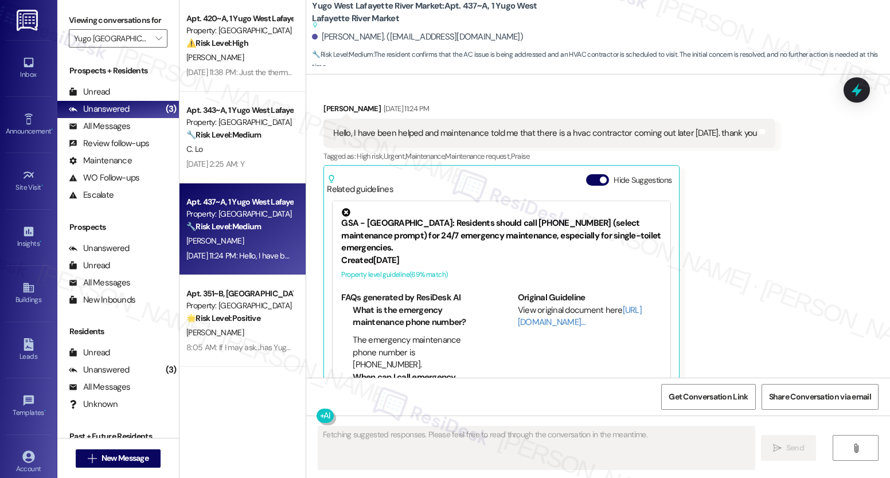
scroll to position [941, 0]
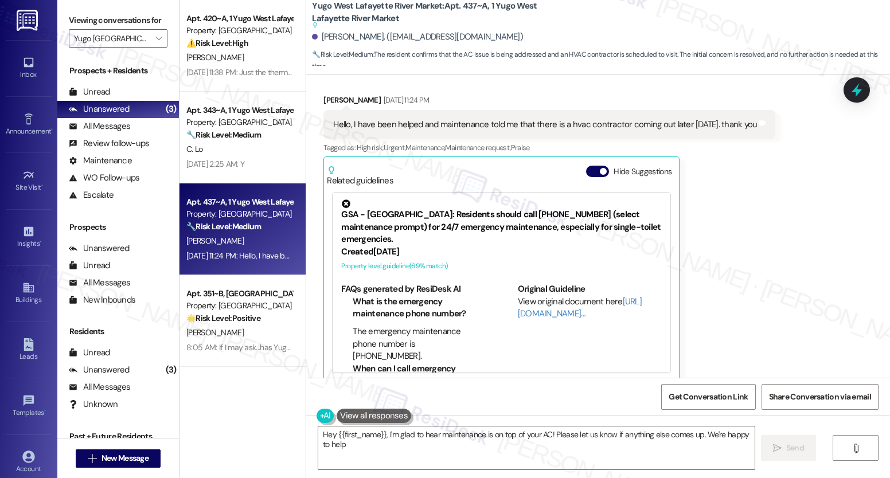
type textarea "Hey {{first_name}}, I'm glad to hear maintenance is on top of your AC! Please l…"
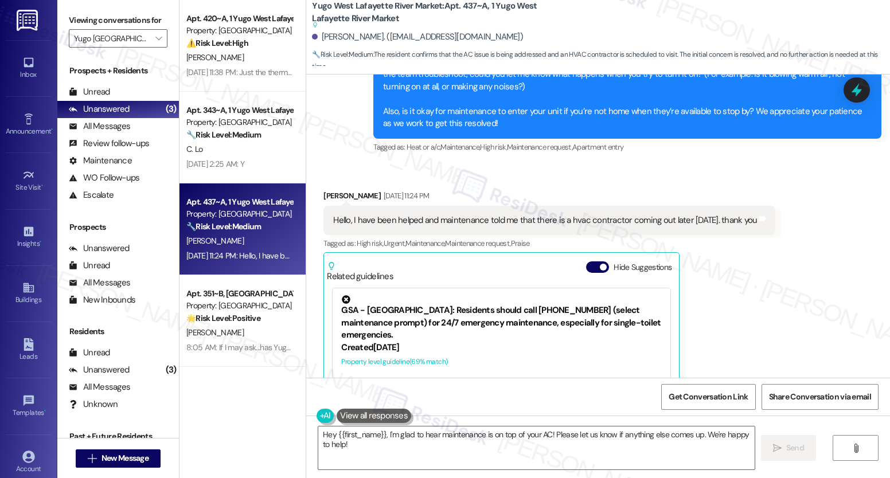
scroll to position [840, 0]
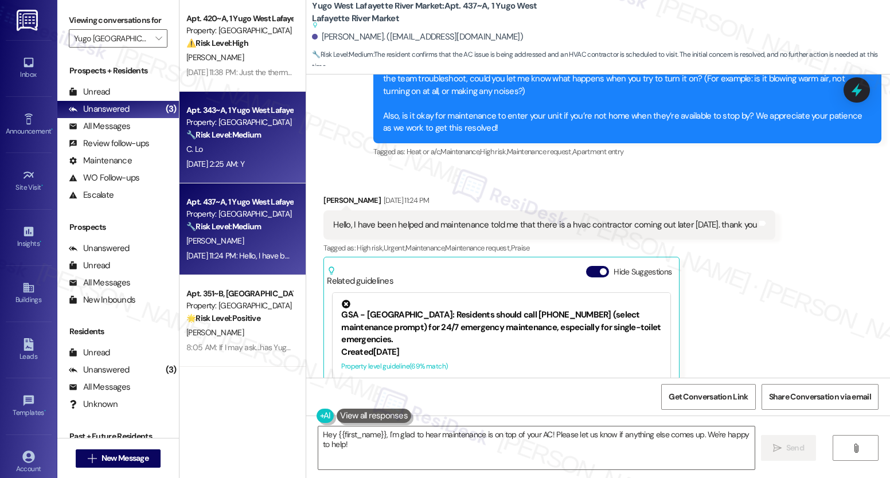
click at [258, 154] on div "C. Lo" at bounding box center [239, 149] width 108 height 14
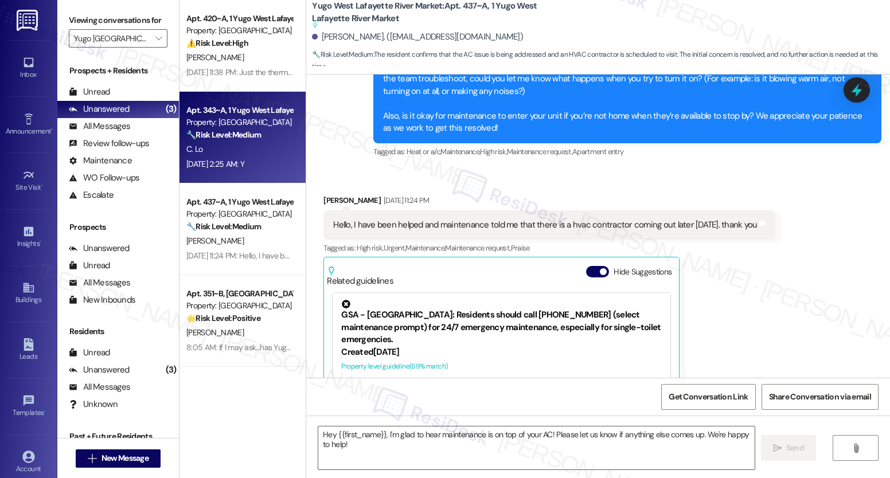
type textarea "Fetching suggested responses. Please feel free to read through the conversation…"
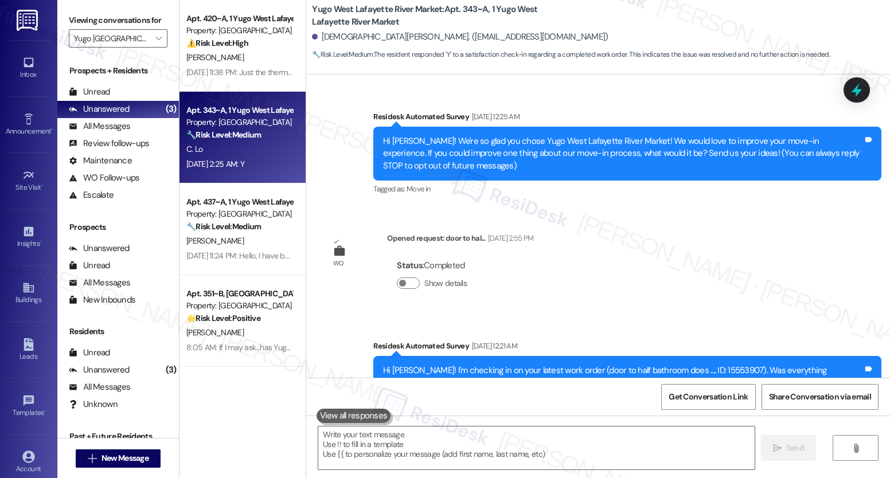
scroll to position [475, 0]
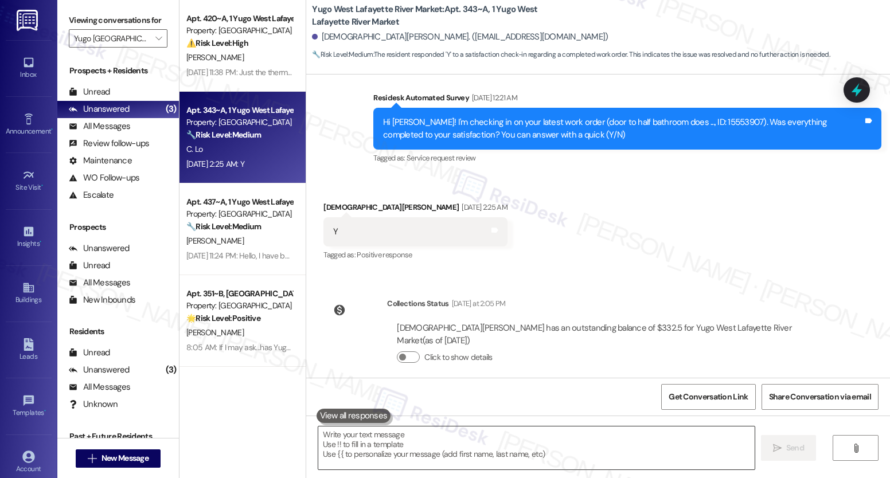
click at [431, 439] on textarea at bounding box center [536, 448] width 436 height 43
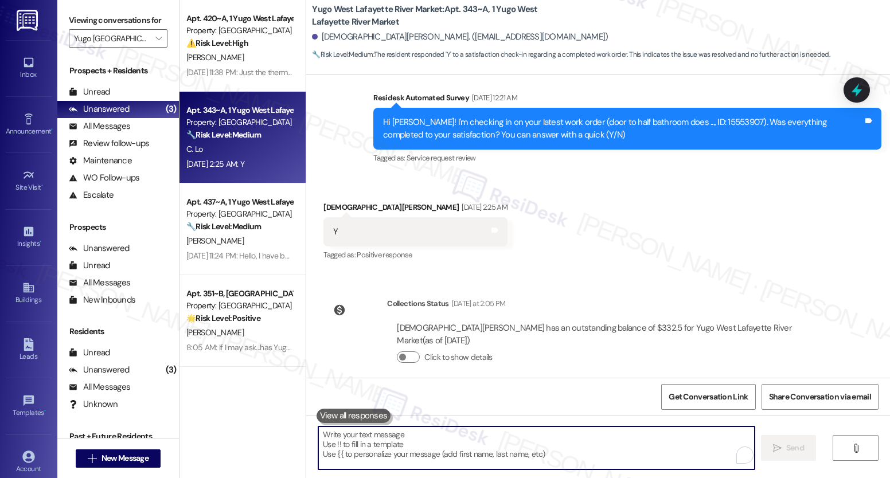
paste textarea "We’re glad everything went well with your work order! Let us know if there’s an…"
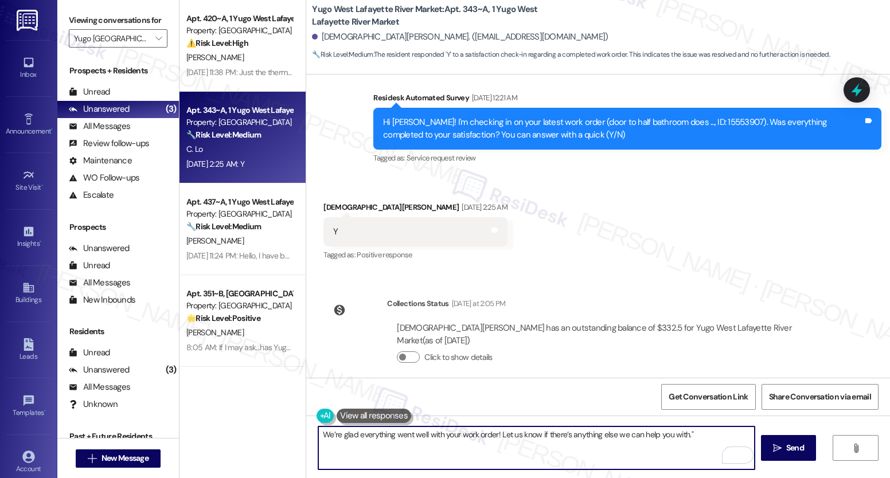
type textarea "We’re glad everything went well with your work order! Let us know if there’s an…"
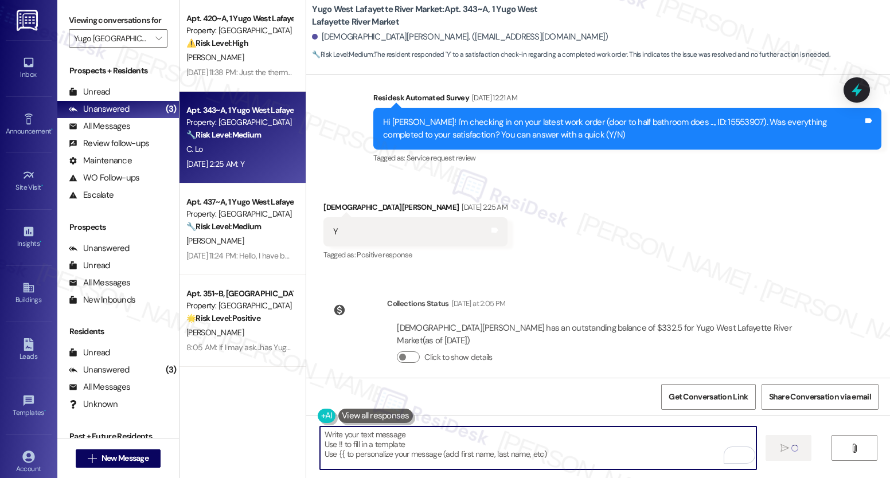
type textarea "Fetching suggested responses. Please feel free to read through the conversation…"
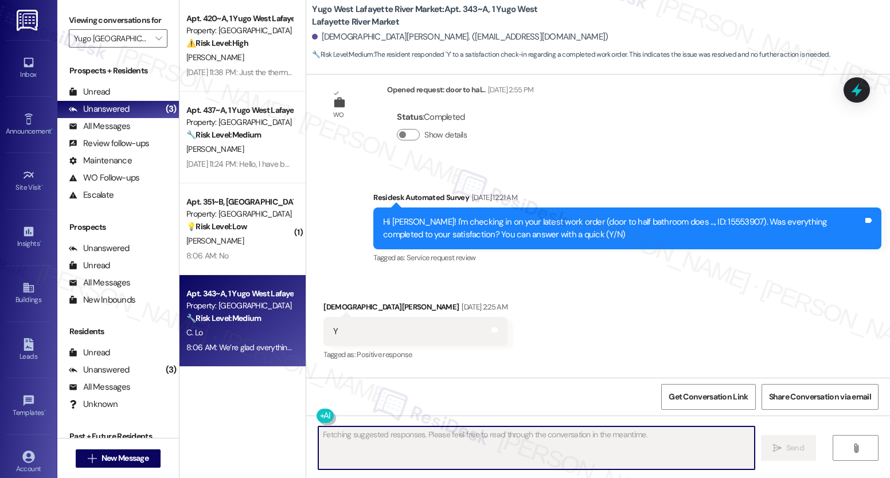
scroll to position [555, 0]
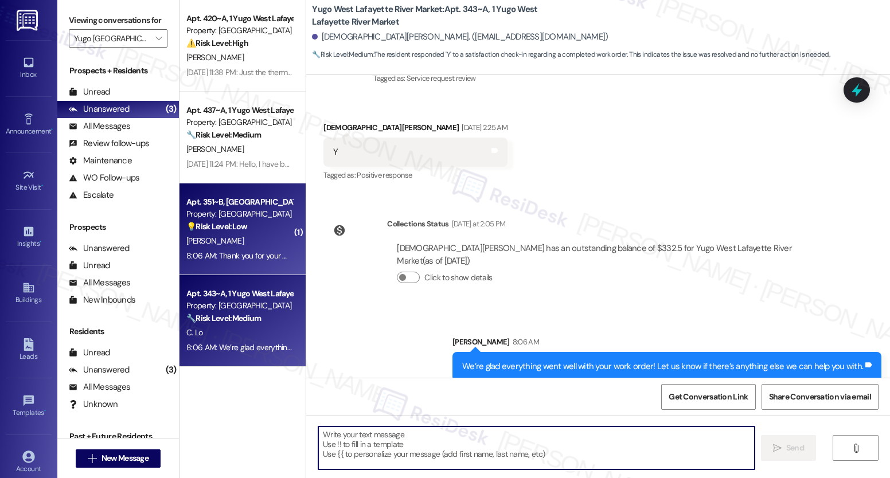
click at [242, 221] on div "💡 Risk Level: Low The resident responded negatively to a general satisfaction q…" at bounding box center [239, 227] width 106 height 12
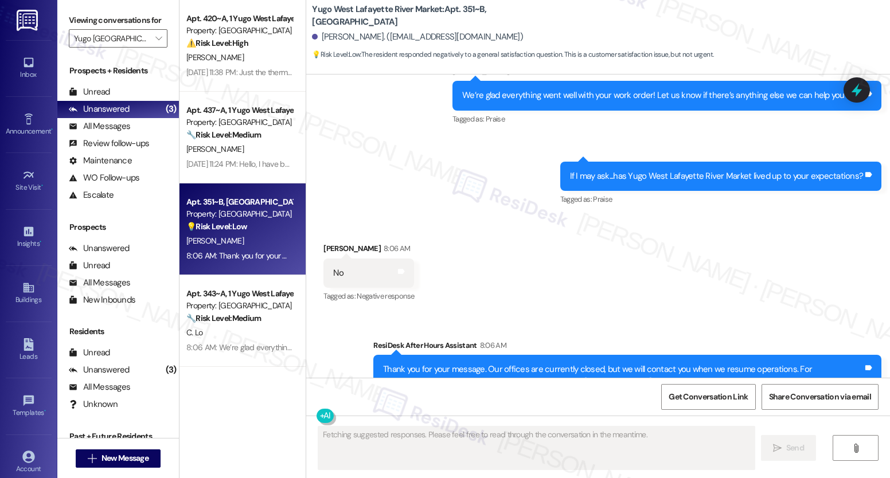
scroll to position [1509, 0]
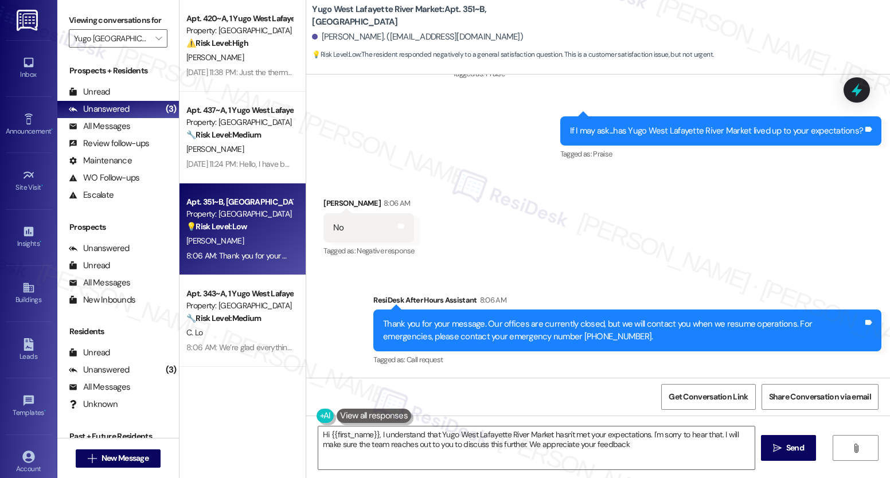
type textarea "Hi {{first_name}}, I understand that Yugo West Lafayette River Market hasn't me…"
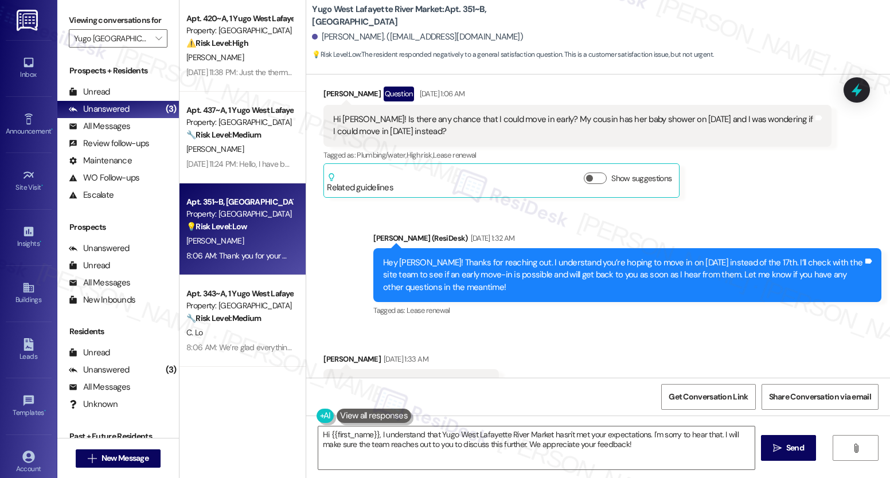
scroll to position [328, 0]
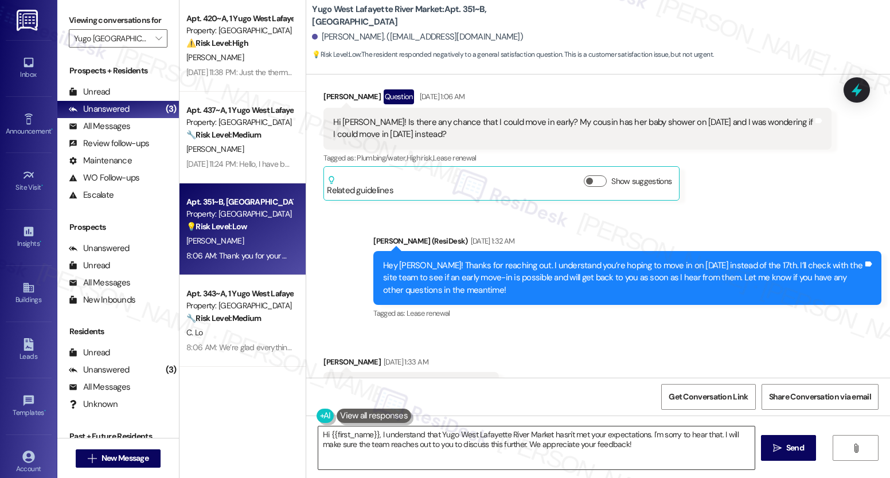
click at [387, 437] on textarea "Hi {{first_name}}, I understand that Yugo West Lafayette River Market hasn't me…" at bounding box center [536, 448] width 436 height 43
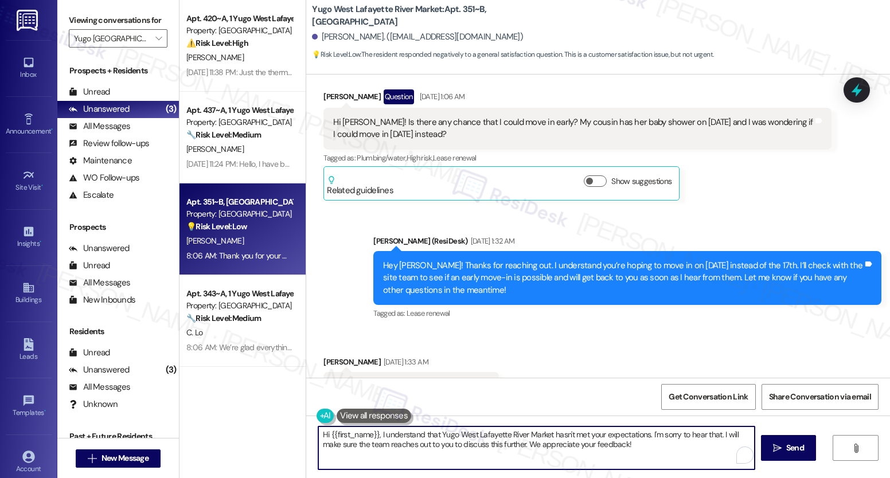
click at [387, 437] on textarea "Hi {{first_name}}, I understand that Yugo West Lafayette River Market hasn't me…" at bounding box center [536, 448] width 436 height 43
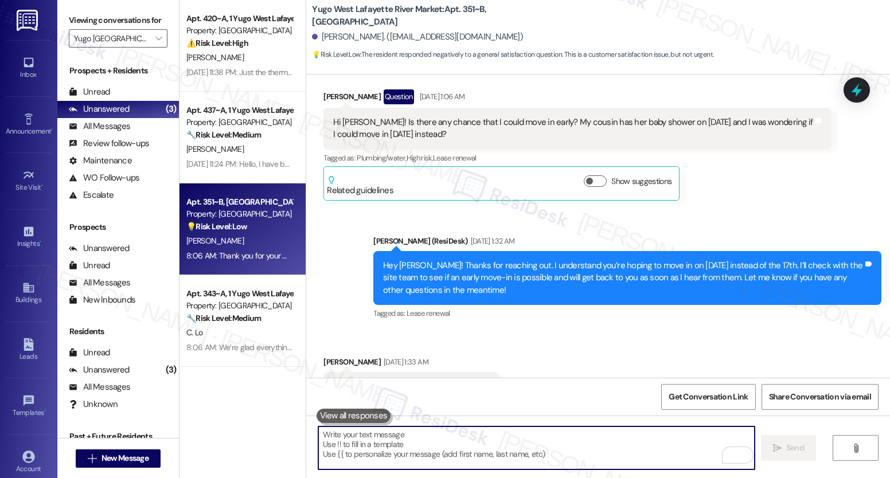
paste textarea "I'm really sorry to hear that you're not happy with your home. I'd love to bett…"
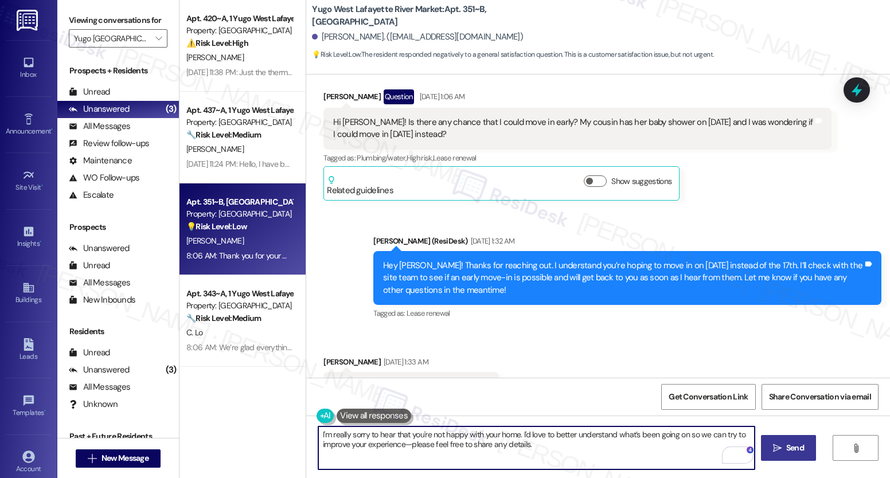
type textarea "I'm really sorry to hear that you're not happy with your home. I'd love to bett…"
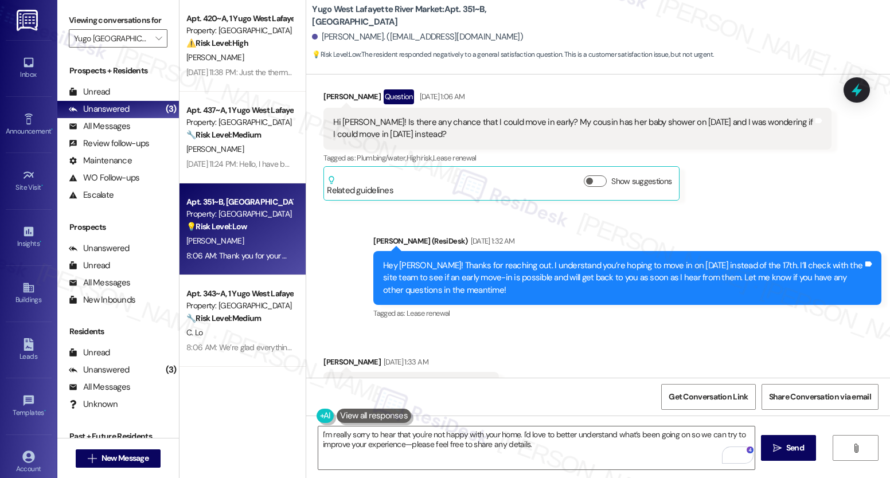
drag, startPoint x: 774, startPoint y: 447, endPoint x: 744, endPoint y: 420, distance: 39.8
click at [774, 447] on icon "" at bounding box center [777, 448] width 9 height 9
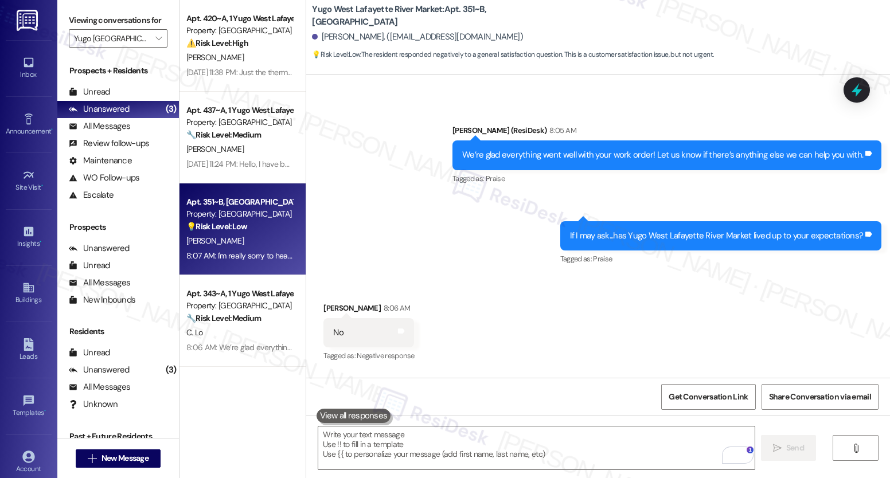
scroll to position [1601, 0]
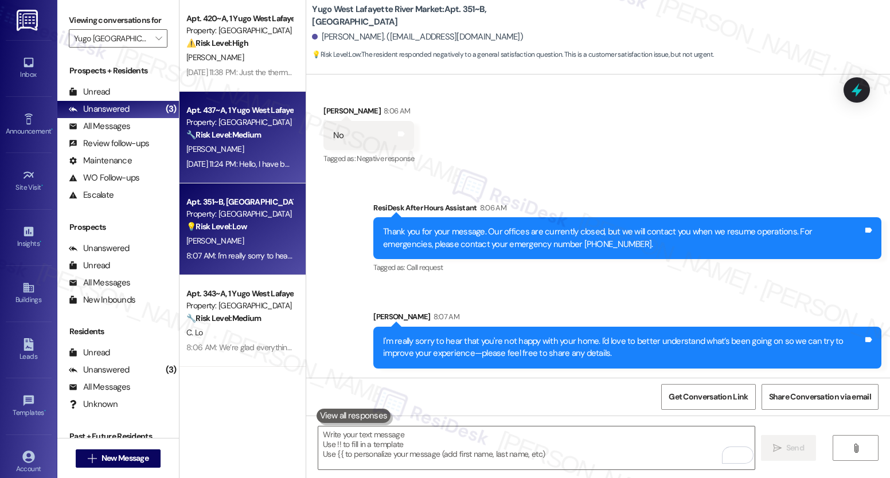
click at [233, 149] on div "E. Rosbury" at bounding box center [239, 149] width 108 height 14
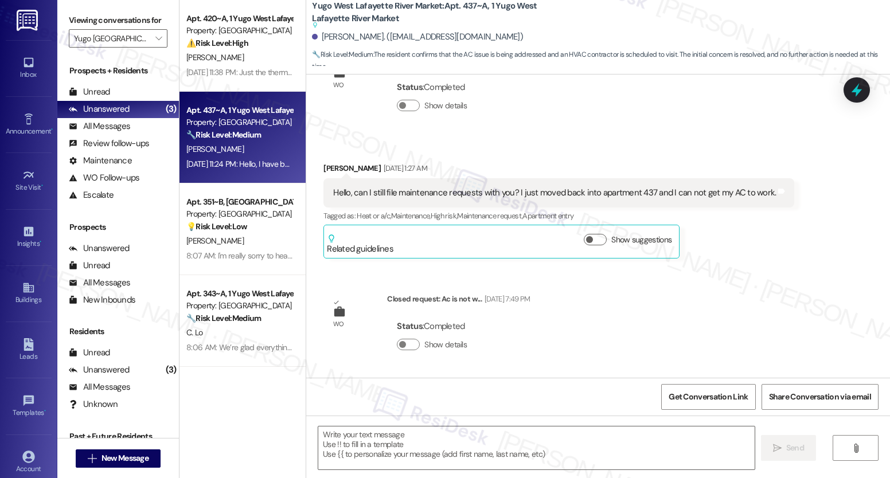
type textarea "Fetching suggested responses. Please feel free to read through the conversation…"
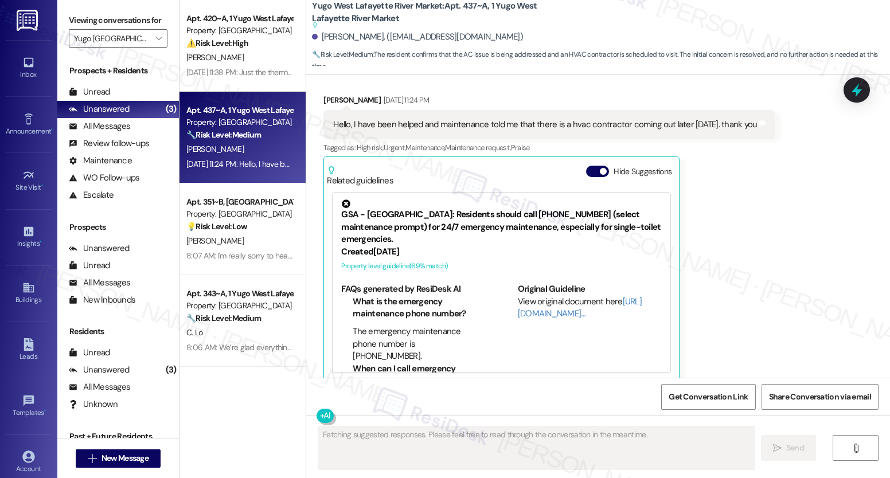
scroll to position [941, 0]
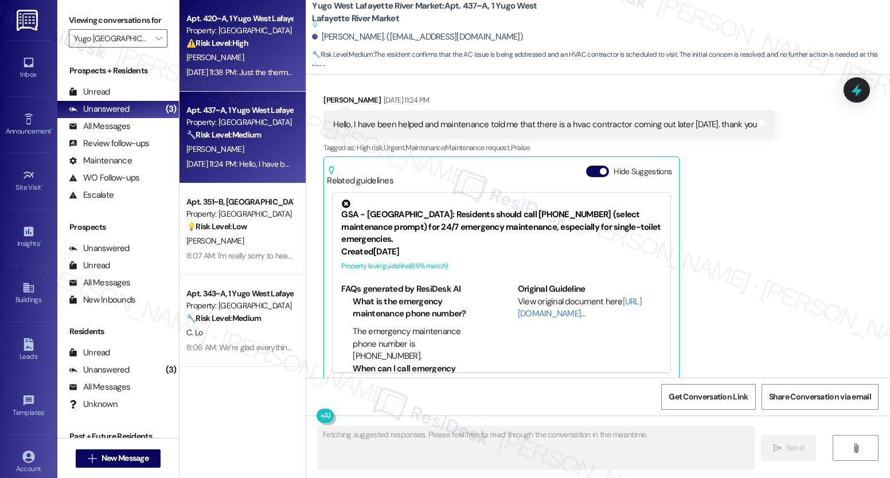
click at [243, 71] on div "Aug 21, 2025 at 11:38 PM: Just the thermostat was reading low battery, it was s…" at bounding box center [366, 72] width 360 height 10
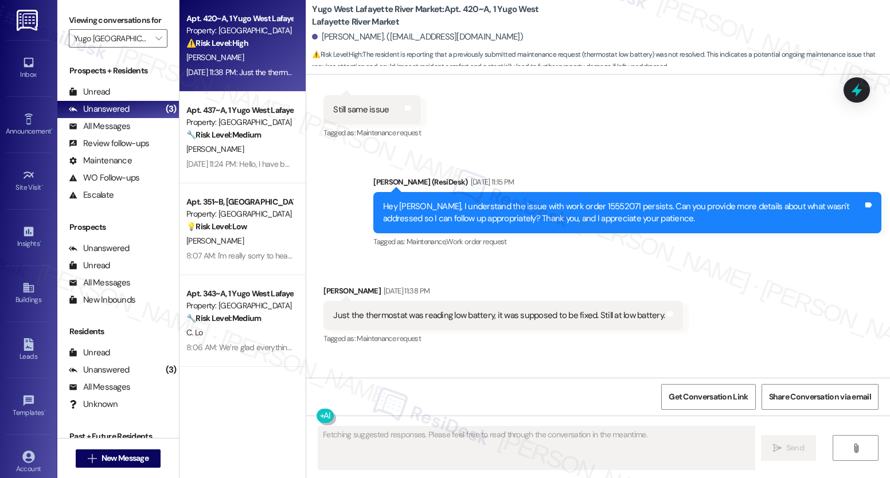
scroll to position [2192, 0]
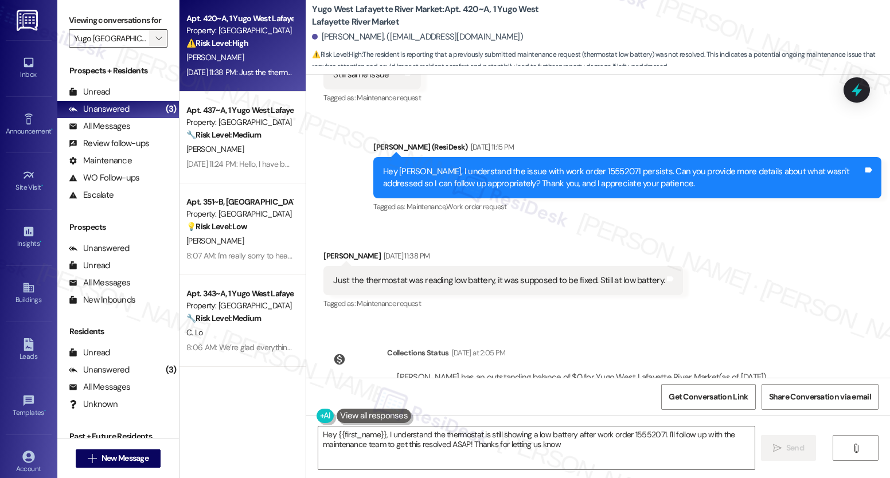
type textarea "Hey {{first_name}}, I understand the thermostat is still showing a low battery …"
click at [155, 43] on icon "" at bounding box center [158, 38] width 6 height 9
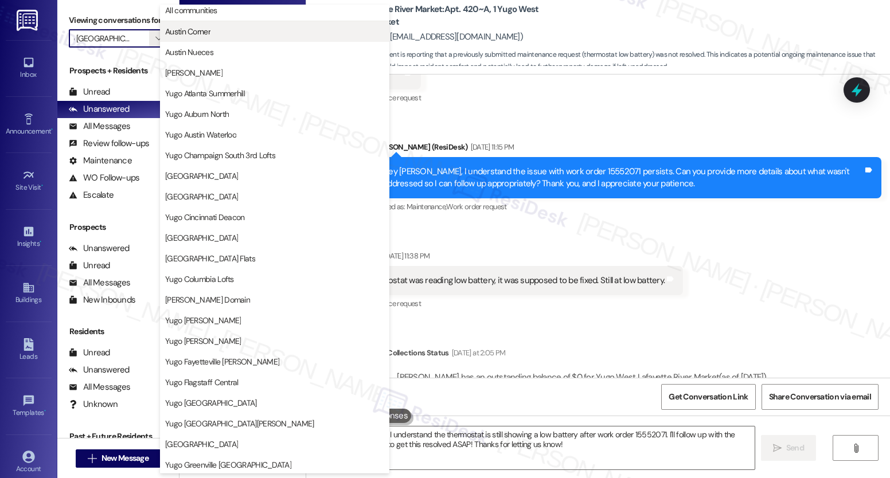
scroll to position [0, 0]
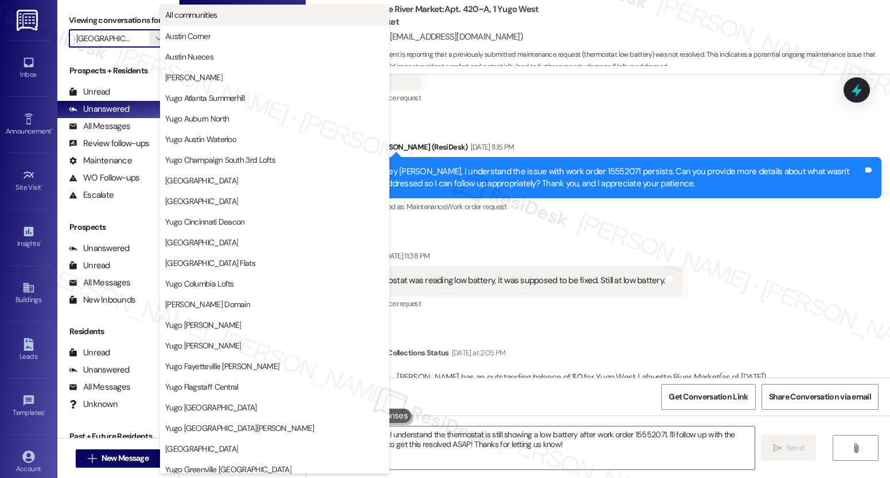
click at [216, 11] on span "All communities" at bounding box center [191, 14] width 52 height 11
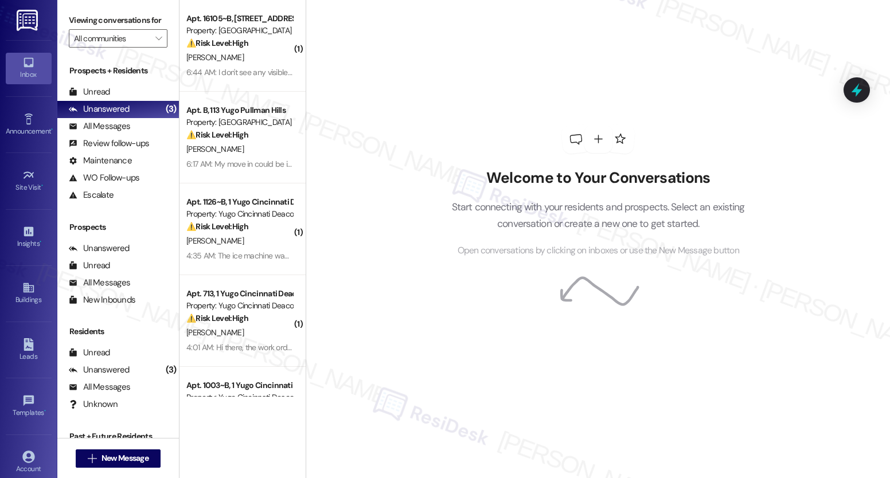
scroll to position [235, 0]
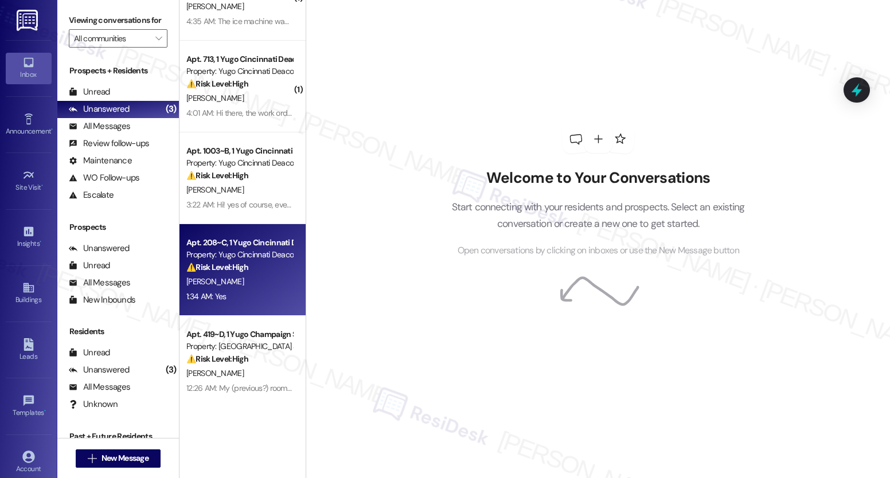
click at [239, 289] on div "[PERSON_NAME]" at bounding box center [239, 282] width 108 height 14
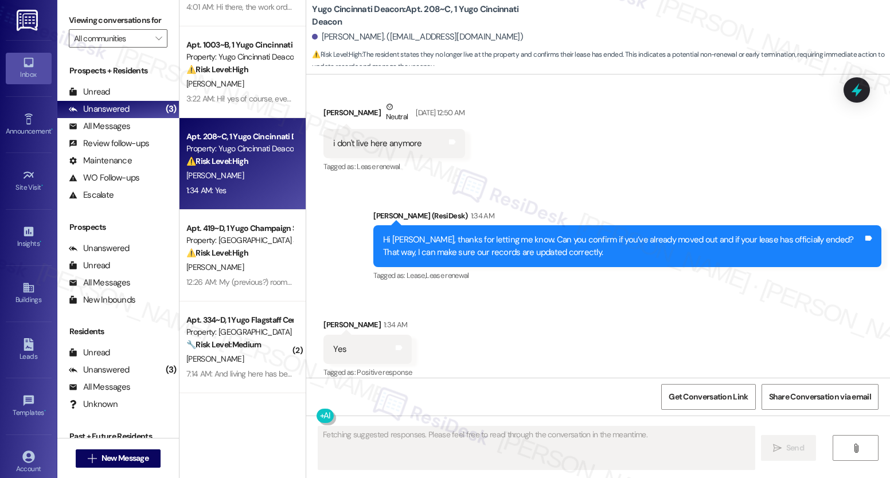
scroll to position [474, 0]
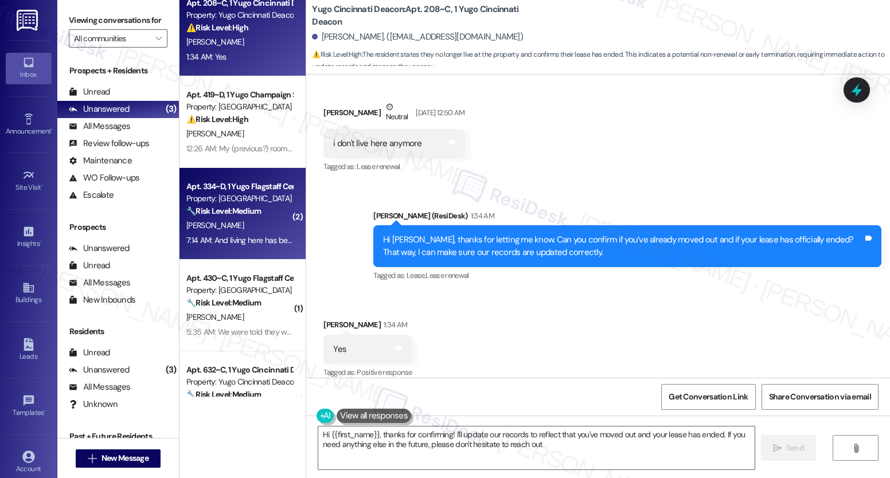
type textarea "Hi {{first_name}}, thanks for confirming! I'll update our records to reflect th…"
click at [263, 234] on div "7:14 AM: And living here has been great but there was filthy when we got here a…" at bounding box center [239, 240] width 108 height 14
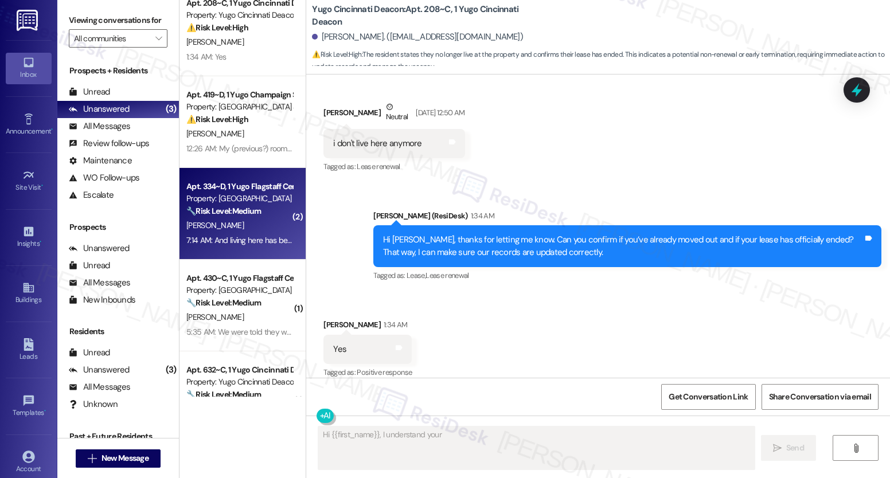
scroll to position [895, 0]
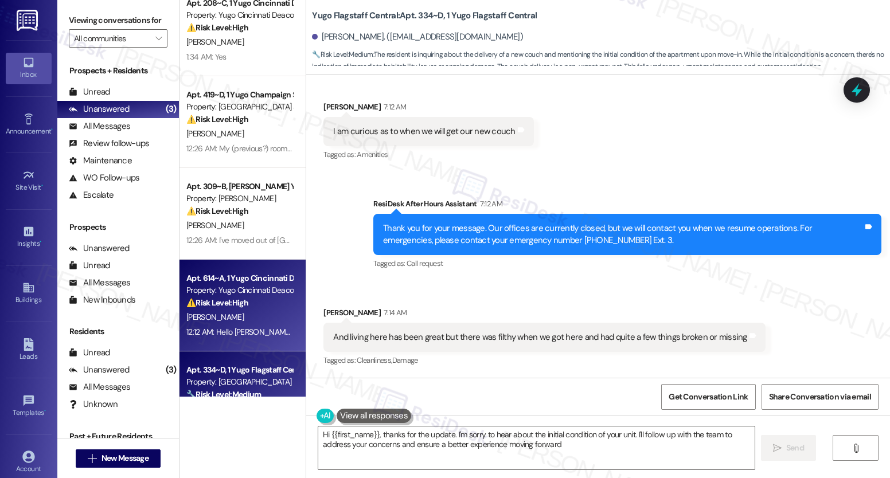
type textarea "Hi {{first_name}}, thanks for the update. I'm sorry to hear about the initial c…"
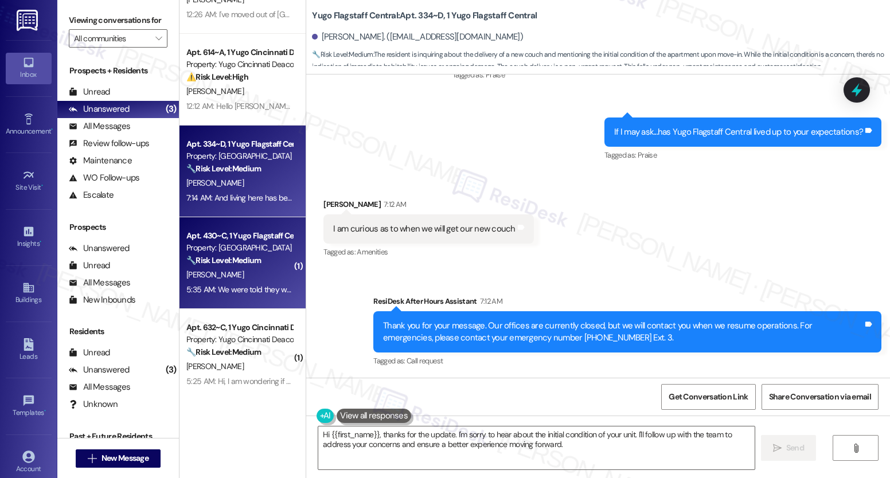
scroll to position [777, 0]
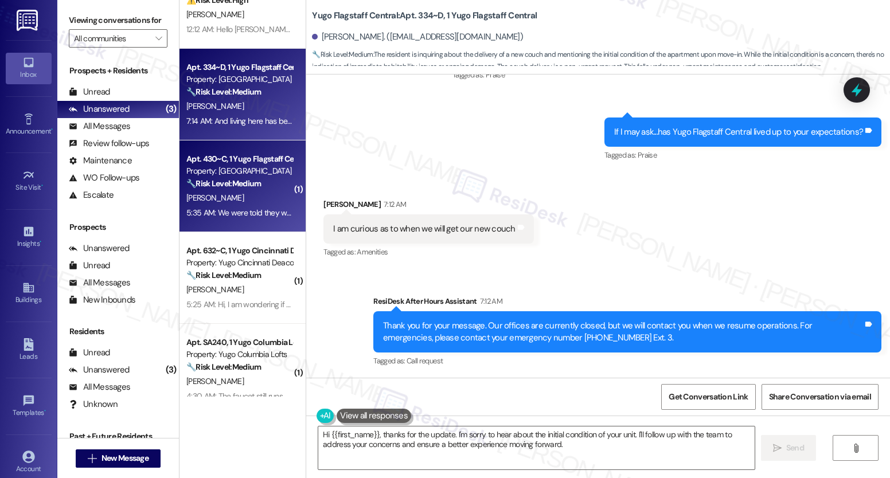
click at [240, 212] on div "5:35 AM: We were told they would schedule a couch cleaning and no one had reach…" at bounding box center [347, 213] width 323 height 10
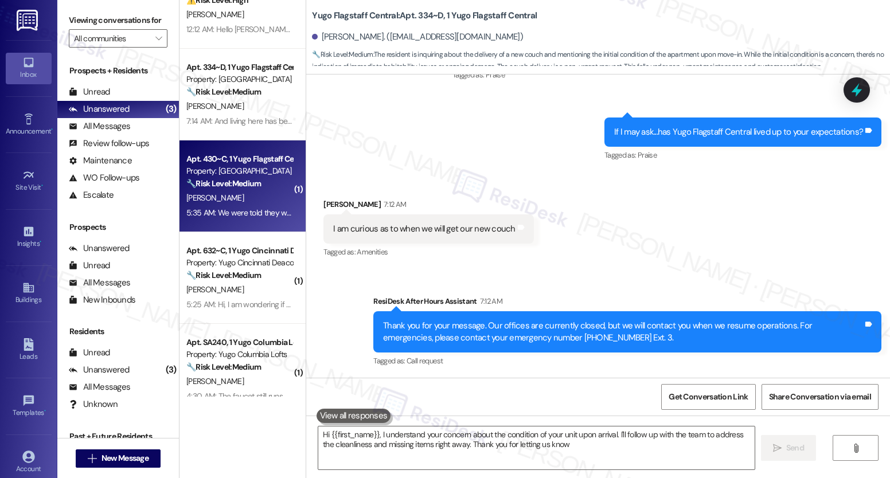
type textarea "Hi {{first_name}}, I understand your concern about the condition of your unit u…"
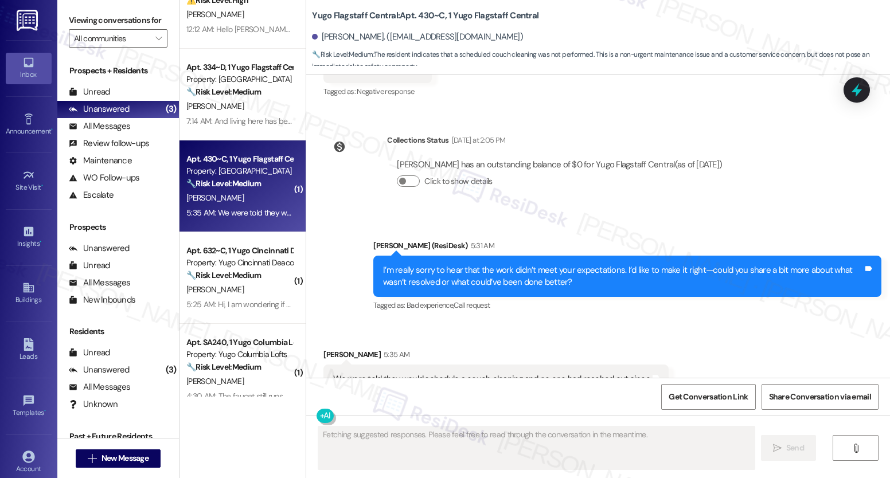
scroll to position [2189, 0]
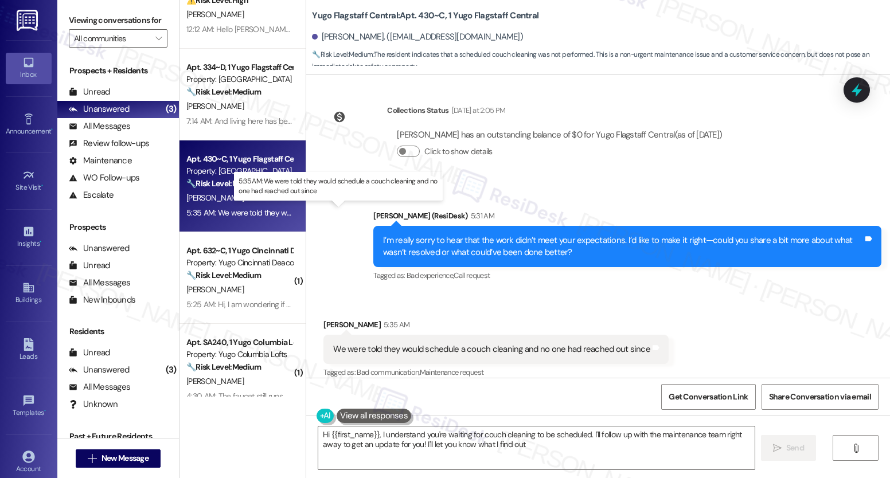
type textarea "Hi {{first_name}}, I understand you're waiting for couch cleaning to be schedul…"
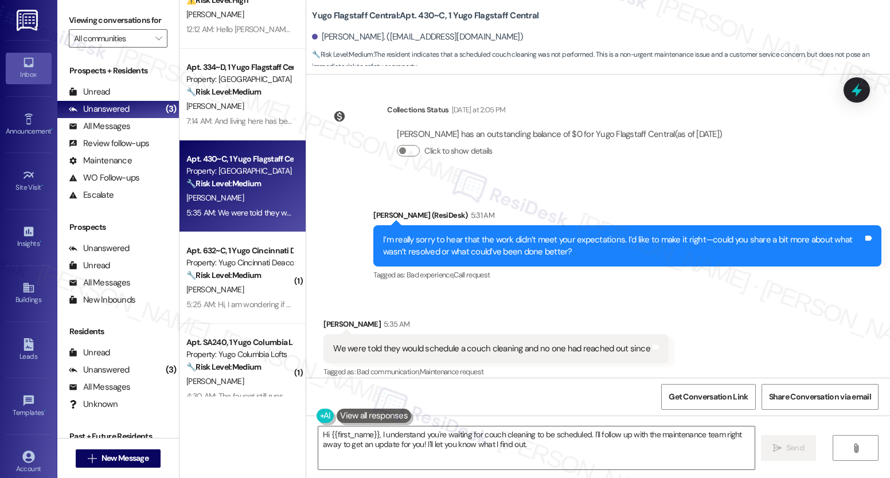
scroll to position [1124, 0]
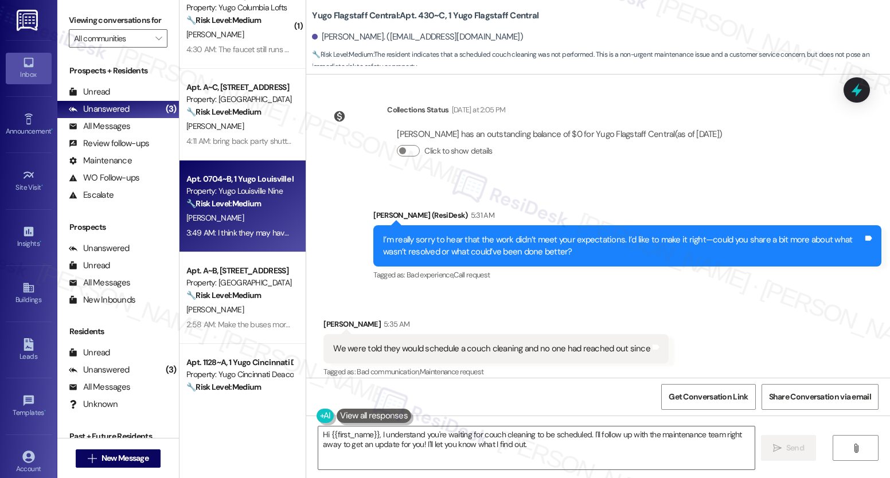
click at [250, 176] on div "Apt. 0704~B, 1 Yugo Louisville Nine" at bounding box center [239, 179] width 106 height 12
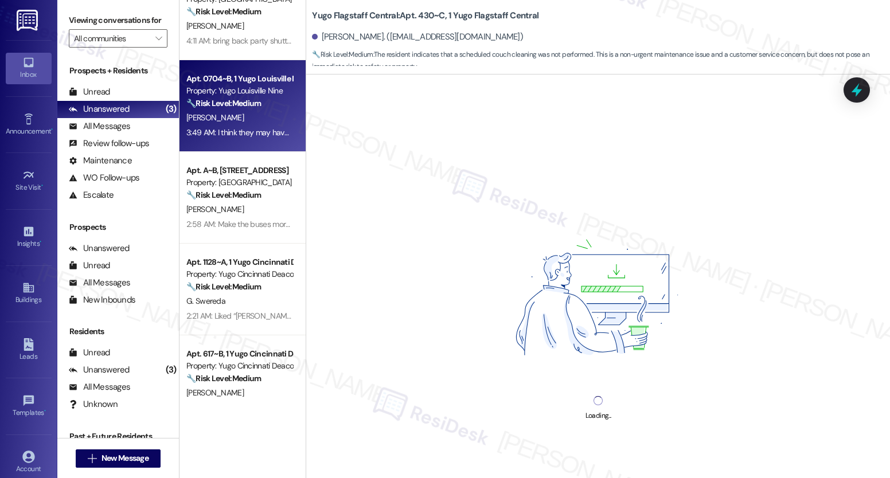
scroll to position [1359, 0]
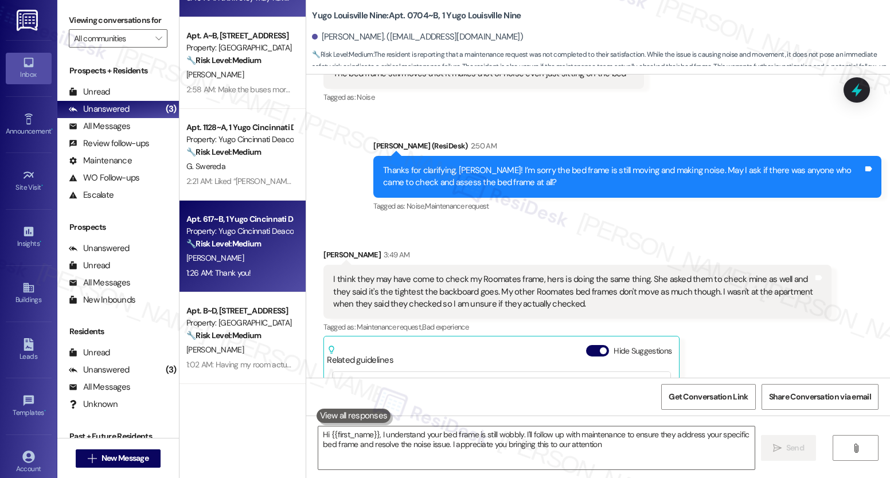
type textarea "Hi {{first_name}}, I understand your bed frame is still wobbly. I'll follow up …"
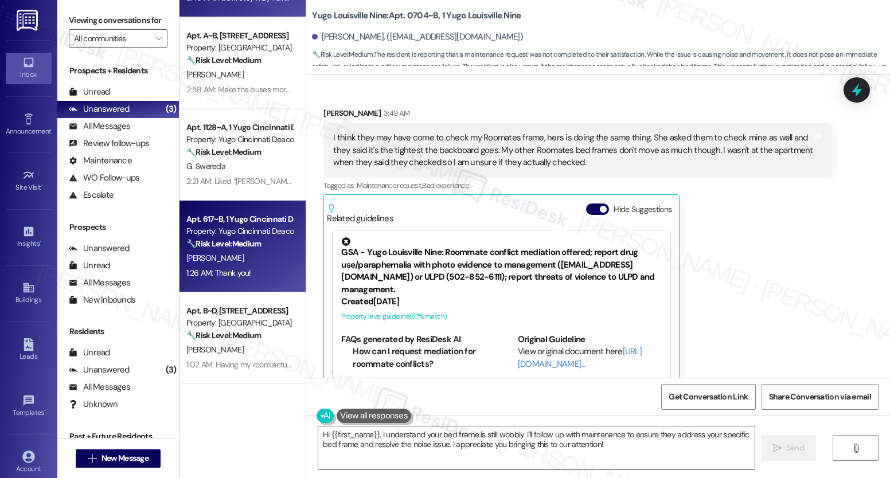
click at [260, 271] on div "1:26 AM: Thank you! 1:26 AM: Thank you!" at bounding box center [239, 273] width 108 height 14
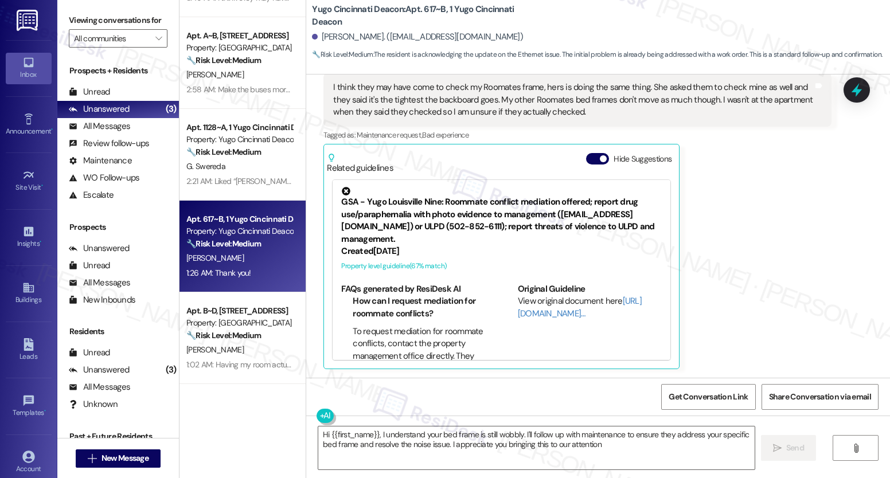
type textarea "Hi {{first_name}}, I understand your bed frame is still wobbly. I'll follow up …"
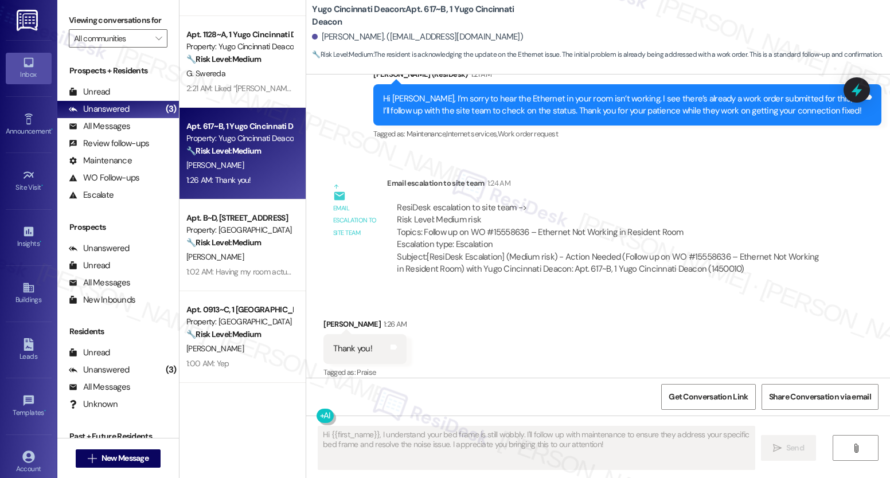
scroll to position [1599, 0]
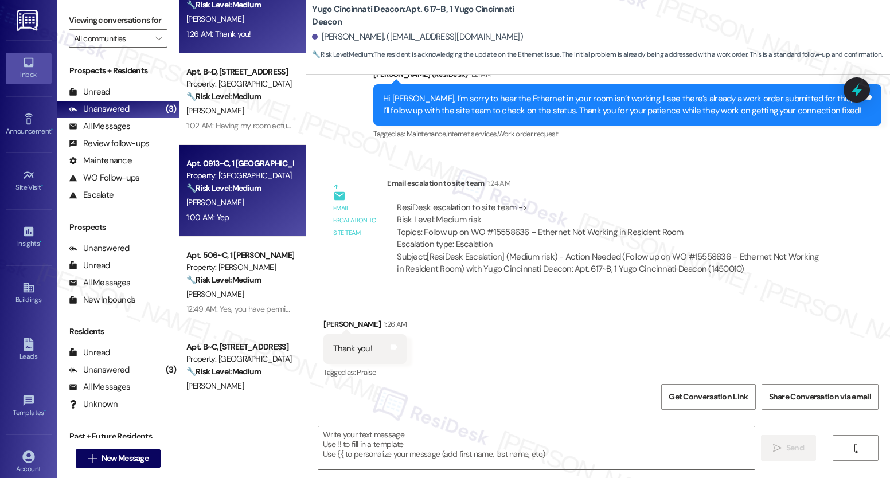
click at [232, 205] on div "[PERSON_NAME]" at bounding box center [239, 203] width 108 height 14
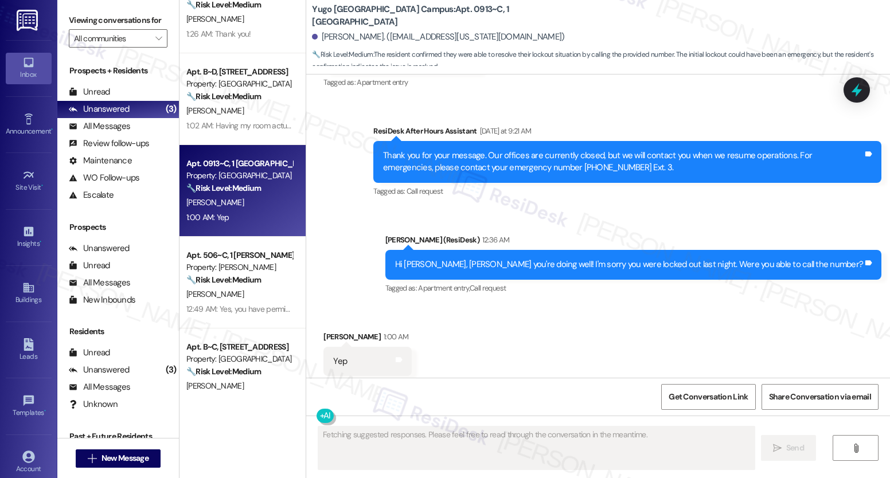
scroll to position [3432, 0]
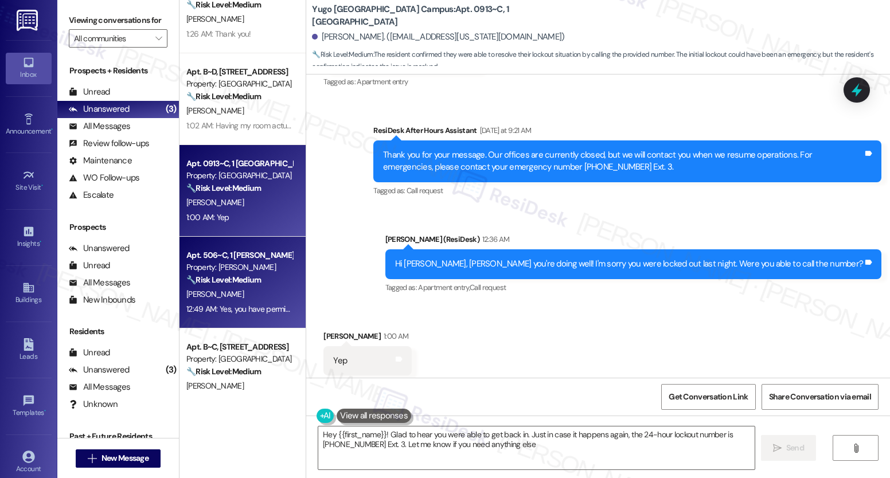
type textarea "Hey {{first_name}}! Glad to hear you were able to get back in. Just in case it …"
click at [207, 290] on div "[PERSON_NAME]" at bounding box center [239, 294] width 108 height 14
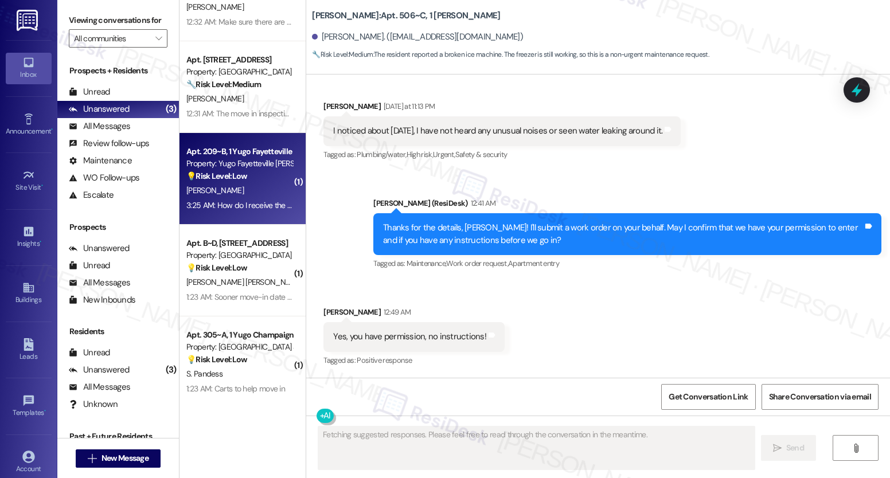
scroll to position [2304, 0]
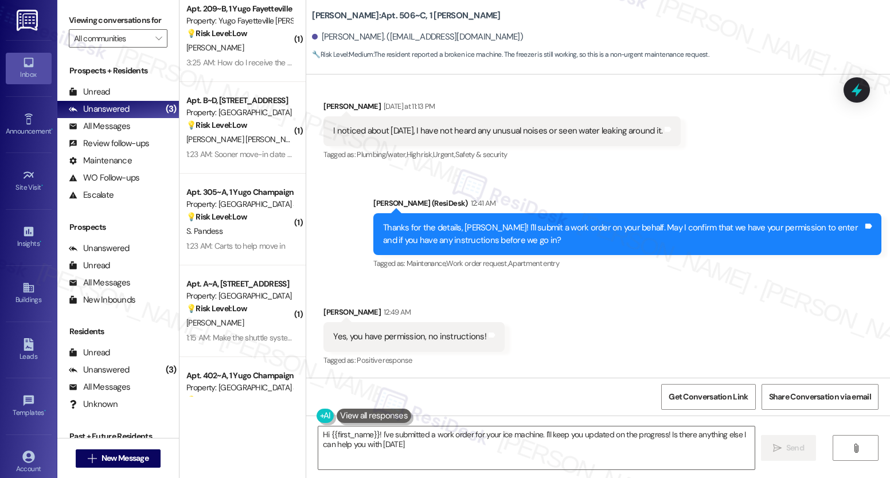
type textarea "Hi {{first_name}}! I've submitted a work order for your ice machine. I'll keep …"
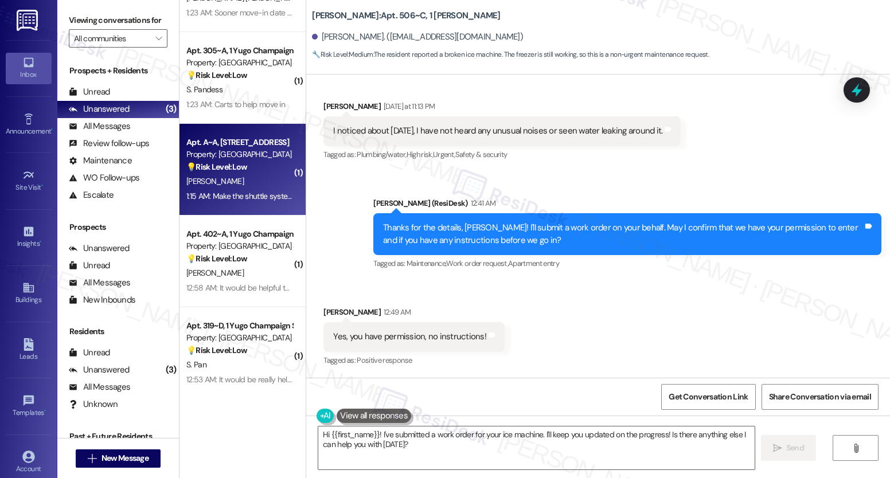
scroll to position [2511, 0]
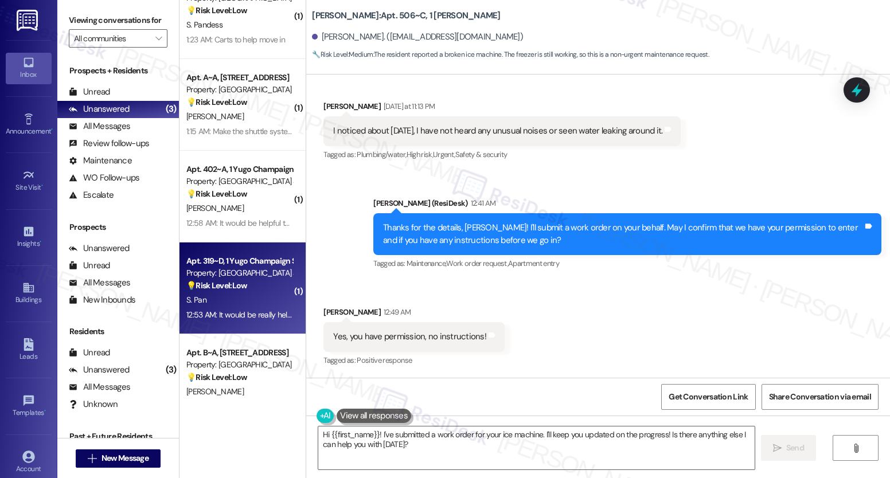
click at [239, 301] on div "S. Pan" at bounding box center [239, 300] width 108 height 14
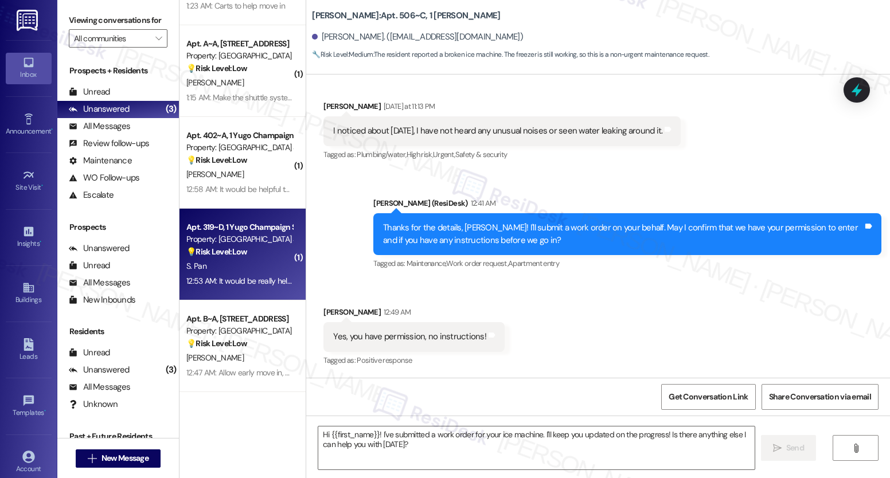
scroll to position [2614, 0]
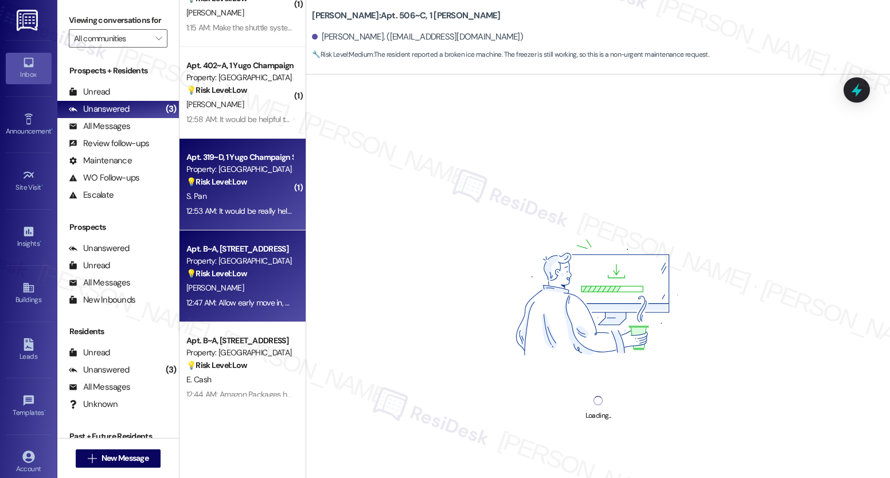
click at [259, 291] on div "M. Morales" at bounding box center [239, 288] width 108 height 14
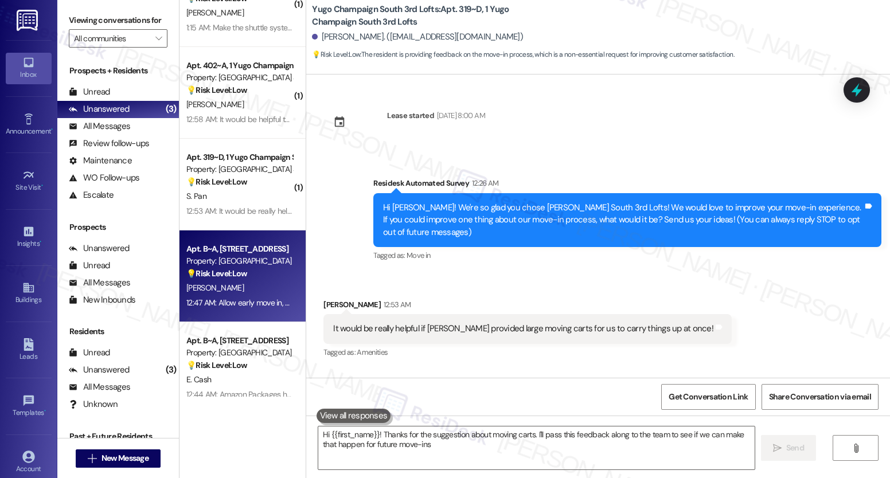
type textarea "Hi {{first_name}}! Thanks for the suggestion about moving carts. I'll pass this…"
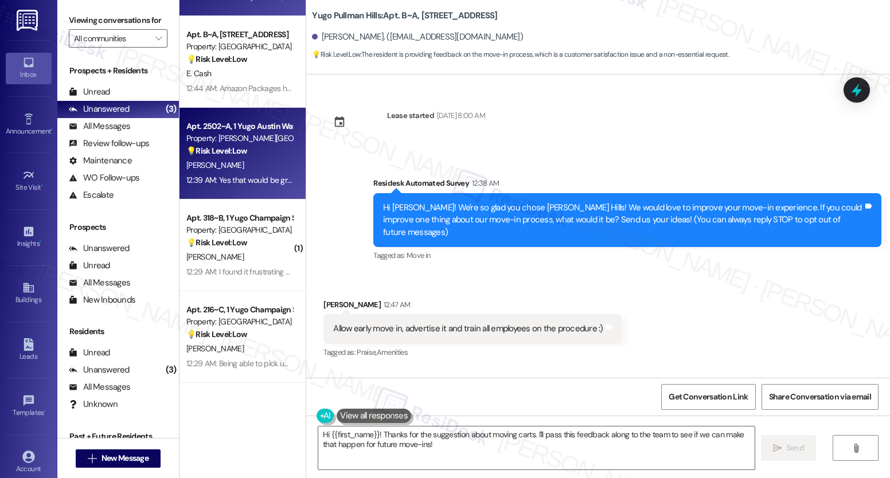
scroll to position [2968, 0]
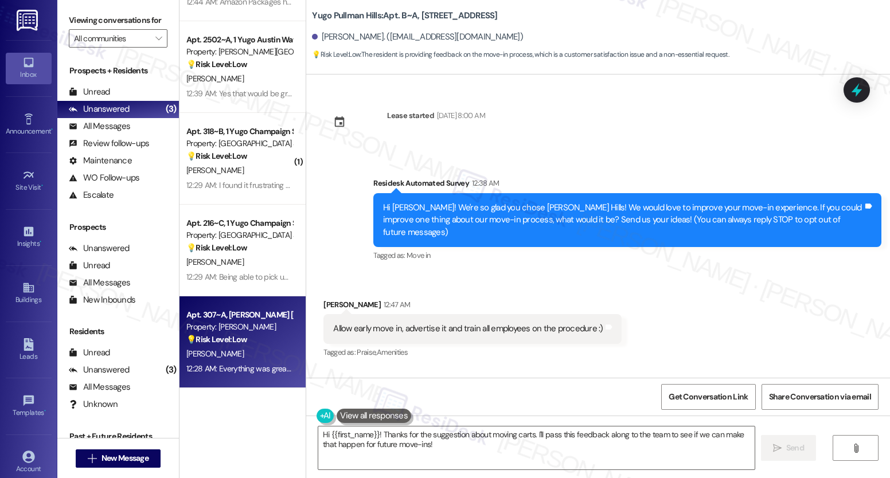
click at [252, 337] on div "💡 Risk Level: Low The resident is providing feedback on the move-in process, sp…" at bounding box center [239, 340] width 106 height 12
type textarea "Thanks for the suggestion, {{first_name}}! I'll pass along the feedback about e…"
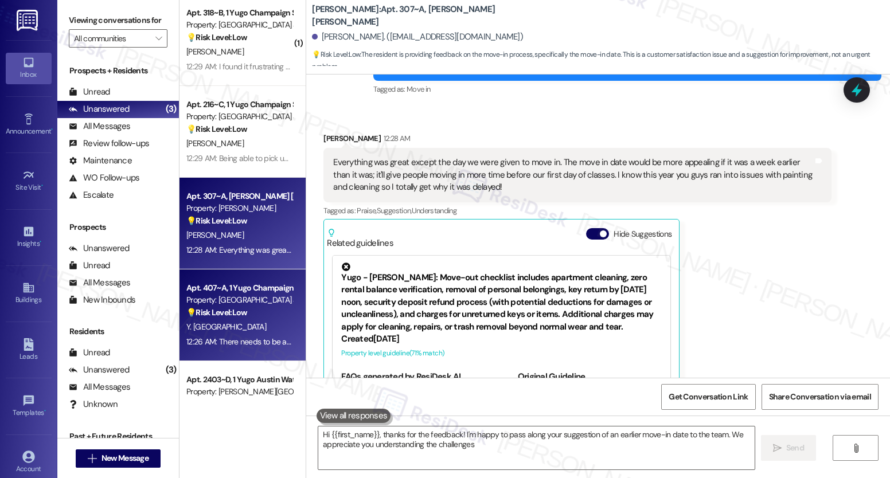
scroll to position [3132, 0]
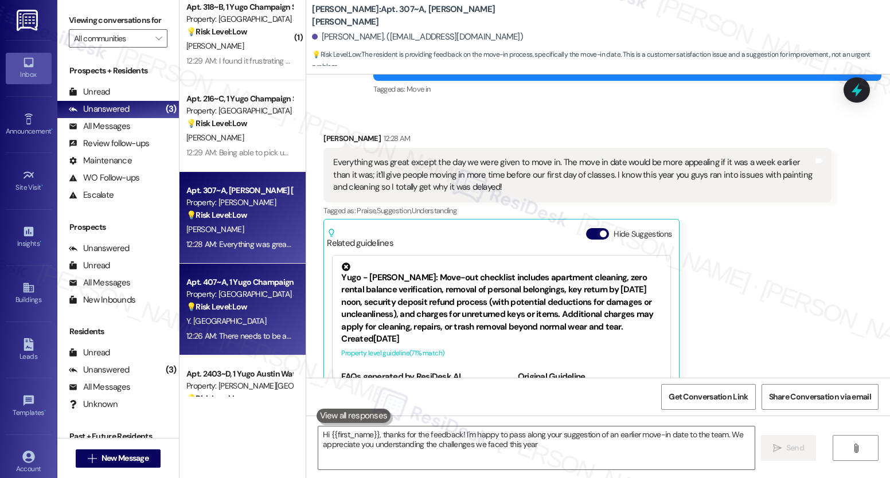
type textarea "Hi {{first_name}}, thanks for the feedback! I'm happy to pass along your sugges…"
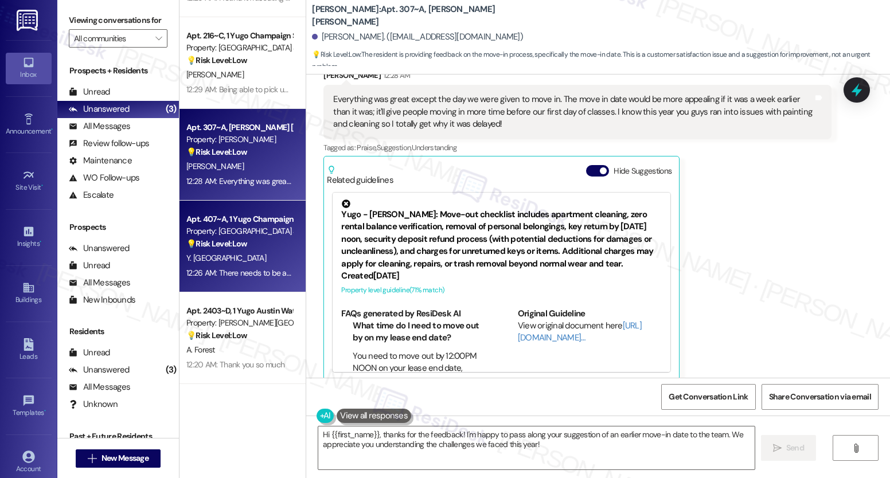
scroll to position [3366, 0]
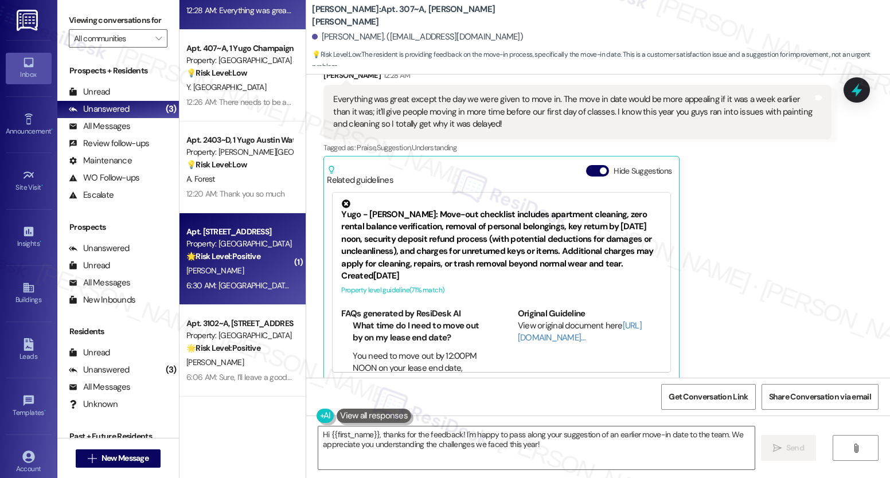
click at [240, 269] on div "E. Schoenfeld" at bounding box center [239, 271] width 108 height 14
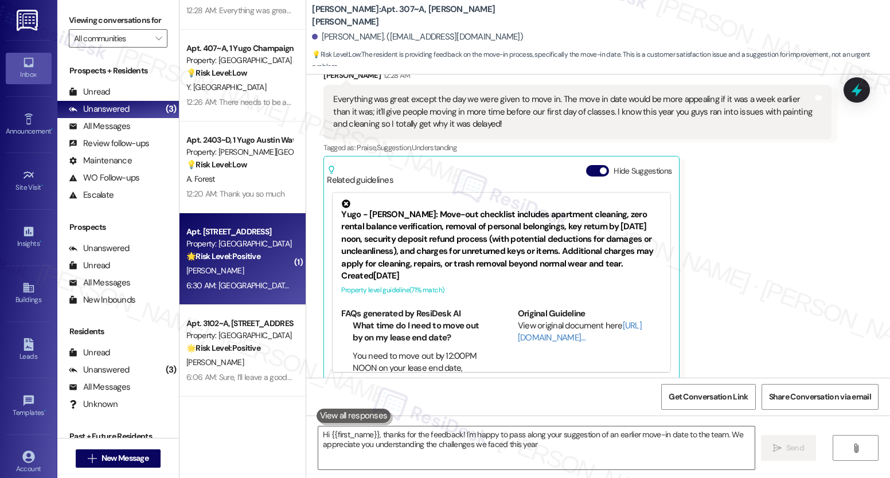
type textarea "Hi {{first_name}}, thanks for the feedback! I'm happy to pass along your sugges…"
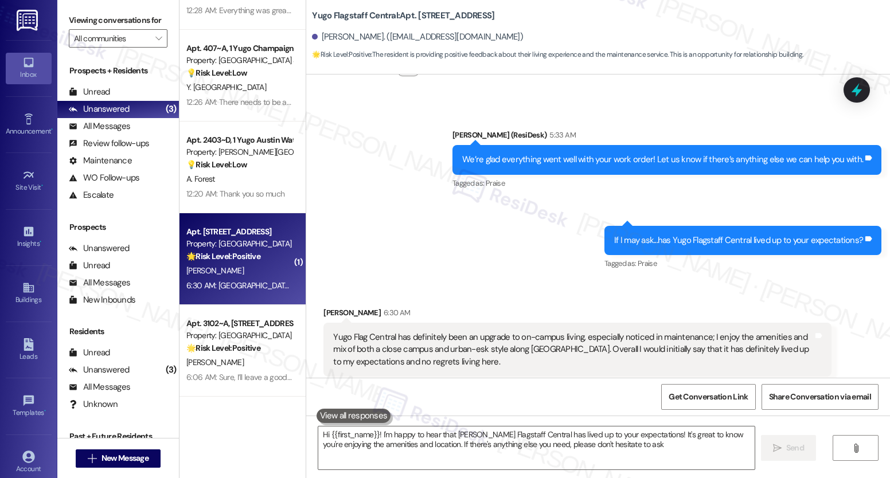
type textarea "Hi {{first_name}}! I'm happy to hear that Yugo Flagstaff Central has lived up t…"
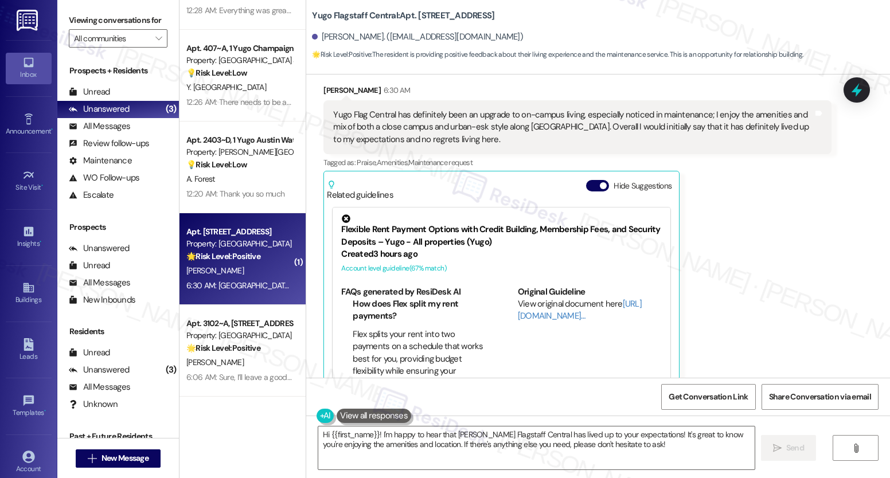
scroll to position [939, 0]
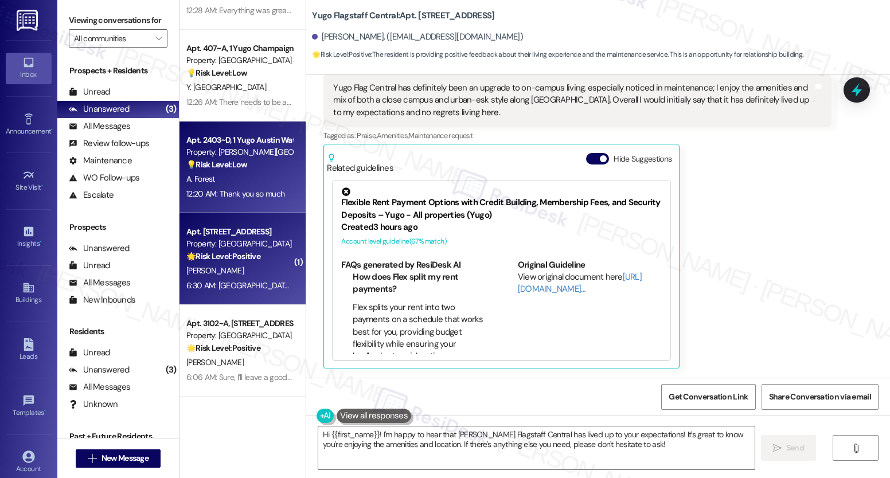
click at [219, 180] on div "A. Forest" at bounding box center [239, 179] width 108 height 14
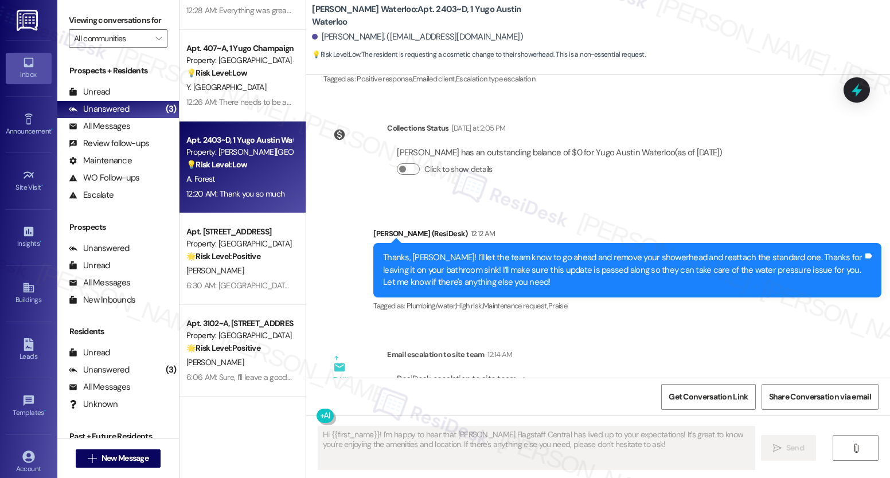
scroll to position [3522, 0]
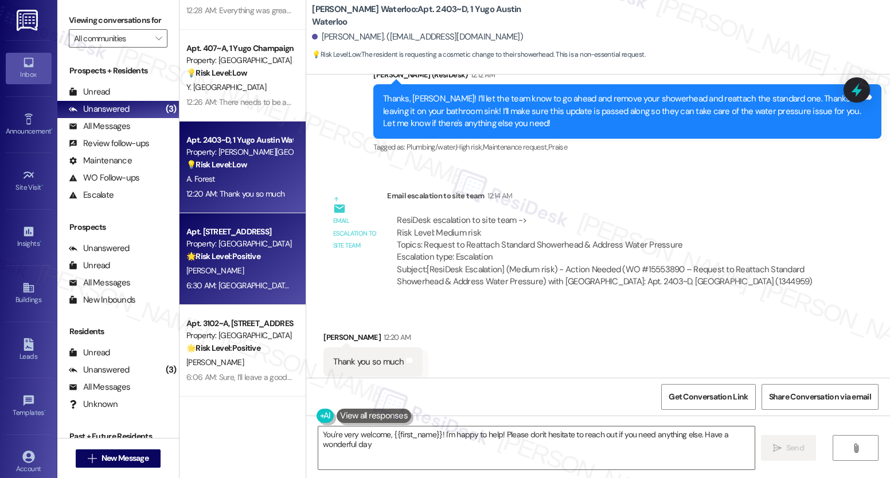
type textarea "You're very welcome, {{first_name}}! I'm happy to help! Please don't hesitate t…"
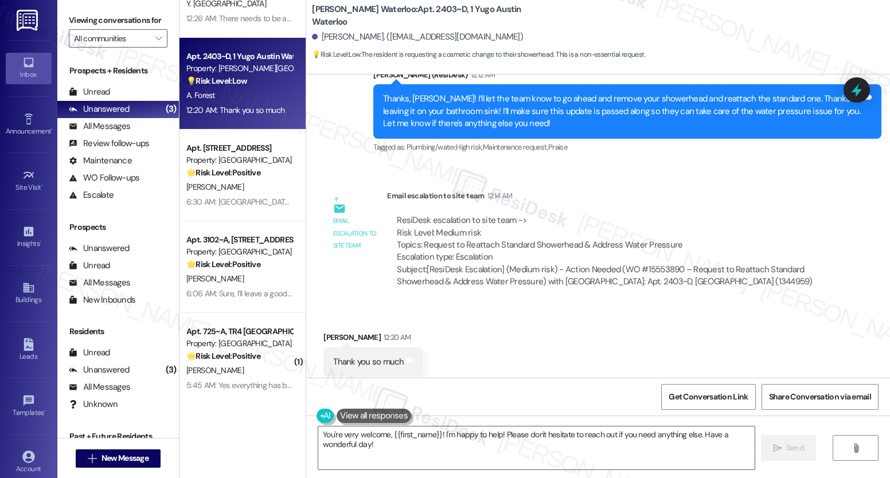
scroll to position [0, 0]
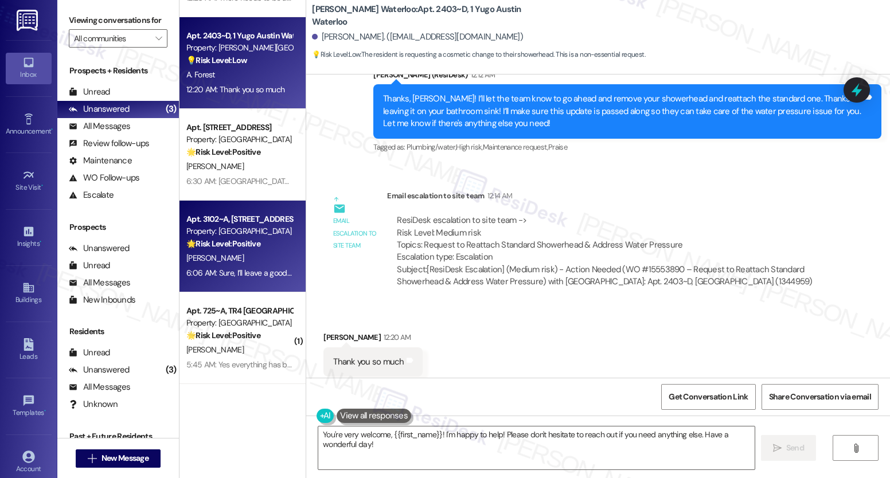
click at [240, 256] on div "C. Jackel" at bounding box center [239, 258] width 108 height 14
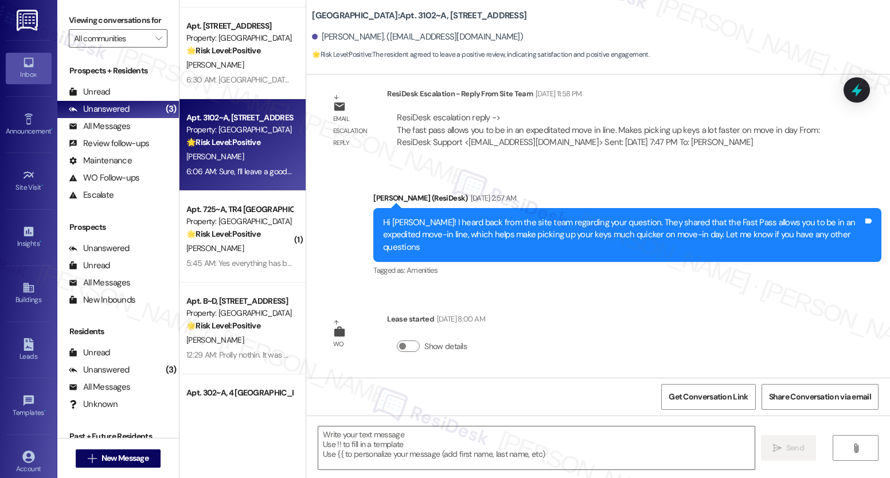
type textarea "Fetching suggested responses. Please feel free to read through the conversation…"
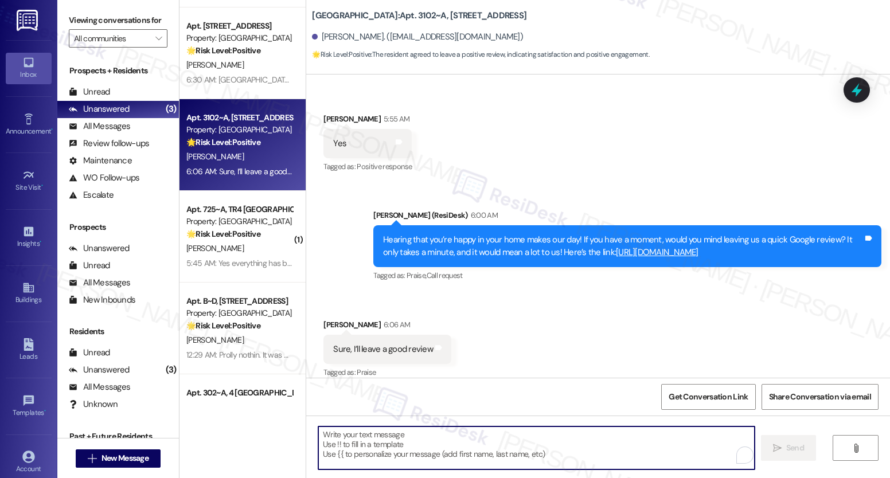
click at [402, 438] on textarea "To enrich screen reader interactions, please activate Accessibility in Grammarl…" at bounding box center [536, 448] width 436 height 43
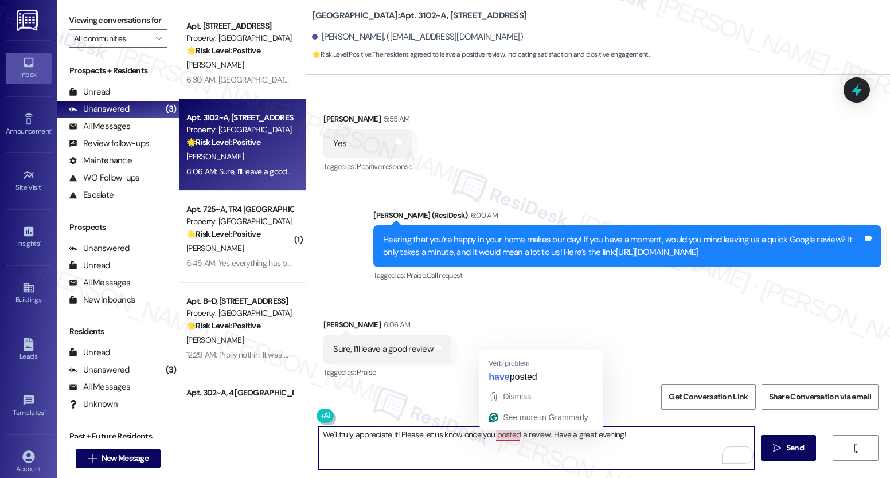
click at [504, 377] on div "Received via SMS Christopher Jackel 6:06 AM Sure, I’ll leave a good review Tags…" at bounding box center [598, 341] width 584 height 97
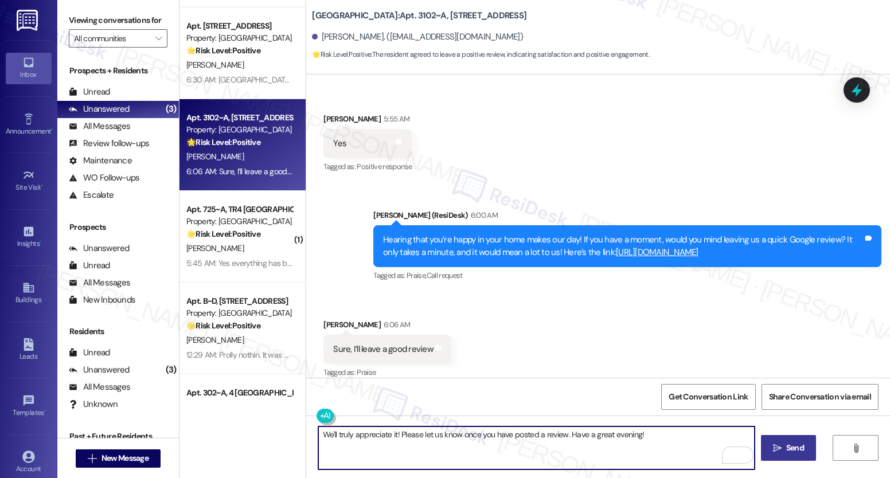
type textarea "We'll truly appreciate it! Please let us know once you have posted a review. Ha…"
click at [778, 448] on icon "" at bounding box center [777, 448] width 9 height 9
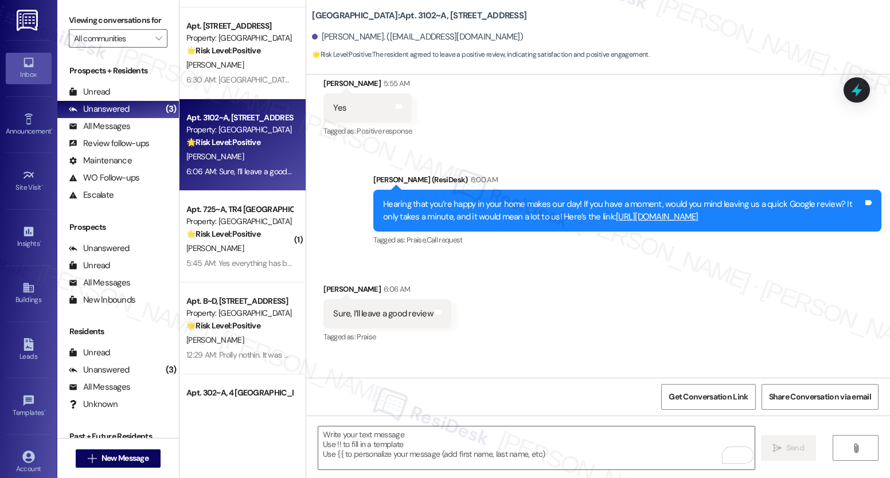
scroll to position [1701, 0]
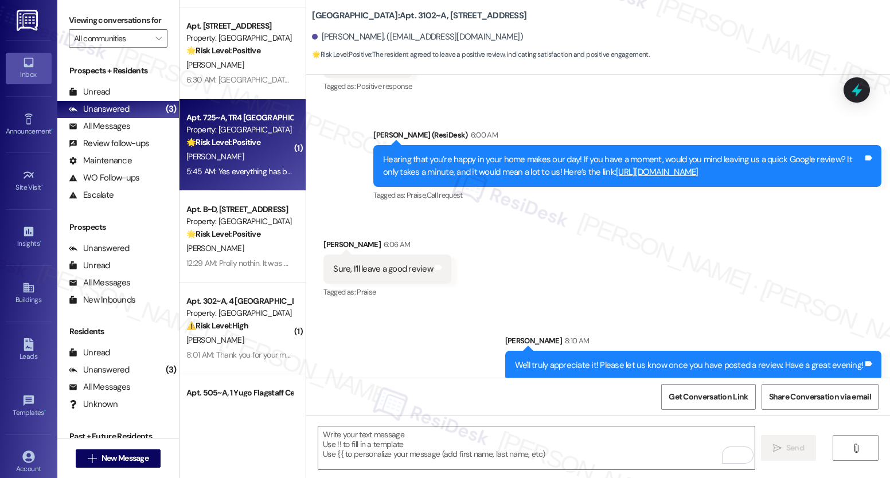
click at [244, 169] on div "5:45 AM: Yes everything has been good so far 5:45 AM: Yes everything has been g…" at bounding box center [262, 171] width 153 height 10
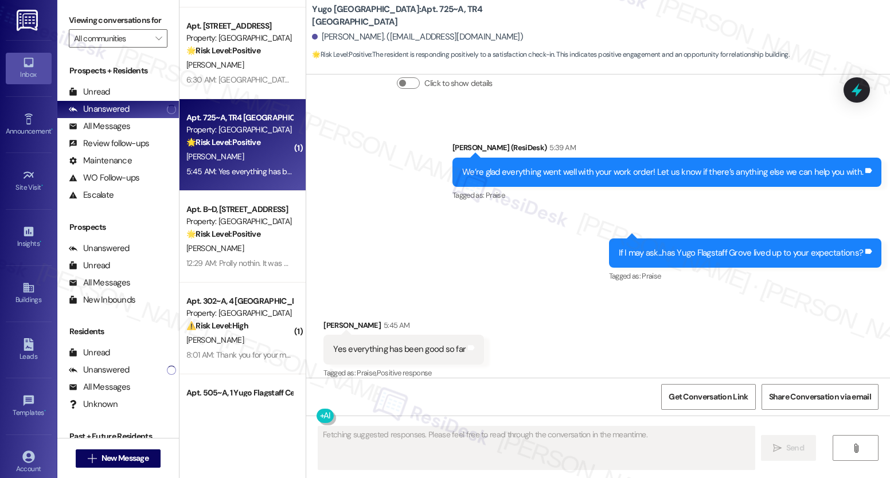
scroll to position [3689, 0]
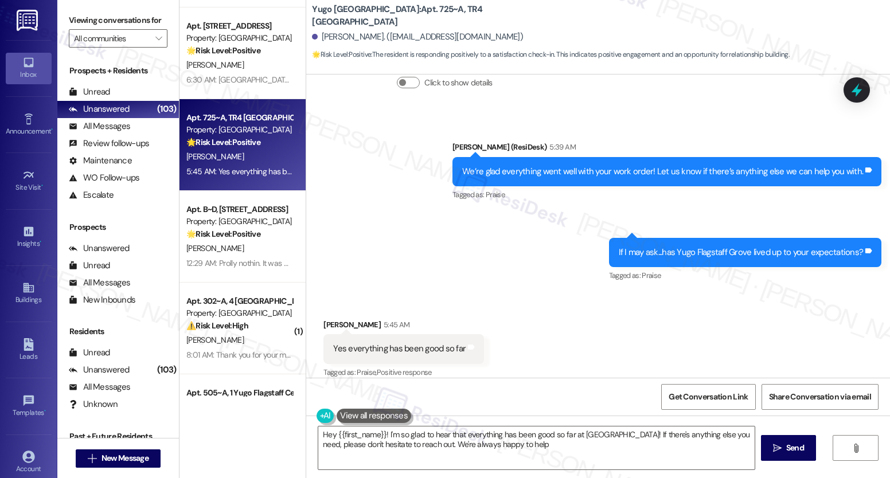
type textarea "Hey {{first_name}}! I'm so glad to hear that everything has been good so far at…"
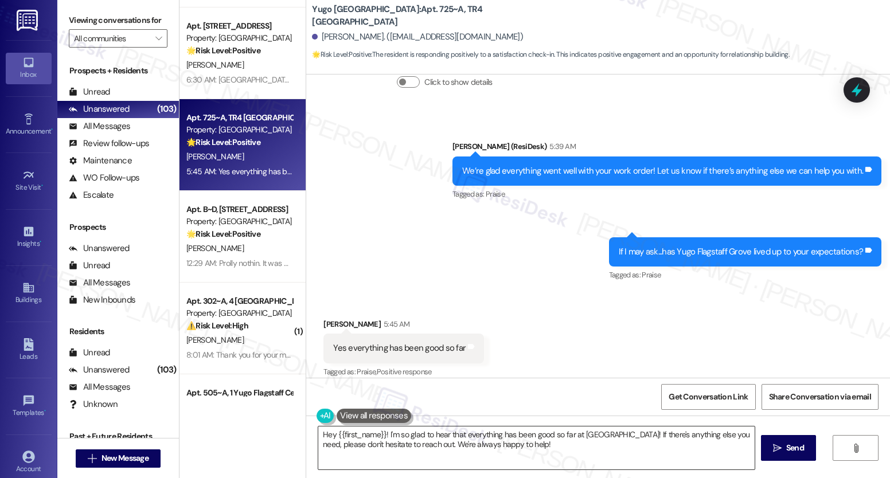
click at [356, 443] on textarea "Hey {{first_name}}! I'm so glad to hear that everything has been good so far at…" at bounding box center [536, 448] width 436 height 43
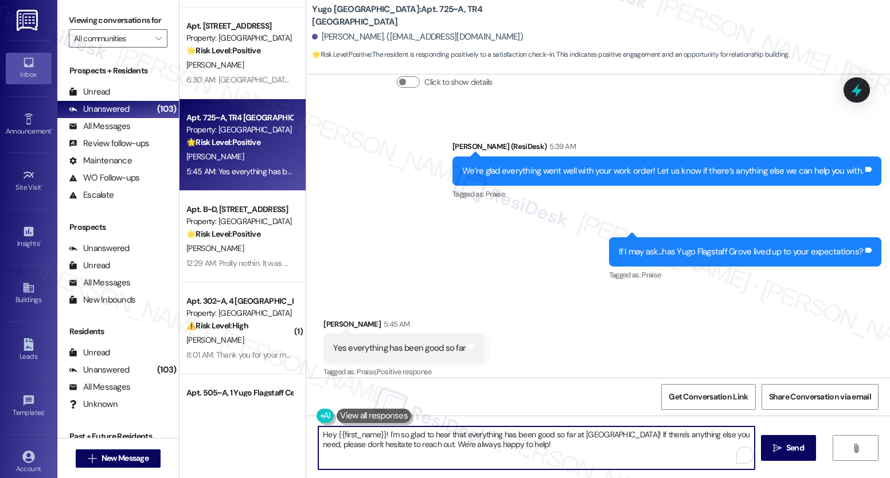
click at [356, 443] on textarea "Hey {{first_name}}! I'm so glad to hear that everything has been good so far at…" at bounding box center [536, 448] width 436 height 43
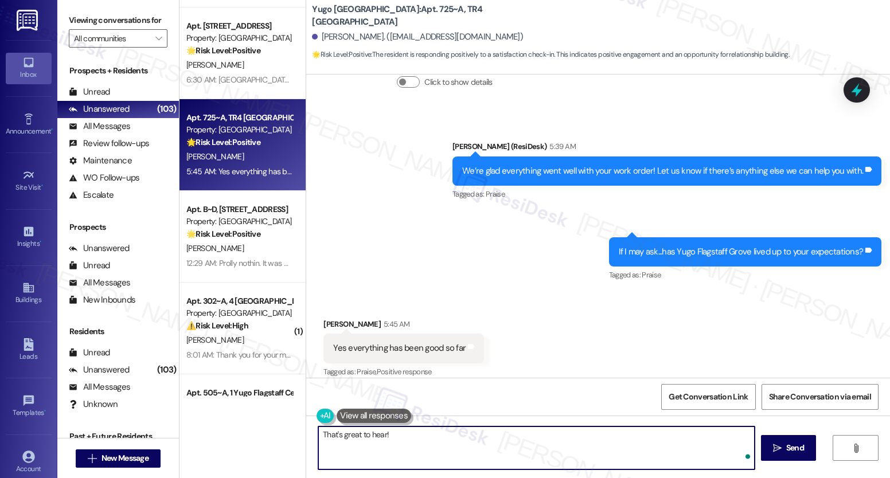
paste textarea "If you have a minute, we’d love for you to leave a short Google review. Here’s …"
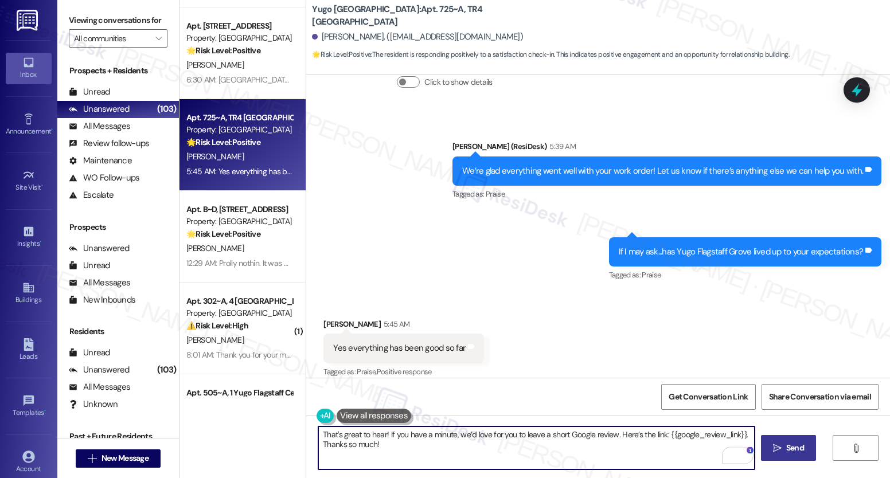
type textarea "That's great to hear! If you have a minute, we’d love for you to leave a short …"
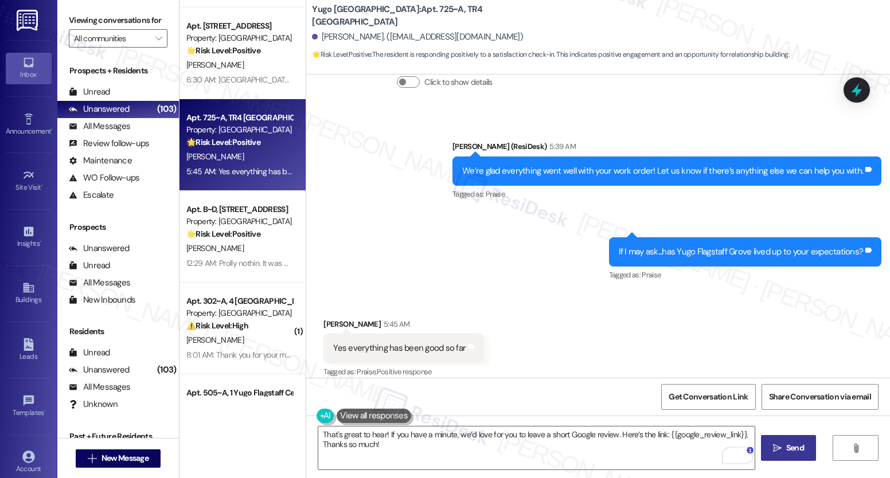
click at [797, 443] on span "Send" at bounding box center [795, 448] width 18 height 12
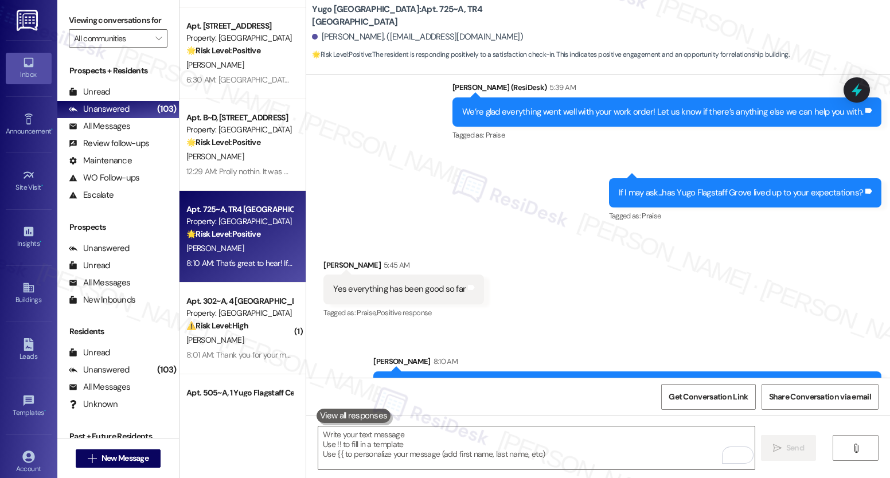
scroll to position [3782, 0]
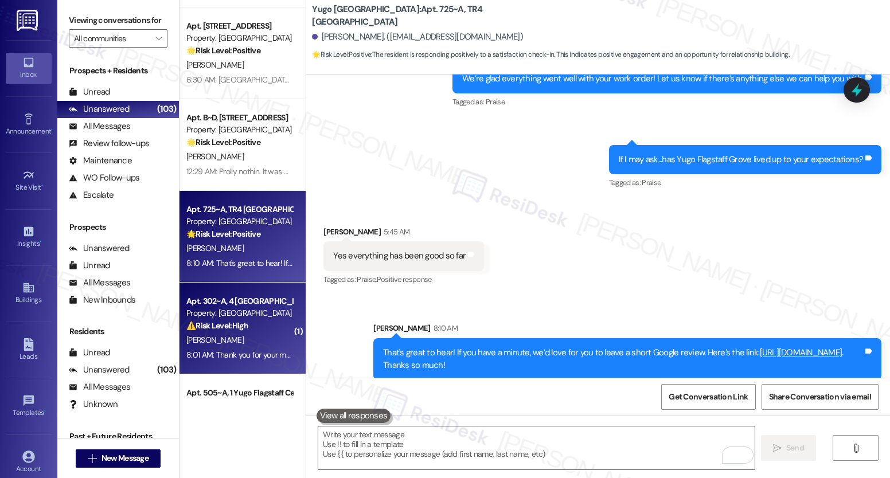
click at [244, 350] on div "8:01 AM: Thank you for your message. Our offices are currently closed, but we w…" at bounding box center [521, 355] width 671 height 10
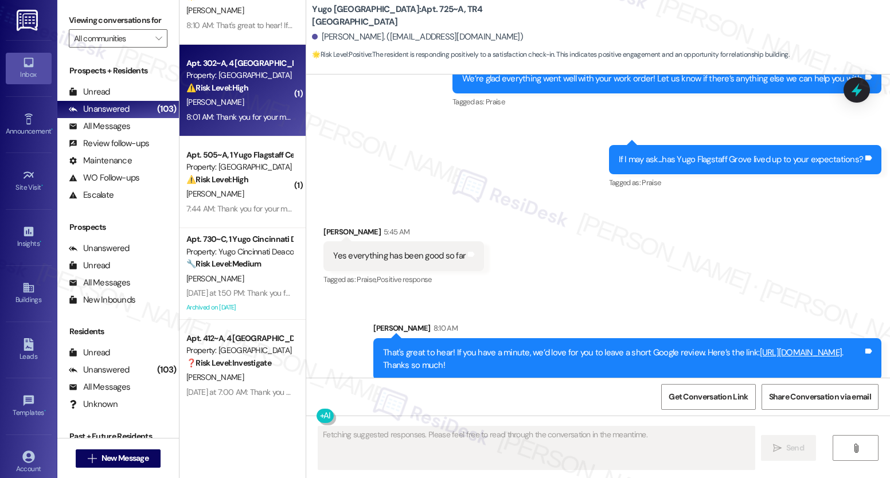
scroll to position [595, 0]
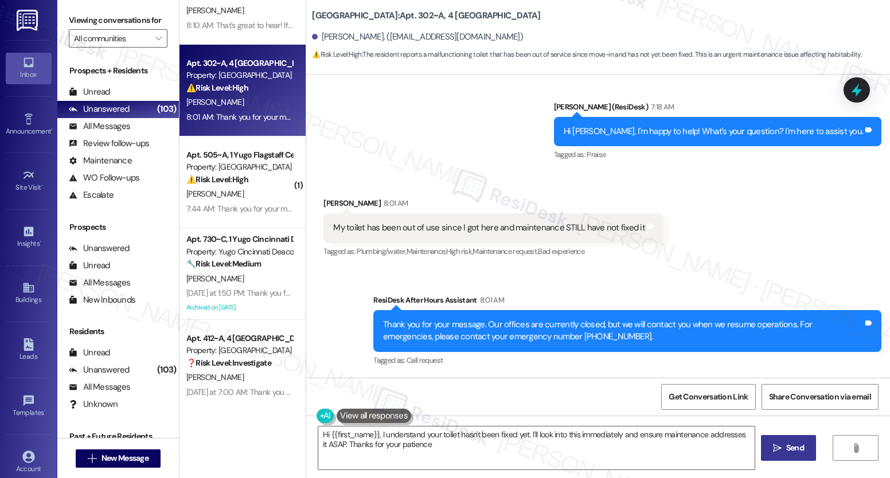
type textarea "Hi {{first_name}}, I understand your toilet hasn't been fixed yet. I'll look in…"
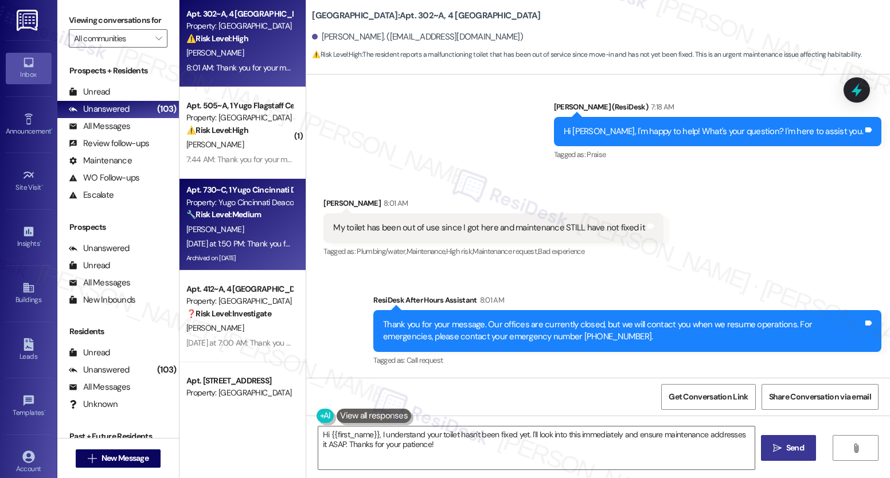
scroll to position [3882, 0]
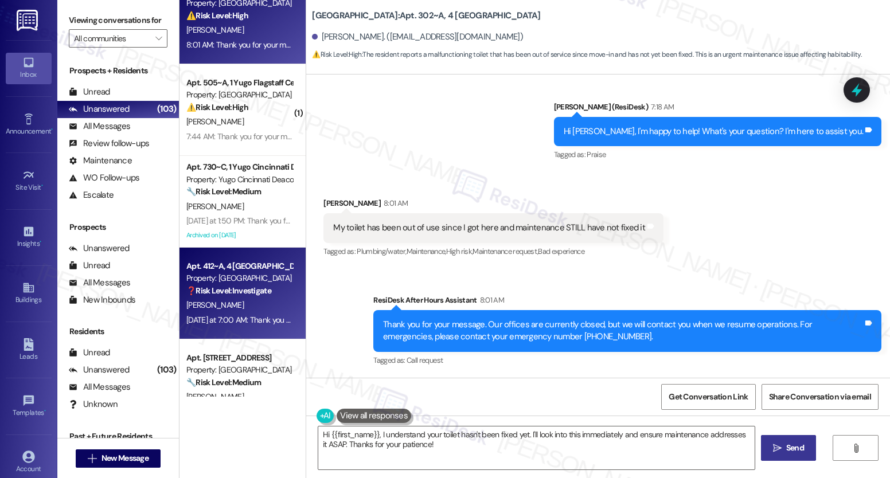
click at [249, 303] on div "T. Lunderville" at bounding box center [239, 305] width 108 height 14
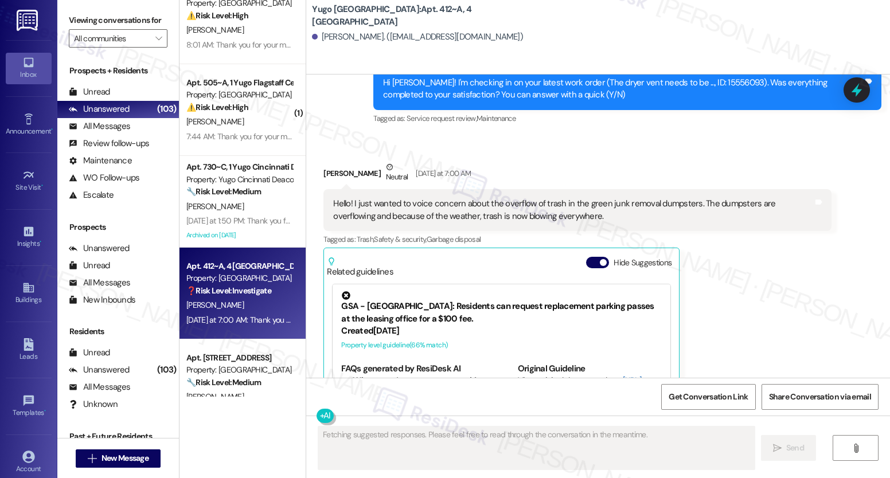
scroll to position [2025, 0]
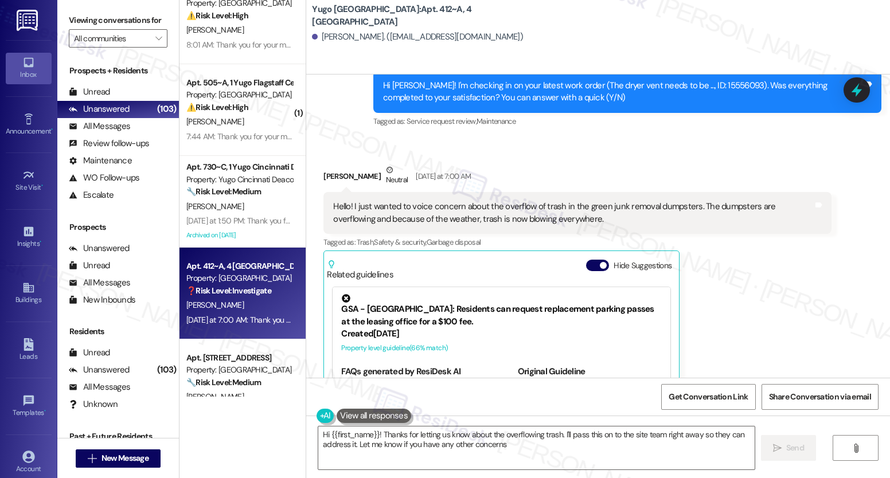
type textarea "Hi {{first_name}}! Thanks for letting us know about the overflowing trash. I'll…"
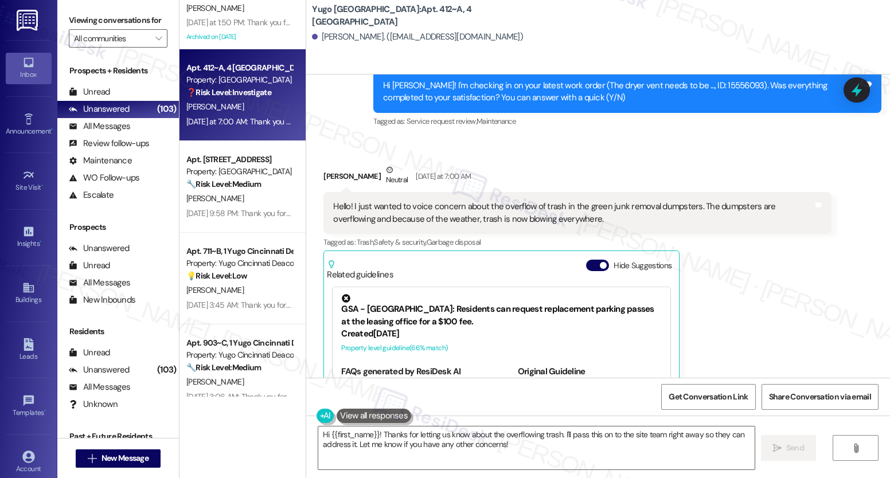
scroll to position [4082, 0]
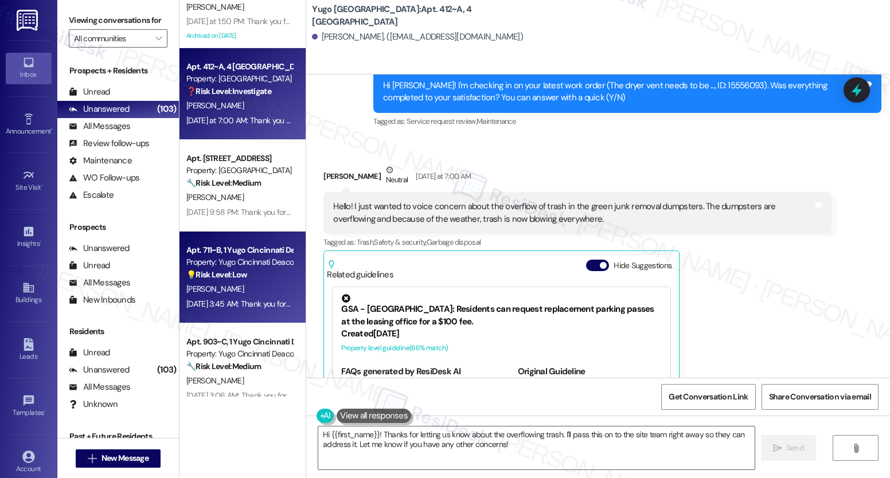
click at [256, 276] on div "💡 Risk Level: Low The resident is providing feedback on the move-in process, sp…" at bounding box center [239, 275] width 106 height 12
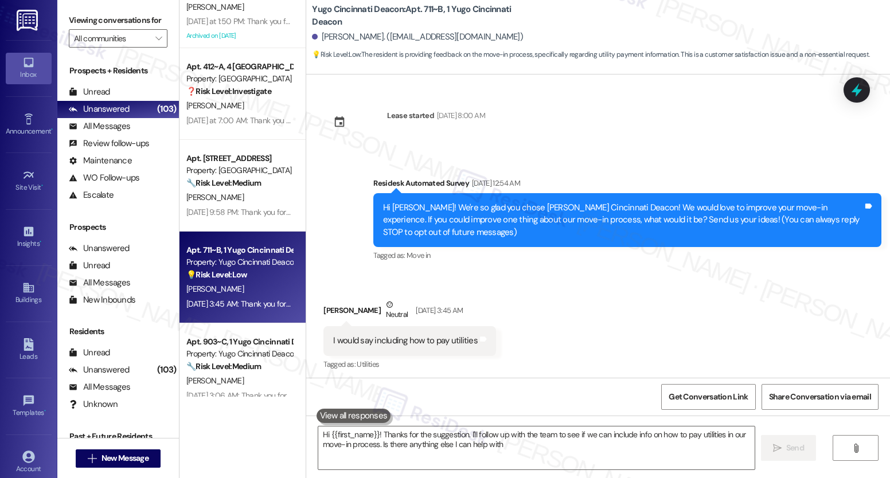
type textarea "Hi {{first_name}}! Thanks for the suggestion. I'll follow up with the team to s…"
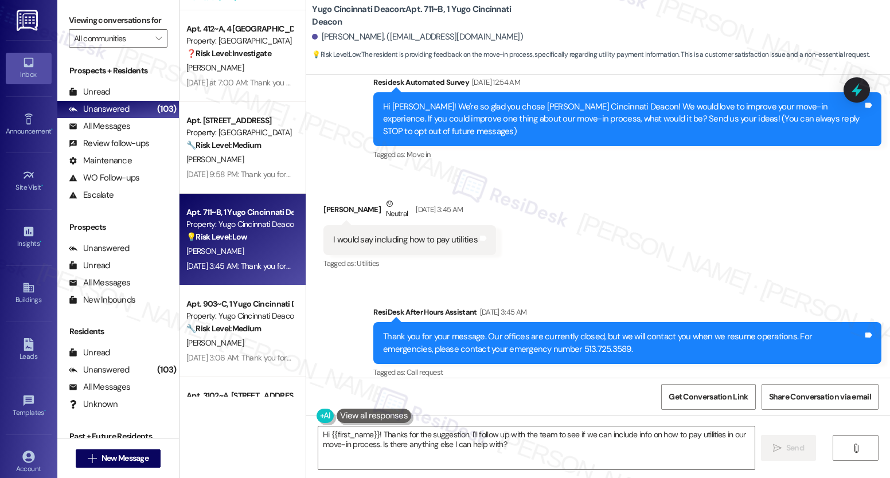
scroll to position [4192, 0]
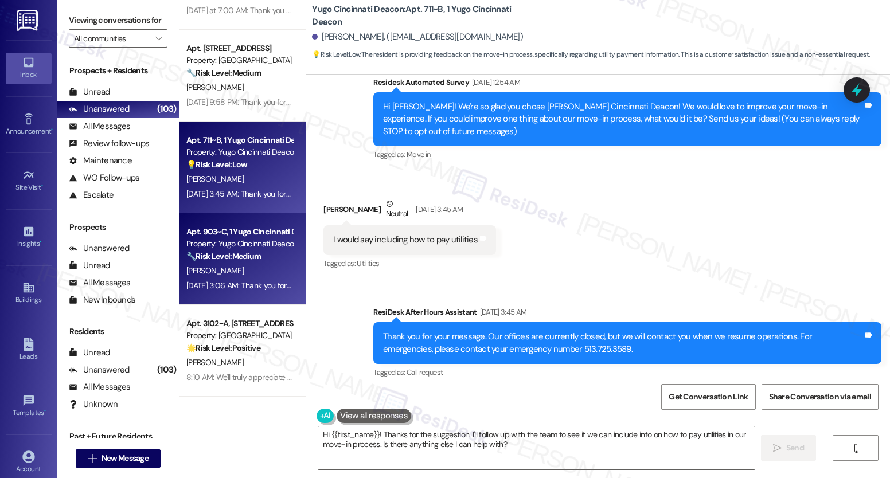
click at [247, 264] on div "A. Knox" at bounding box center [239, 271] width 108 height 14
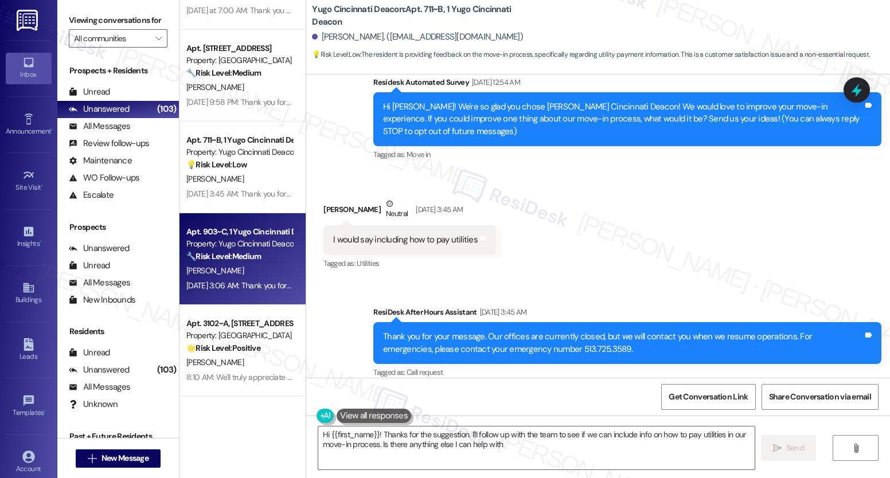
type textarea "Hi {{first_name}}! Thanks for the suggestion. I'll follow up with the team to s…"
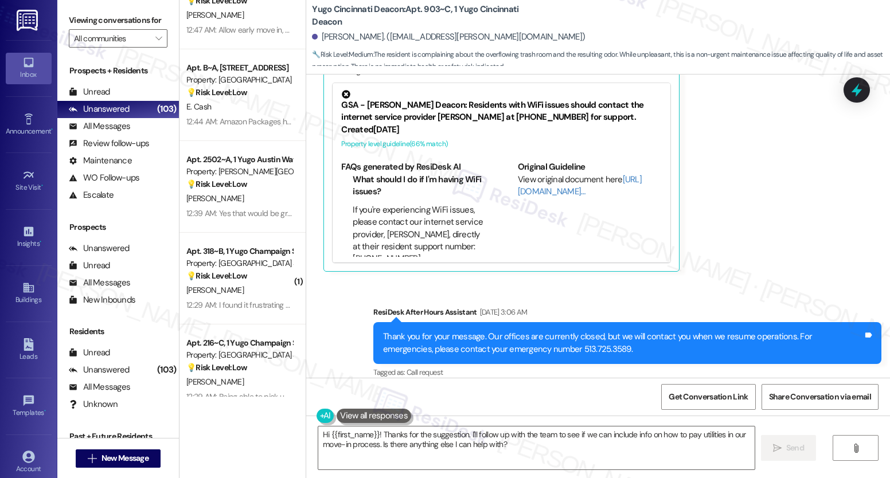
scroll to position [2883, 0]
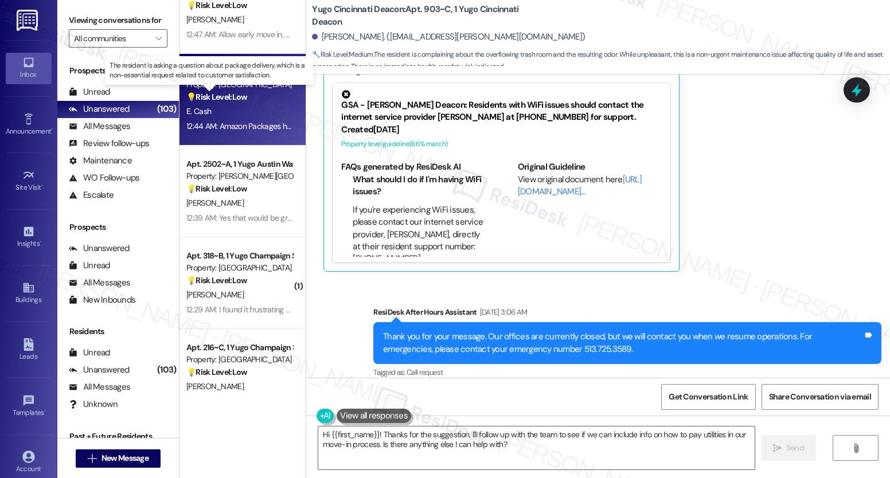
click at [236, 96] on strong "💡 Risk Level: Low" at bounding box center [216, 97] width 61 height 10
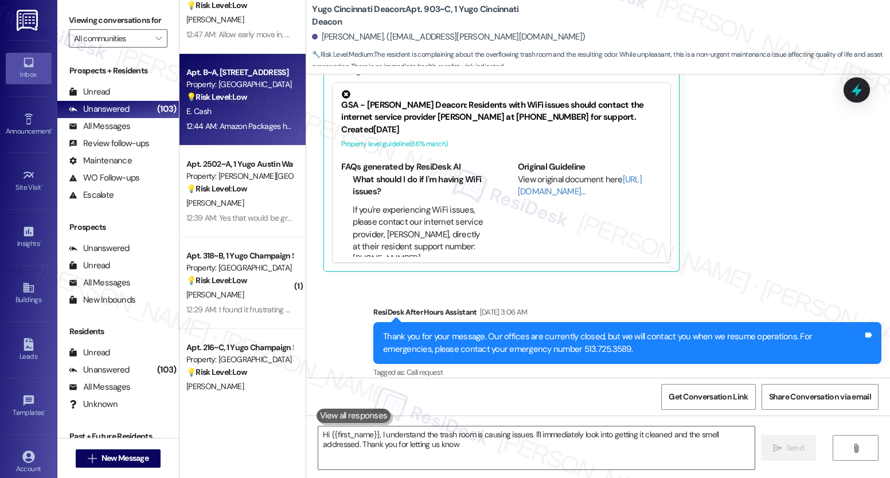
type textarea "Hi {{first_name}}, I understand the trash room is causing issues. I'll immediat…"
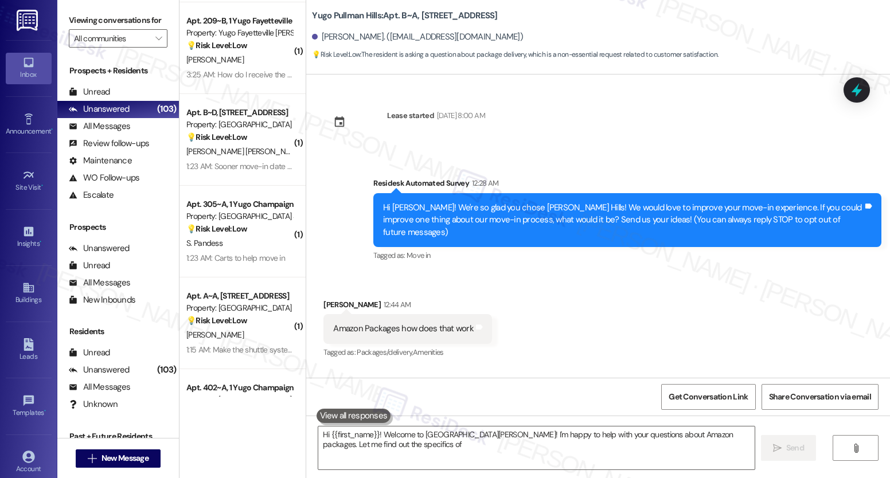
scroll to position [2053, 0]
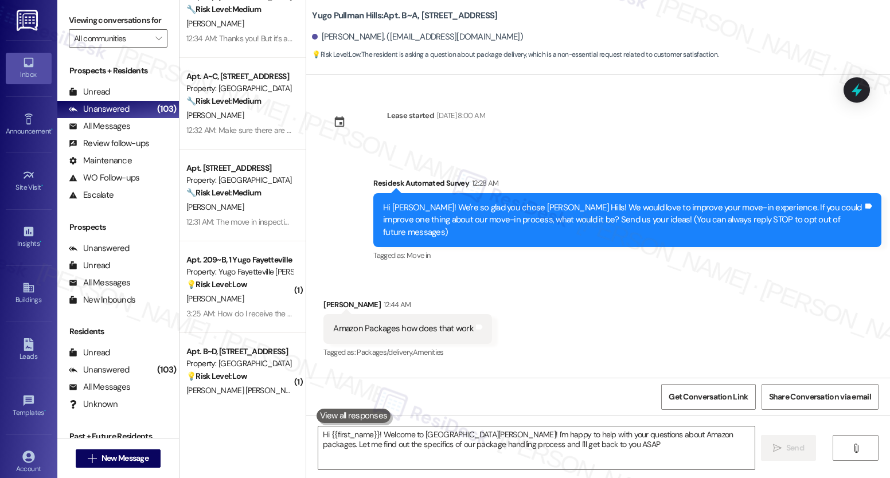
type textarea "Hi {{first_name}}! Welcome to Yugo Pullman Hills! I'm happy to help with your q…"
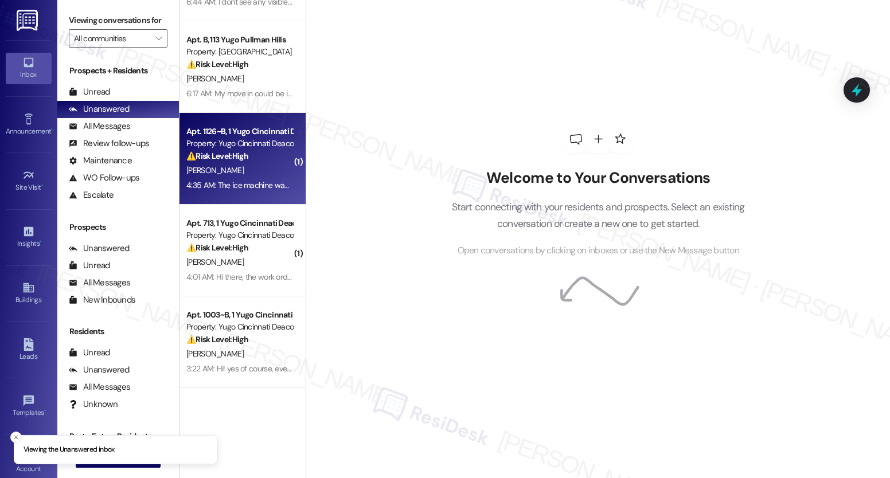
scroll to position [83, 0]
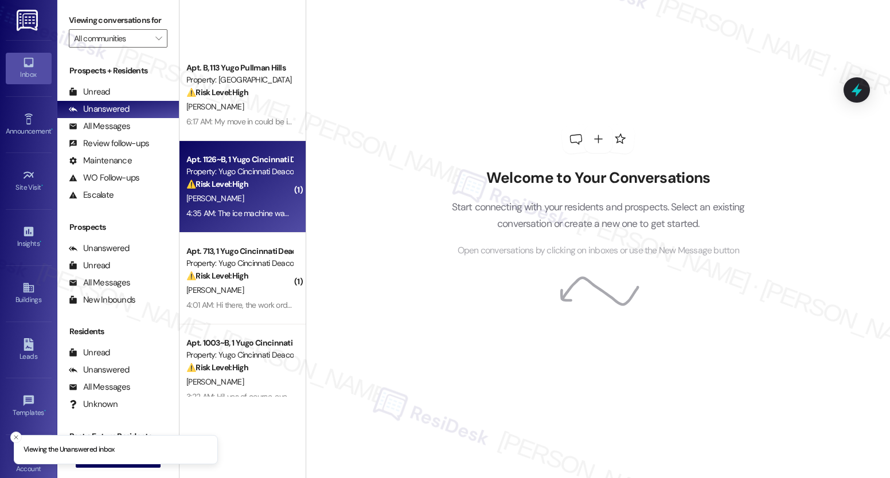
scroll to position [216, 0]
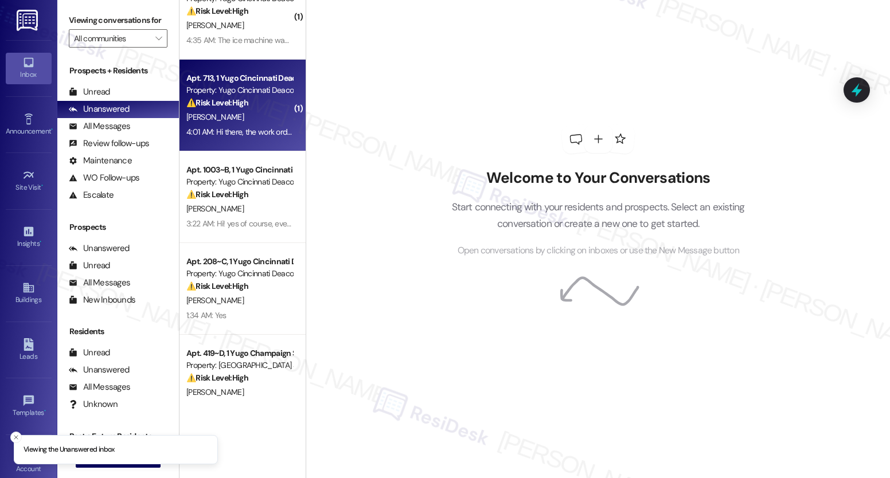
click at [244, 127] on div "4:01 AM: Hi there, the work order was never completed. 4:01 AM: Hi there, the w…" at bounding box center [278, 132] width 184 height 10
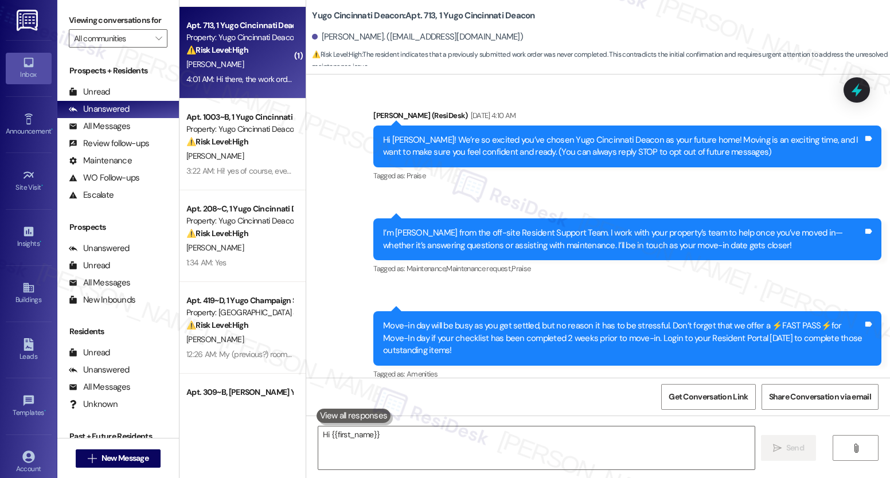
scroll to position [273, 0]
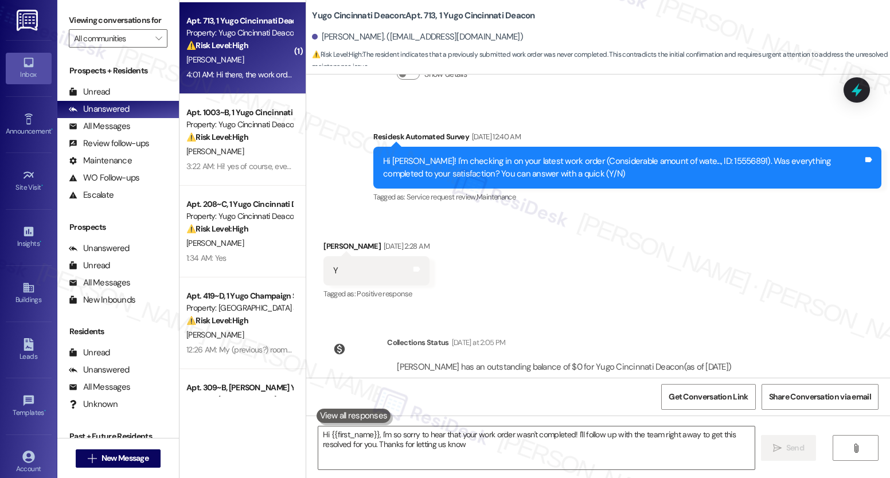
type textarea "Hi {{first_name}}, I'm so sorry to hear that your work order wasn't completed! …"
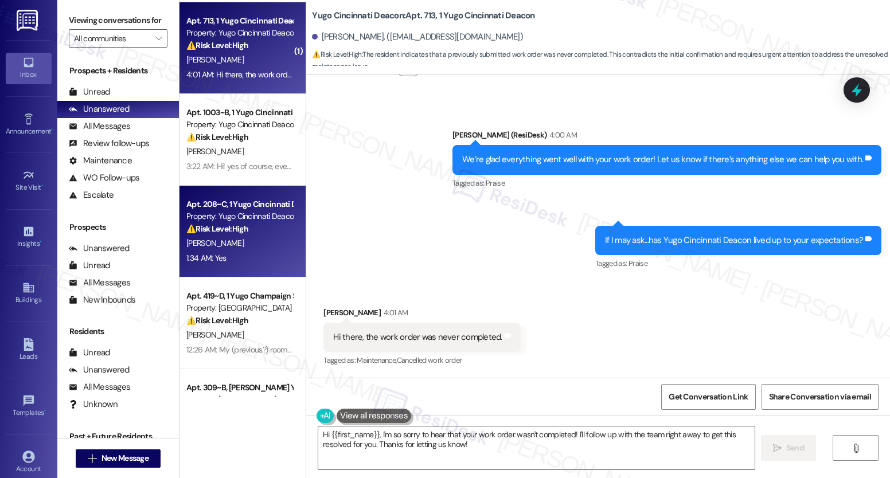
click at [218, 229] on strong "⚠️ Risk Level: High" at bounding box center [217, 229] width 62 height 10
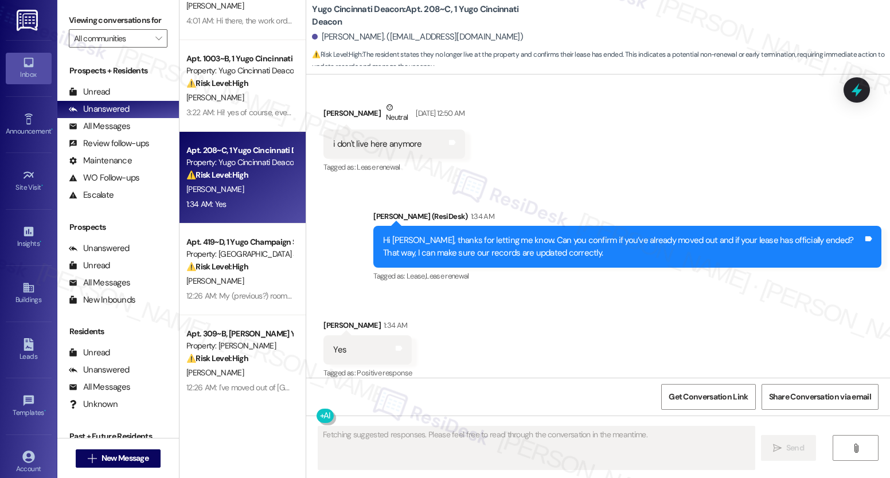
scroll to position [498, 0]
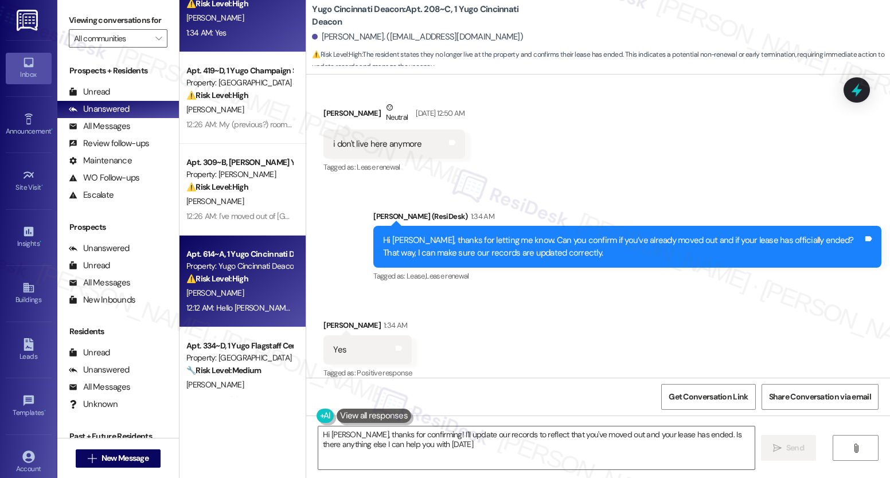
type textarea "Hi [PERSON_NAME], thanks for confirming! I'll update our records to reflect tha…"
click at [230, 277] on strong "⚠️ Risk Level: High" at bounding box center [217, 279] width 62 height 10
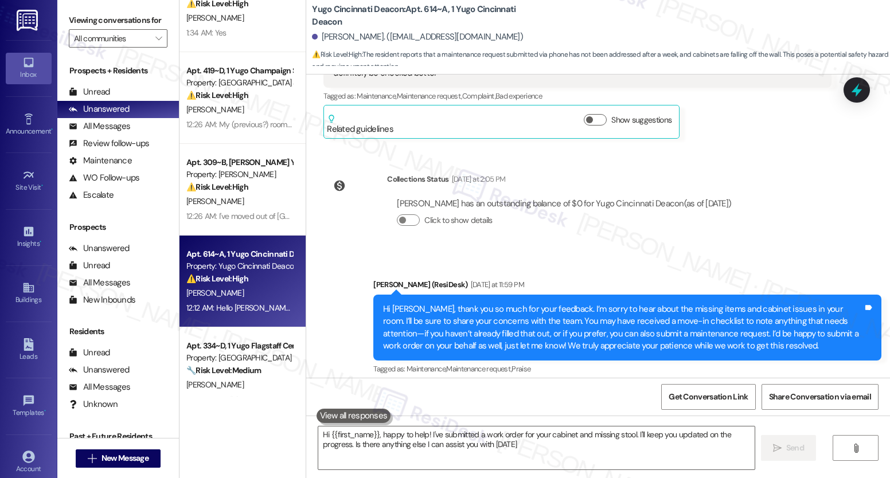
type textarea "Hi {{first_name}}, happy to help! I've submitted a work order for your cabinet …"
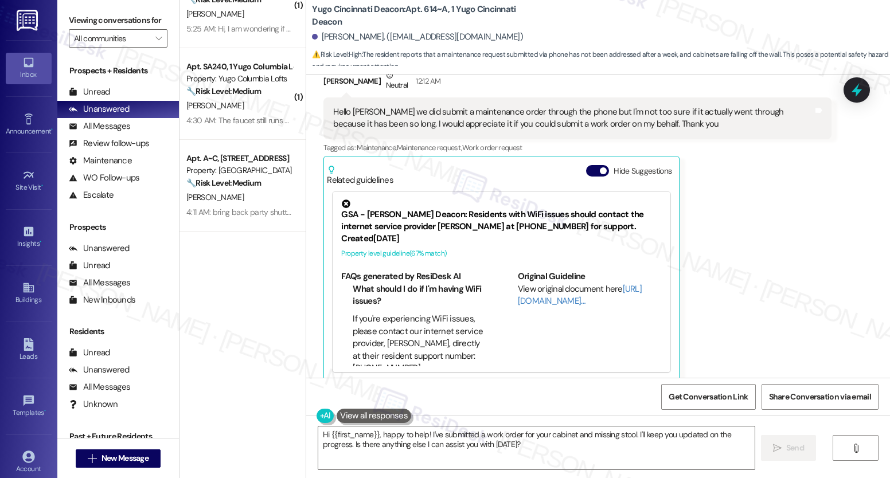
scroll to position [1056, 0]
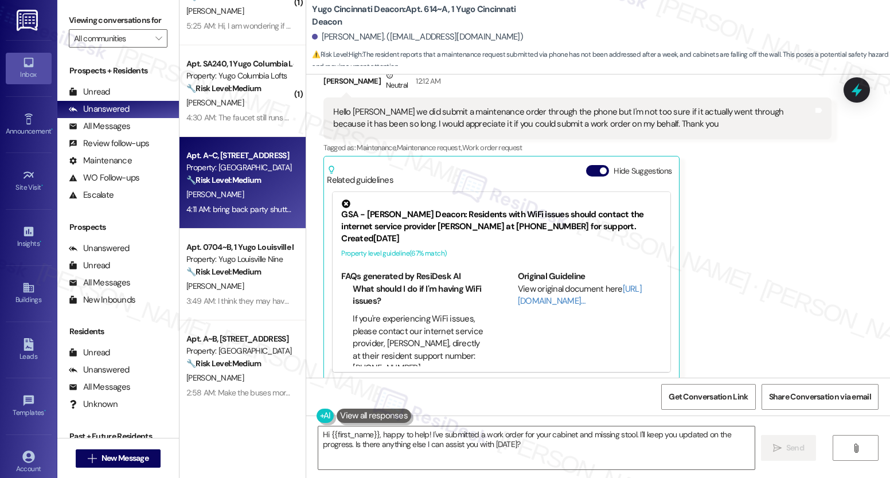
click at [245, 206] on div "4:11 AM: bring back party shuttle actually clean the rooms before people move i…" at bounding box center [616, 209] width 861 height 10
type textarea "Hi {{first_name}}, happy to help! I've submitted a work order for your cabinet …"
click at [243, 243] on div "Apt. 0704~B, 1 Yugo Louisville Nine" at bounding box center [239, 247] width 106 height 12
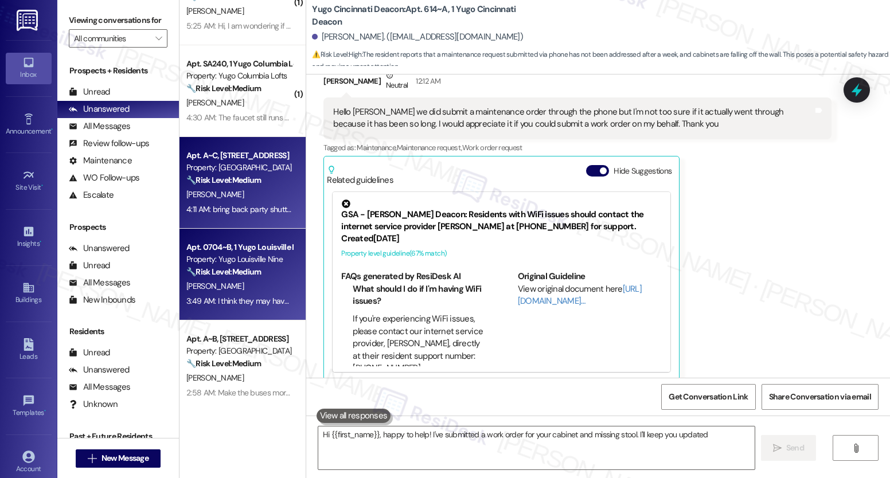
type textarea "Hi {{first_name}}, happy to help! I've submitted a work order for your cabinet …"
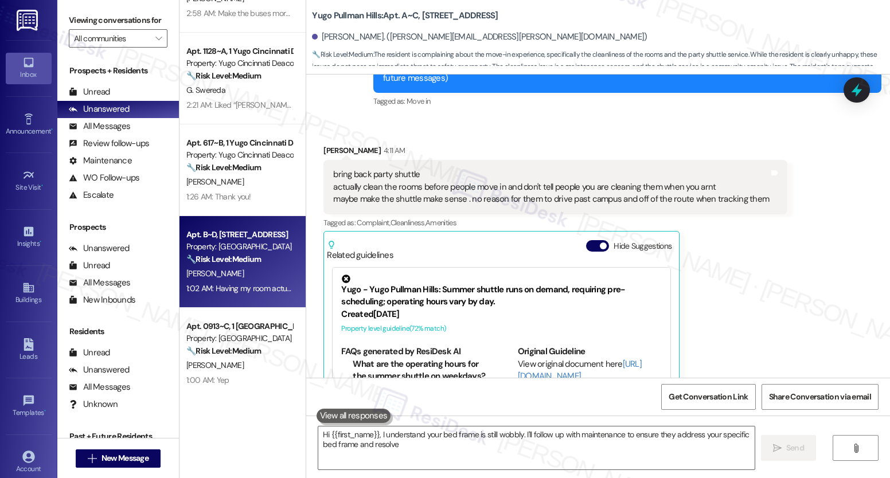
scroll to position [230, 0]
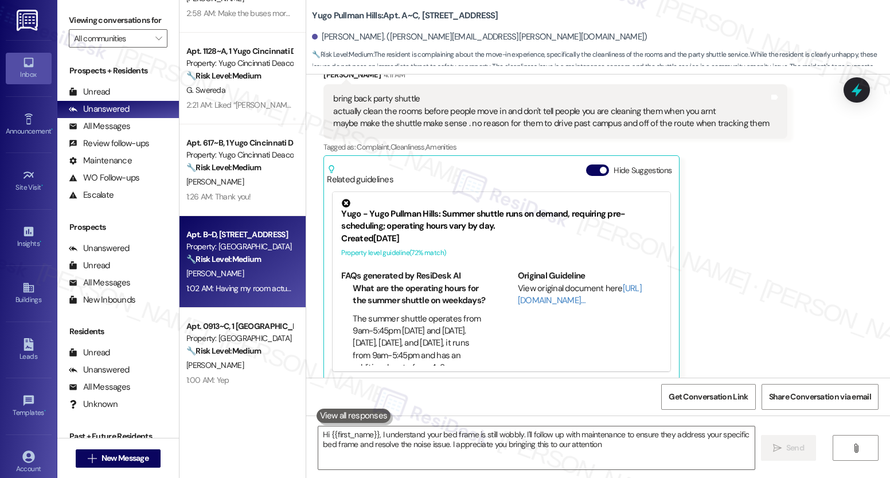
type textarea "Hi {{first_name}}, I understand your bed frame is still wobbly. I'll follow up …"
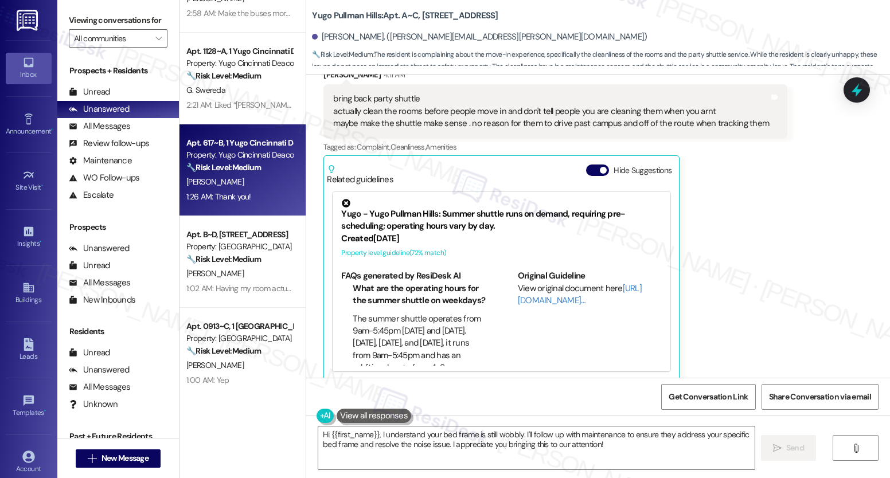
click at [261, 135] on div "Apt. 617~B, 1 Yugo Cincinnati Deacon Property: Yugo Cincinnati Deacon 🔧 Risk Le…" at bounding box center [243, 170] width 126 height 92
type textarea "Hi {{first_name}}, thanks for the feedback! I hear your concerns about the part…"
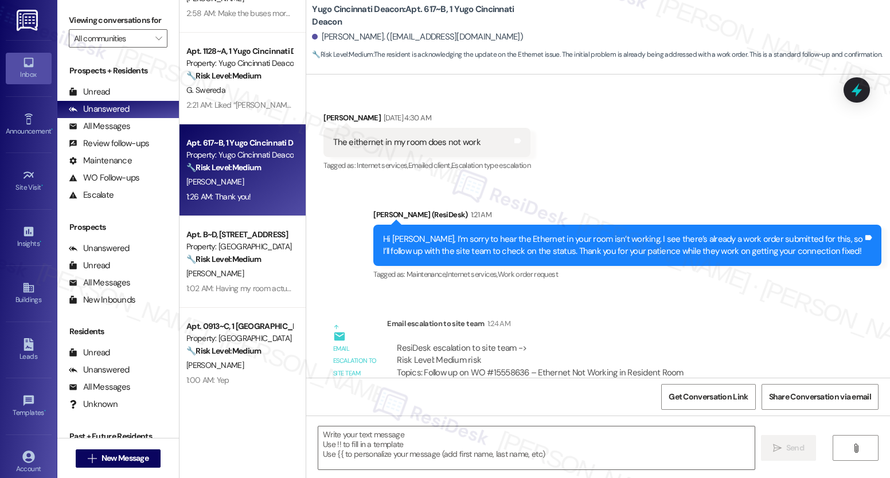
type textarea "Fetching suggested responses. Please feel free to read through the conversation…"
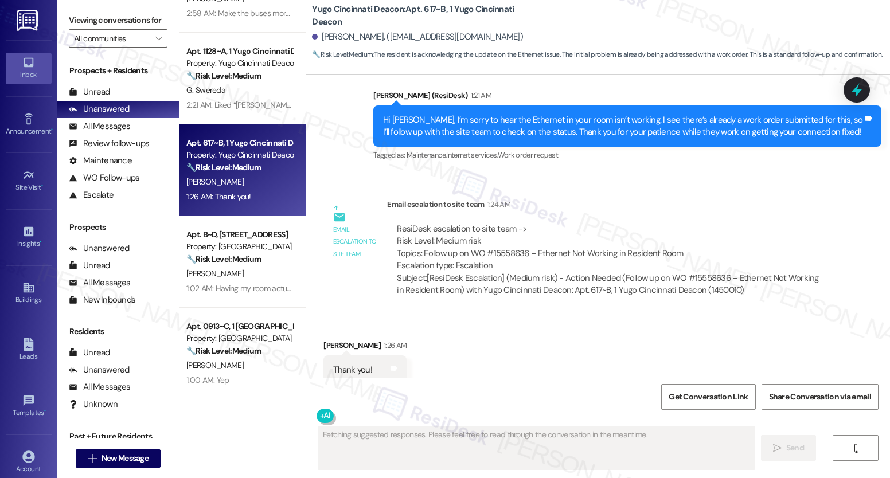
scroll to position [349, 0]
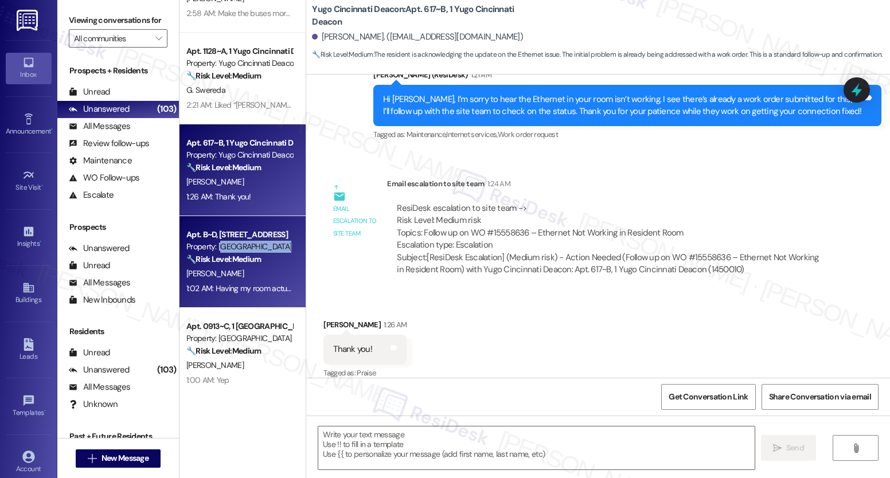
click at [214, 252] on div "Apt. B~D, [GEOGRAPHIC_DATA] Property: [GEOGRAPHIC_DATA] 🔧 Risk Level: Medium Th…" at bounding box center [239, 247] width 108 height 39
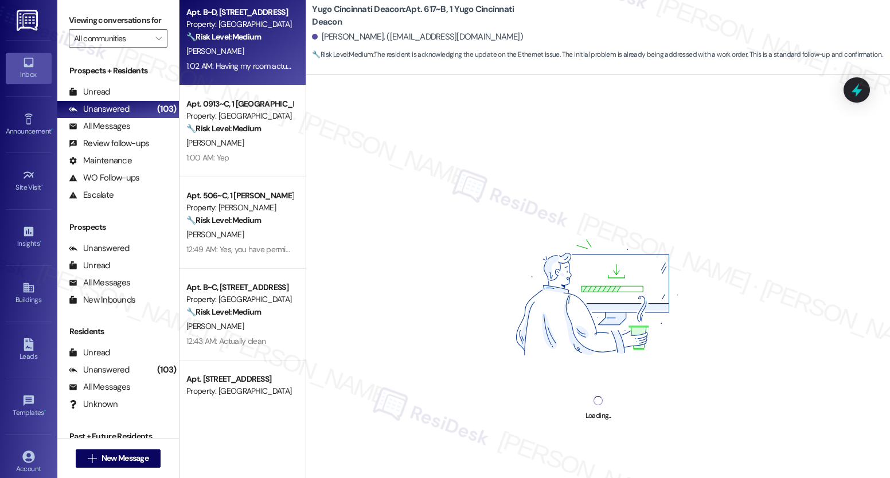
scroll to position [1659, 0]
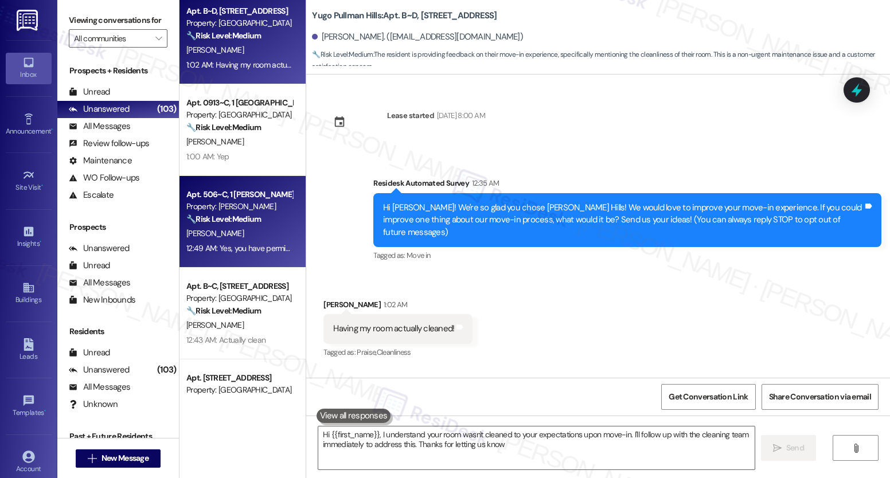
type textarea "Hi {{first_name}}, I understand your room wasn't cleaned to your expectations u…"
click at [240, 185] on div "Apt. 506~C, 1 [PERSON_NAME] Rio Property: [PERSON_NAME] 🔧 Risk Level: Medium Th…" at bounding box center [243, 222] width 126 height 92
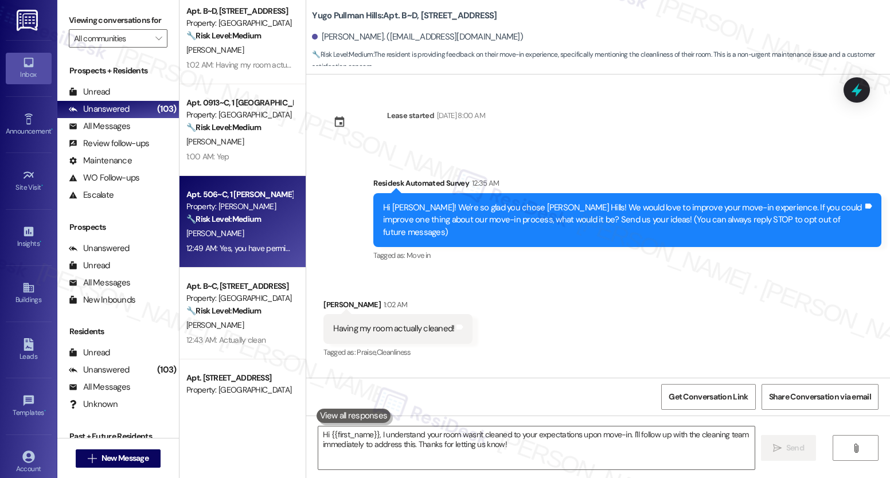
type textarea "Fetching suggested responses. Please feel free to read through the conversation…"
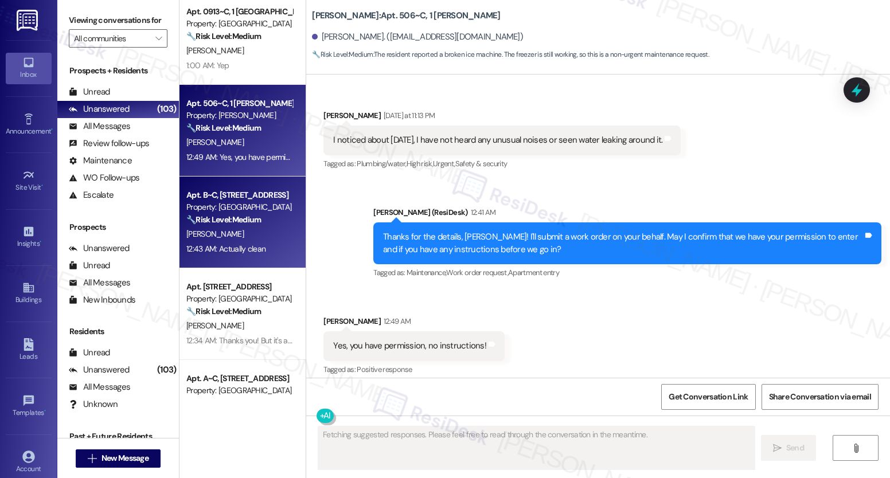
scroll to position [2024, 0]
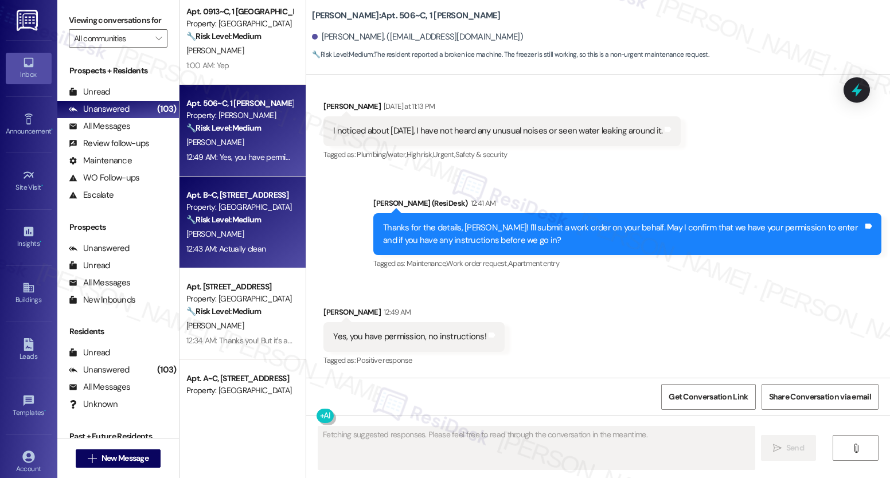
click at [238, 247] on div "12:43 AM: Actually clean 12:43 AM: Actually clean" at bounding box center [225, 249] width 79 height 10
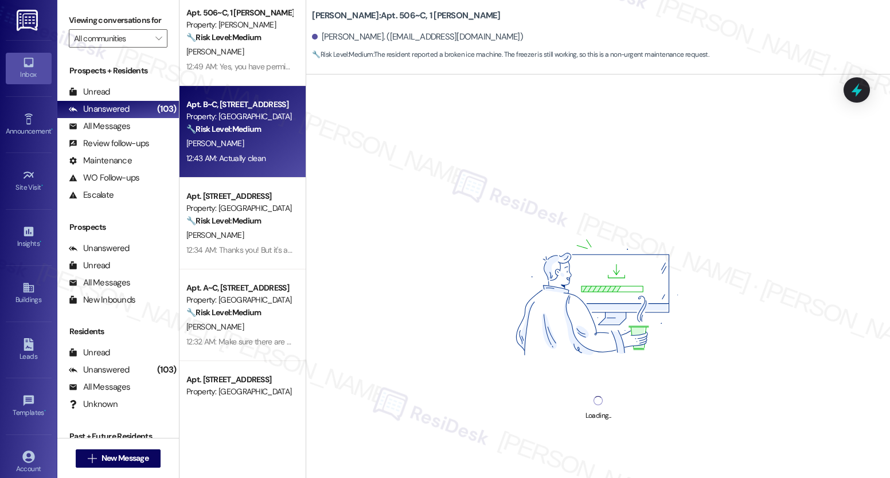
scroll to position [1992, 0]
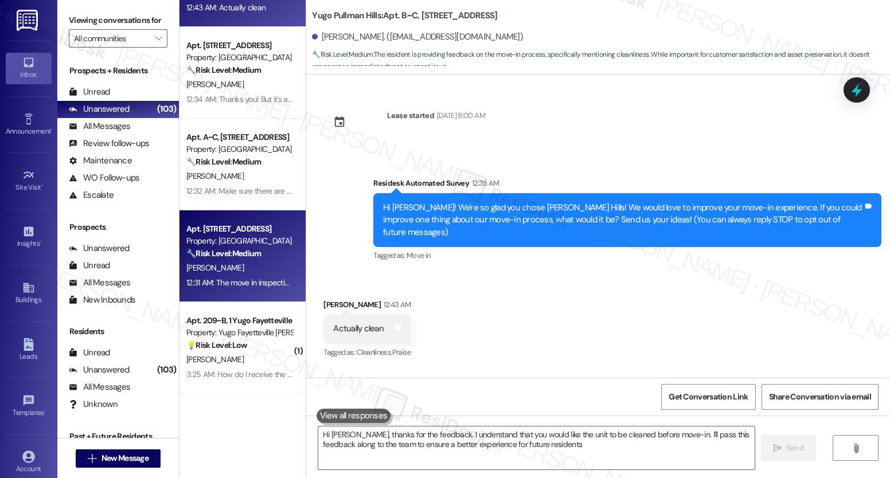
type textarea "Hi [PERSON_NAME], thanks for the feedback. I understand that you would like the…"
click at [247, 253] on strong "🔧 Risk Level: Medium" at bounding box center [223, 253] width 75 height 10
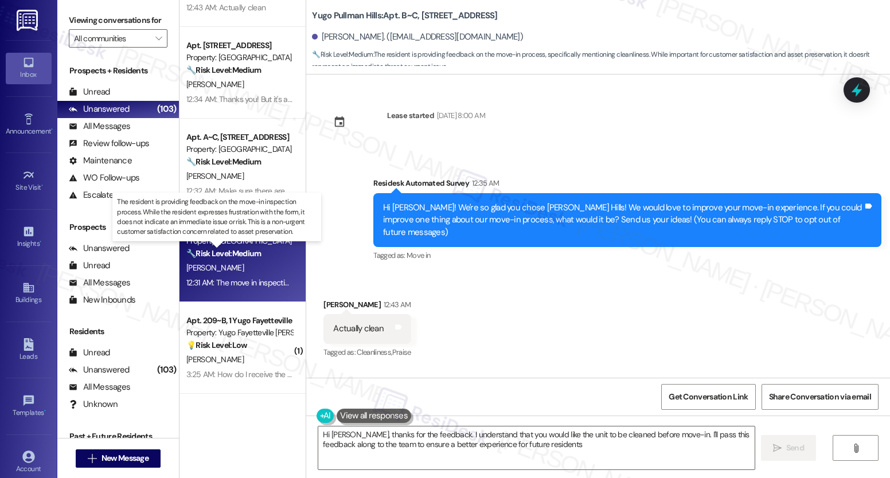
type textarea "Hi [PERSON_NAME], thanks for the feedback. I understand that you would like the…"
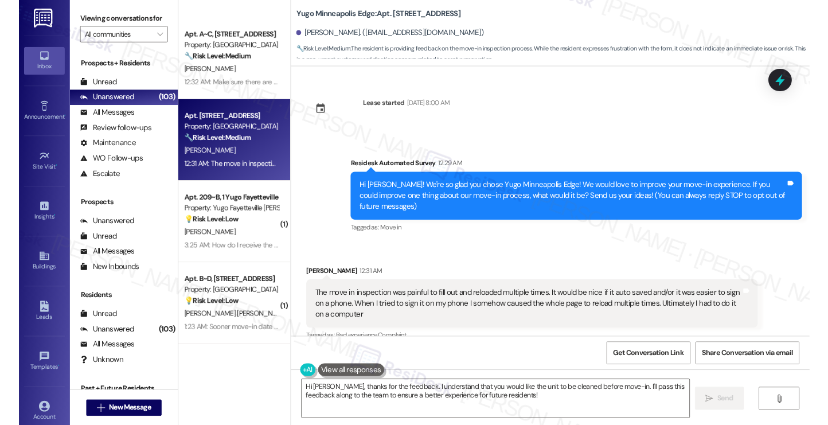
scroll to position [2214, 0]
